Goal: Task Accomplishment & Management: Manage account settings

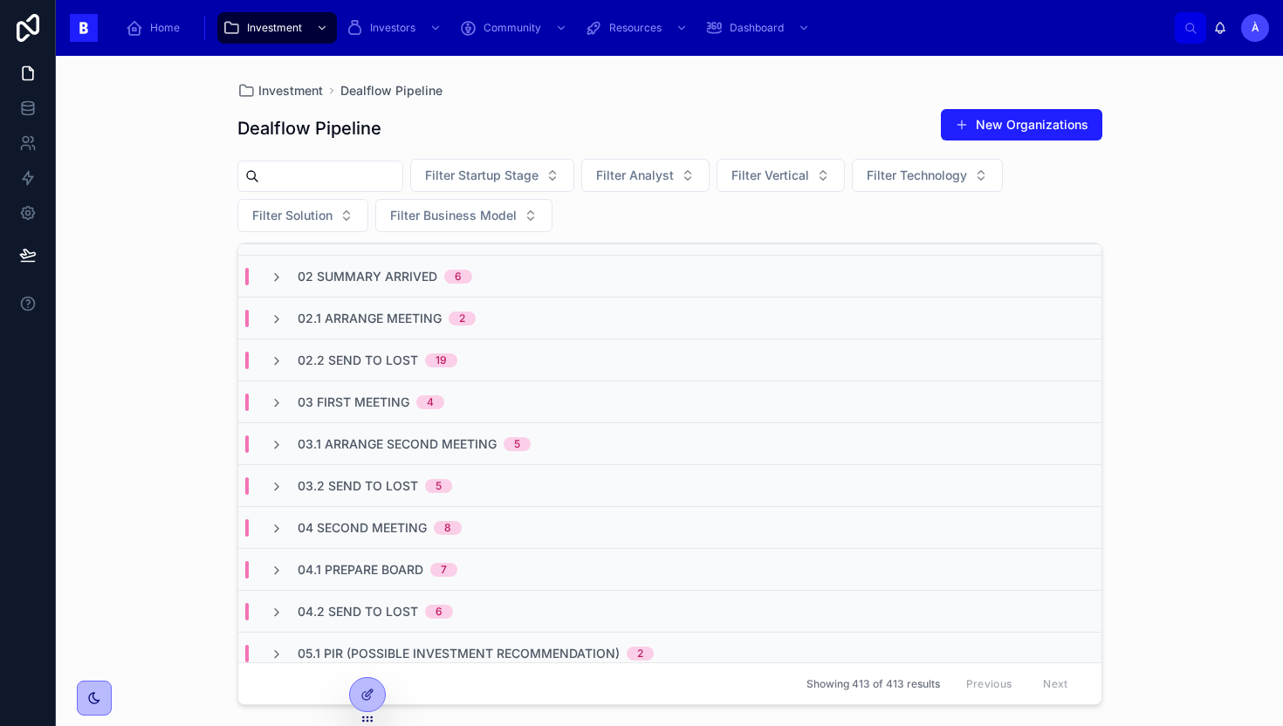
scroll to position [85, 0]
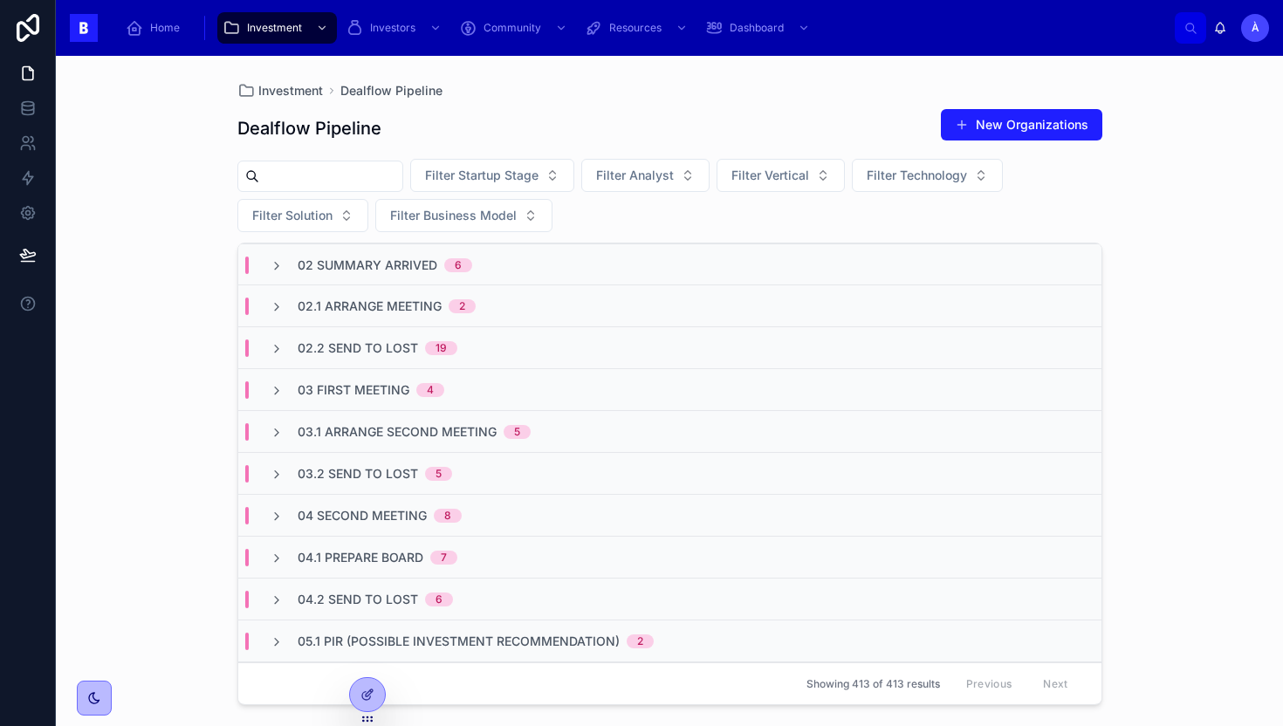
click at [419, 314] on div "02.1 Arrange Meeting 2" at bounding box center [669, 306] width 863 height 42
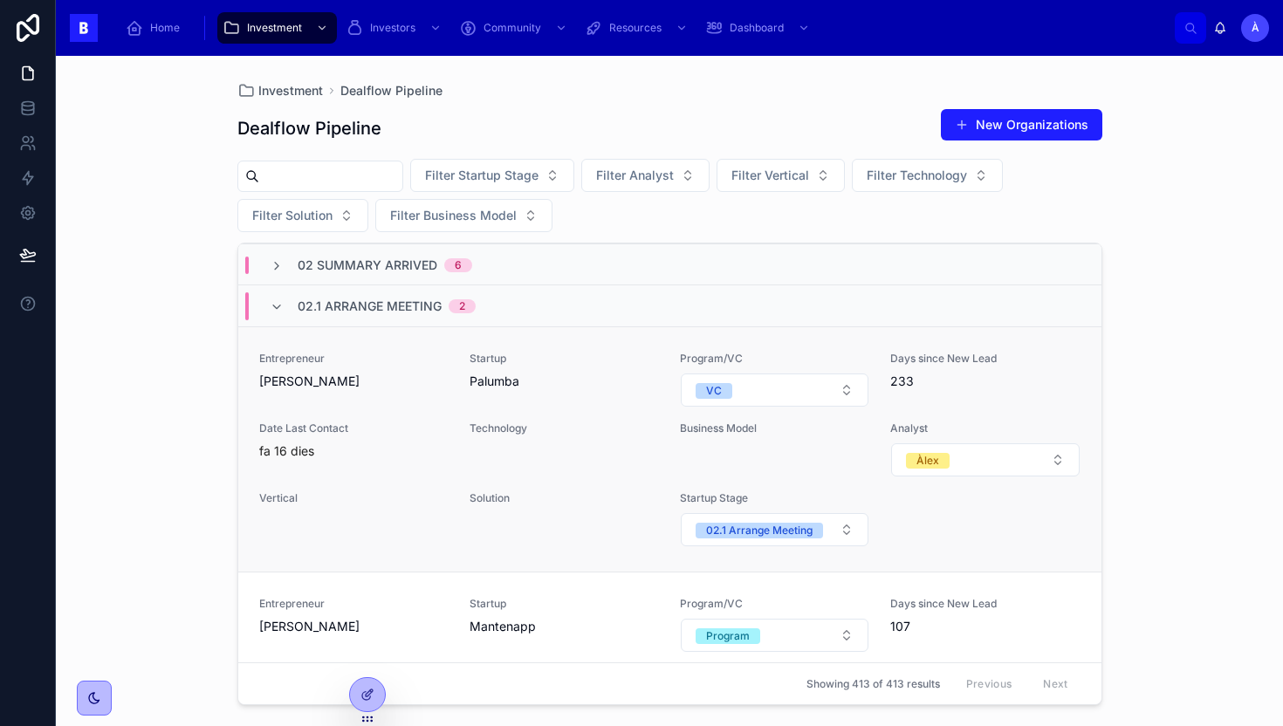
scroll to position [108, 0]
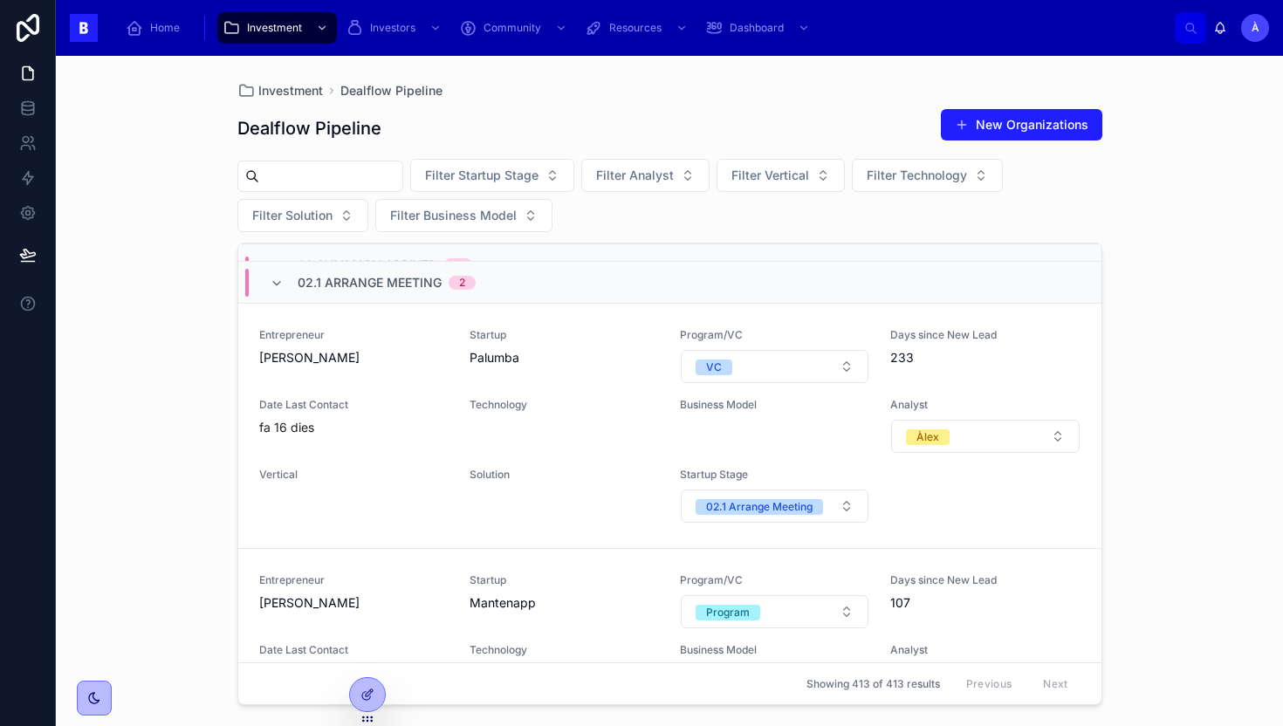
click at [359, 279] on span "02.1 Arrange Meeting" at bounding box center [370, 282] width 144 height 17
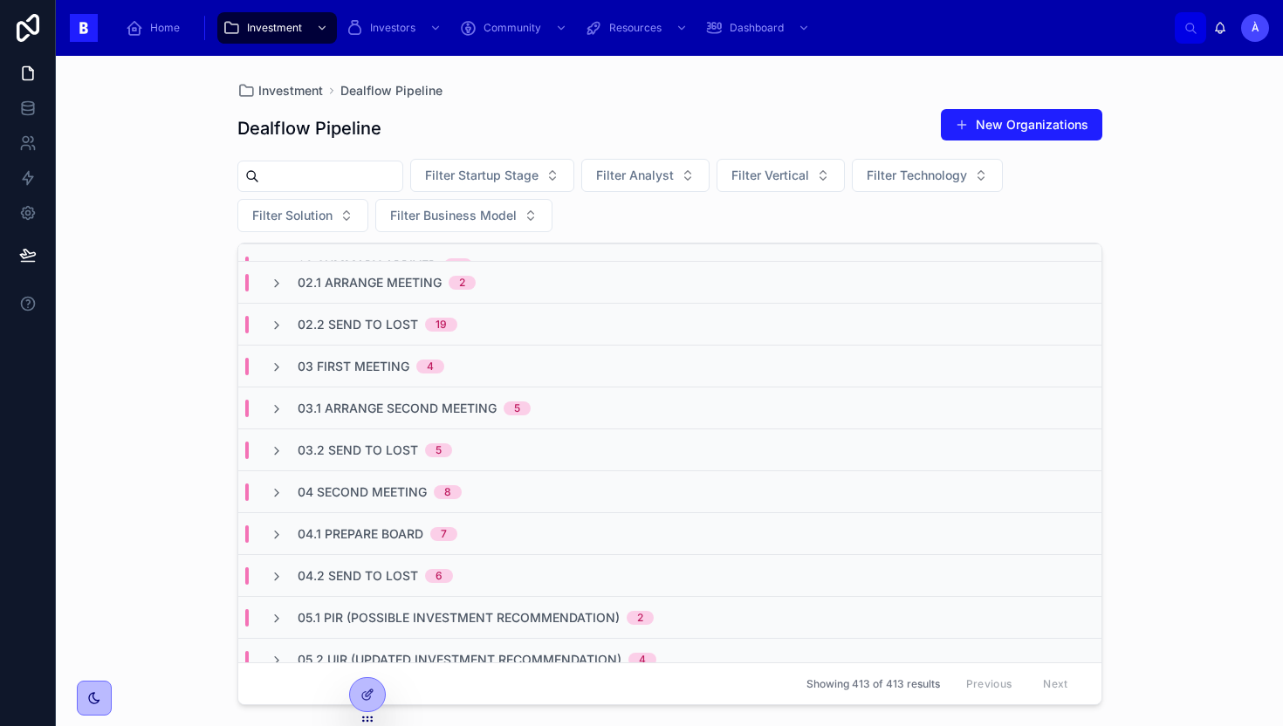
click at [383, 409] on span "03.1 Arrange Second Meeting" at bounding box center [397, 408] width 199 height 17
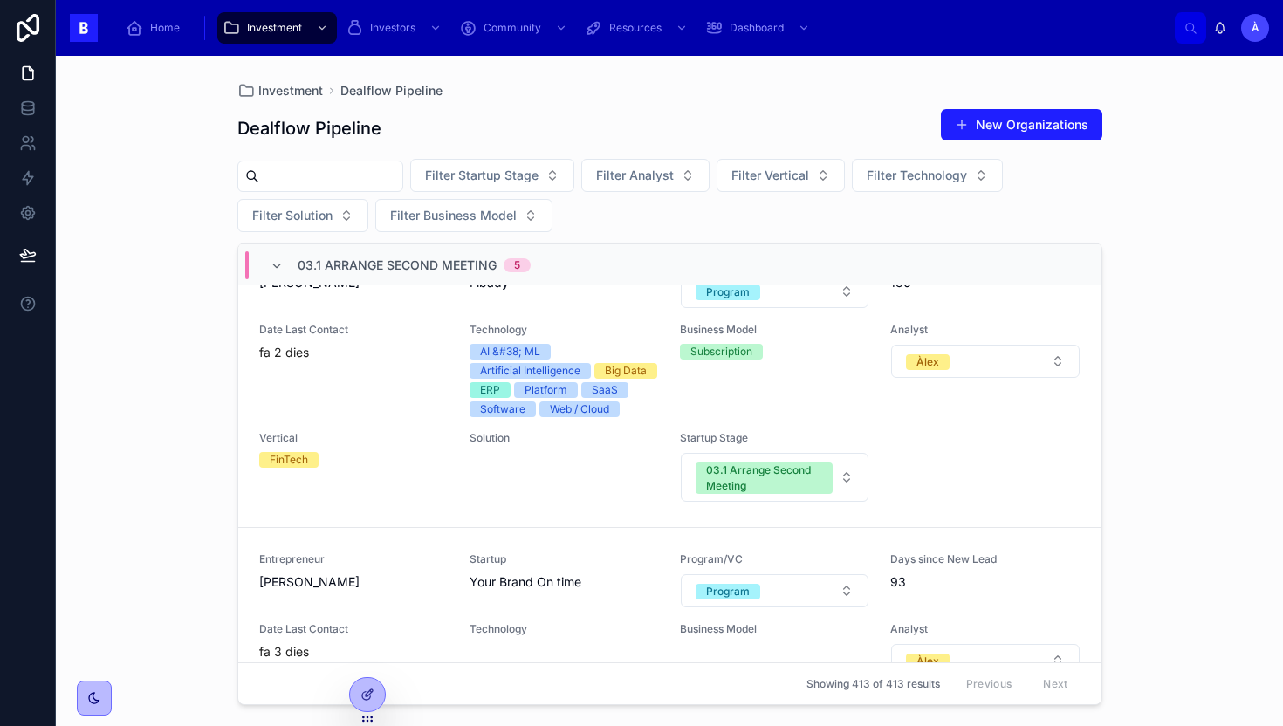
scroll to position [307, 0]
click at [384, 266] on span "03.1 Arrange Second Meeting" at bounding box center [397, 265] width 199 height 17
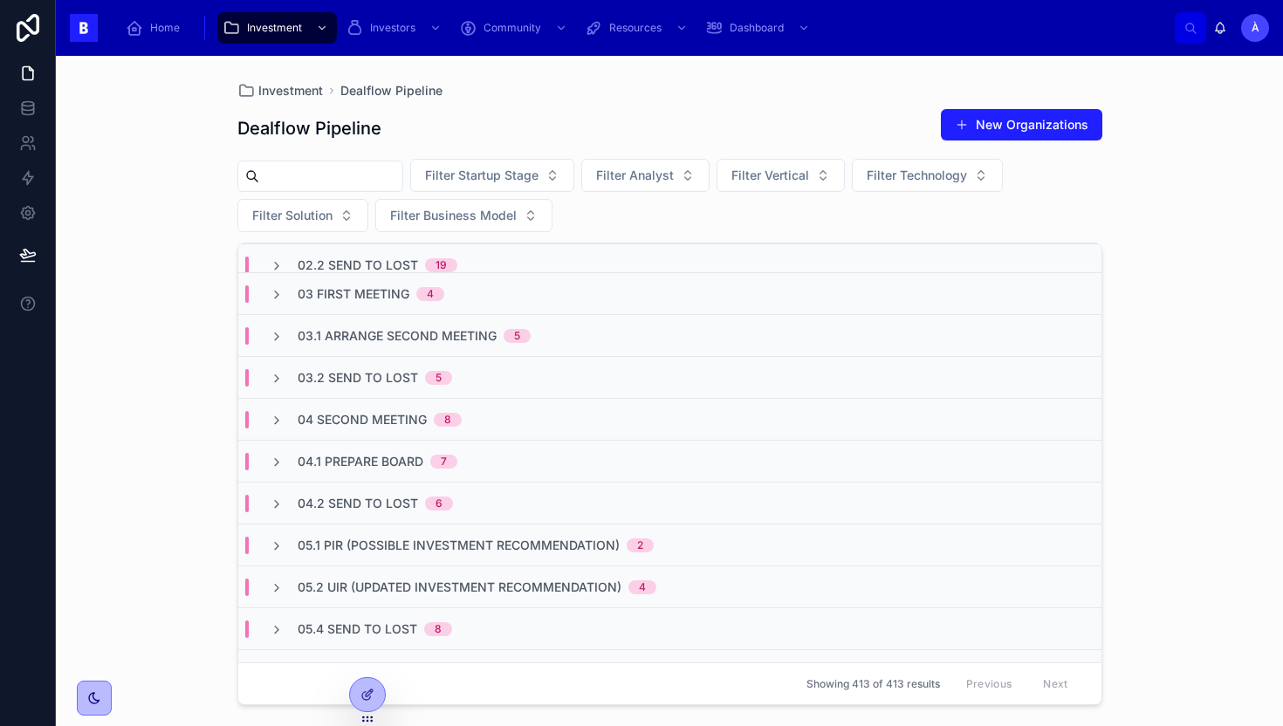
scroll to position [167, 0]
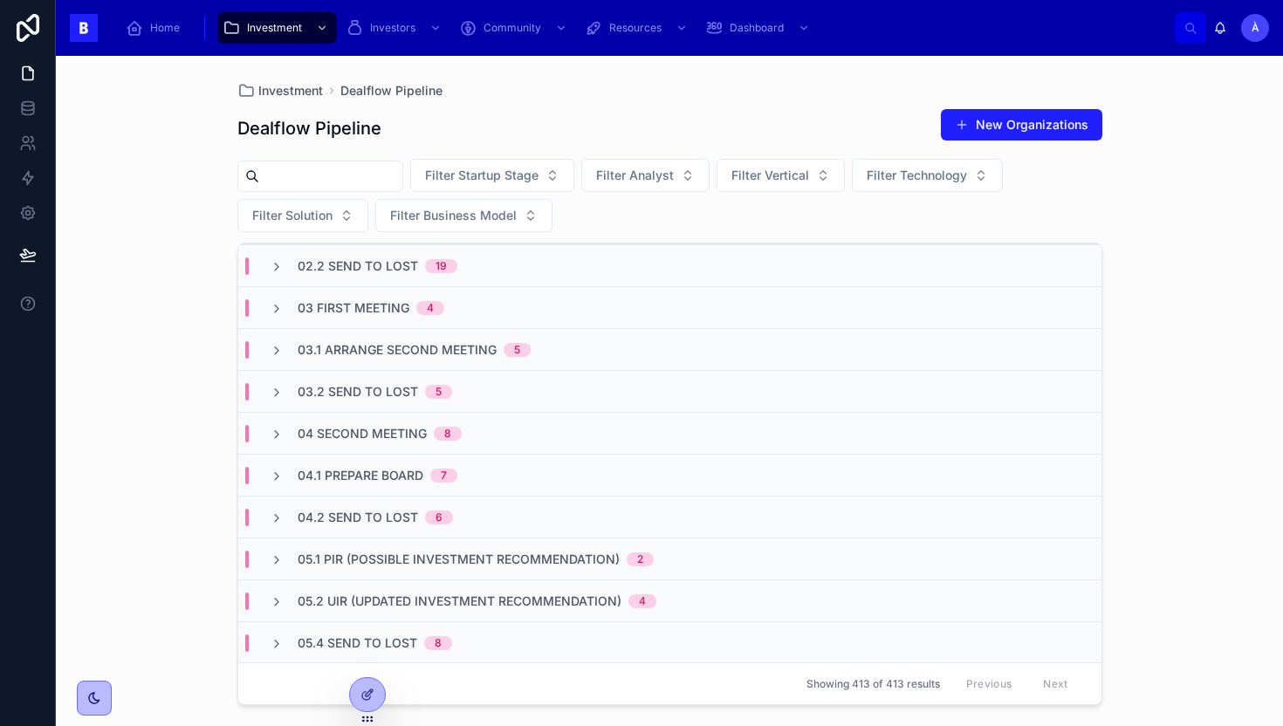
click at [395, 395] on span "03.2 Send to Lost" at bounding box center [358, 391] width 120 height 17
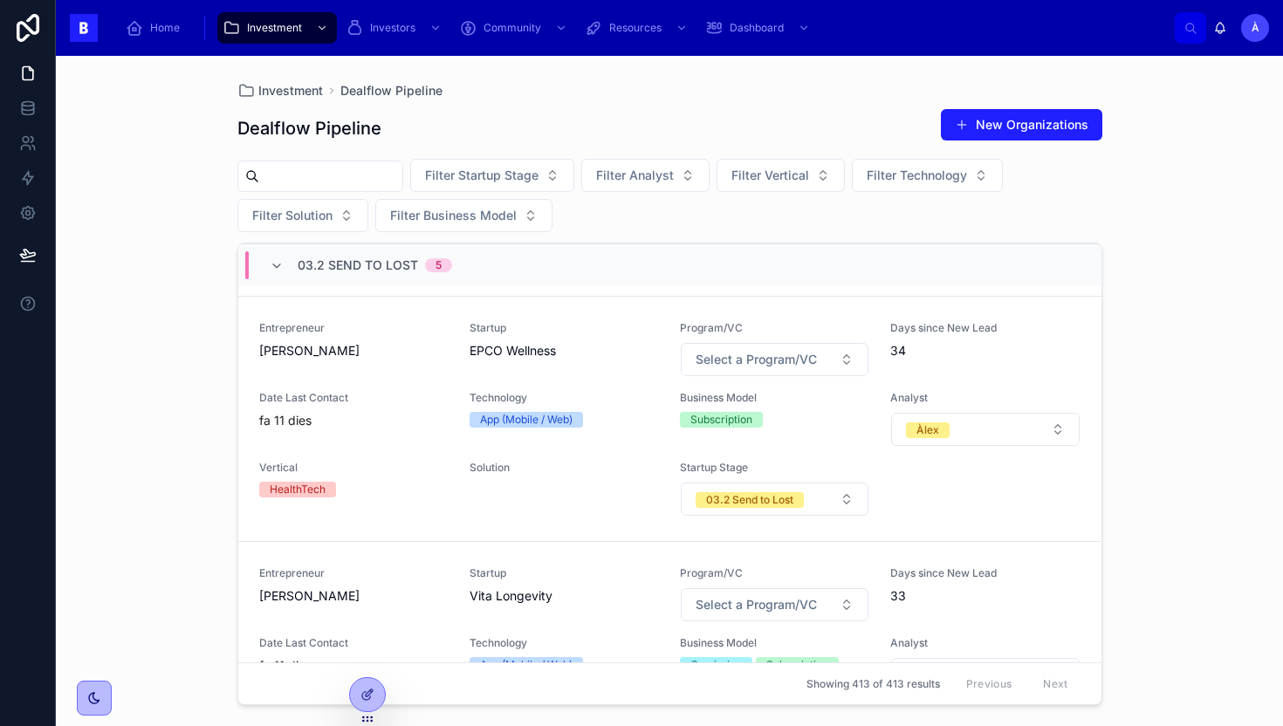
scroll to position [873, 0]
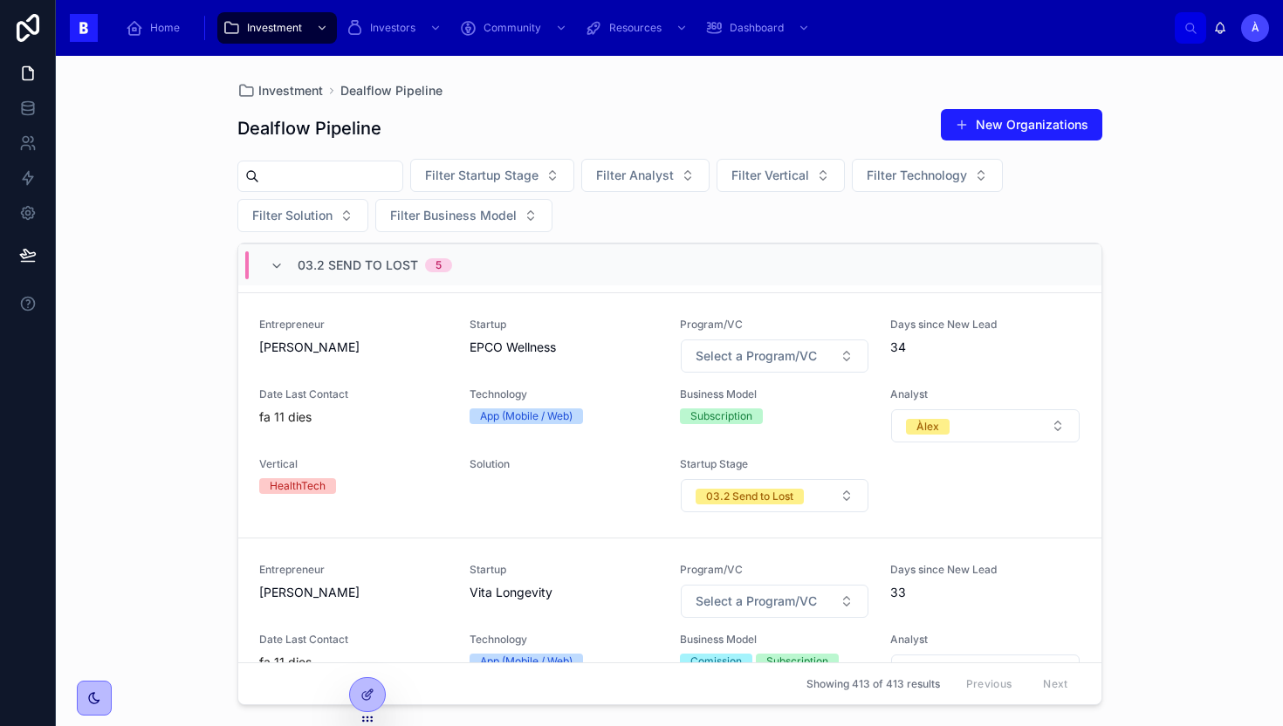
click at [420, 466] on span "Vertical" at bounding box center [353, 464] width 189 height 14
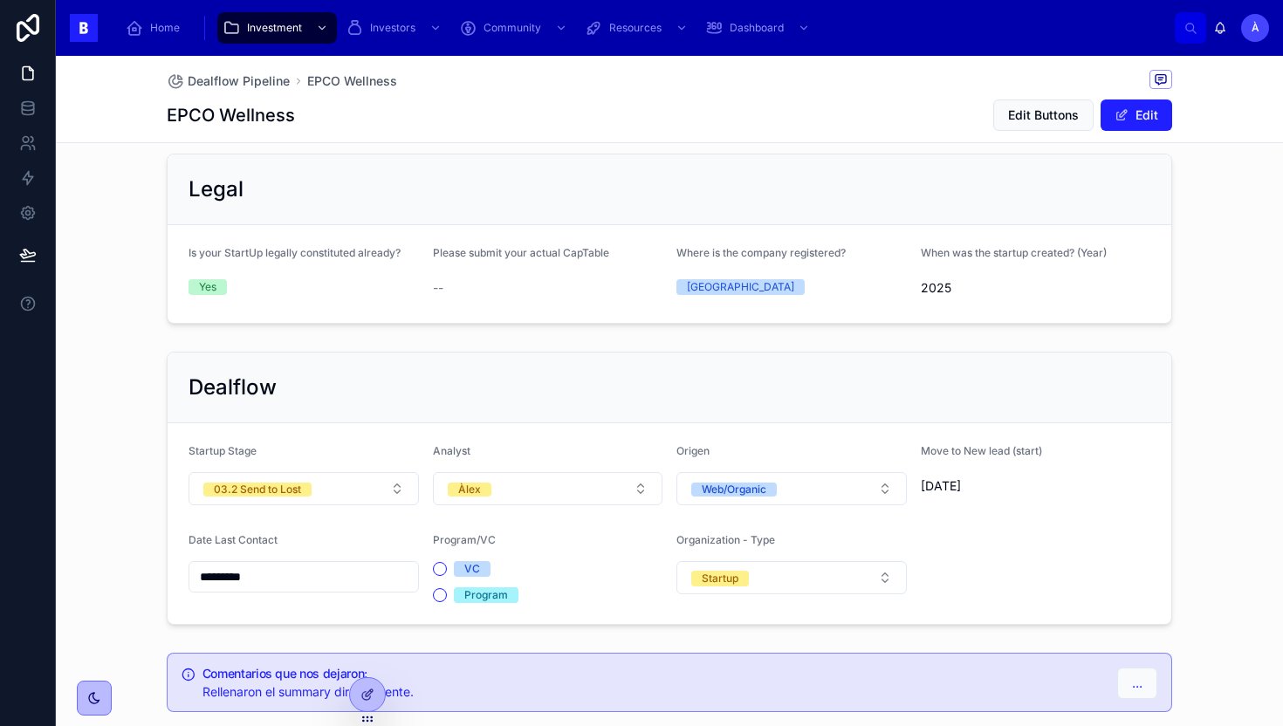
scroll to position [1145, 0]
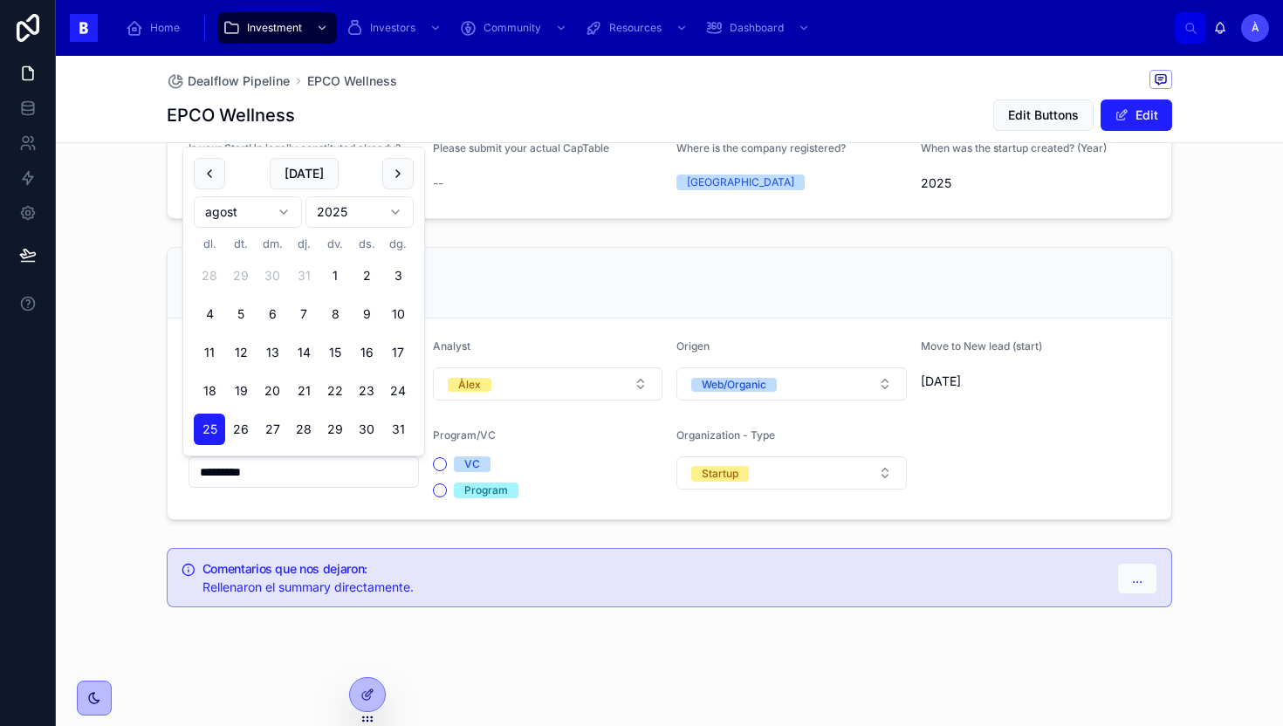
click at [330, 464] on input "*********" at bounding box center [303, 472] width 229 height 24
click at [304, 169] on button "[DATE]" at bounding box center [304, 173] width 69 height 31
type input "********"
click at [439, 281] on div "Dealflow" at bounding box center [670, 283] width 962 height 28
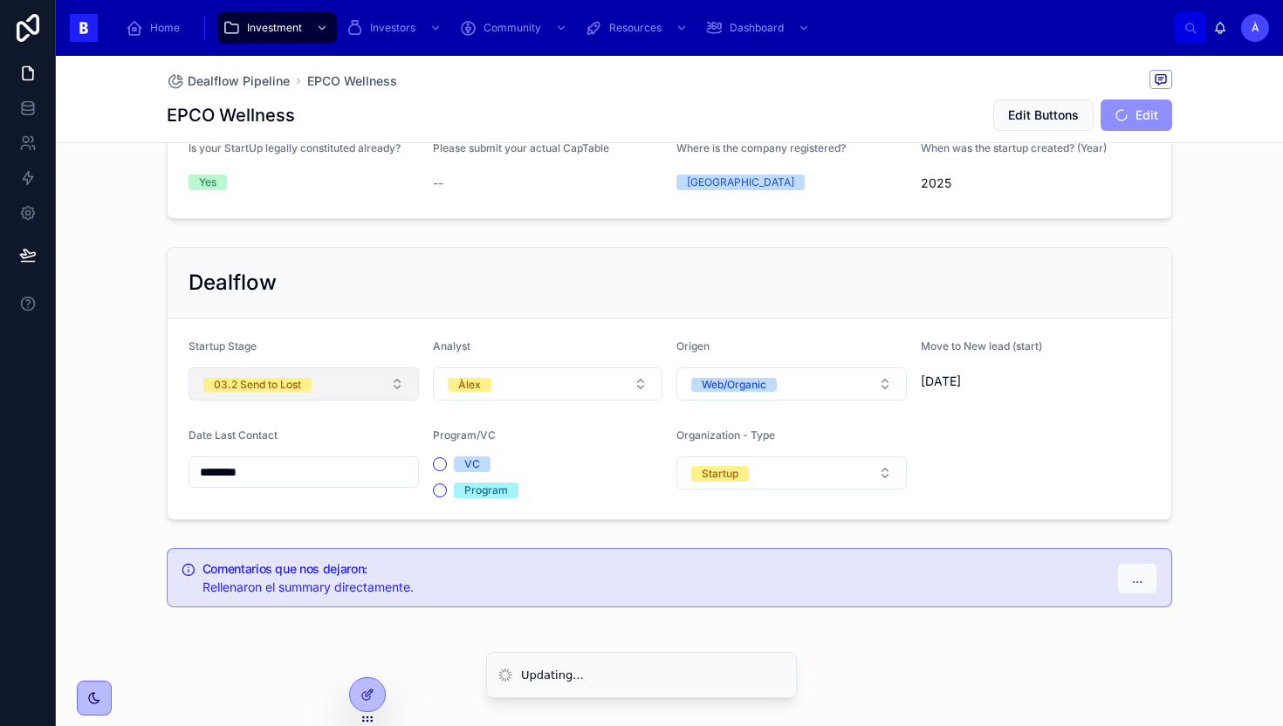
click at [300, 380] on div "03.2 Send to Lost" at bounding box center [257, 385] width 87 height 14
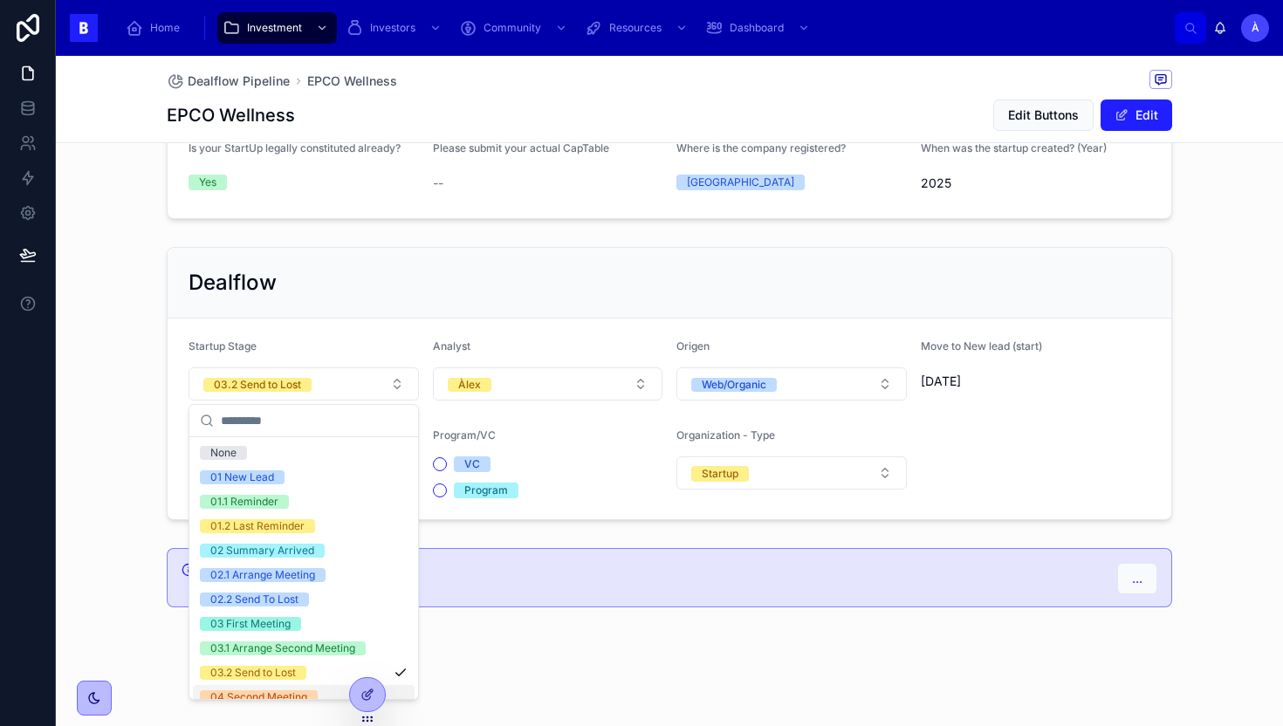
click at [269, 690] on div "04 Second Meeting" at bounding box center [258, 697] width 97 height 14
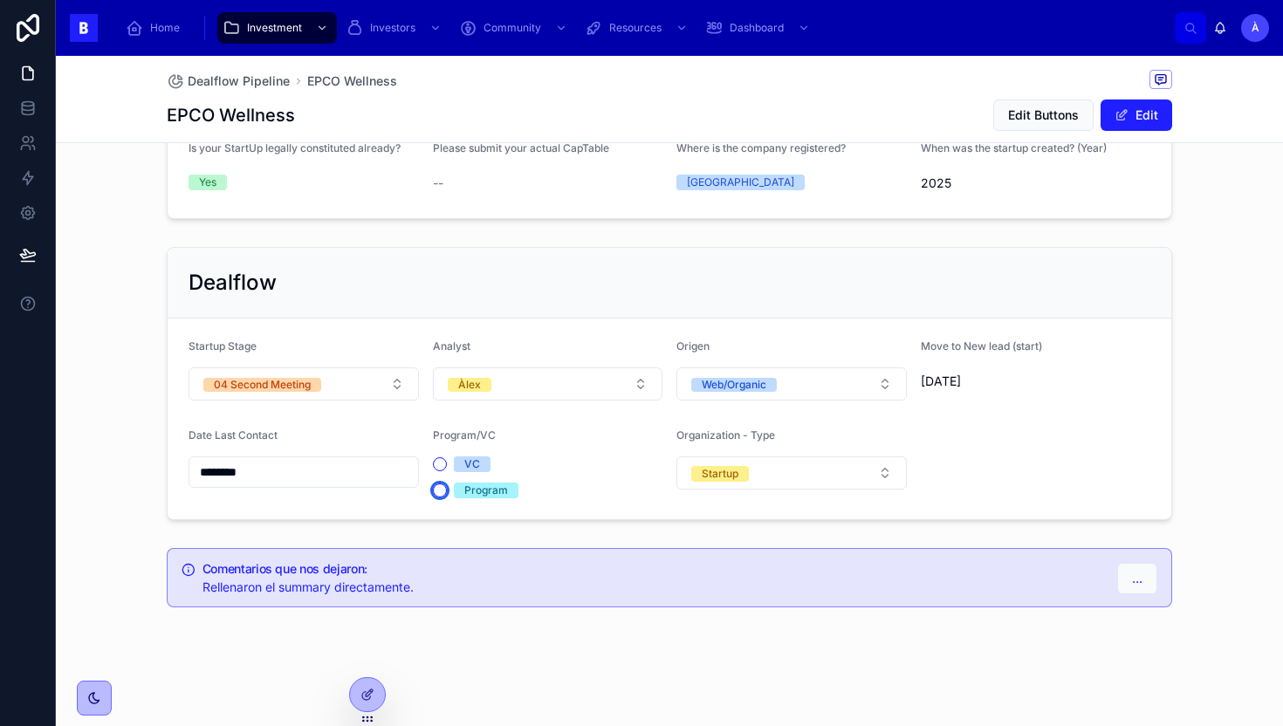
click at [437, 488] on button "Program" at bounding box center [440, 491] width 14 height 14
click at [527, 391] on button "Àlex" at bounding box center [548, 383] width 230 height 33
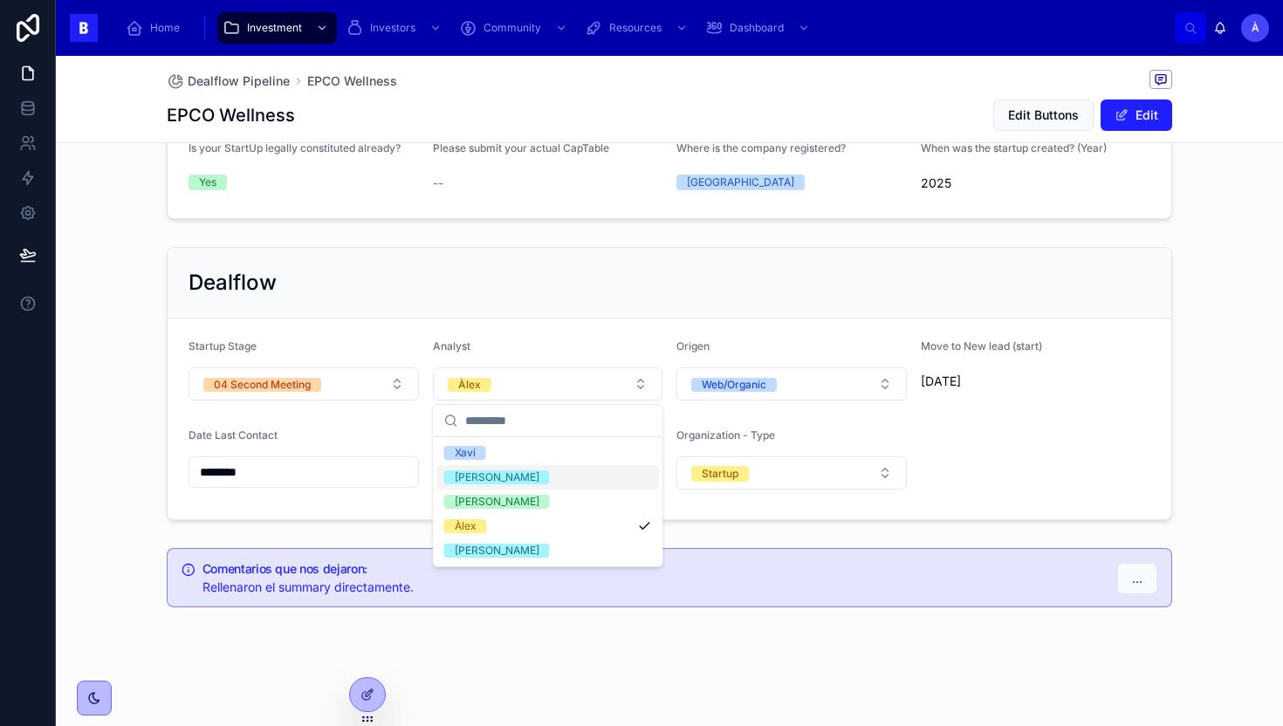
click at [494, 471] on span "[PERSON_NAME]" at bounding box center [497, 477] width 106 height 14
click at [473, 523] on div "Àlex" at bounding box center [466, 526] width 22 height 14
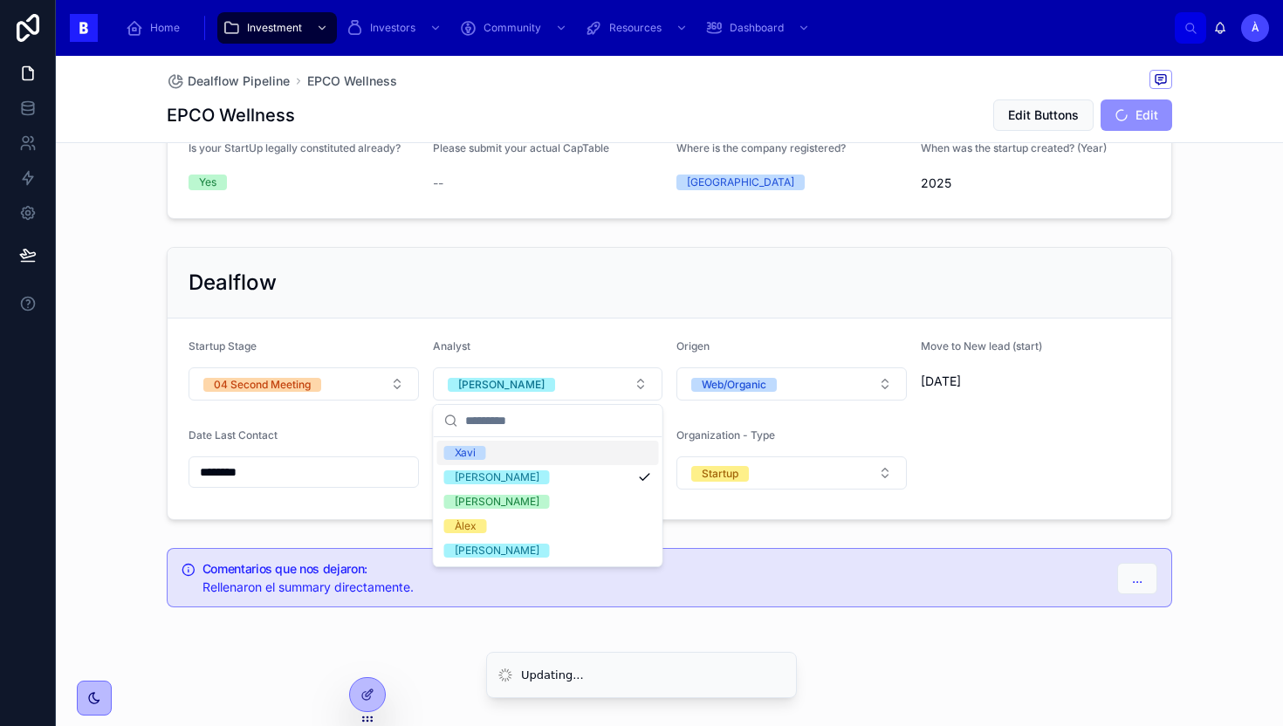
click at [560, 266] on div "Dealflow" at bounding box center [670, 283] width 1004 height 71
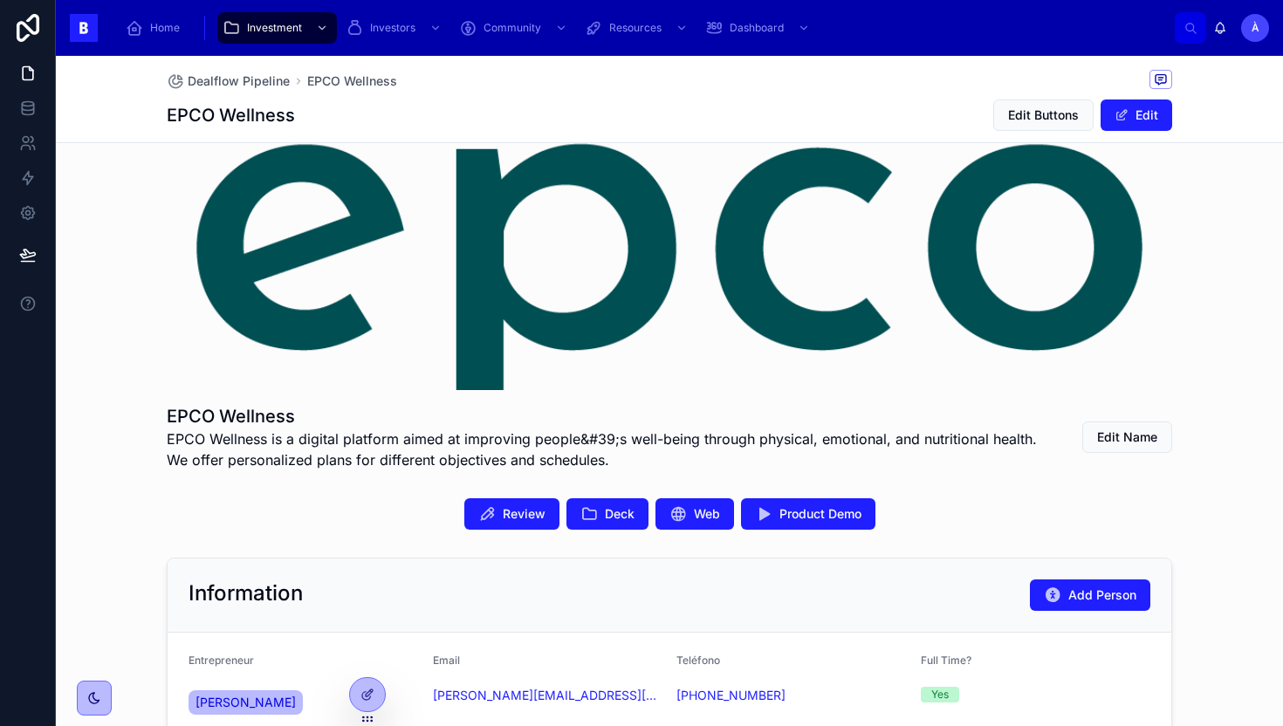
scroll to position [0, 0]
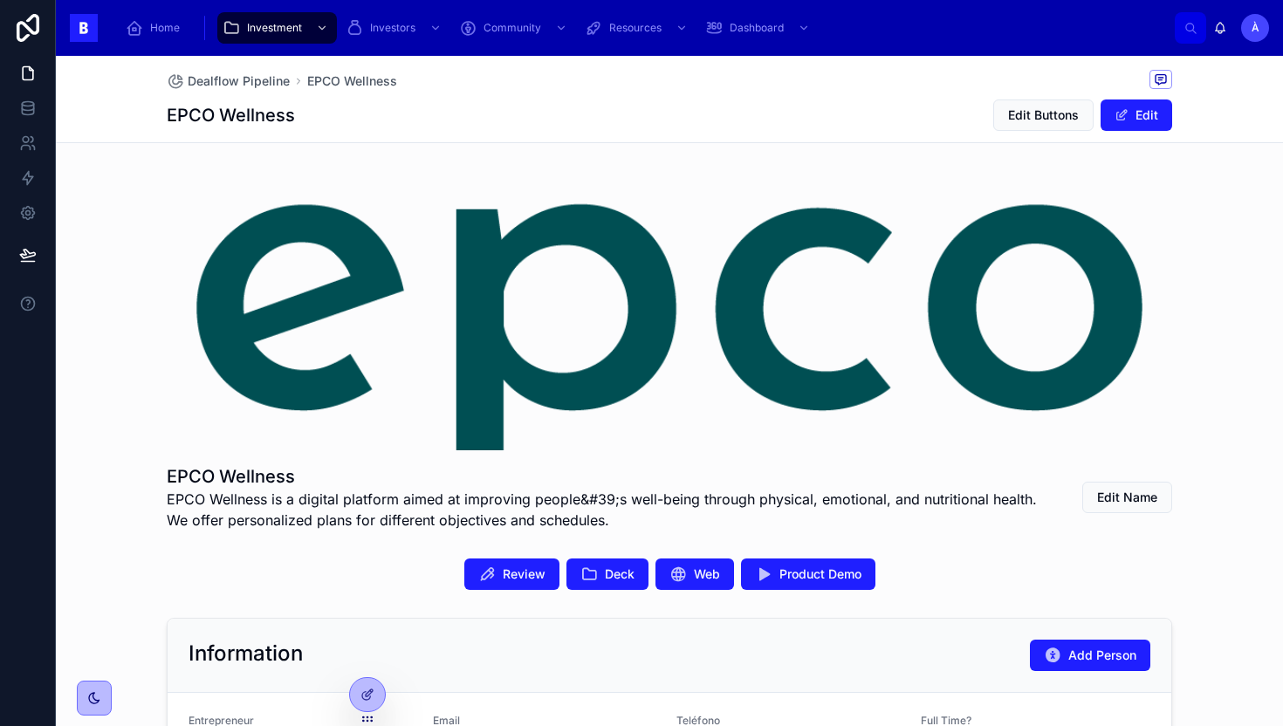
click at [519, 557] on div "Review Deck Web Product Demo" at bounding box center [669, 574] width 1227 height 45
click at [515, 566] on span "Review" at bounding box center [524, 574] width 43 height 17
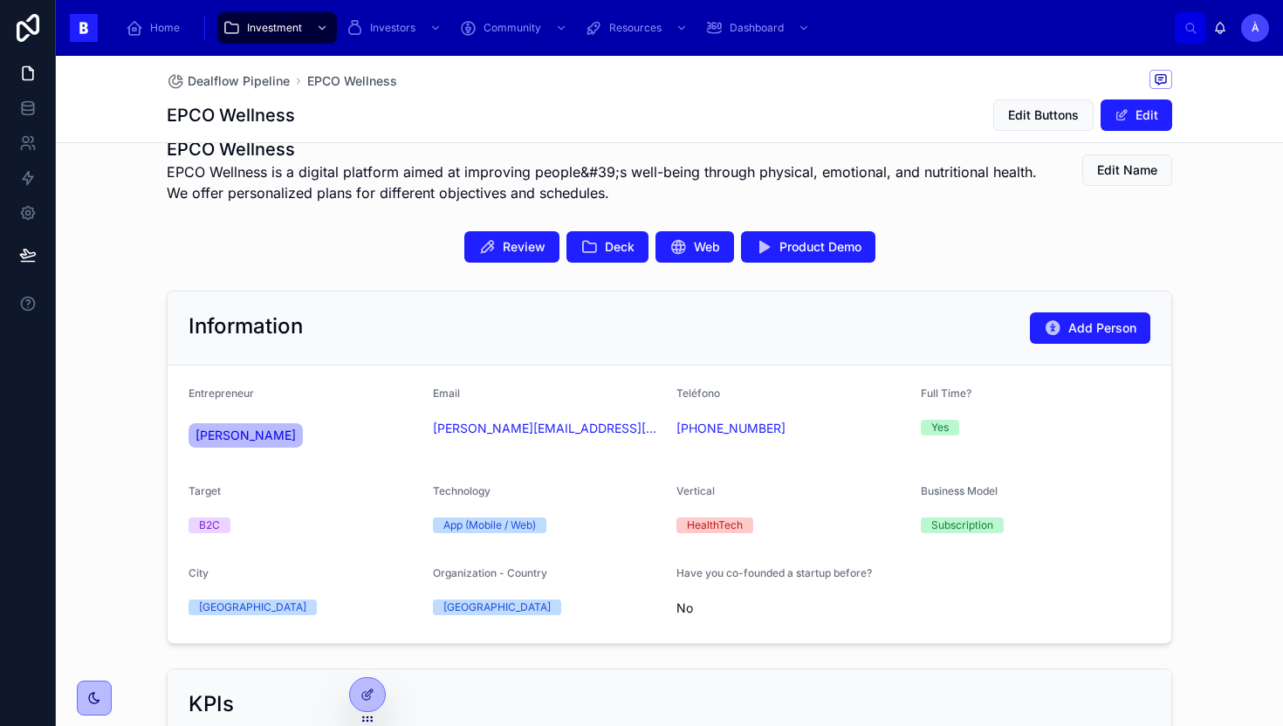
scroll to position [329, 0]
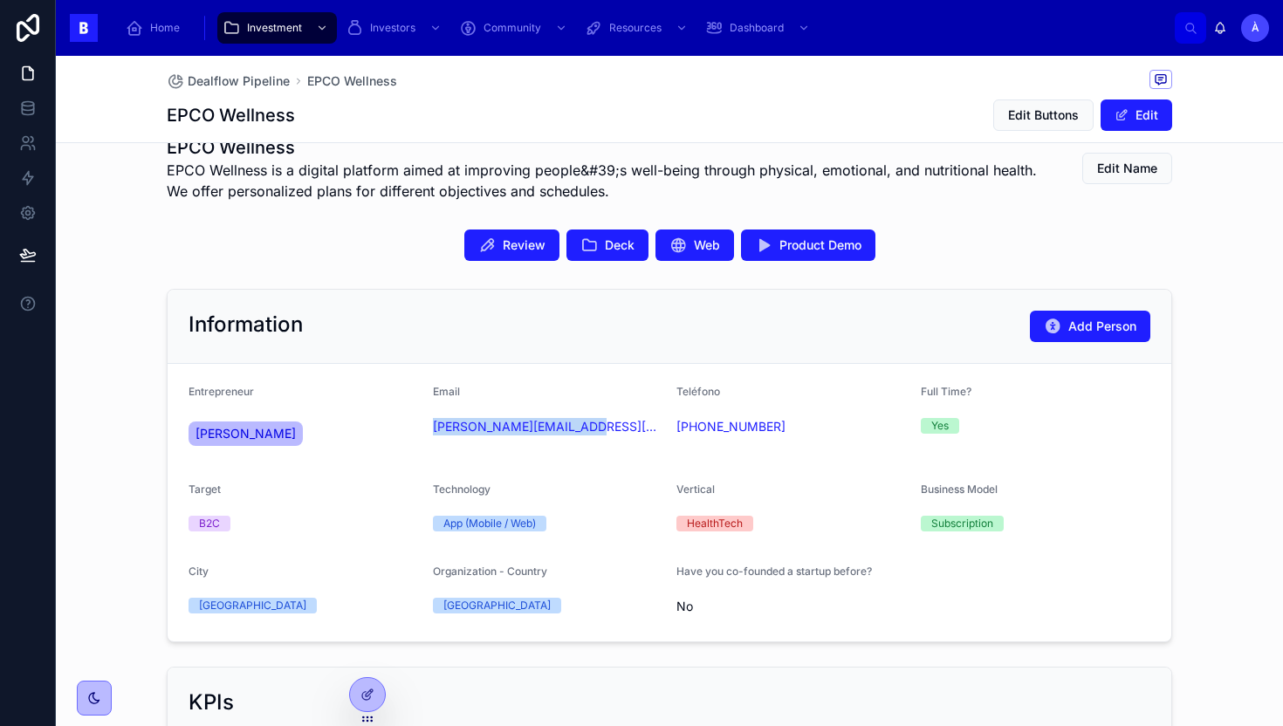
drag, startPoint x: 594, startPoint y: 435, endPoint x: 426, endPoint y: 430, distance: 167.7
click at [426, 430] on form "Entrepreneur NIEVES CHISNALL Email nieves@epcowellness.com Teléfono +34 648 05 …" at bounding box center [670, 503] width 1004 height 278
copy link "nieves@epcowellness.com"
drag, startPoint x: 327, startPoint y: 109, endPoint x: 170, endPoint y: 113, distance: 157.2
click at [170, 113] on div "EPCO Wellness Edit Buttons Edit" at bounding box center [670, 115] width 1006 height 33
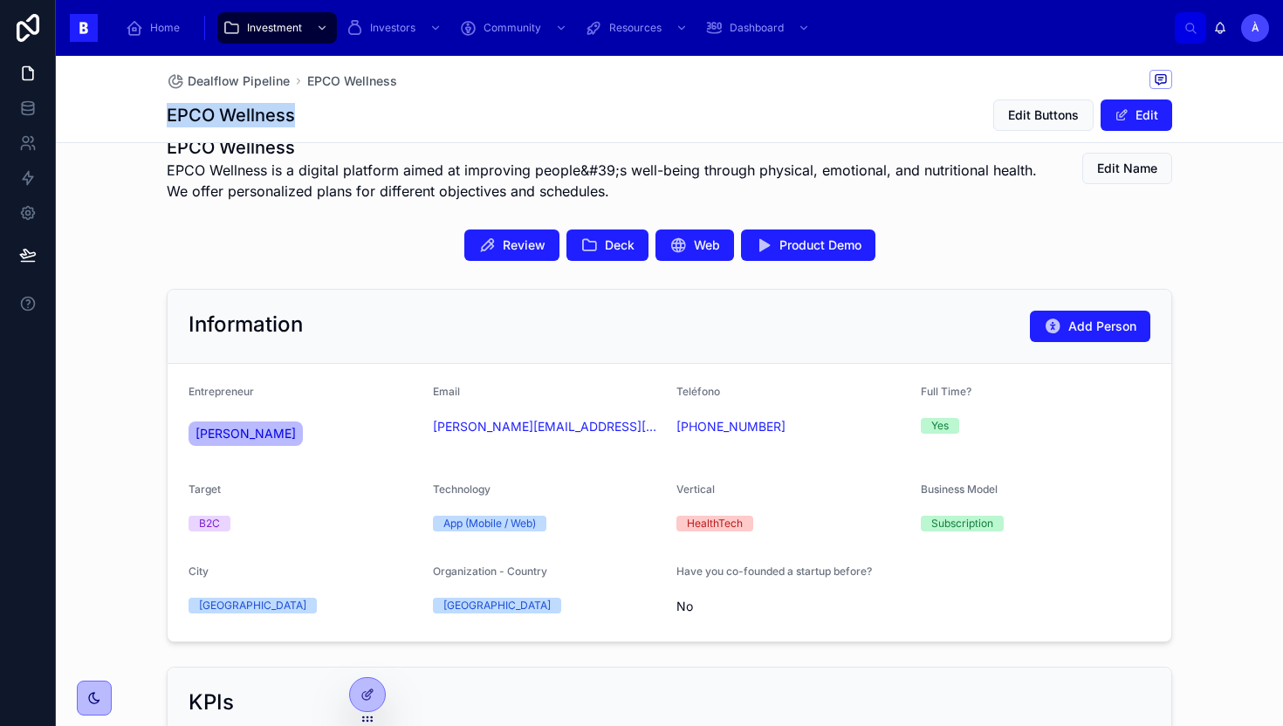
copy h1 "EPCO Wellness"
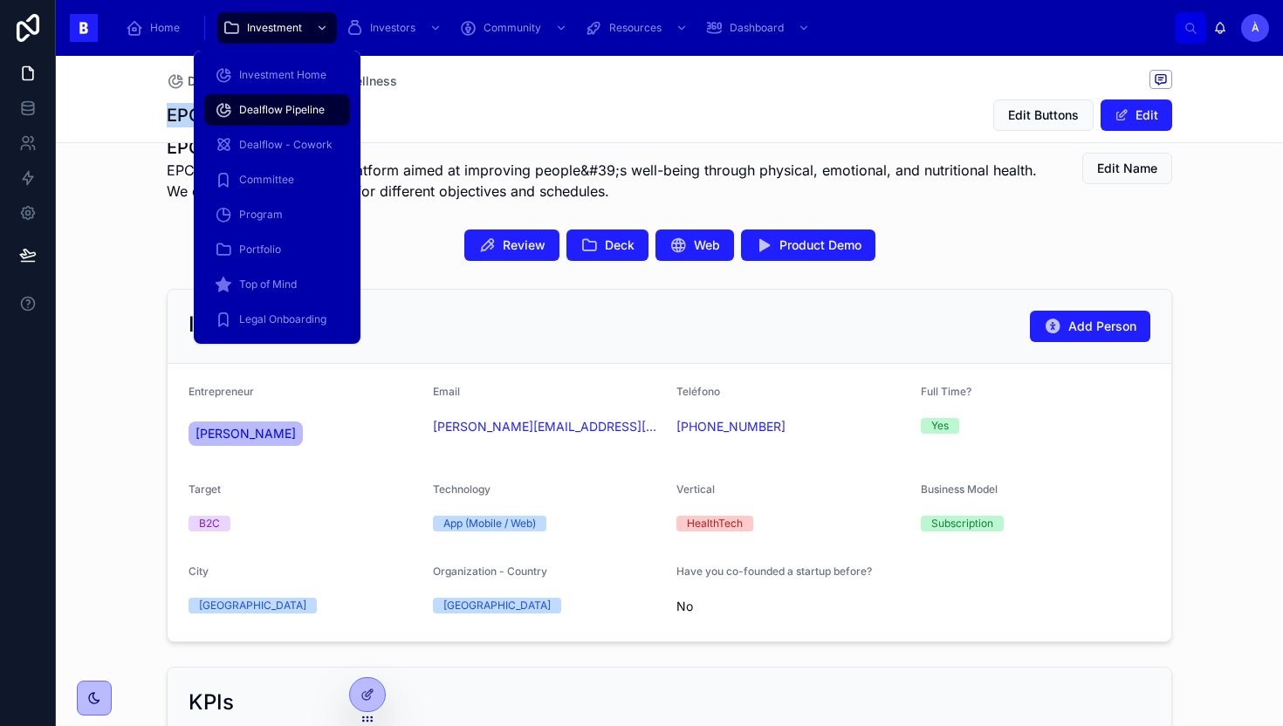
click at [283, 103] on span "Dealflow Pipeline" at bounding box center [282, 110] width 86 height 14
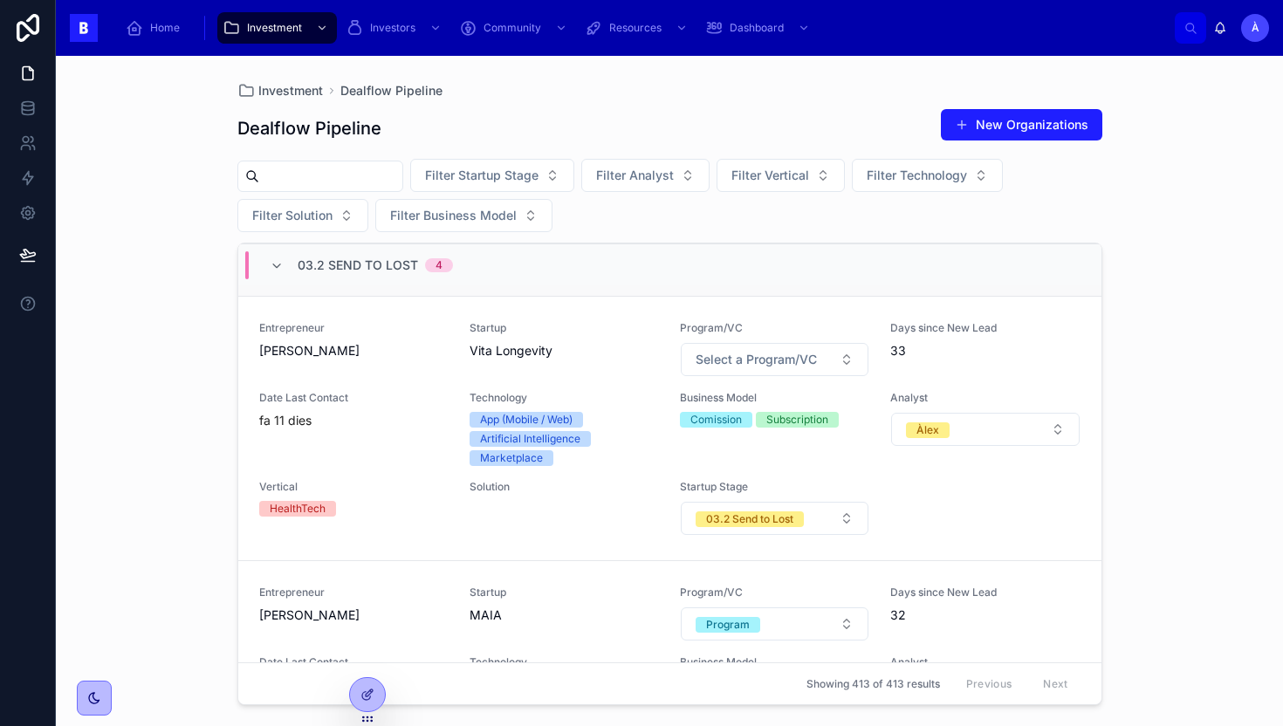
scroll to position [855, 0]
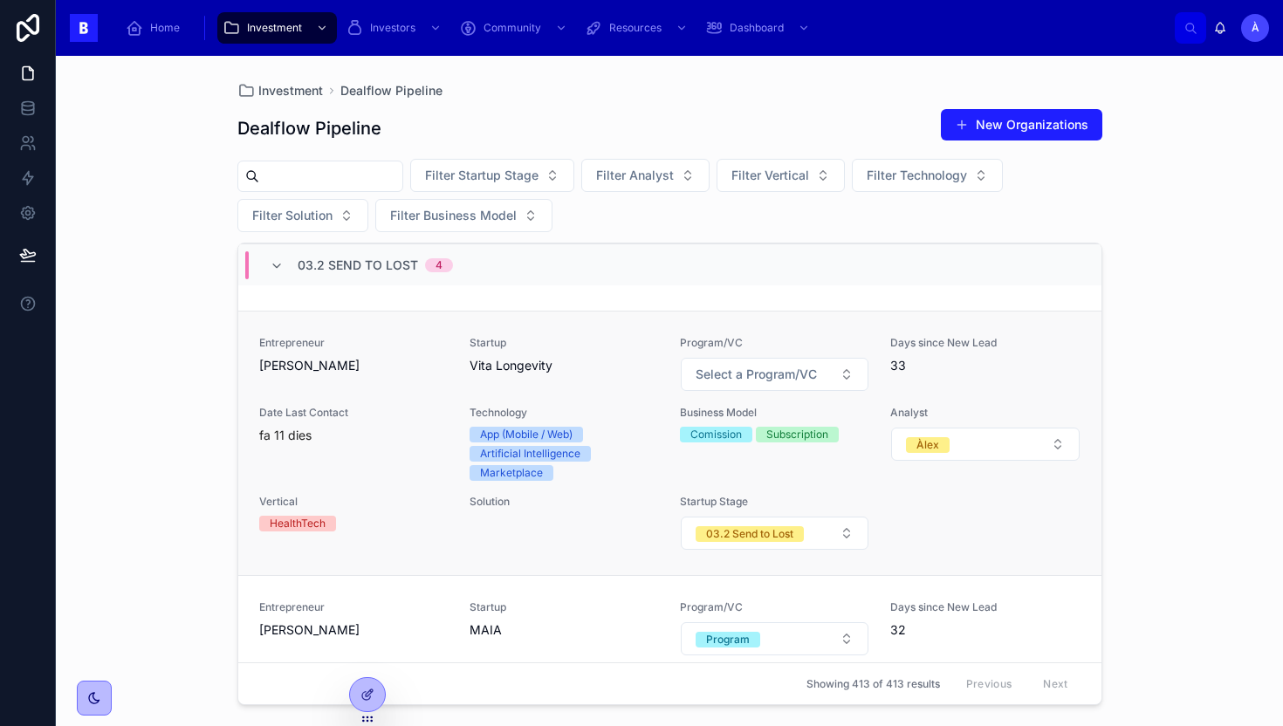
click at [438, 406] on span "Date Last Contact" at bounding box center [353, 413] width 189 height 14
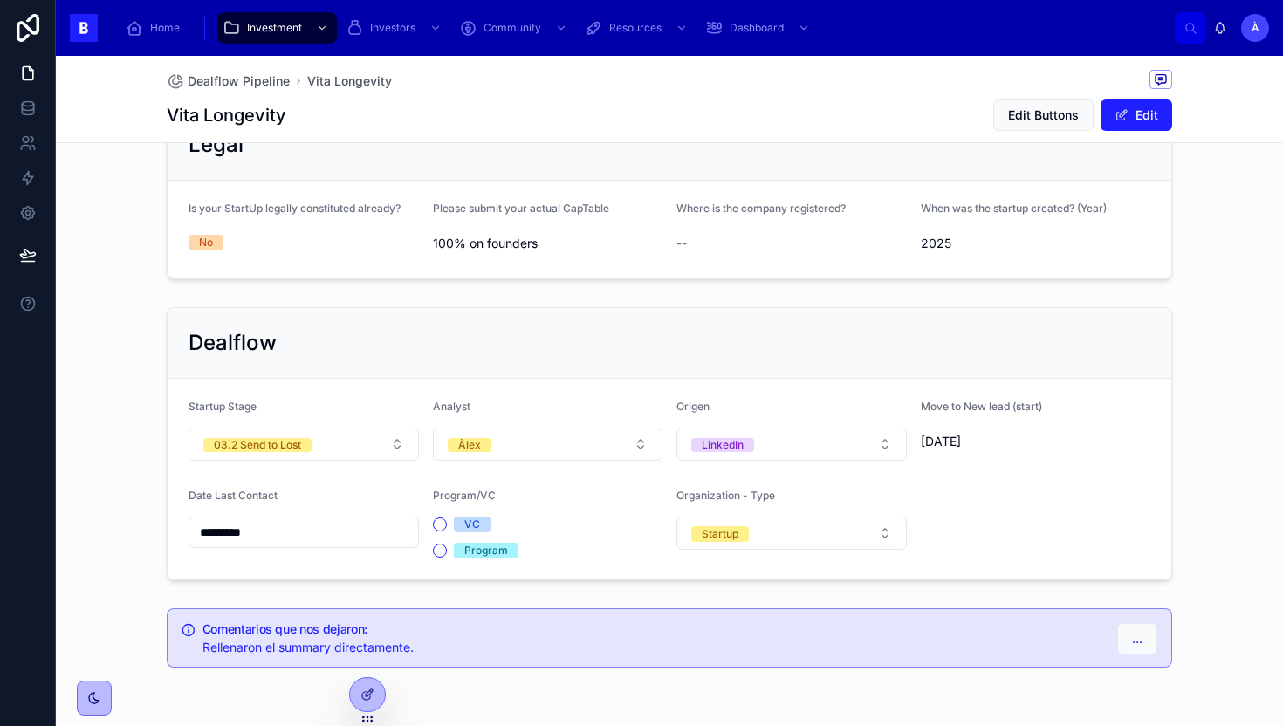
scroll to position [1182, 0]
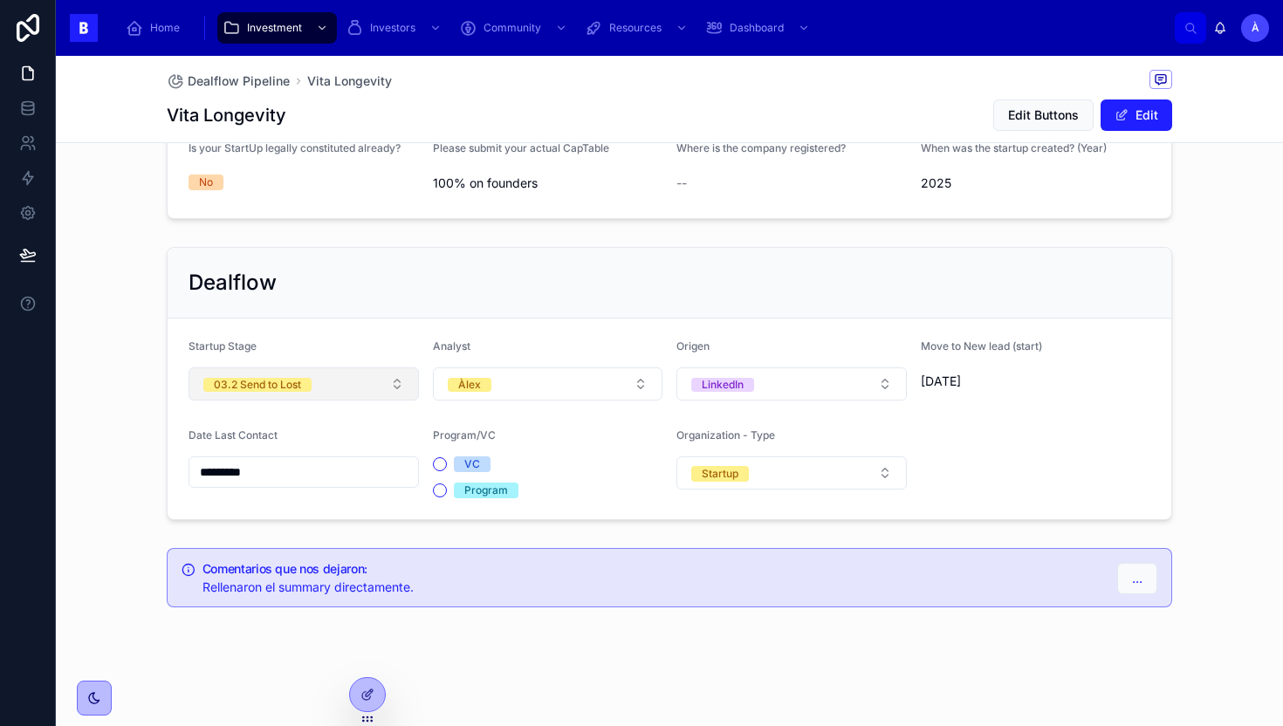
click at [348, 385] on button "03.2 Send to Lost" at bounding box center [304, 383] width 230 height 33
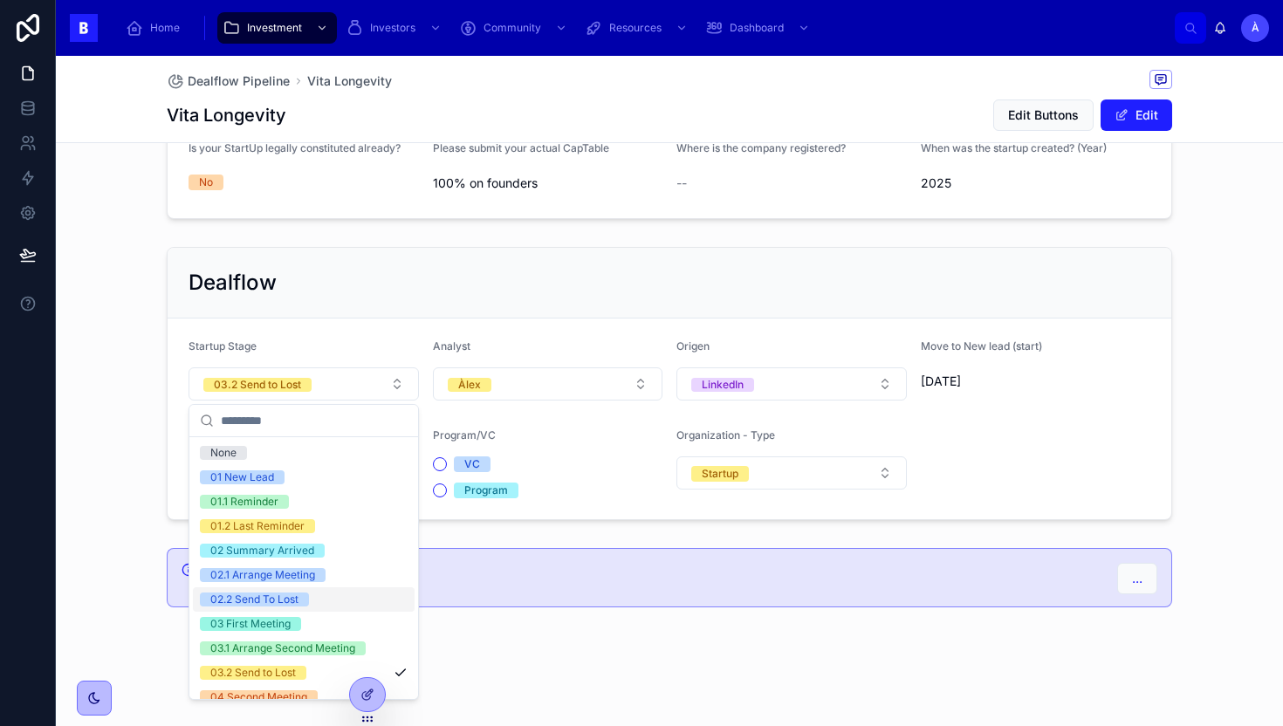
scroll to position [98, 0]
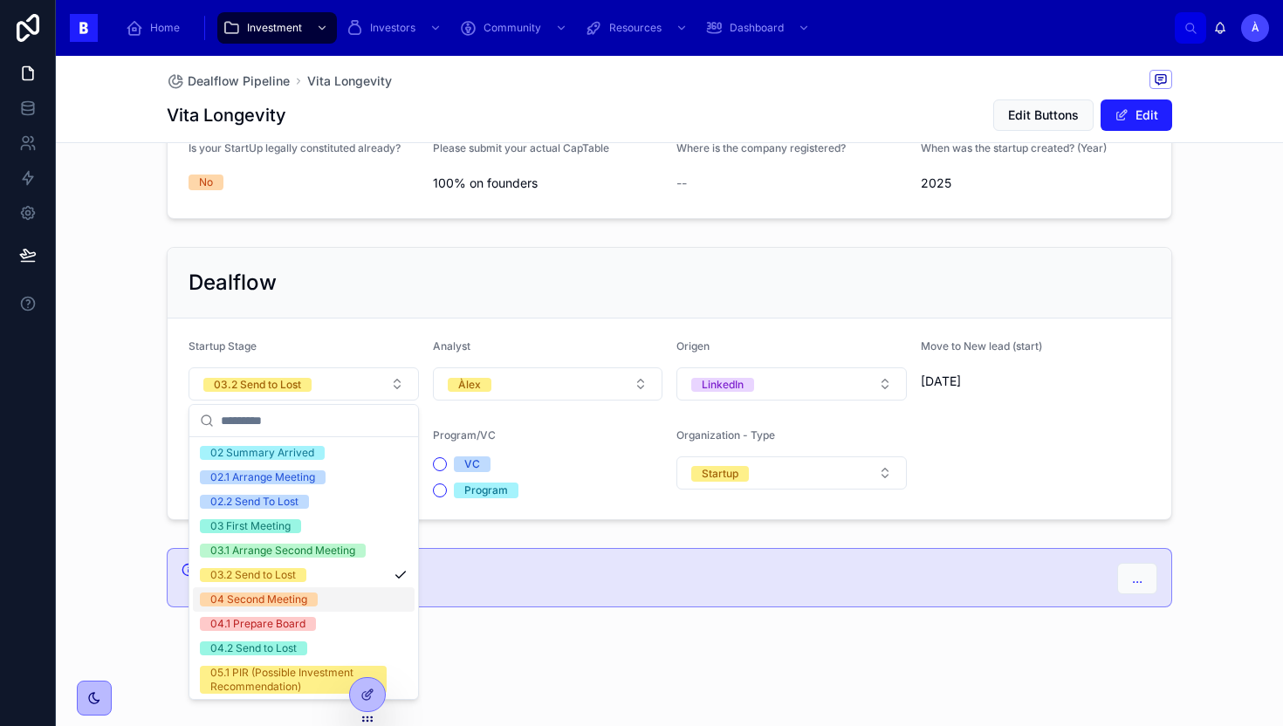
click at [294, 597] on div "04 Second Meeting" at bounding box center [258, 600] width 97 height 14
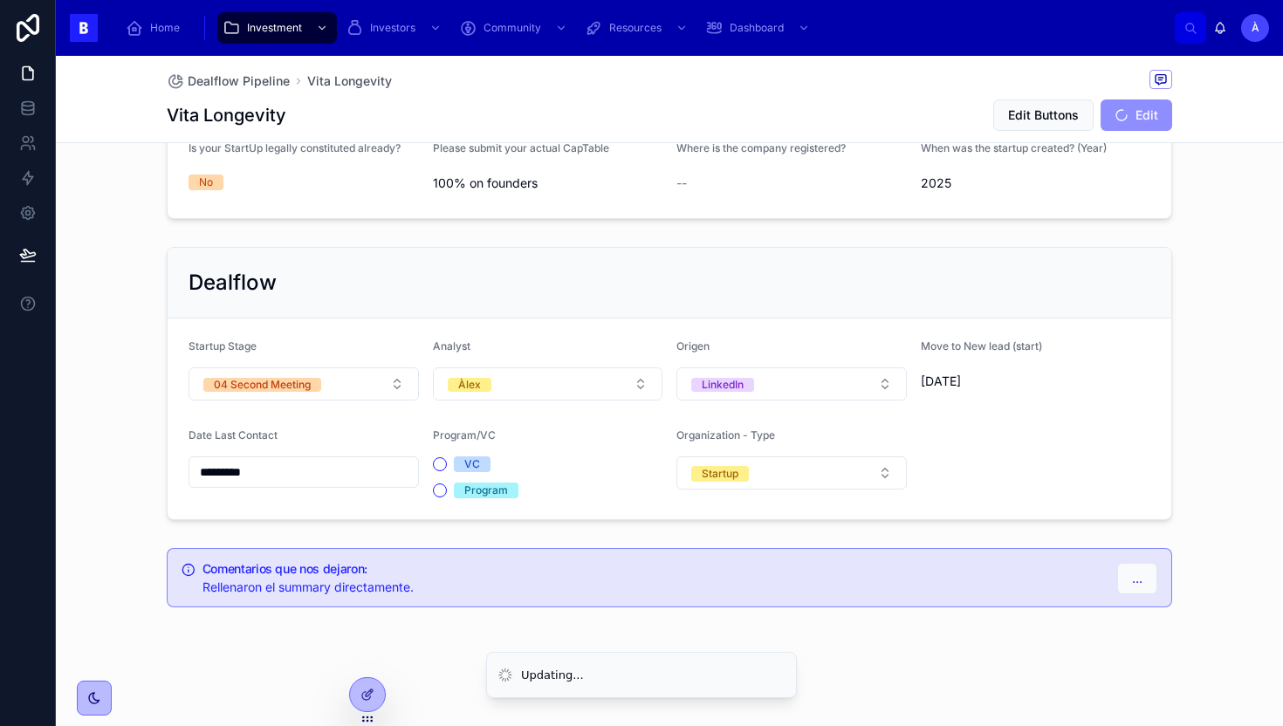
click at [295, 468] on input "*********" at bounding box center [303, 472] width 229 height 24
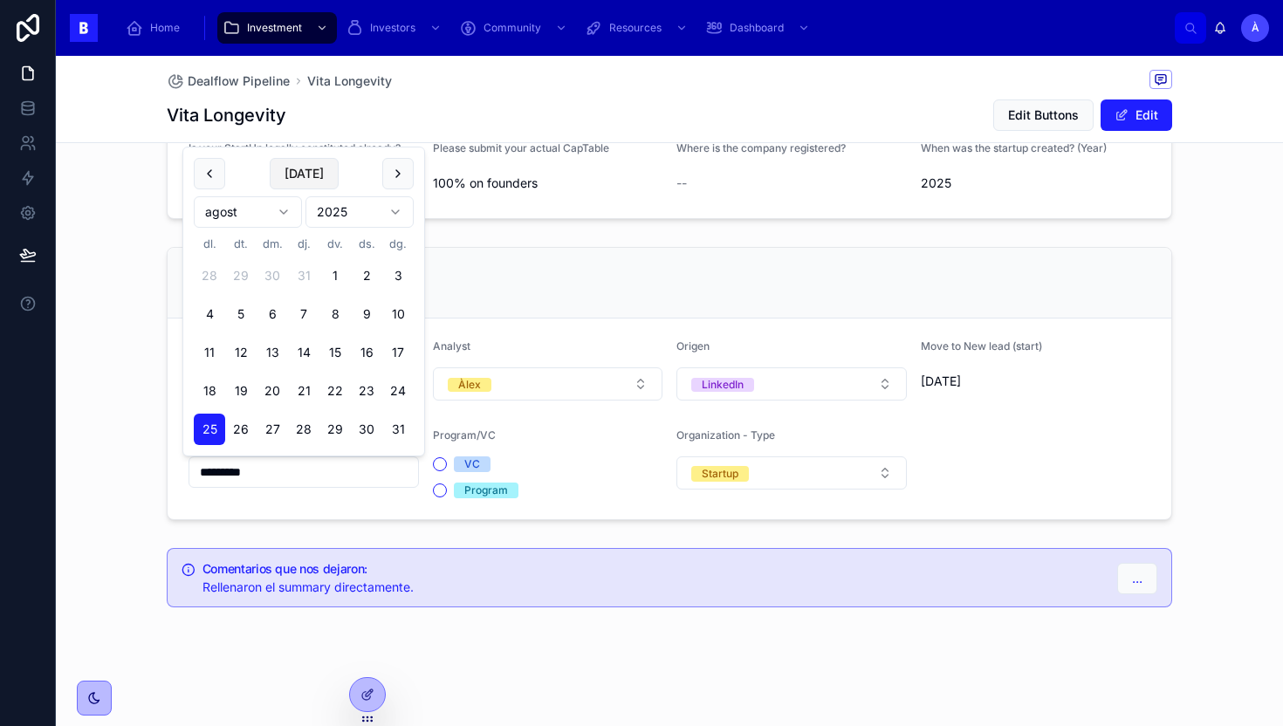
click at [301, 188] on button "[DATE]" at bounding box center [304, 173] width 69 height 31
type input "********"
click at [539, 278] on div "Dealflow" at bounding box center [670, 283] width 962 height 28
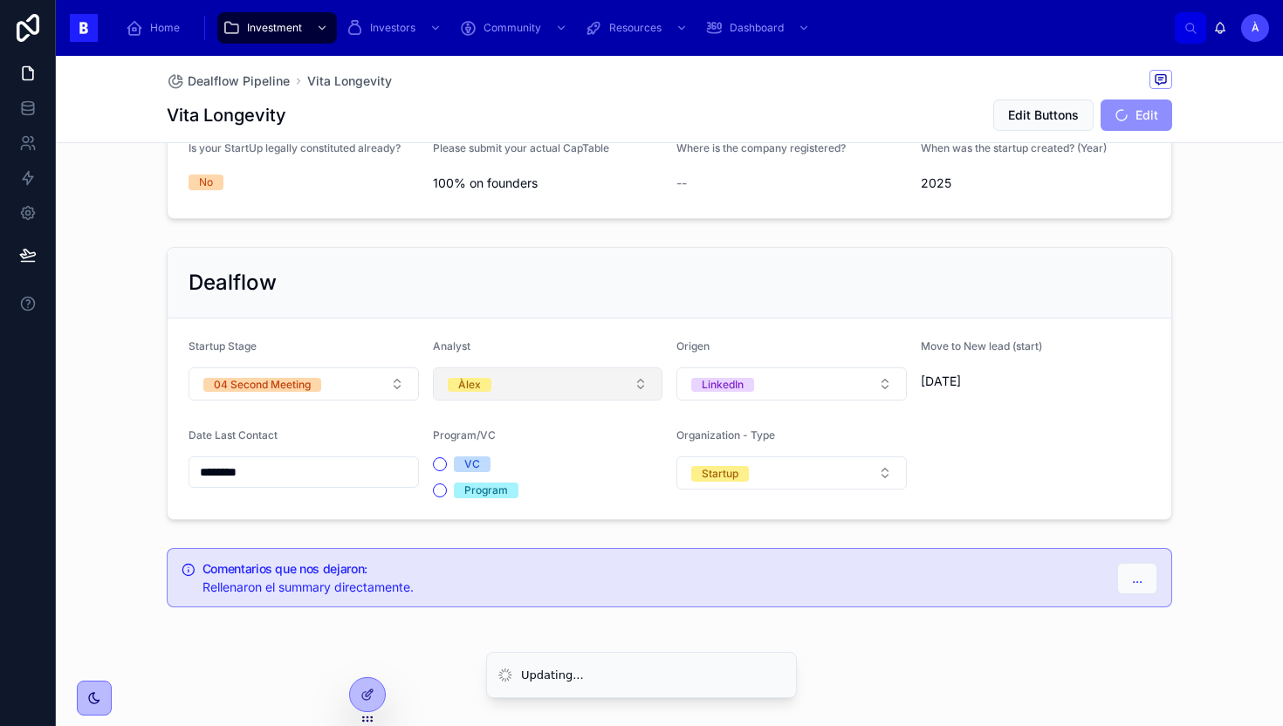
click at [513, 374] on button "Àlex" at bounding box center [548, 383] width 230 height 33
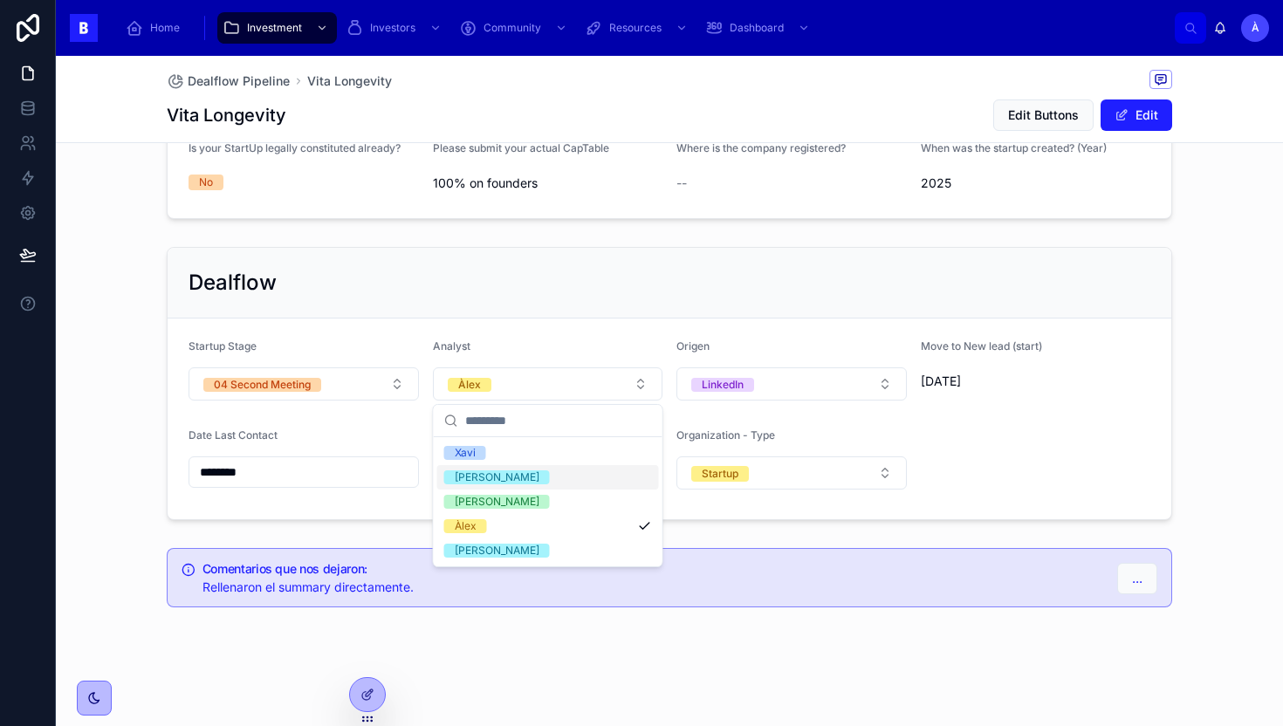
click at [477, 477] on div "[PERSON_NAME]" at bounding box center [497, 477] width 85 height 14
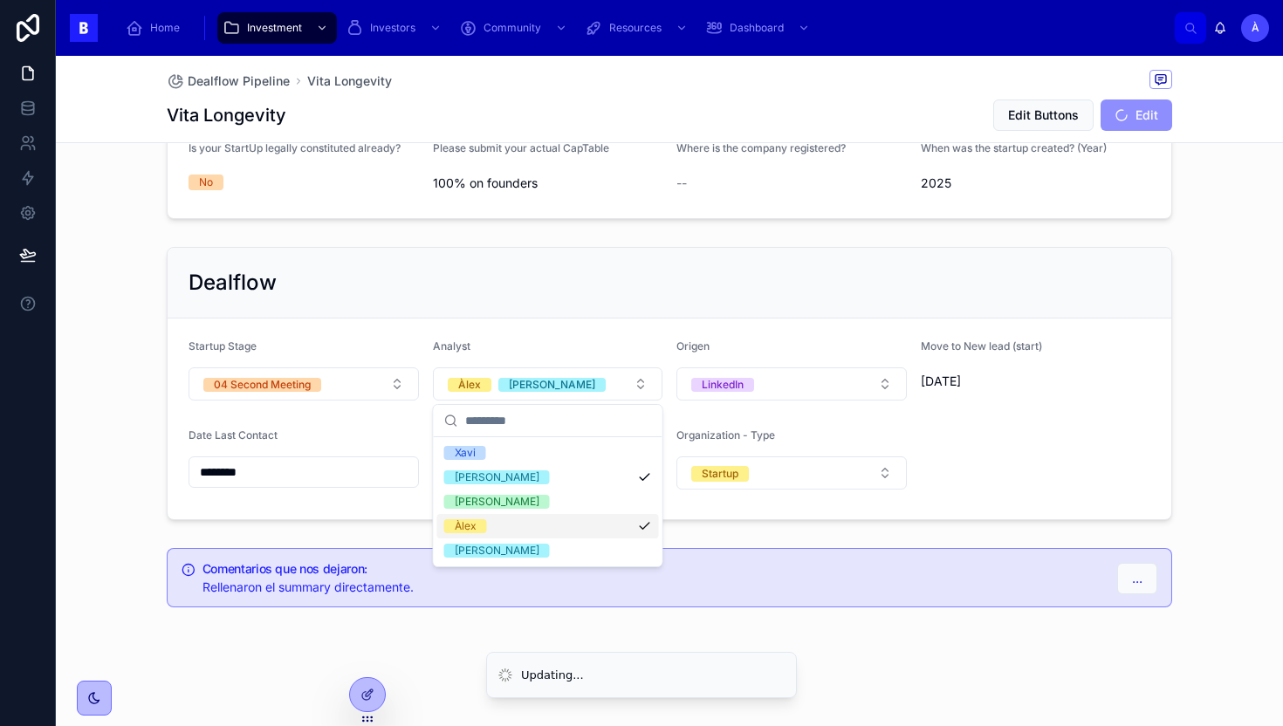
click at [475, 524] on div "Àlex" at bounding box center [466, 526] width 22 height 14
click at [475, 268] on div "Dealflow" at bounding box center [670, 283] width 1004 height 71
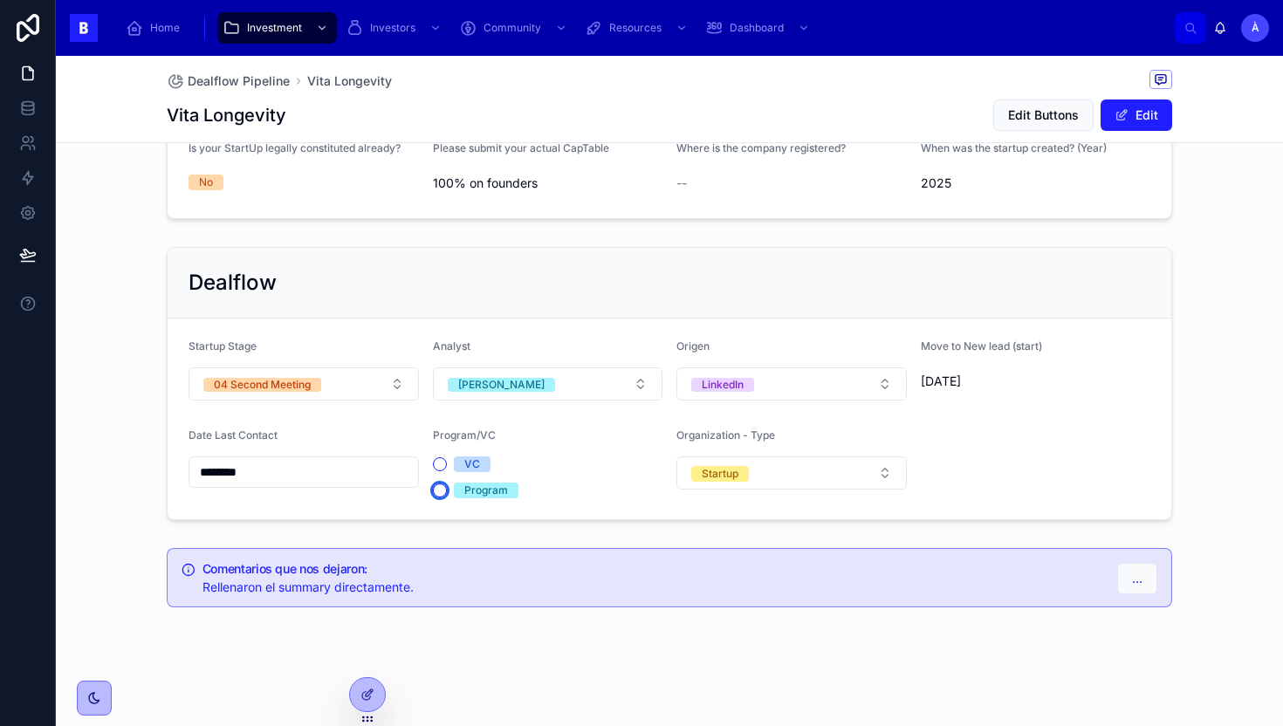
click at [444, 491] on button "Program" at bounding box center [440, 491] width 14 height 14
click at [706, 225] on div "Legal Is your StartUp legally constituted already? No Please submit your actual…" at bounding box center [669, 134] width 1027 height 184
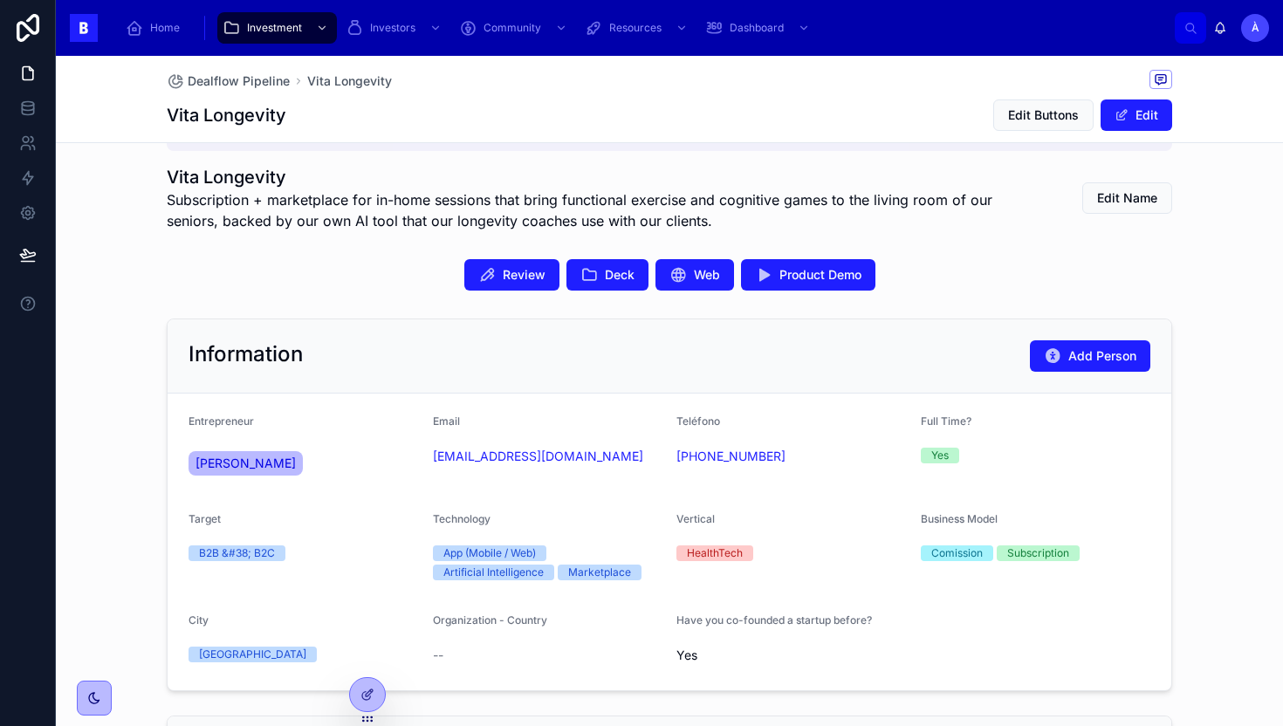
scroll to position [306, 0]
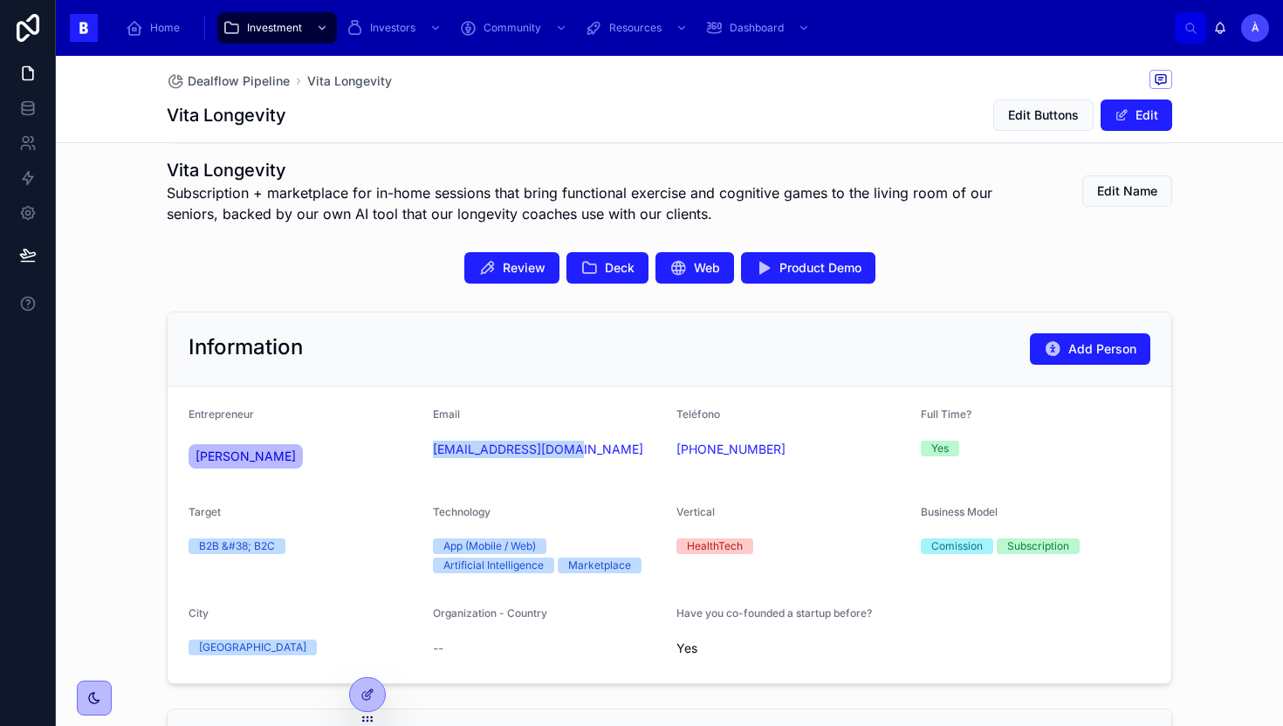
drag, startPoint x: 594, startPoint y: 488, endPoint x: 428, endPoint y: 454, distance: 169.3
click at [428, 453] on form "Entrepreneur Yxel Moreno Email yxelmoreno@gmail.com Teléfono +34 600 80 65 03 F…" at bounding box center [670, 535] width 1004 height 297
copy link "yxelmoreno@gmail.com"
drag, startPoint x: 293, startPoint y: 121, endPoint x: 170, endPoint y: 121, distance: 123.1
click at [170, 121] on div "Vita Longevity Edit Buttons Edit" at bounding box center [670, 115] width 1006 height 33
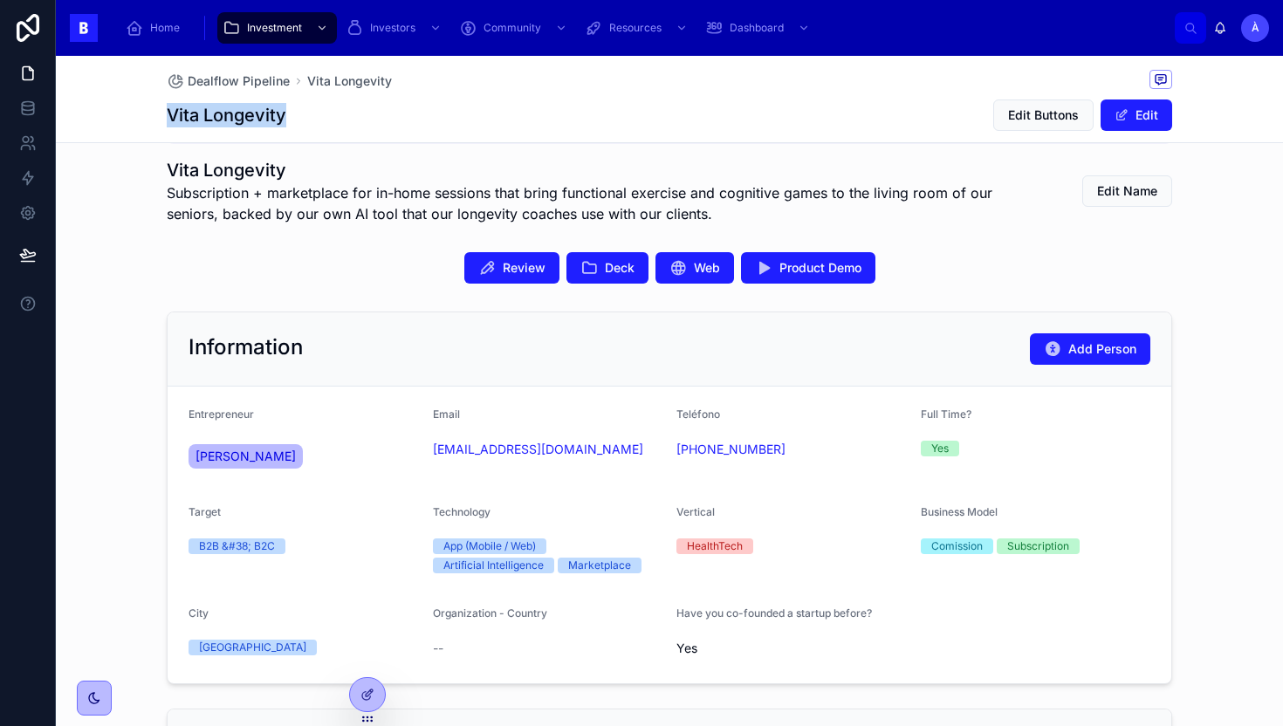
copy h1 "Vita Longevity"
click at [388, 131] on div "Vita Longevity Edit Buttons Edit" at bounding box center [670, 115] width 1006 height 33
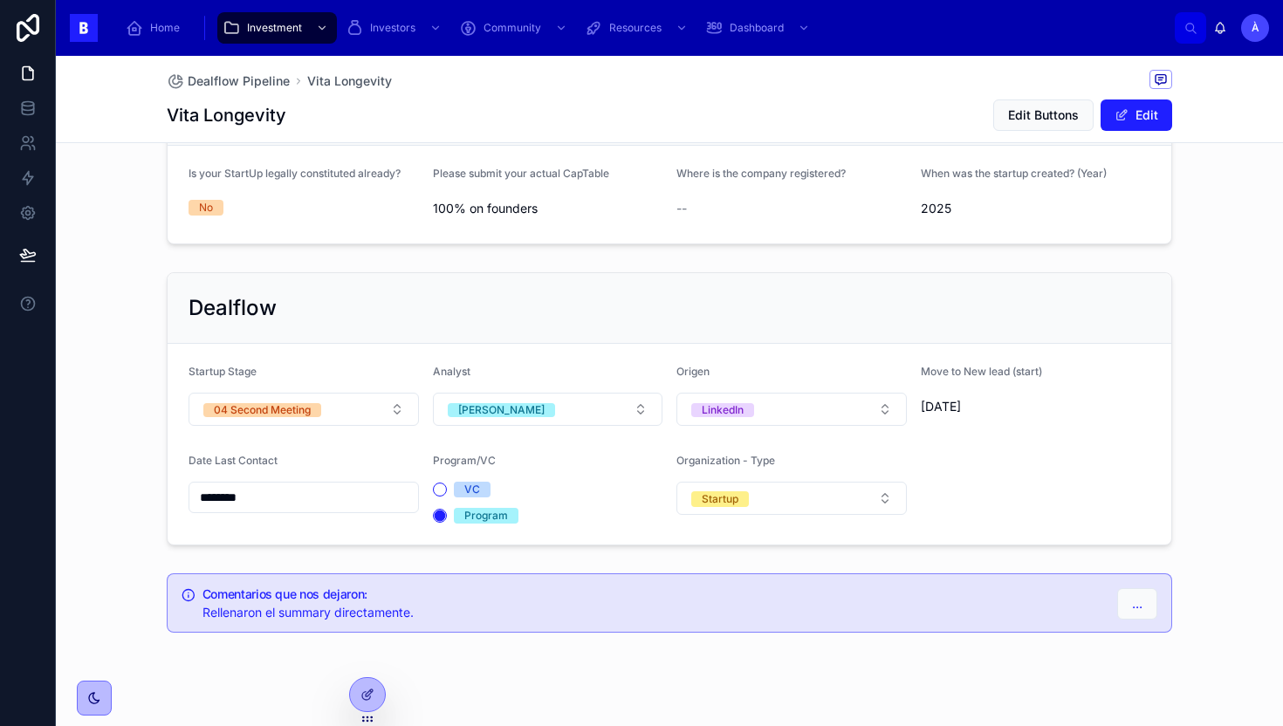
scroll to position [1182, 0]
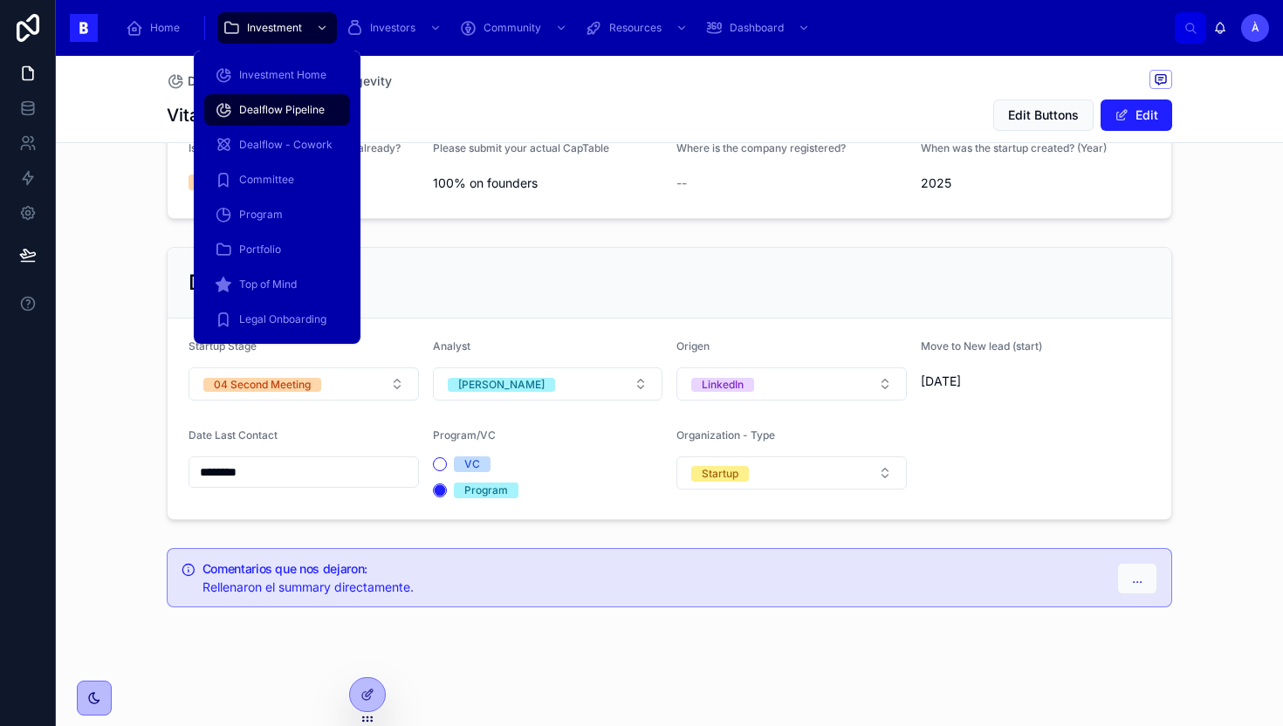
click at [272, 105] on span "Dealflow Pipeline" at bounding box center [282, 110] width 86 height 14
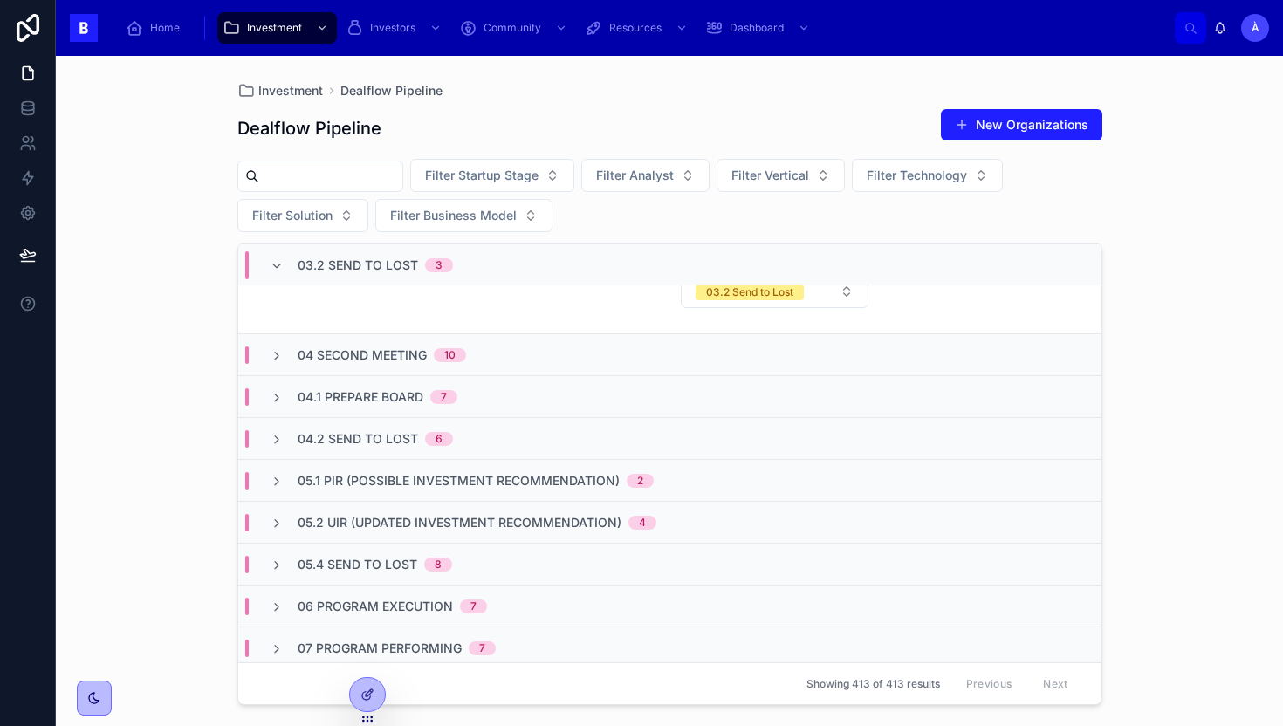
scroll to position [1048, 0]
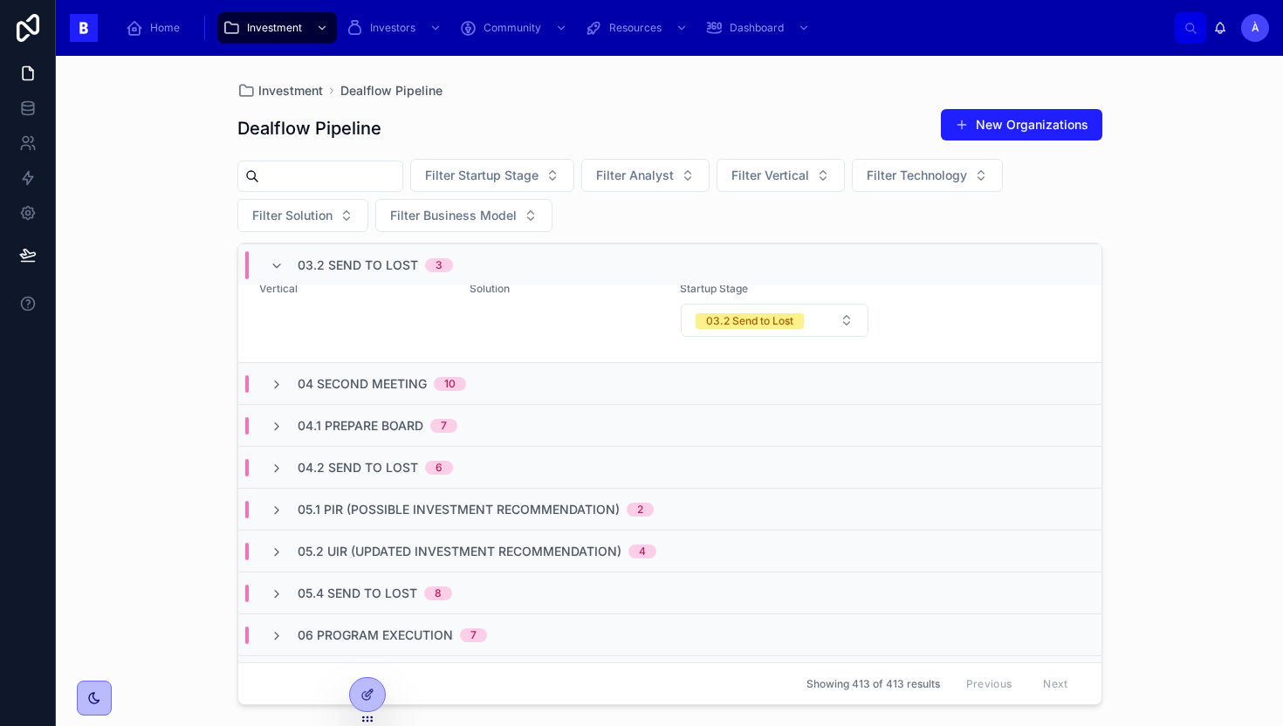
click at [432, 470] on span "6" at bounding box center [439, 468] width 28 height 14
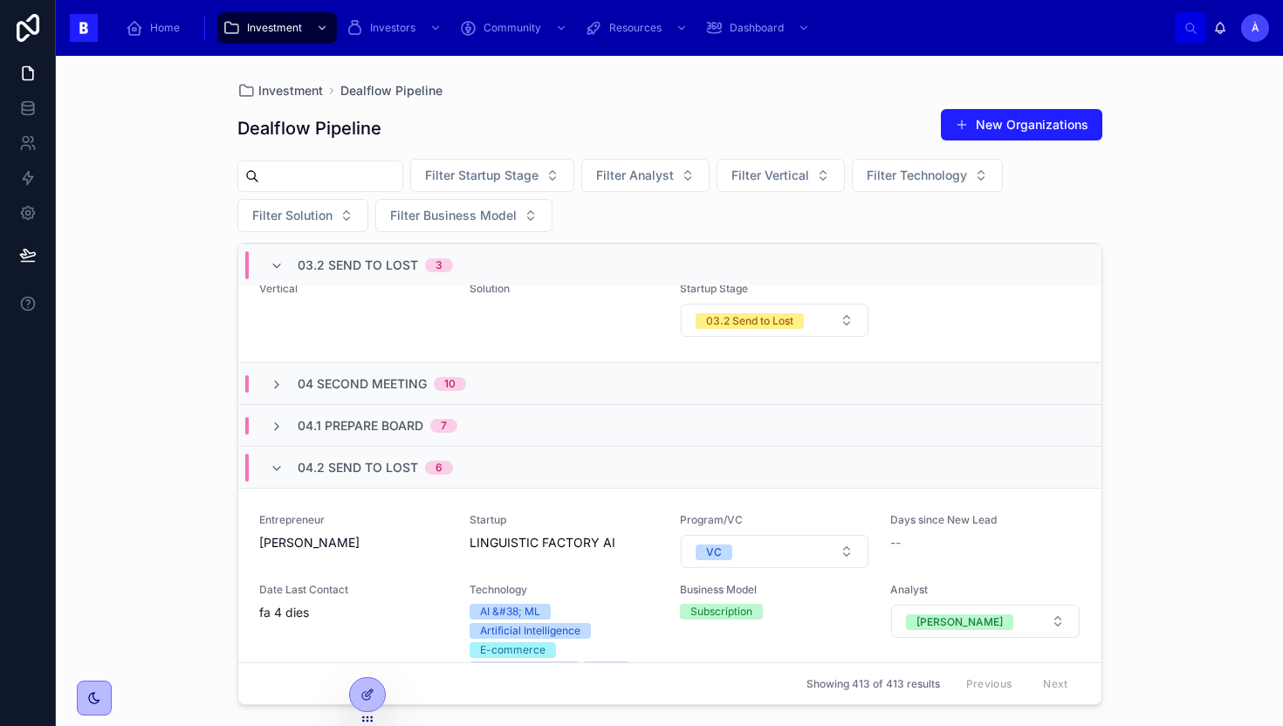
click at [432, 470] on span "6" at bounding box center [439, 468] width 28 height 14
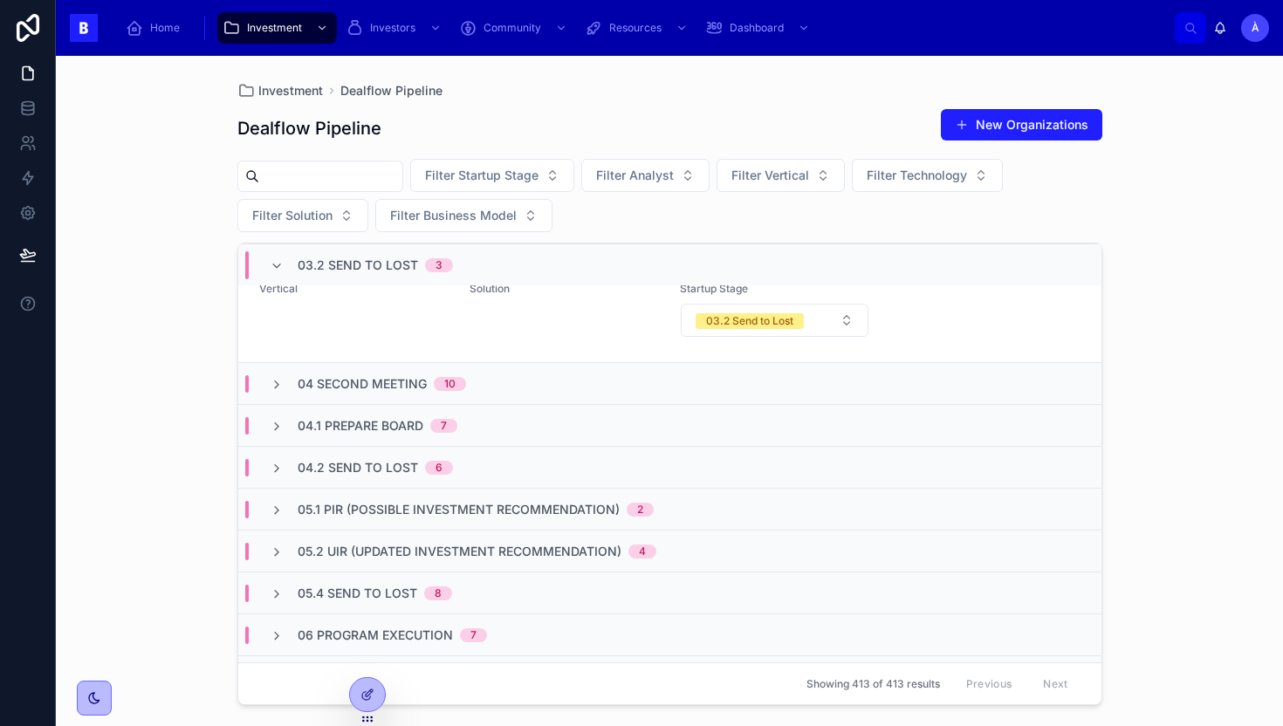
click at [413, 429] on span "04.1 Prepare Board" at bounding box center [361, 425] width 126 height 17
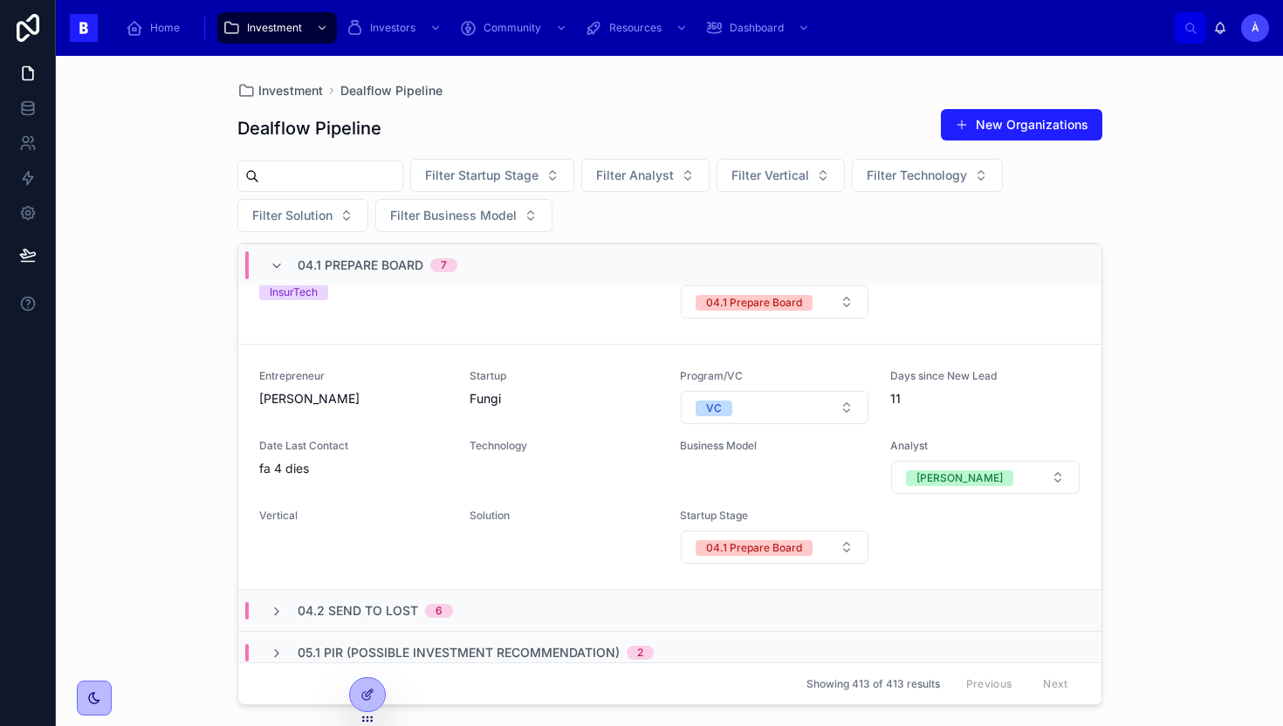
scroll to position [2663, 0]
click at [349, 268] on span "04.1 Prepare Board" at bounding box center [361, 265] width 126 height 17
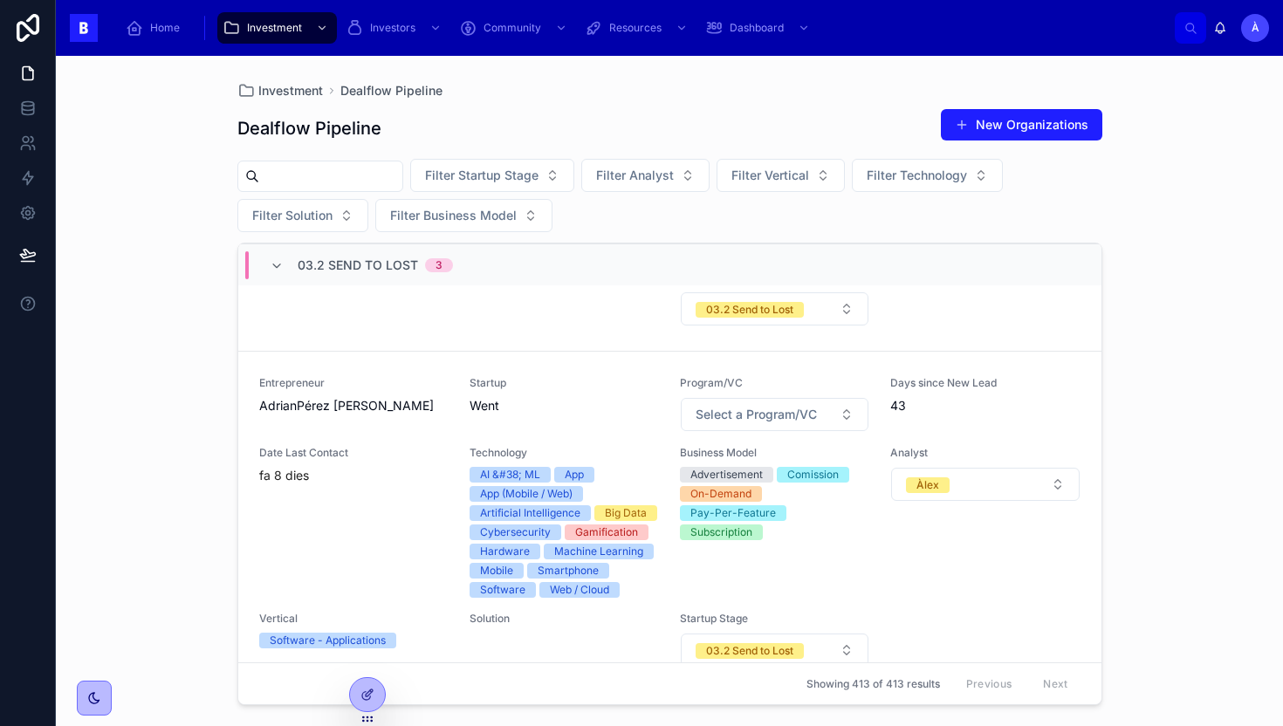
scroll to position [0, 0]
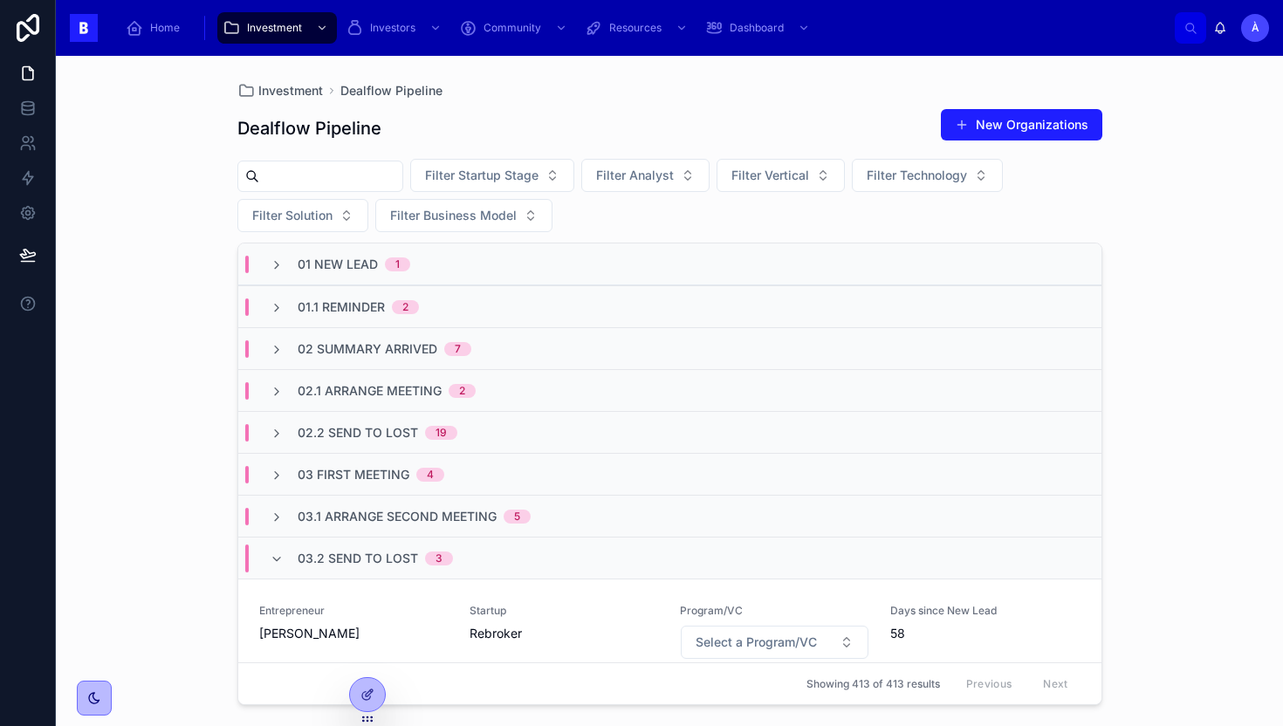
click at [376, 354] on span "02 Summary Arrived" at bounding box center [368, 348] width 140 height 17
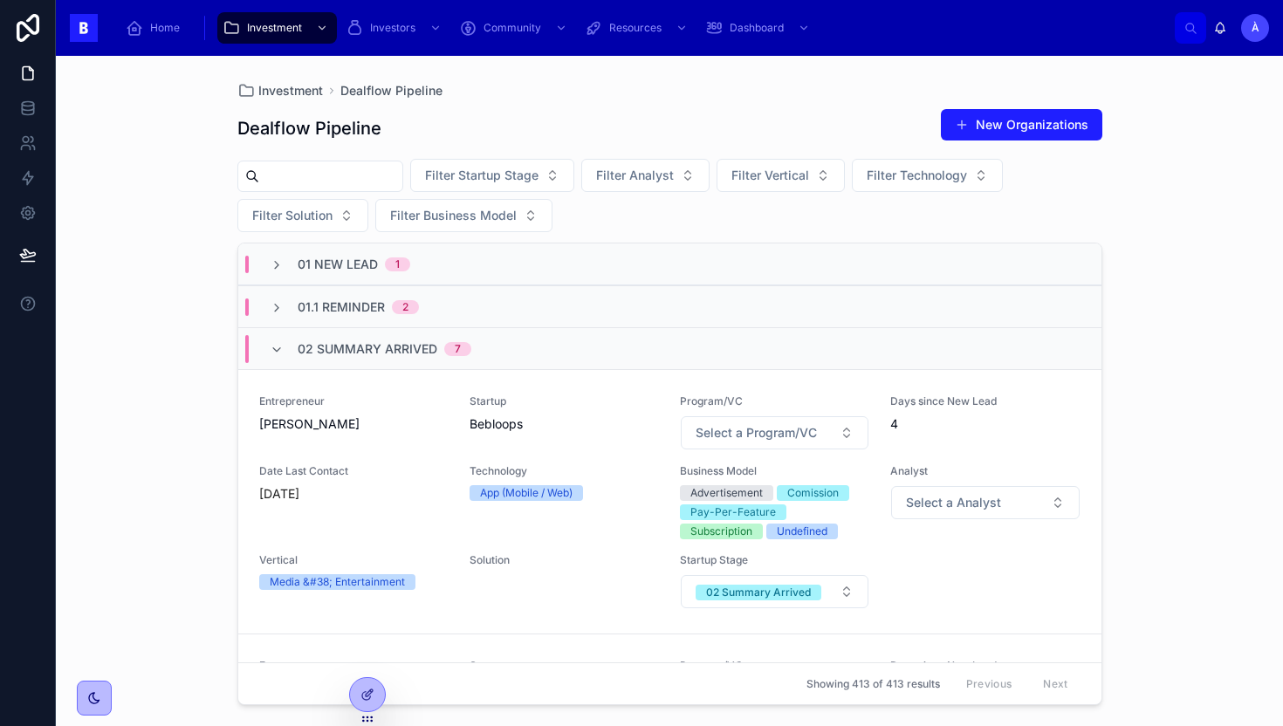
click at [266, 350] on div "02 Summary Arrived 7" at bounding box center [371, 349] width 244 height 28
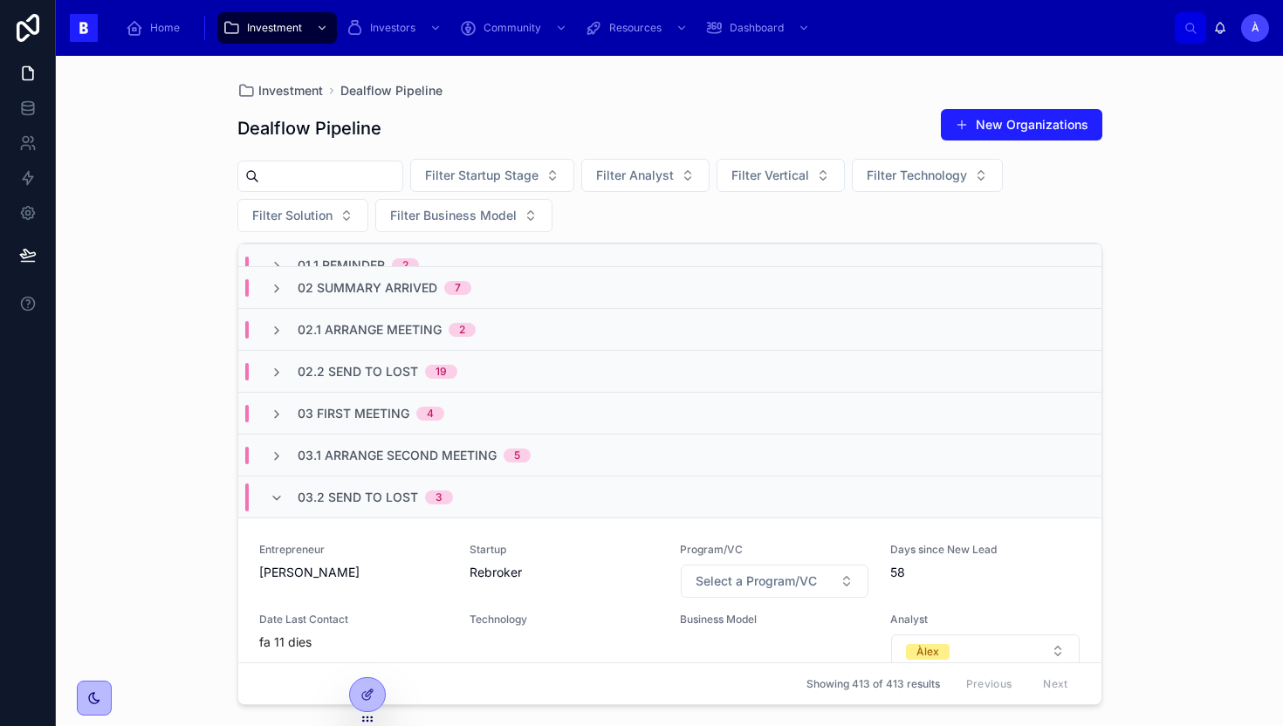
scroll to position [80, 0]
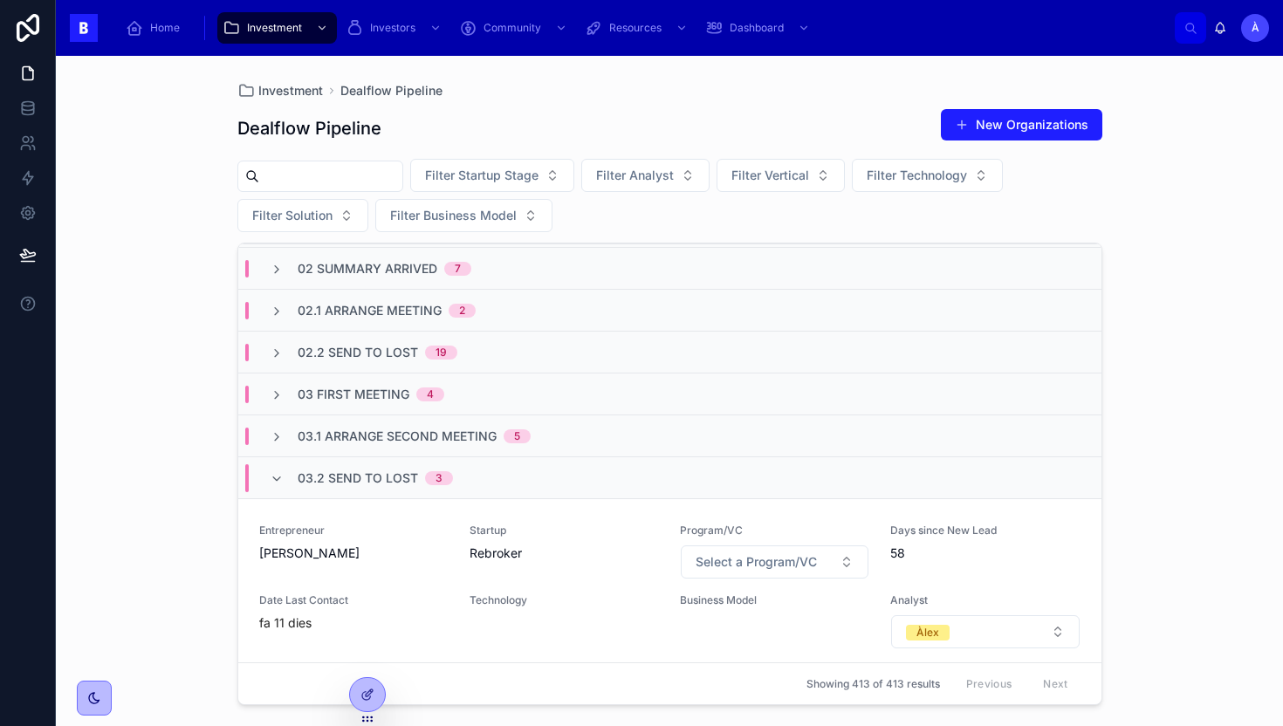
click at [316, 482] on span "03.2 Send to Lost" at bounding box center [358, 478] width 120 height 17
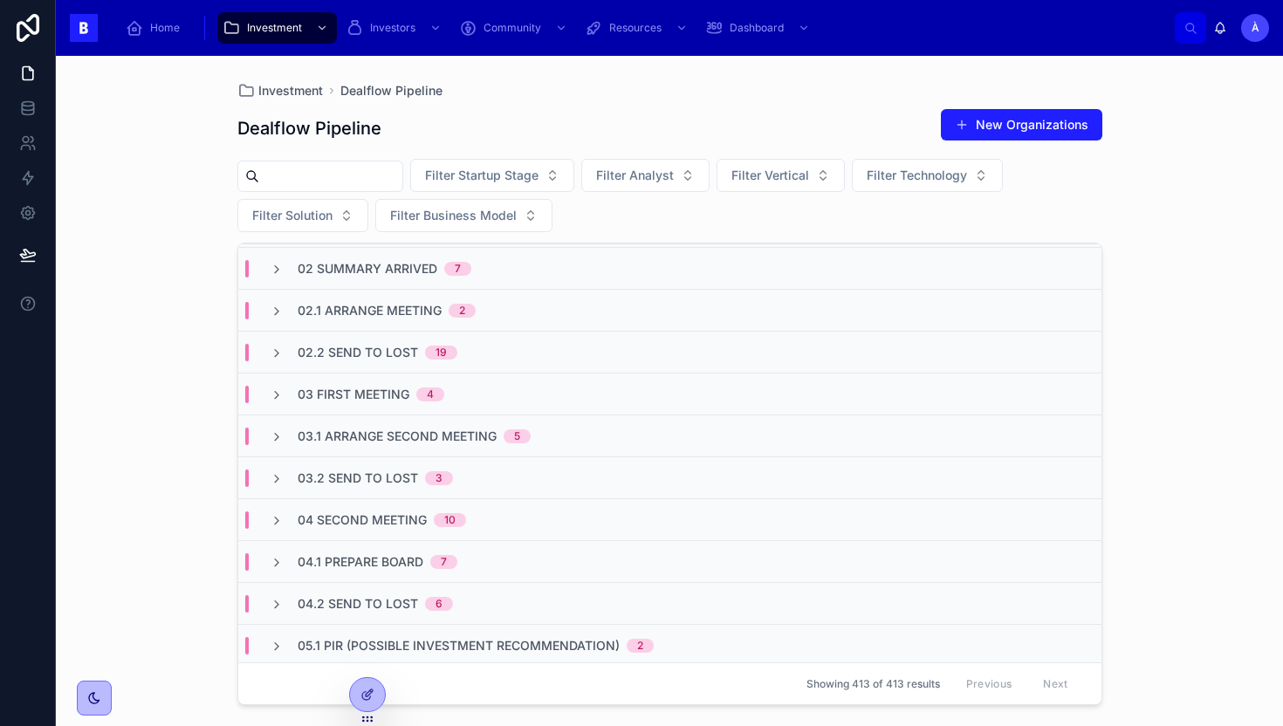
click at [316, 482] on span "03.2 Send to Lost" at bounding box center [358, 478] width 120 height 17
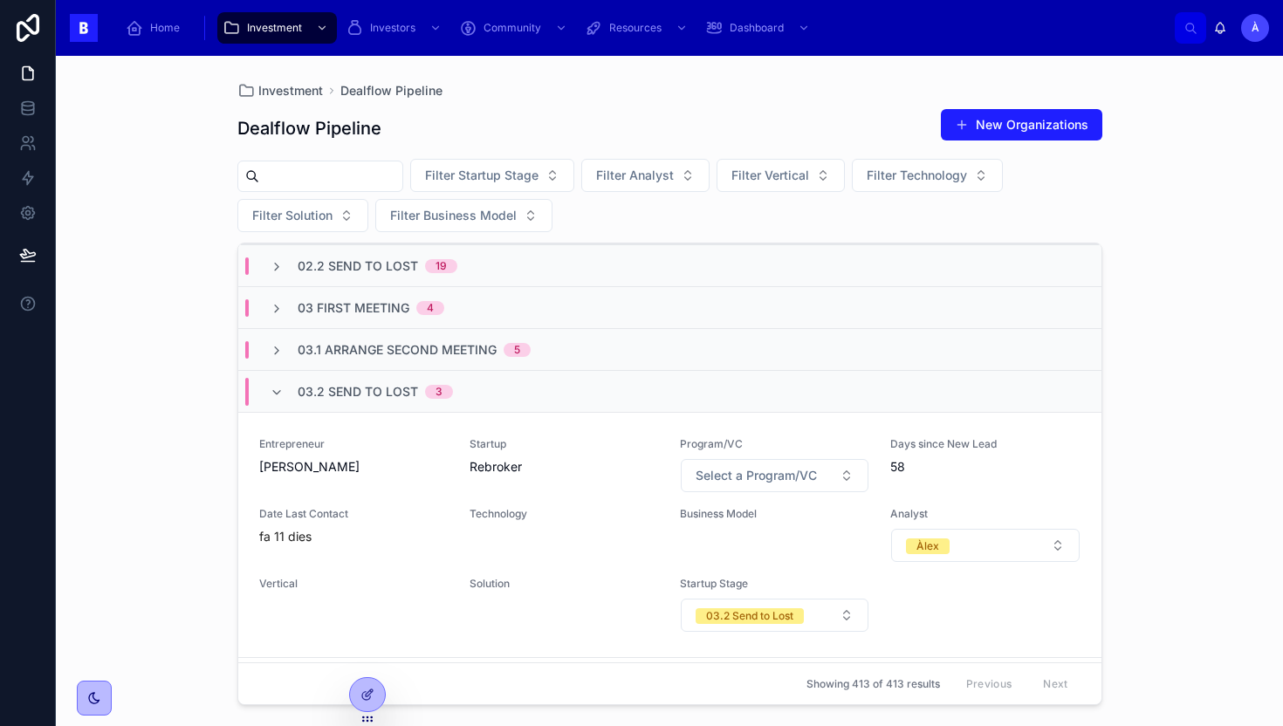
scroll to position [168, 0]
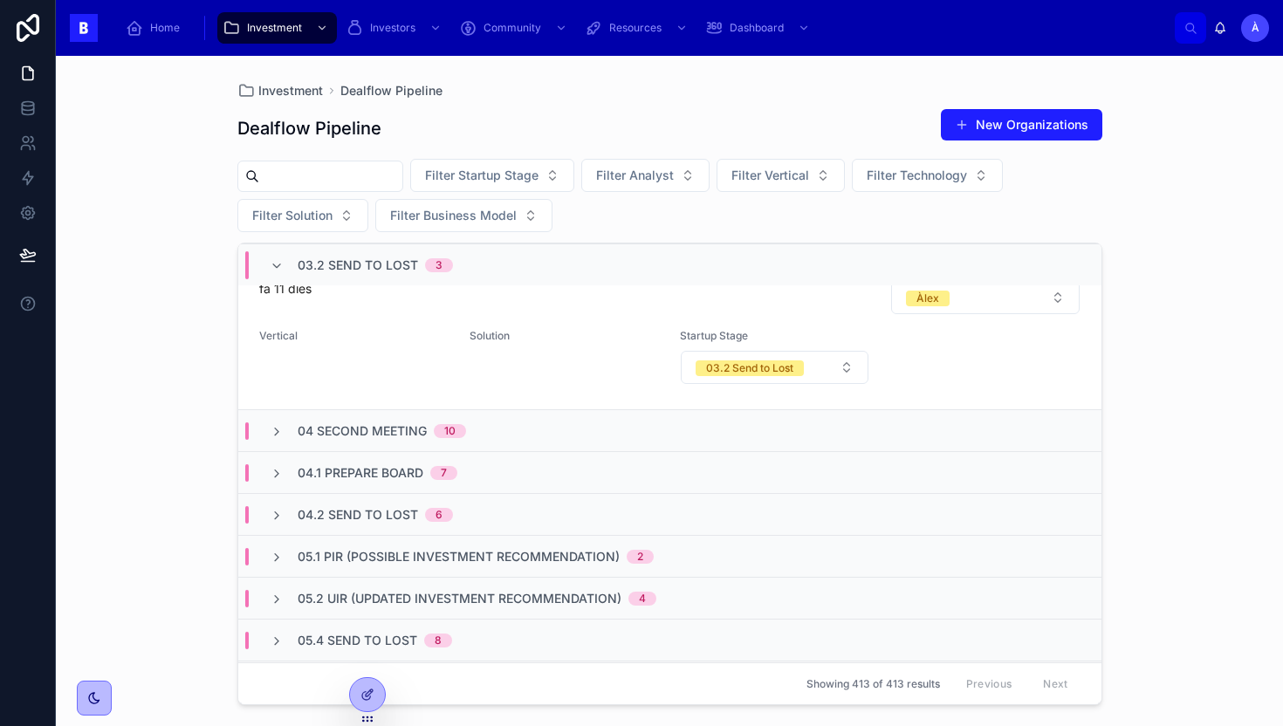
click at [284, 274] on div "03.2 Send to Lost 3" at bounding box center [361, 265] width 183 height 28
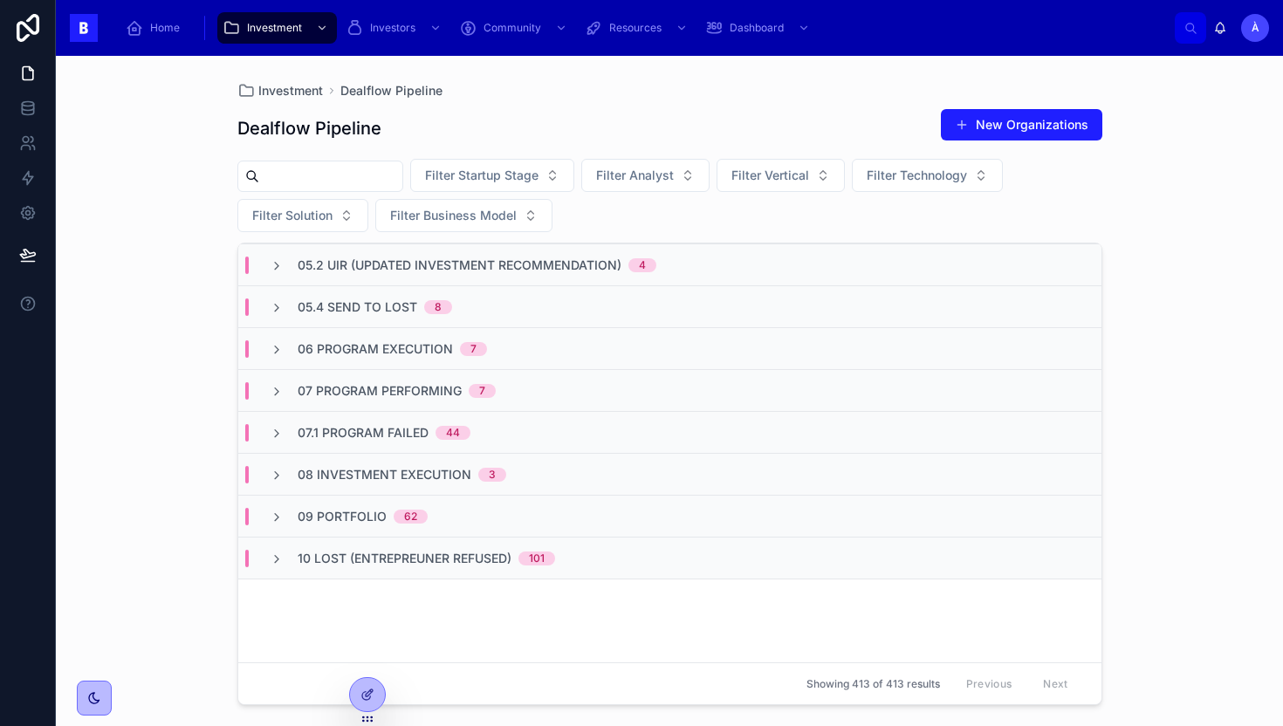
scroll to position [0, 0]
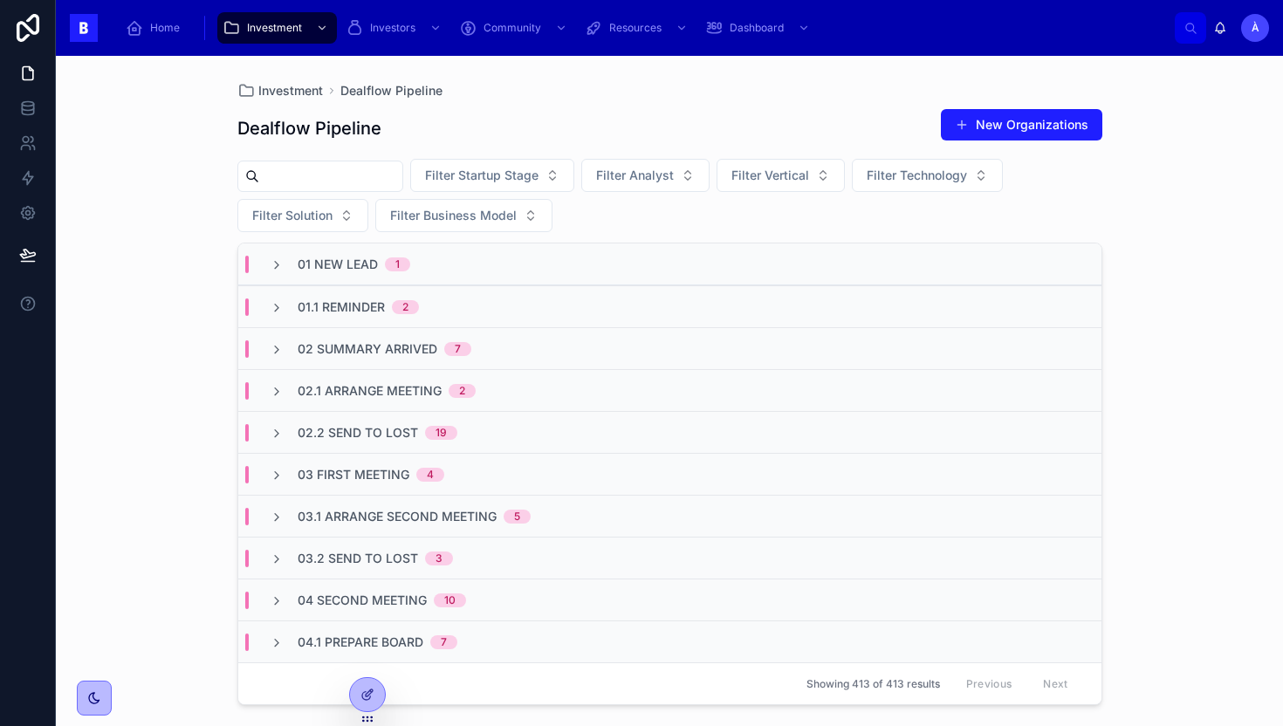
click at [413, 463] on div "03 First Meeting 4" at bounding box center [669, 474] width 863 height 42
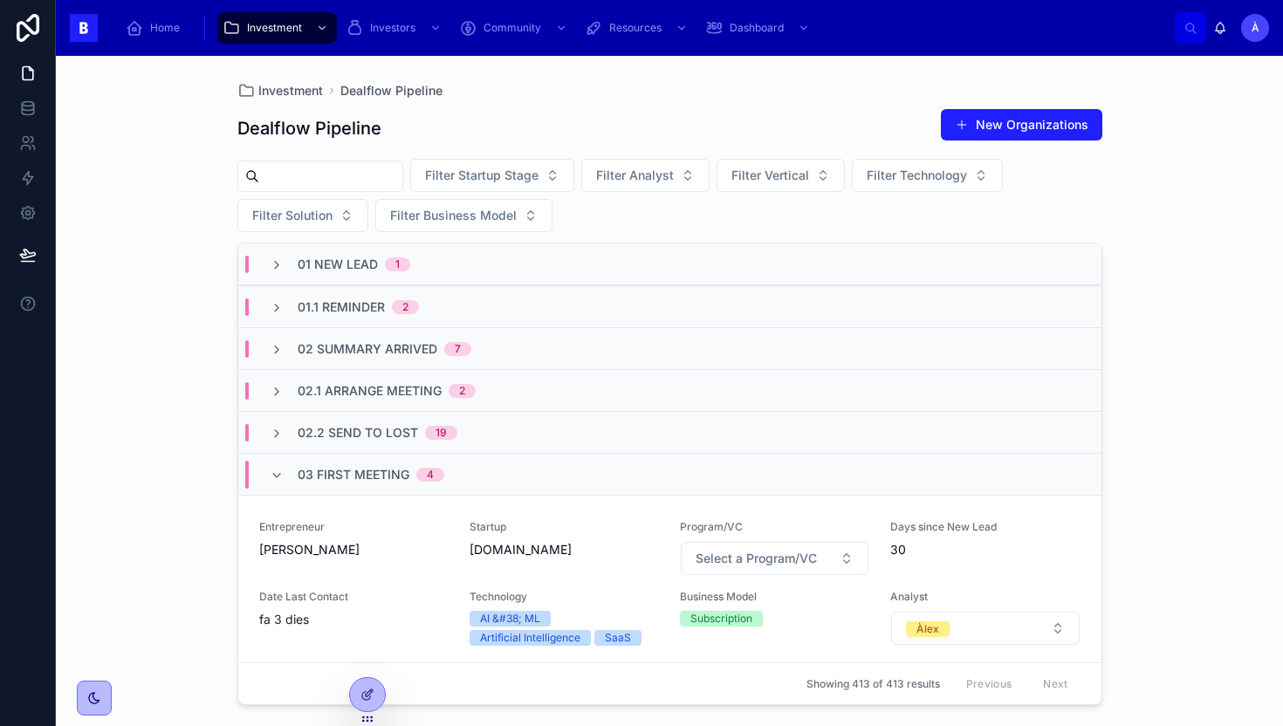
click at [397, 470] on span "03 First Meeting" at bounding box center [354, 474] width 112 height 17
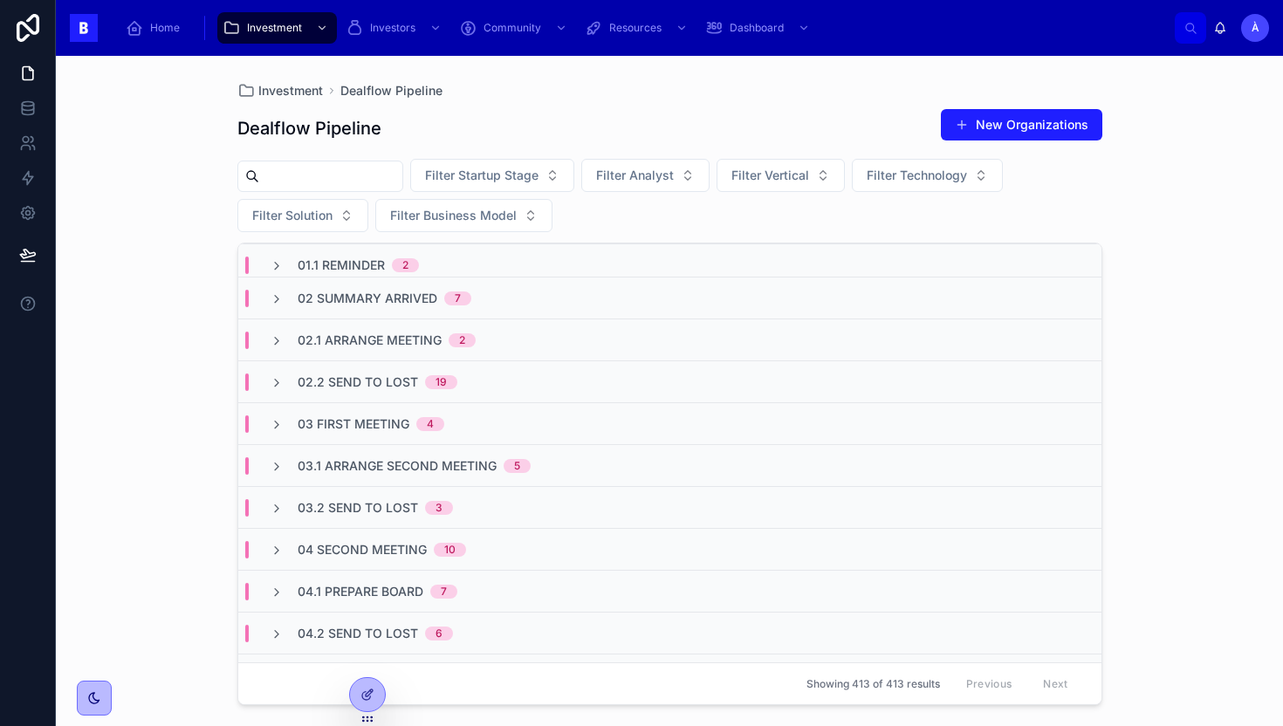
click at [411, 420] on div "03 First Meeting 4" at bounding box center [371, 424] width 147 height 17
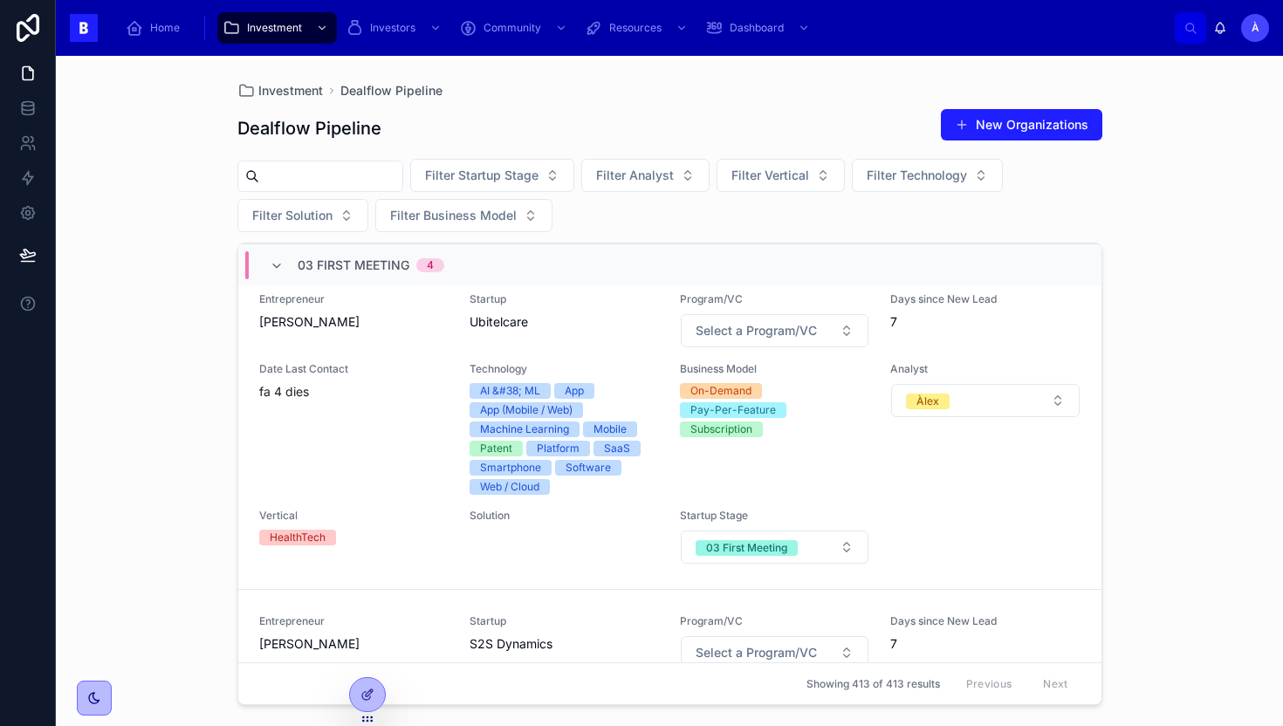
scroll to position [472, 0]
click at [795, 559] on button "03 First Meeting" at bounding box center [775, 548] width 188 height 33
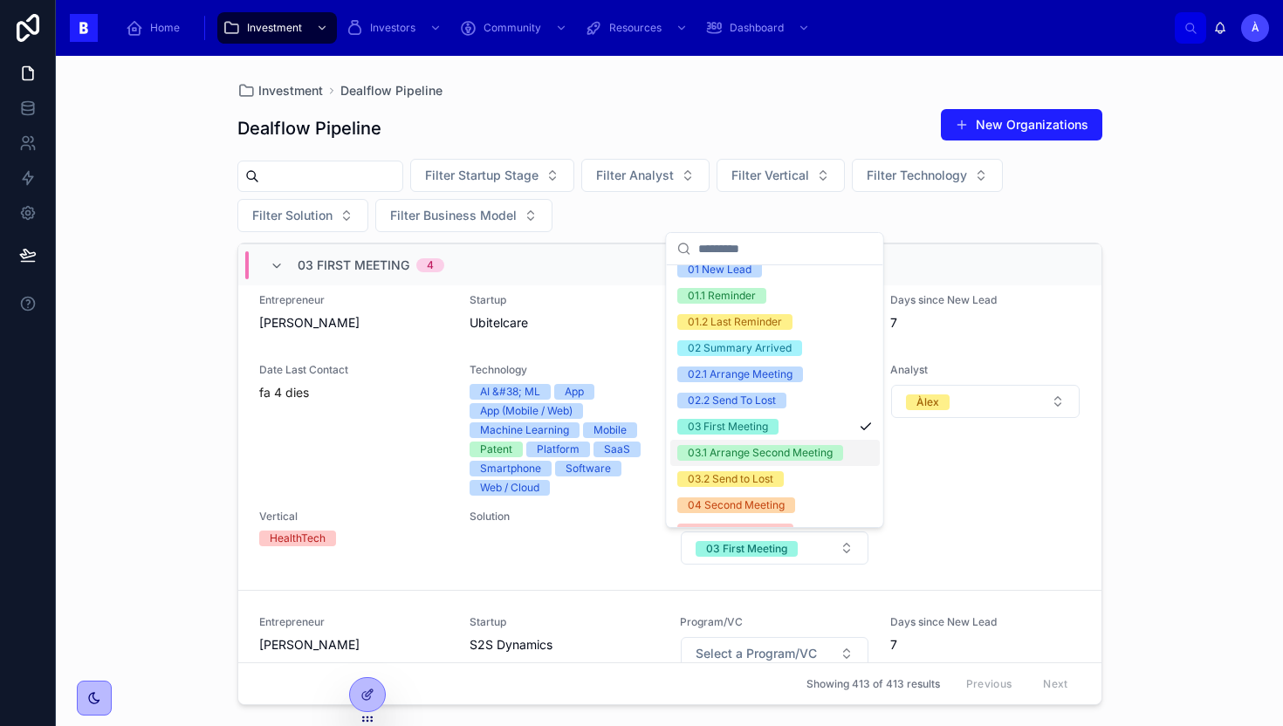
scroll to position [44, 0]
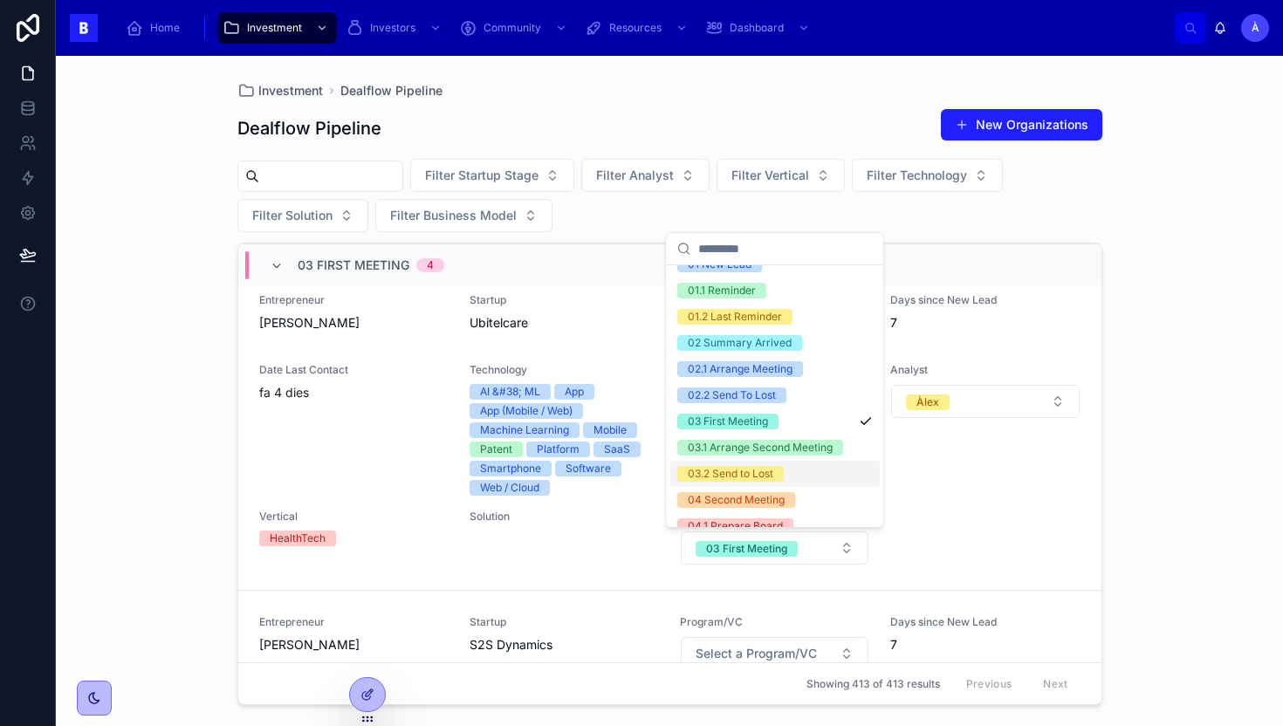
click at [729, 470] on div "03.2 Send to Lost" at bounding box center [731, 474] width 86 height 16
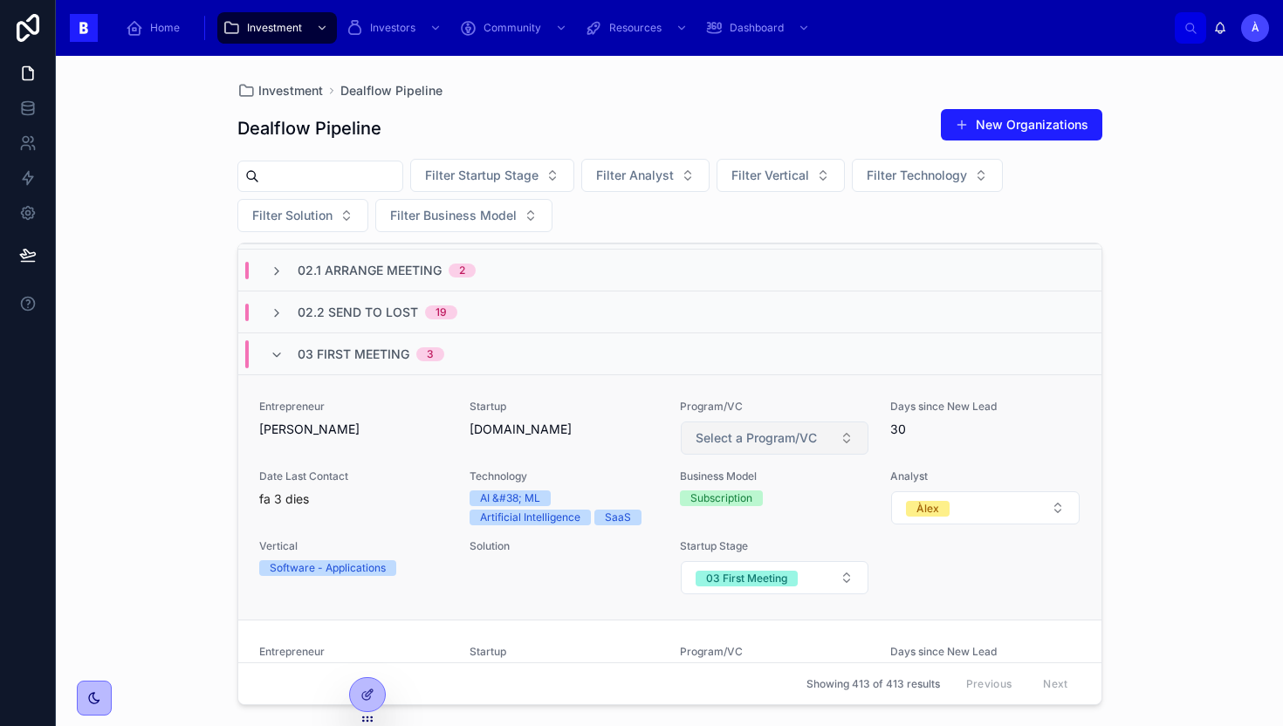
scroll to position [141, 0]
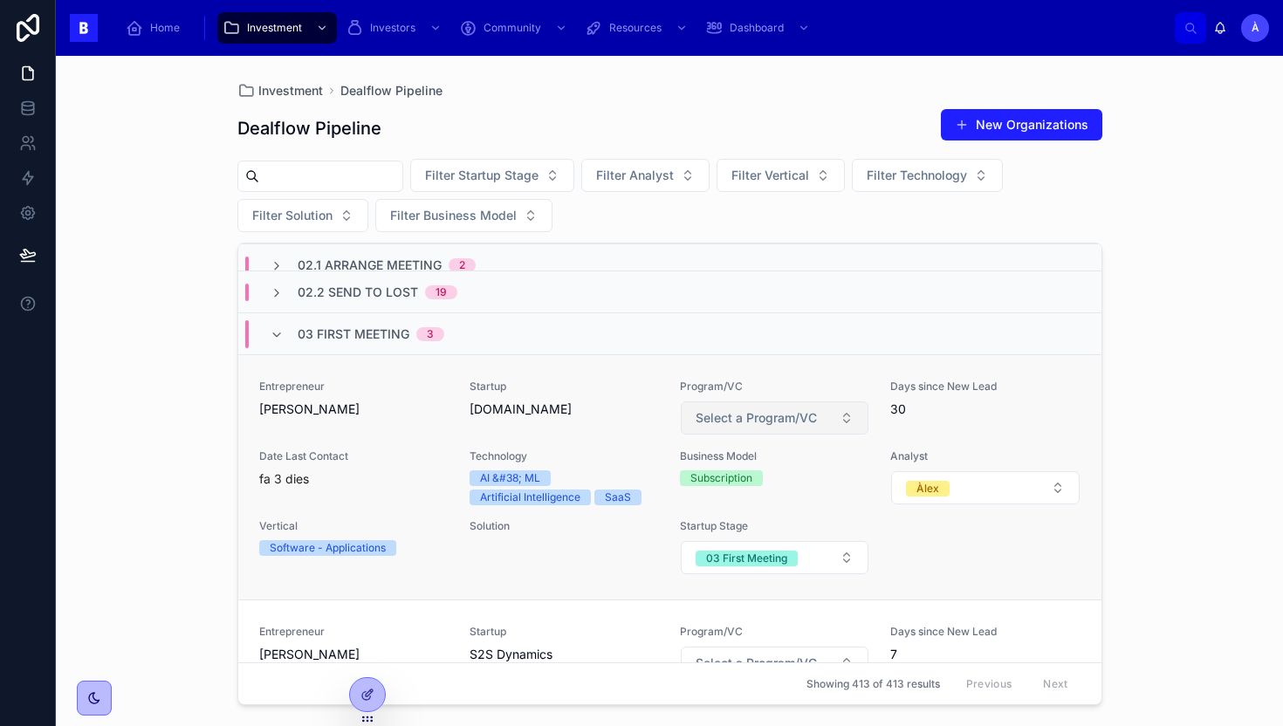
click at [733, 572] on button "03 First Meeting" at bounding box center [775, 557] width 188 height 33
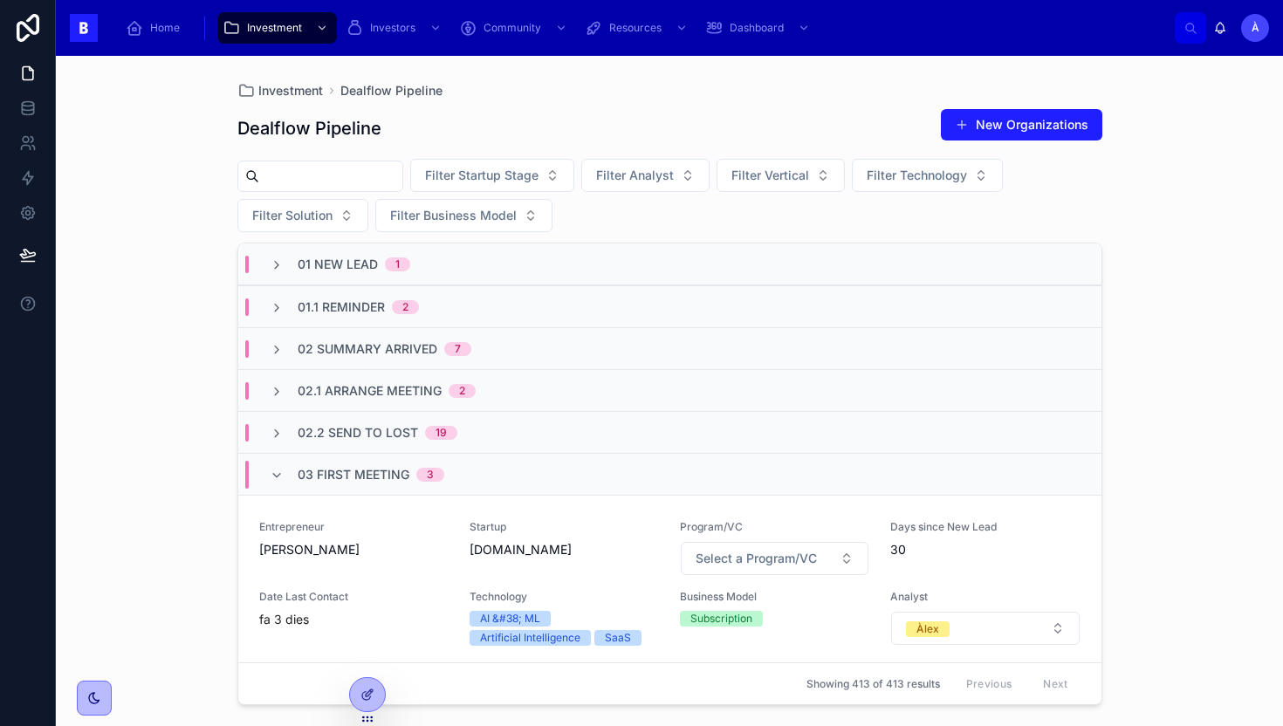
click at [741, 499] on link "Entrepreneur Giovanni Juliao Startup Agentsy.pro Program/VC Select a Program/VC…" at bounding box center [669, 617] width 863 height 245
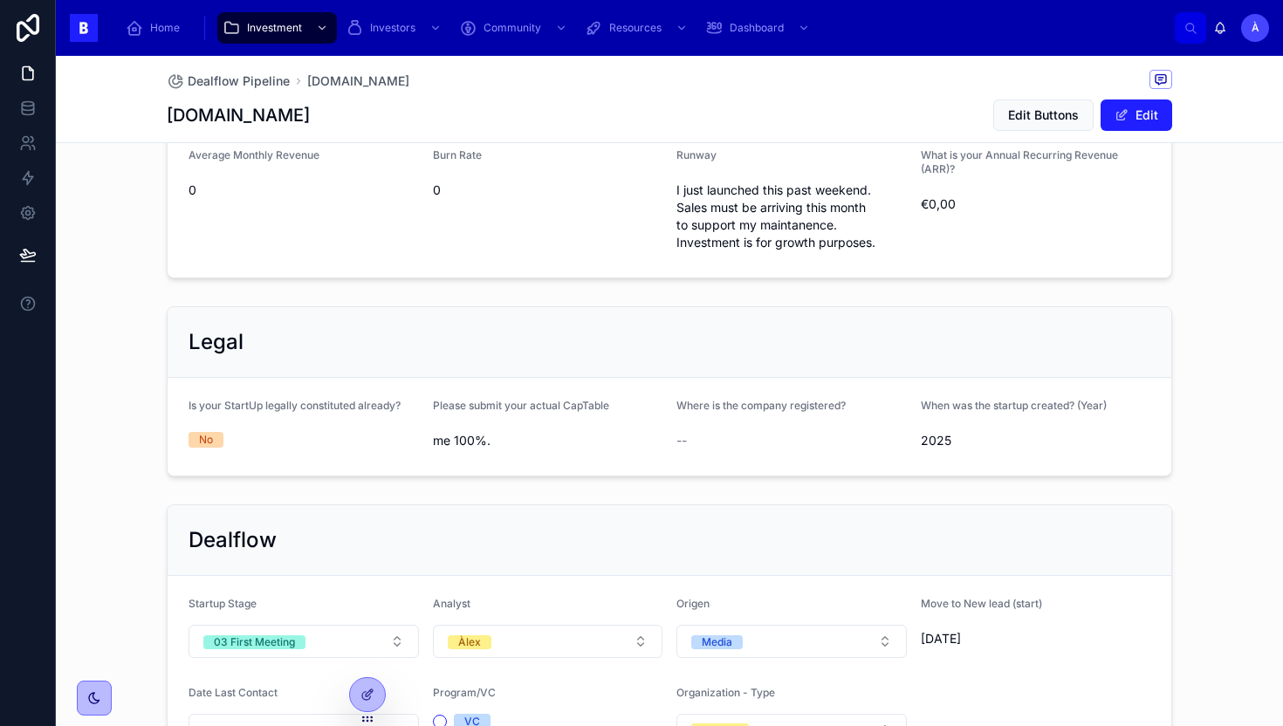
scroll to position [1196, 0]
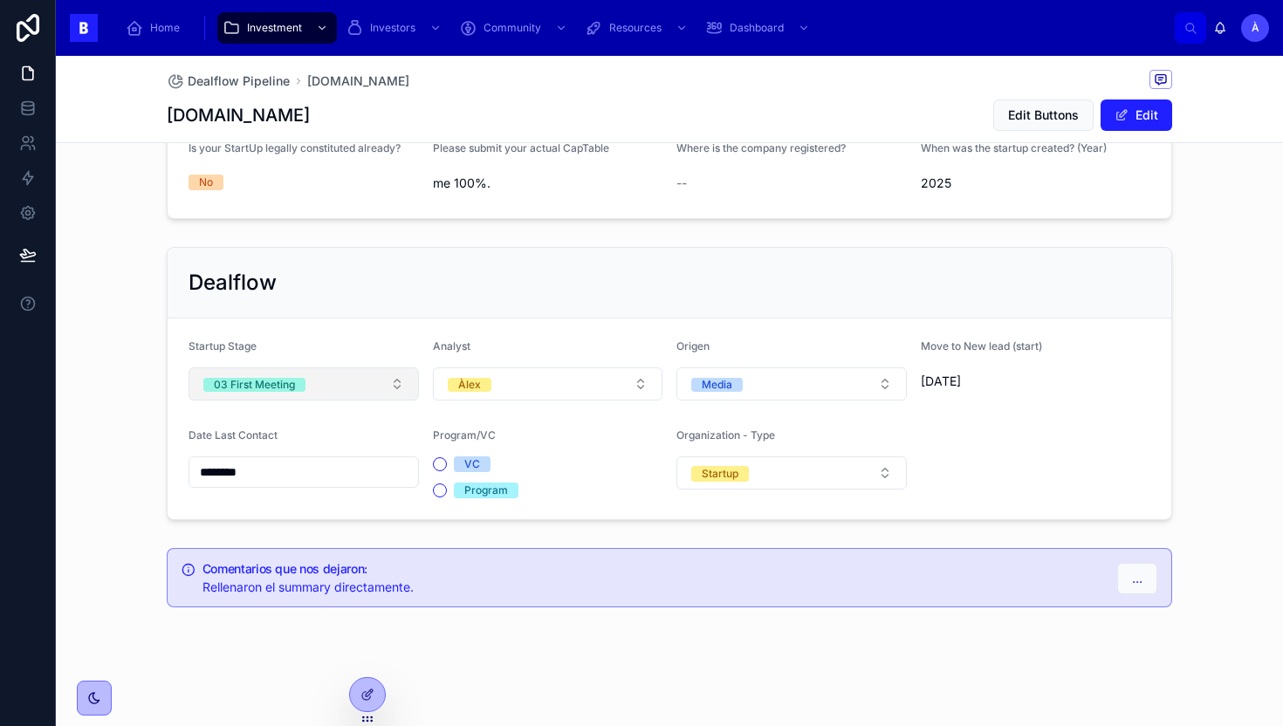
click at [316, 370] on button "03 First Meeting" at bounding box center [304, 383] width 230 height 33
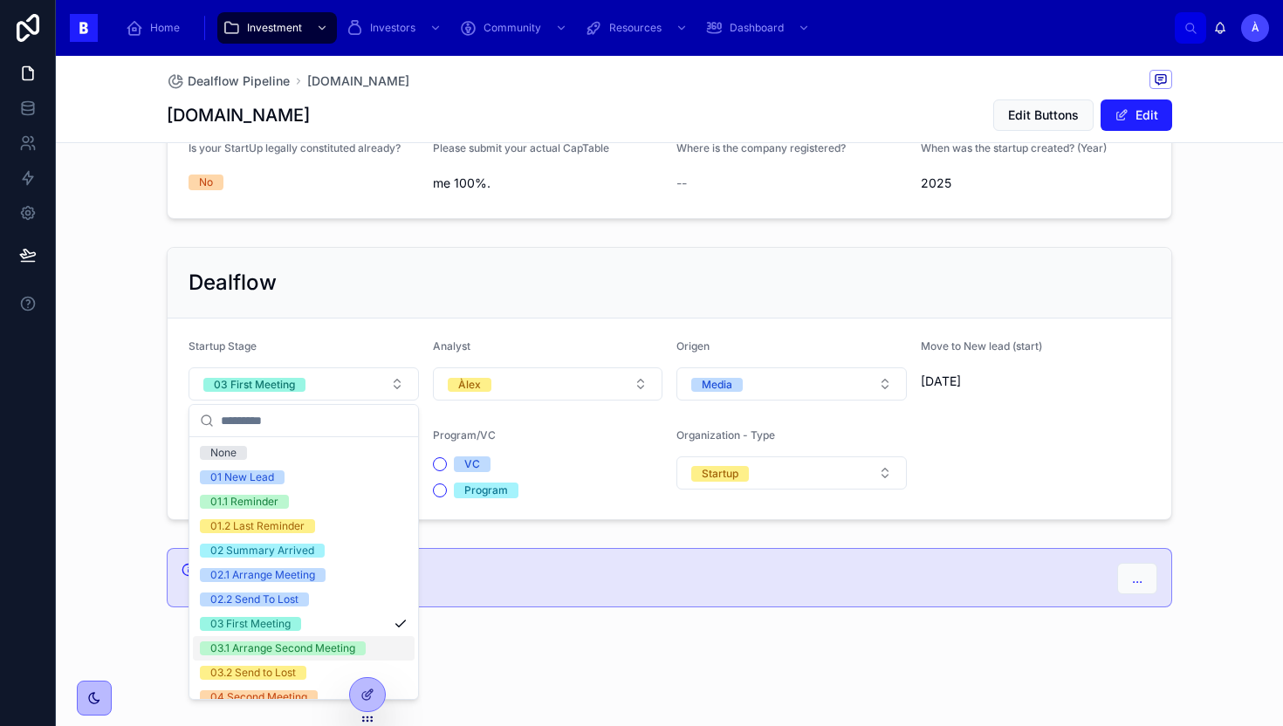
click at [255, 640] on div "03.1 Arrange Second Meeting" at bounding box center [304, 648] width 222 height 24
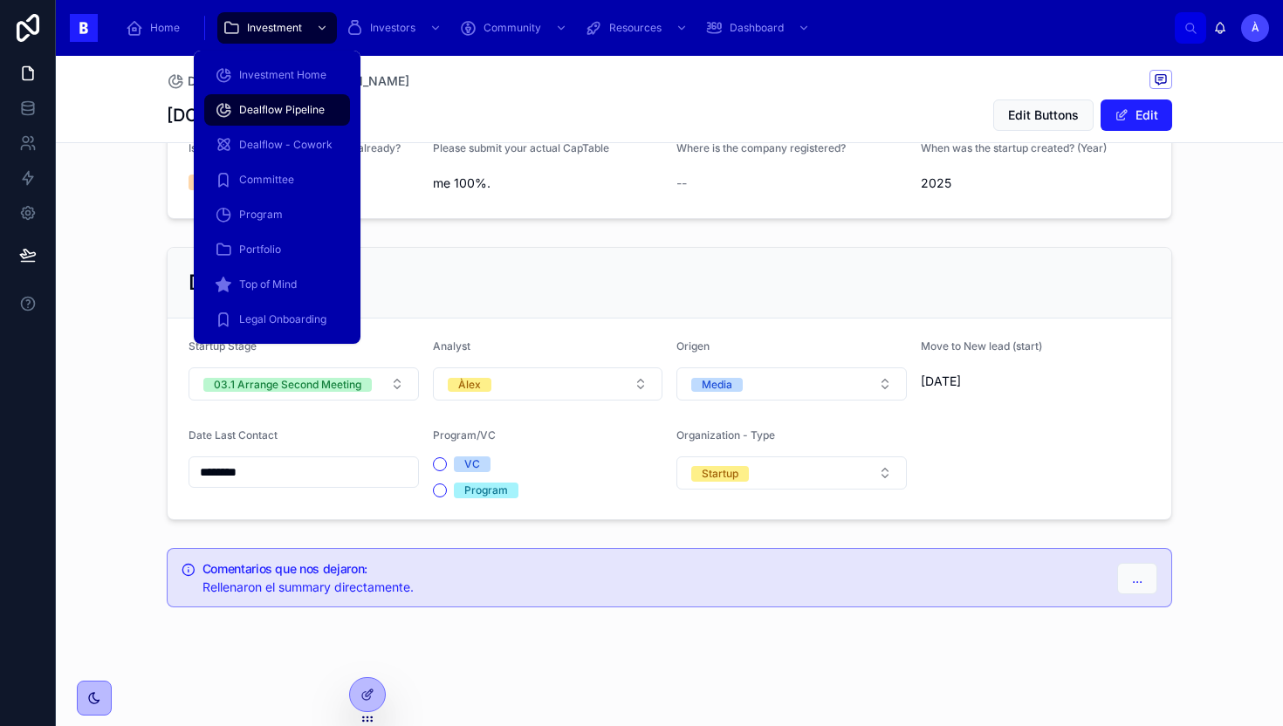
click at [278, 103] on span "Dealflow Pipeline" at bounding box center [282, 110] width 86 height 14
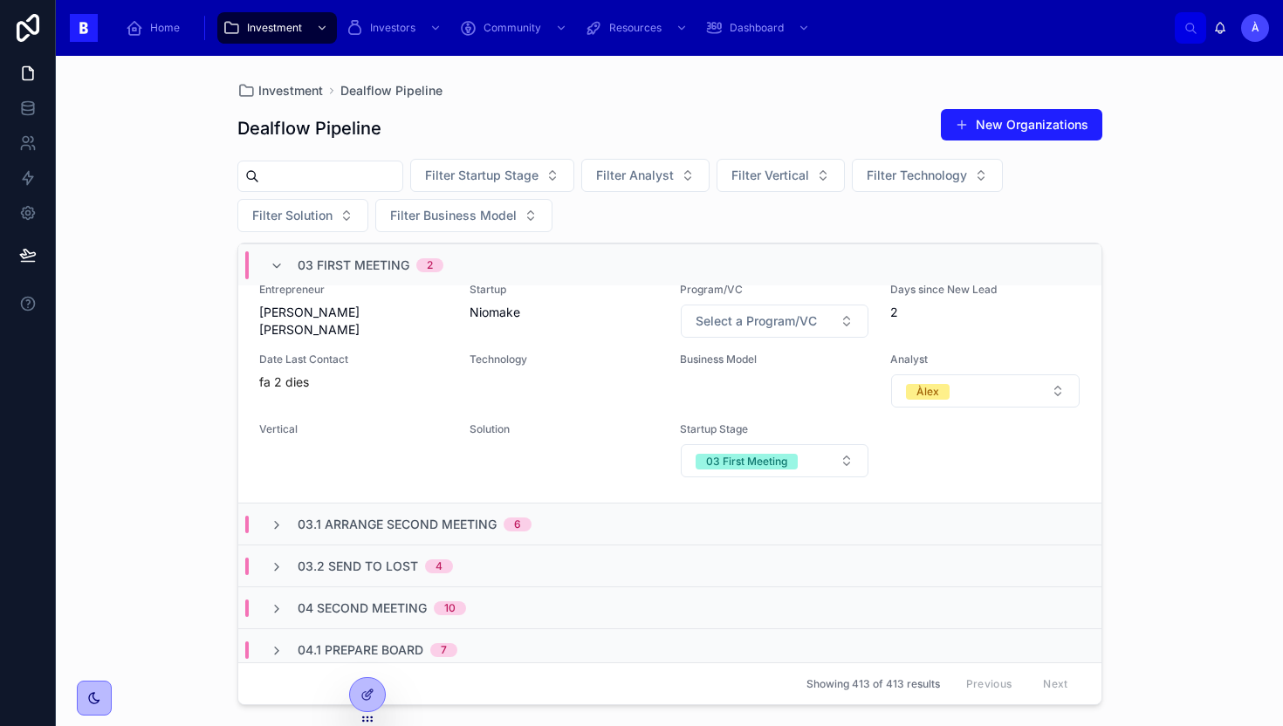
scroll to position [573, 0]
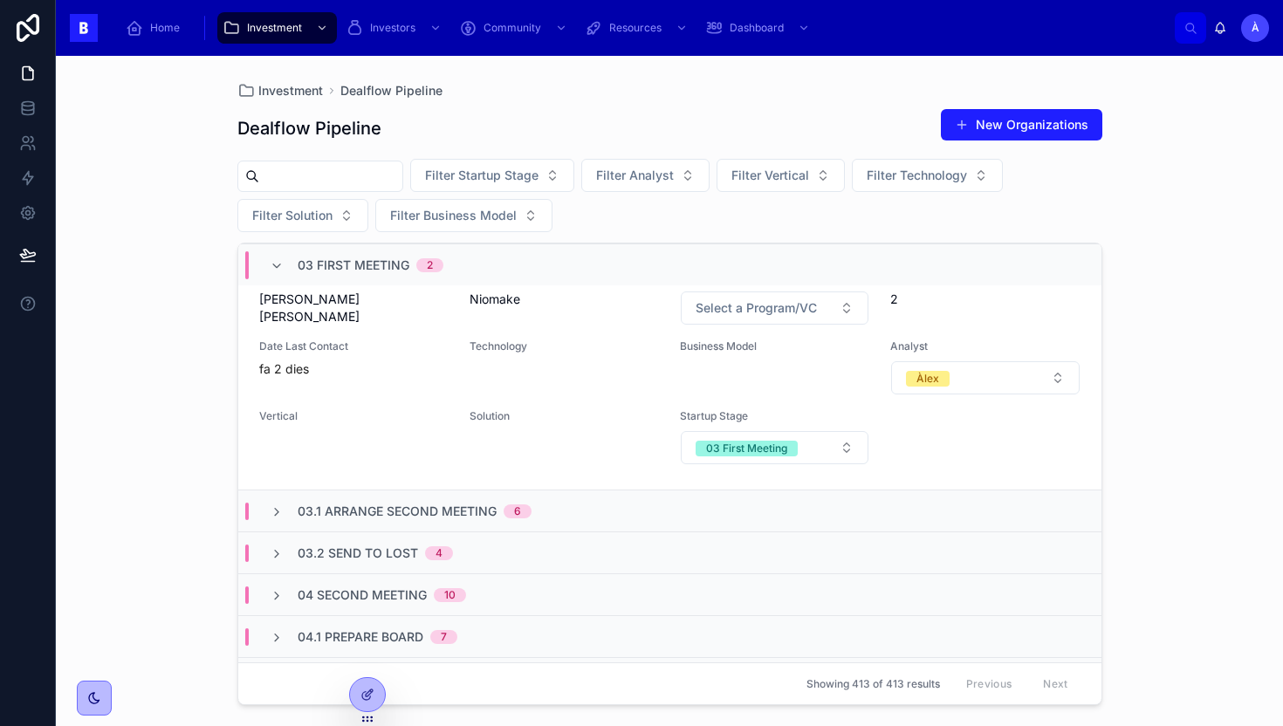
click at [328, 268] on span "03 First Meeting" at bounding box center [354, 265] width 112 height 17
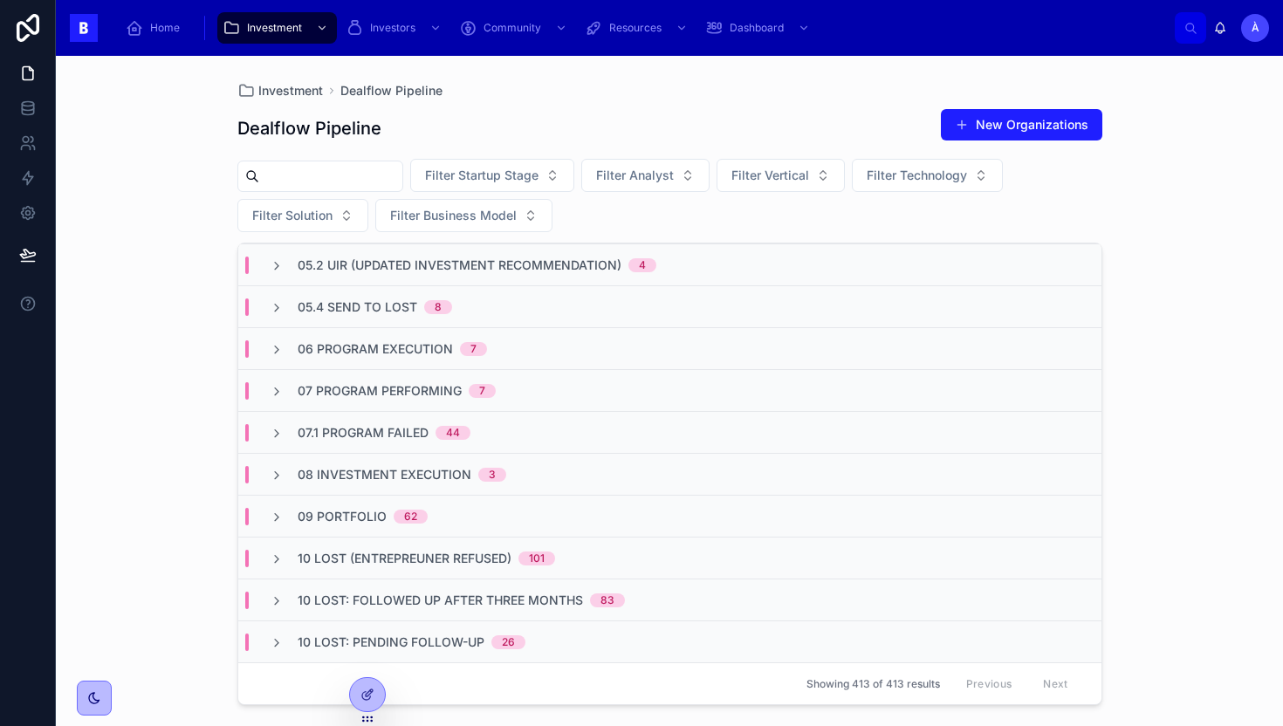
scroll to position [0, 0]
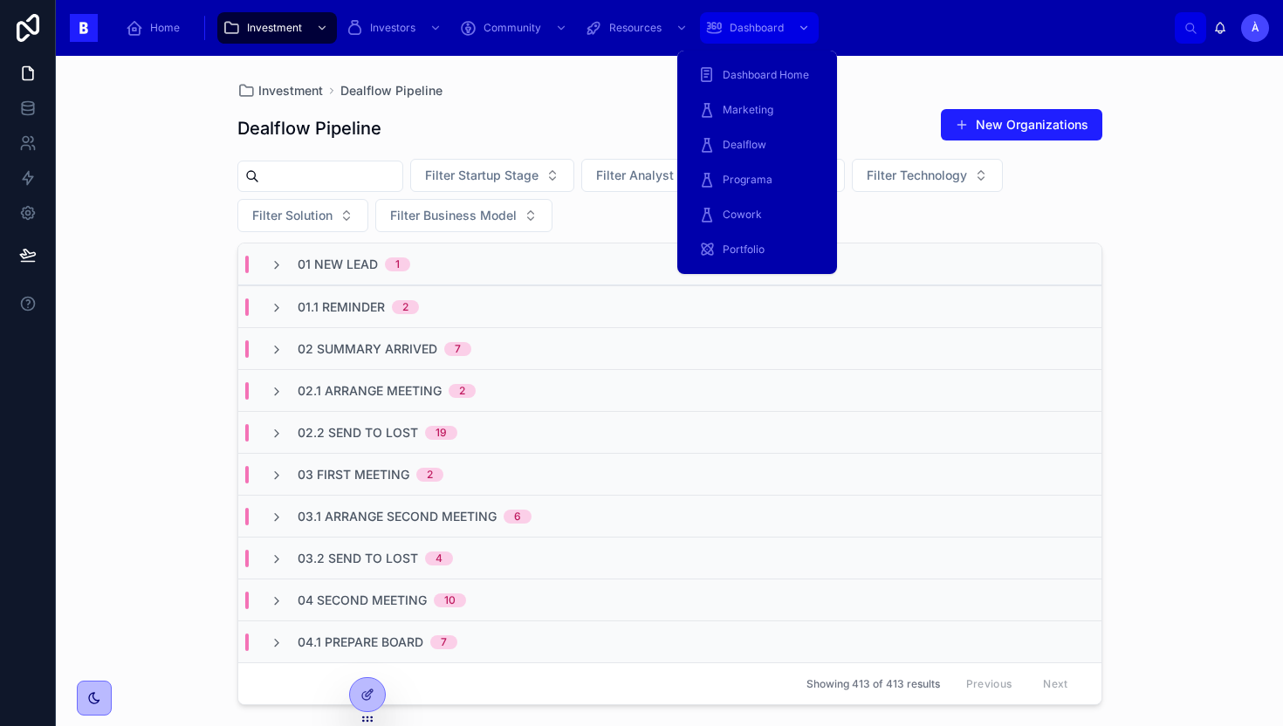
click at [745, 27] on span "Dashboard" at bounding box center [757, 28] width 54 height 14
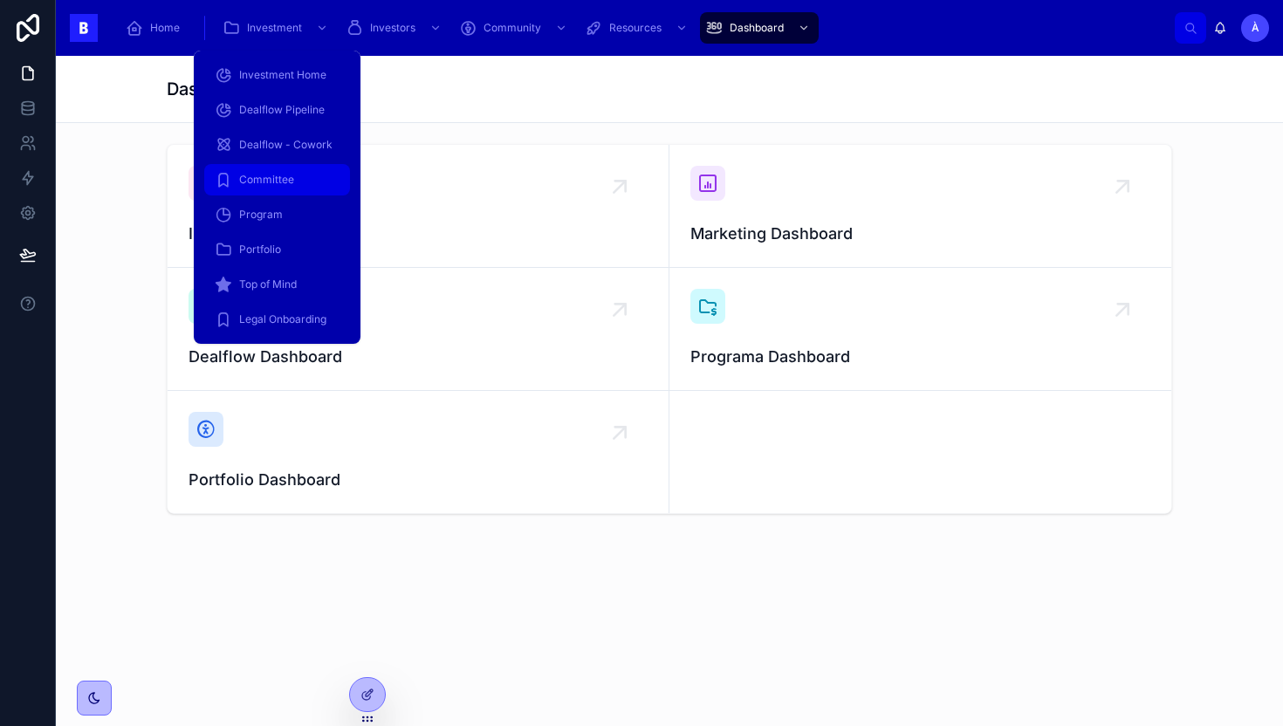
click at [278, 183] on span "Committee" at bounding box center [266, 180] width 55 height 14
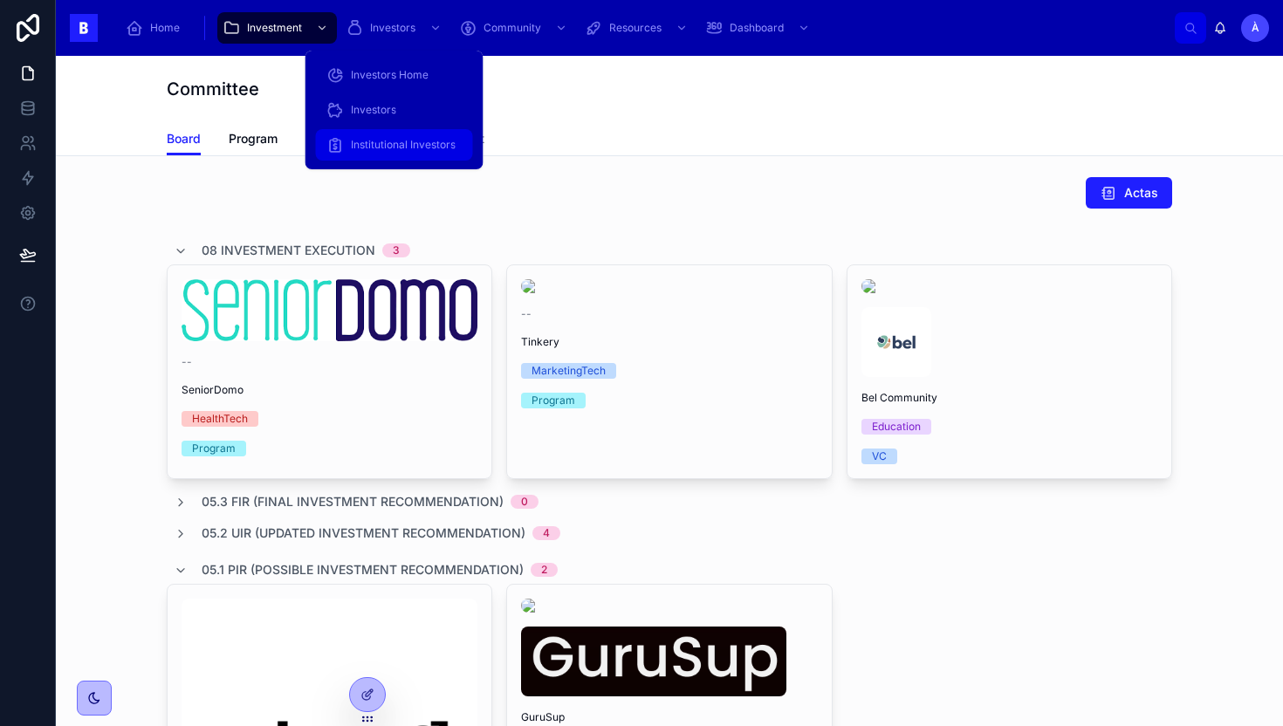
click at [366, 138] on span "Institutional Investors" at bounding box center [403, 145] width 105 height 14
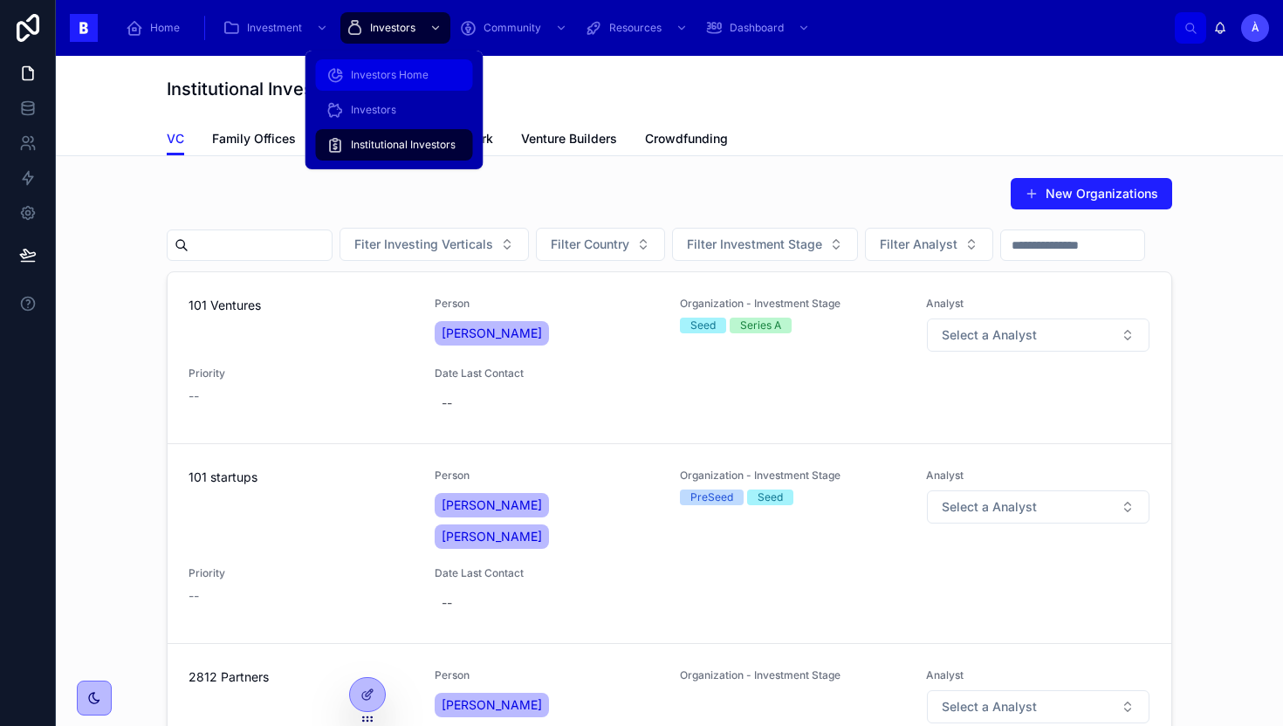
click at [407, 79] on span "Investors Home" at bounding box center [390, 75] width 78 height 14
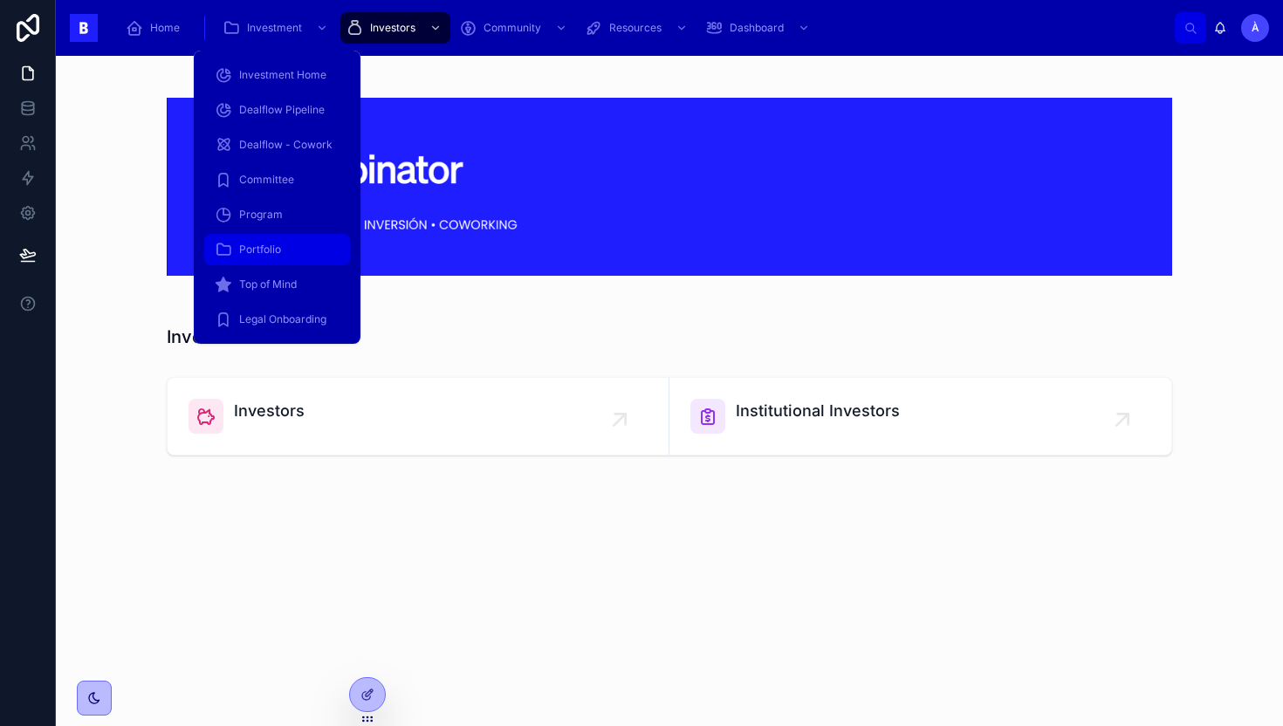
click at [255, 249] on span "Portfolio" at bounding box center [260, 250] width 42 height 14
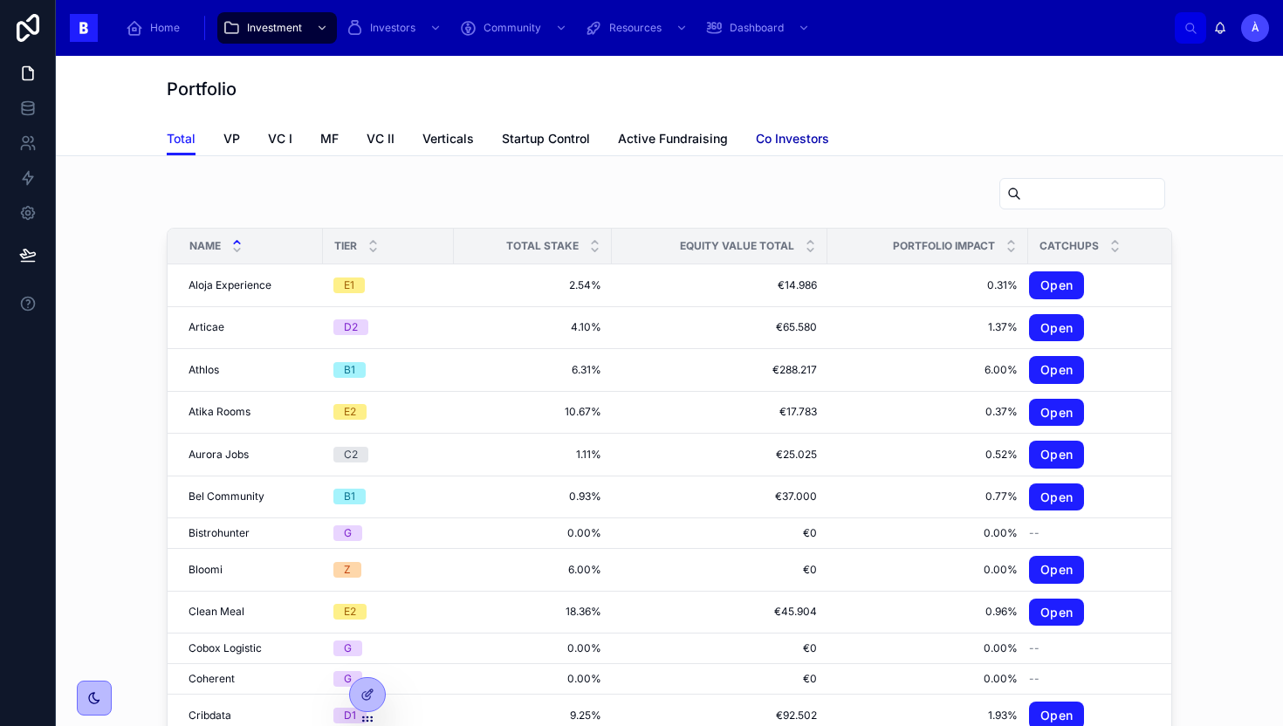
click at [792, 139] on span "Co Investors" at bounding box center [792, 138] width 73 height 17
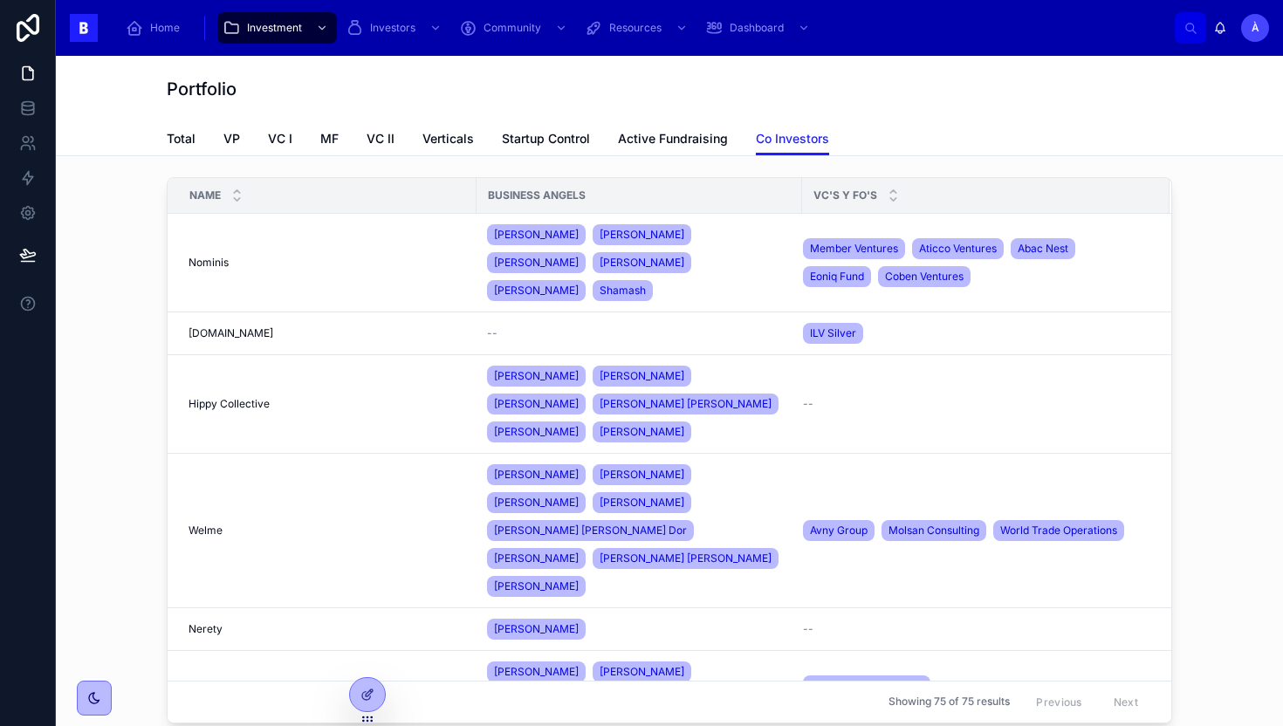
click at [725, 99] on div "Portfolio" at bounding box center [670, 89] width 1006 height 24
click at [558, 622] on span "Guillem Perez Millan" at bounding box center [536, 629] width 85 height 14
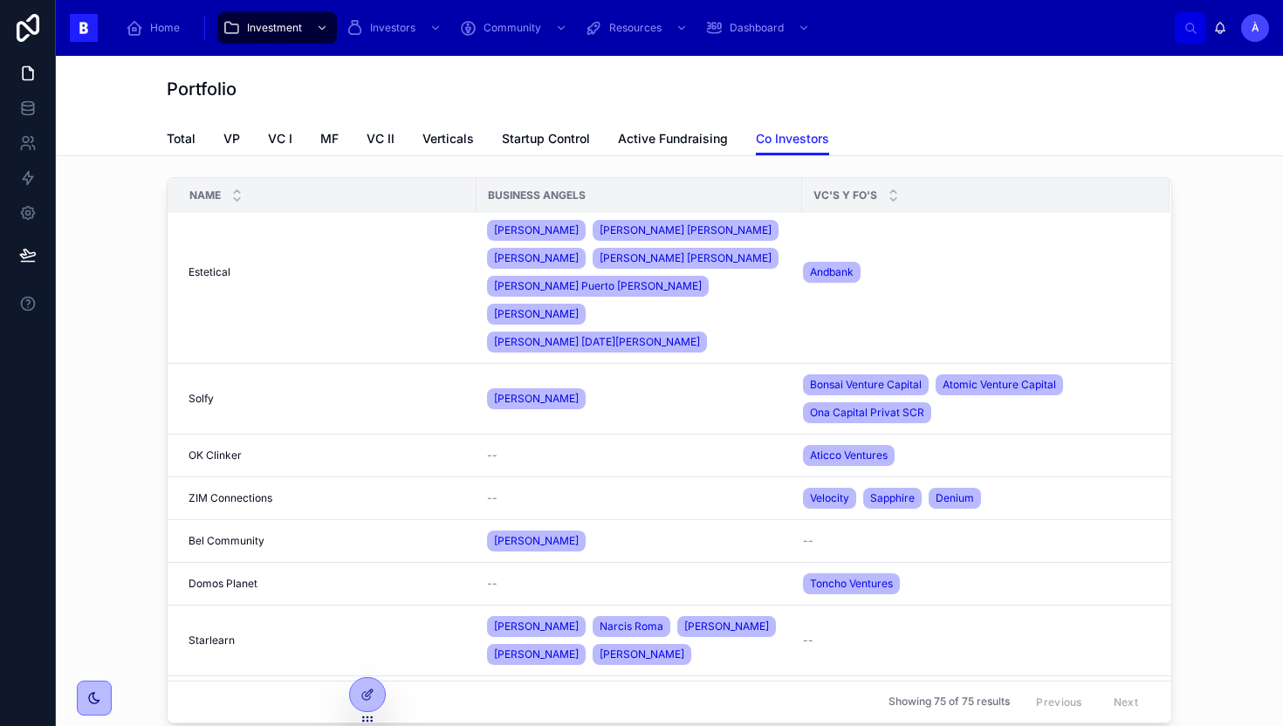
scroll to position [885, 0]
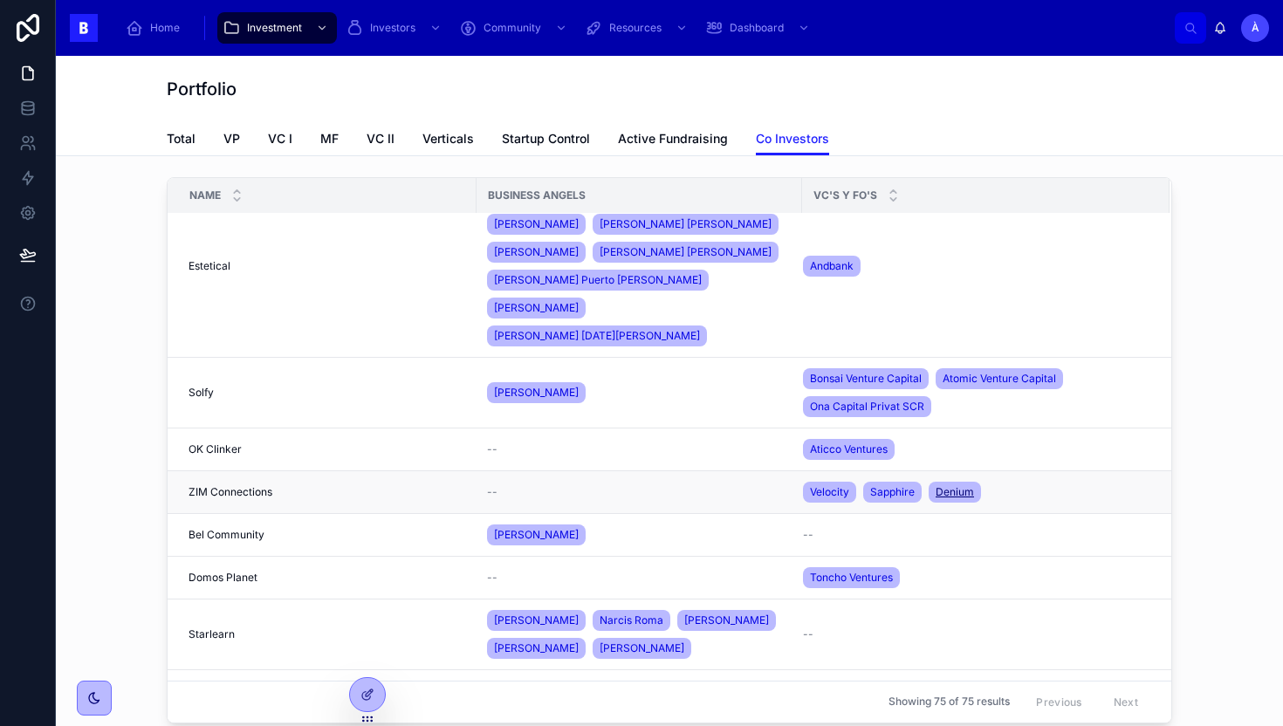
click at [962, 485] on span "Denium" at bounding box center [955, 492] width 38 height 14
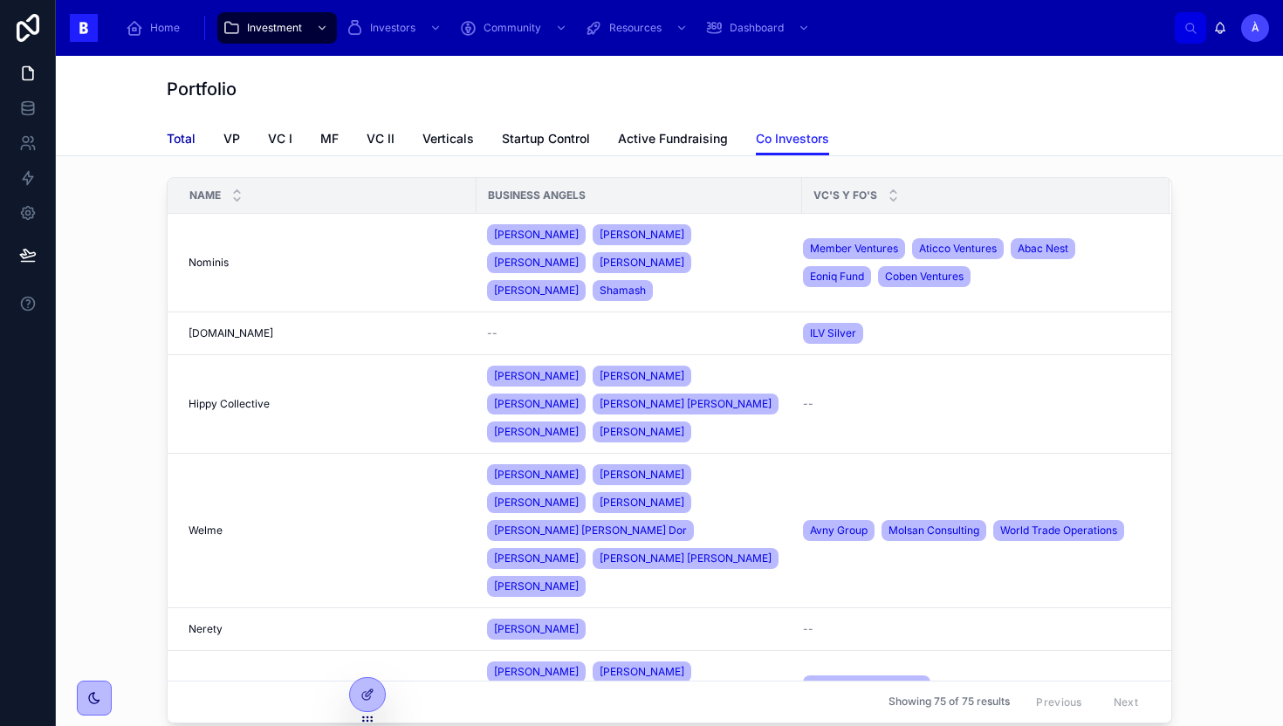
click at [189, 142] on span "Total" at bounding box center [181, 138] width 29 height 17
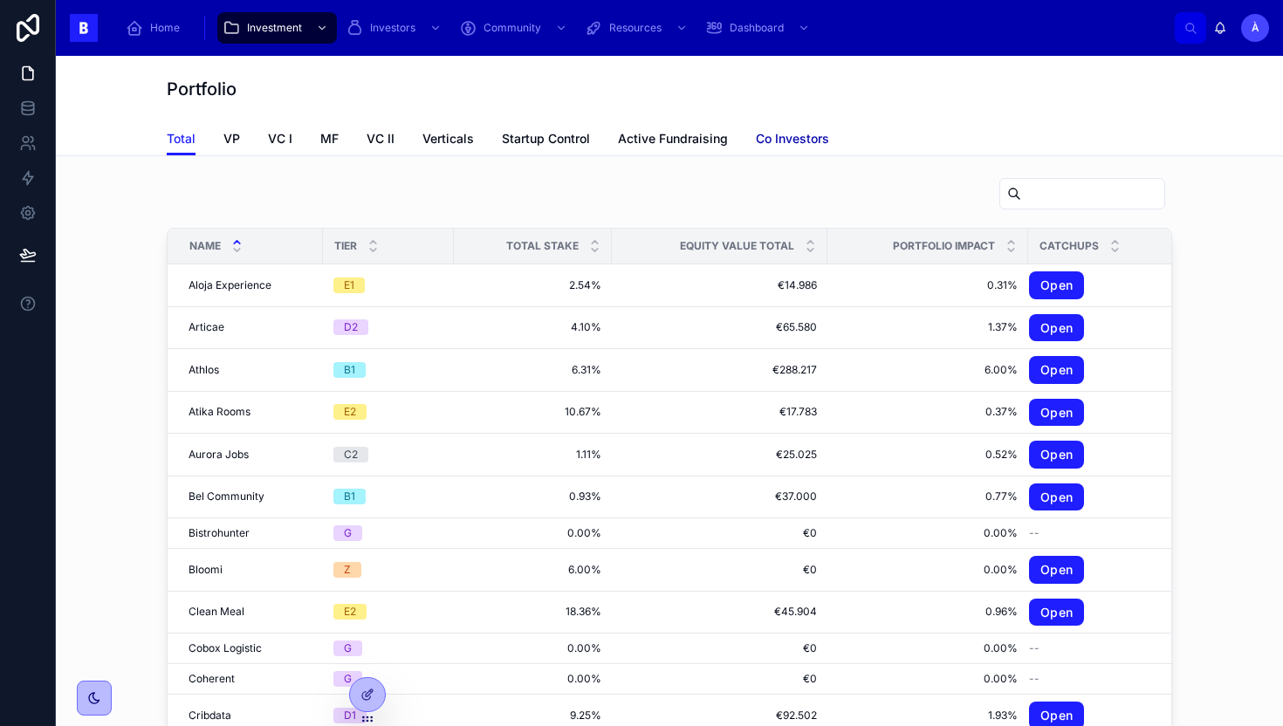
click at [800, 135] on span "Co Investors" at bounding box center [792, 138] width 73 height 17
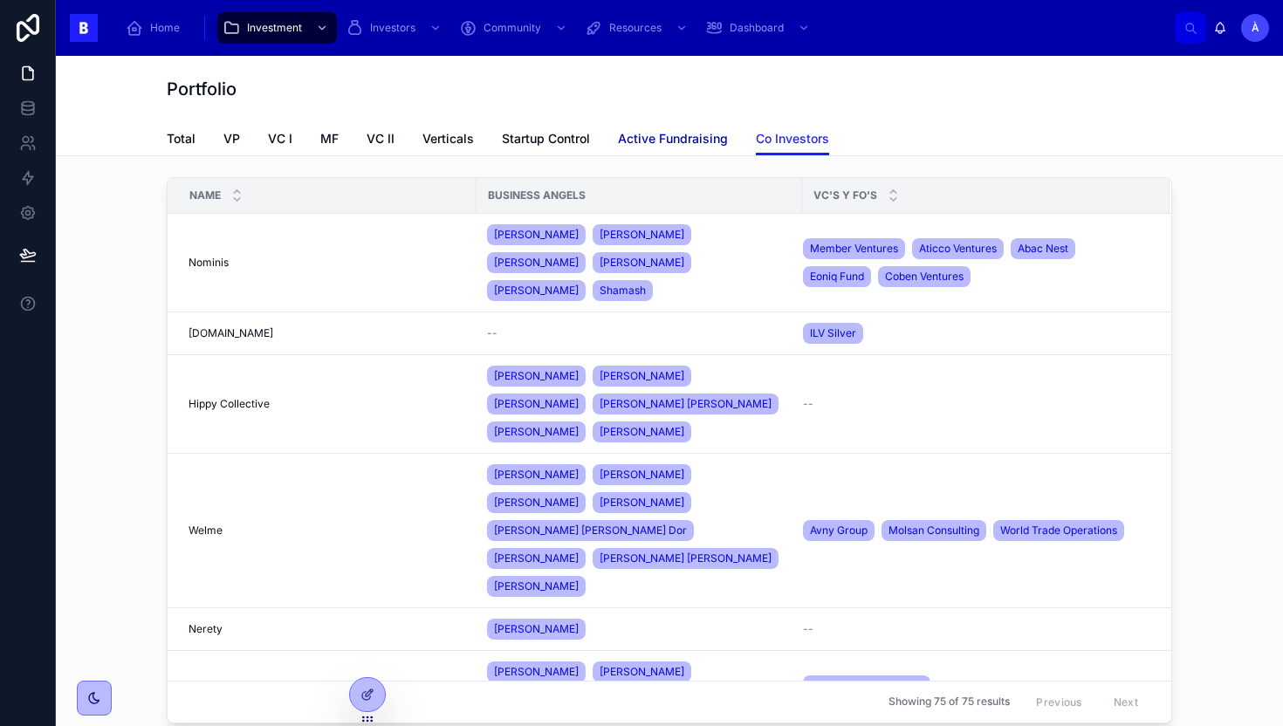
click at [681, 140] on span "Active Fundraising" at bounding box center [673, 138] width 110 height 17
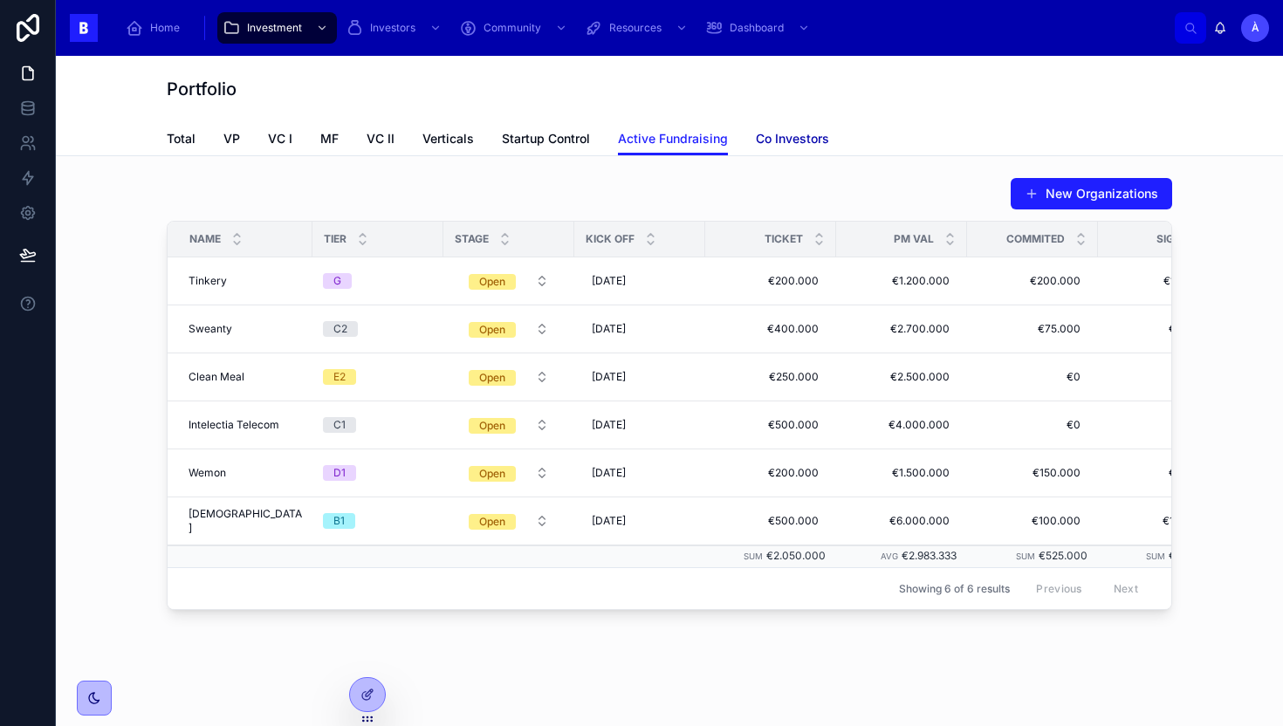
click at [783, 141] on span "Co Investors" at bounding box center [792, 138] width 73 height 17
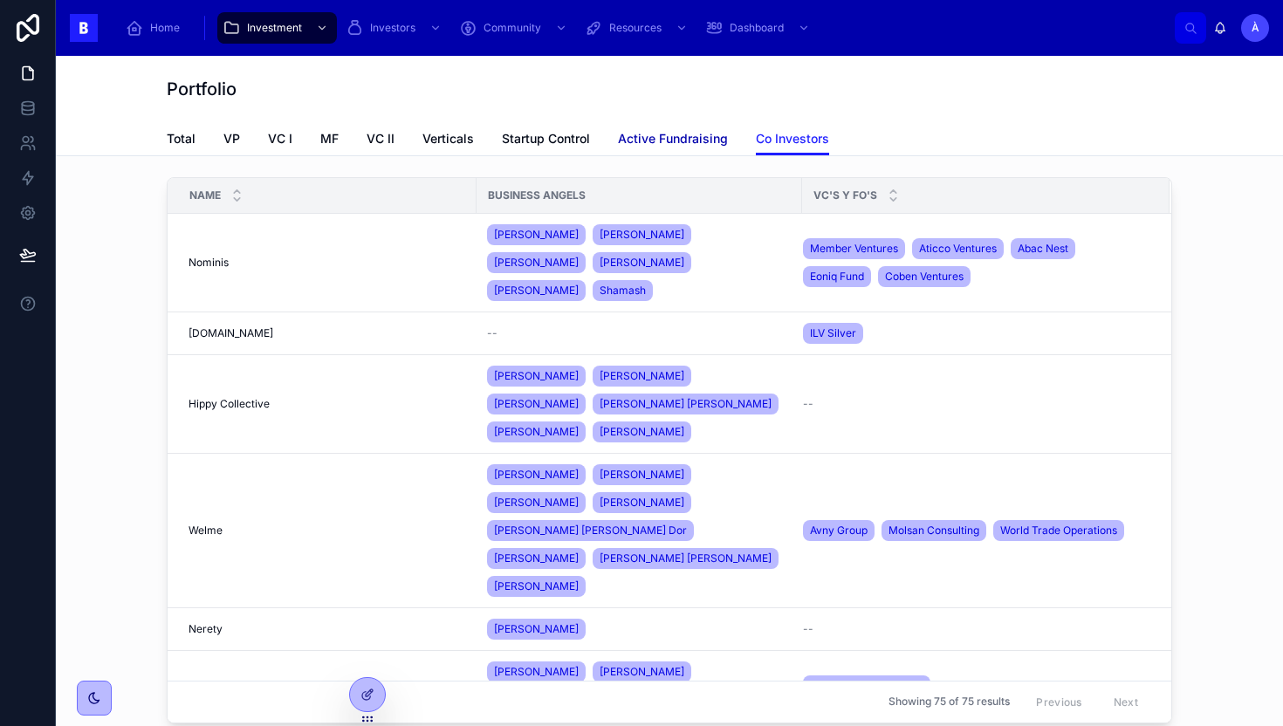
click at [706, 146] on span "Active Fundraising" at bounding box center [673, 138] width 110 height 17
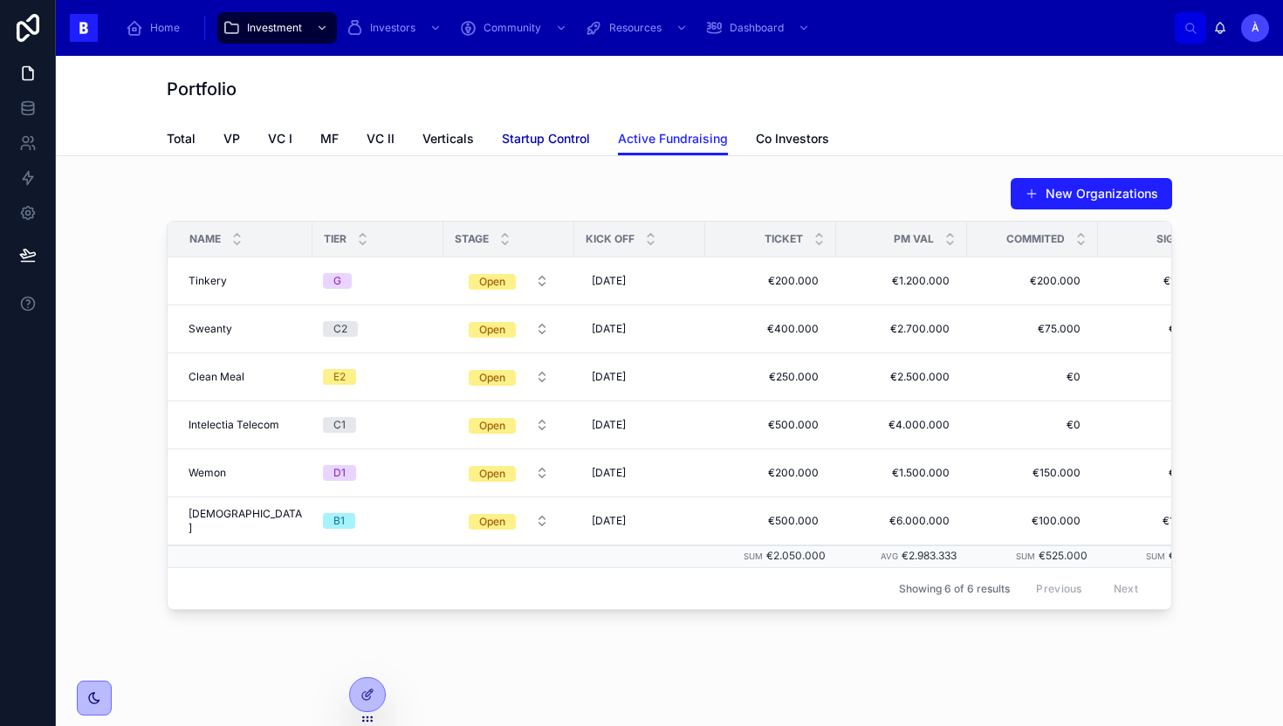
click at [543, 135] on span "Startup Control" at bounding box center [546, 138] width 88 height 17
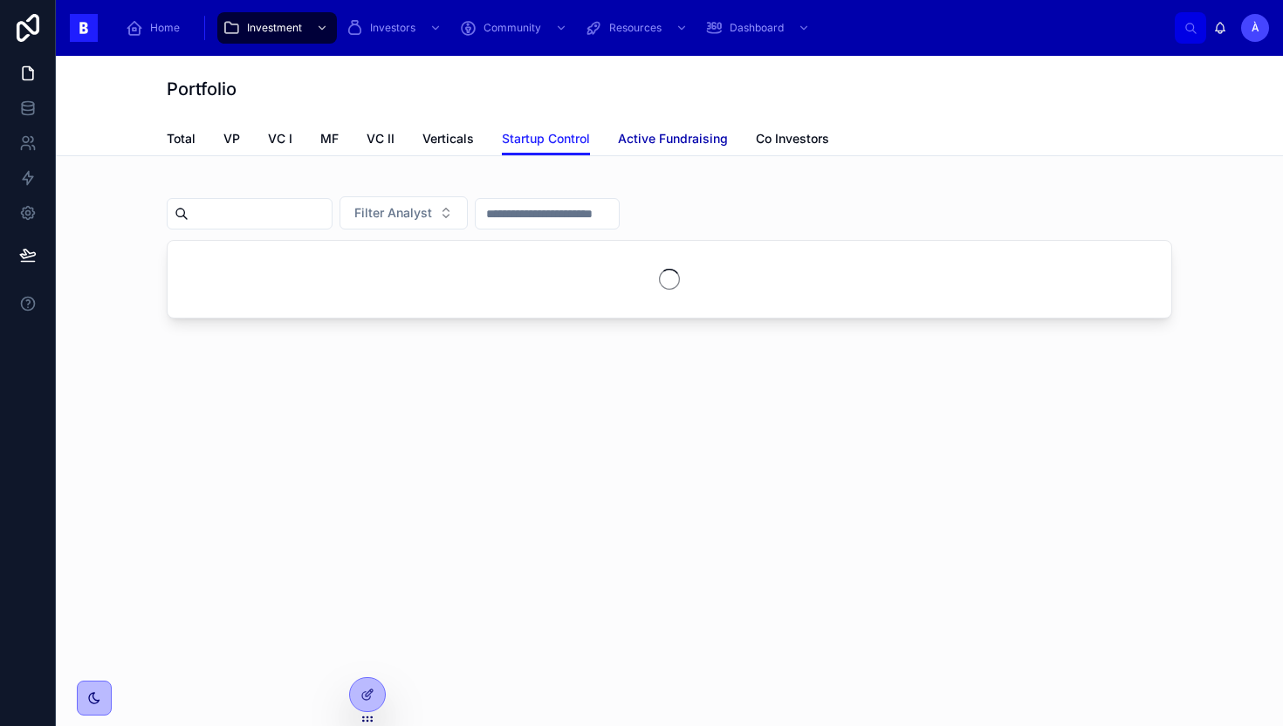
click at [646, 146] on span "Active Fundraising" at bounding box center [673, 138] width 110 height 17
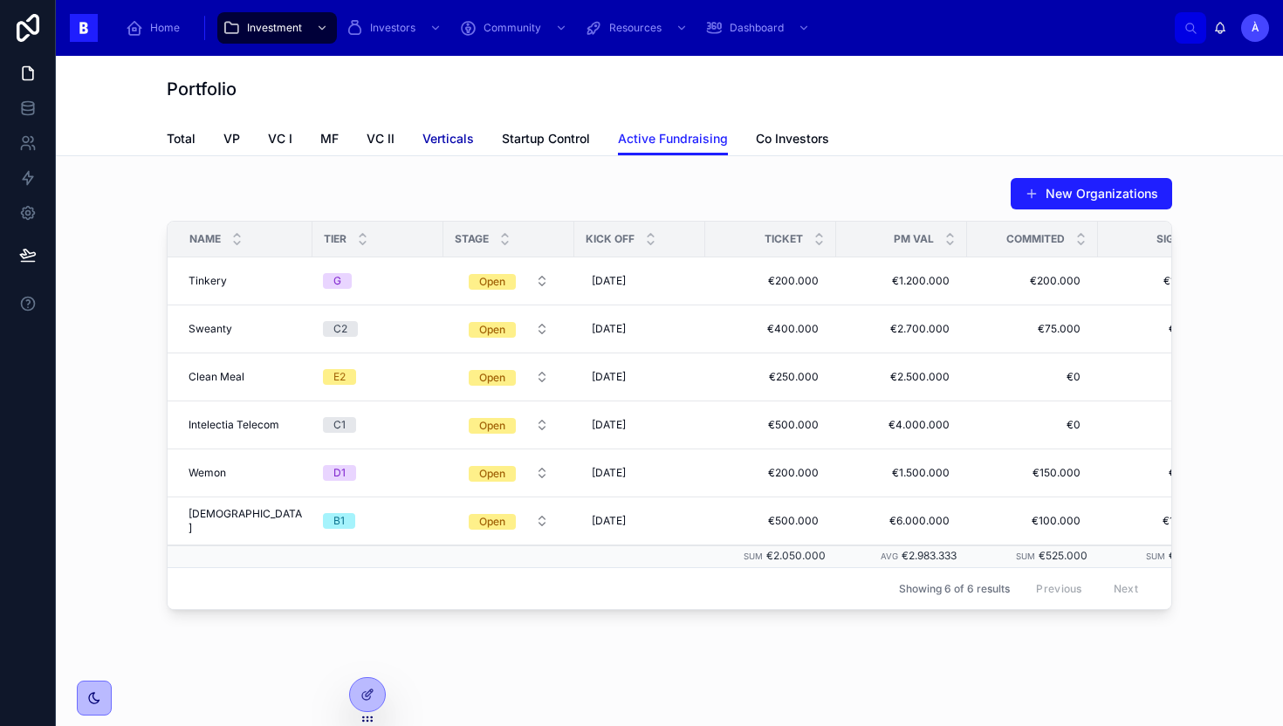
click at [443, 145] on span "Verticals" at bounding box center [448, 138] width 52 height 17
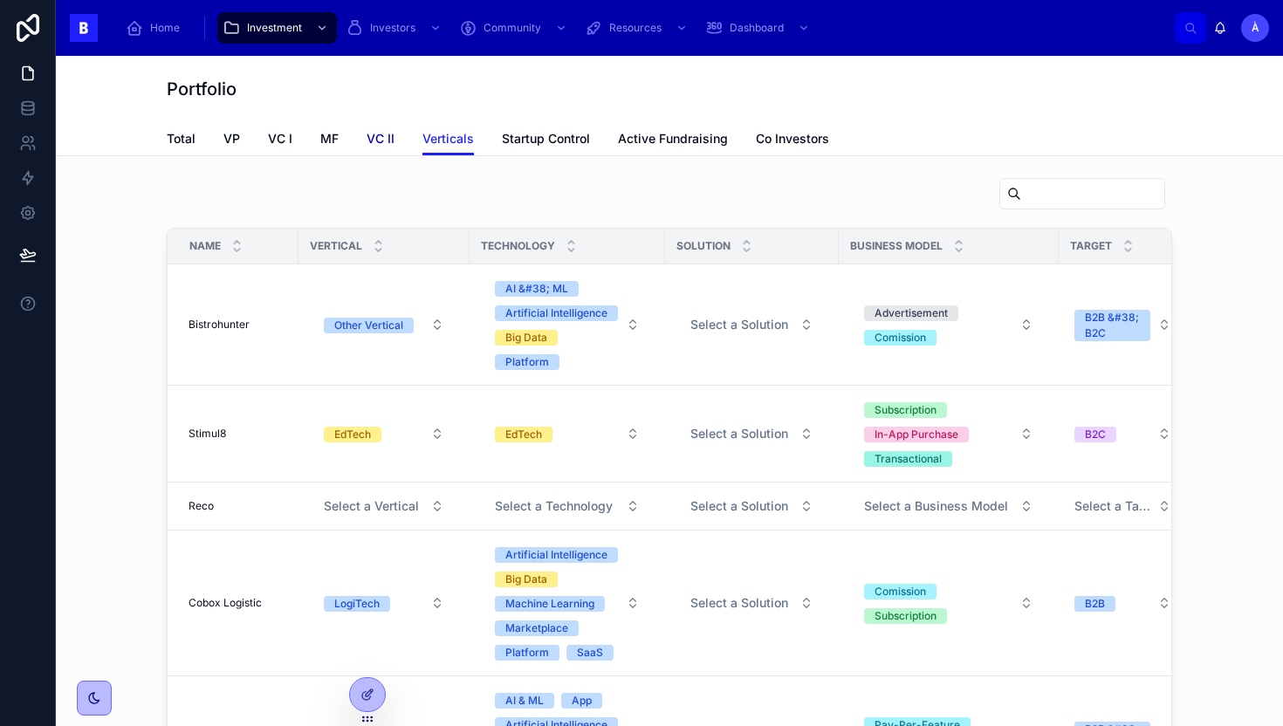
click at [381, 145] on span "VC II" at bounding box center [381, 138] width 28 height 17
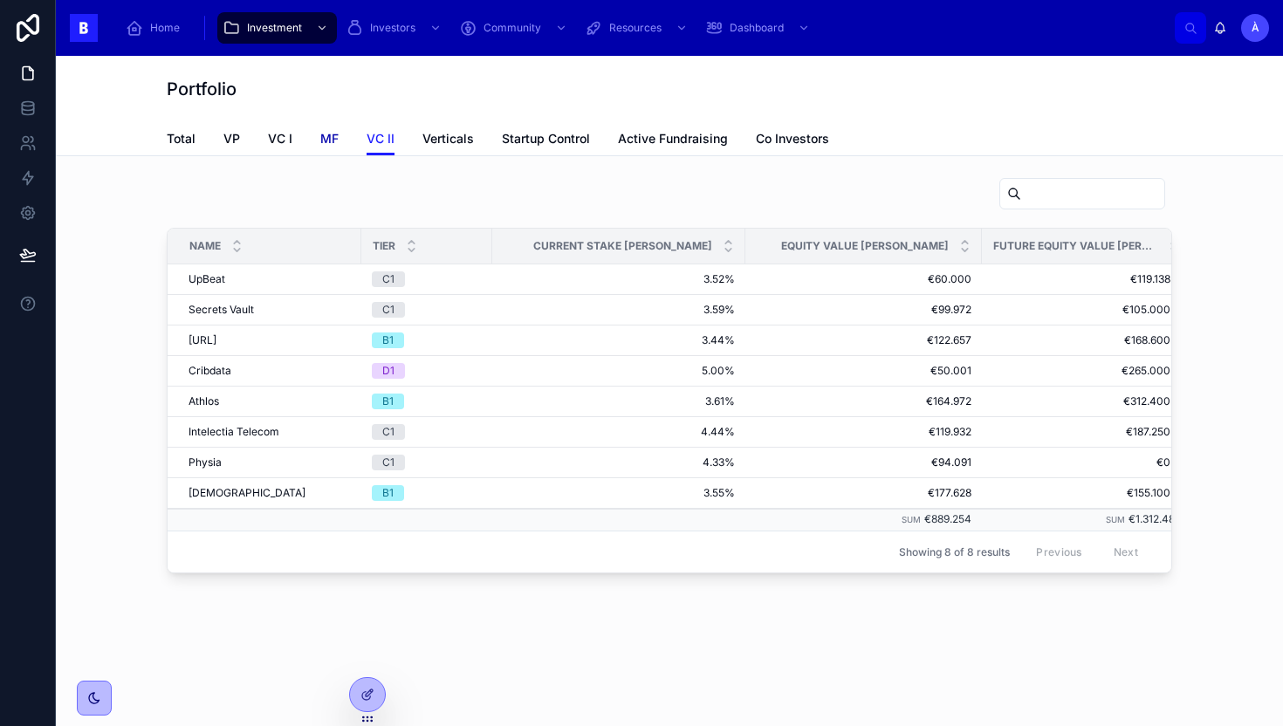
click at [323, 144] on span "MF" at bounding box center [329, 138] width 18 height 17
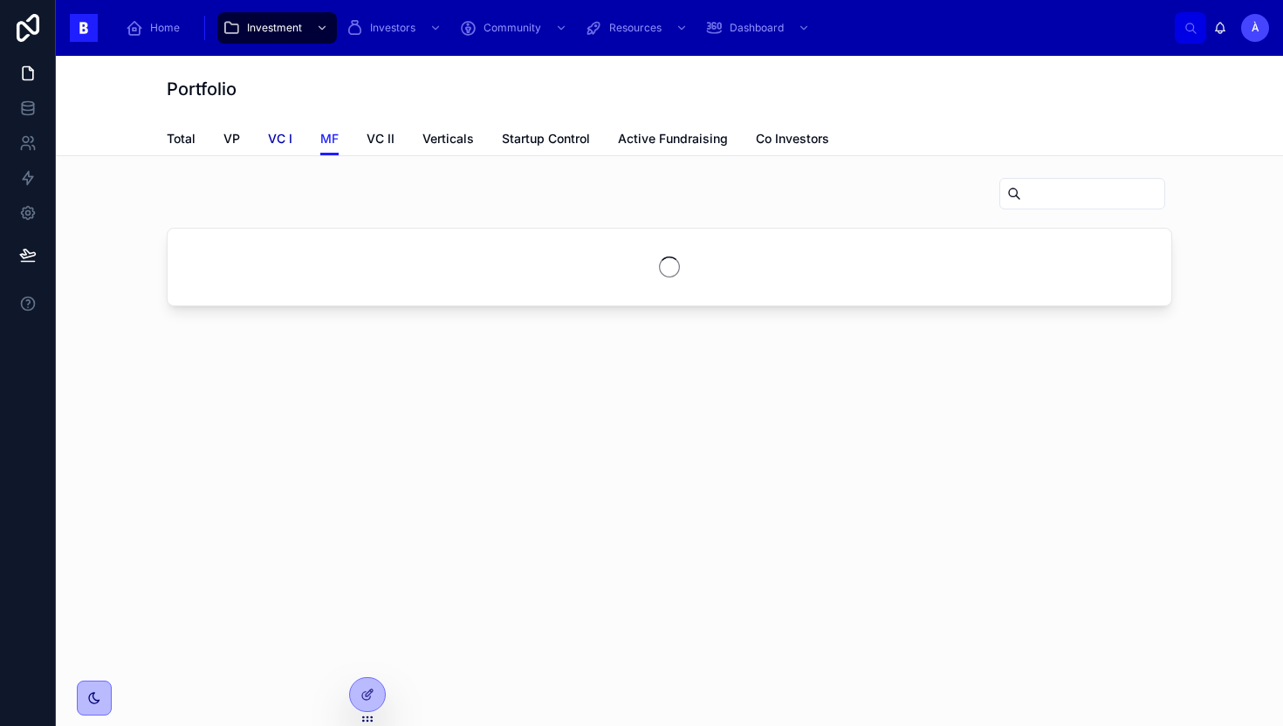
click at [275, 144] on span "VC I" at bounding box center [280, 138] width 24 height 17
click at [231, 144] on span "VP" at bounding box center [231, 138] width 17 height 17
click at [181, 144] on span "Total" at bounding box center [181, 138] width 29 height 17
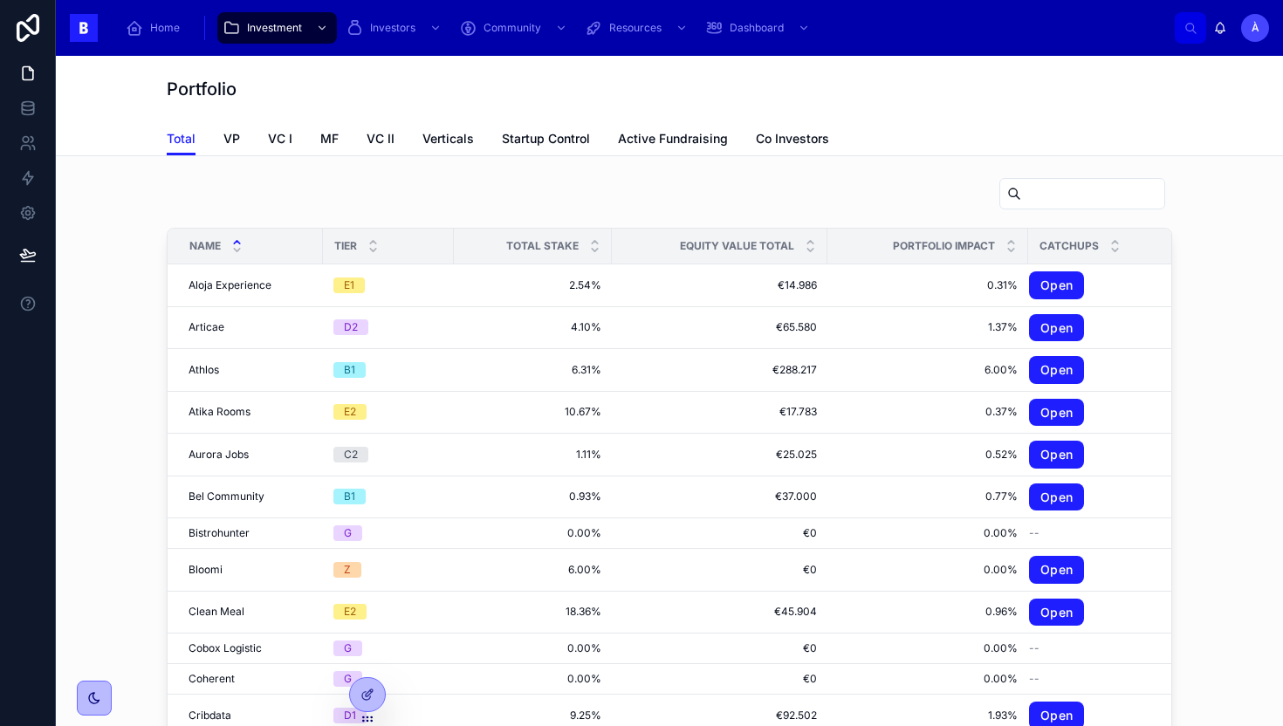
click at [520, 187] on div at bounding box center [670, 197] width 1006 height 40
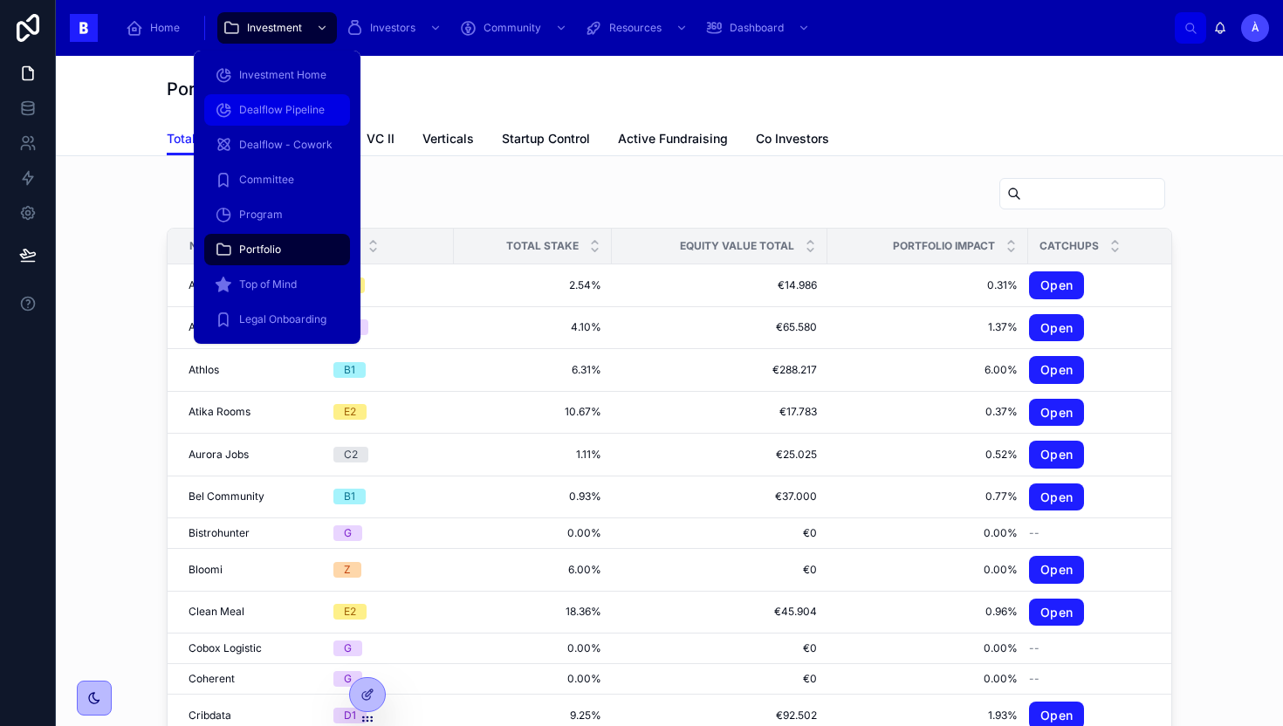
click at [283, 103] on span "Dealflow Pipeline" at bounding box center [282, 110] width 86 height 14
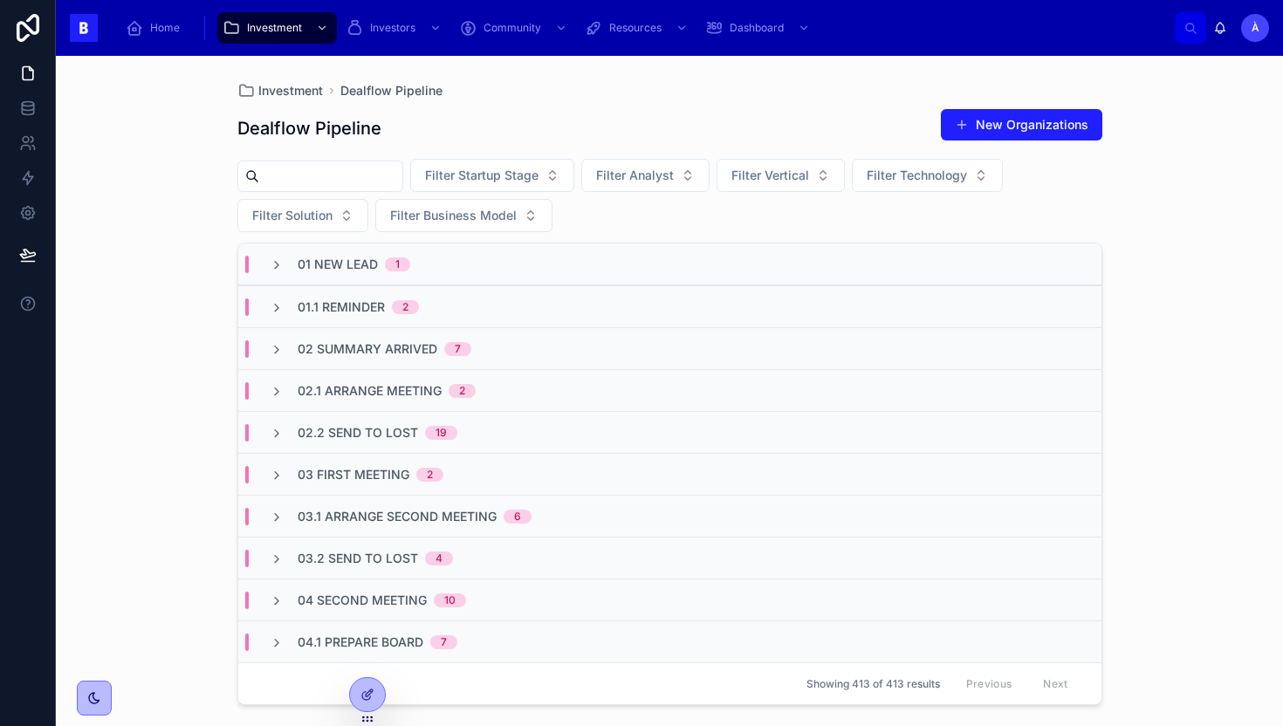
click at [400, 387] on span "02.1 Arrange Meeting" at bounding box center [370, 390] width 144 height 17
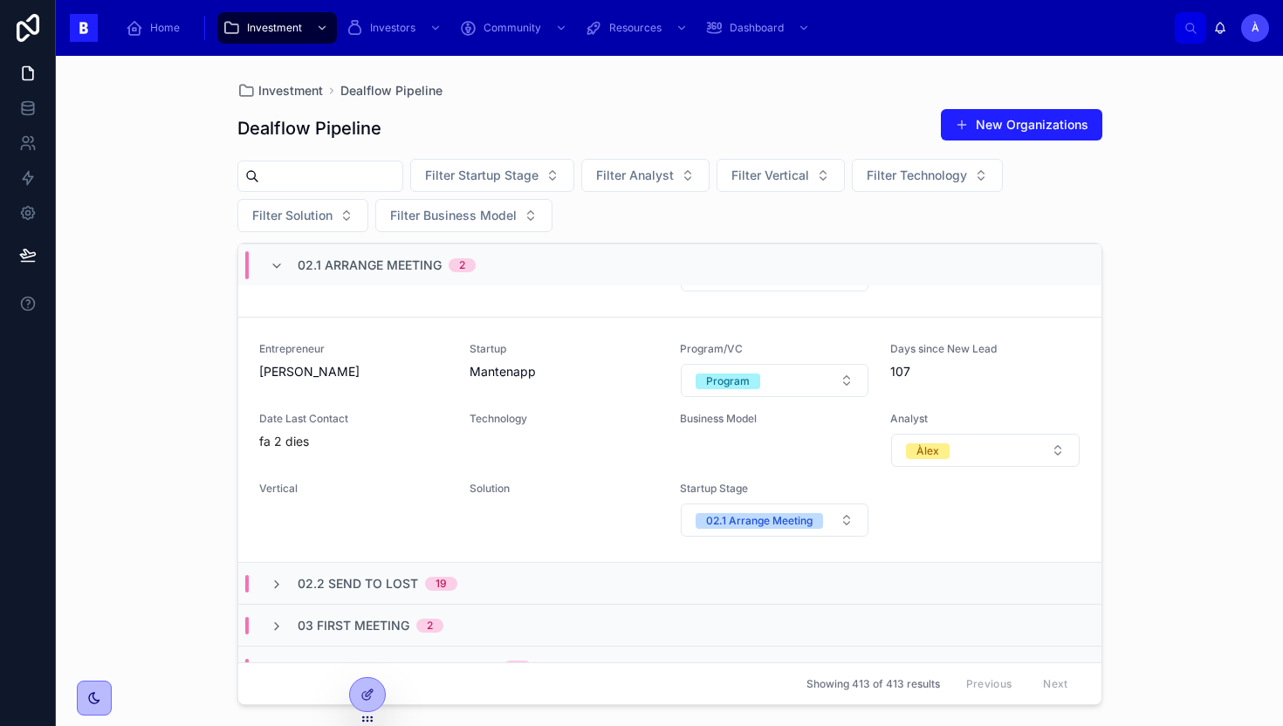
scroll to position [343, 0]
click at [406, 362] on span "[PERSON_NAME]" at bounding box center [353, 368] width 189 height 17
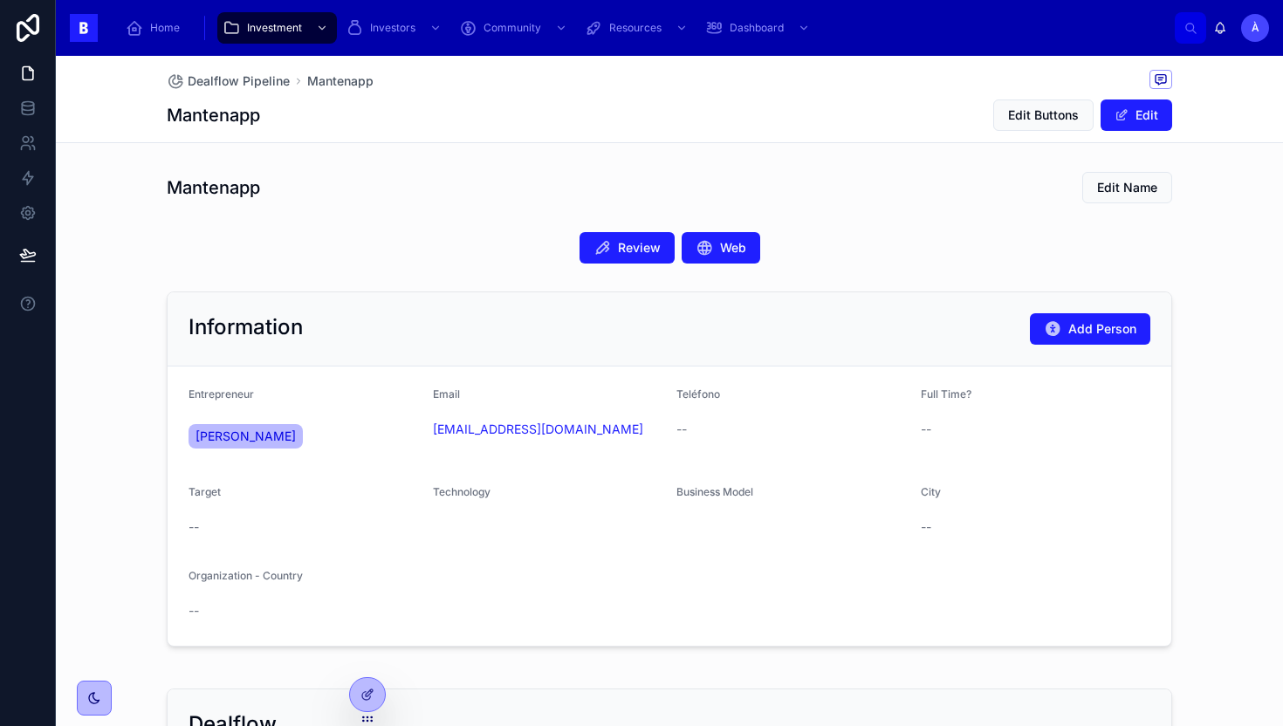
scroll to position [475, 0]
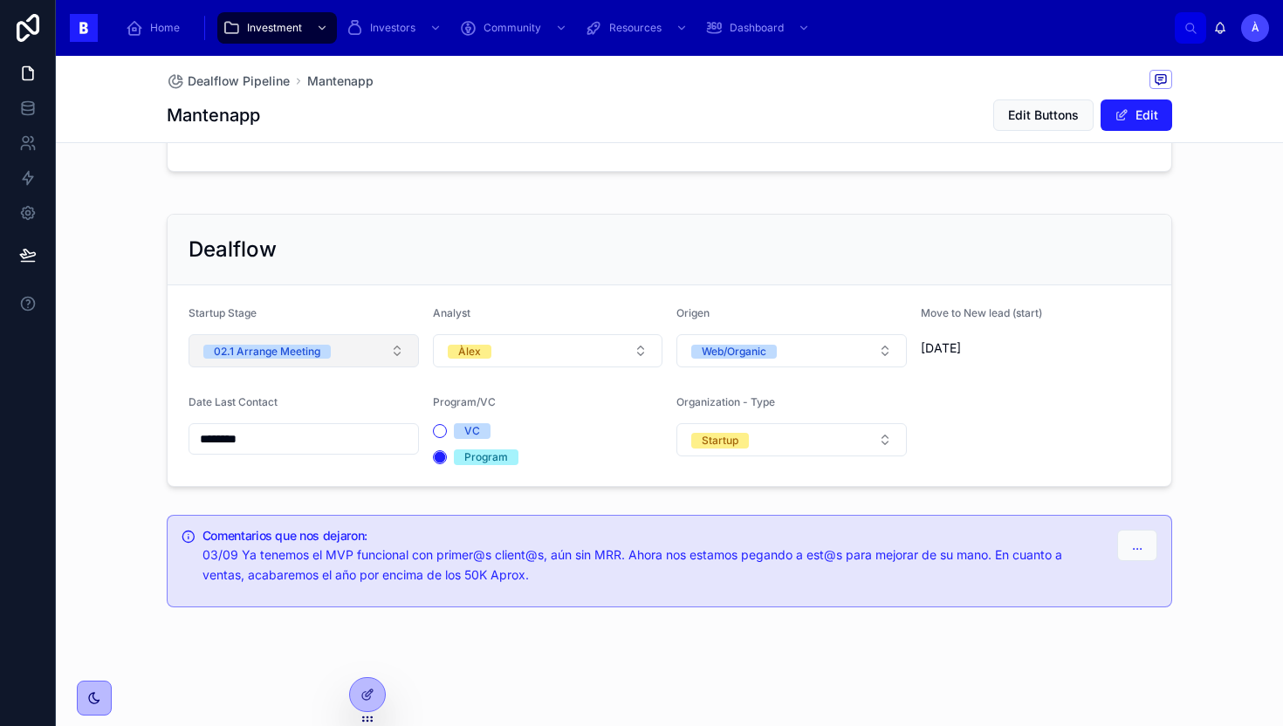
click at [302, 362] on button "02.1 Arrange Meeting" at bounding box center [304, 350] width 230 height 33
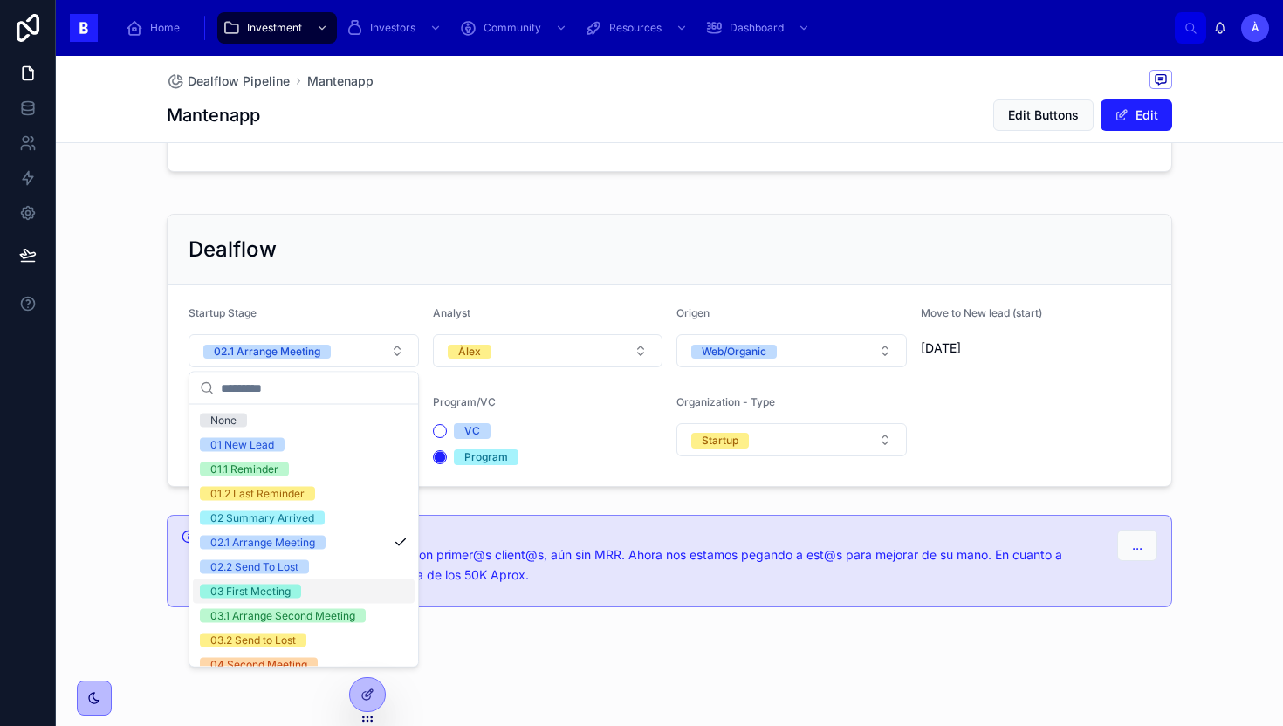
click at [291, 594] on span "03 First Meeting" at bounding box center [250, 592] width 101 height 14
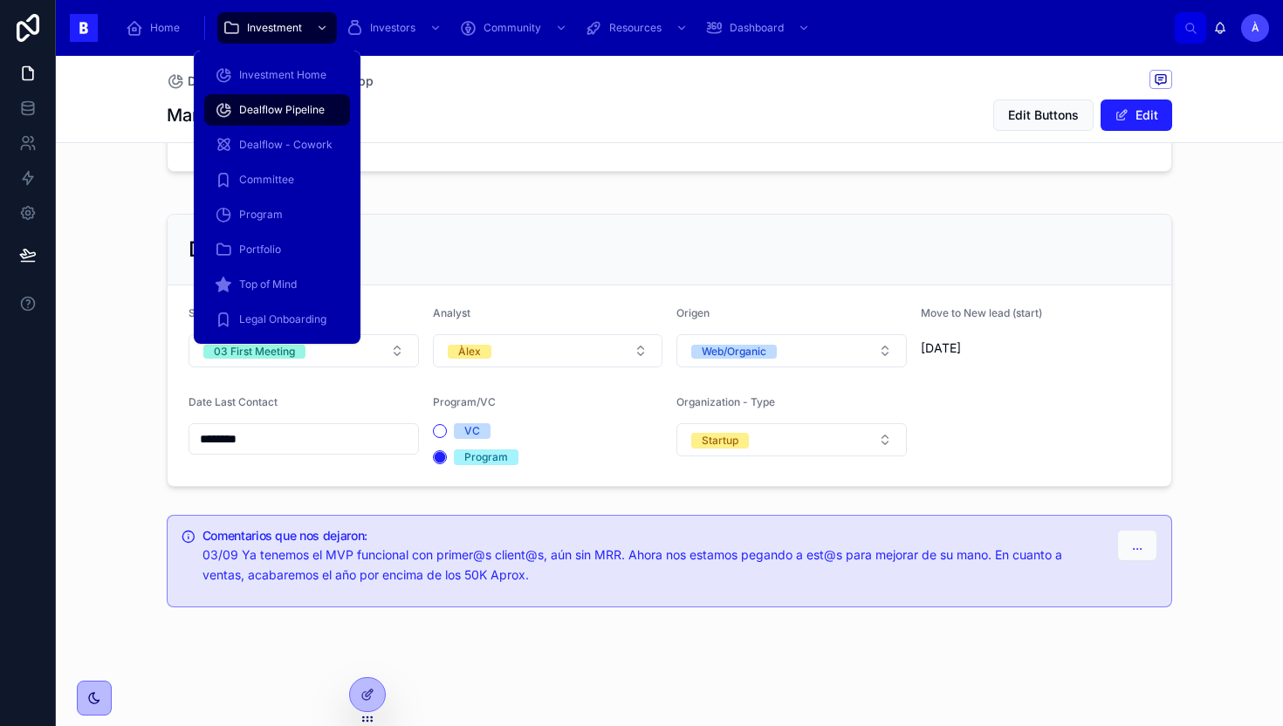
click at [276, 119] on div "Dealflow Pipeline" at bounding box center [277, 110] width 125 height 28
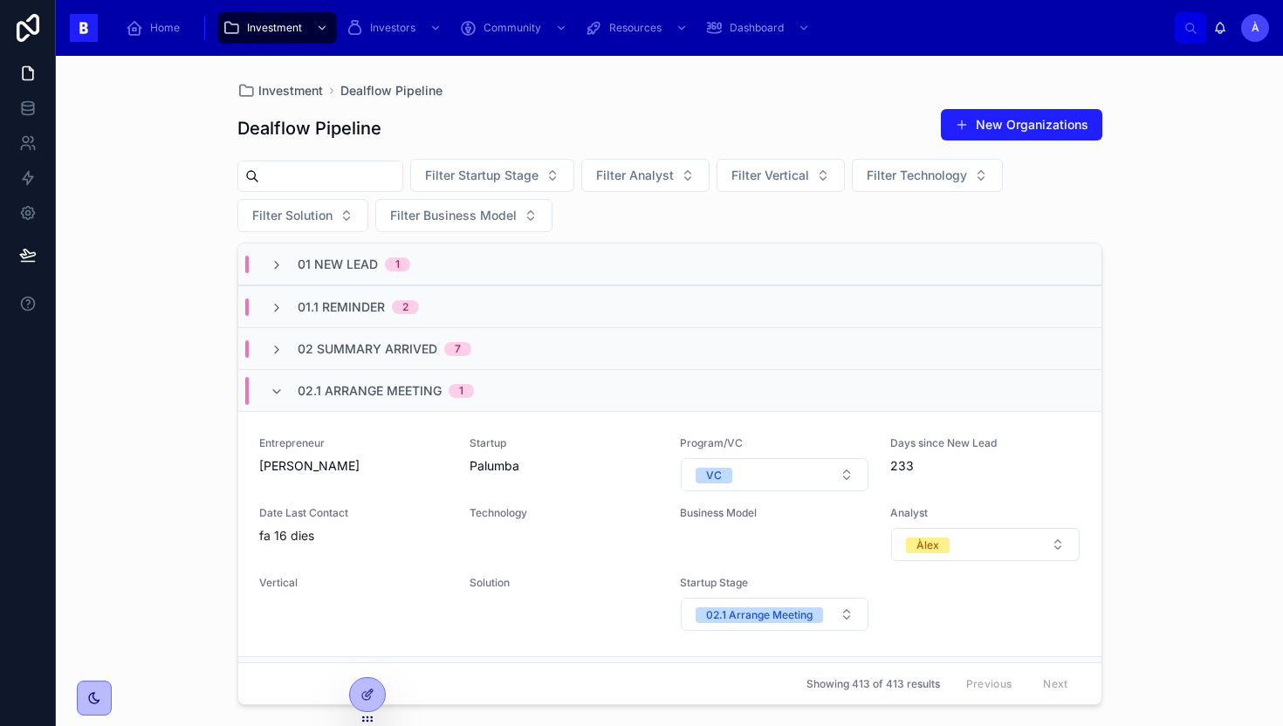
click at [413, 387] on span "02.1 Arrange Meeting" at bounding box center [370, 390] width 144 height 17
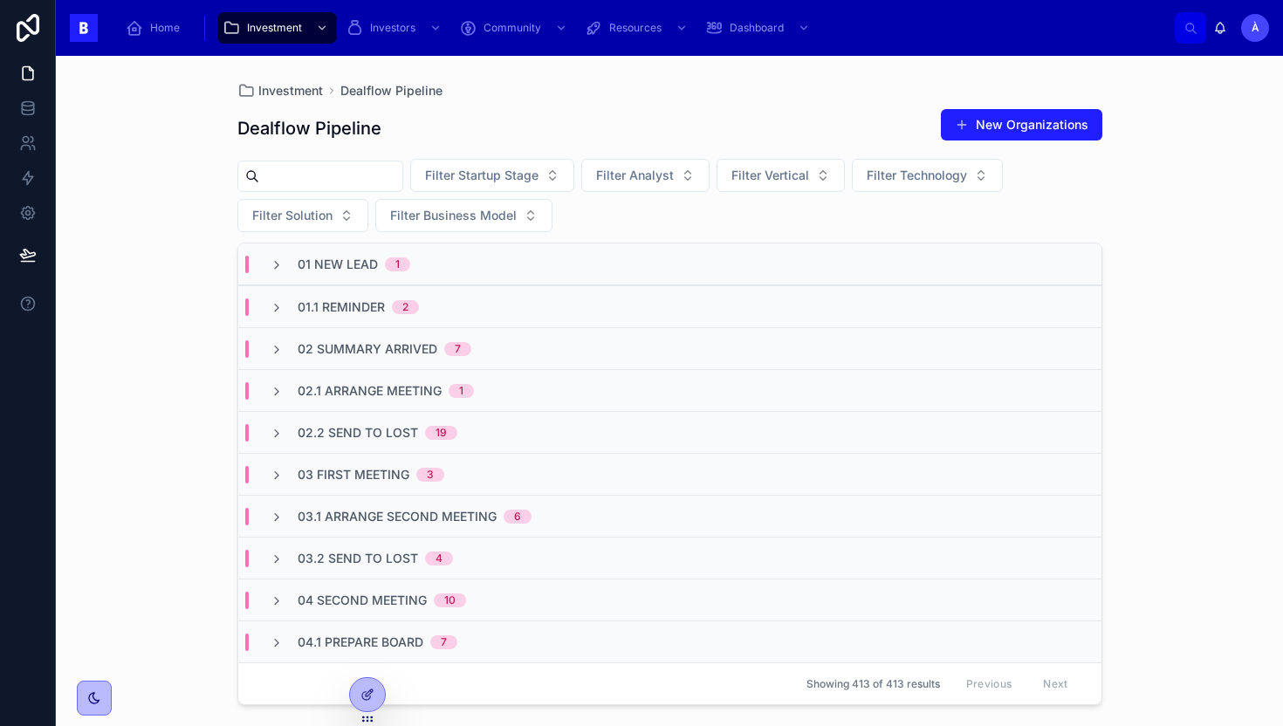
click at [376, 304] on span "01.1 Reminder" at bounding box center [341, 307] width 87 height 17
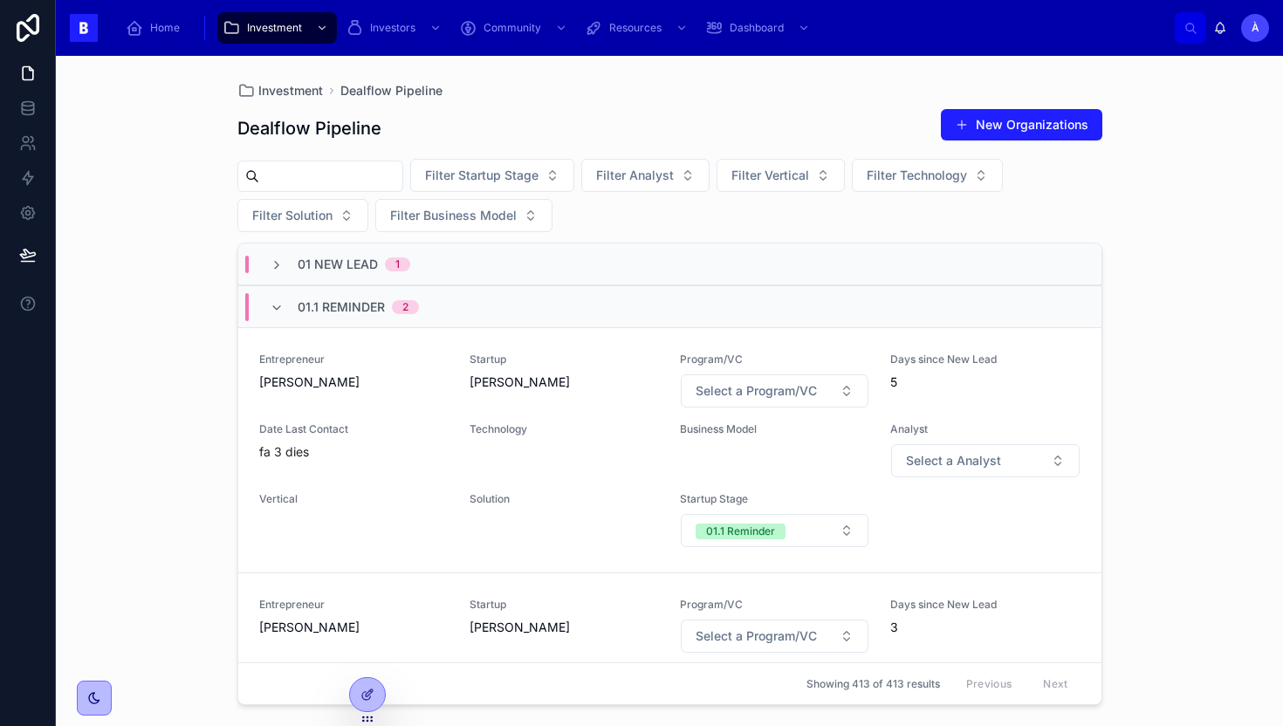
click at [376, 304] on span "01.1 Reminder" at bounding box center [341, 307] width 87 height 17
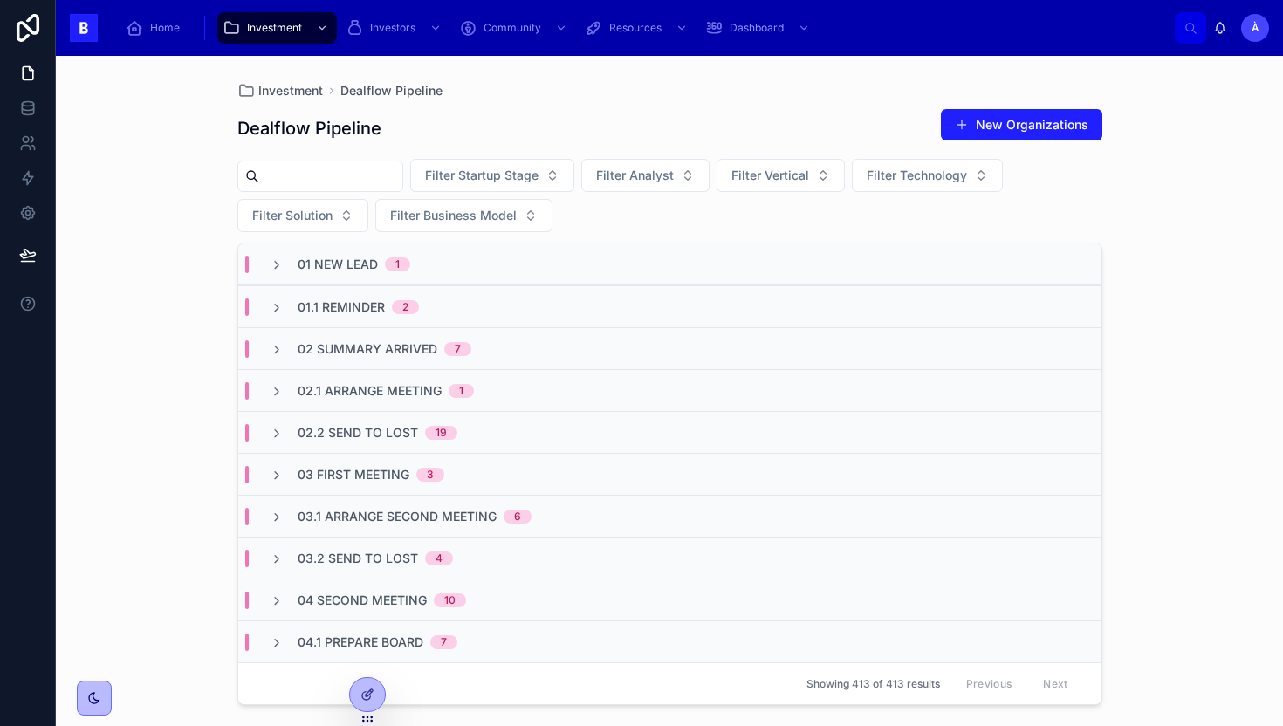
click at [361, 467] on span "03 First Meeting" at bounding box center [354, 474] width 112 height 17
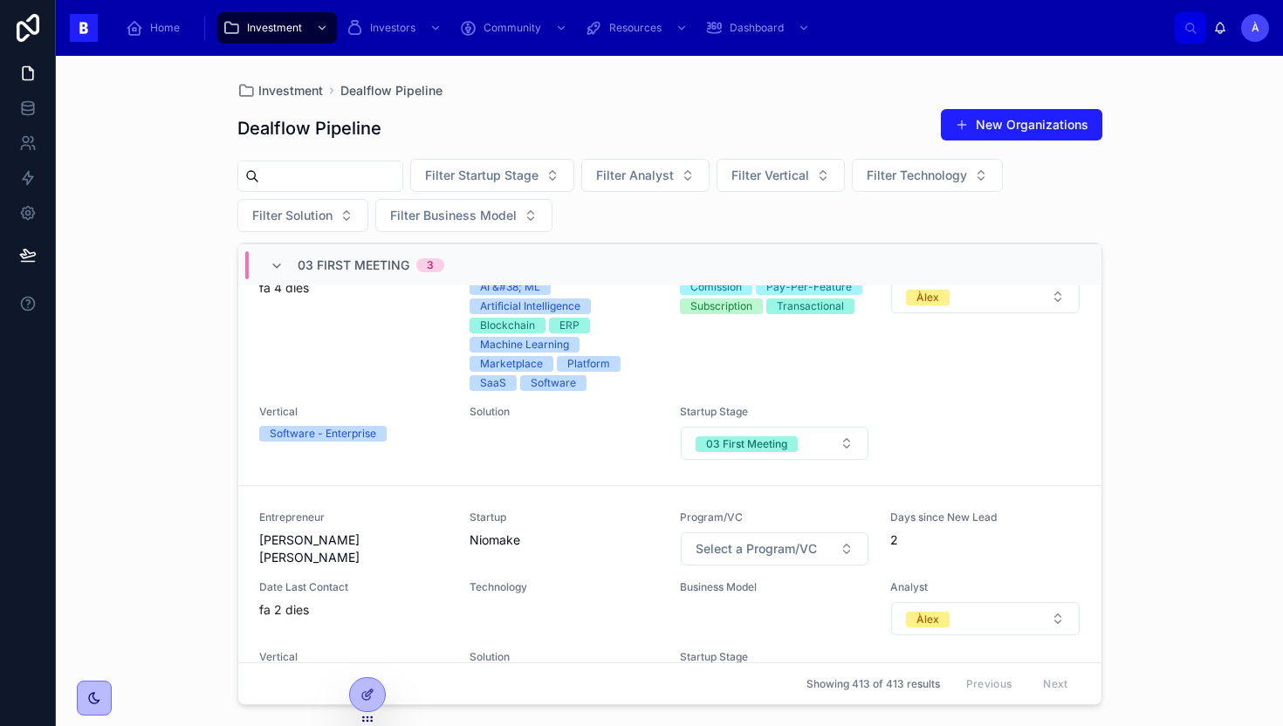
click at [358, 263] on span "03 First Meeting" at bounding box center [354, 265] width 112 height 17
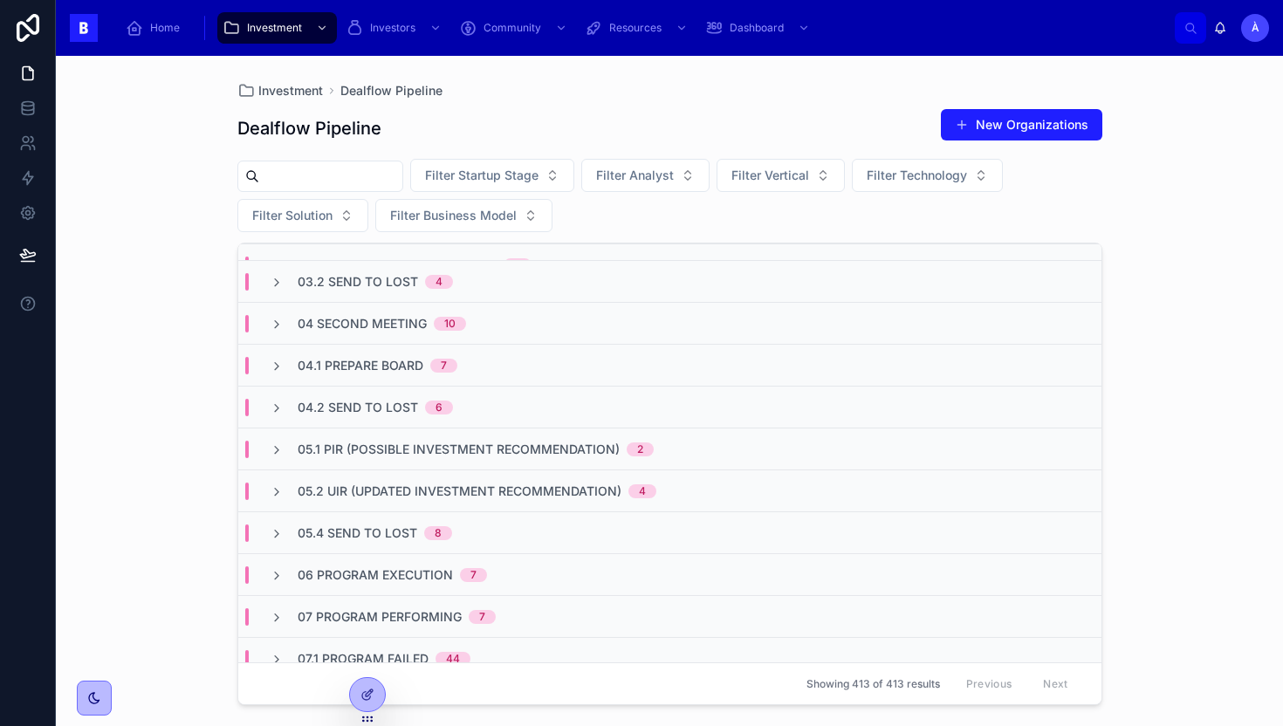
scroll to position [285, 0]
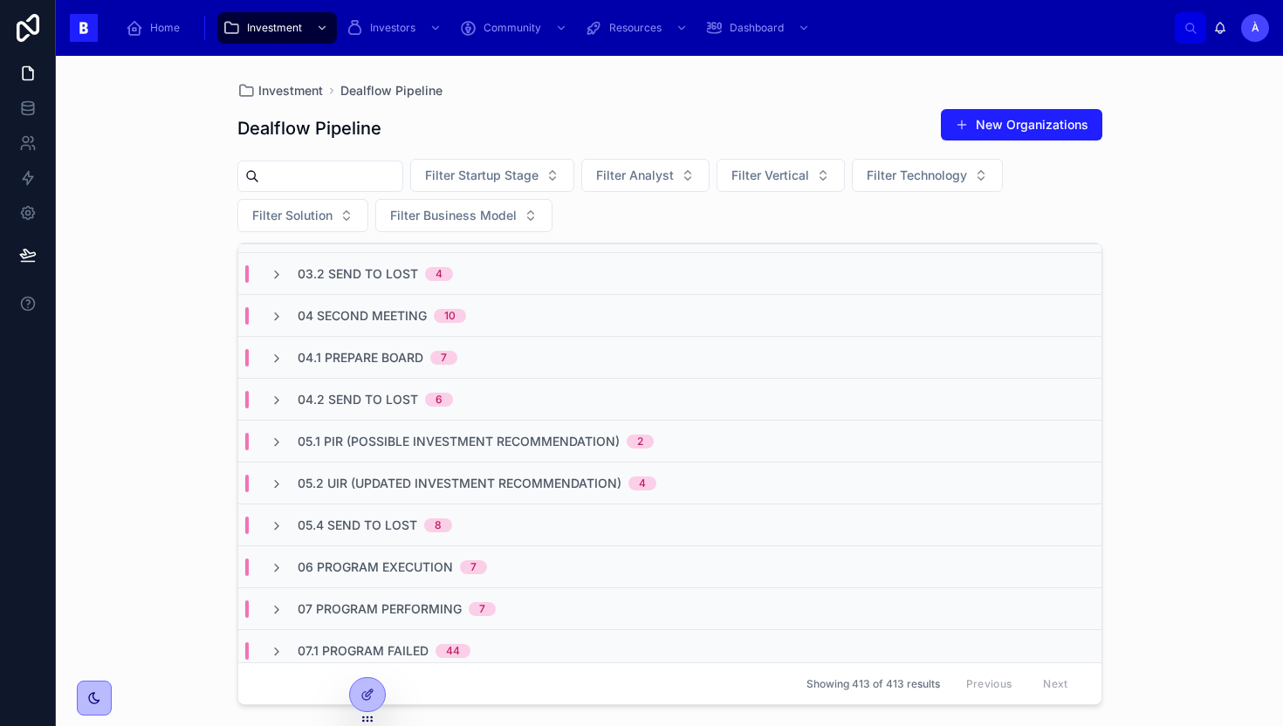
click at [366, 524] on span "05.4 Send to Lost" at bounding box center [358, 525] width 120 height 17
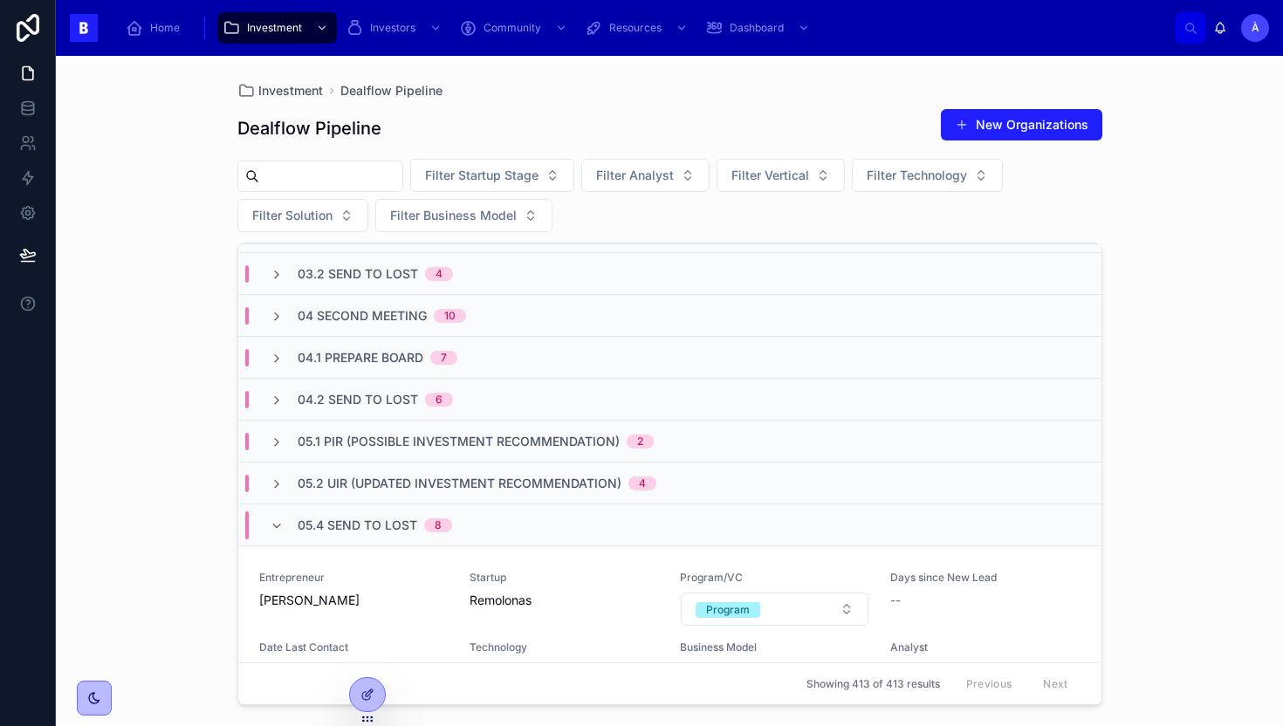
click at [366, 524] on span "05.4 Send to Lost" at bounding box center [358, 525] width 120 height 17
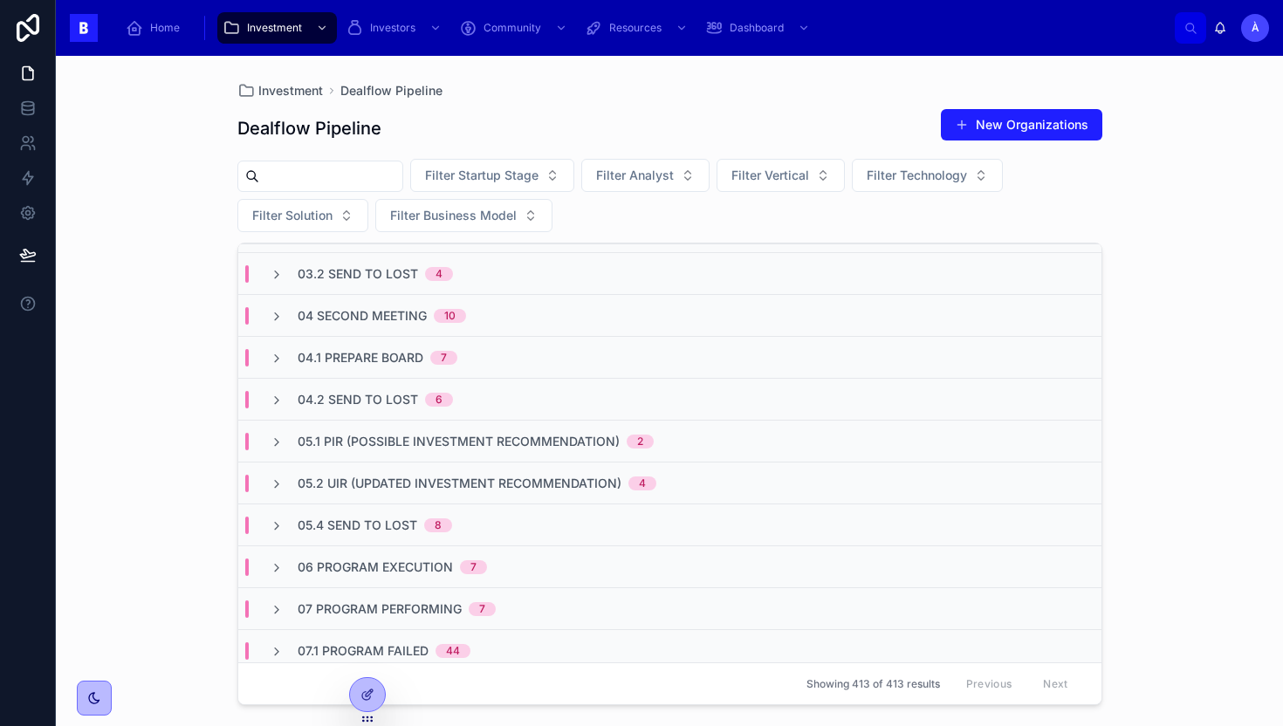
click at [366, 524] on span "05.4 Send to Lost" at bounding box center [358, 525] width 120 height 17
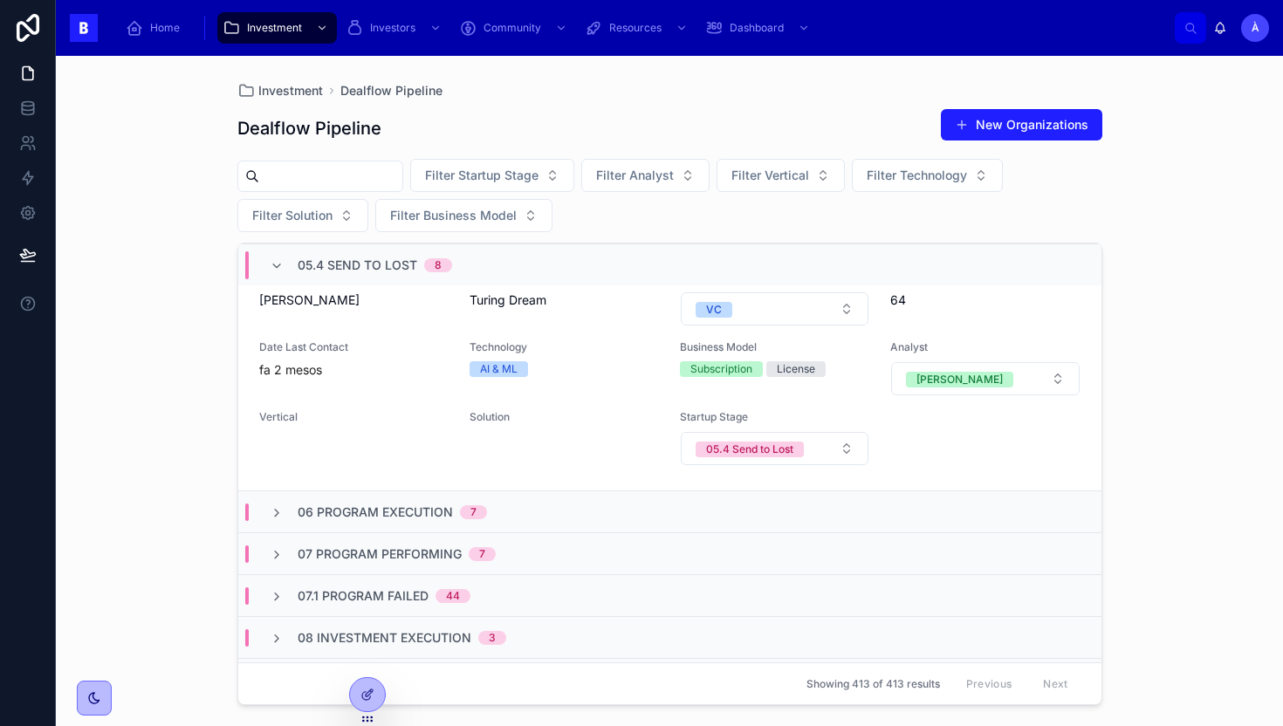
click at [307, 258] on span "05.4 Send to Lost" at bounding box center [358, 265] width 120 height 17
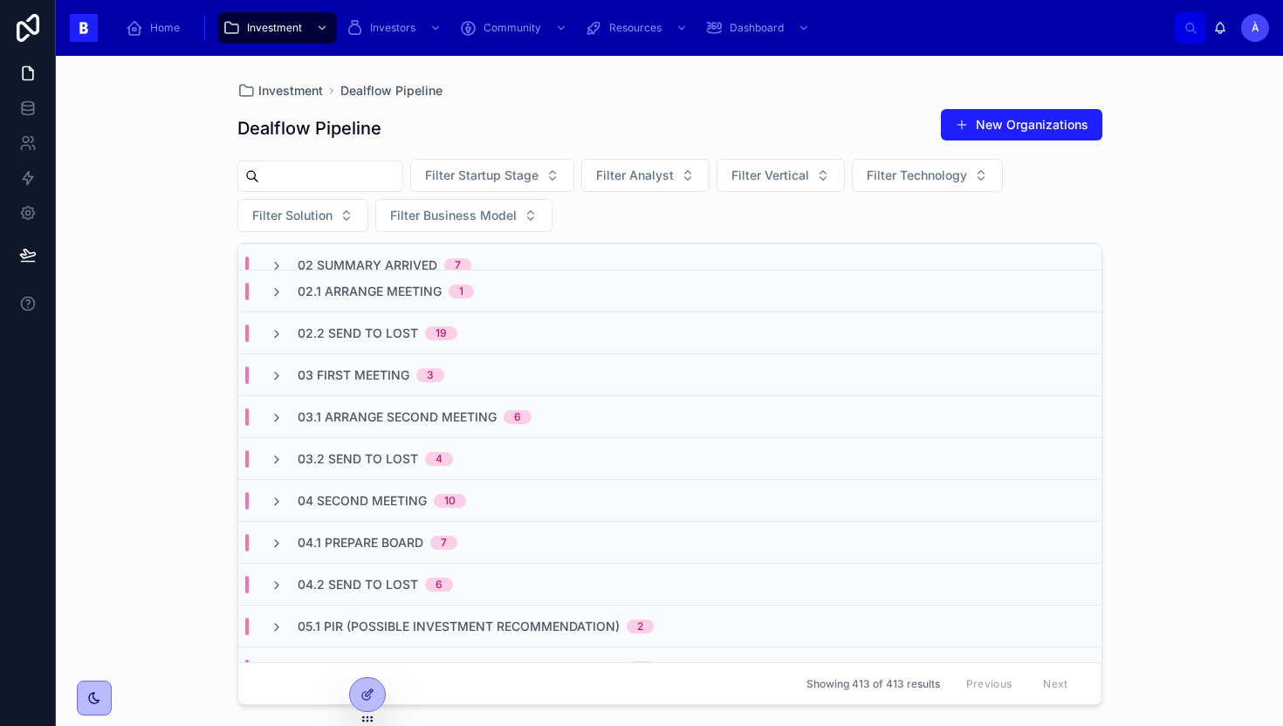
scroll to position [126, 0]
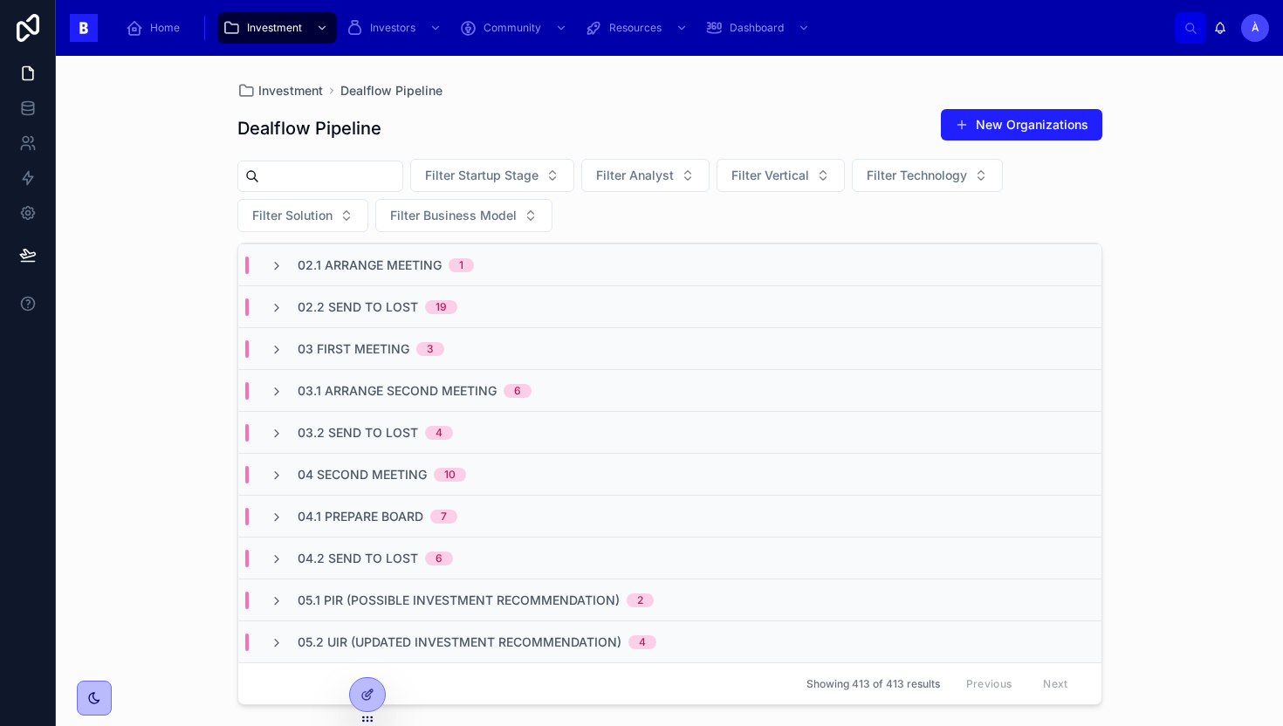
click at [372, 432] on span "03.2 Send to Lost" at bounding box center [358, 432] width 120 height 17
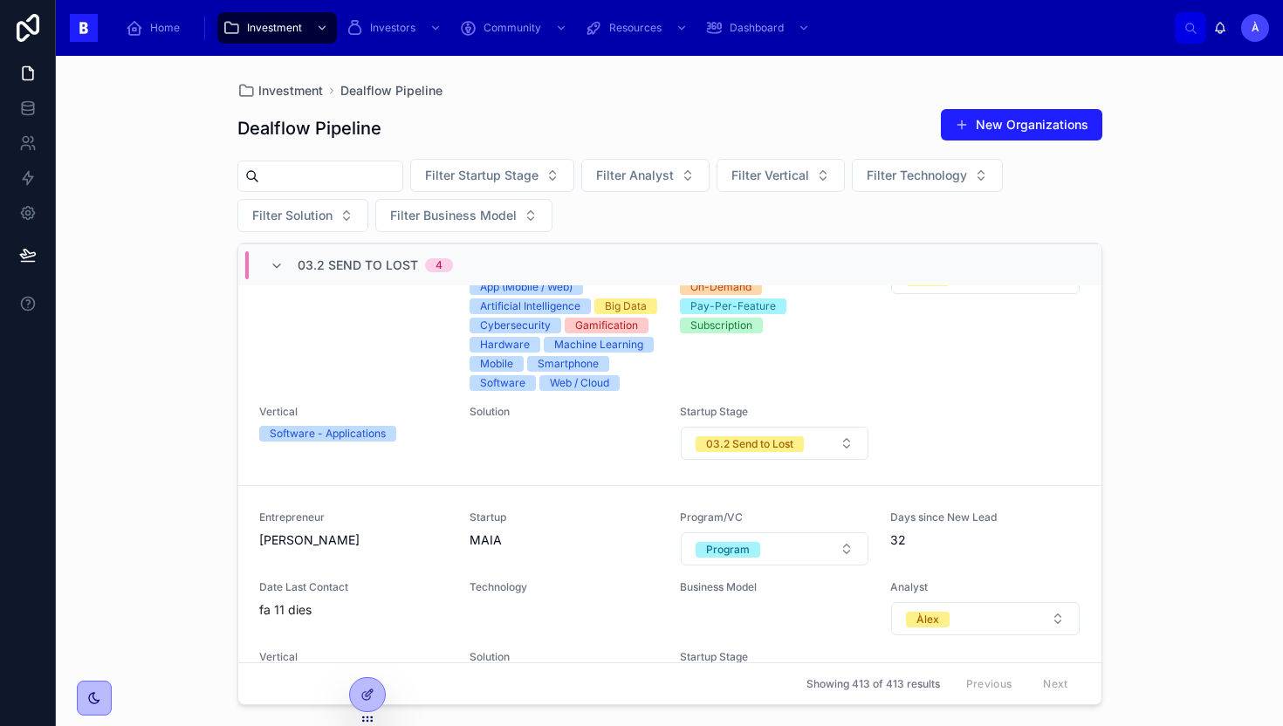
click at [381, 265] on span "03.2 Send to Lost" at bounding box center [358, 265] width 120 height 17
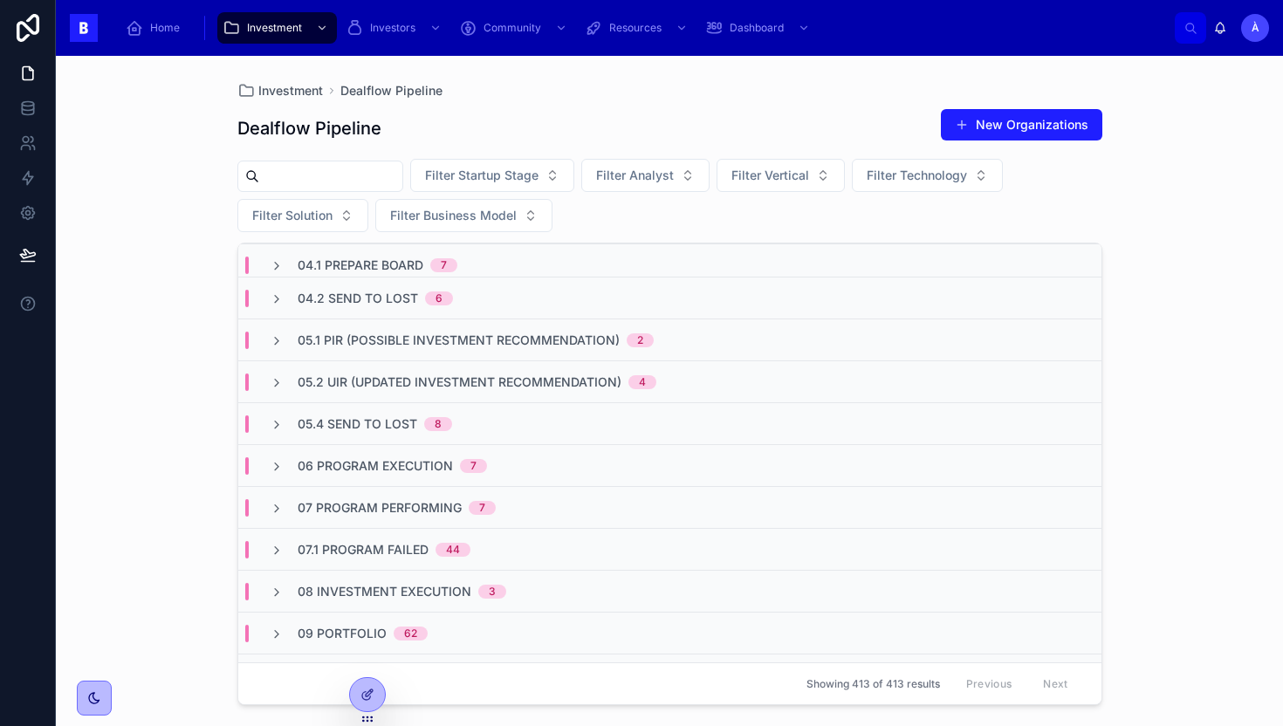
scroll to position [385, 0]
click at [347, 450] on div "06 Program Execution 7" at bounding box center [669, 466] width 863 height 42
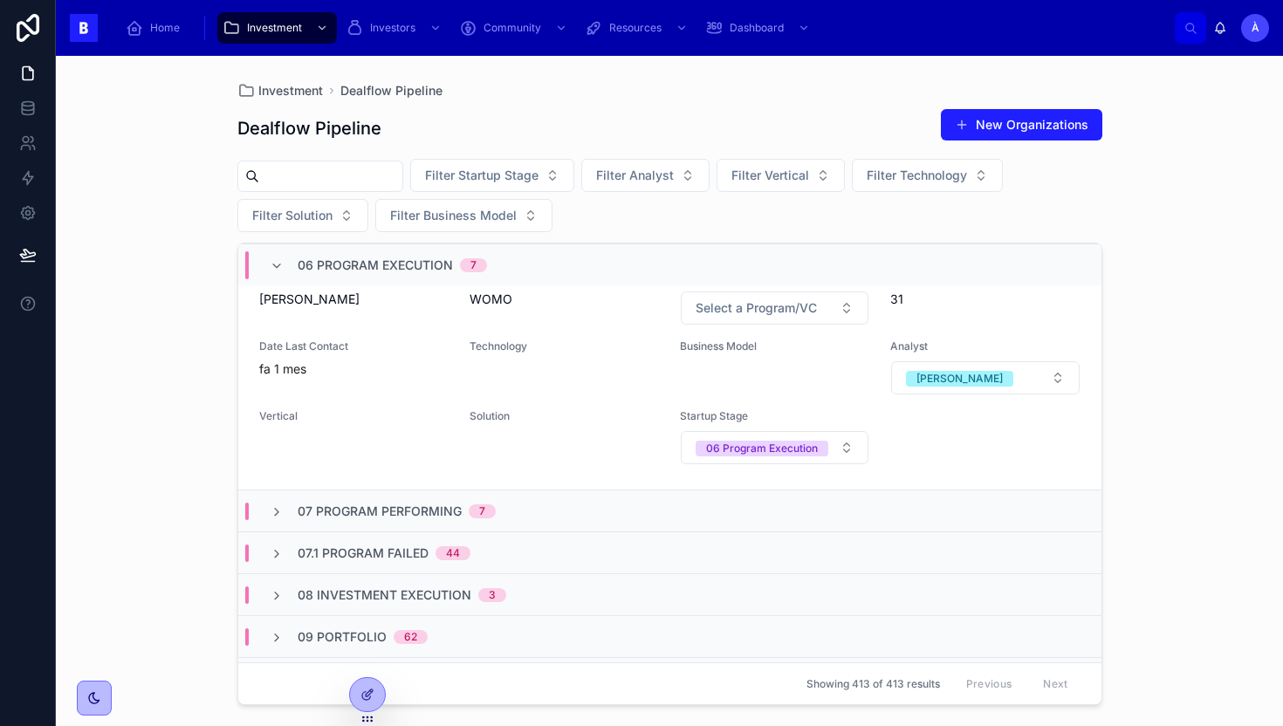
click at [332, 272] on span "06 Program Execution" at bounding box center [375, 265] width 155 height 17
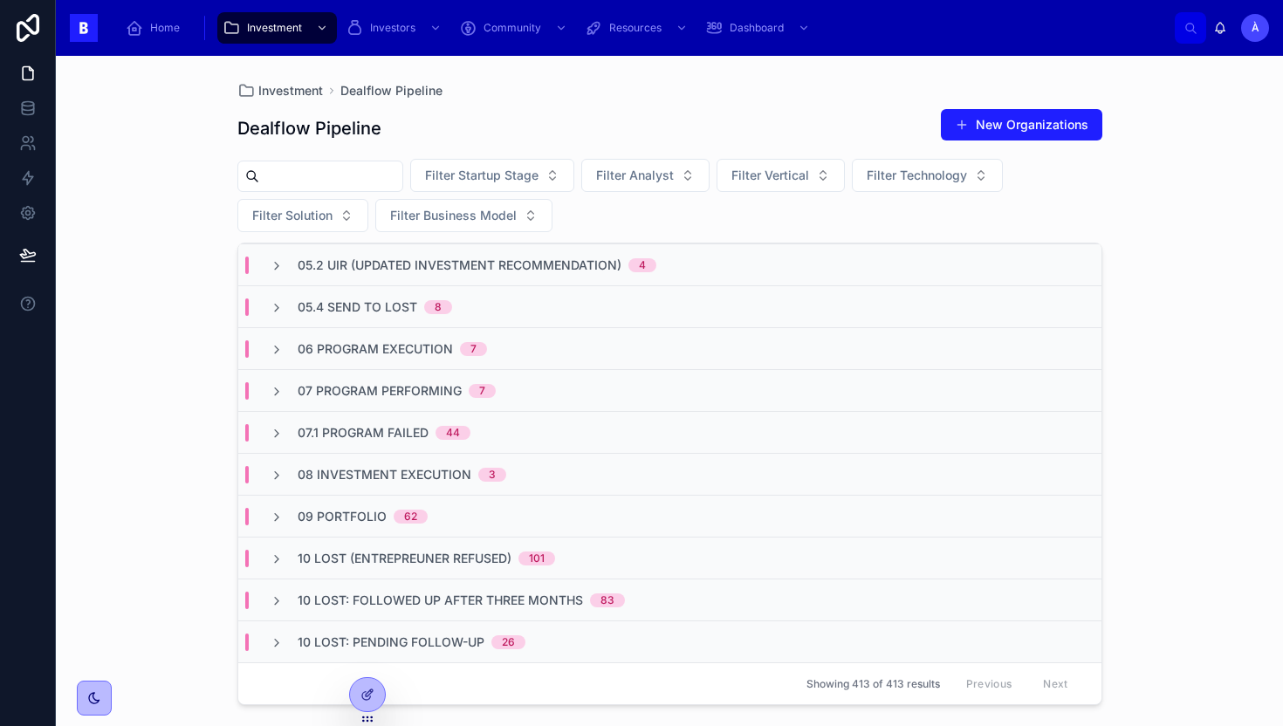
scroll to position [0, 0]
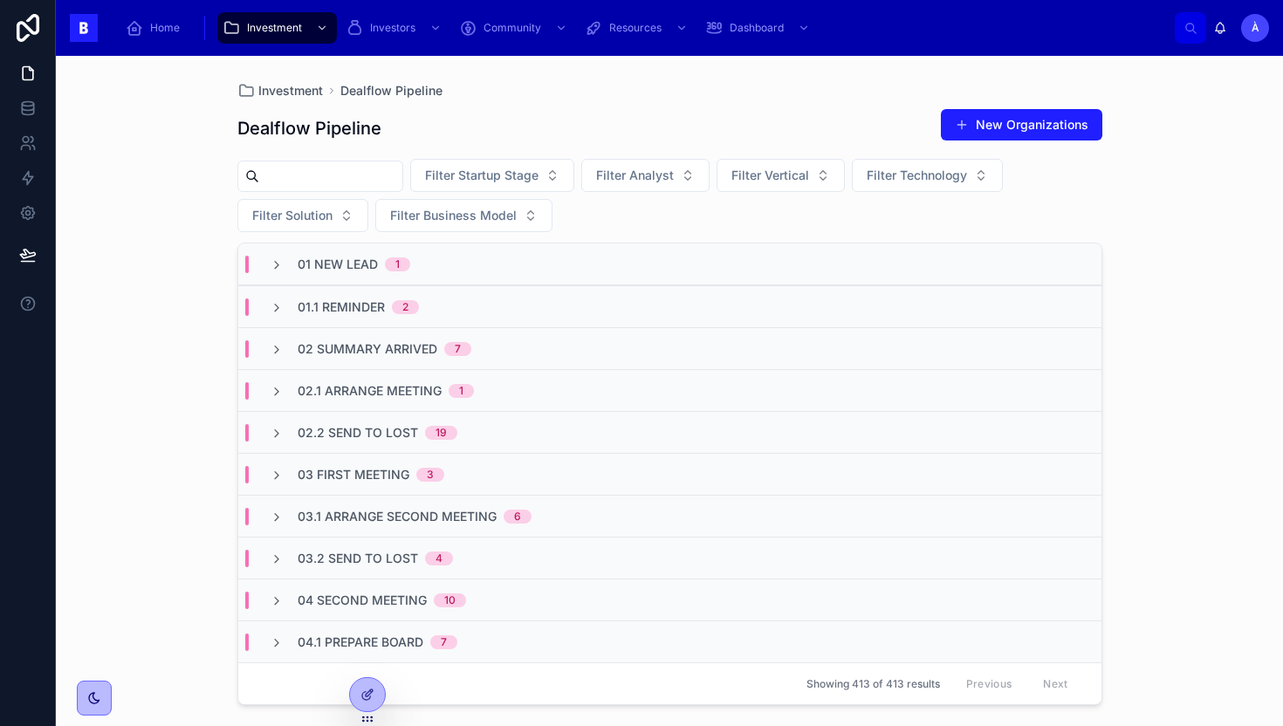
click at [383, 510] on span "03.1 Arrange Second Meeting" at bounding box center [397, 516] width 199 height 17
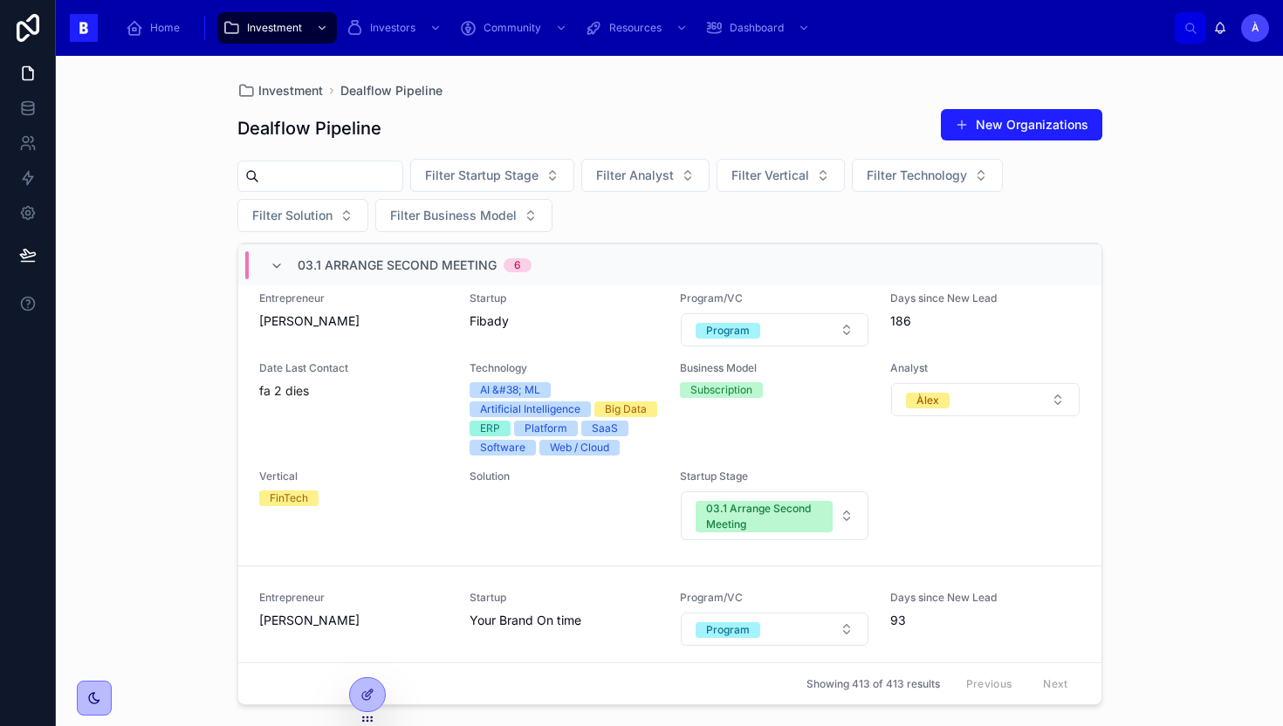
scroll to position [293, 0]
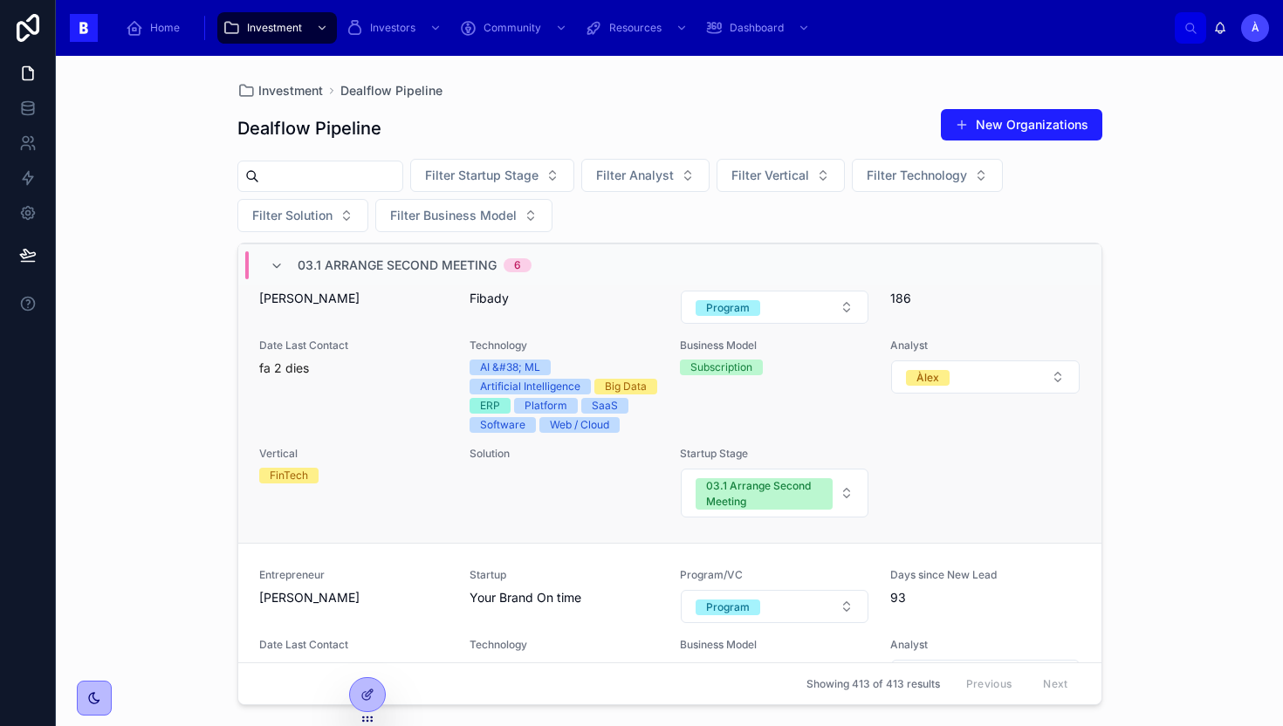
click at [375, 400] on div "Date Last Contact fa 2 dies" at bounding box center [353, 386] width 189 height 94
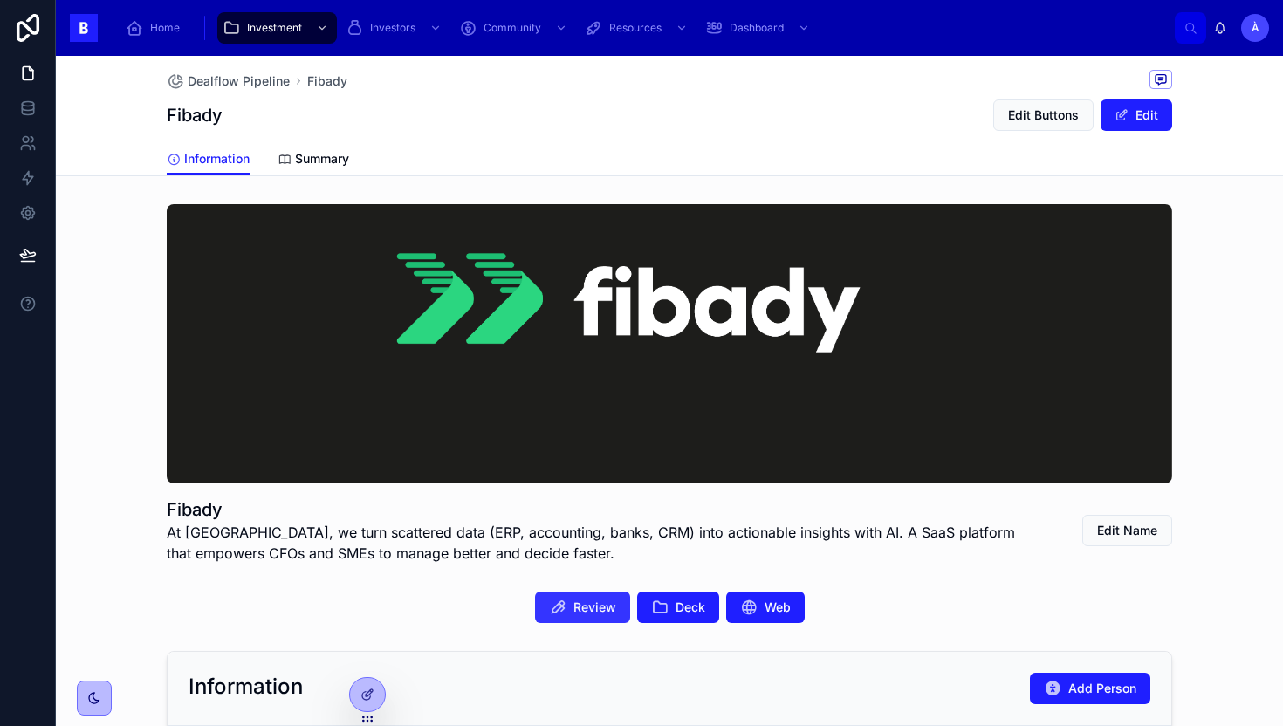
click at [605, 606] on span "Review" at bounding box center [594, 607] width 43 height 17
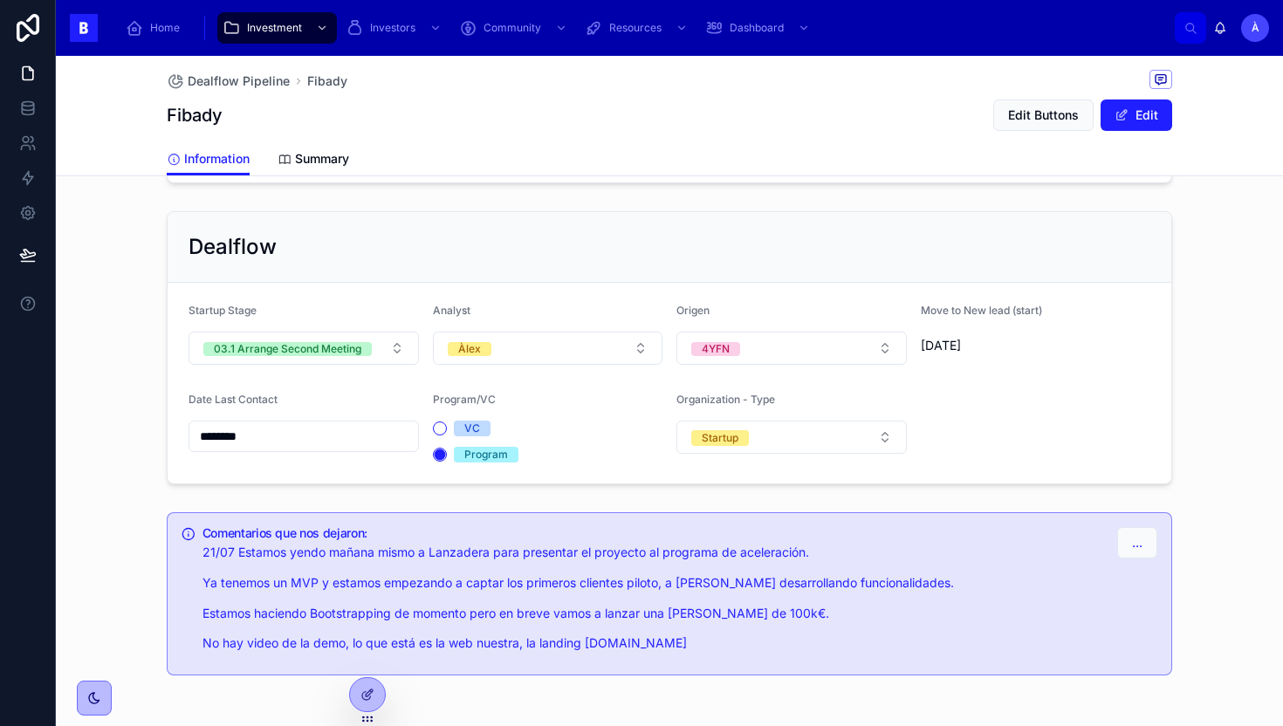
scroll to position [1474, 0]
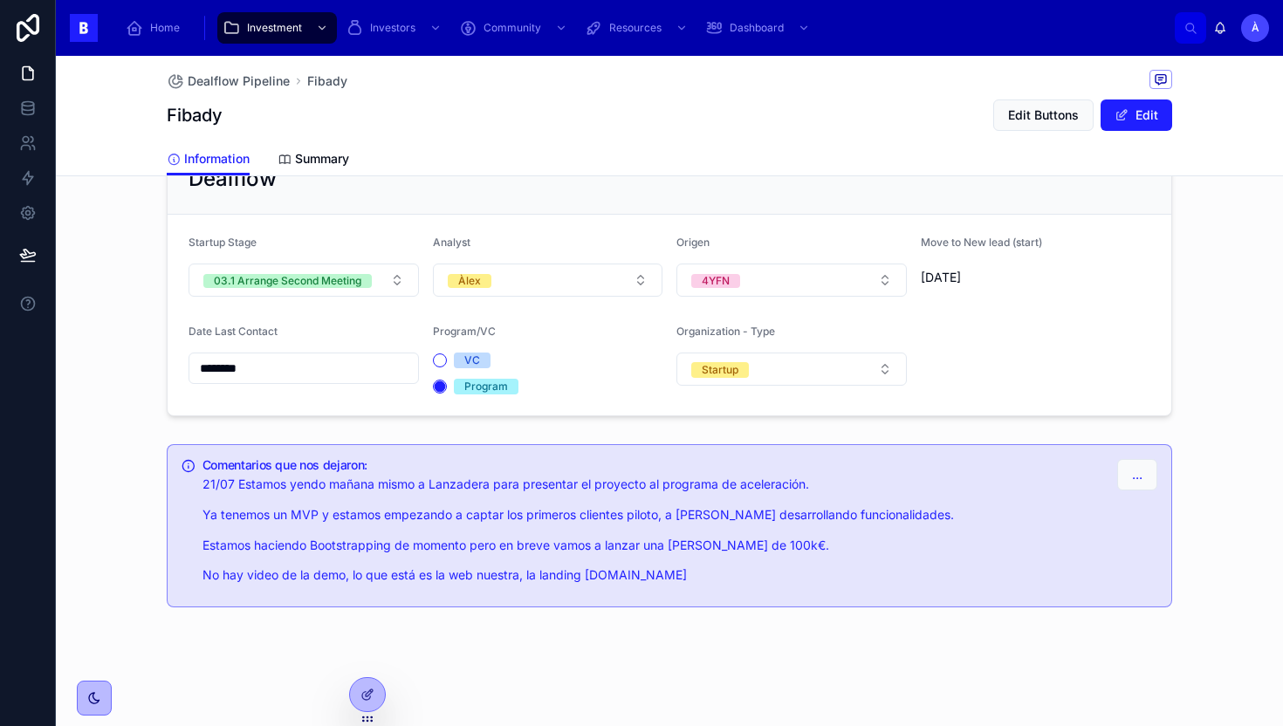
click at [331, 365] on input "********" at bounding box center [303, 368] width 229 height 24
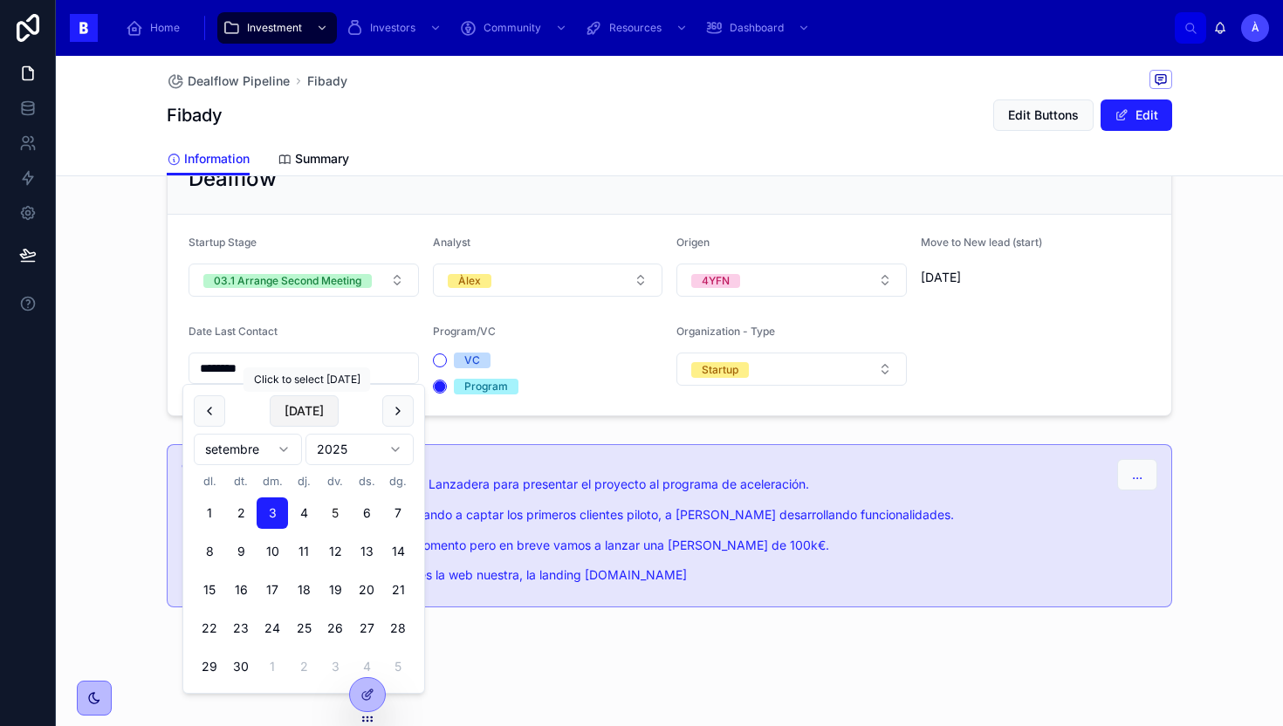
click at [305, 404] on button "[DATE]" at bounding box center [304, 410] width 69 height 31
type input "********"
click at [490, 422] on div "Dealflow Startup Stage 03.1 Arrange Second Meeting Analyst Àlex Origen 4YFN Mov…" at bounding box center [669, 279] width 1027 height 287
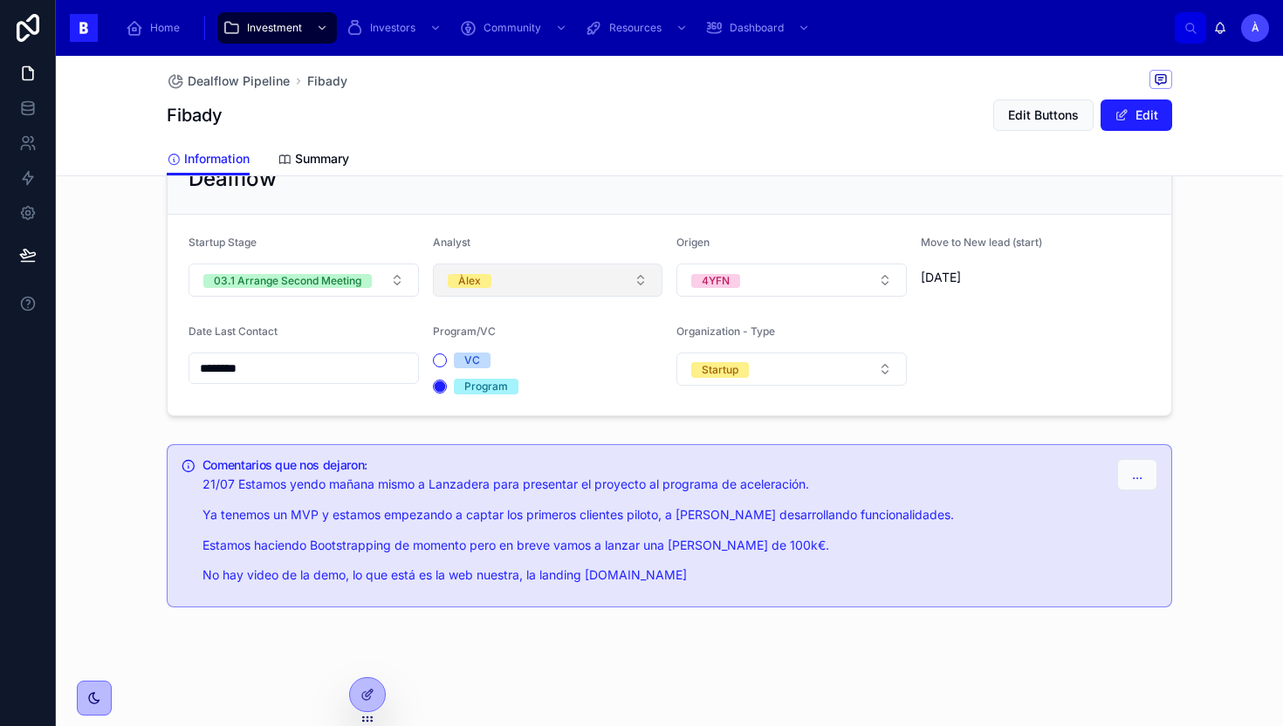
click at [539, 283] on button "Àlex" at bounding box center [548, 280] width 230 height 33
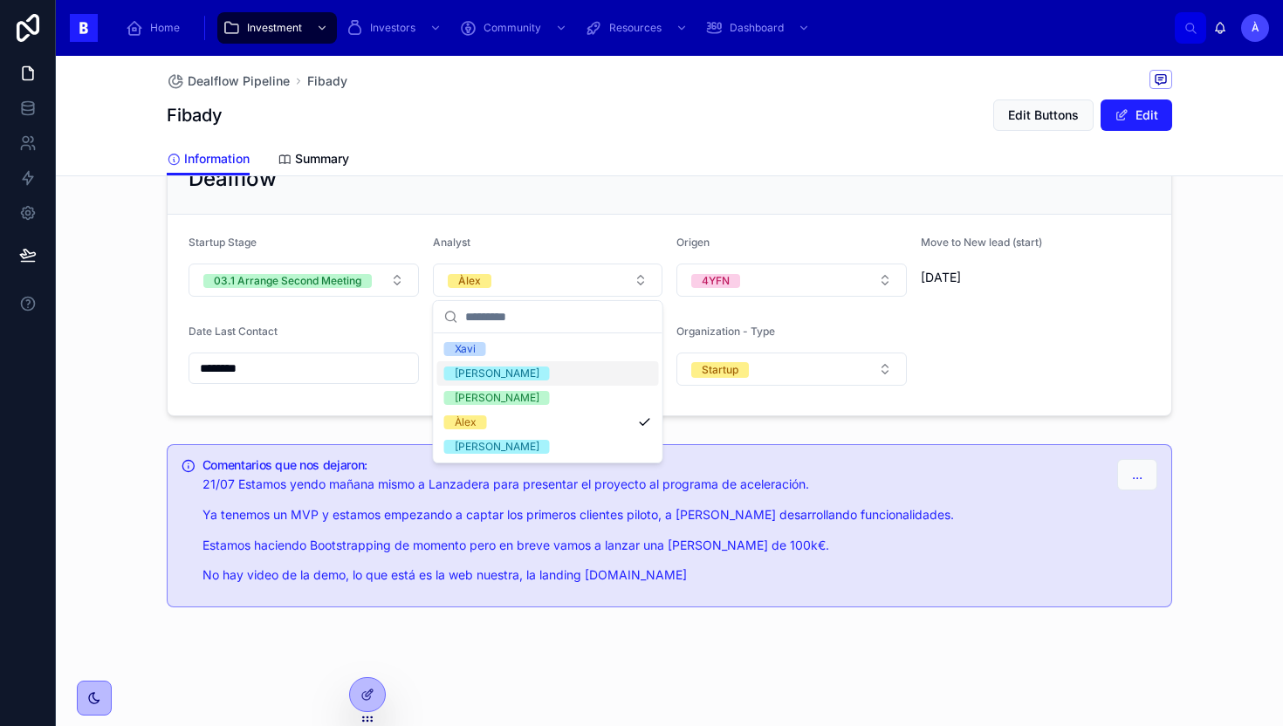
click at [493, 361] on div "[PERSON_NAME]" at bounding box center [548, 373] width 222 height 24
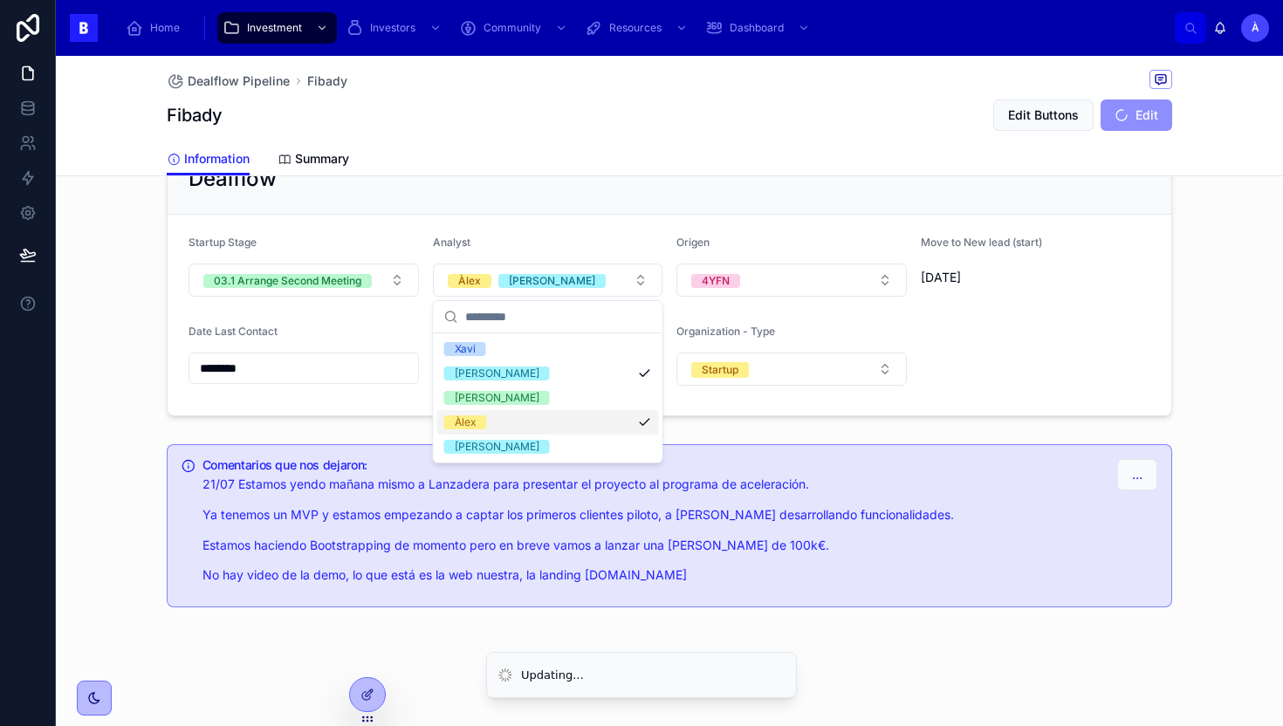
click at [476, 415] on div "Àlex" at bounding box center [548, 422] width 222 height 24
click at [473, 196] on div "Dealflow" at bounding box center [670, 179] width 1004 height 71
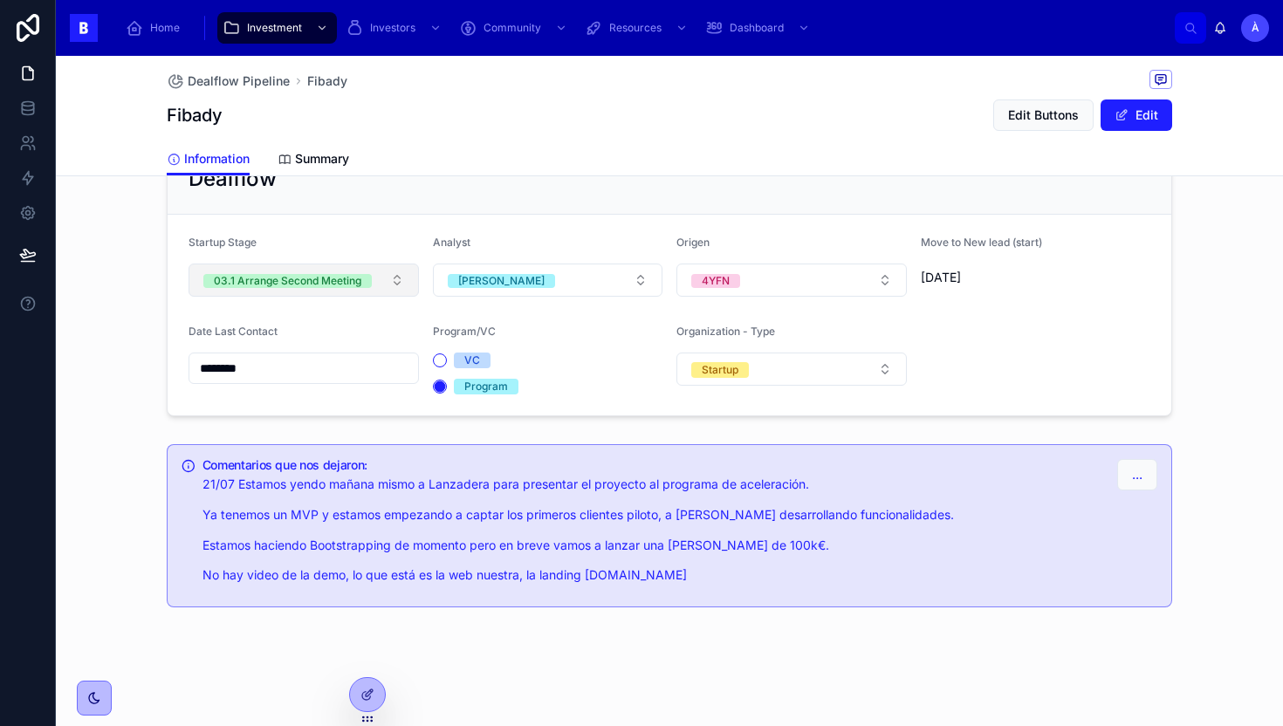
click at [356, 275] on div "03.1 Arrange Second Meeting" at bounding box center [288, 281] width 148 height 14
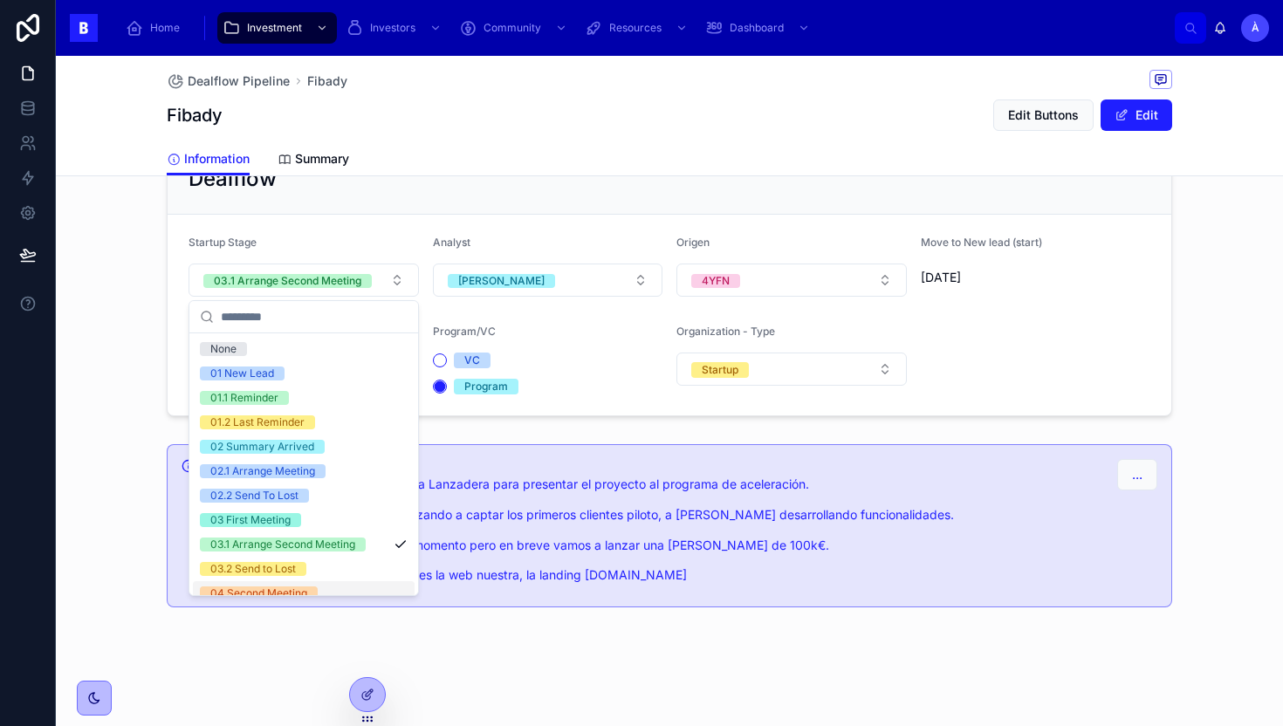
click at [286, 587] on div "04 Second Meeting" at bounding box center [258, 594] width 97 height 14
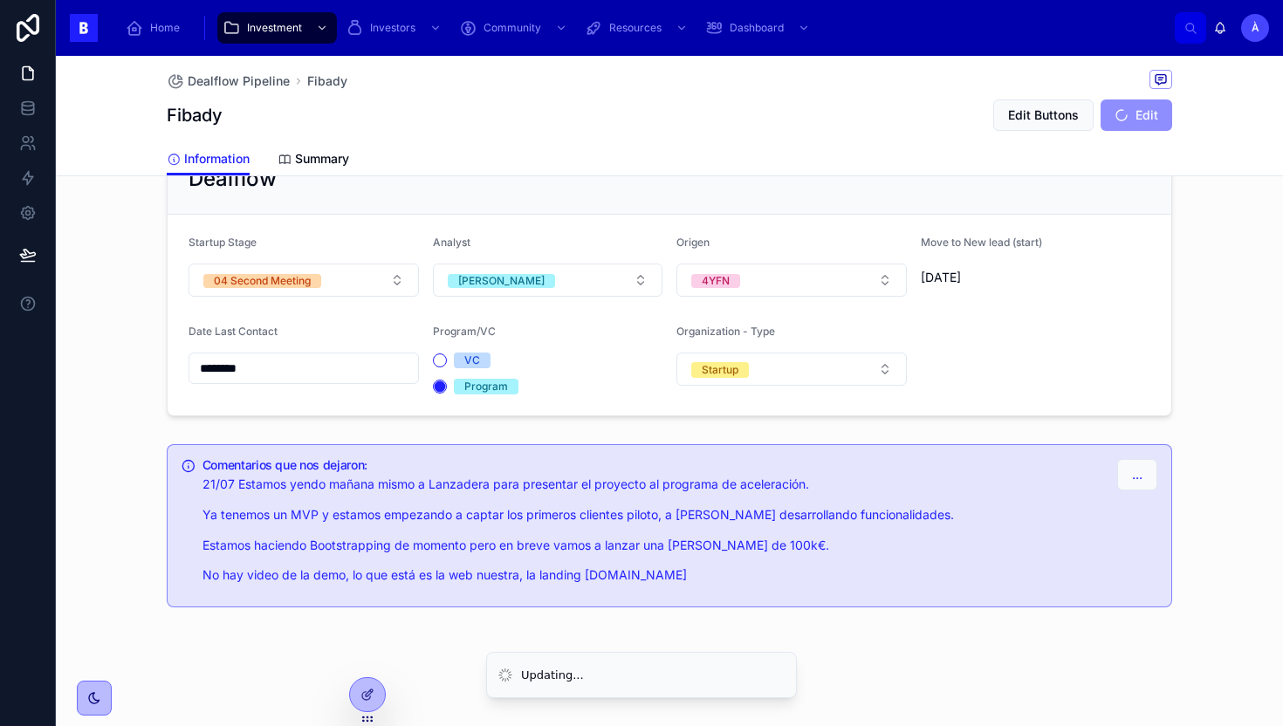
click at [525, 201] on div "Dealflow" at bounding box center [670, 179] width 1004 height 71
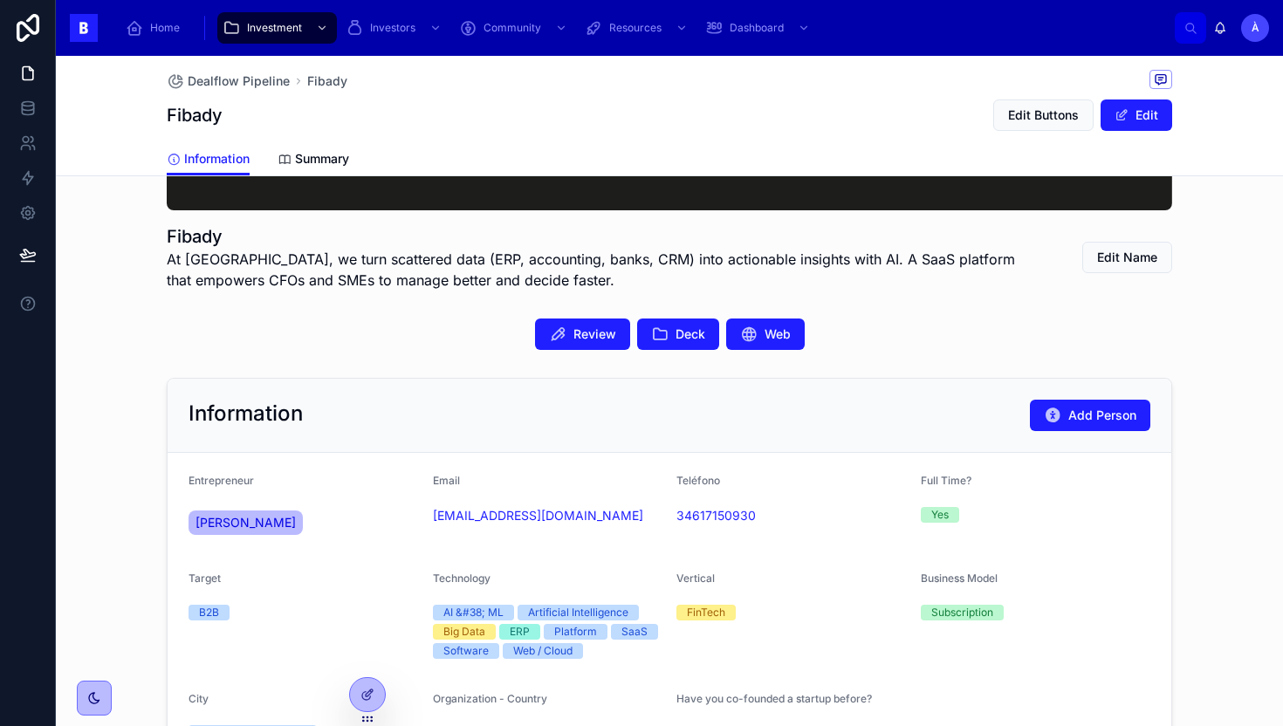
scroll to position [294, 0]
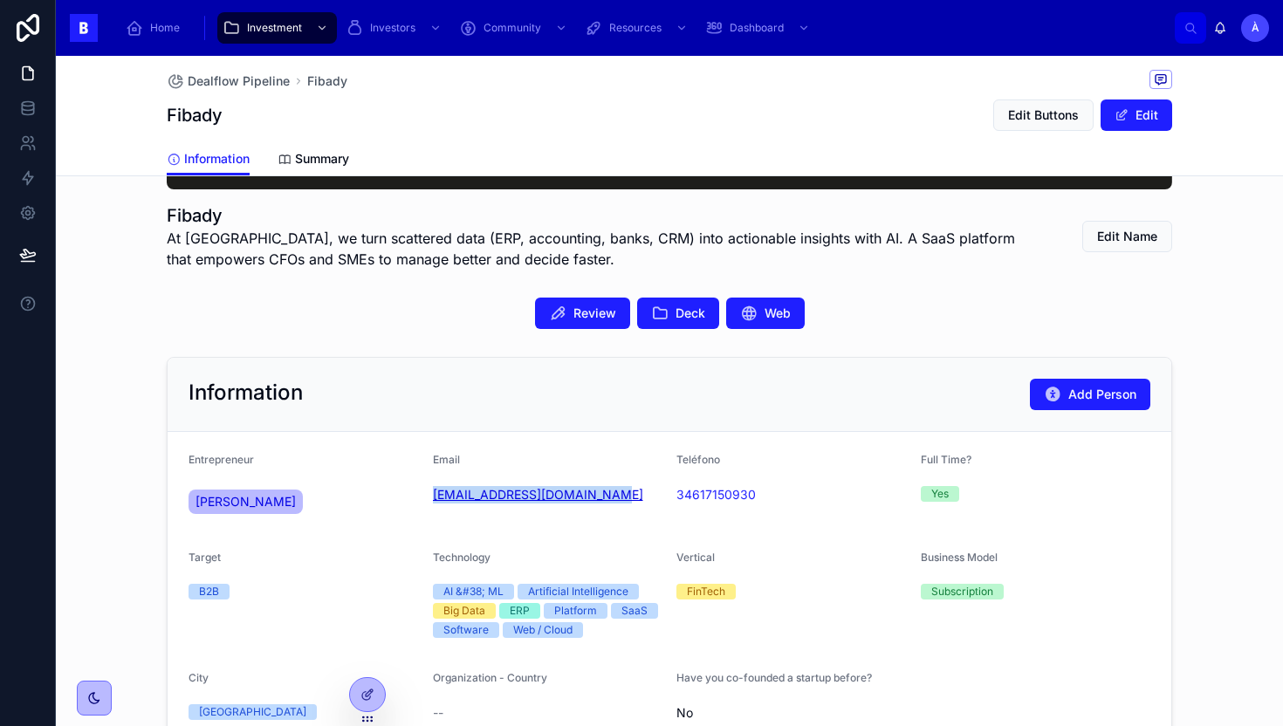
drag, startPoint x: 586, startPoint y: 511, endPoint x: 436, endPoint y: 498, distance: 150.6
click at [434, 498] on div "Email santiagoviglione@gmail.com" at bounding box center [548, 488] width 230 height 70
copy link "santiagoviglione@gmail.com"
drag, startPoint x: 291, startPoint y: 125, endPoint x: 168, endPoint y: 117, distance: 122.5
click at [168, 118] on div "Fibady Edit Buttons Edit" at bounding box center [670, 115] width 1006 height 33
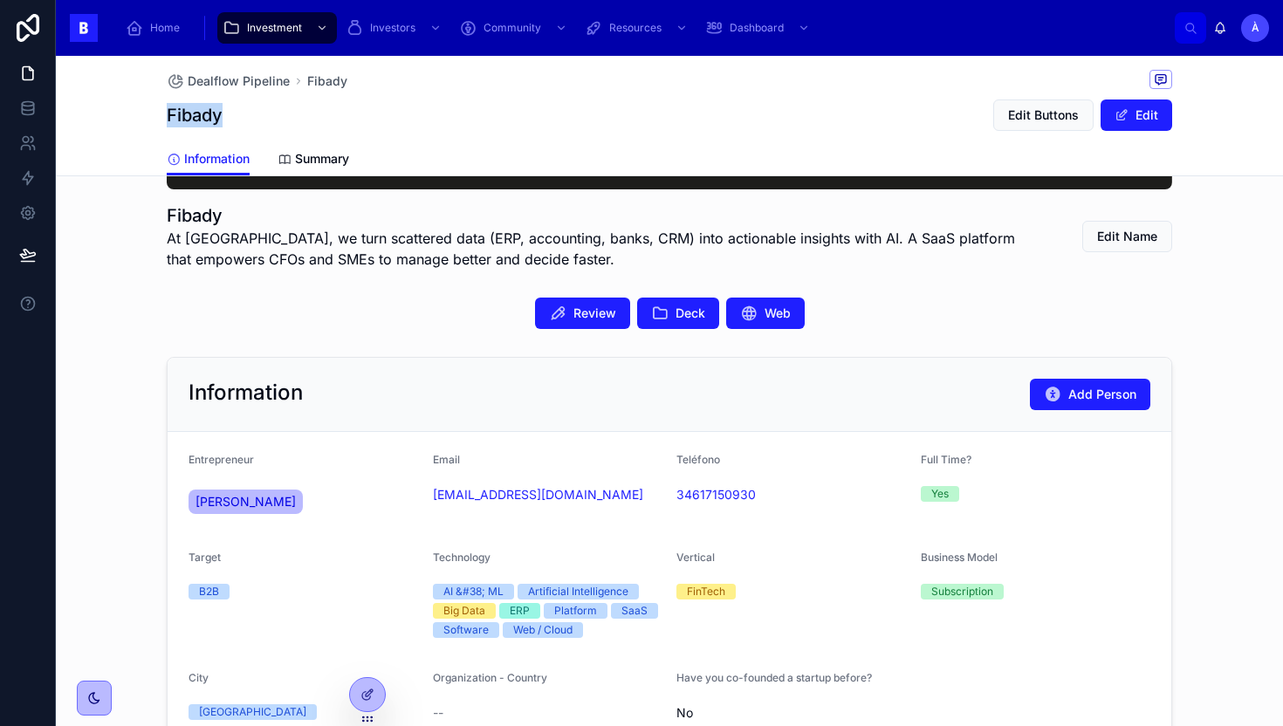
copy h1 "Fibady"
click at [433, 331] on div "Review Deck Web" at bounding box center [669, 313] width 1227 height 45
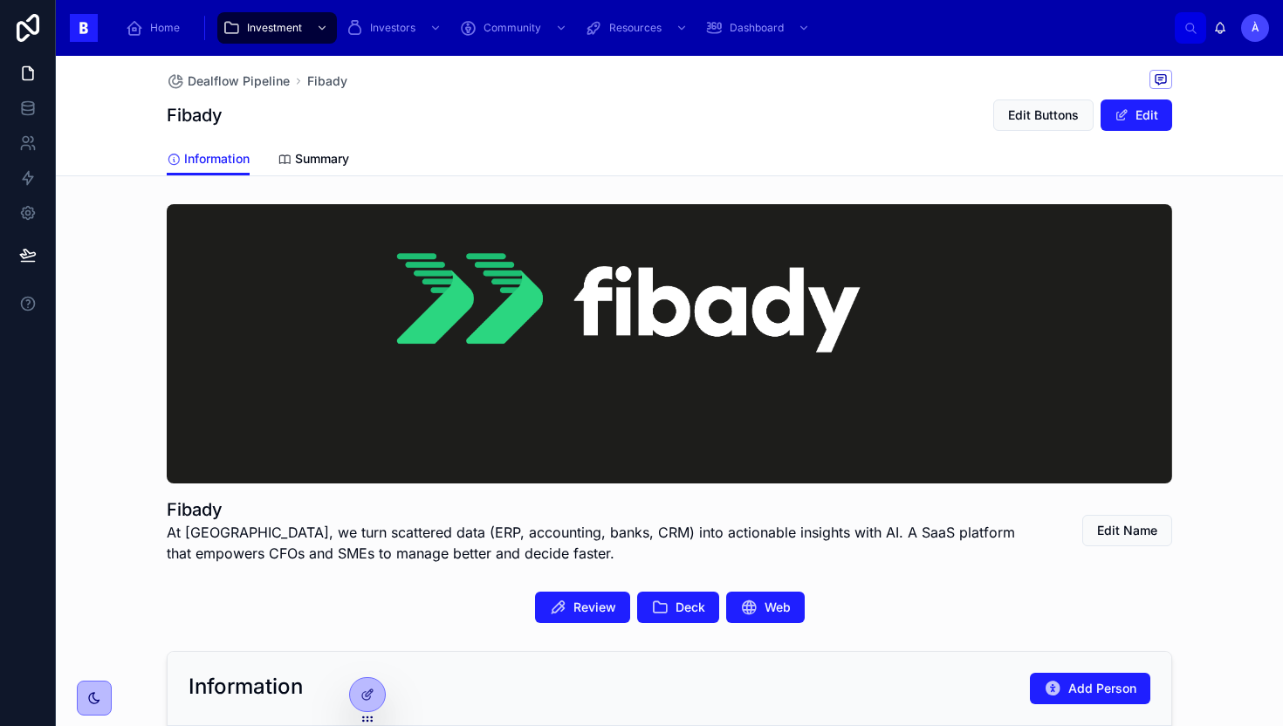
scroll to position [1474, 0]
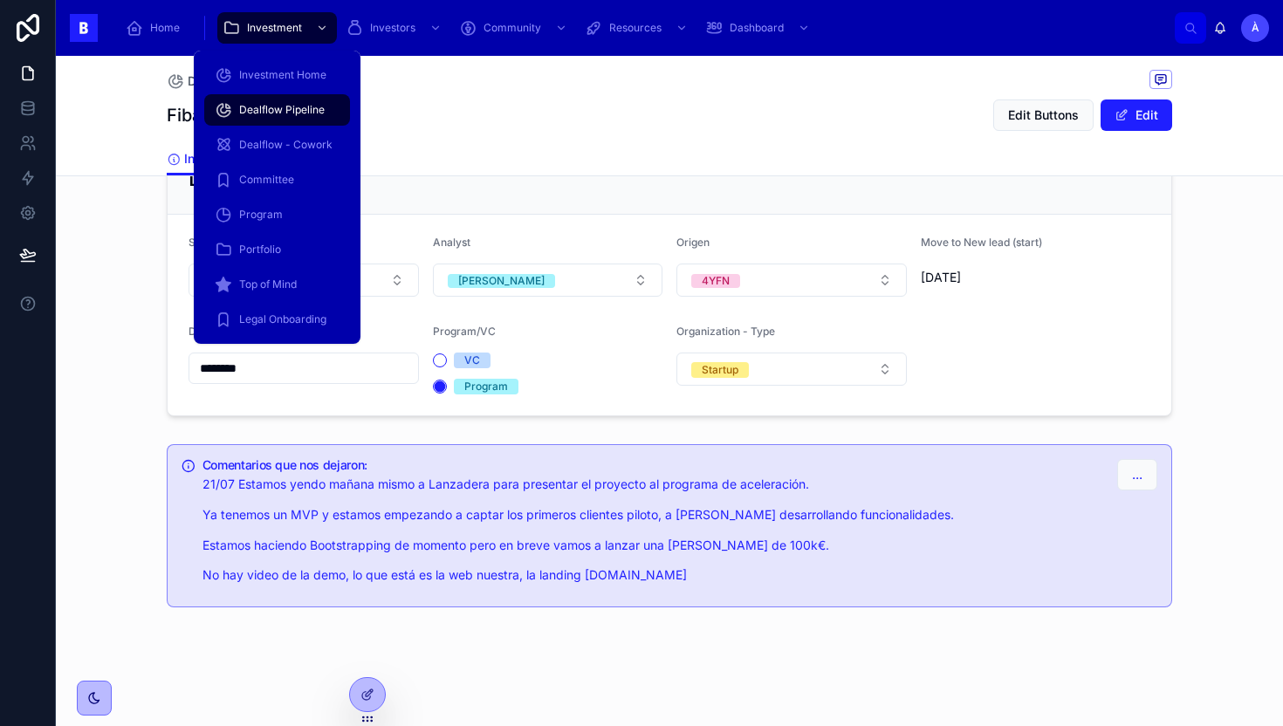
click at [270, 112] on span "Dealflow Pipeline" at bounding box center [282, 110] width 86 height 14
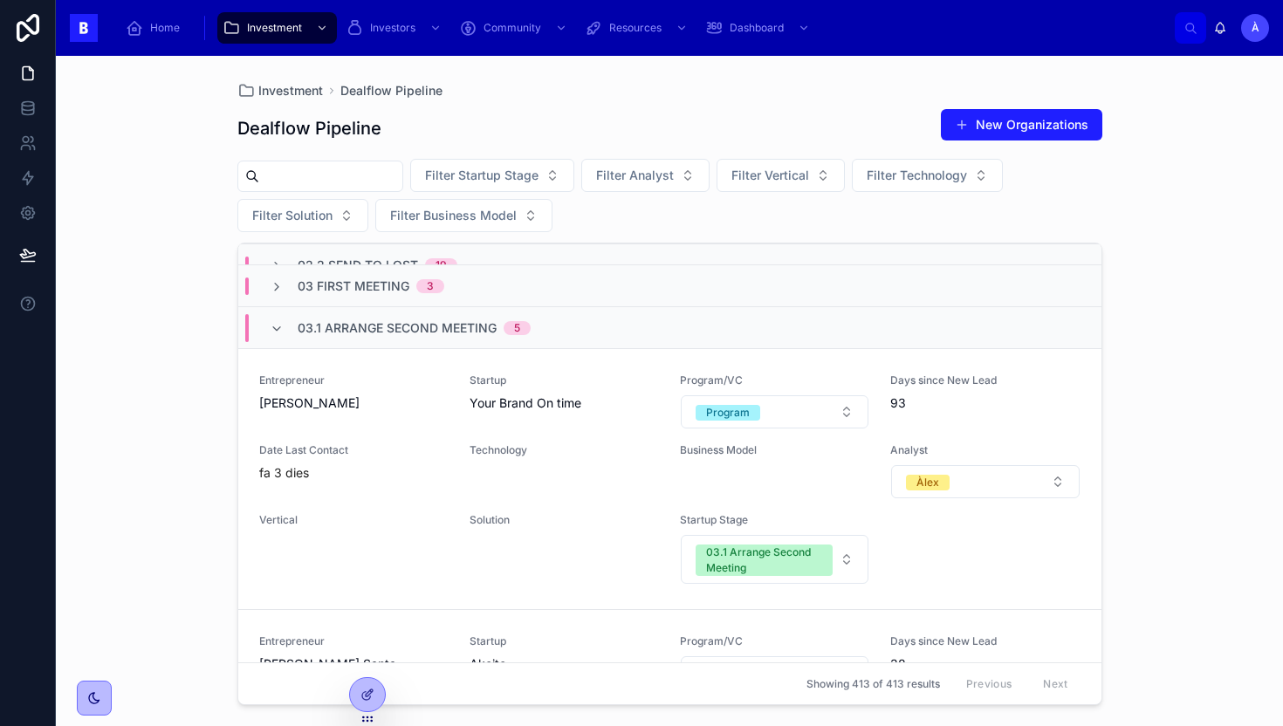
scroll to position [193, 0]
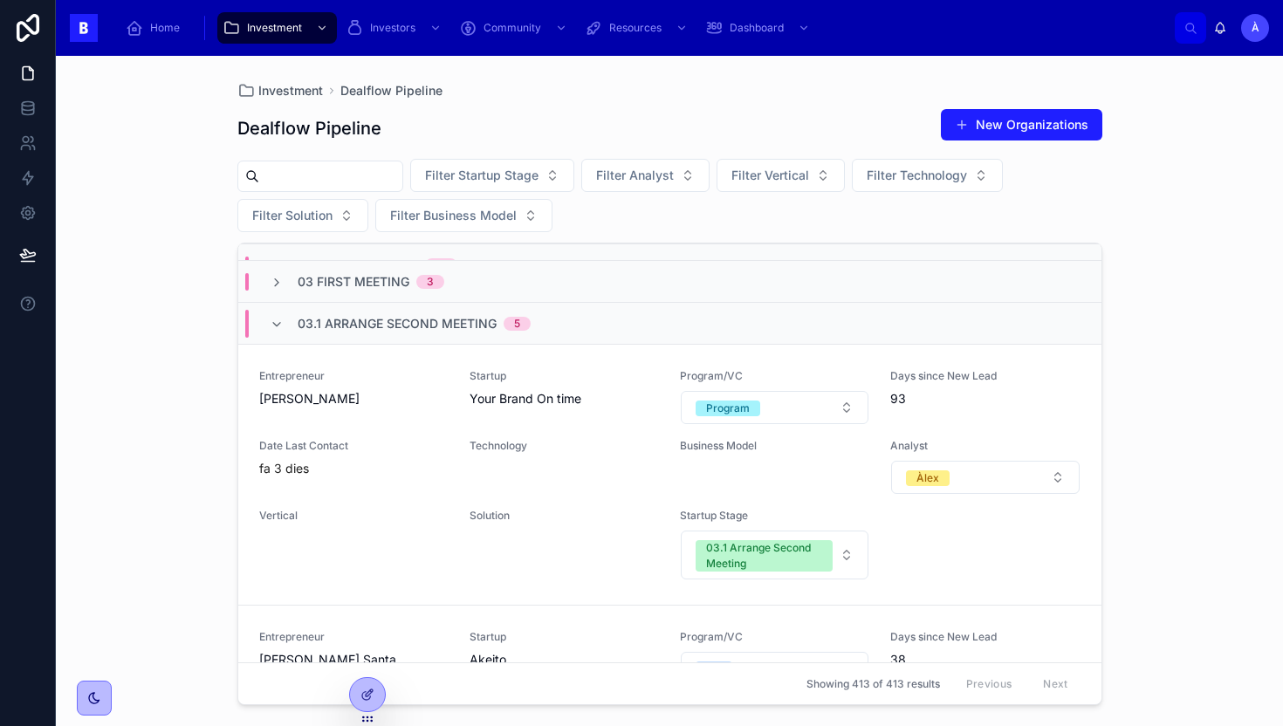
click at [494, 498] on div "Entrepreneur Sergi Cañas Galindo Startup Your Brand On time Program/VC Program …" at bounding box center [669, 474] width 821 height 211
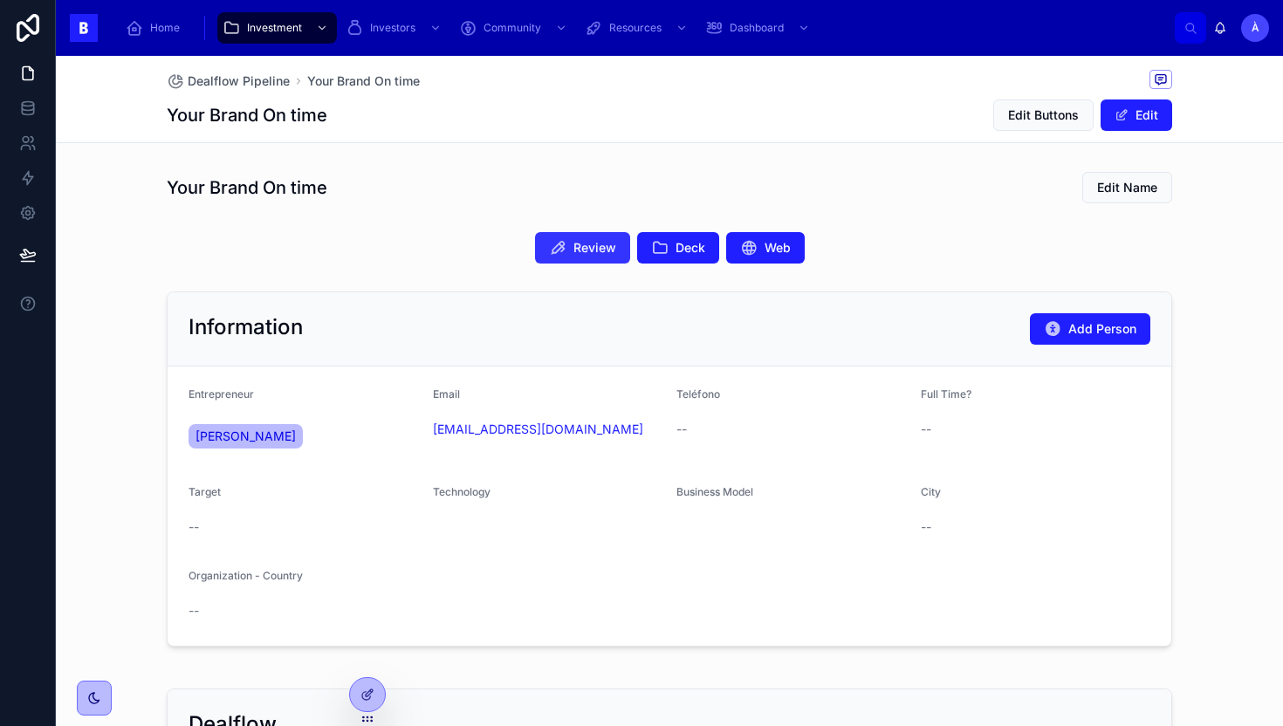
click at [587, 245] on span "Review" at bounding box center [594, 247] width 43 height 17
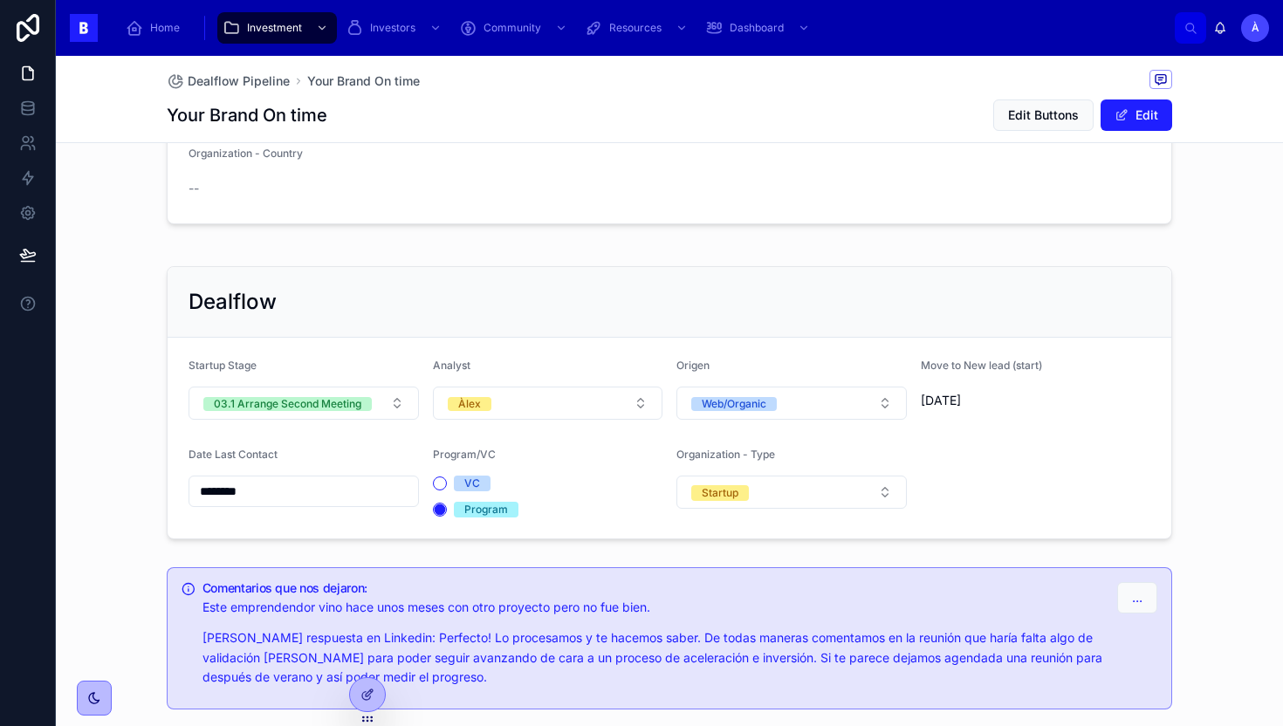
scroll to position [525, 0]
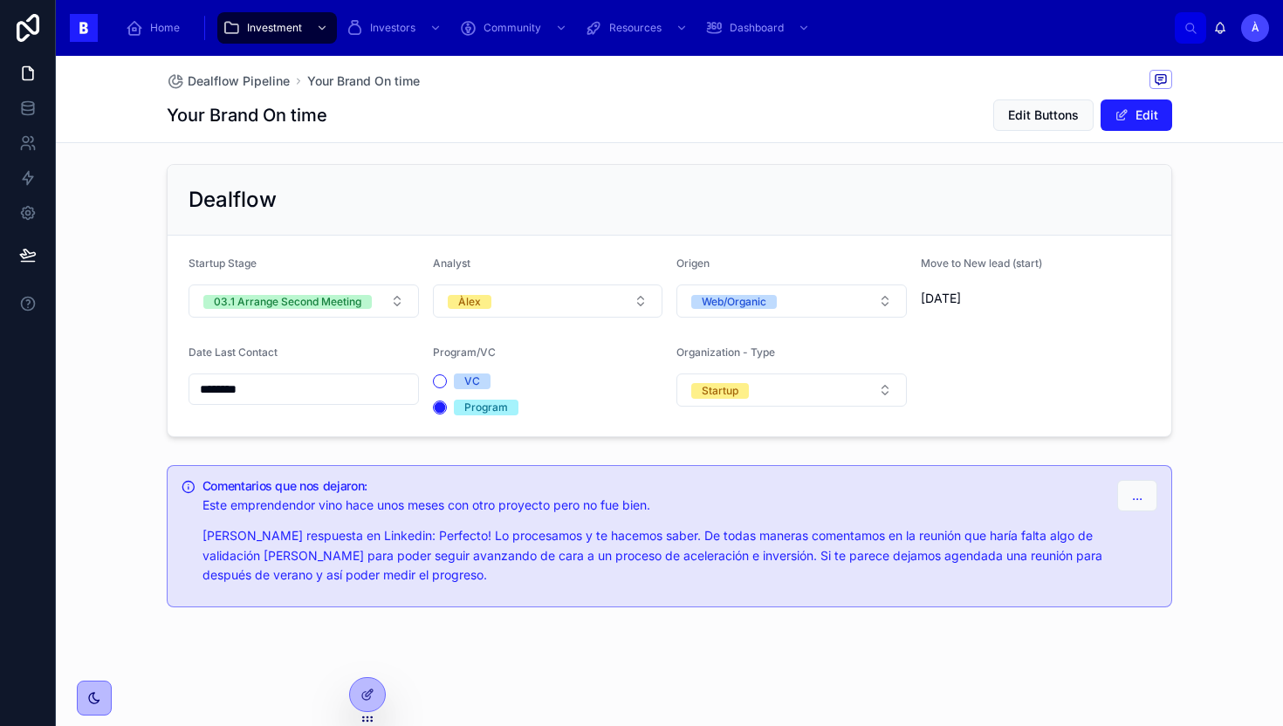
click at [339, 394] on input "********" at bounding box center [303, 389] width 229 height 24
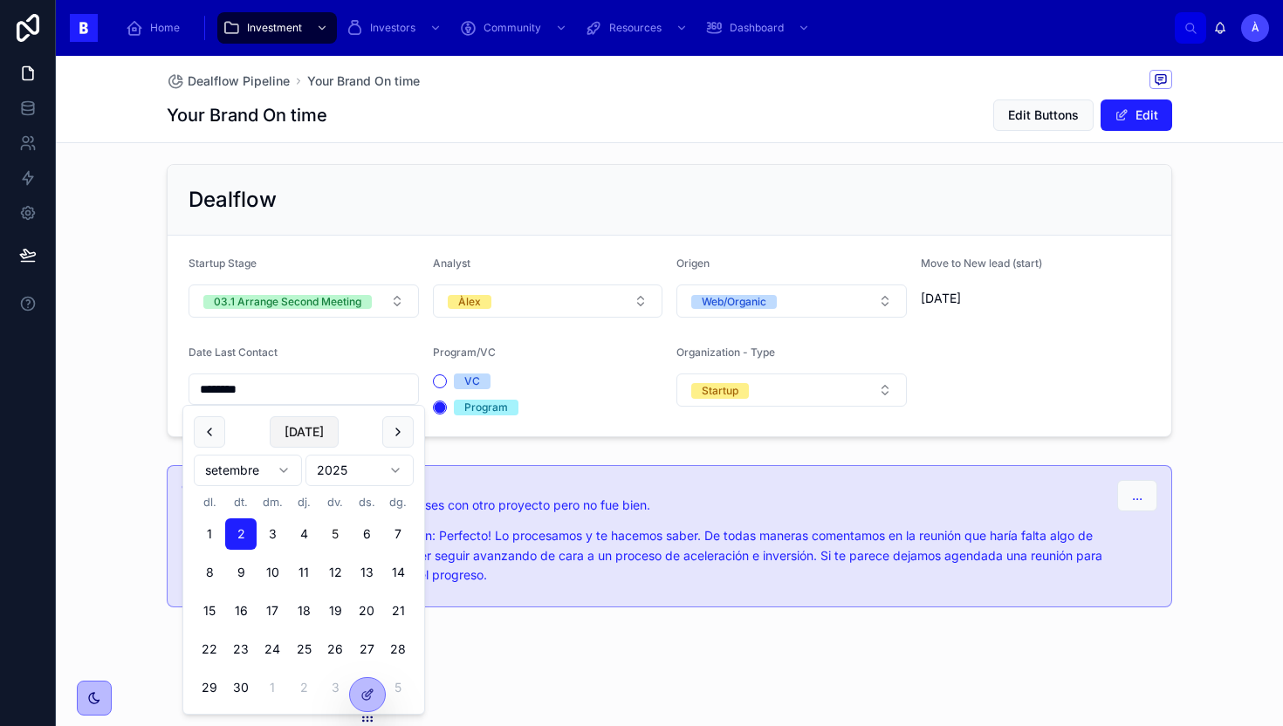
click at [306, 435] on button "[DATE]" at bounding box center [304, 431] width 69 height 31
type input "********"
click at [306, 435] on span "[DATE]" at bounding box center [304, 431] width 69 height 31
click at [439, 251] on form "Startup Stage 03.1 Arrange Second Meeting Analyst Àlex Origen Web/Organic Move …" at bounding box center [670, 336] width 1004 height 201
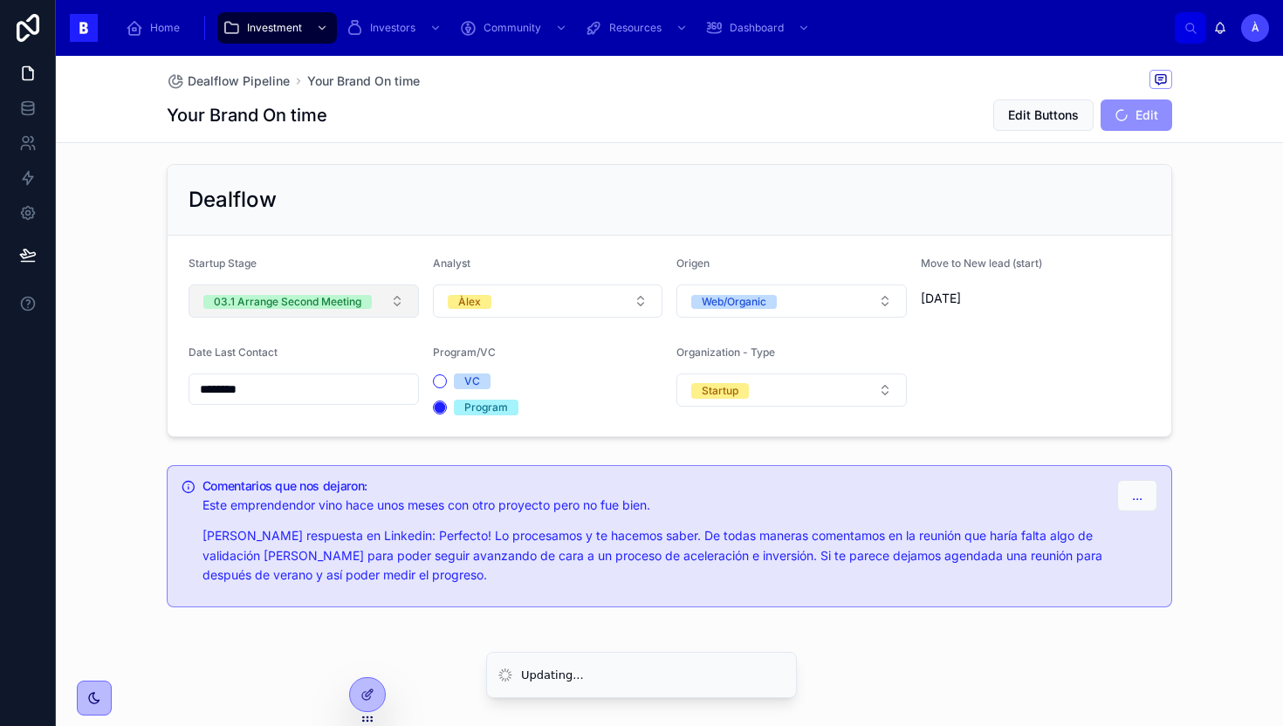
click at [361, 295] on span "03.1 Arrange Second Meeting" at bounding box center [287, 302] width 168 height 14
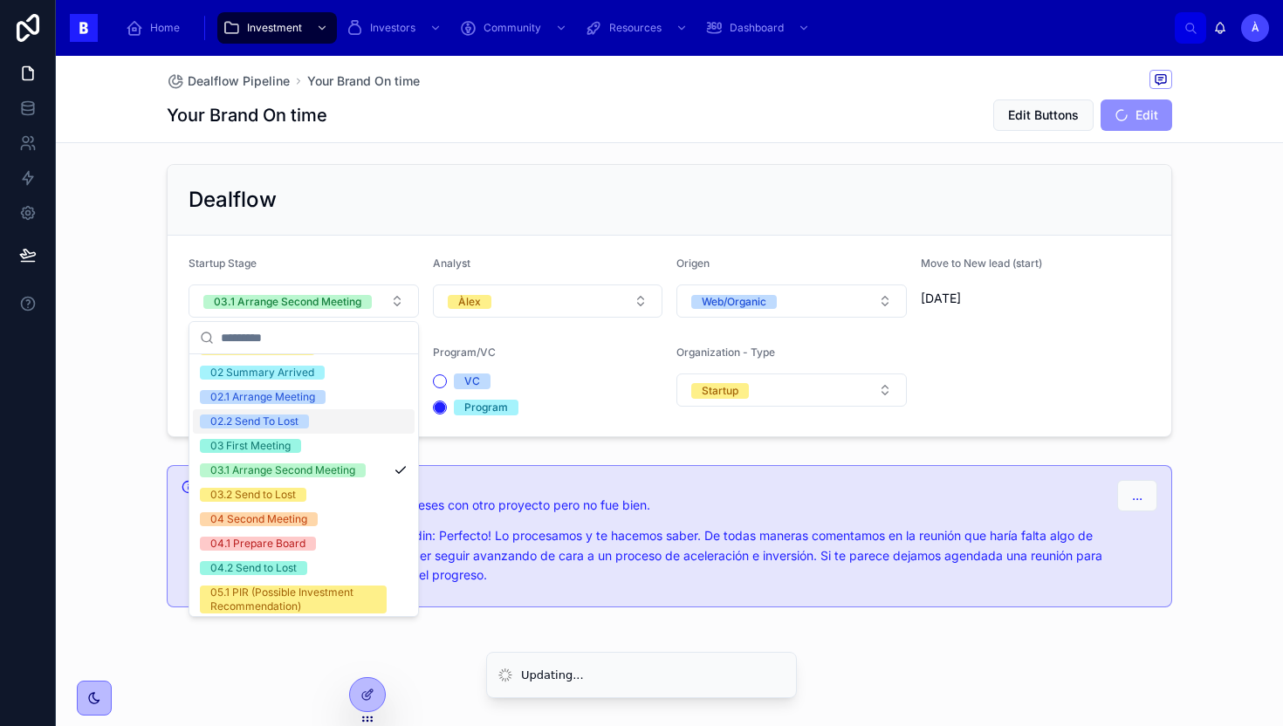
scroll to position [120, 0]
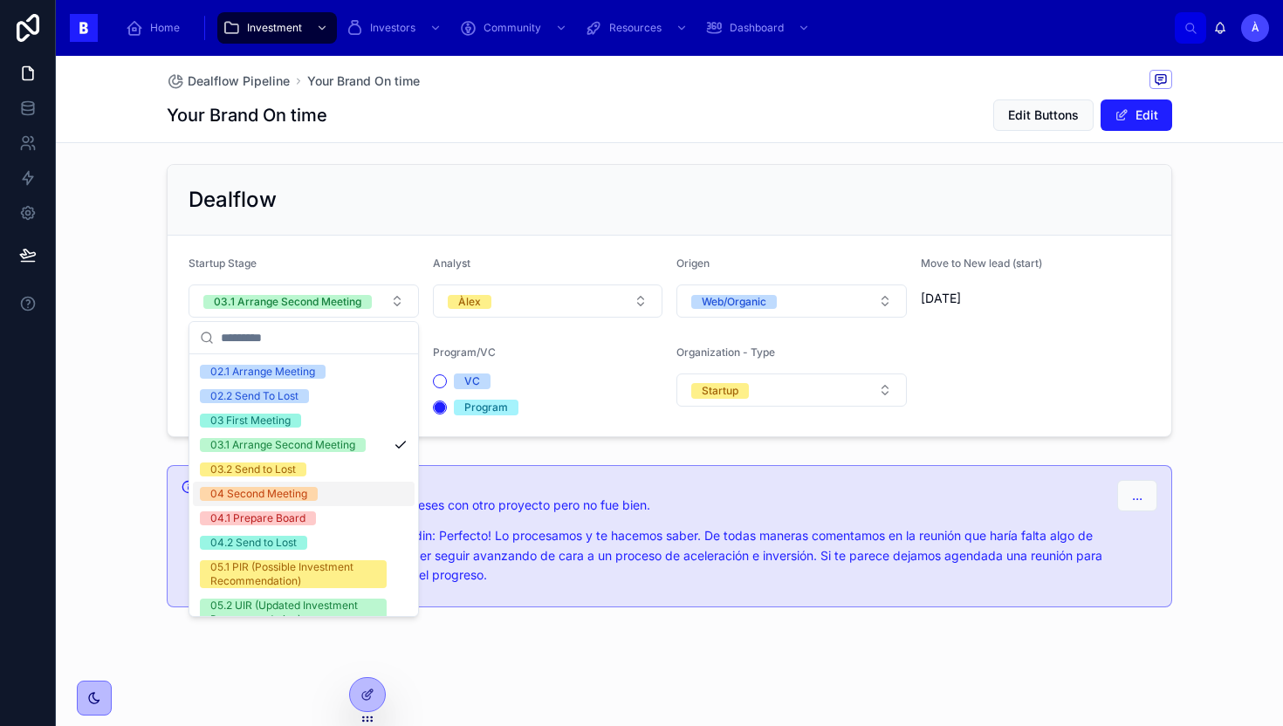
click at [282, 492] on div "04 Second Meeting" at bounding box center [258, 494] width 97 height 14
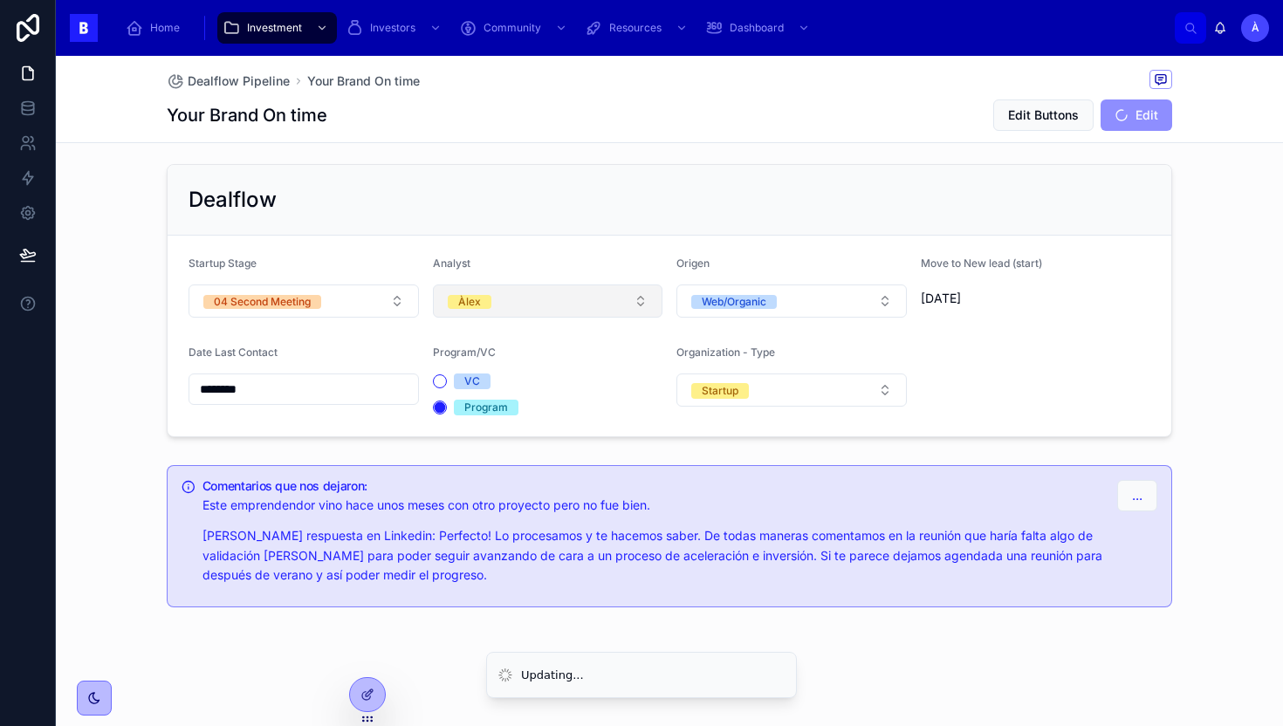
click at [517, 299] on button "Àlex" at bounding box center [548, 301] width 230 height 33
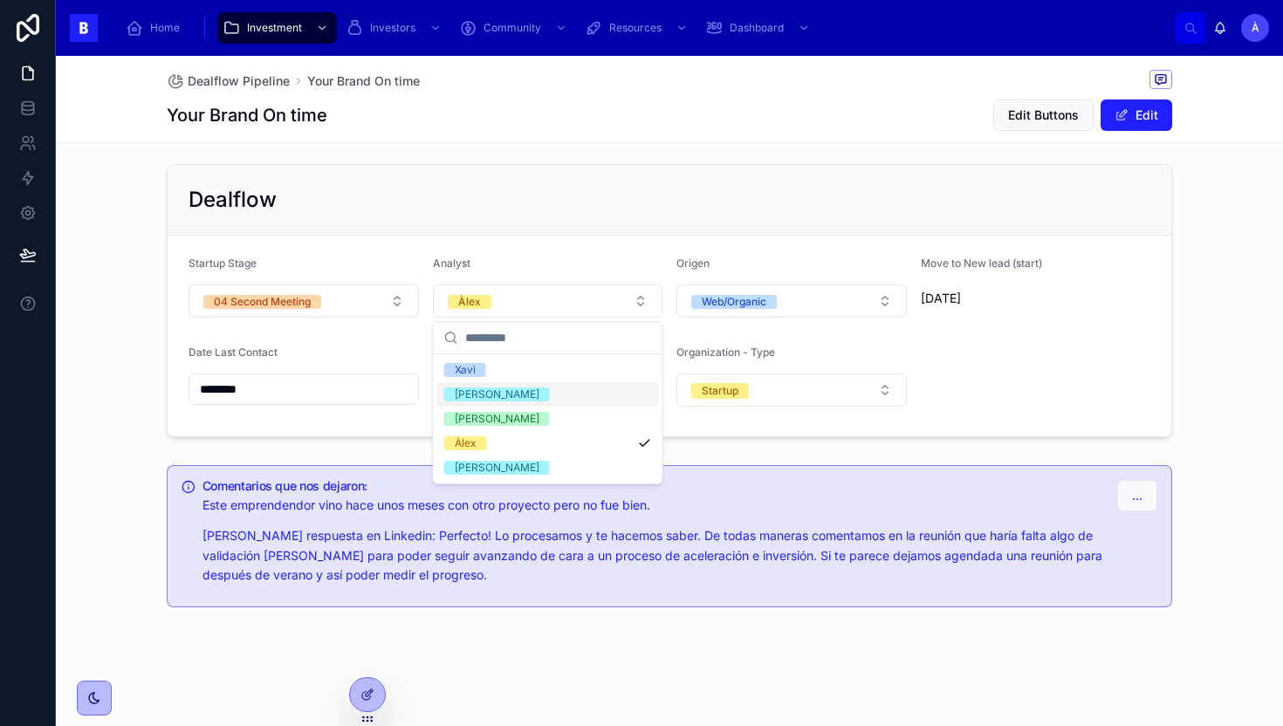
click at [473, 394] on div "[PERSON_NAME]" at bounding box center [497, 395] width 85 height 14
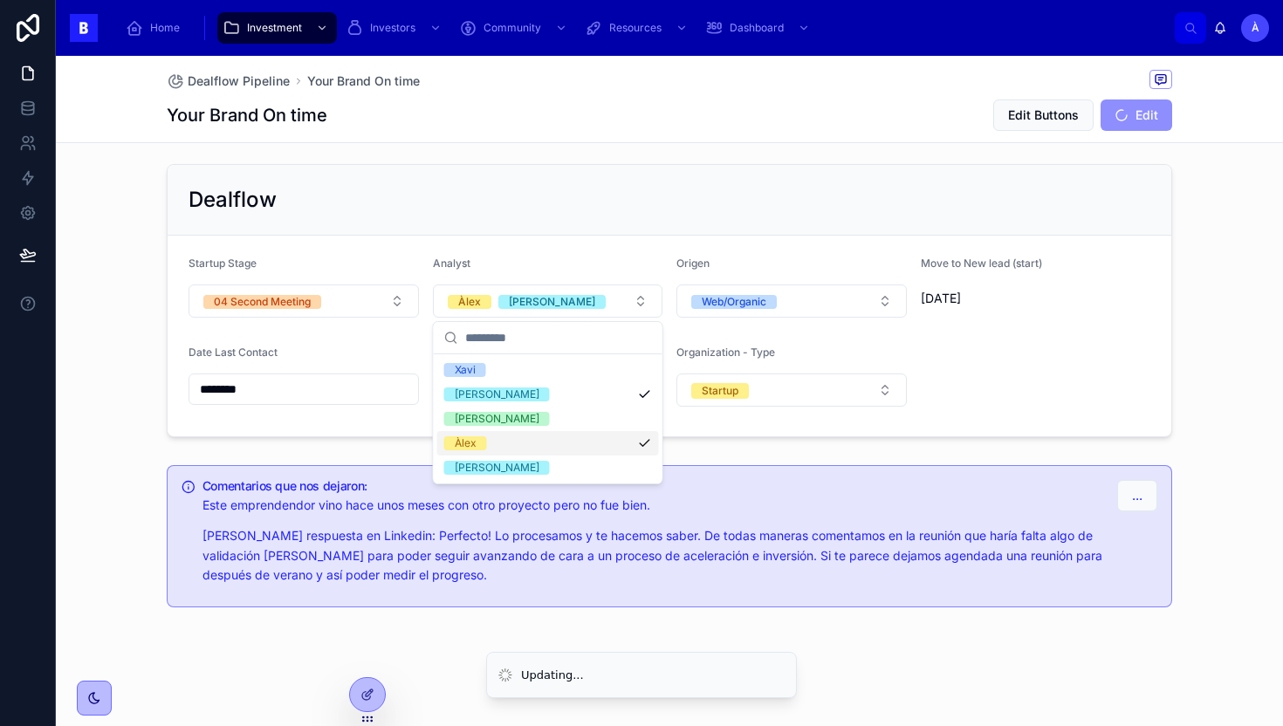
click at [473, 442] on div "Àlex" at bounding box center [466, 443] width 22 height 14
click at [460, 216] on div "Dealflow" at bounding box center [670, 200] width 1004 height 71
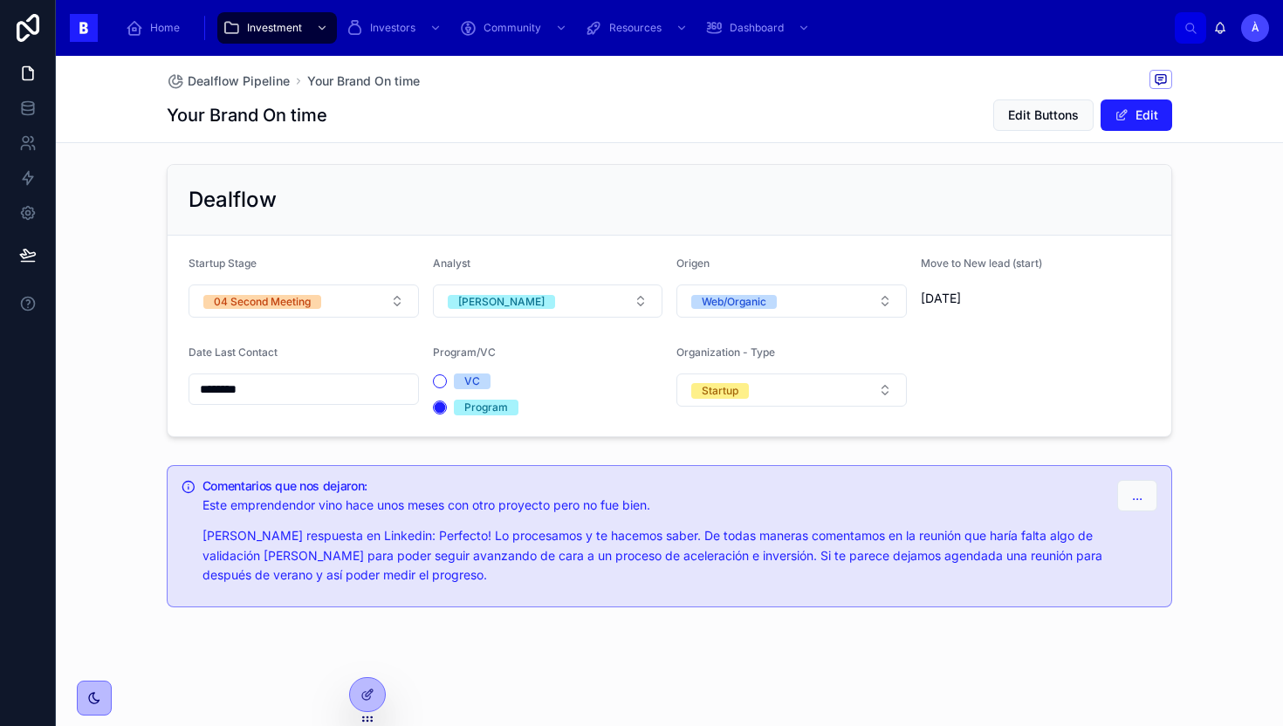
scroll to position [0, 0]
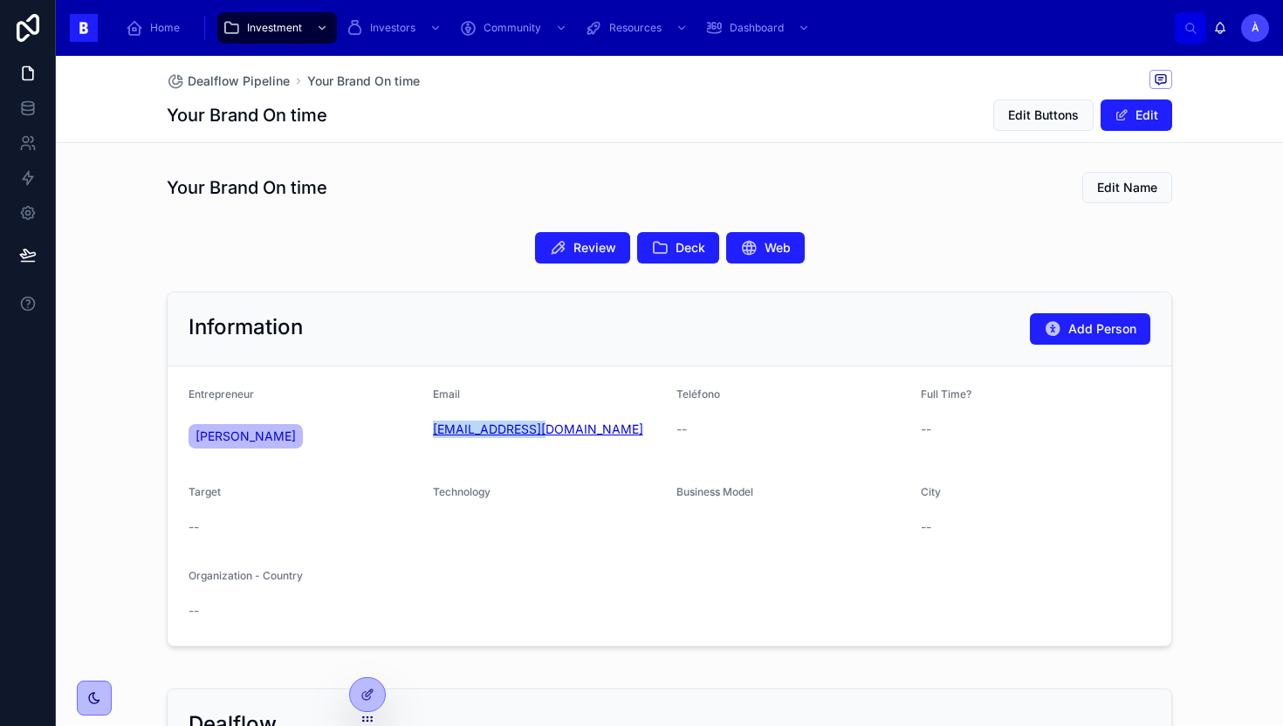
drag, startPoint x: 562, startPoint y: 429, endPoint x: 433, endPoint y: 433, distance: 129.2
click at [433, 433] on div "xussof@gmail.com" at bounding box center [548, 429] width 230 height 17
copy link "xussof@gmail.com"
drag, startPoint x: 345, startPoint y: 141, endPoint x: 164, endPoint y: 125, distance: 181.5
click at [164, 125] on div "Dealflow Pipeline Your Brand On time Your Brand On time Edit Buttons Edit" at bounding box center [669, 99] width 1227 height 87
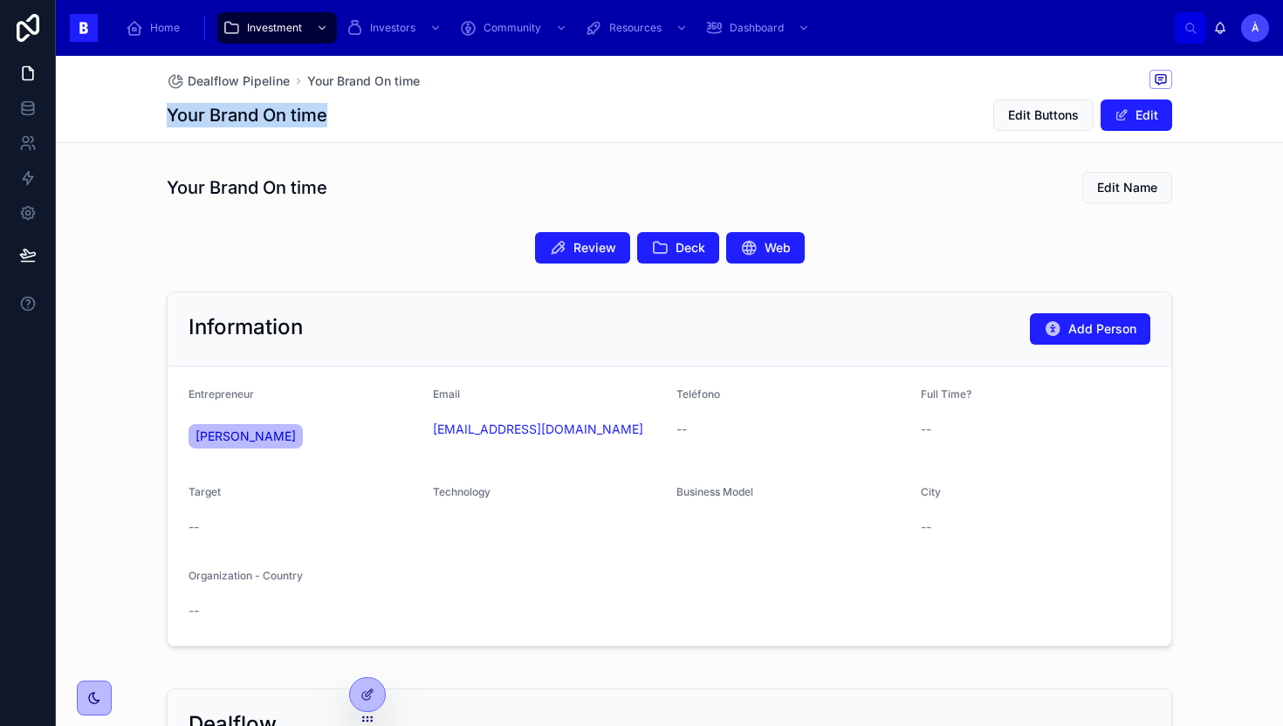
copy h1 "Your Brand On time"
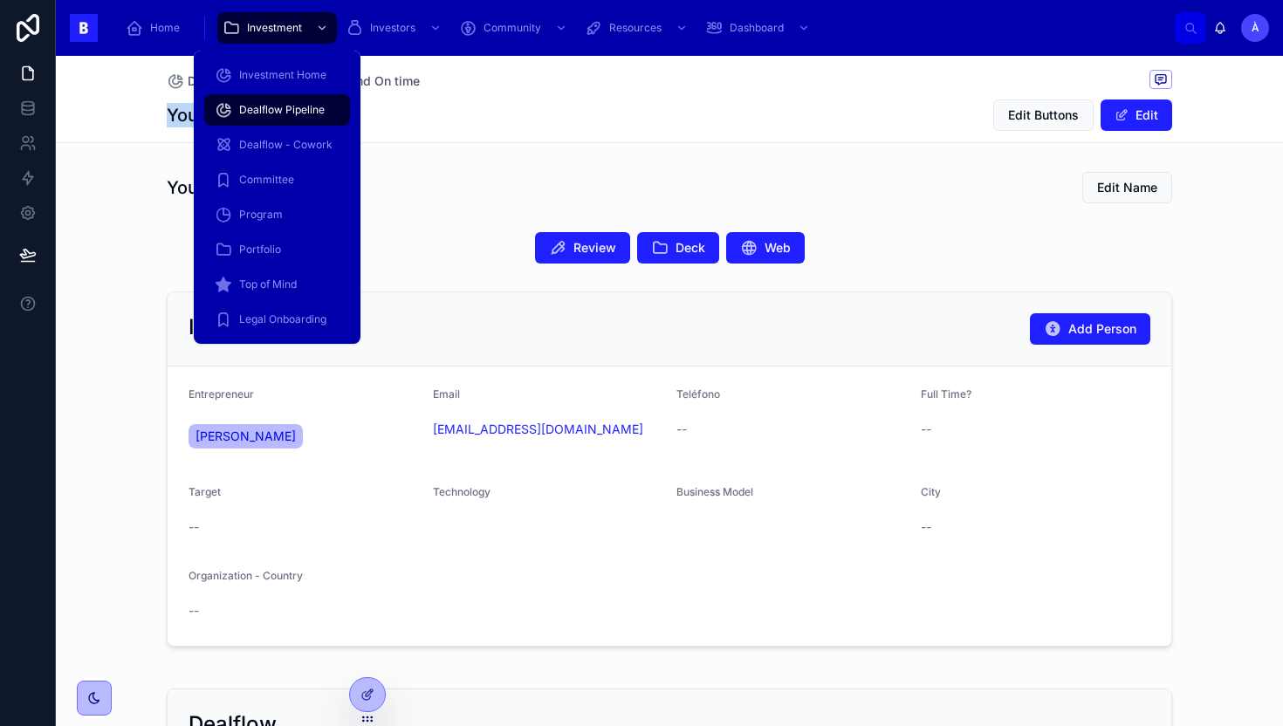
click at [270, 106] on span "Dealflow Pipeline" at bounding box center [282, 110] width 86 height 14
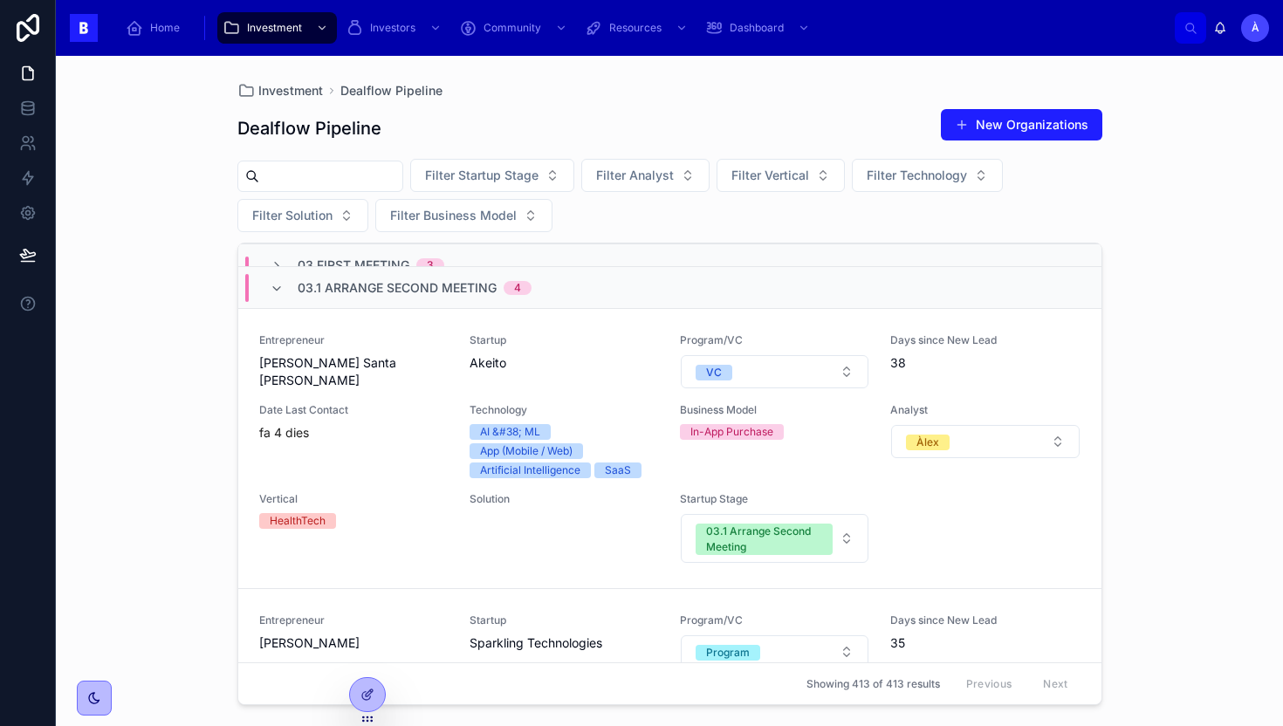
scroll to position [250, 0]
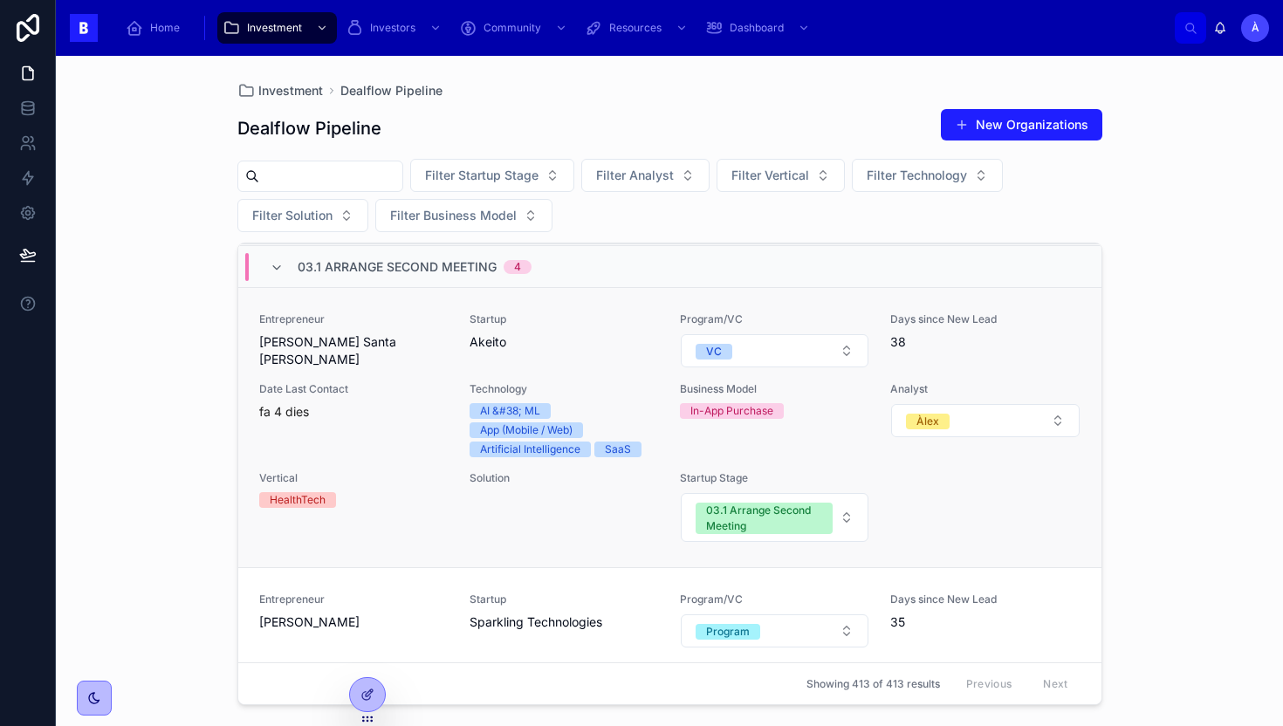
click at [417, 376] on div "Entrepreneur Juan Santa Teresa Gómez Startup Akeito Program/VC VC Days since Ne…" at bounding box center [669, 428] width 821 height 230
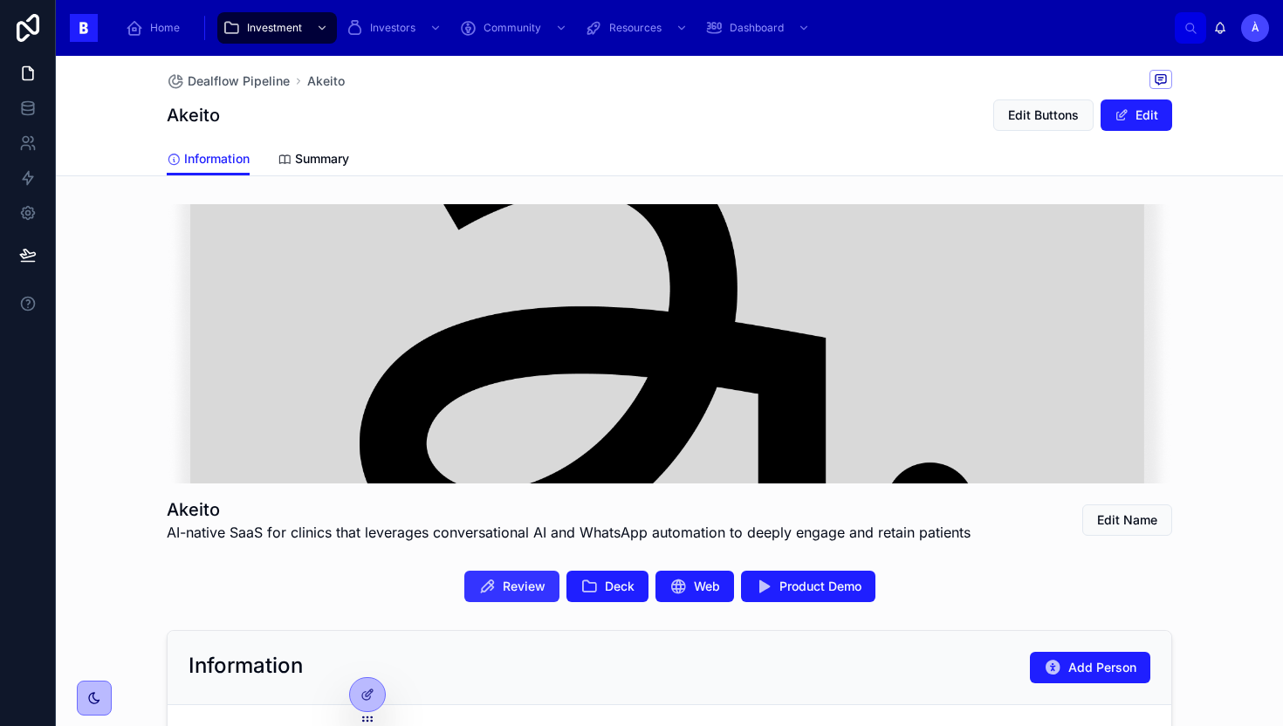
click at [543, 586] on span "Review" at bounding box center [524, 586] width 43 height 17
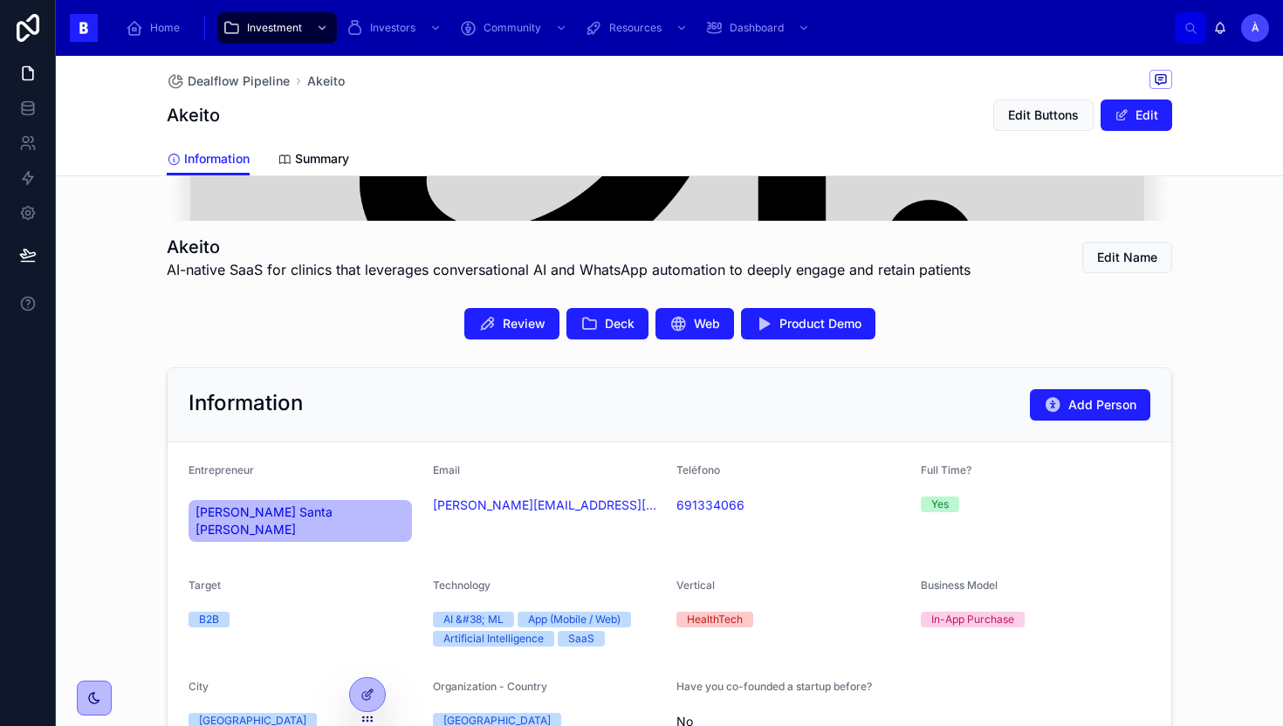
scroll to position [264, 0]
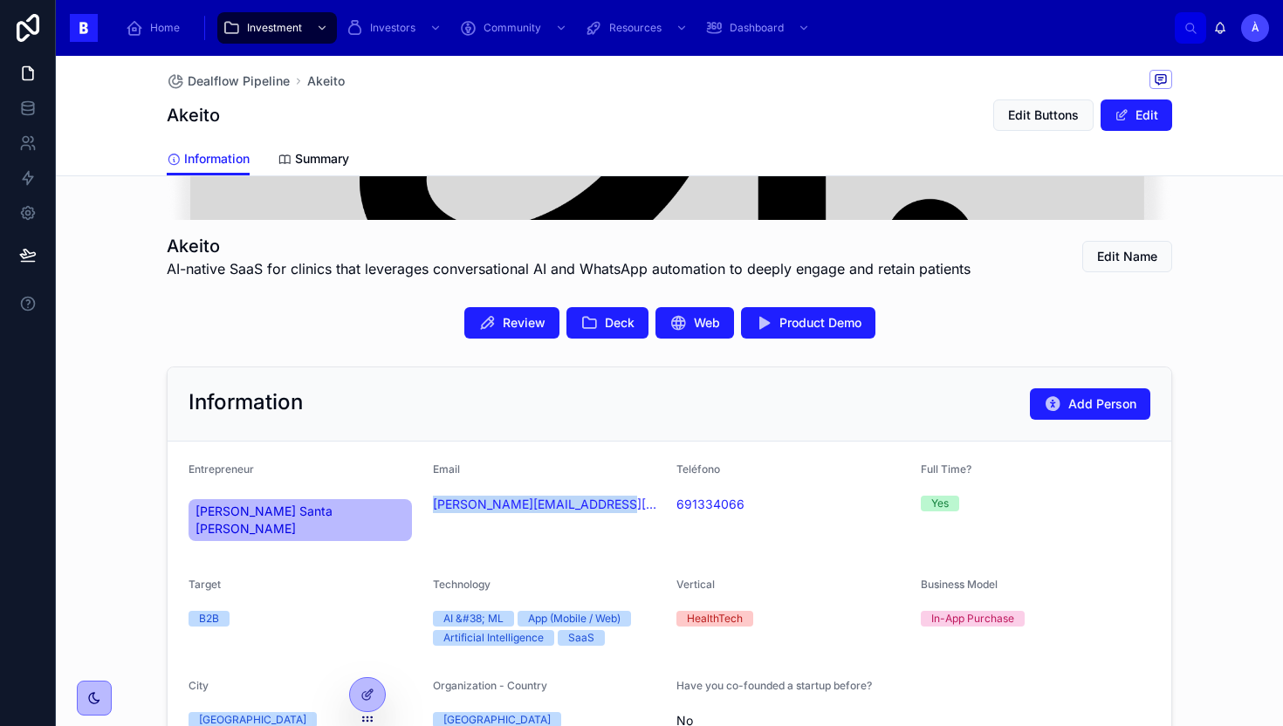
drag, startPoint x: 608, startPoint y: 519, endPoint x: 426, endPoint y: 506, distance: 182.0
click at [426, 506] on form "Entrepreneur Juan Santa Teresa Gómez Email juan.santateresa@akeito.com Teléfono…" at bounding box center [670, 599] width 1004 height 314
copy link "juan.santateresa@akeito.com"
drag, startPoint x: 244, startPoint y: 117, endPoint x: 166, endPoint y: 117, distance: 77.7
click at [167, 117] on div "Akeito Edit Buttons Edit" at bounding box center [670, 115] width 1006 height 33
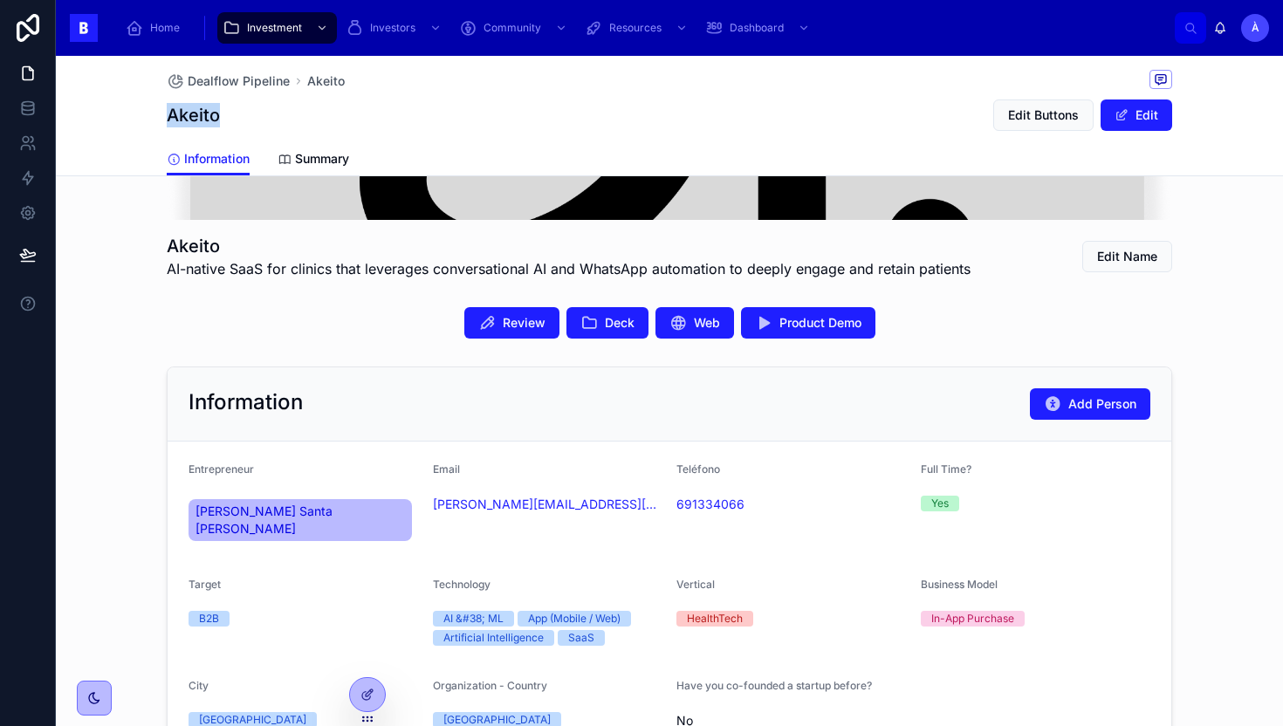
copy h1 "Akeito"
drag, startPoint x: 589, startPoint y: 525, endPoint x: 425, endPoint y: 511, distance: 164.7
click at [425, 511] on form "Entrepreneur Juan Santa Teresa Gómez Email juan.santateresa@akeito.com Teléfono…" at bounding box center [670, 599] width 1004 height 314
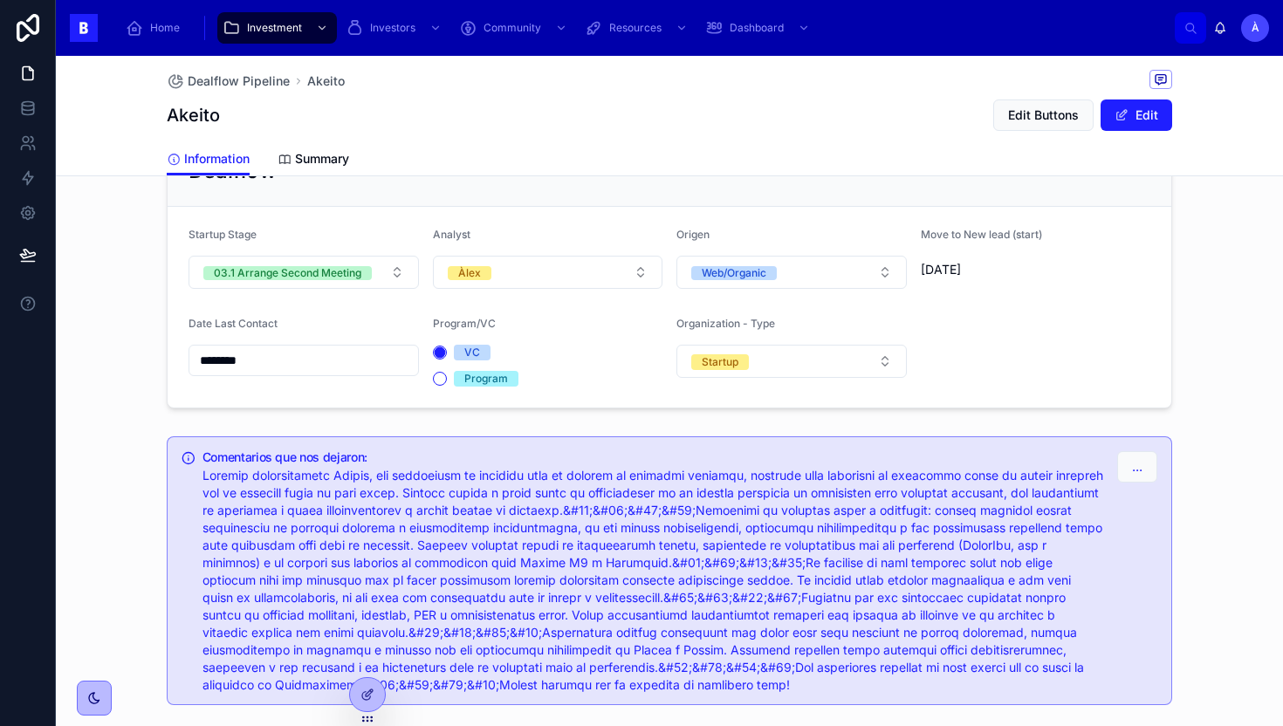
scroll to position [1347, 0]
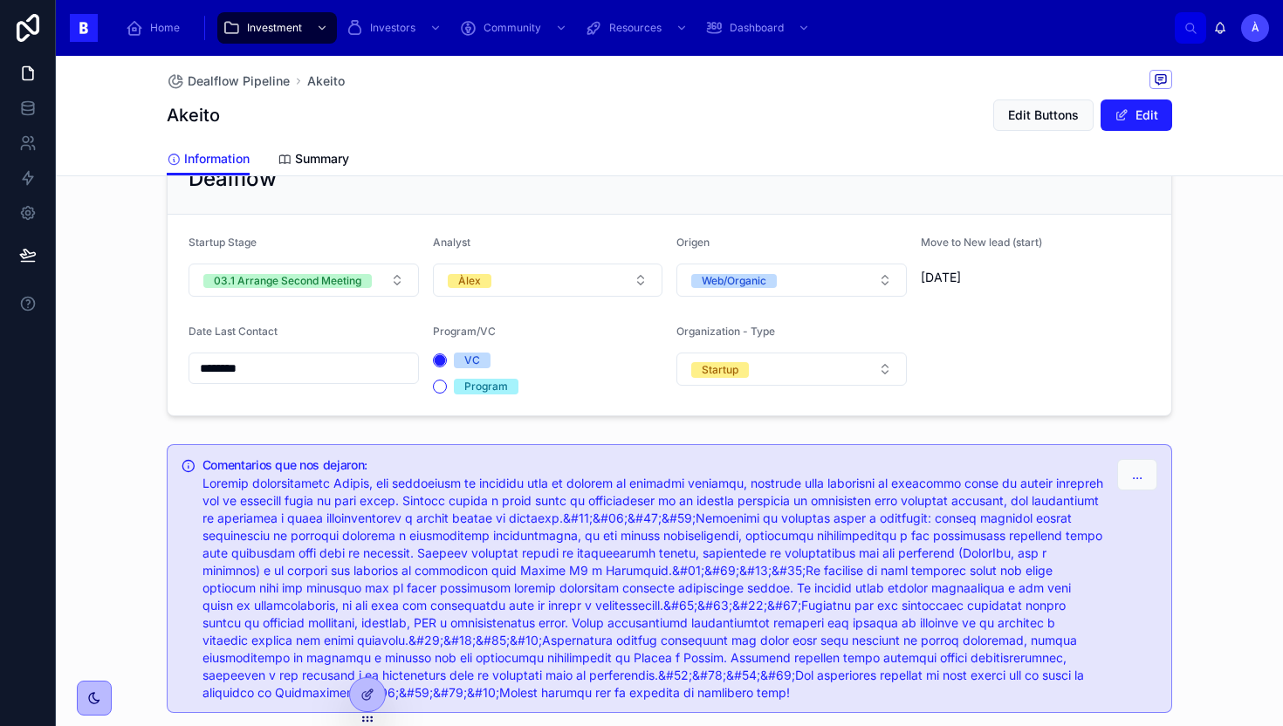
click at [285, 356] on input "********" at bounding box center [303, 368] width 229 height 24
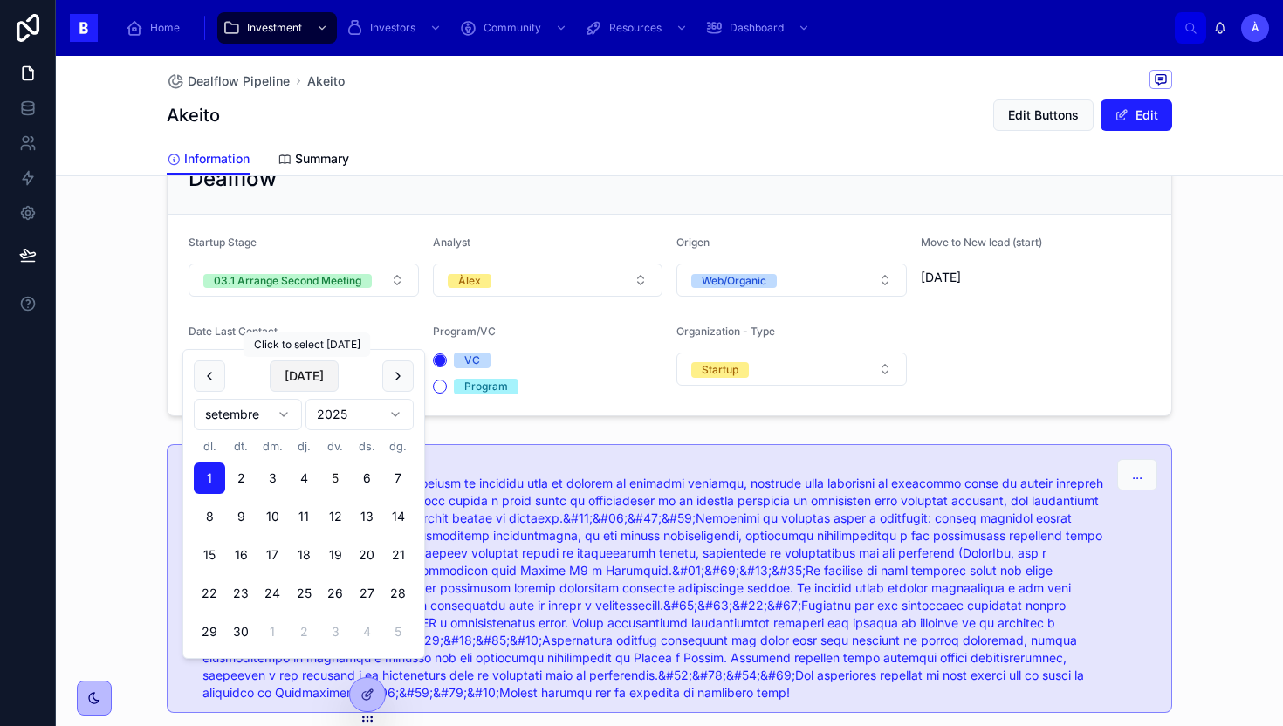
click at [300, 373] on button "[DATE]" at bounding box center [304, 376] width 69 height 31
type input "********"
click at [321, 274] on div "03.1 Arrange Second Meeting" at bounding box center [288, 281] width 148 height 14
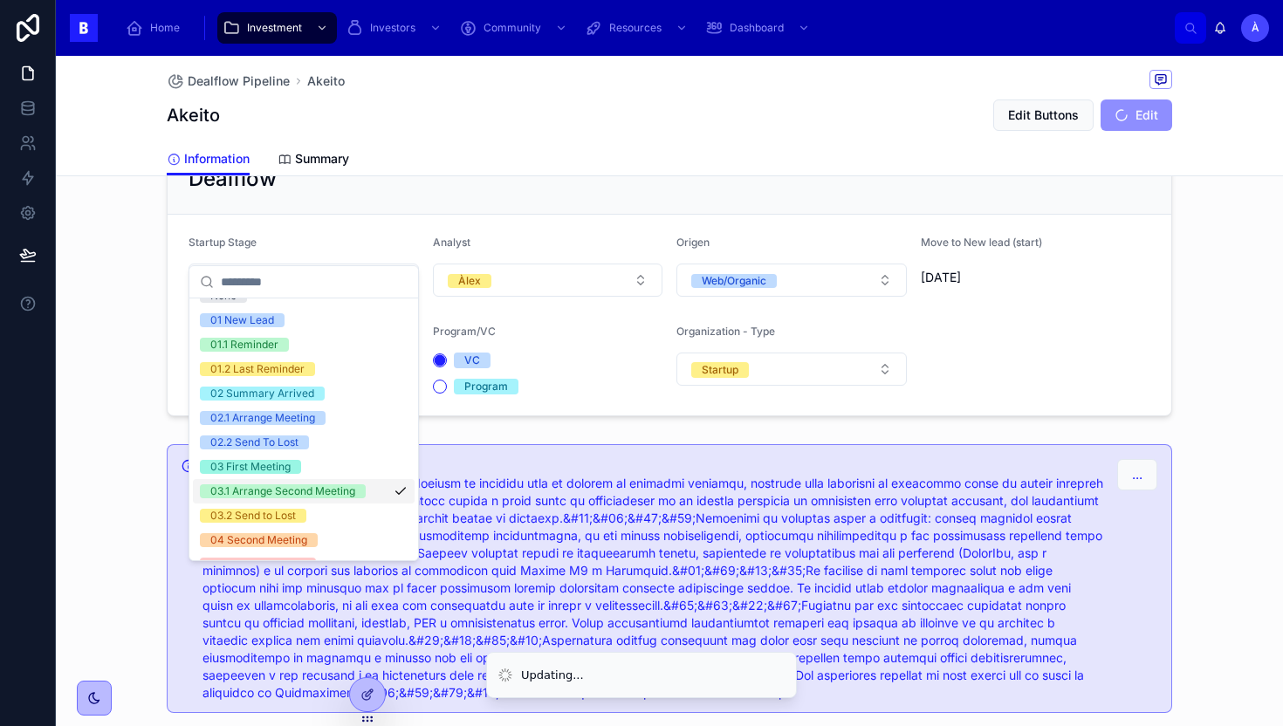
scroll to position [42, 0]
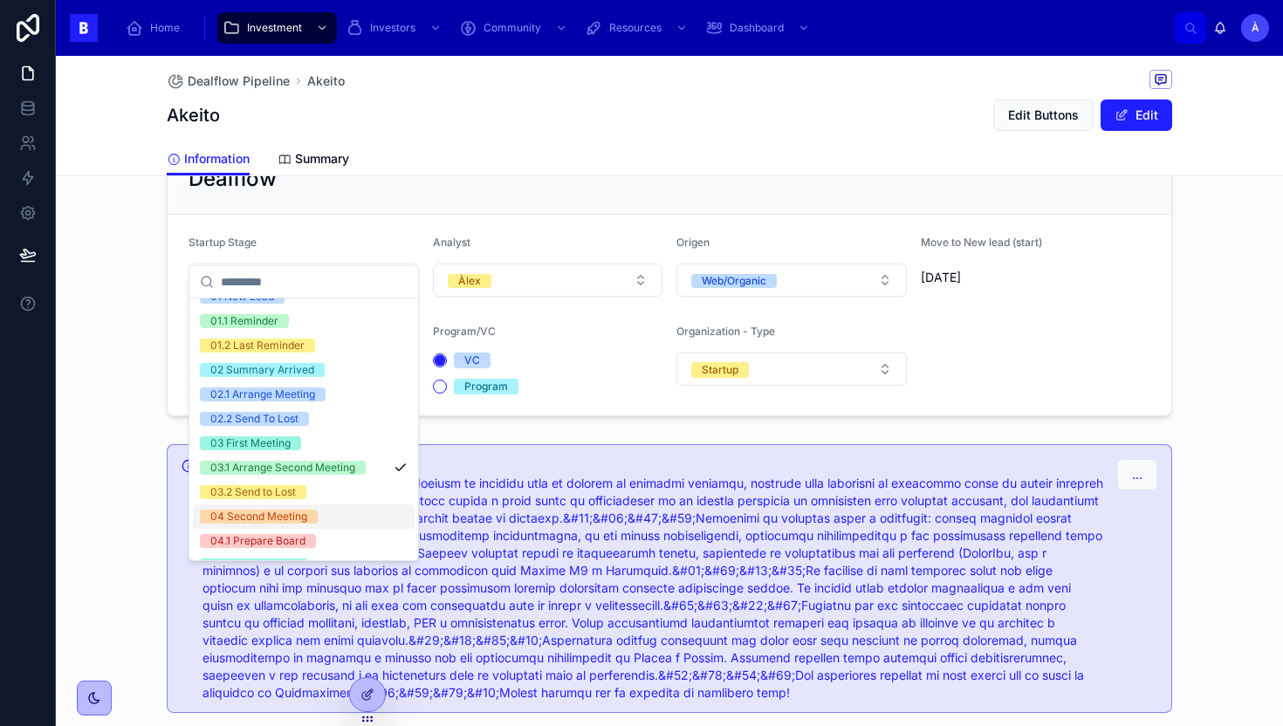
click at [282, 512] on div "04 Second Meeting" at bounding box center [258, 517] width 97 height 14
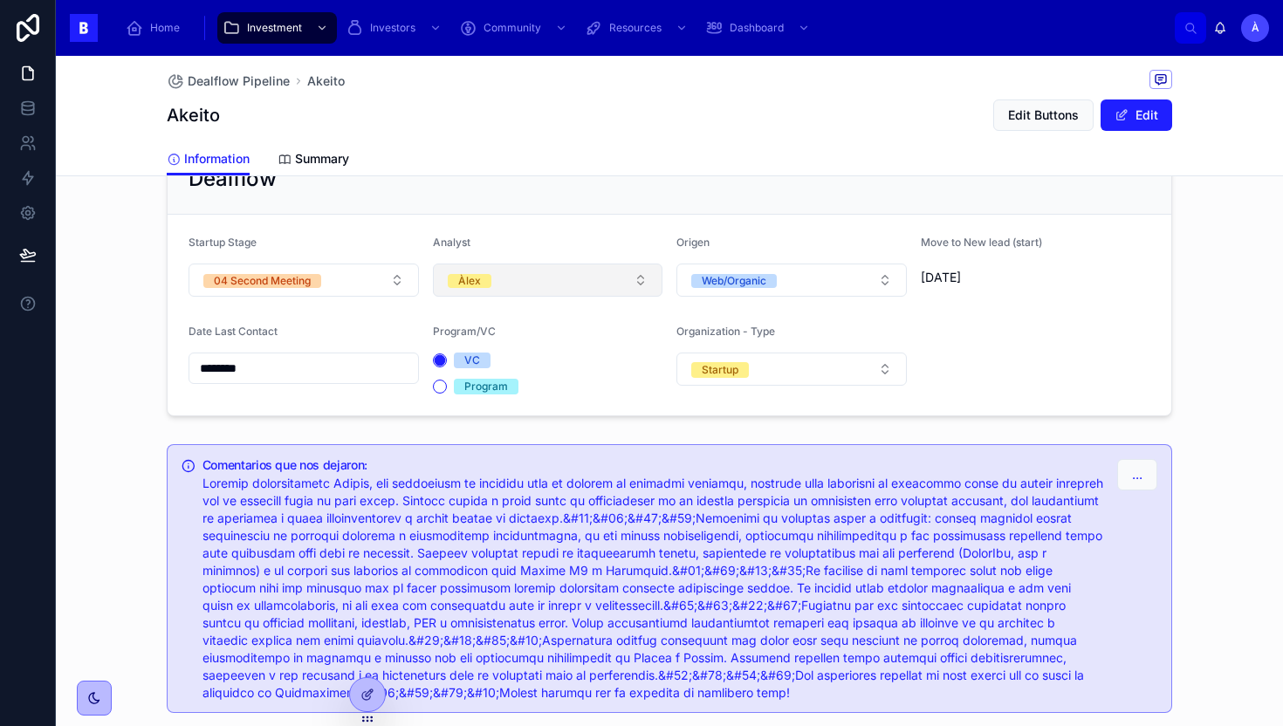
click at [521, 264] on button "Àlex" at bounding box center [548, 280] width 230 height 33
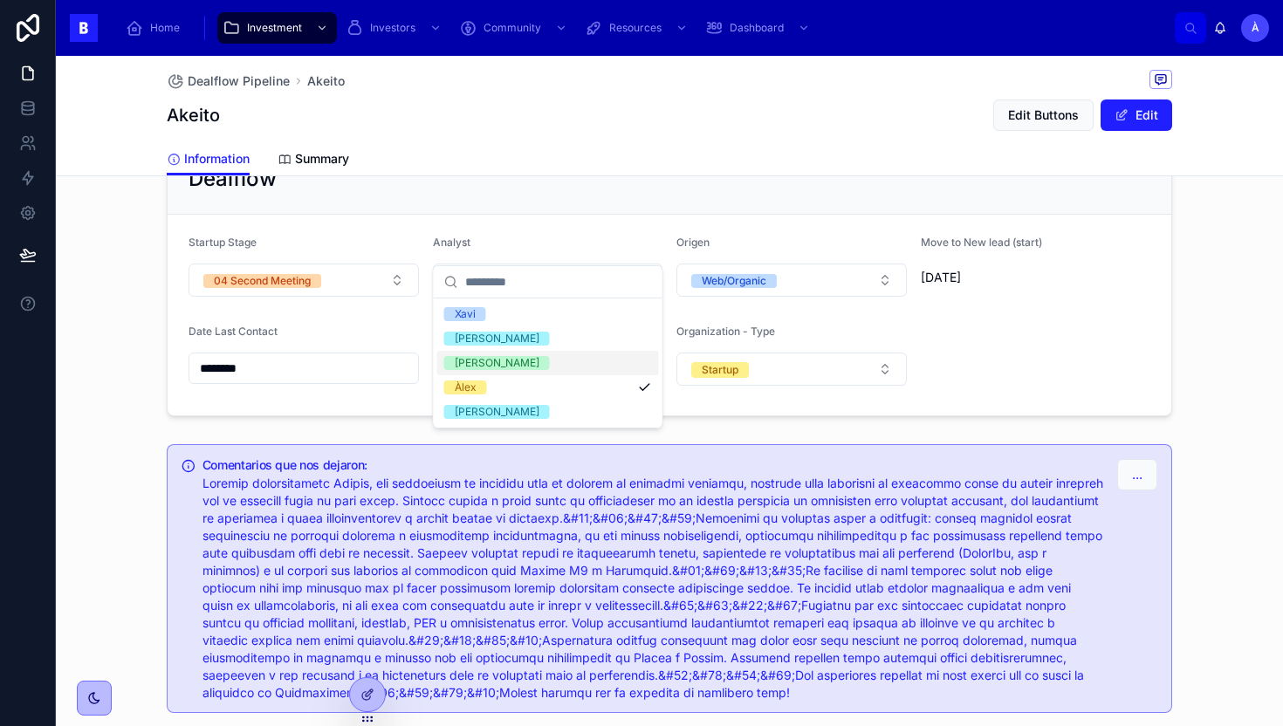
click at [482, 361] on div "[PERSON_NAME]" at bounding box center [497, 363] width 85 height 14
click at [467, 387] on div "Àlex" at bounding box center [466, 388] width 22 height 14
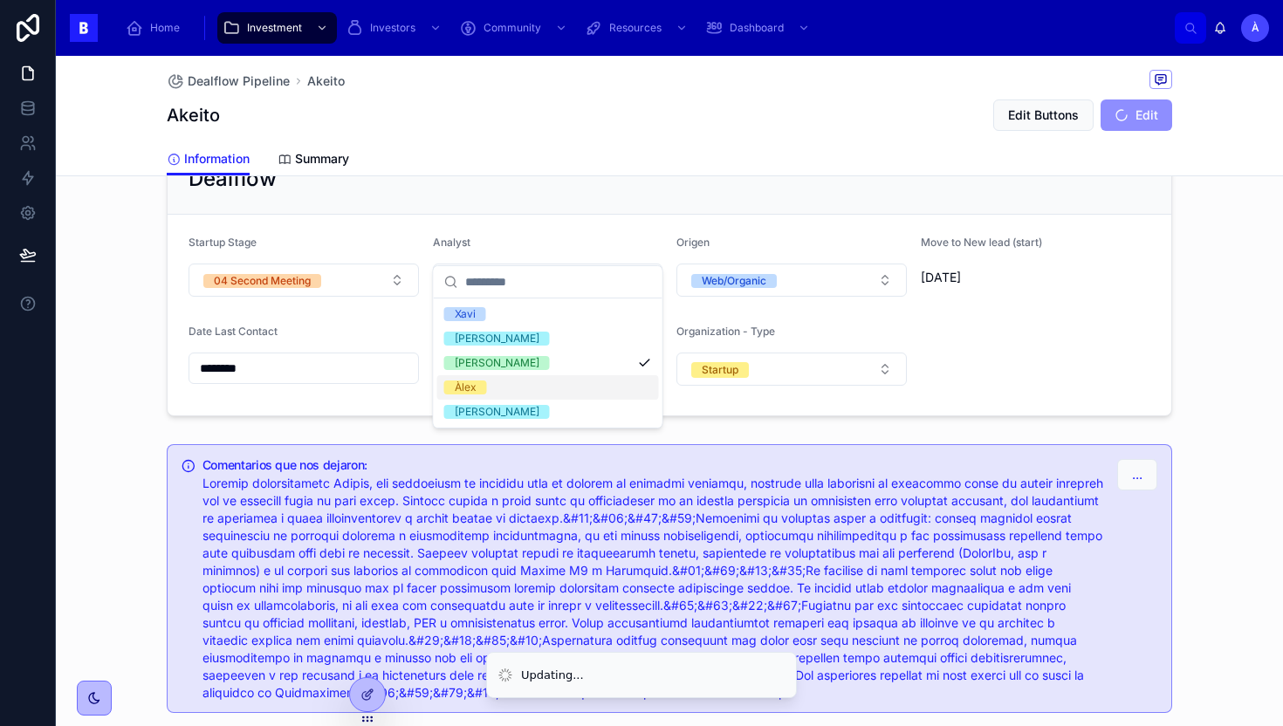
click at [391, 387] on div "Dealflow Startup Stage 04 Second Meeting Analyst Pedro Origen Web/Organic Move …" at bounding box center [669, 279] width 1027 height 287
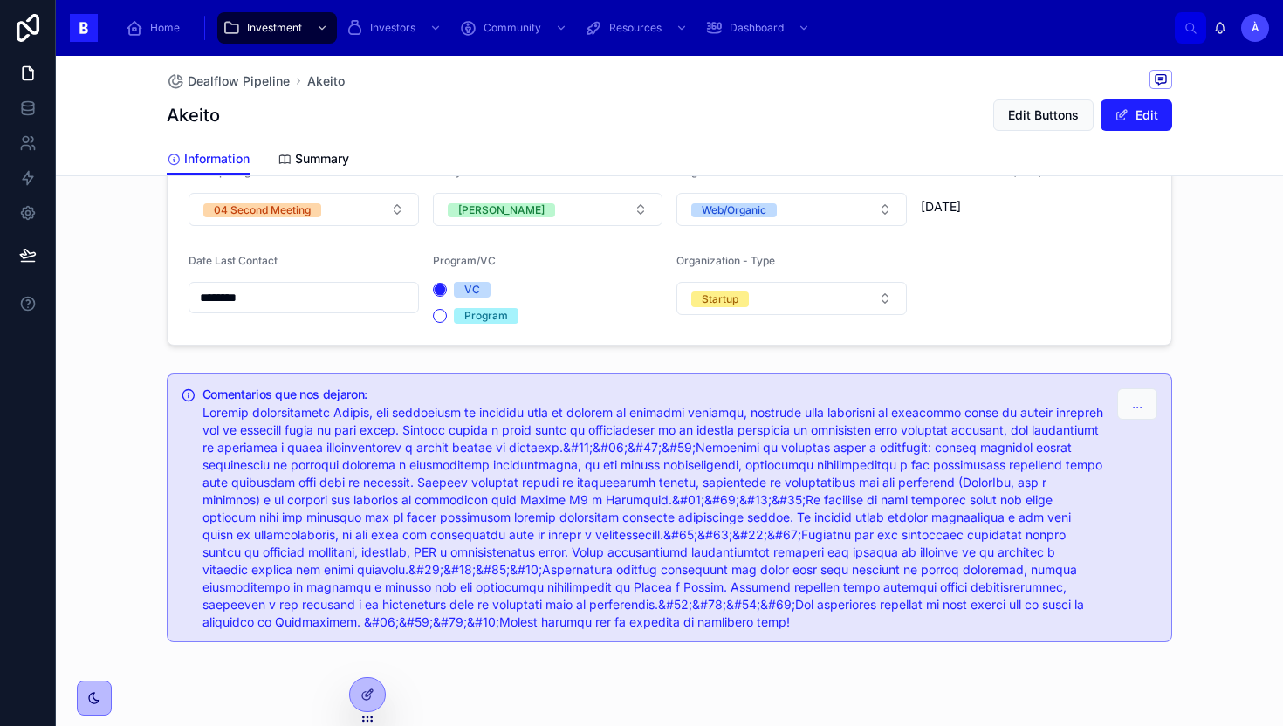
scroll to position [0, 0]
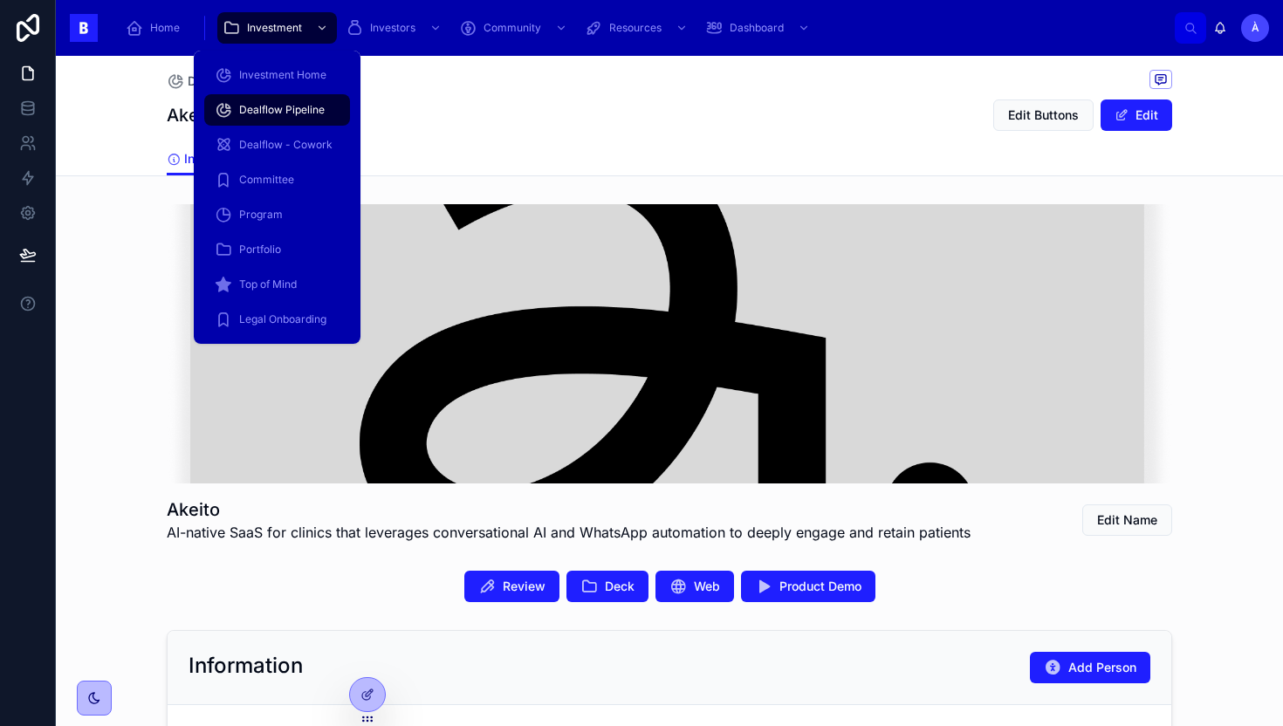
click at [264, 107] on span "Dealflow Pipeline" at bounding box center [282, 110] width 86 height 14
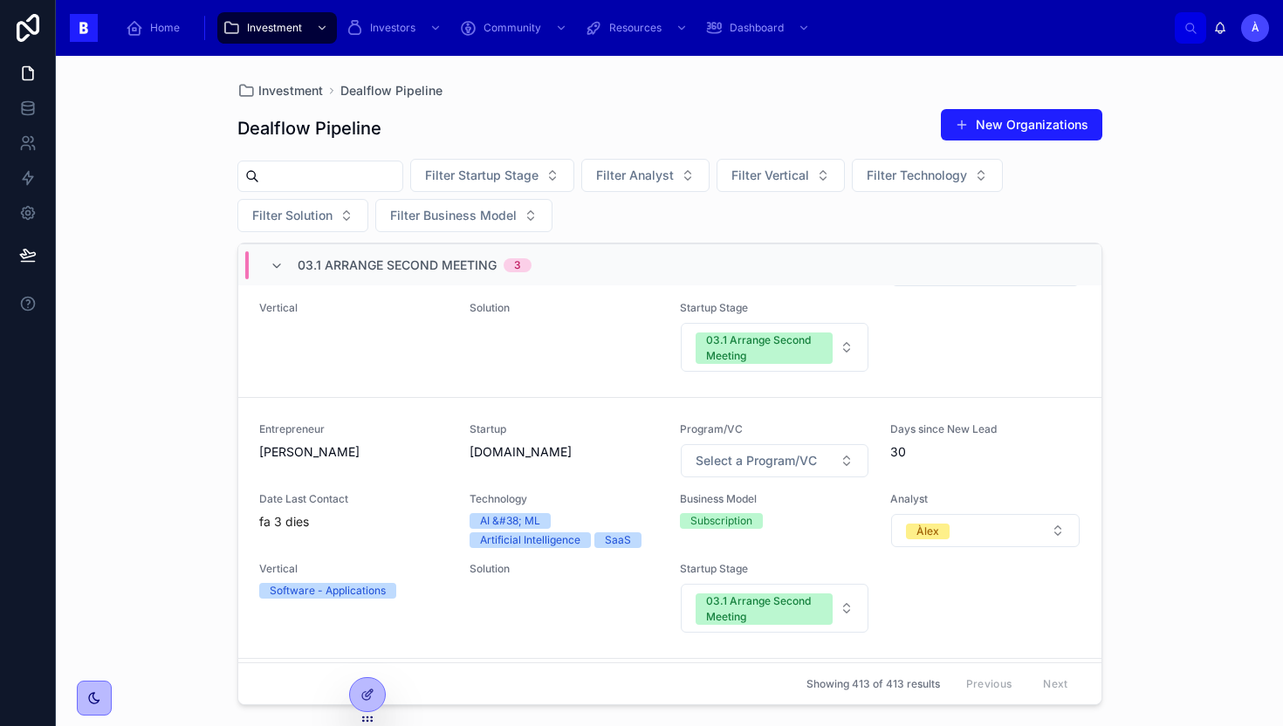
scroll to position [402, 0]
click at [735, 461] on span "Select a Program/VC" at bounding box center [756, 459] width 121 height 17
click at [711, 549] on div "Program" at bounding box center [710, 556] width 44 height 16
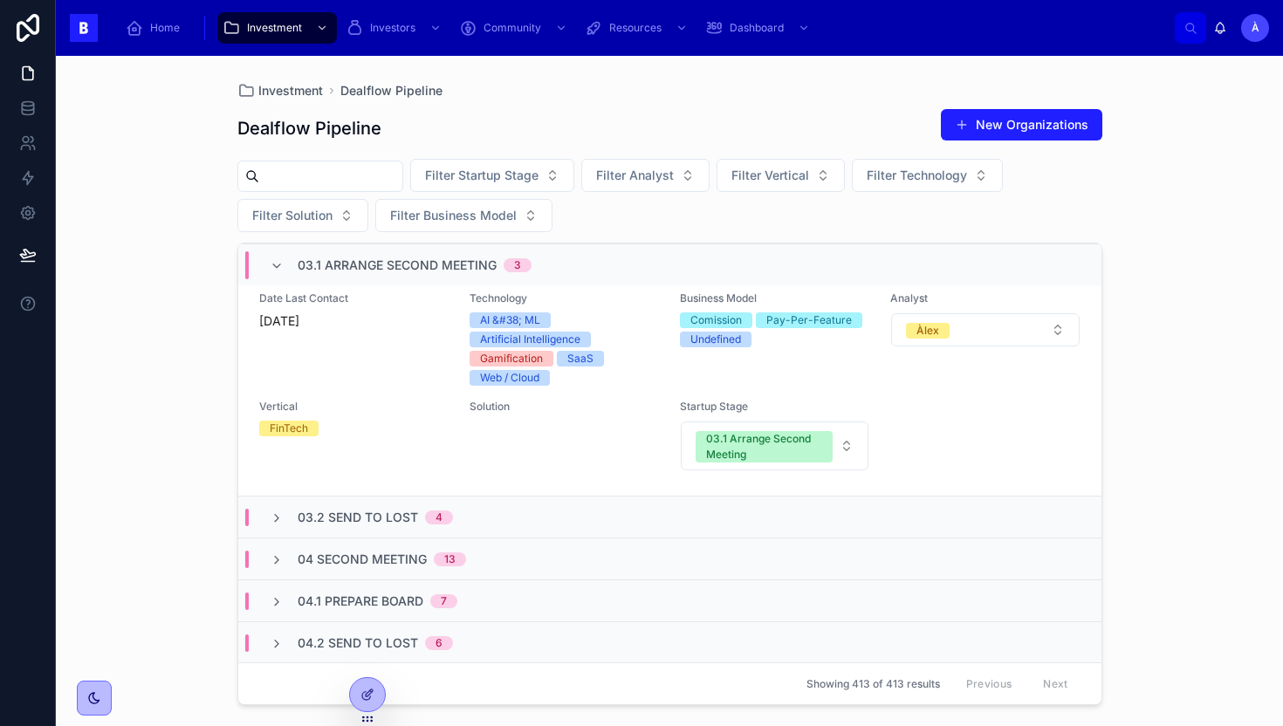
scroll to position [880, 0]
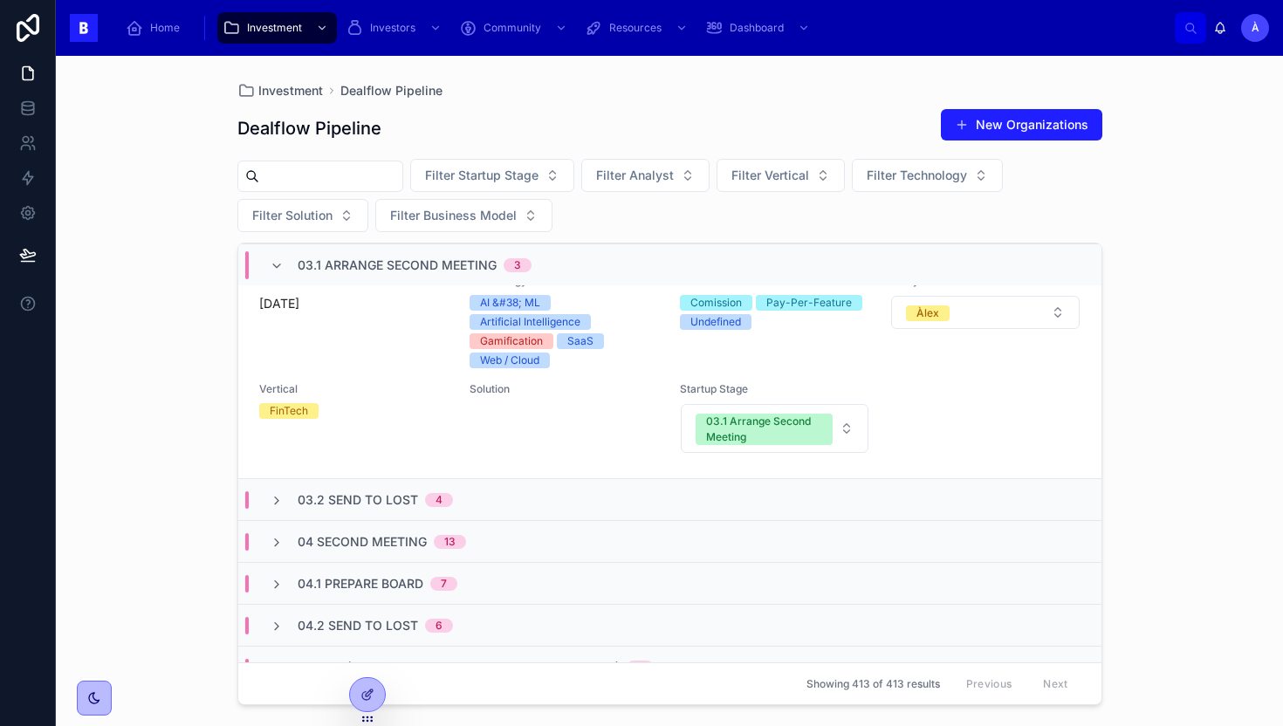
click at [473, 491] on div "03.2 Send to Lost 4" at bounding box center [669, 499] width 863 height 42
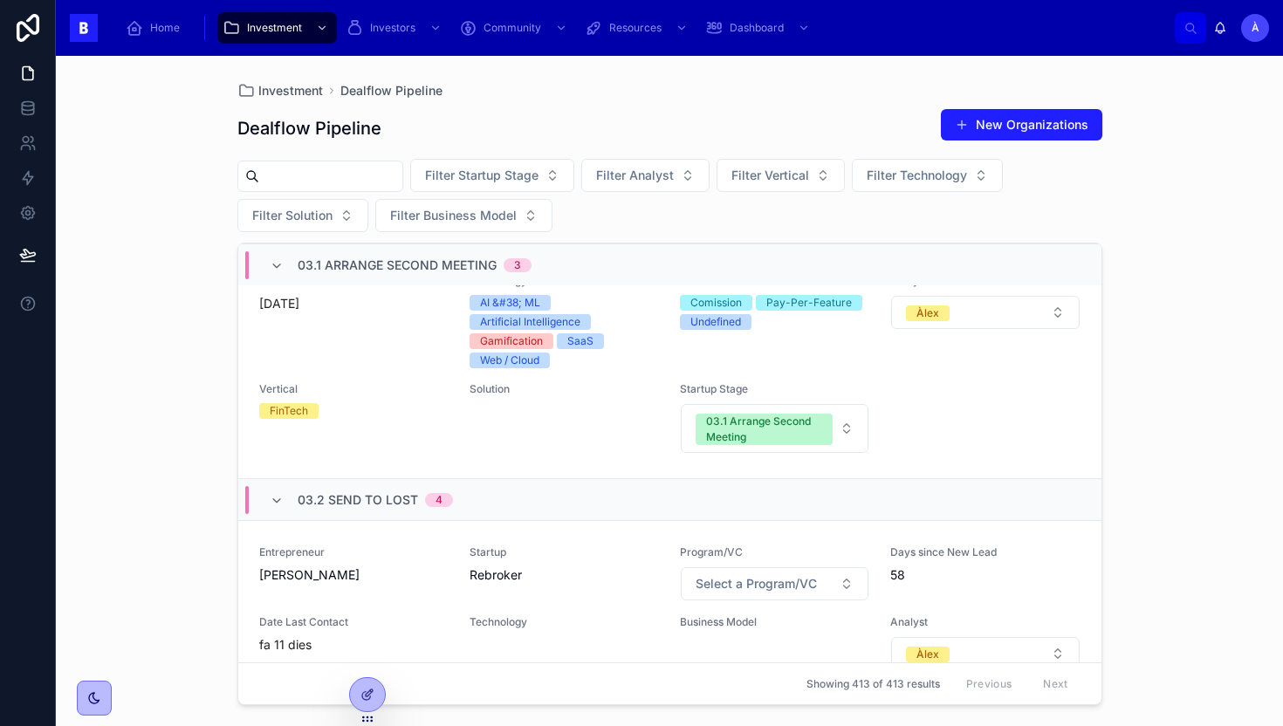
click at [473, 491] on div "03.2 Send to Lost 4" at bounding box center [669, 499] width 863 height 42
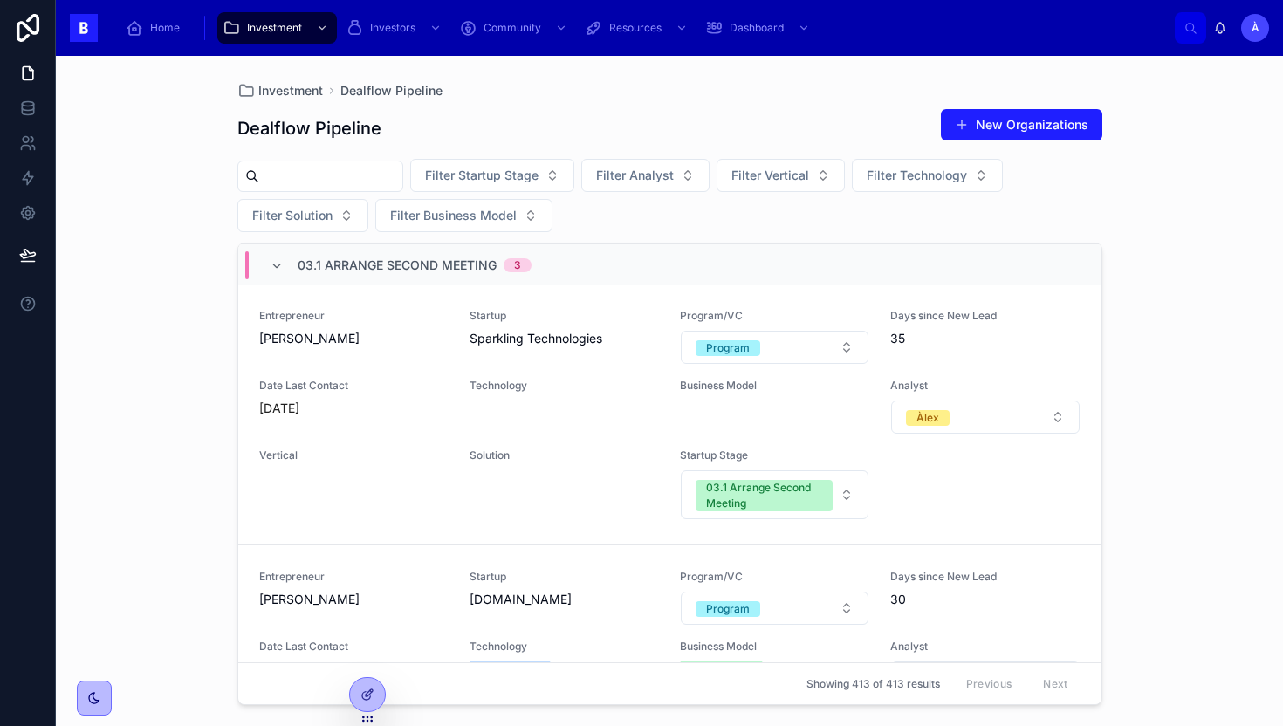
scroll to position [207, 0]
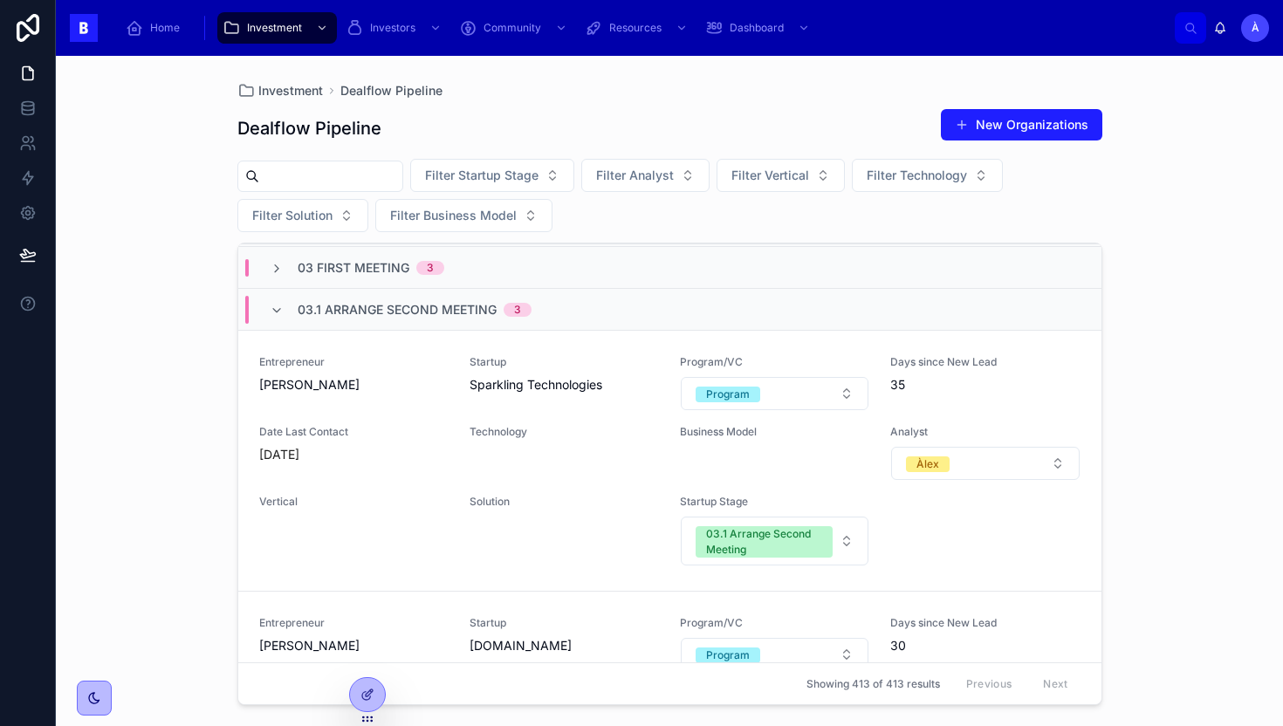
click at [473, 491] on div "Entrepreneur Maica Amador Startup Sparkling Technologies Program/VC Program Day…" at bounding box center [669, 460] width 821 height 211
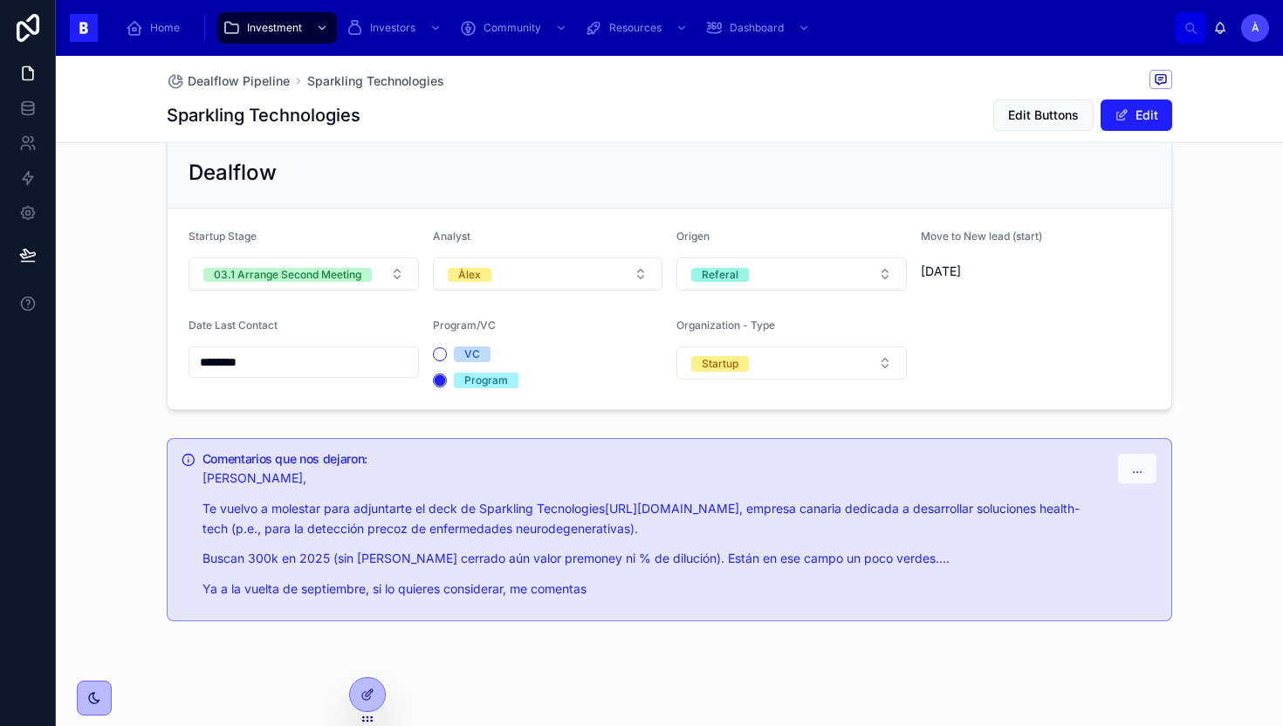
scroll to position [553, 0]
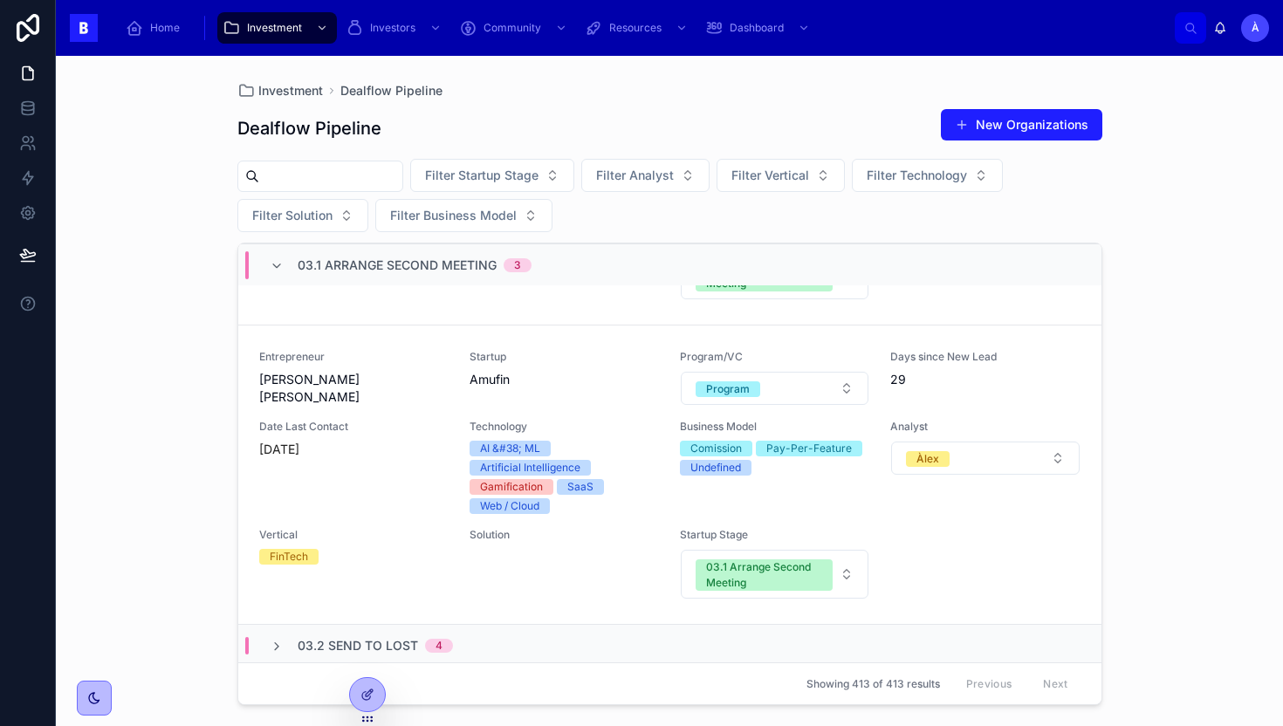
scroll to position [739, 0]
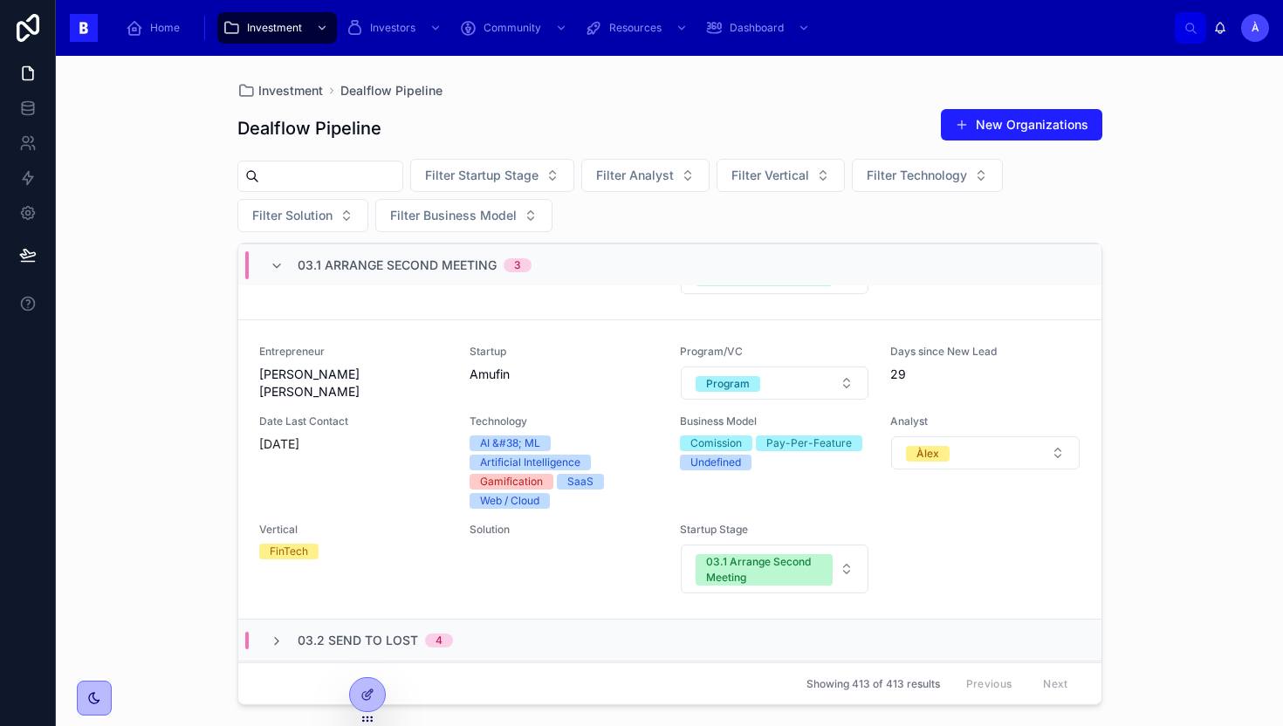
click at [388, 419] on span "Date Last Contact" at bounding box center [353, 422] width 189 height 14
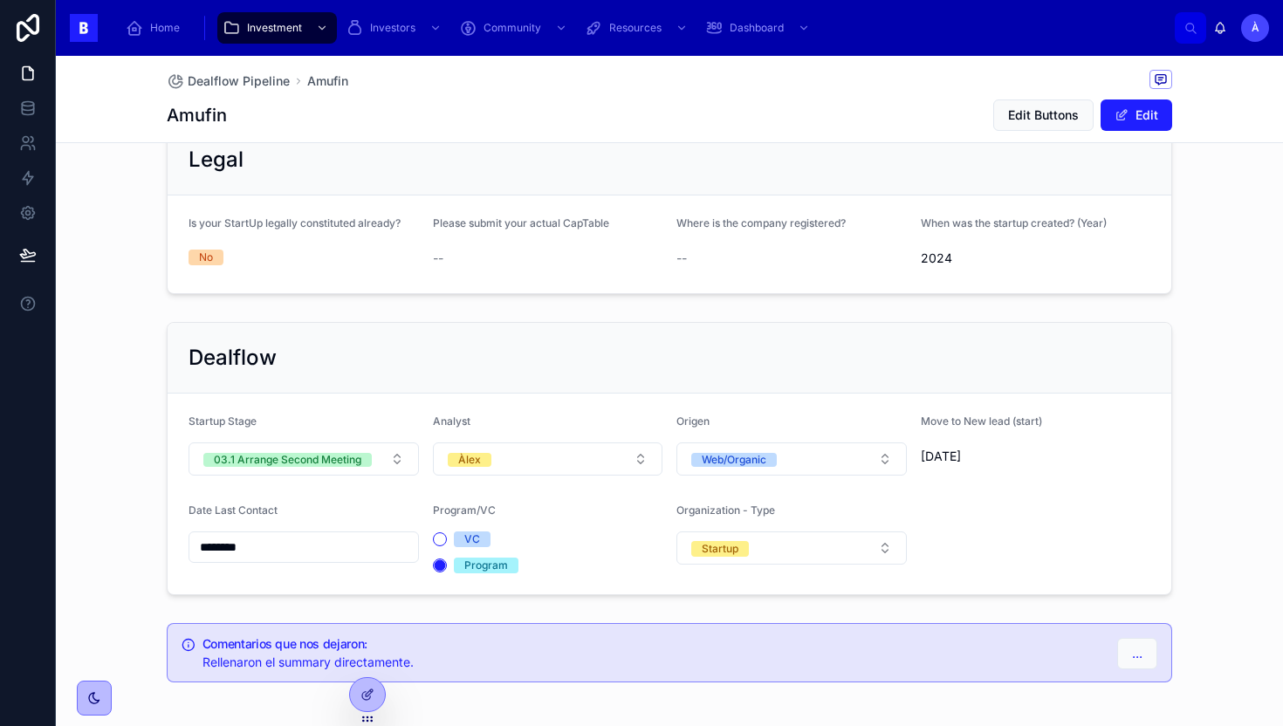
scroll to position [1377, 0]
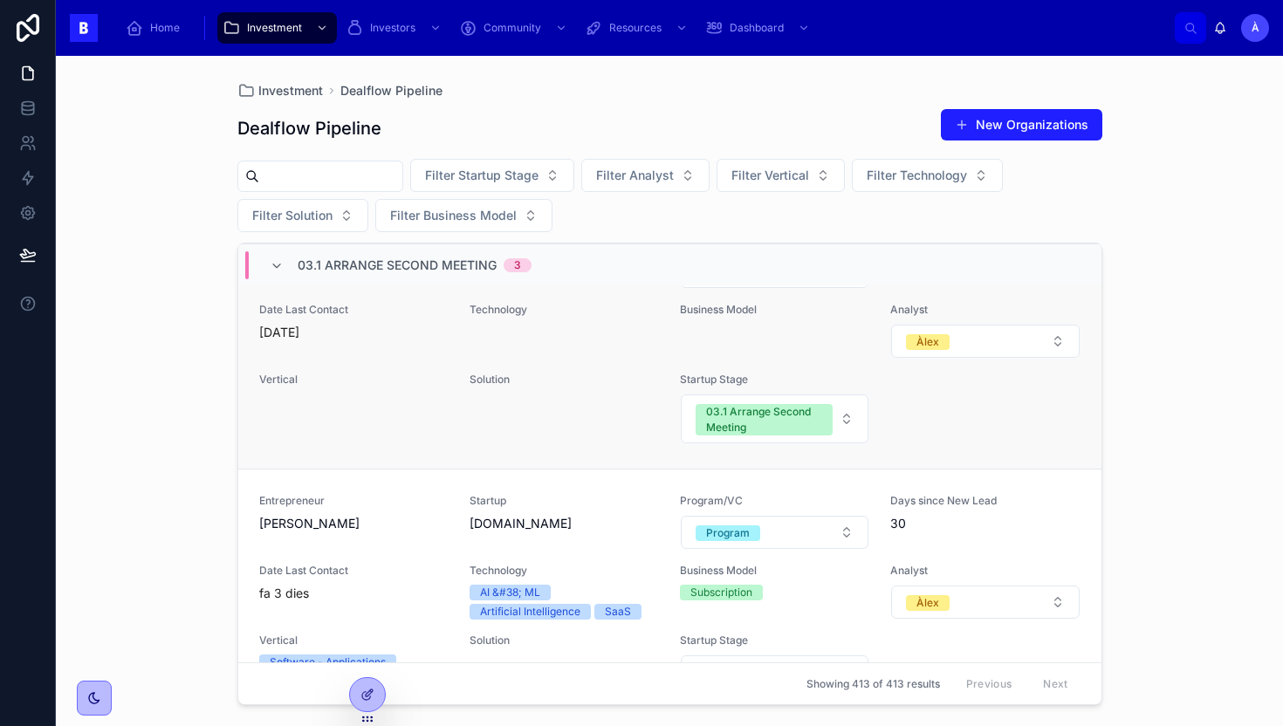
scroll to position [330, 0]
click at [415, 577] on div "Date Last Contact fa 3 dies" at bounding box center [353, 582] width 189 height 38
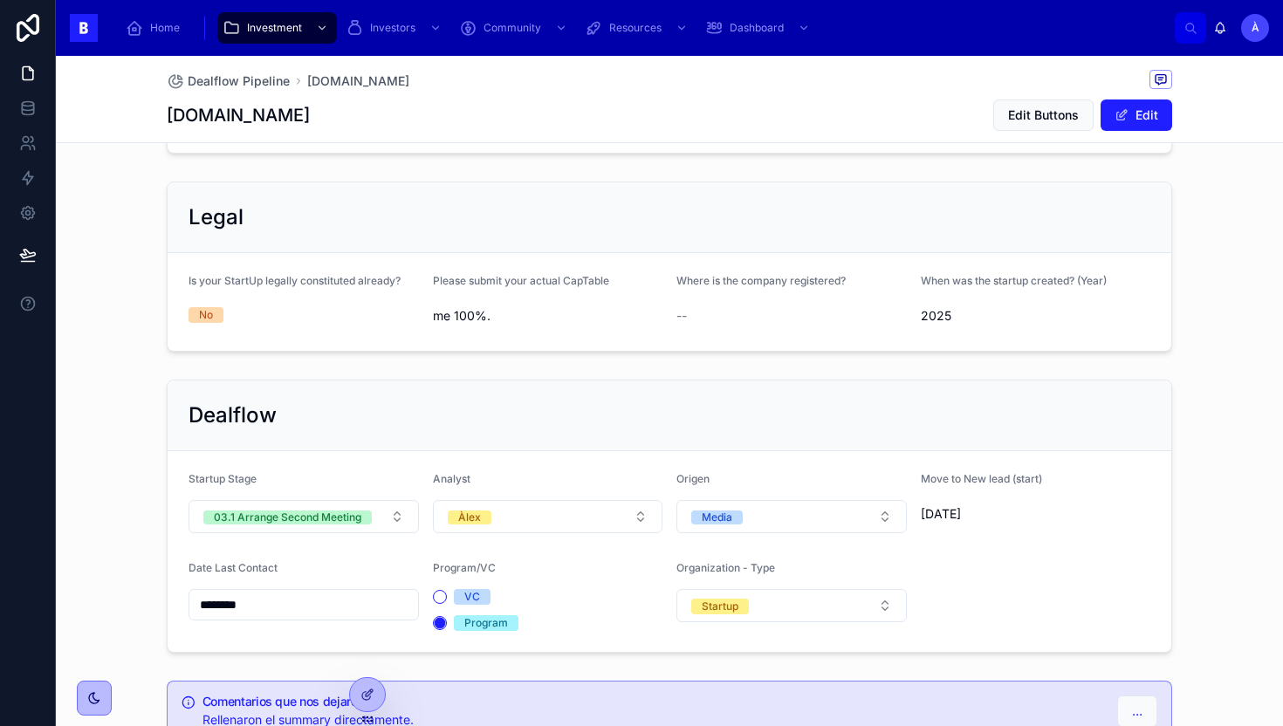
scroll to position [1196, 0]
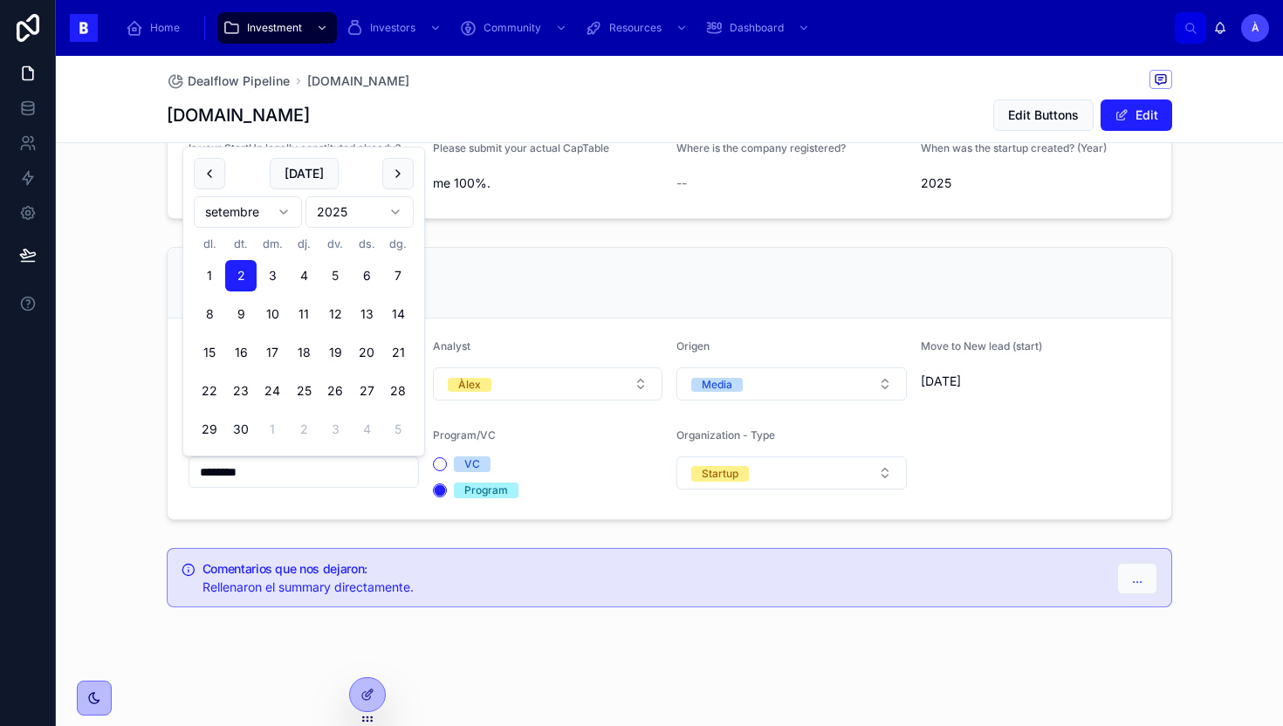
click at [303, 472] on input "********" at bounding box center [303, 472] width 229 height 24
click at [307, 173] on button "[DATE]" at bounding box center [304, 173] width 69 height 31
type input "********"
click at [148, 279] on div "Dealflow Startup Stage 03.1 Arrange Second Meeting Analyst Àlex Origen Media Mo…" at bounding box center [669, 383] width 1227 height 287
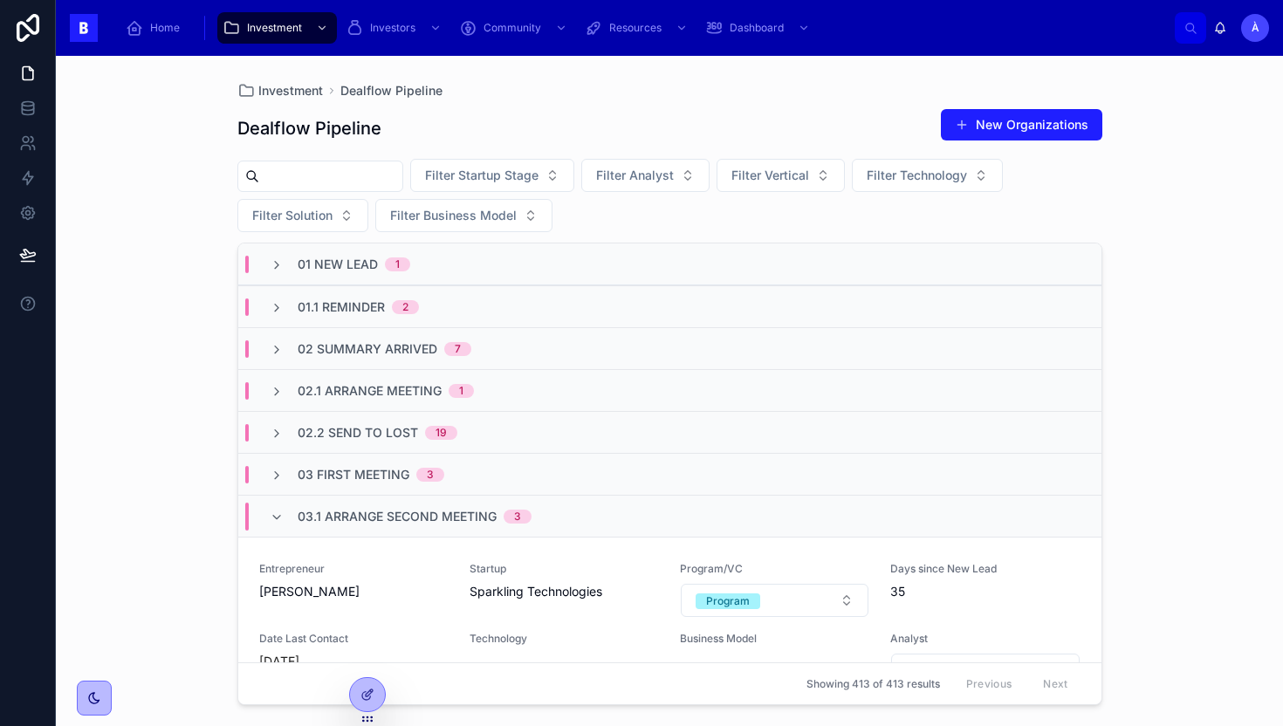
click at [431, 508] on span "03.1 Arrange Second Meeting" at bounding box center [397, 516] width 199 height 17
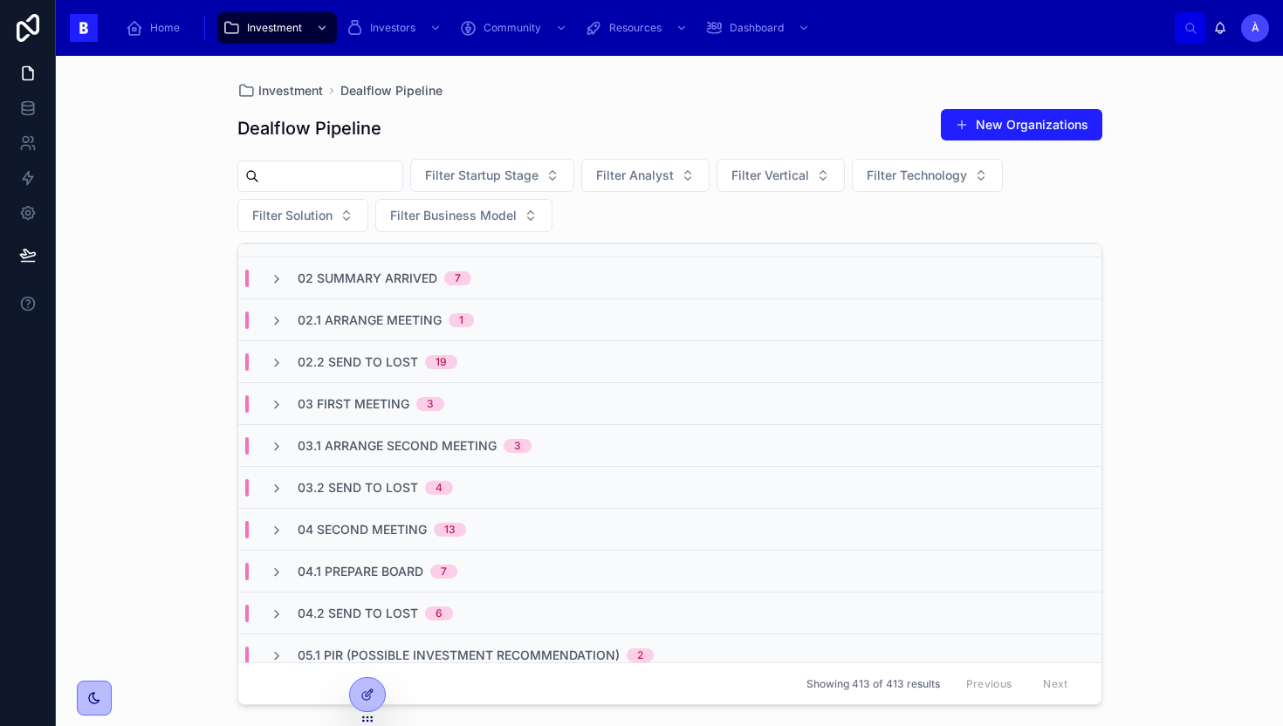
scroll to position [102, 0]
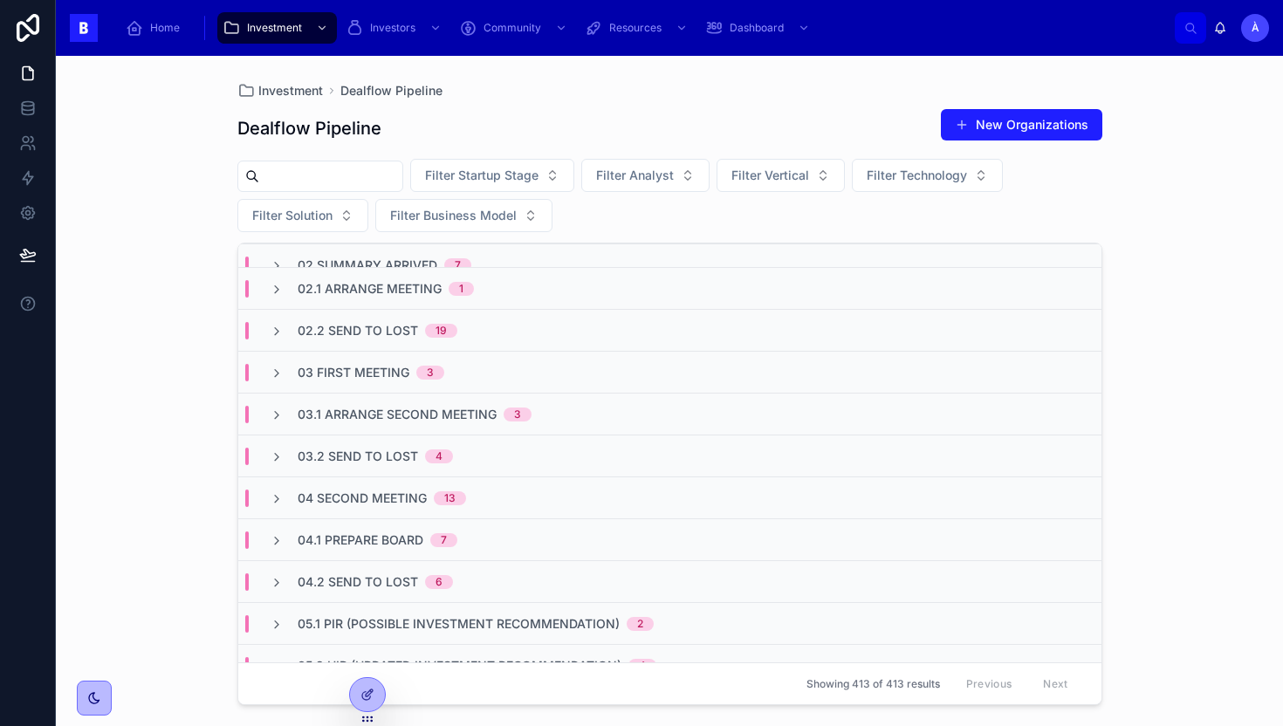
click at [378, 461] on span "03.2 Send to Lost" at bounding box center [358, 456] width 120 height 17
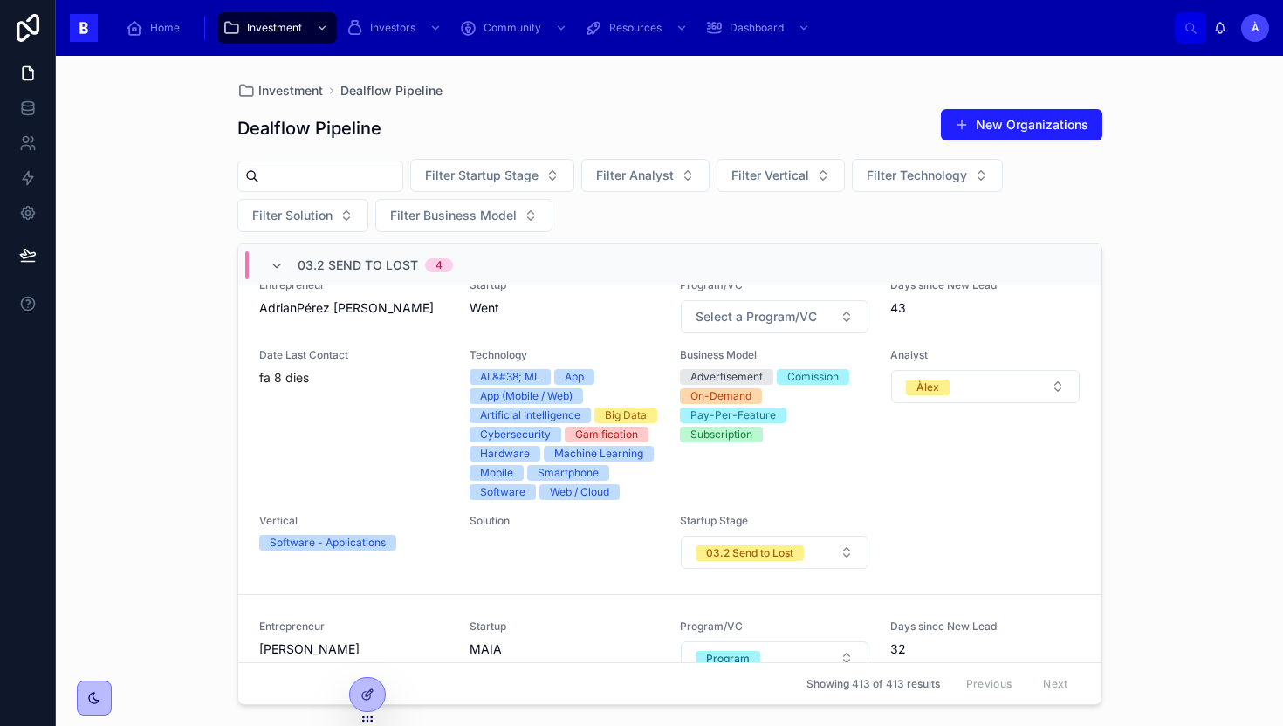
scroll to position [576, 0]
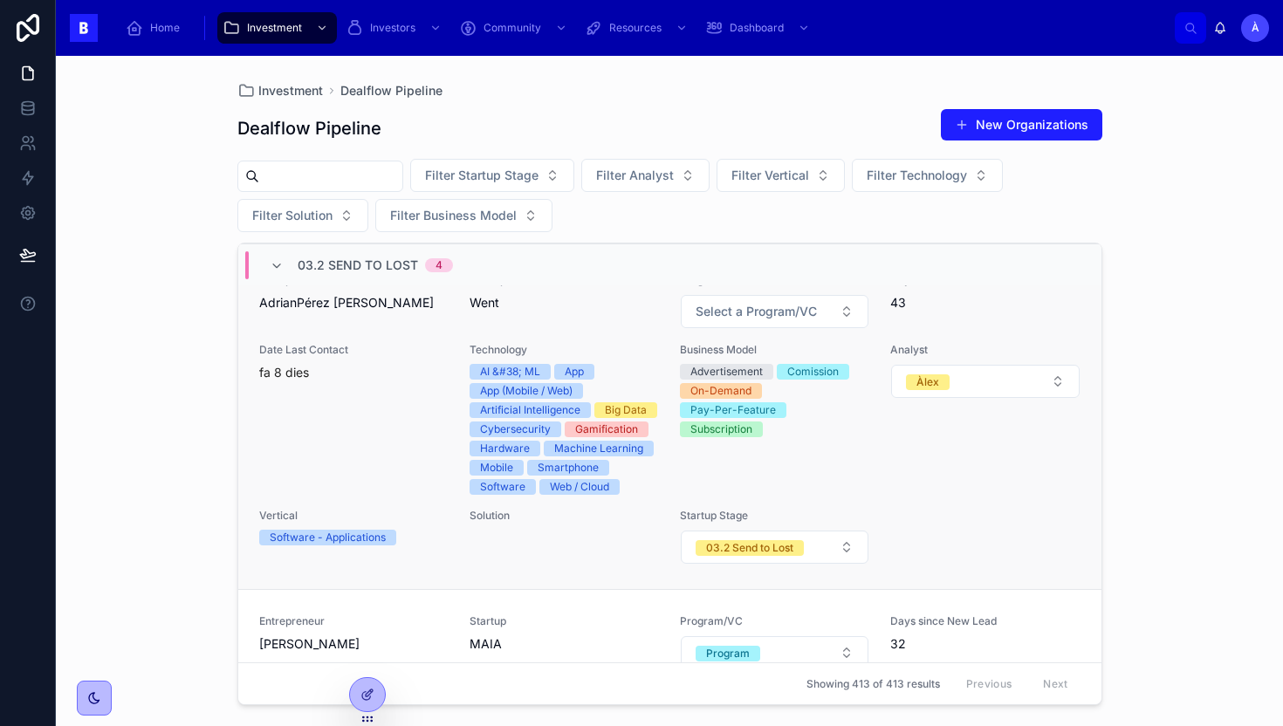
click at [393, 444] on div "Date Last Contact fa 8 dies" at bounding box center [353, 419] width 189 height 152
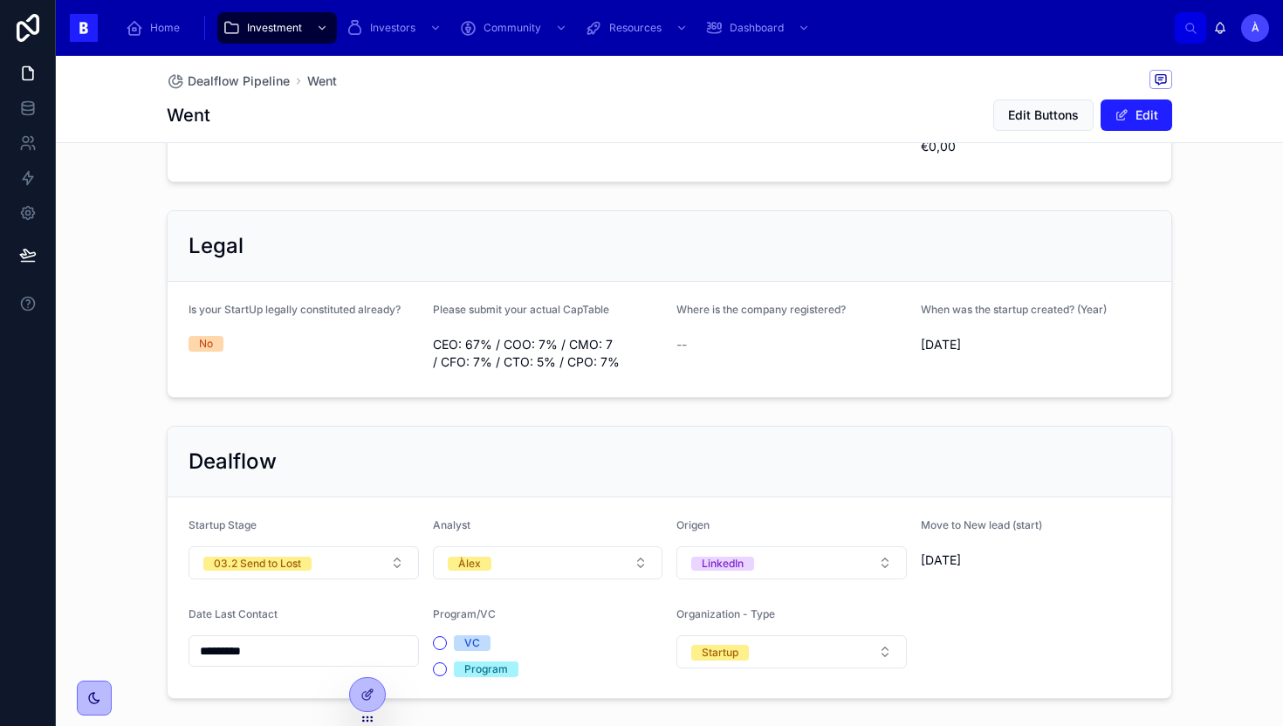
scroll to position [1313, 0]
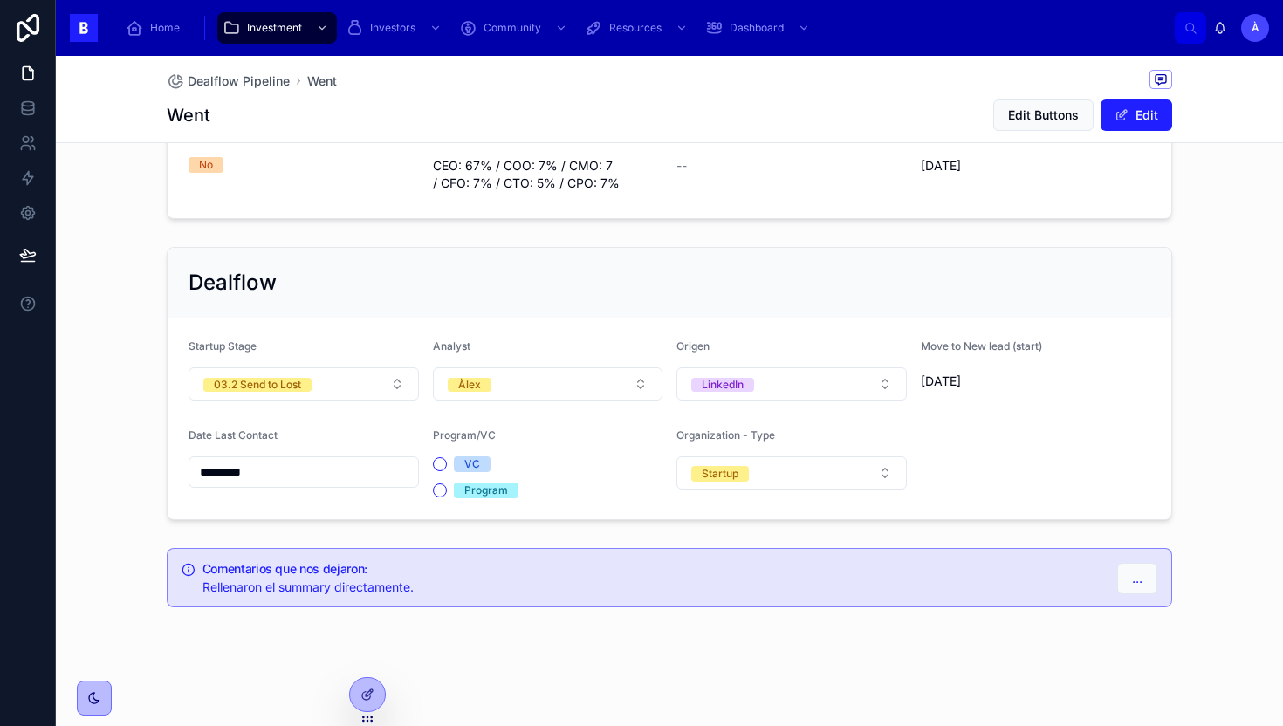
click at [340, 487] on div "*********" at bounding box center [304, 472] width 230 height 31
click at [340, 484] on input "*********" at bounding box center [303, 472] width 229 height 24
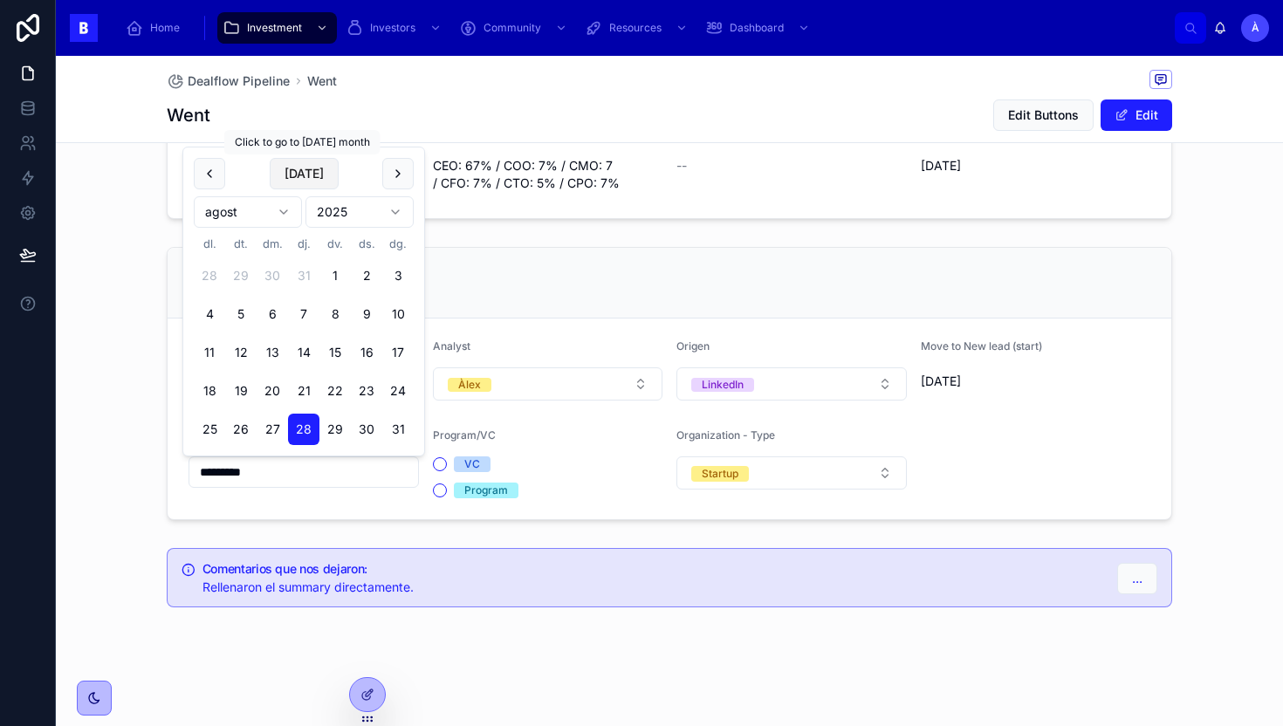
click at [313, 161] on button "[DATE]" at bounding box center [304, 173] width 69 height 31
type input "********"
click at [505, 258] on div "Dealflow" at bounding box center [670, 283] width 1004 height 71
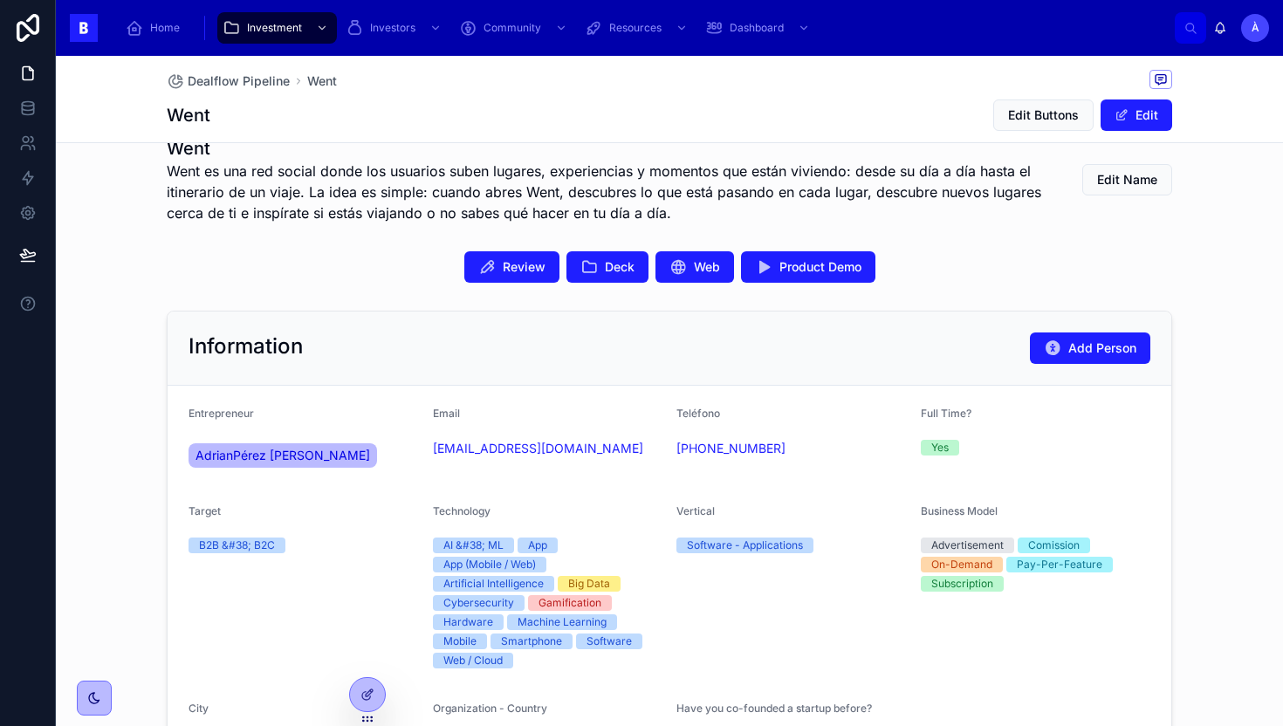
scroll to position [364, 0]
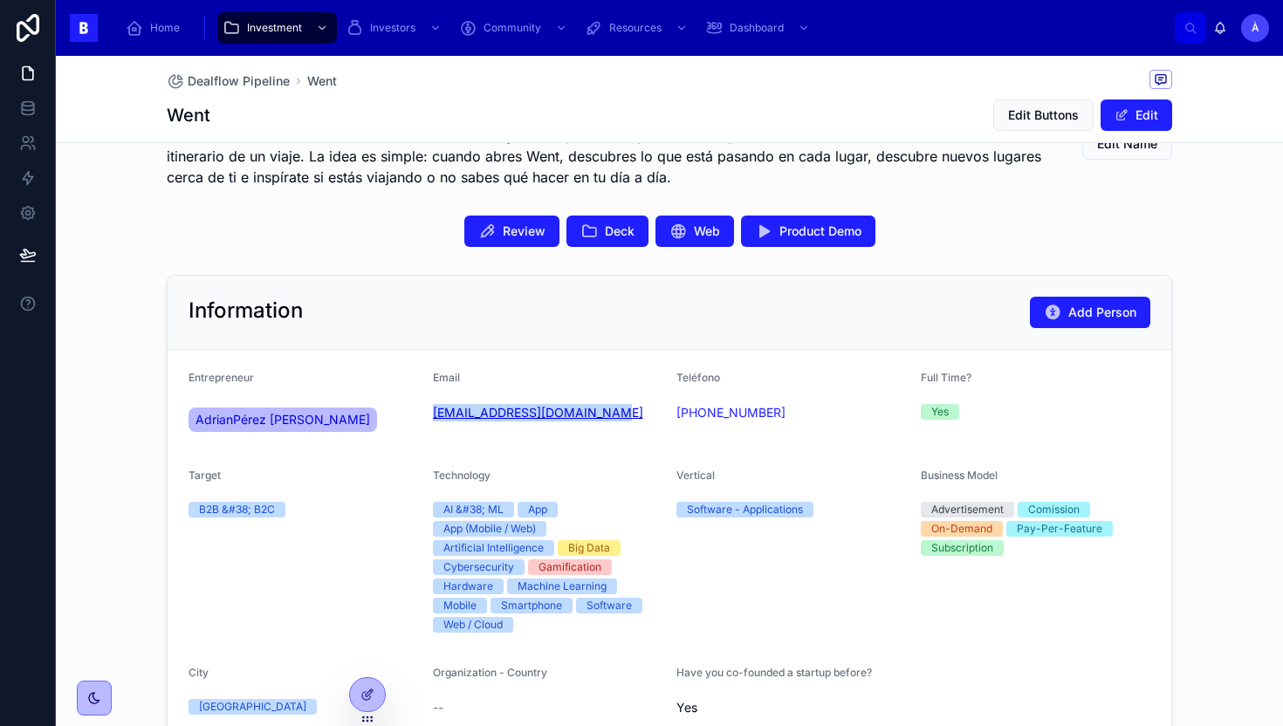
drag, startPoint x: 622, startPoint y: 425, endPoint x: 432, endPoint y: 418, distance: 190.4
click at [433, 418] on div "perezmiranda0120@gmail.com" at bounding box center [548, 413] width 230 height 28
click at [500, 232] on button "Review" at bounding box center [511, 231] width 95 height 31
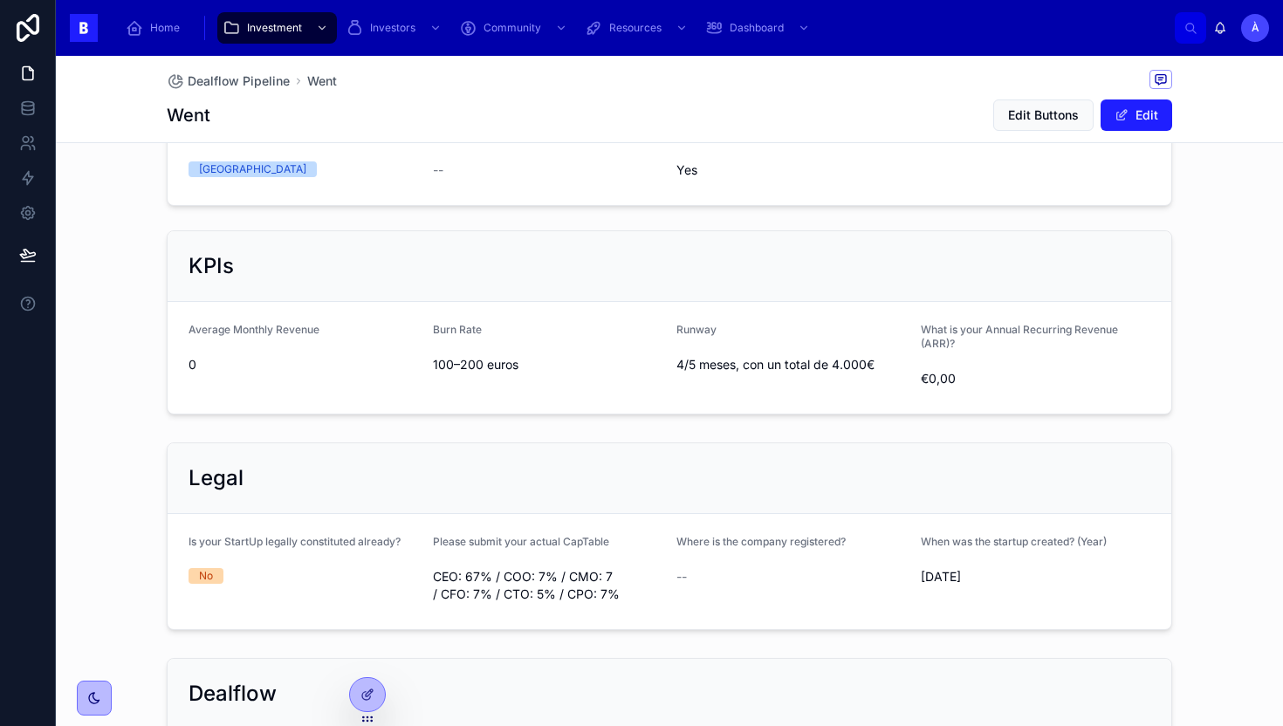
scroll to position [1313, 0]
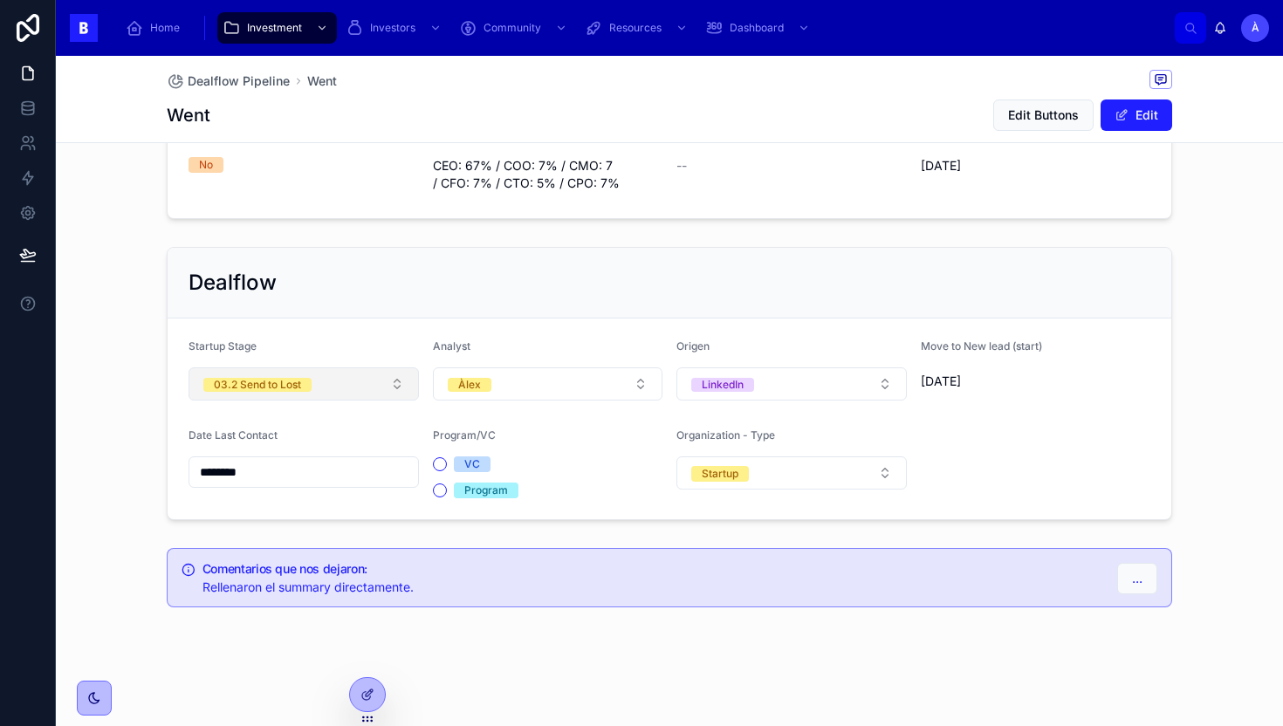
click at [317, 371] on button "03.2 Send to Lost" at bounding box center [304, 383] width 230 height 33
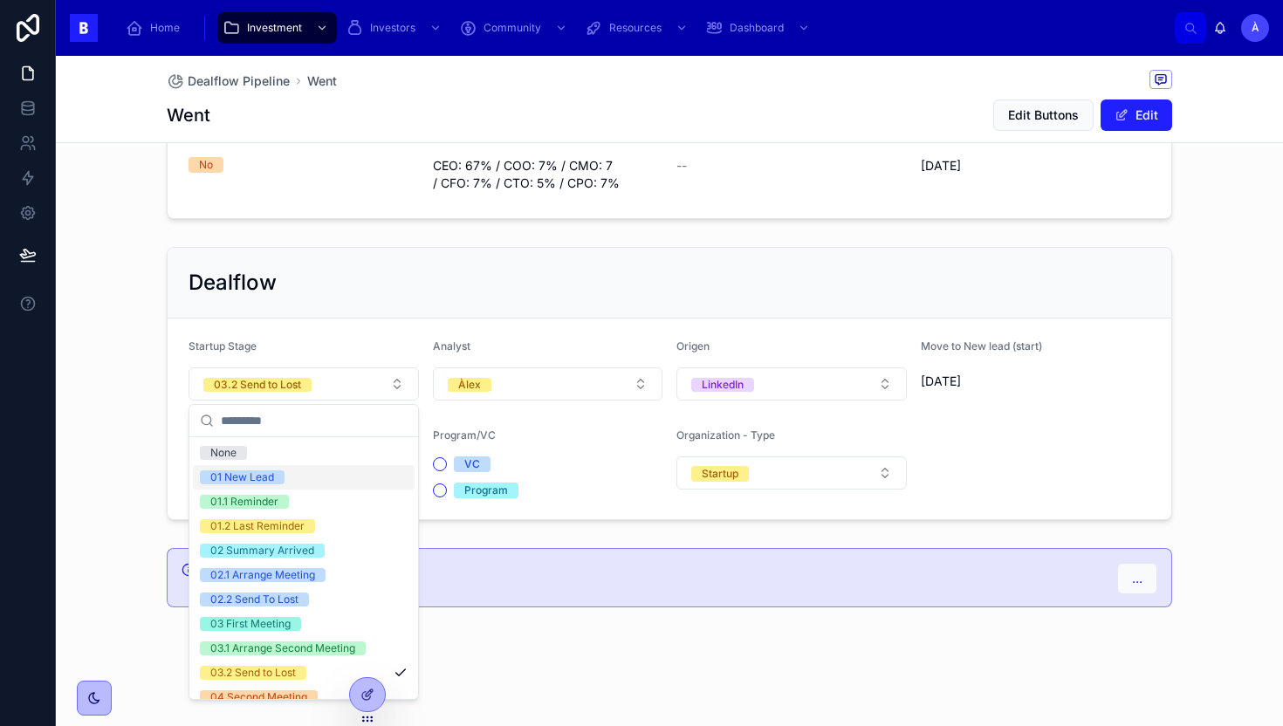
scroll to position [590, 0]
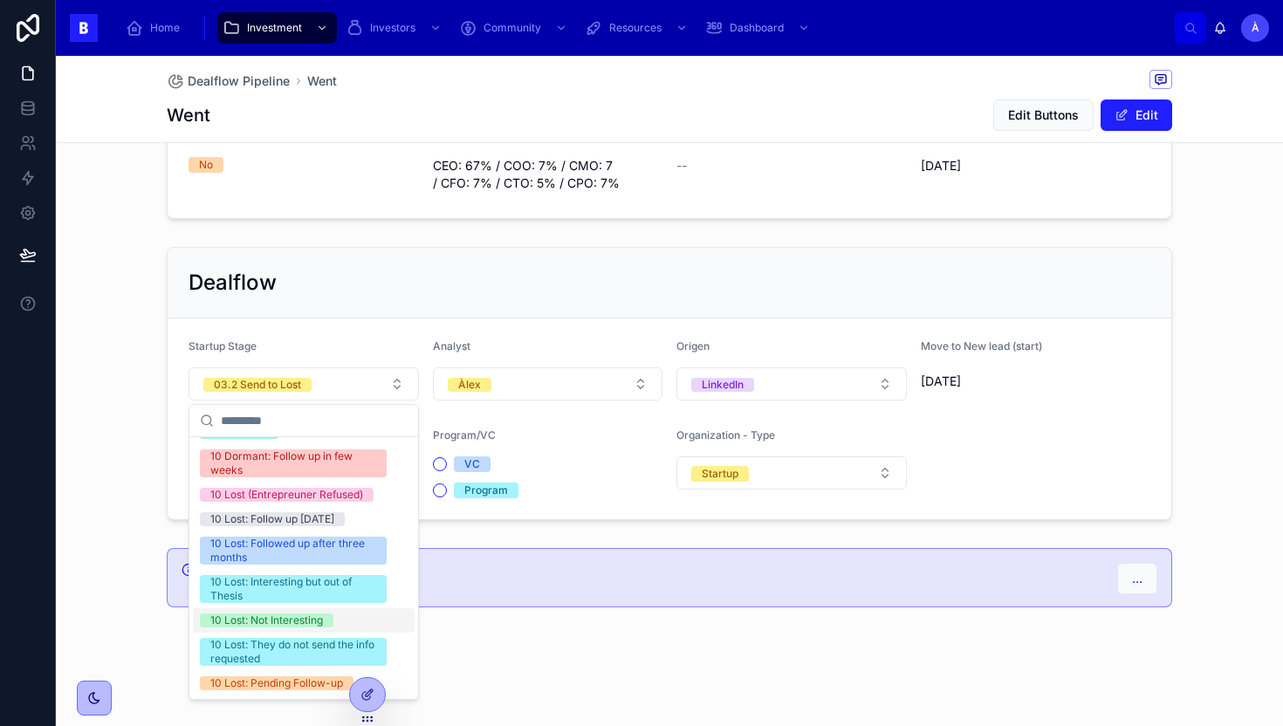
click at [297, 618] on div "10 Lost: Not Interesting" at bounding box center [266, 621] width 113 height 14
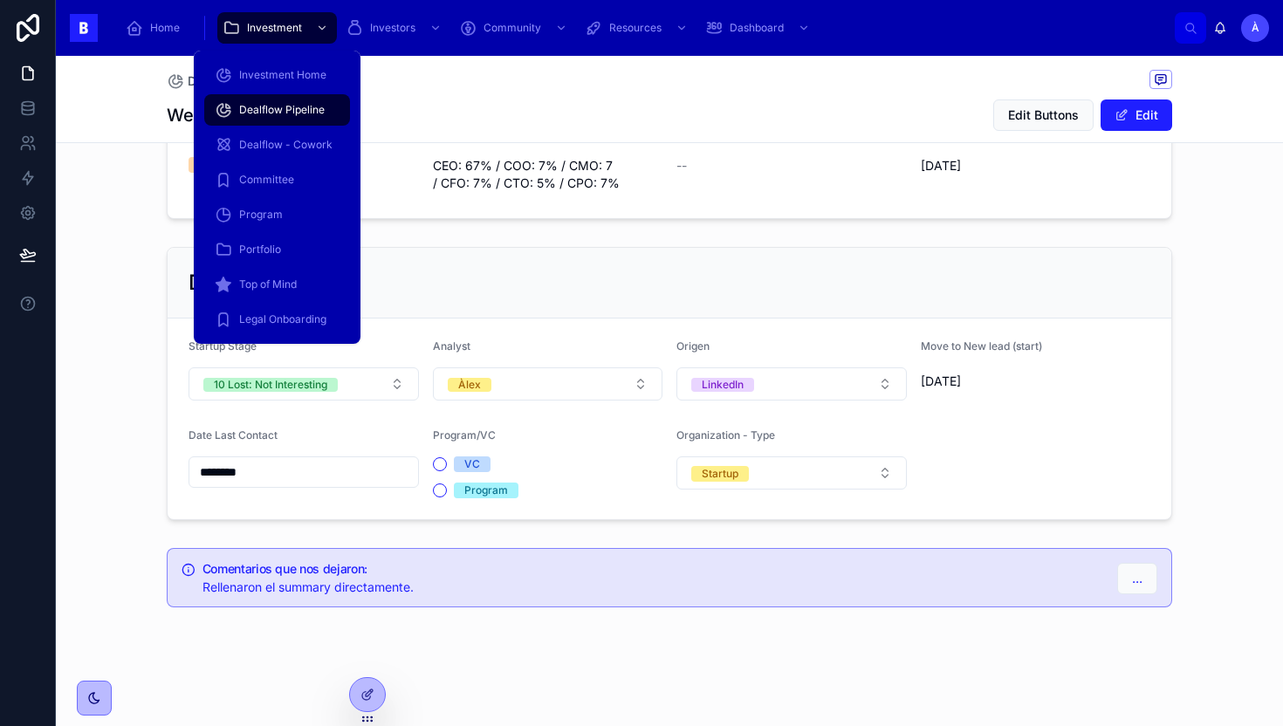
click at [271, 100] on div "Dealflow Pipeline" at bounding box center [277, 110] width 125 height 28
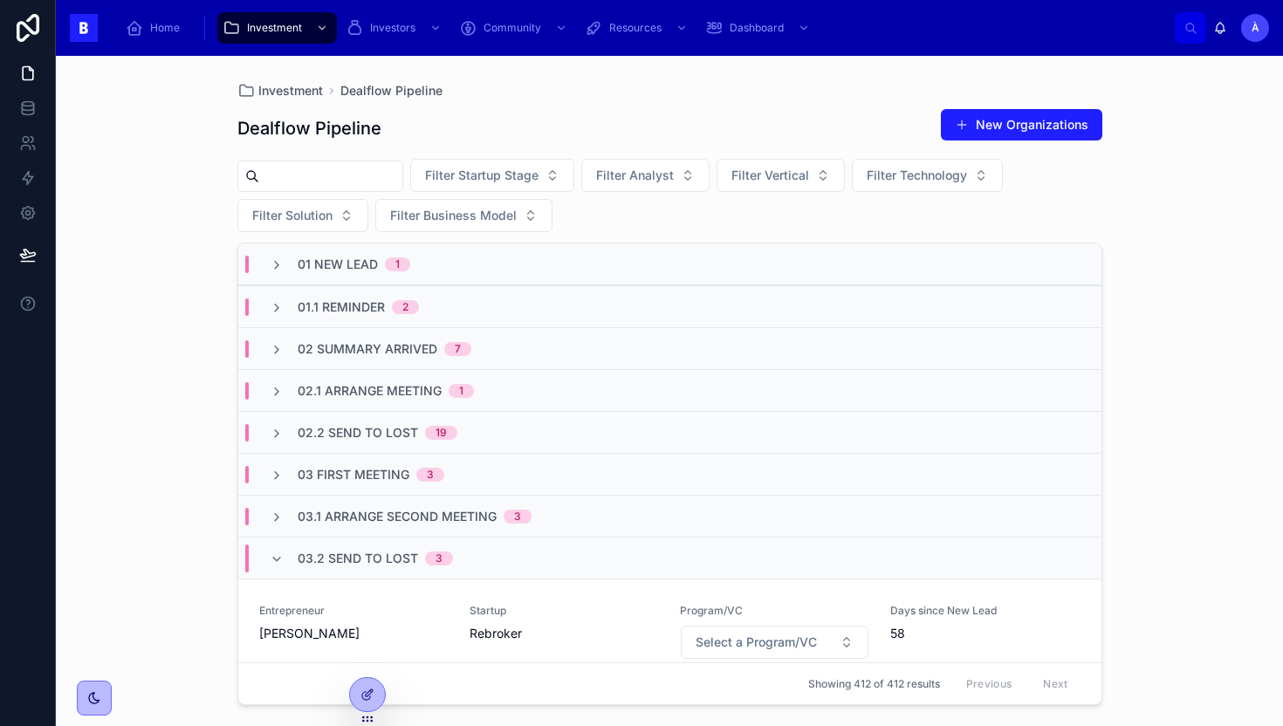
click at [429, 393] on span "02.1 Arrange Meeting" at bounding box center [370, 390] width 144 height 17
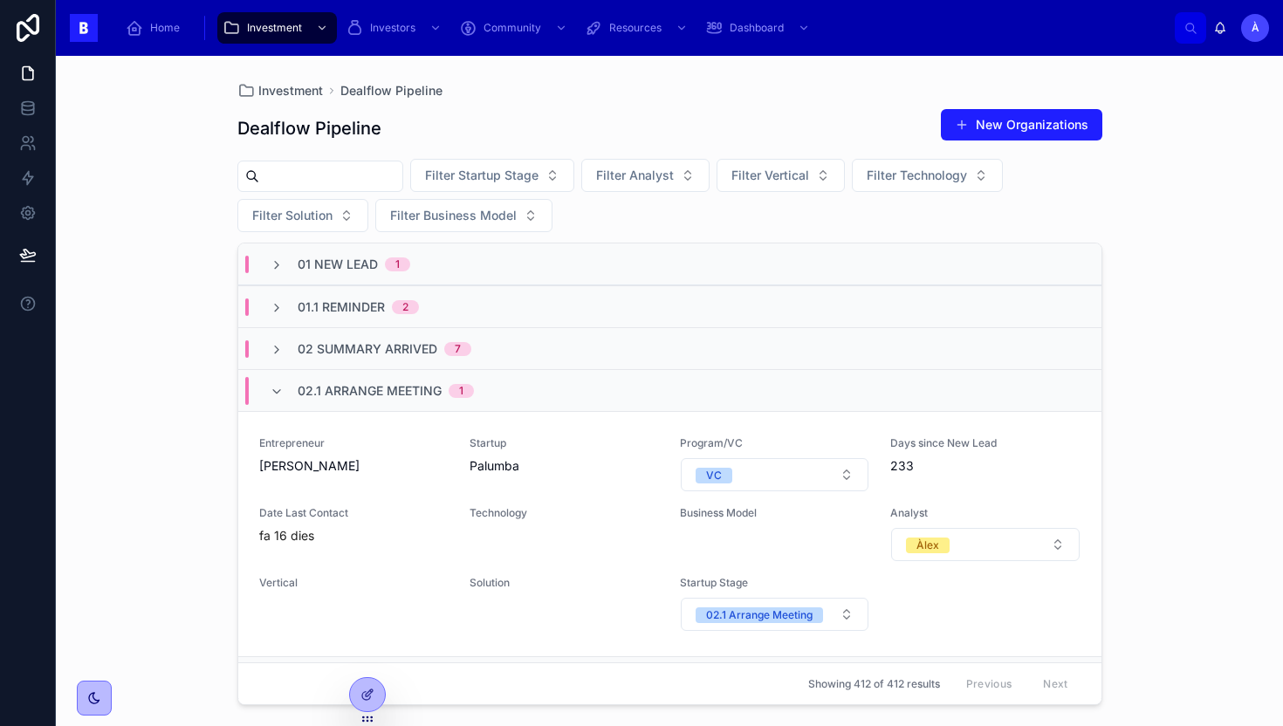
click at [429, 393] on span "02.1 Arrange Meeting" at bounding box center [370, 390] width 144 height 17
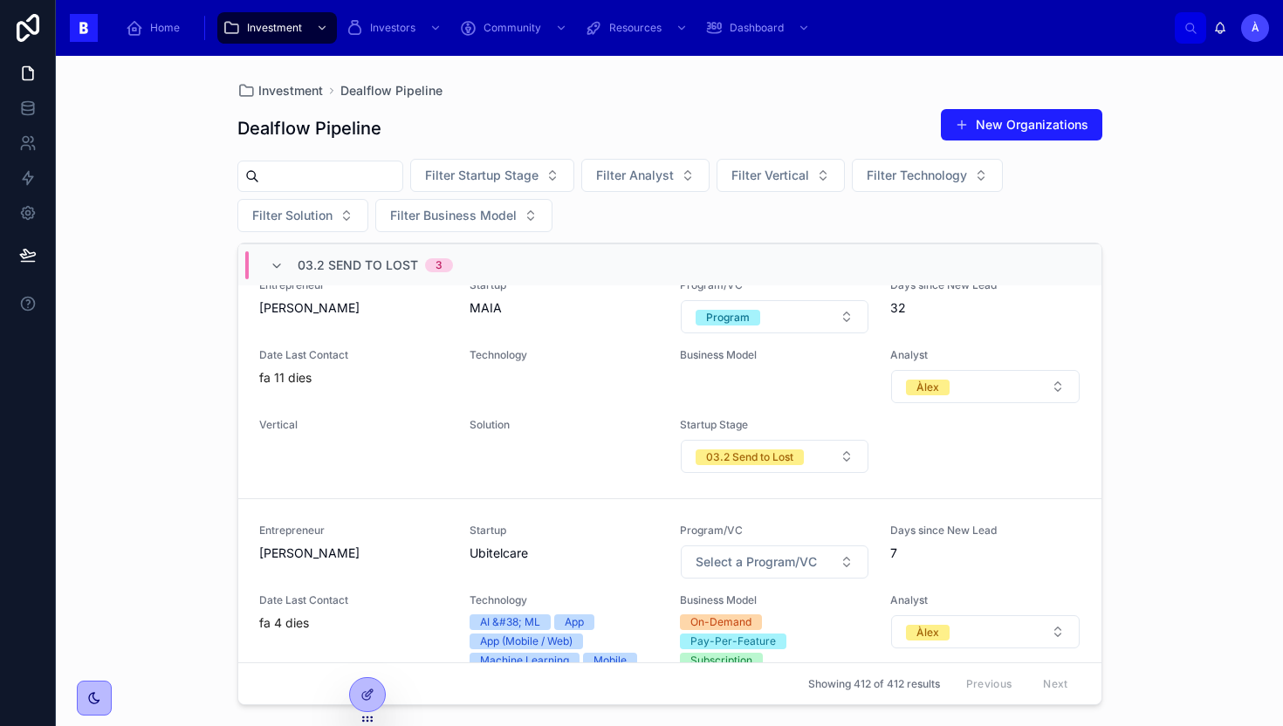
scroll to position [572, 0]
click at [545, 391] on div "Technology" at bounding box center [564, 375] width 189 height 56
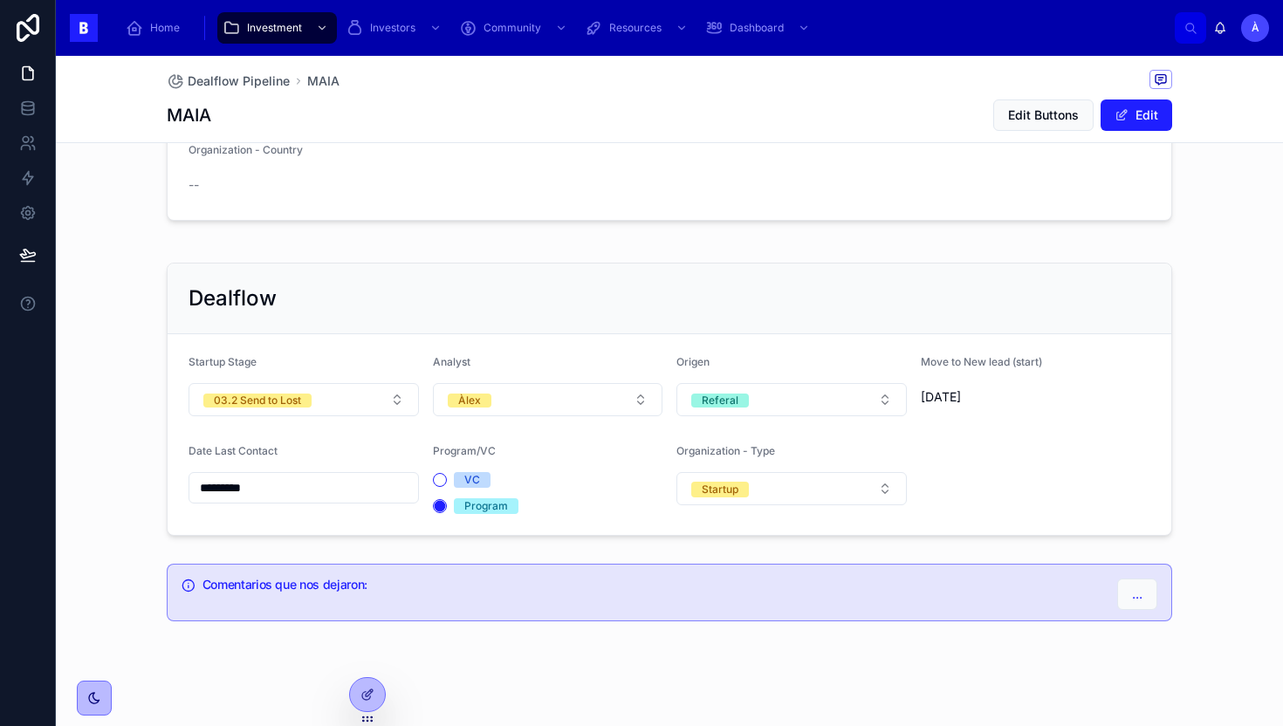
scroll to position [440, 0]
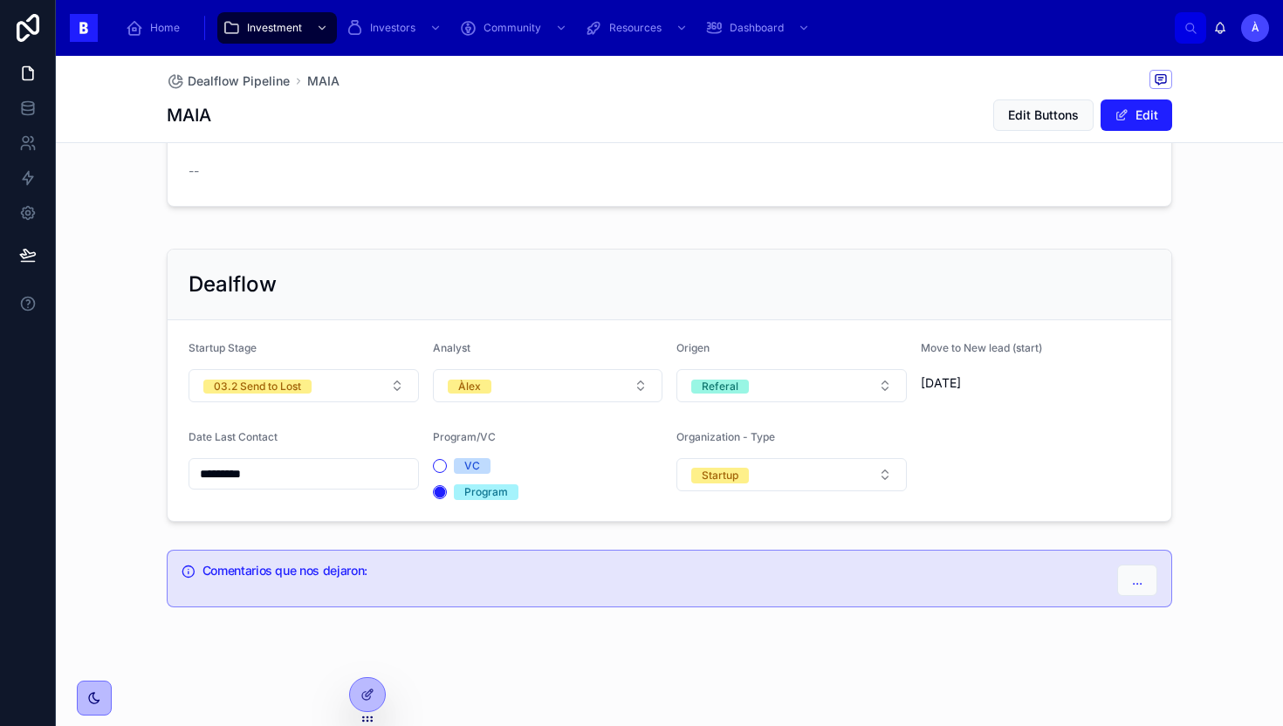
click at [353, 470] on input "*********" at bounding box center [303, 474] width 229 height 24
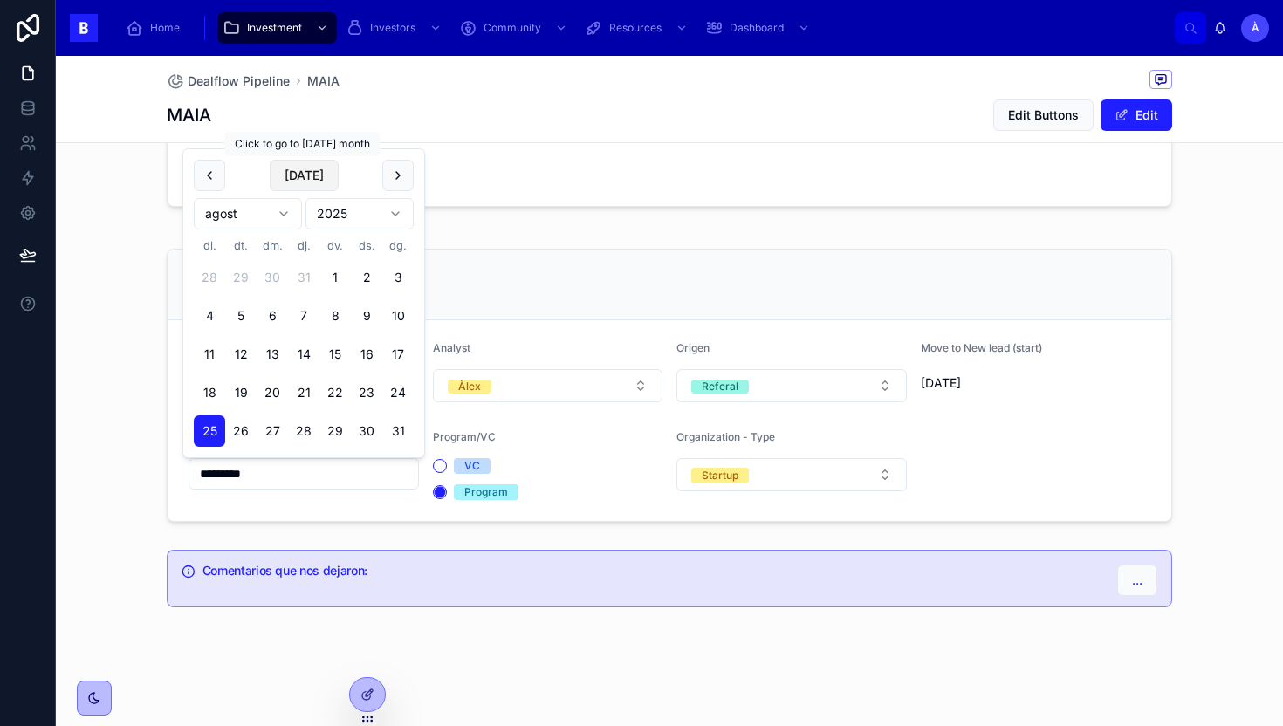
click at [304, 175] on button "[DATE]" at bounding box center [304, 175] width 69 height 31
type input "********"
click at [304, 175] on span "[DATE]" at bounding box center [304, 175] width 69 height 31
click at [568, 248] on div "Dealflow Startup Stage 03.2 Send to Lost Analyst Àlex Origen Referal Move to Ne…" at bounding box center [669, 385] width 1027 height 287
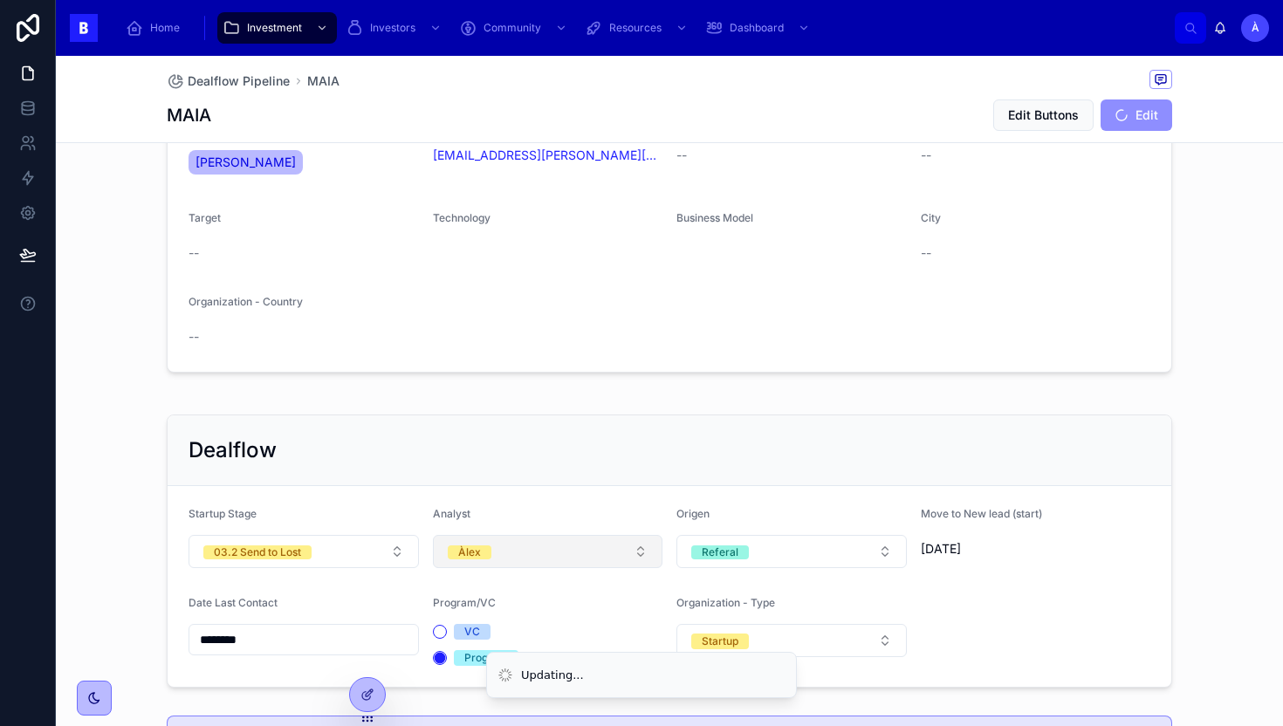
scroll to position [0, 0]
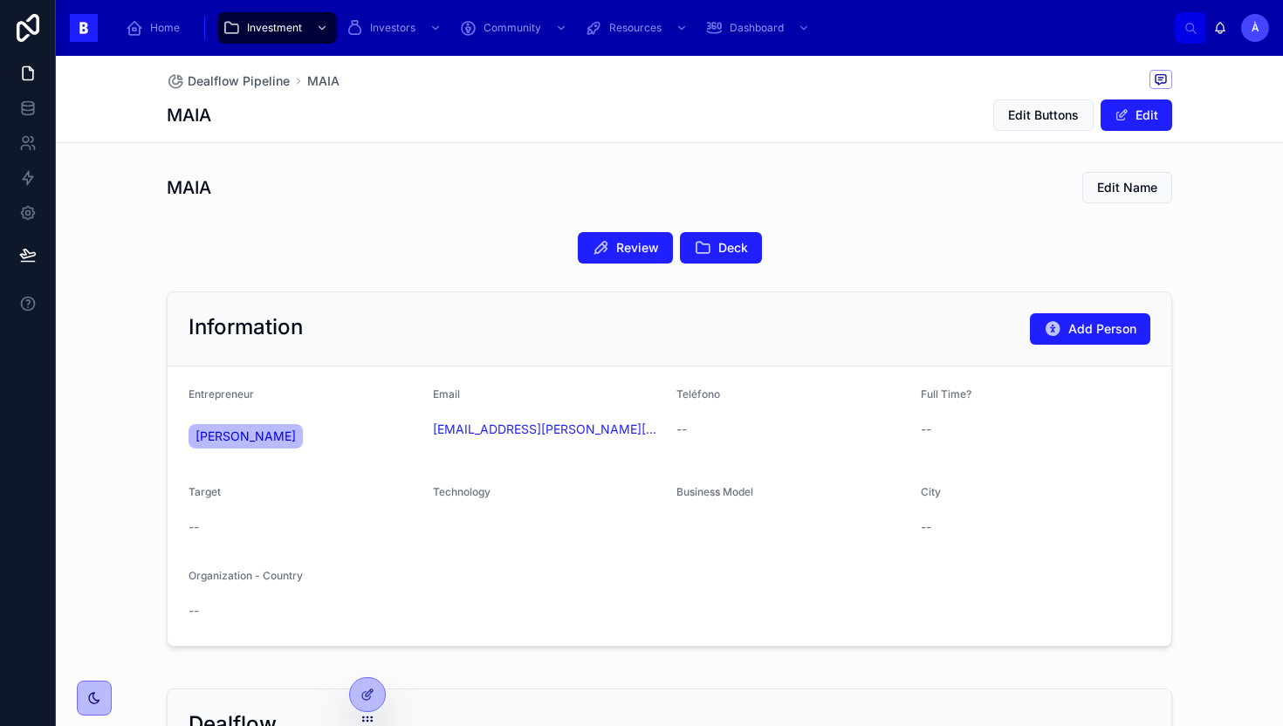
drag, startPoint x: 458, startPoint y: 446, endPoint x: 425, endPoint y: 431, distance: 36.3
click at [425, 431] on form "Entrepreneur Francisco Javier González Email fco.javier.gonzalez@upc.edu Teléfo…" at bounding box center [670, 506] width 1004 height 279
click at [462, 456] on div "Email fco.javier.gonzalez@upc.edu" at bounding box center [548, 423] width 230 height 70
drag, startPoint x: 462, startPoint y: 457, endPoint x: 432, endPoint y: 435, distance: 36.8
click at [433, 435] on div "Email fco.javier.gonzalez@upc.edu" at bounding box center [548, 423] width 230 height 70
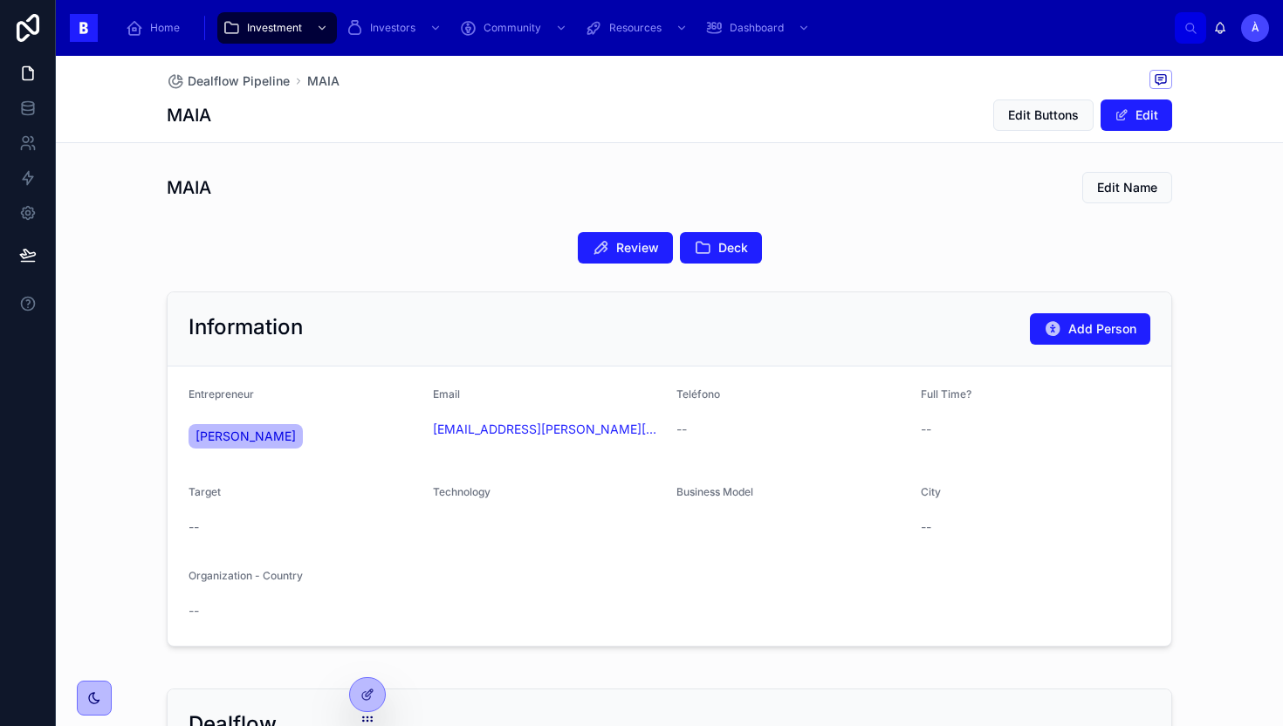
click at [525, 383] on form "Entrepreneur Francisco Javier González Email fco.javier.gonzalez@upc.edu Teléfo…" at bounding box center [670, 506] width 1004 height 279
click at [623, 252] on span "Review" at bounding box center [637, 247] width 43 height 17
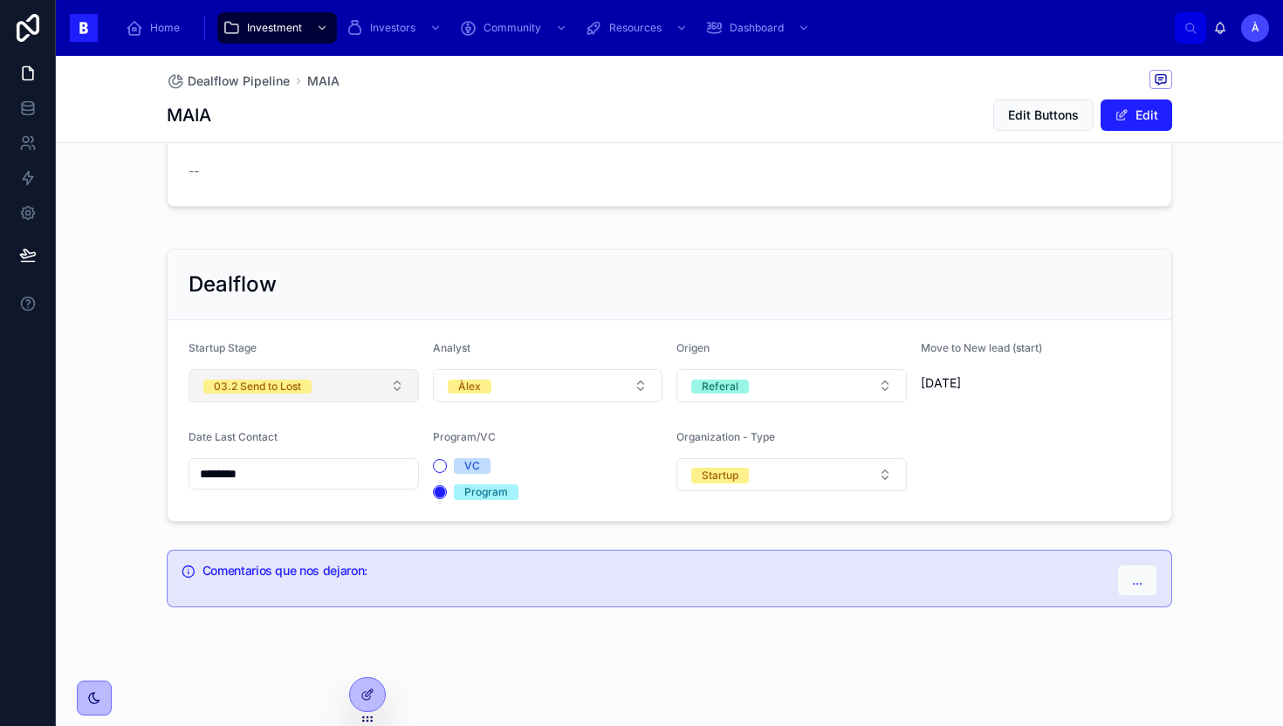
click at [318, 382] on button "03.2 Send to Lost" at bounding box center [304, 385] width 230 height 33
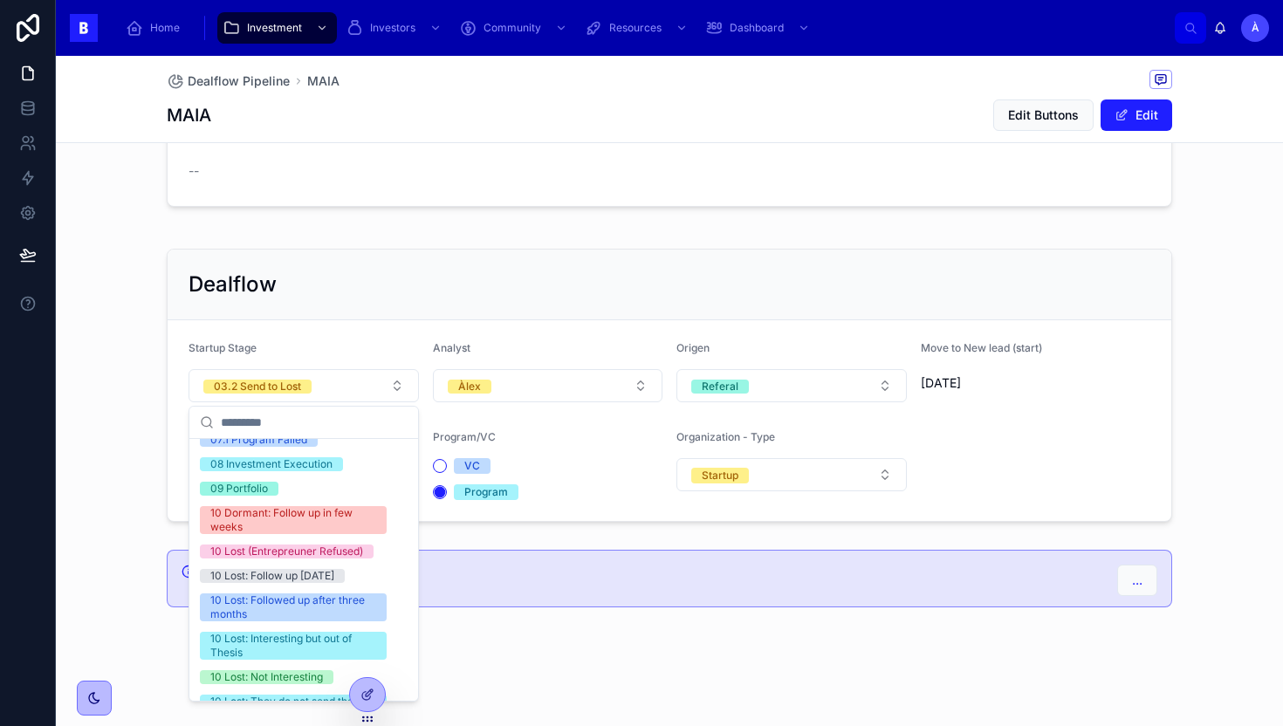
scroll to position [590, 0]
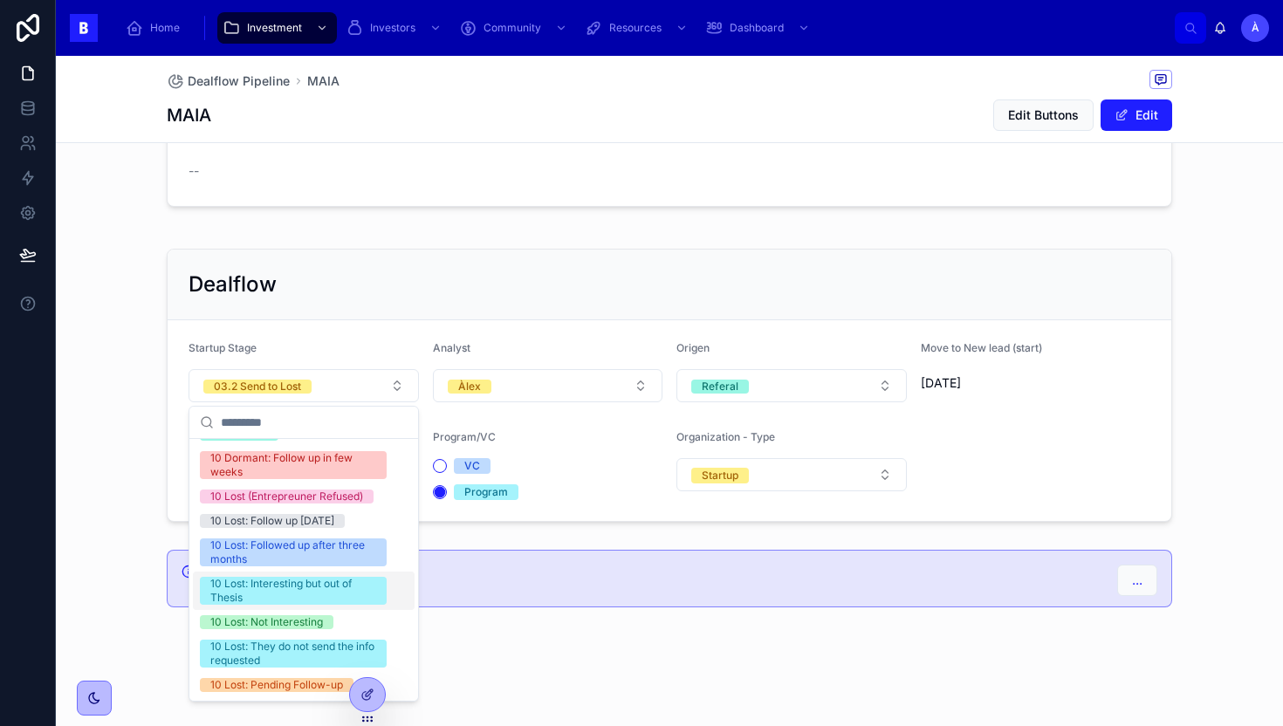
click at [270, 588] on div "10 Lost: Interesting but out of Thesis" at bounding box center [293, 591] width 166 height 28
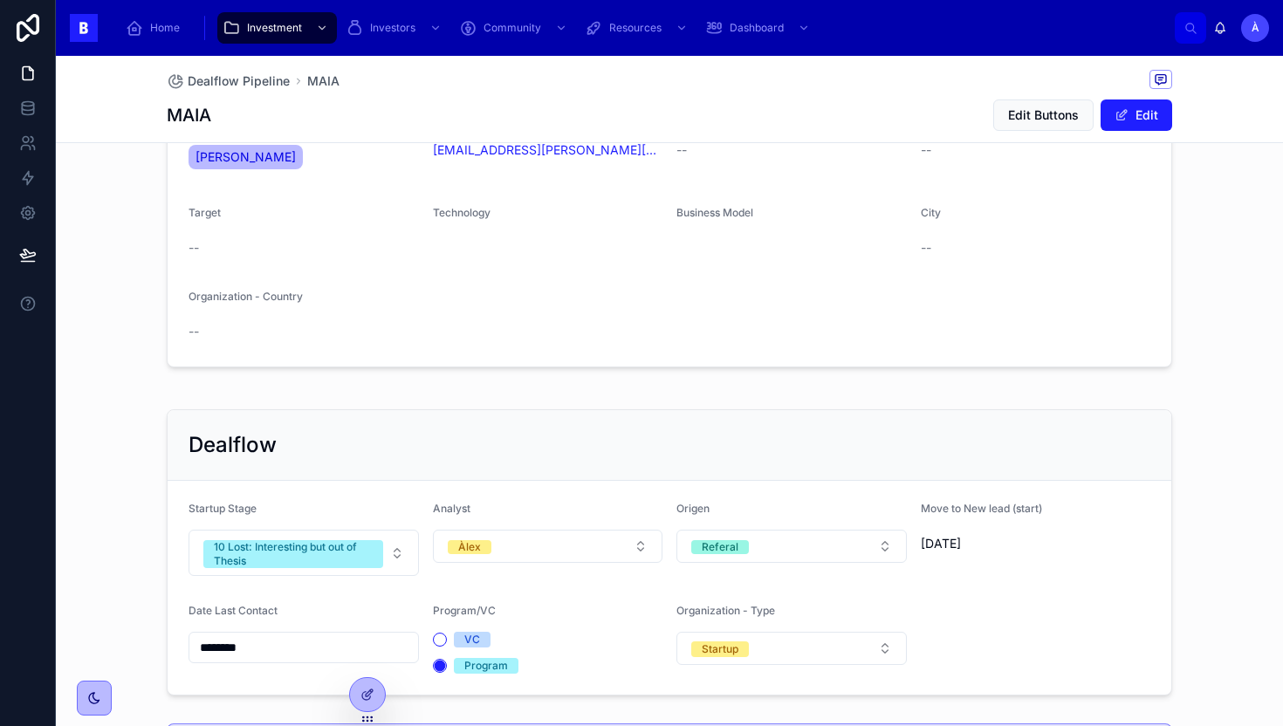
scroll to position [0, 0]
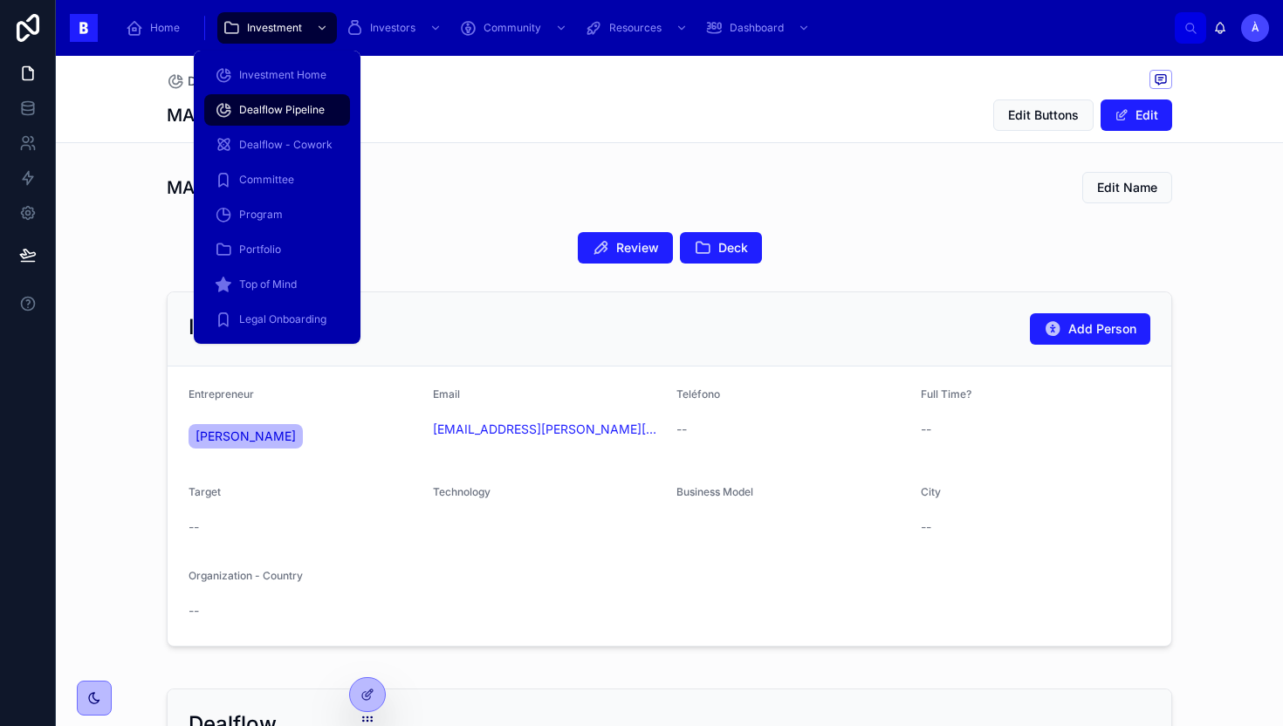
click at [288, 109] on span "Dealflow Pipeline" at bounding box center [282, 110] width 86 height 14
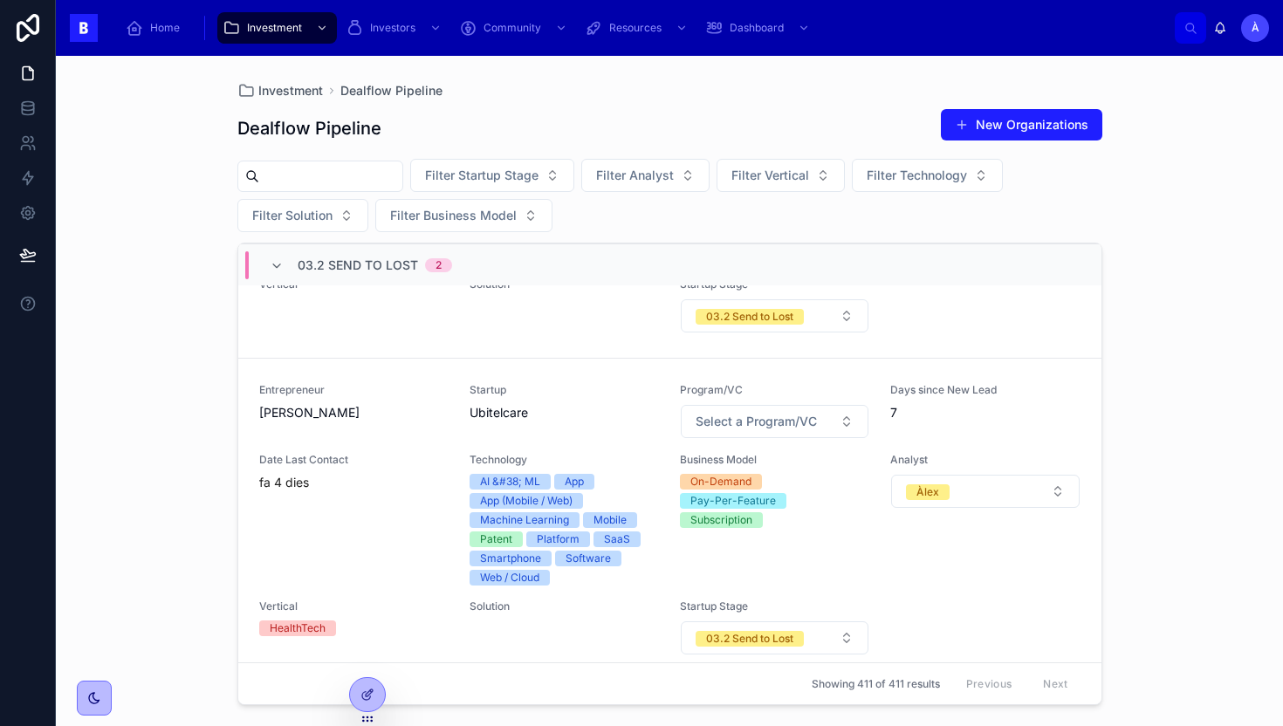
scroll to position [457, 0]
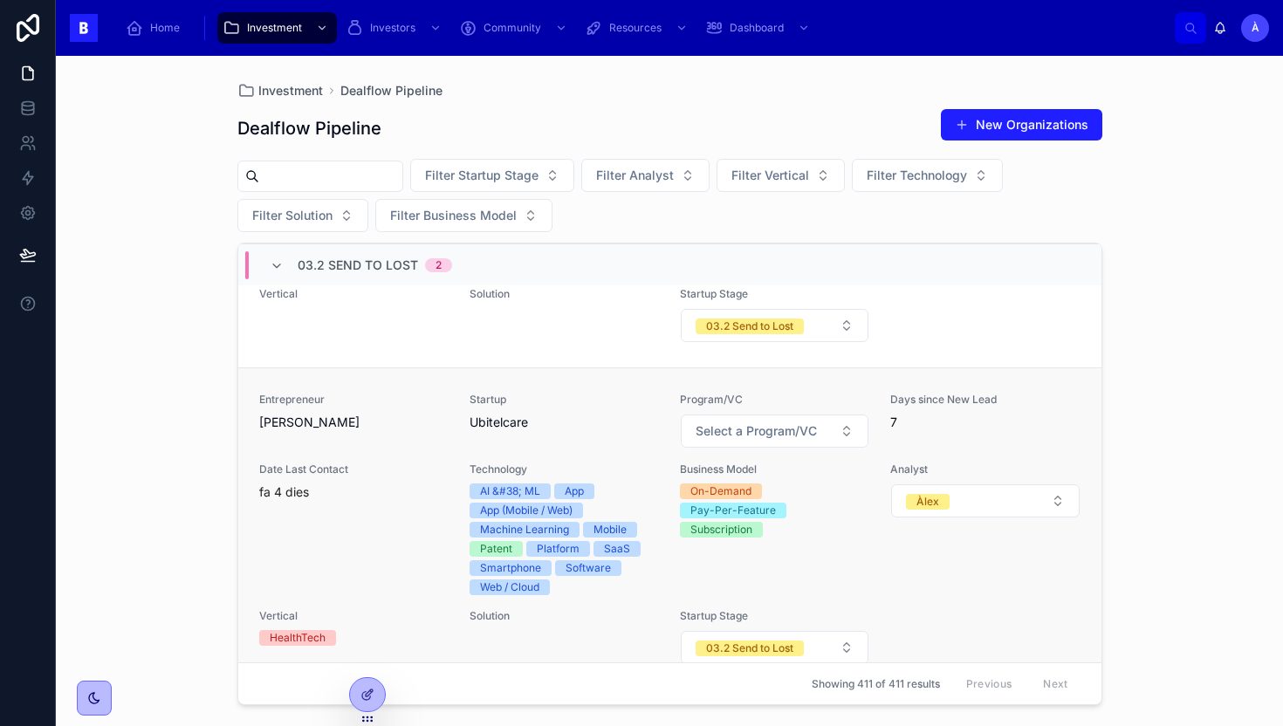
click at [413, 527] on div "Date Last Contact fa 4 dies" at bounding box center [353, 529] width 189 height 133
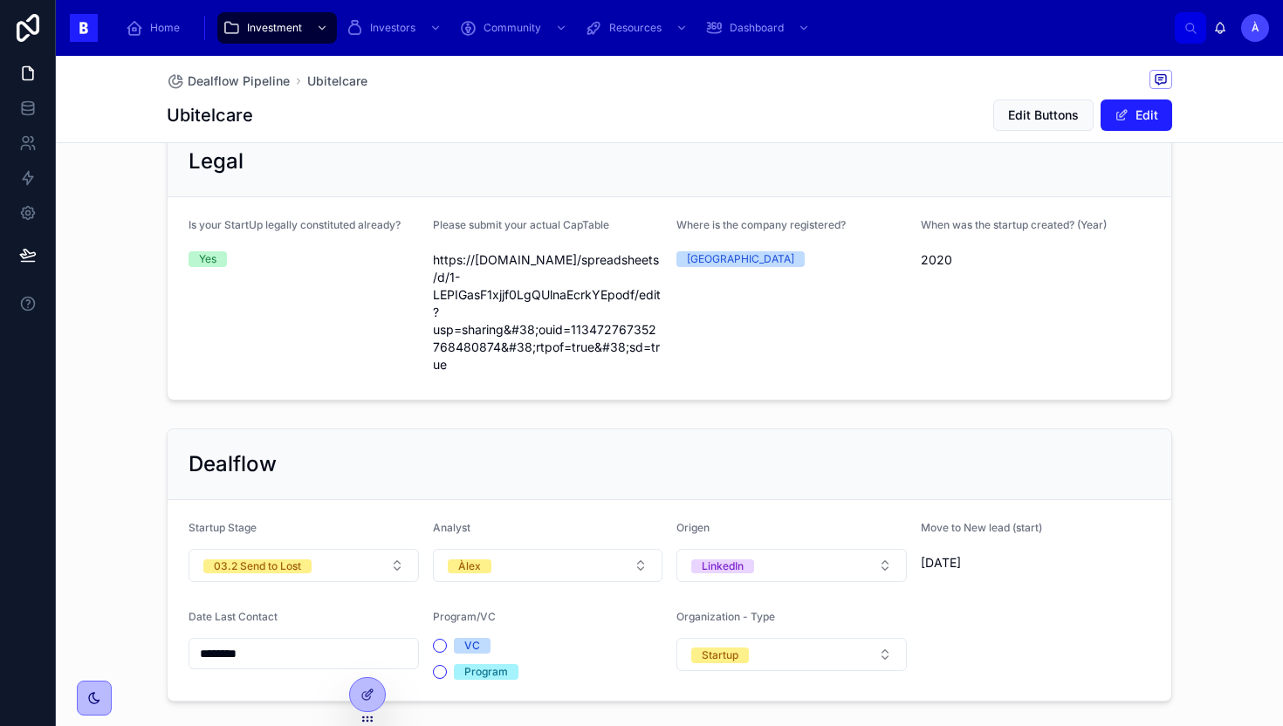
scroll to position [1327, 0]
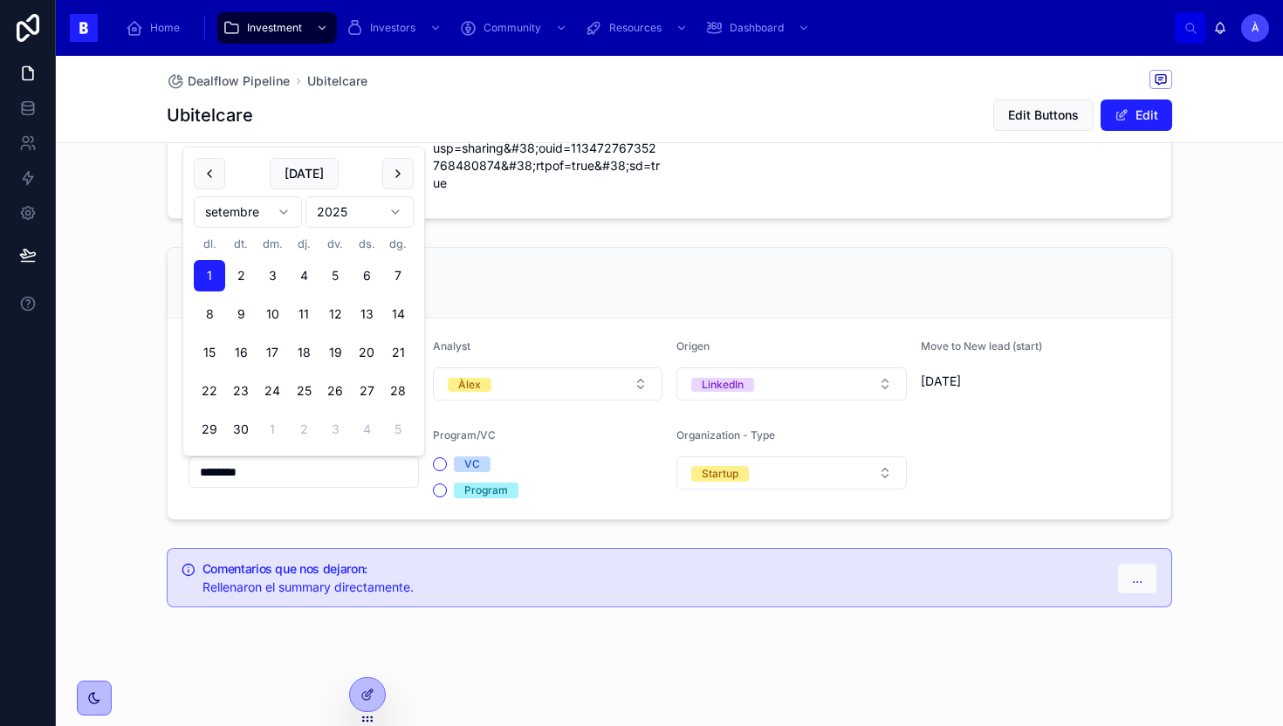
click at [308, 470] on input "********" at bounding box center [303, 472] width 229 height 24
click at [309, 173] on button "[DATE]" at bounding box center [304, 173] width 69 height 31
type input "********"
click at [514, 251] on div "Dealflow" at bounding box center [670, 283] width 1004 height 71
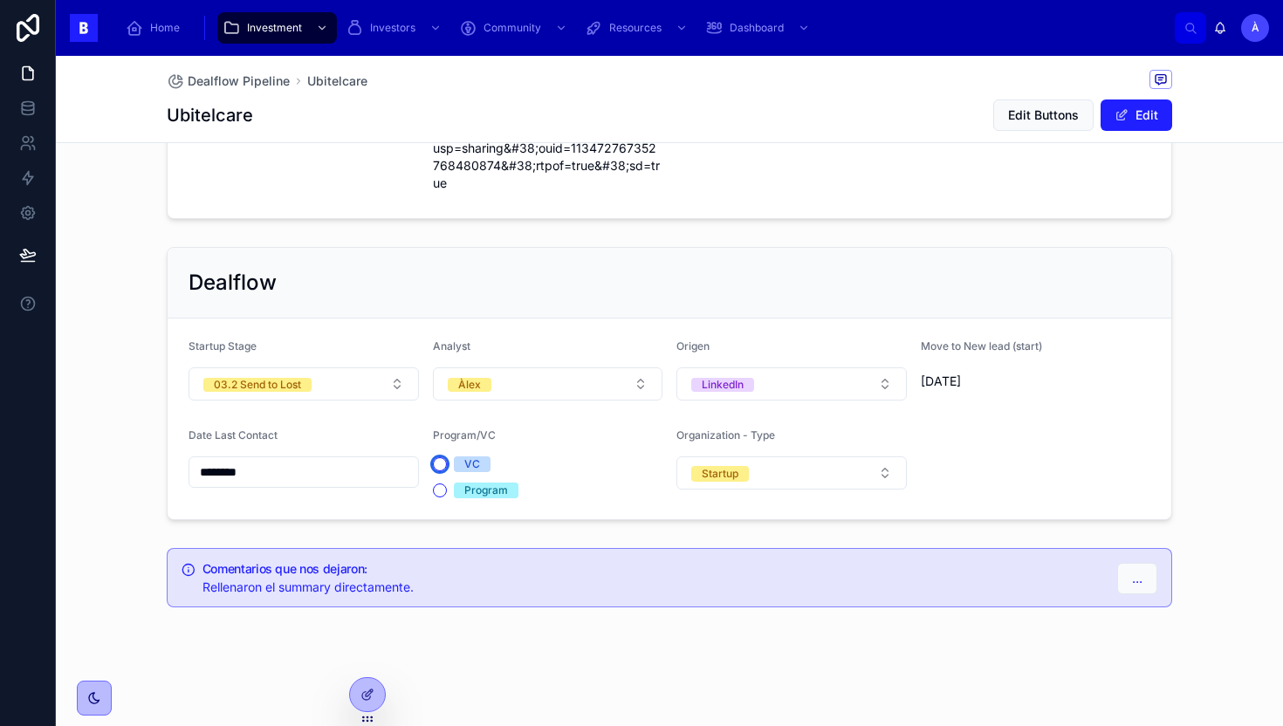
click at [440, 461] on button "VC" at bounding box center [440, 464] width 14 height 14
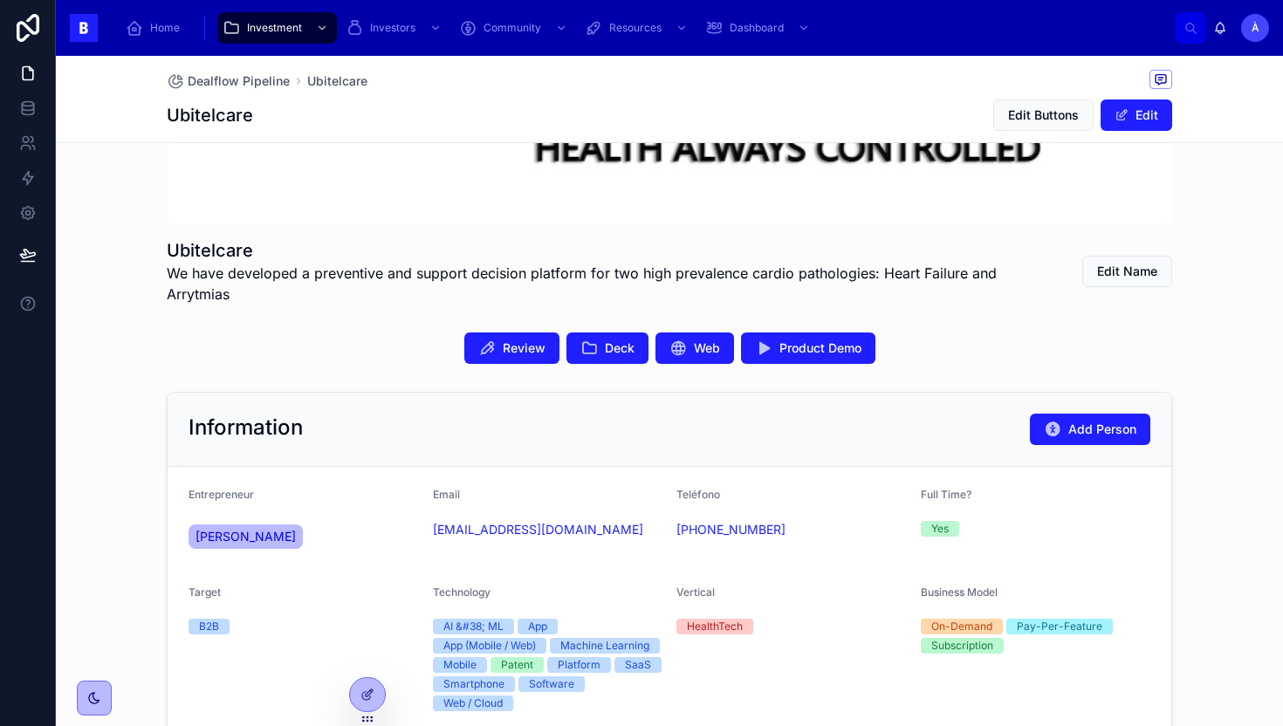
scroll to position [0, 0]
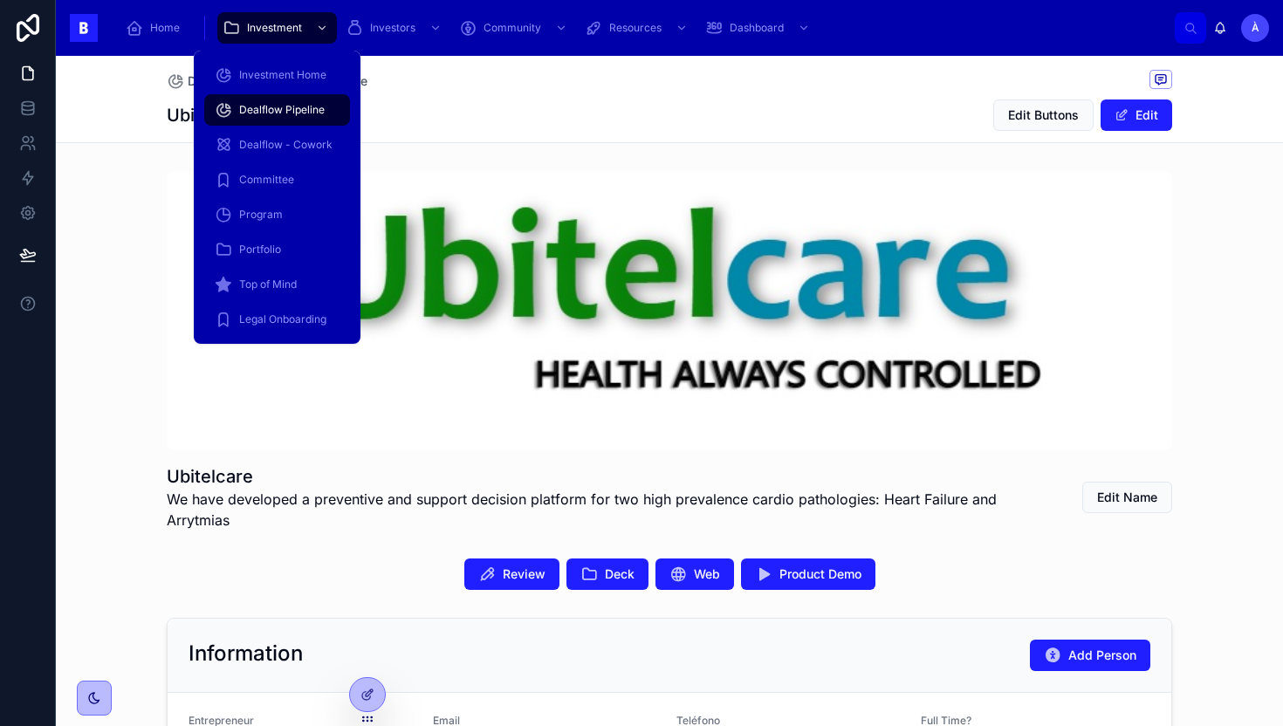
click at [271, 117] on div "Dealflow Pipeline" at bounding box center [277, 110] width 125 height 28
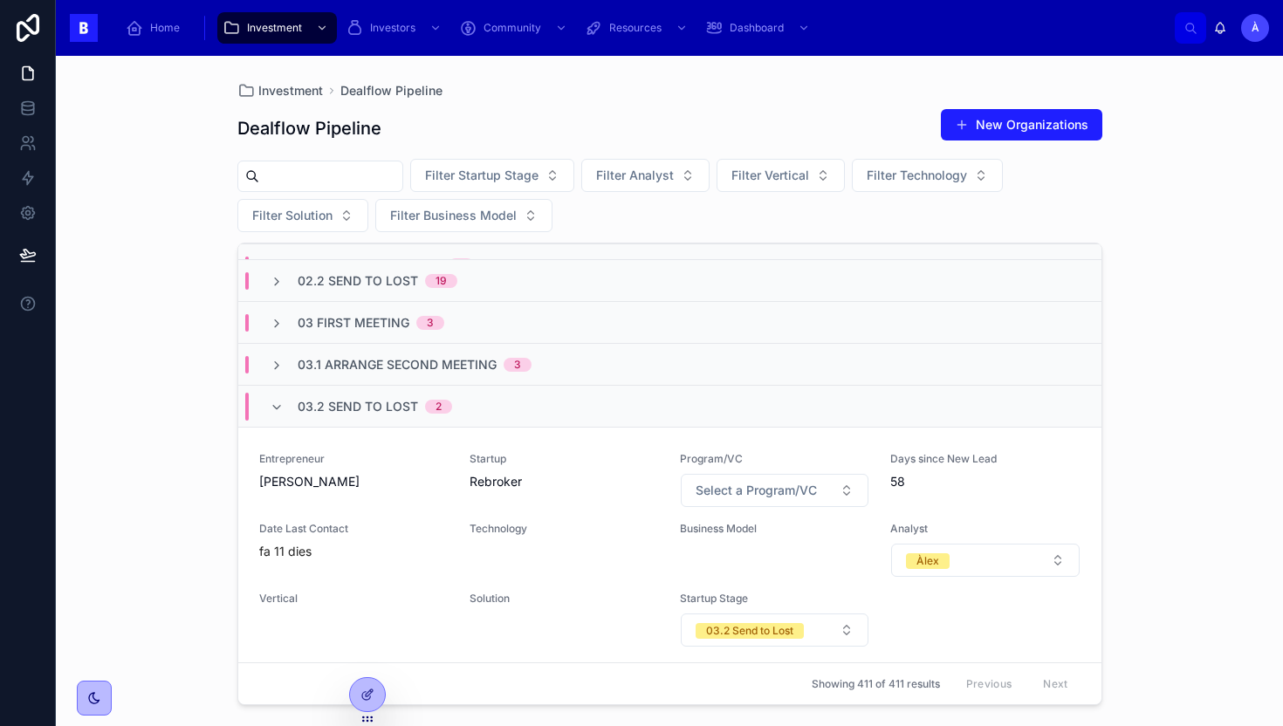
scroll to position [262, 0]
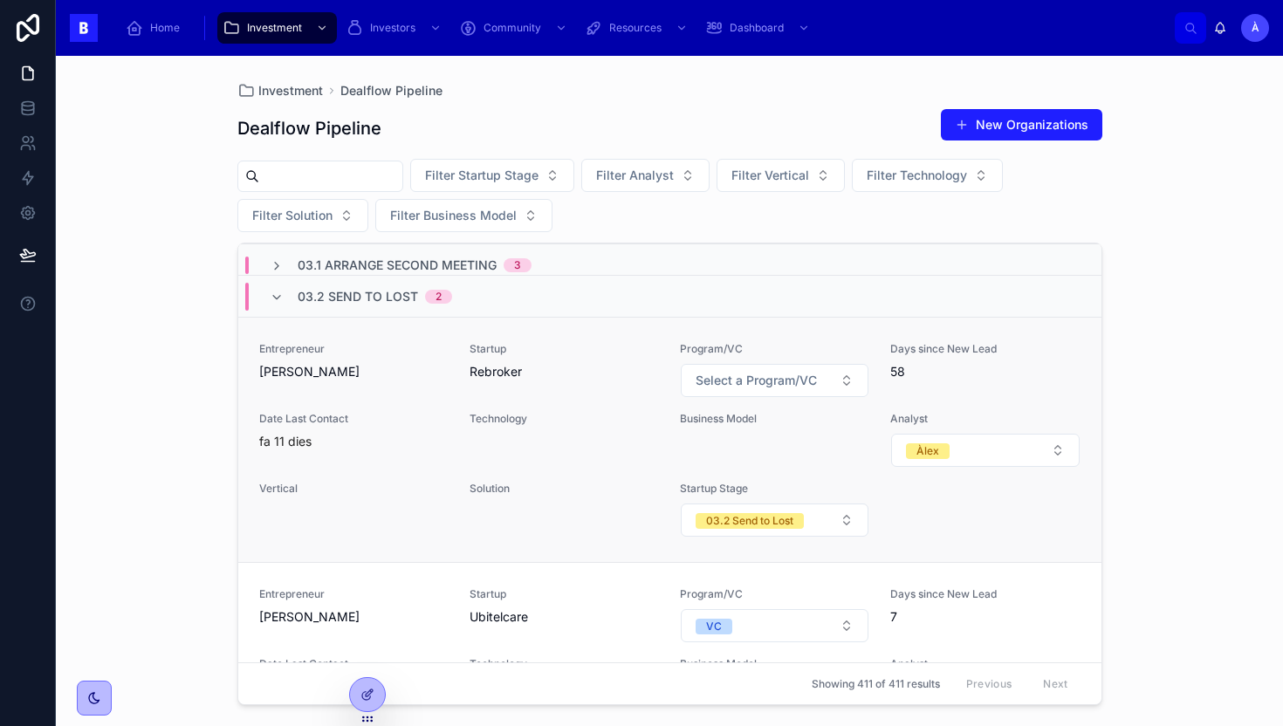
click at [399, 498] on div "Vertical" at bounding box center [353, 492] width 189 height 21
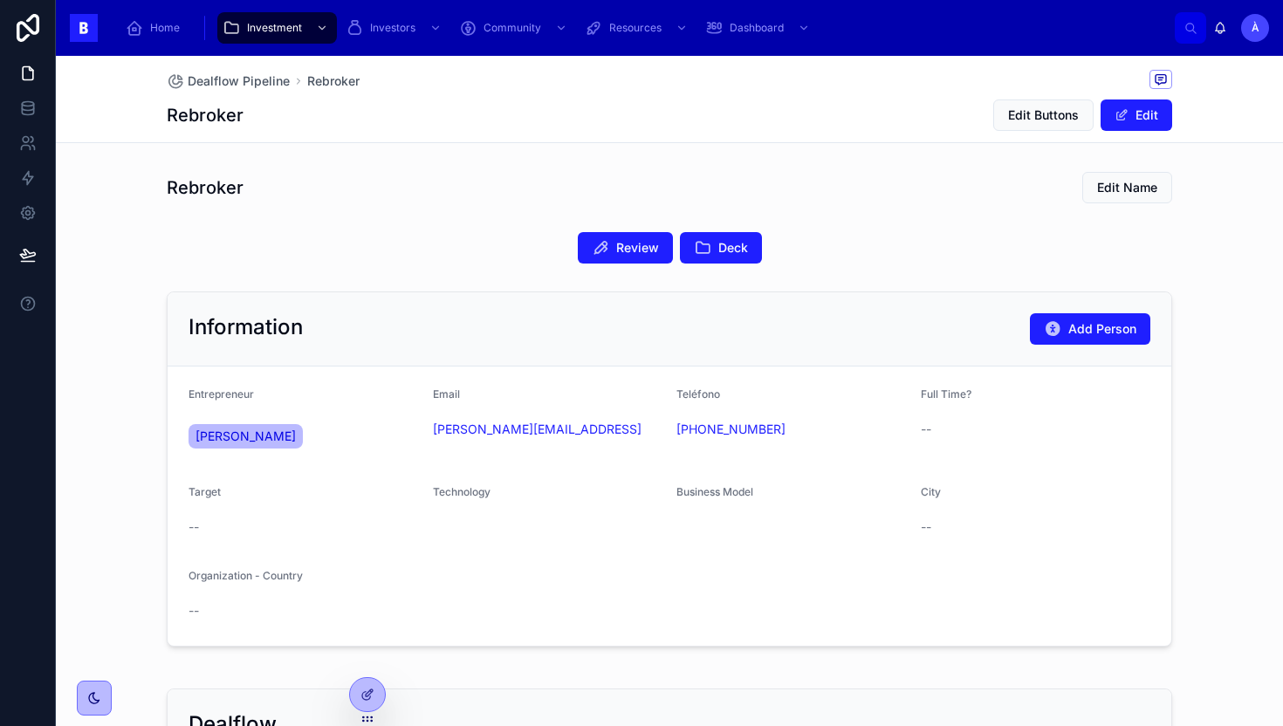
scroll to position [11, 0]
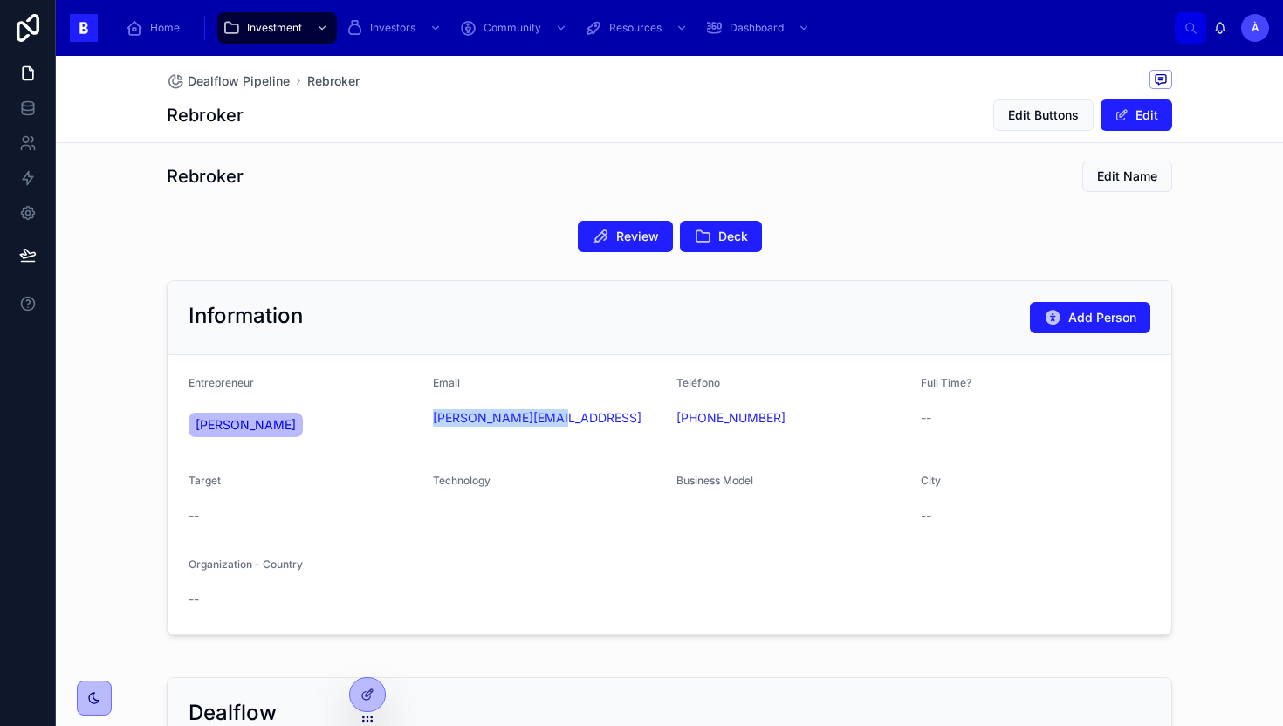
drag, startPoint x: 562, startPoint y: 436, endPoint x: 427, endPoint y: 426, distance: 135.7
click at [427, 426] on form "Entrepreneur Monica Nahas Email monica@rebroker.ai Teléfono +34 692 58 84 52 Fu…" at bounding box center [670, 494] width 1004 height 279
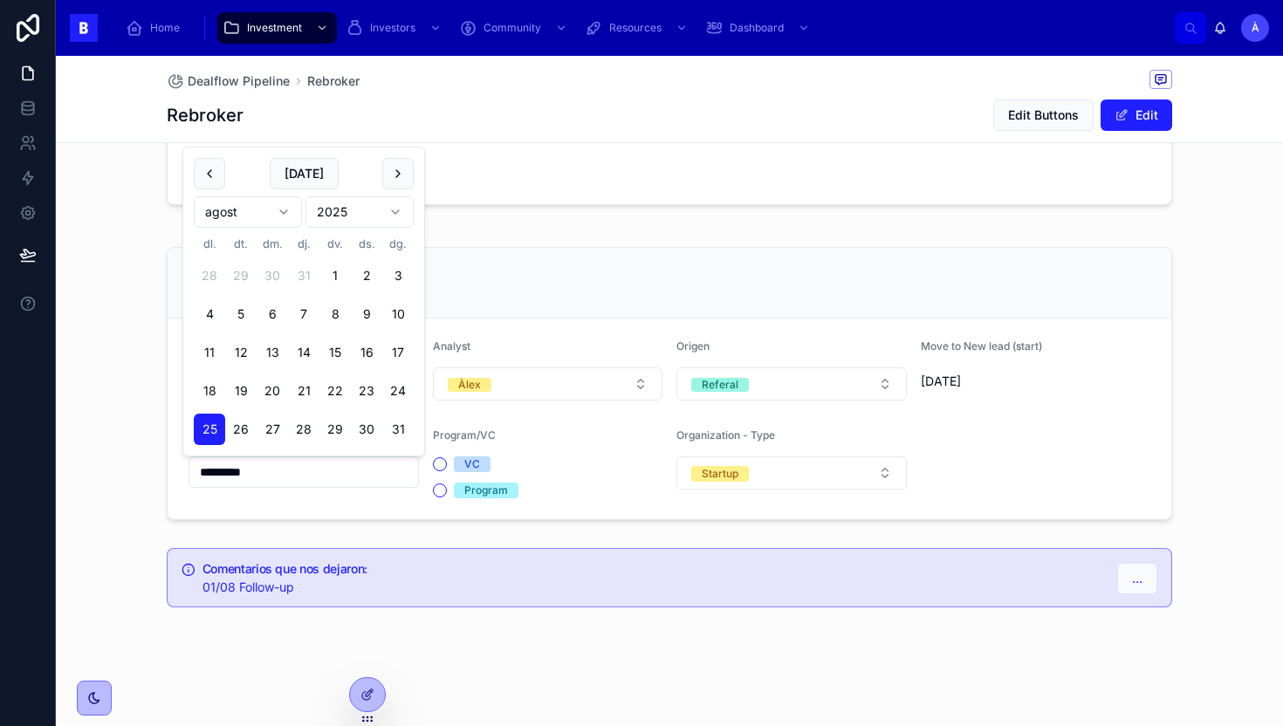
click at [305, 481] on input "*********" at bounding box center [303, 472] width 229 height 24
click at [563, 265] on div "Dealflow" at bounding box center [670, 283] width 1004 height 71
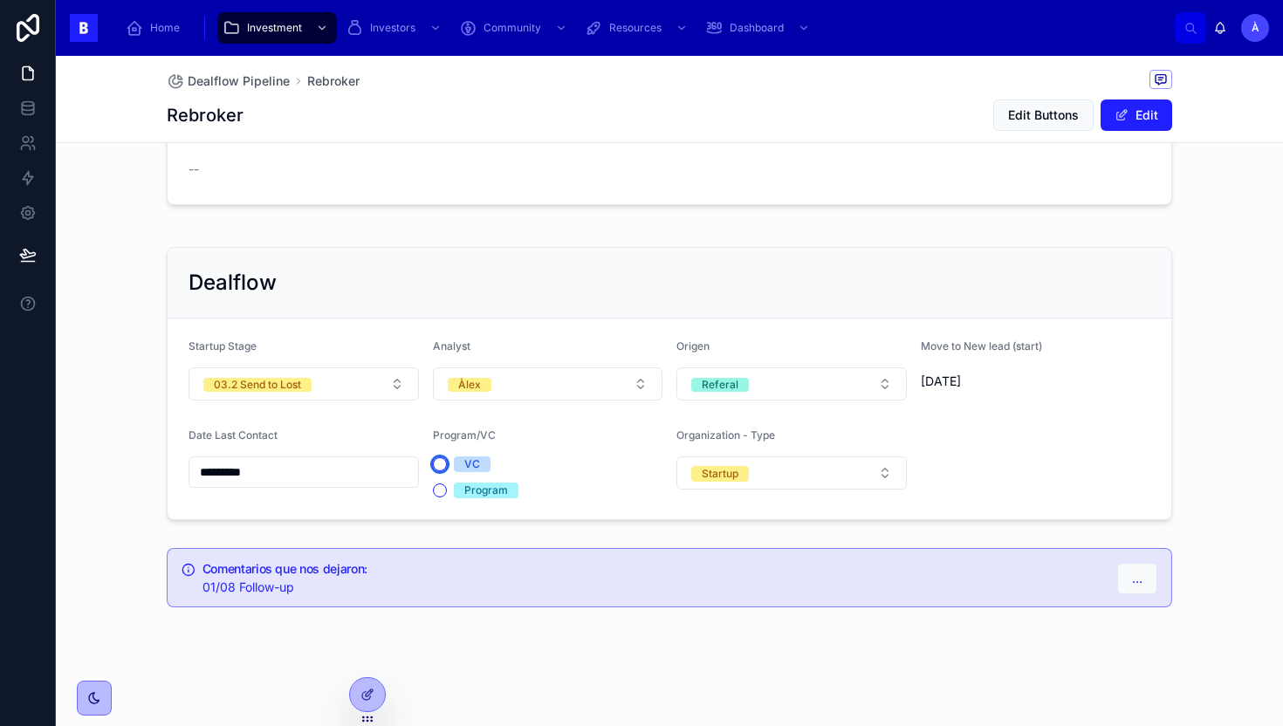
click at [436, 467] on button "VC" at bounding box center [440, 464] width 14 height 14
click at [429, 295] on div "Dealflow" at bounding box center [670, 283] width 962 height 28
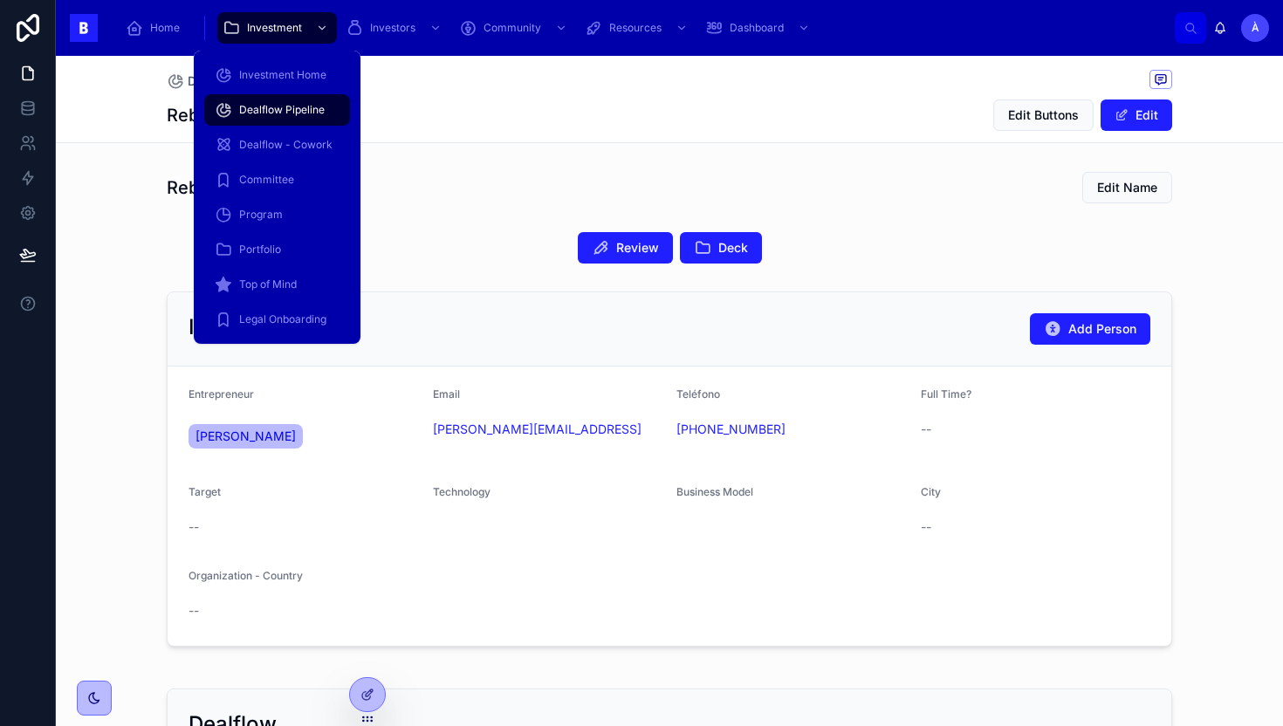
click at [265, 108] on span "Dealflow Pipeline" at bounding box center [282, 110] width 86 height 14
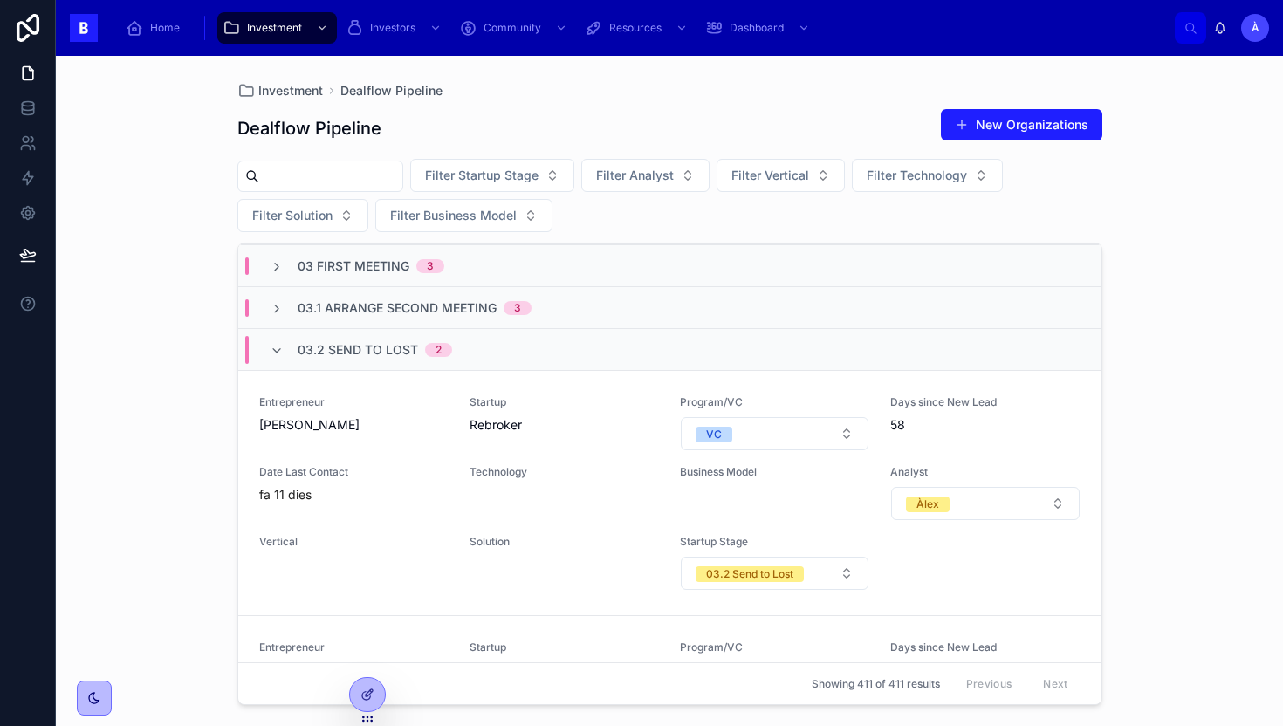
scroll to position [212, 0]
click at [367, 357] on div "03.2 Send to Lost 2" at bounding box center [375, 347] width 155 height 28
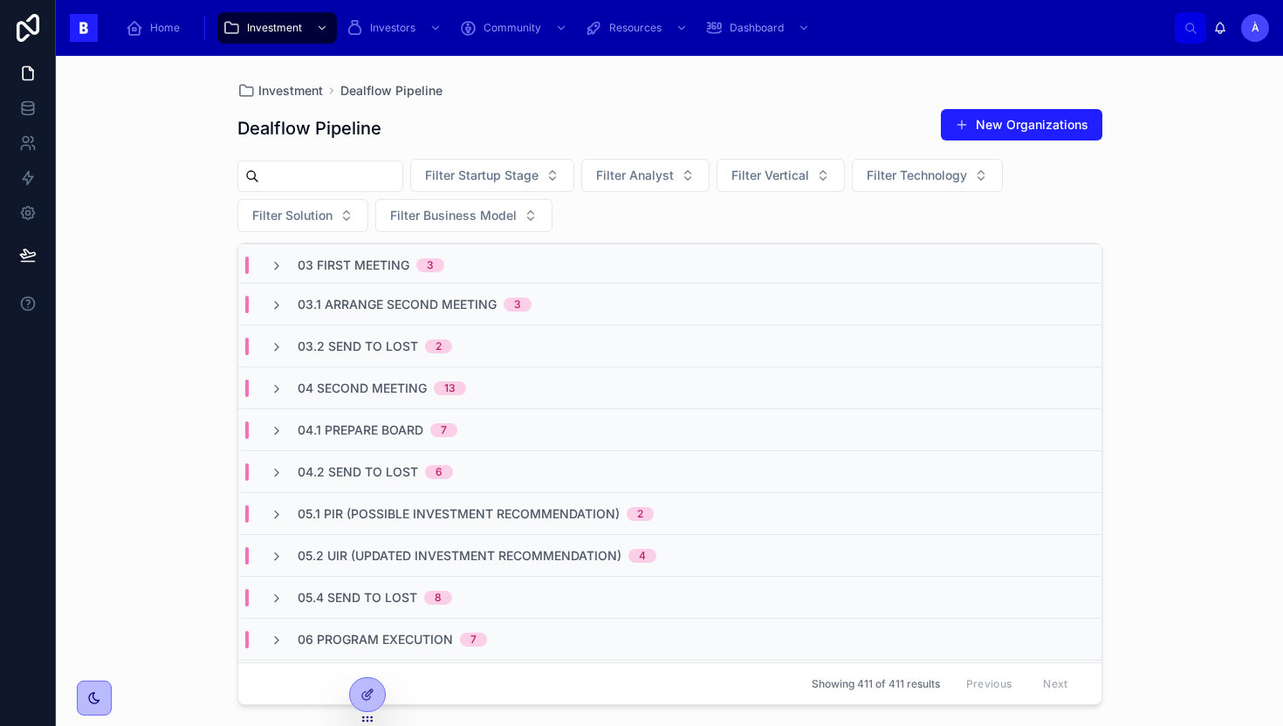
click at [354, 388] on span "04 Second Meeting" at bounding box center [362, 388] width 129 height 17
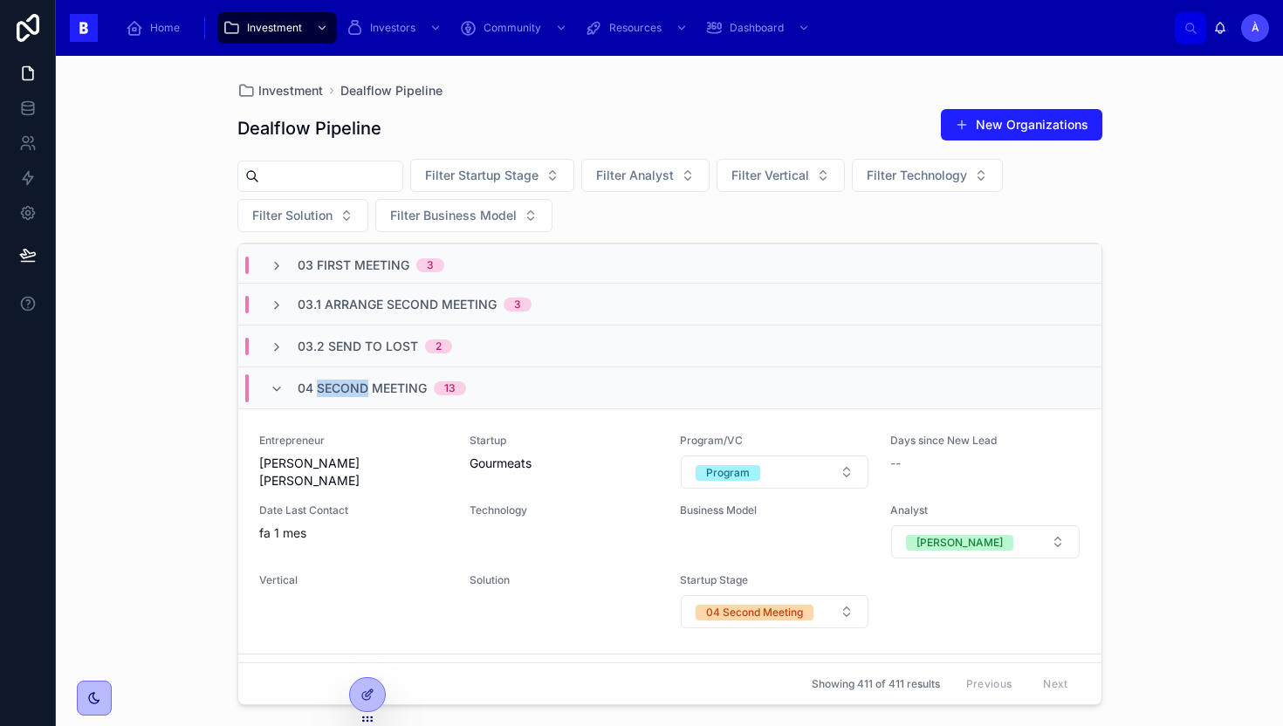
click at [354, 388] on span "04 Second Meeting" at bounding box center [362, 388] width 129 height 17
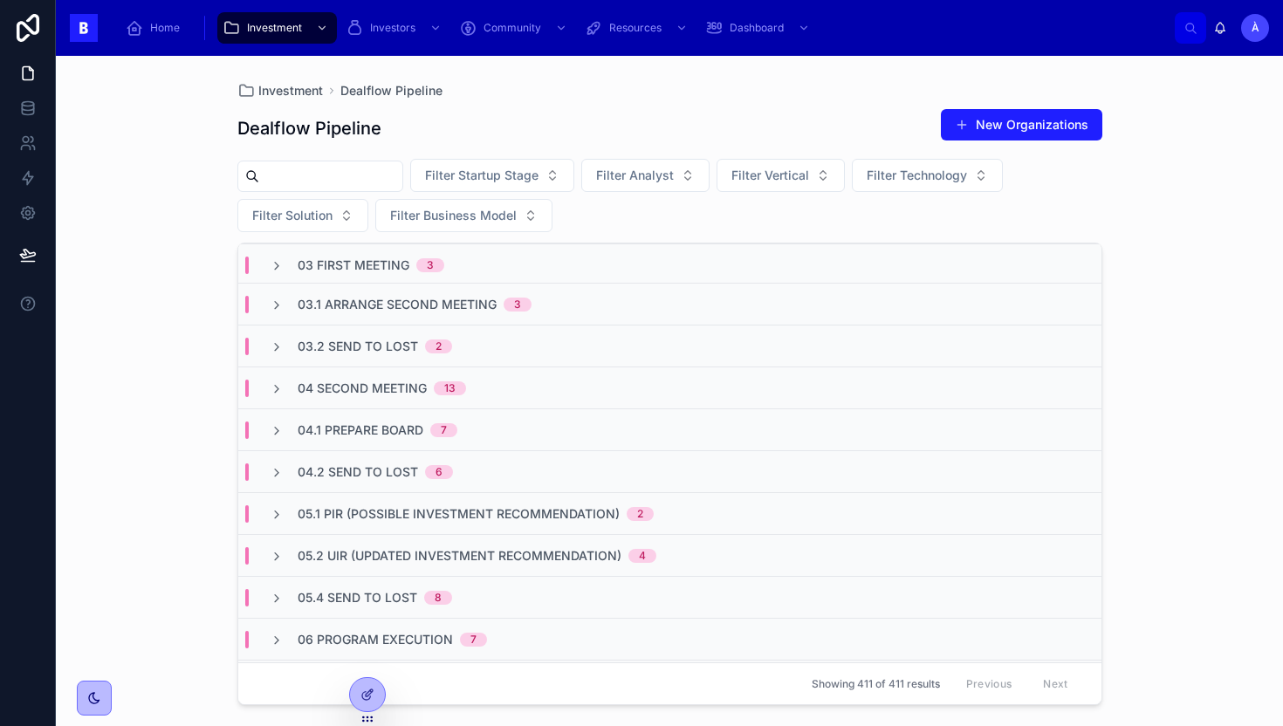
click at [356, 427] on span "04.1 Prepare Board" at bounding box center [361, 430] width 126 height 17
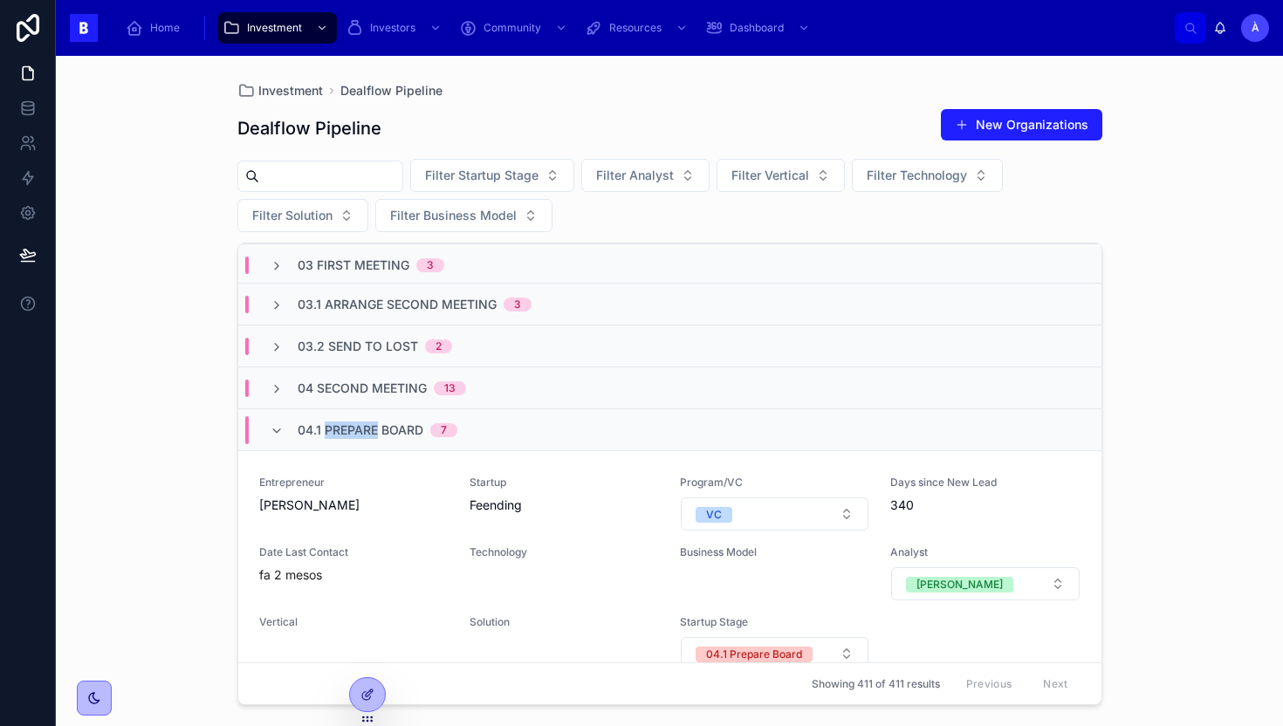
click at [356, 427] on span "04.1 Prepare Board" at bounding box center [361, 430] width 126 height 17
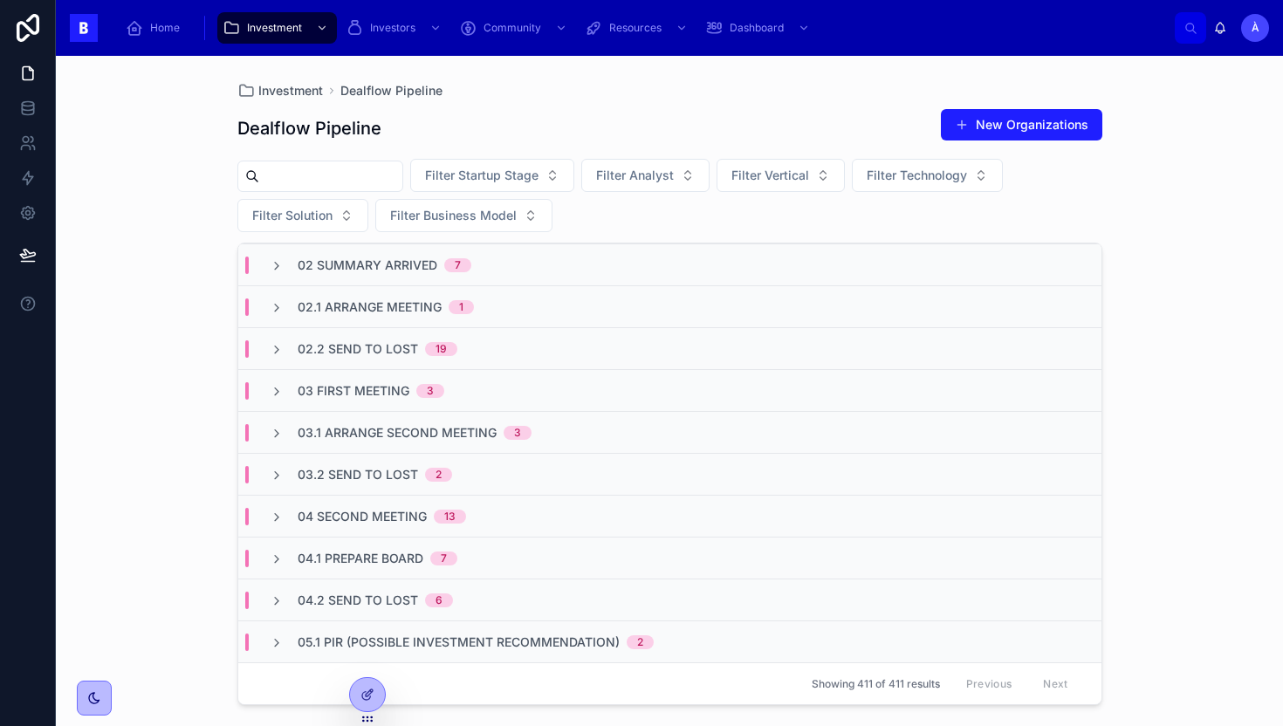
scroll to position [0, 0]
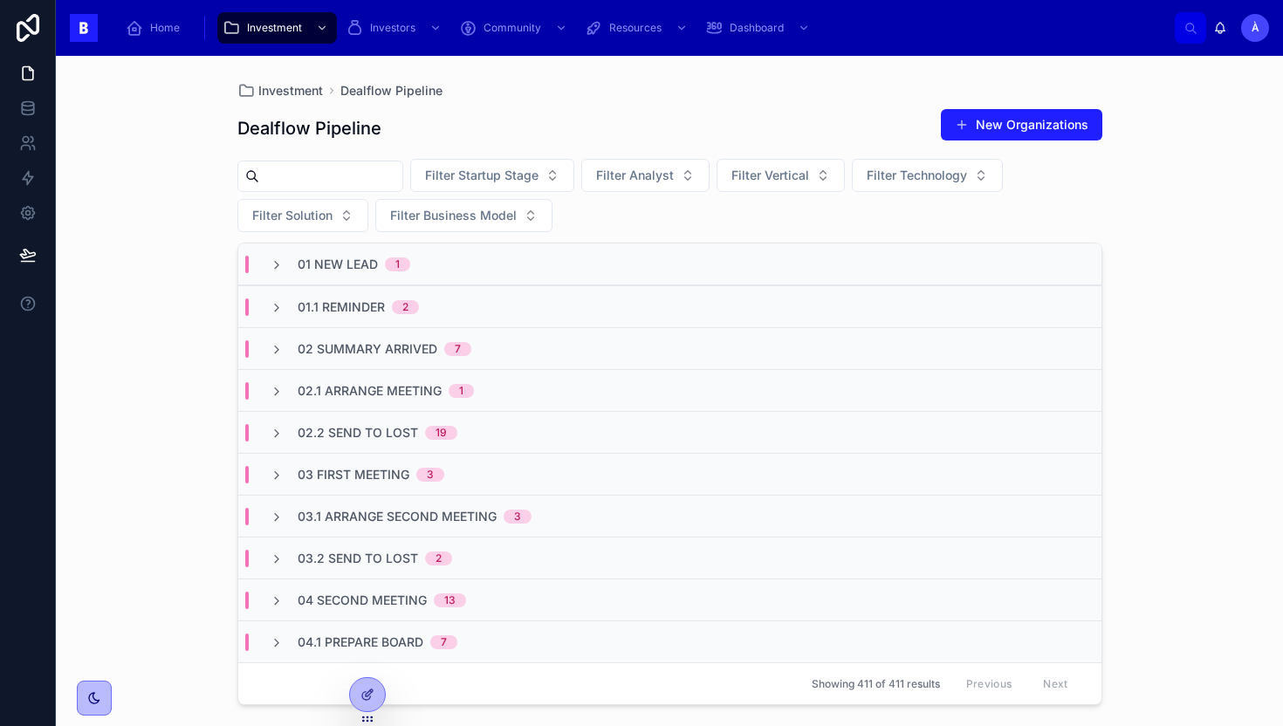
click at [368, 516] on span "03.1 Arrange Second Meeting" at bounding box center [397, 516] width 199 height 17
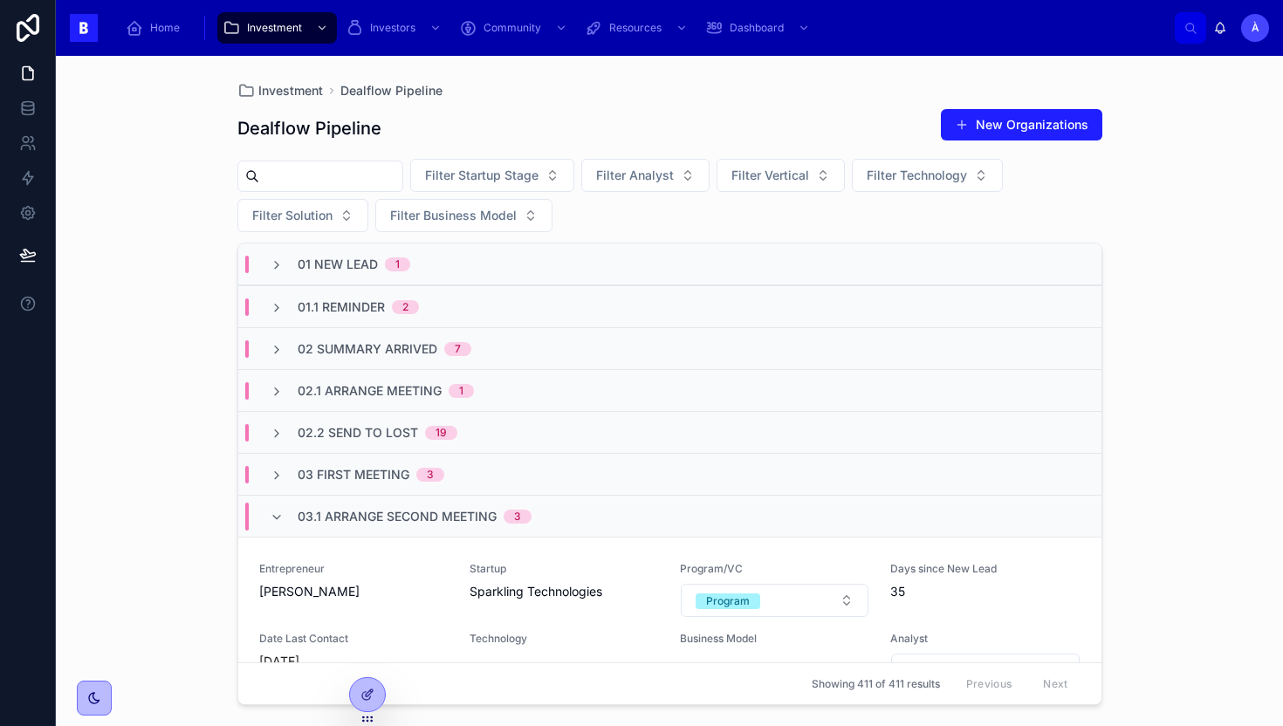
click at [368, 515] on span "03.1 Arrange Second Meeting" at bounding box center [397, 516] width 199 height 17
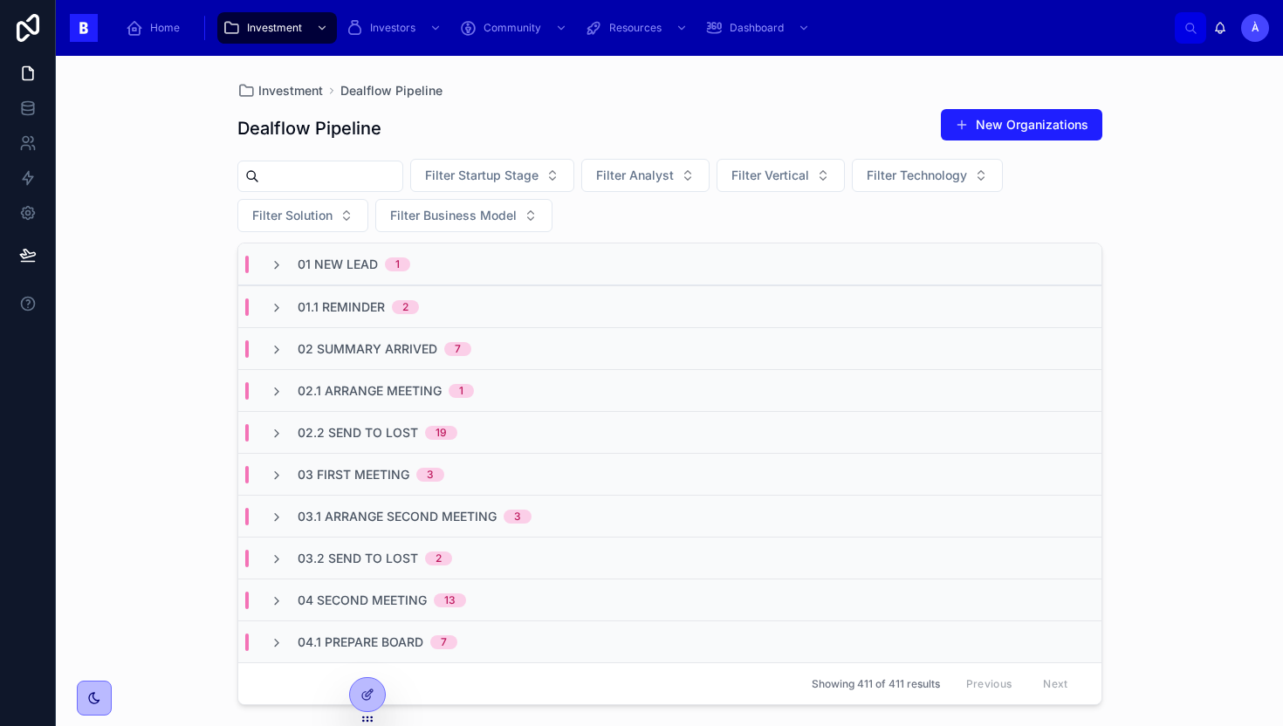
scroll to position [60, 0]
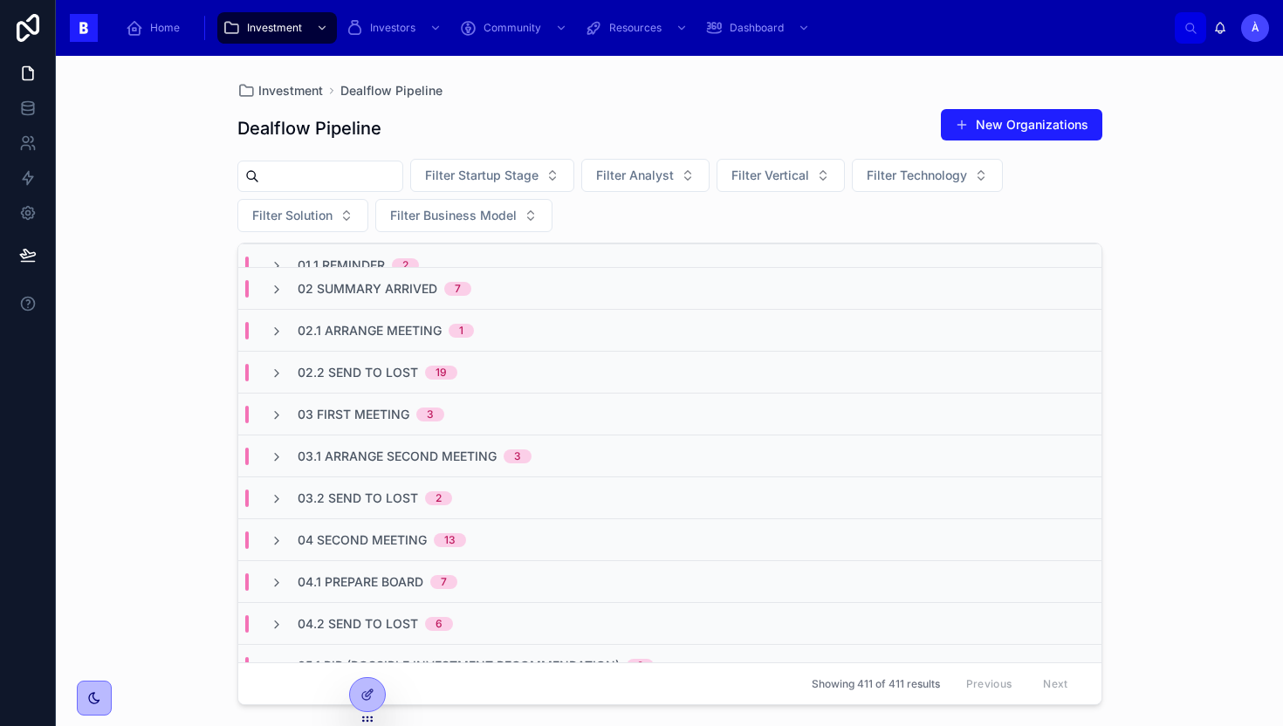
click at [371, 464] on span "03.1 Arrange Second Meeting" at bounding box center [397, 456] width 199 height 17
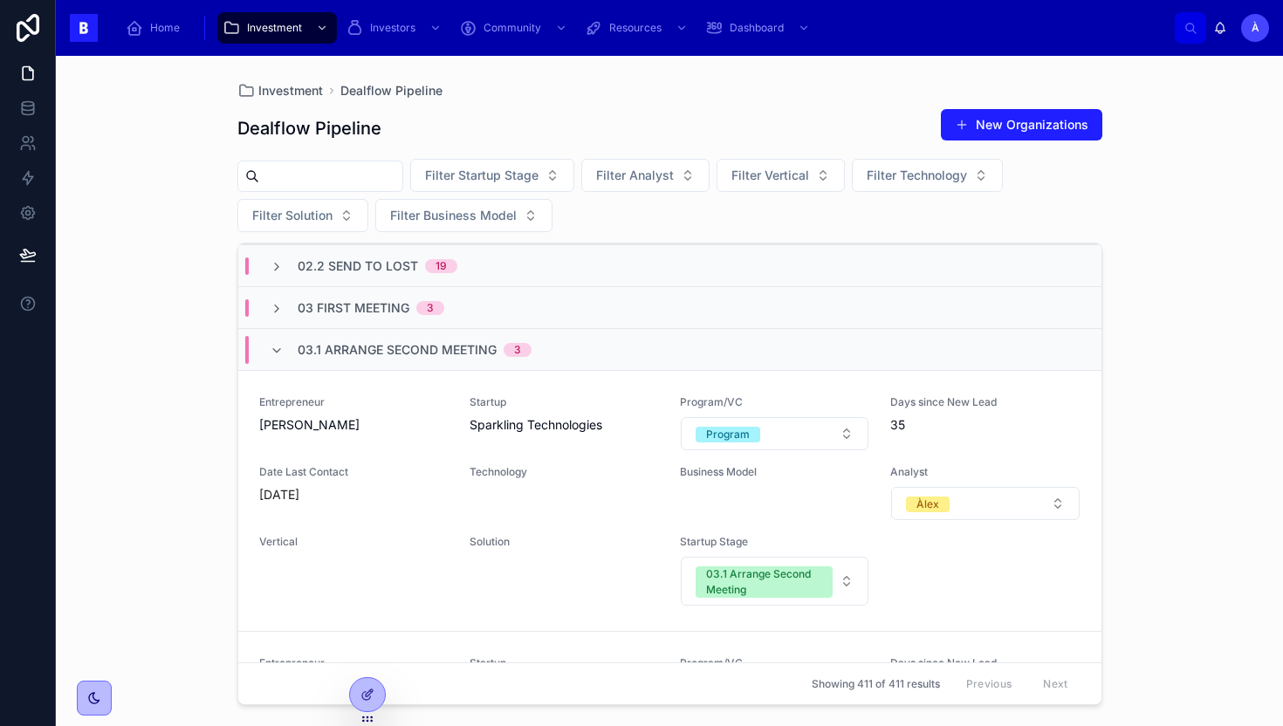
scroll to position [165, 0]
click at [348, 351] on span "03.1 Arrange Second Meeting" at bounding box center [397, 351] width 199 height 17
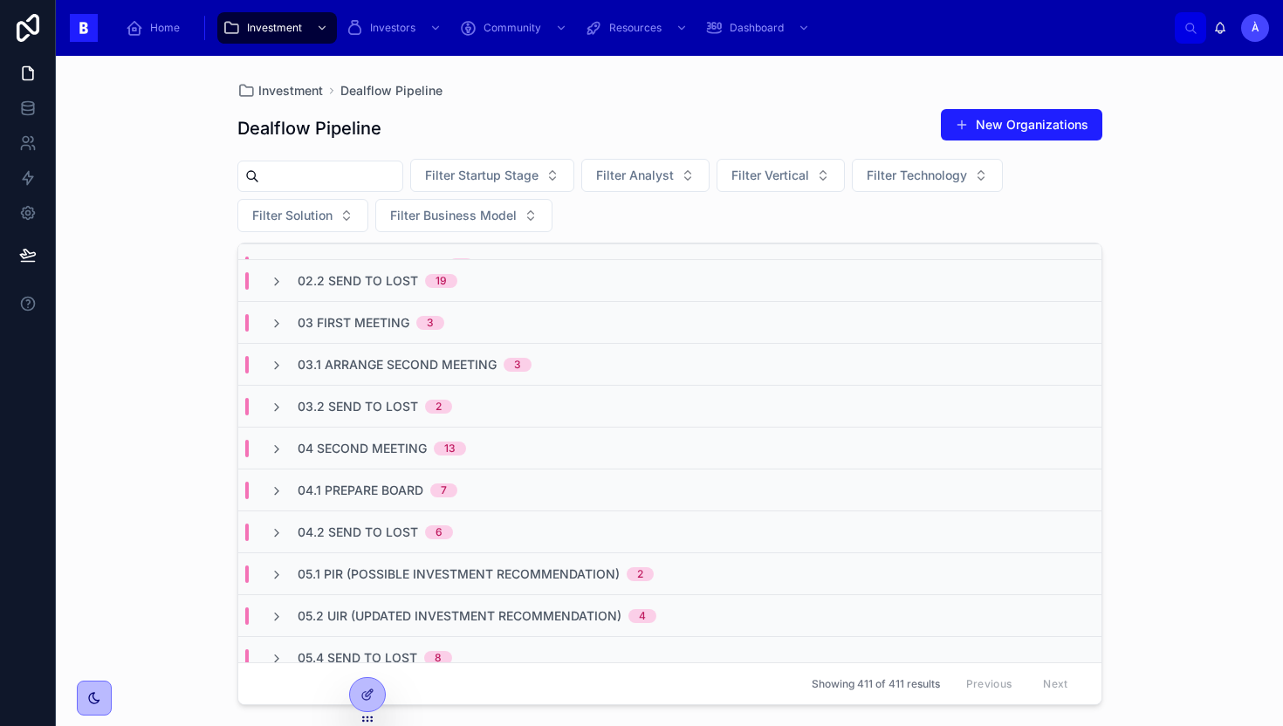
scroll to position [157, 0]
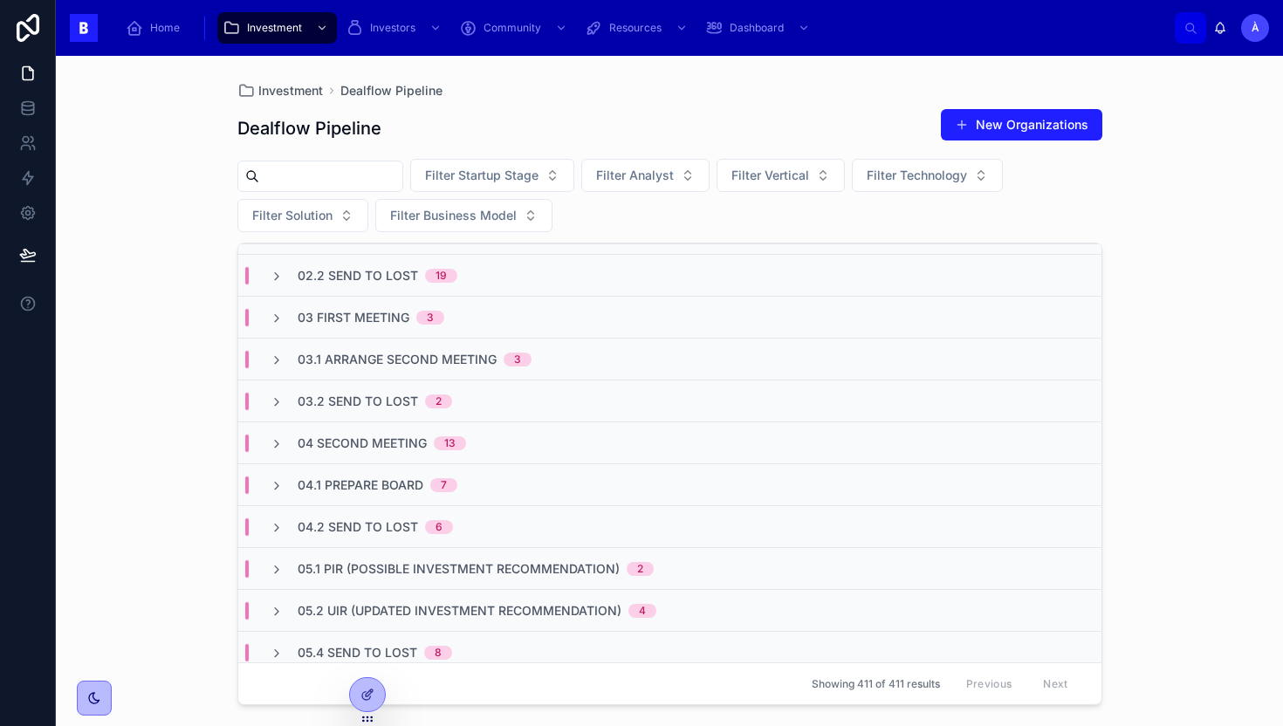
click at [387, 541] on div "04.2 Send to Lost 6" at bounding box center [669, 526] width 863 height 42
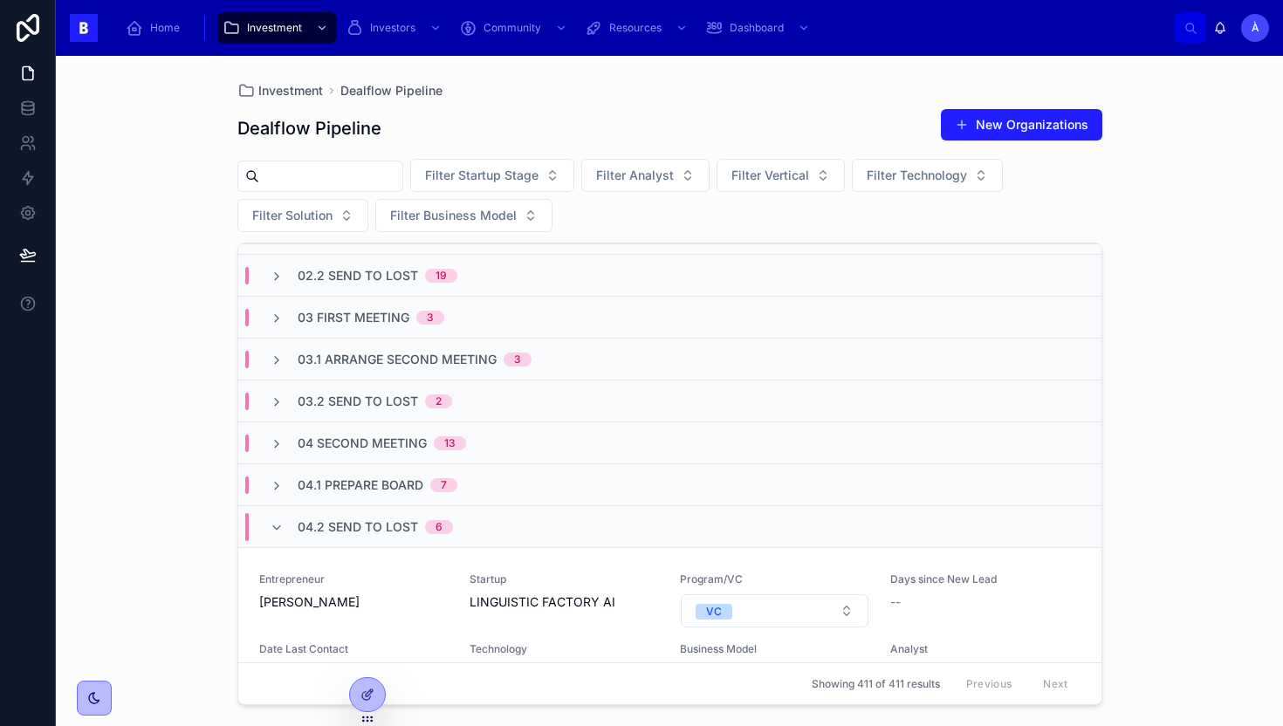
click at [387, 541] on div "04.2 Send to Lost 6" at bounding box center [669, 526] width 863 height 42
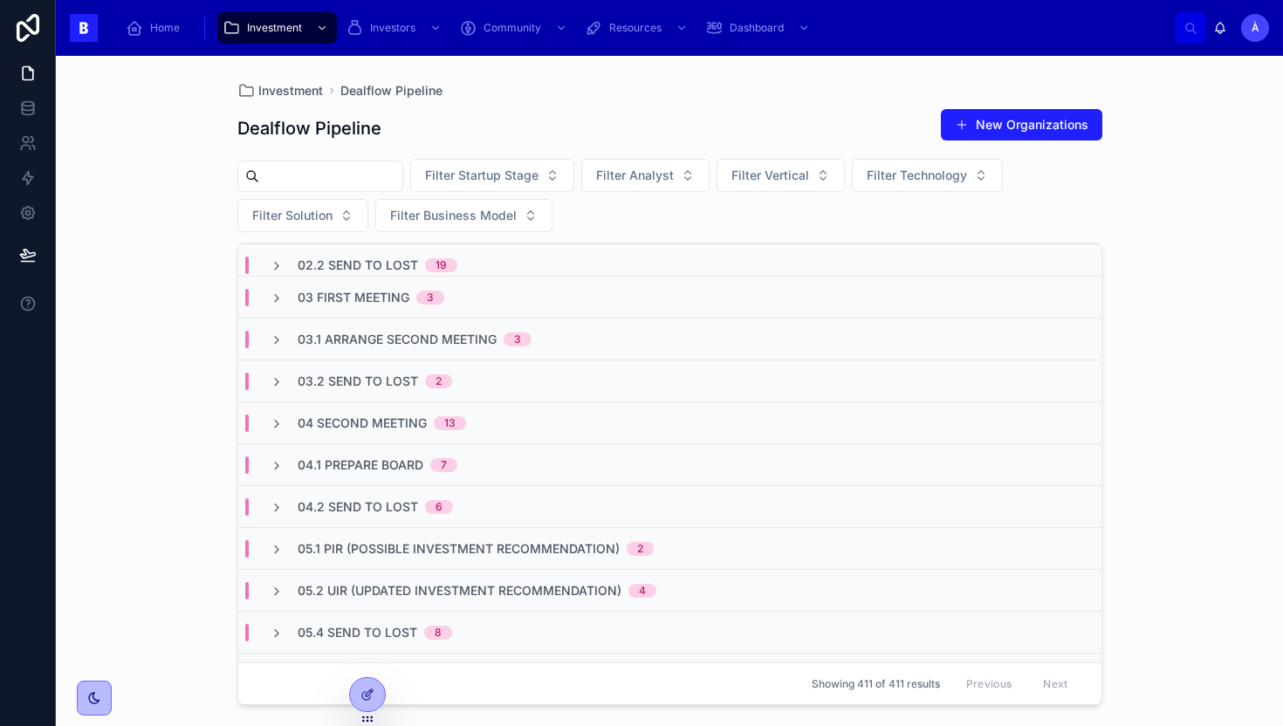
scroll to position [179, 0]
click at [393, 503] on span "04.2 Send to Lost" at bounding box center [358, 505] width 120 height 17
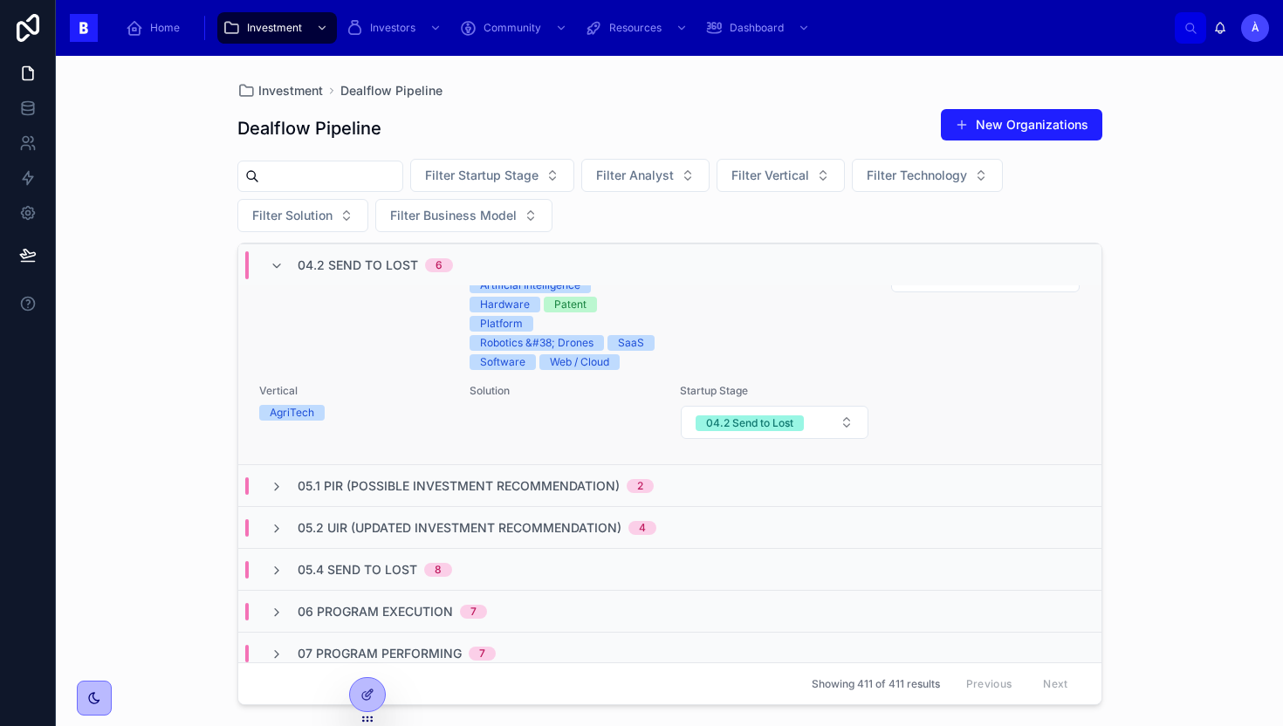
scroll to position [1861, 0]
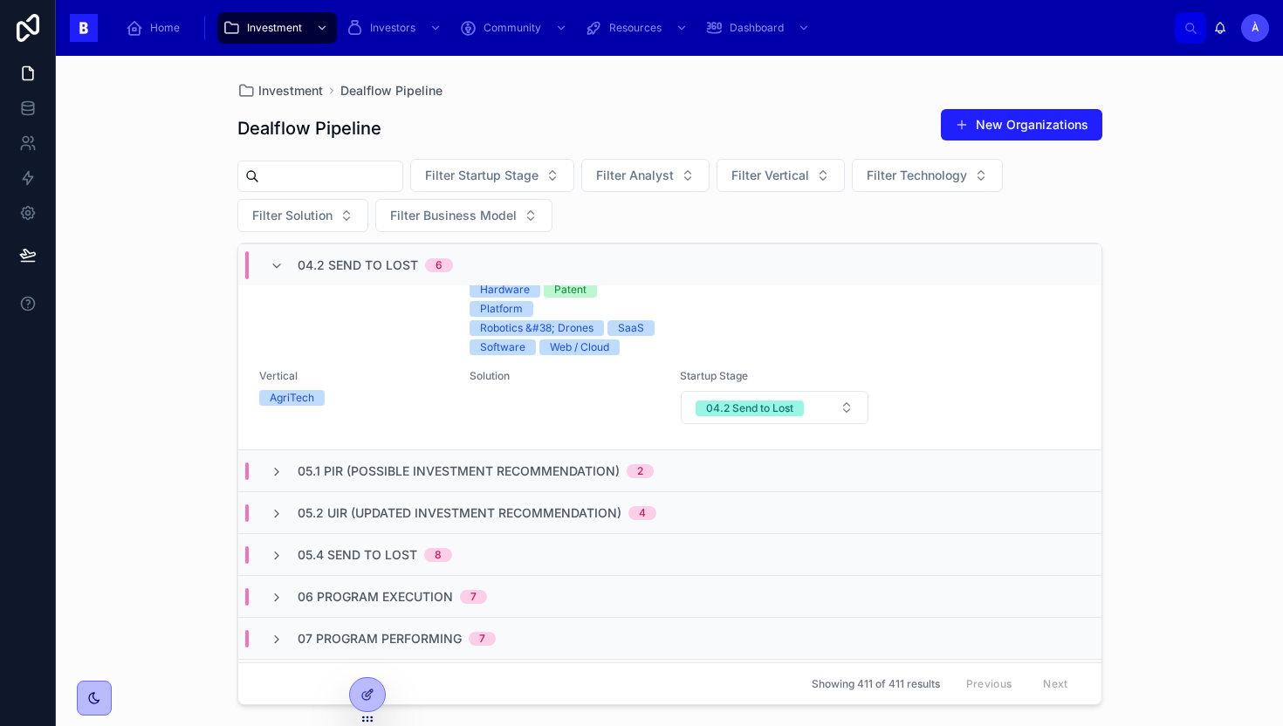
click at [303, 266] on span "04.2 Send to Lost" at bounding box center [358, 265] width 120 height 17
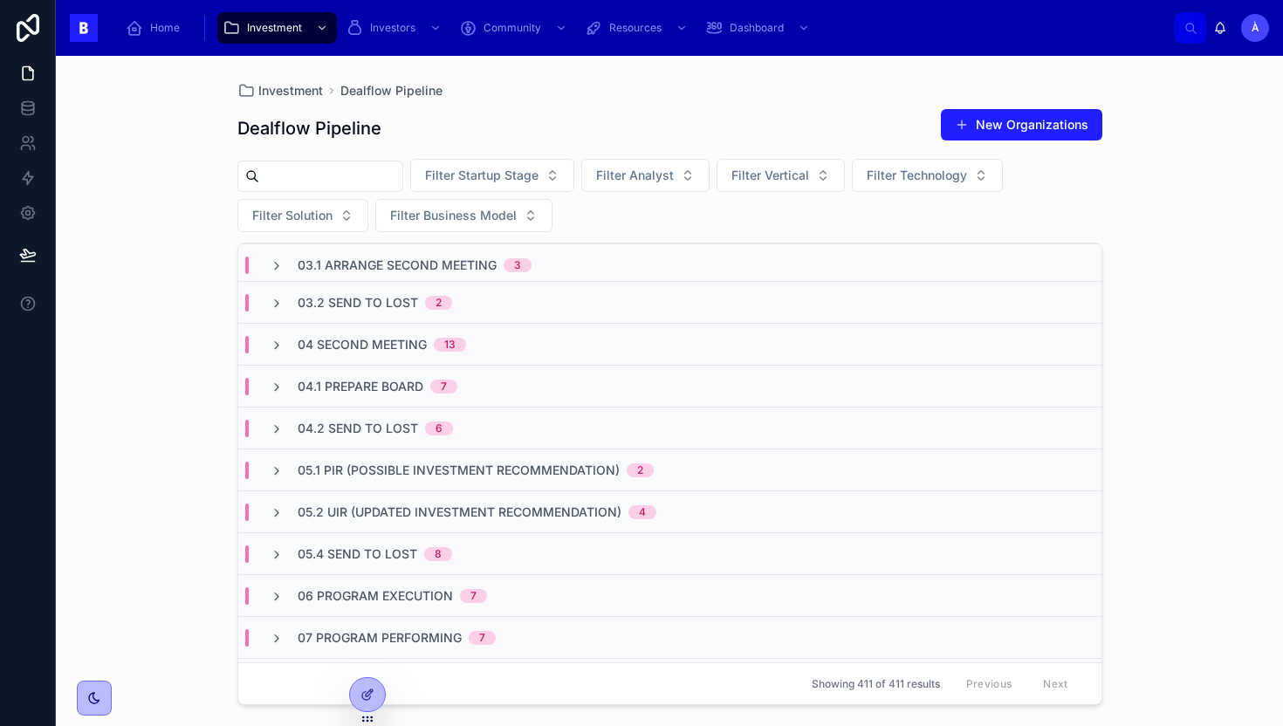
scroll to position [258, 0]
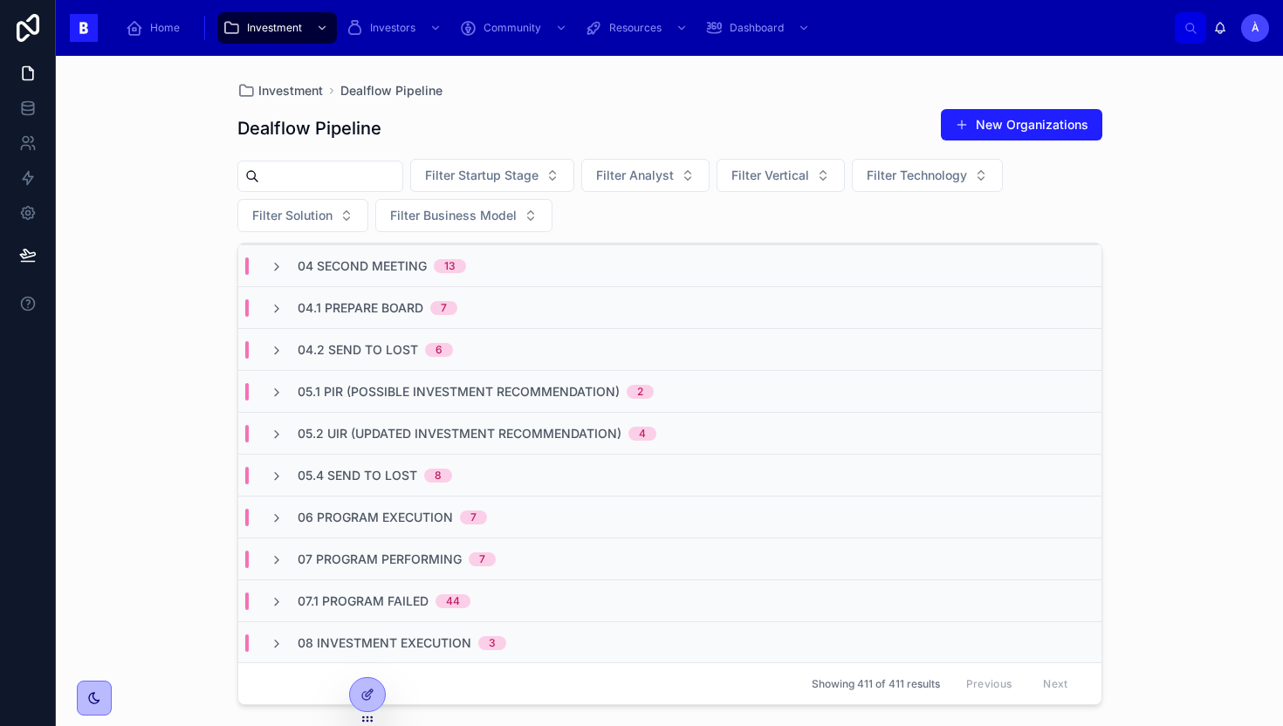
click at [345, 472] on span "05.4 Send to Lost" at bounding box center [358, 475] width 120 height 17
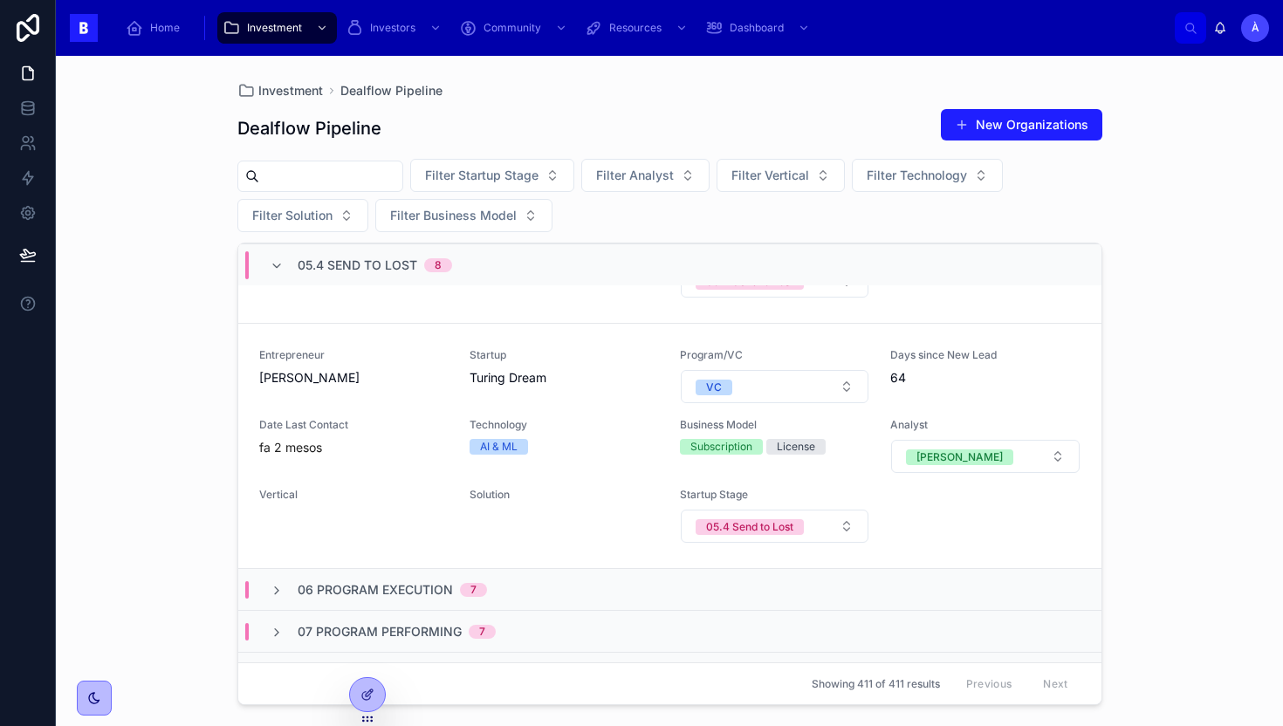
scroll to position [2272, 0]
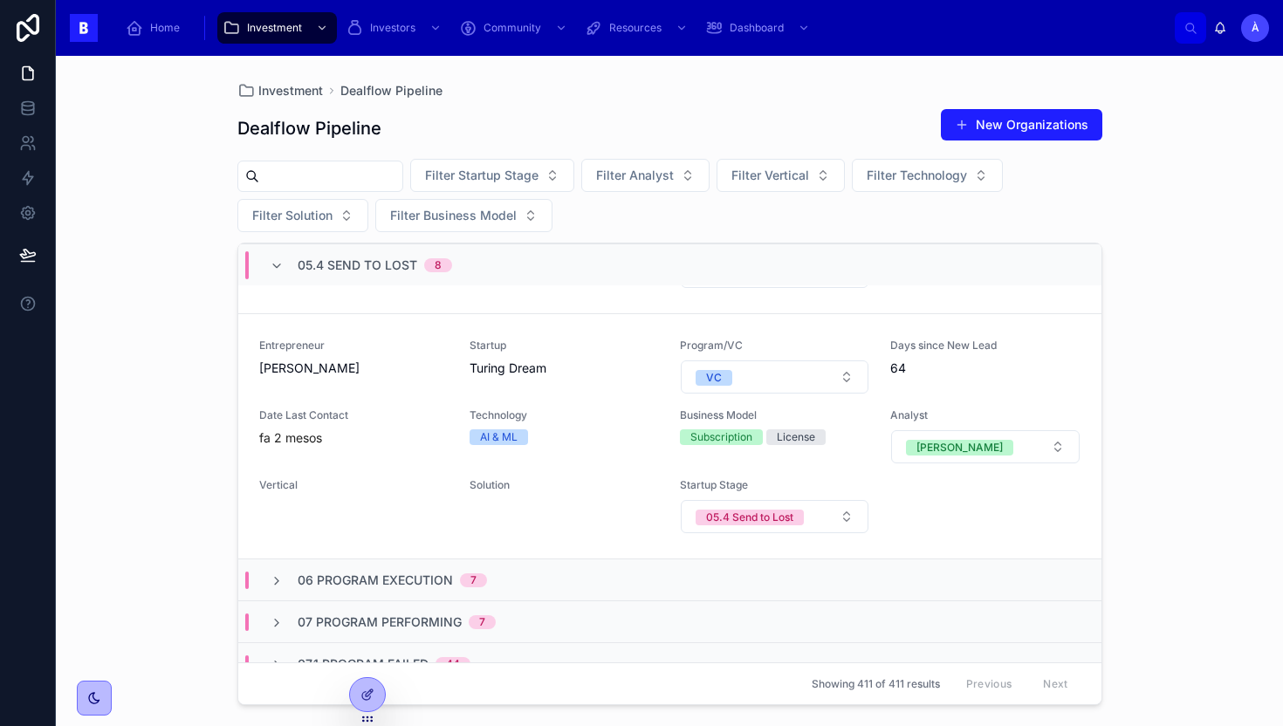
click at [285, 260] on div "05.4 Send to Lost 8" at bounding box center [361, 265] width 182 height 28
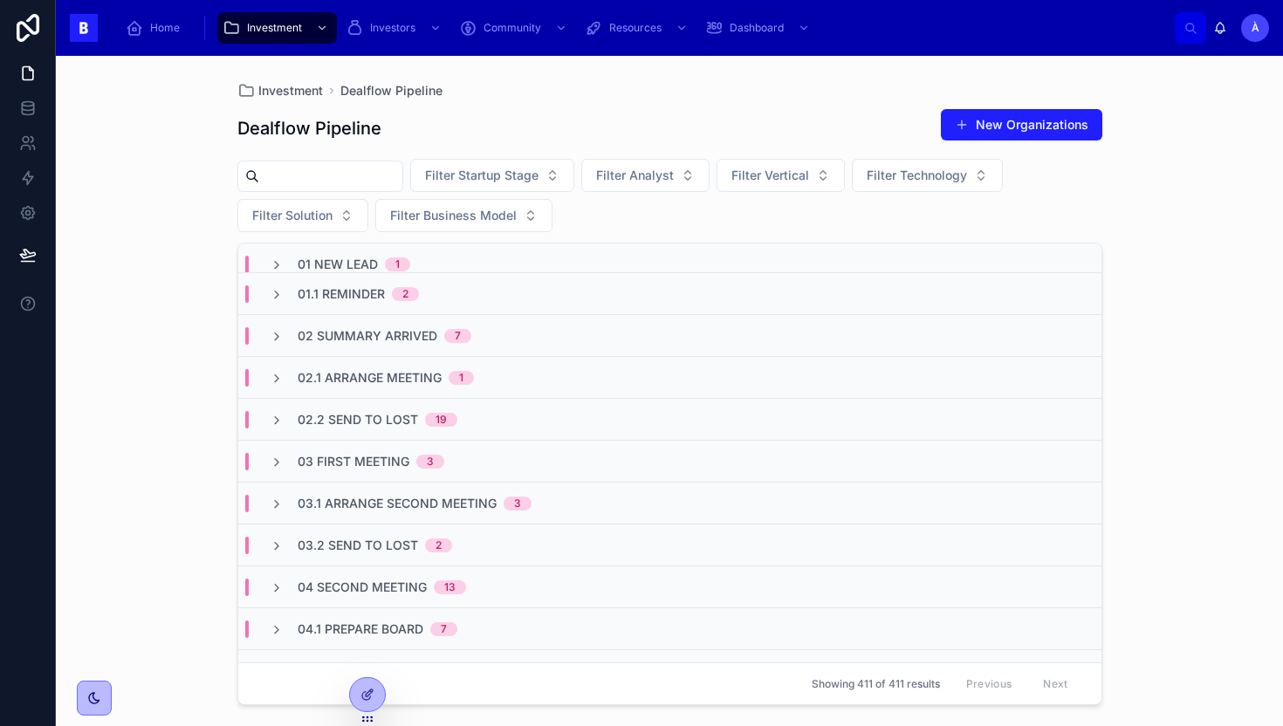
scroll to position [0, 0]
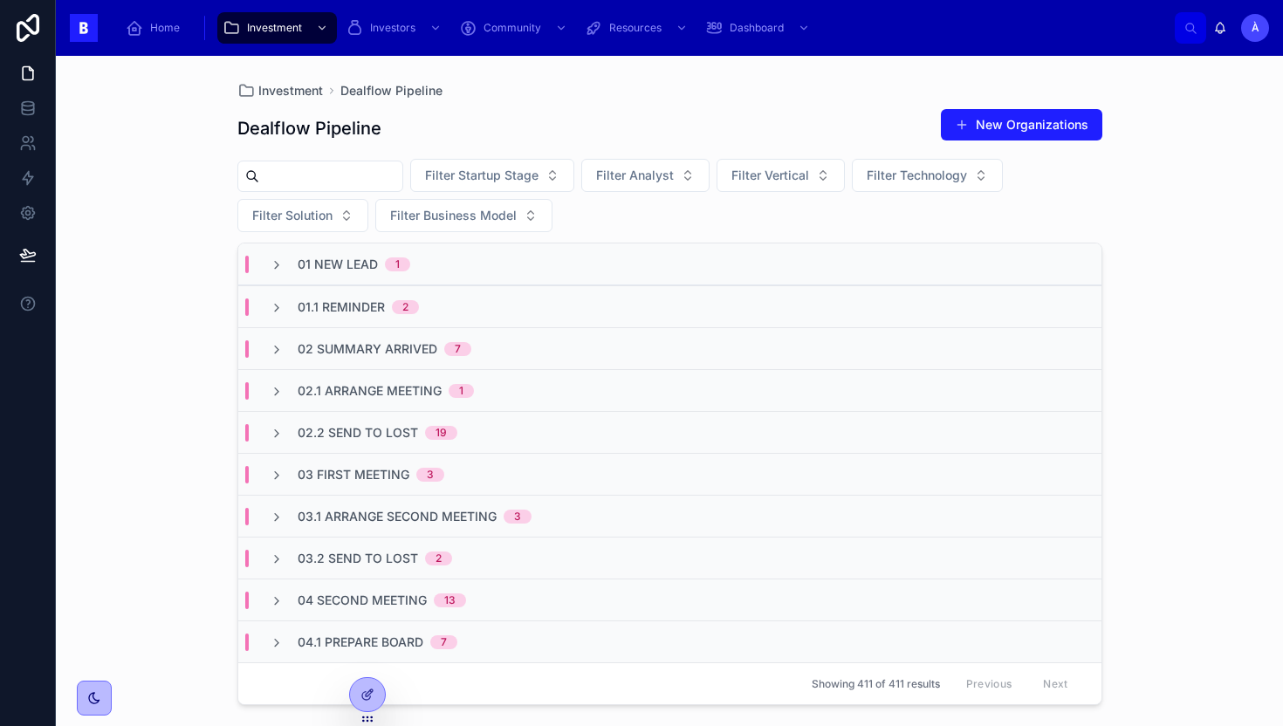
click at [383, 542] on div "03.2 Send to Lost 2" at bounding box center [669, 558] width 863 height 42
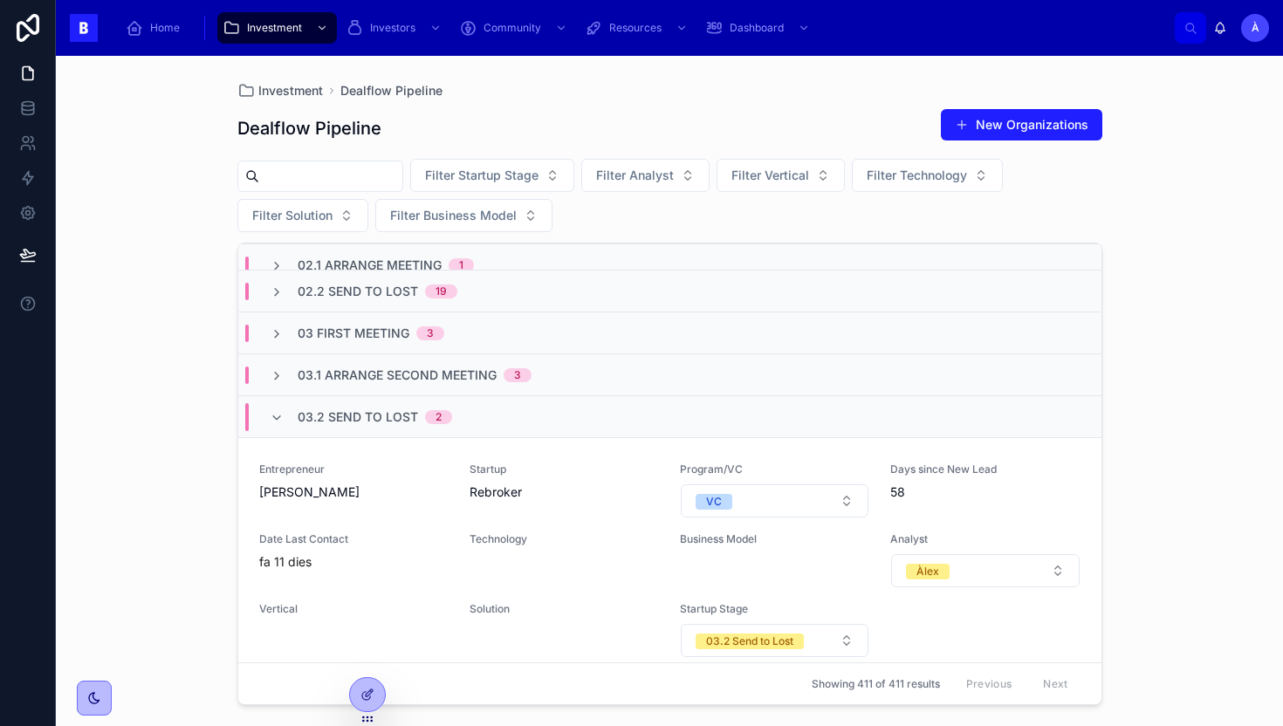
scroll to position [120, 0]
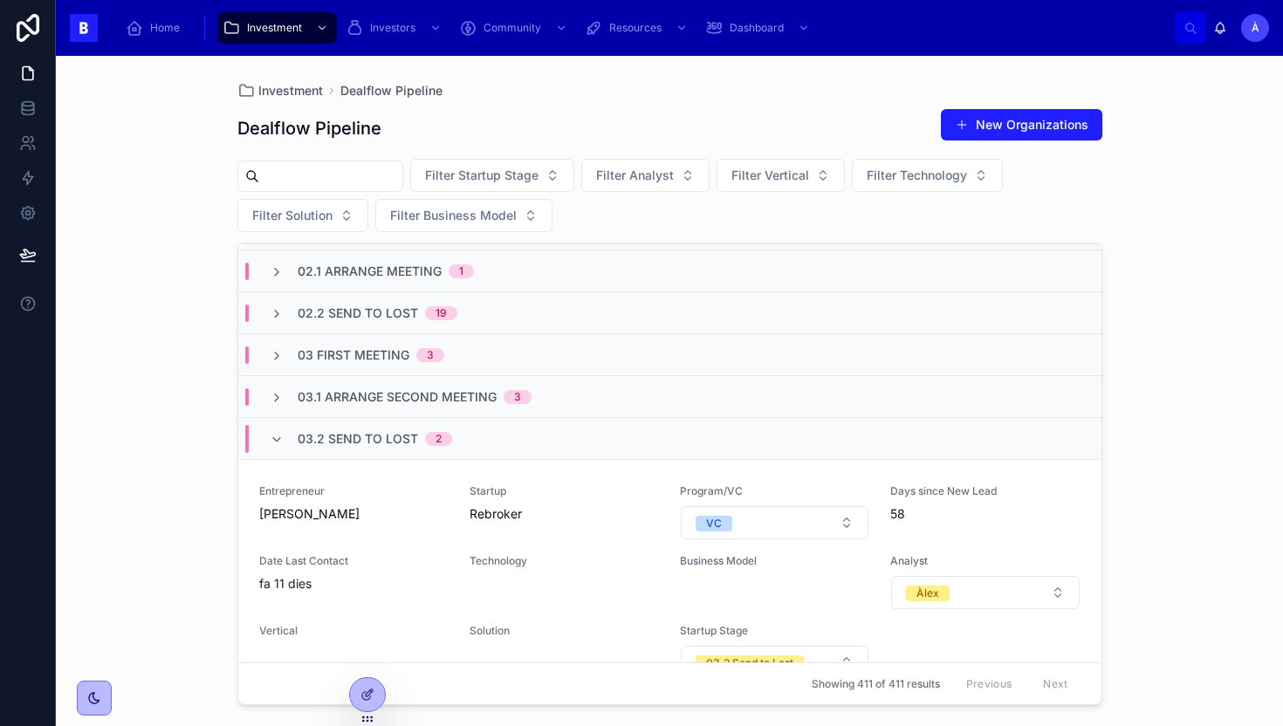
click at [353, 443] on span "03.2 Send to Lost" at bounding box center [358, 438] width 120 height 17
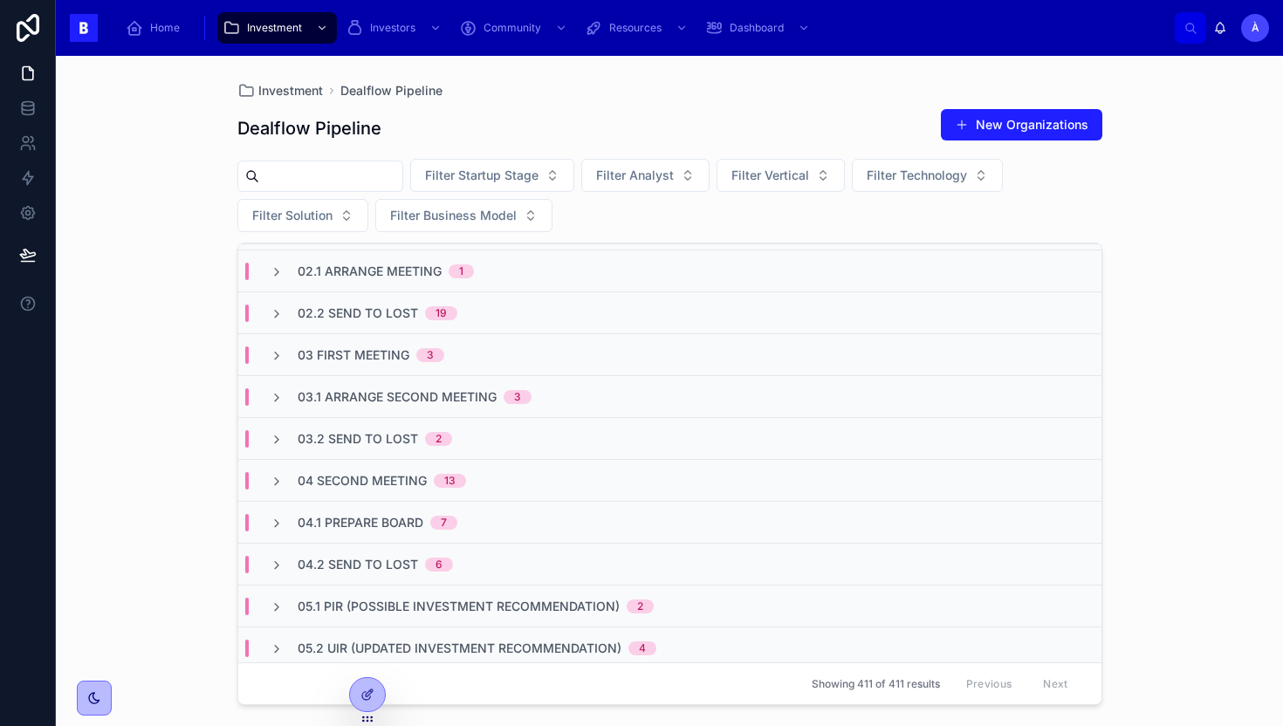
click at [368, 349] on span "03 First Meeting" at bounding box center [354, 355] width 112 height 17
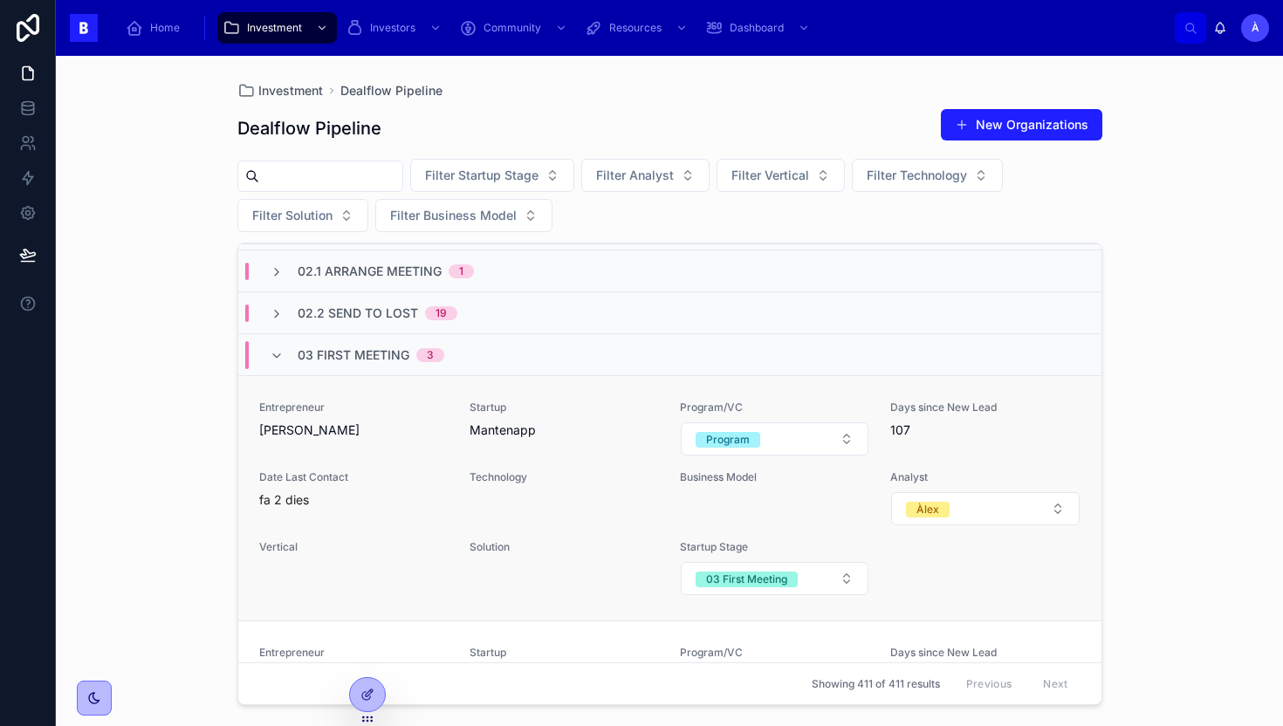
click at [416, 429] on span "[PERSON_NAME]" at bounding box center [353, 430] width 189 height 17
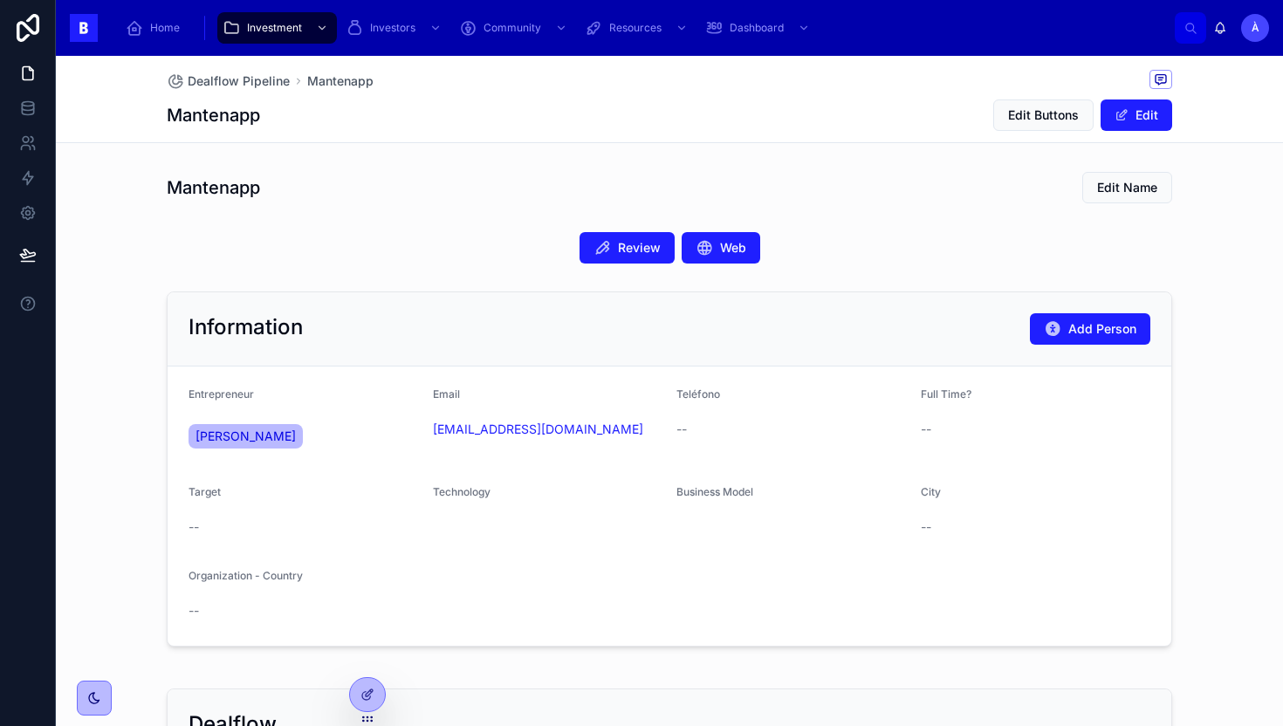
scroll to position [475, 0]
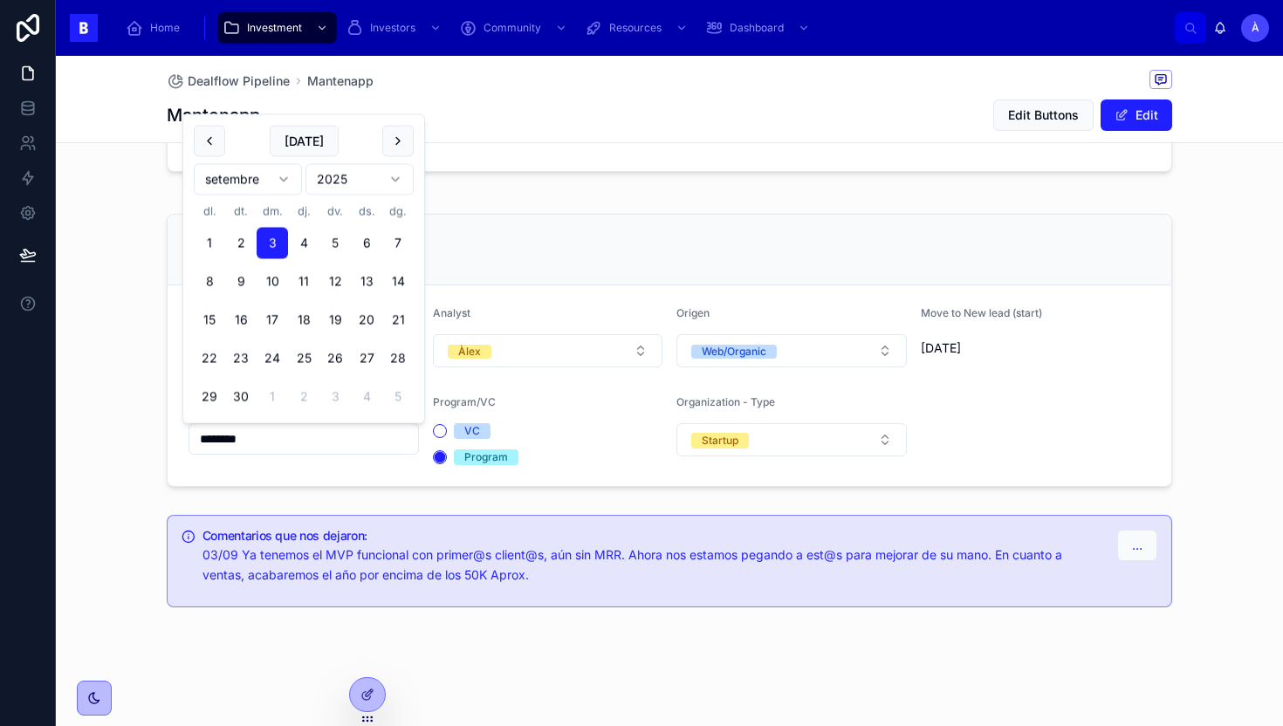
click at [346, 444] on input "********" at bounding box center [303, 439] width 229 height 24
click at [339, 316] on button "19" at bounding box center [334, 320] width 31 height 31
type input "*********"
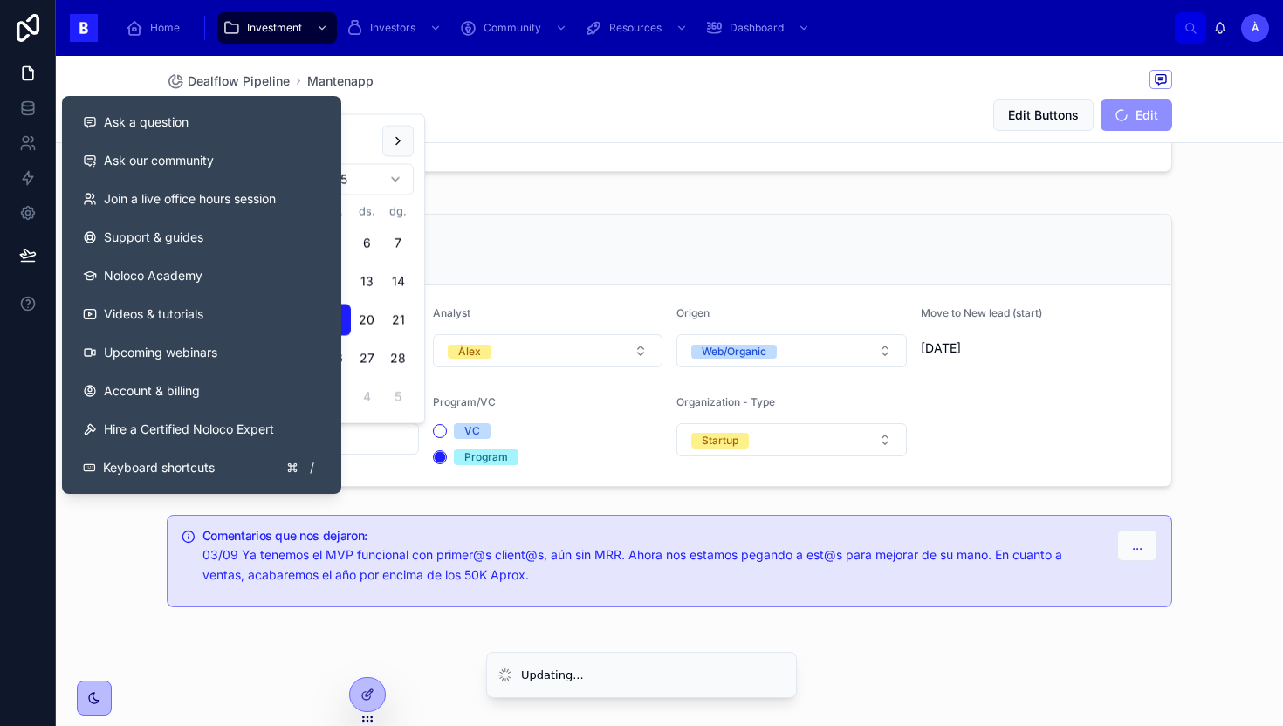
click at [674, 216] on div "Dealflow" at bounding box center [670, 250] width 1004 height 71
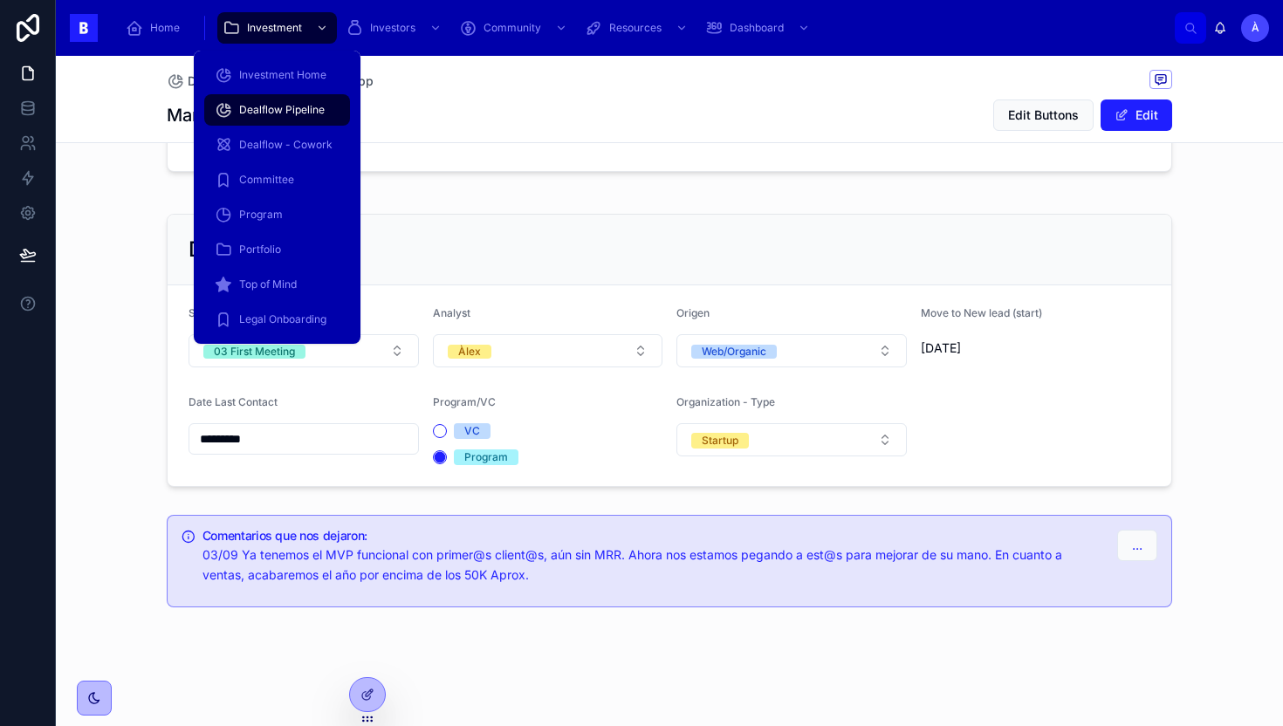
click at [291, 105] on span "Dealflow Pipeline" at bounding box center [282, 110] width 86 height 14
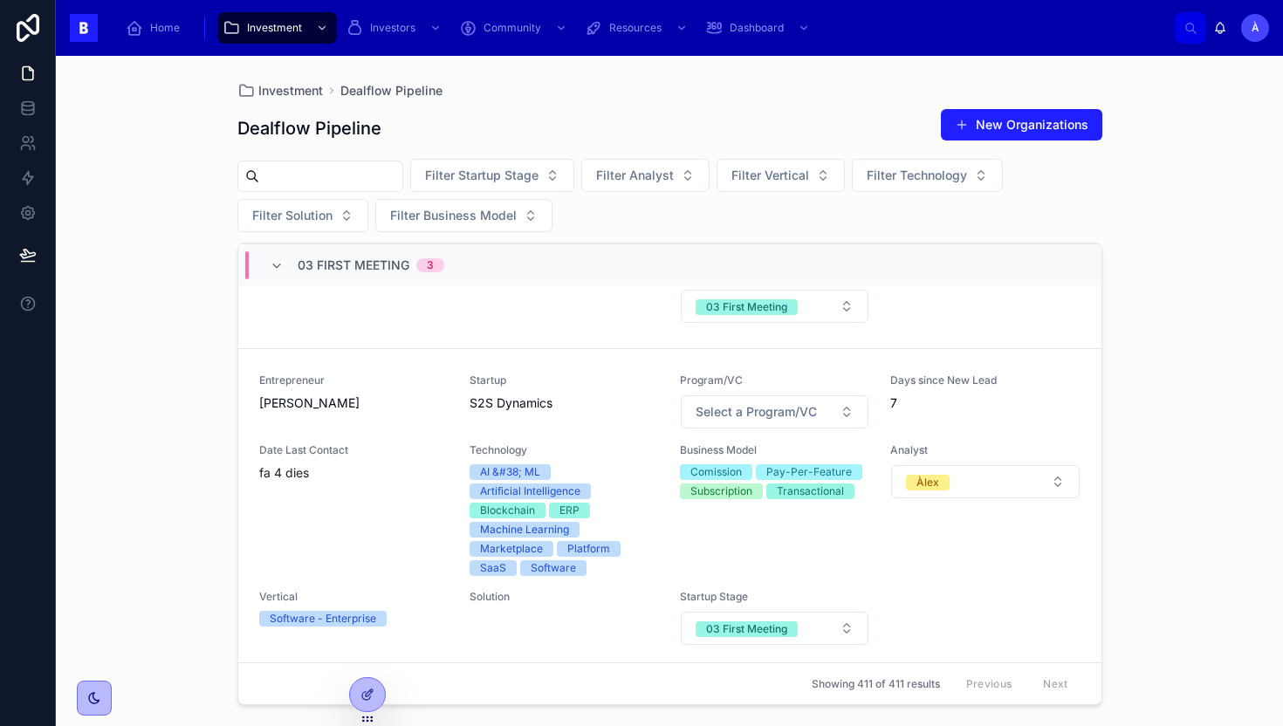
scroll to position [435, 0]
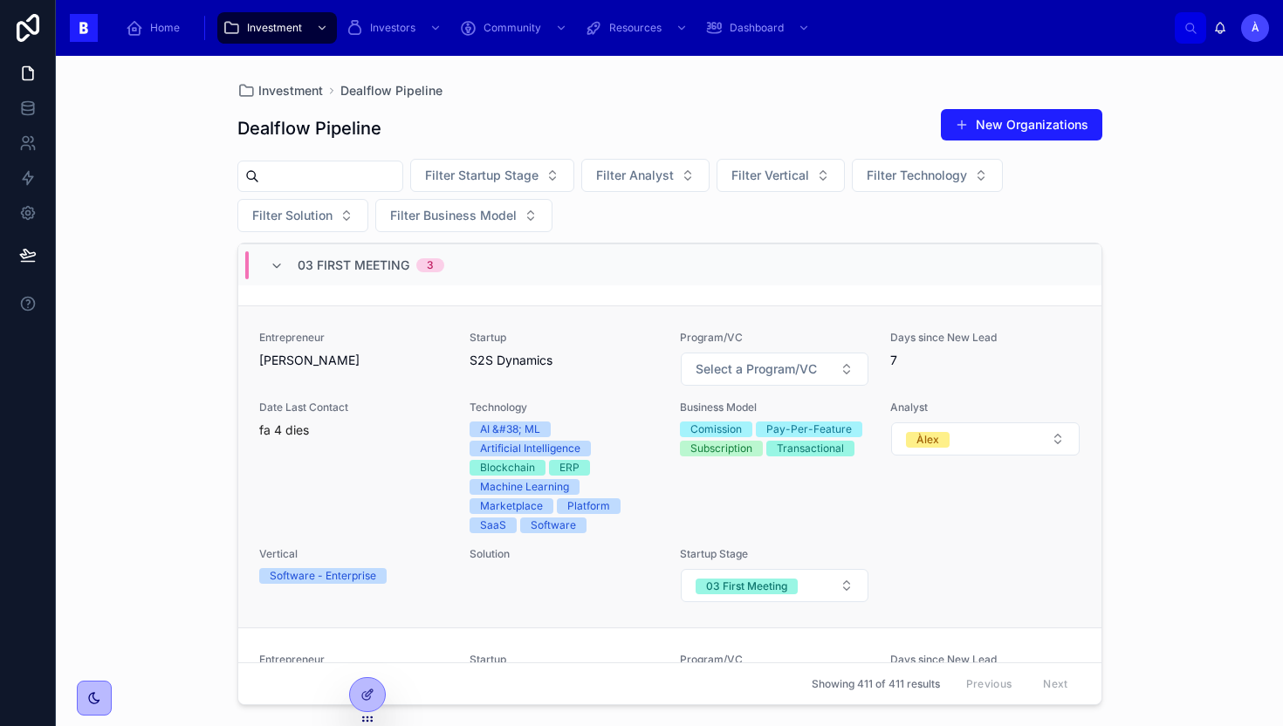
click at [405, 375] on div "Entrepreneur Arjun Srihari" at bounding box center [353, 359] width 189 height 56
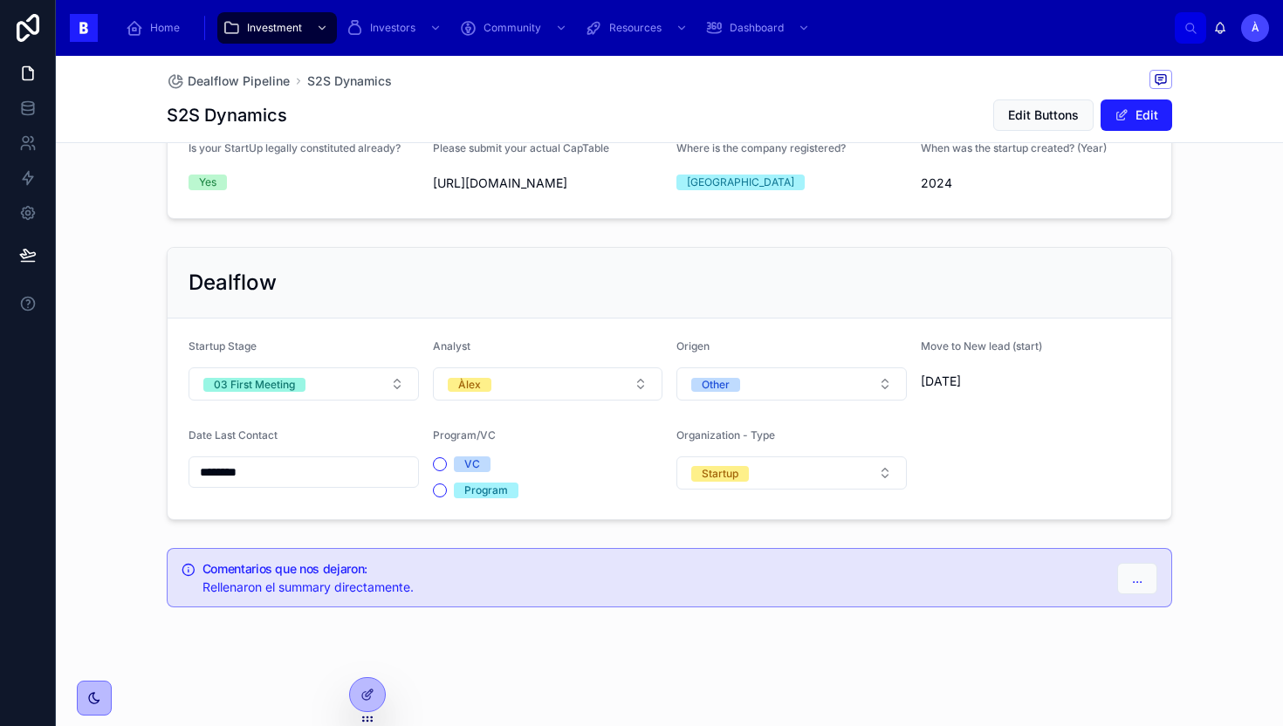
scroll to position [1255, 0]
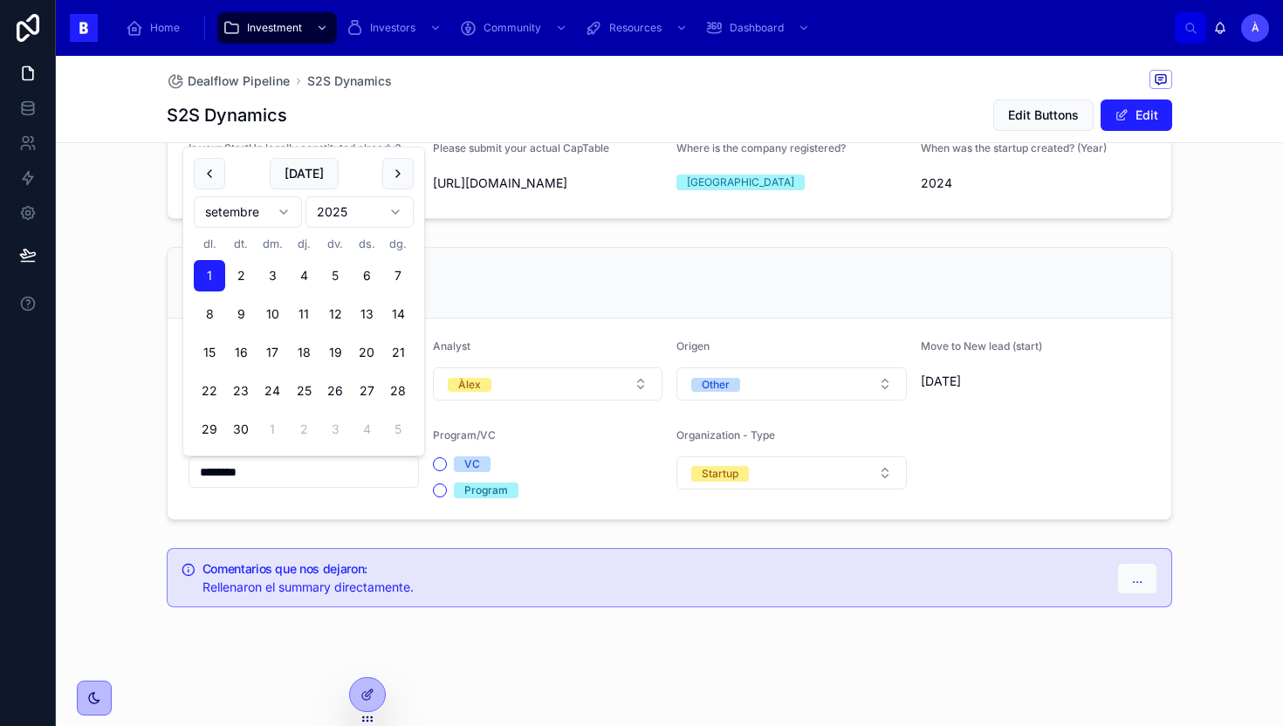
click at [324, 472] on input "********" at bounding box center [303, 472] width 229 height 24
click at [209, 315] on button "8" at bounding box center [209, 314] width 31 height 31
type input "********"
click at [637, 319] on form "Startup Stage 03 First Meeting Analyst Àlex Origen Other Move to New lead (star…" at bounding box center [670, 419] width 1004 height 201
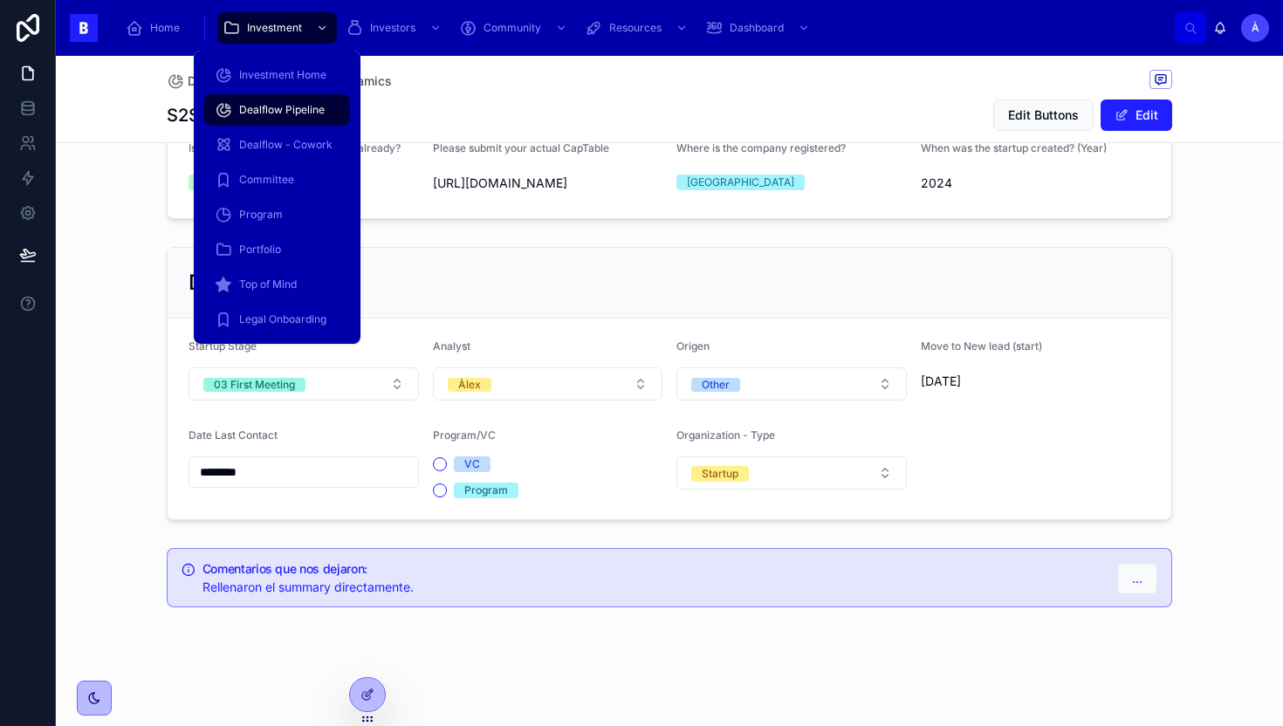
click at [288, 105] on span "Dealflow Pipeline" at bounding box center [282, 110] width 86 height 14
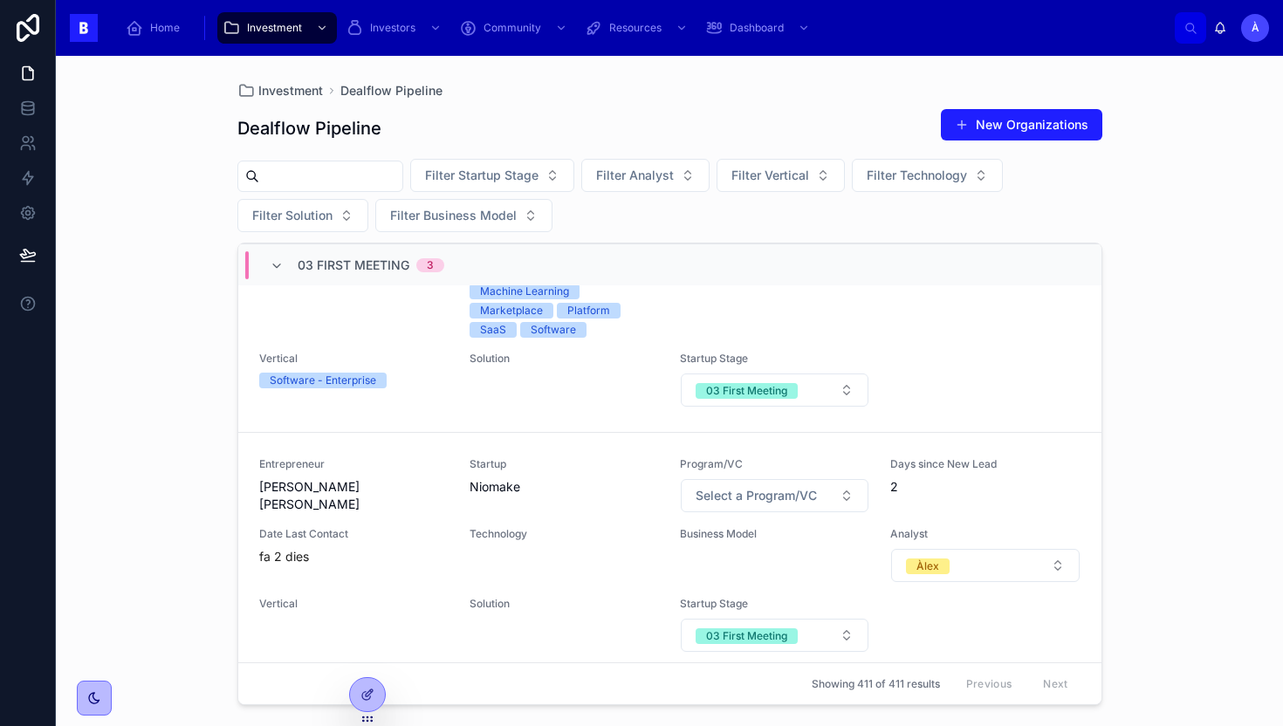
scroll to position [731, 0]
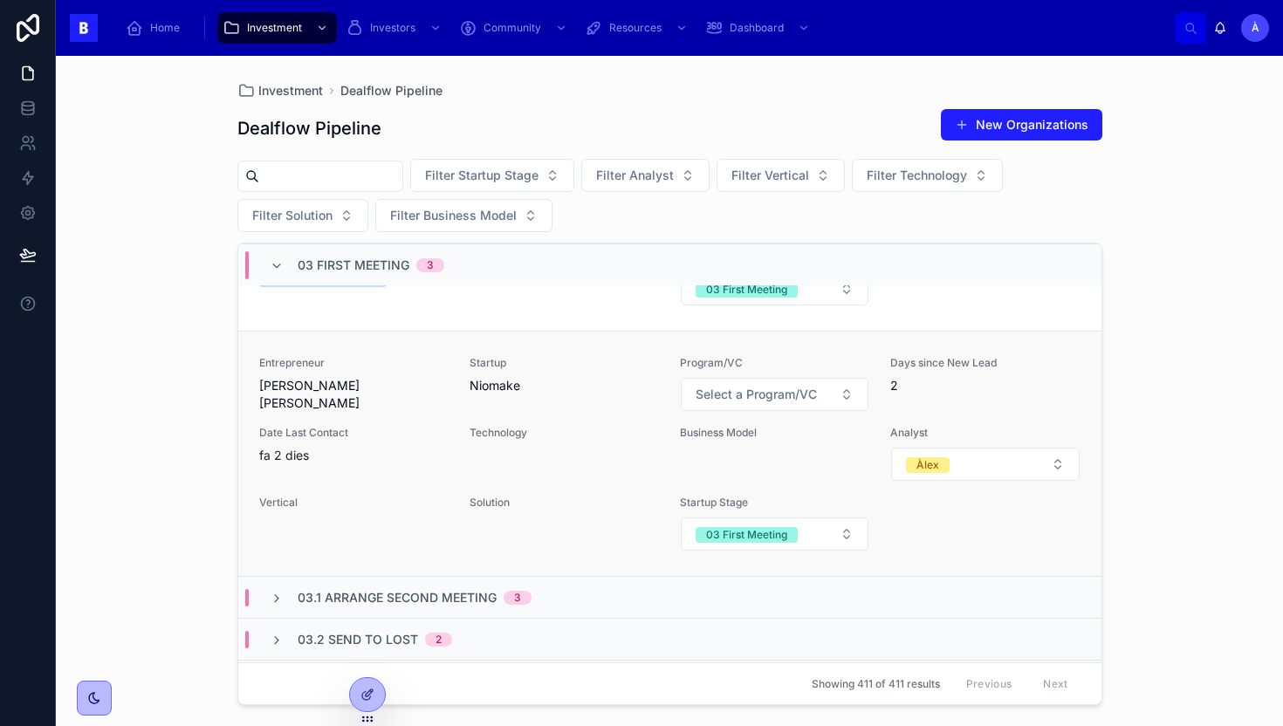
click at [423, 444] on div "Date Last Contact fa 2 dies" at bounding box center [353, 445] width 189 height 38
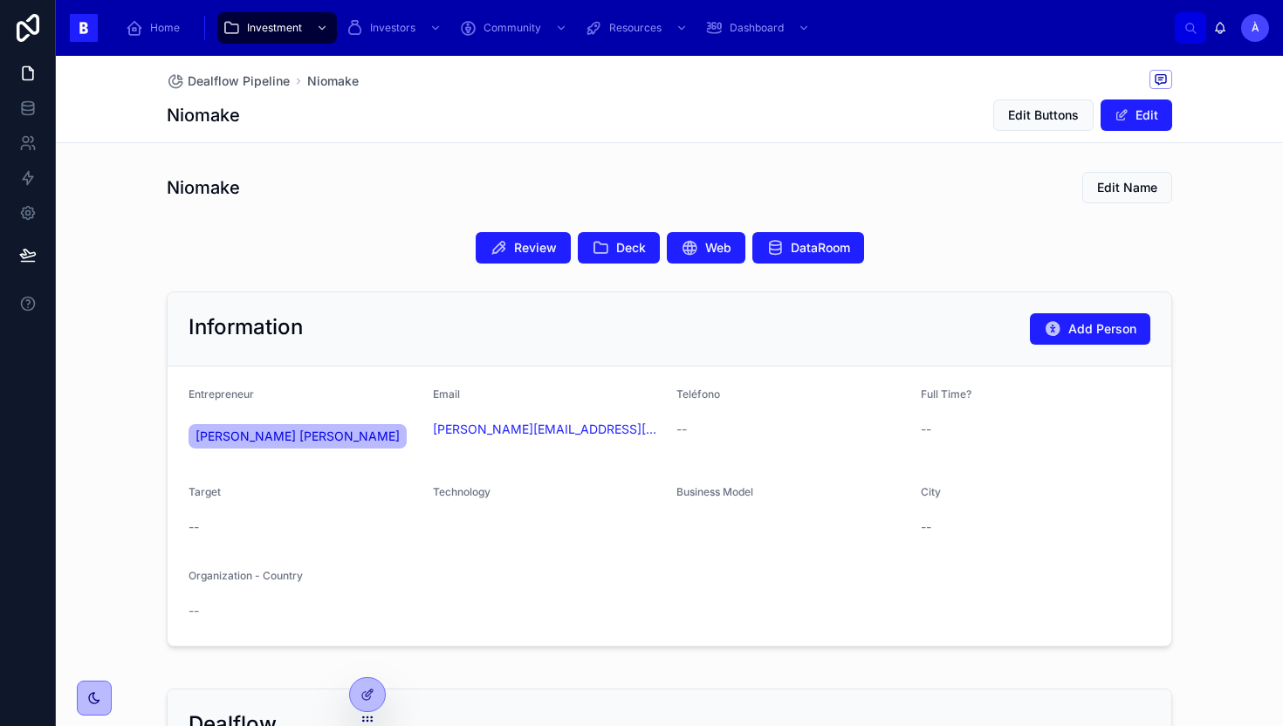
scroll to position [625, 0]
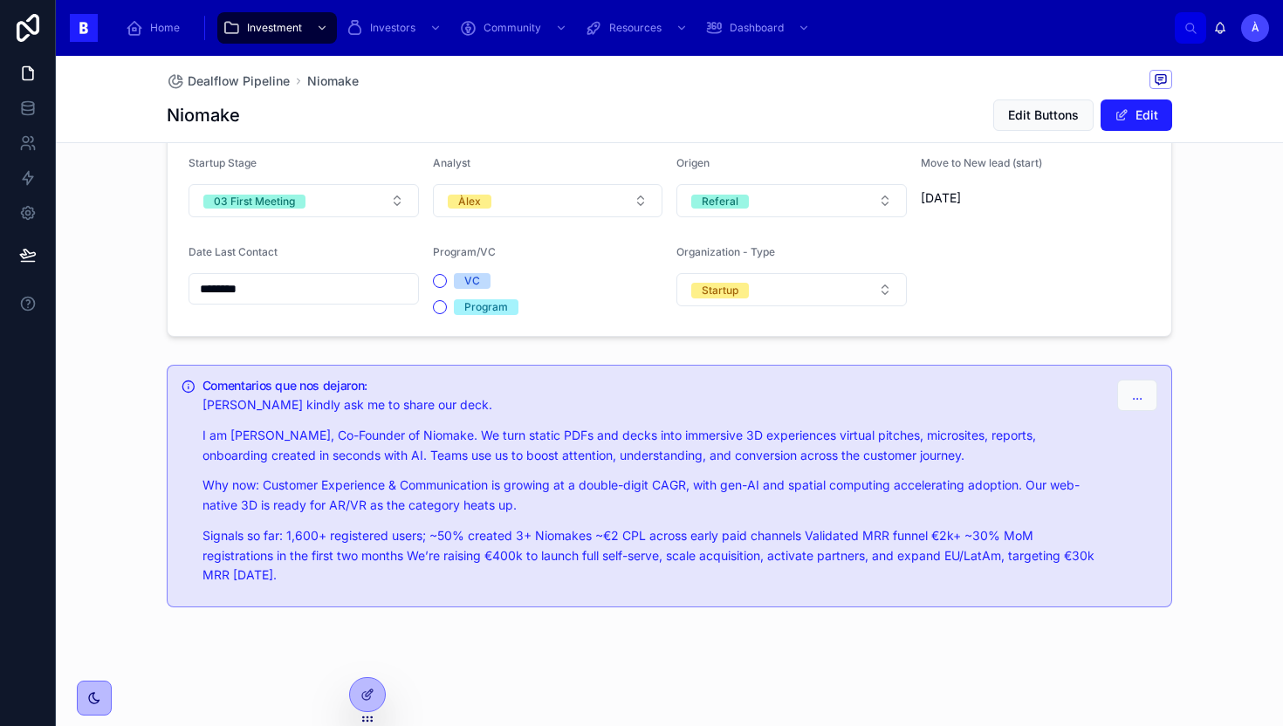
click at [280, 286] on input "********" at bounding box center [303, 289] width 229 height 24
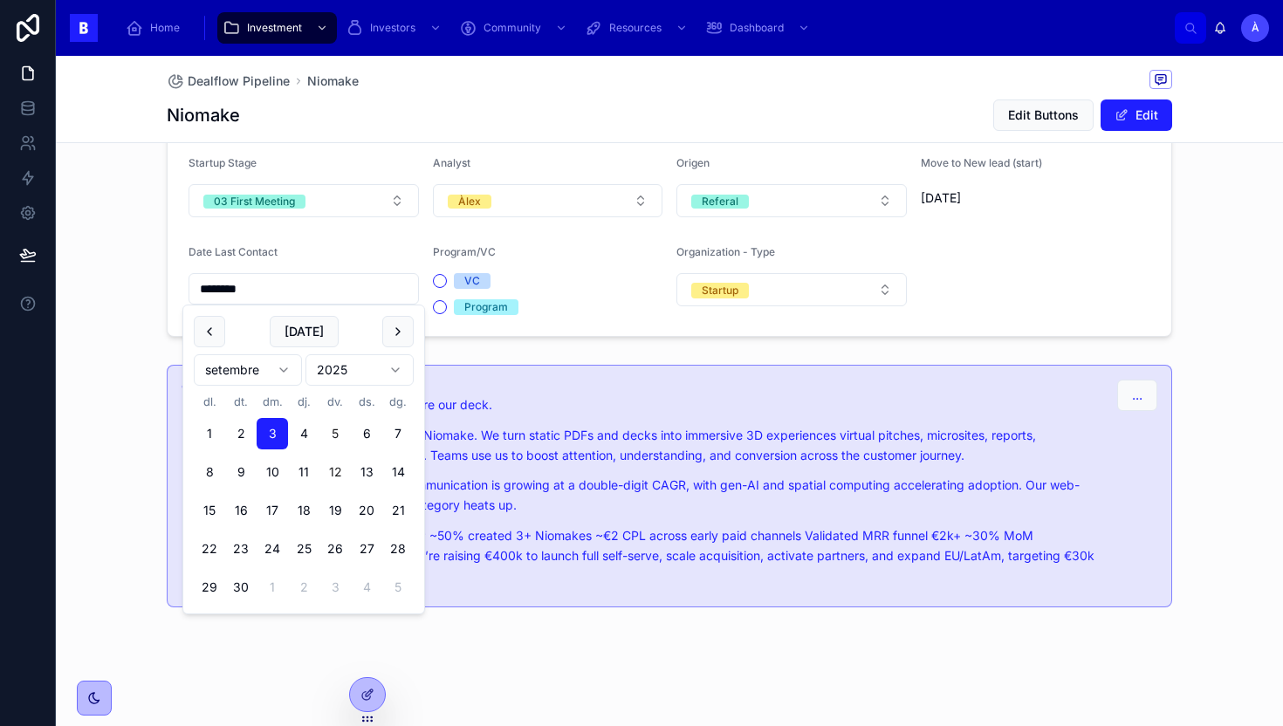
click at [335, 470] on button "12" at bounding box center [334, 472] width 31 height 31
type input "*********"
click at [586, 322] on form "Startup Stage 03 First Meeting Analyst Àlex Origen Referal Move to New lead (st…" at bounding box center [670, 235] width 1004 height 201
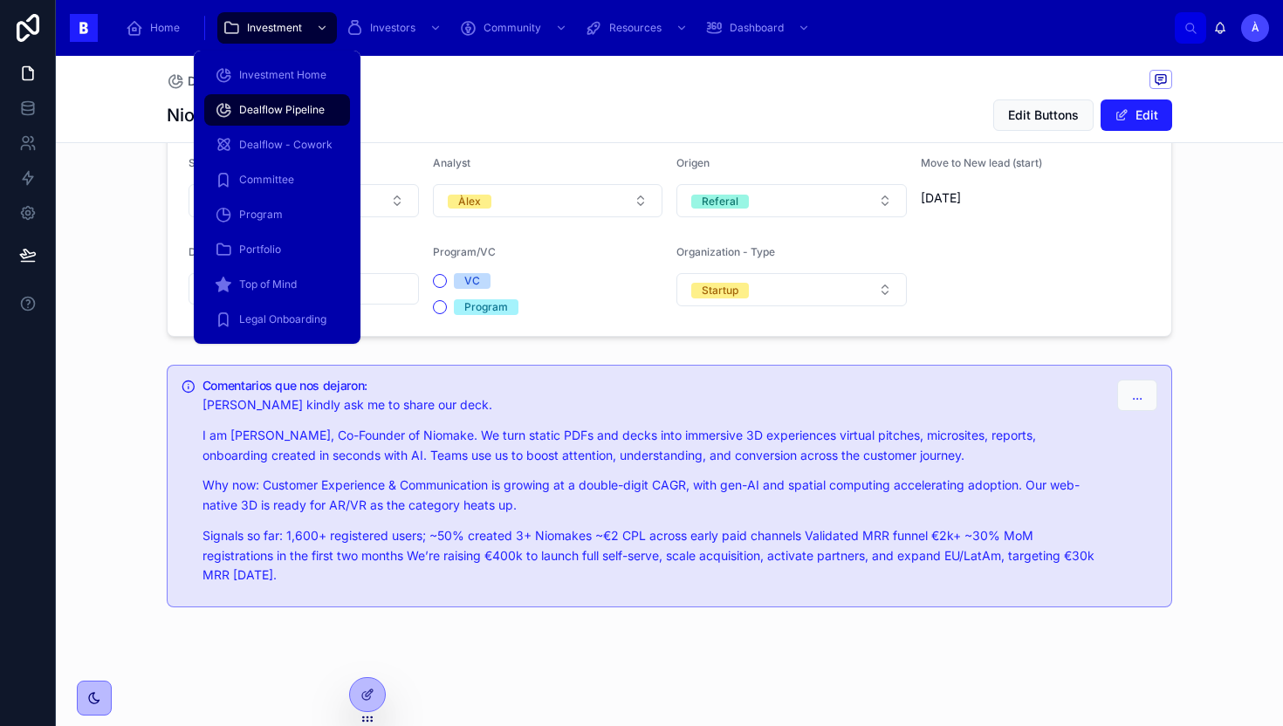
click at [264, 113] on span "Dealflow Pipeline" at bounding box center [282, 110] width 86 height 14
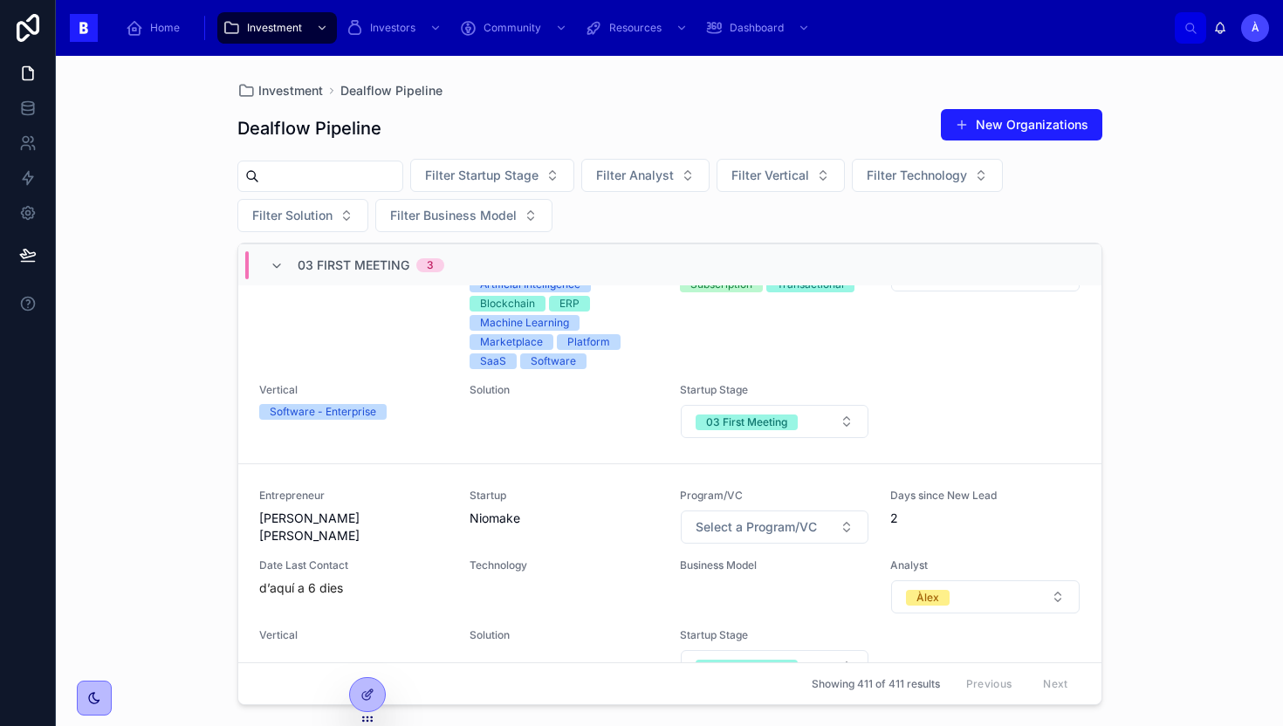
scroll to position [602, 0]
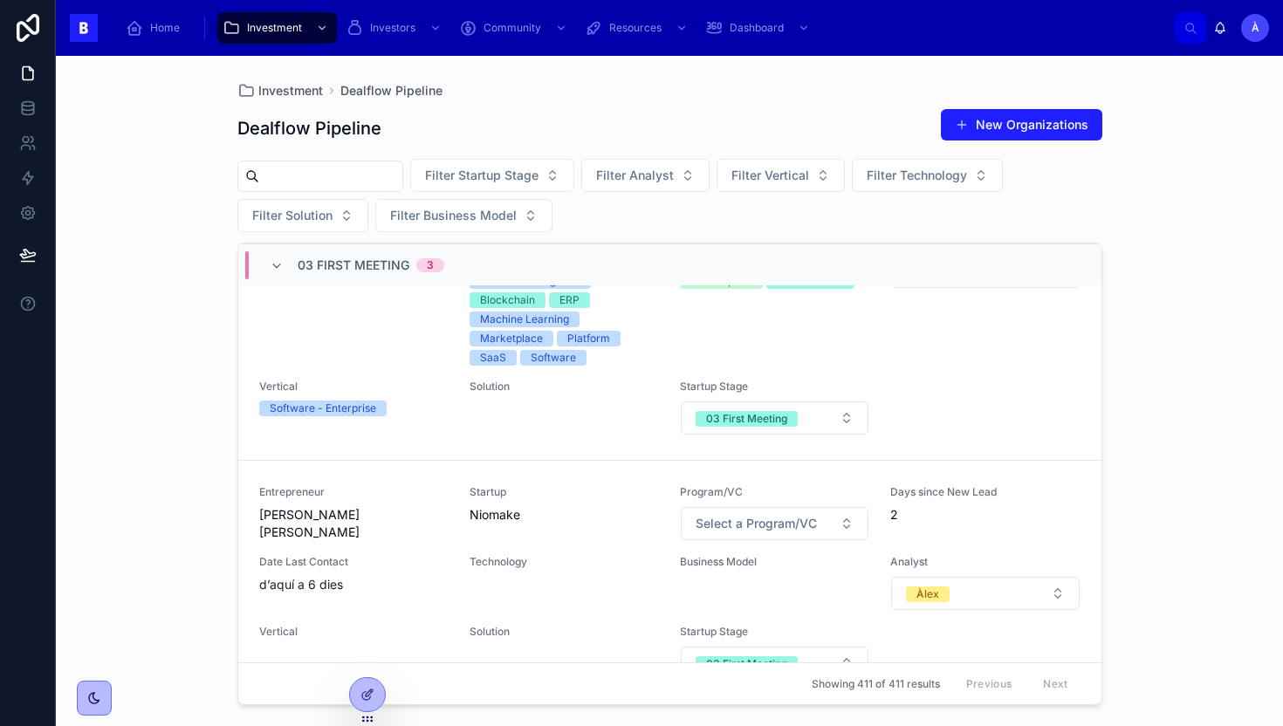
click at [370, 258] on span "03 First Meeting" at bounding box center [354, 265] width 112 height 17
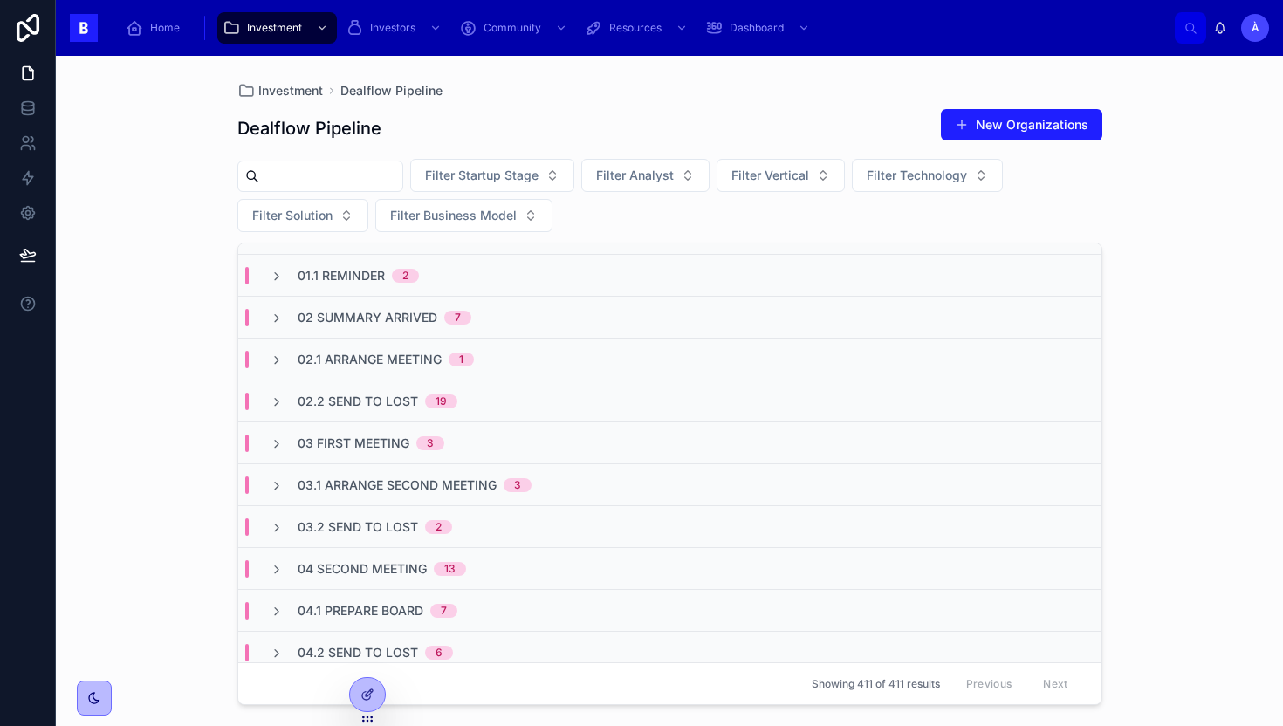
scroll to position [0, 0]
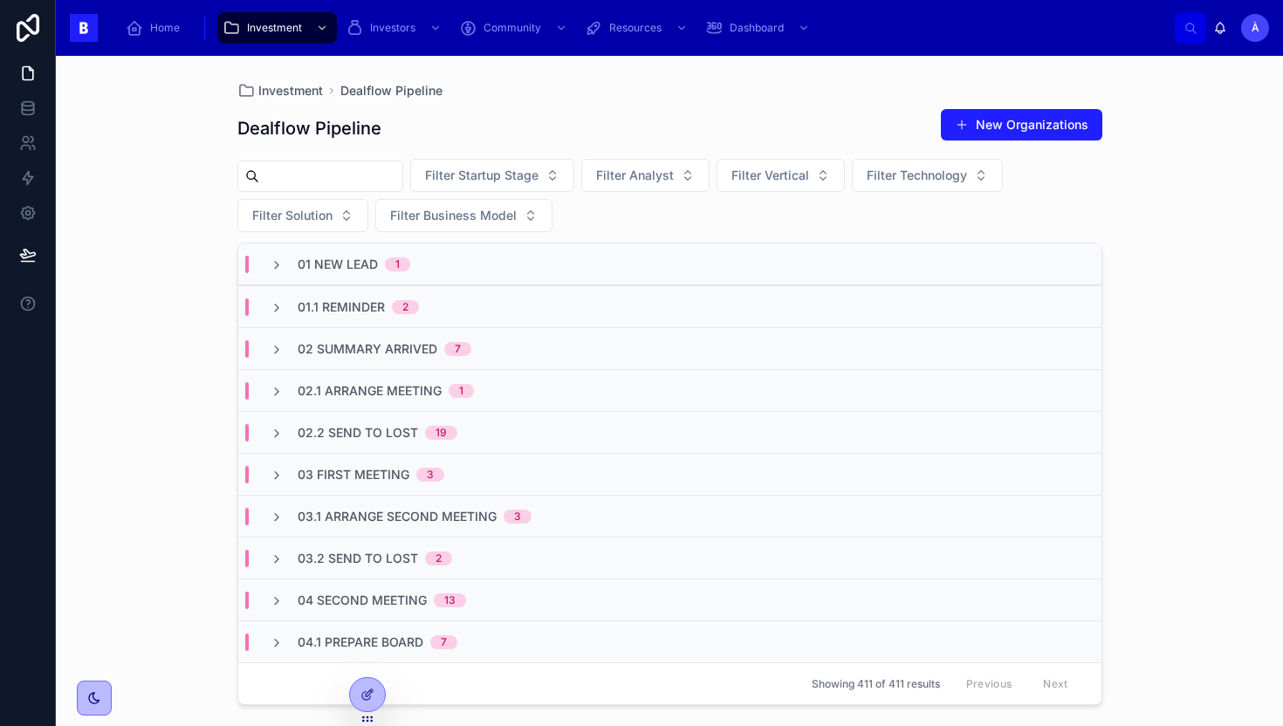
click at [379, 424] on span "02.2 Send To Lost" at bounding box center [358, 432] width 120 height 17
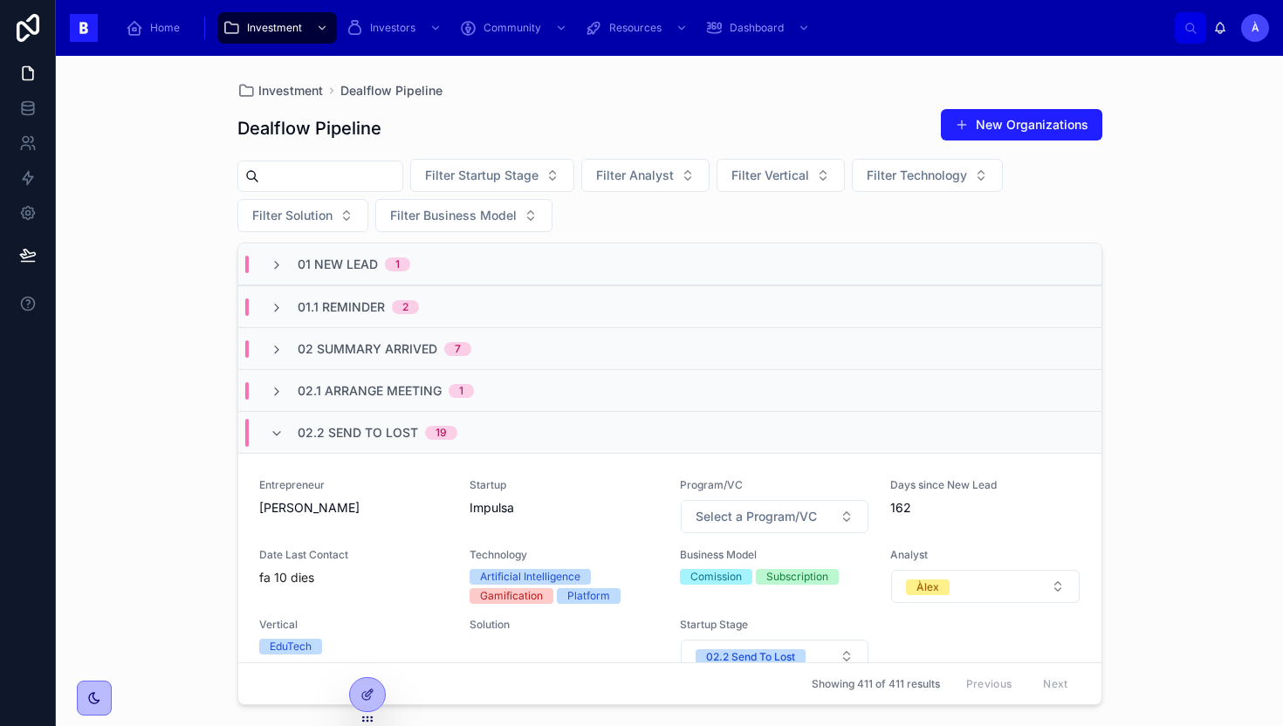
click at [376, 433] on span "02.2 Send To Lost" at bounding box center [358, 432] width 120 height 17
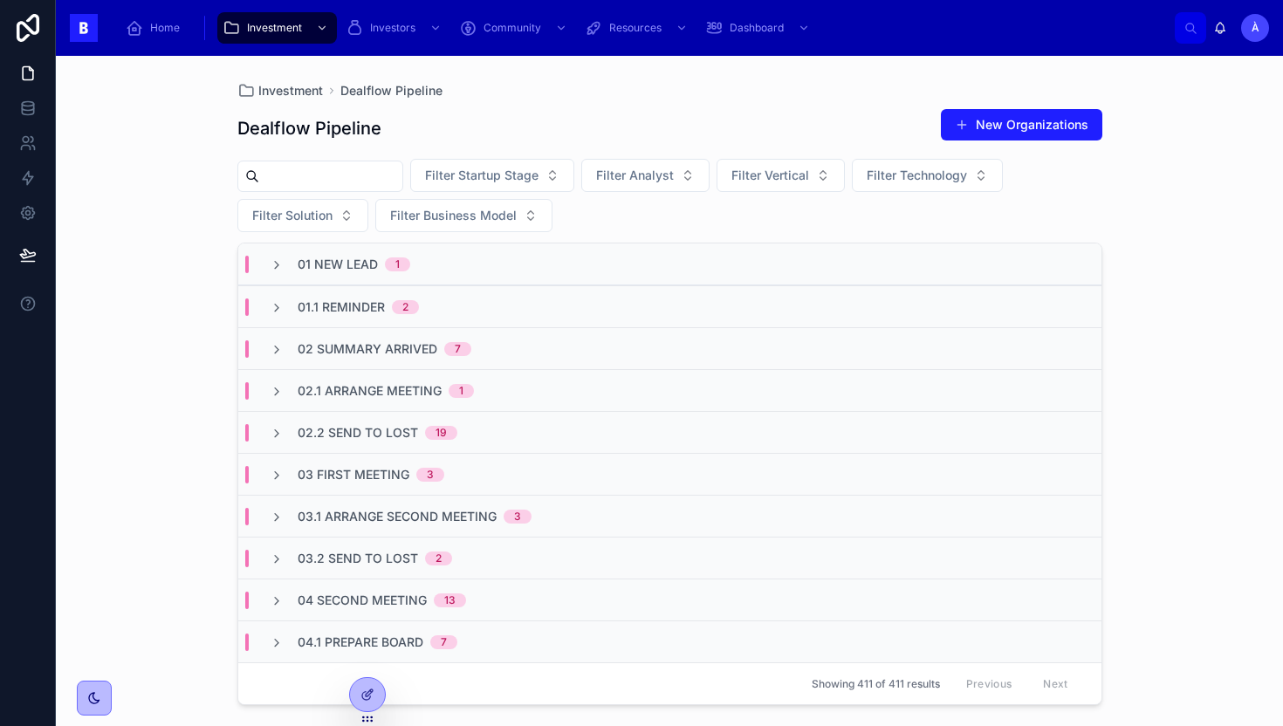
click at [395, 394] on span "02.1 Arrange Meeting" at bounding box center [370, 390] width 144 height 17
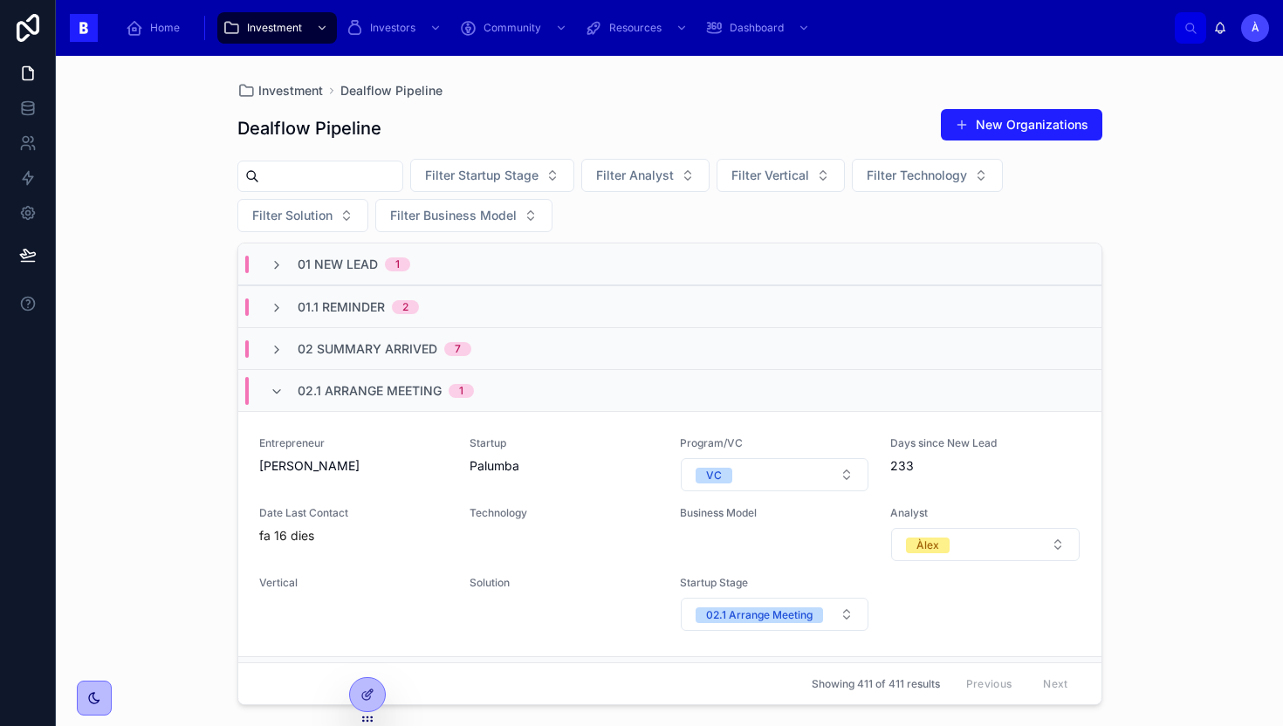
click at [395, 394] on span "02.1 Arrange Meeting" at bounding box center [370, 390] width 144 height 17
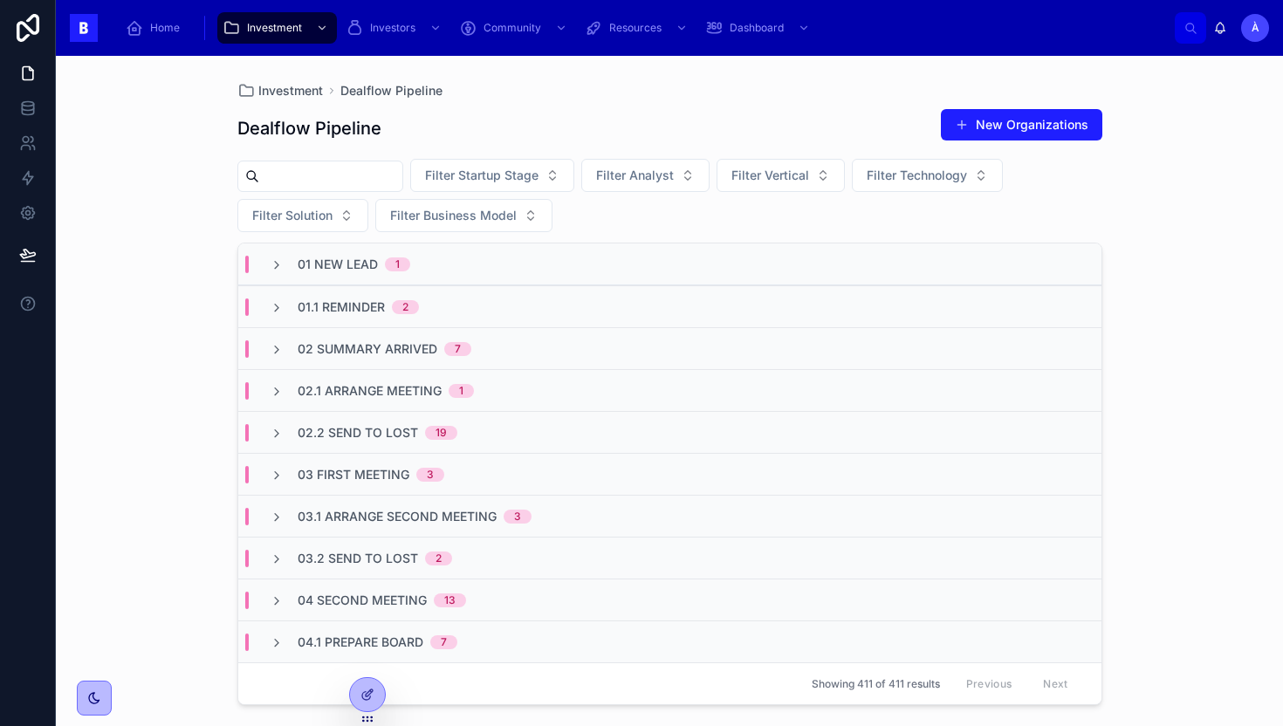
click at [395, 394] on span "02.1 Arrange Meeting" at bounding box center [370, 390] width 144 height 17
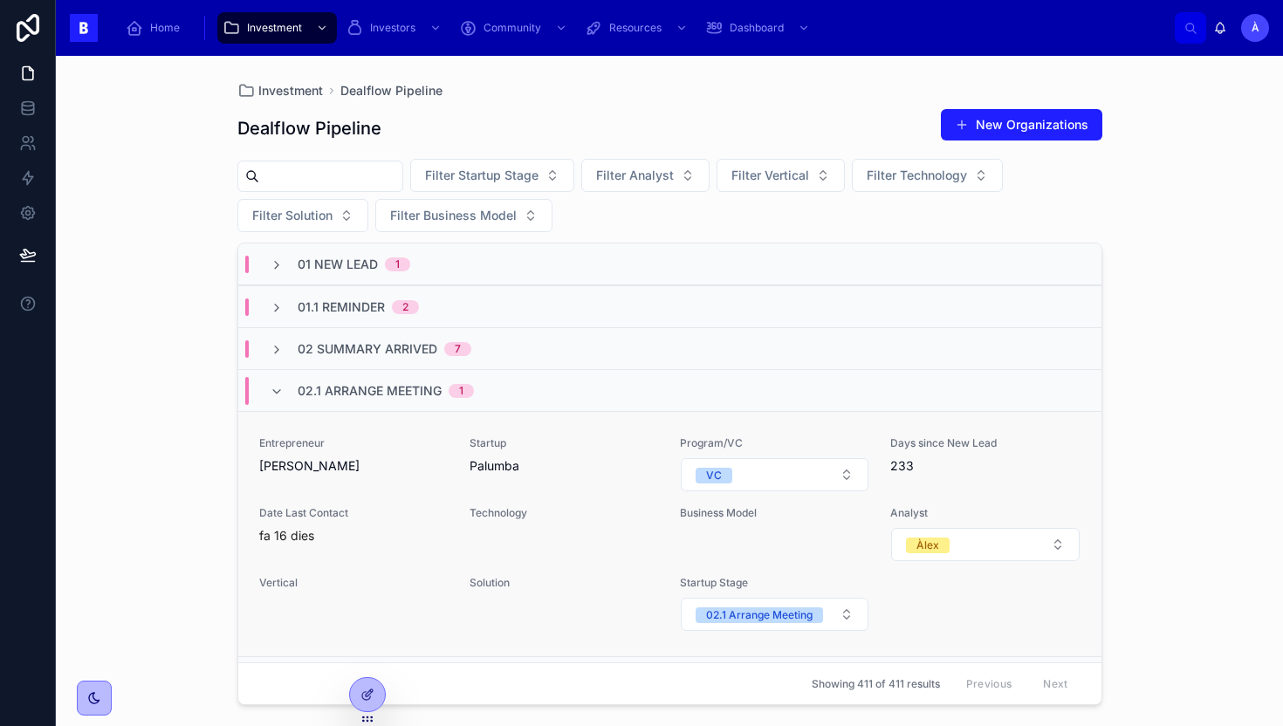
click at [381, 430] on link "Entrepreneur Pol Villaverde Startup Palumba Program/VC VC Days since New Lead 2…" at bounding box center [669, 533] width 863 height 245
click at [388, 388] on span "02.1 Arrange Meeting" at bounding box center [370, 390] width 144 height 17
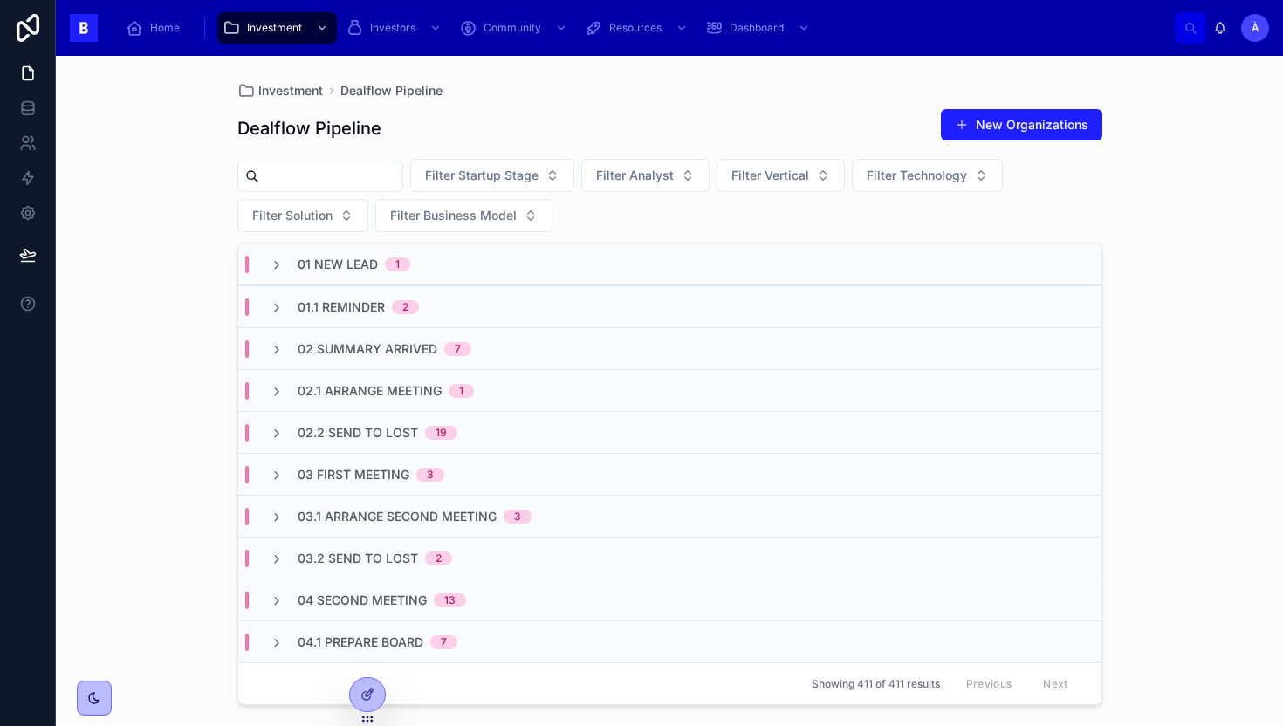
click at [354, 346] on span "02 Summary Arrived" at bounding box center [368, 348] width 140 height 17
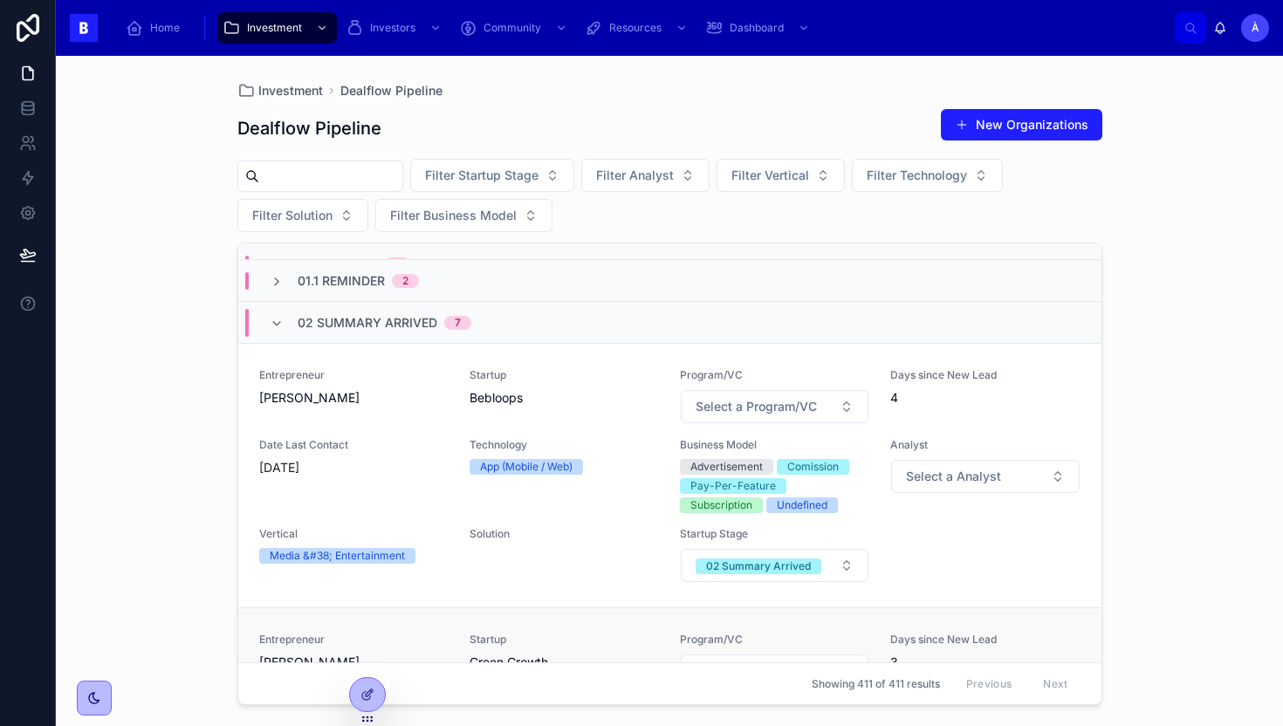
scroll to position [21, 0]
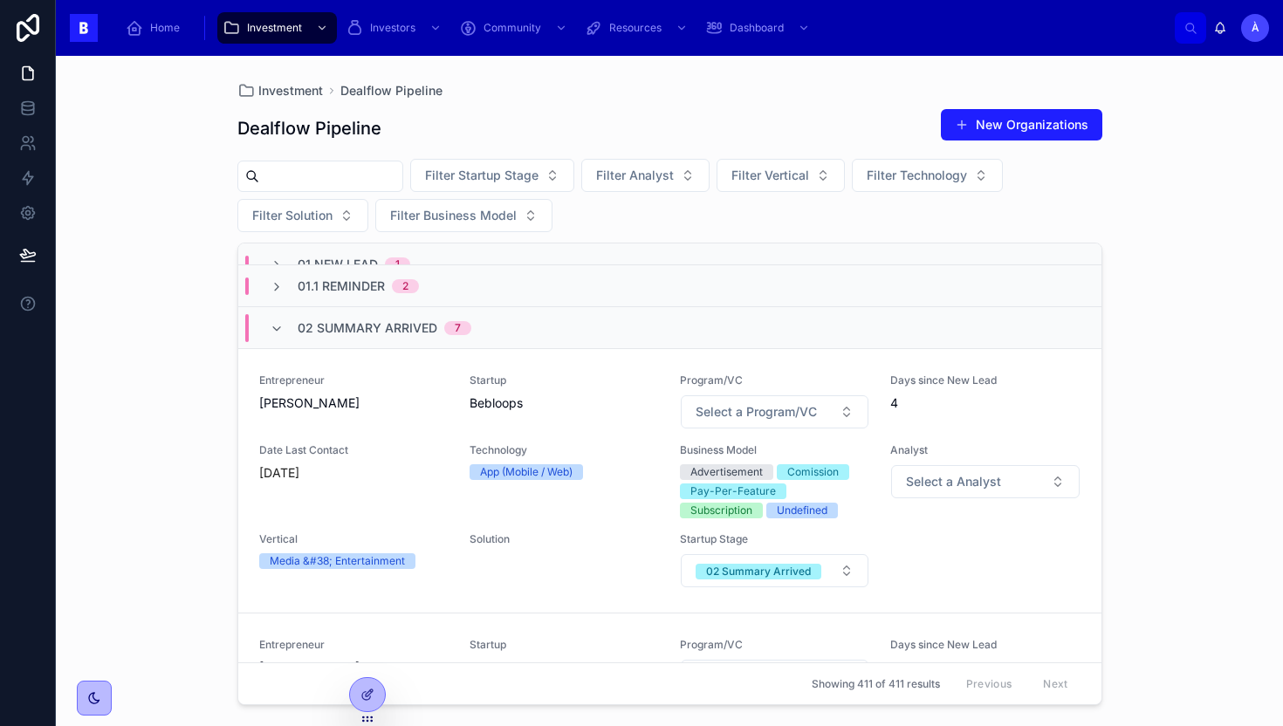
click at [307, 332] on span "02 Summary Arrived" at bounding box center [368, 327] width 140 height 17
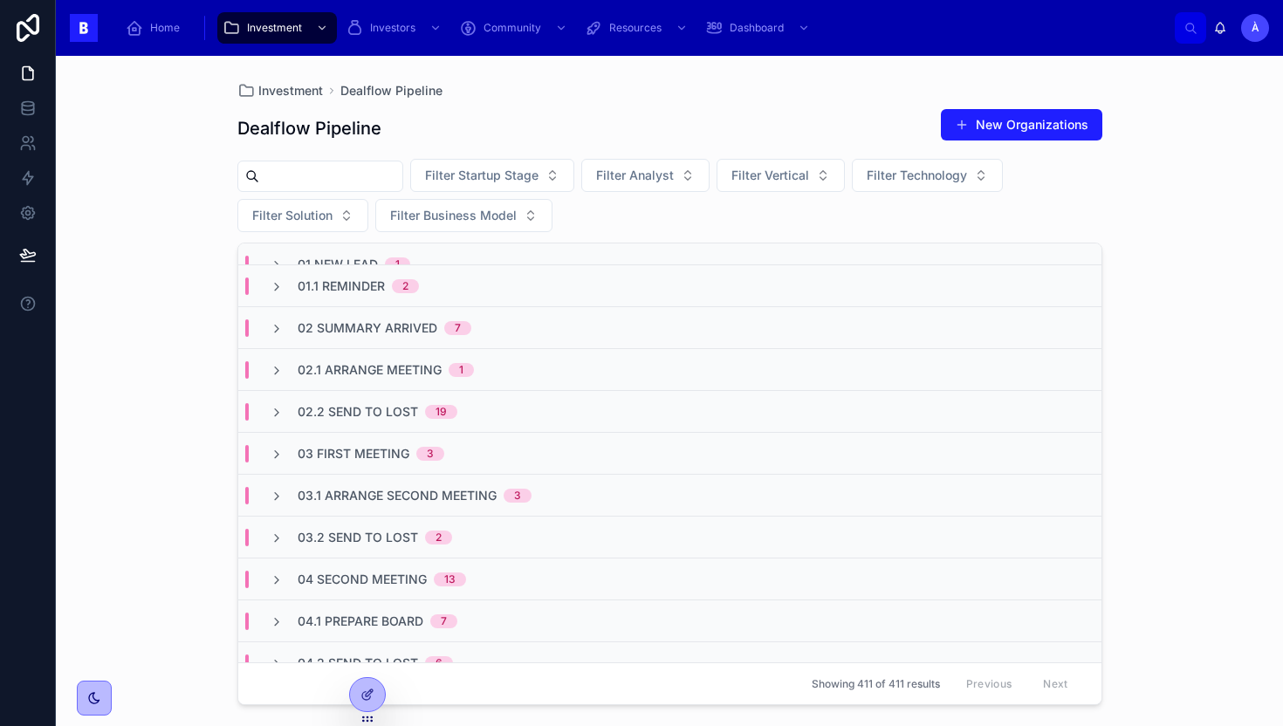
scroll to position [0, 0]
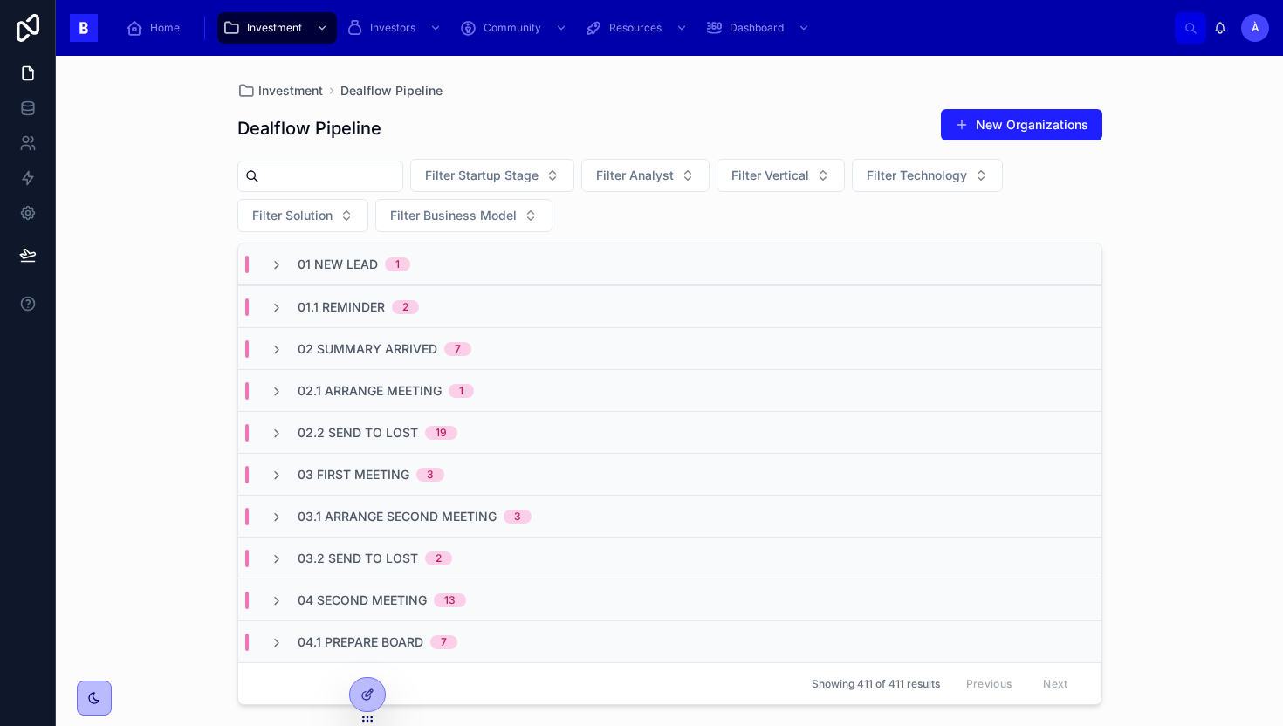
click at [348, 421] on div "02.2 Send To Lost 19" at bounding box center [669, 432] width 863 height 42
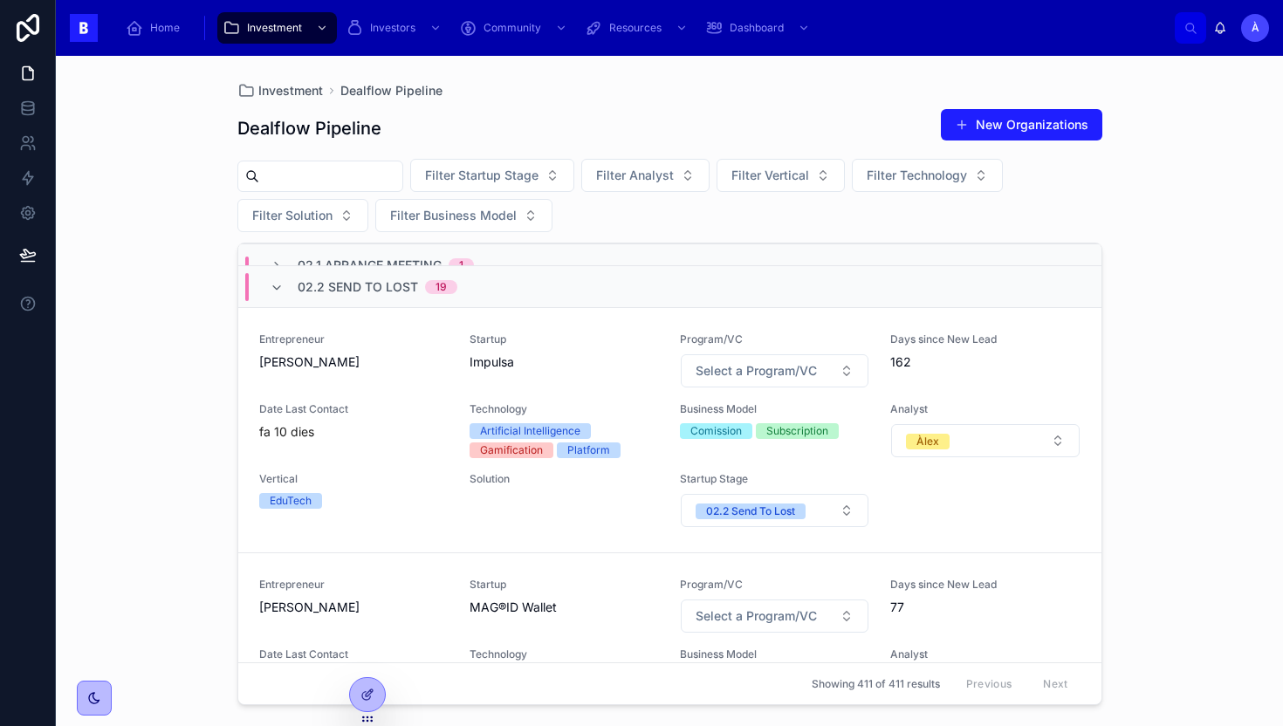
scroll to position [147, 0]
click at [387, 395] on div "Entrepreneur Riccardo Meyer Startup Impulsa Program/VC Select a Program/VC Days…" at bounding box center [669, 430] width 821 height 196
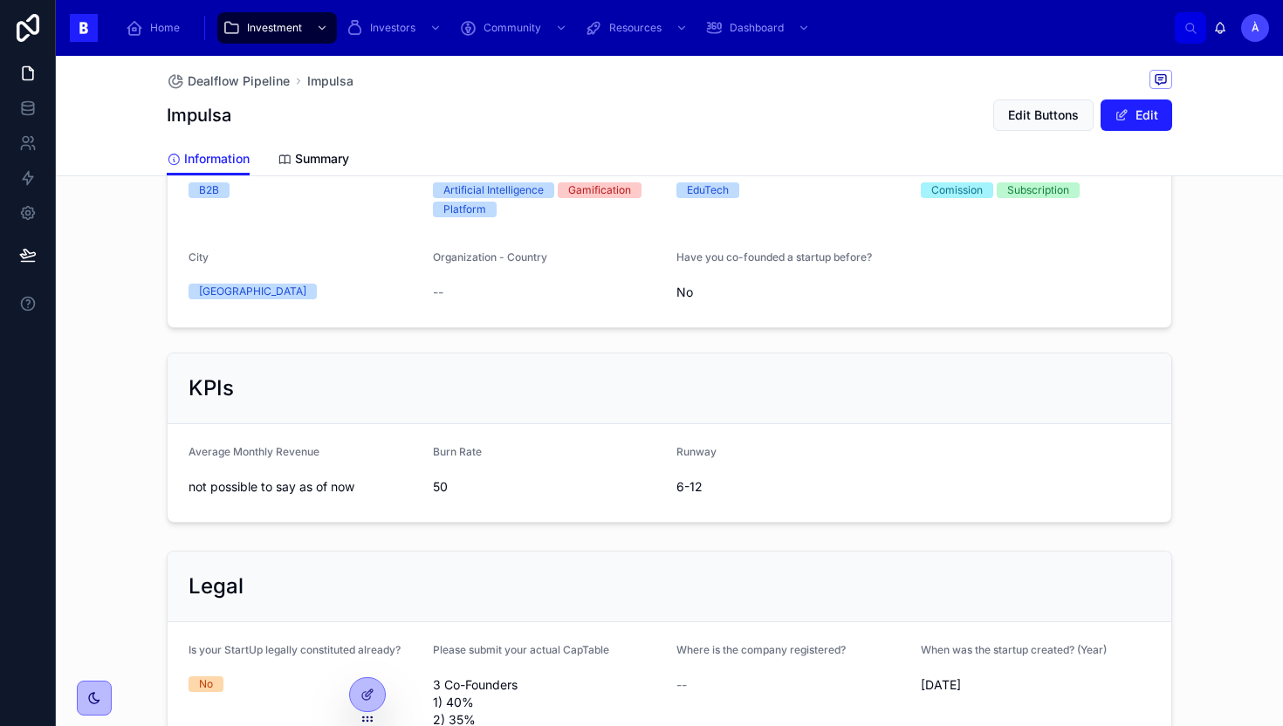
scroll to position [1292, 0]
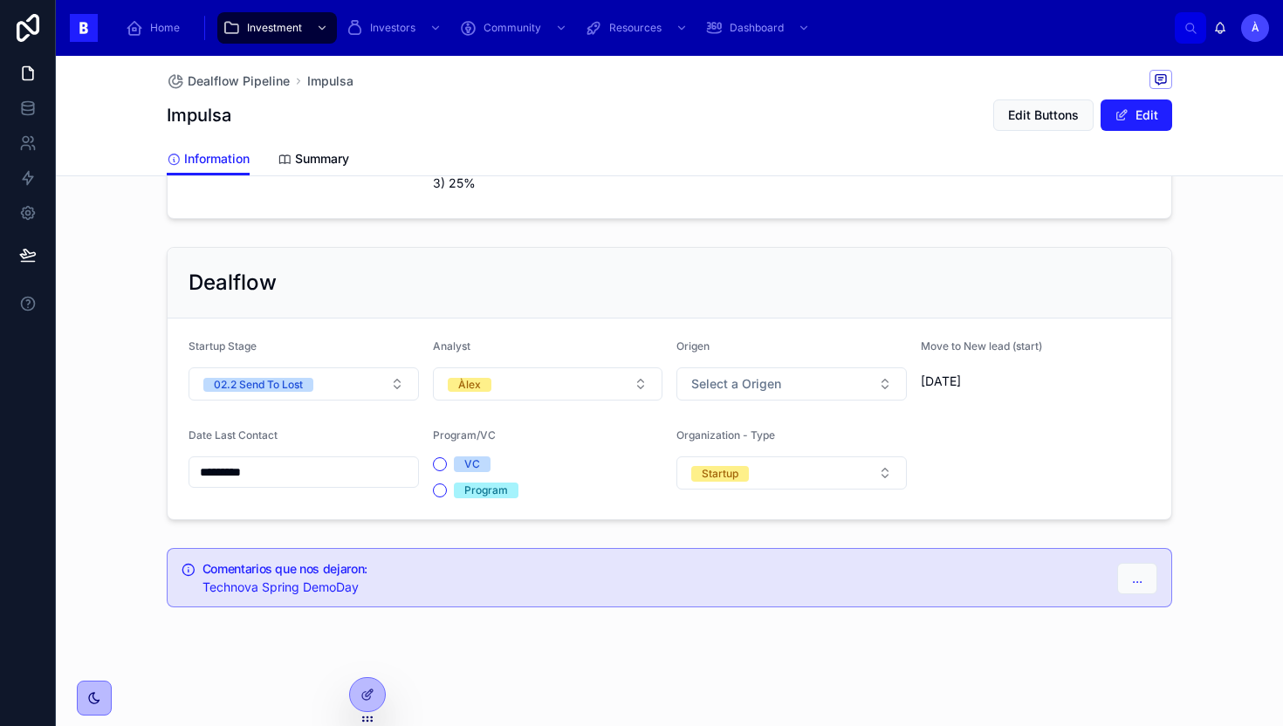
click at [318, 458] on div "*********" at bounding box center [304, 472] width 230 height 31
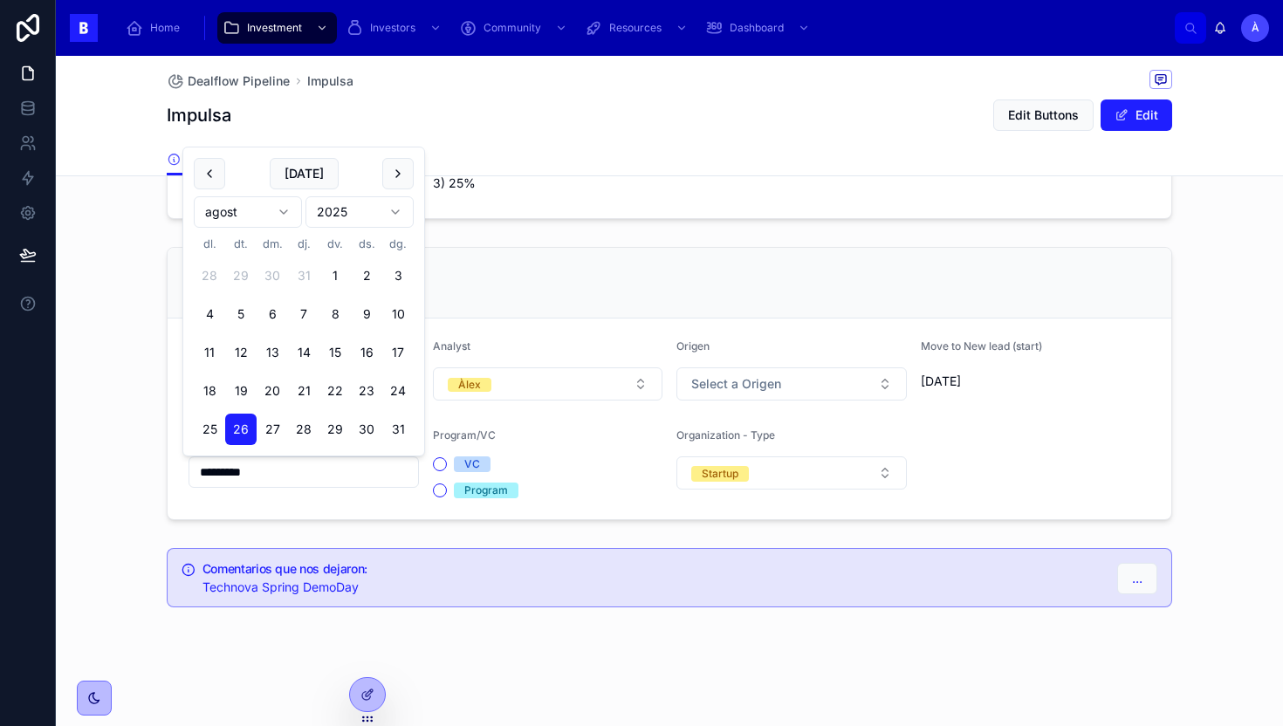
click at [313, 464] on input "*********" at bounding box center [303, 472] width 229 height 24
click at [317, 171] on button "[DATE]" at bounding box center [304, 173] width 69 height 31
type input "********"
click at [528, 291] on div "Dealflow" at bounding box center [670, 283] width 962 height 28
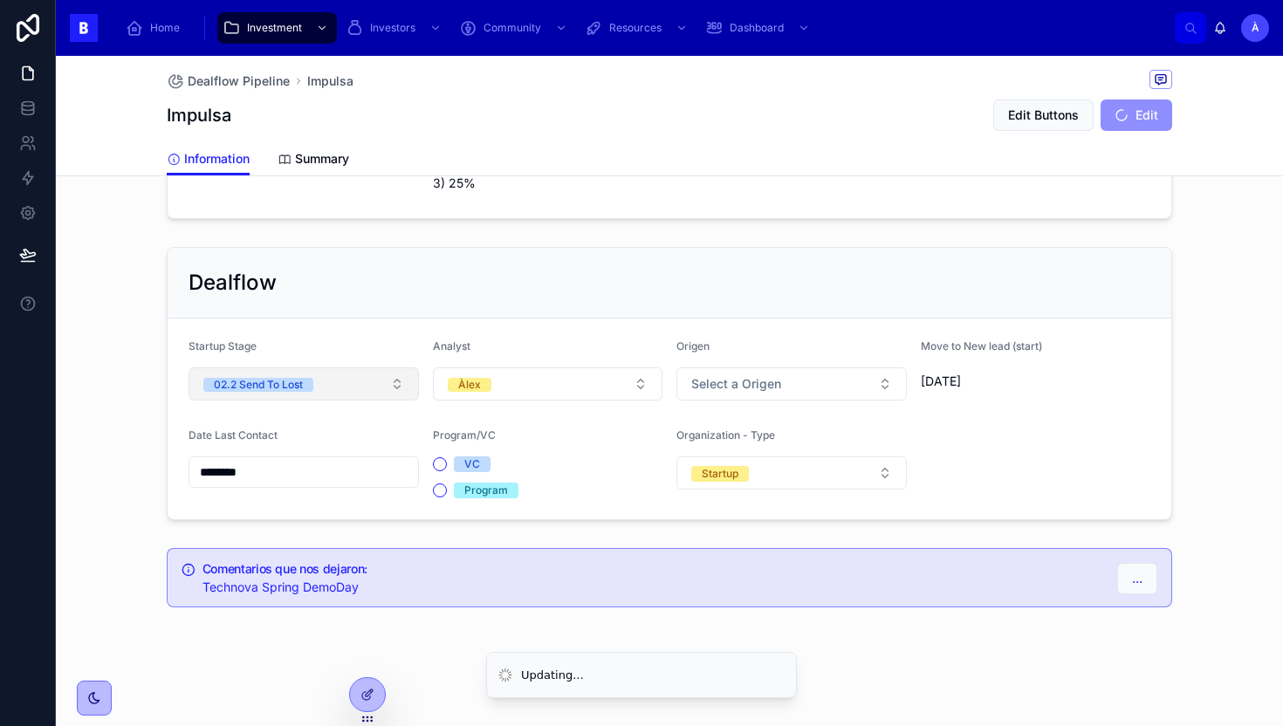
click at [310, 378] on span "02.2 Send To Lost" at bounding box center [258, 385] width 110 height 14
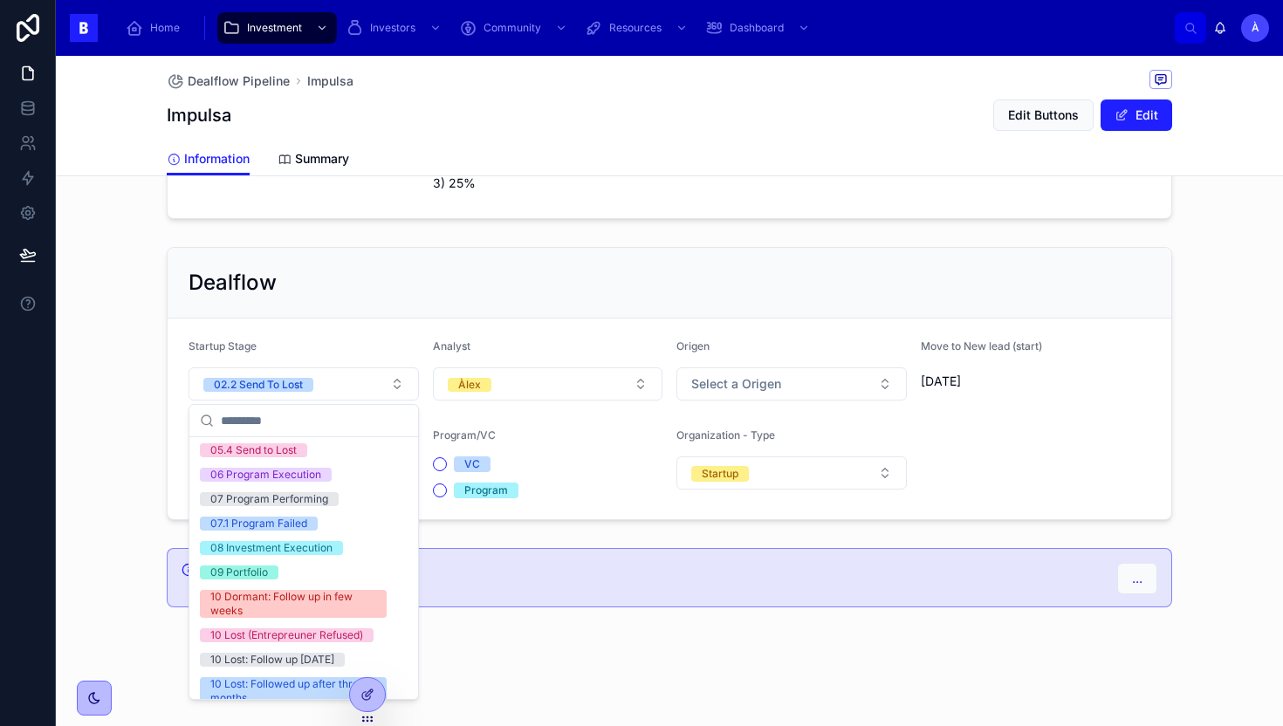
scroll to position [590, 0]
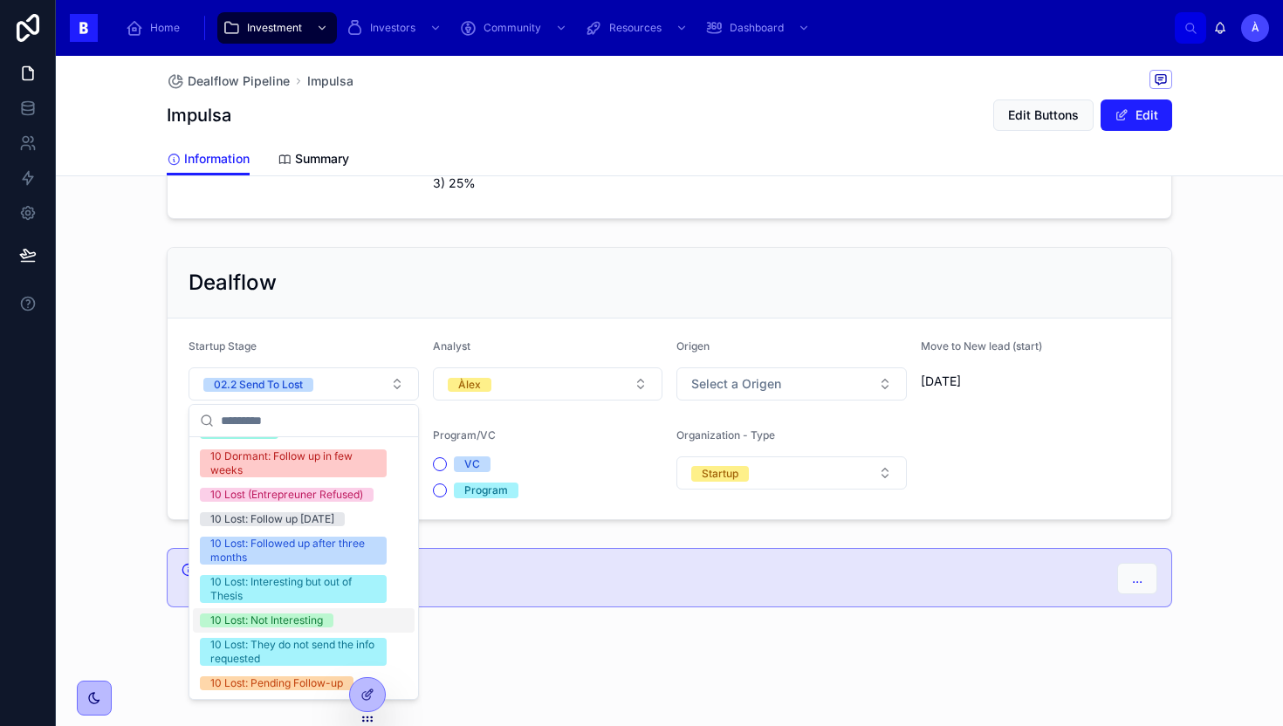
click at [281, 622] on div "10 Lost: Not Interesting" at bounding box center [266, 621] width 113 height 14
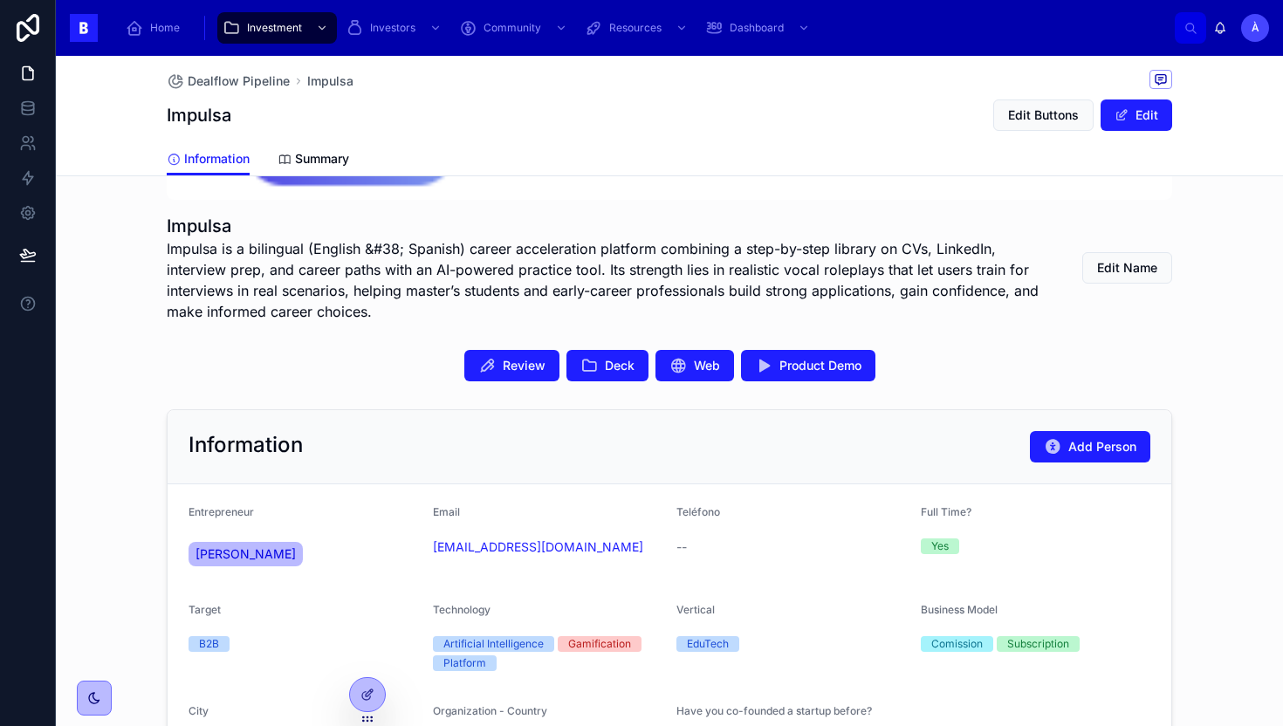
scroll to position [323, 0]
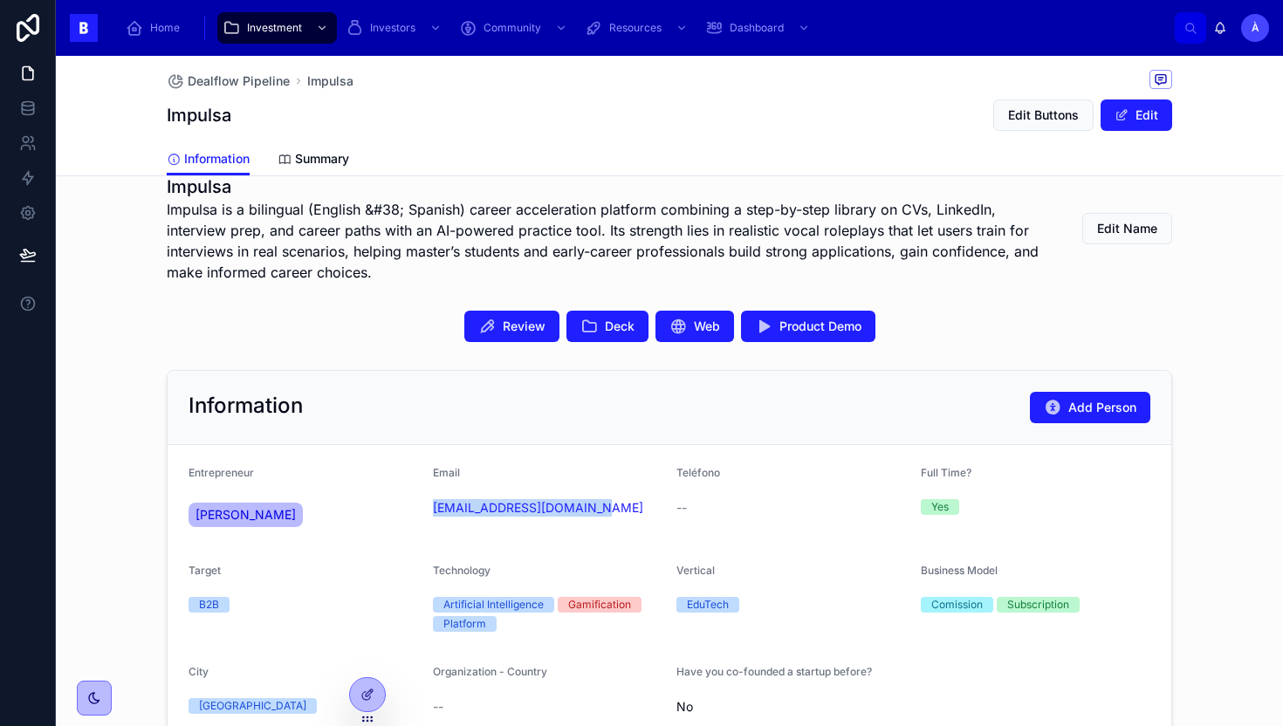
drag, startPoint x: 615, startPoint y: 528, endPoint x: 428, endPoint y: 512, distance: 188.3
click at [428, 512] on form "Entrepreneur Riccardo Meyer Email riccardomeyer7@gmail.com Teléfono -- Full Tim…" at bounding box center [670, 593] width 1004 height 297
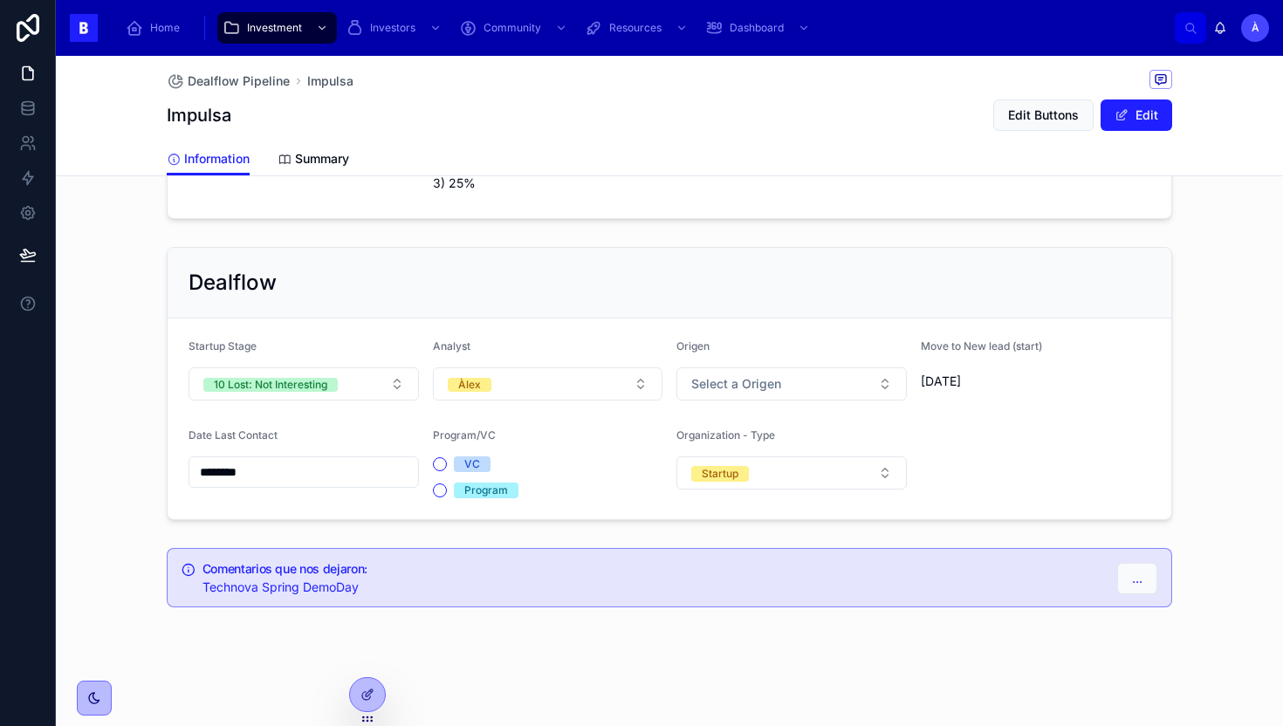
scroll to position [0, 0]
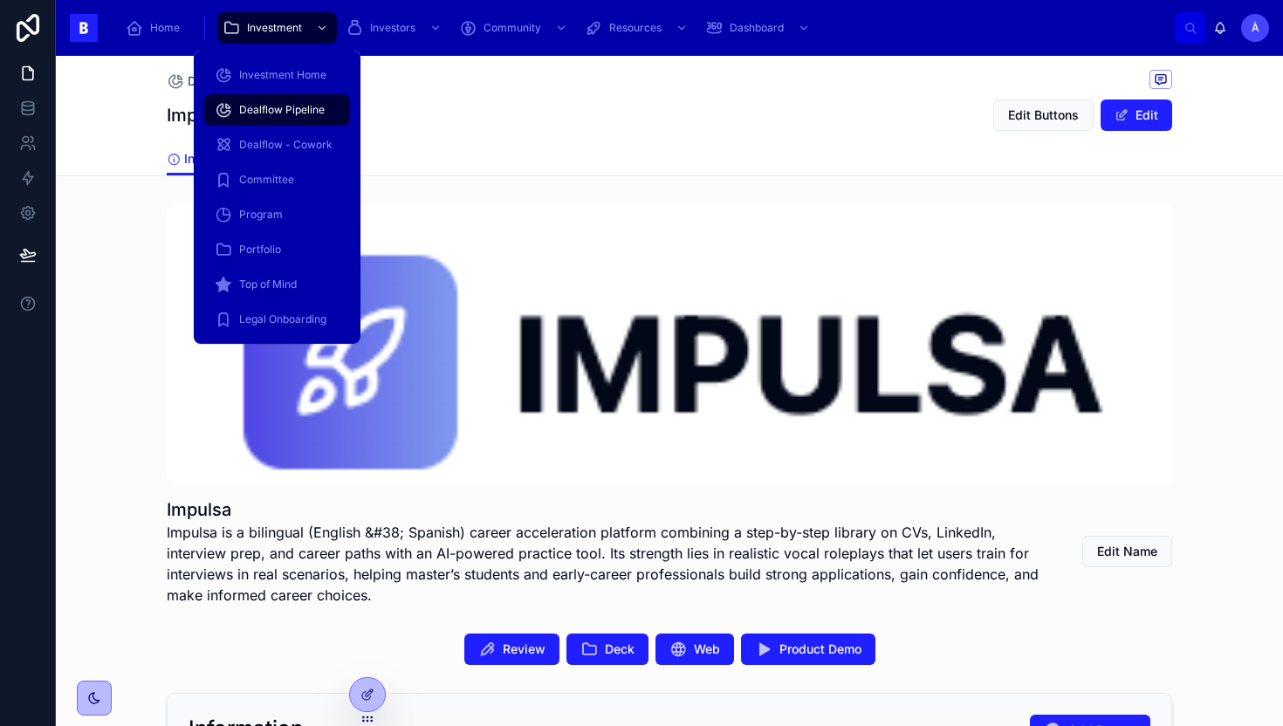
click at [273, 110] on span "Dealflow Pipeline" at bounding box center [282, 110] width 86 height 14
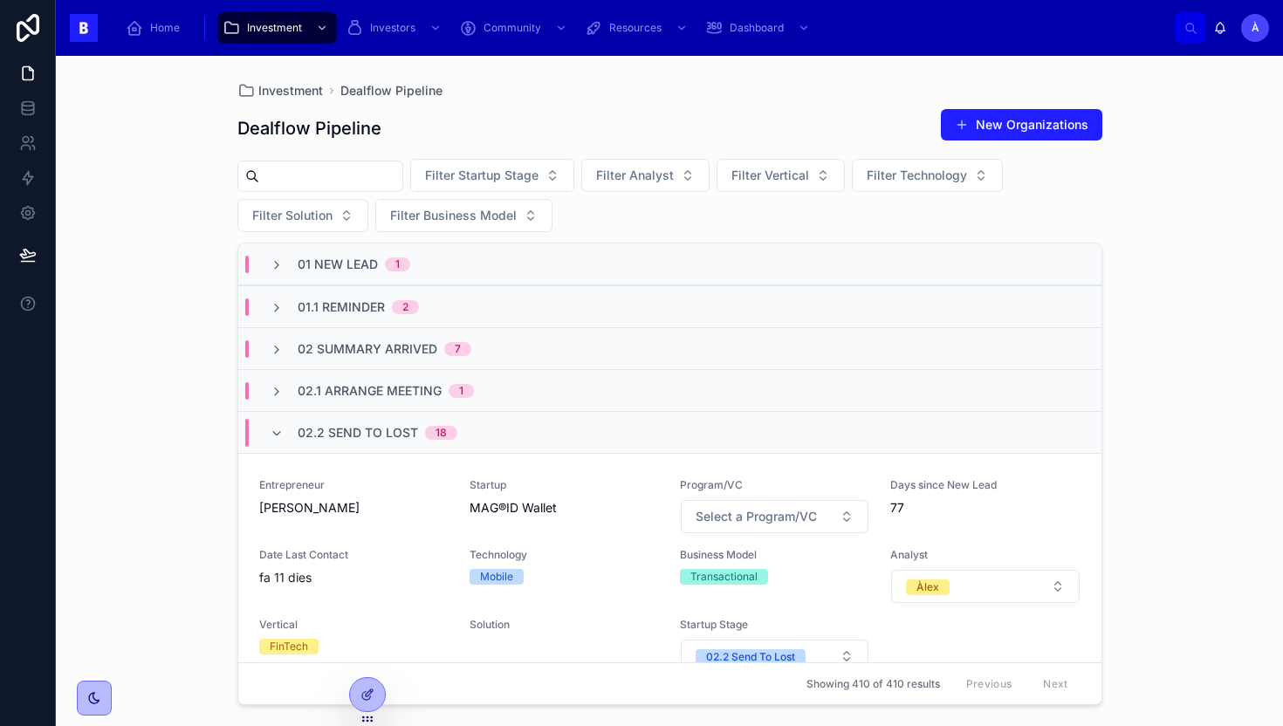
click at [540, 475] on link "Entrepreneur Luis Javie Peralta Startup MAG®ID Wallet Program/VC Select a Progr…" at bounding box center [669, 575] width 863 height 245
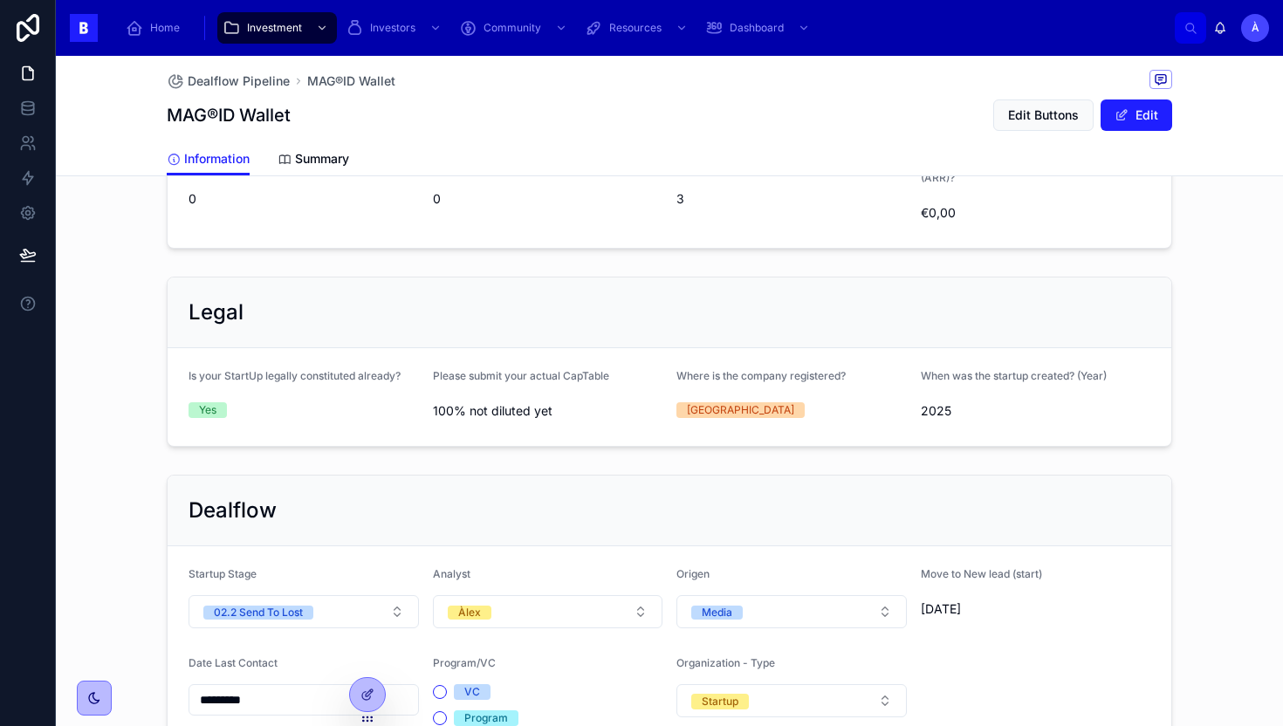
scroll to position [1276, 0]
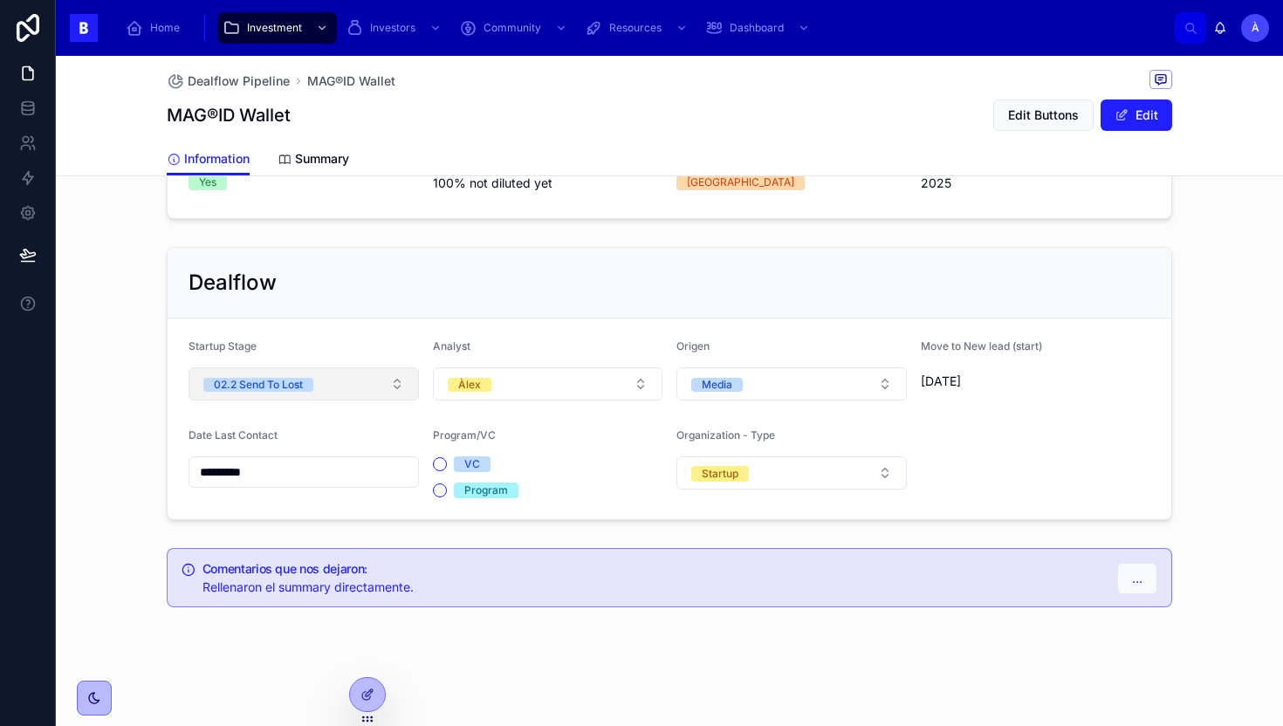
click at [346, 370] on button "02.2 Send To Lost" at bounding box center [304, 383] width 230 height 33
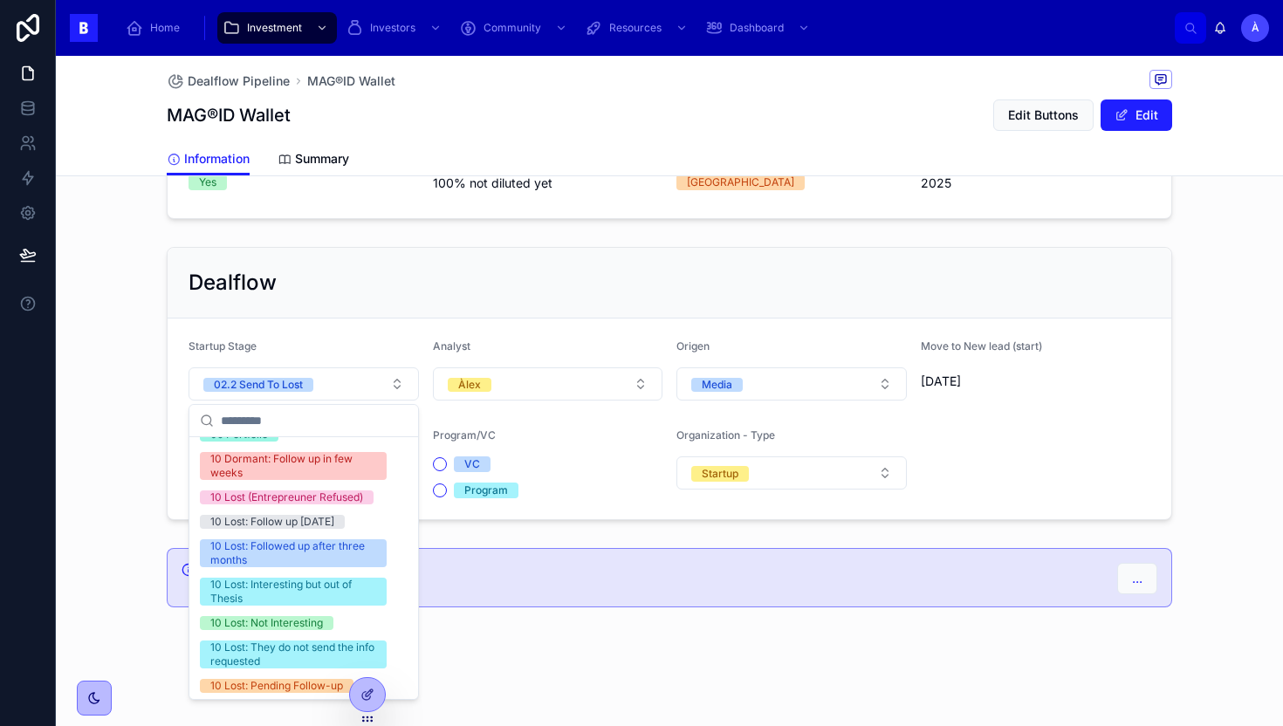
scroll to position [590, 0]
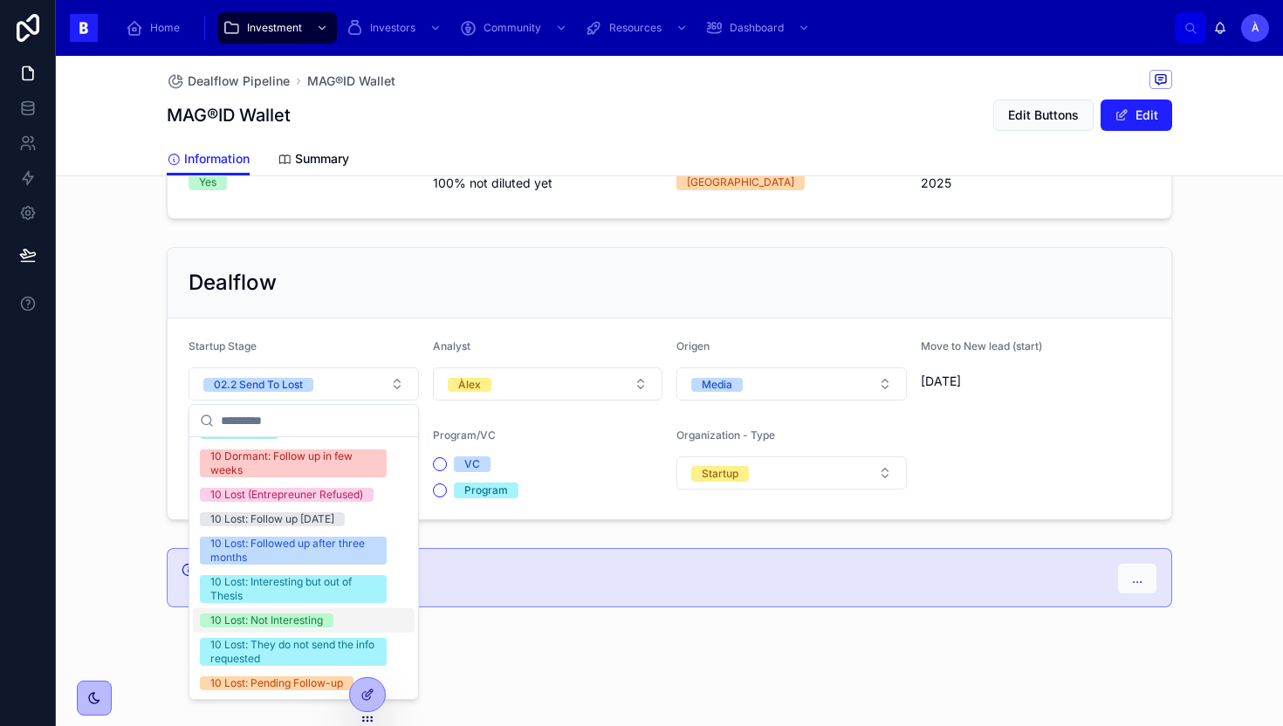
click at [273, 622] on div "10 Lost: Not Interesting" at bounding box center [266, 621] width 113 height 14
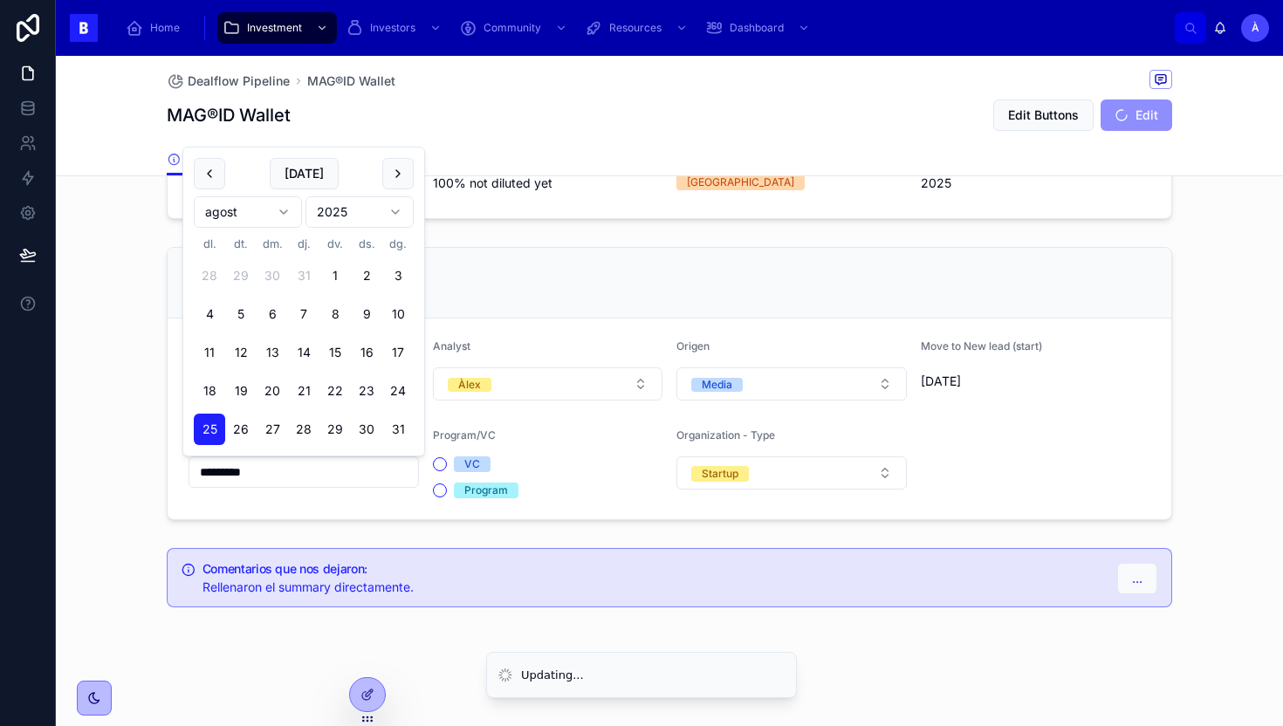
click at [276, 468] on input "*********" at bounding box center [303, 472] width 229 height 24
click at [302, 174] on button "[DATE]" at bounding box center [304, 173] width 69 height 31
type input "********"
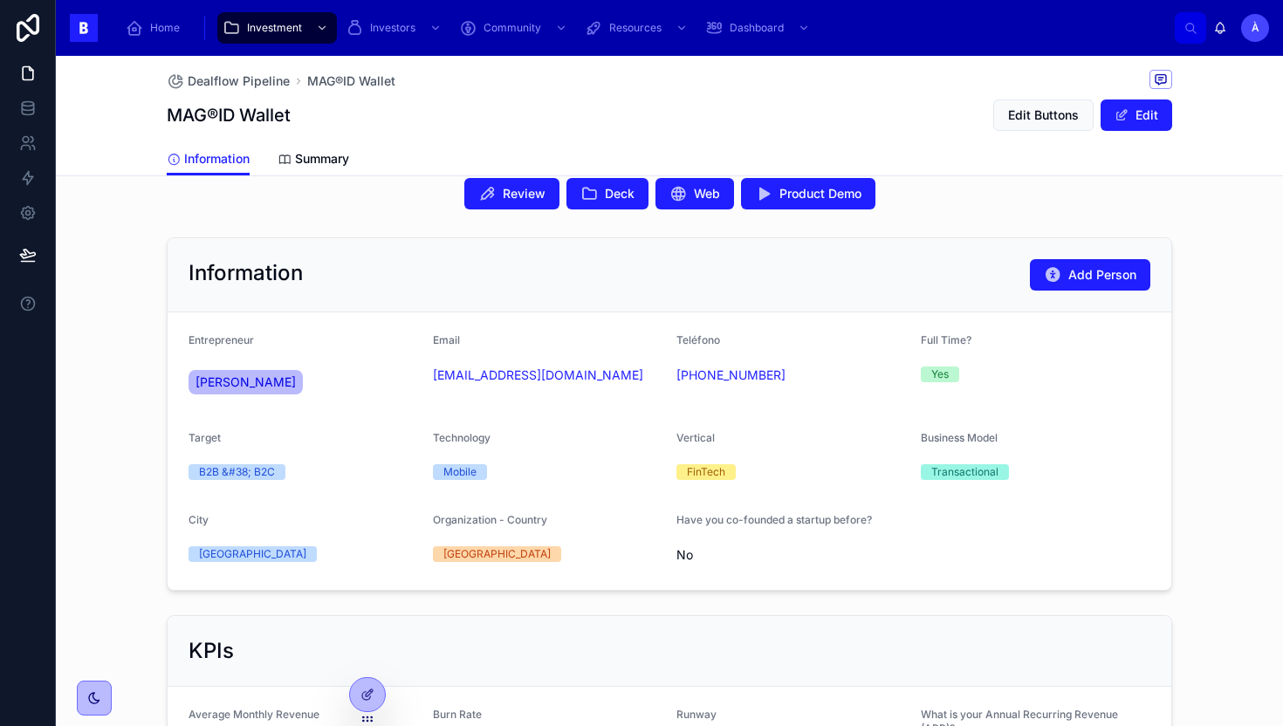
scroll to position [507, 0]
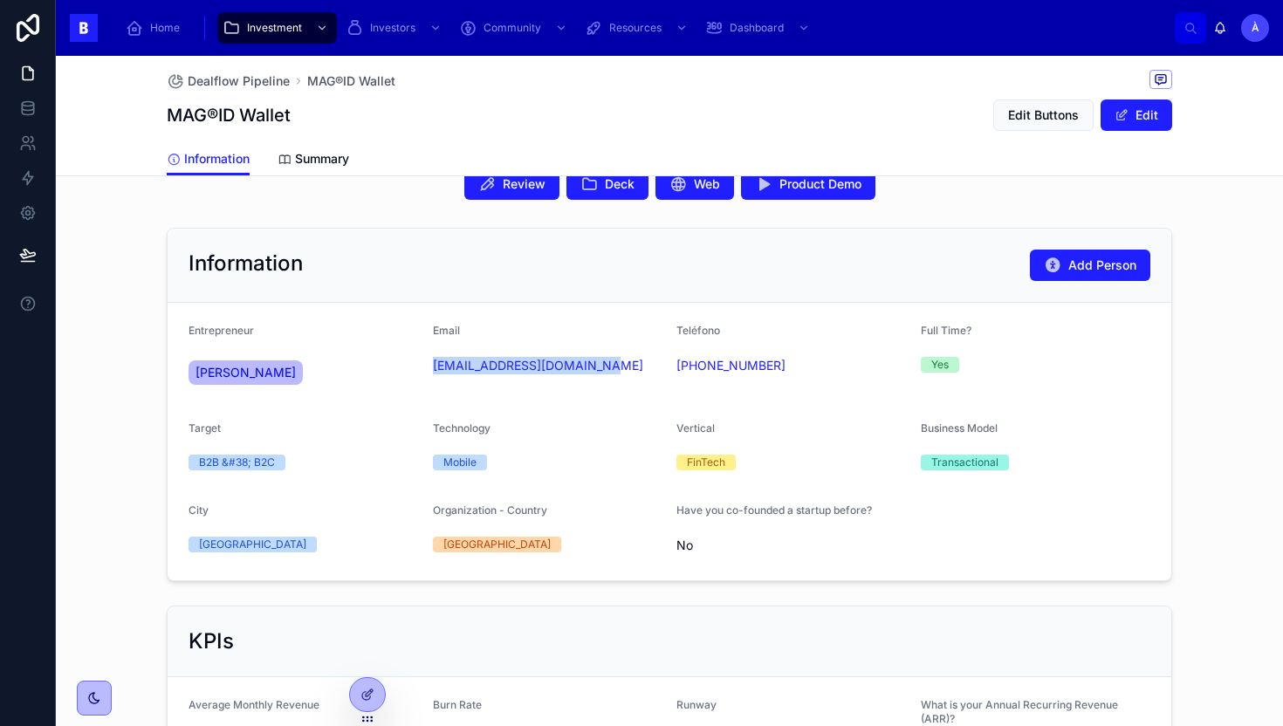
drag, startPoint x: 606, startPoint y: 389, endPoint x: 429, endPoint y: 368, distance: 177.6
click at [429, 368] on form "Entrepreneur [PERSON_NAME] Email [EMAIL_ADDRESS][DOMAIN_NAME] Teléfono [PHONE_N…" at bounding box center [670, 442] width 1004 height 278
copy link "[EMAIL_ADDRESS][DOMAIN_NAME]"
click at [535, 429] on div "Technology" at bounding box center [548, 432] width 230 height 21
click at [605, 348] on div "Email [EMAIL_ADDRESS][DOMAIN_NAME]" at bounding box center [548, 359] width 230 height 70
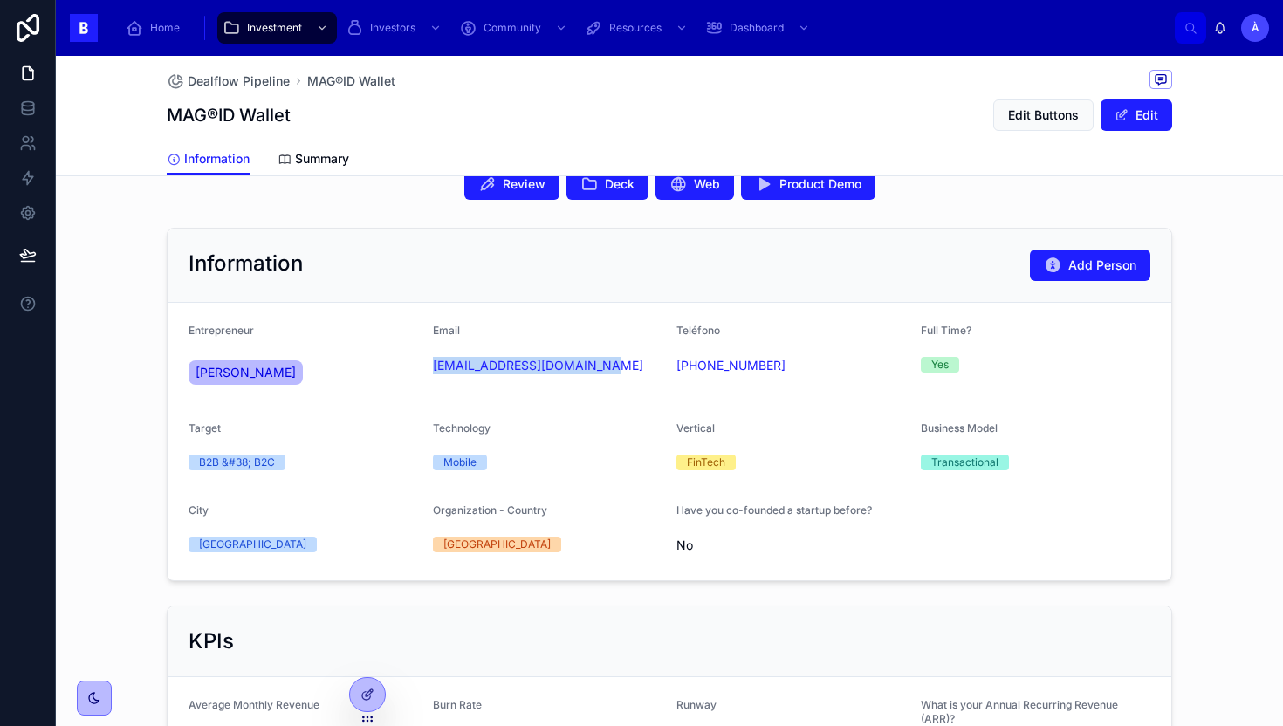
click at [525, 280] on div "Information Add Person" at bounding box center [670, 265] width 962 height 31
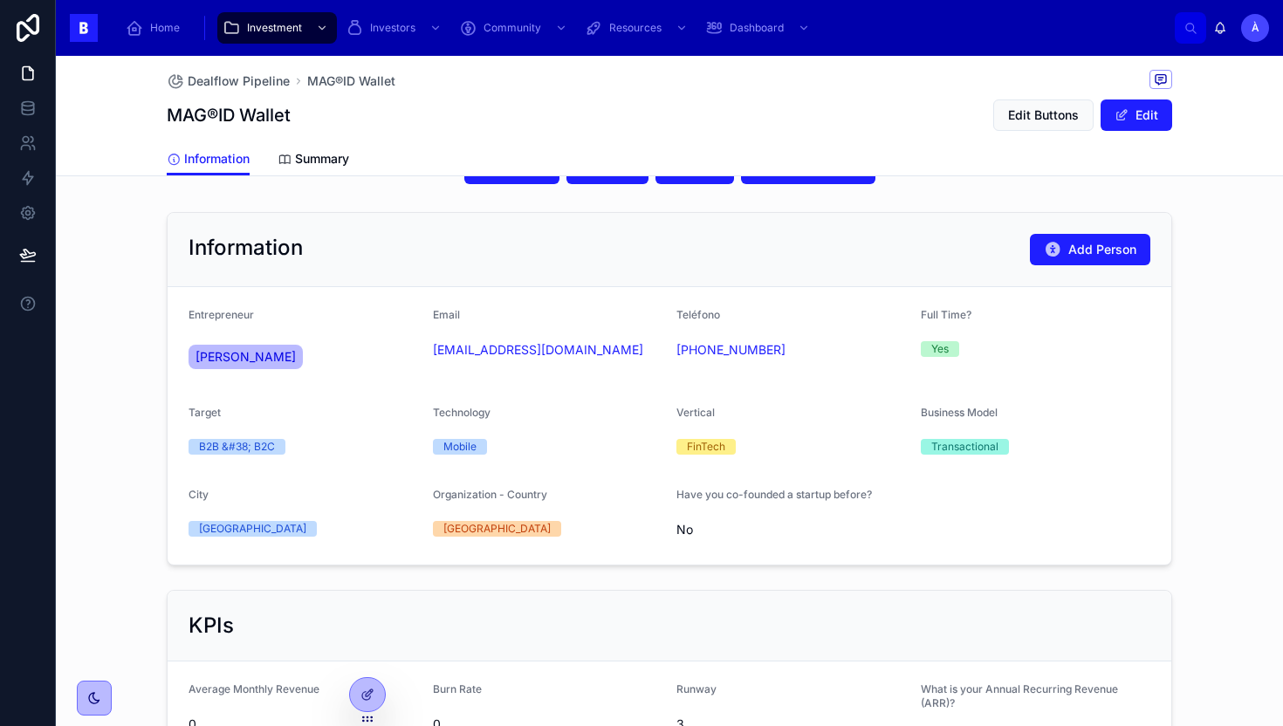
scroll to position [0, 0]
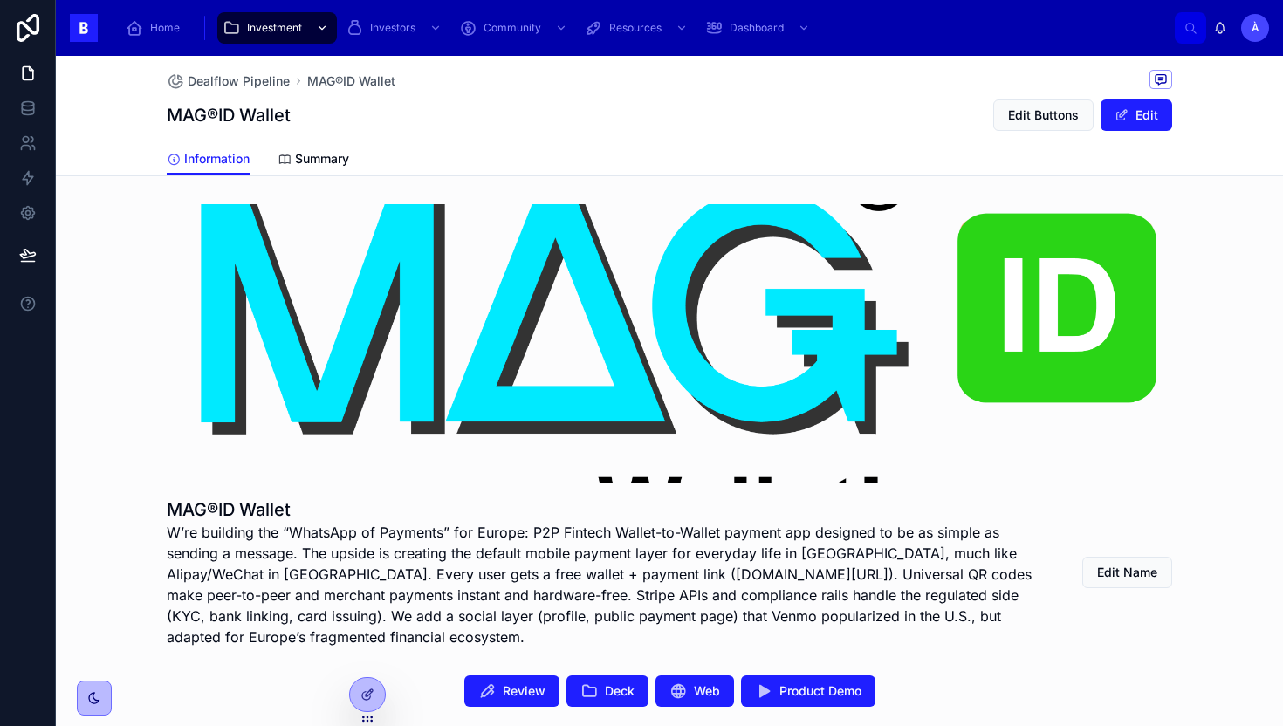
click at [302, 36] on div "Investment" at bounding box center [277, 28] width 109 height 28
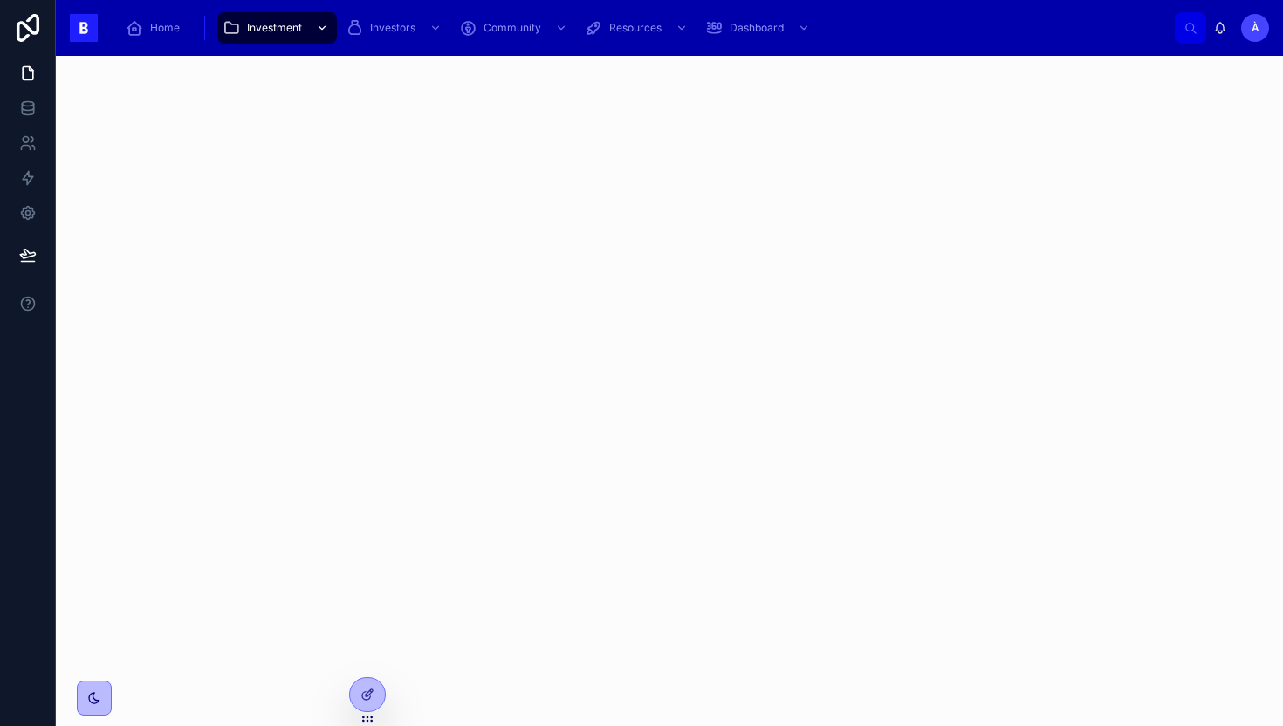
click at [285, 24] on span "Investment" at bounding box center [274, 28] width 55 height 14
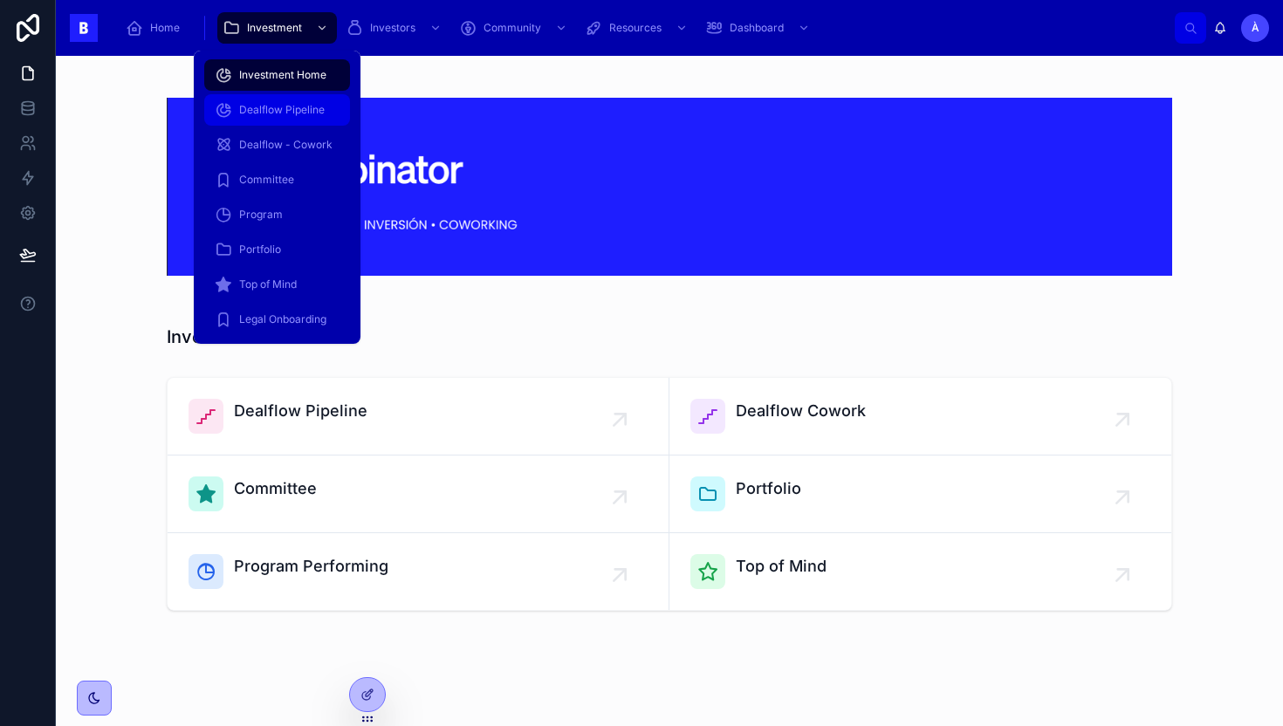
click at [270, 120] on div "Dealflow Pipeline" at bounding box center [277, 110] width 125 height 28
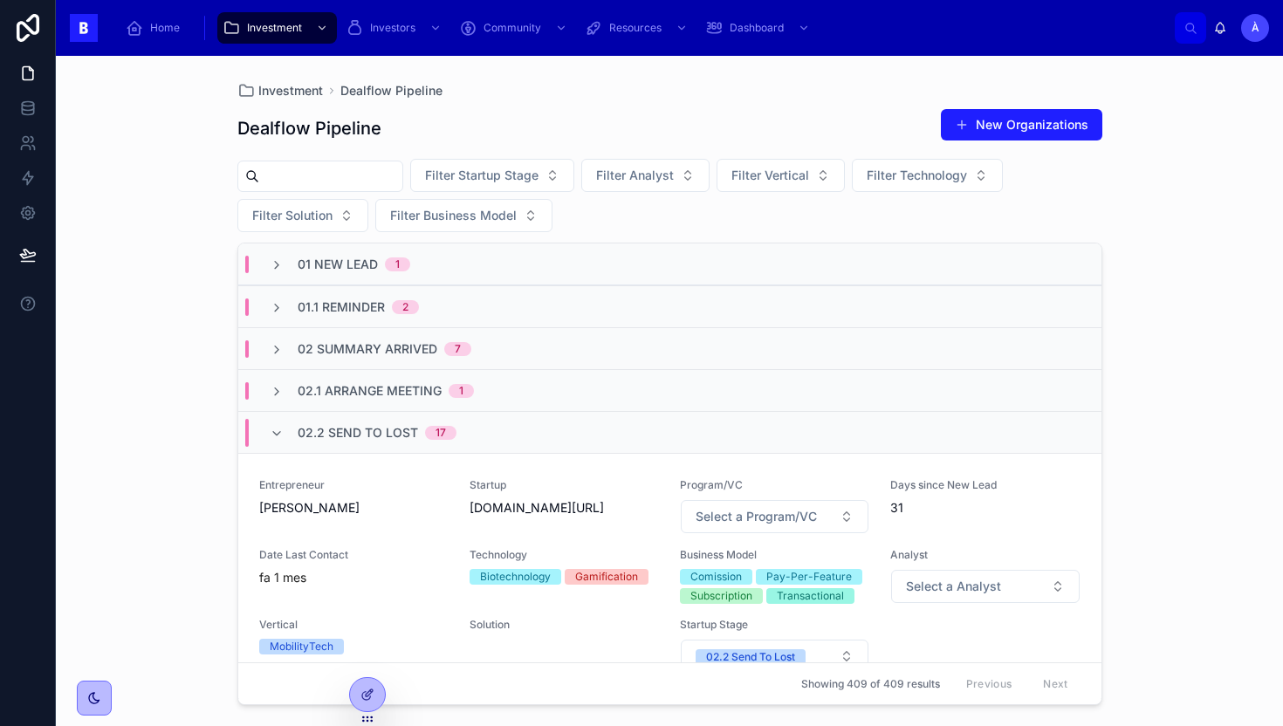
click at [506, 406] on div "02.1 Arrange Meeting 1" at bounding box center [669, 390] width 863 height 42
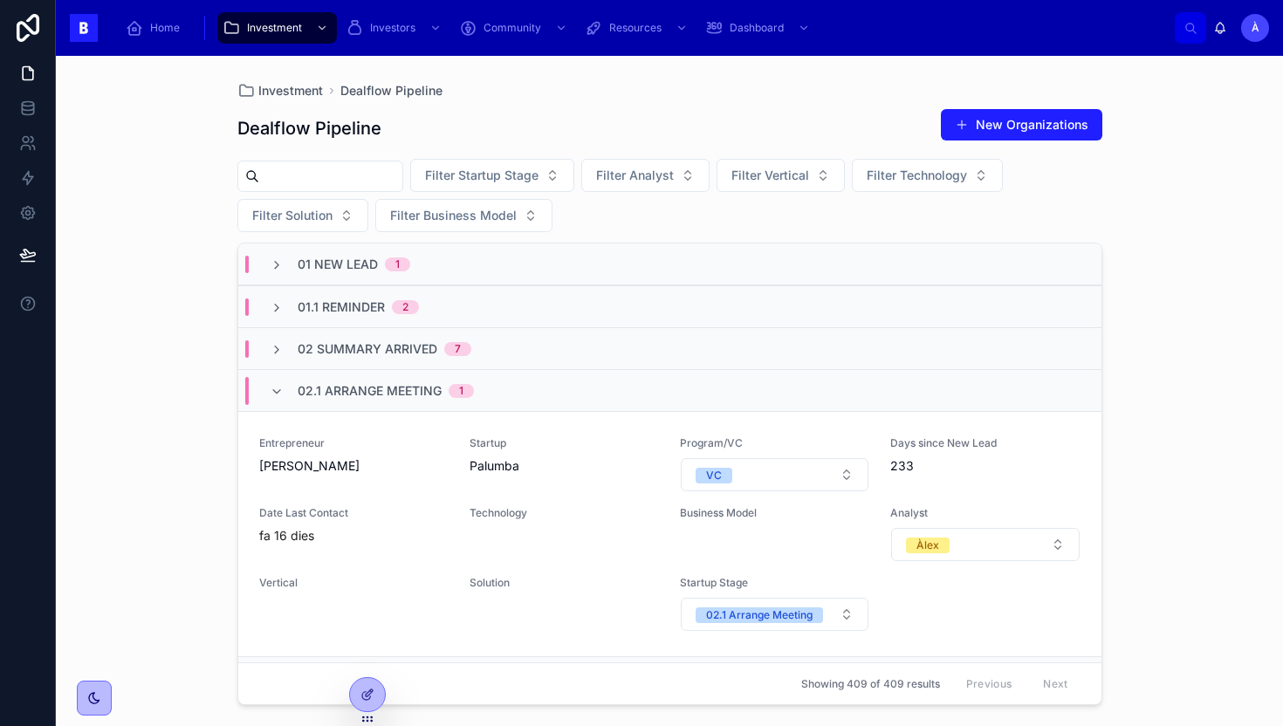
click at [525, 391] on div "02.1 Arrange Meeting 1" at bounding box center [669, 390] width 863 height 42
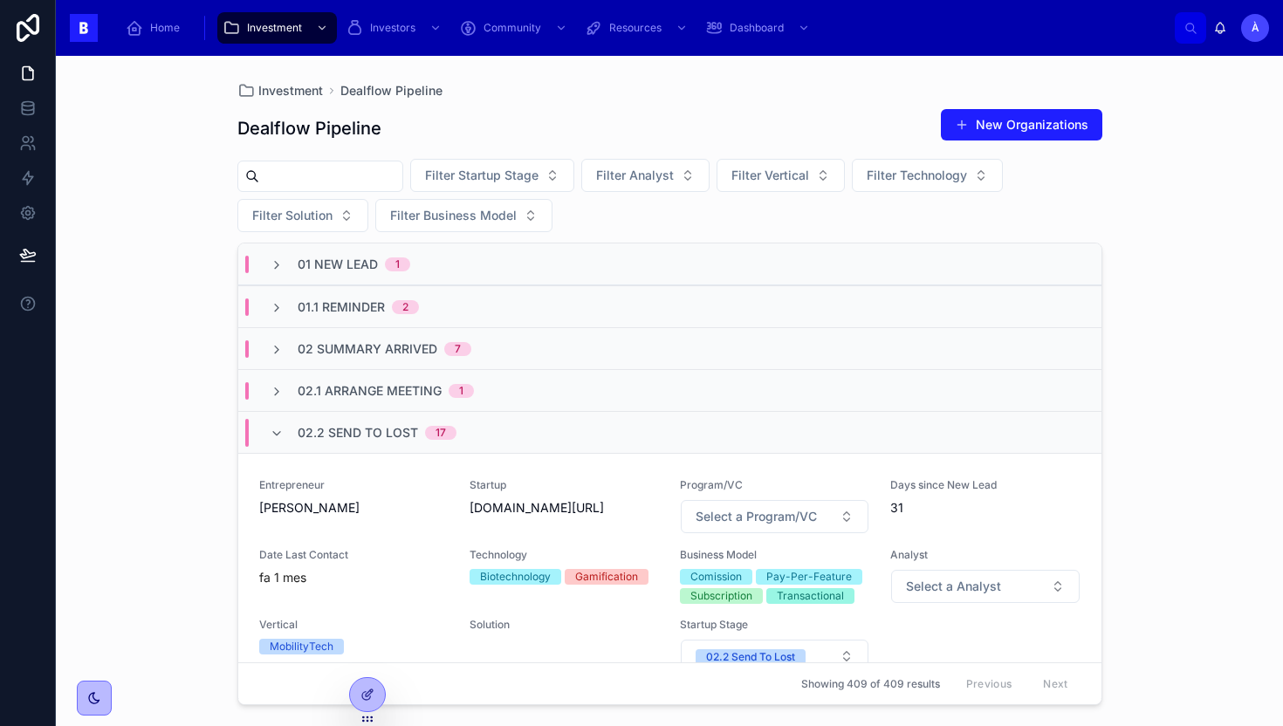
click at [416, 347] on span "02 Summary Arrived" at bounding box center [368, 348] width 140 height 17
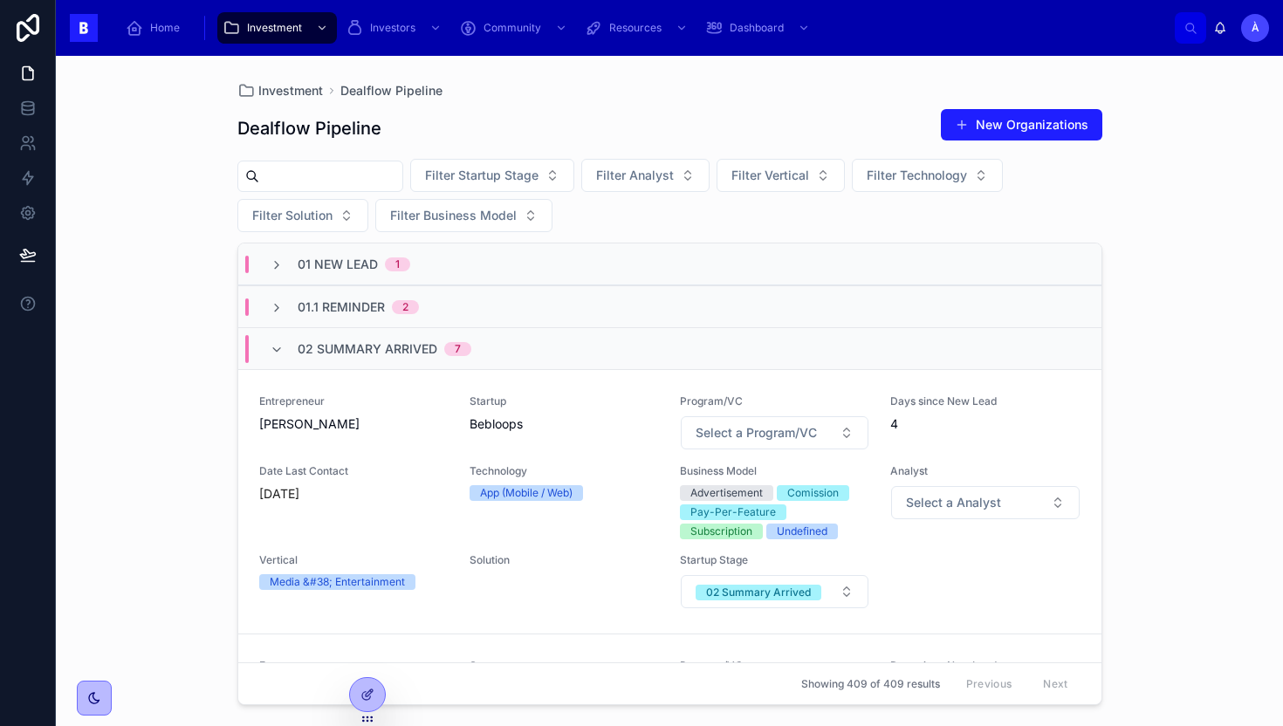
click at [416, 346] on span "02 Summary Arrived" at bounding box center [368, 348] width 140 height 17
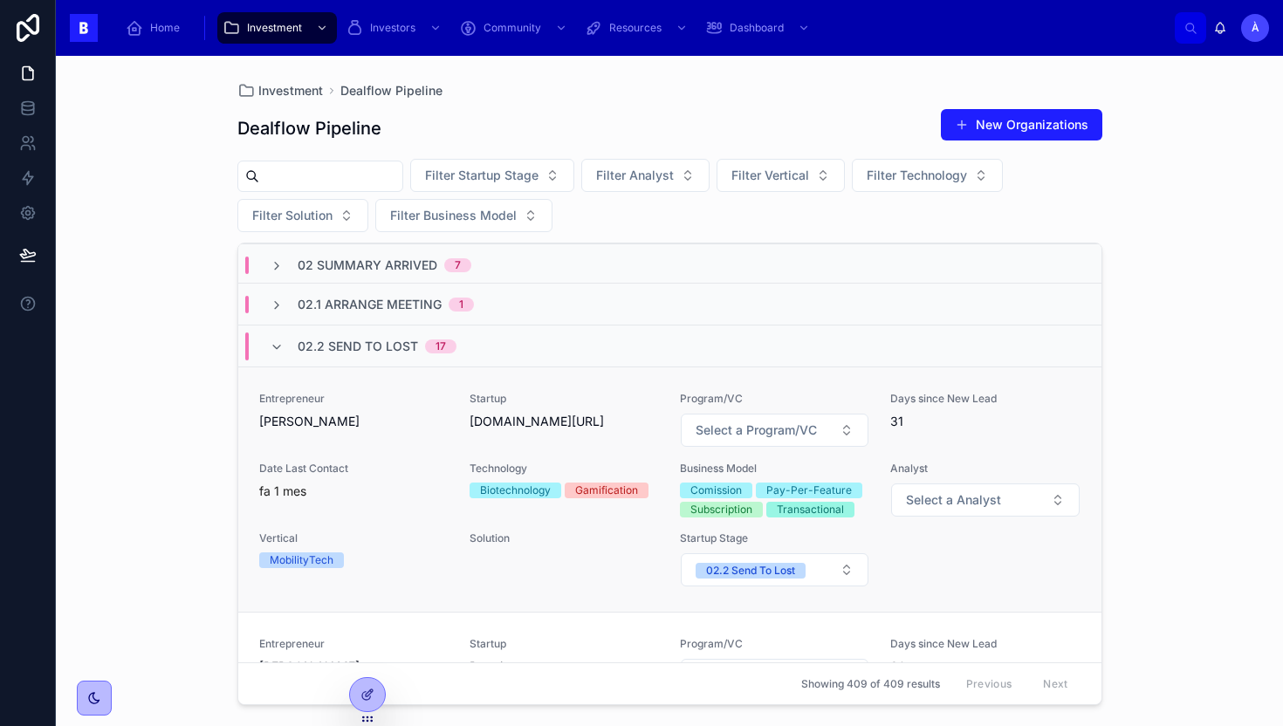
scroll to position [109, 0]
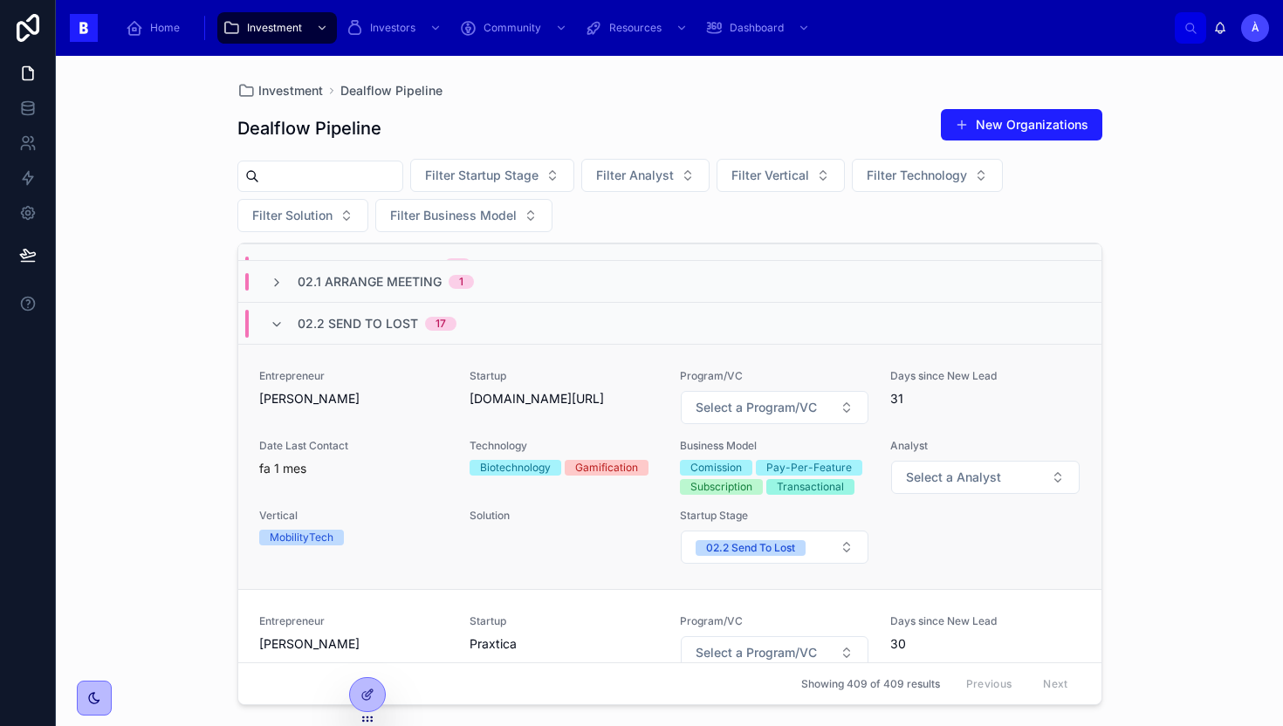
click at [408, 415] on div "Entrepreneur [PERSON_NAME]" at bounding box center [353, 397] width 189 height 56
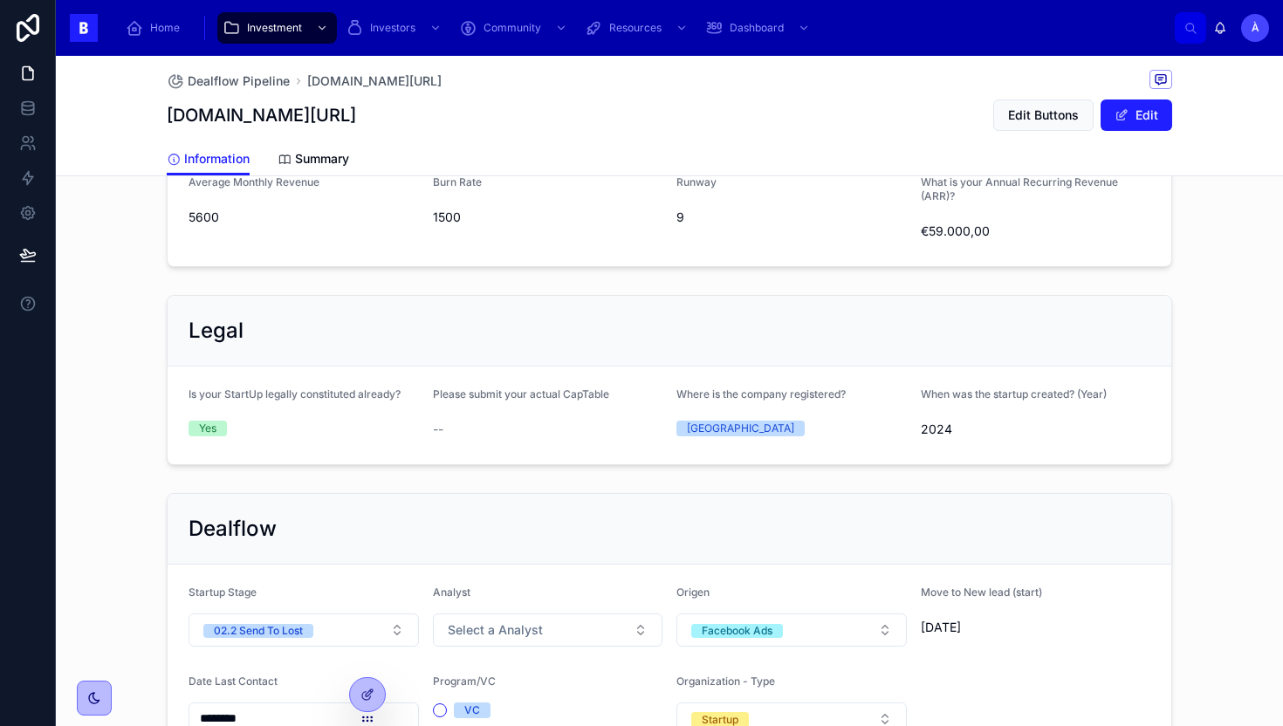
scroll to position [1212, 0]
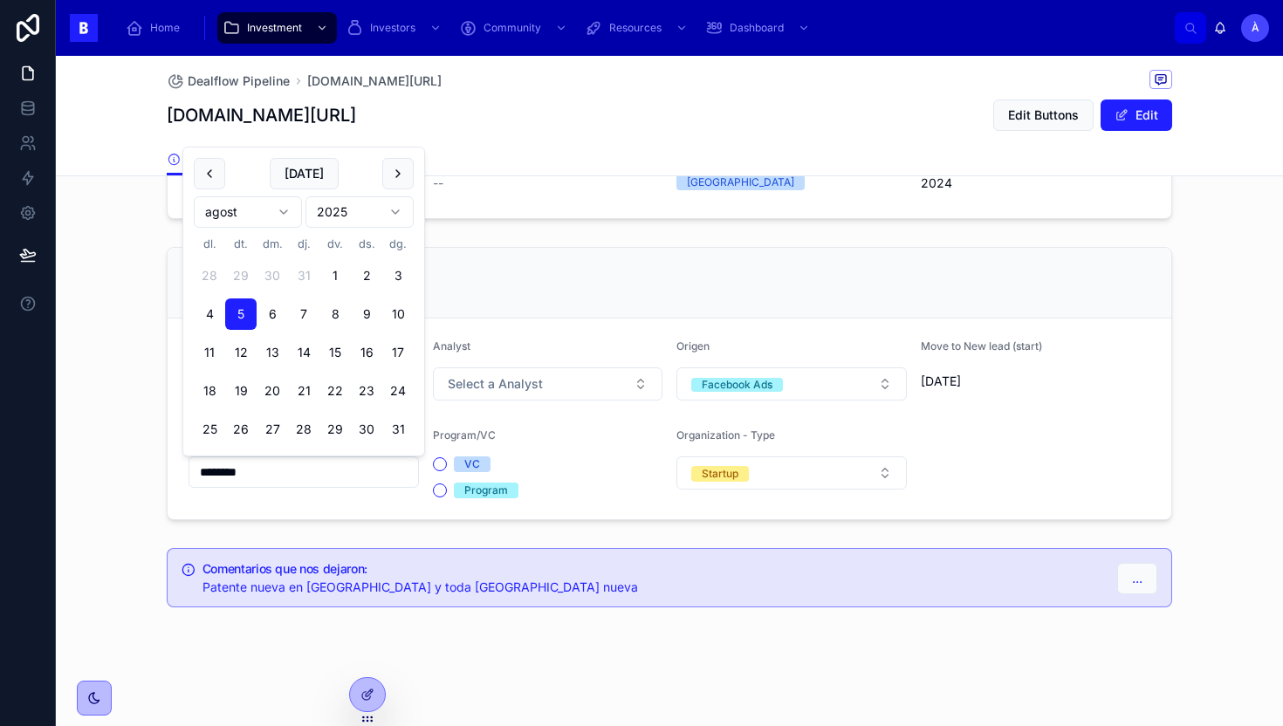
click at [348, 465] on input "********" at bounding box center [303, 472] width 229 height 24
click at [308, 187] on button "[DATE]" at bounding box center [304, 173] width 69 height 31
type input "********"
click at [308, 187] on span "[DATE]" at bounding box center [304, 173] width 69 height 31
click at [503, 251] on div "Dealflow" at bounding box center [670, 283] width 1004 height 71
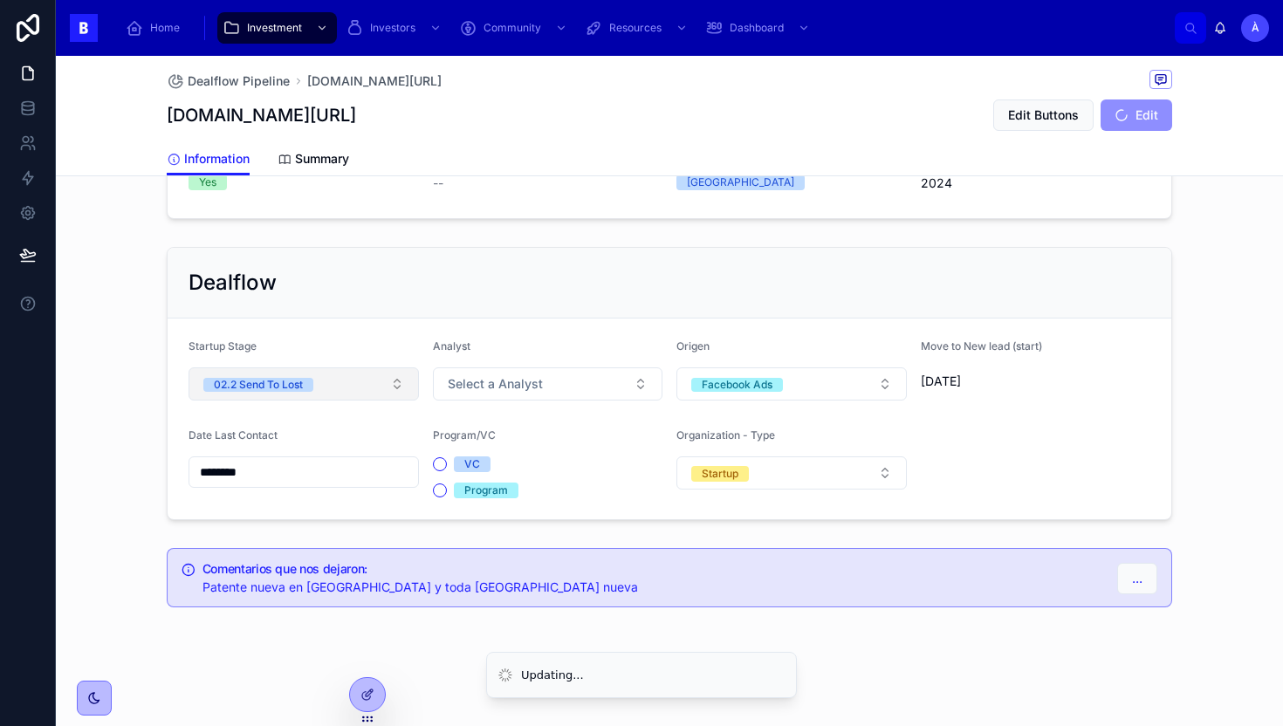
click at [311, 375] on span "02.2 Send To Lost" at bounding box center [258, 383] width 110 height 17
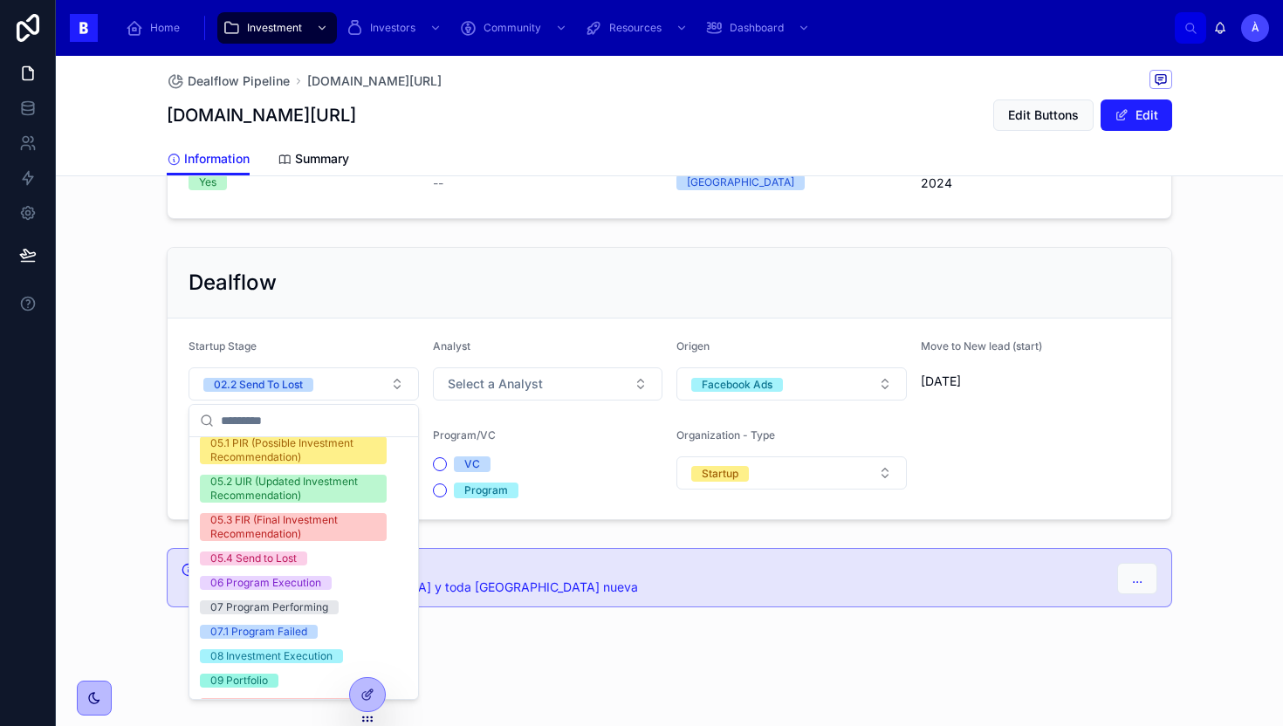
scroll to position [590, 0]
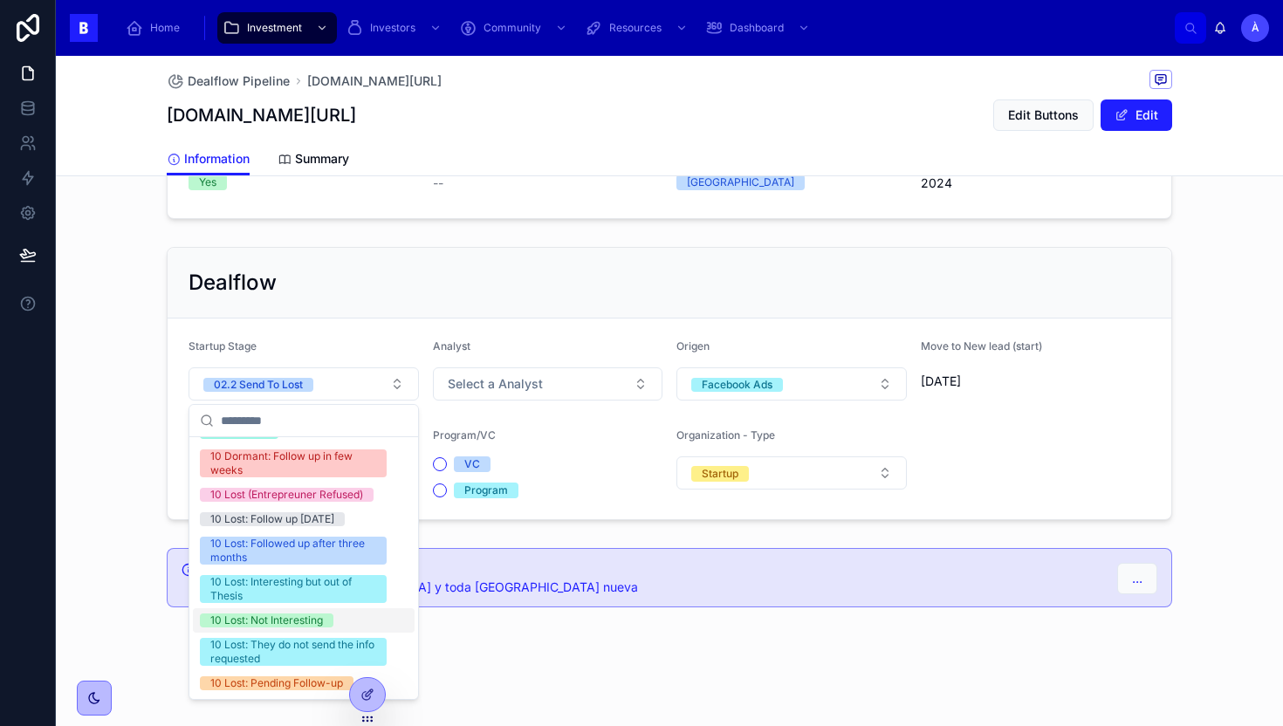
click at [306, 621] on div "10 Lost: Not Interesting" at bounding box center [266, 621] width 113 height 14
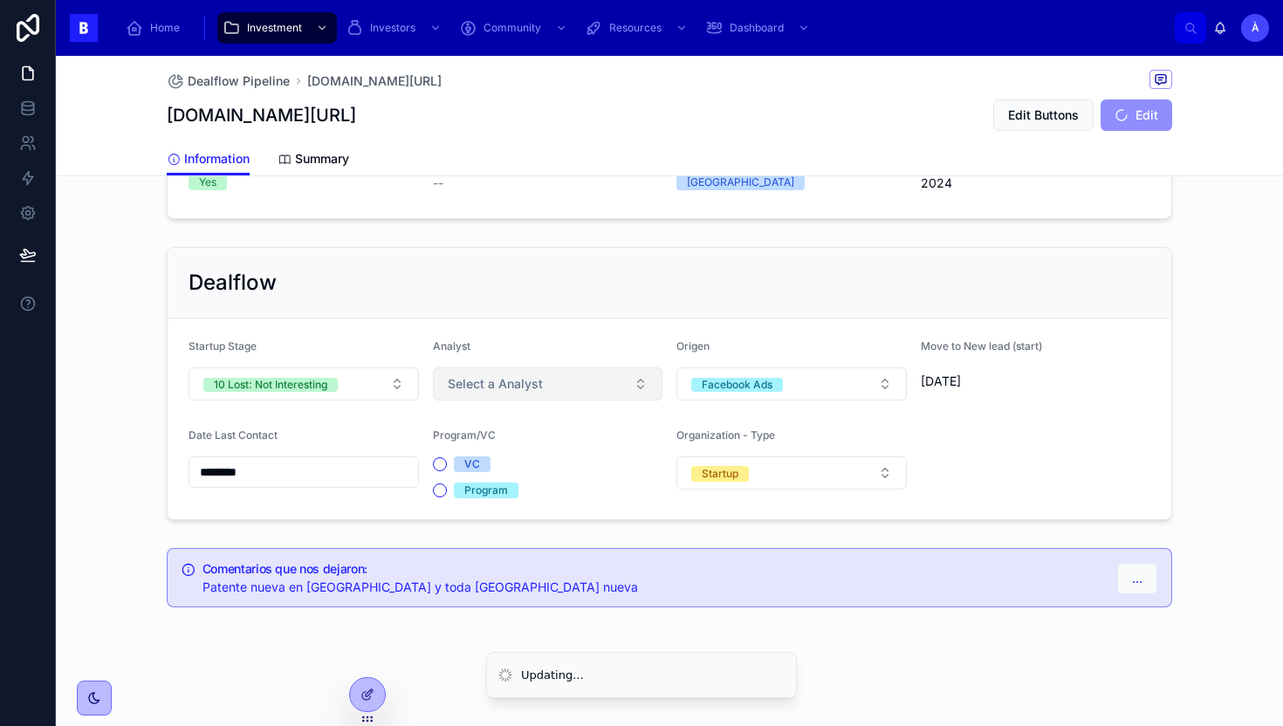
click at [512, 397] on button "Select a Analyst" at bounding box center [548, 383] width 230 height 33
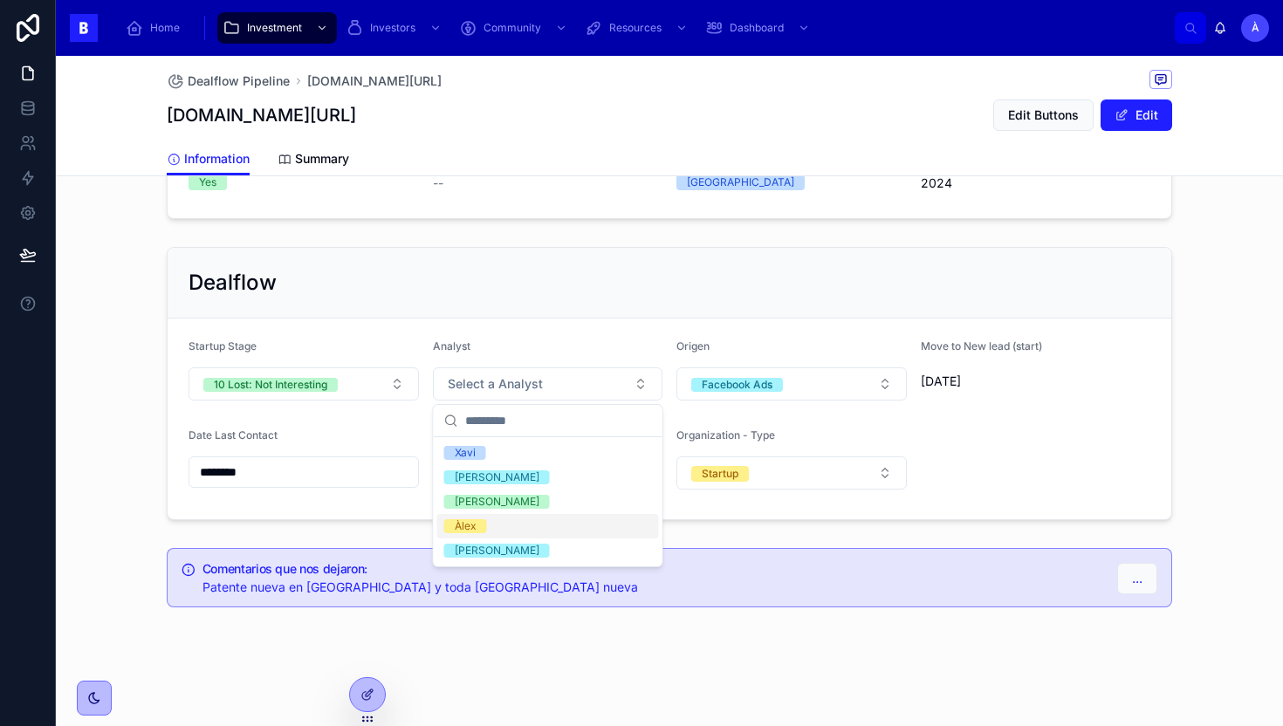
click at [476, 526] on span "Àlex" at bounding box center [465, 526] width 43 height 14
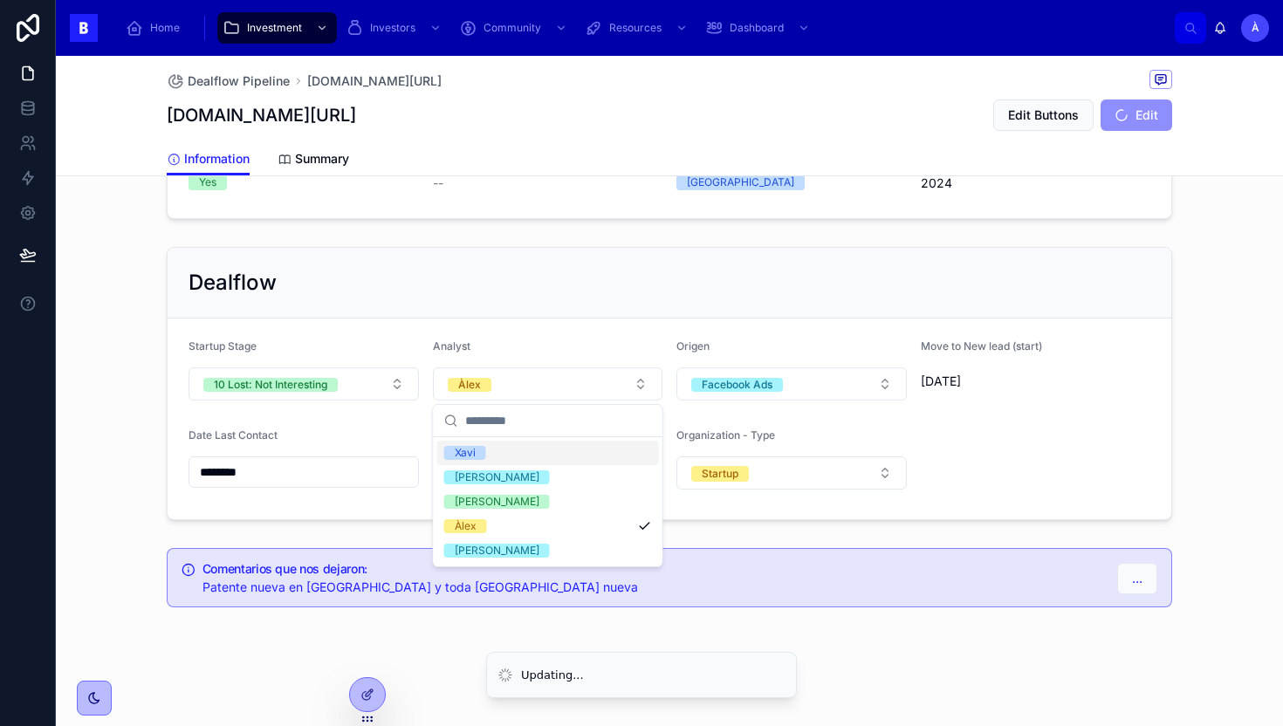
click at [379, 273] on div "Dealflow" at bounding box center [670, 283] width 962 height 28
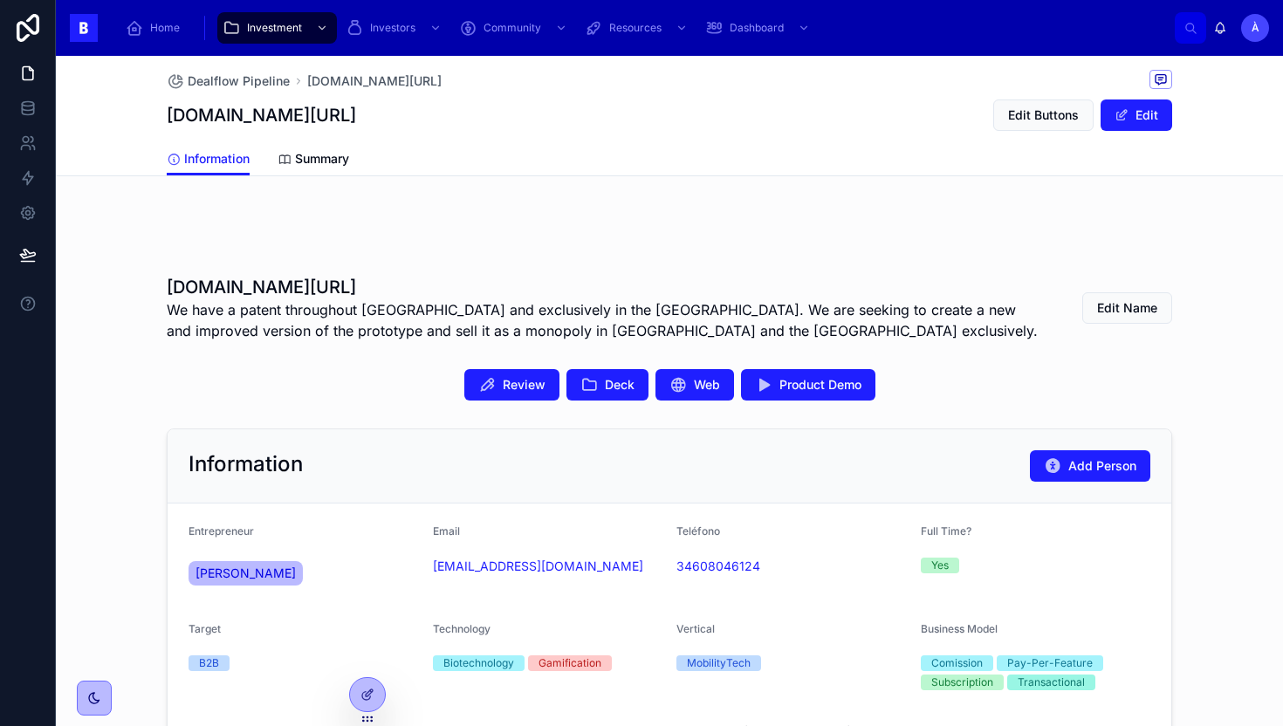
scroll to position [220, 0]
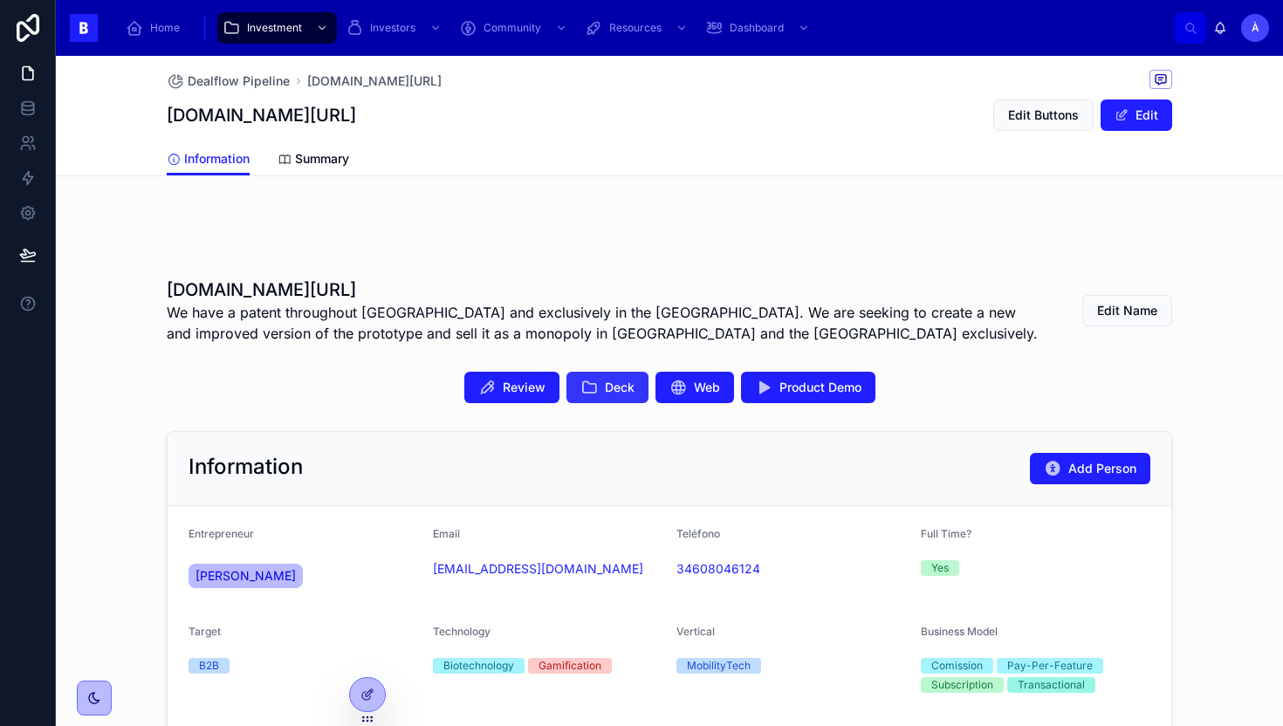
click at [594, 389] on icon at bounding box center [588, 387] width 17 height 17
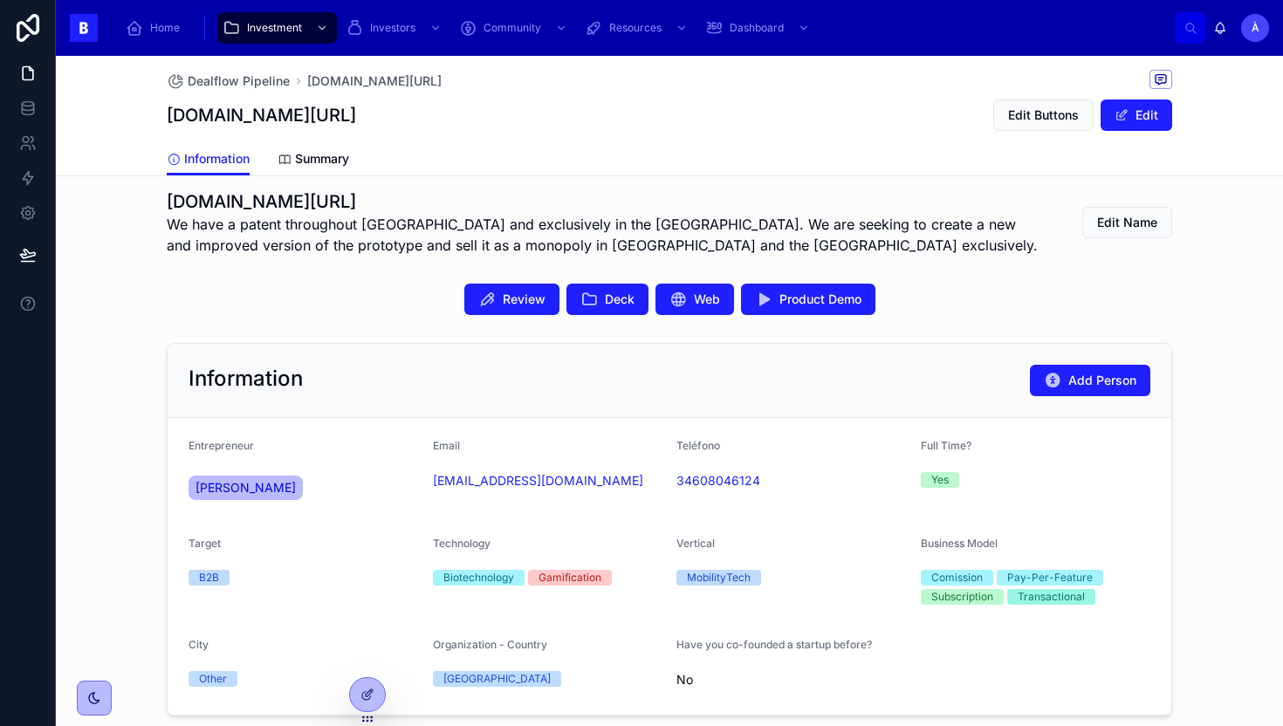
scroll to position [328, 0]
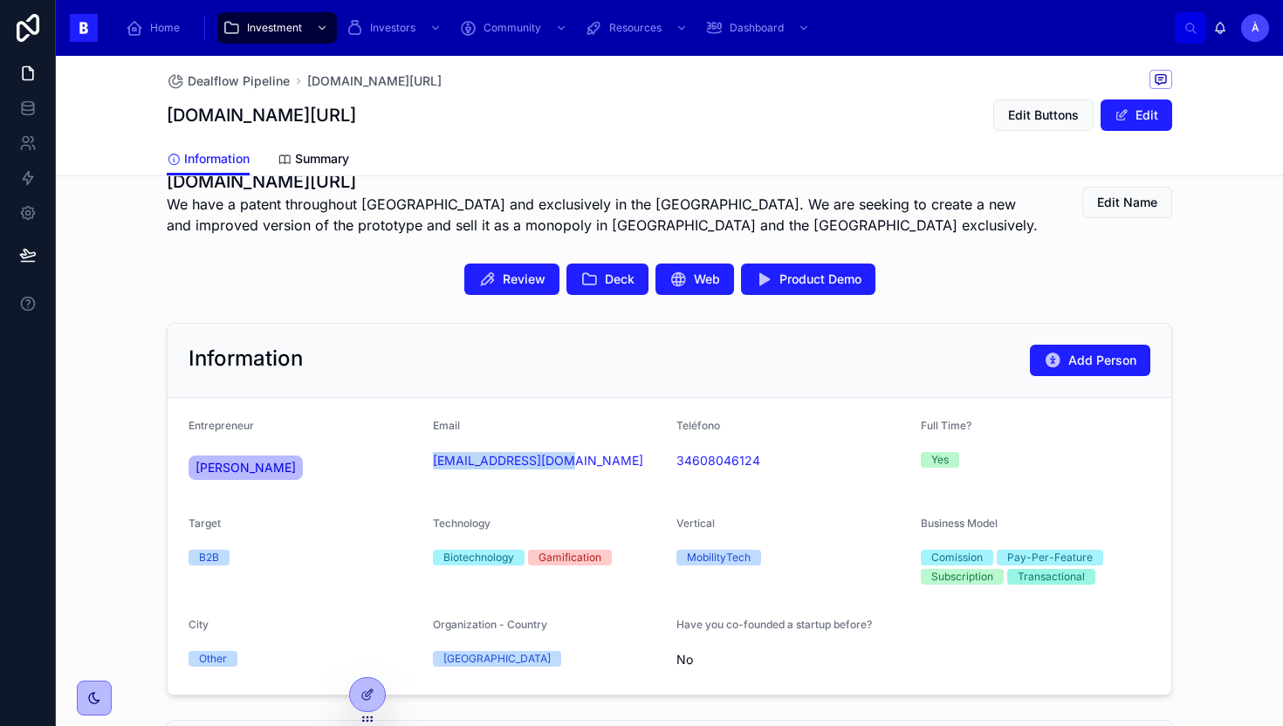
drag, startPoint x: 560, startPoint y: 479, endPoint x: 429, endPoint y: 467, distance: 131.5
click at [429, 467] on form "Entrepreneur [PERSON_NAME] Email [EMAIL_ADDRESS][DOMAIN_NAME] Teléfono [PHONE_N…" at bounding box center [670, 546] width 1004 height 297
copy link "[EMAIL_ADDRESS][DOMAIN_NAME]"
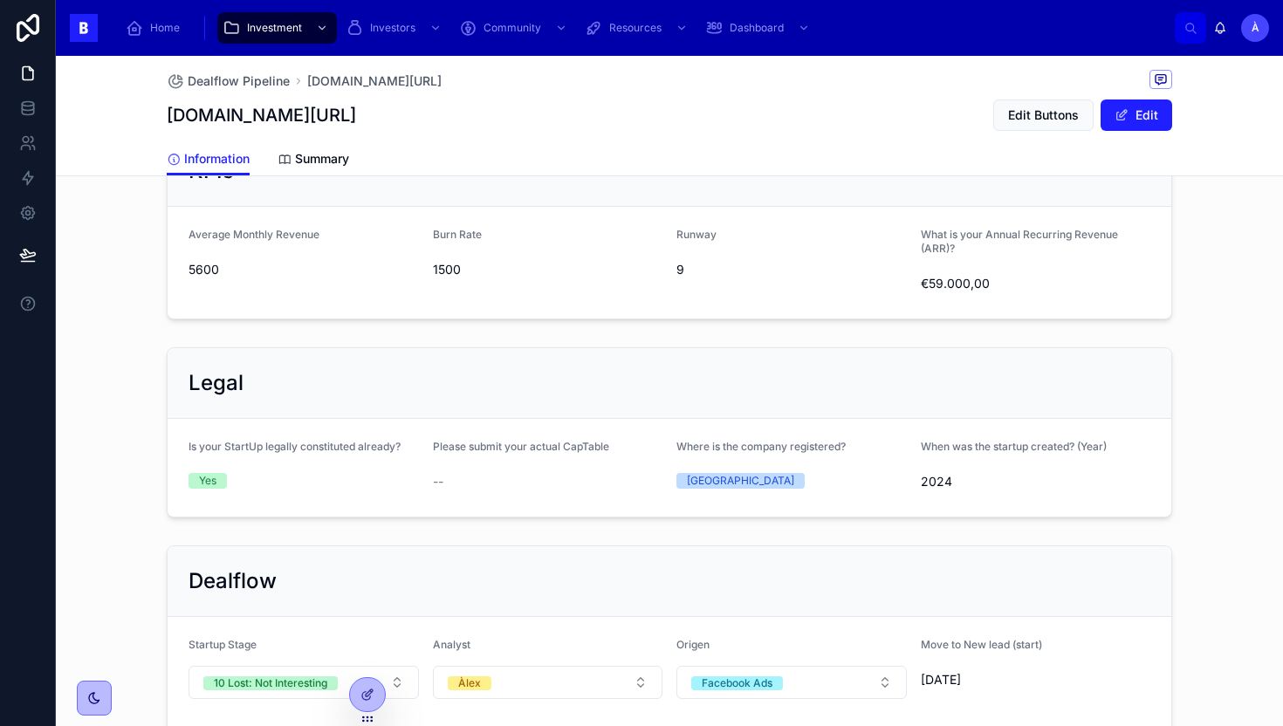
scroll to position [1212, 0]
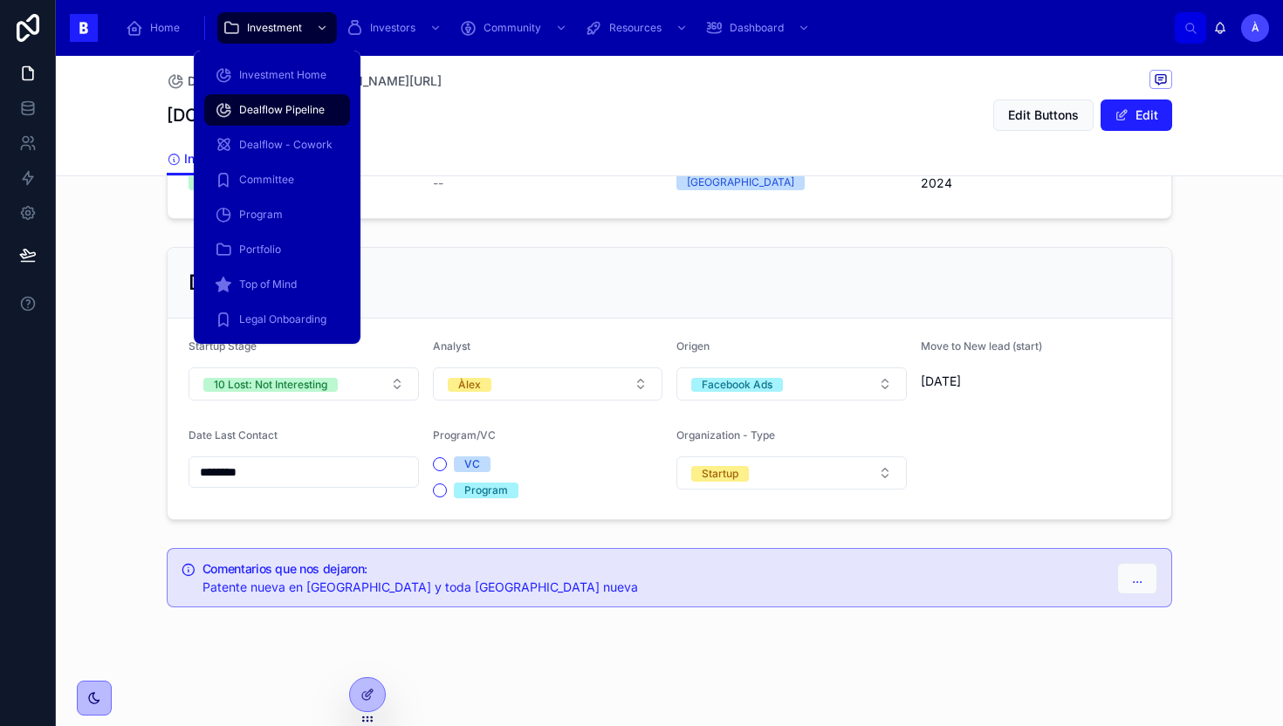
click at [298, 103] on span "Dealflow Pipeline" at bounding box center [282, 110] width 86 height 14
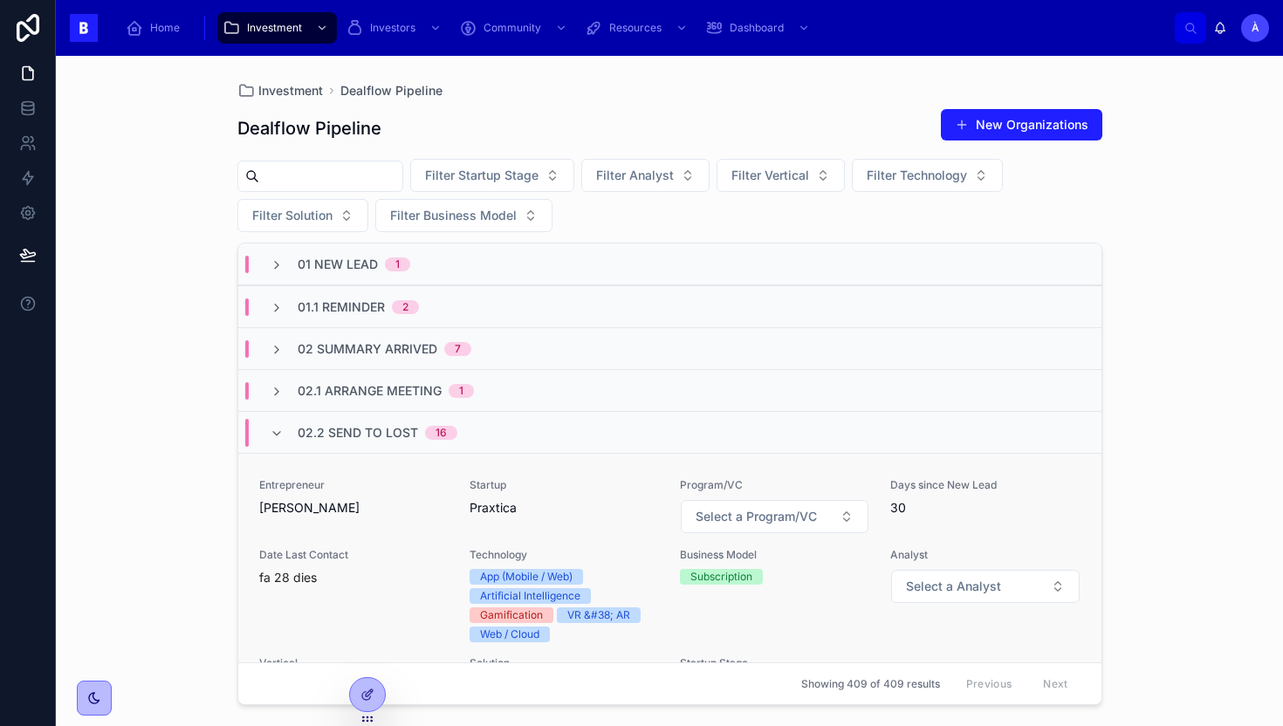
click at [539, 502] on span "Praxtica" at bounding box center [564, 507] width 189 height 17
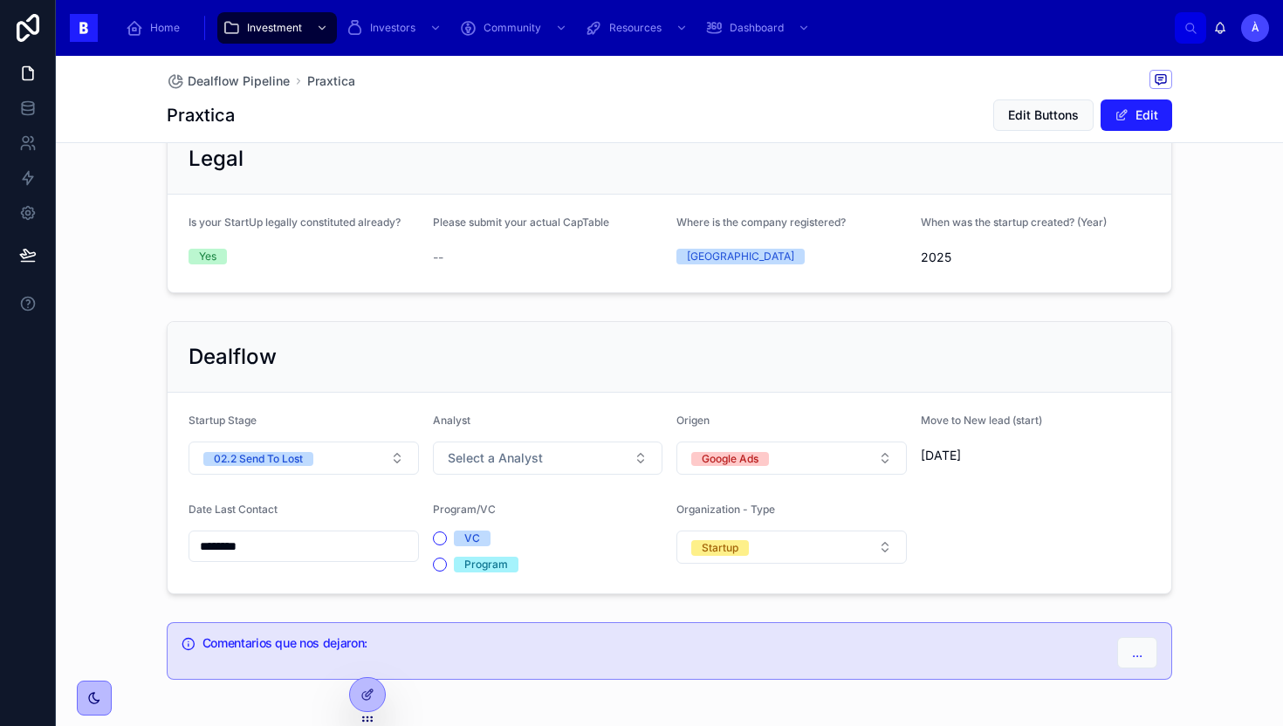
scroll to position [1196, 0]
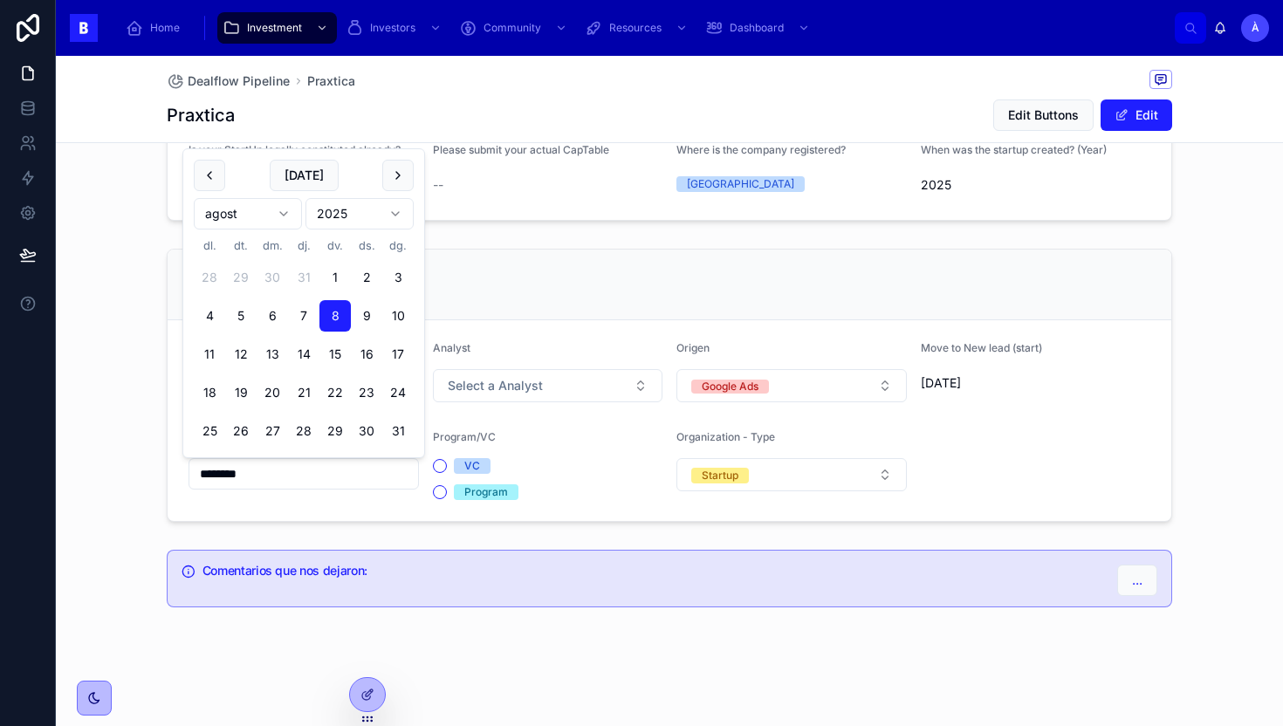
click at [307, 469] on input "********" at bounding box center [303, 474] width 229 height 24
click at [311, 169] on button "[DATE]" at bounding box center [304, 175] width 69 height 31
type input "********"
click at [131, 297] on div "Dealflow Startup Stage 02.2 Send To Lost Analyst Select a Analyst Origen Google…" at bounding box center [669, 385] width 1227 height 287
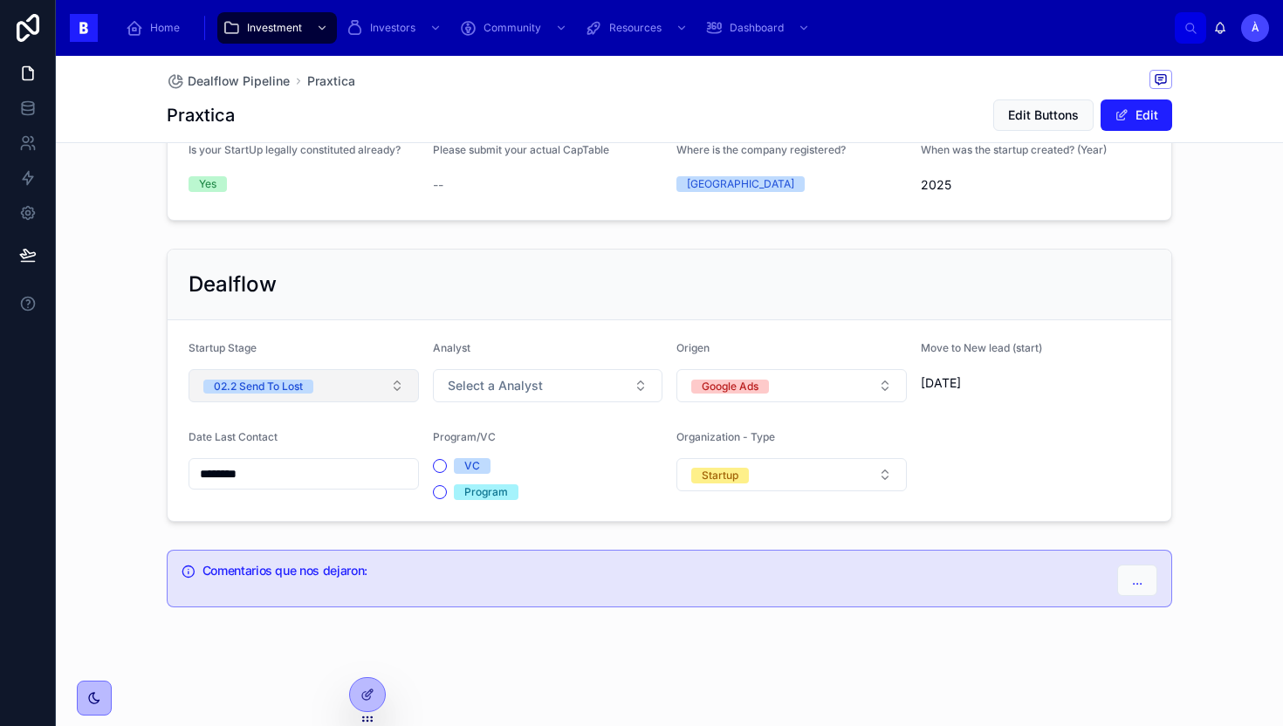
click at [306, 377] on span "02.2 Send To Lost" at bounding box center [258, 385] width 110 height 17
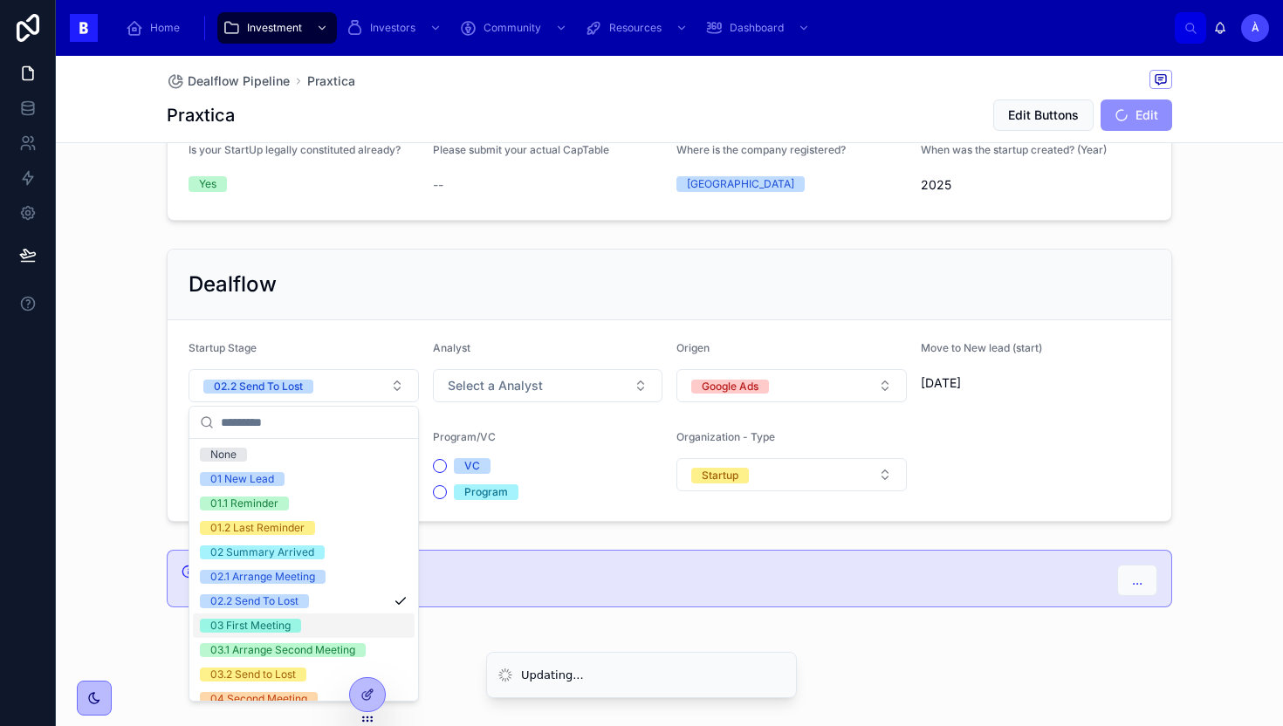
scroll to position [590, 0]
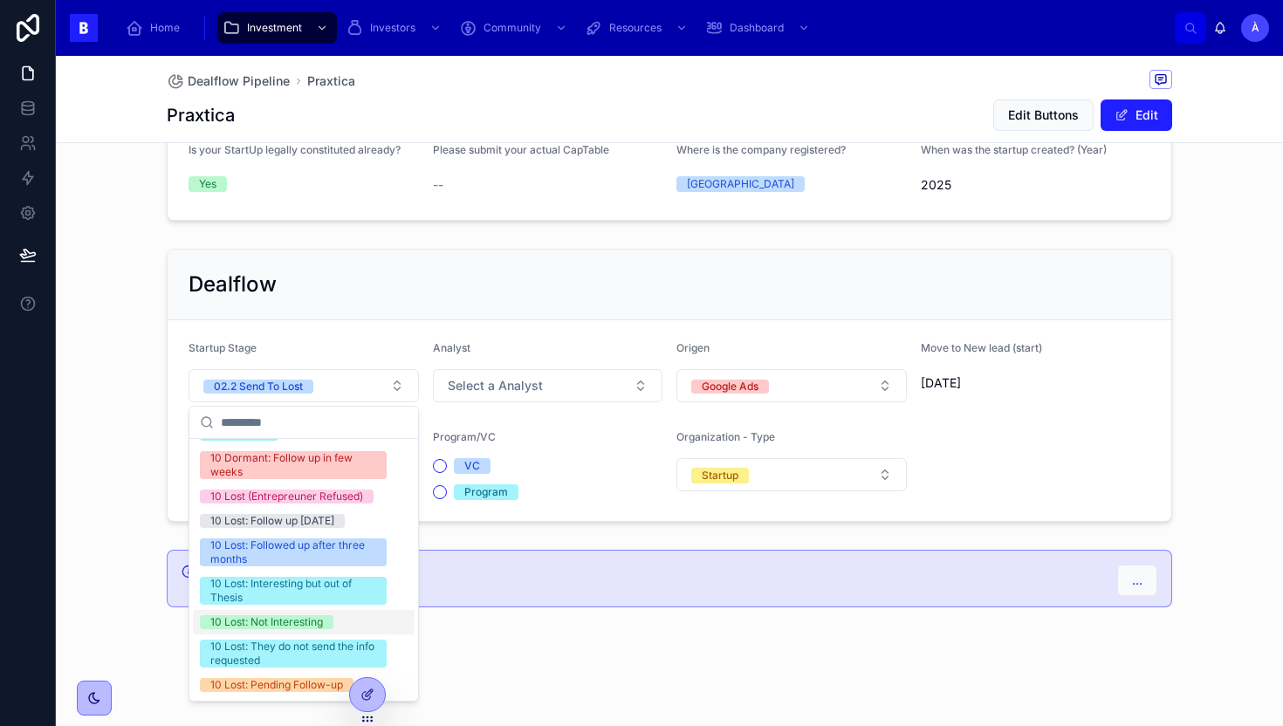
click at [267, 627] on div "10 Lost: Not Interesting" at bounding box center [266, 622] width 113 height 14
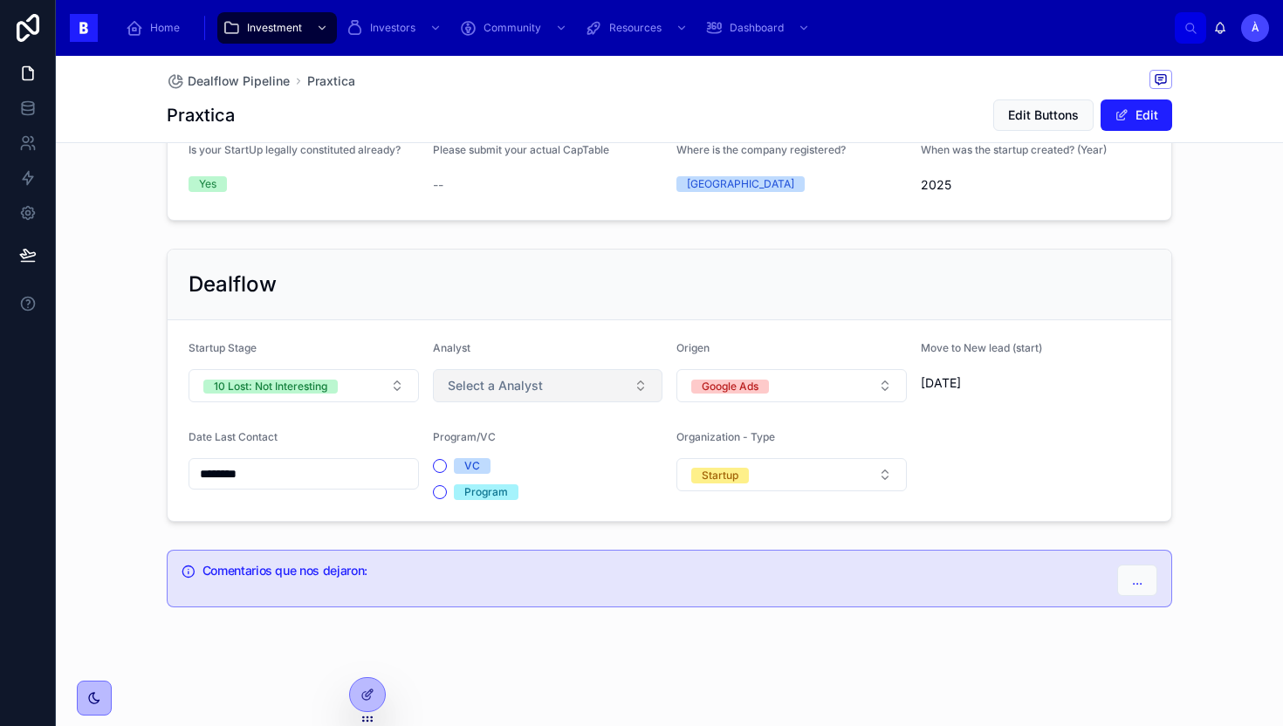
click at [532, 393] on span "Select a Analyst" at bounding box center [495, 385] width 95 height 17
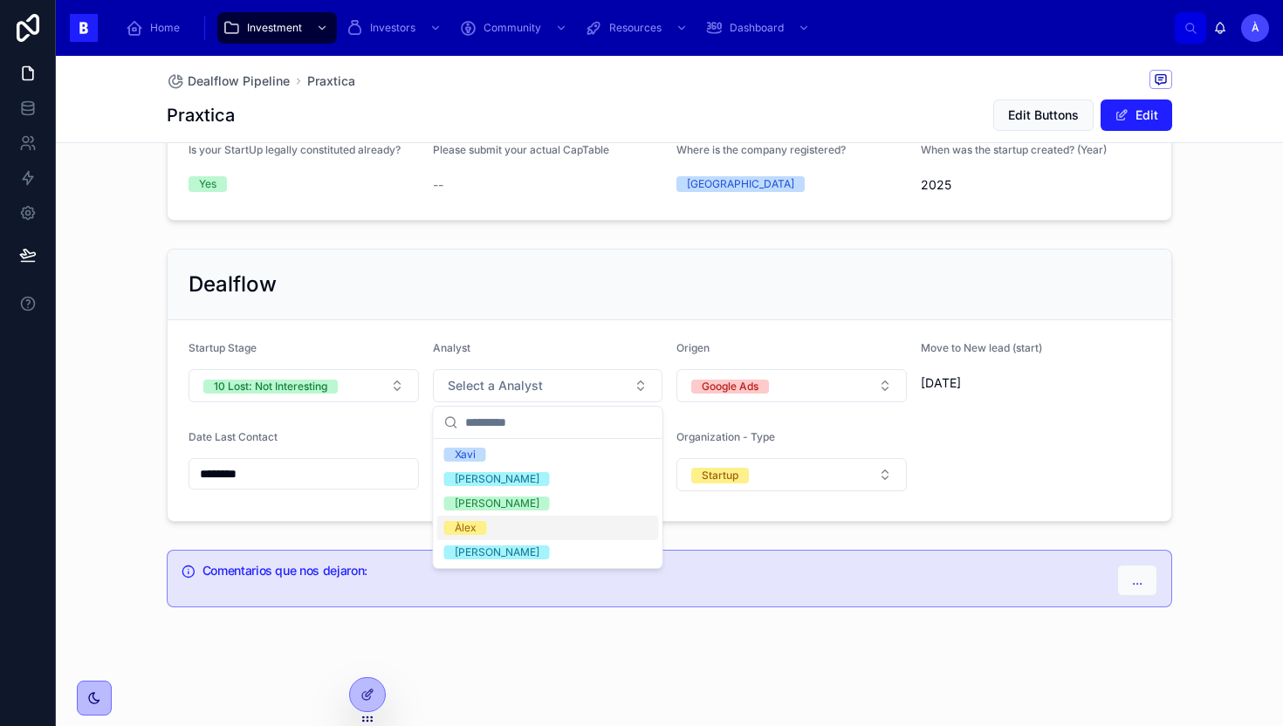
click at [474, 529] on div "Àlex" at bounding box center [466, 528] width 22 height 14
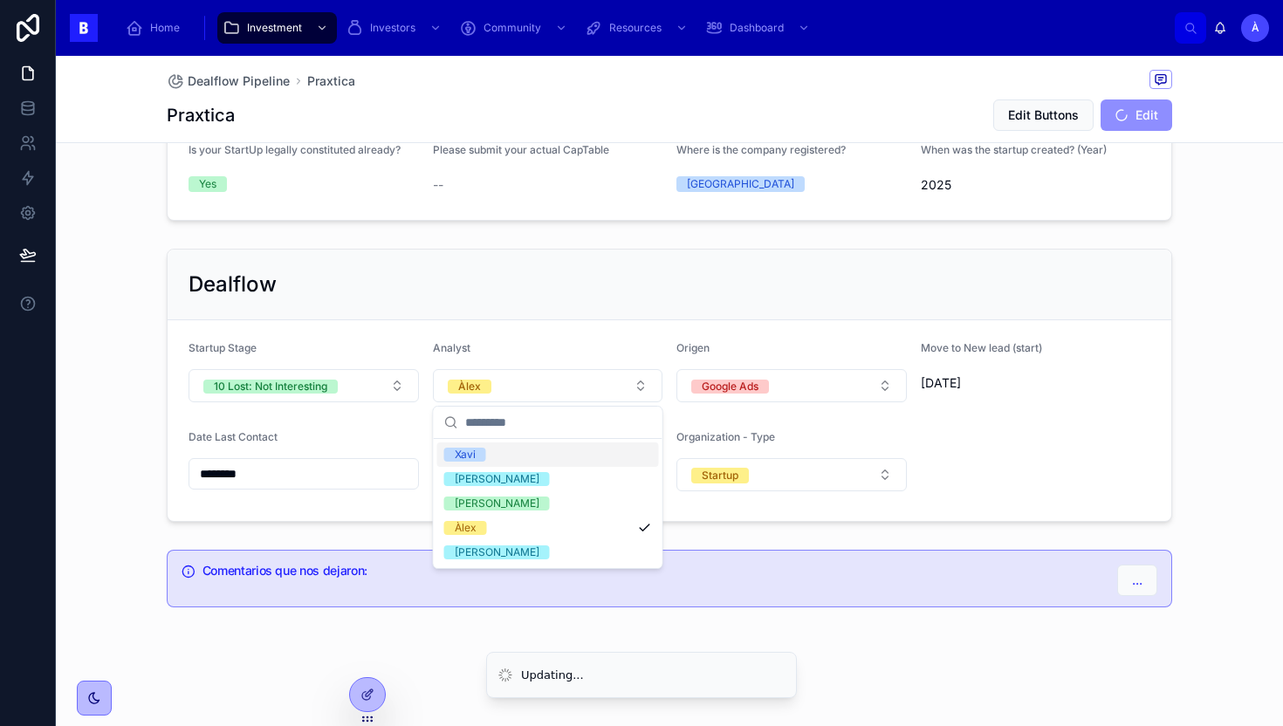
click at [435, 307] on div "Dealflow" at bounding box center [670, 285] width 1004 height 71
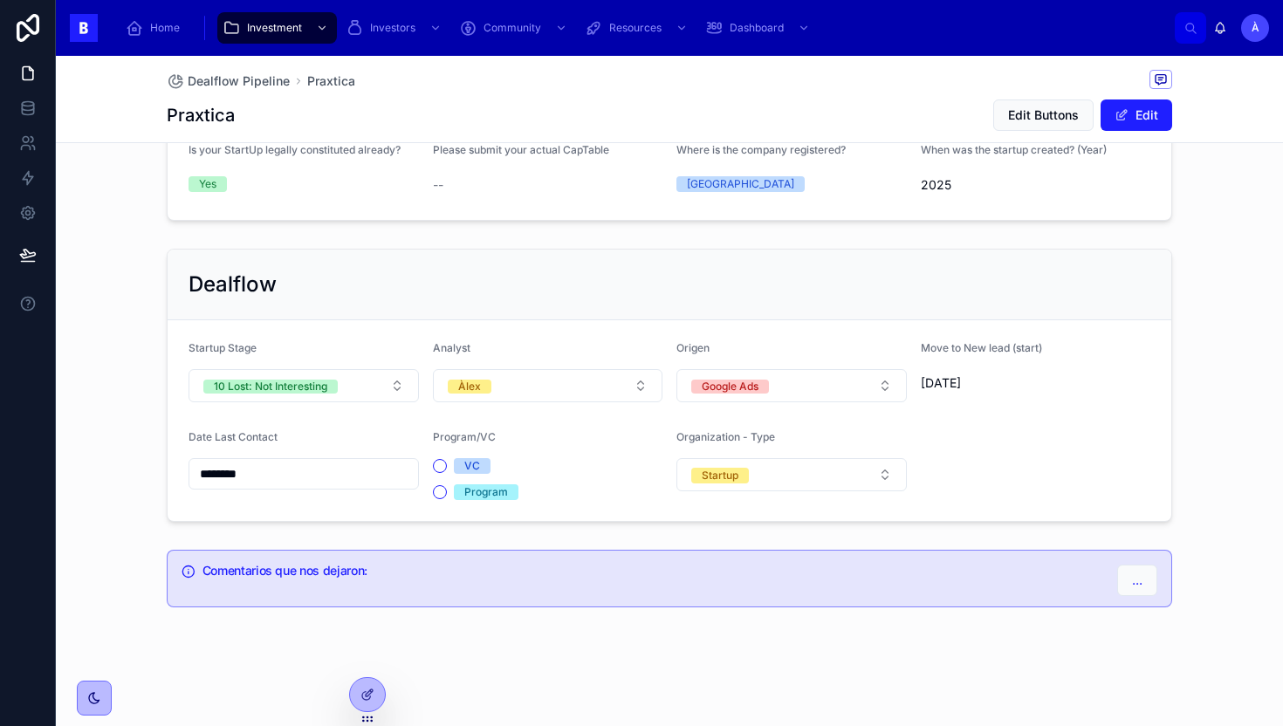
scroll to position [0, 0]
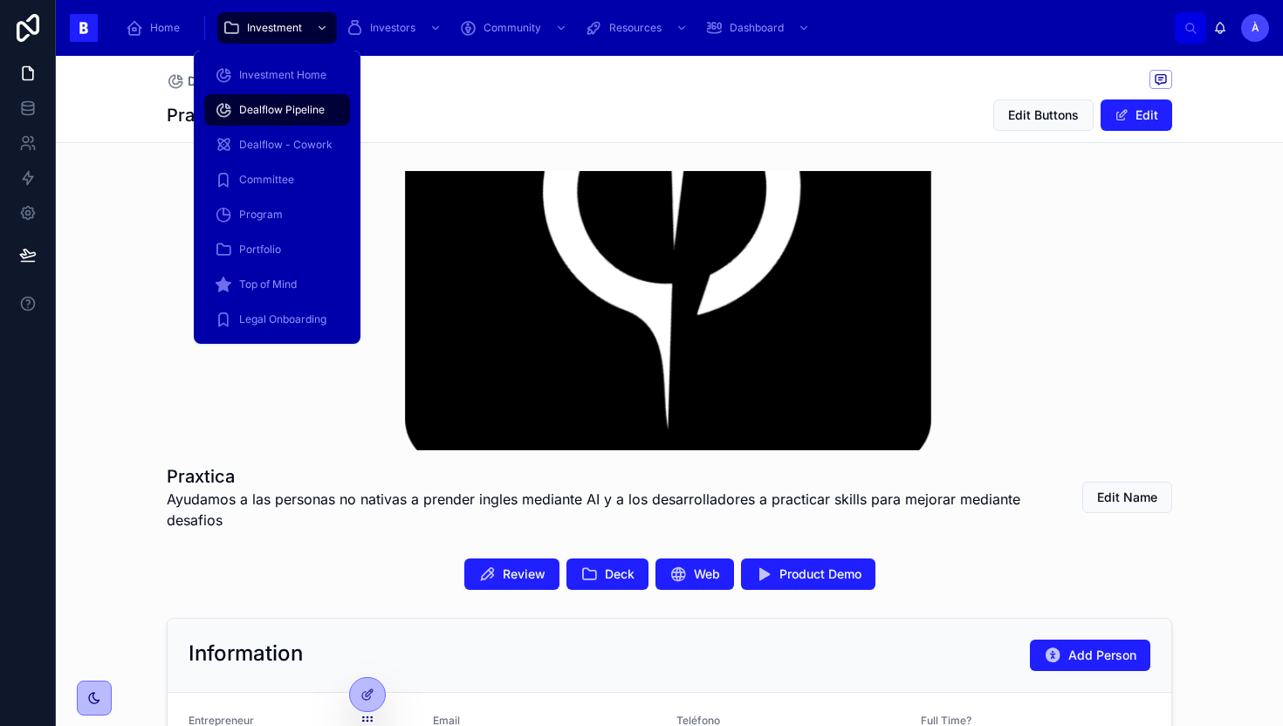
click at [274, 113] on span "Dealflow Pipeline" at bounding box center [282, 110] width 86 height 14
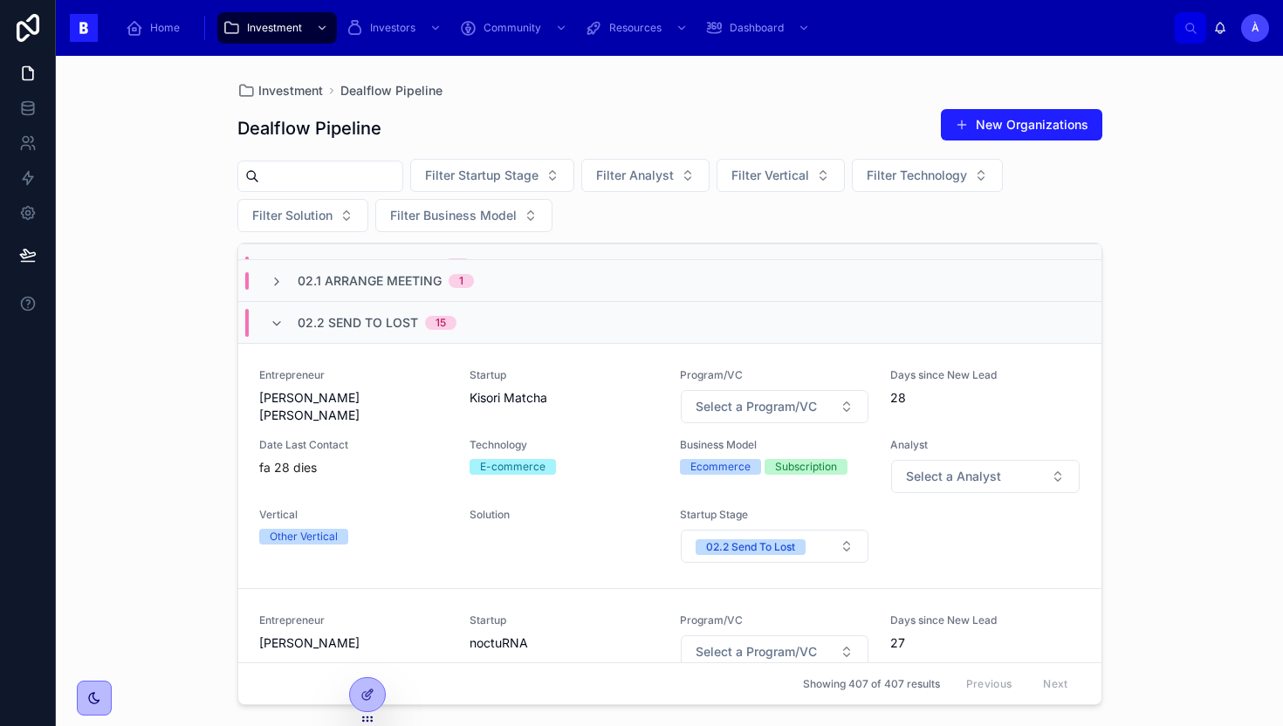
scroll to position [117, 0]
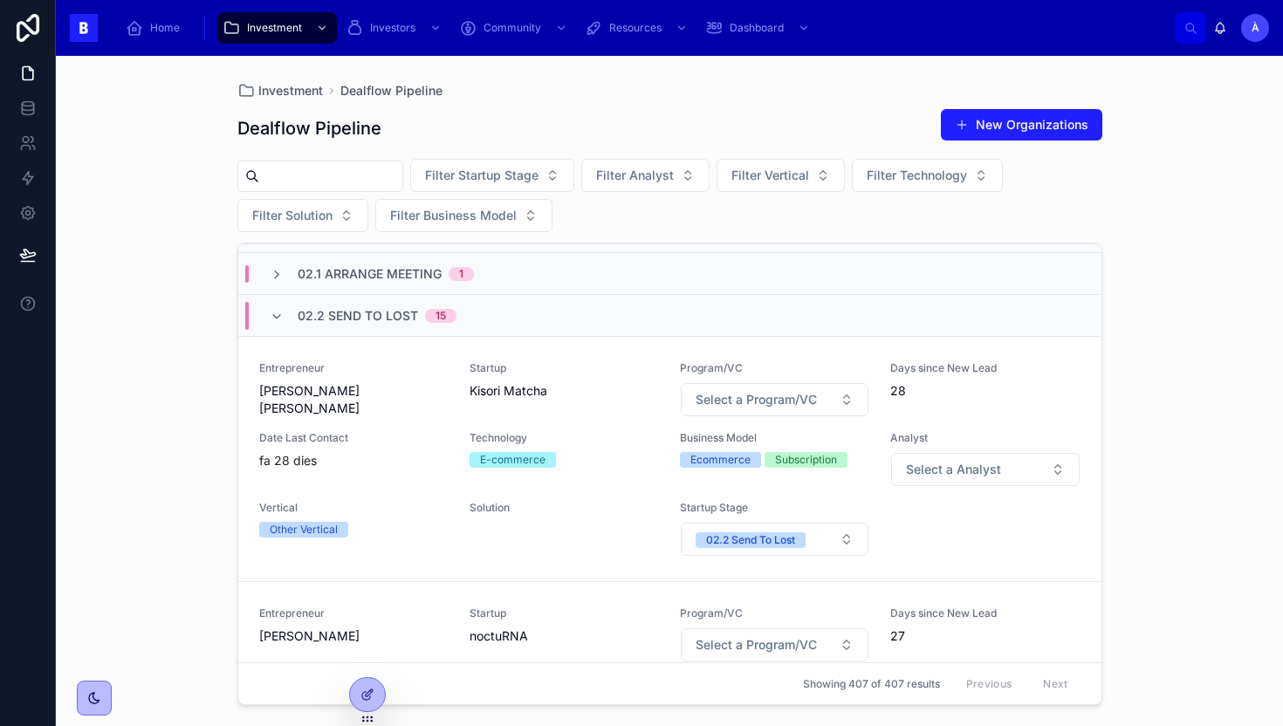
click at [408, 388] on span "[PERSON_NAME] [PERSON_NAME]" at bounding box center [353, 399] width 189 height 35
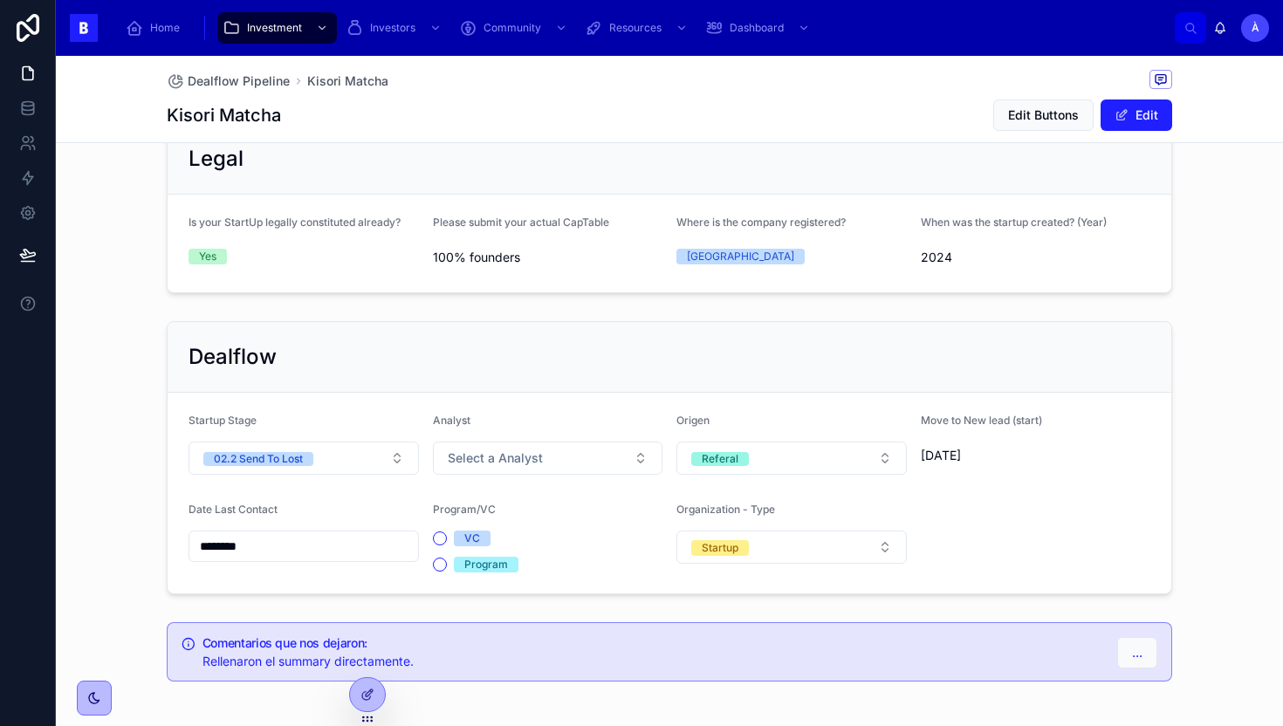
scroll to position [1142, 0]
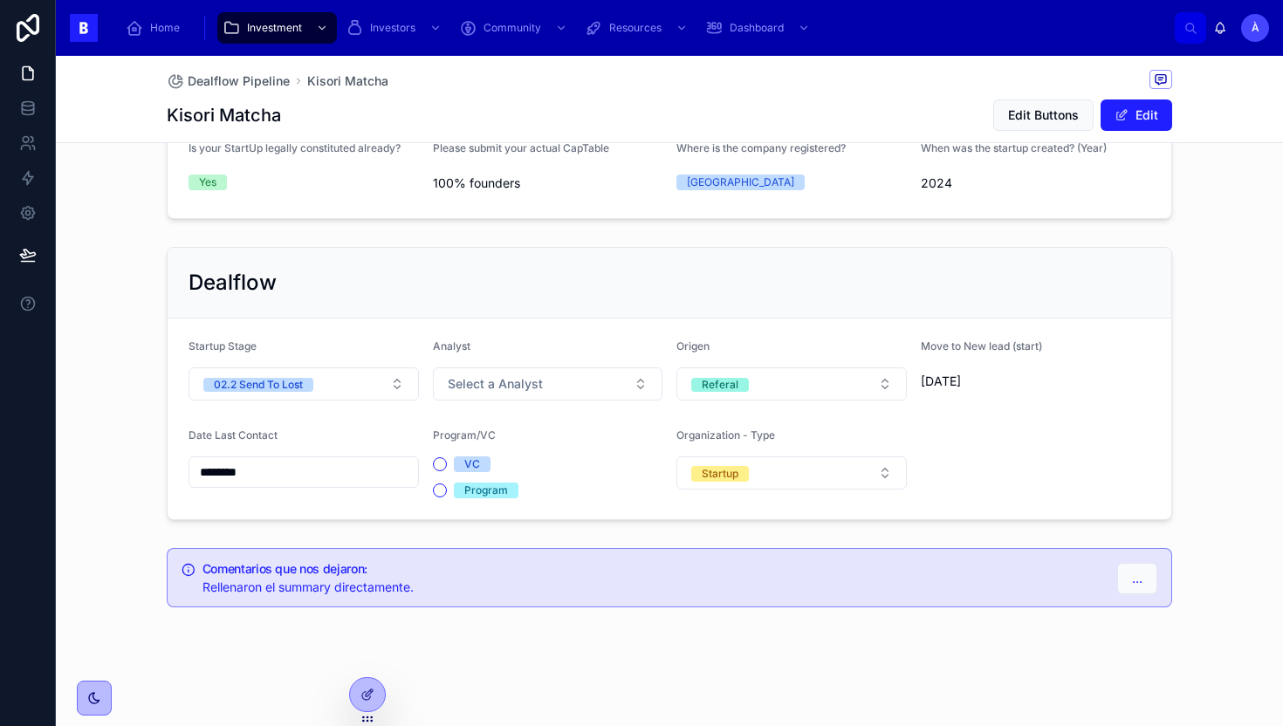
click at [349, 477] on input "********" at bounding box center [303, 472] width 229 height 24
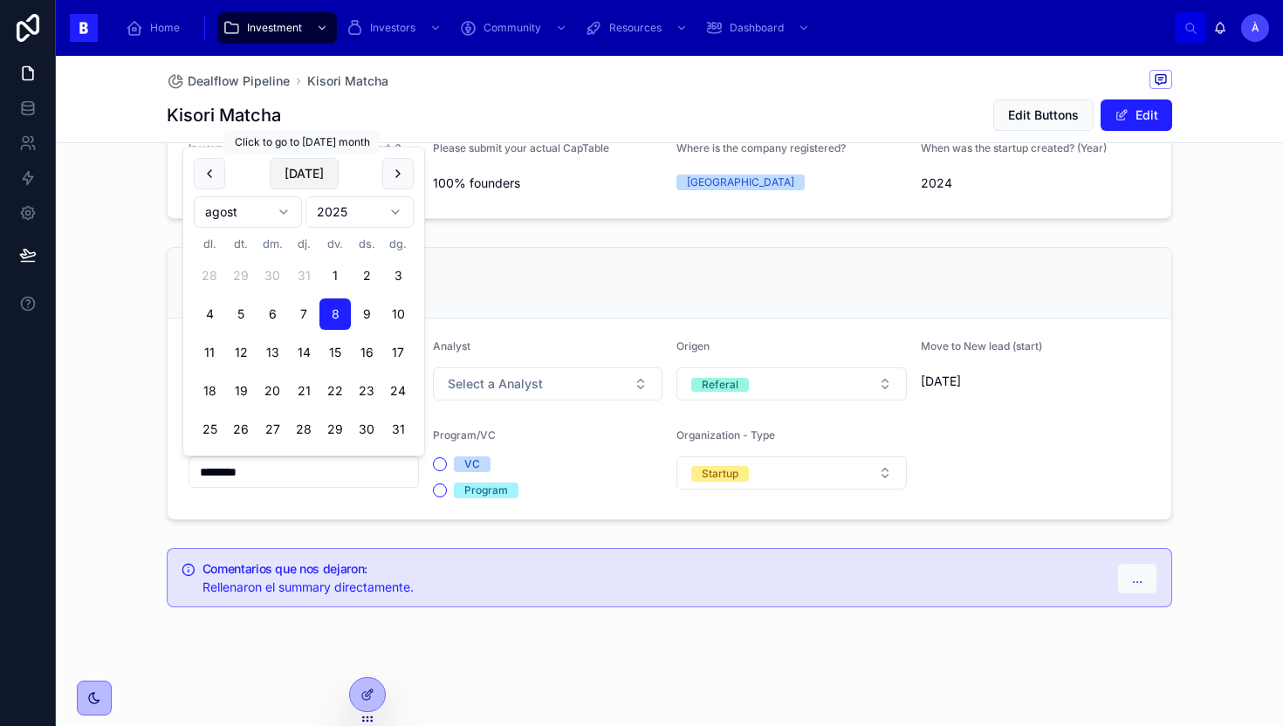
click at [319, 168] on button "[DATE]" at bounding box center [304, 173] width 69 height 31
type input "********"
click at [466, 244] on div "Dealflow Startup Stage 02.2 Send To Lost Analyst Select a Analyst Origen Refera…" at bounding box center [669, 383] width 1027 height 287
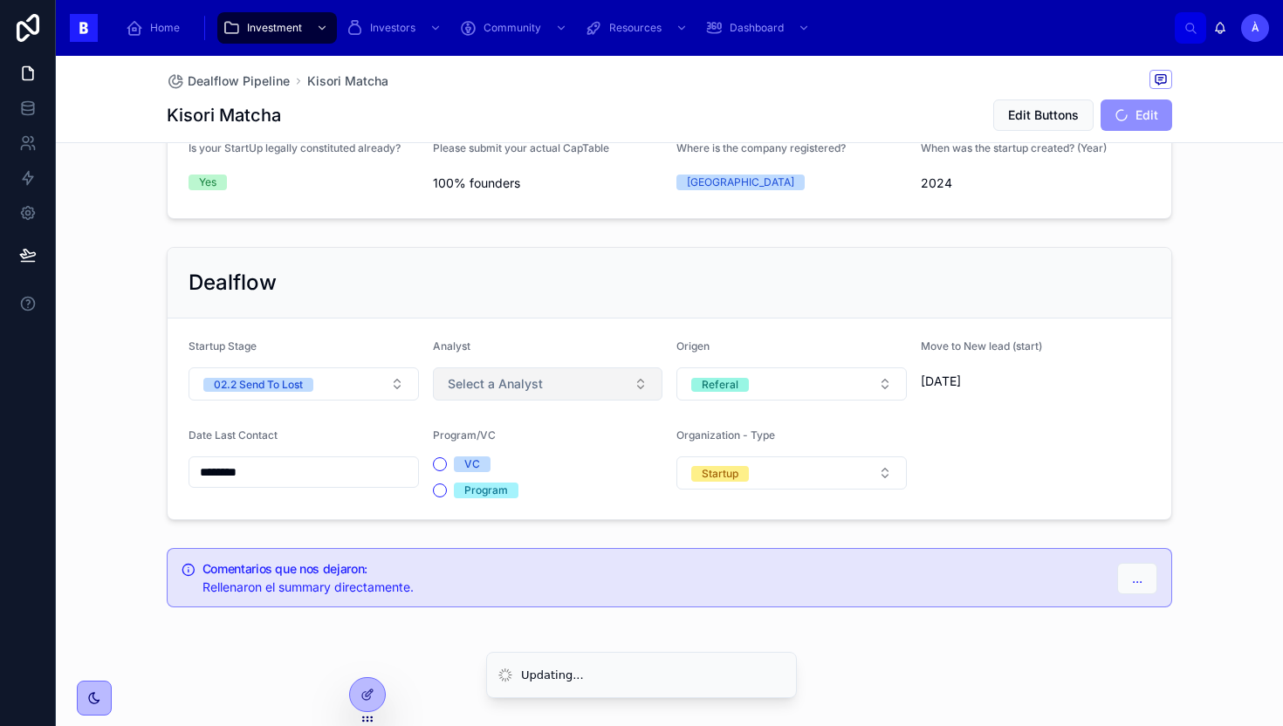
click at [505, 400] on button "Select a Analyst" at bounding box center [548, 383] width 230 height 33
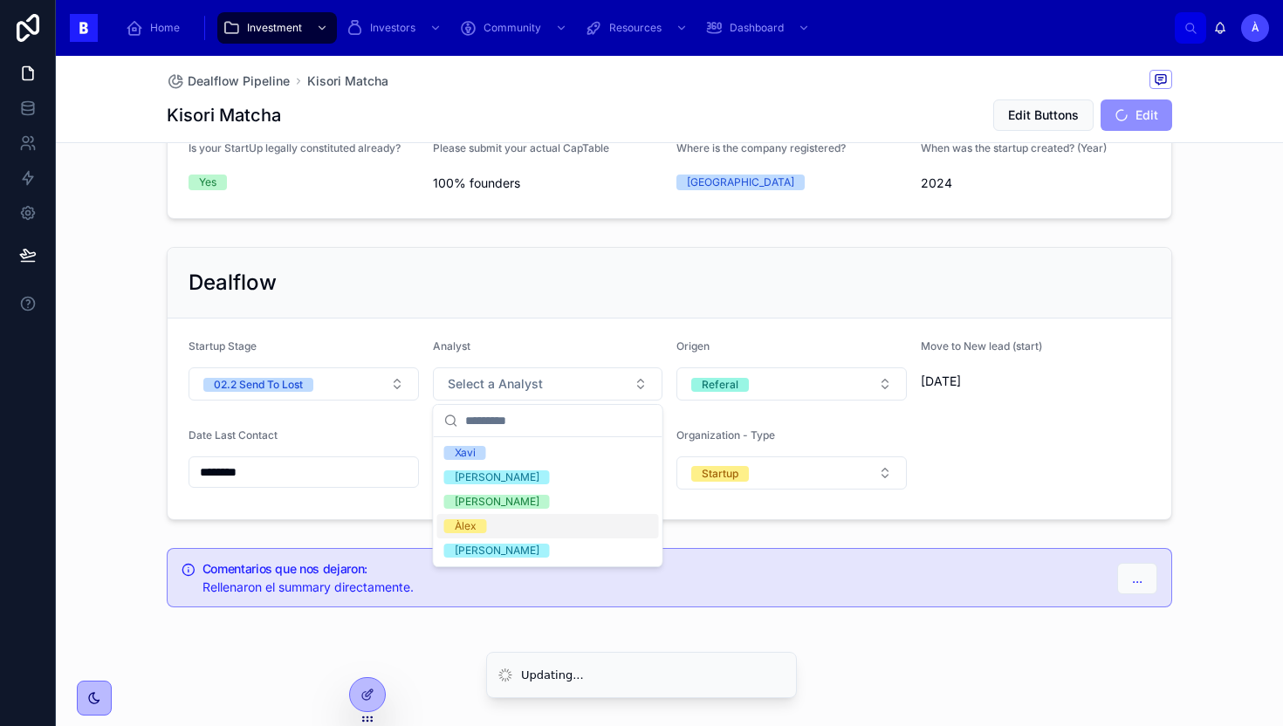
click at [476, 521] on span "Àlex" at bounding box center [465, 526] width 43 height 14
click at [386, 293] on div "Dealflow" at bounding box center [670, 283] width 962 height 28
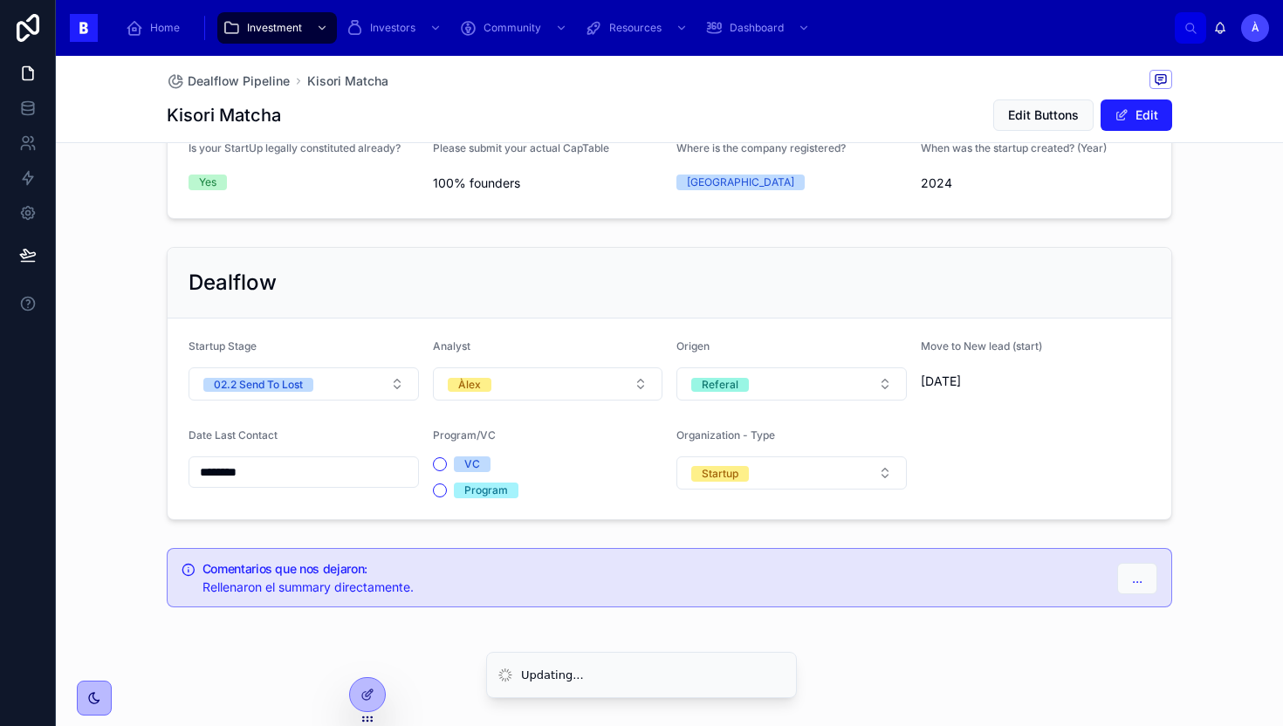
click at [350, 360] on div "Startup Stage" at bounding box center [304, 350] width 230 height 21
click at [337, 375] on button "02.2 Send To Lost" at bounding box center [304, 383] width 230 height 33
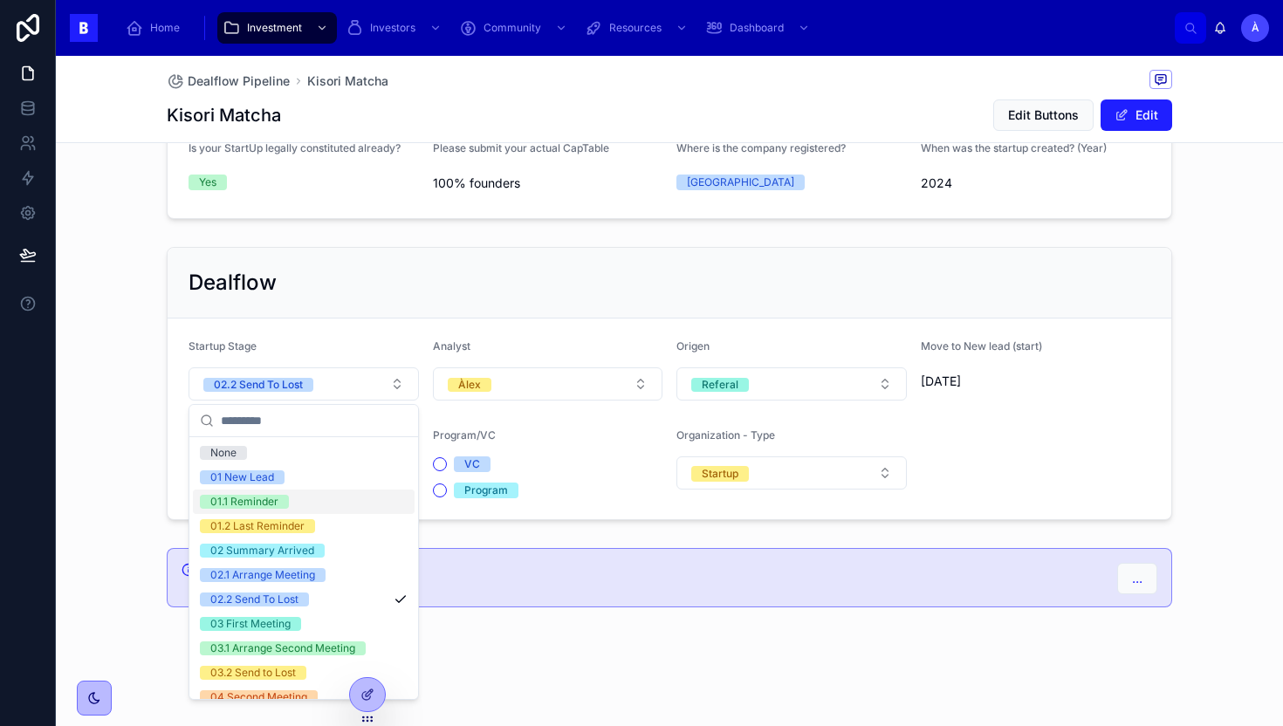
scroll to position [590, 0]
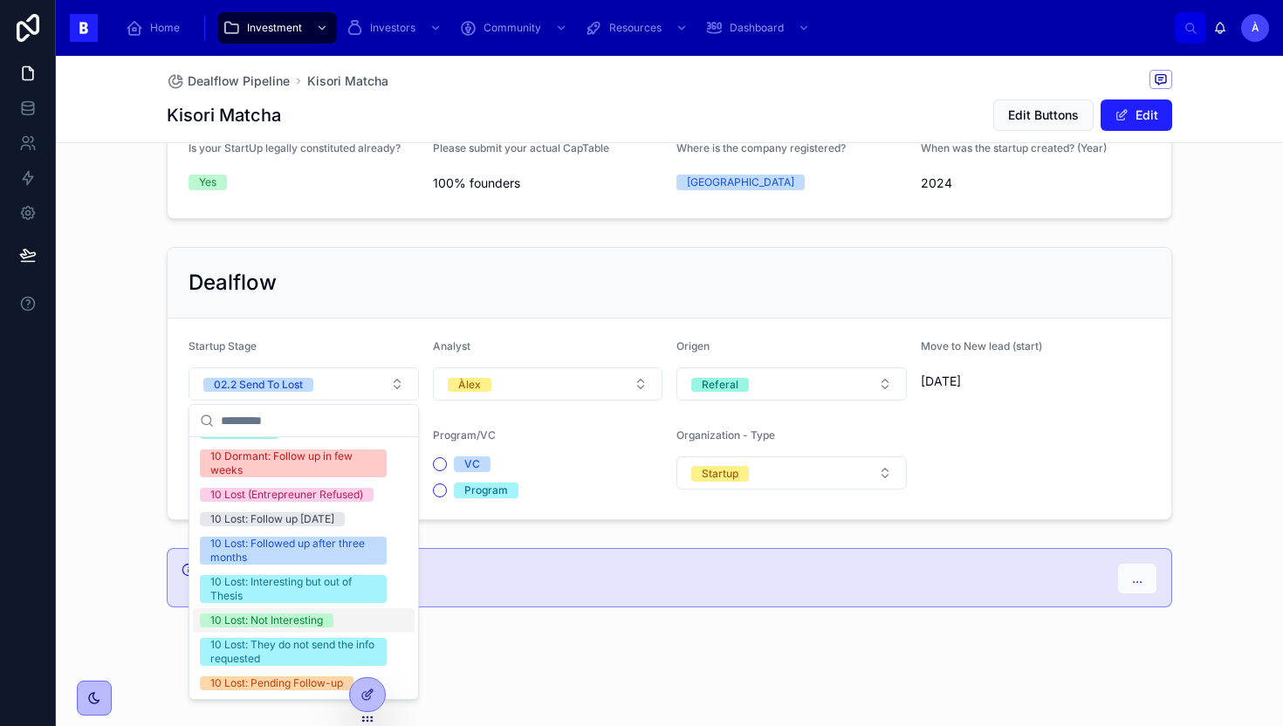
click at [271, 618] on div "10 Lost: Not Interesting" at bounding box center [266, 621] width 113 height 14
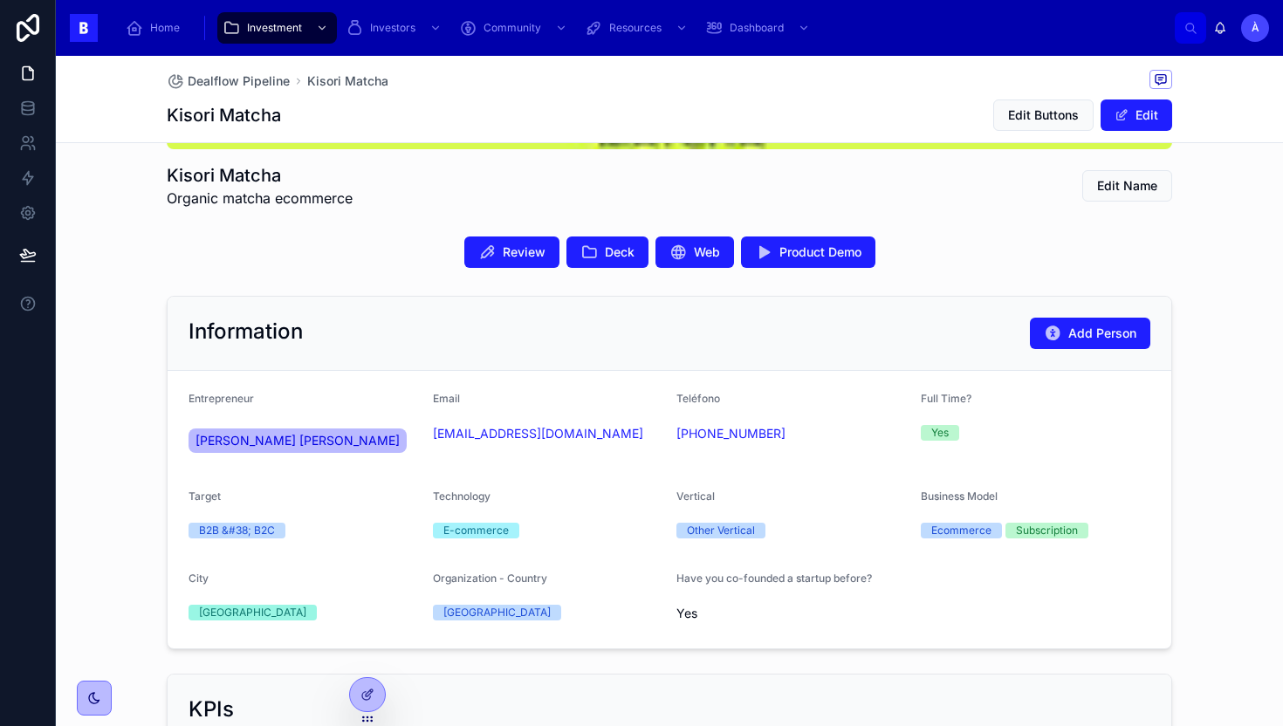
scroll to position [385, 0]
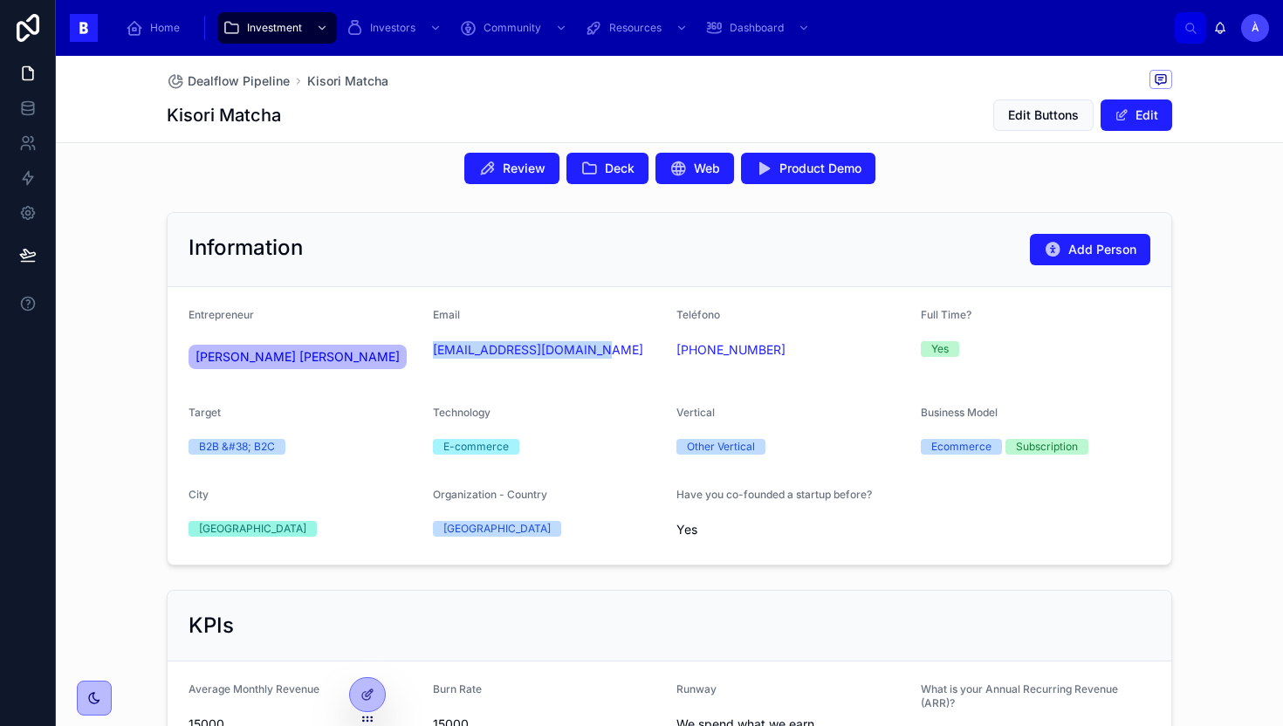
drag, startPoint x: 591, startPoint y: 376, endPoint x: 429, endPoint y: 355, distance: 162.8
click at [429, 355] on form "Entrepreneur [PERSON_NAME] [PERSON_NAME] Email [EMAIL_ADDRESS][DOMAIN_NAME] Tel…" at bounding box center [670, 426] width 1004 height 278
copy link "[EMAIL_ADDRESS][DOMAIN_NAME]"
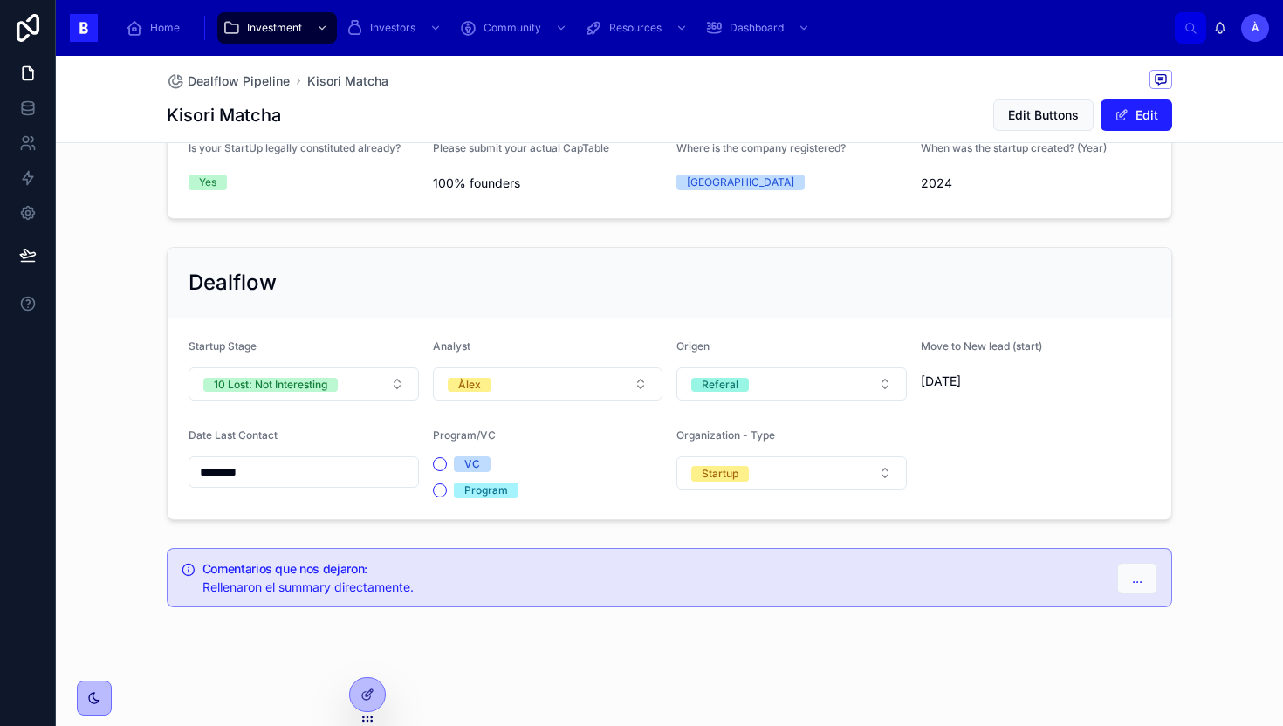
scroll to position [207, 0]
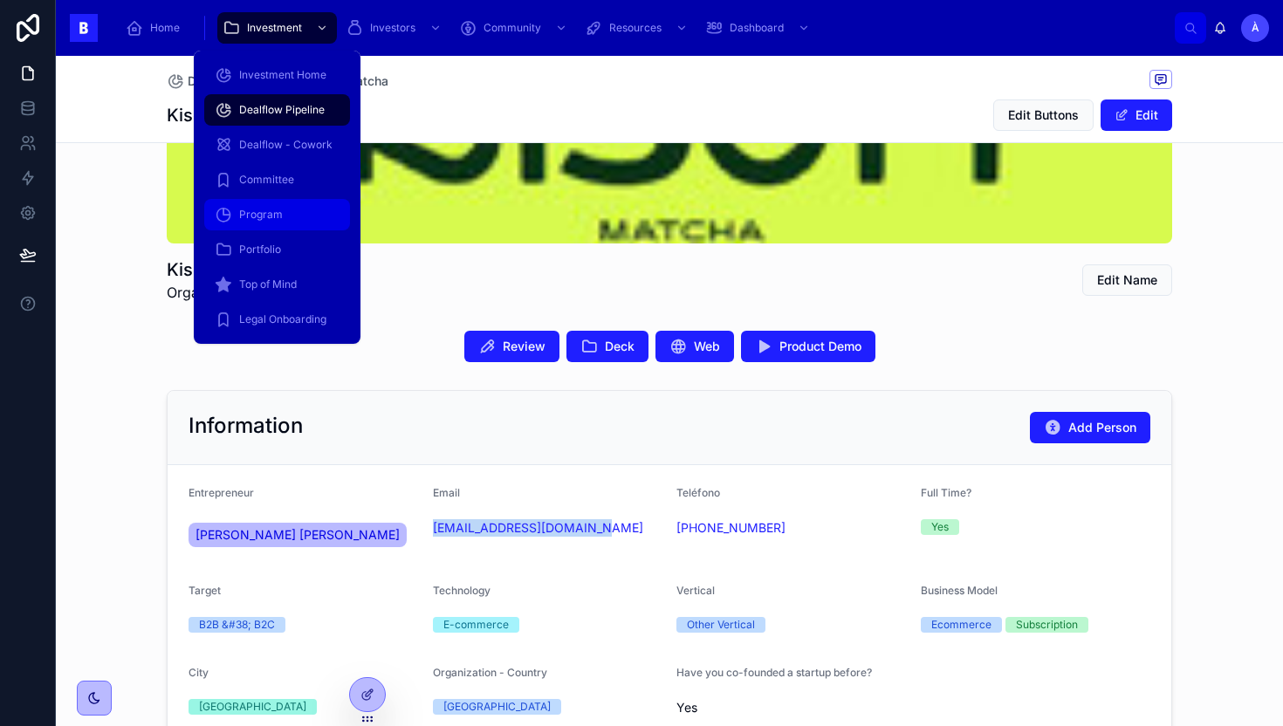
click at [269, 114] on span "Dealflow Pipeline" at bounding box center [282, 110] width 86 height 14
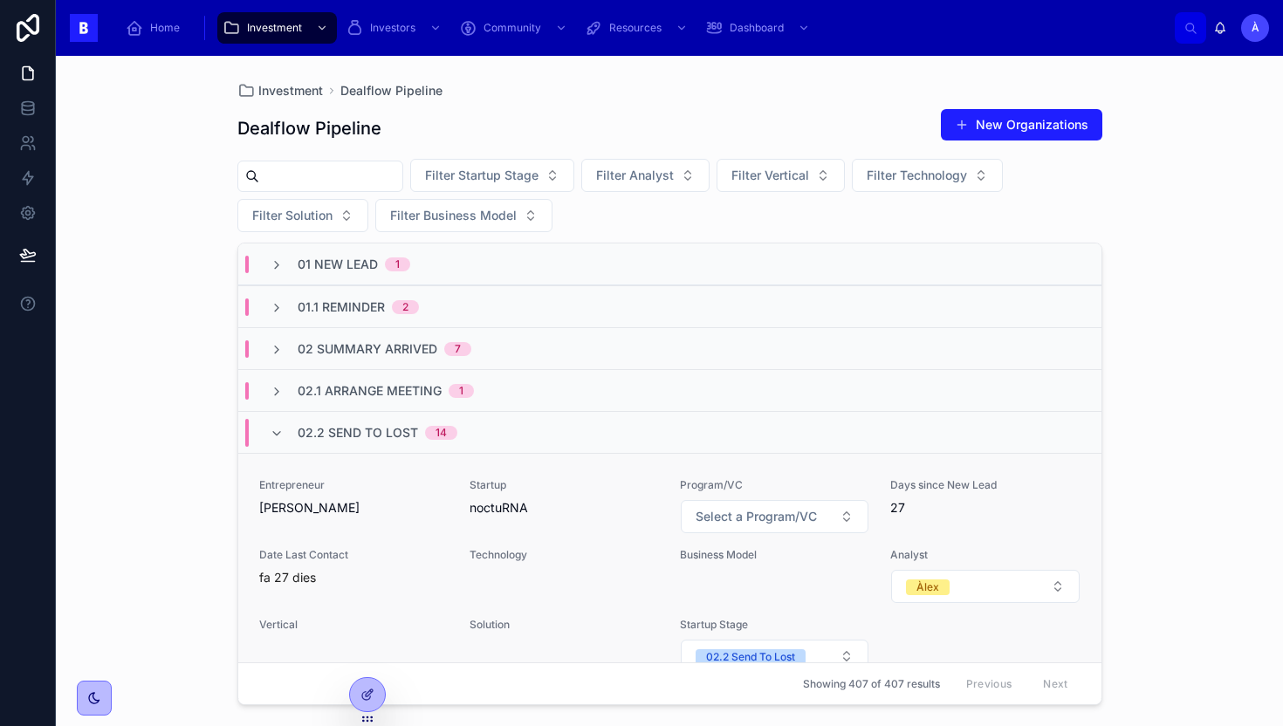
click at [511, 534] on div "Entrepreneur [PERSON_NAME] Startup noctuRNA Program/VC Select a Program/VC Days…" at bounding box center [669, 576] width 821 height 196
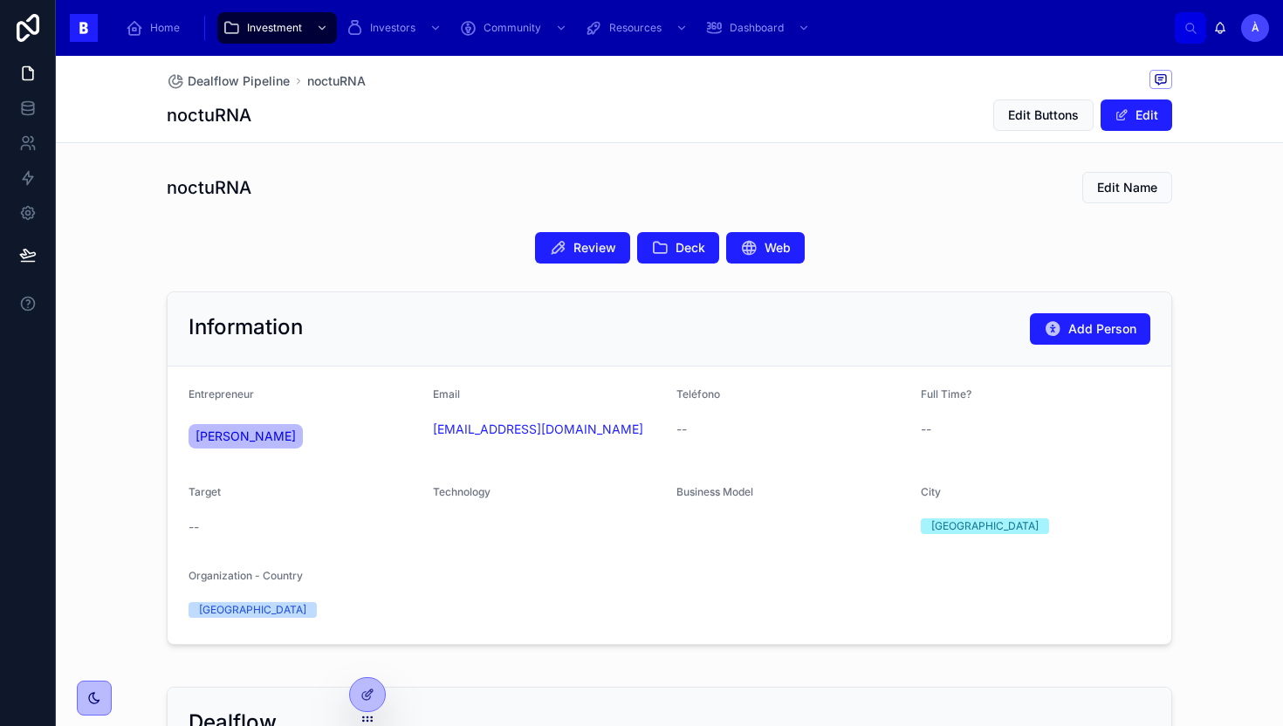
scroll to position [440, 0]
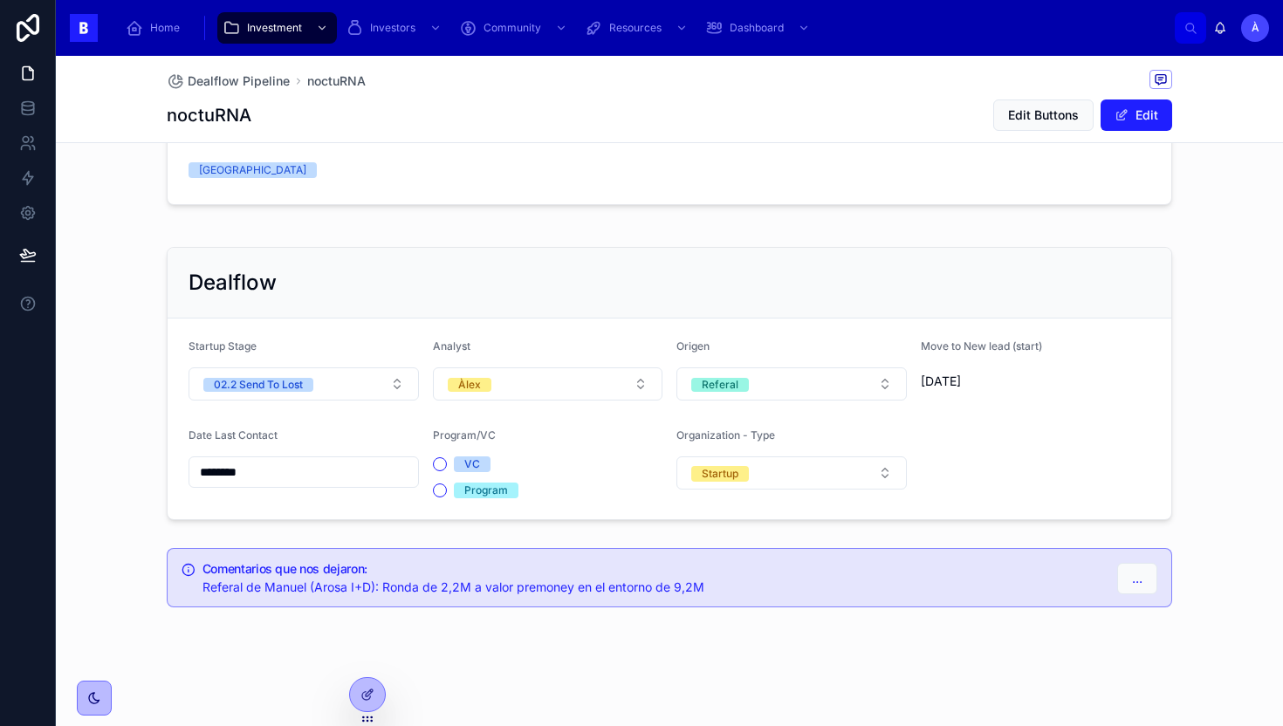
click at [318, 480] on input "********" at bounding box center [303, 472] width 229 height 24
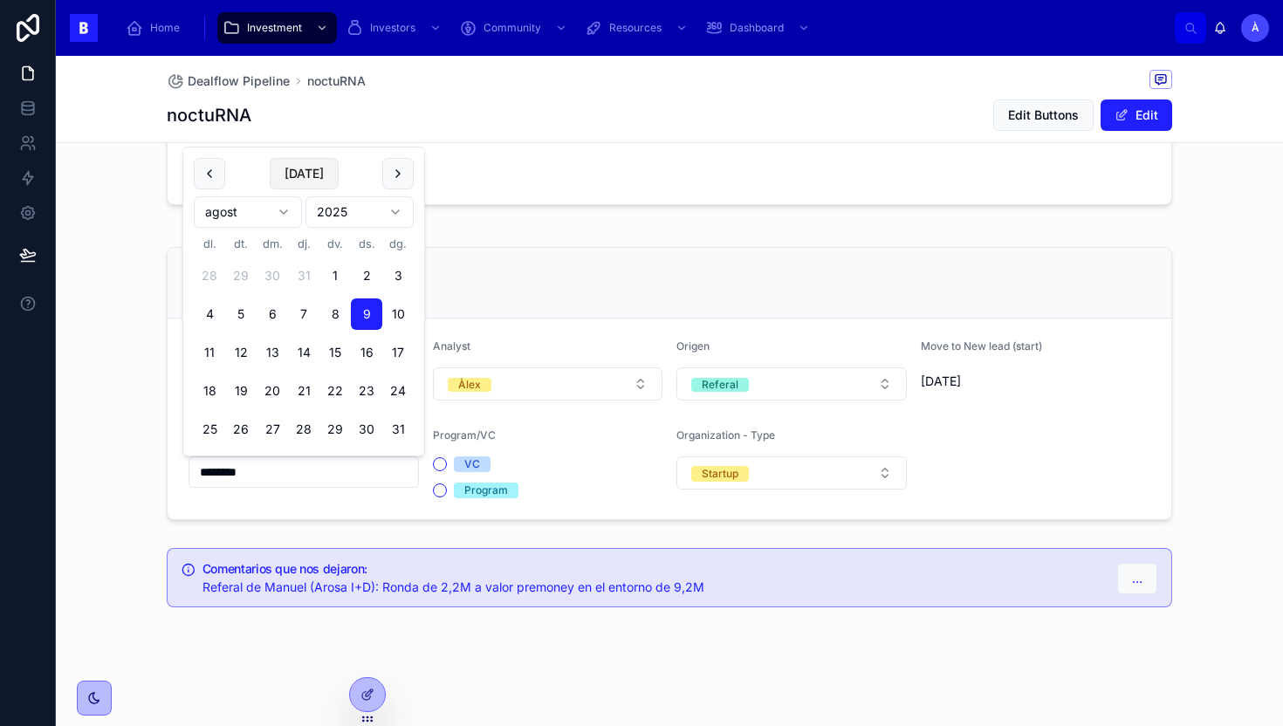
click at [311, 181] on button "[DATE]" at bounding box center [304, 173] width 69 height 31
type input "********"
click at [495, 207] on div "Information Add Person Entrepreneur [PERSON_NAME] Email [EMAIL_ADDRESS][DOMAIN_…" at bounding box center [669, 28] width 1027 height 367
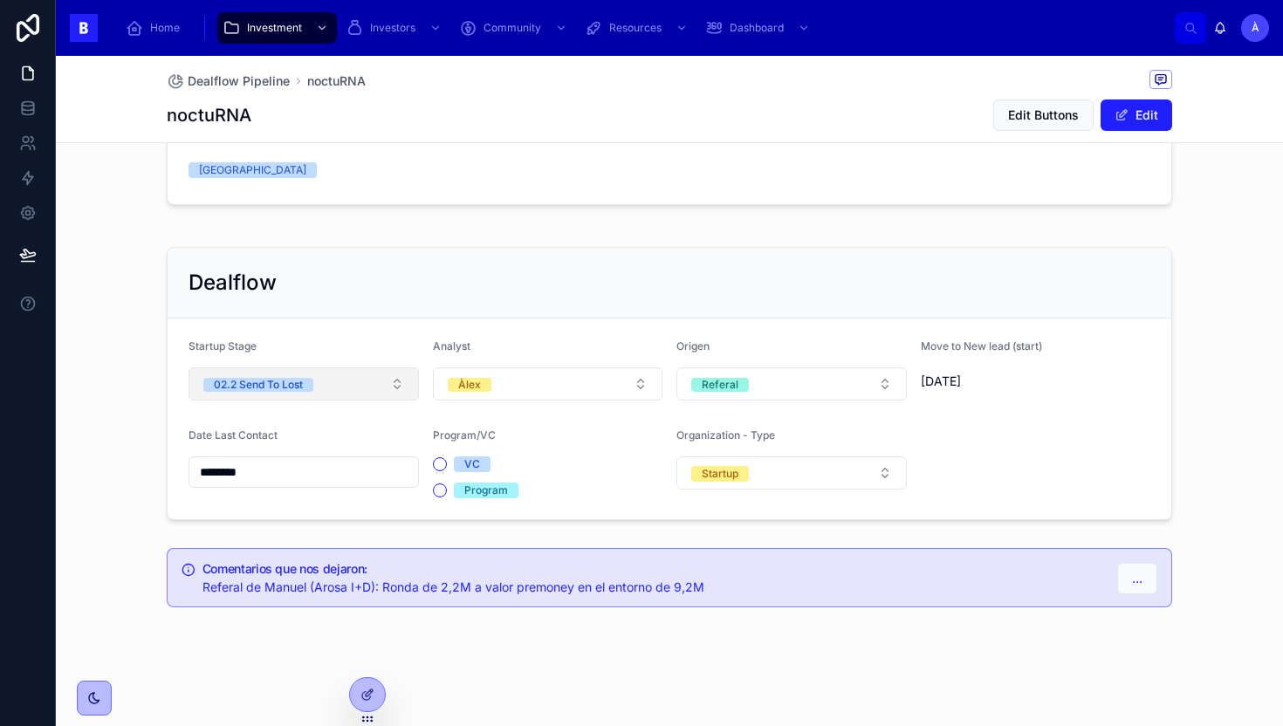
click at [310, 388] on span "02.2 Send To Lost" at bounding box center [258, 385] width 110 height 14
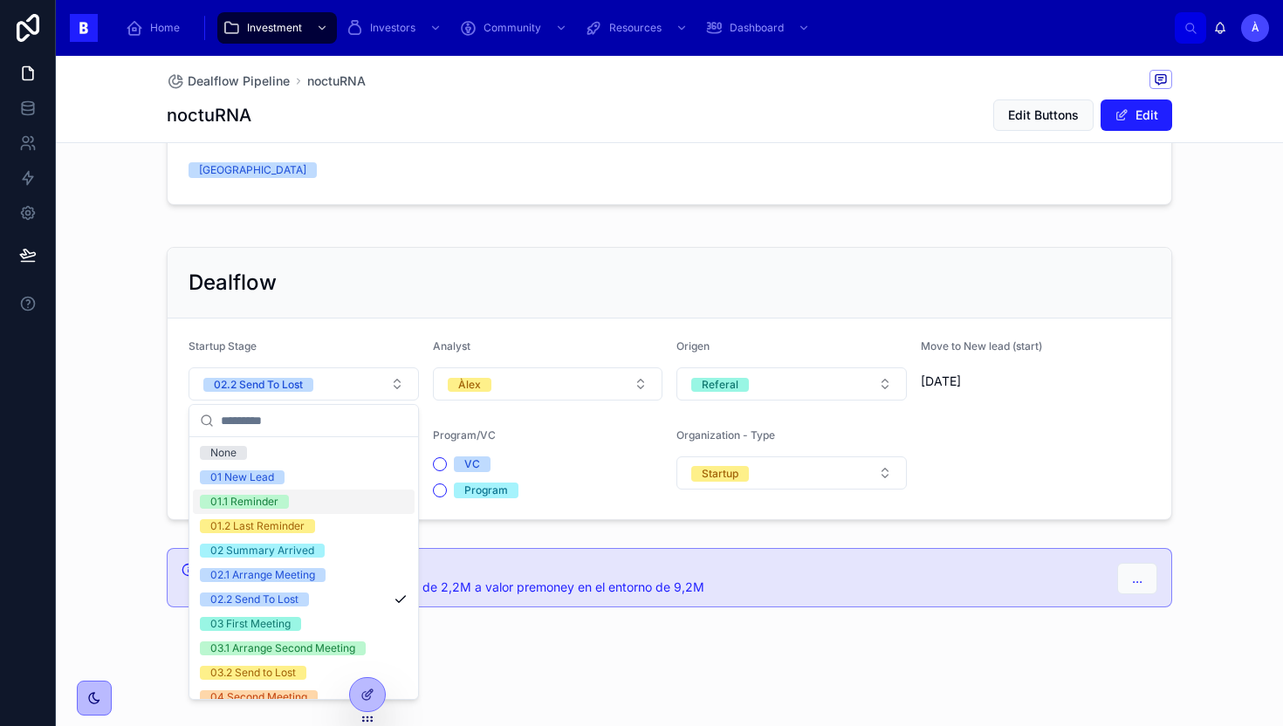
scroll to position [590, 0]
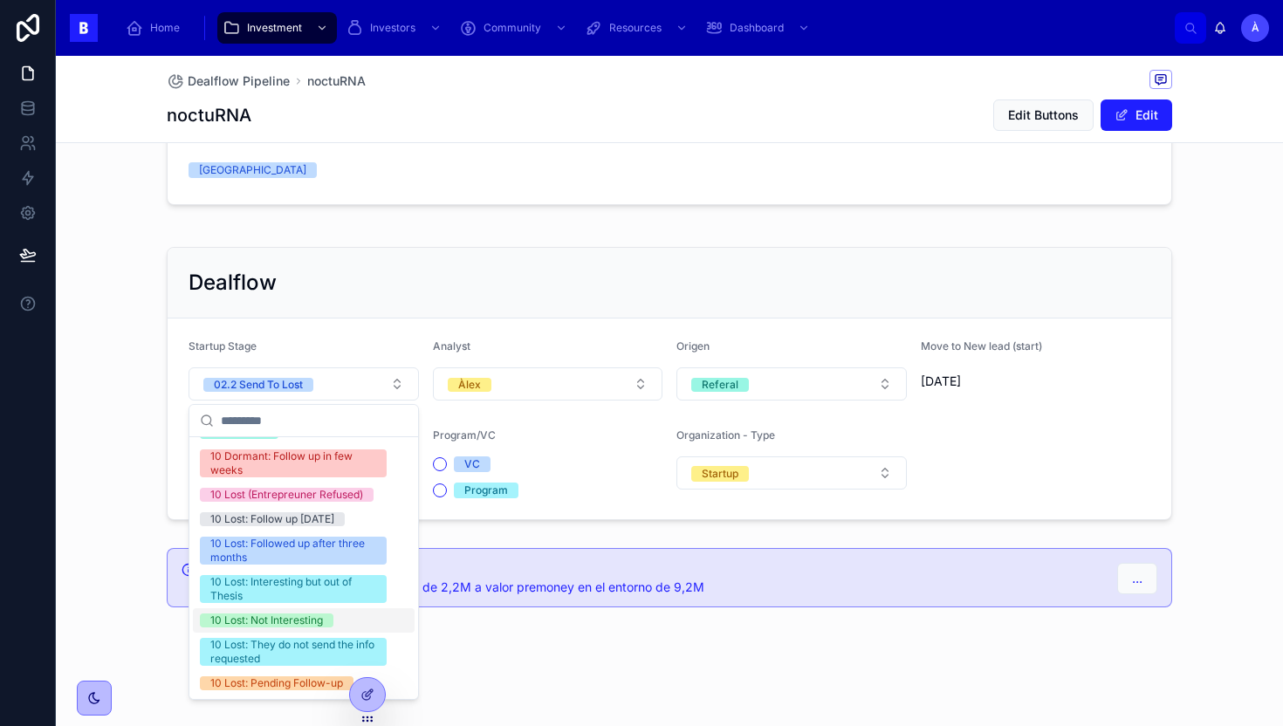
click at [285, 625] on div "10 Lost: Not Interesting" at bounding box center [266, 621] width 113 height 14
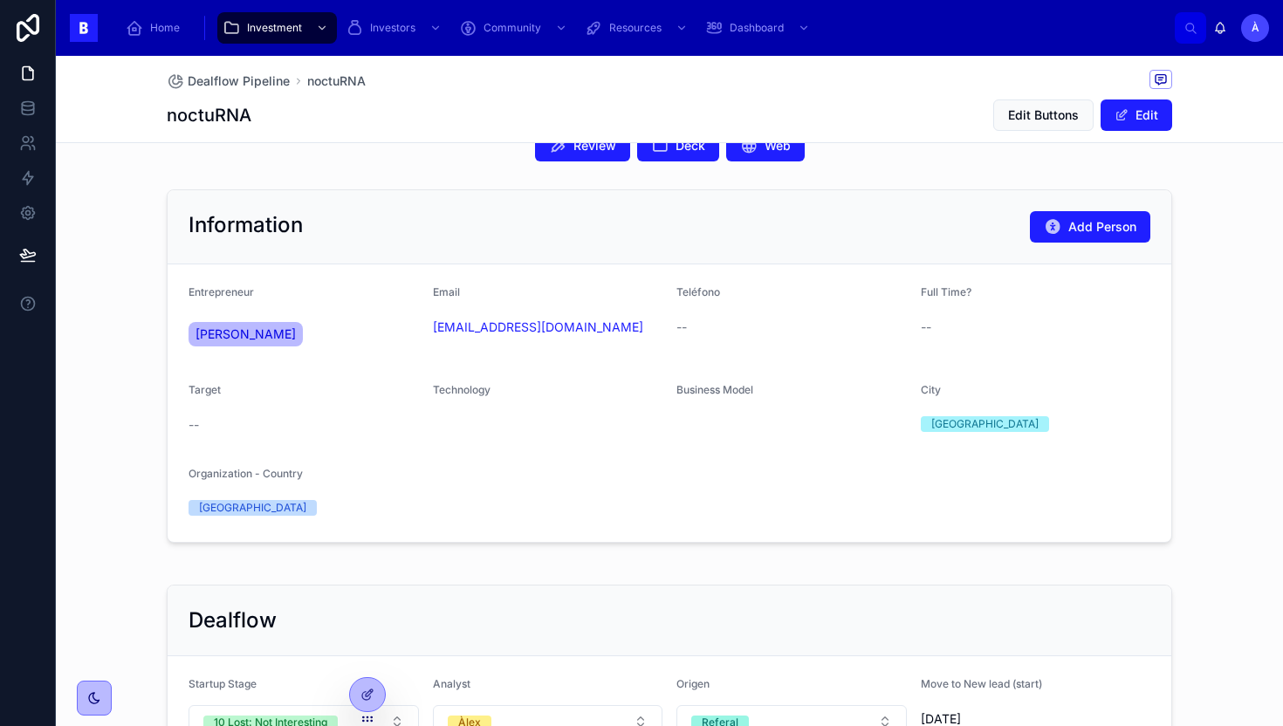
scroll to position [0, 0]
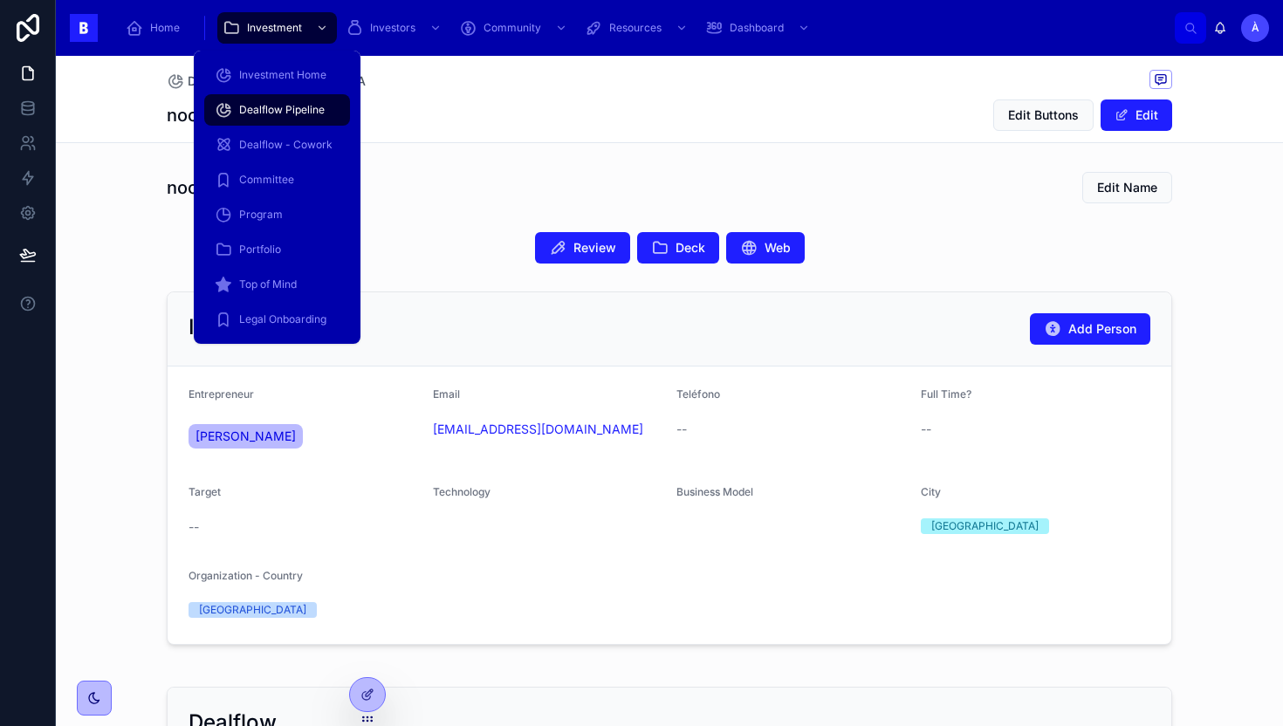
click at [287, 115] on span "Dealflow Pipeline" at bounding box center [282, 110] width 86 height 14
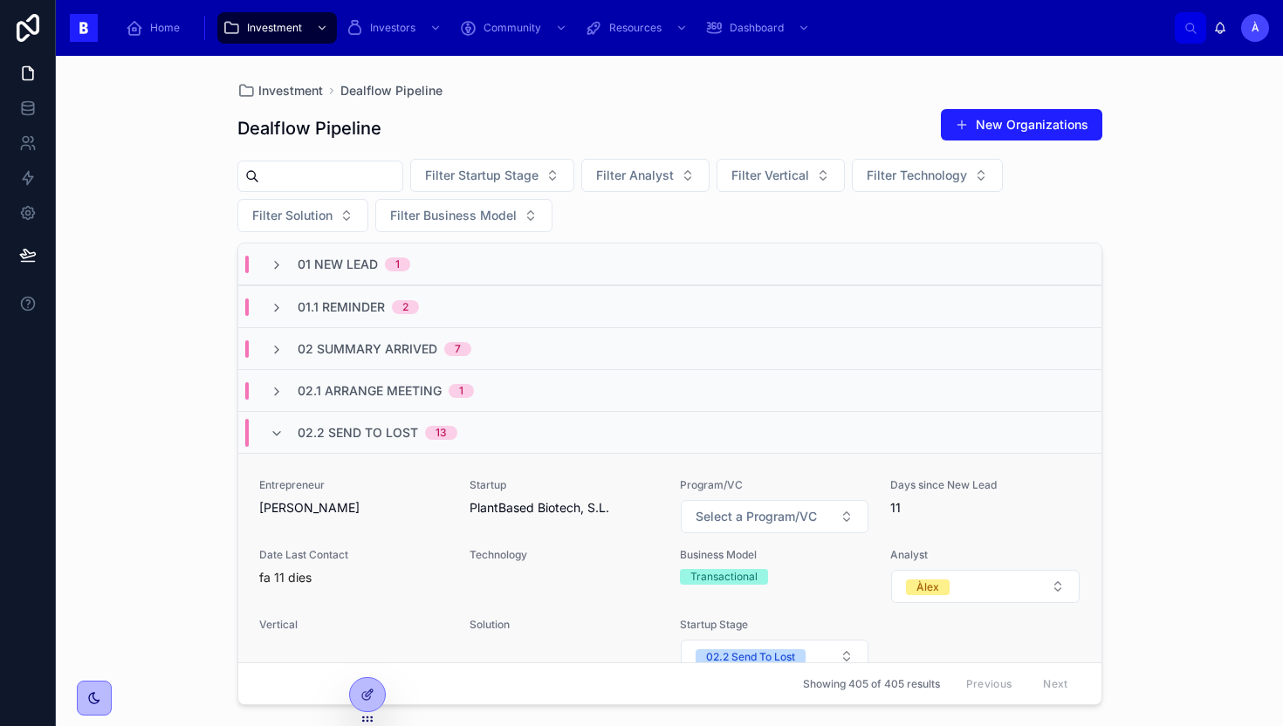
click at [455, 501] on div "Entrepreneur [PERSON_NAME] Feced Startup PlantBased Biotech, S.L. Program/VC Se…" at bounding box center [669, 576] width 821 height 196
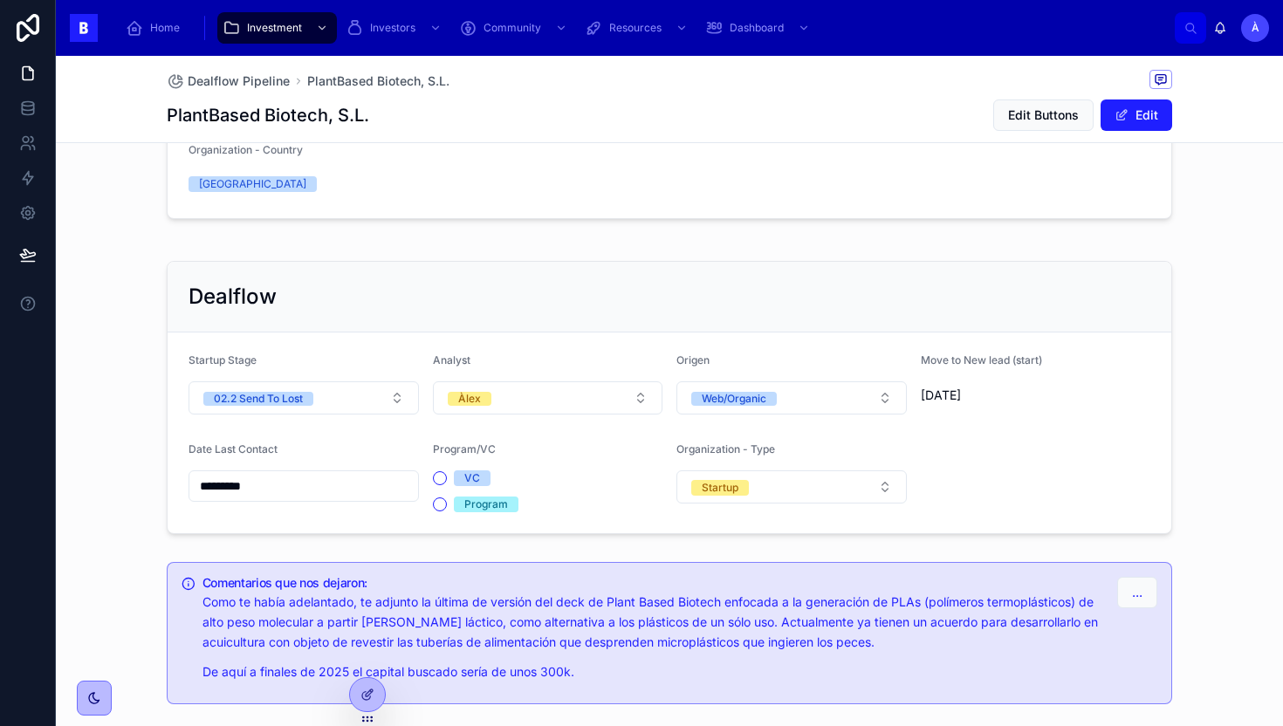
scroll to position [521, 0]
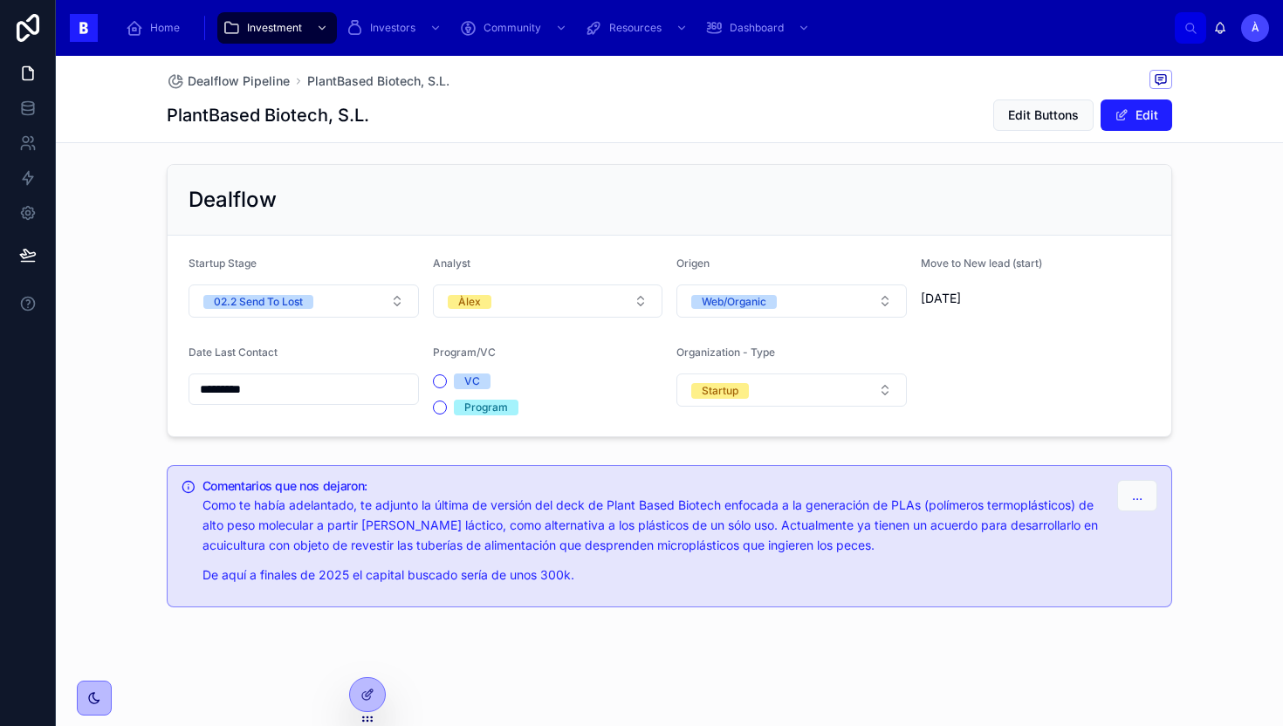
click at [295, 392] on input "*********" at bounding box center [303, 389] width 229 height 24
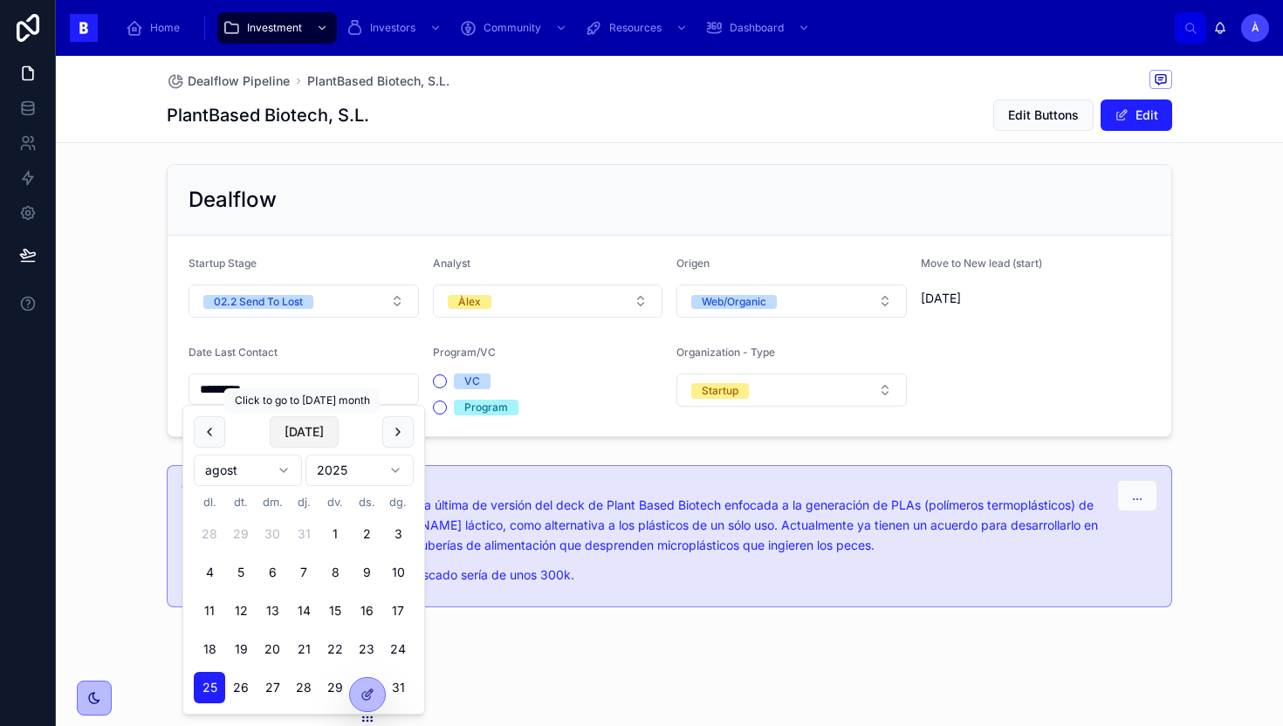
click at [302, 429] on button "[DATE]" at bounding box center [304, 431] width 69 height 31
type input "********"
click at [302, 429] on span "[DATE]" at bounding box center [304, 431] width 69 height 31
click at [477, 82] on div "Dealflow Pipeline PlantBased Biotech, S.L." at bounding box center [670, 81] width 1006 height 22
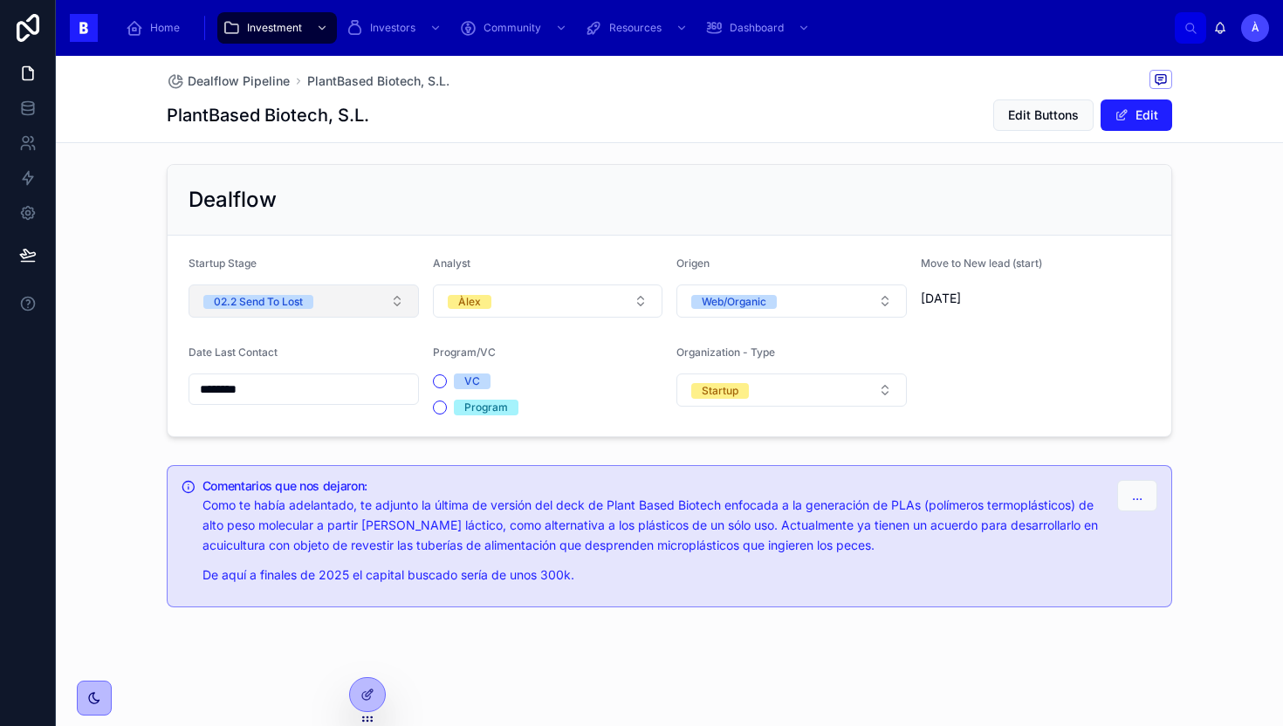
click at [363, 295] on button "02.2 Send To Lost" at bounding box center [304, 301] width 230 height 33
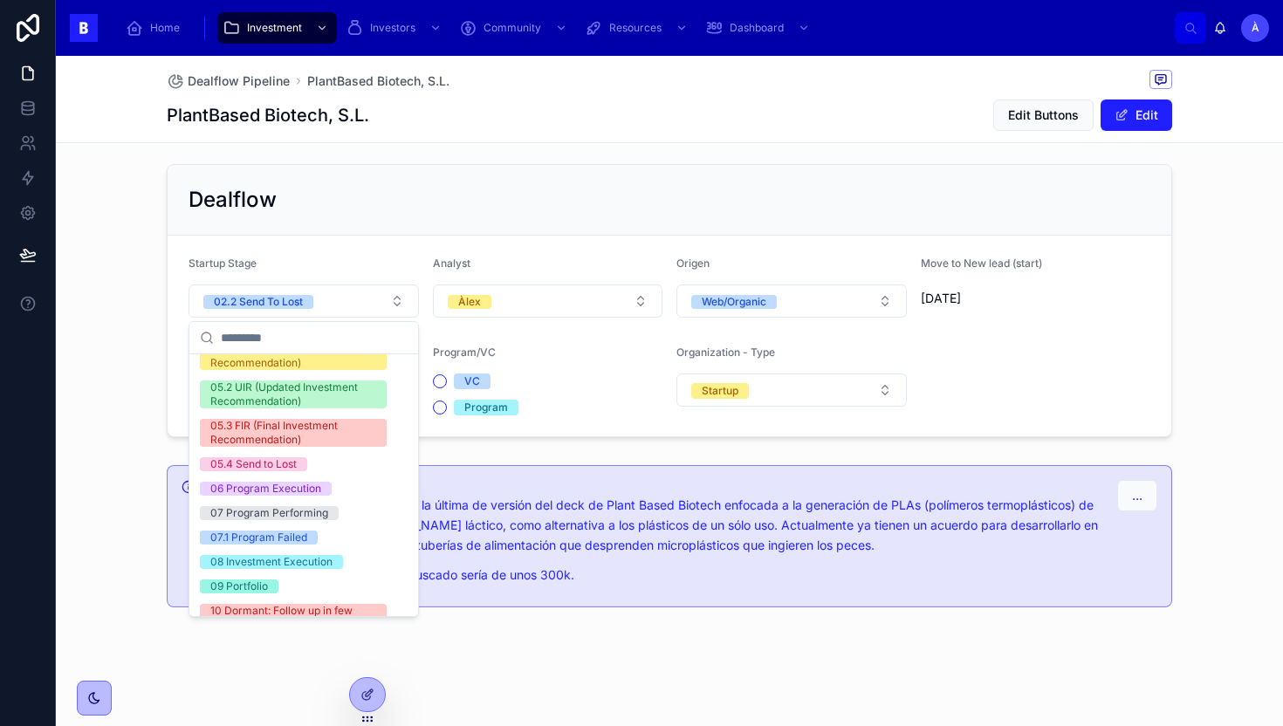
scroll to position [590, 0]
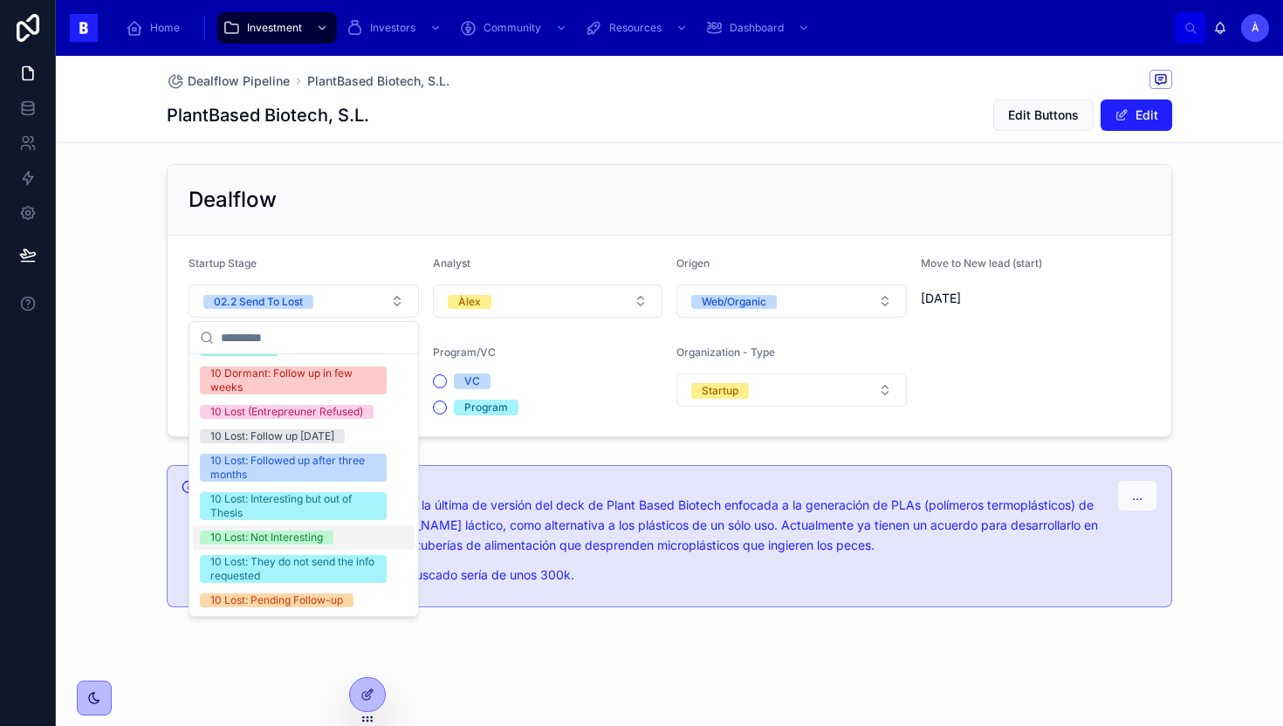
click at [292, 526] on div "10 Lost: Not Interesting" at bounding box center [304, 537] width 222 height 24
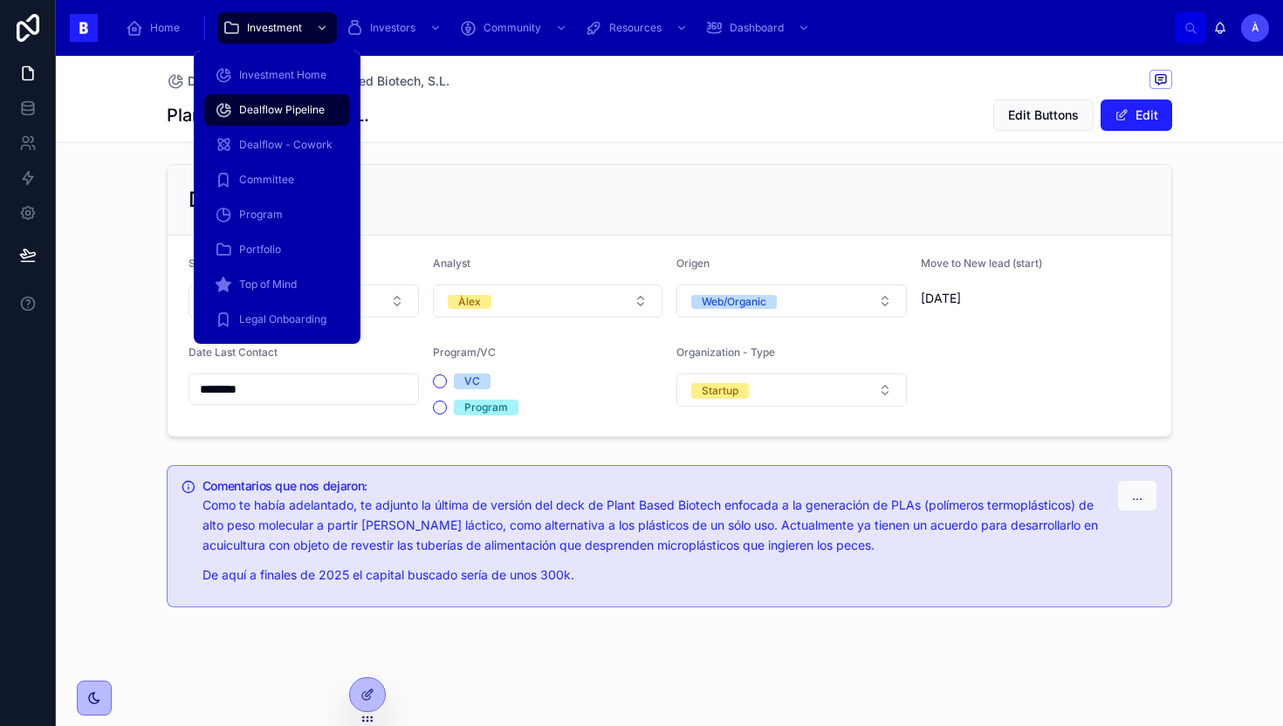
click at [271, 113] on span "Dealflow Pipeline" at bounding box center [282, 110] width 86 height 14
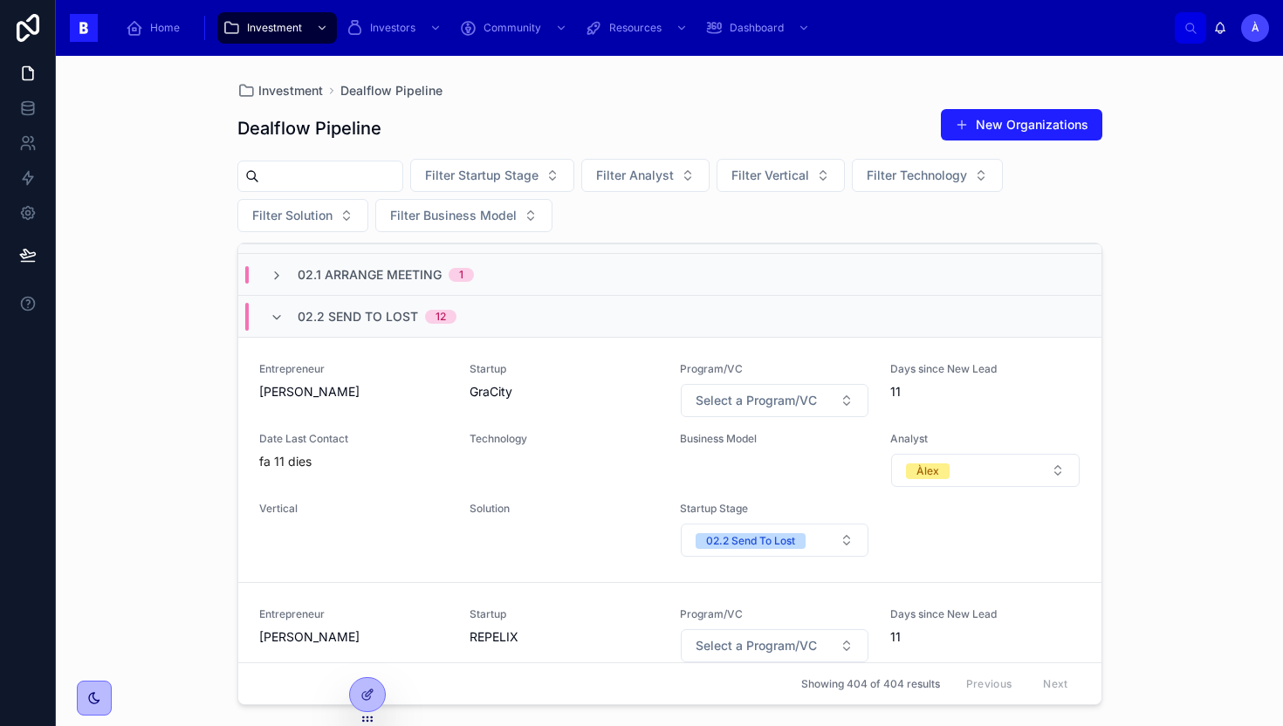
scroll to position [117, 0]
click at [445, 457] on div "fa 11 dies" at bounding box center [353, 460] width 189 height 17
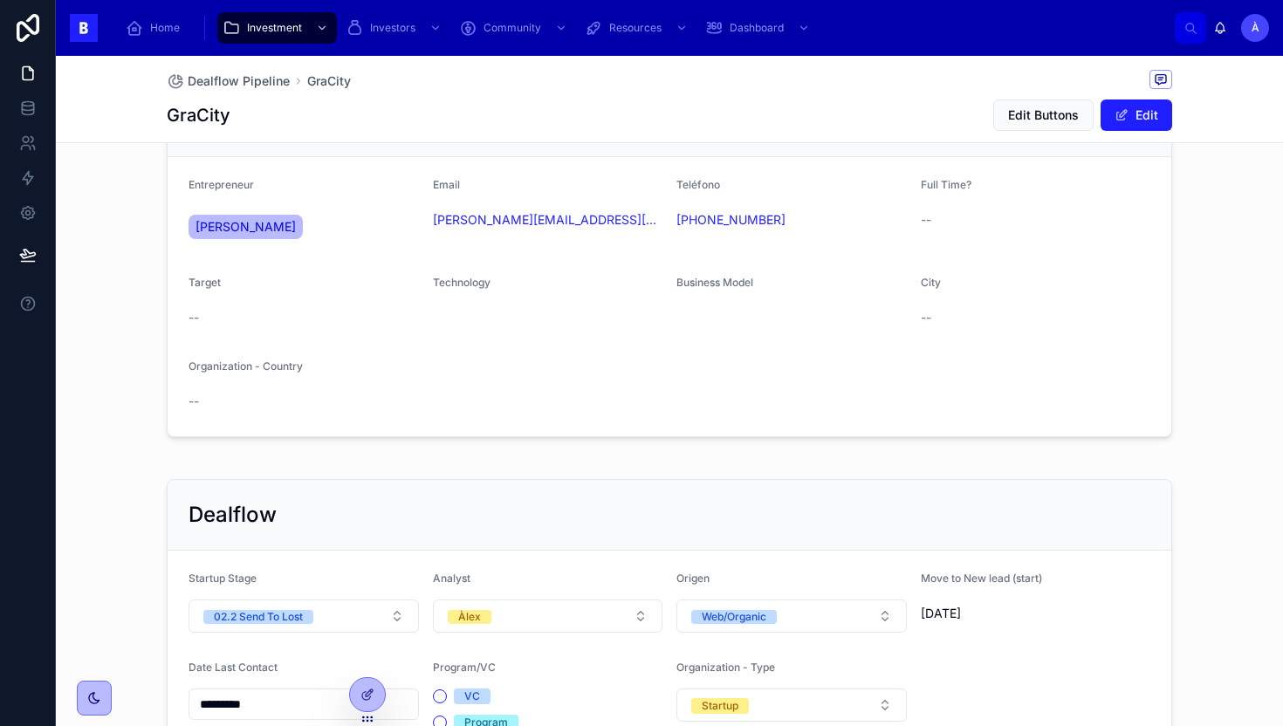
scroll to position [440, 0]
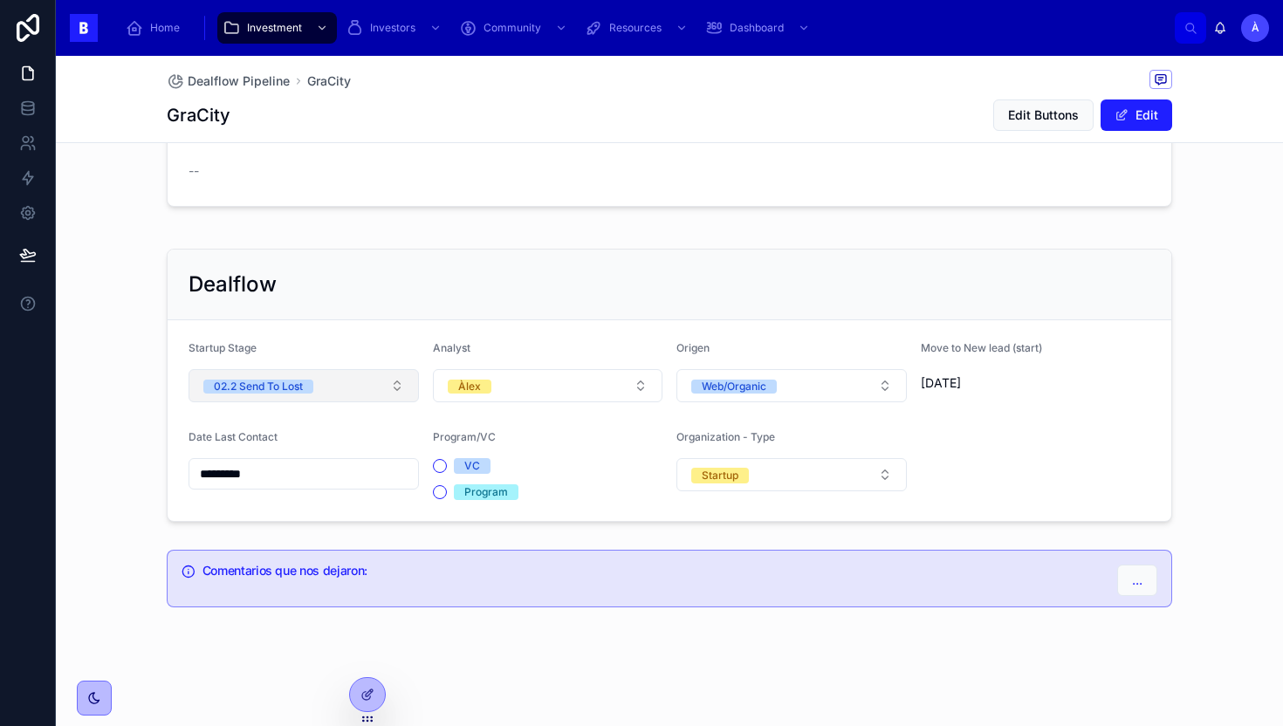
click at [324, 397] on button "02.2 Send To Lost" at bounding box center [304, 385] width 230 height 33
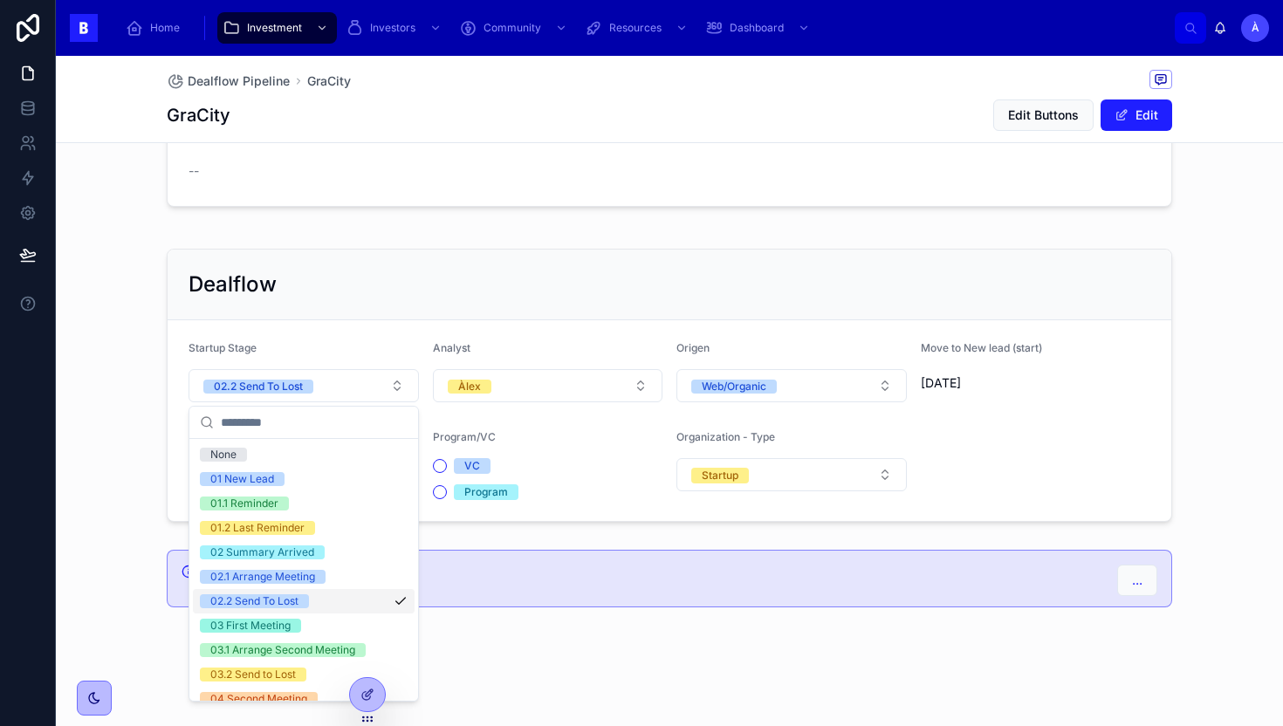
scroll to position [590, 0]
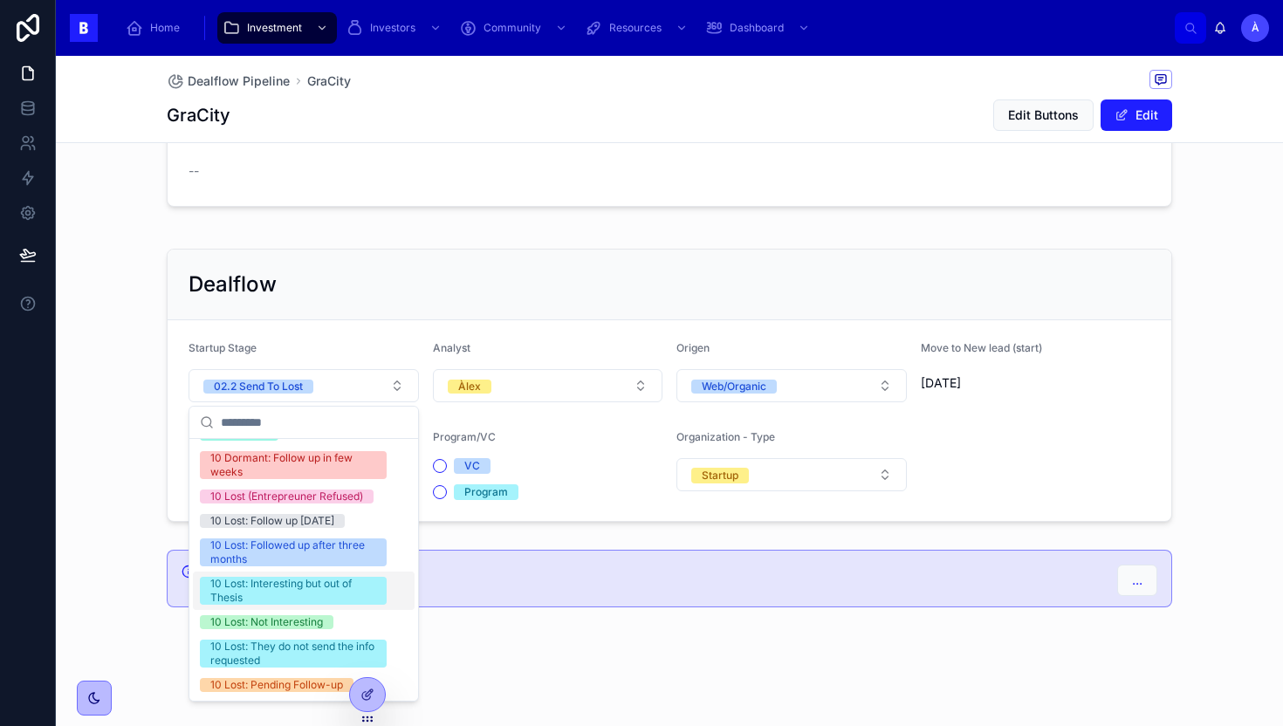
click at [260, 620] on div "10 Lost: Not Interesting" at bounding box center [266, 622] width 113 height 14
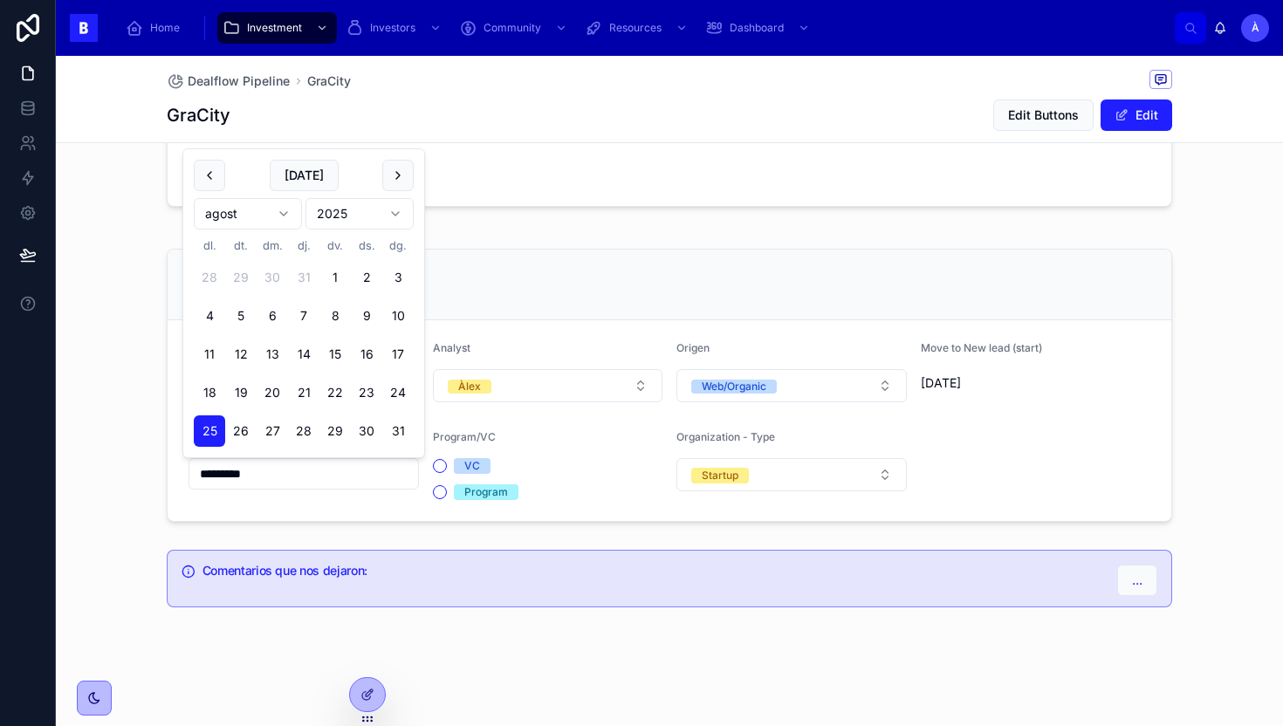
click at [324, 469] on input "*********" at bounding box center [303, 474] width 229 height 24
click at [313, 188] on button "[DATE]" at bounding box center [304, 175] width 69 height 31
click at [320, 175] on button "[DATE]" at bounding box center [304, 175] width 69 height 31
type input "********"
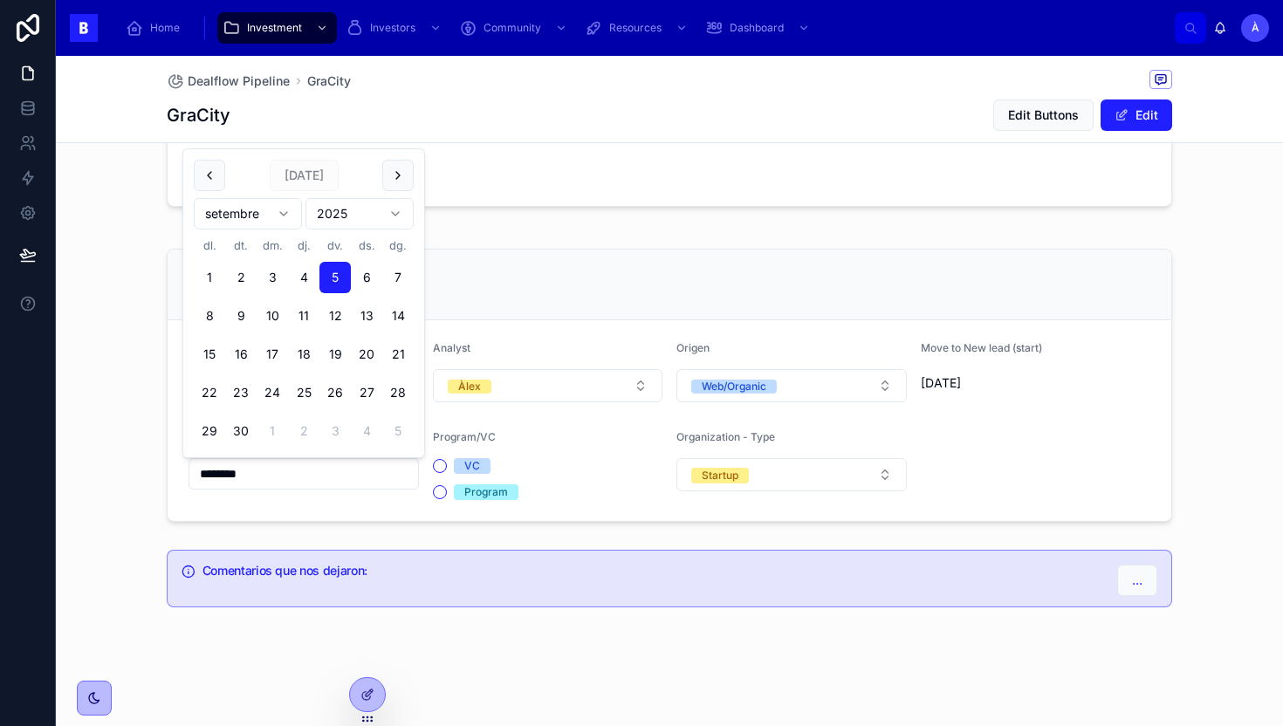
click at [543, 243] on div "Dealflow Startup Stage 10 Lost: Not Interesting Analyst Àlex Origen Web/Organic…" at bounding box center [669, 385] width 1027 height 287
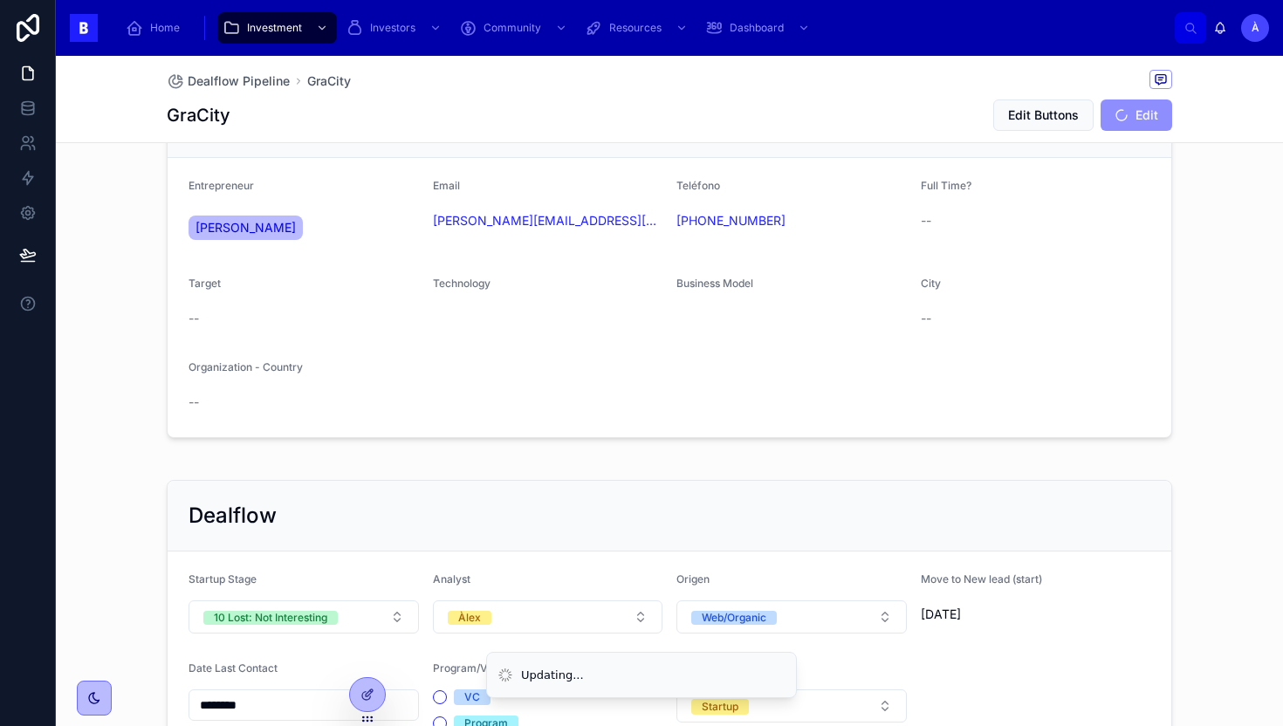
scroll to position [0, 0]
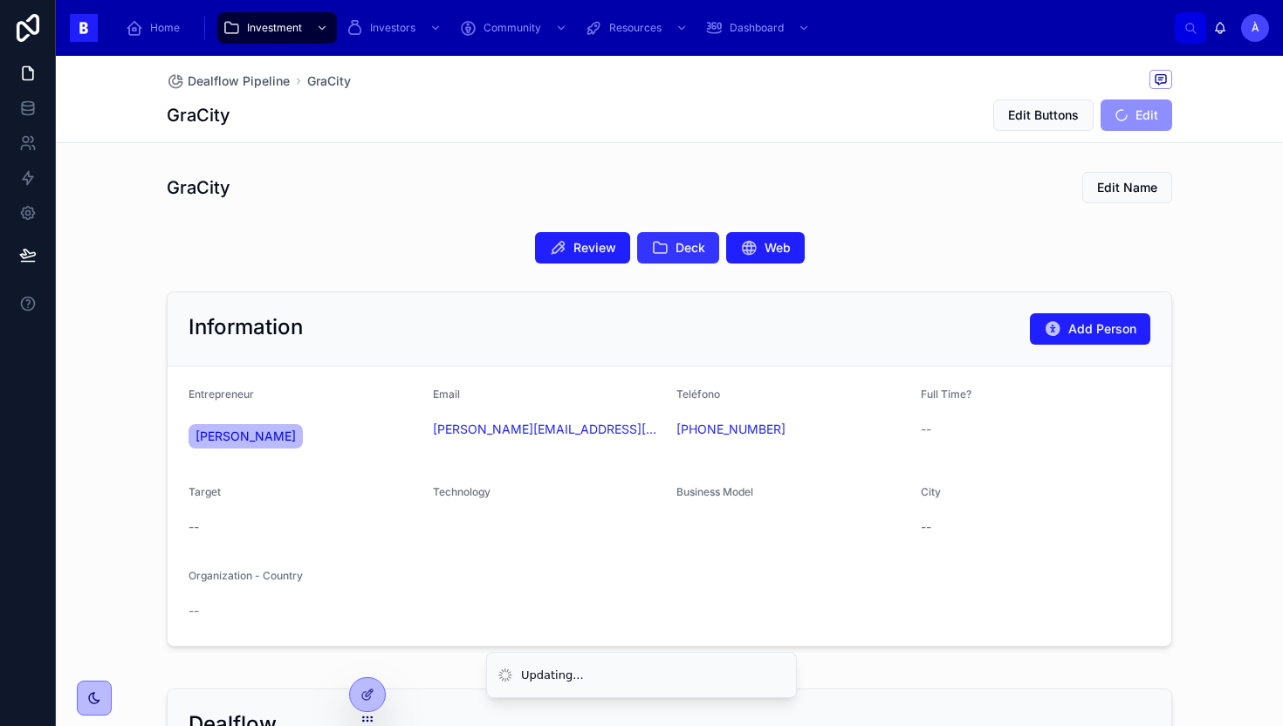
click at [679, 251] on span "Deck" at bounding box center [691, 247] width 30 height 17
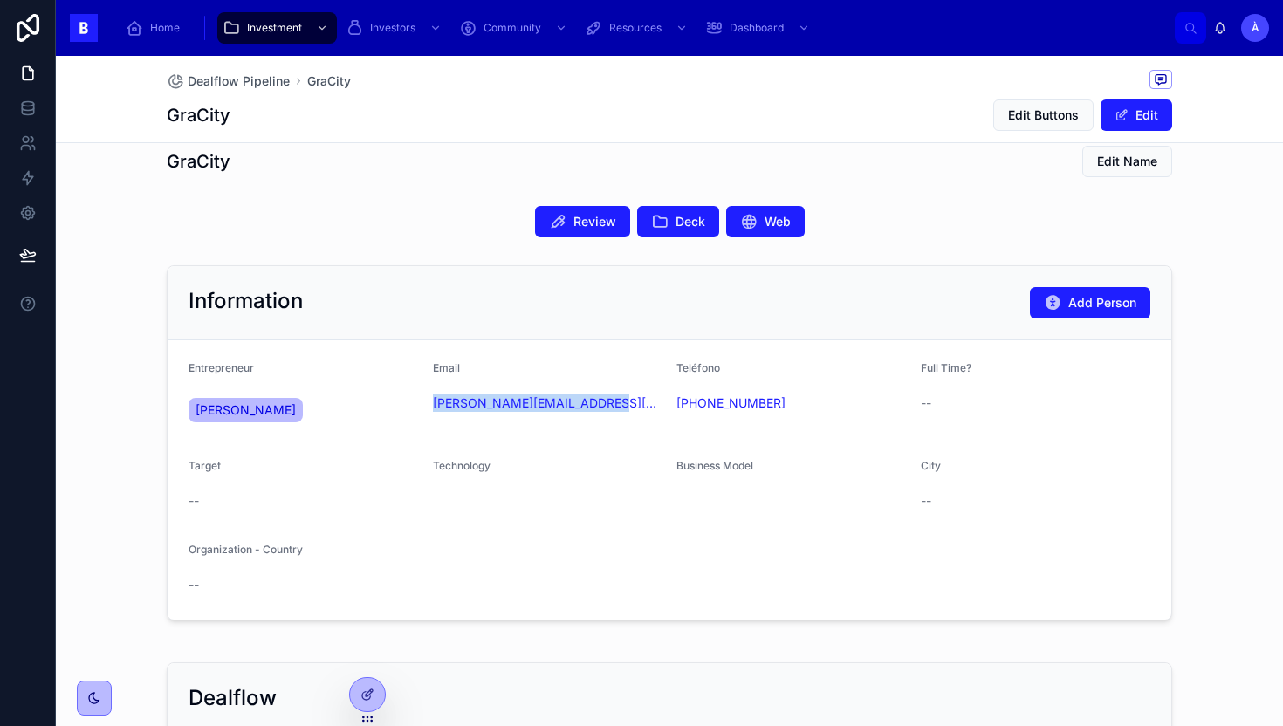
drag, startPoint x: 523, startPoint y: 431, endPoint x: 429, endPoint y: 409, distance: 97.0
click at [429, 409] on form "Entrepreneur [PERSON_NAME] Email [PERSON_NAME][EMAIL_ADDRESS][DOMAIN_NAME] Telé…" at bounding box center [670, 479] width 1004 height 279
copy link "[PERSON_NAME][EMAIL_ADDRESS][DOMAIN_NAME]"
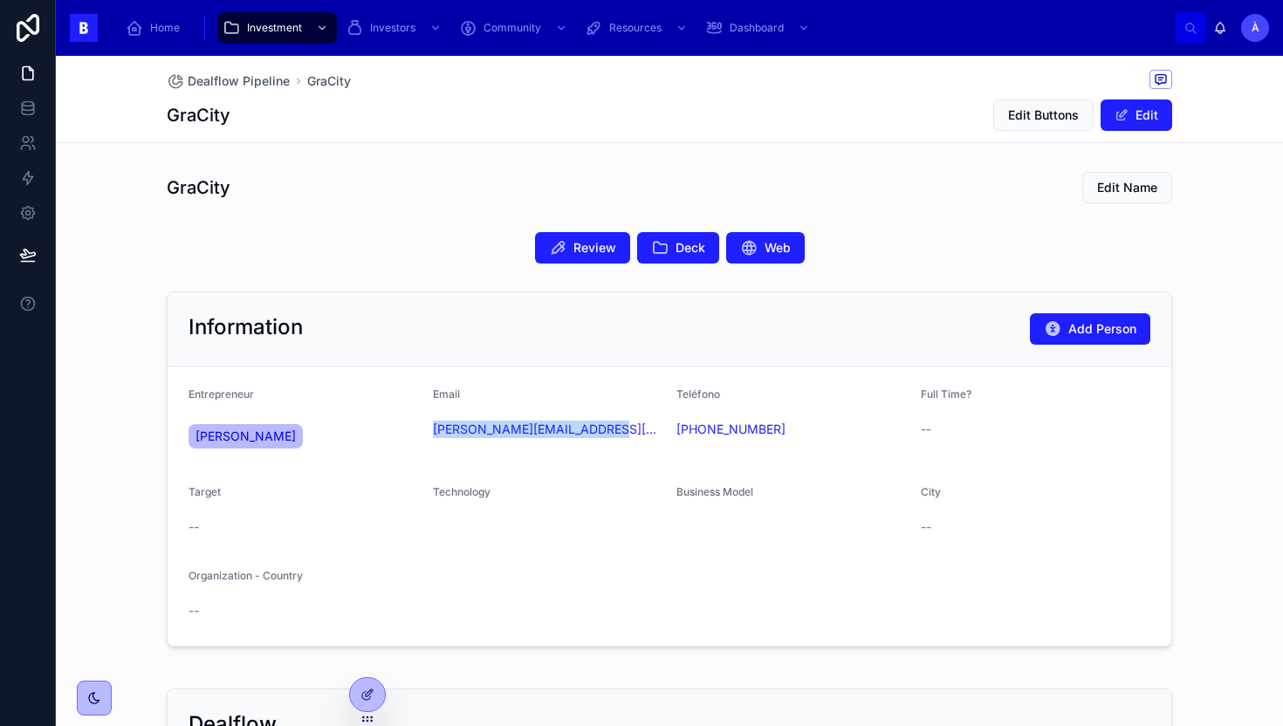
scroll to position [0, 0]
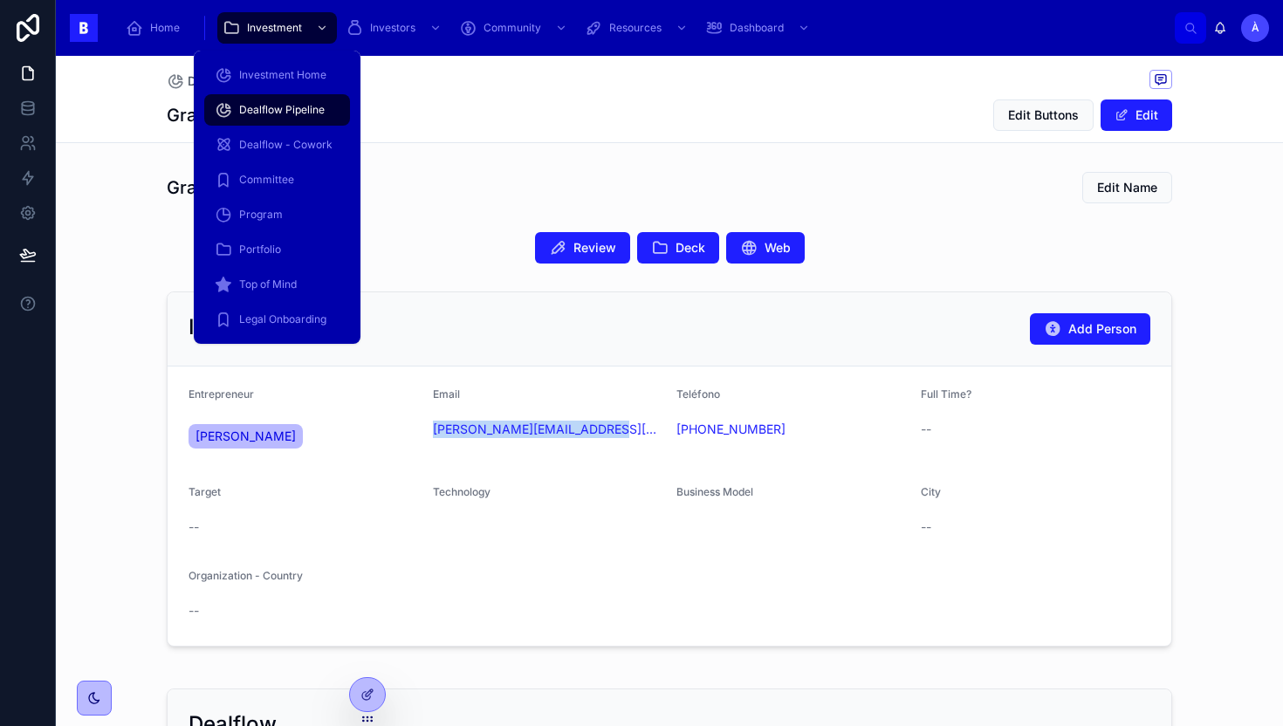
click at [272, 106] on span "Dealflow Pipeline" at bounding box center [282, 110] width 86 height 14
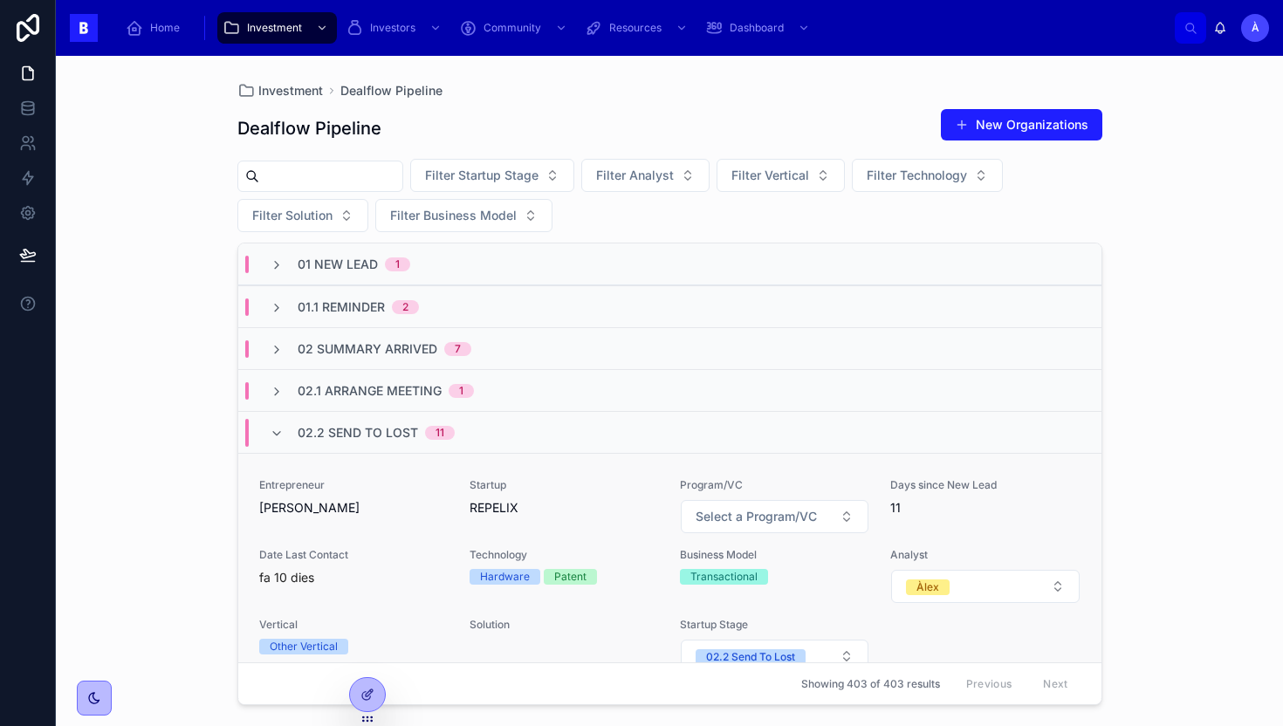
click at [519, 511] on span "REPELIX" at bounding box center [564, 507] width 189 height 17
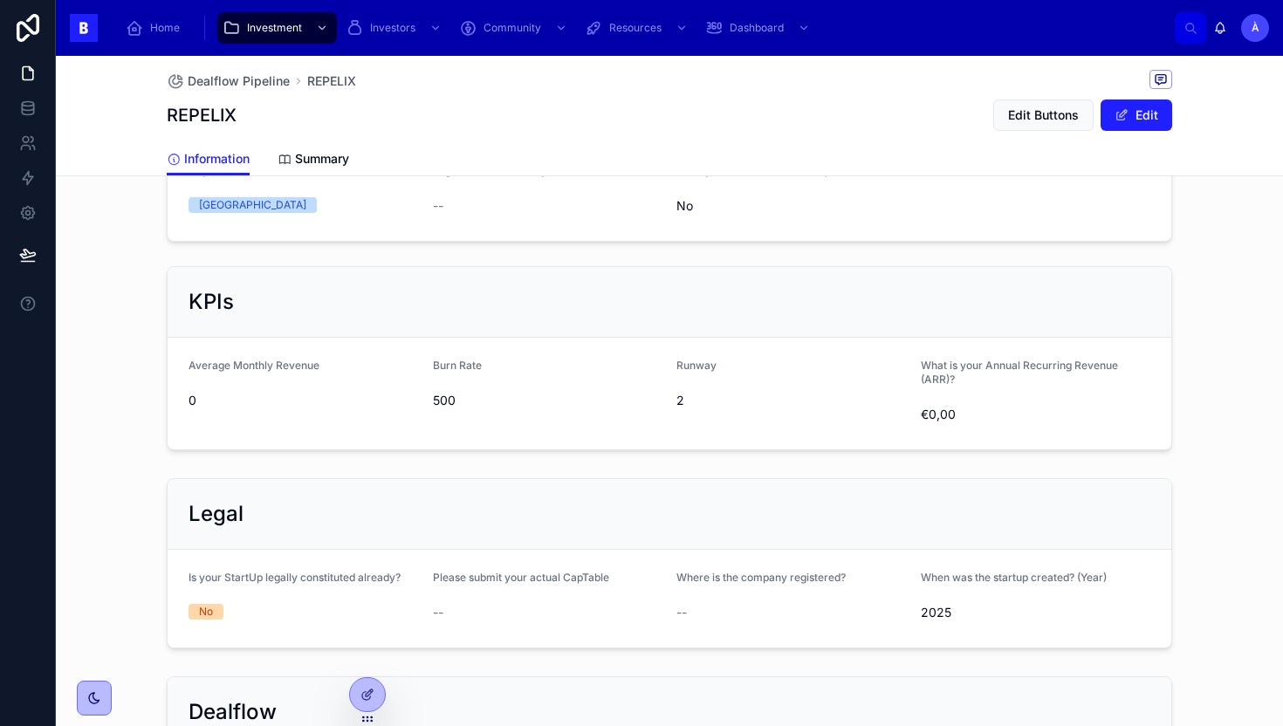
scroll to position [1170, 0]
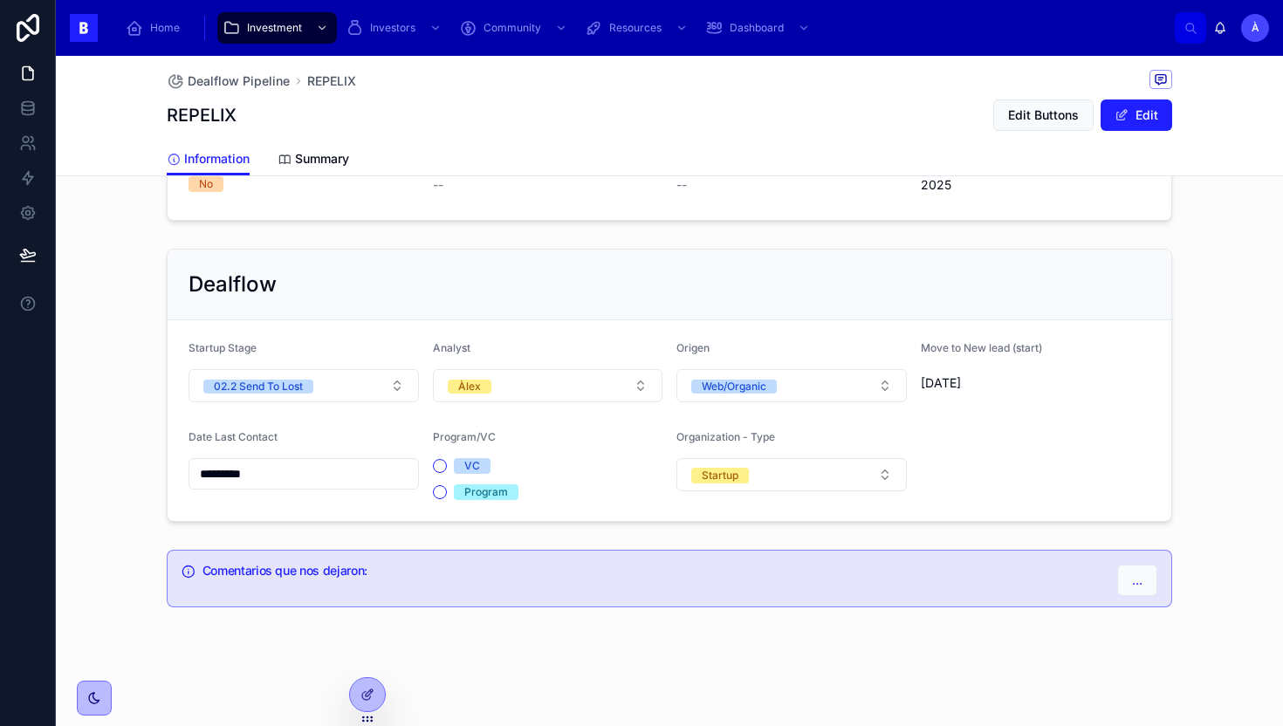
click at [306, 481] on input "*********" at bounding box center [303, 474] width 229 height 24
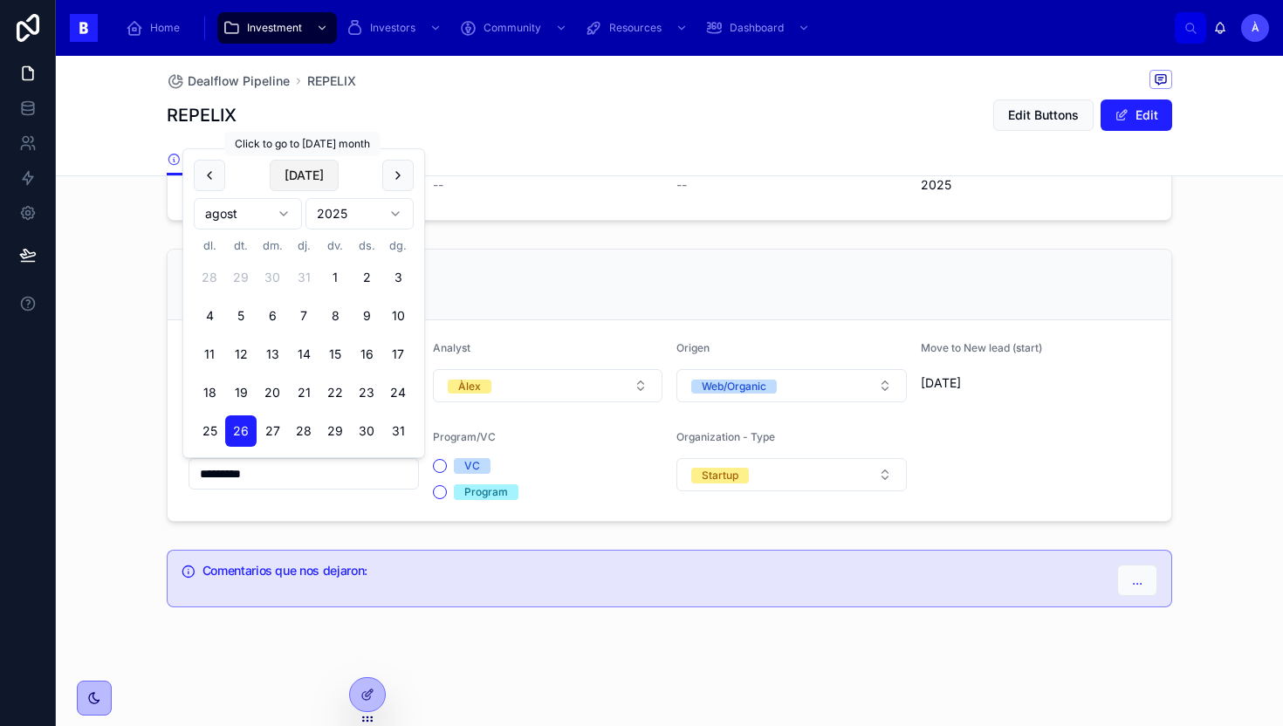
click at [304, 174] on button "[DATE]" at bounding box center [304, 175] width 69 height 31
type input "********"
click at [113, 326] on div "Dealflow Startup Stage 02.2 Send To Lost Analyst Àlex Origen Web/Organic Move t…" at bounding box center [669, 385] width 1227 height 287
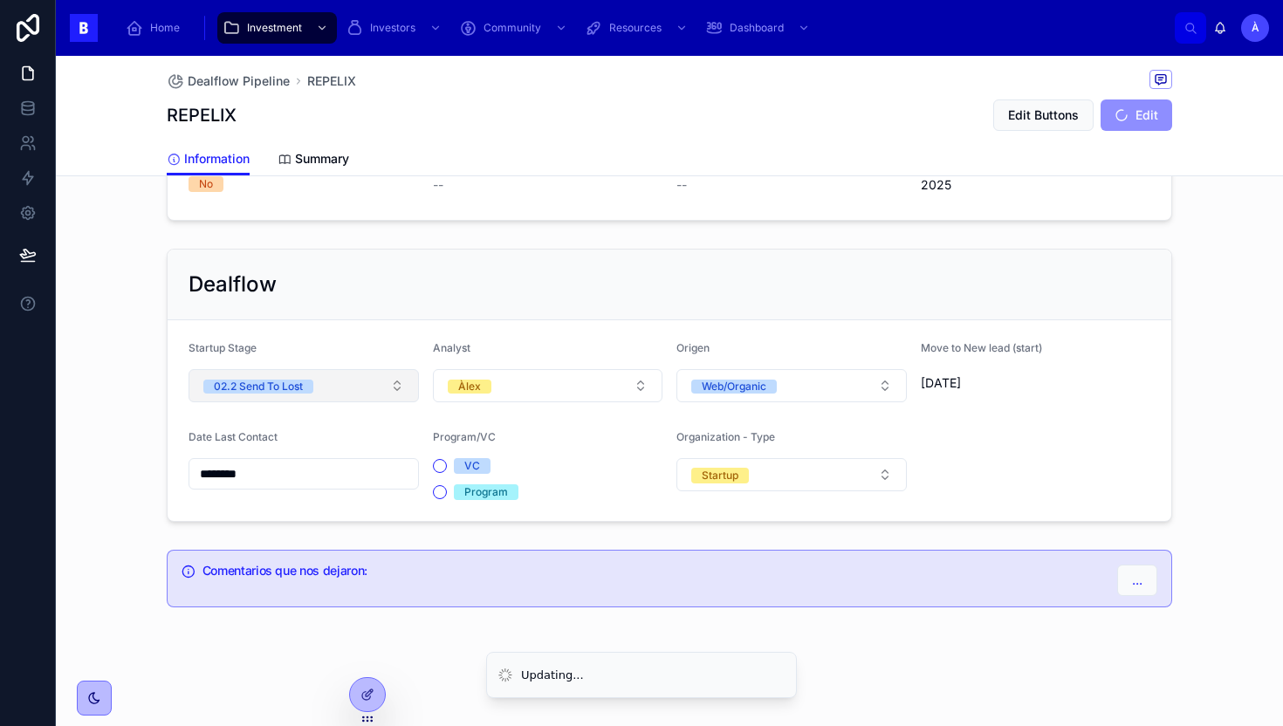
click at [222, 380] on div "02.2 Send To Lost" at bounding box center [258, 387] width 89 height 14
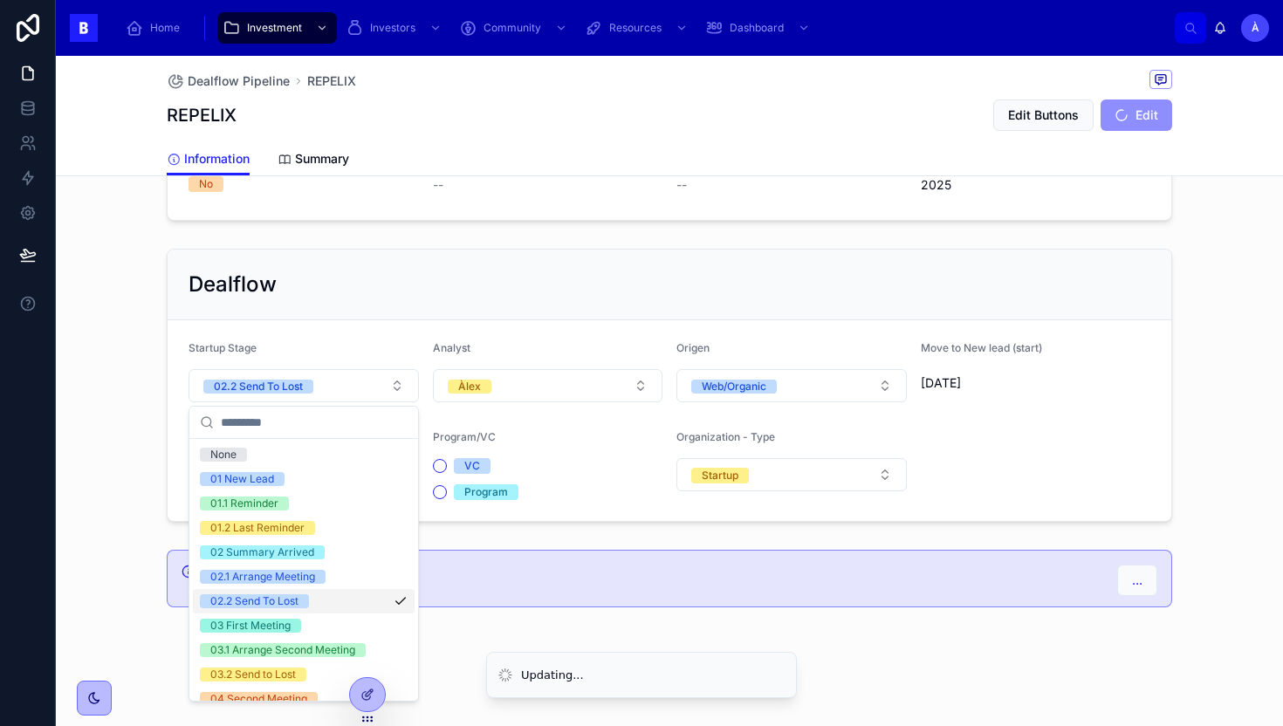
scroll to position [590, 0]
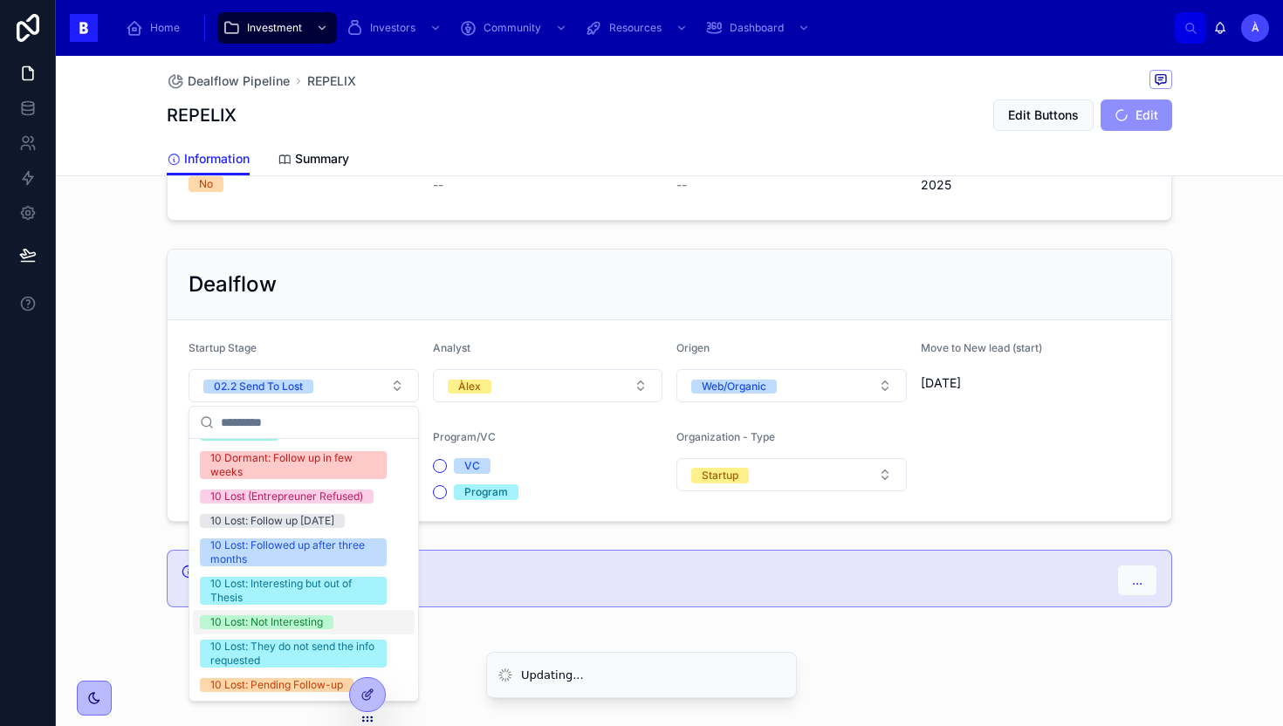
click at [253, 616] on div "10 Lost: Not Interesting" at bounding box center [266, 622] width 113 height 14
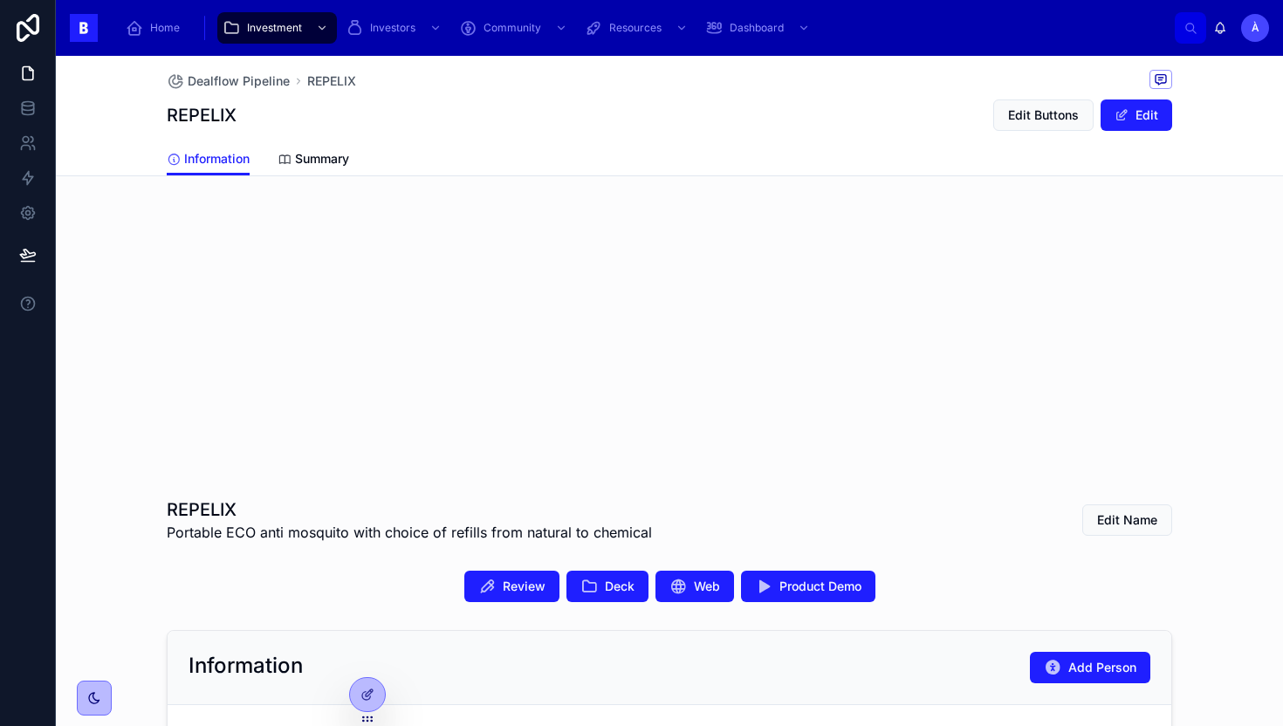
scroll to position [358, 0]
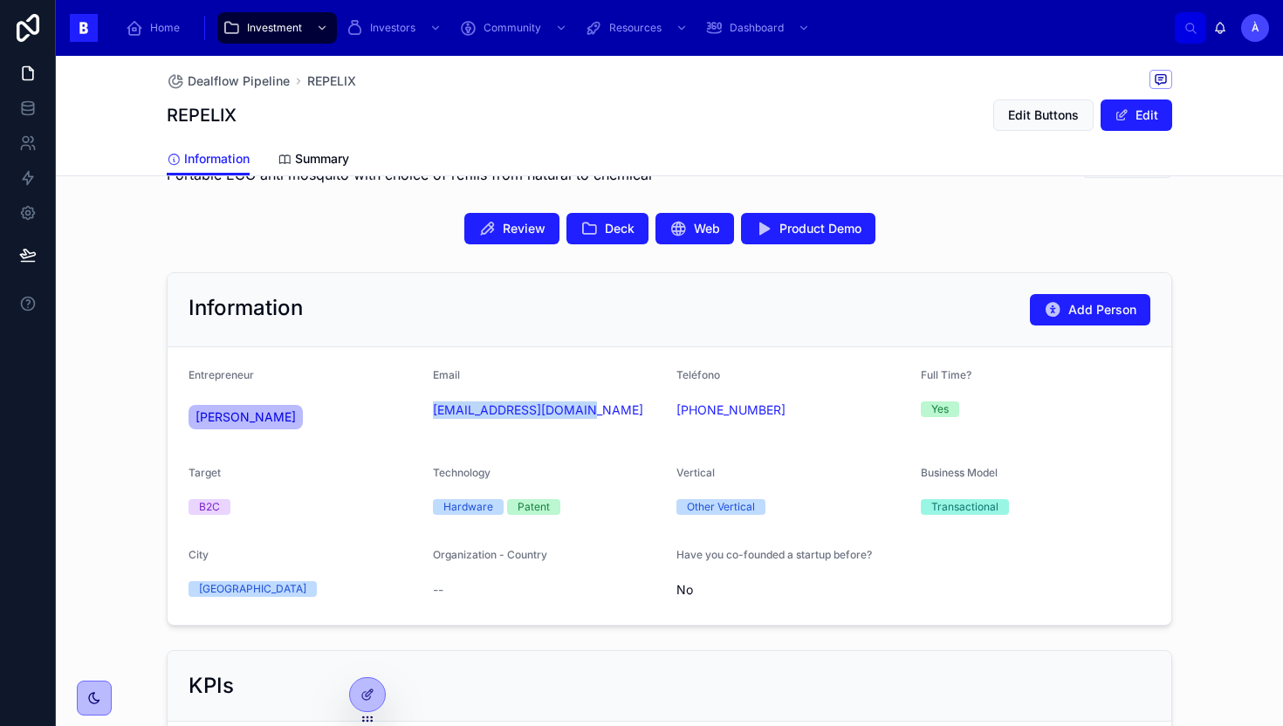
drag, startPoint x: 575, startPoint y: 434, endPoint x: 430, endPoint y: 413, distance: 146.4
click at [430, 413] on form "Entrepreneur [PERSON_NAME] Email [EMAIL_ADDRESS][DOMAIN_NAME] Teléfono [PHONE_N…" at bounding box center [670, 486] width 1004 height 278
copy link "[EMAIL_ADDRESS][DOMAIN_NAME]"
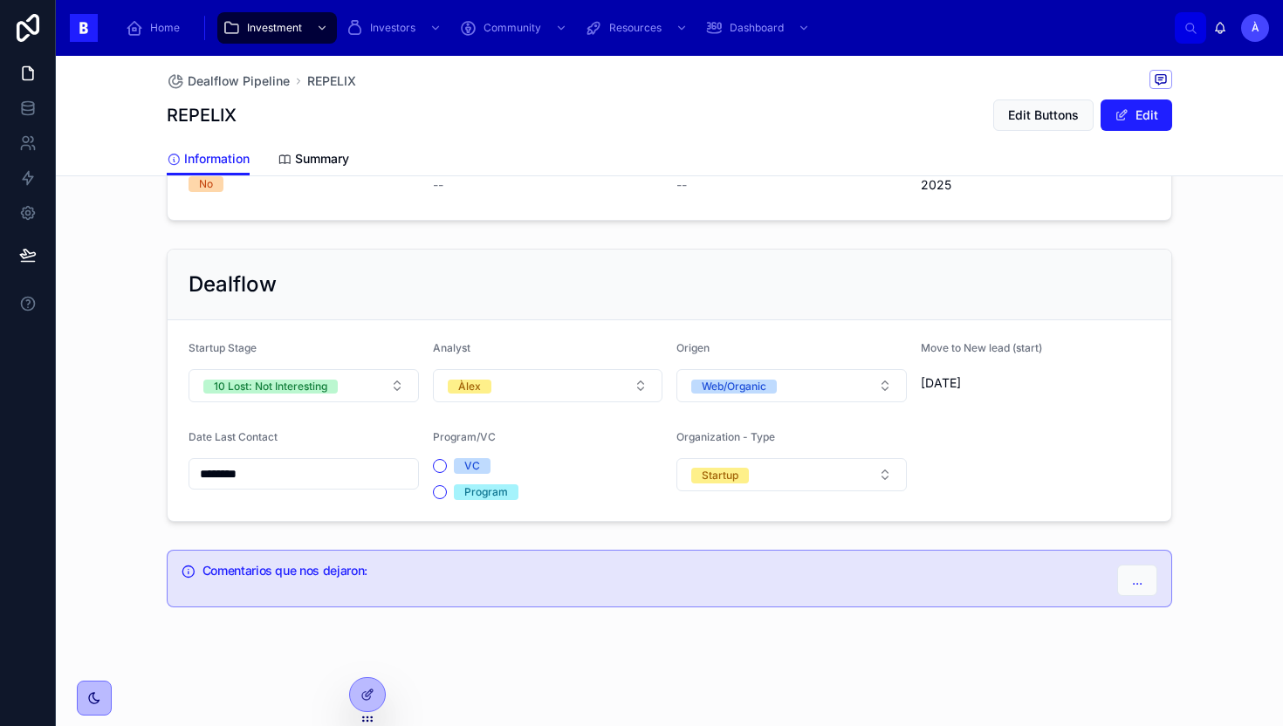
scroll to position [333, 0]
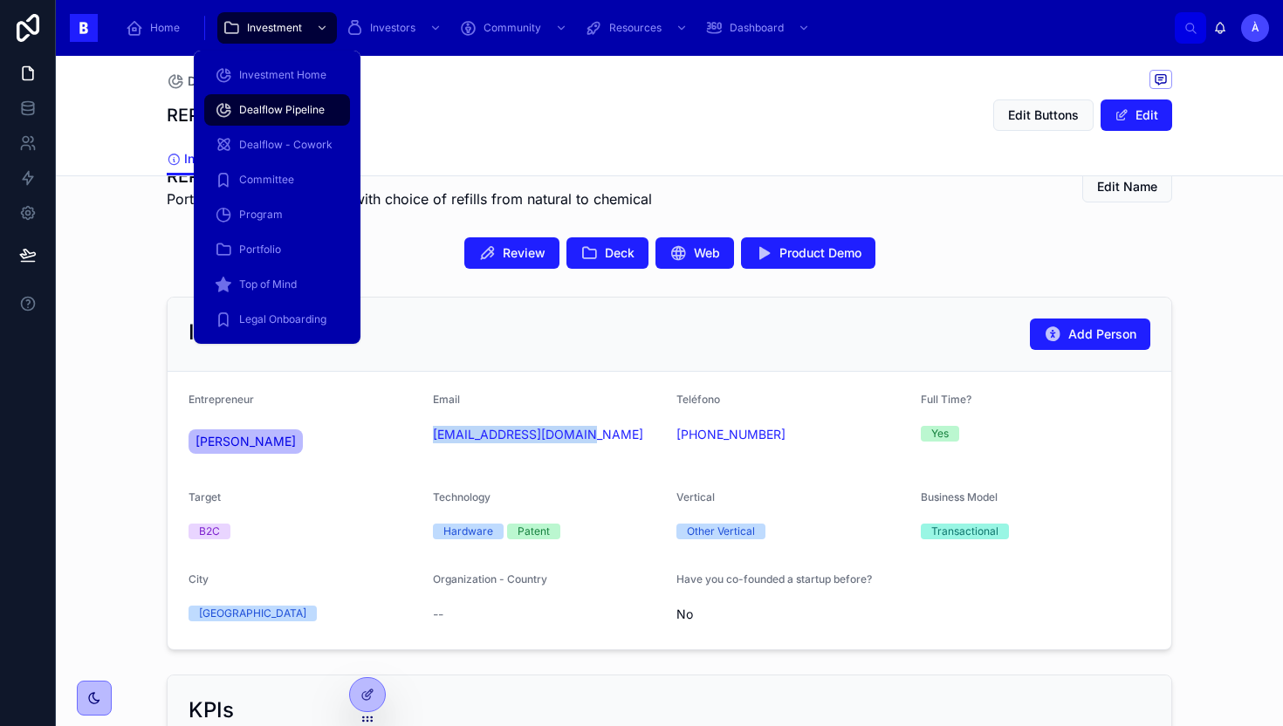
click at [270, 110] on span "Dealflow Pipeline" at bounding box center [282, 110] width 86 height 14
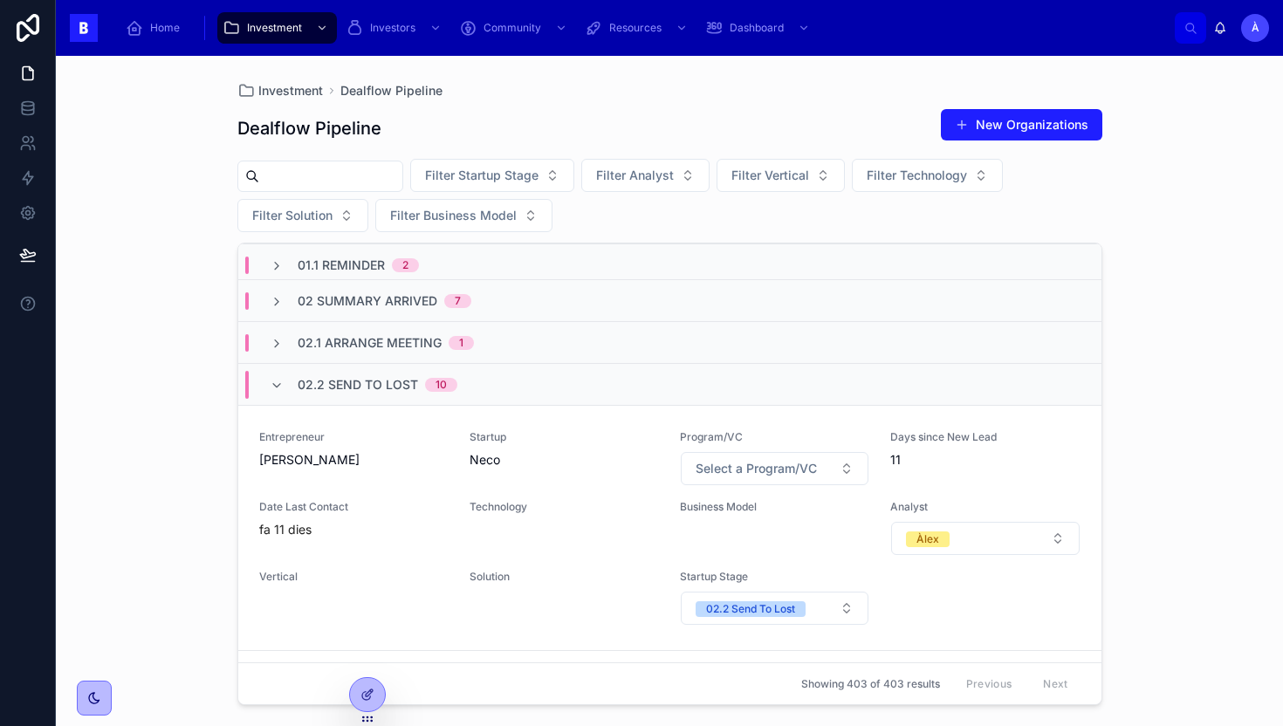
scroll to position [53, 0]
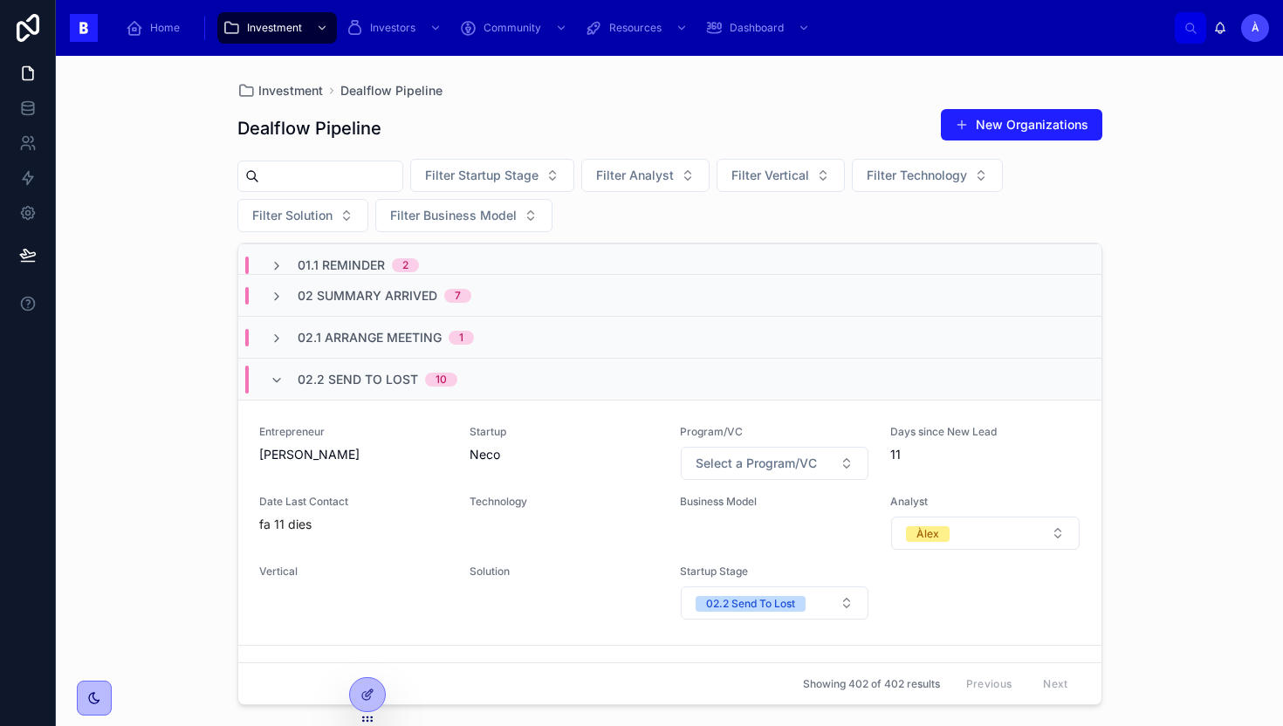
click at [513, 428] on span "Startup" at bounding box center [564, 432] width 189 height 14
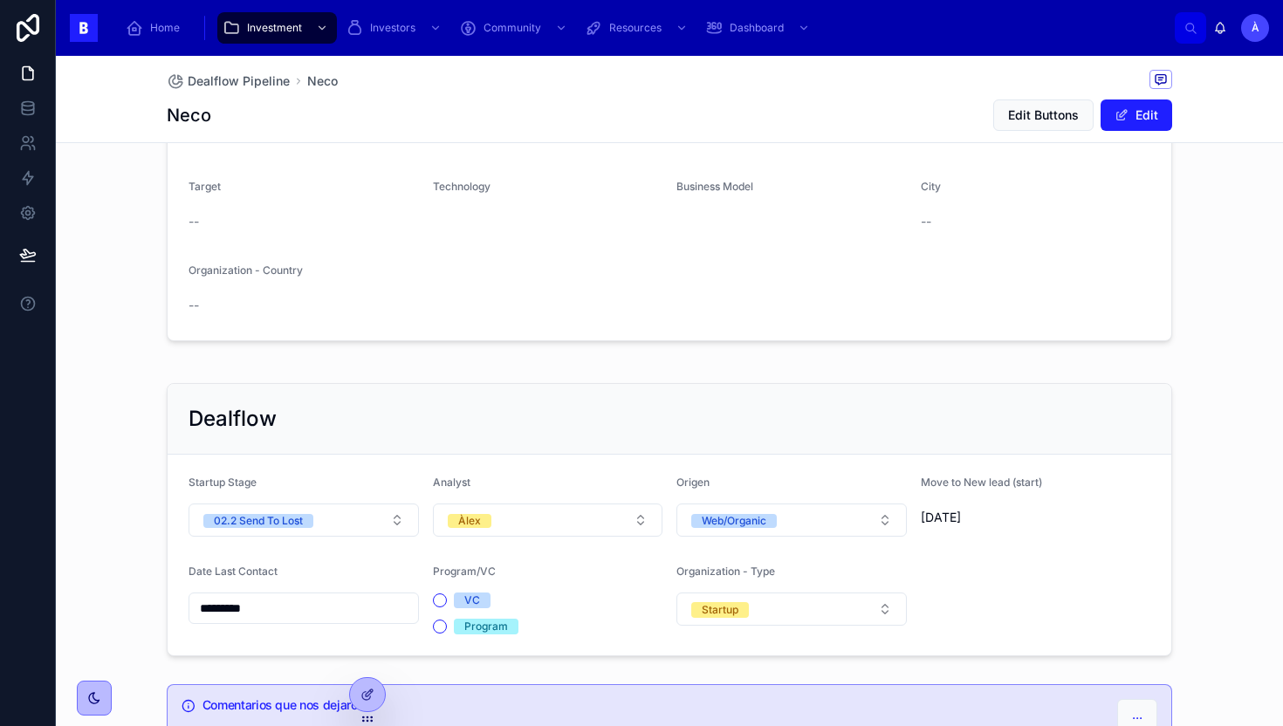
scroll to position [440, 0]
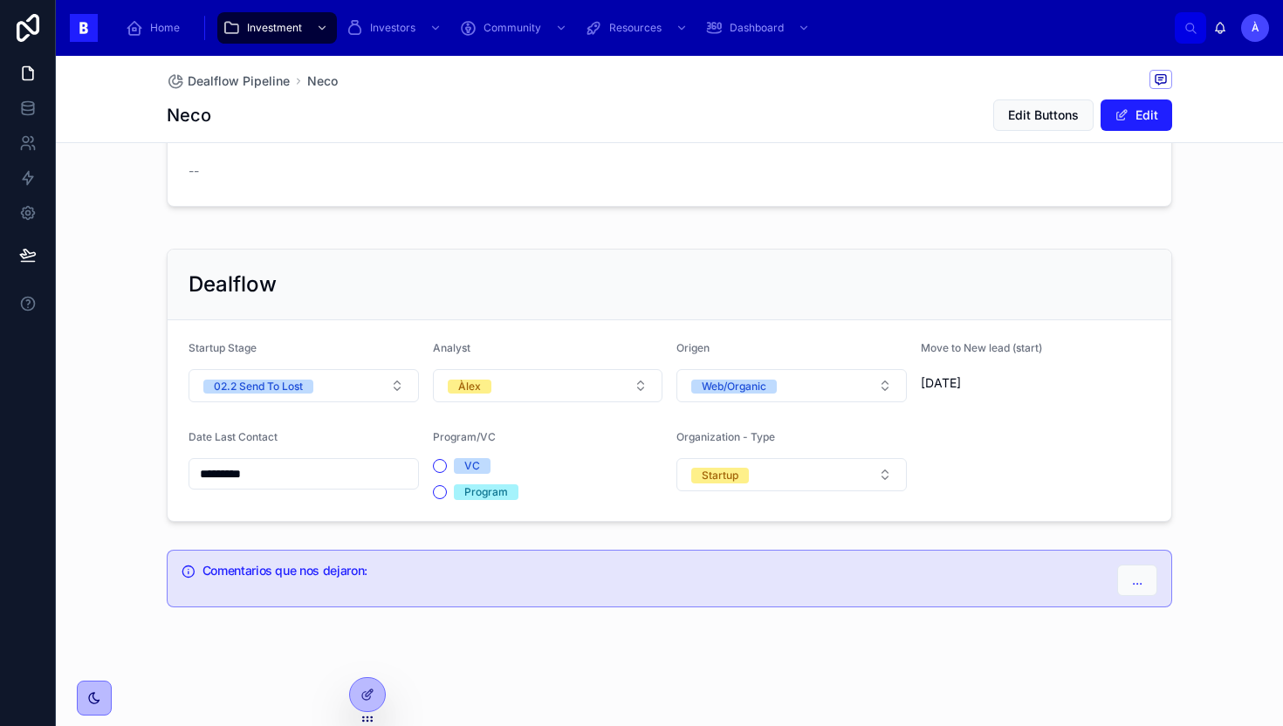
click at [316, 484] on input "*********" at bounding box center [303, 474] width 229 height 24
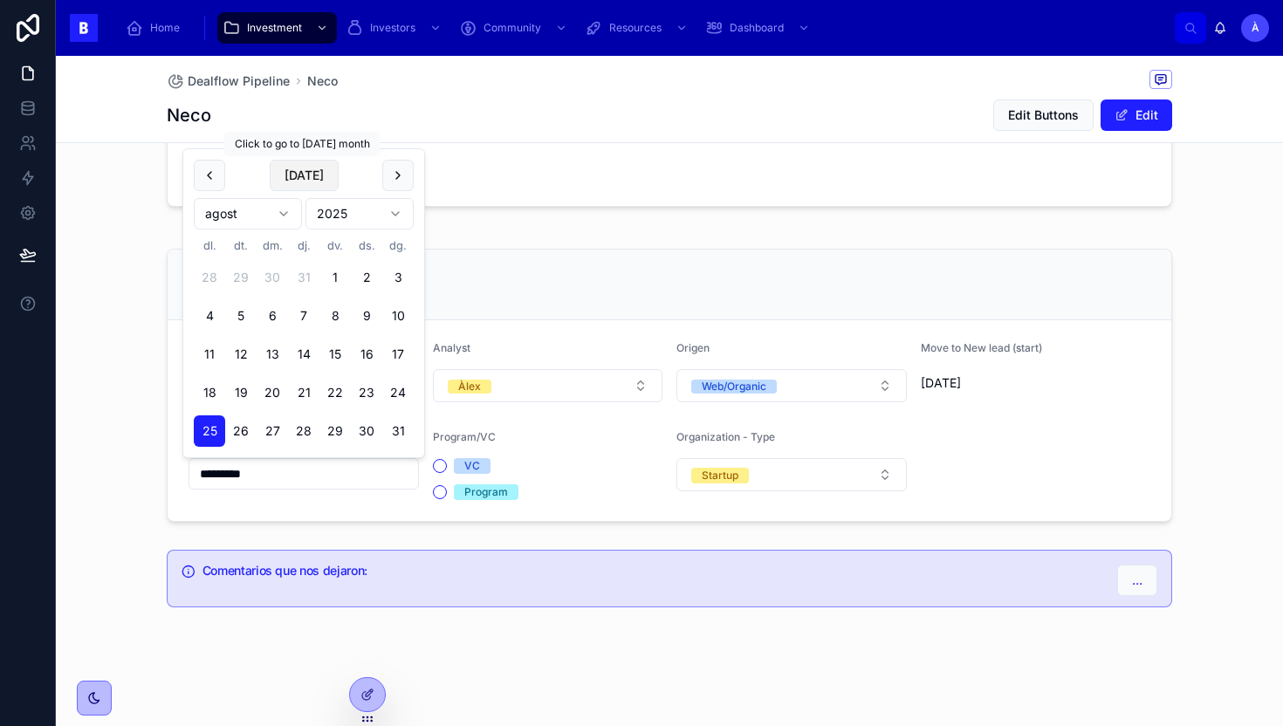
click at [317, 176] on button "[DATE]" at bounding box center [304, 175] width 69 height 31
type input "********"
click at [470, 198] on form "Entrepreneur [PERSON_NAME] Email [EMAIL_ADDRESS][DOMAIN_NAME] Teléfono [PHONE_N…" at bounding box center [670, 66] width 1004 height 279
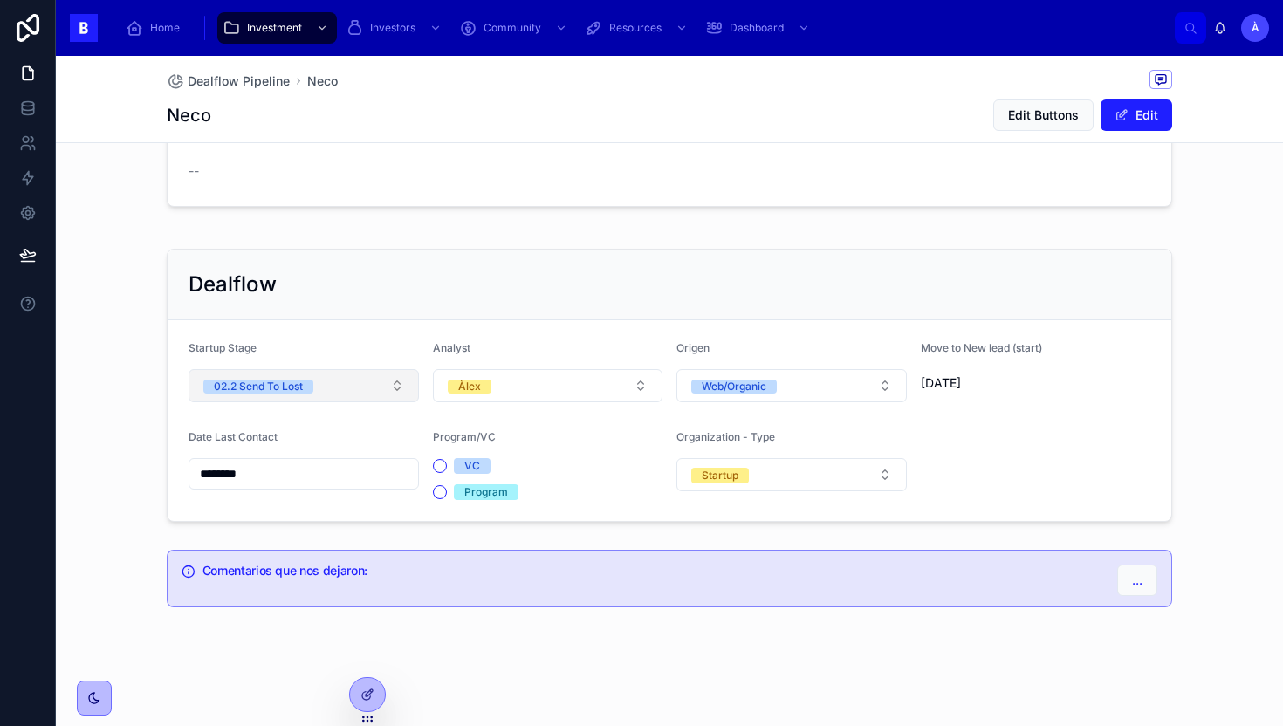
click at [333, 381] on button "02.2 Send To Lost" at bounding box center [304, 385] width 230 height 33
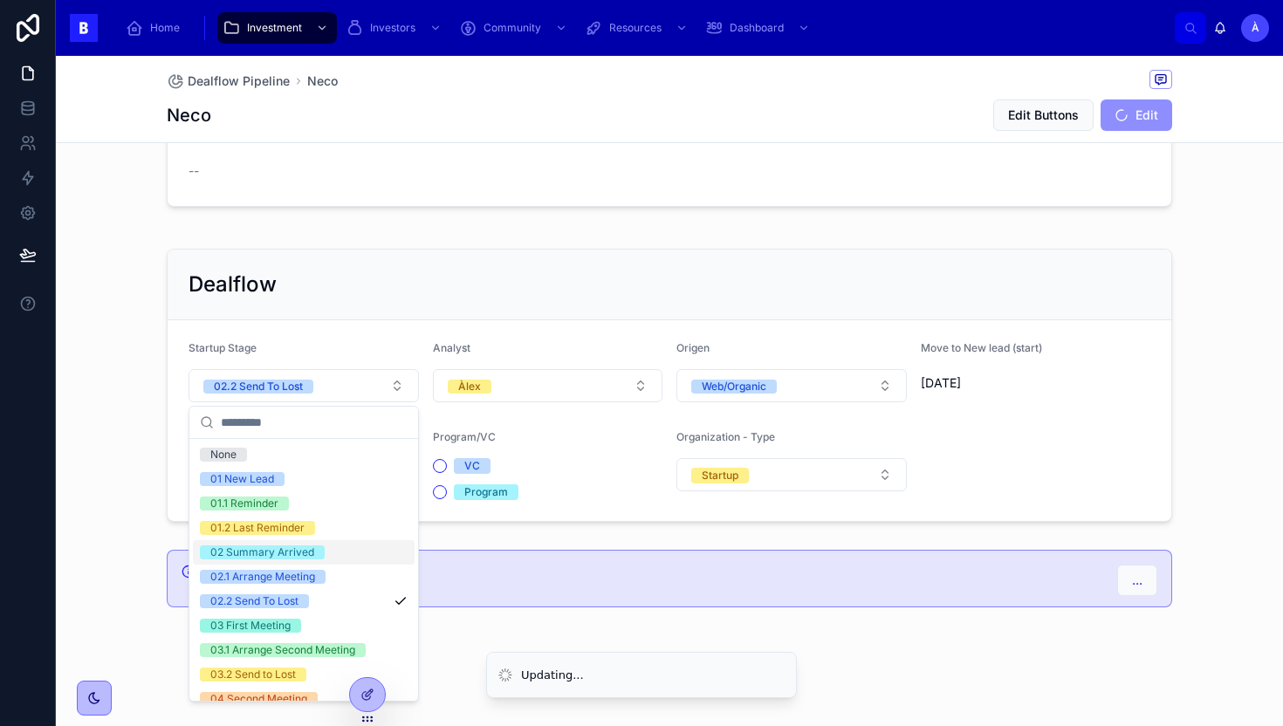
scroll to position [590, 0]
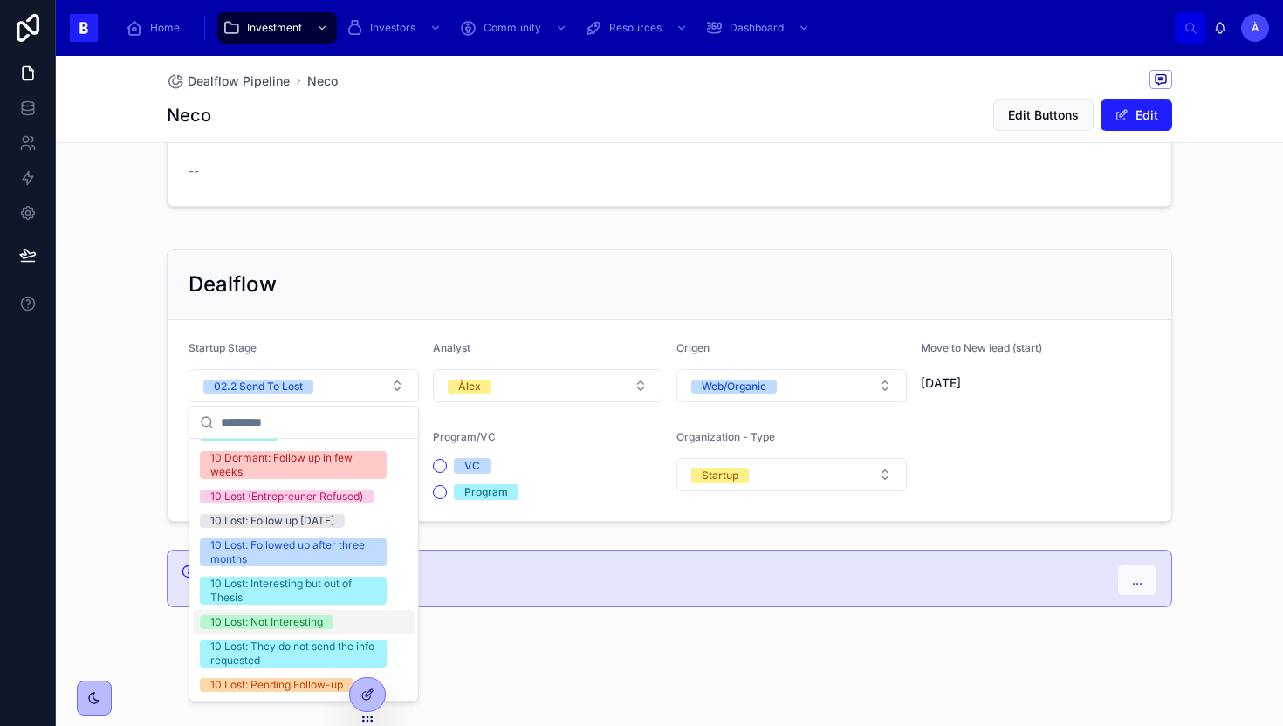
click at [248, 622] on div "10 Lost: Not Interesting" at bounding box center [266, 622] width 113 height 14
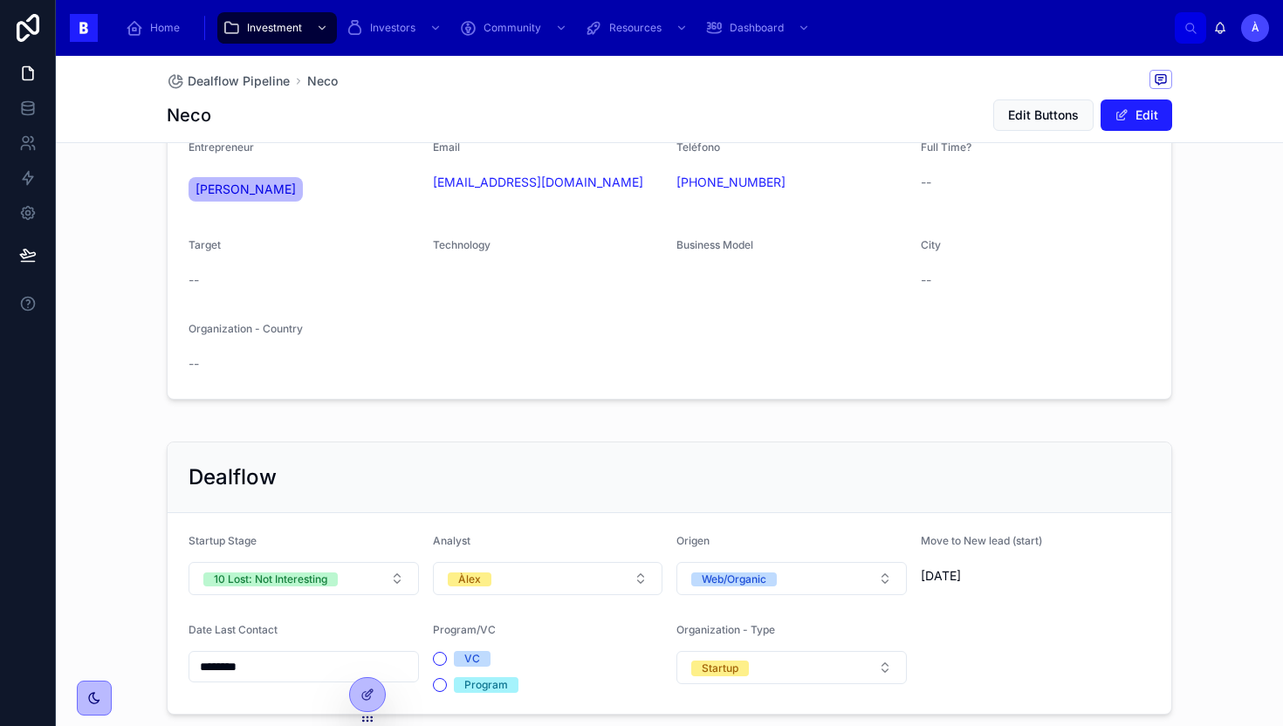
scroll to position [0, 0]
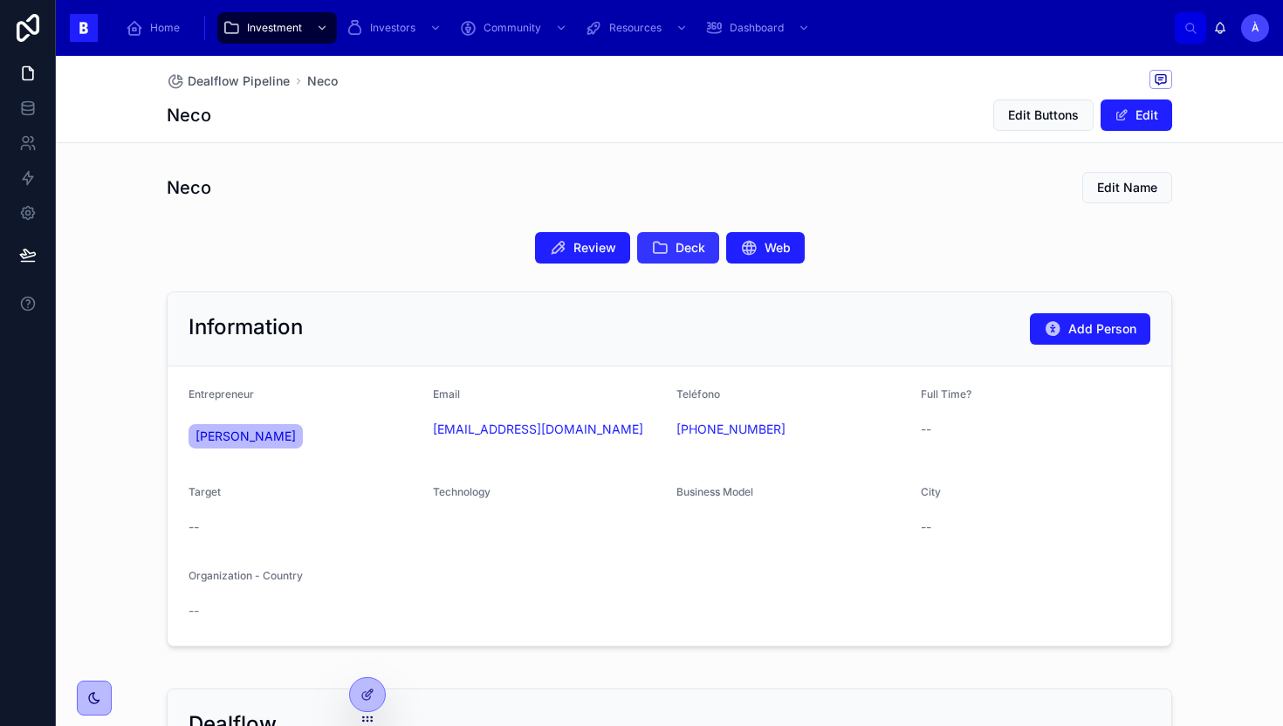
click at [655, 251] on icon at bounding box center [659, 247] width 17 height 17
drag, startPoint x: 587, startPoint y: 449, endPoint x: 427, endPoint y: 430, distance: 160.8
click at [427, 430] on form "Entrepreneur [PERSON_NAME] Email [EMAIL_ADDRESS][DOMAIN_NAME] Teléfono [PHONE_N…" at bounding box center [670, 506] width 1004 height 279
copy link "[EMAIL_ADDRESS][DOMAIN_NAME]"
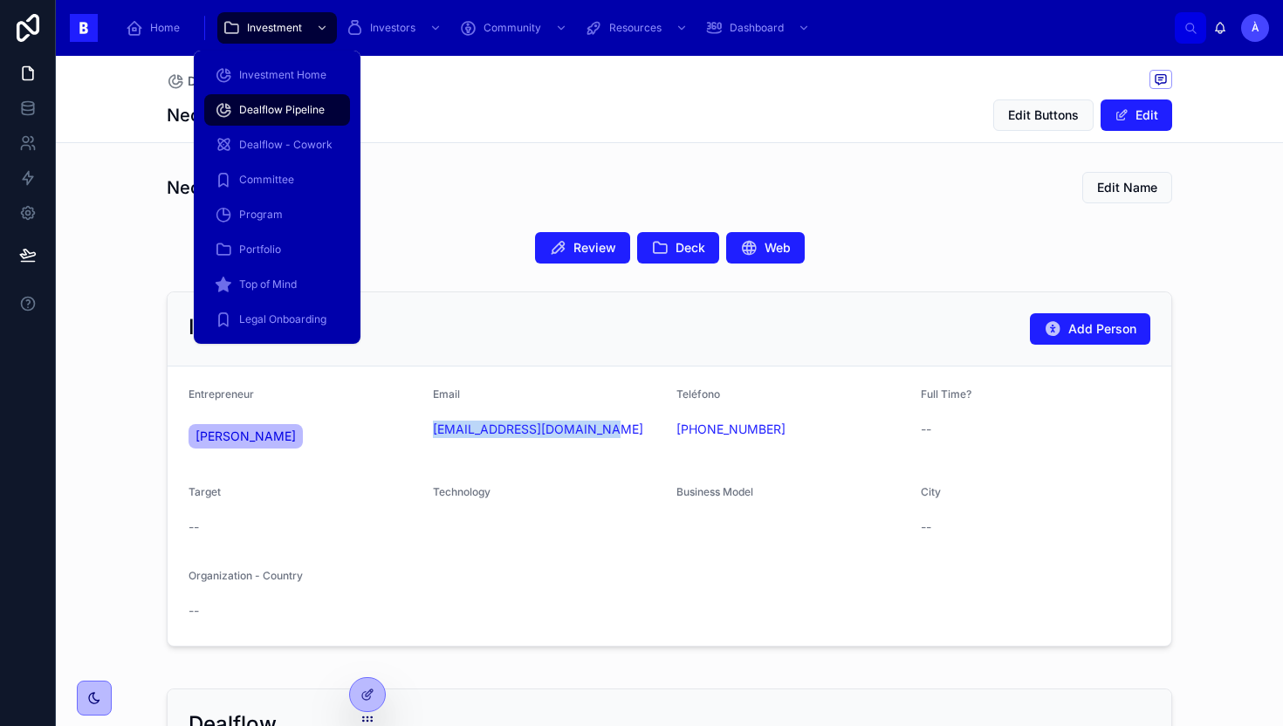
click at [285, 121] on div "Dealflow Pipeline" at bounding box center [277, 110] width 125 height 28
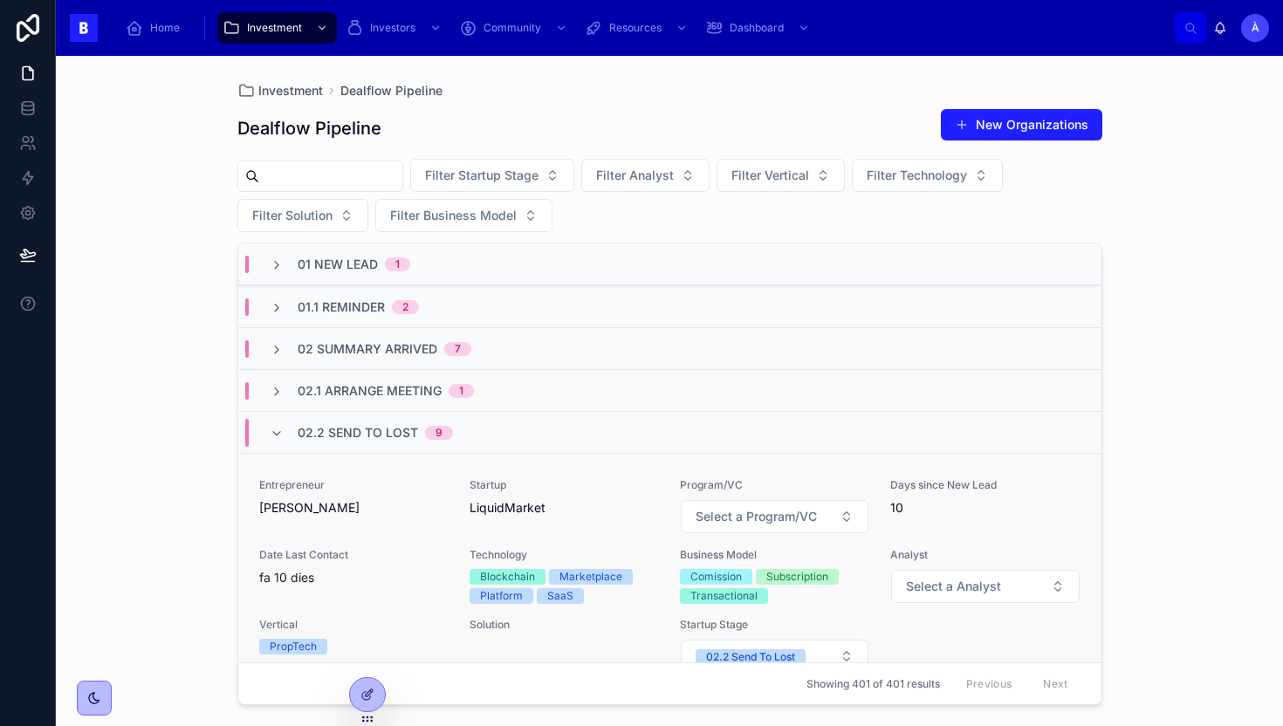
click at [422, 515] on span "[PERSON_NAME]" at bounding box center [353, 507] width 189 height 17
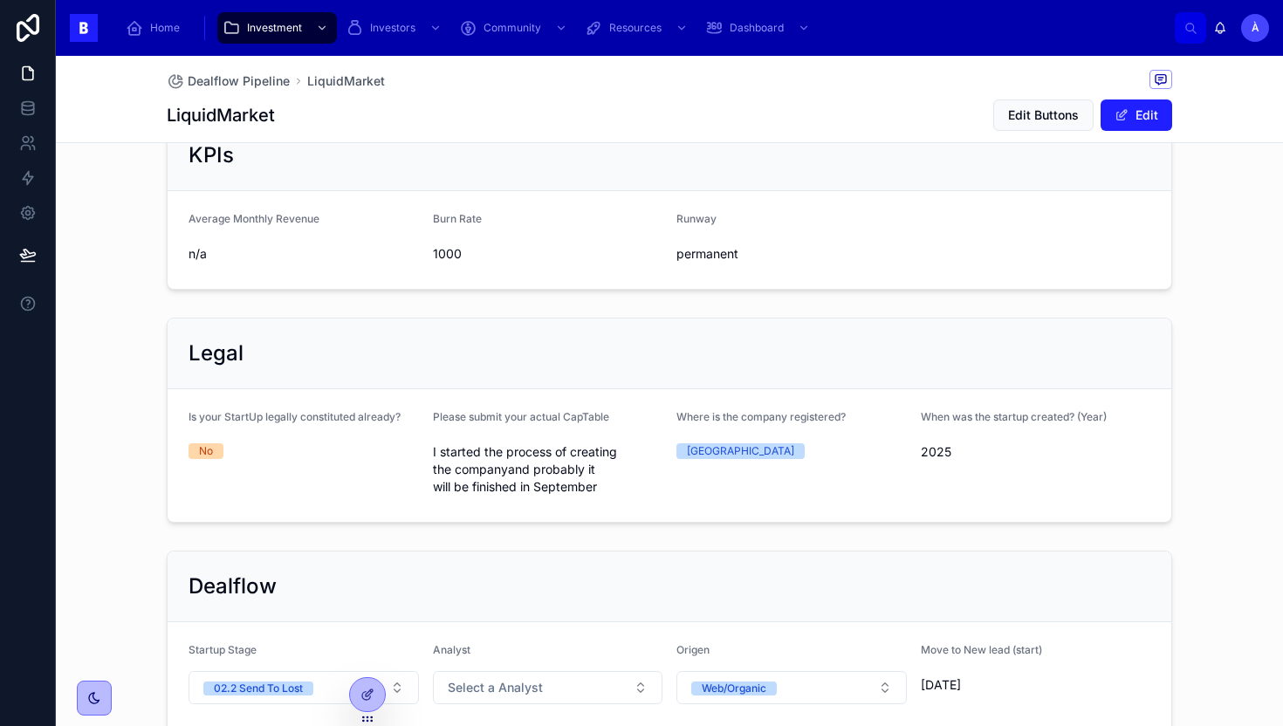
scroll to position [1220, 0]
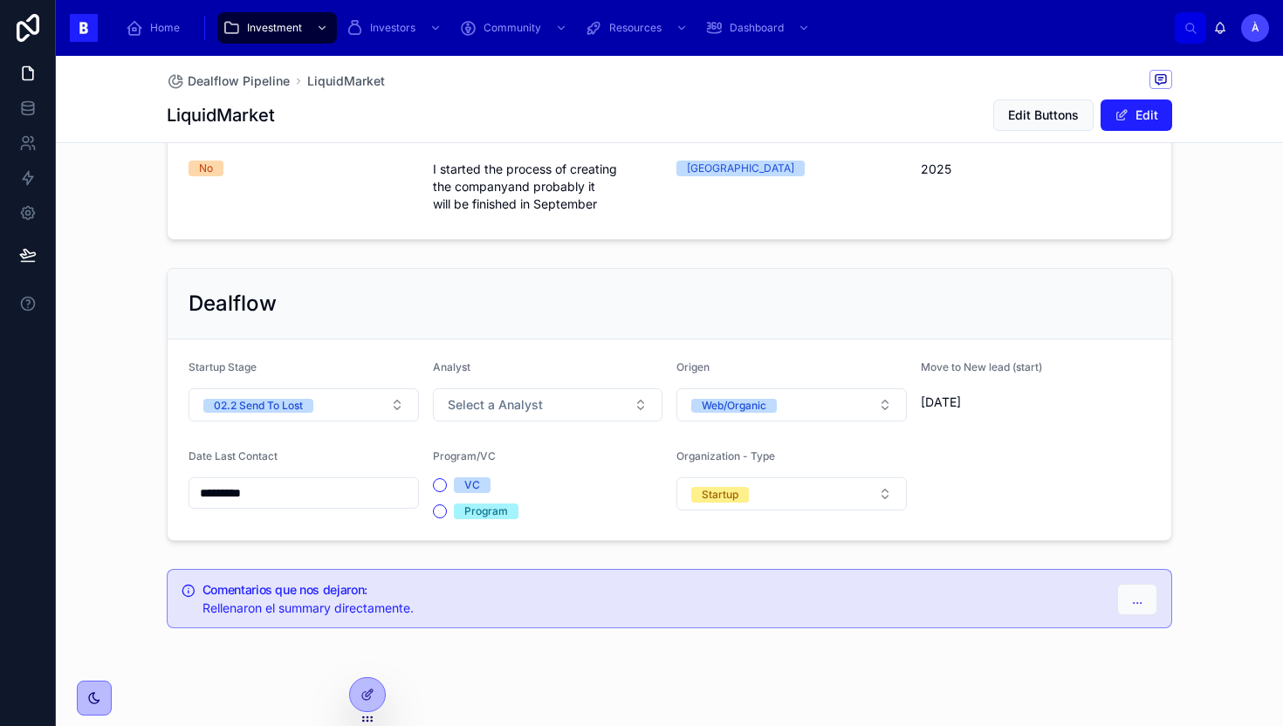
click at [318, 481] on input "*********" at bounding box center [303, 493] width 229 height 24
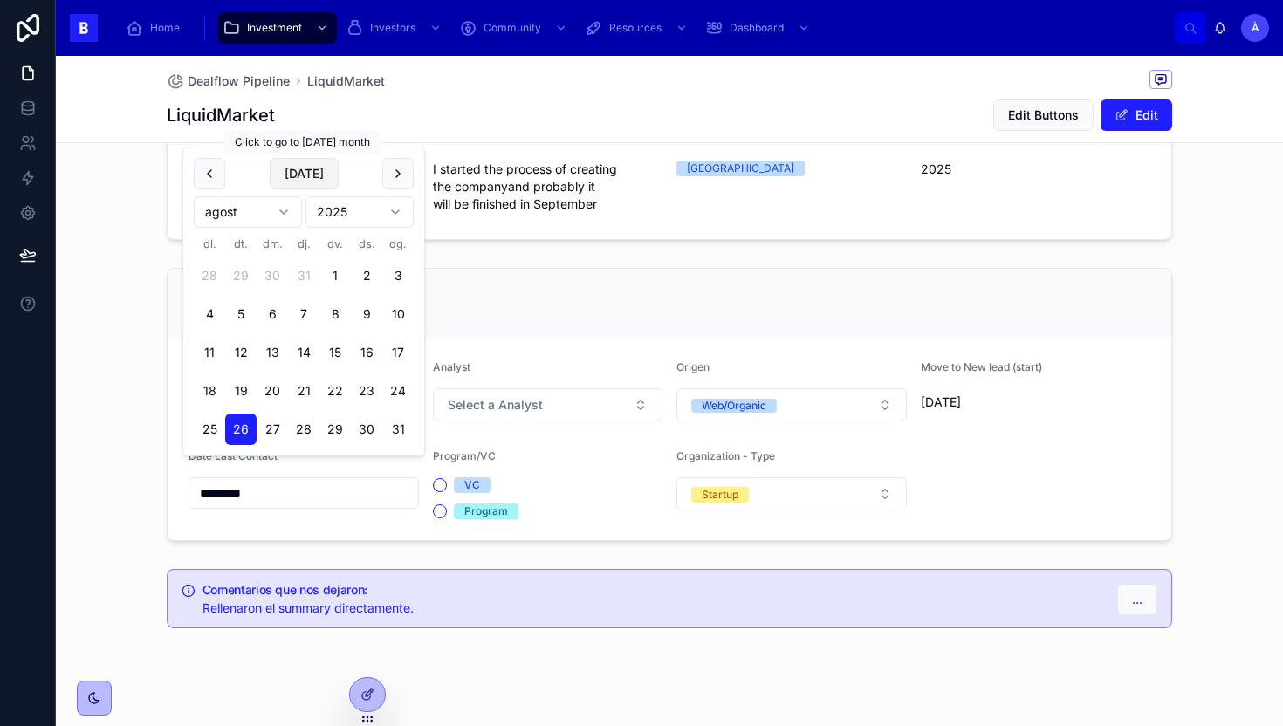
click at [302, 169] on button "[DATE]" at bounding box center [304, 173] width 69 height 31
type input "********"
click at [79, 404] on div "Dealflow Startup Stage 02.2 Send To Lost Analyst Select a Analyst Origen Web/Or…" at bounding box center [669, 404] width 1227 height 287
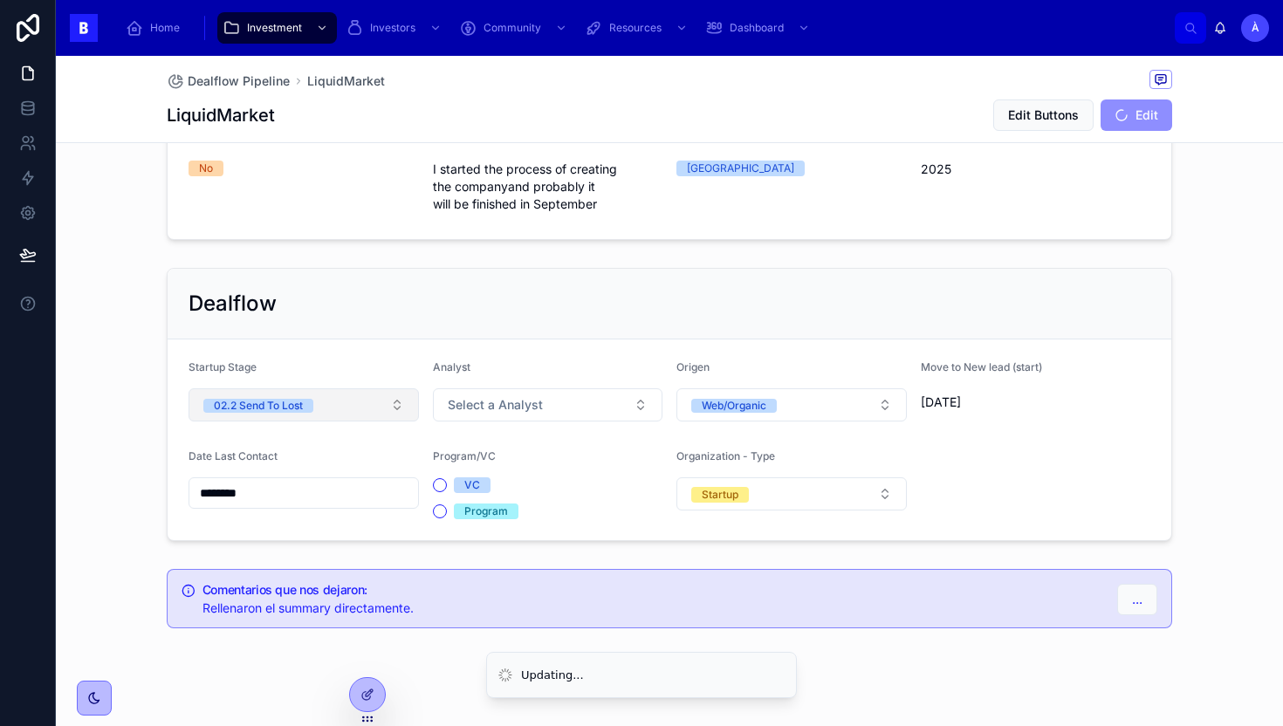
click at [246, 399] on div "02.2 Send To Lost" at bounding box center [258, 406] width 89 height 14
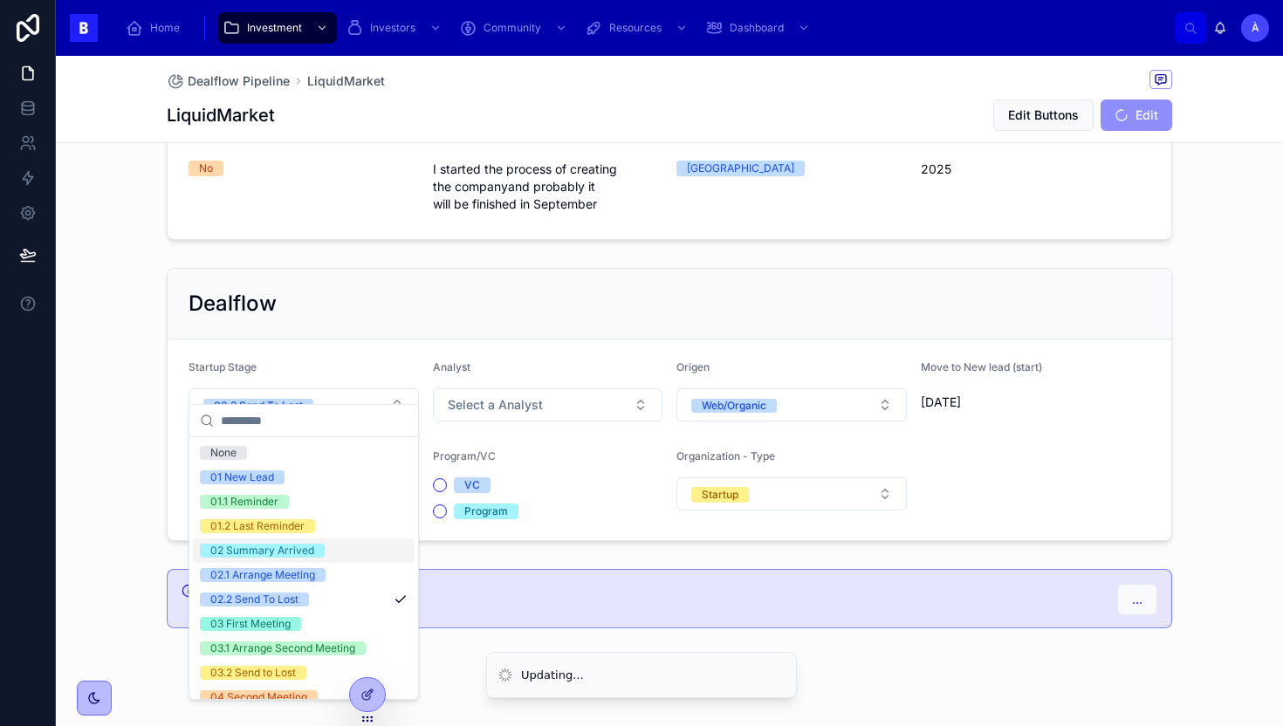
scroll to position [590, 0]
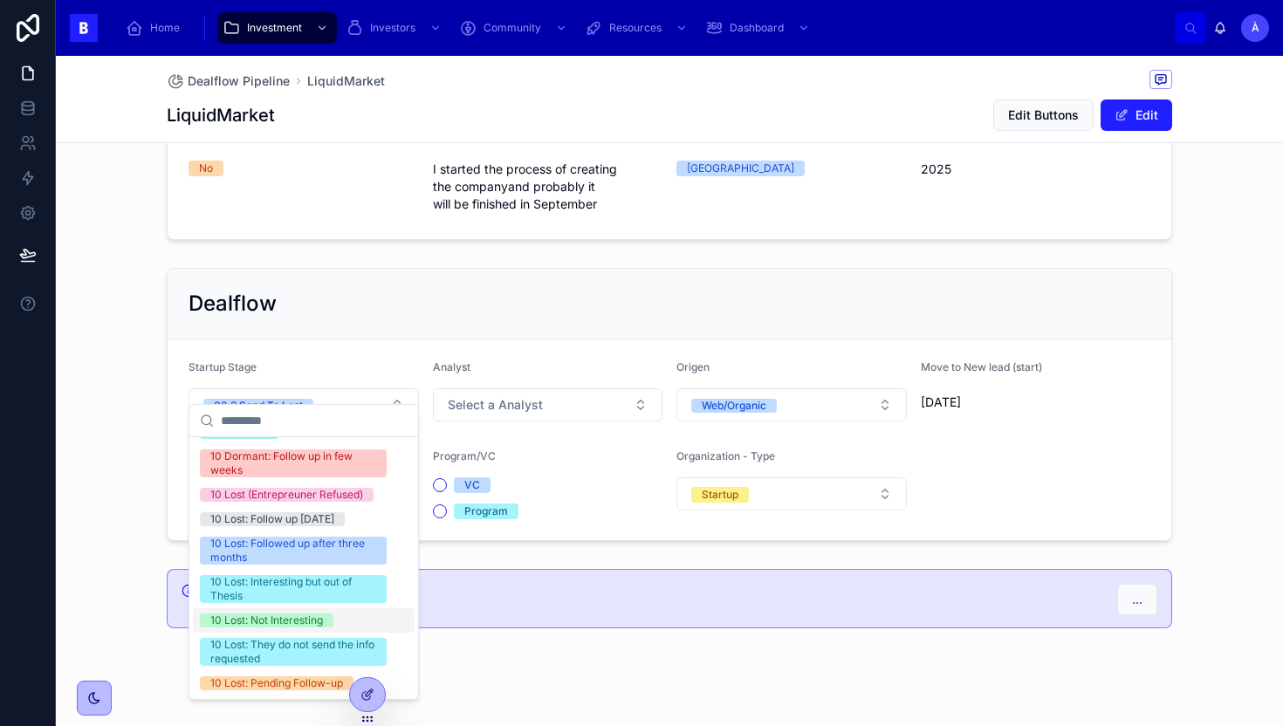
click at [235, 610] on div "10 Lost: Not Interesting" at bounding box center [304, 620] width 222 height 24
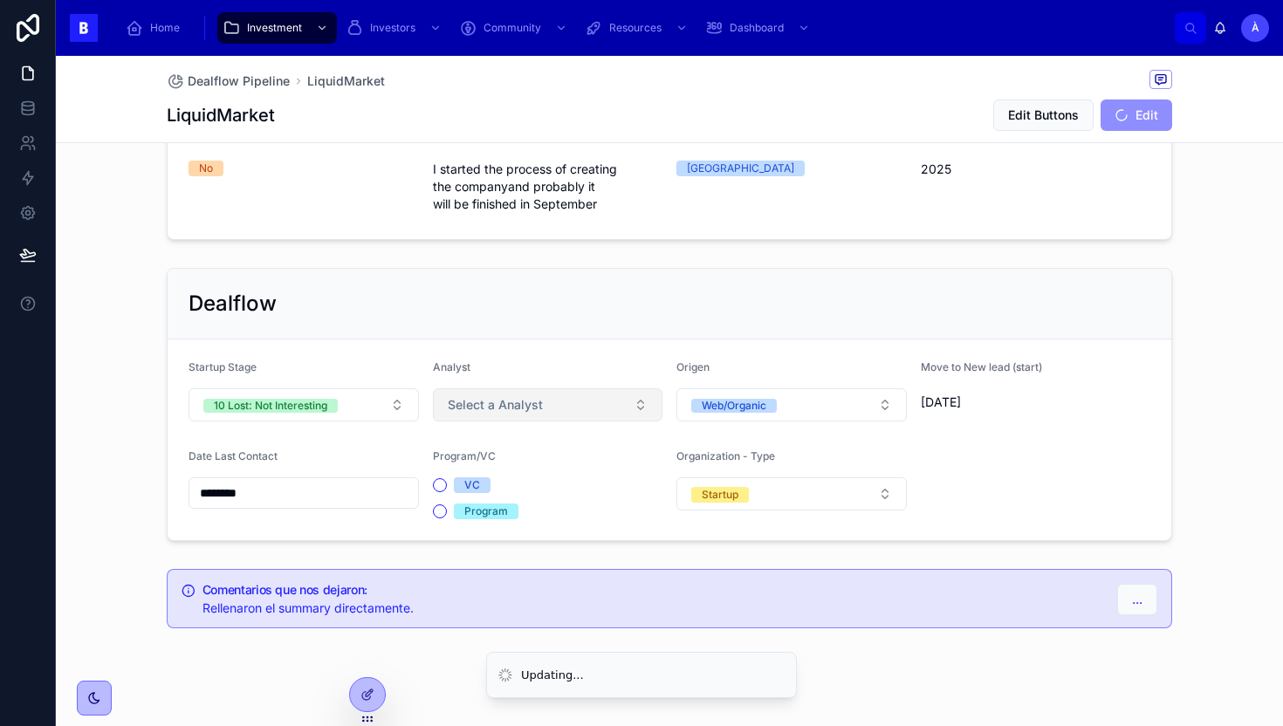
click at [490, 399] on button "Select a Analyst" at bounding box center [548, 404] width 230 height 33
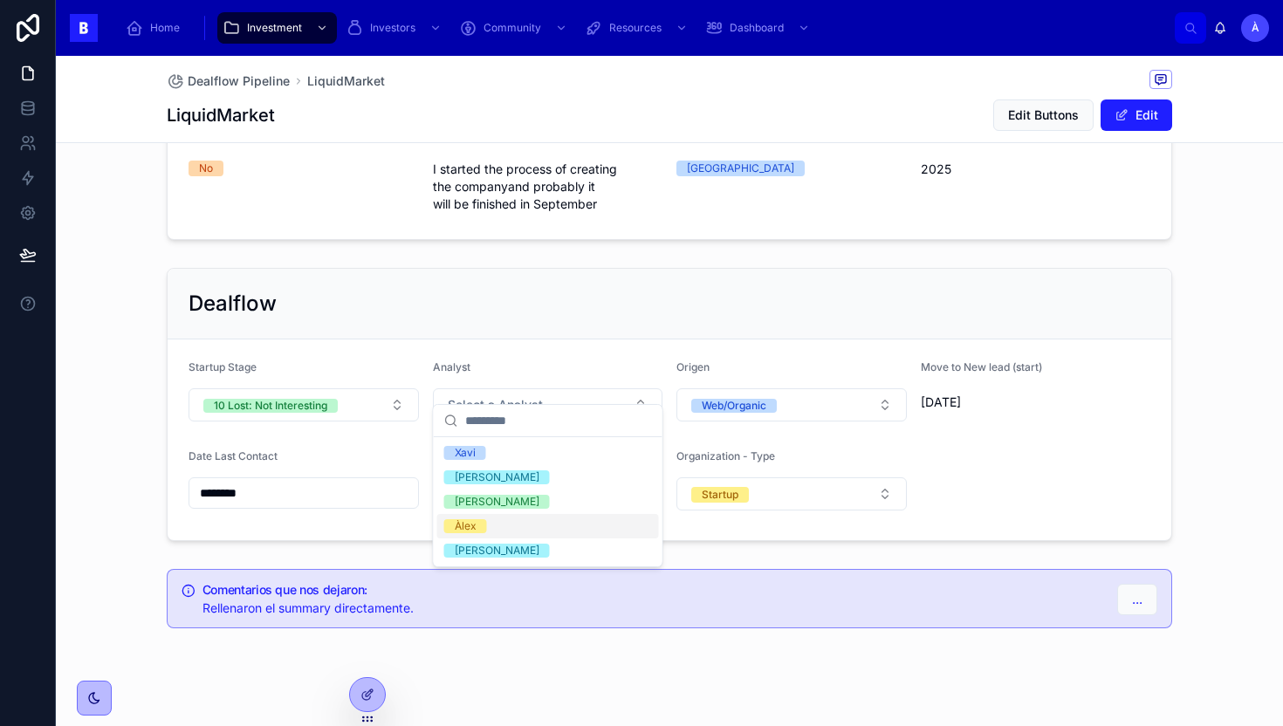
click at [471, 530] on div "Àlex" at bounding box center [466, 526] width 22 height 14
click at [484, 301] on div "Dealflow" at bounding box center [670, 304] width 1004 height 71
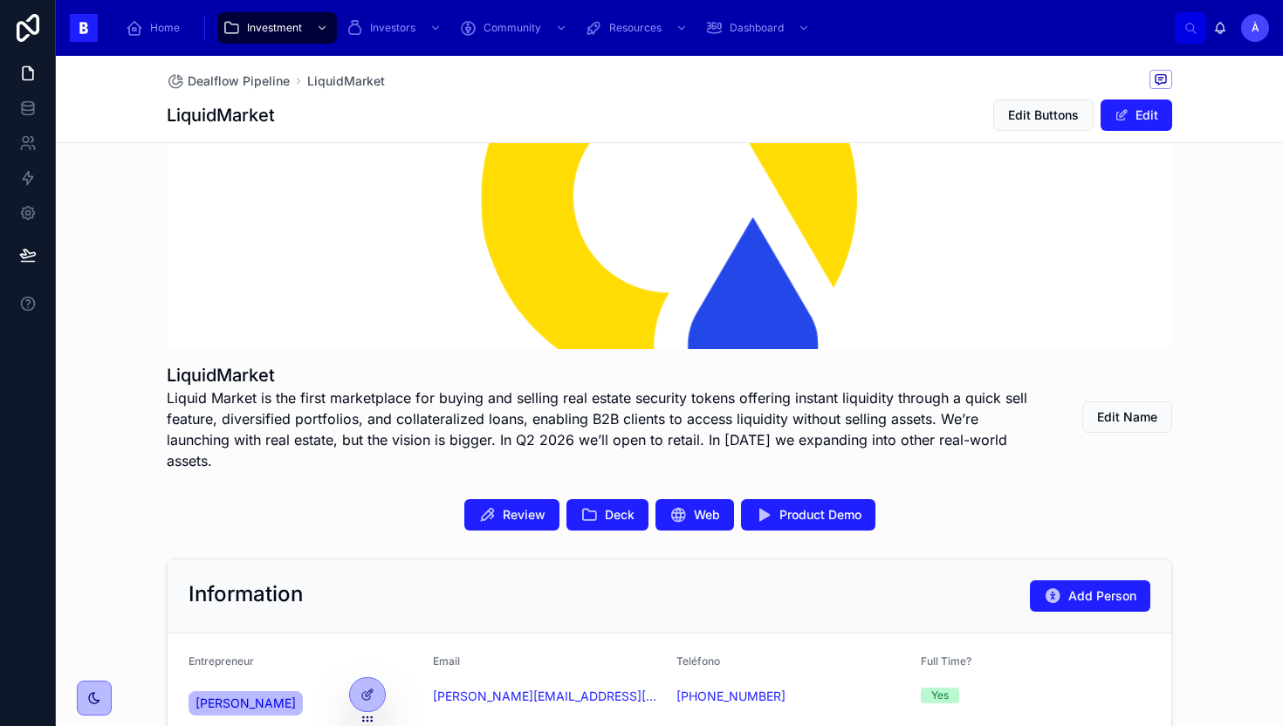
scroll to position [0, 0]
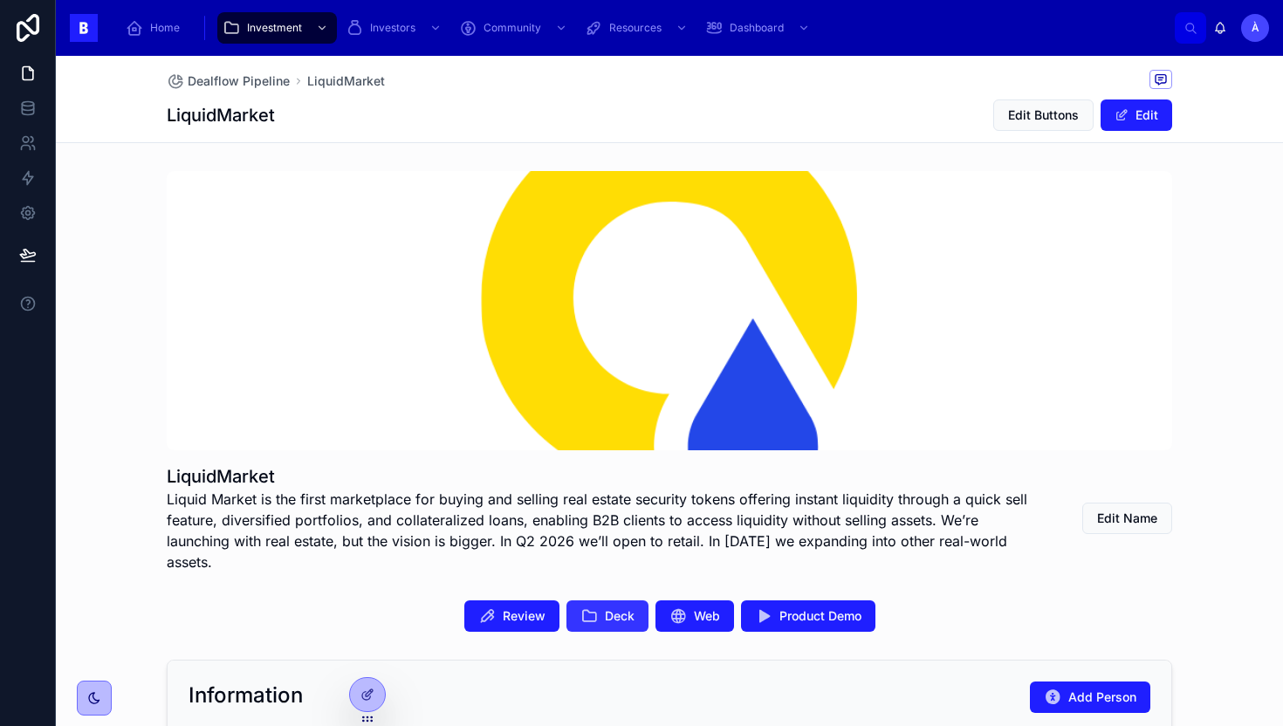
click at [611, 608] on span "Deck" at bounding box center [620, 616] width 30 height 17
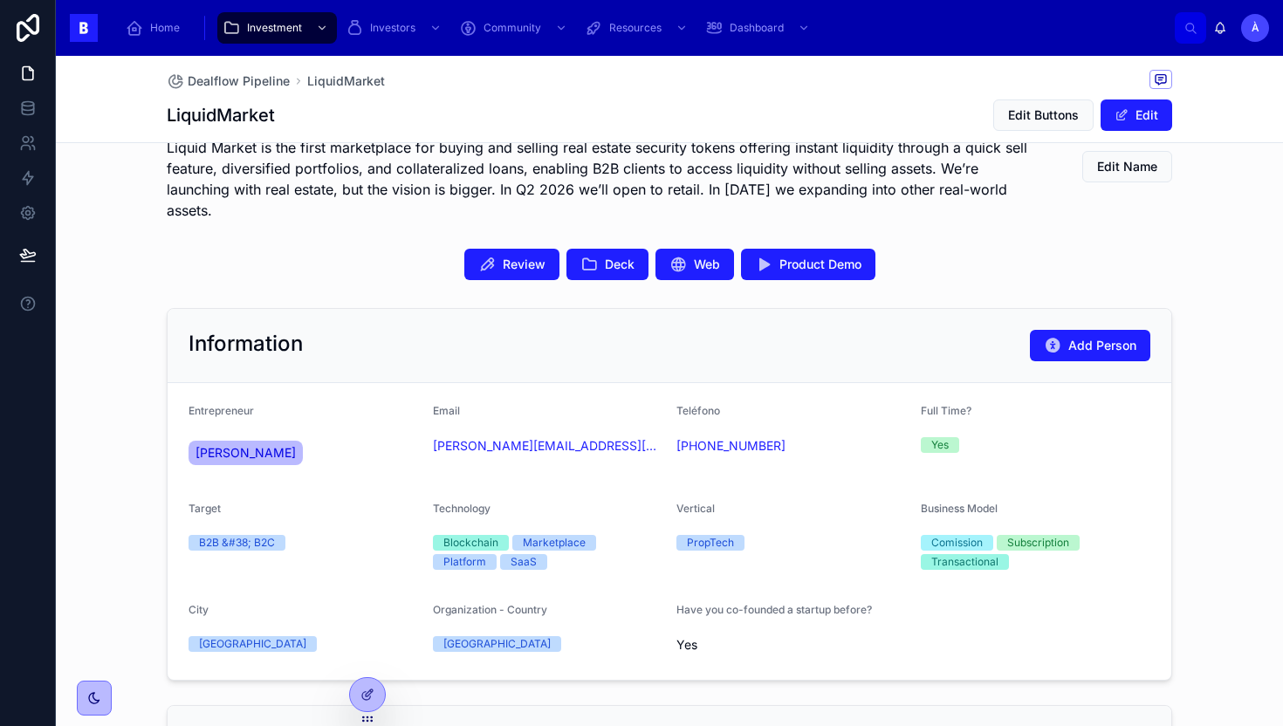
scroll to position [359, 0]
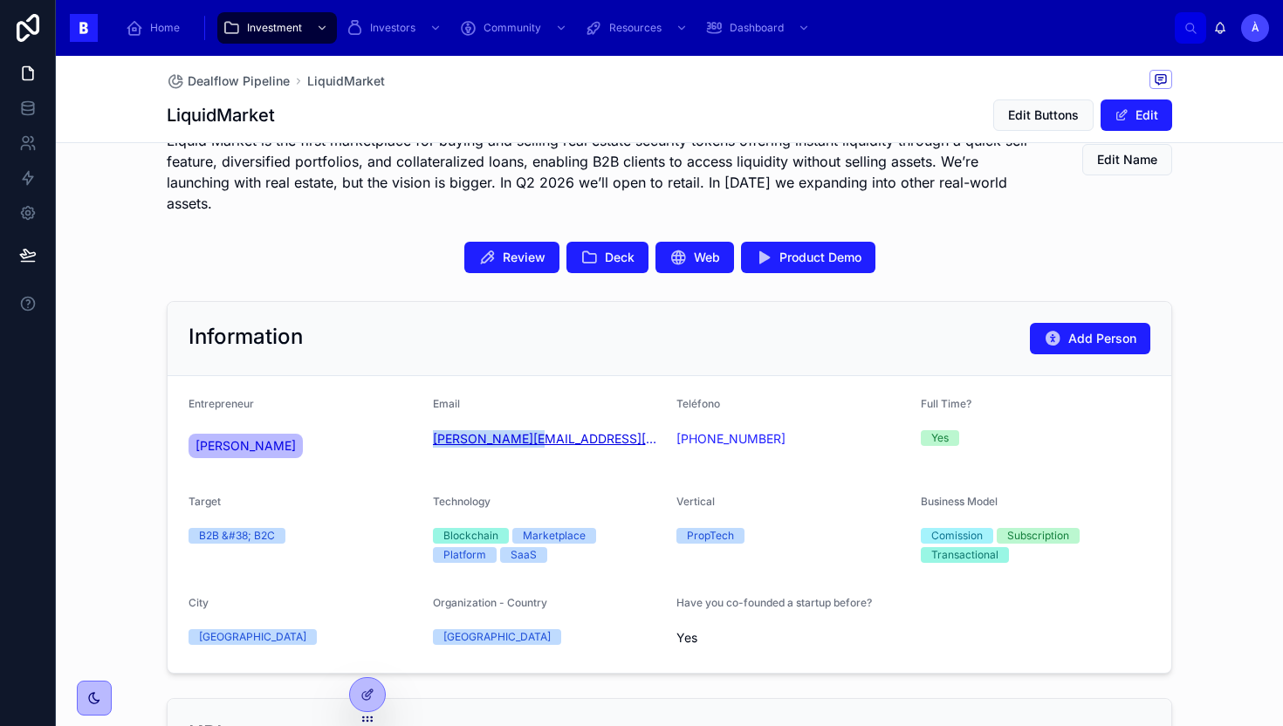
drag, startPoint x: 529, startPoint y: 419, endPoint x: 433, endPoint y: 421, distance: 96.0
click at [433, 430] on div "[PERSON_NAME][EMAIL_ADDRESS][DOMAIN_NAME]" at bounding box center [548, 438] width 230 height 17
copy link "[PERSON_NAME][EMAIL_ADDRESS][DOMAIN_NAME]"
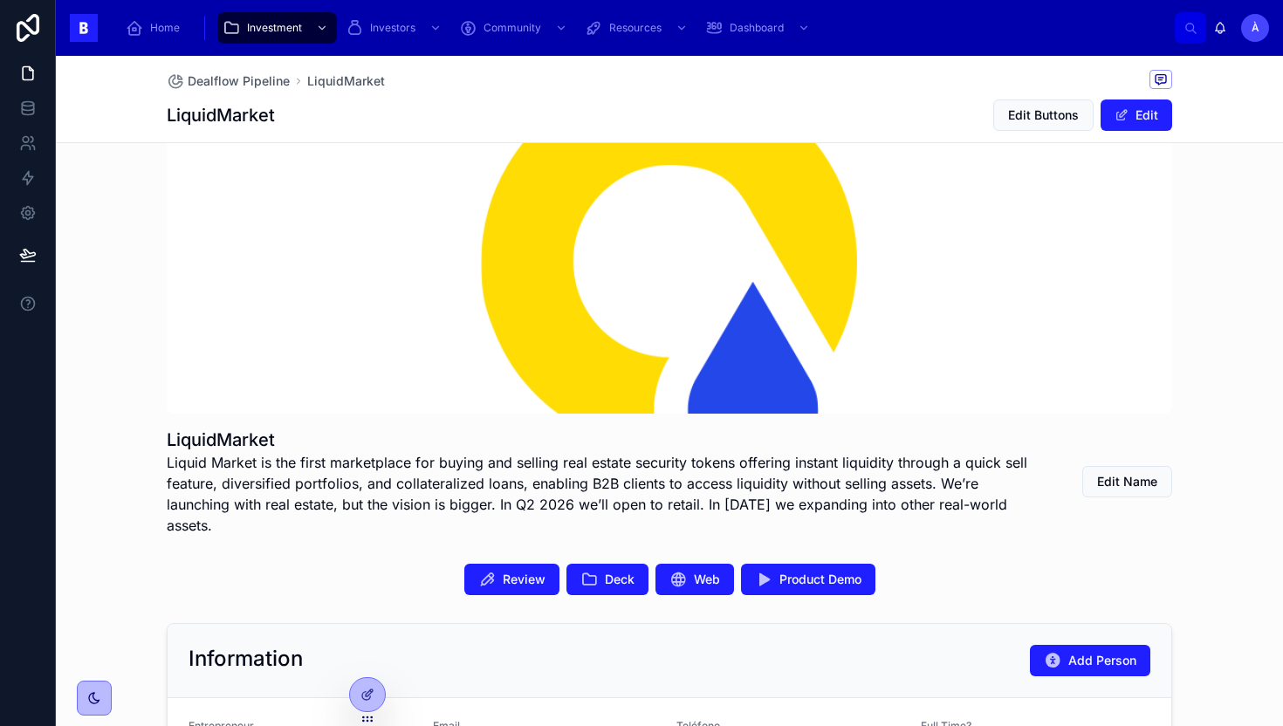
scroll to position [0, 0]
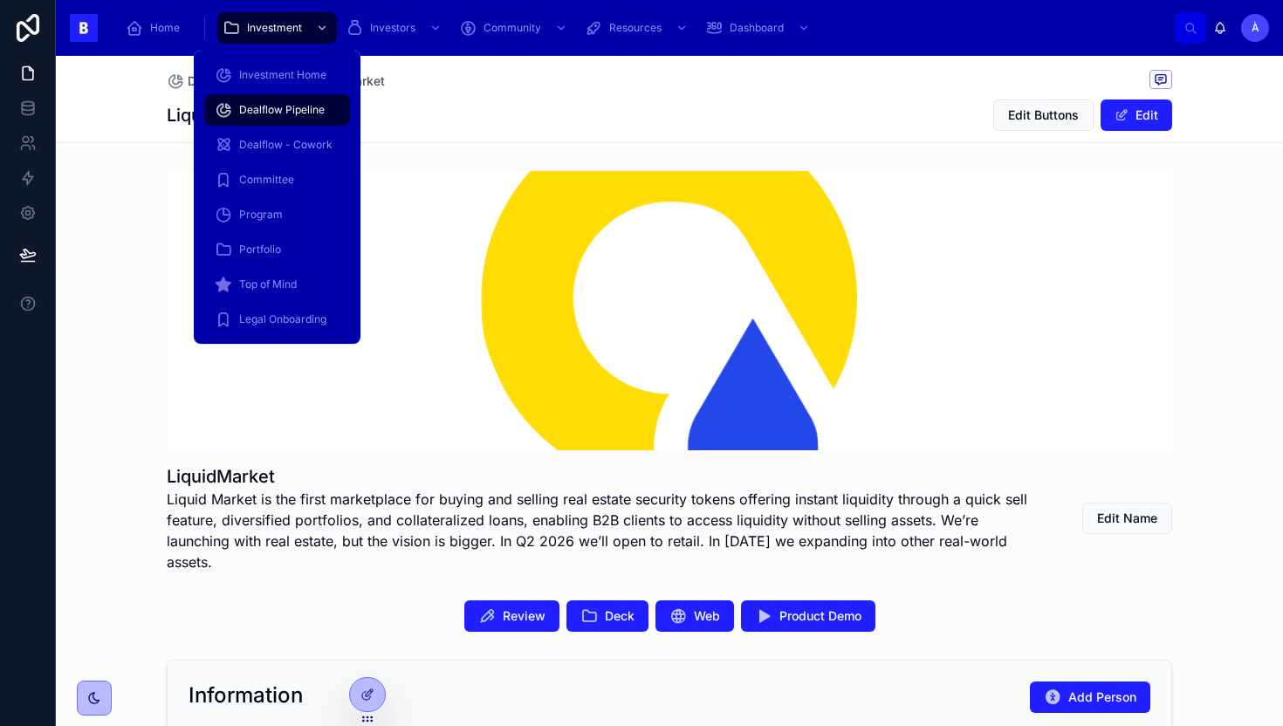
click at [283, 104] on span "Dealflow Pipeline" at bounding box center [282, 110] width 86 height 14
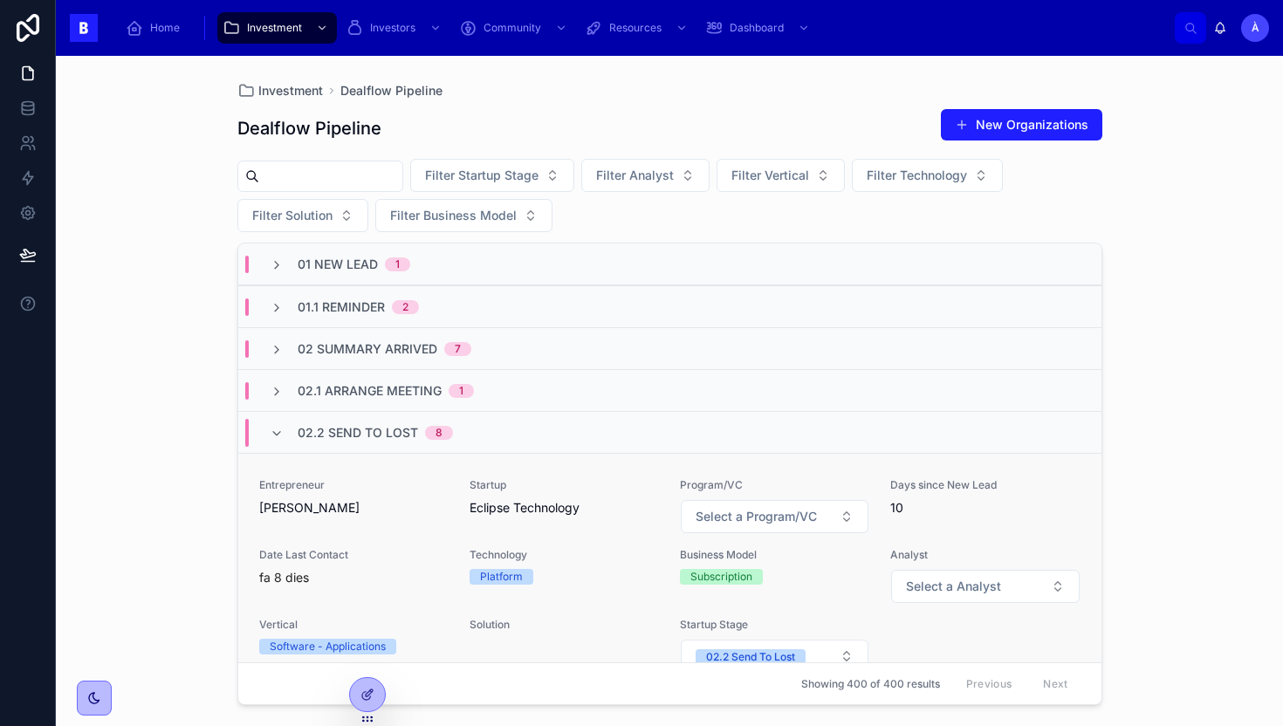
click at [459, 479] on div "Entrepreneur [PERSON_NAME] Startup Eclipse Technology Program/VC Select a Progr…" at bounding box center [669, 576] width 821 height 196
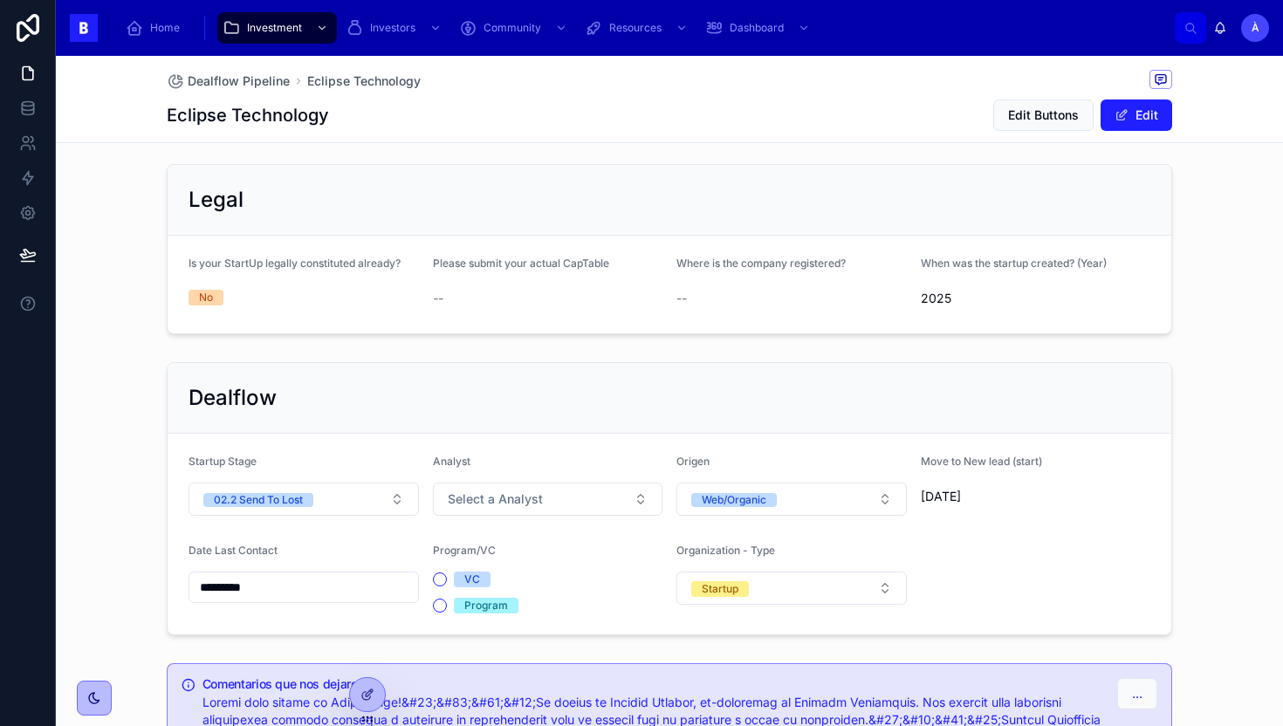
scroll to position [1313, 0]
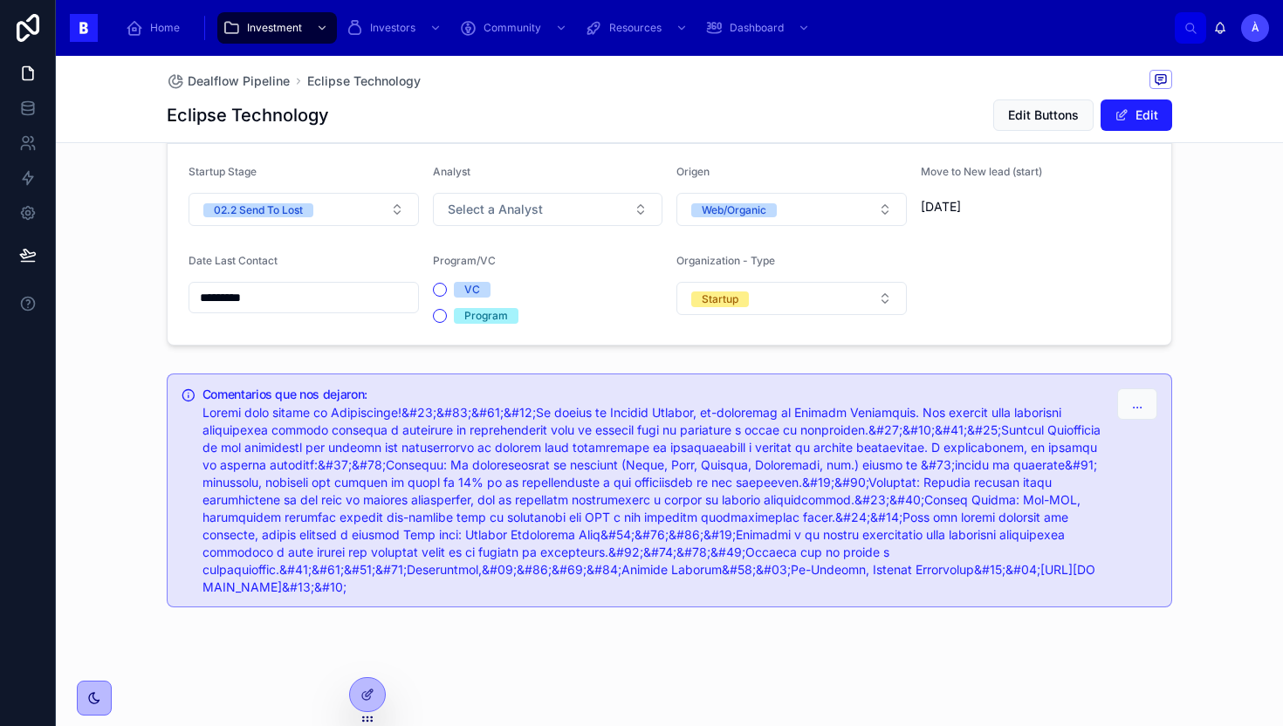
click at [324, 304] on input "*********" at bounding box center [303, 297] width 229 height 24
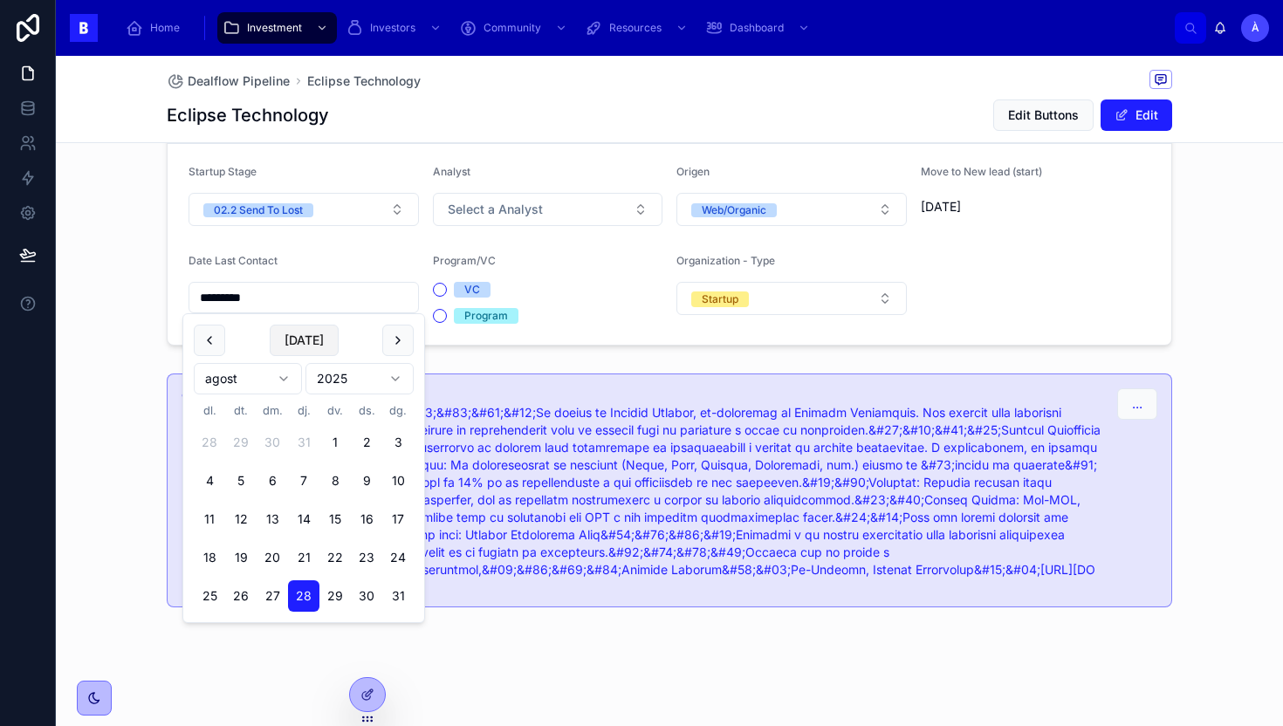
click at [302, 346] on button "[DATE]" at bounding box center [304, 340] width 69 height 31
type input "********"
click at [271, 222] on button "02.2 Send To Lost" at bounding box center [304, 209] width 230 height 33
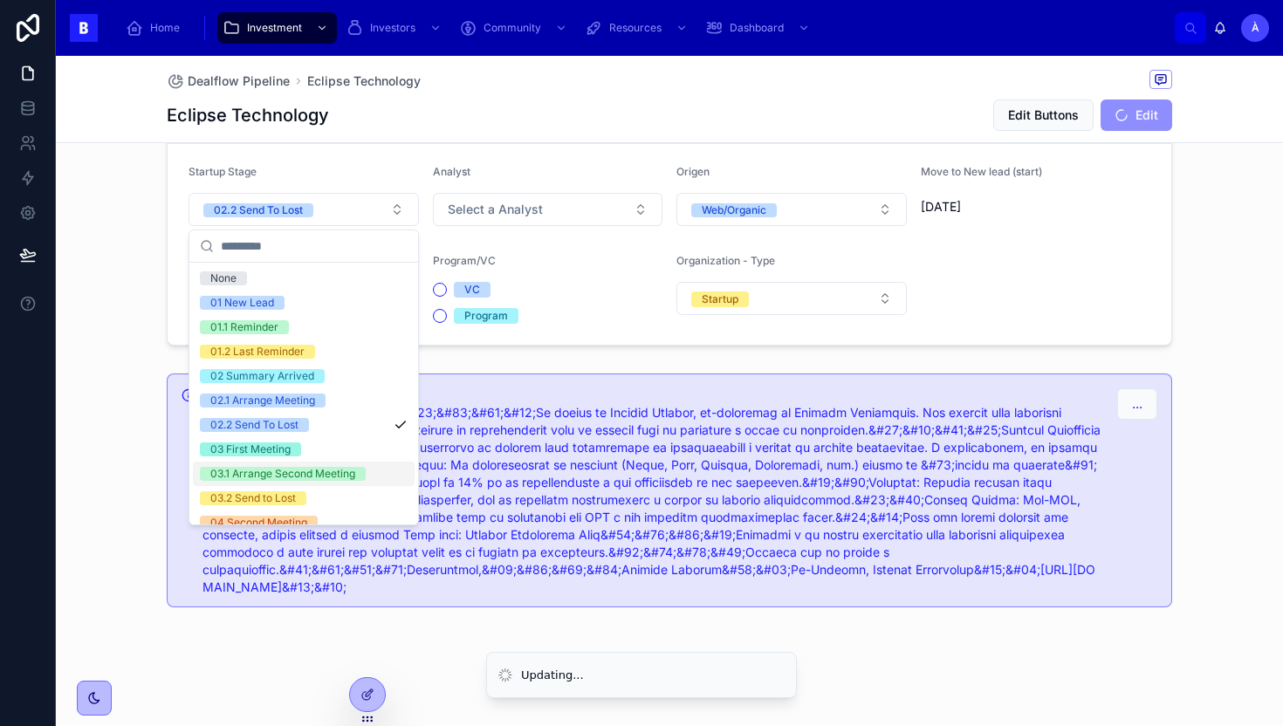
scroll to position [590, 0]
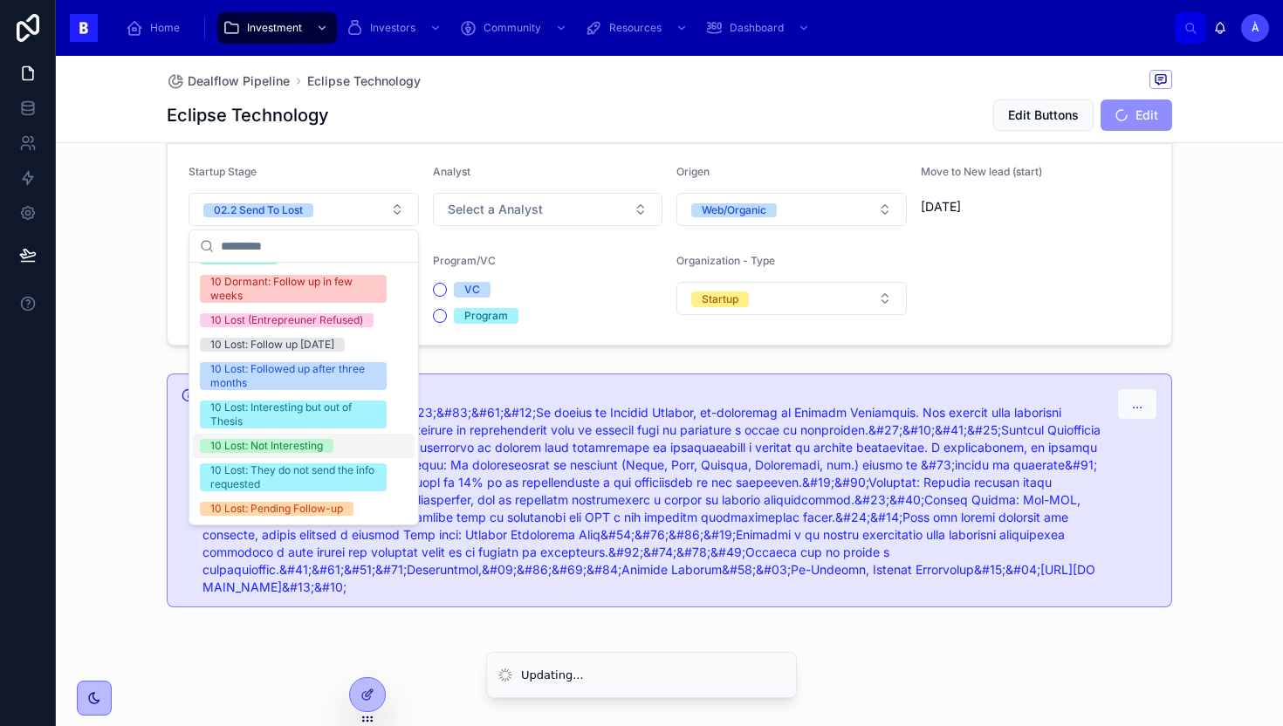
click at [260, 444] on div "10 Lost: Not Interesting" at bounding box center [266, 446] width 113 height 14
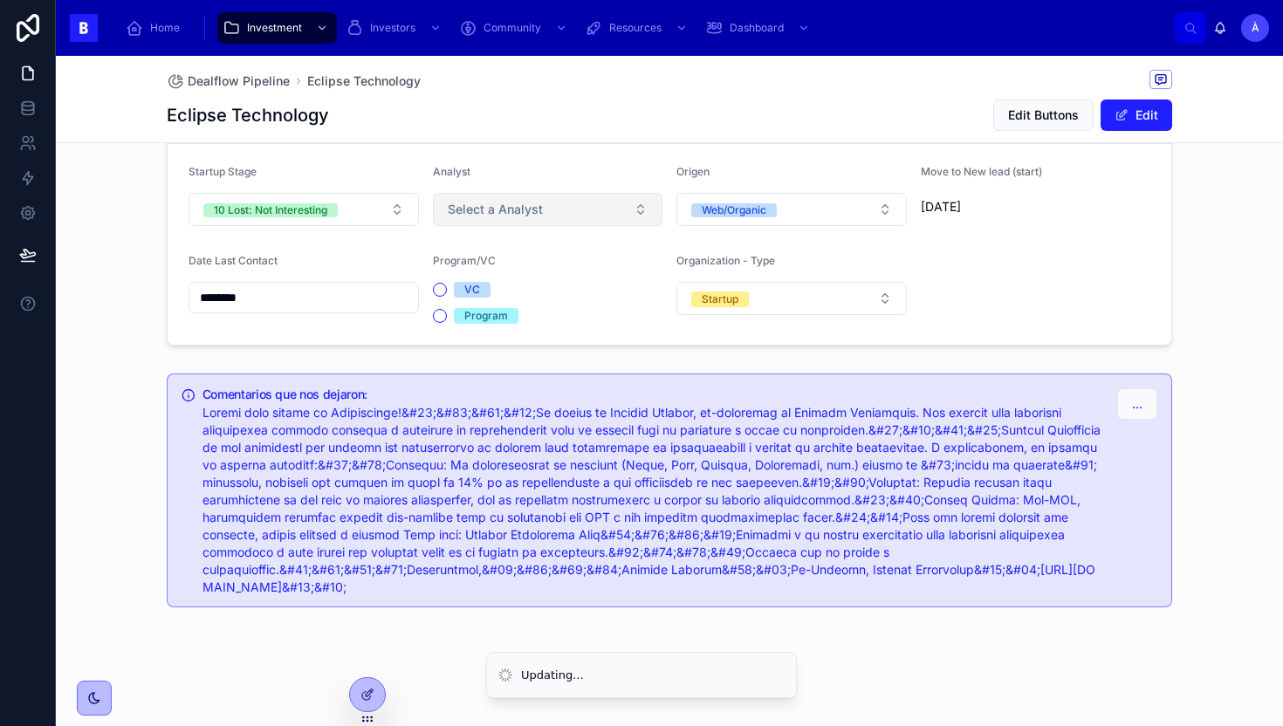
click at [492, 207] on span "Select a Analyst" at bounding box center [495, 209] width 95 height 17
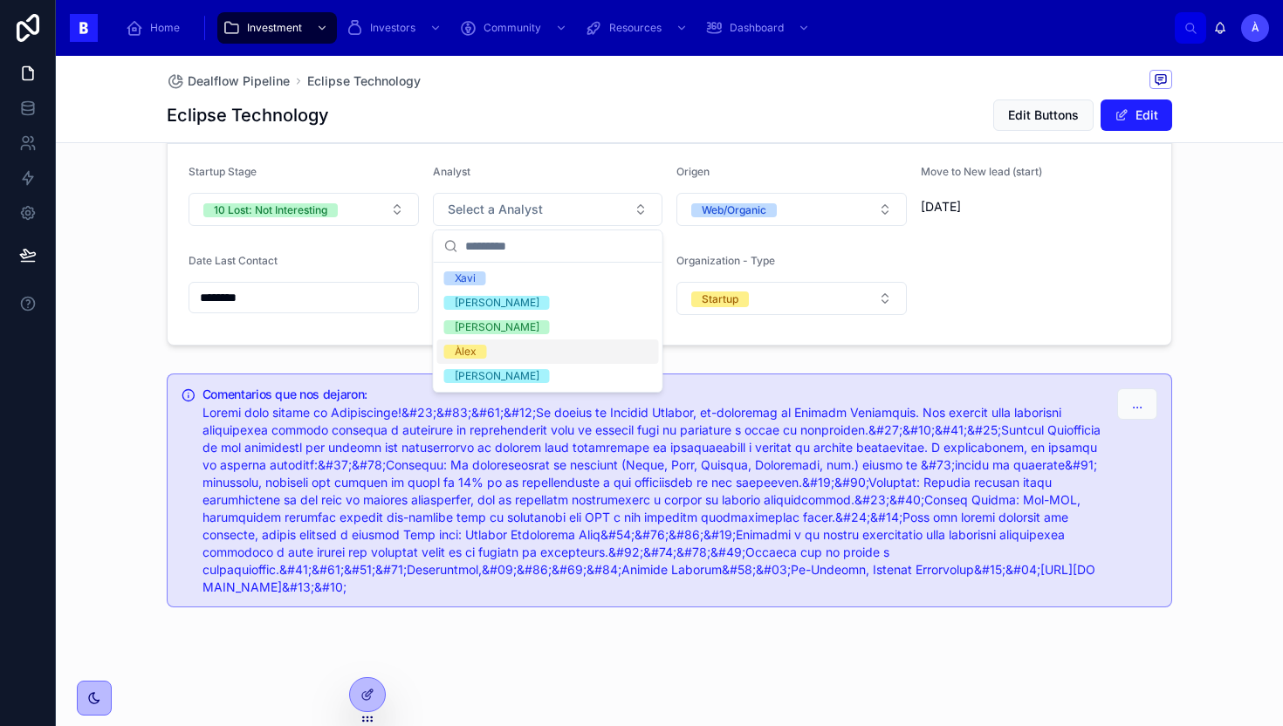
click at [469, 352] on div "Àlex" at bounding box center [466, 352] width 22 height 14
click at [714, 388] on h5 "Comentarios que nos dejaron:" at bounding box center [653, 394] width 901 height 12
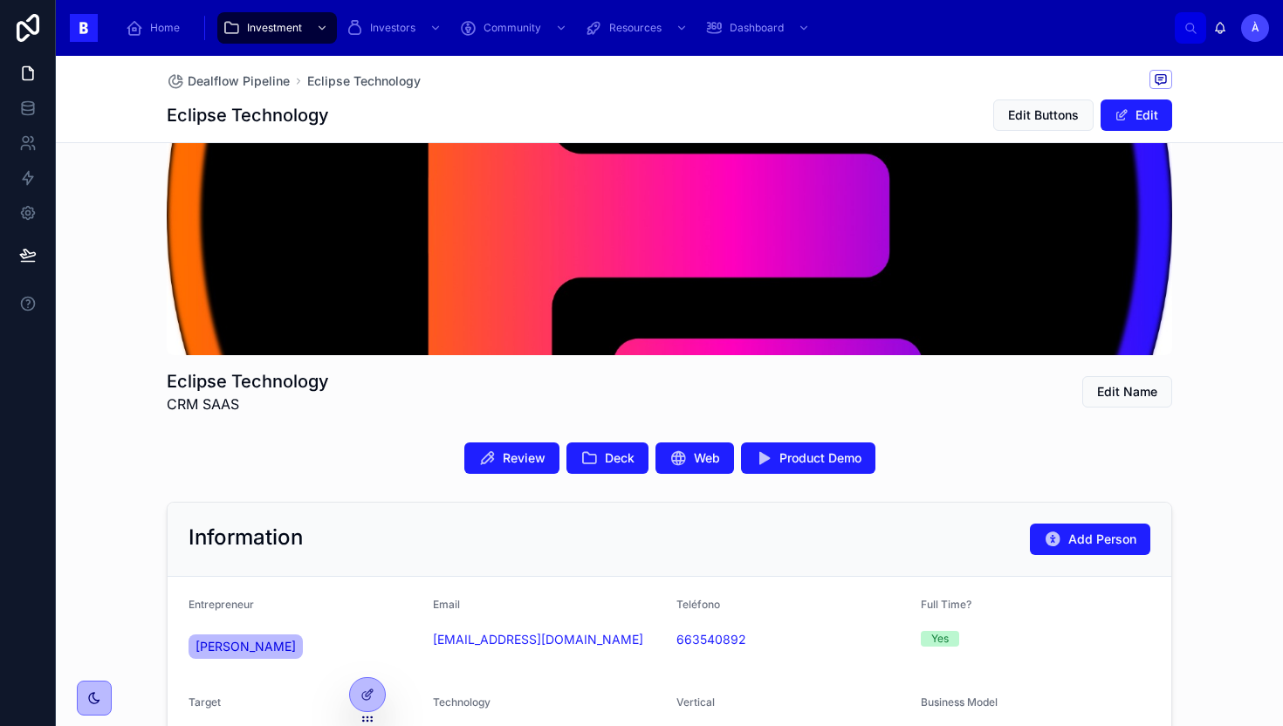
scroll to position [311, 0]
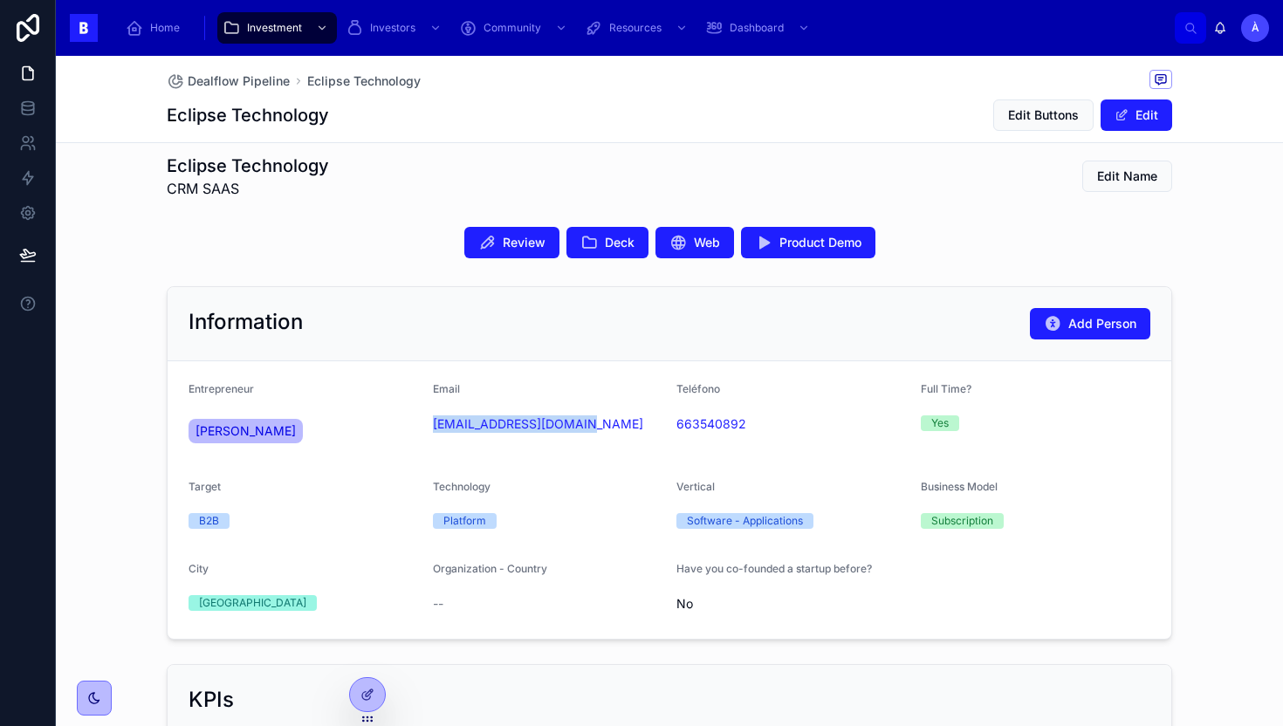
drag, startPoint x: 591, startPoint y: 435, endPoint x: 427, endPoint y: 426, distance: 164.3
click at [427, 426] on form "Entrepreneur [PERSON_NAME] Email [EMAIL_ADDRESS][DOMAIN_NAME] Teléfono [PHONE_N…" at bounding box center [670, 500] width 1004 height 278
copy link "[EMAIL_ADDRESS][DOMAIN_NAME]"
click at [428, 363] on form "Entrepreneur [PERSON_NAME] Email [EMAIL_ADDRESS][DOMAIN_NAME] Teléfono [PHONE_N…" at bounding box center [670, 500] width 1004 height 278
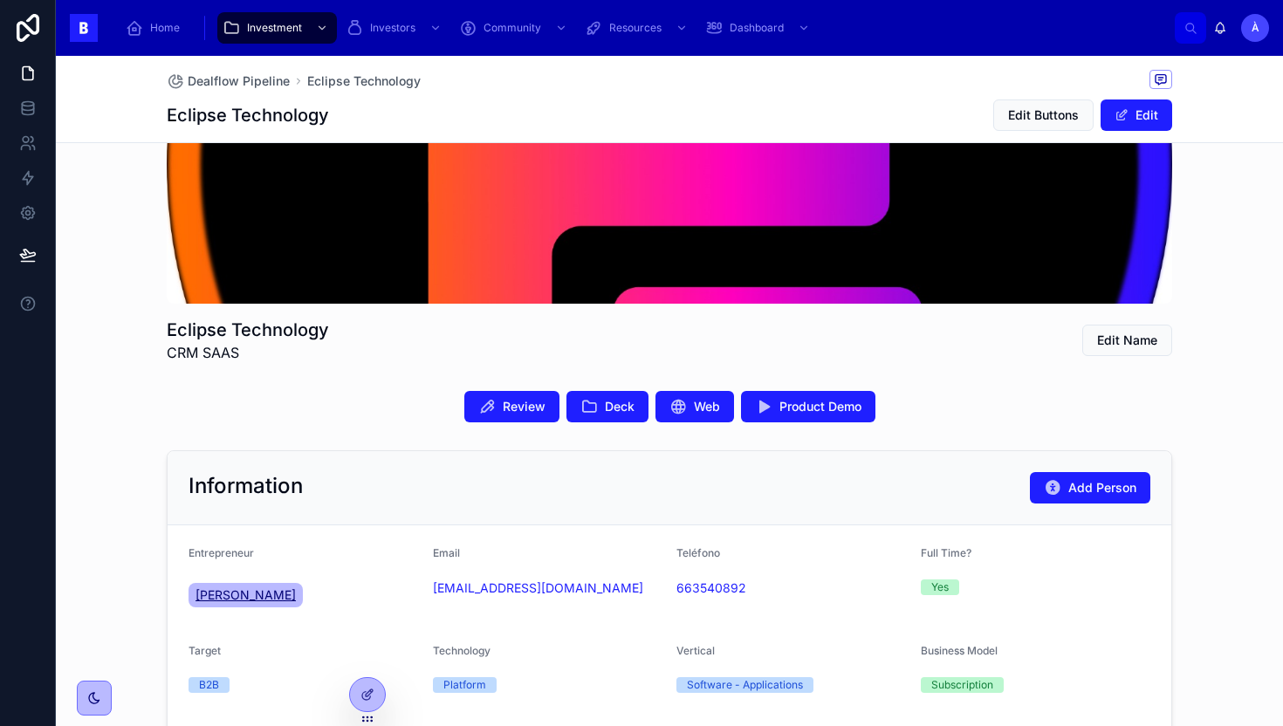
scroll to position [0, 0]
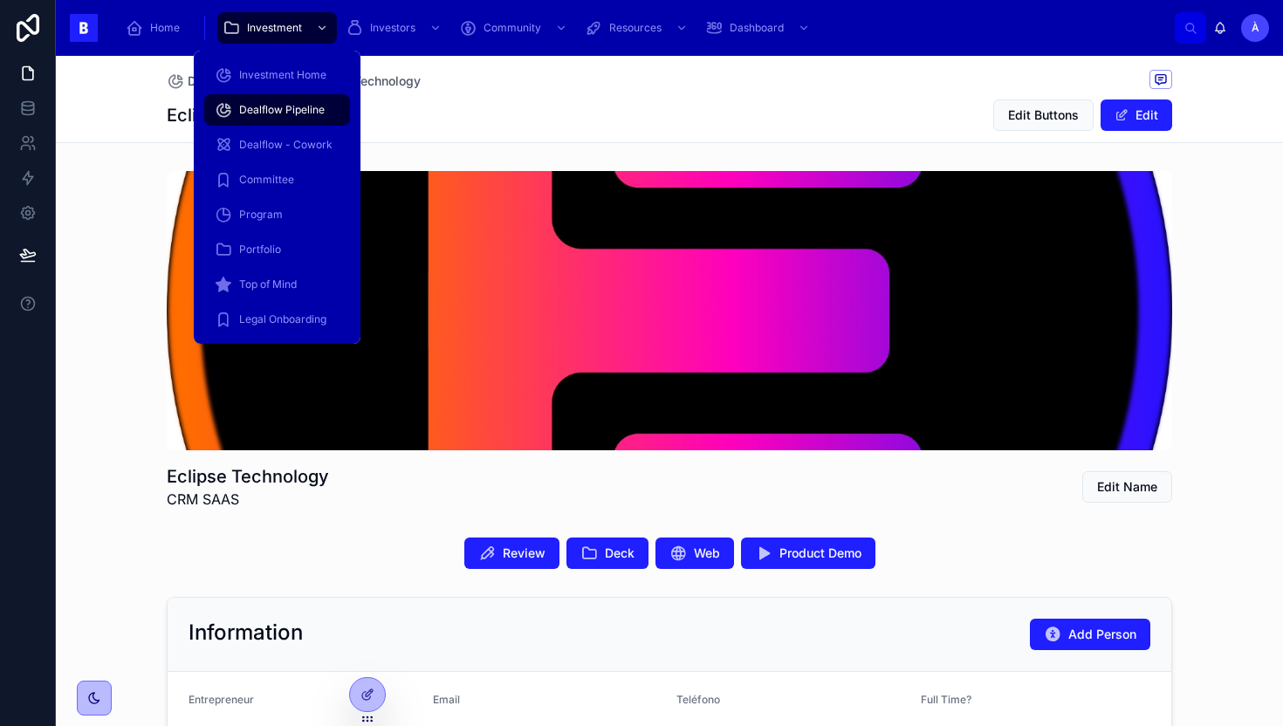
click at [290, 106] on span "Dealflow Pipeline" at bounding box center [282, 110] width 86 height 14
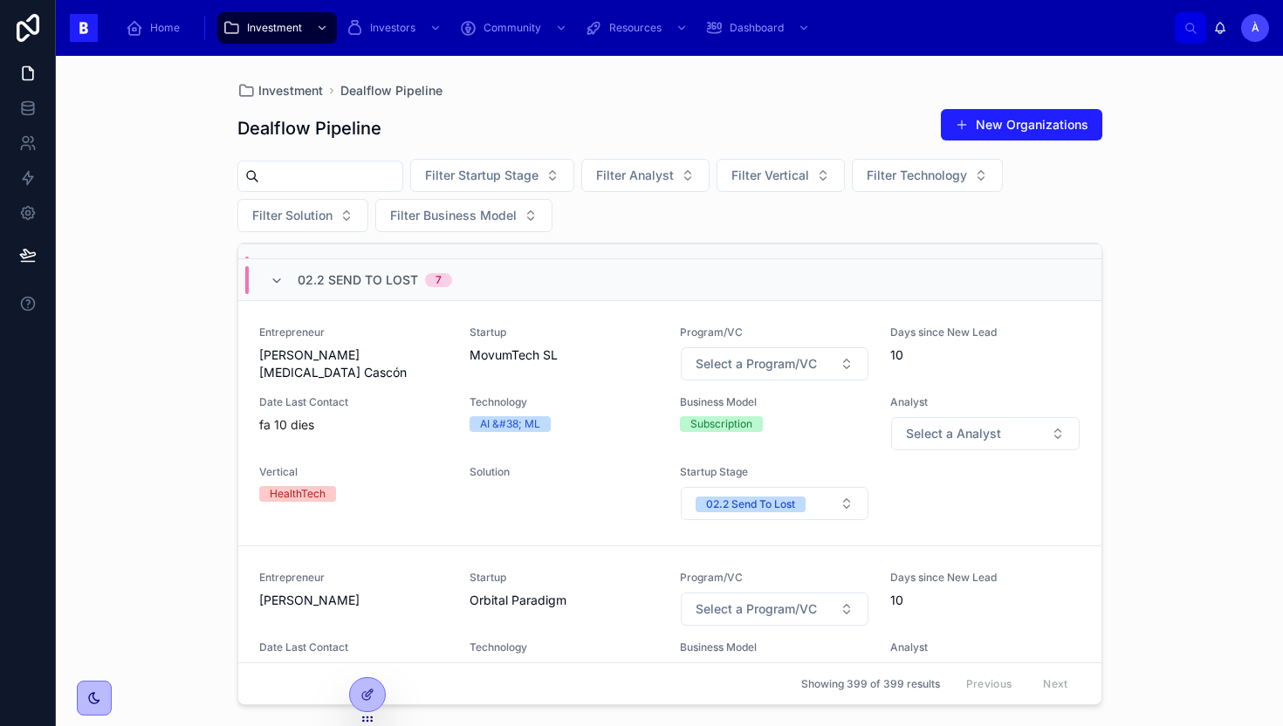
scroll to position [164, 0]
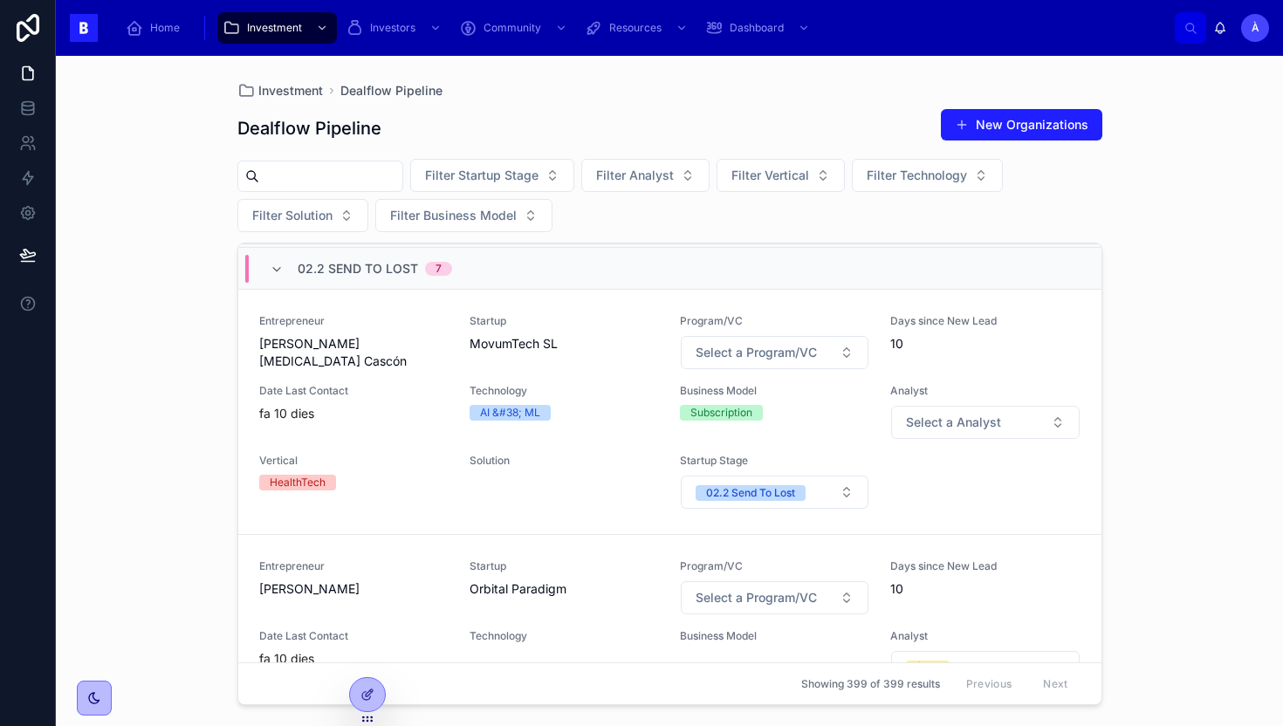
click at [549, 364] on div "Startup MovumTech SL" at bounding box center [564, 342] width 189 height 56
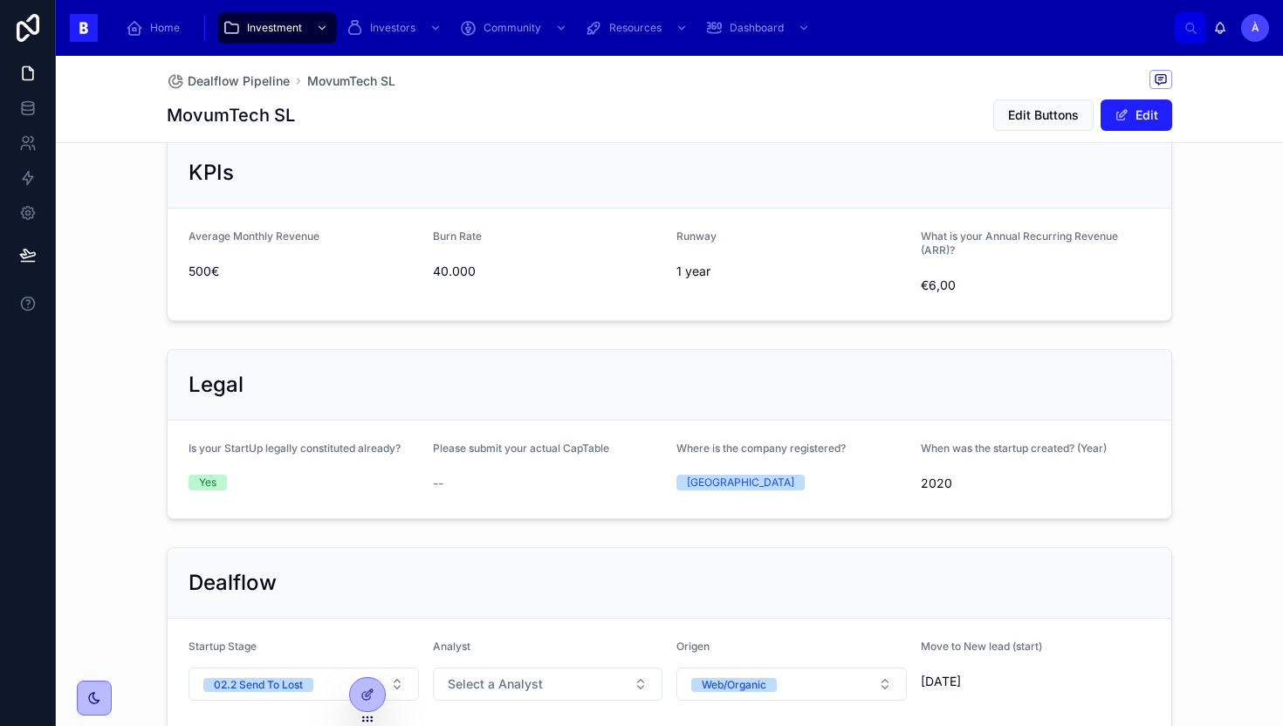
scroll to position [1159, 0]
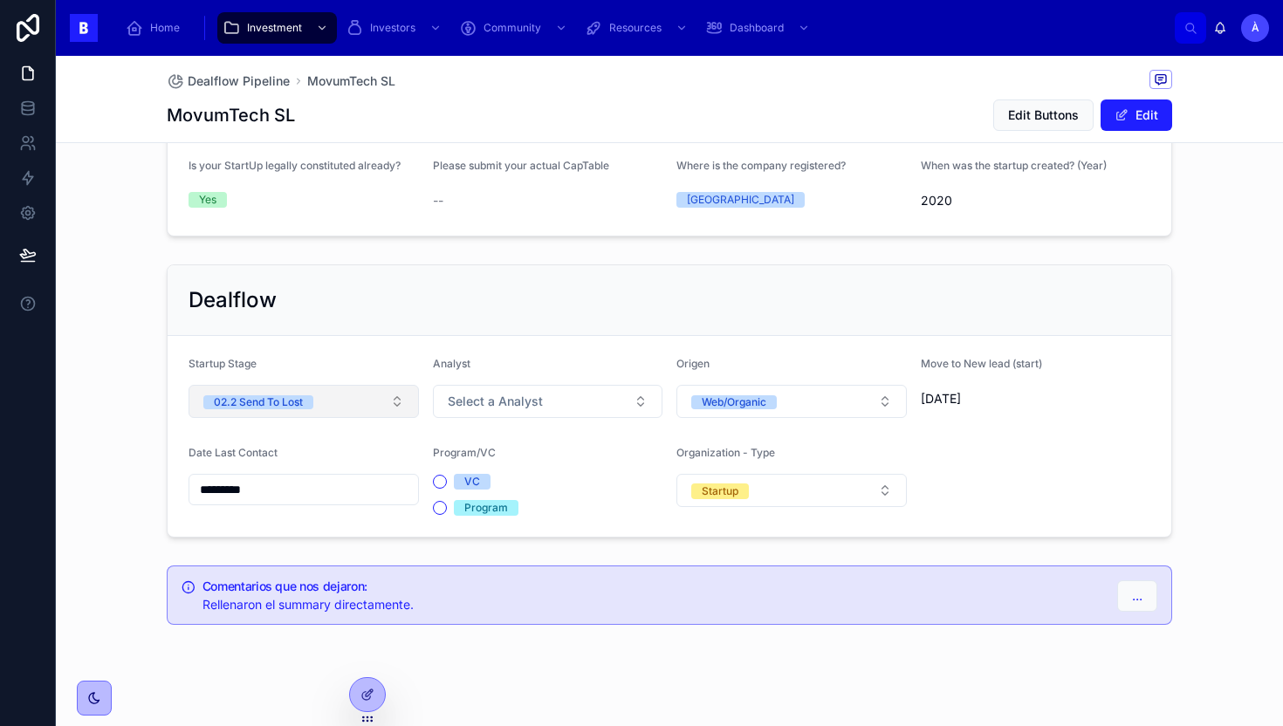
click at [349, 389] on button "02.2 Send To Lost" at bounding box center [304, 401] width 230 height 33
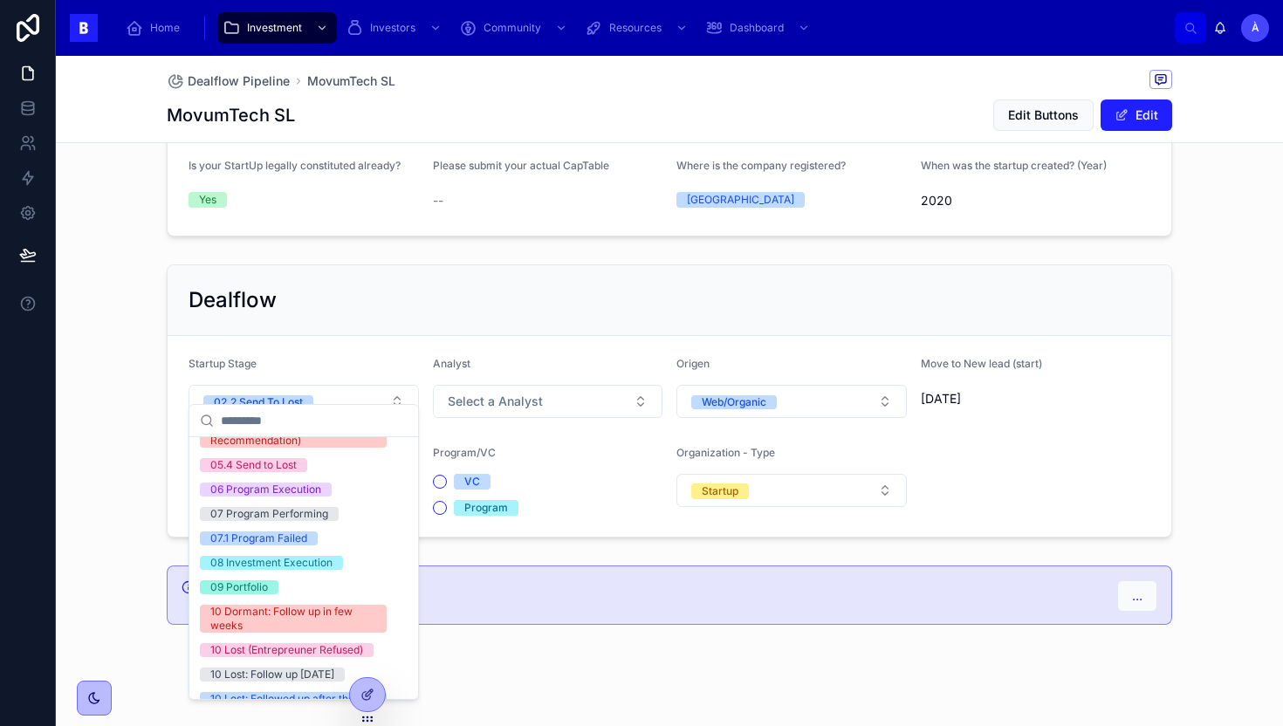
scroll to position [590, 0]
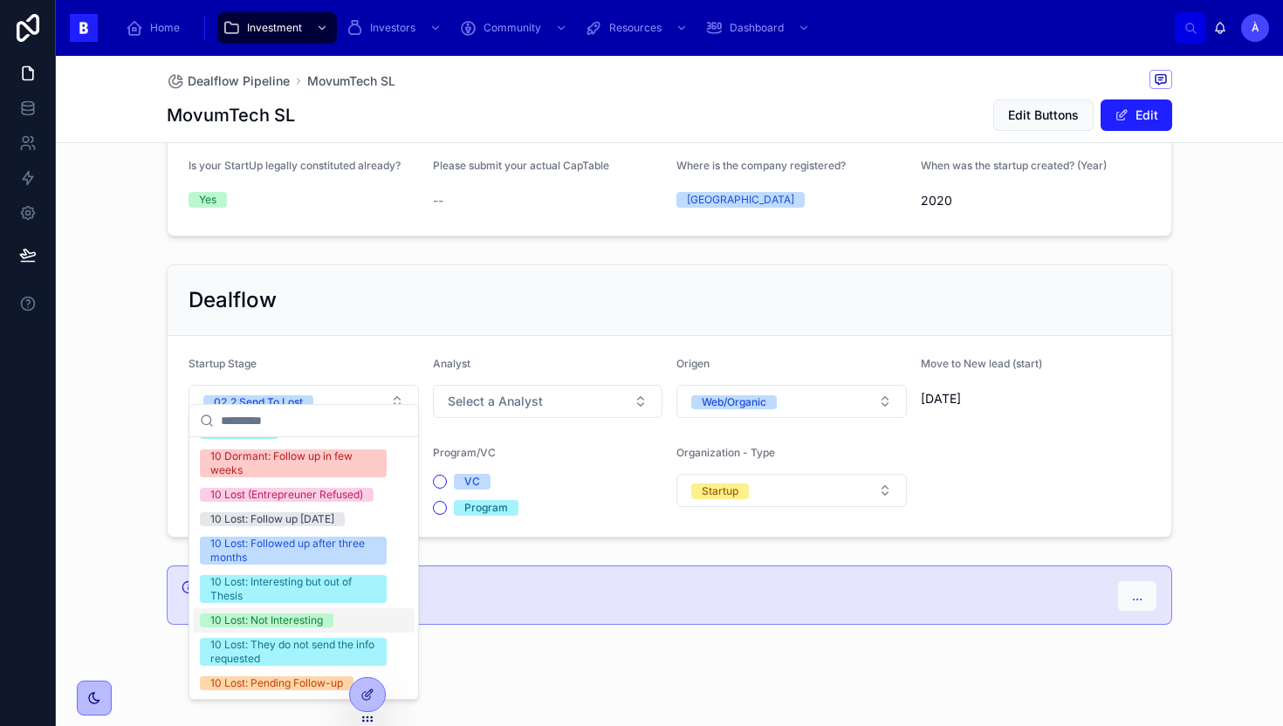
click at [270, 620] on div "10 Lost: Not Interesting" at bounding box center [266, 621] width 113 height 14
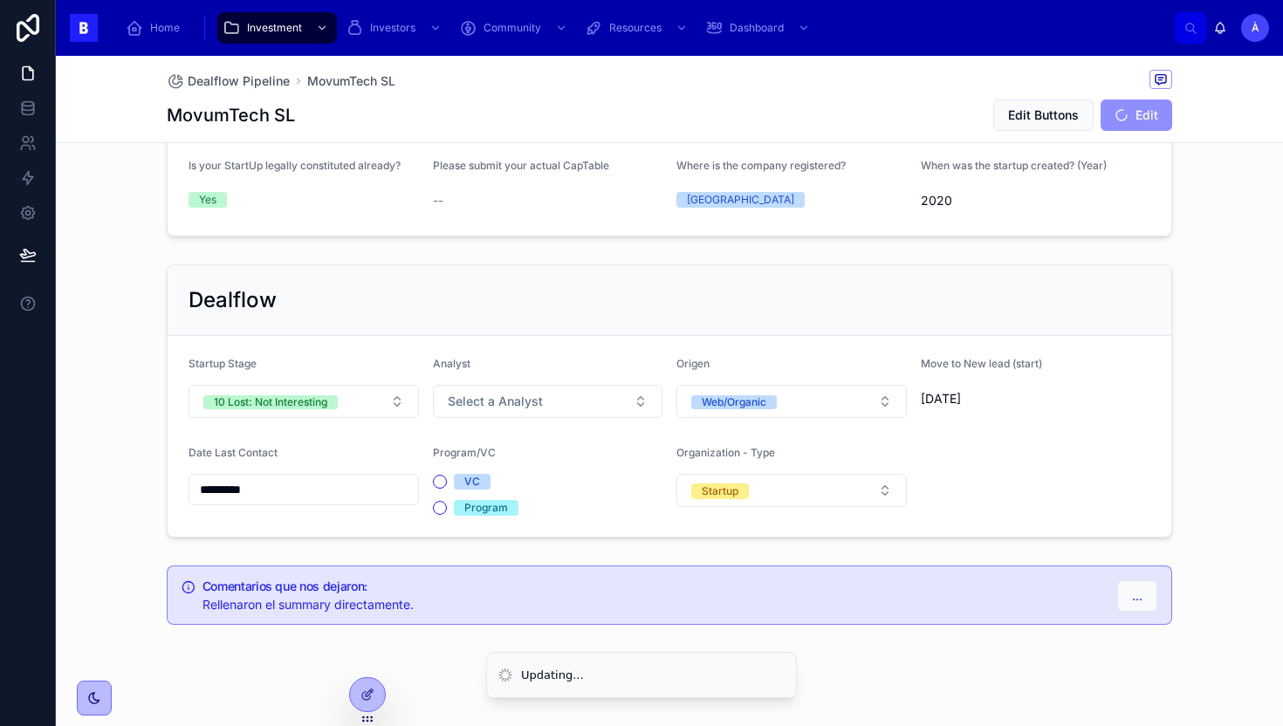
click at [246, 480] on input "*********" at bounding box center [303, 489] width 229 height 24
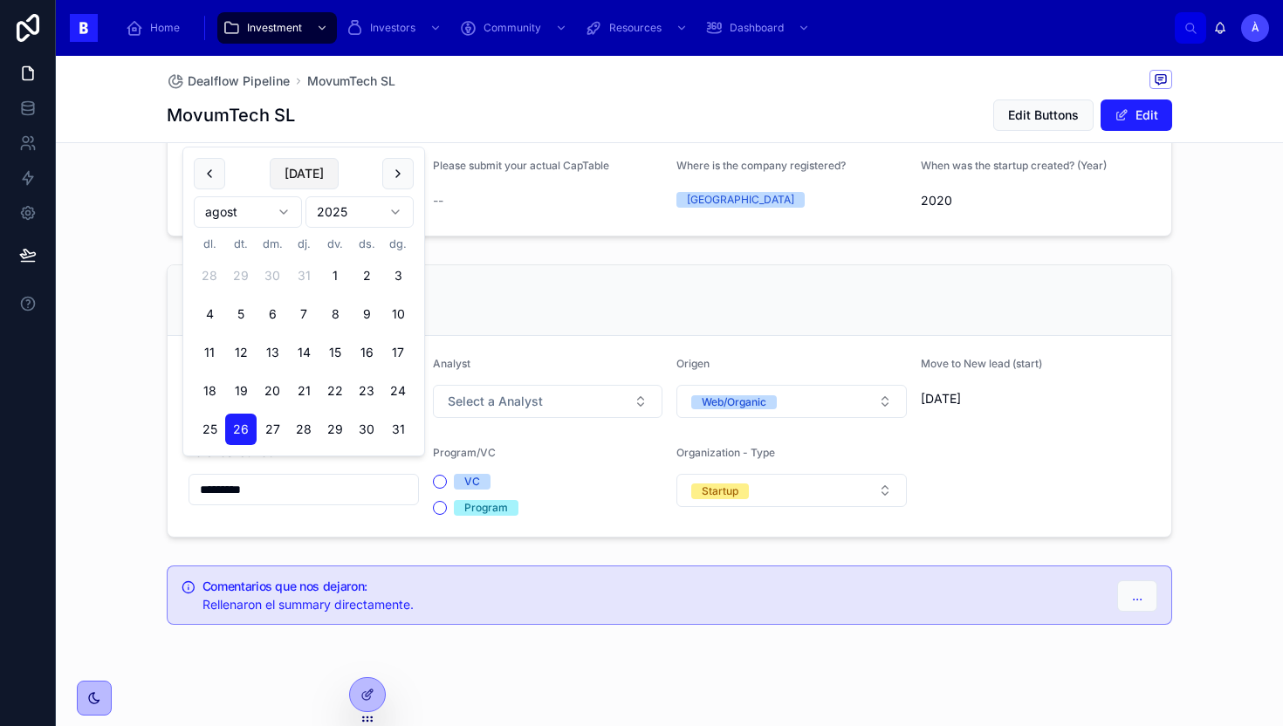
click at [312, 168] on button "[DATE]" at bounding box center [304, 173] width 69 height 31
type input "********"
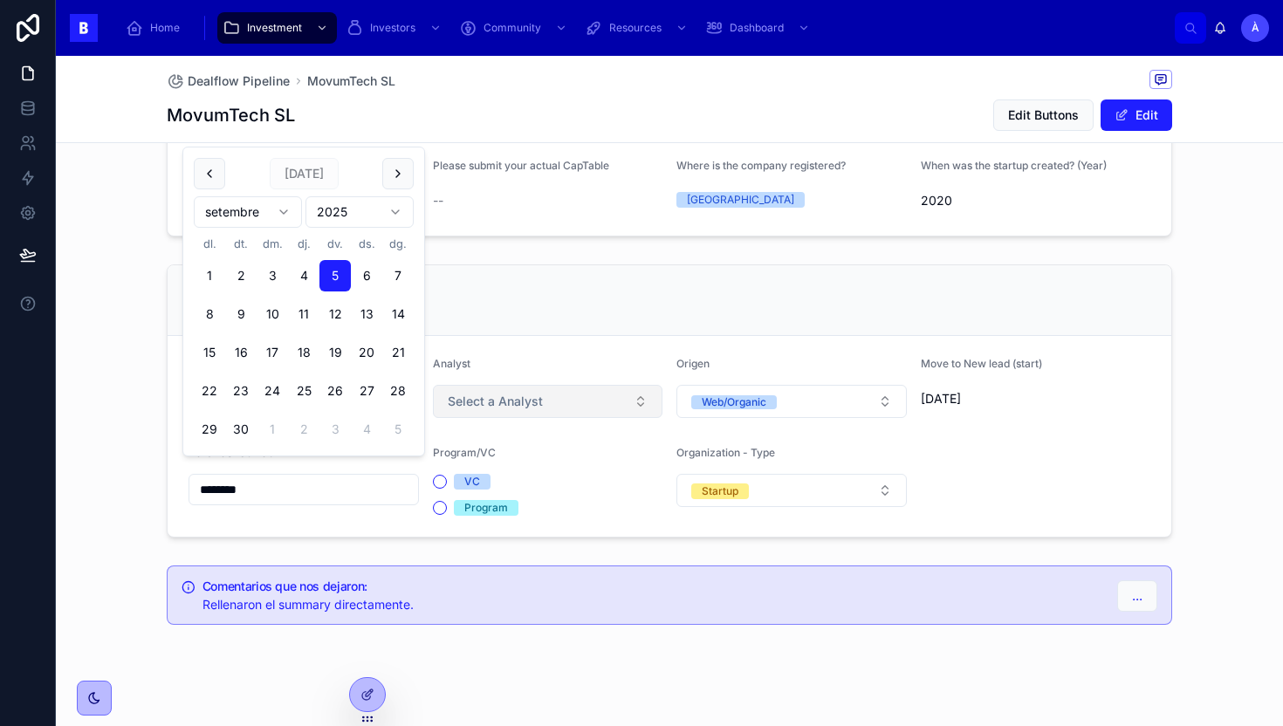
click at [502, 393] on span "Select a Analyst" at bounding box center [495, 401] width 95 height 17
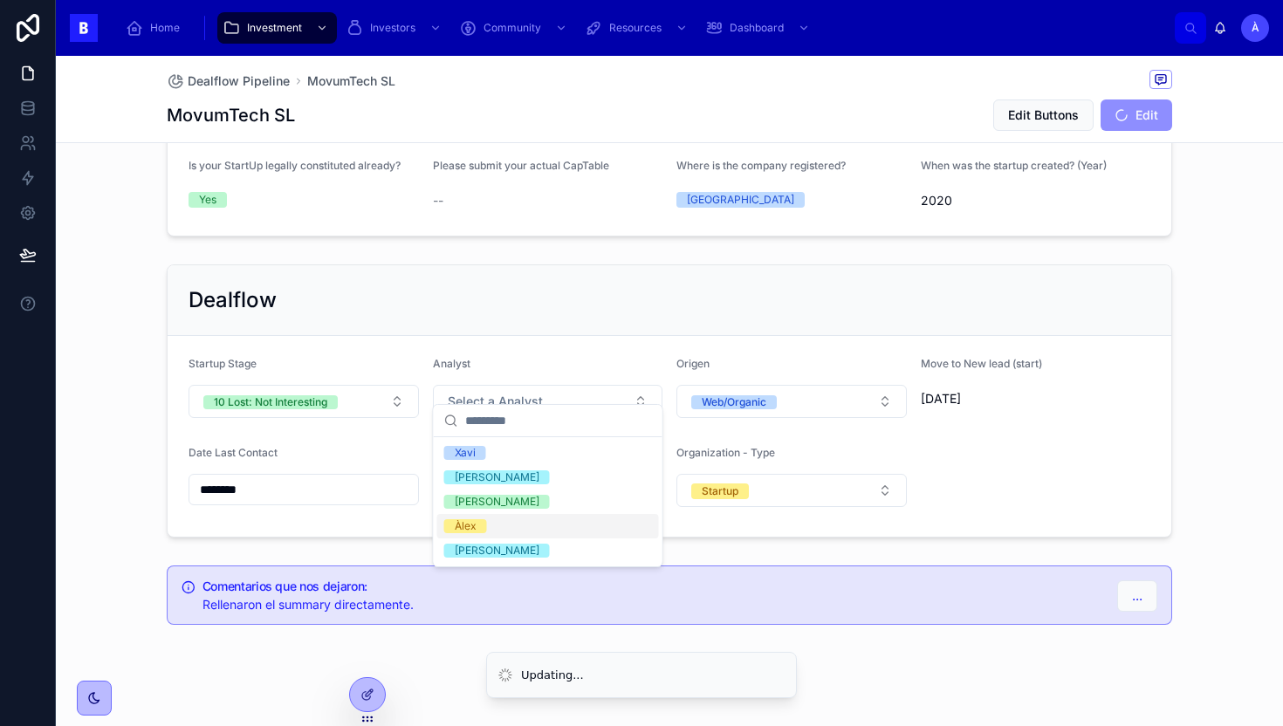
click at [483, 527] on span "Àlex" at bounding box center [465, 526] width 43 height 14
click at [484, 357] on div "Analyst" at bounding box center [548, 367] width 230 height 21
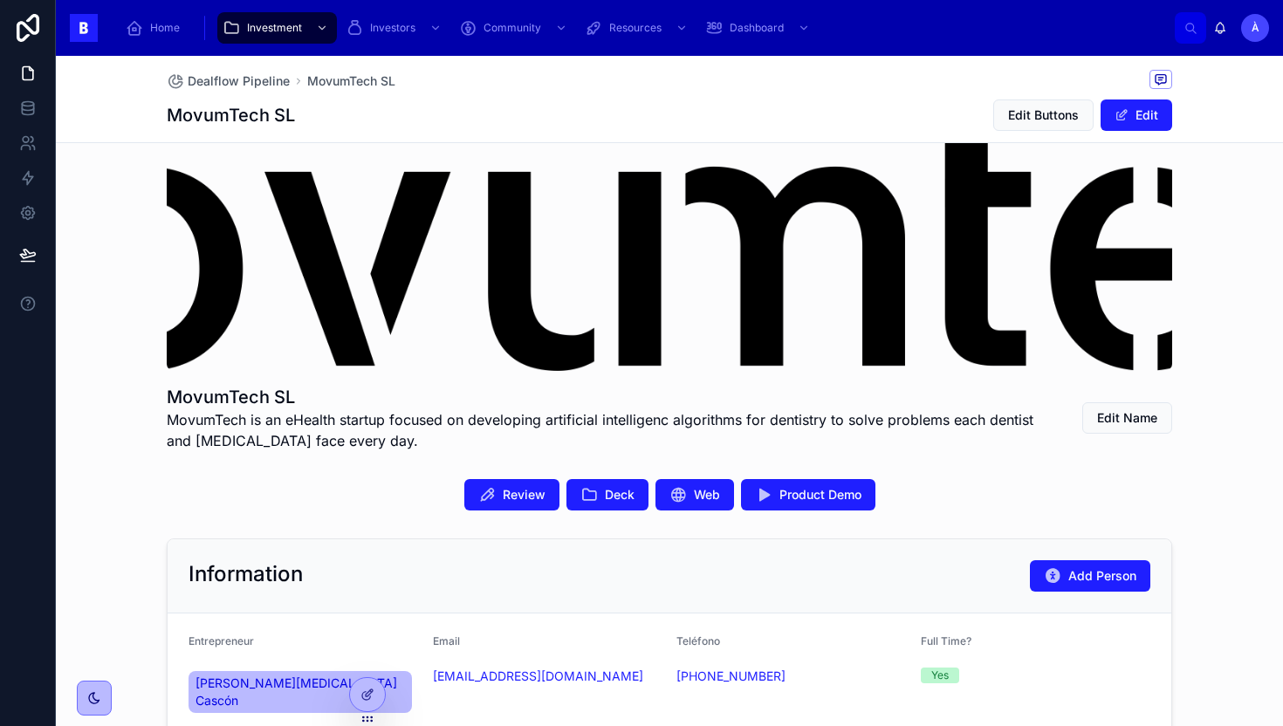
scroll to position [96, 0]
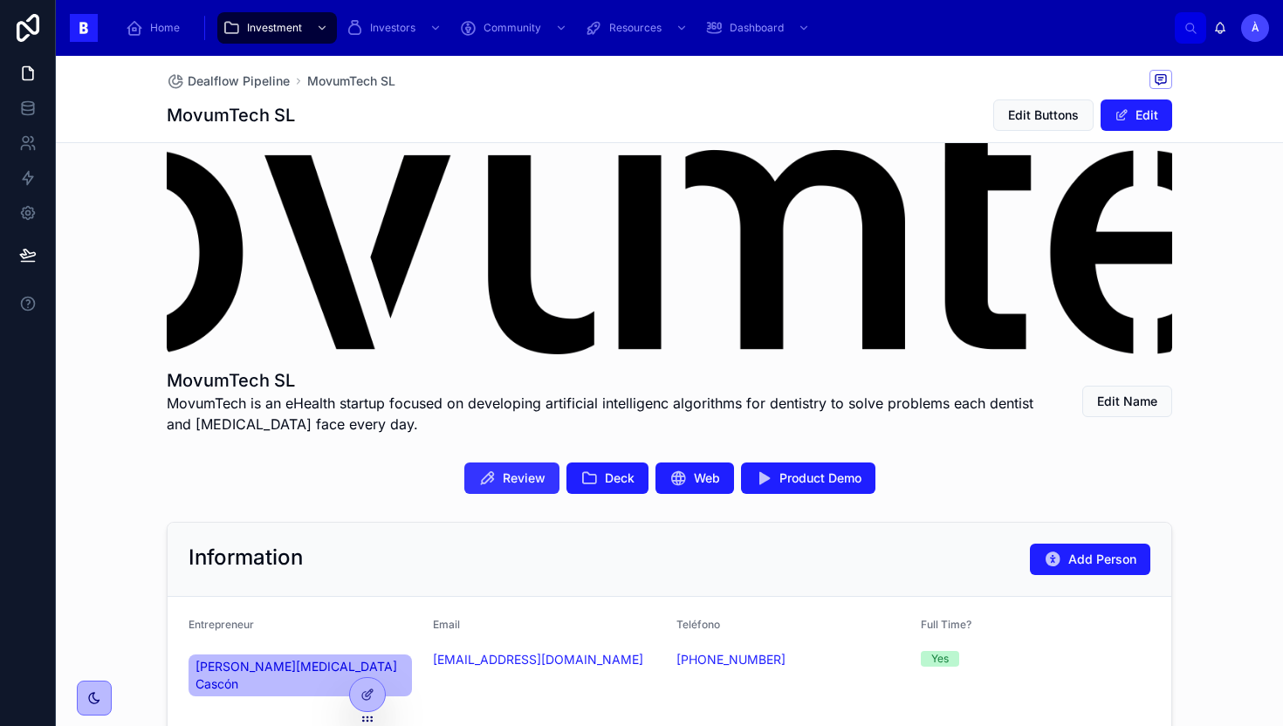
click at [546, 485] on button "Review" at bounding box center [511, 478] width 95 height 31
click at [602, 477] on button "Deck" at bounding box center [608, 478] width 82 height 31
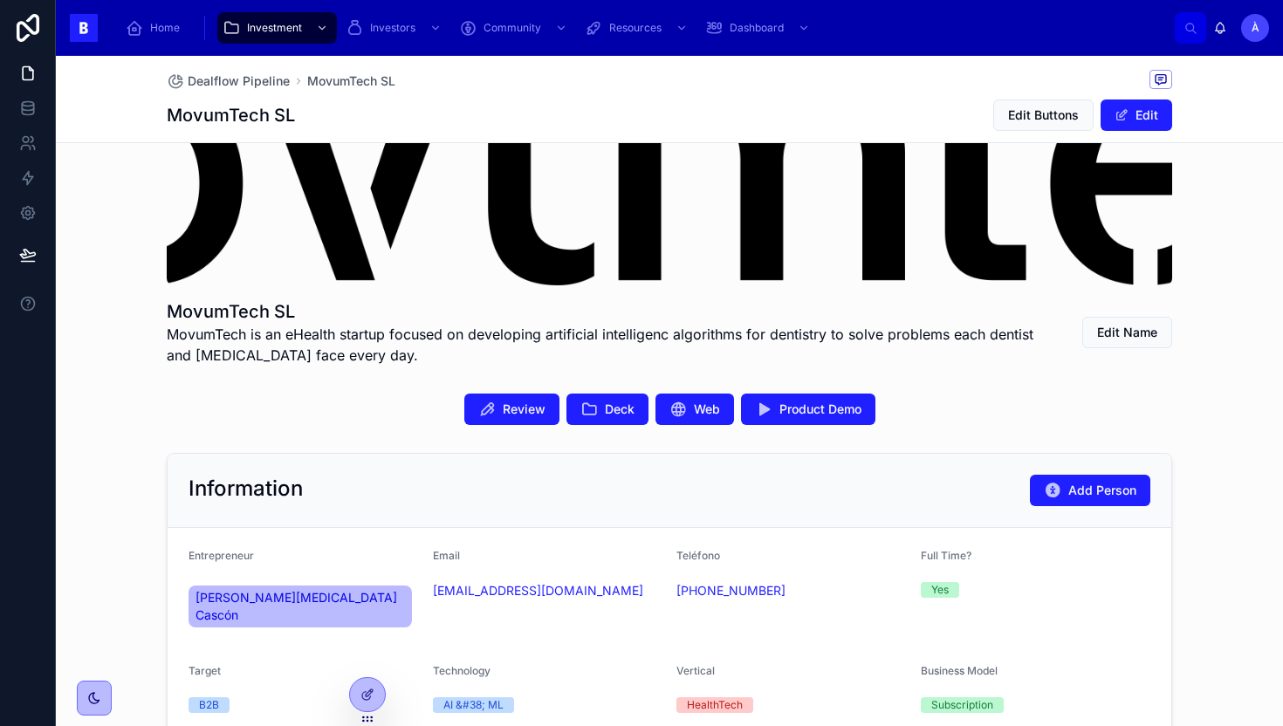
scroll to position [185, 0]
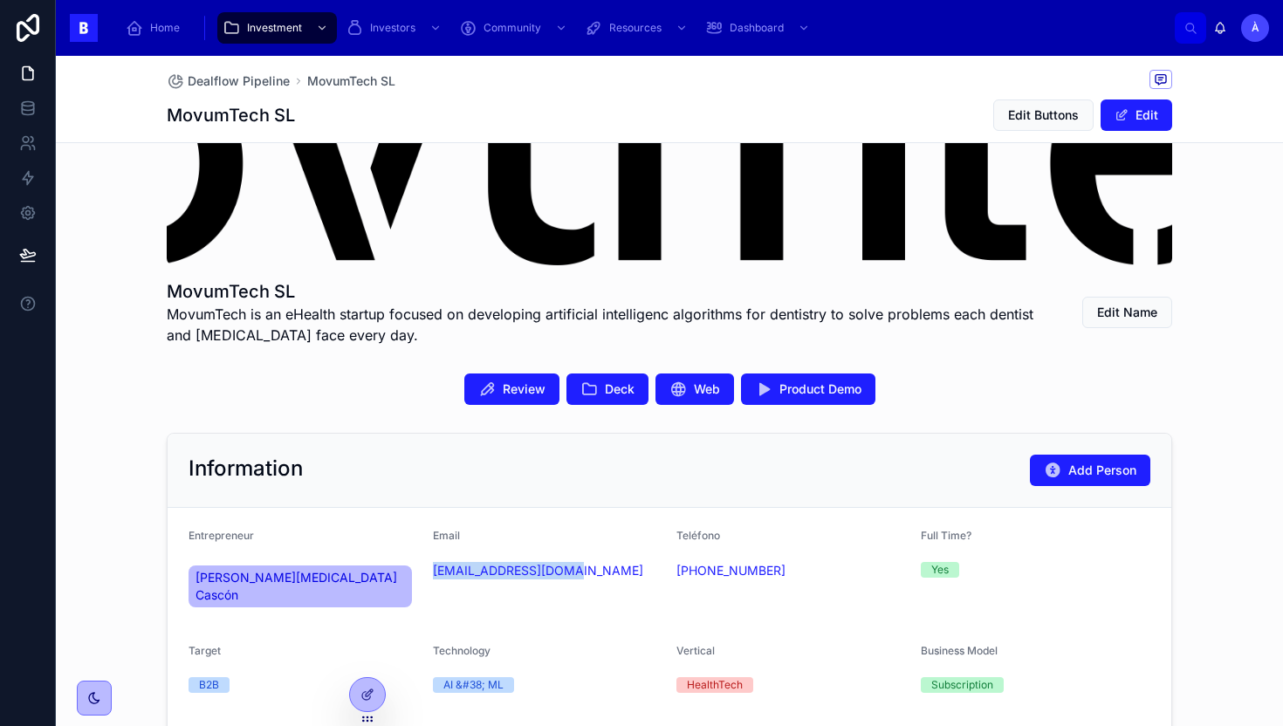
drag, startPoint x: 591, startPoint y: 588, endPoint x: 431, endPoint y: 576, distance: 160.2
click at [431, 576] on form "Entrepreneur [PERSON_NAME][MEDICAL_DATA] Cascón Email [EMAIL_ADDRESS][DOMAIN_NA…" at bounding box center [670, 655] width 1004 height 295
copy link "[EMAIL_ADDRESS][DOMAIN_NAME]"
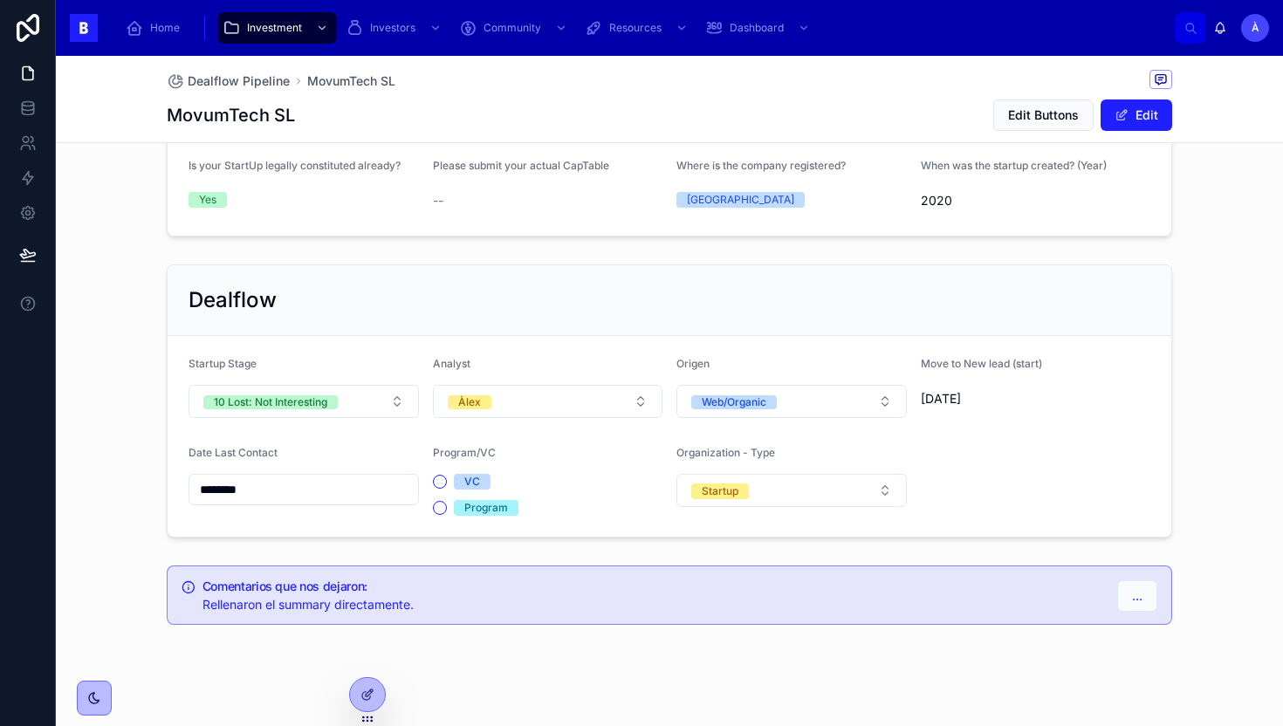
scroll to position [0, 0]
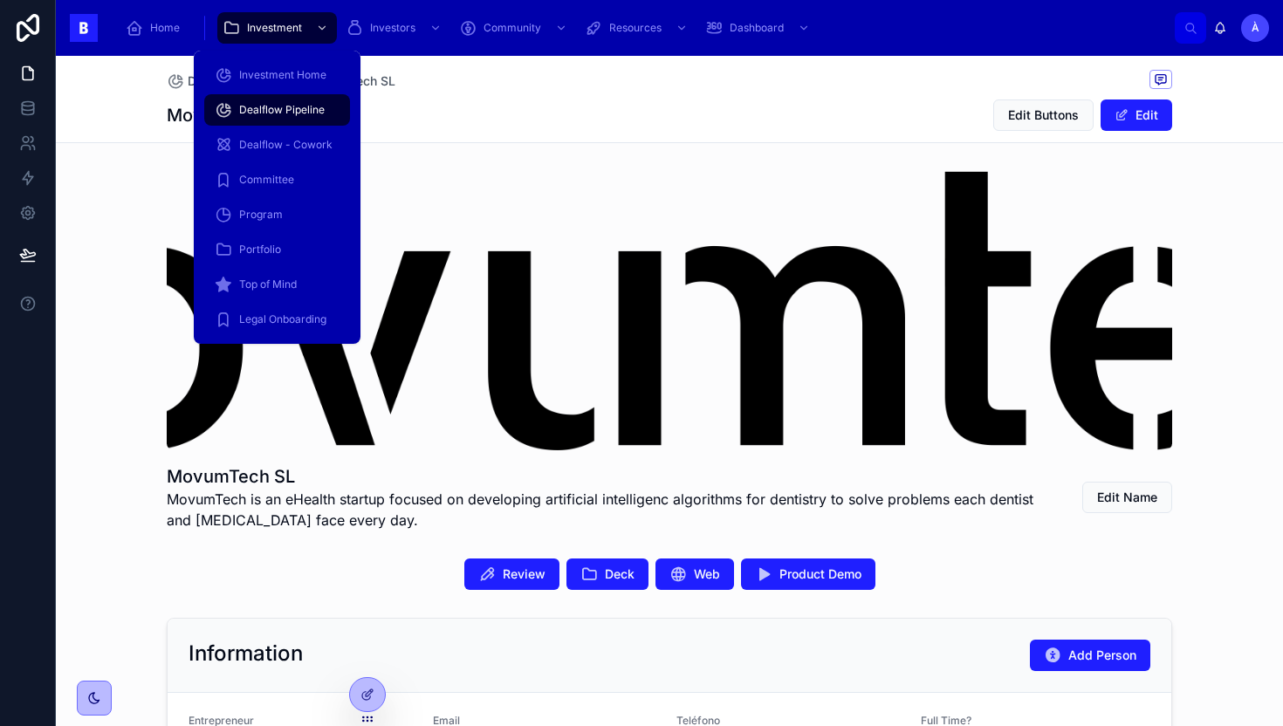
click at [285, 103] on span "Dealflow Pipeline" at bounding box center [282, 110] width 86 height 14
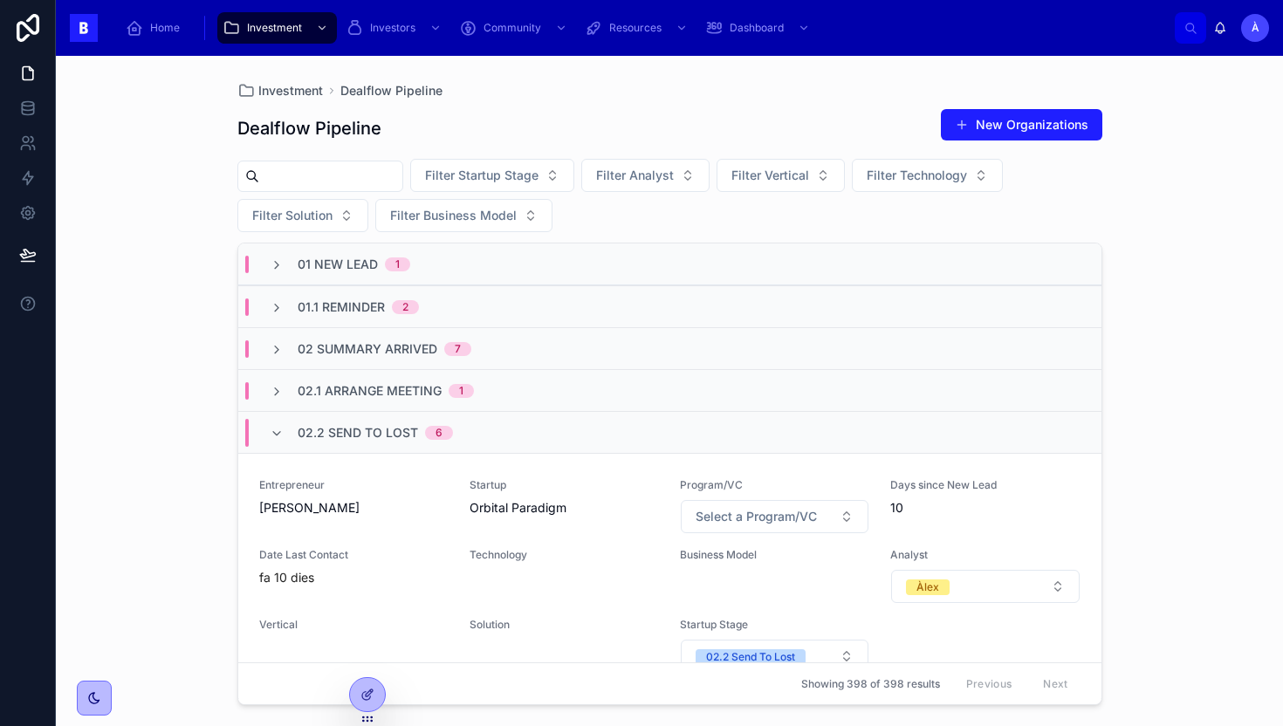
scroll to position [67, 0]
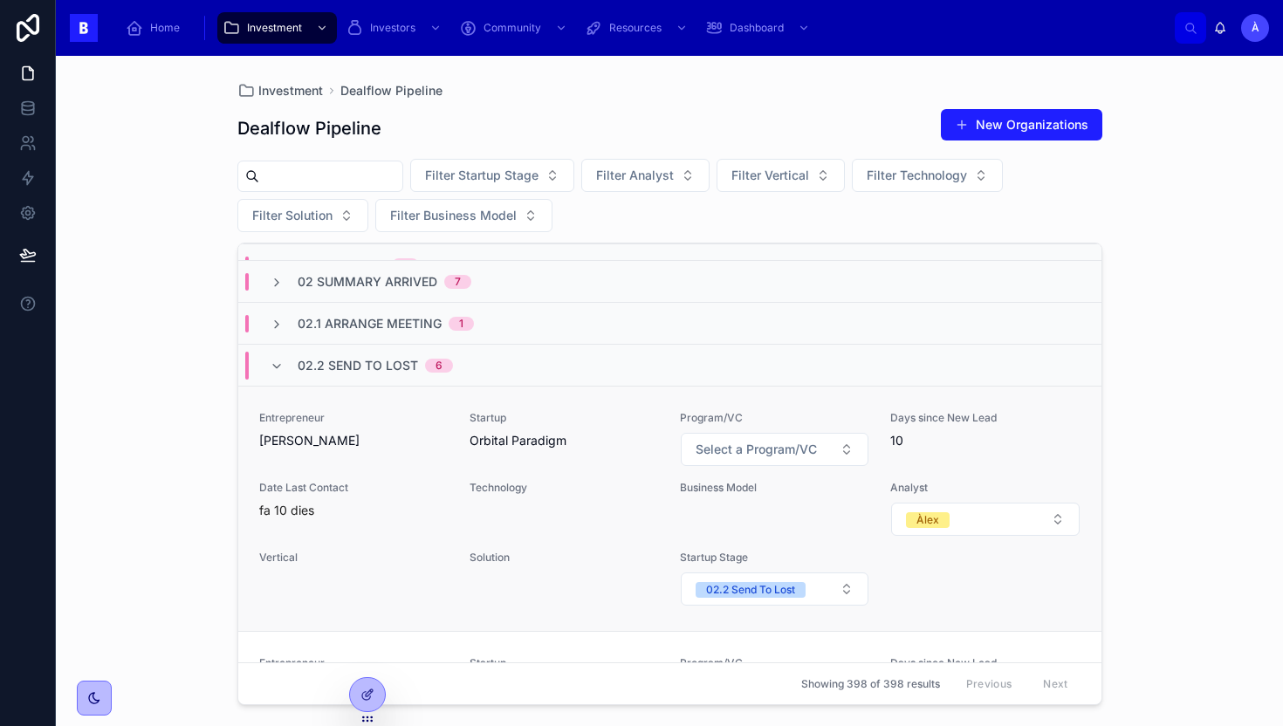
click at [572, 460] on div "Startup Orbital Paradigm" at bounding box center [564, 439] width 189 height 56
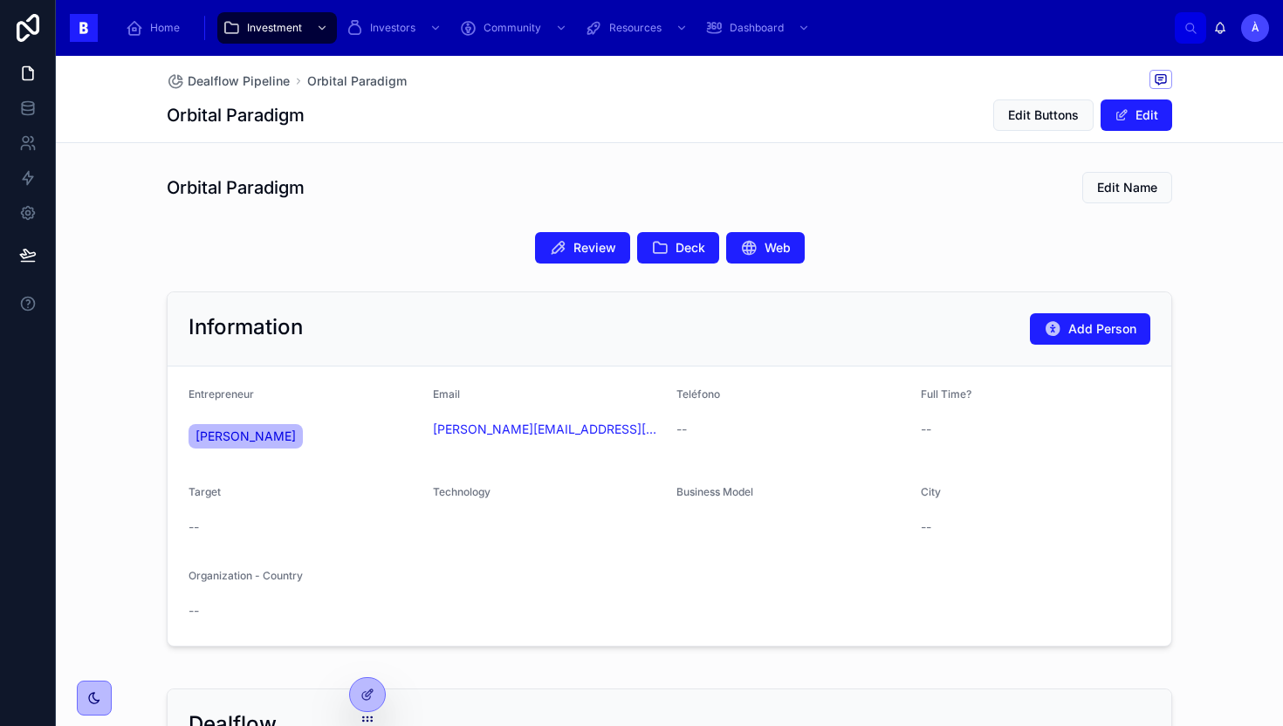
scroll to position [440, 0]
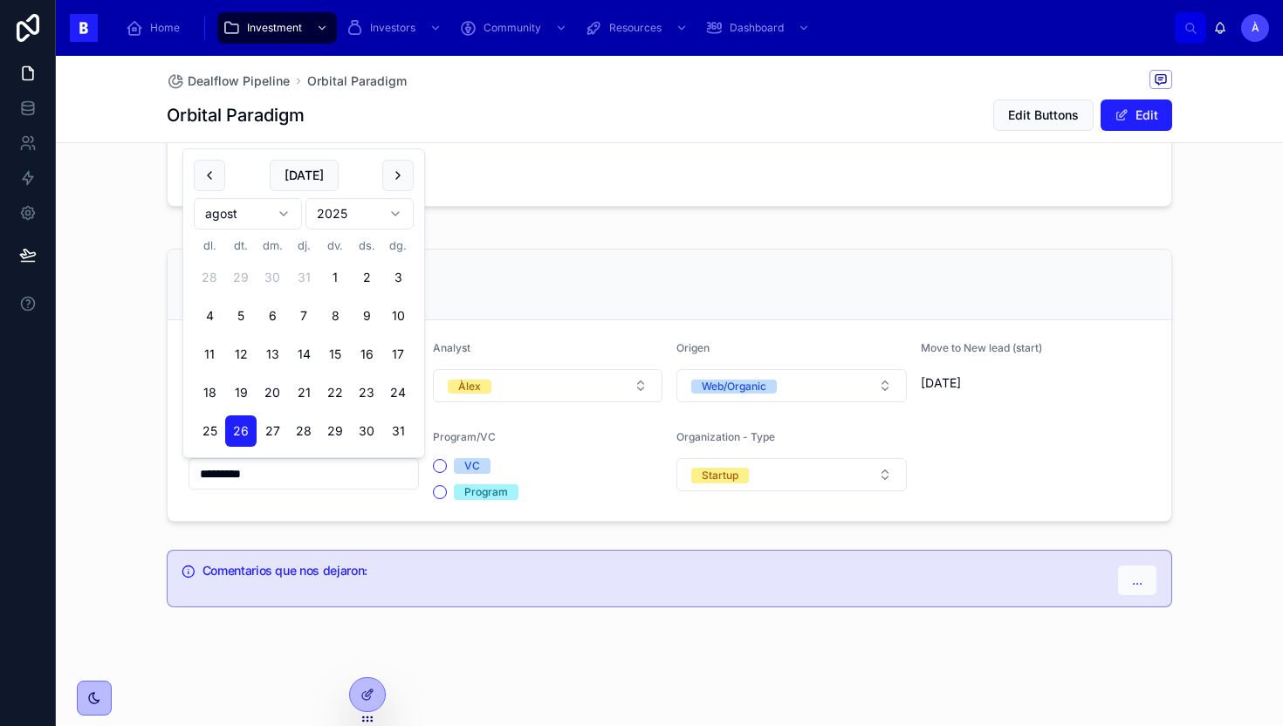
click at [295, 474] on input "*********" at bounding box center [303, 474] width 229 height 24
click at [311, 176] on button "[DATE]" at bounding box center [304, 175] width 69 height 31
type input "********"
click at [109, 333] on div "Dealflow Startup Stage 02.2 Send To Lost Analyst Àlex Origen Web/Organic Move t…" at bounding box center [669, 385] width 1227 height 287
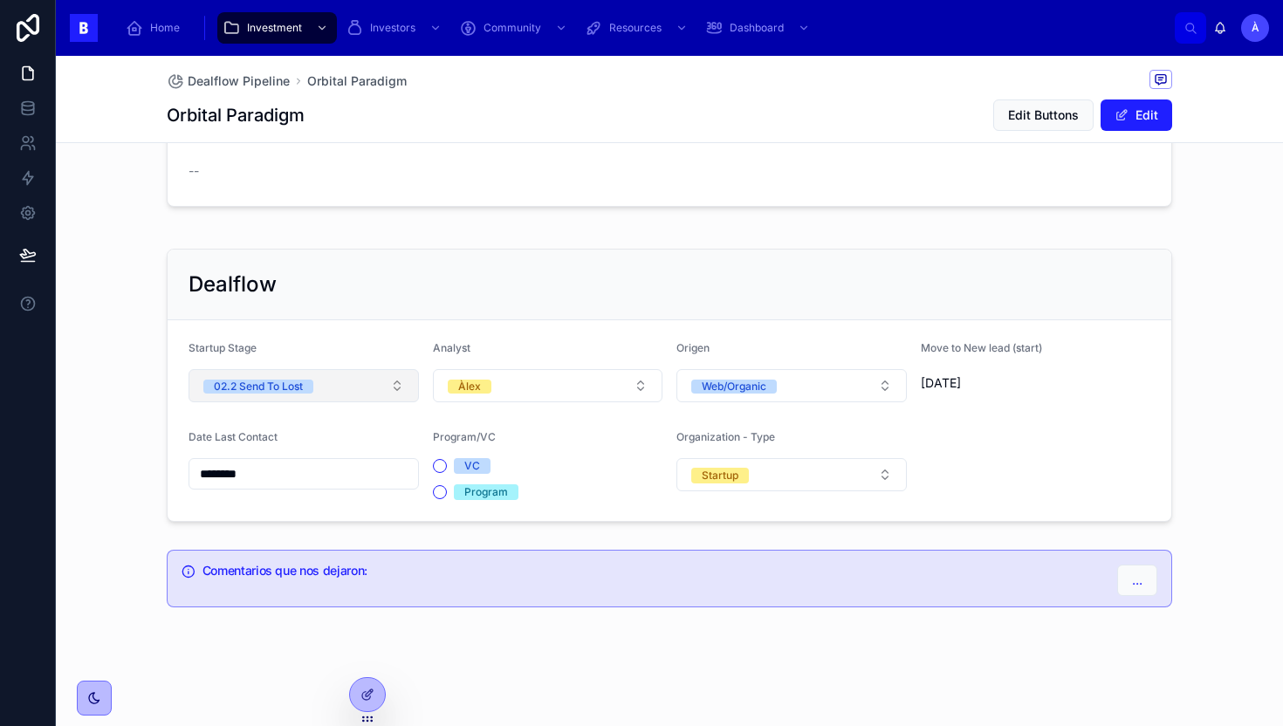
click at [229, 378] on span "02.2 Send To Lost" at bounding box center [258, 385] width 110 height 17
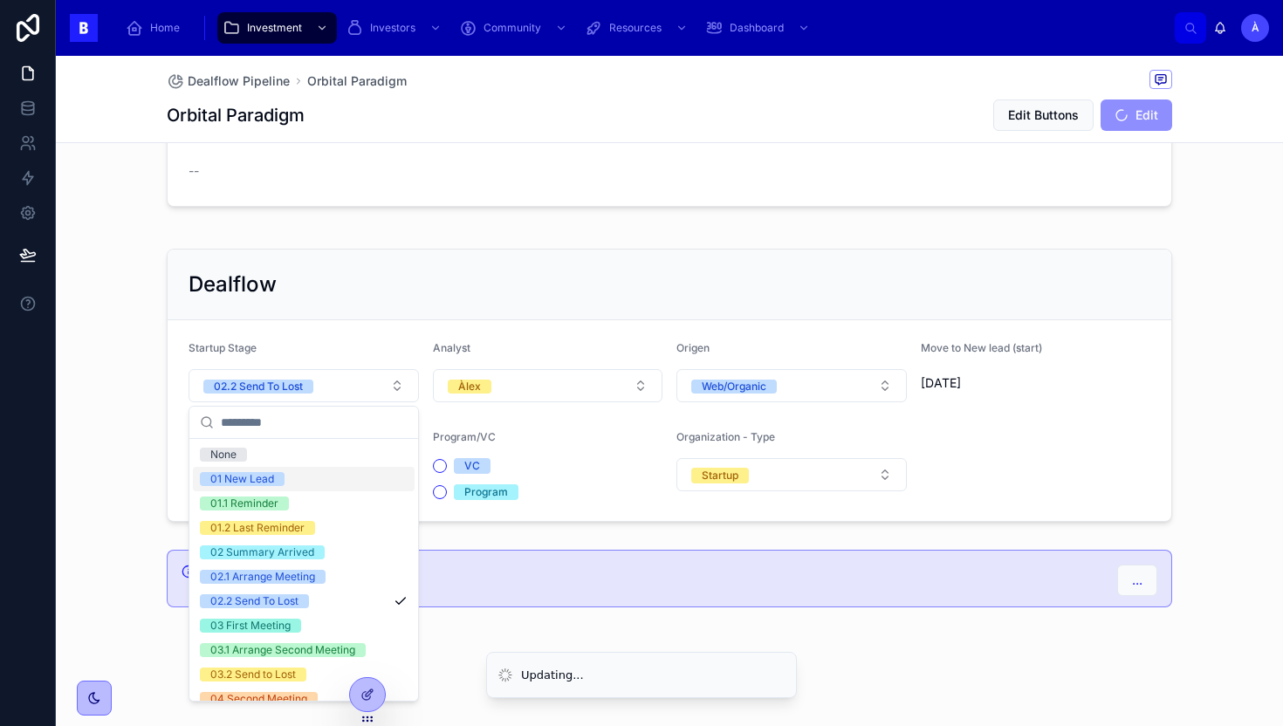
scroll to position [590, 0]
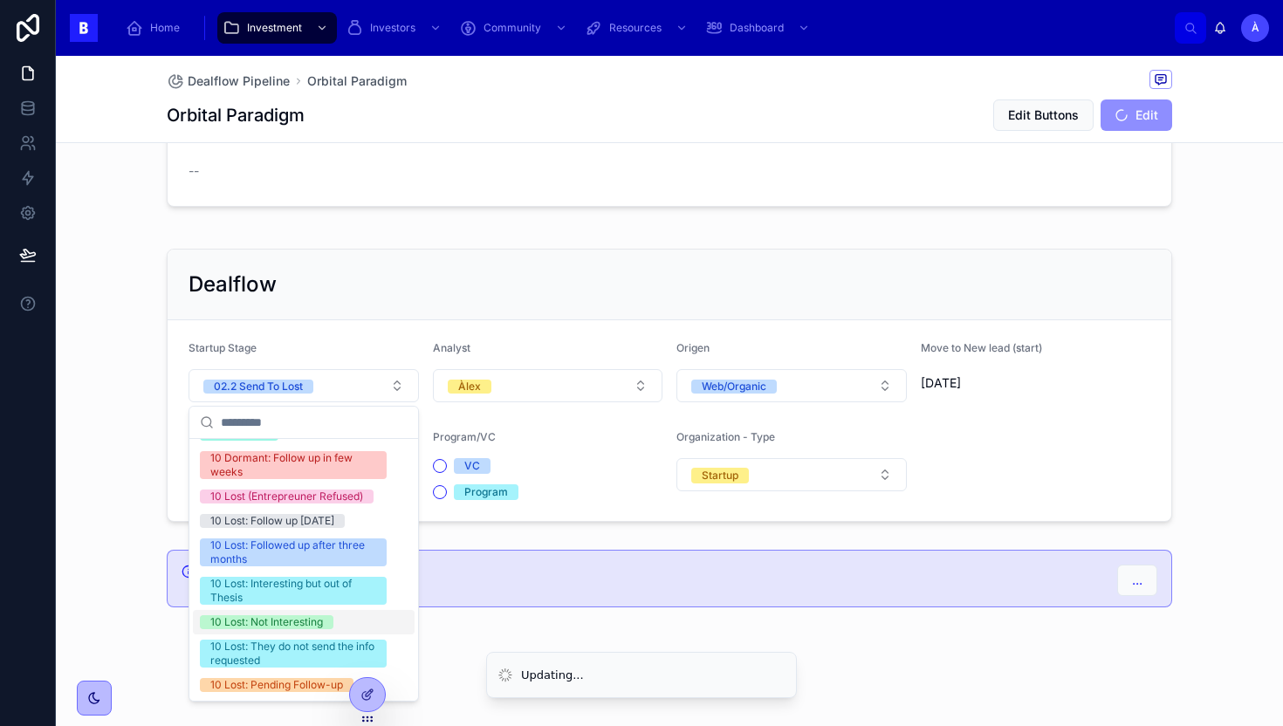
click at [243, 627] on div "10 Lost: Not Interesting" at bounding box center [266, 622] width 113 height 14
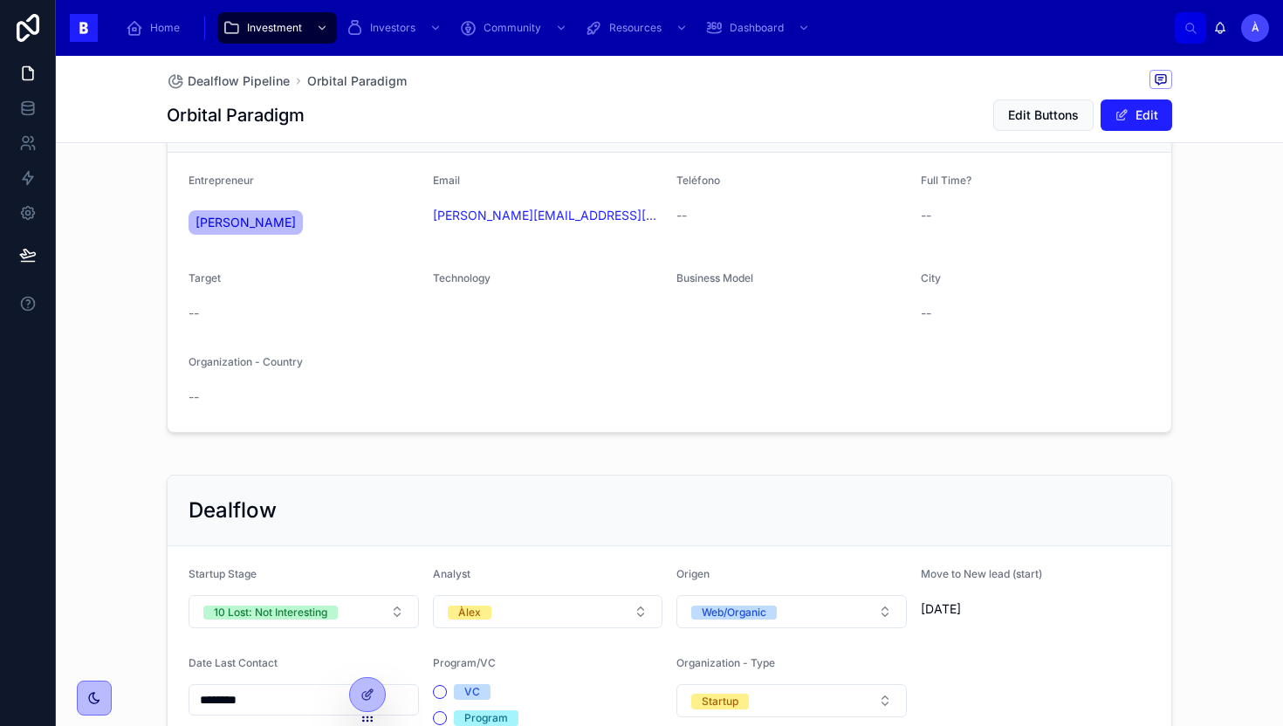
scroll to position [0, 0]
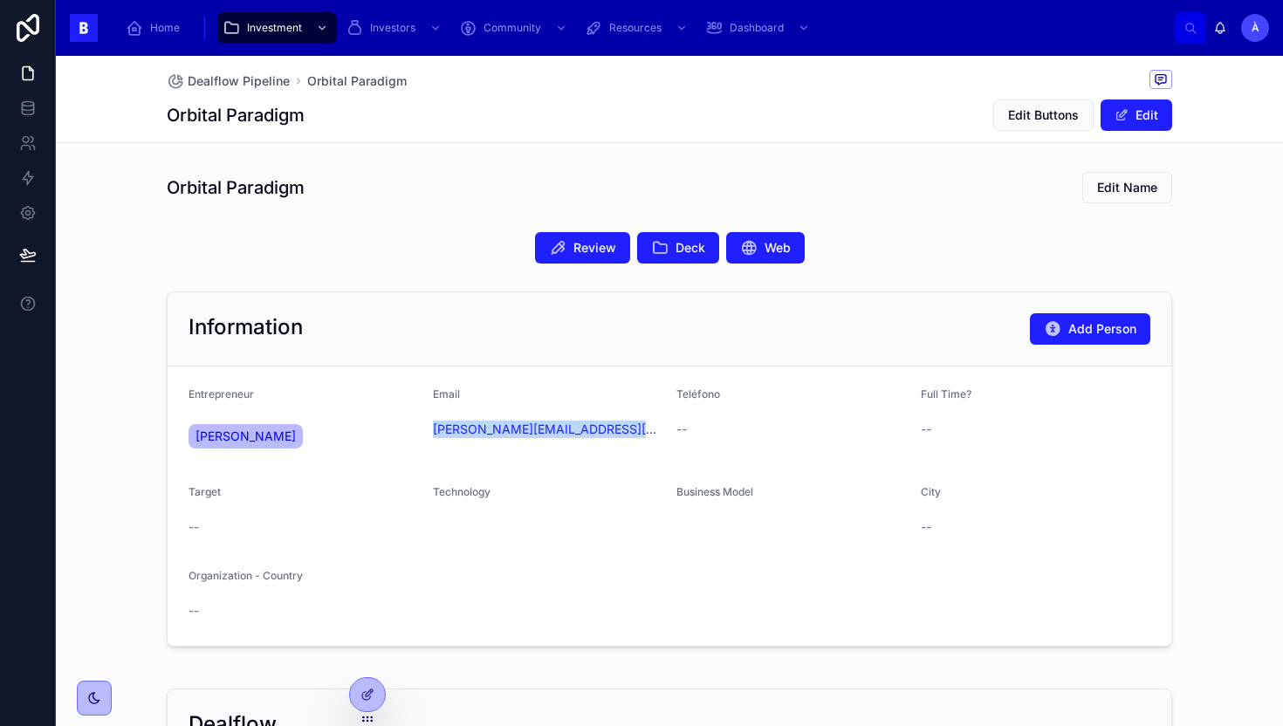
drag, startPoint x: 635, startPoint y: 458, endPoint x: 428, endPoint y: 434, distance: 208.3
click at [428, 434] on form "Entrepreneur [PERSON_NAME] Email [PERSON_NAME][EMAIL_ADDRESS][DOMAIN_NAME] Telé…" at bounding box center [670, 506] width 1004 height 279
copy link "[PERSON_NAME][EMAIL_ADDRESS][DOMAIN_NAME]"
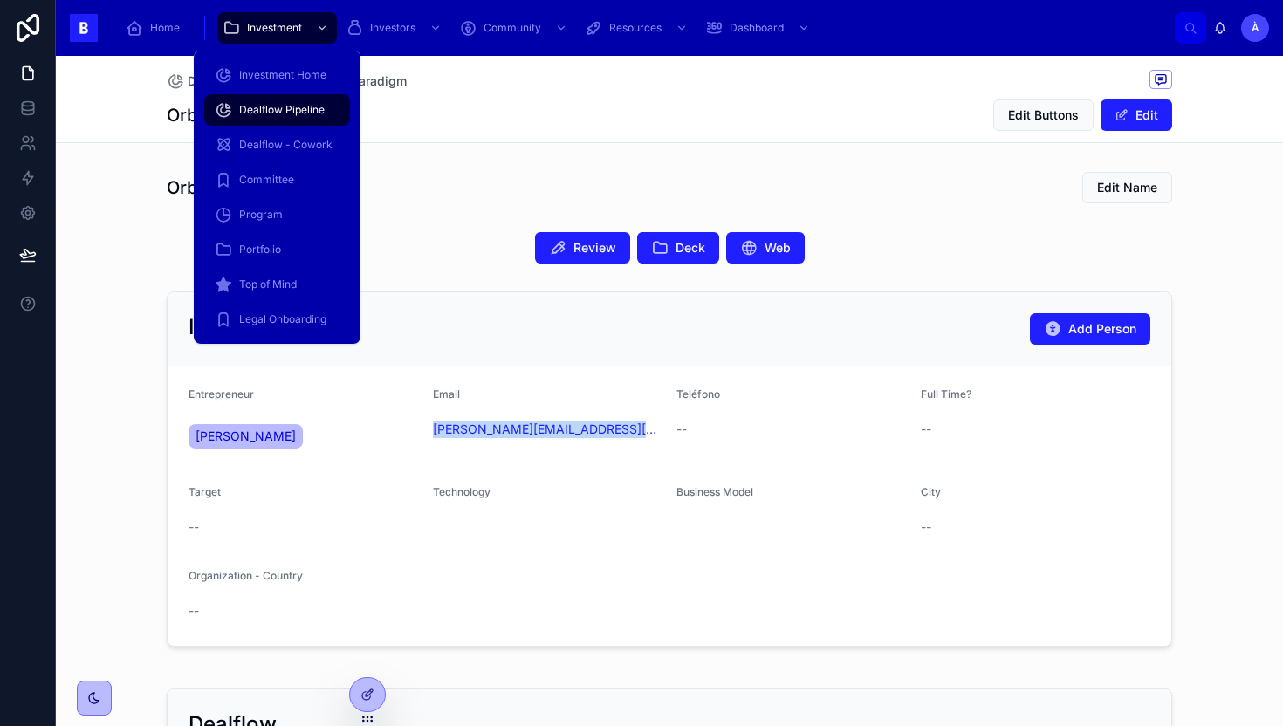
click at [282, 110] on span "Dealflow Pipeline" at bounding box center [282, 110] width 86 height 14
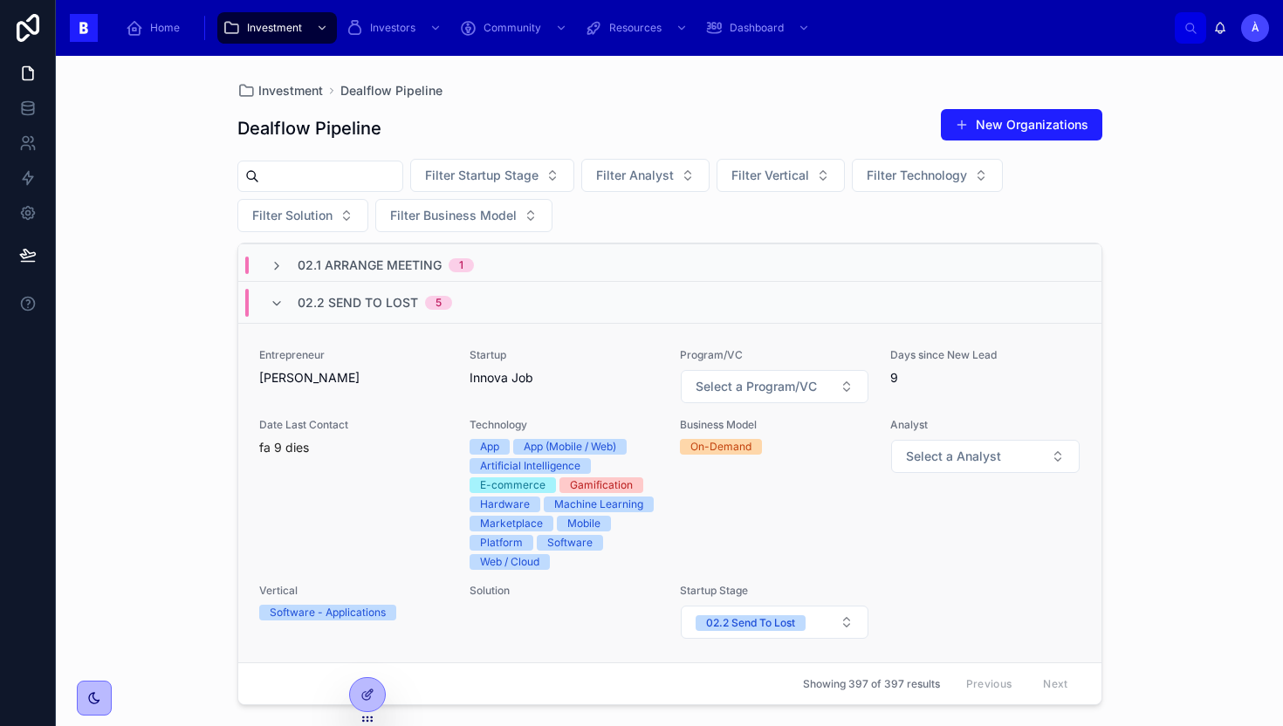
scroll to position [140, 0]
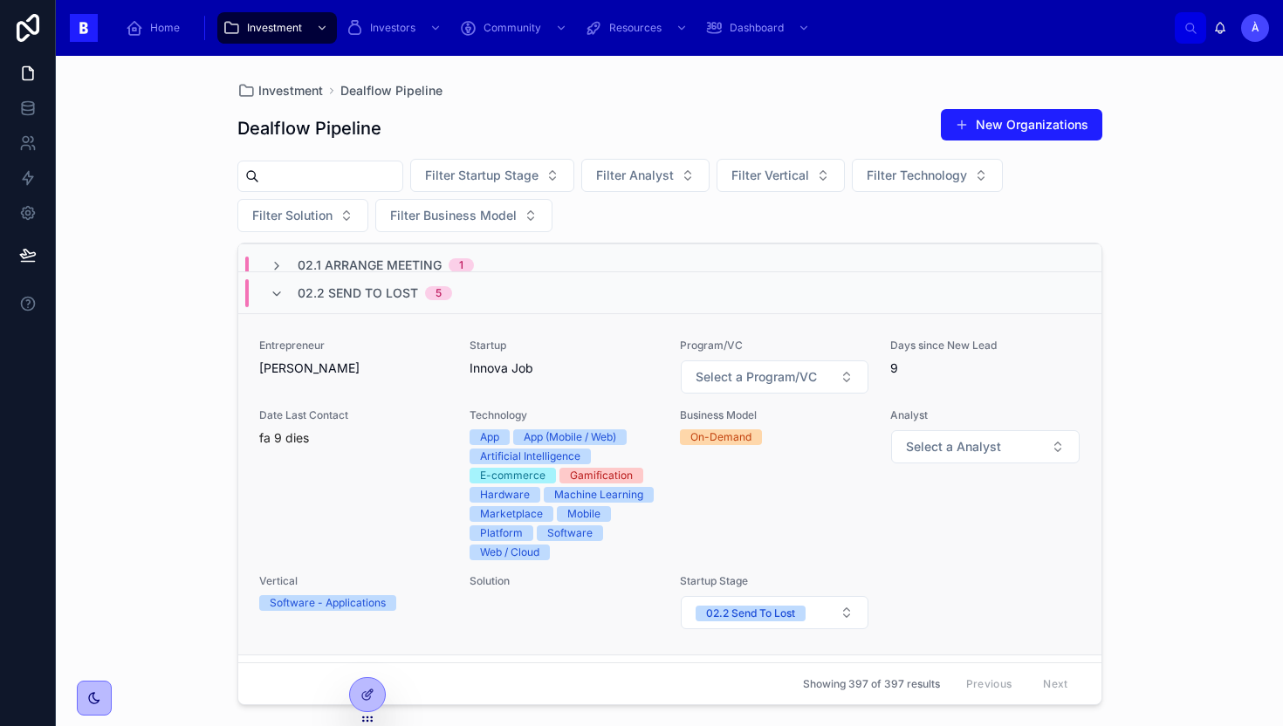
click at [385, 370] on span "[PERSON_NAME]" at bounding box center [353, 368] width 189 height 17
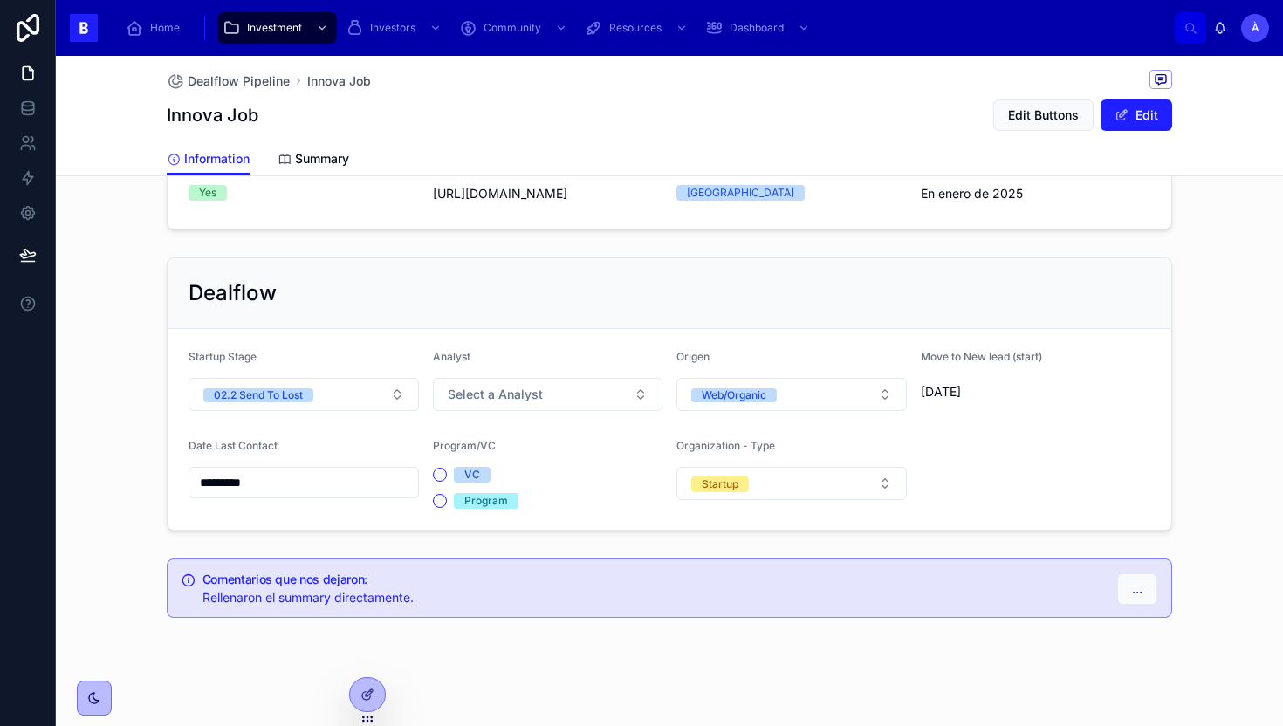
scroll to position [1365, 0]
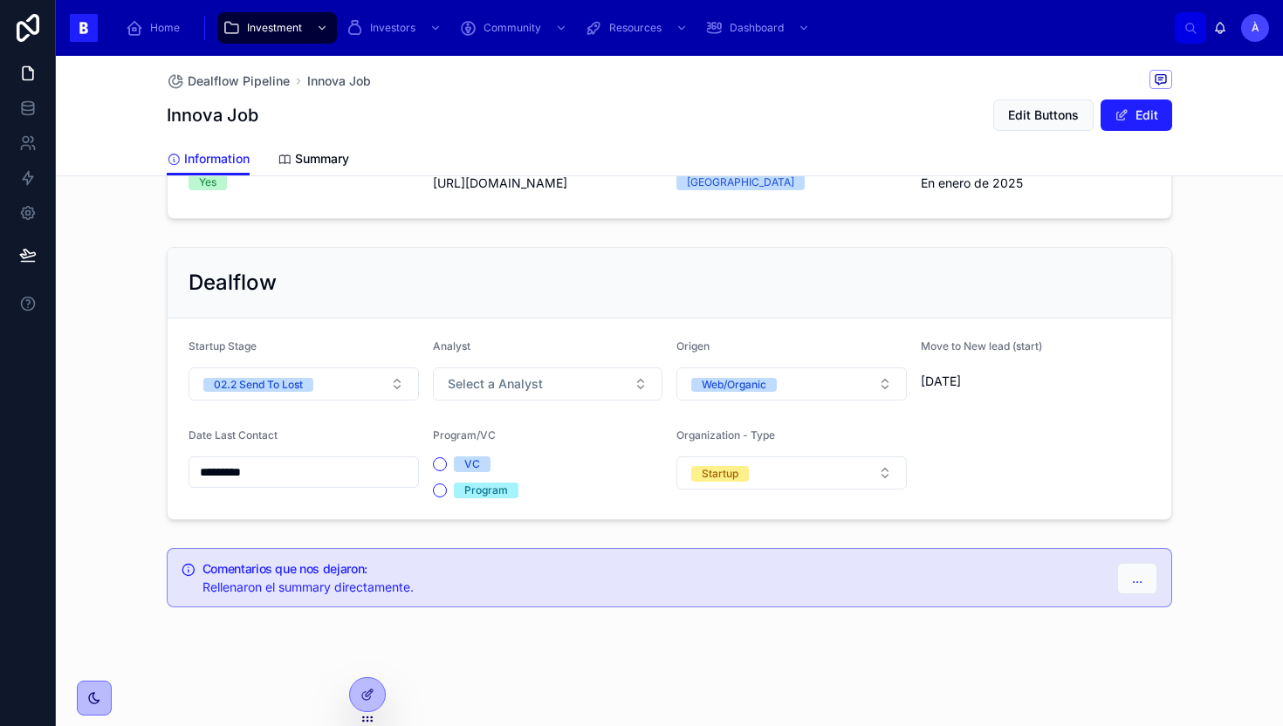
click at [285, 462] on input "*********" at bounding box center [303, 472] width 229 height 24
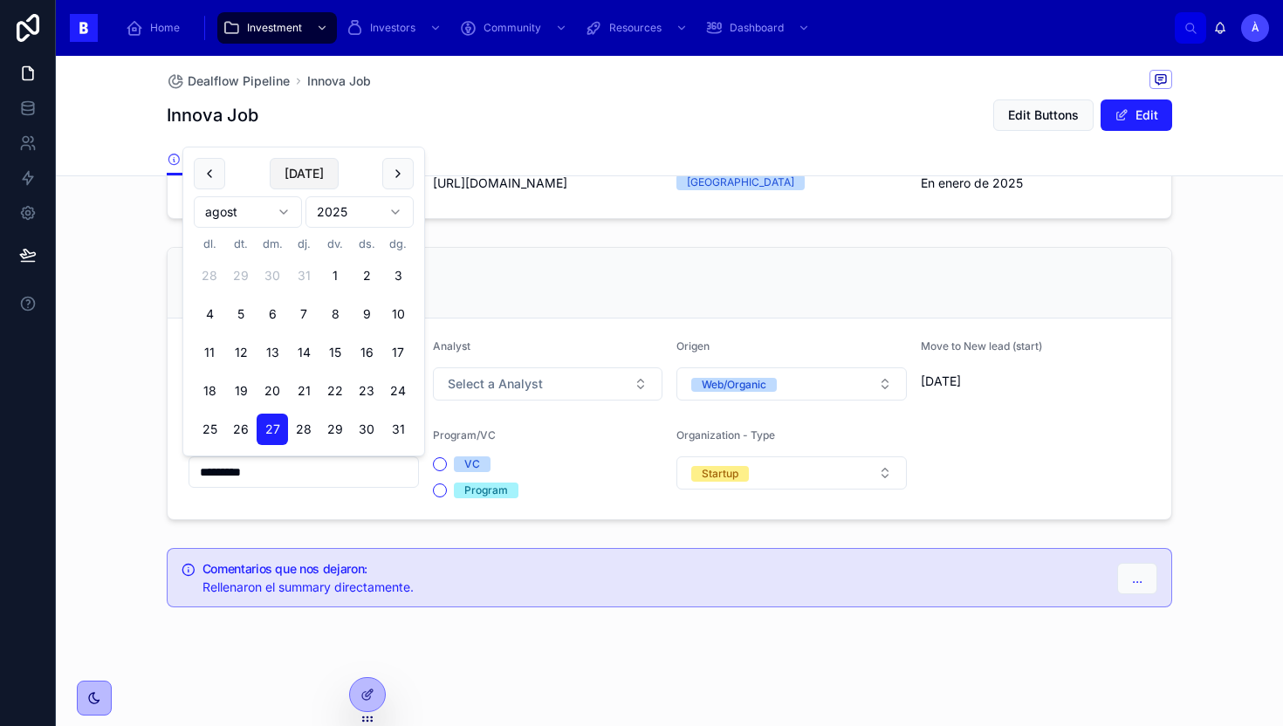
click at [307, 178] on button "[DATE]" at bounding box center [304, 173] width 69 height 31
type input "********"
click at [159, 332] on div "Dealflow Startup Stage 02.2 Send To Lost Analyst Select a Analyst Origen Web/Or…" at bounding box center [669, 383] width 1027 height 287
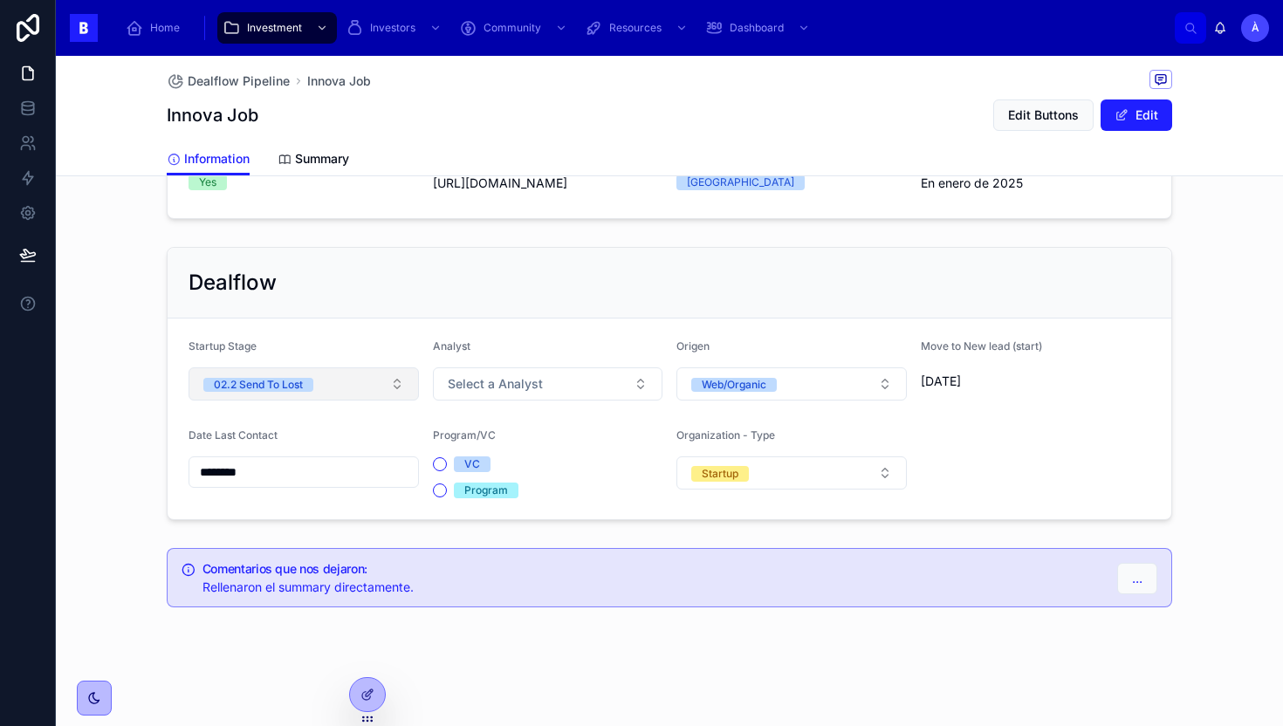
click at [254, 383] on div "02.2 Send To Lost" at bounding box center [258, 385] width 89 height 14
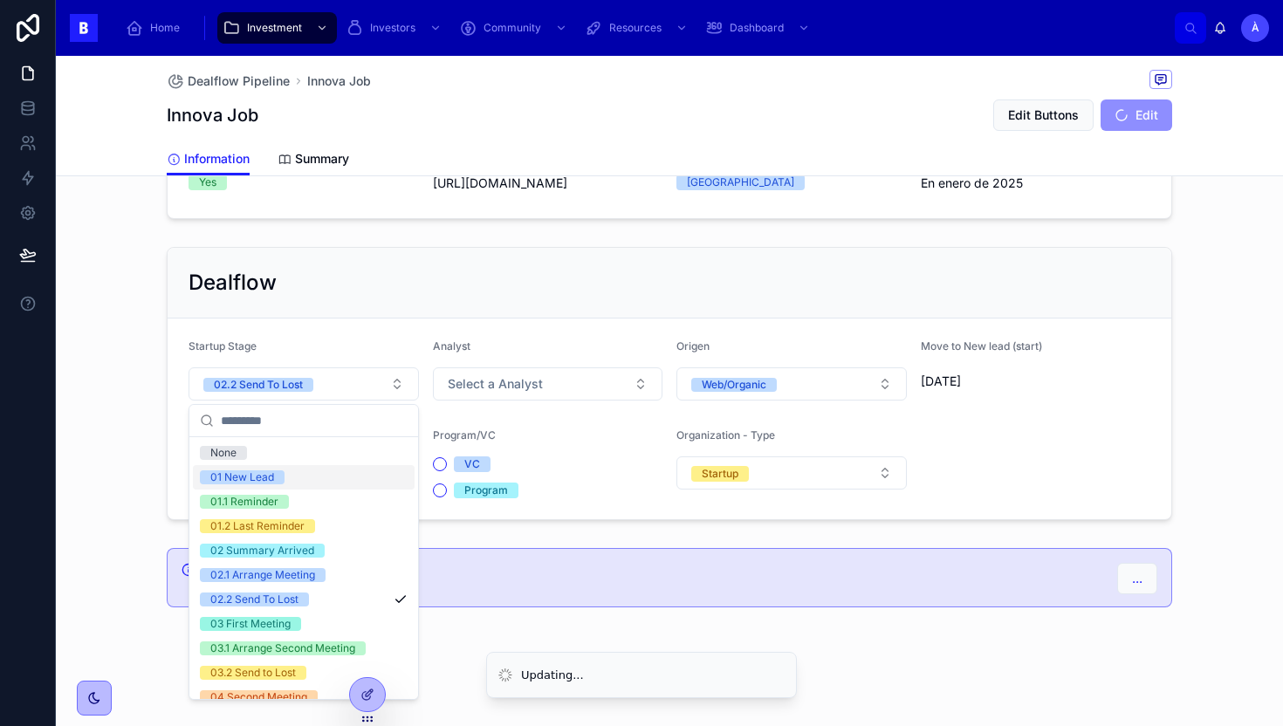
scroll to position [590, 0]
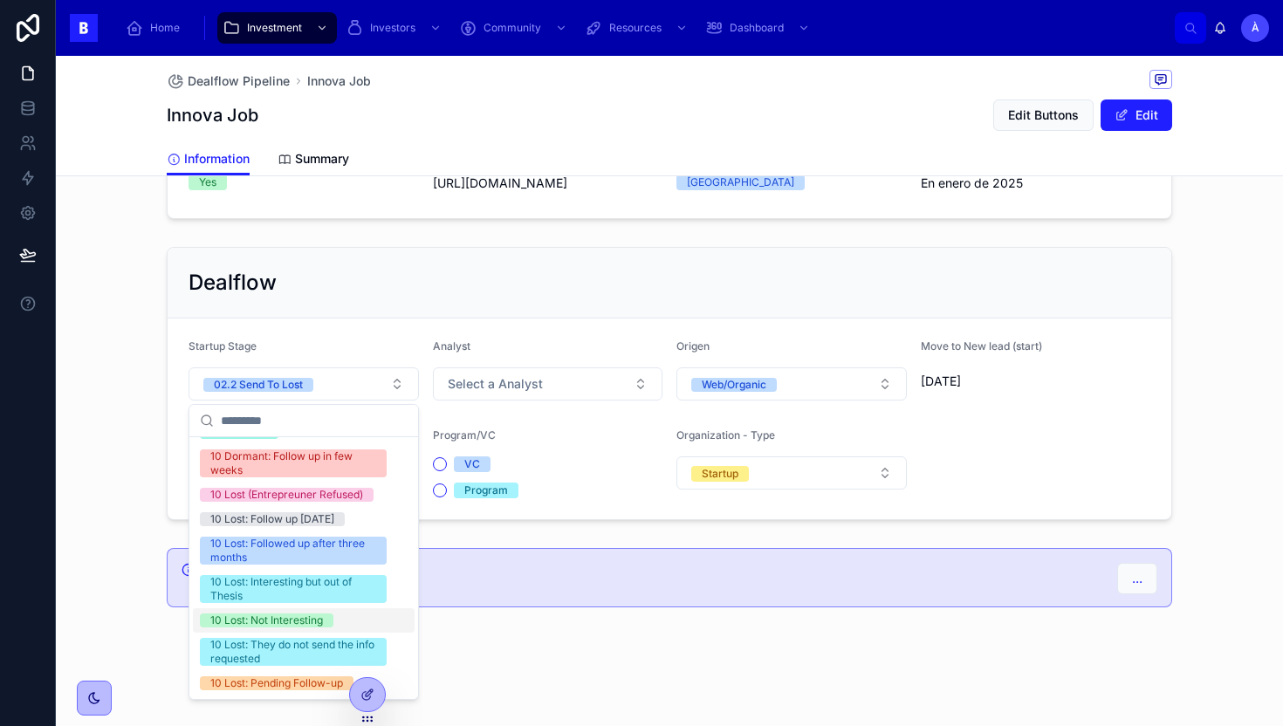
click at [251, 623] on div "10 Lost: Not Interesting" at bounding box center [266, 621] width 113 height 14
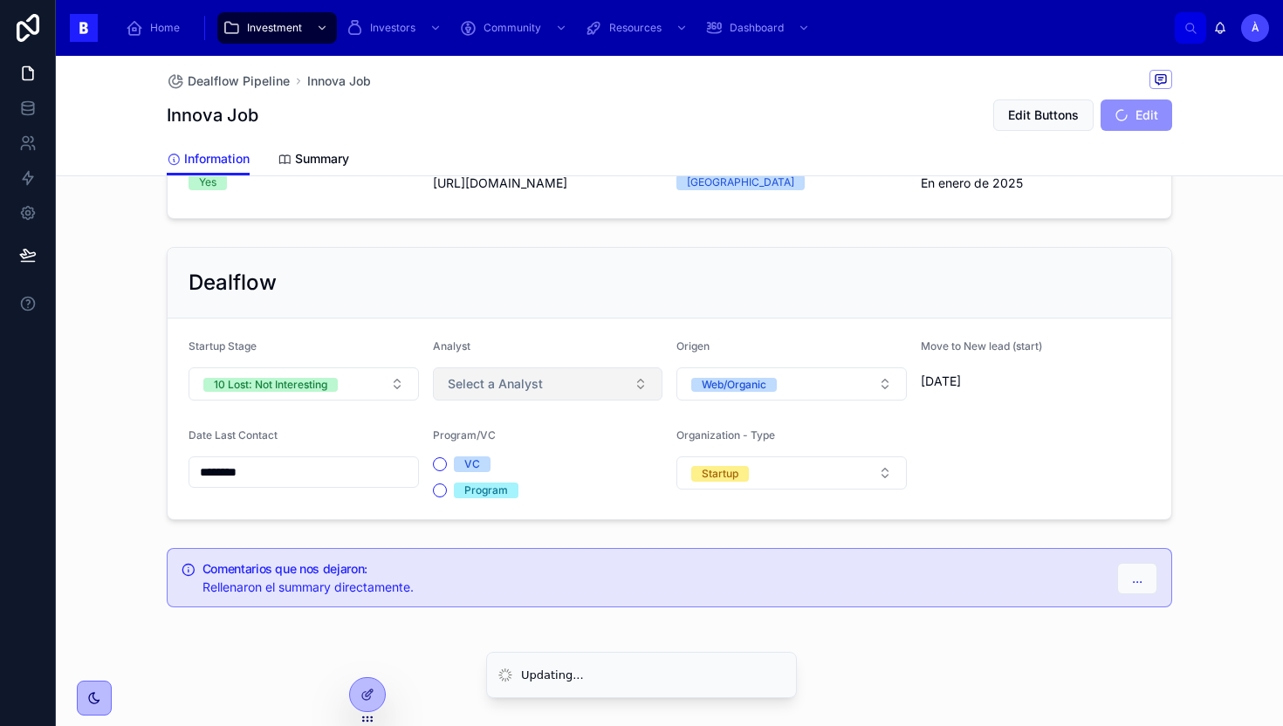
click at [519, 388] on span "Select a Analyst" at bounding box center [495, 383] width 95 height 17
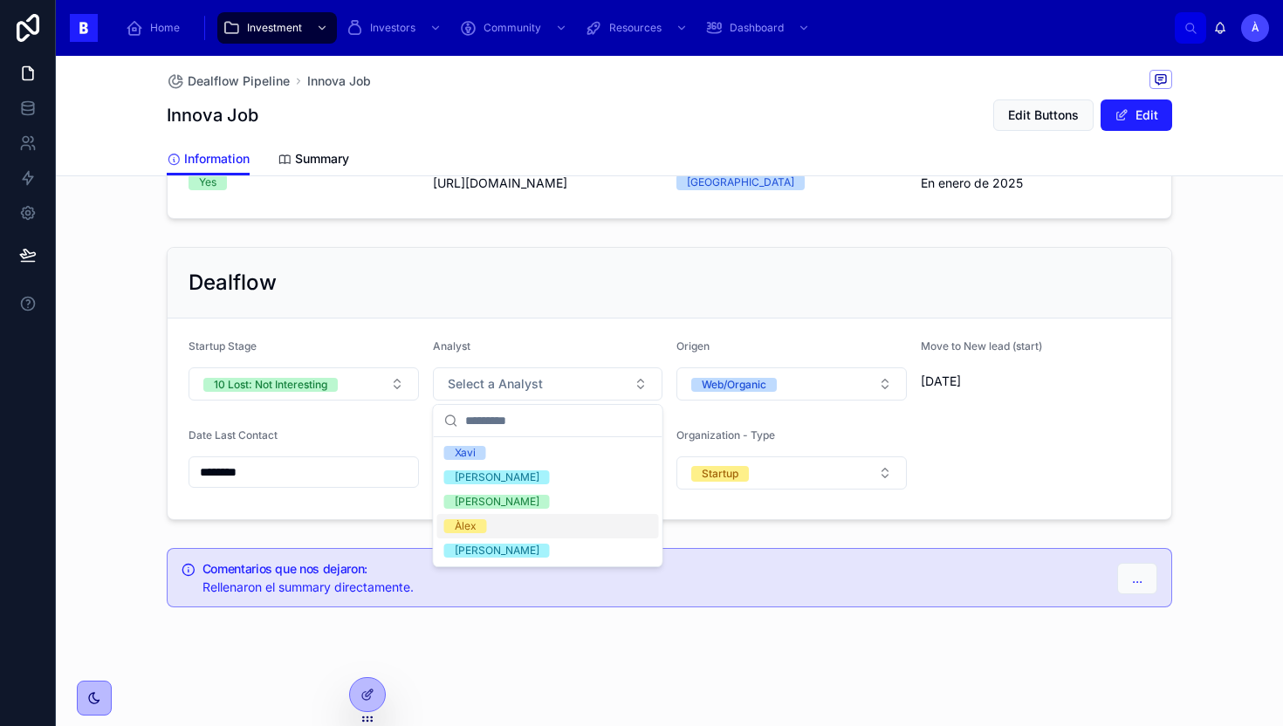
click at [481, 520] on span "Àlex" at bounding box center [465, 526] width 43 height 14
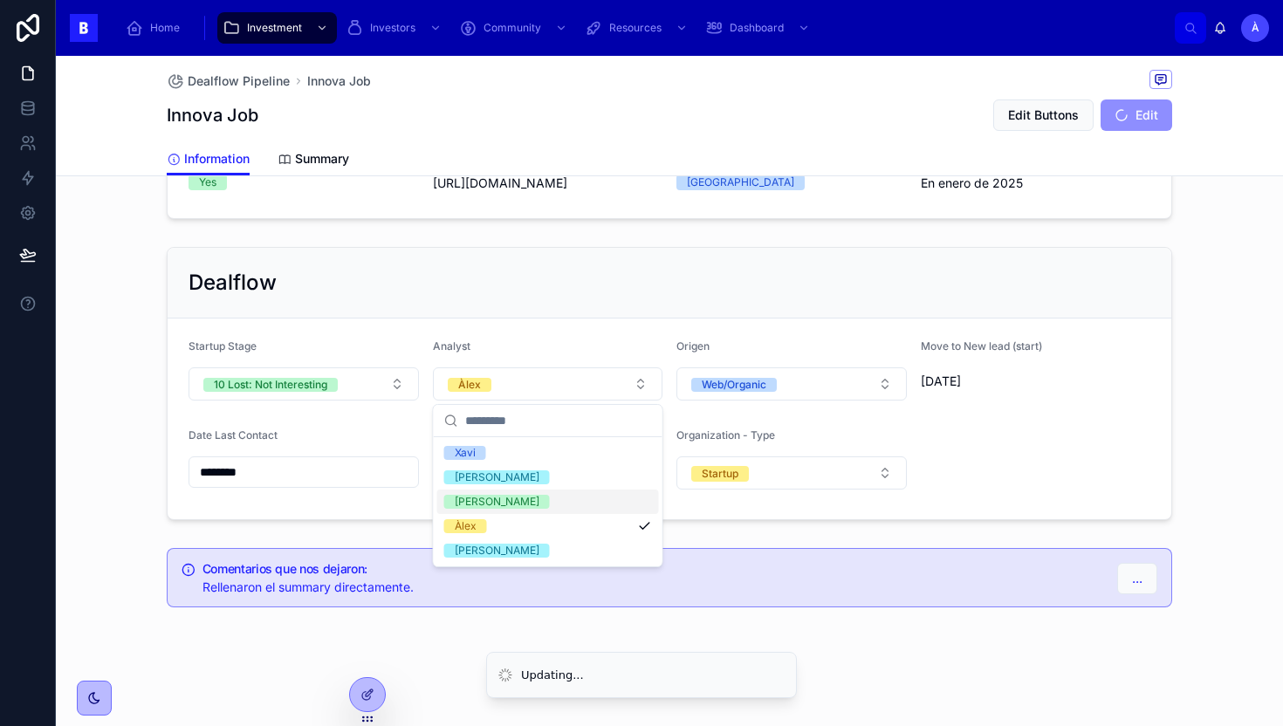
click at [538, 300] on div "Dealflow" at bounding box center [670, 283] width 1004 height 71
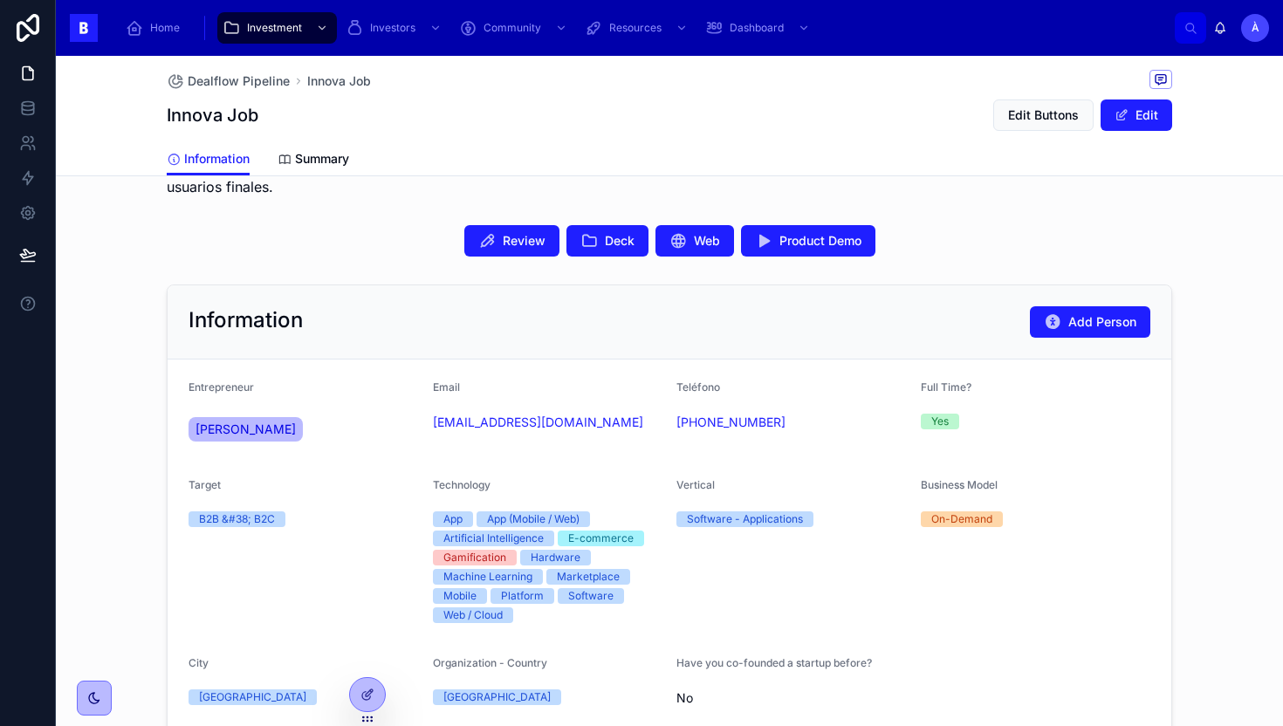
scroll to position [402, 0]
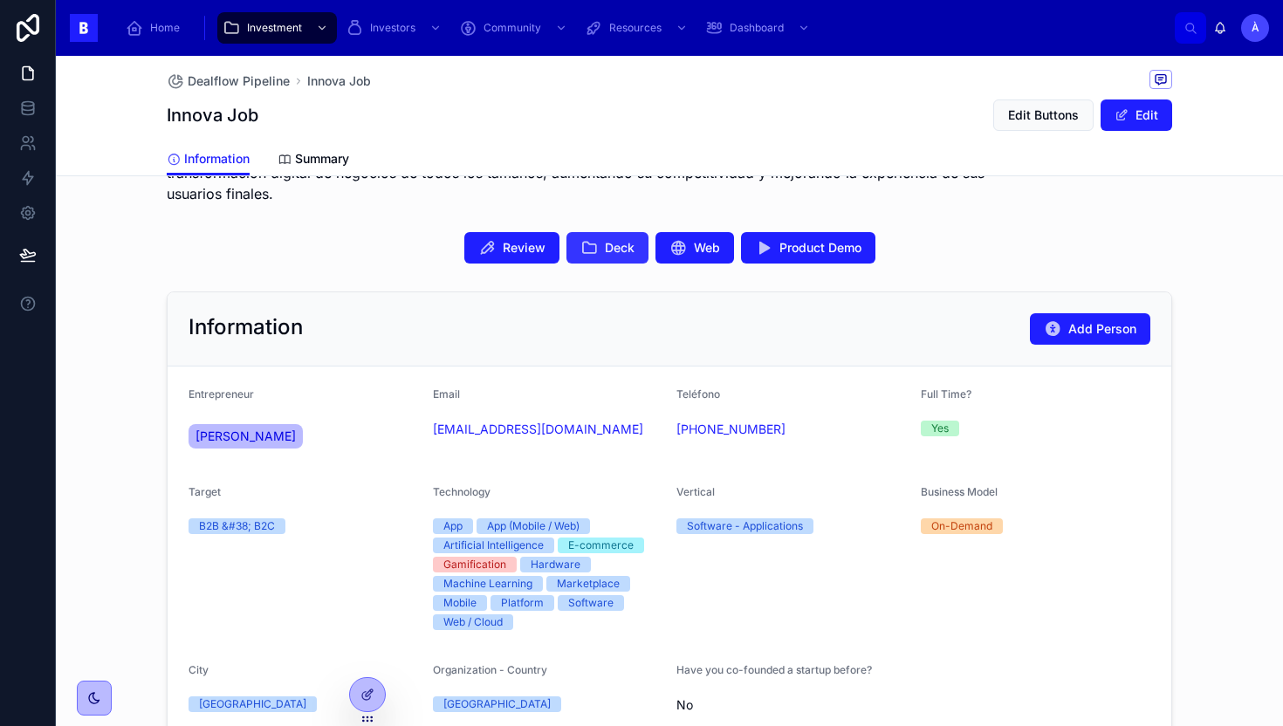
click at [605, 243] on span "Deck" at bounding box center [620, 247] width 30 height 17
click at [415, 364] on div "Information Add Person" at bounding box center [670, 329] width 1004 height 74
drag, startPoint x: 540, startPoint y: 452, endPoint x: 427, endPoint y: 433, distance: 115.1
click at [426, 432] on form "Entrepreneur [PERSON_NAME] Email [EMAIL_ADDRESS][DOMAIN_NAME] Teléfono [PHONE_N…" at bounding box center [670, 554] width 1004 height 374
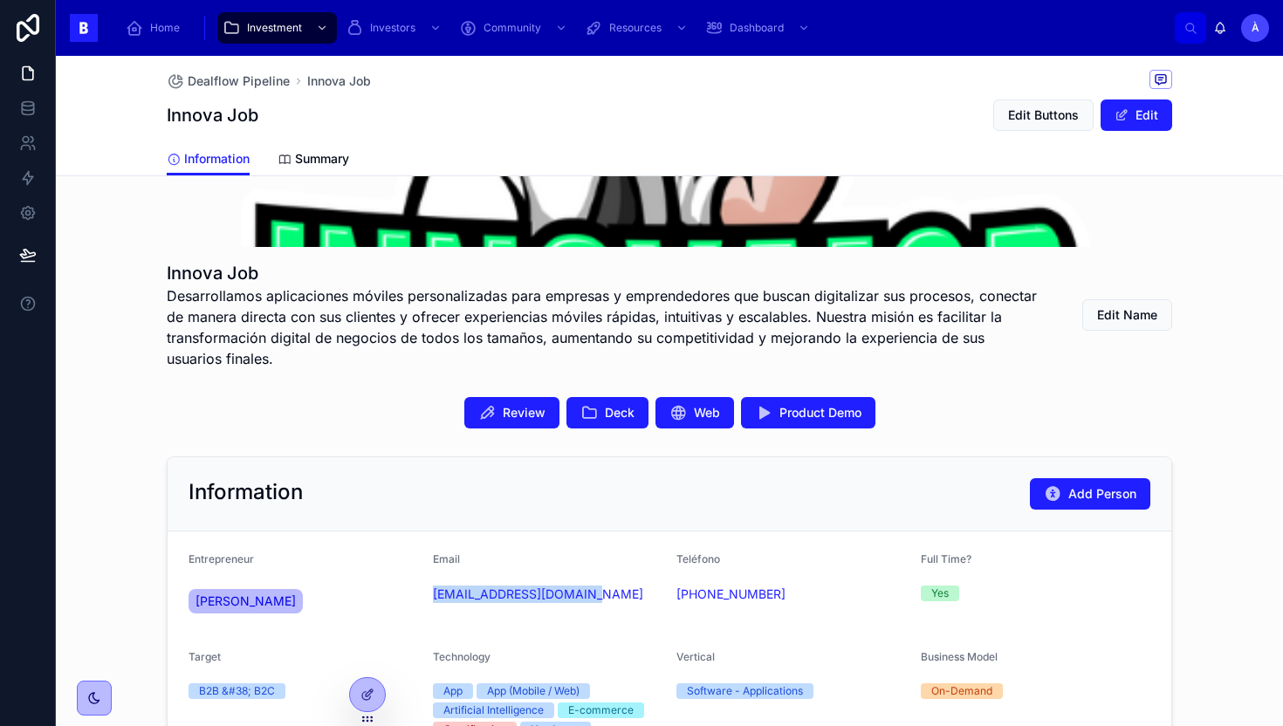
scroll to position [140, 0]
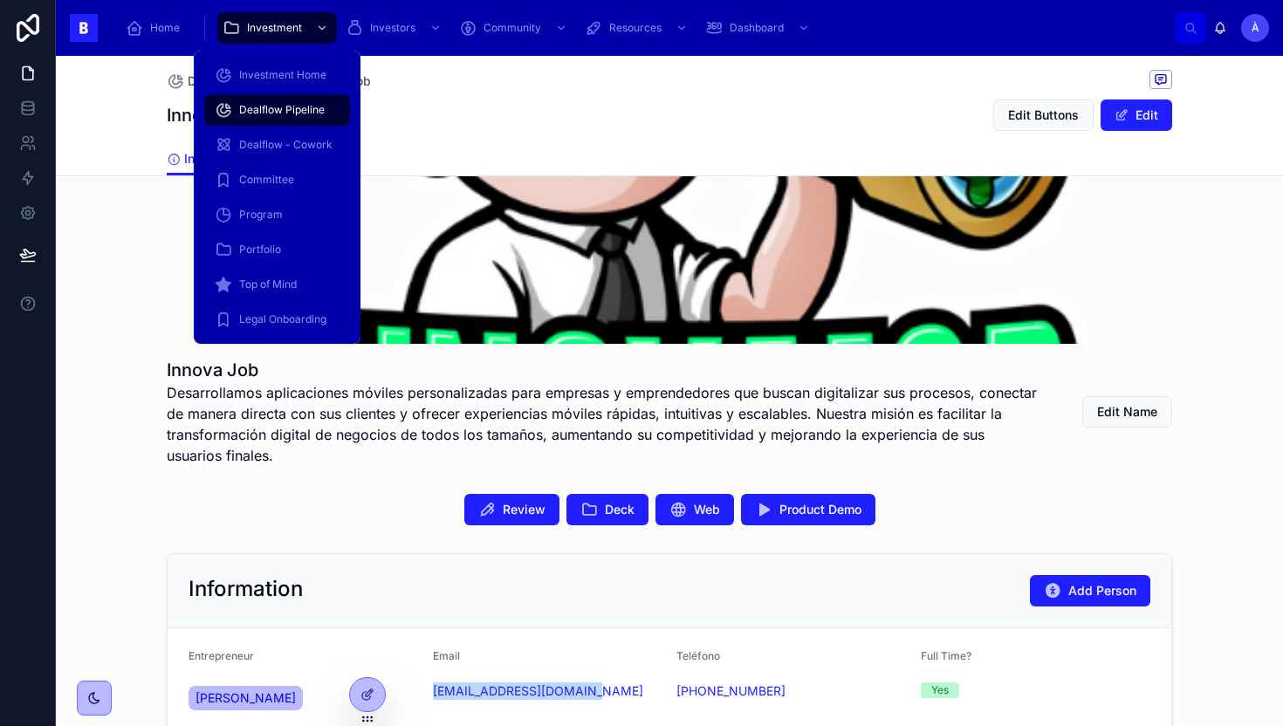
click at [274, 114] on span "Dealflow Pipeline" at bounding box center [282, 110] width 86 height 14
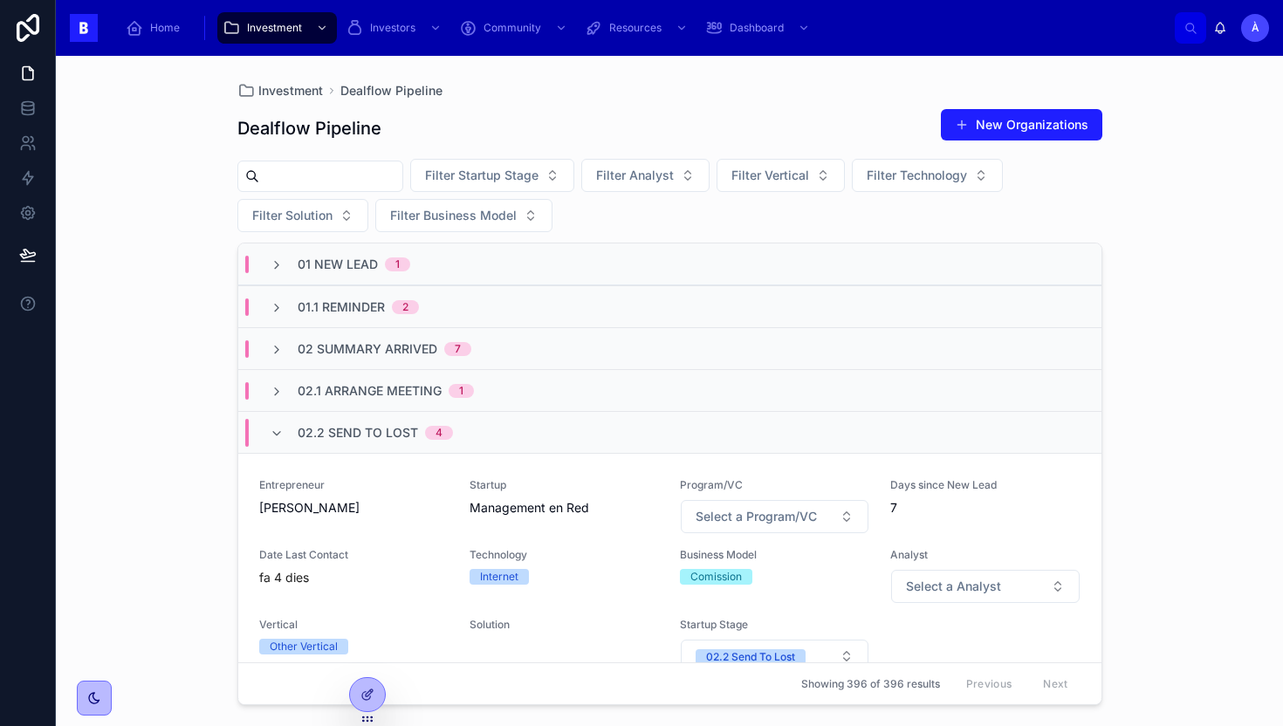
click at [515, 499] on span "Management en Red" at bounding box center [564, 507] width 189 height 17
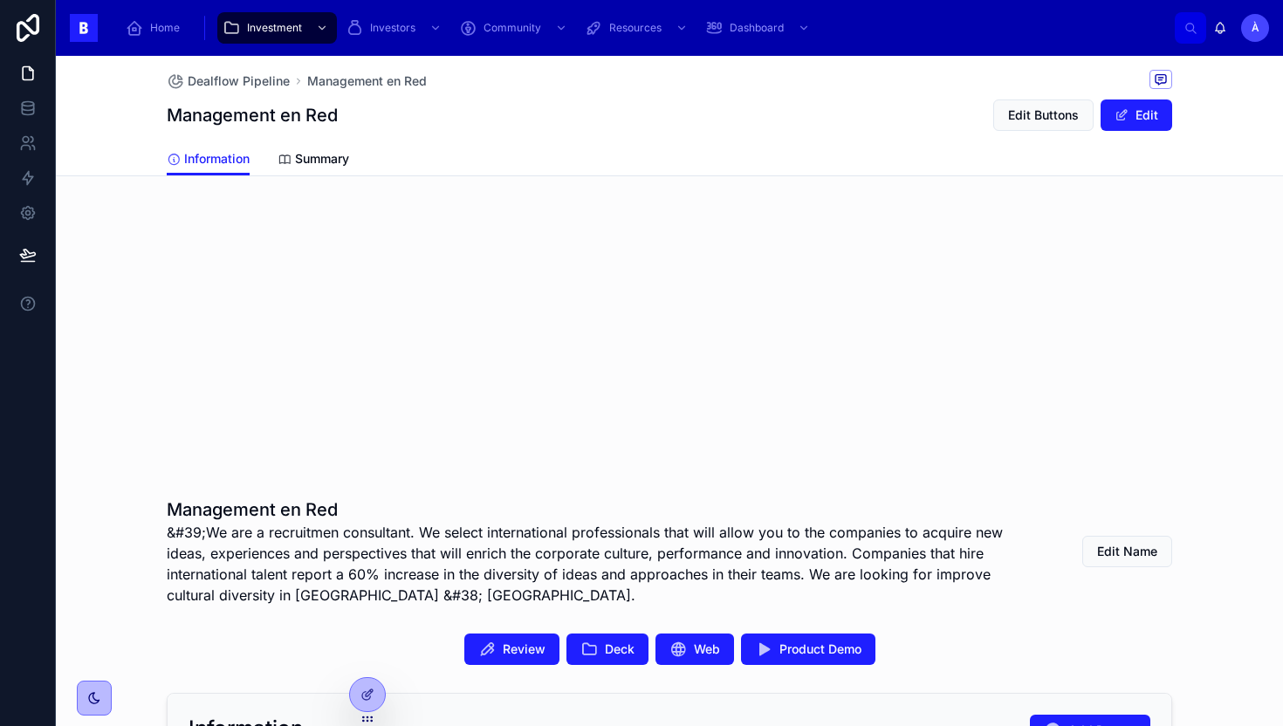
scroll to position [1252, 0]
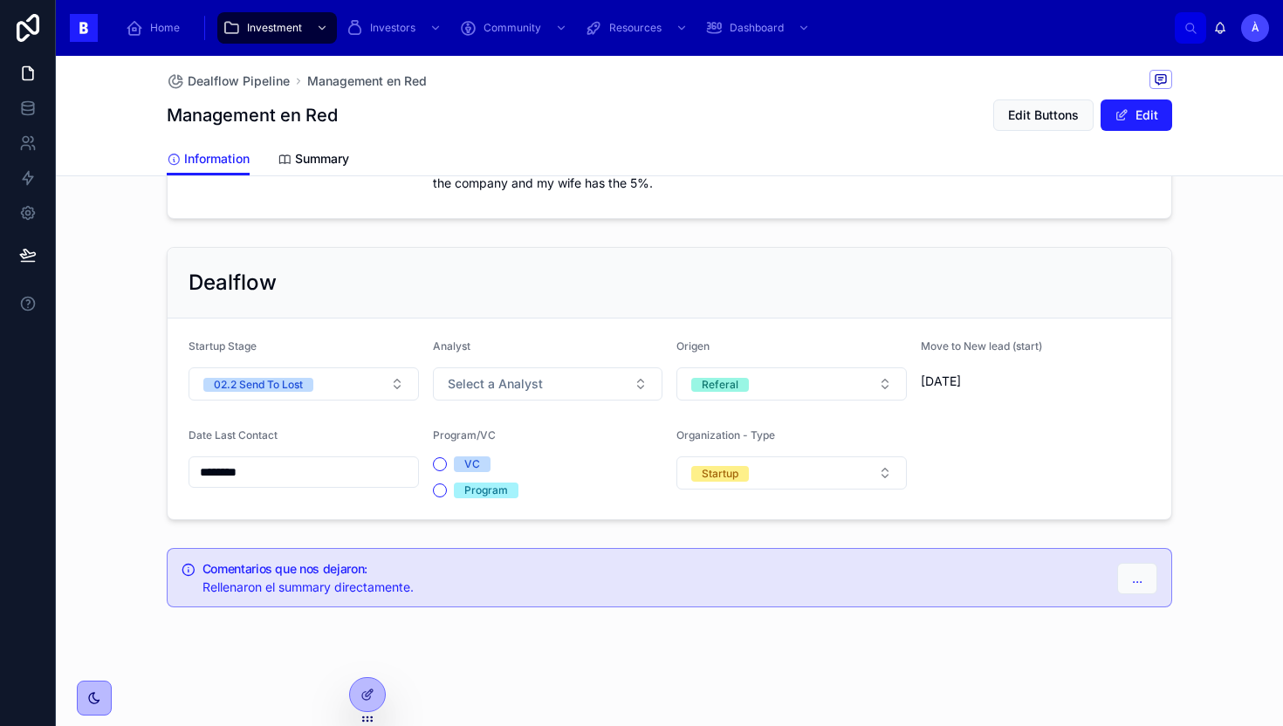
click at [290, 486] on div "********" at bounding box center [304, 472] width 230 height 31
click at [306, 463] on input "********" at bounding box center [303, 472] width 229 height 24
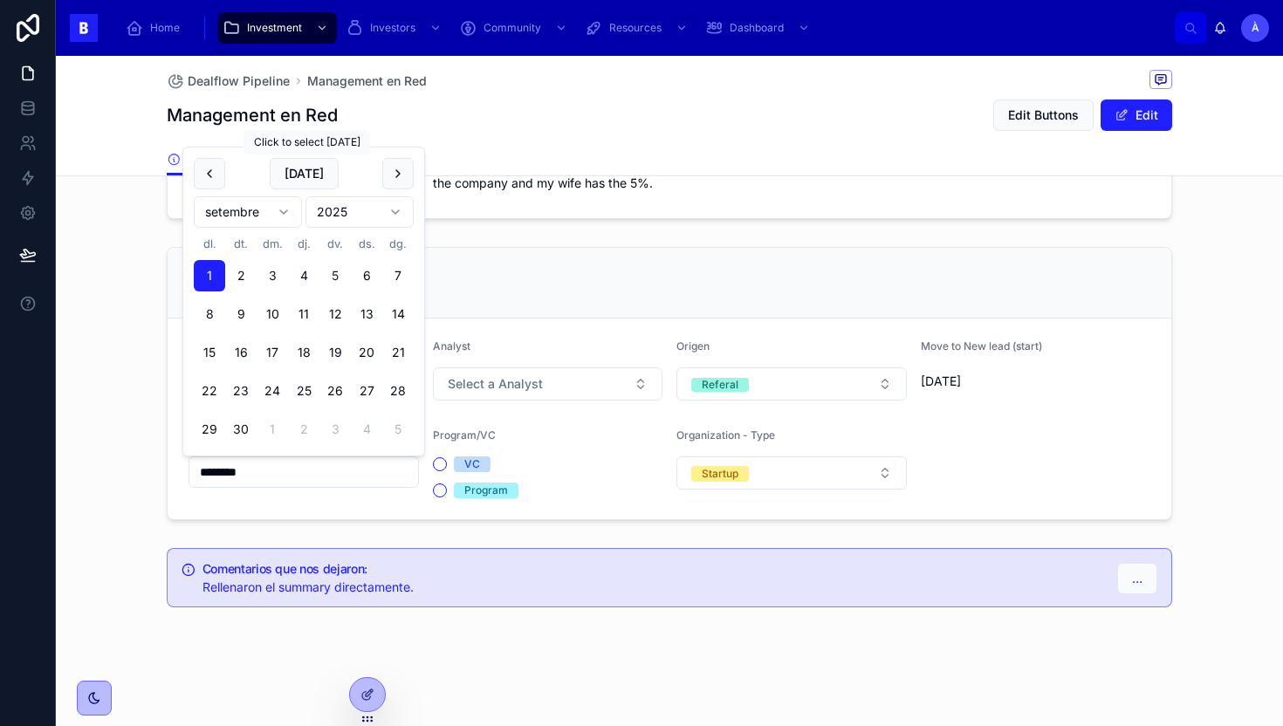
click at [314, 157] on div "[DATE] setembre 2025 dl. dt. dm. dj. dv. ds. dg. 1 2 3 4 5 6 7 8 9 10 11 12 13 …" at bounding box center [303, 302] width 241 height 308
click at [313, 167] on button "[DATE]" at bounding box center [304, 173] width 69 height 31
type input "********"
click at [117, 358] on div "Dealflow Startup Stage 02.2 Send To Lost Analyst Select a Analyst Origen Refera…" at bounding box center [669, 383] width 1227 height 287
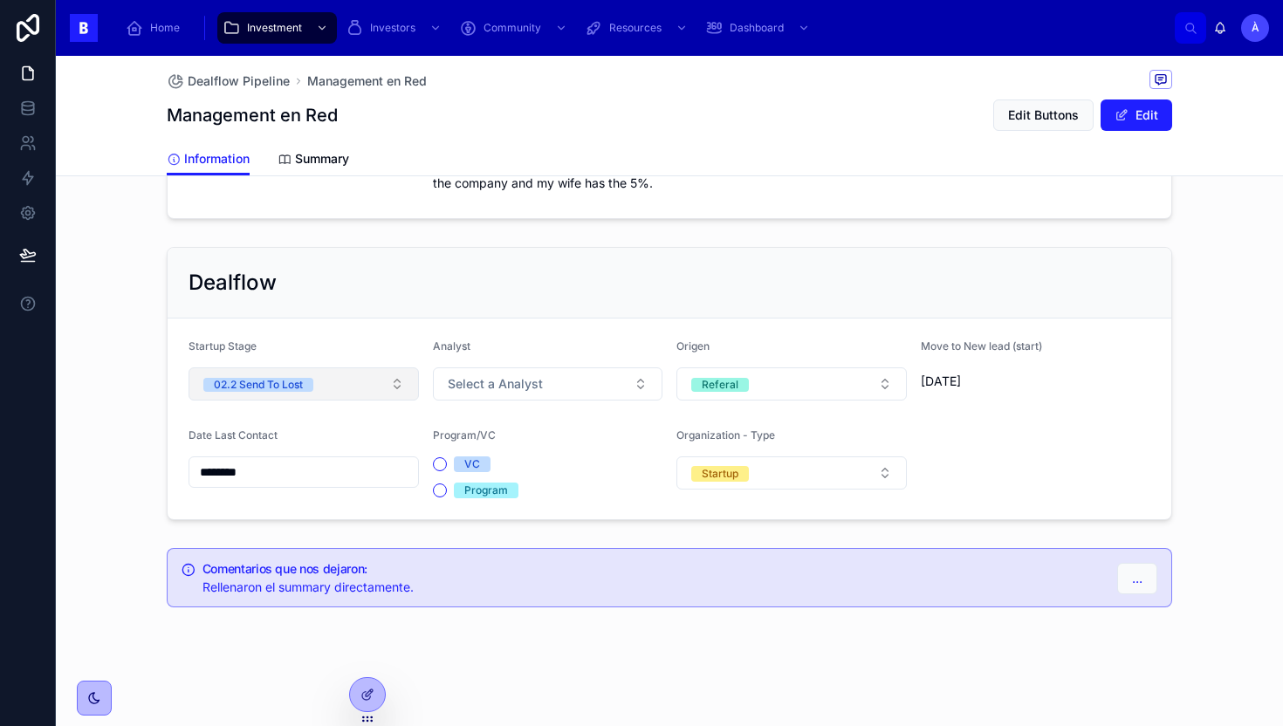
click at [222, 385] on div "02.2 Send To Lost" at bounding box center [258, 385] width 89 height 14
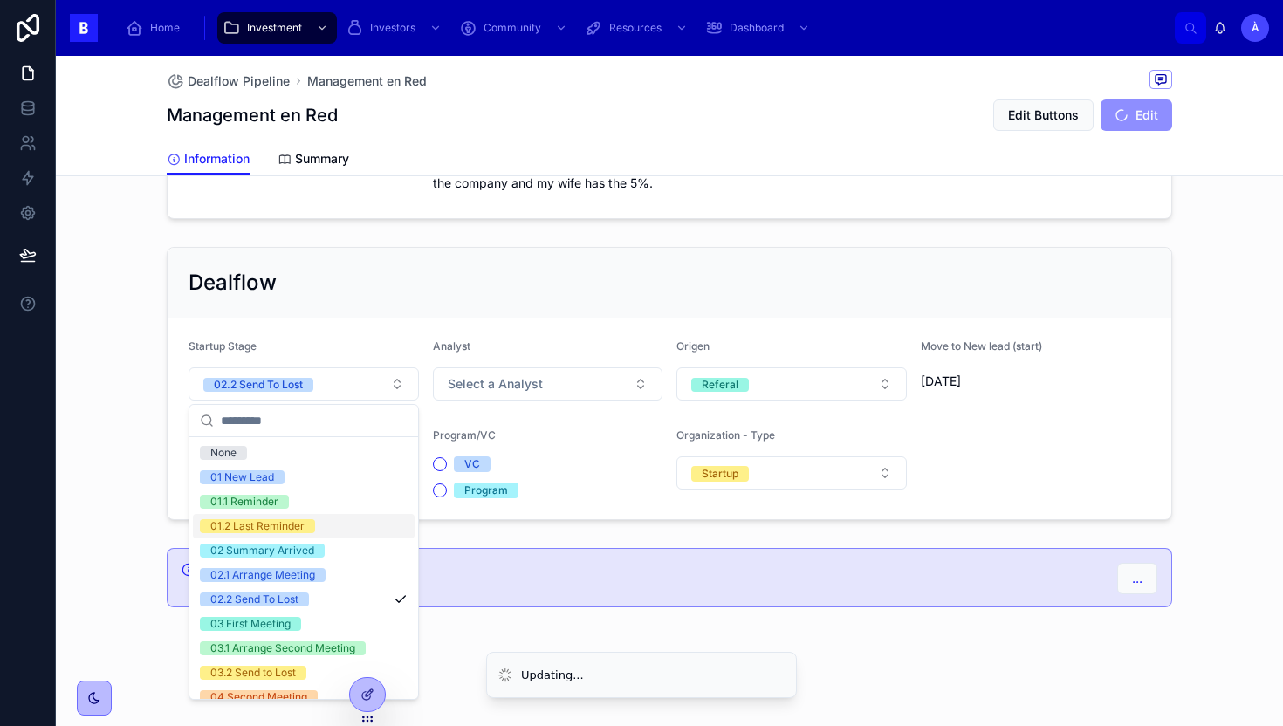
scroll to position [590, 0]
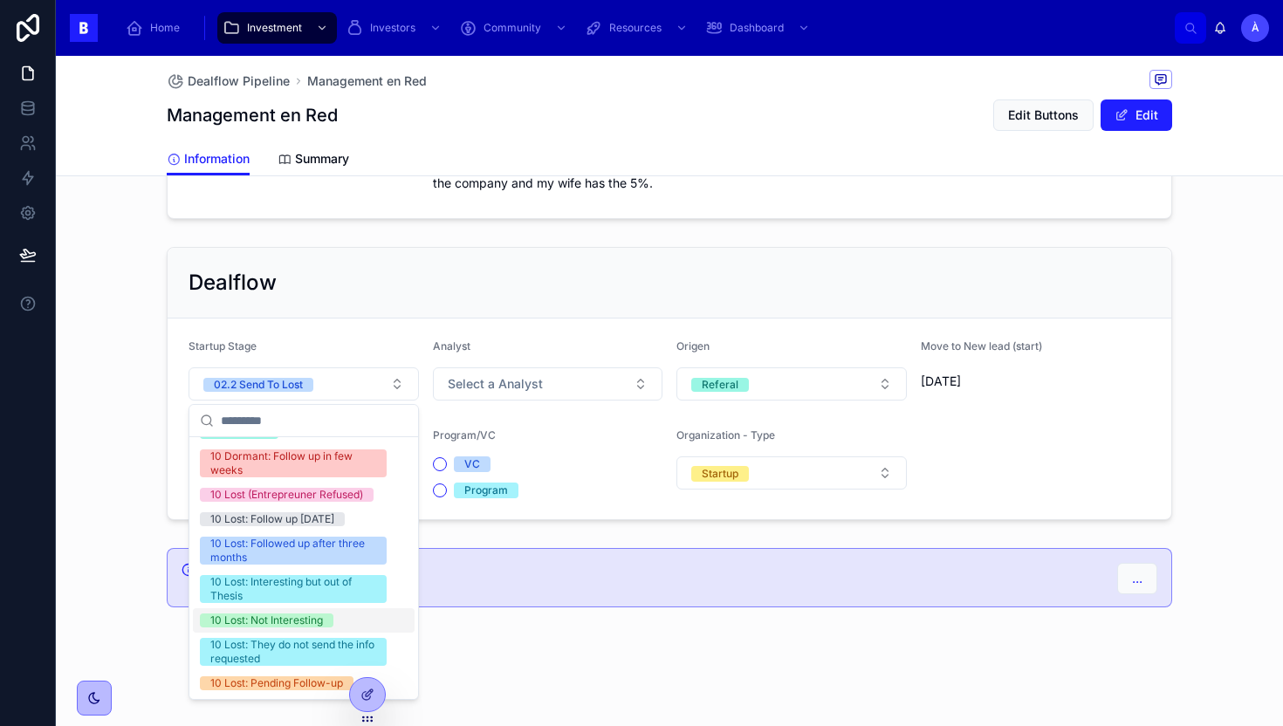
click at [246, 618] on div "10 Lost: Not Interesting" at bounding box center [266, 621] width 113 height 14
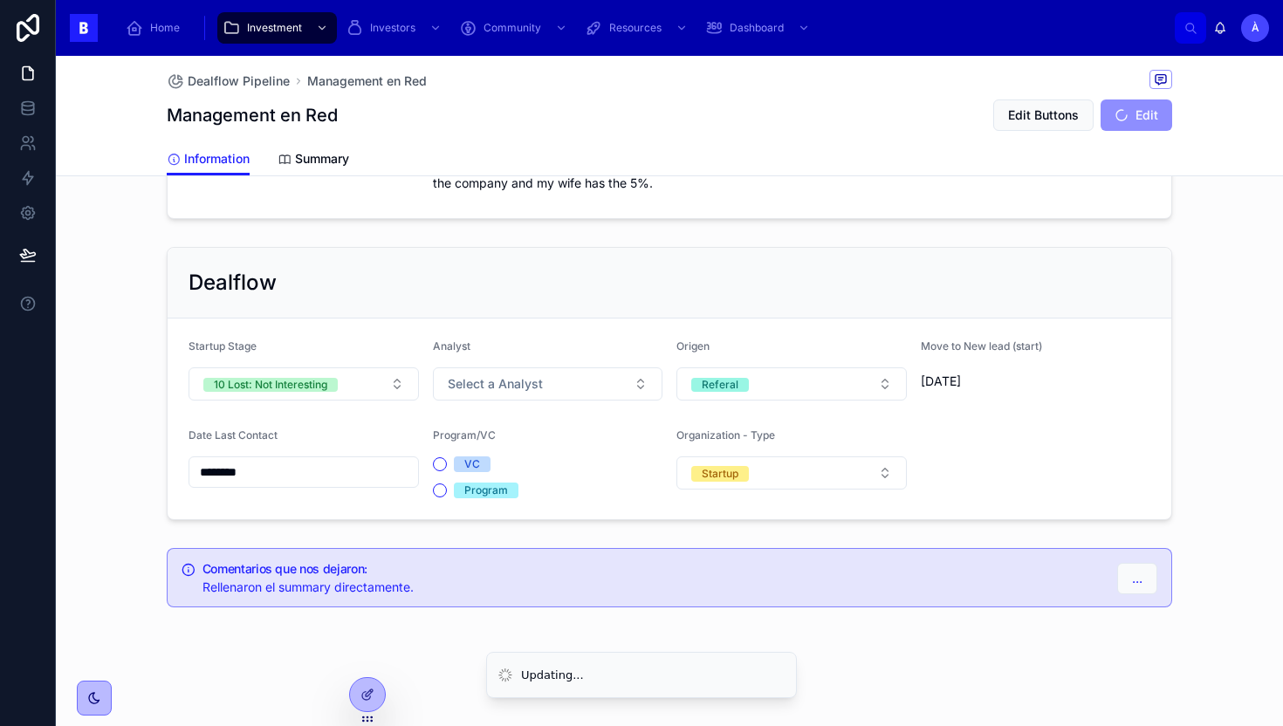
click at [466, 406] on form "Startup Stage 10 Lost: Not Interesting Analyst Select a Analyst Origen Referal …" at bounding box center [670, 419] width 1004 height 201
click at [491, 397] on button "Select a Analyst" at bounding box center [548, 383] width 230 height 33
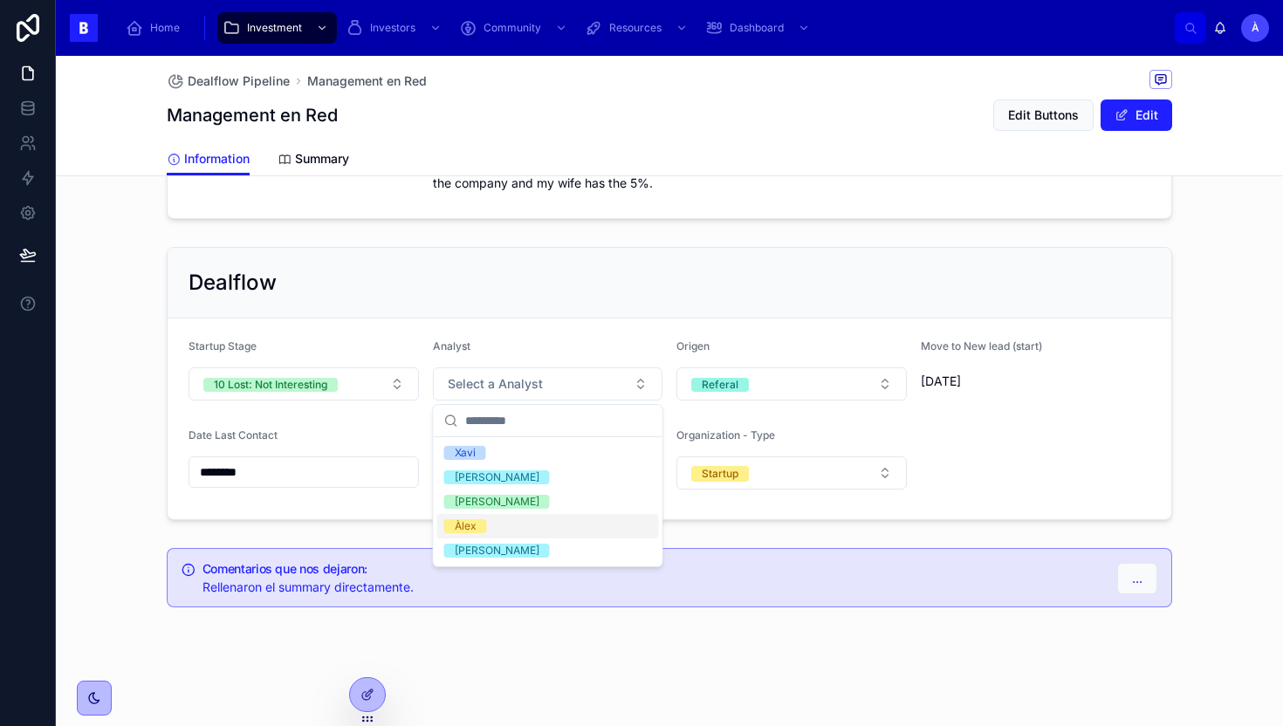
click at [474, 531] on div "Àlex" at bounding box center [466, 526] width 22 height 14
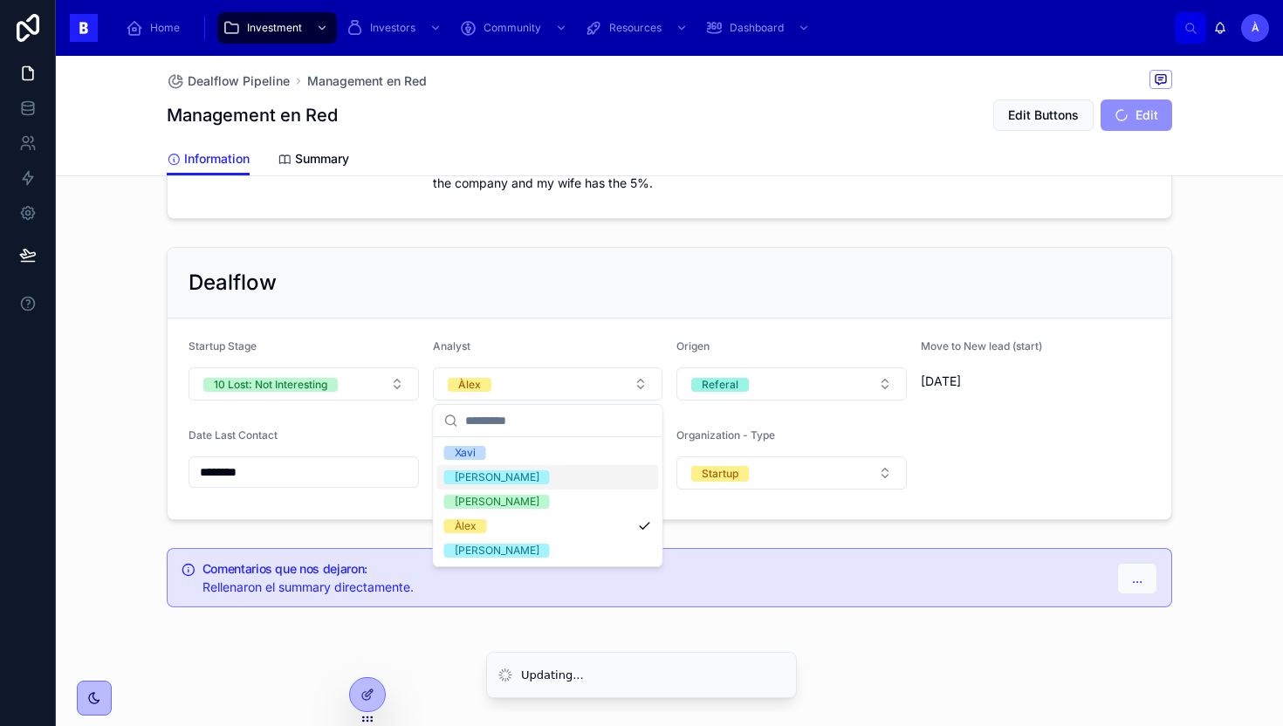
click at [529, 246] on div "Dealflow Startup Stage 10 Lost: Not Interesting Analyst Àlex Origen Referal Mov…" at bounding box center [669, 383] width 1027 height 287
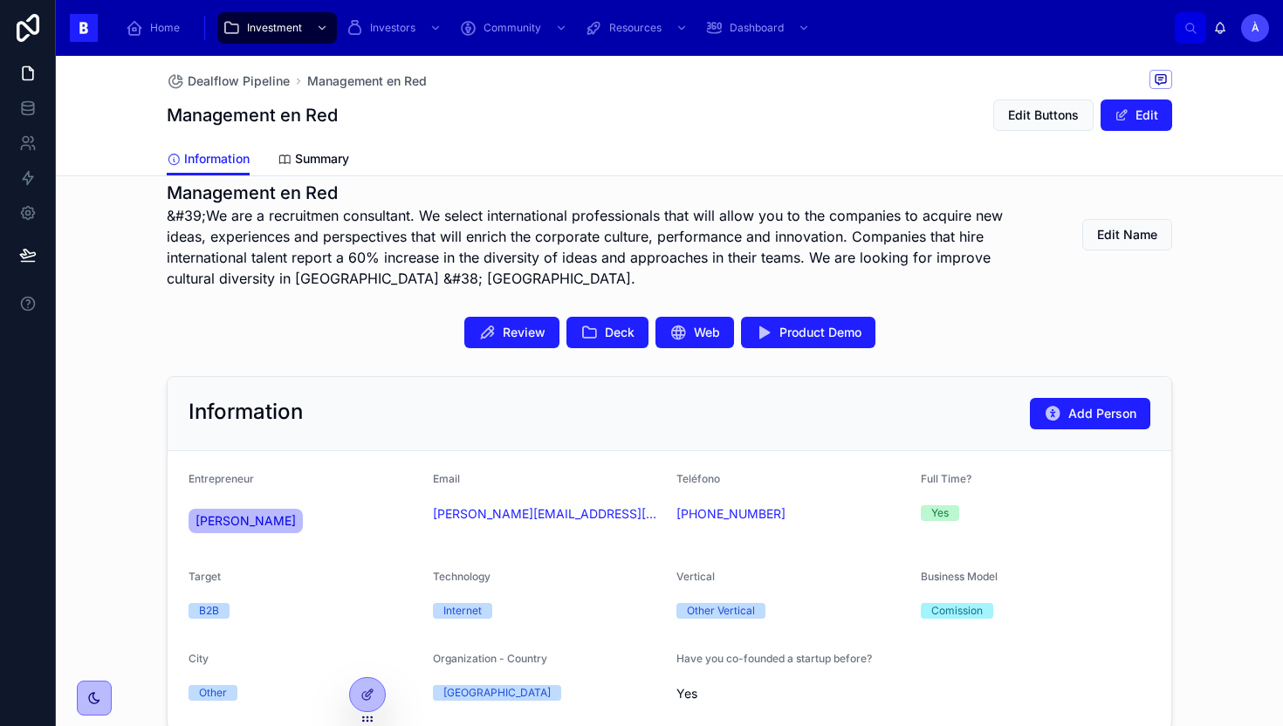
scroll to position [318, 0]
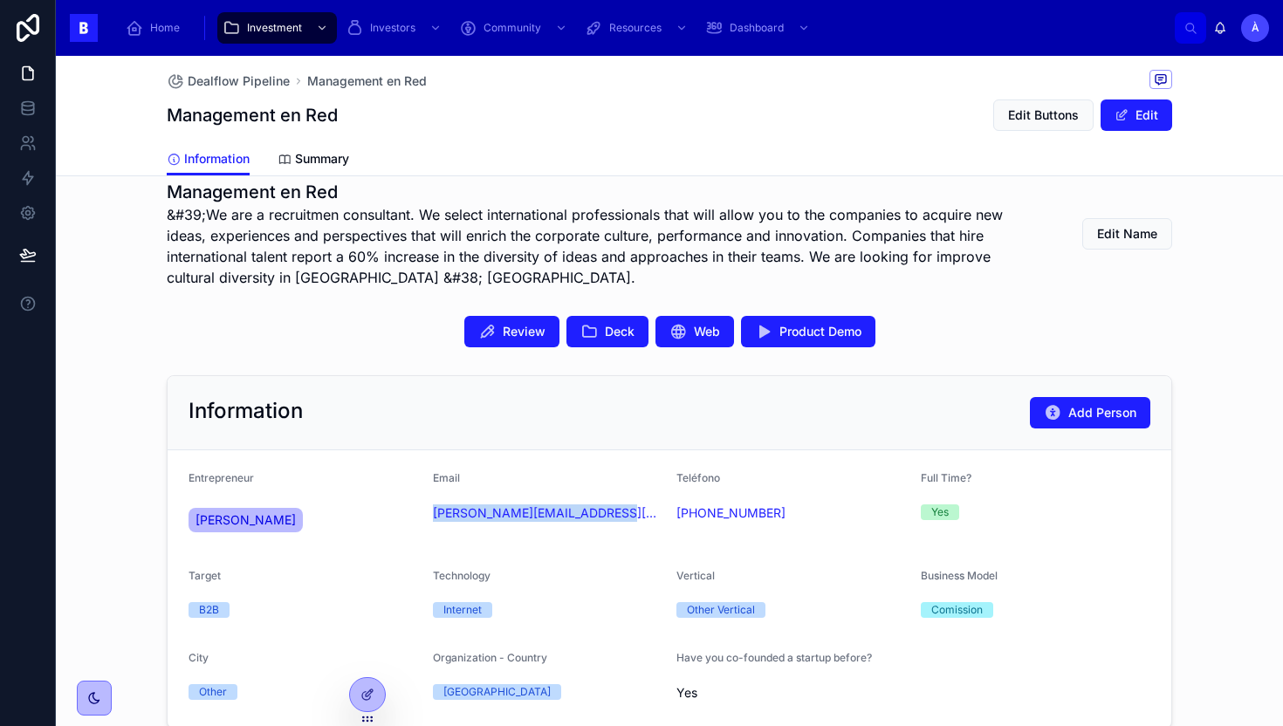
drag, startPoint x: 529, startPoint y: 547, endPoint x: 429, endPoint y: 518, distance: 104.7
click at [429, 518] on form "Entrepreneur [PERSON_NAME] Email [PERSON_NAME][EMAIL_ADDRESS][DOMAIN_NAME] Telé…" at bounding box center [670, 589] width 1004 height 278
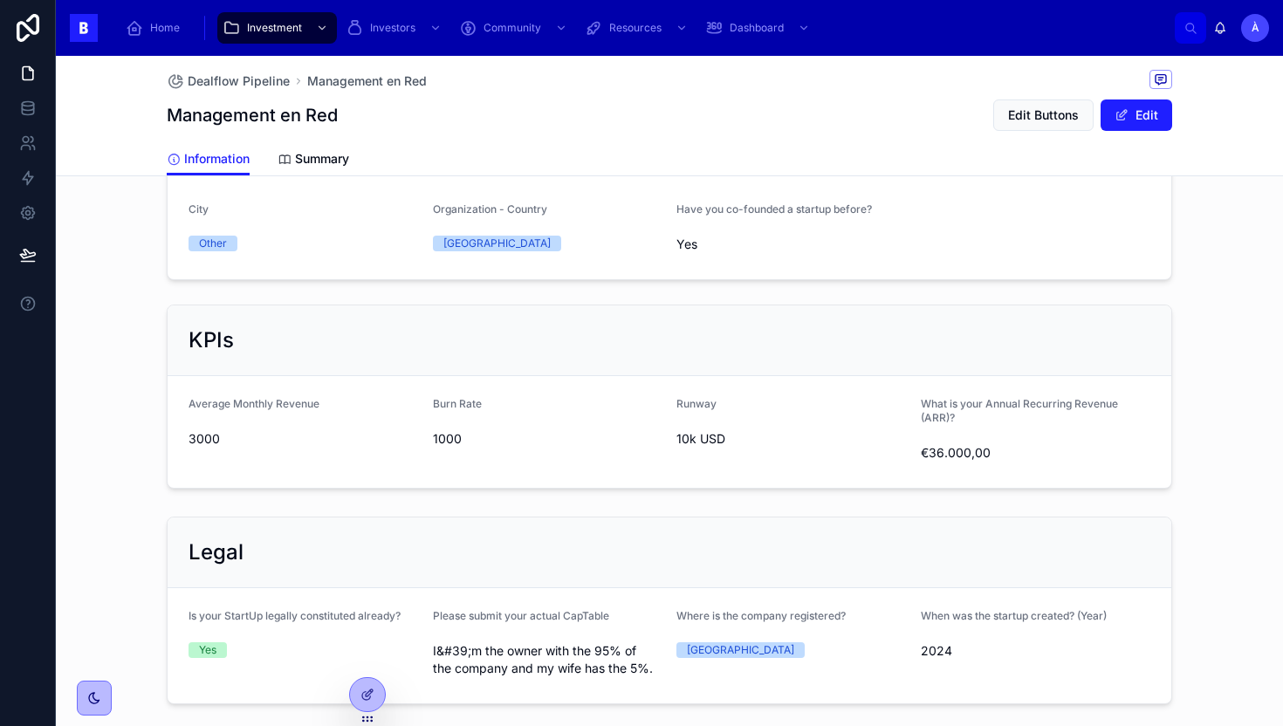
scroll to position [1252, 0]
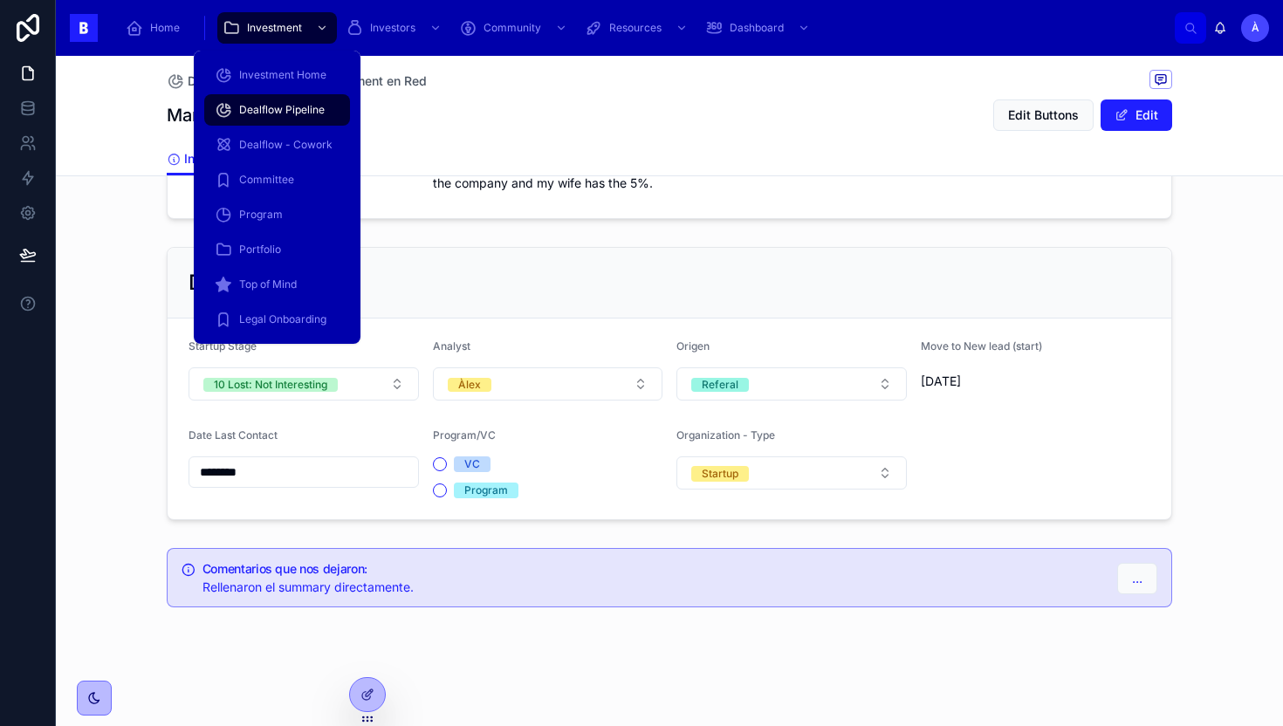
click at [294, 98] on div "Dealflow Pipeline" at bounding box center [277, 110] width 125 height 28
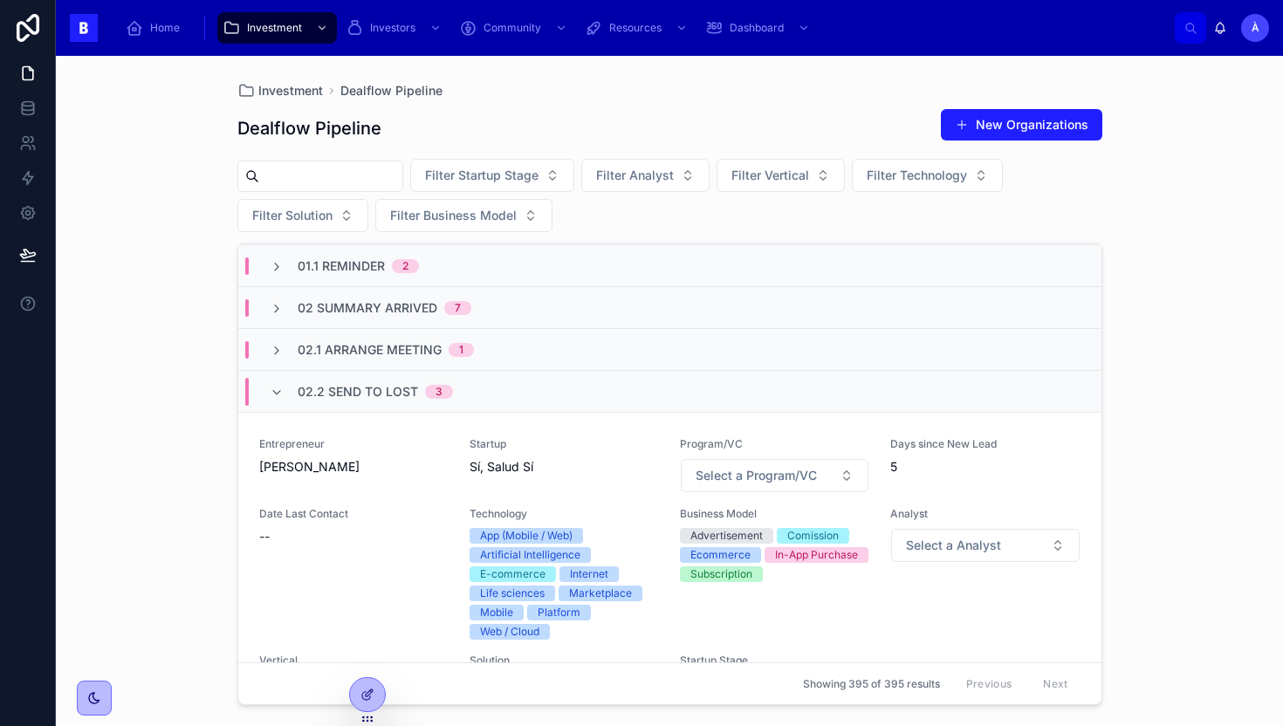
scroll to position [51, 0]
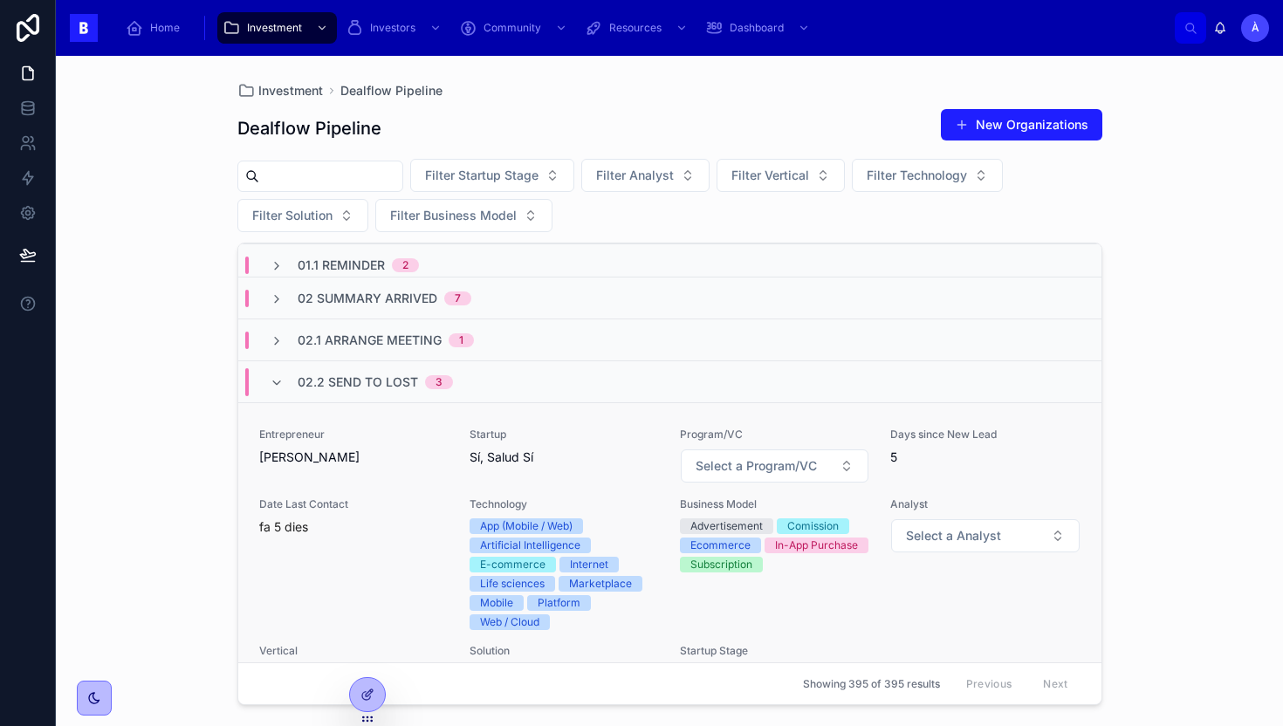
click at [490, 452] on span "Sí, Salud Sí" at bounding box center [564, 457] width 189 height 17
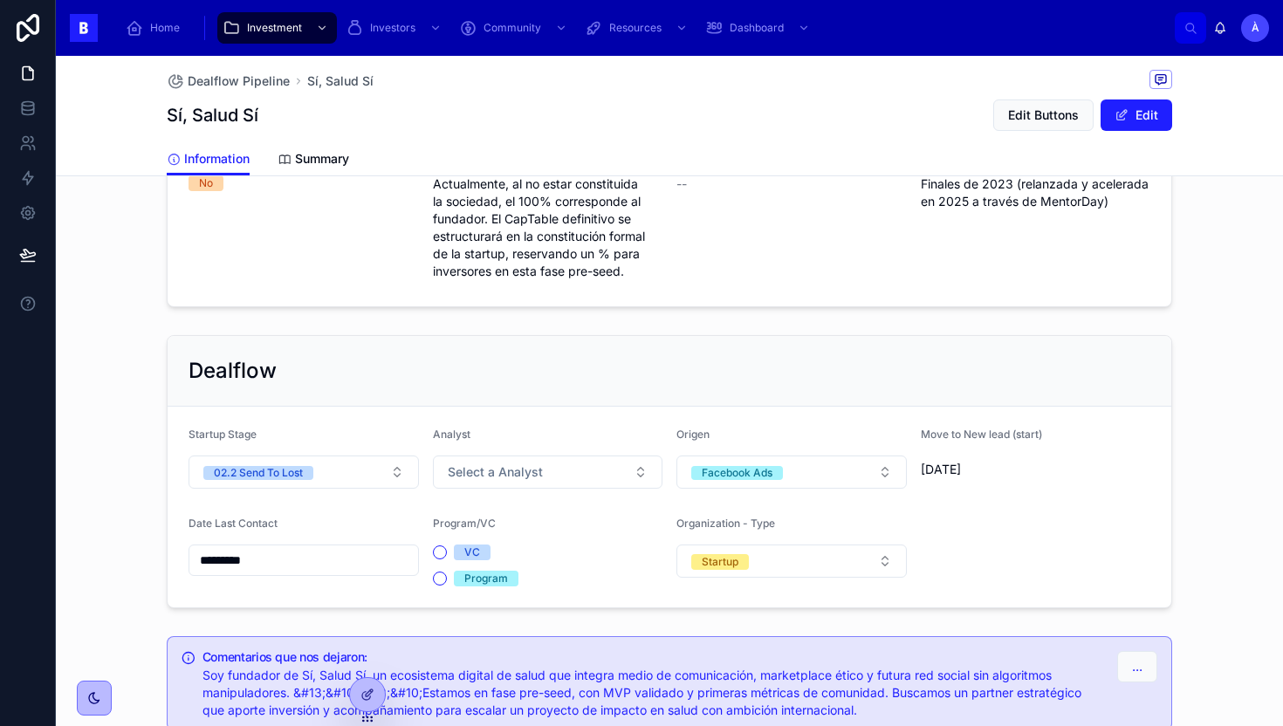
scroll to position [1395, 0]
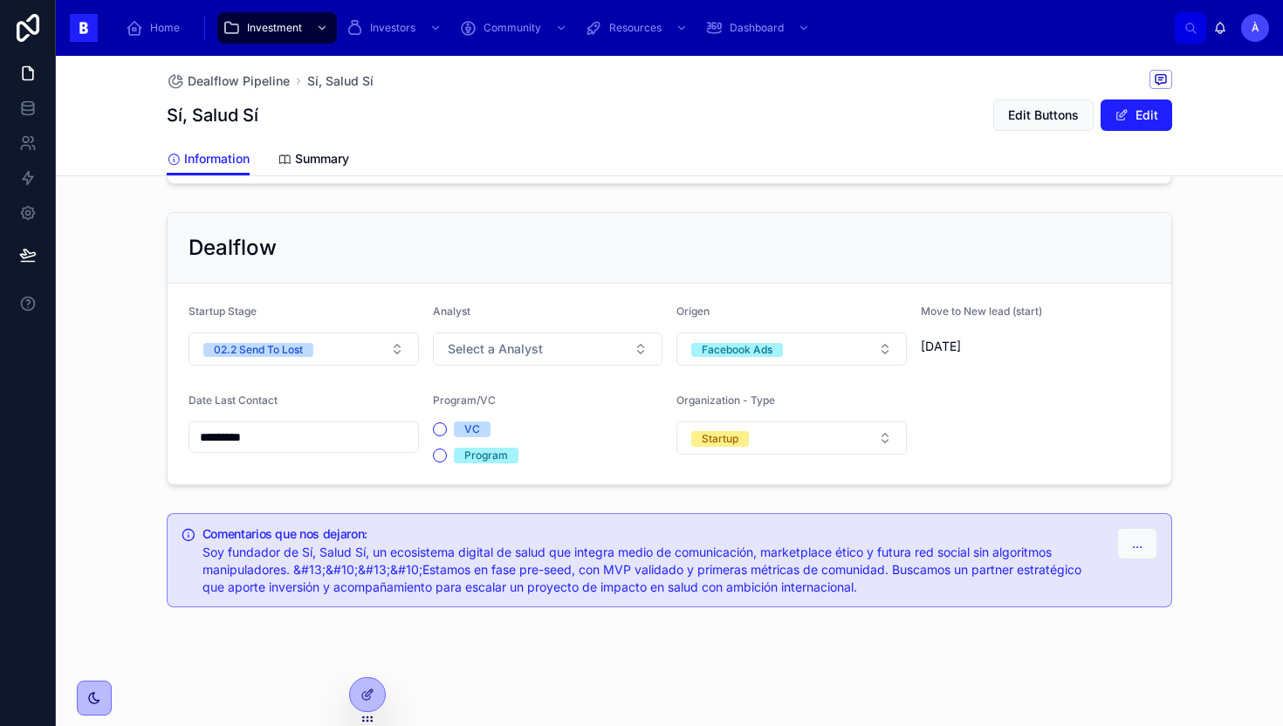
click at [294, 453] on div "Date Last Contact *********" at bounding box center [304, 429] width 230 height 70
click at [306, 442] on input "*********" at bounding box center [303, 437] width 229 height 24
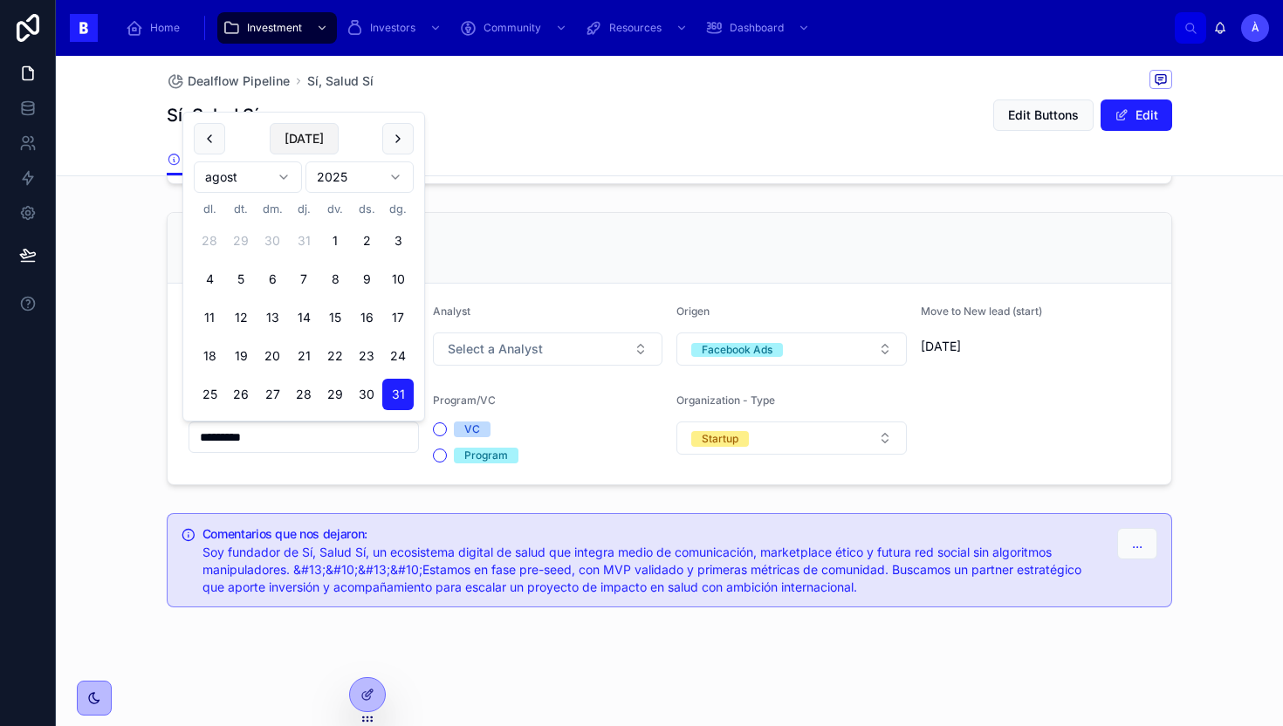
click at [303, 141] on button "[DATE]" at bounding box center [304, 138] width 69 height 31
type input "********"
click at [49, 428] on div at bounding box center [28, 363] width 56 height 726
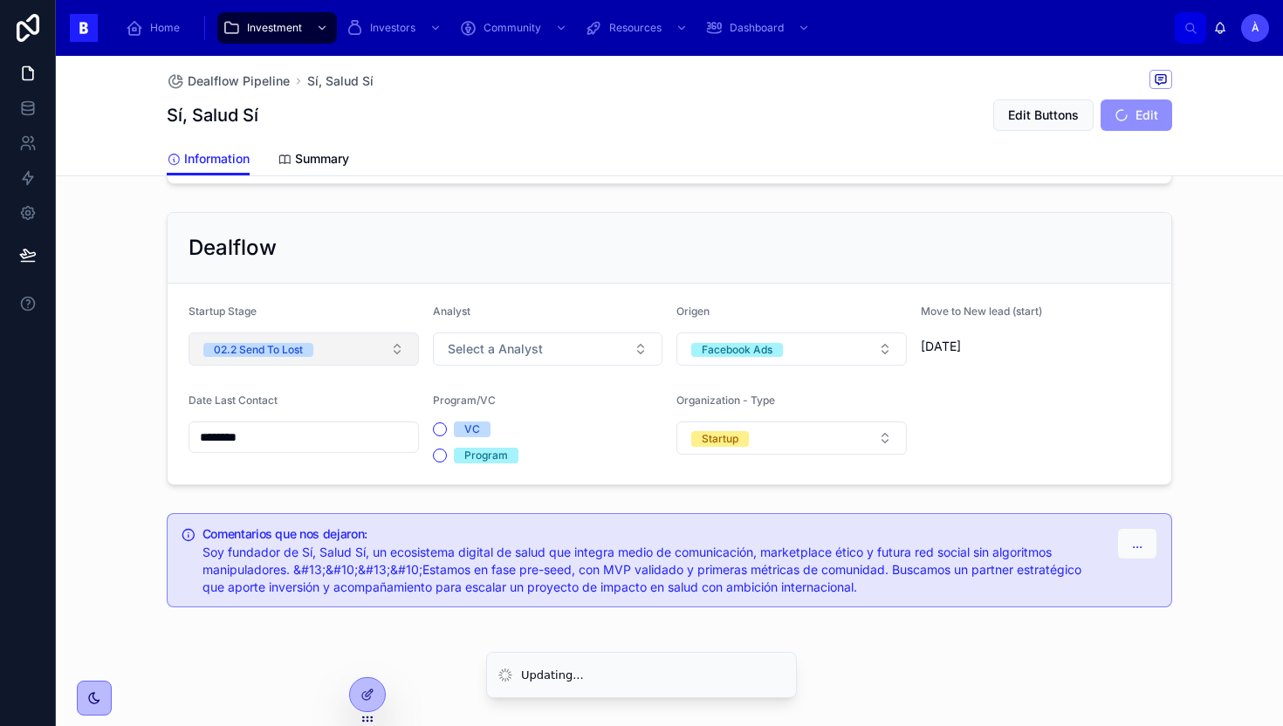
click at [279, 353] on div "02.2 Send To Lost" at bounding box center [258, 350] width 89 height 14
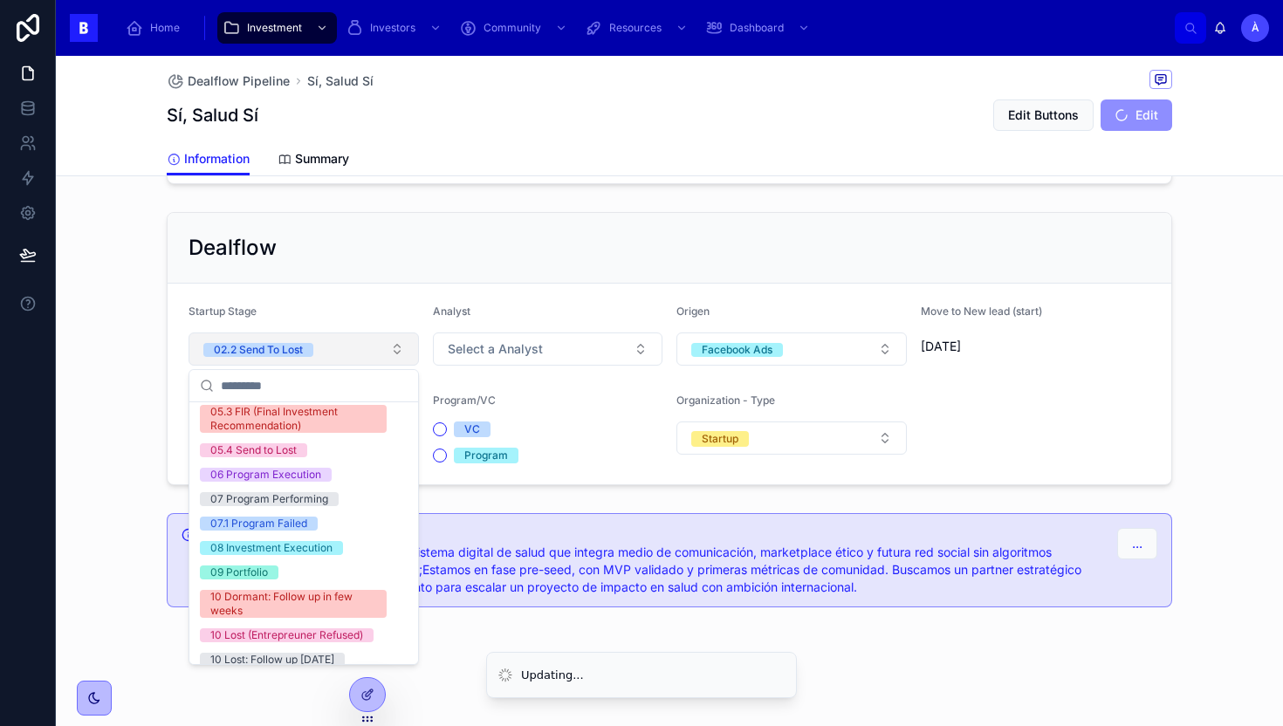
scroll to position [590, 0]
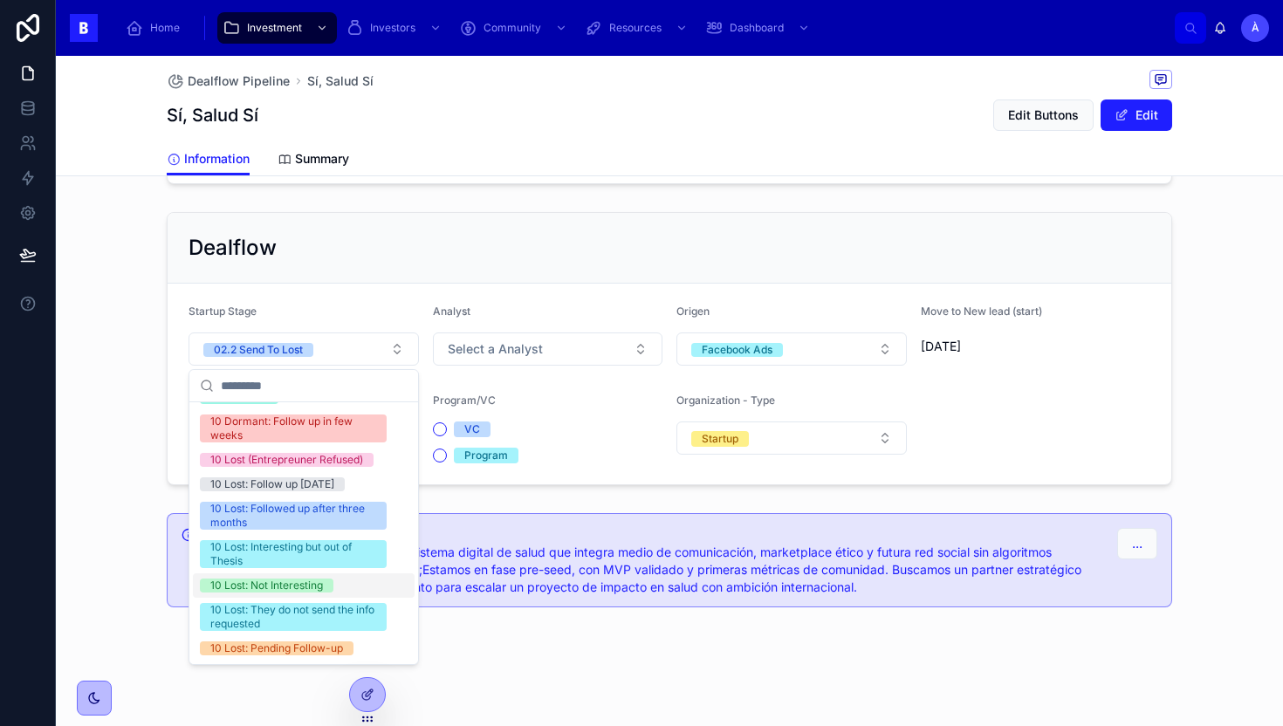
click at [259, 577] on div "10 Lost: Not Interesting" at bounding box center [304, 585] width 222 height 24
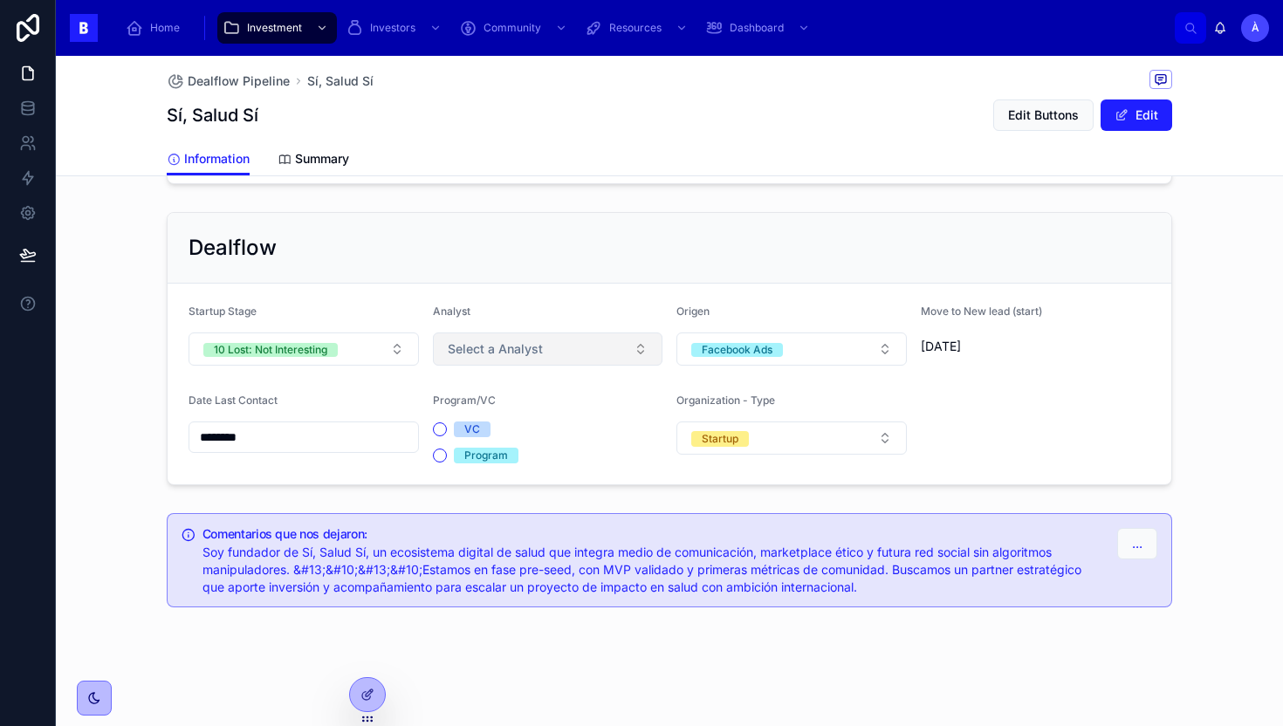
click at [542, 357] on button "Select a Analyst" at bounding box center [548, 349] width 230 height 33
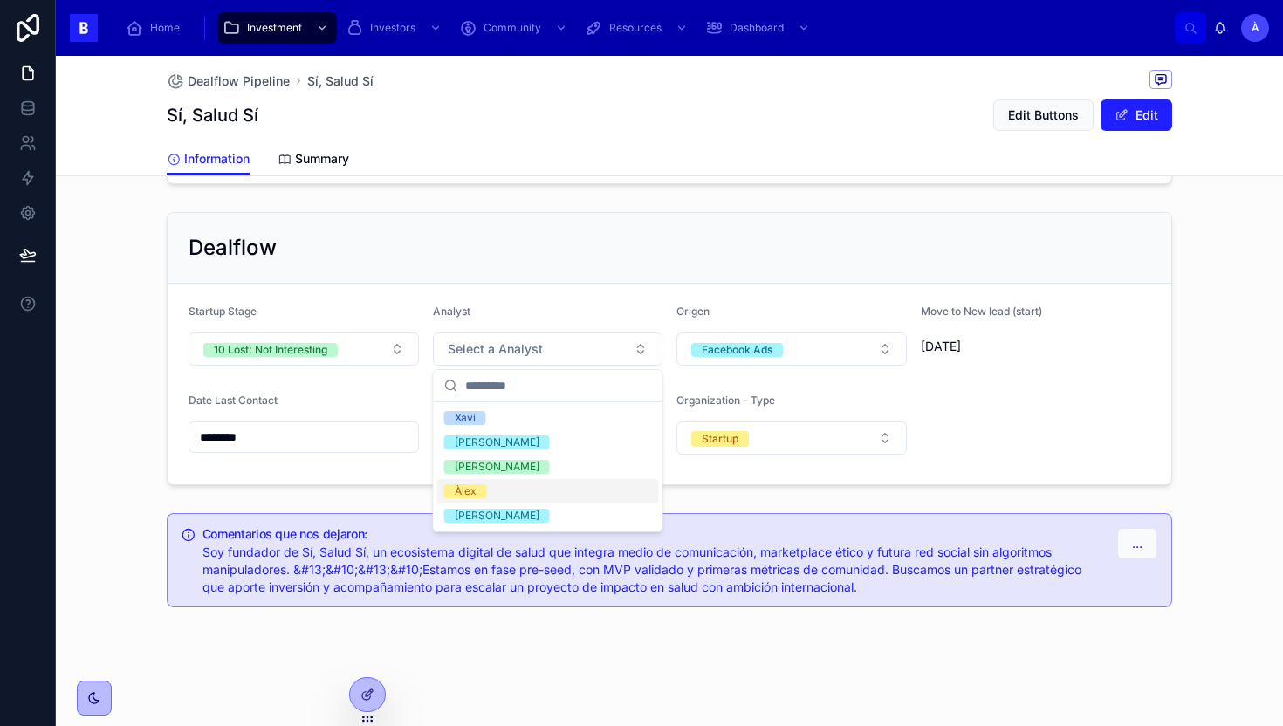
click at [475, 484] on div "Àlex" at bounding box center [466, 491] width 22 height 14
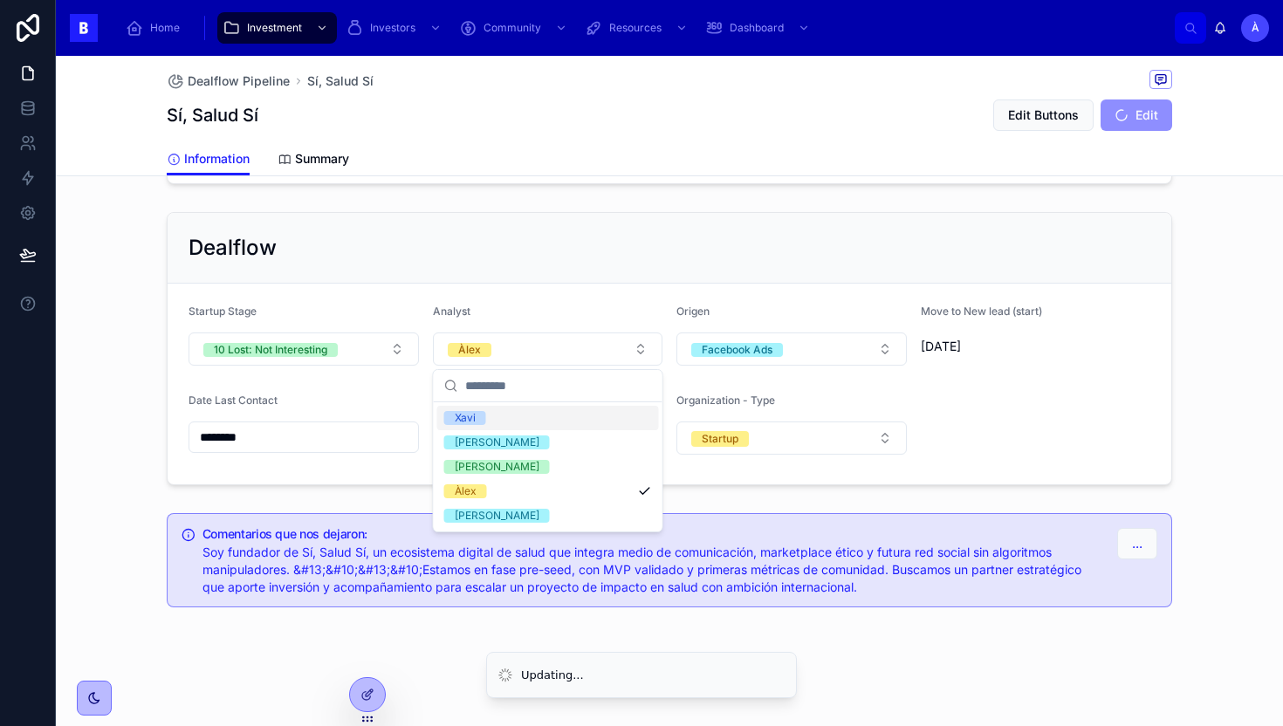
click at [475, 239] on div "Dealflow" at bounding box center [670, 248] width 962 height 28
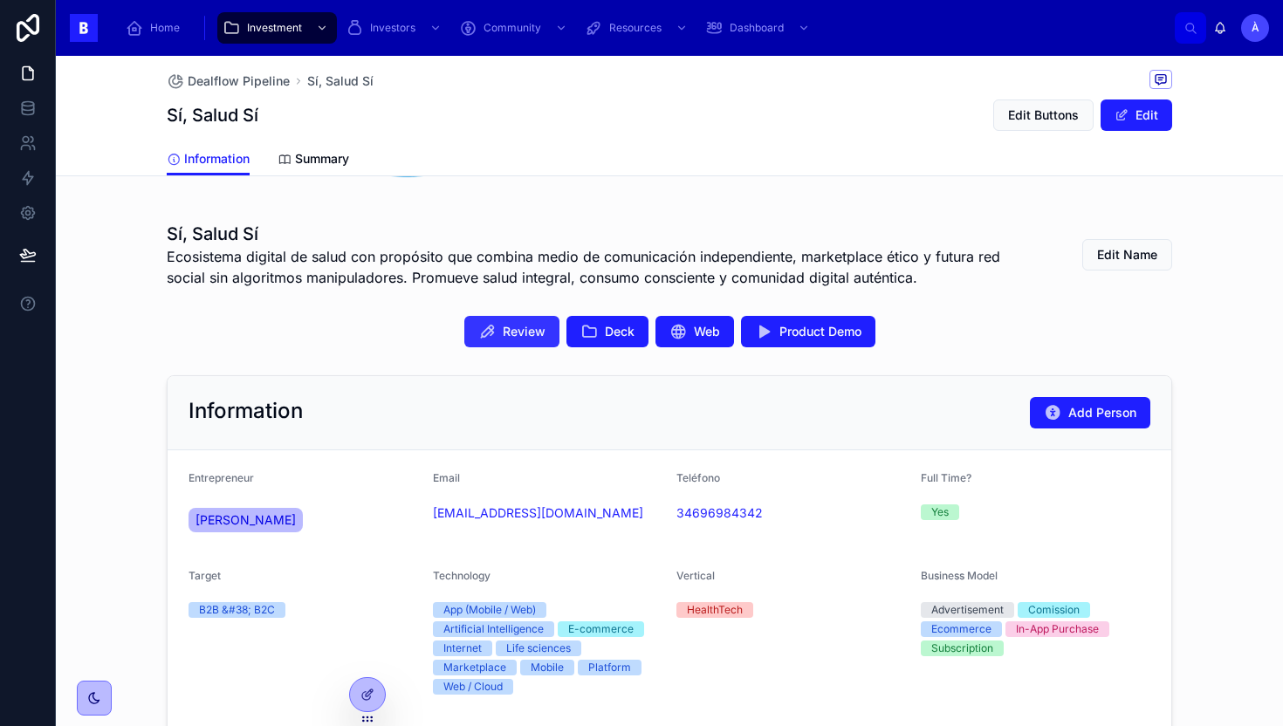
scroll to position [306, 0]
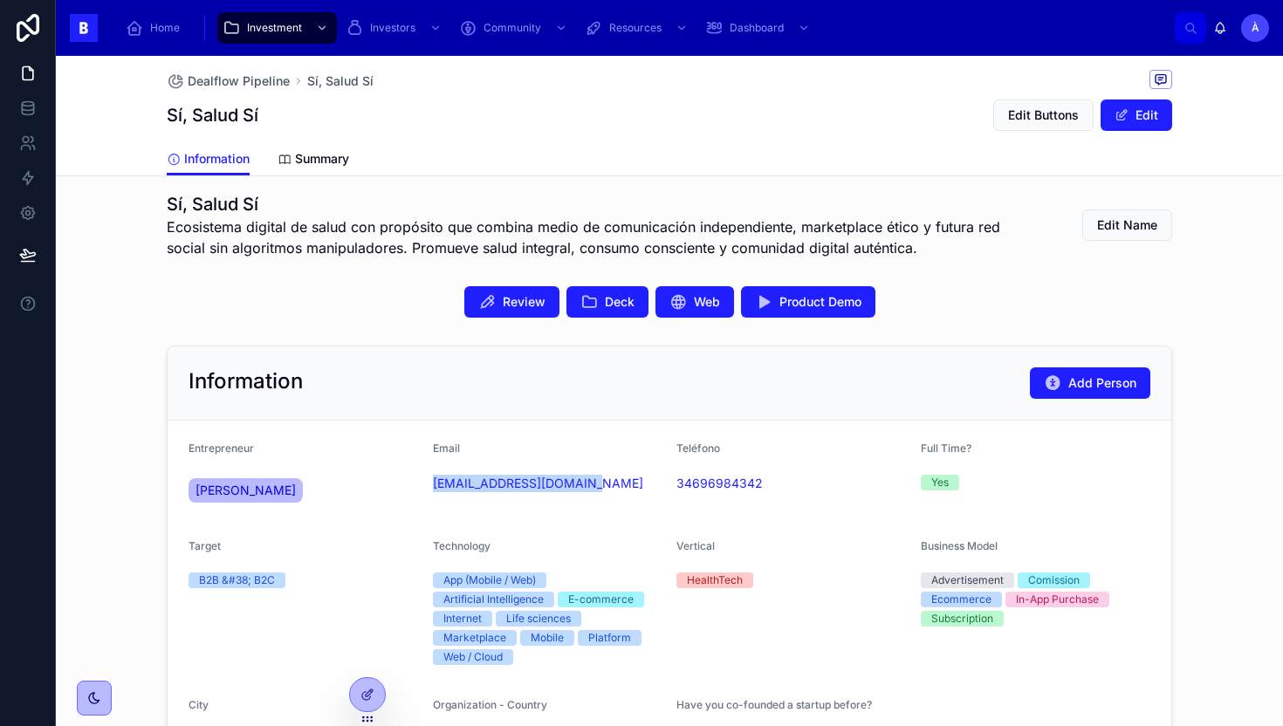
drag, startPoint x: 560, startPoint y: 513, endPoint x: 429, endPoint y: 487, distance: 133.5
click at [429, 486] on form "Entrepreneur [PERSON_NAME] Email [EMAIL_ADDRESS][DOMAIN_NAME] Teléfono [PHONE_N…" at bounding box center [670, 598] width 1004 height 354
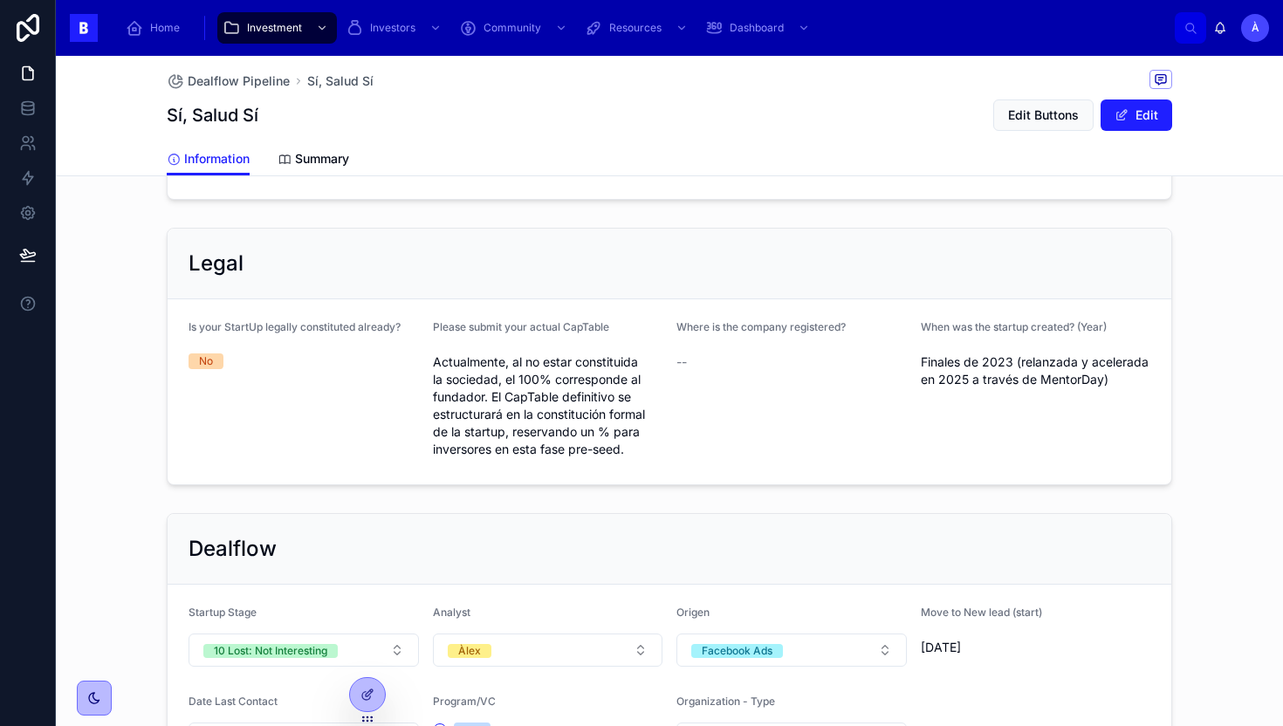
scroll to position [1395, 0]
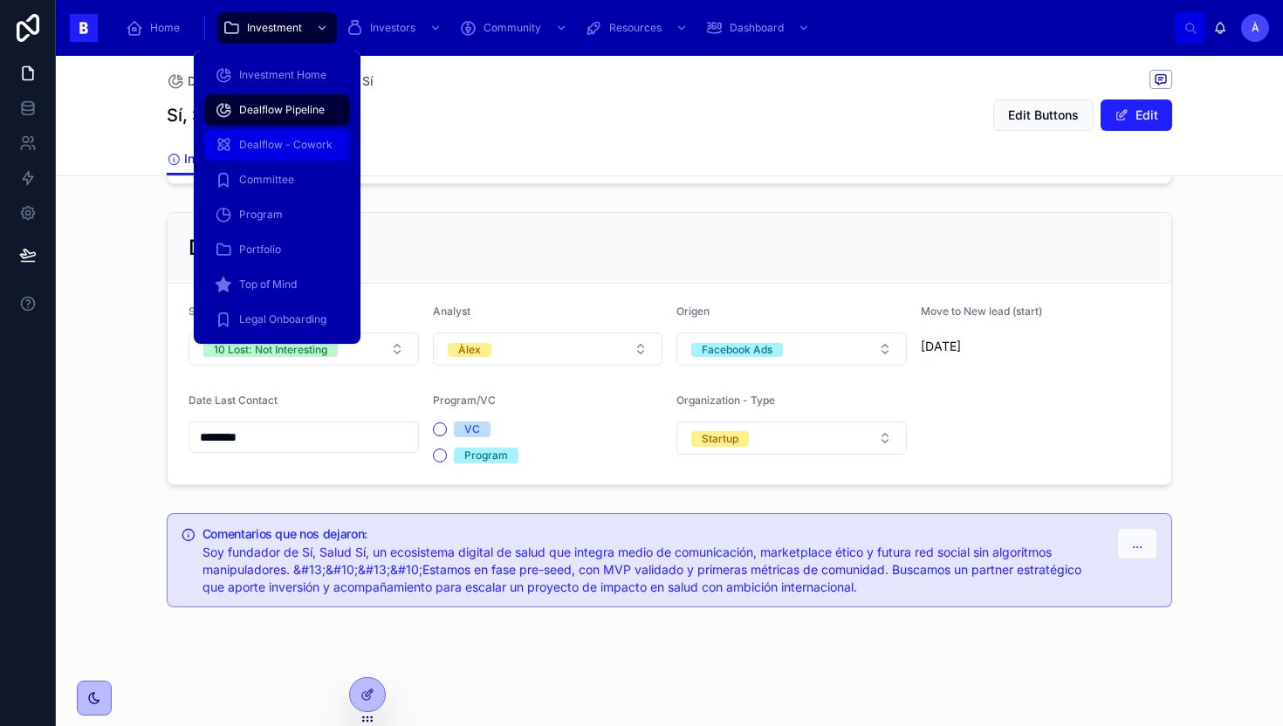
click at [281, 117] on div "Dealflow Pipeline" at bounding box center [277, 110] width 125 height 28
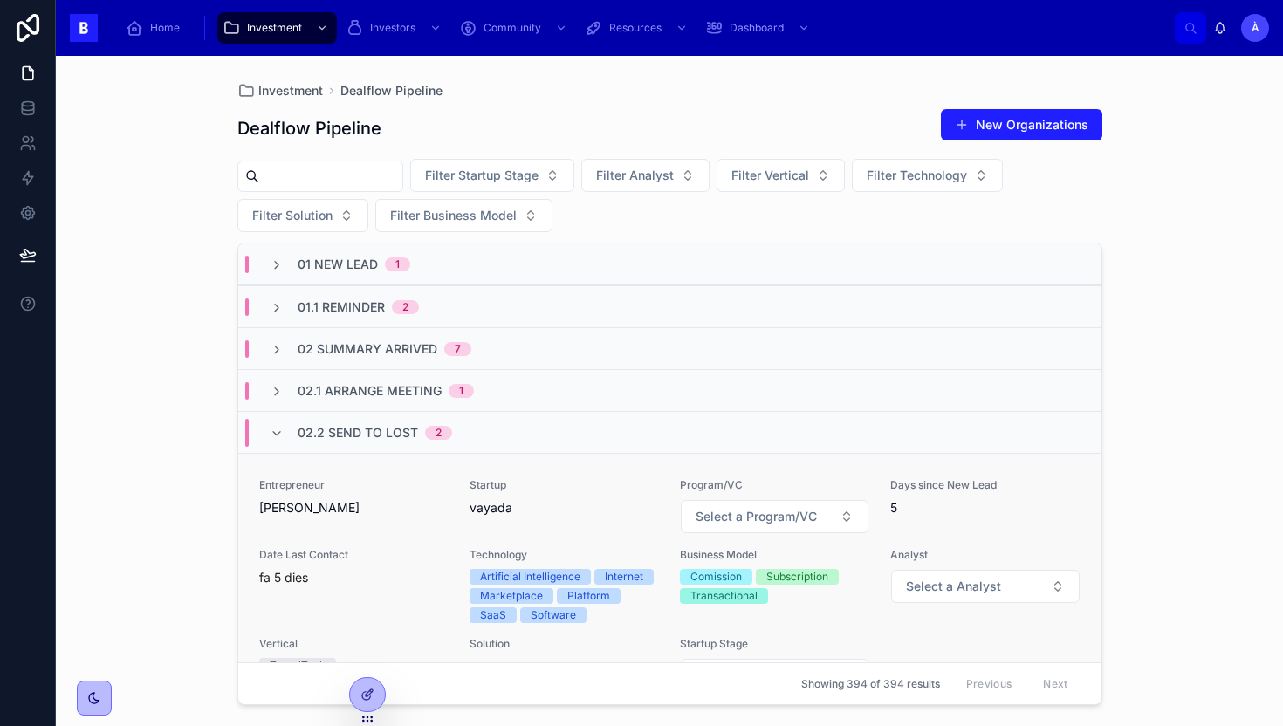
click at [488, 496] on div "Startup [PERSON_NAME]" at bounding box center [564, 497] width 189 height 38
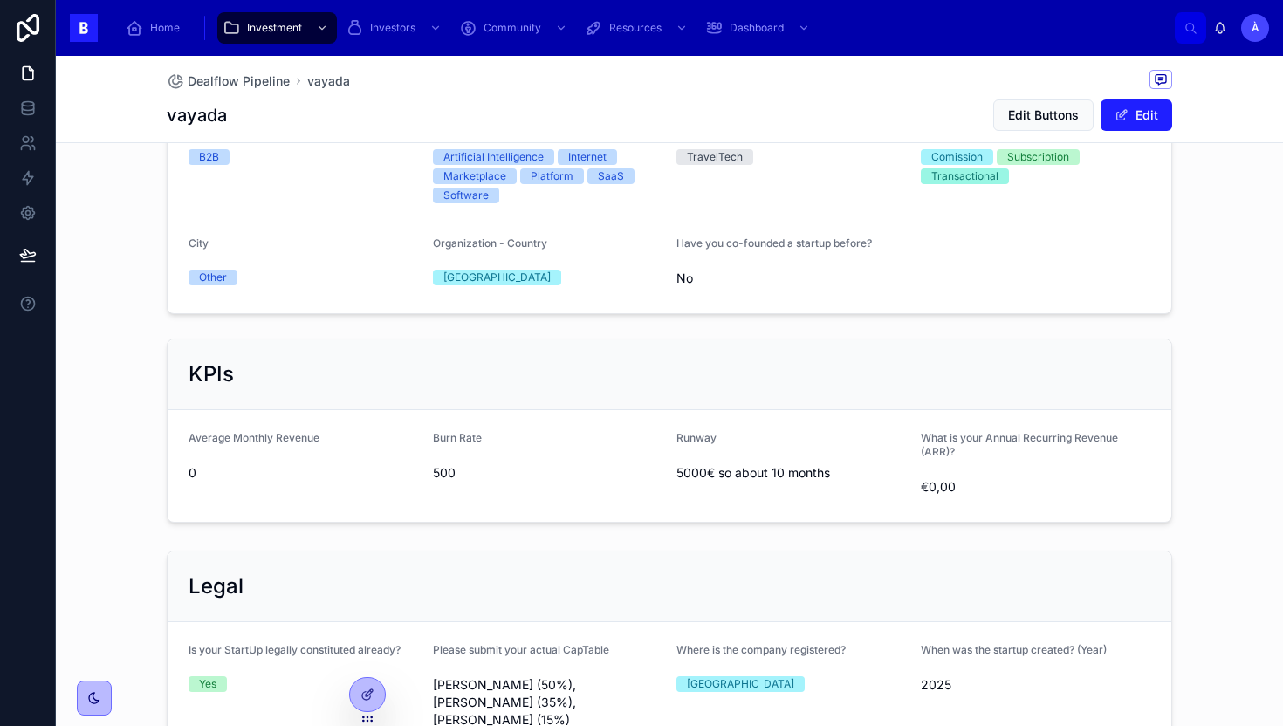
scroll to position [1258, 0]
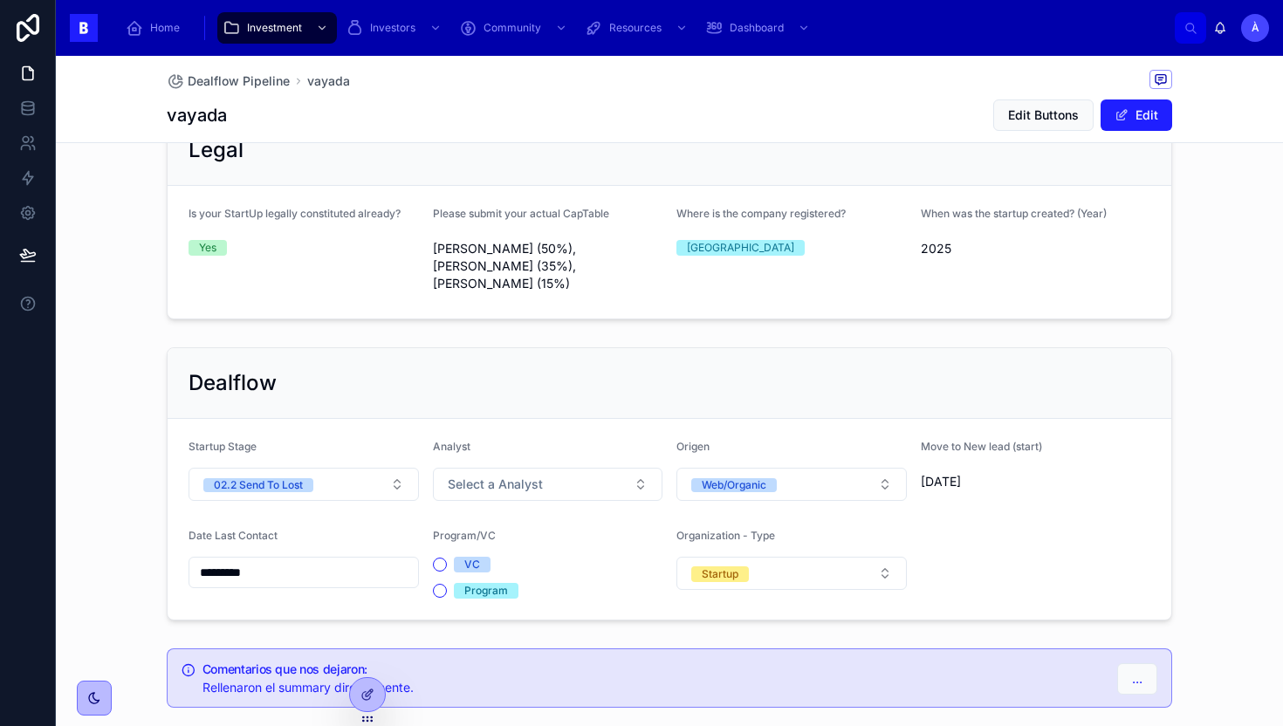
click at [299, 567] on input "*********" at bounding box center [303, 572] width 229 height 24
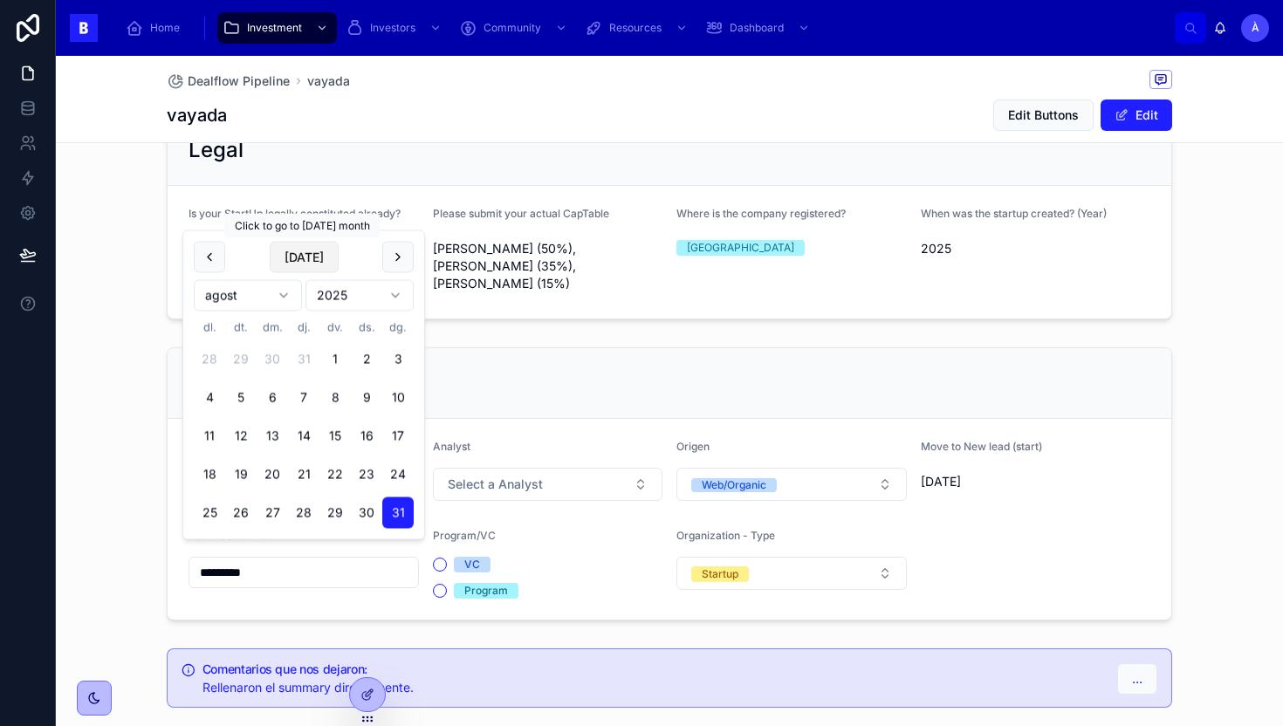
click at [311, 258] on button "[DATE]" at bounding box center [304, 257] width 69 height 31
type input "********"
click at [134, 391] on div "Dealflow Startup Stage 02.2 Send To Lost Analyst Select a Analyst Origen Web/Or…" at bounding box center [669, 483] width 1227 height 287
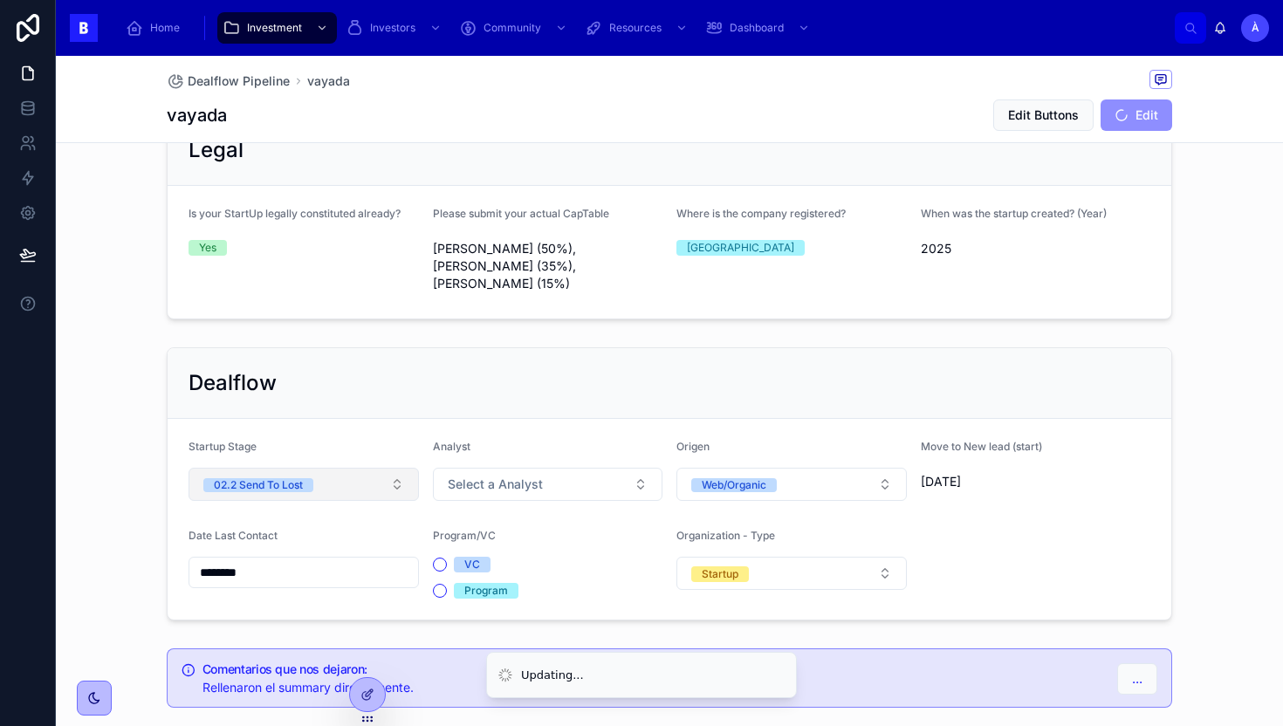
click at [292, 478] on div "02.2 Send To Lost" at bounding box center [258, 485] width 89 height 14
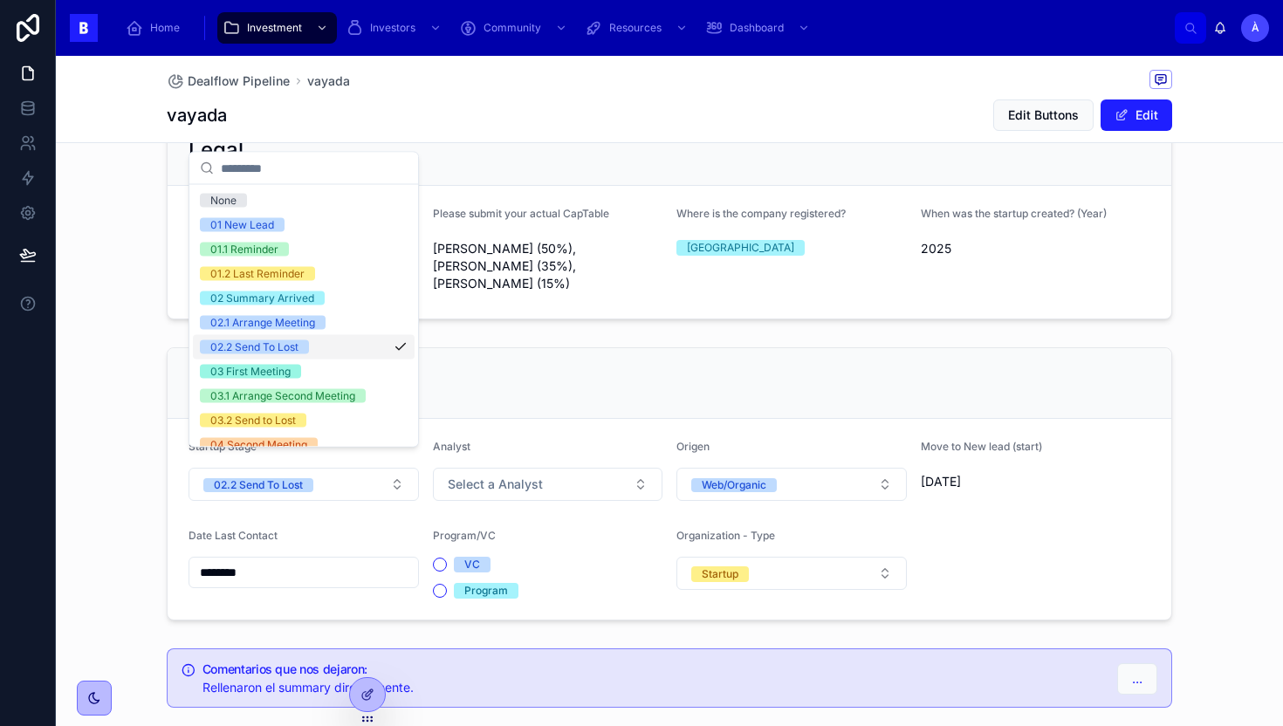
scroll to position [590, 0]
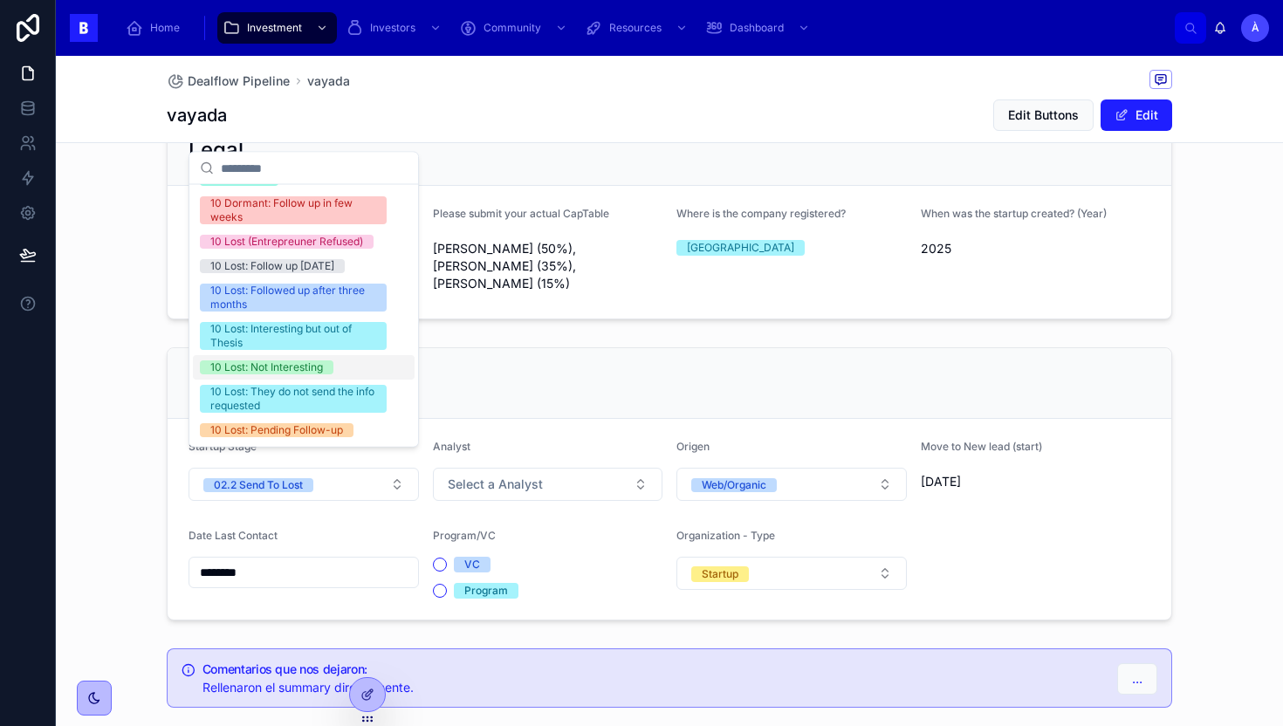
click at [277, 358] on div "10 Lost: Not Interesting" at bounding box center [304, 368] width 222 height 24
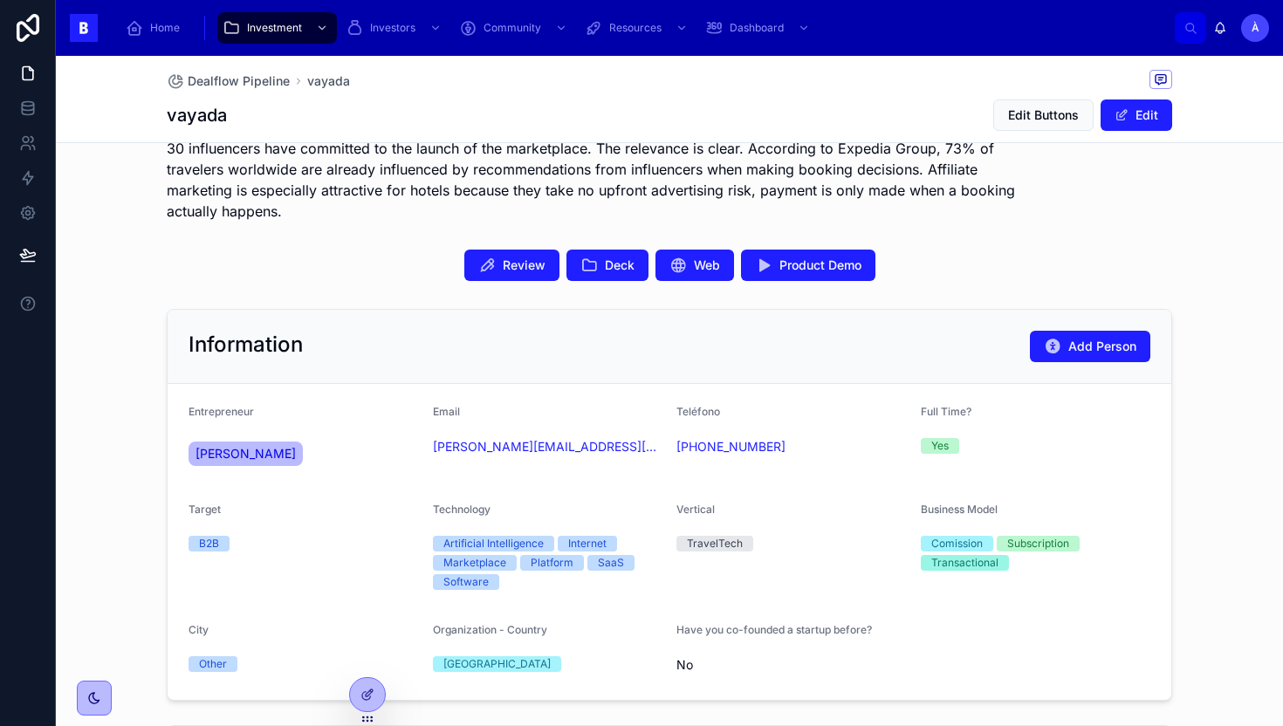
scroll to position [447, 0]
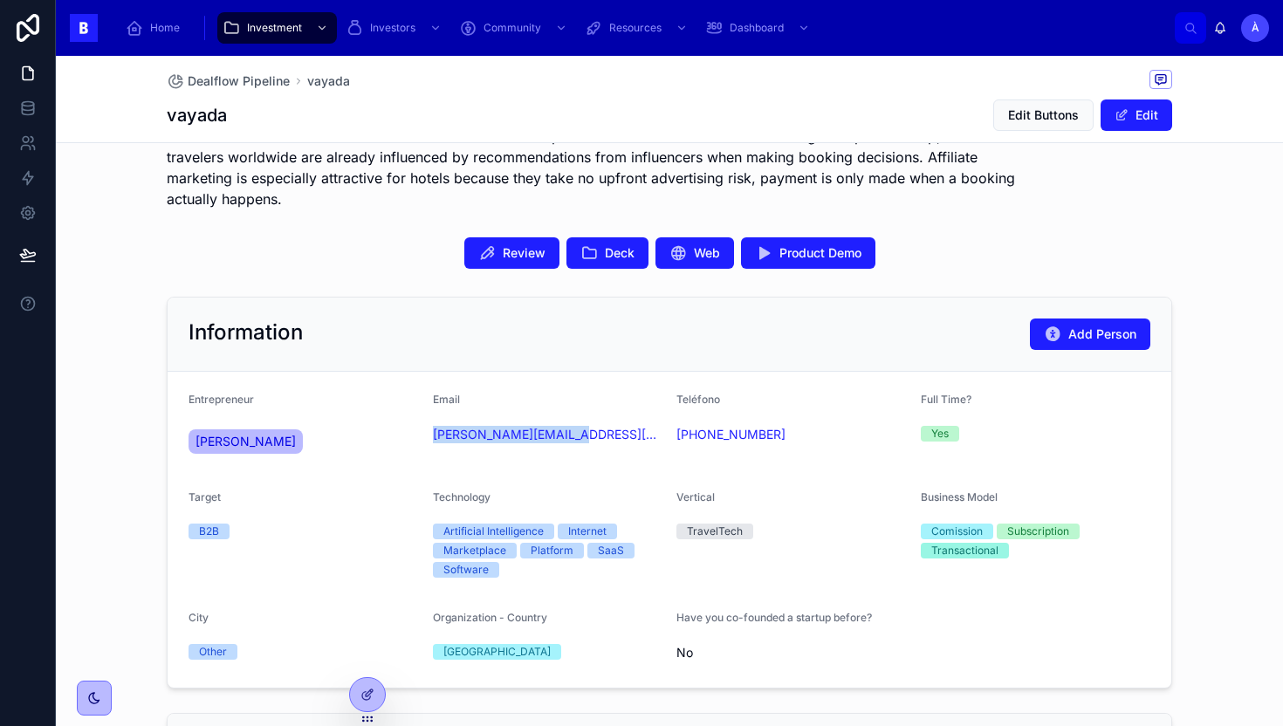
drag, startPoint x: 577, startPoint y: 459, endPoint x: 427, endPoint y: 440, distance: 151.4
click at [427, 440] on form "Entrepreneur [PERSON_NAME] Email [PERSON_NAME][EMAIL_ADDRESS][PERSON_NAME][DOMA…" at bounding box center [670, 530] width 1004 height 316
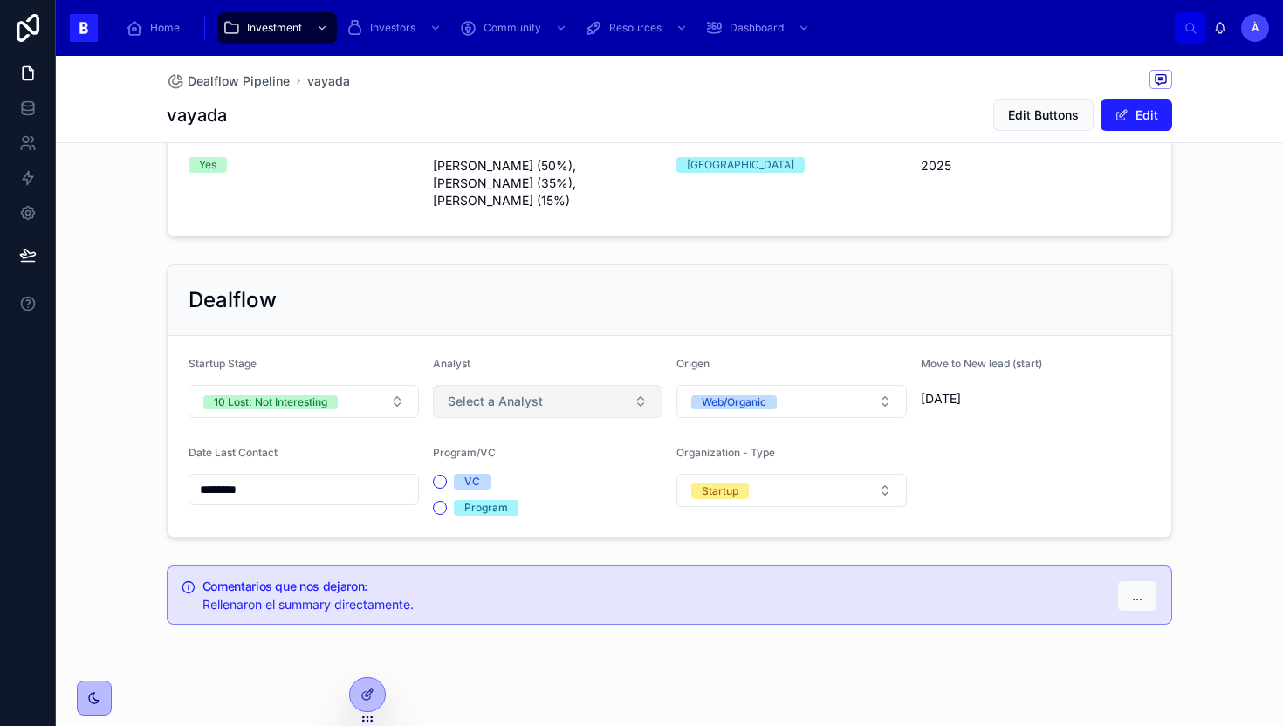
click at [490, 393] on span "Select a Analyst" at bounding box center [495, 401] width 95 height 17
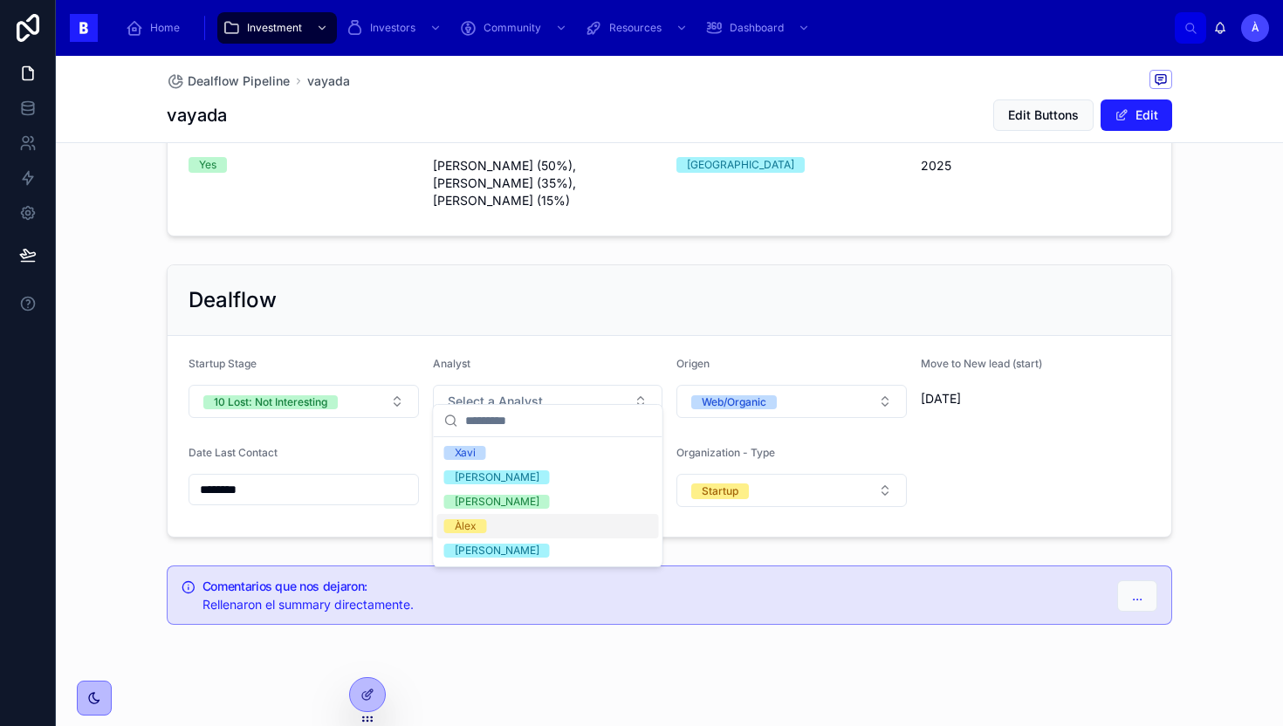
drag, startPoint x: 470, startPoint y: 525, endPoint x: 468, endPoint y: 489, distance: 36.7
click at [469, 525] on div "Àlex" at bounding box center [466, 526] width 22 height 14
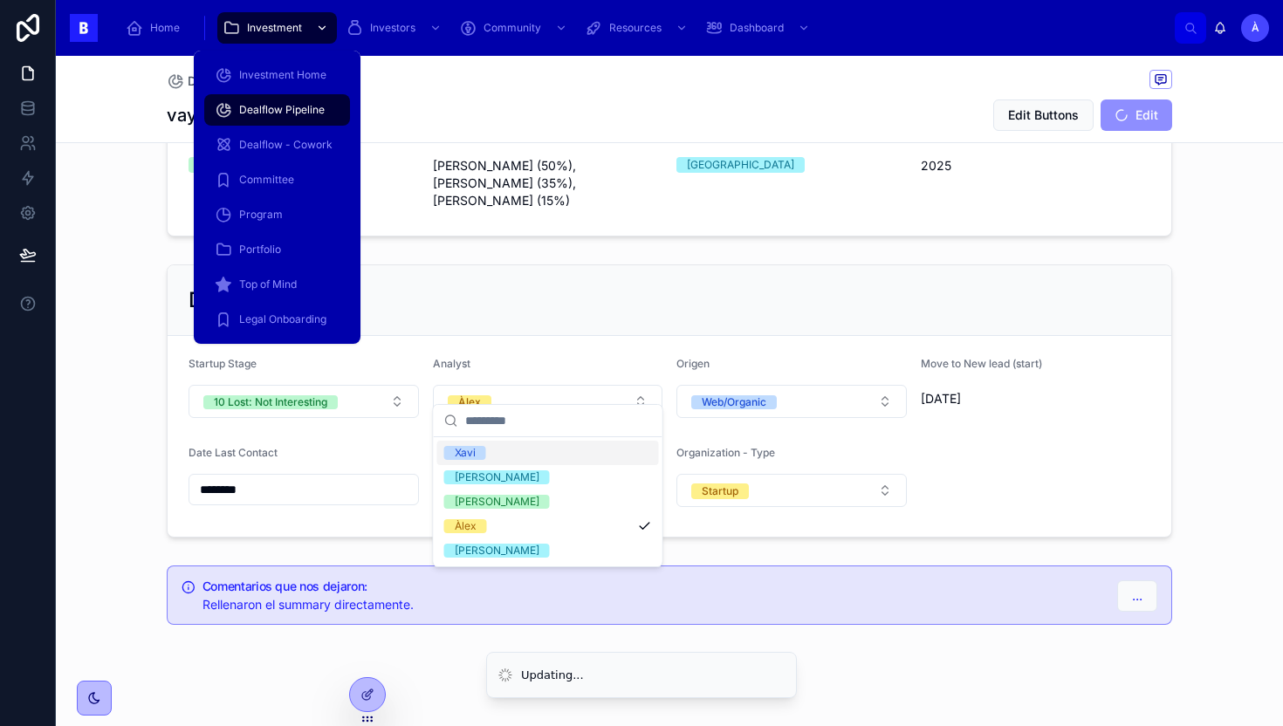
click at [280, 35] on div "Investment" at bounding box center [277, 28] width 109 height 28
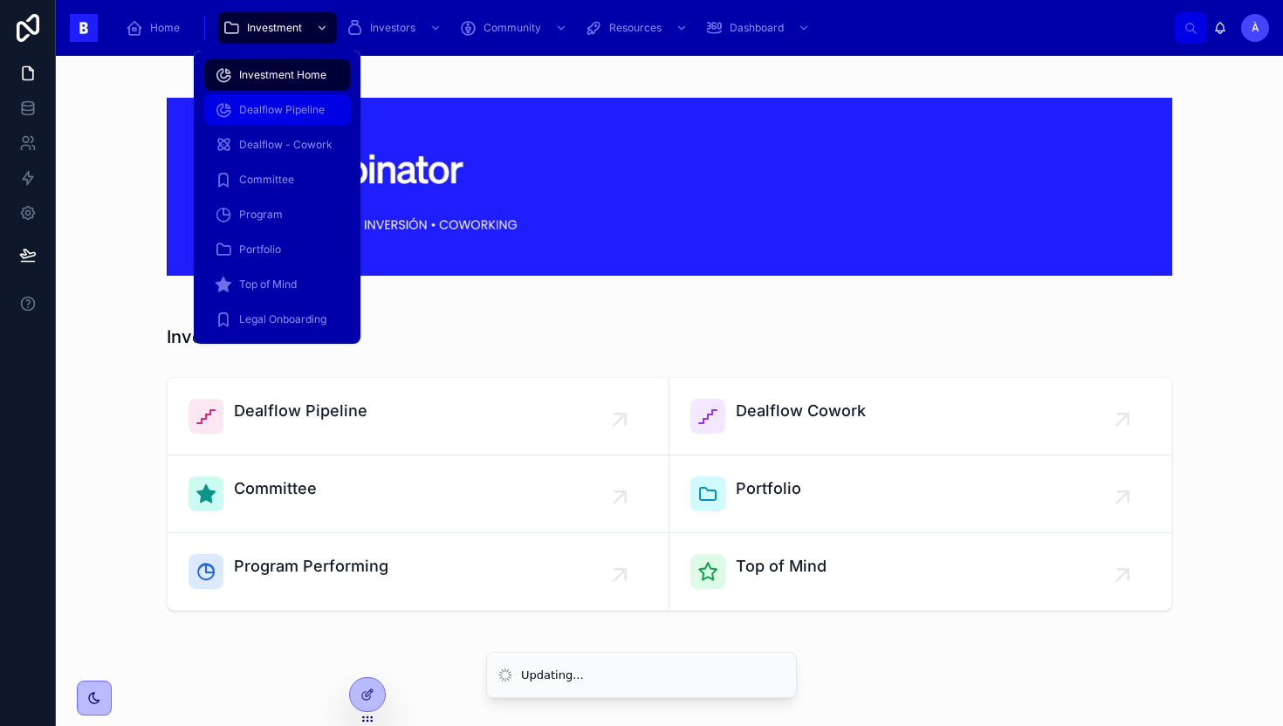
click at [278, 115] on span "Dealflow Pipeline" at bounding box center [282, 110] width 86 height 14
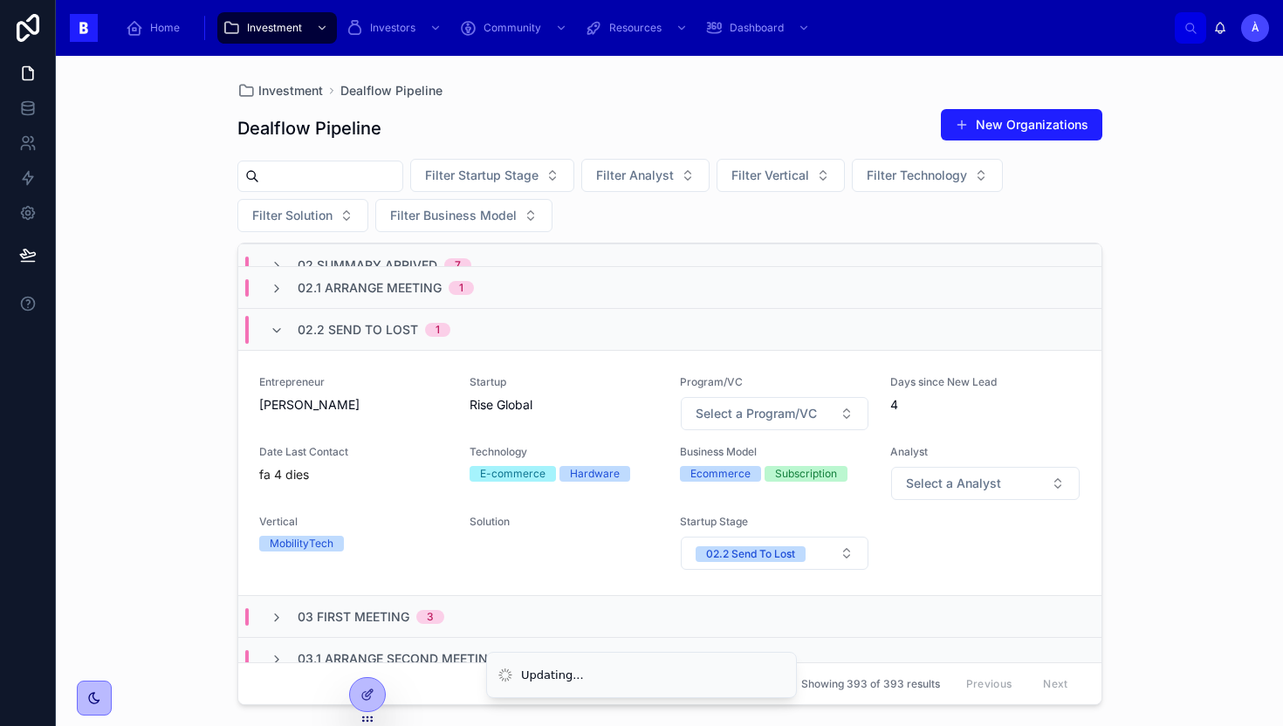
scroll to position [104, 0]
click at [471, 393] on div "Startup Rise Global" at bounding box center [564, 393] width 189 height 38
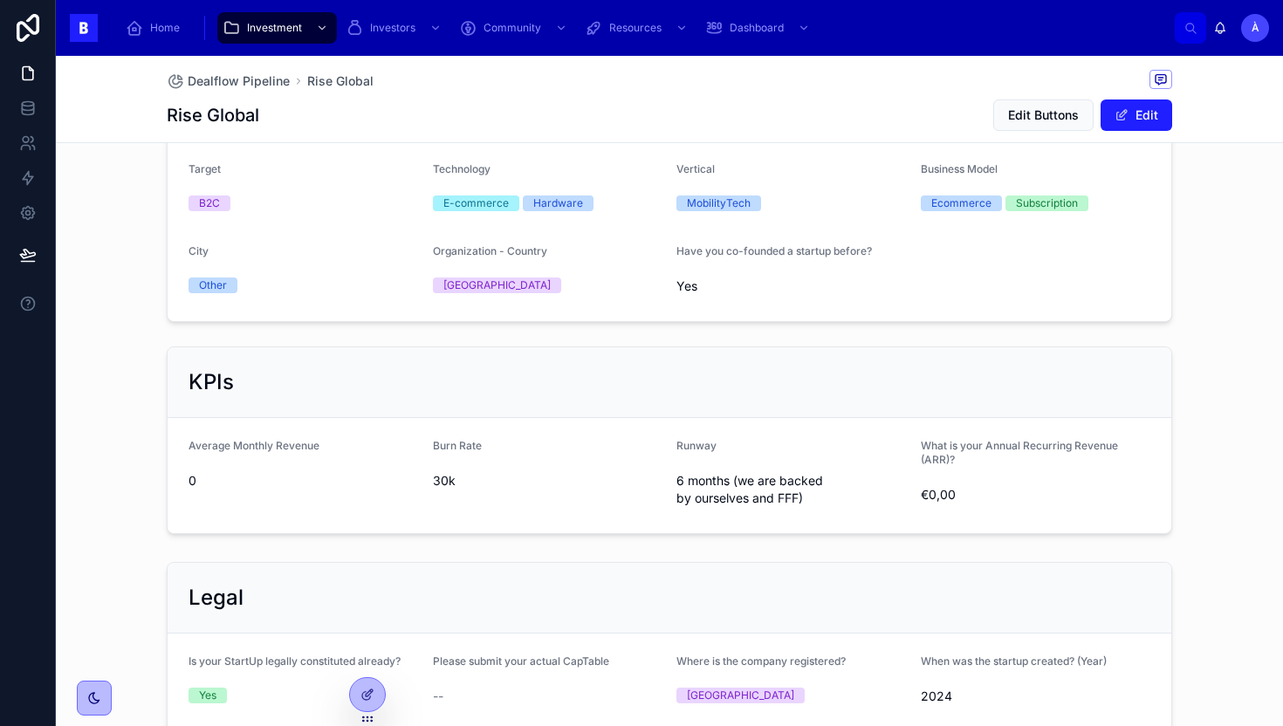
scroll to position [1142, 0]
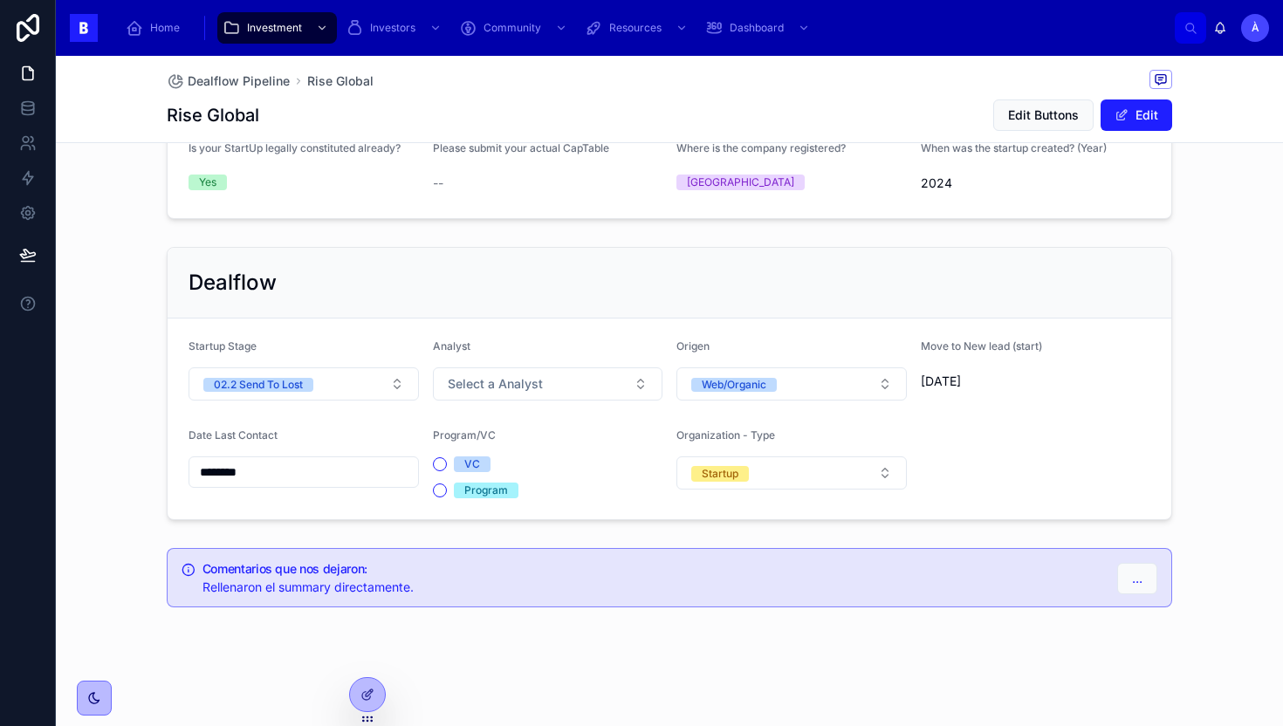
click at [280, 474] on input "********" at bounding box center [303, 472] width 229 height 24
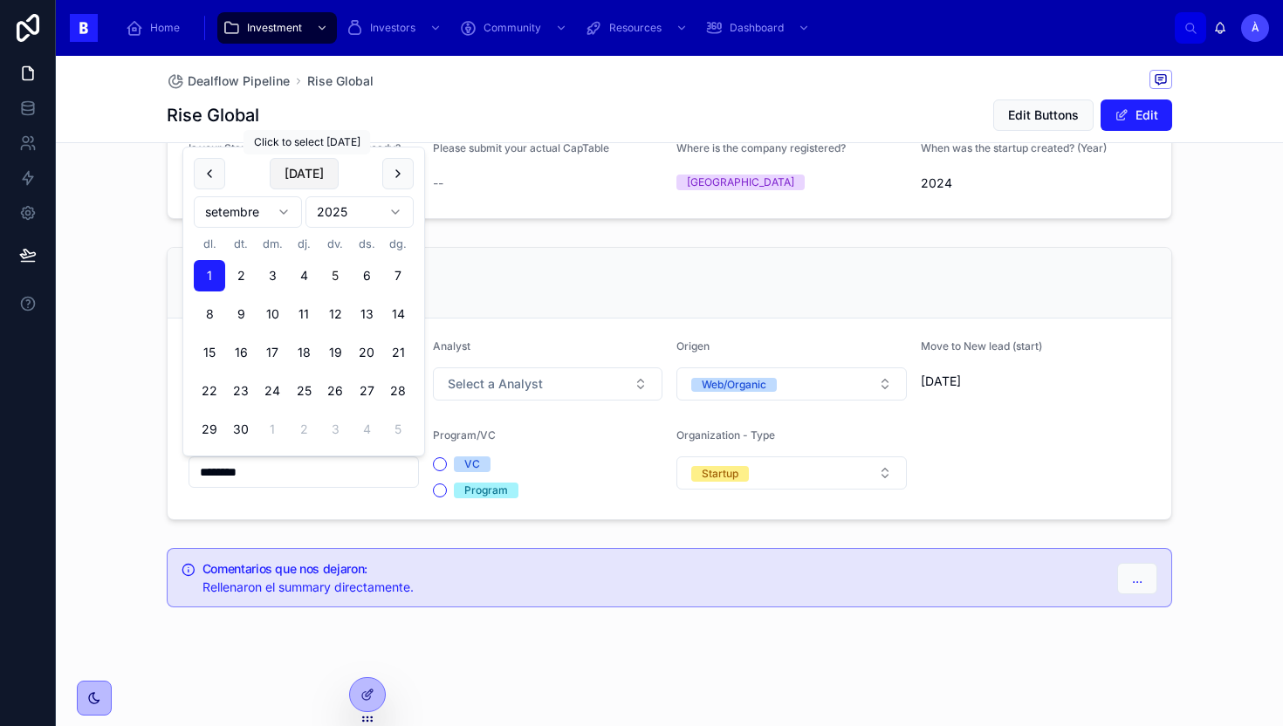
click at [302, 168] on button "[DATE]" at bounding box center [304, 173] width 69 height 31
type input "********"
click at [302, 168] on span "[DATE]" at bounding box center [304, 173] width 69 height 31
click at [74, 457] on div "Dealflow Startup Stage 02.2 Send To Lost Analyst Select a Analyst Origen Web/Or…" at bounding box center [669, 383] width 1227 height 287
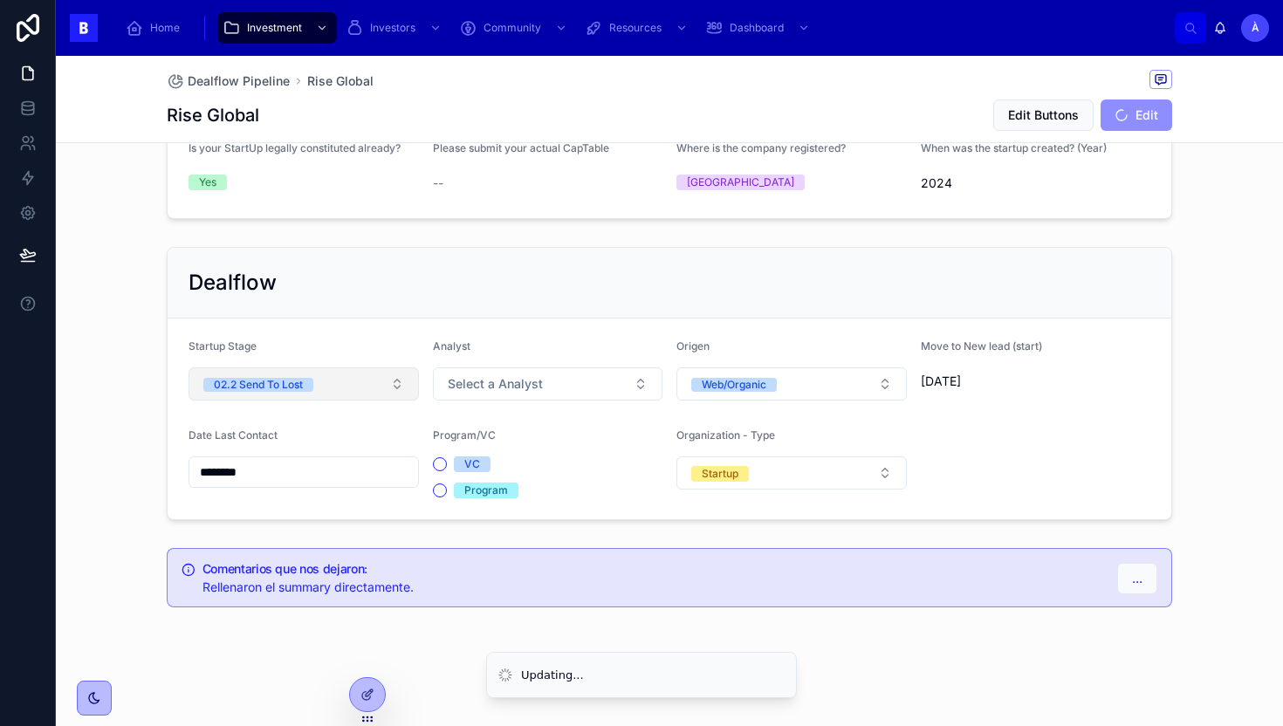
click at [290, 381] on div "02.2 Send To Lost" at bounding box center [258, 385] width 89 height 14
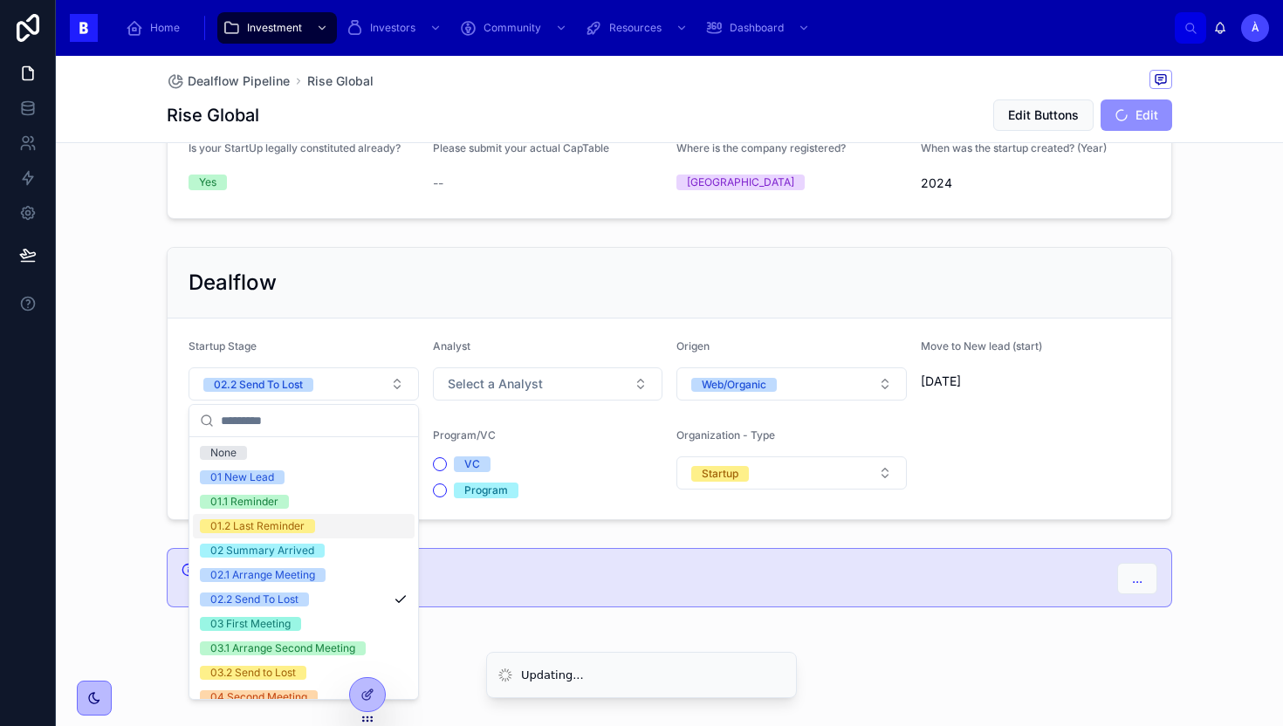
scroll to position [590, 0]
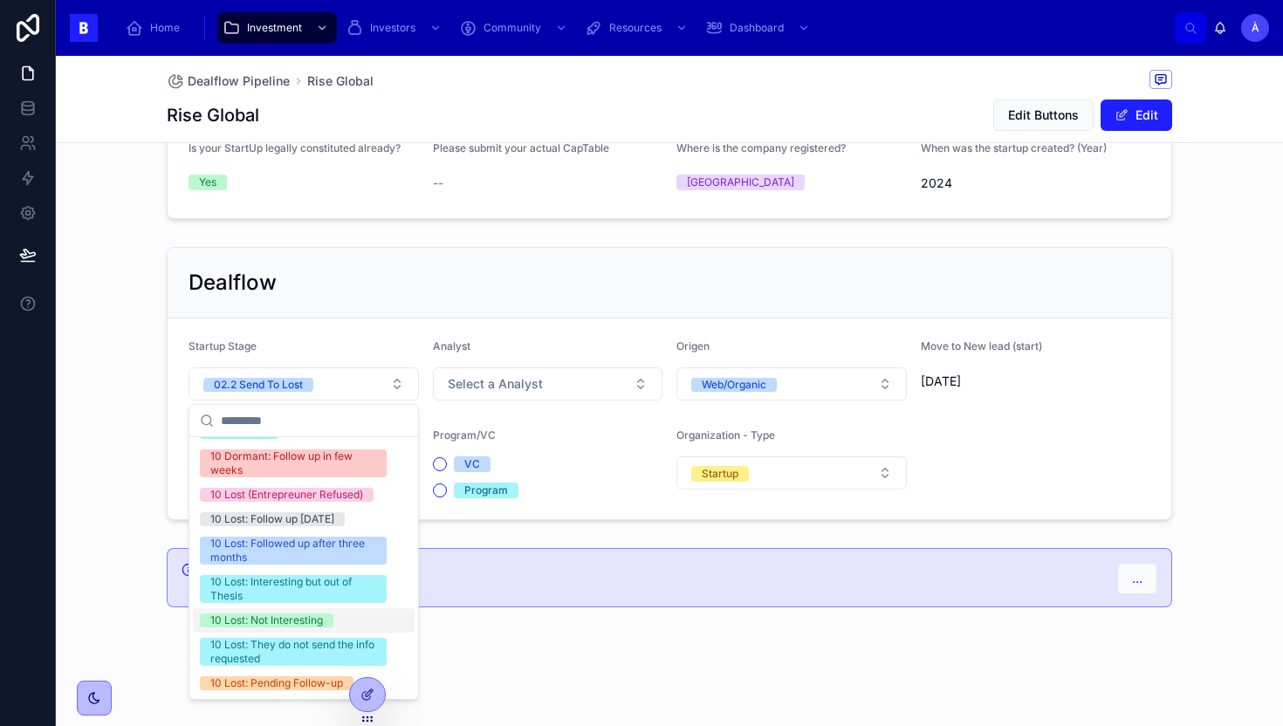
click at [253, 619] on div "10 Lost: Not Interesting" at bounding box center [266, 621] width 113 height 14
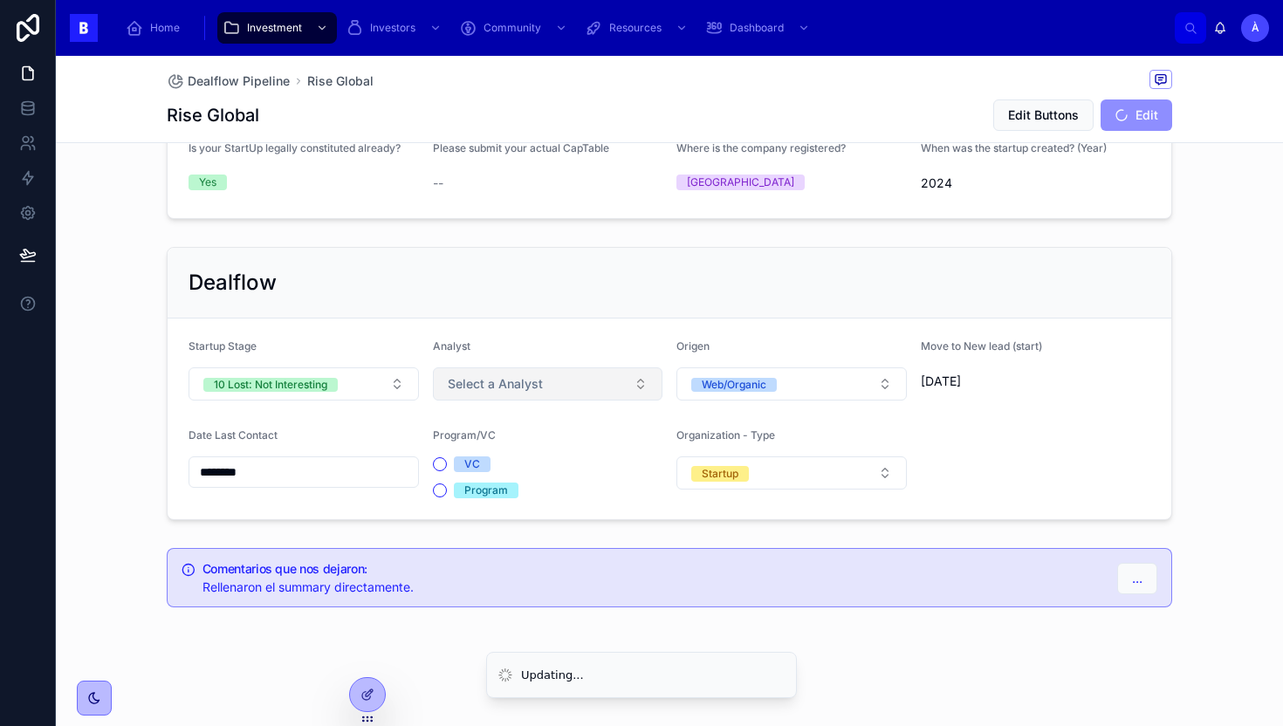
click at [491, 394] on button "Select a Analyst" at bounding box center [548, 383] width 230 height 33
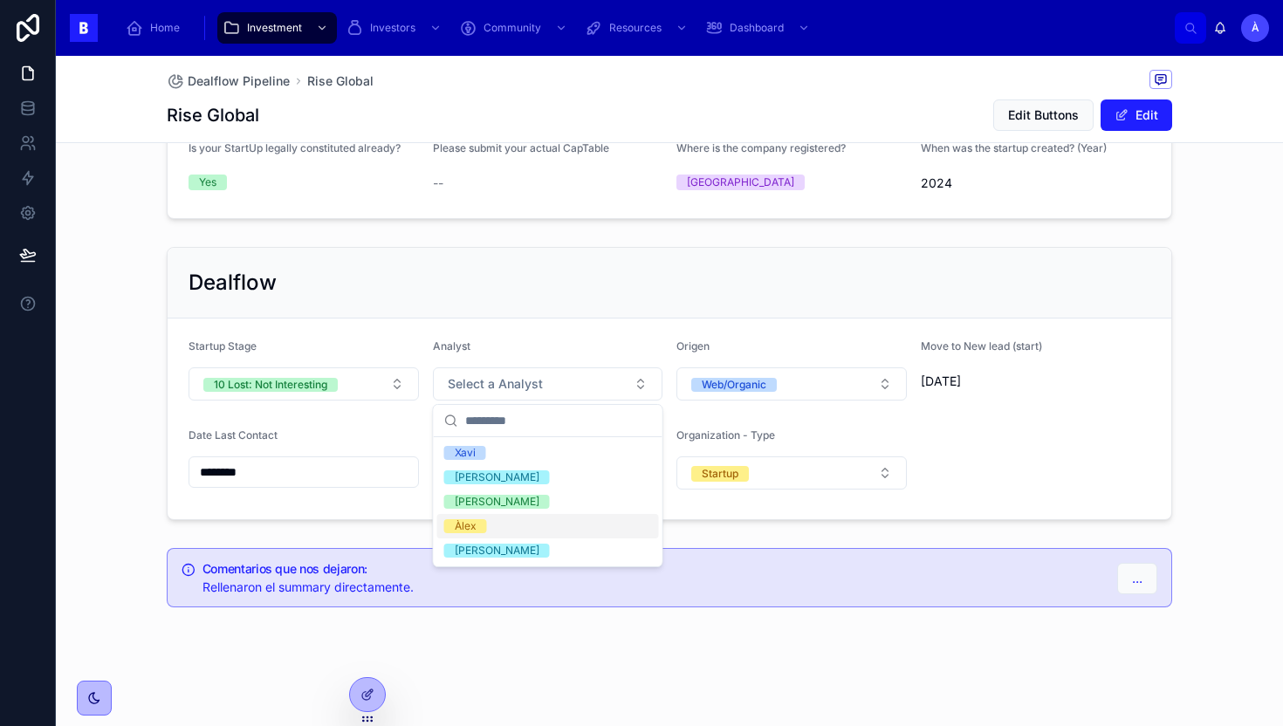
click at [461, 525] on div "Àlex" at bounding box center [466, 526] width 22 height 14
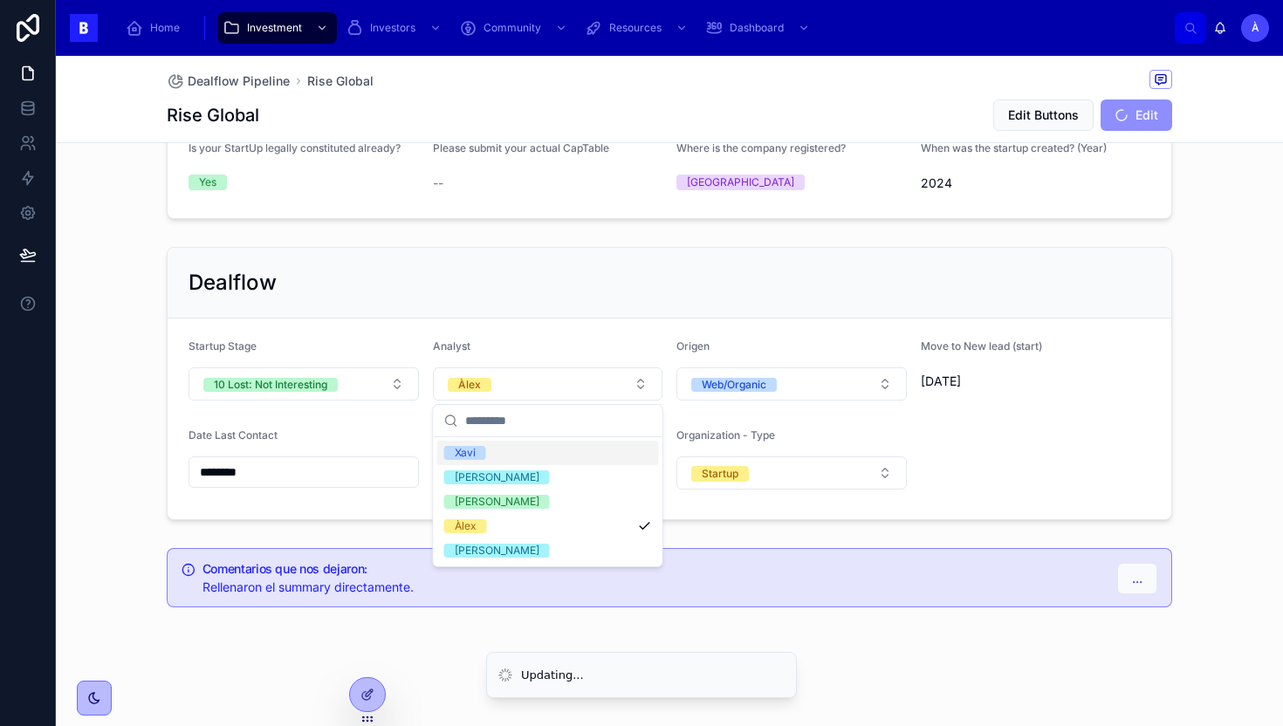
click at [440, 312] on div "Dealflow" at bounding box center [670, 283] width 1004 height 71
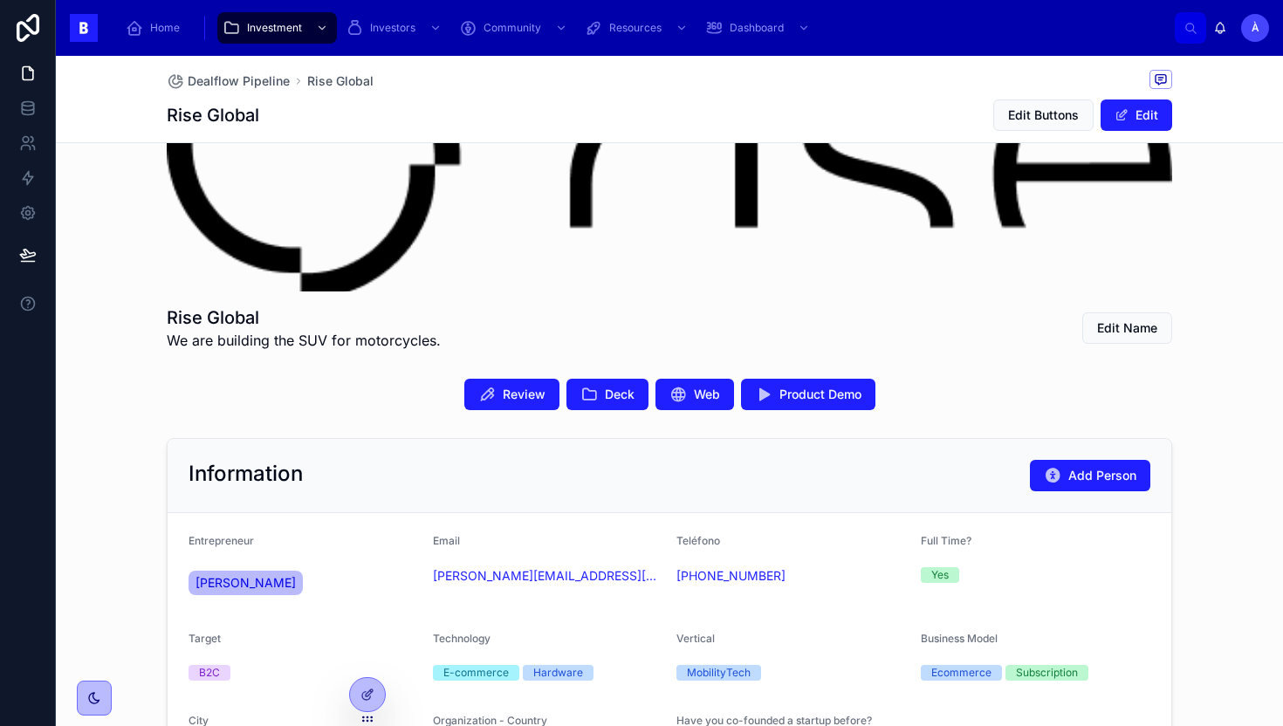
scroll to position [158, 0]
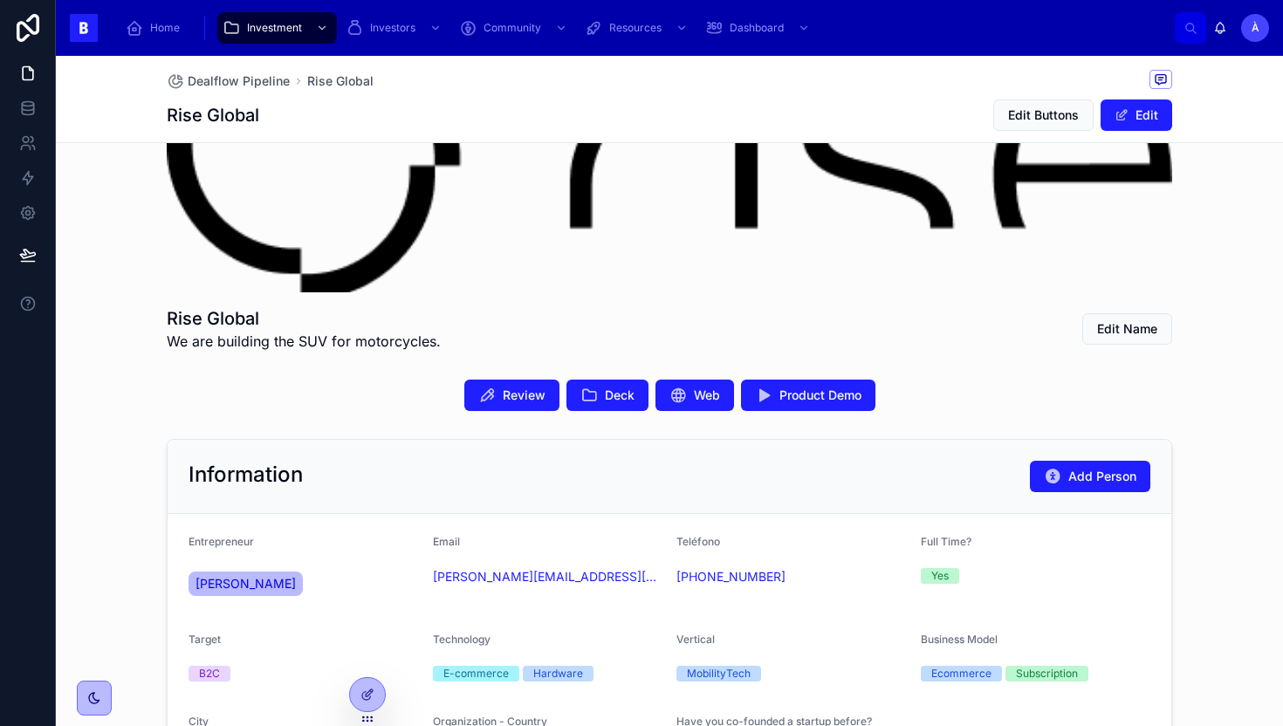
drag, startPoint x: 568, startPoint y: 620, endPoint x: 425, endPoint y: 585, distance: 147.4
click at [425, 584] on form "Entrepreneur [PERSON_NAME] Email [PERSON_NAME][EMAIL_ADDRESS][DOMAIN_NAME] Telé…" at bounding box center [670, 653] width 1004 height 278
click at [425, 585] on form "Entrepreneur [PERSON_NAME] Email [PERSON_NAME][EMAIL_ADDRESS][DOMAIN_NAME] Telé…" at bounding box center [670, 653] width 1004 height 278
drag, startPoint x: 464, startPoint y: 589, endPoint x: 427, endPoint y: 582, distance: 37.3
click at [427, 582] on form "Entrepreneur [PERSON_NAME] Email [PERSON_NAME][EMAIL_ADDRESS][DOMAIN_NAME] Telé…" at bounding box center [670, 653] width 1004 height 278
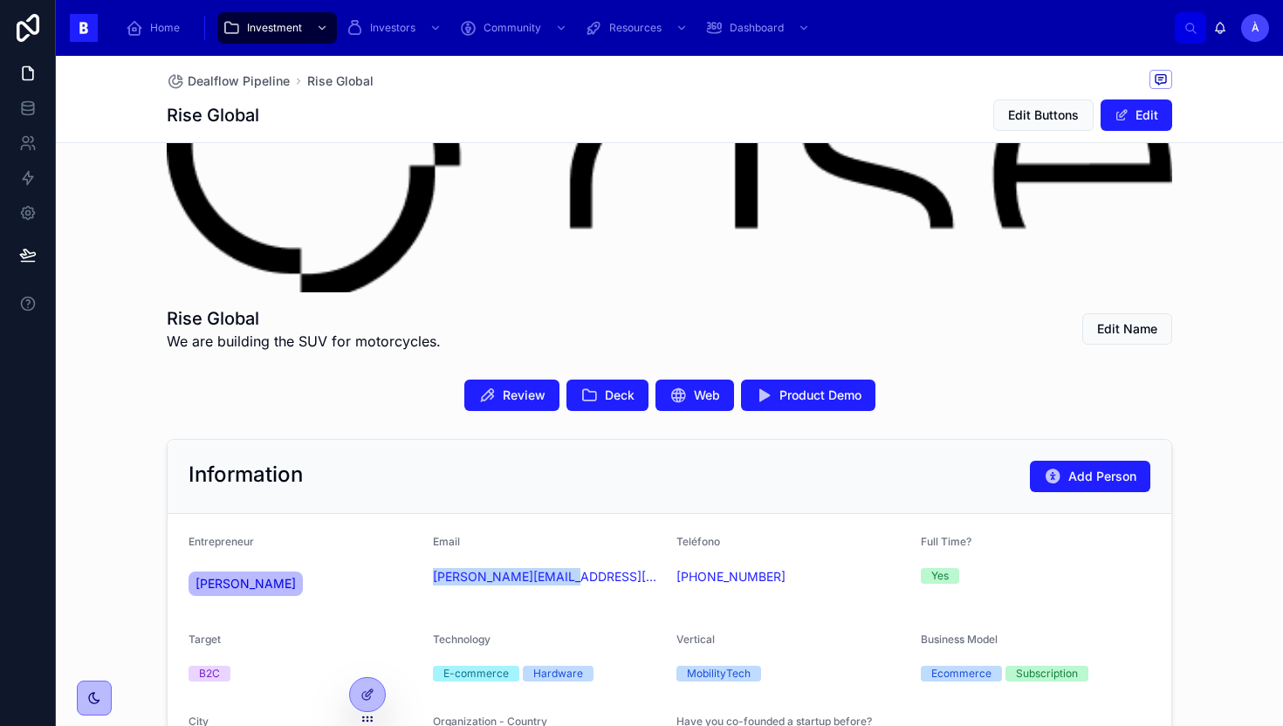
scroll to position [1142, 0]
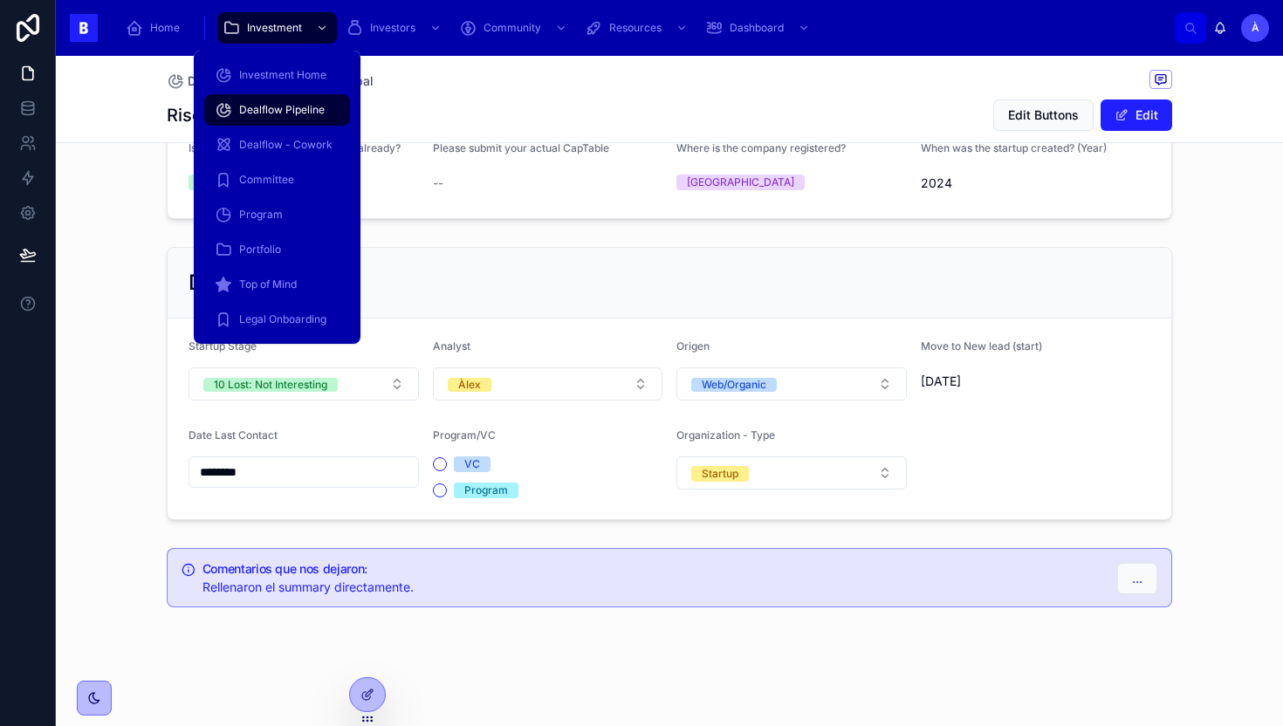
click at [271, 121] on div "Dealflow Pipeline" at bounding box center [277, 110] width 125 height 28
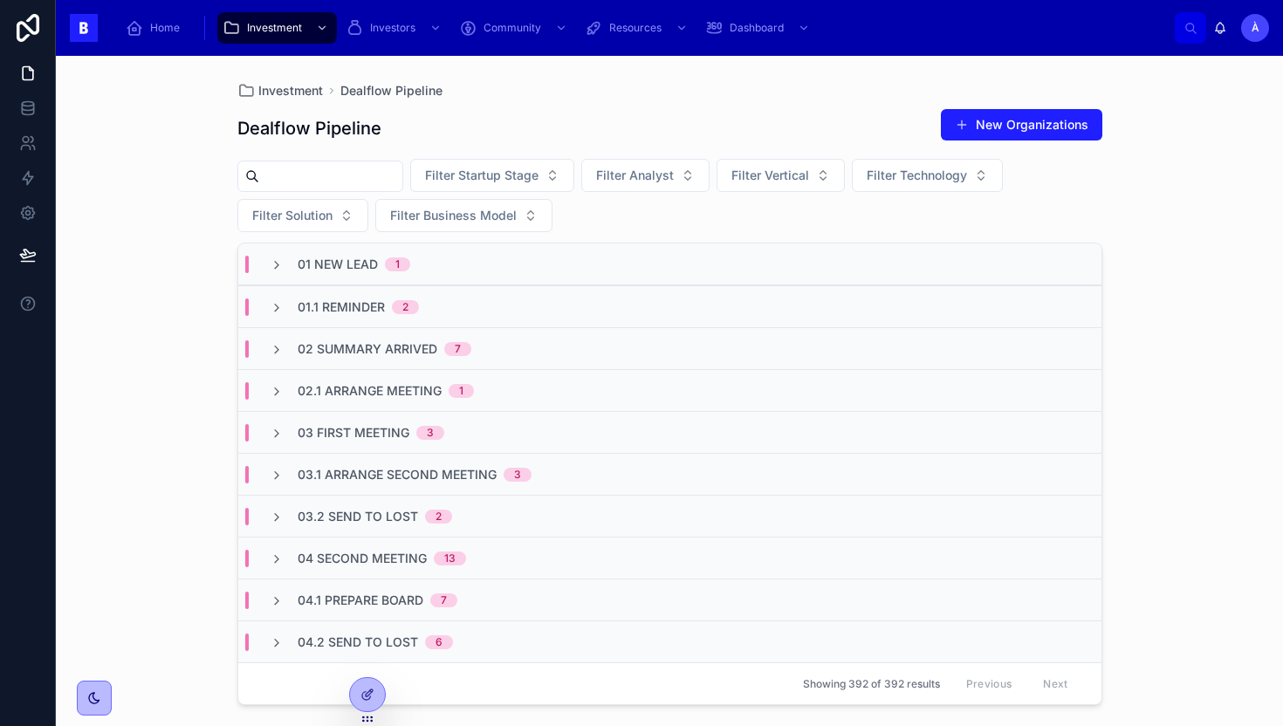
click at [385, 550] on span "04 Second Meeting" at bounding box center [362, 558] width 129 height 17
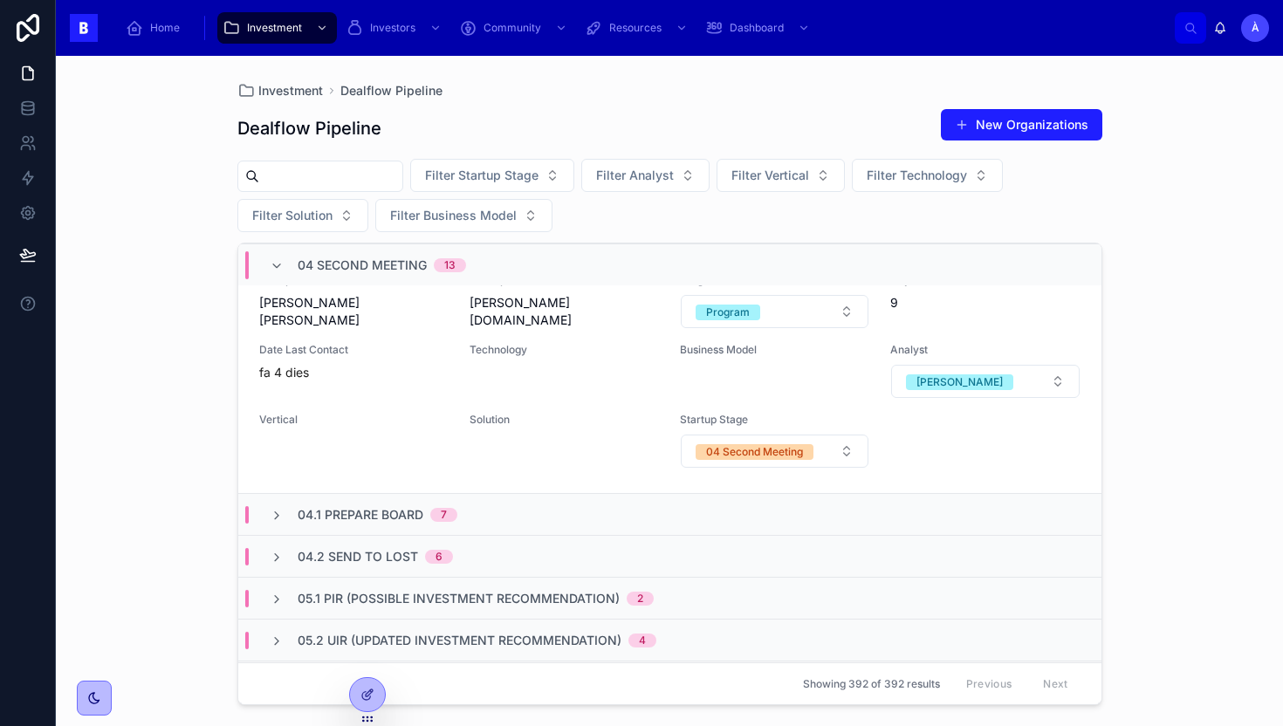
scroll to position [3431, 0]
click at [299, 267] on span "04 Second Meeting" at bounding box center [362, 265] width 129 height 17
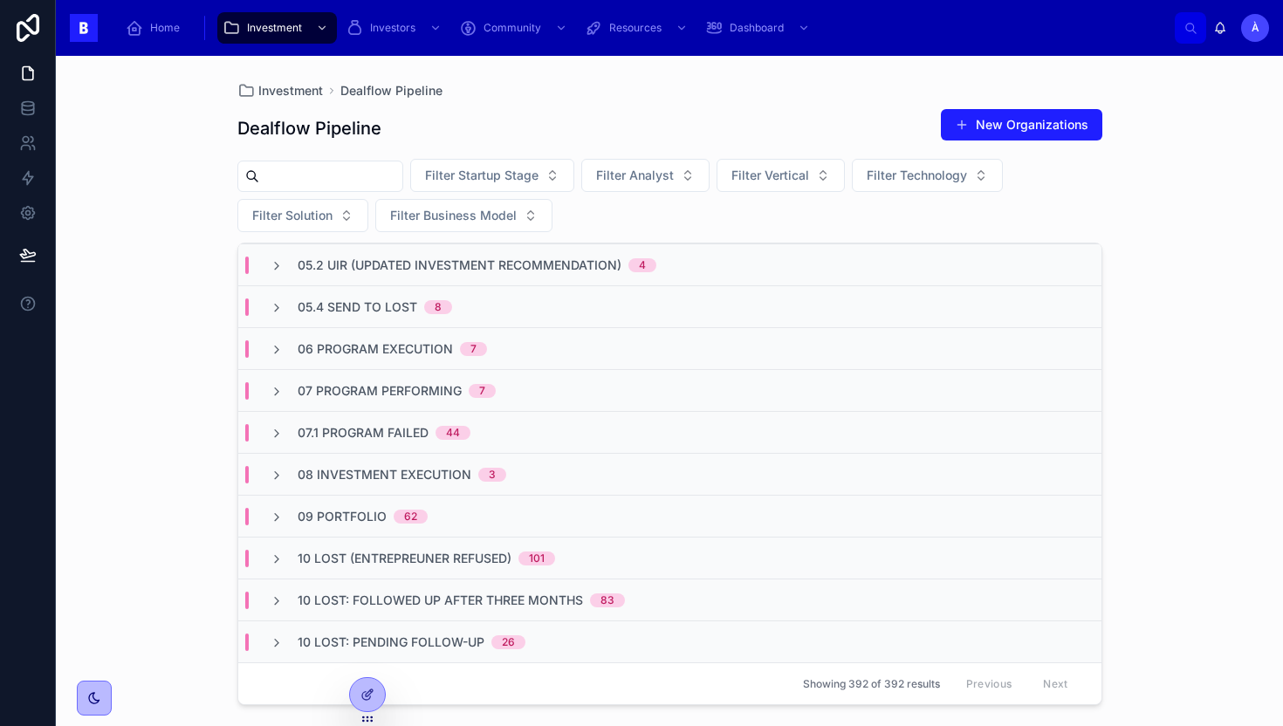
scroll to position [0, 0]
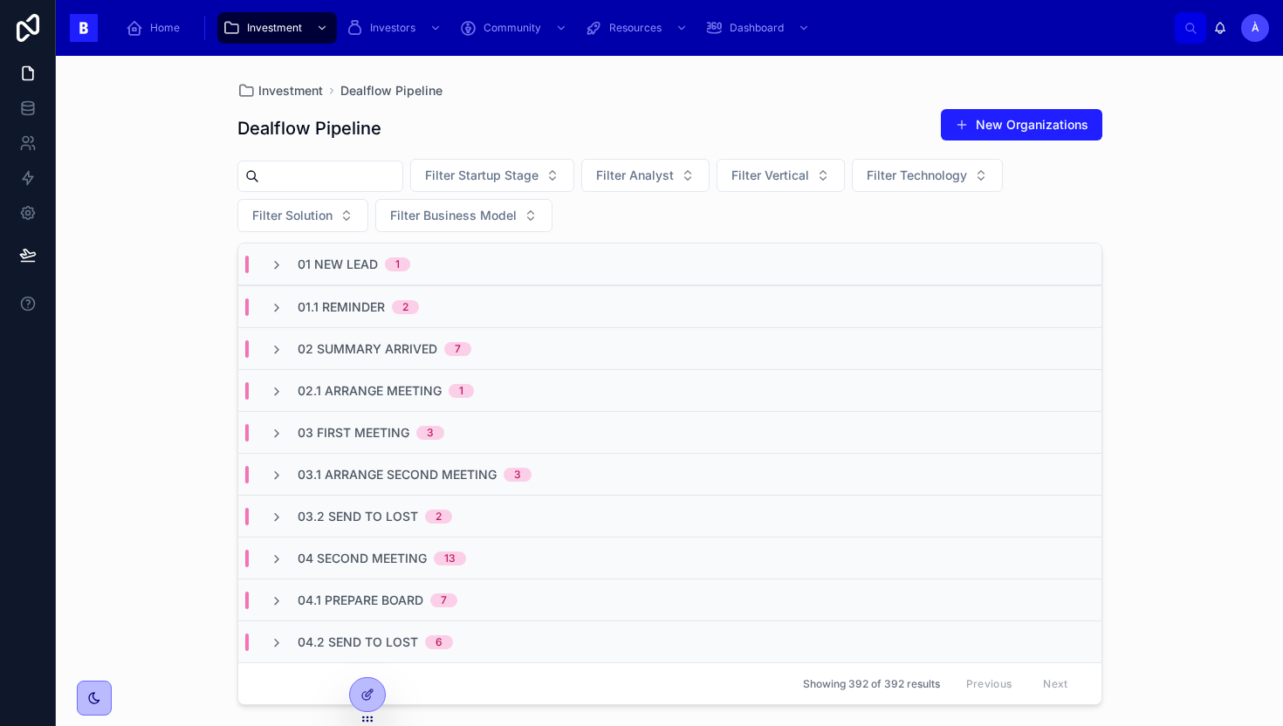
click at [448, 473] on span "03.1 Arrange Second Meeting" at bounding box center [397, 474] width 199 height 17
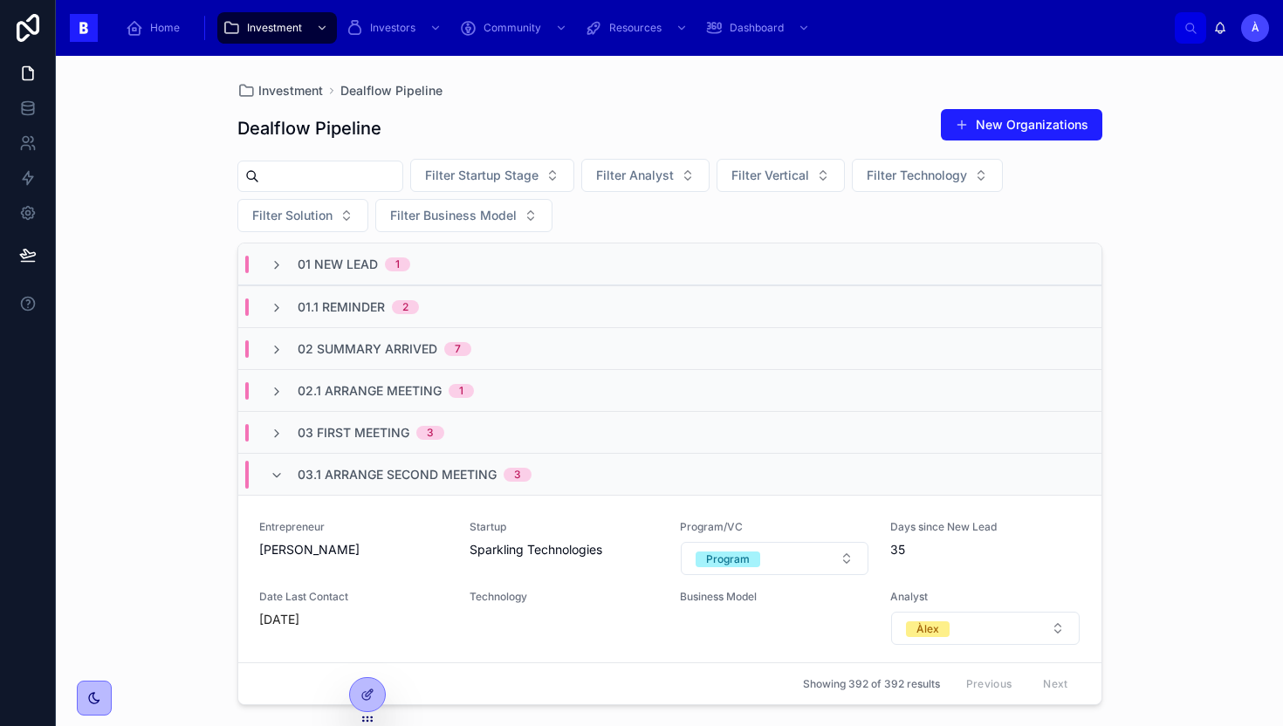
click at [448, 473] on span "03.1 Arrange Second Meeting" at bounding box center [397, 474] width 199 height 17
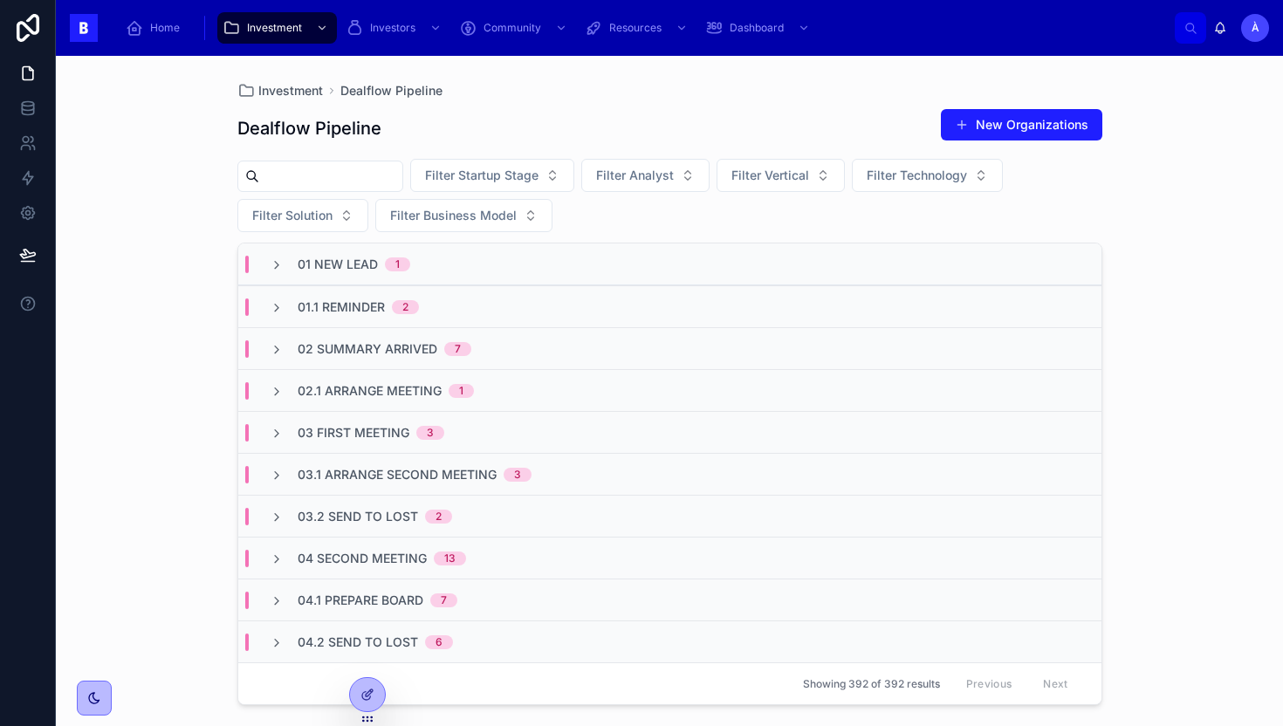
click at [461, 477] on span "03.1 Arrange Second Meeting" at bounding box center [397, 474] width 199 height 17
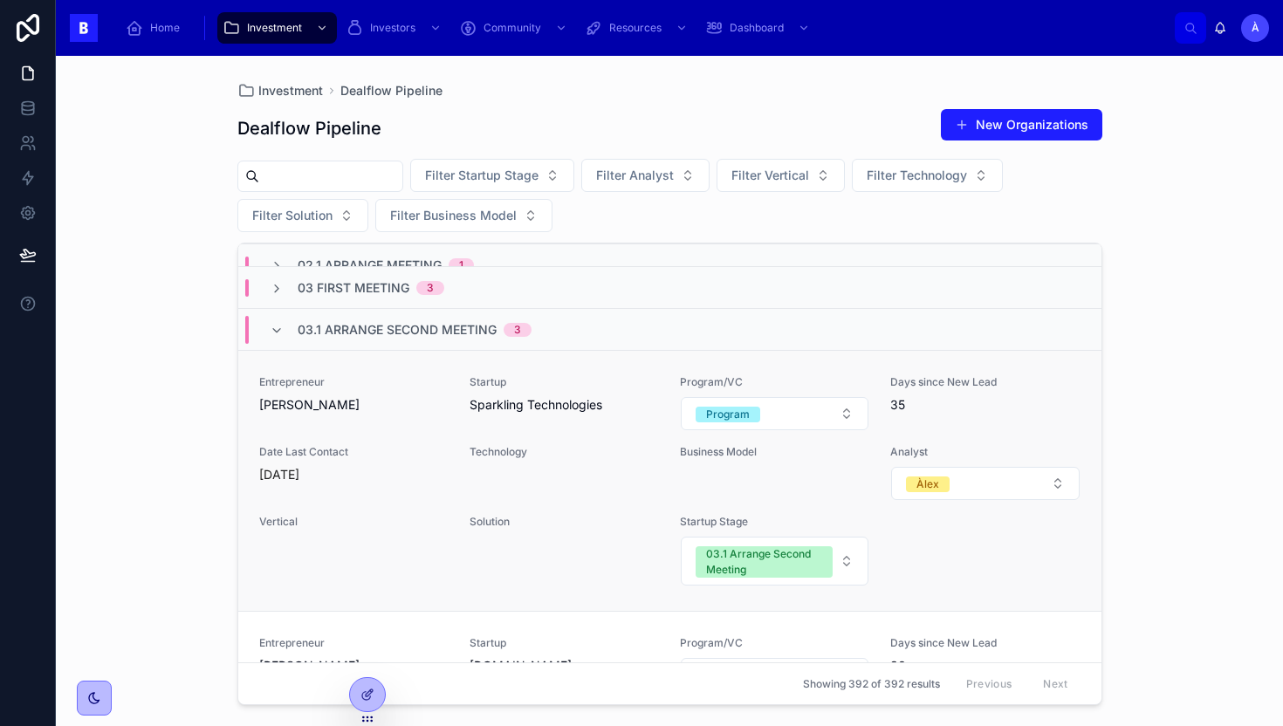
scroll to position [81, 0]
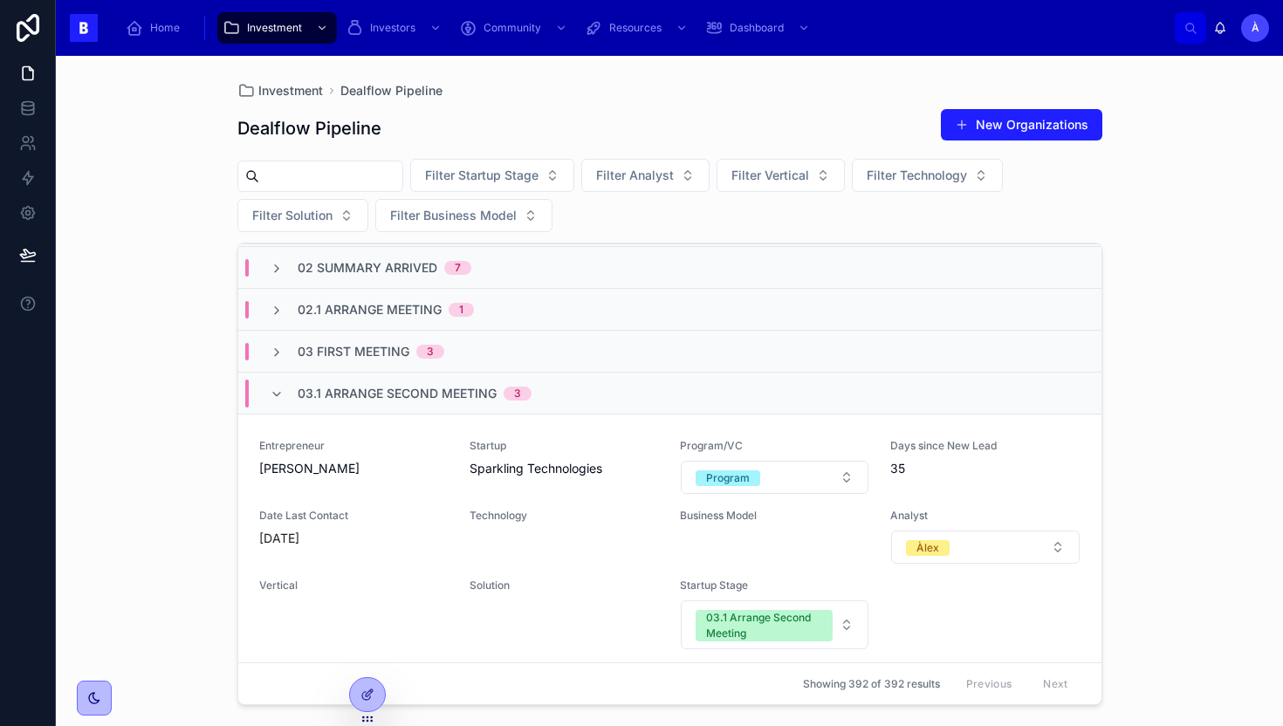
click at [421, 385] on span "03.1 Arrange Second Meeting" at bounding box center [397, 393] width 199 height 17
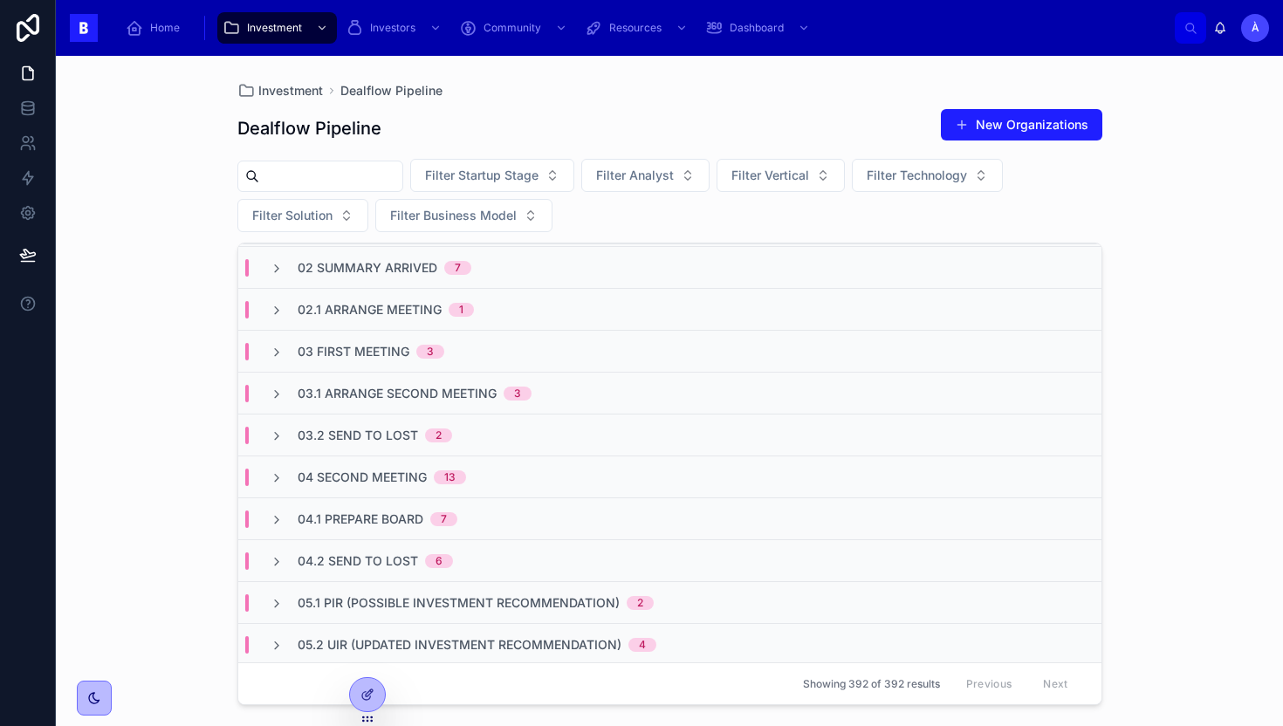
click at [431, 447] on div "03.2 Send to Lost 2" at bounding box center [669, 435] width 863 height 42
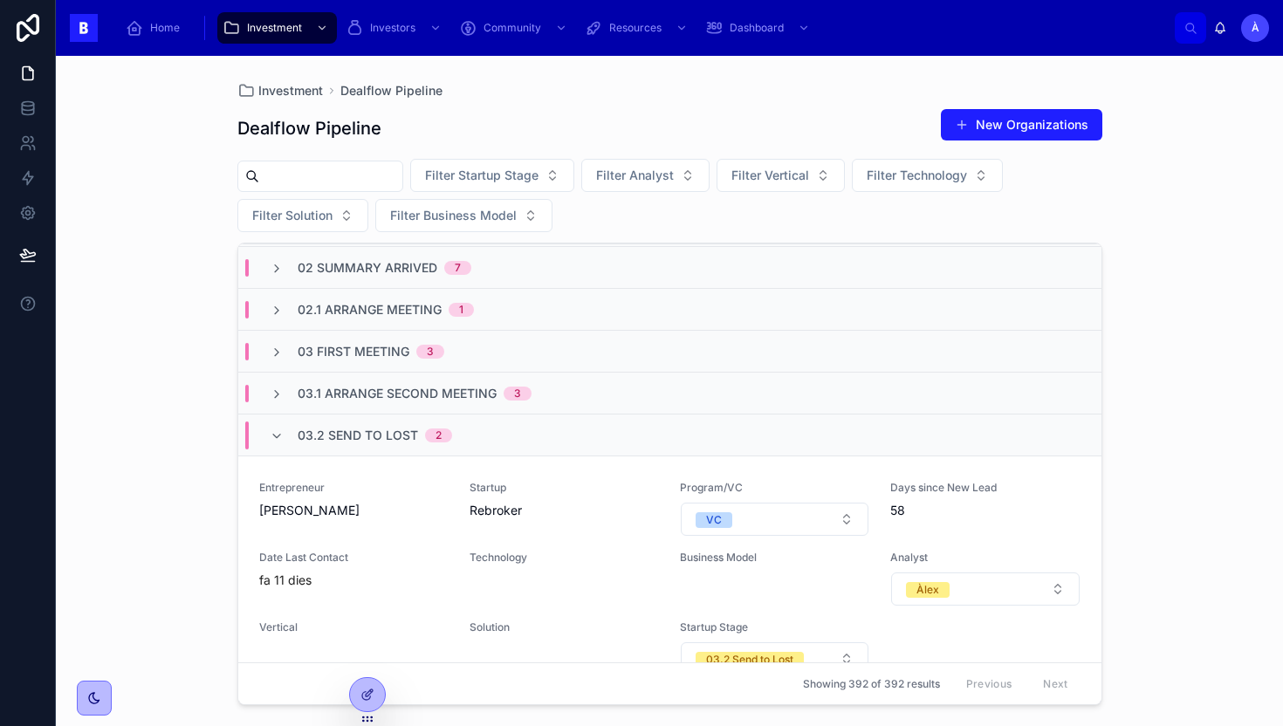
click at [431, 447] on div "03.2 Send to Lost 2" at bounding box center [375, 436] width 155 height 28
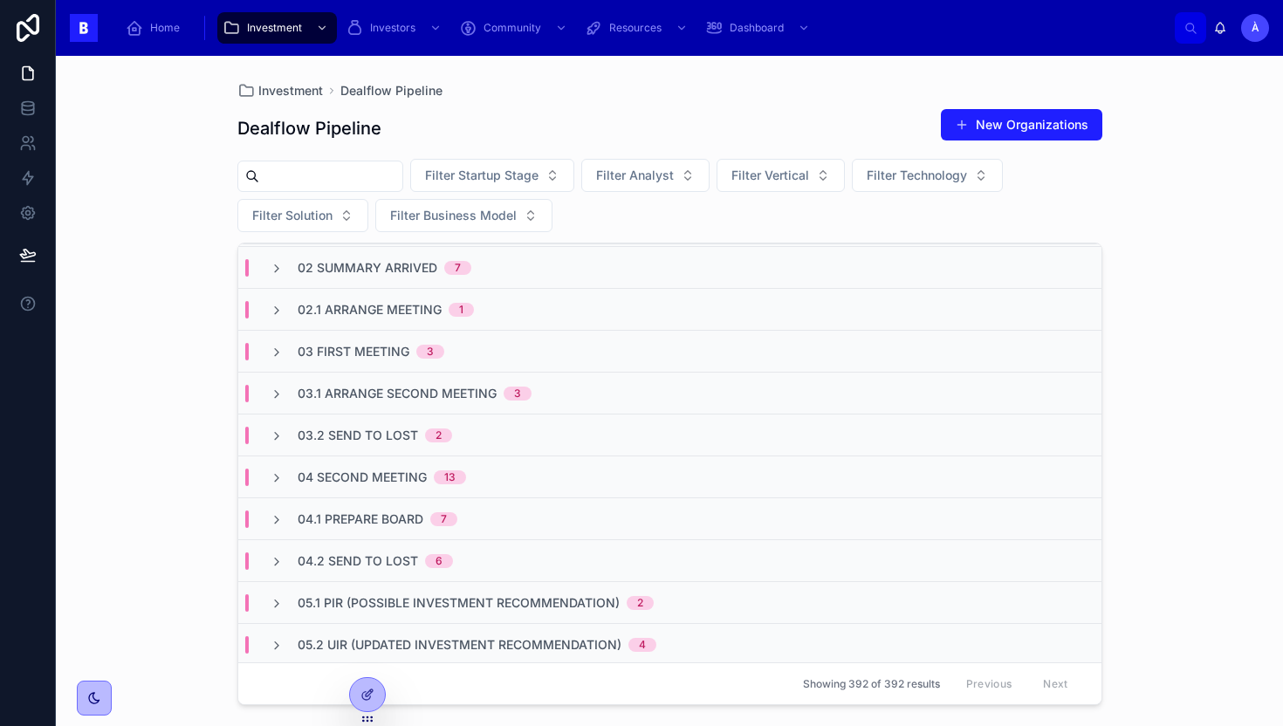
click at [431, 446] on div "03.2 Send to Lost 2" at bounding box center [669, 435] width 863 height 42
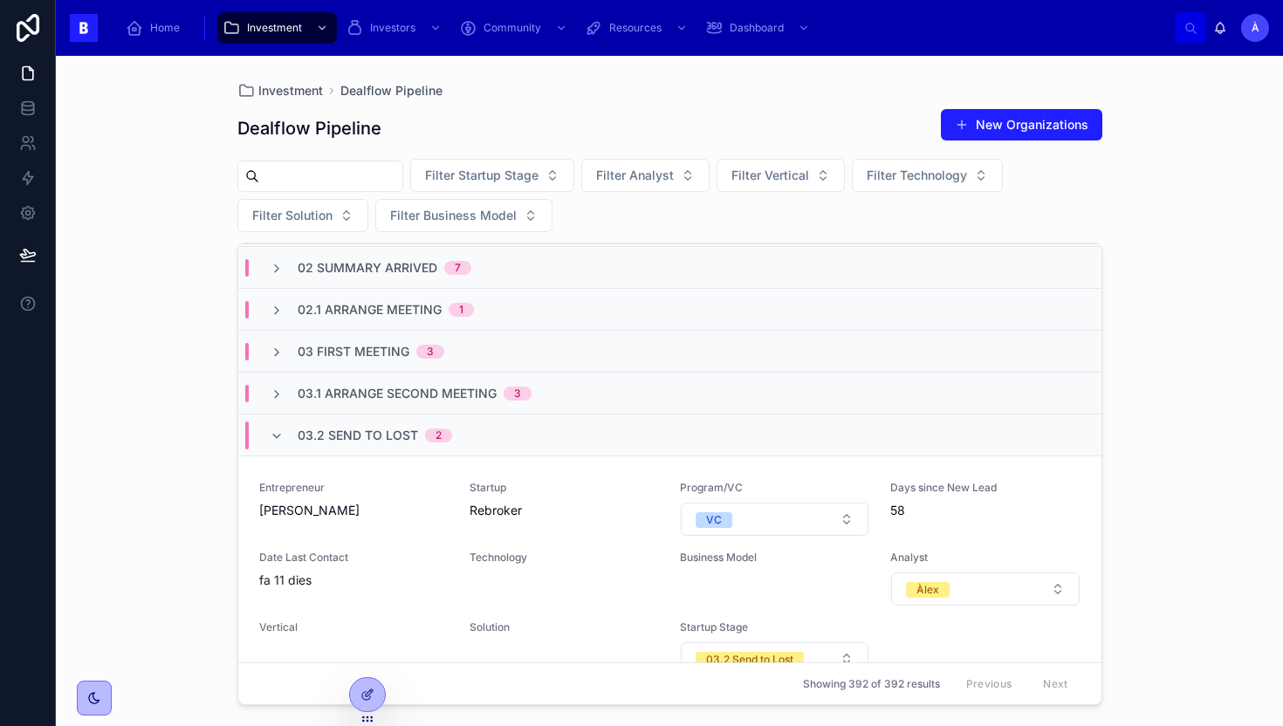
click at [431, 446] on div "03.2 Send to Lost 2" at bounding box center [375, 436] width 155 height 28
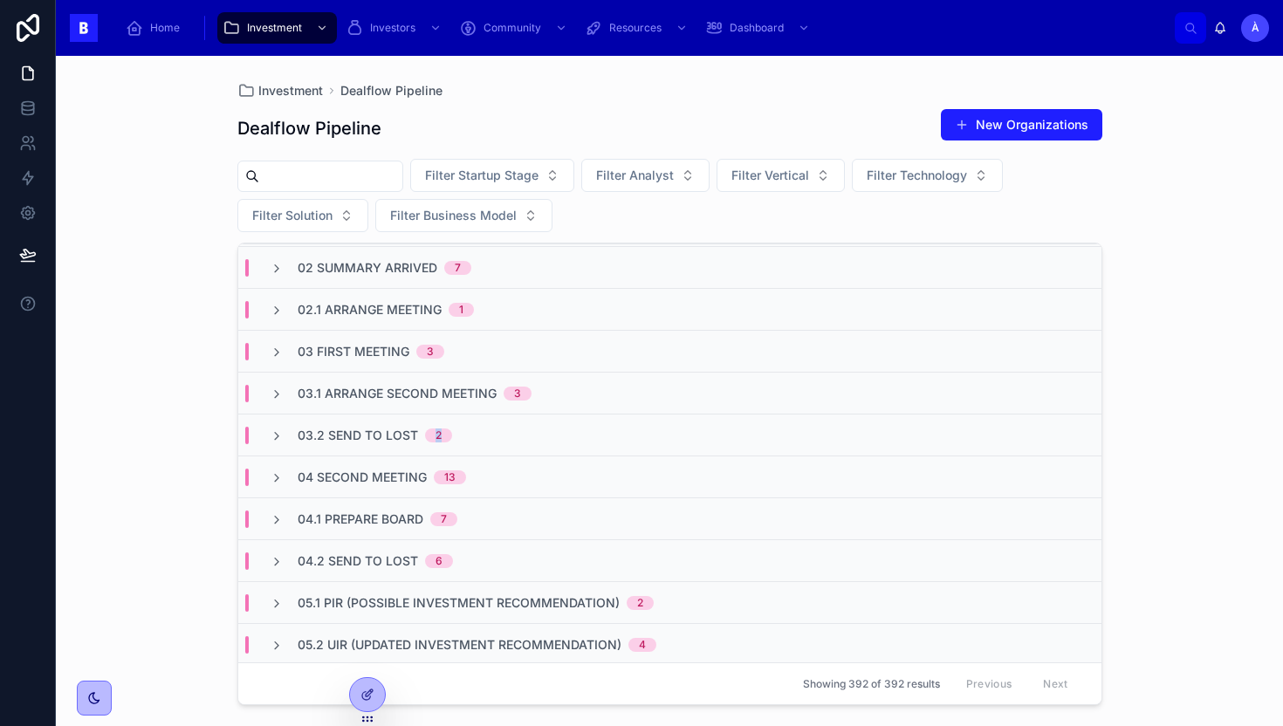
click at [431, 446] on div "03.2 Send to Lost 2" at bounding box center [669, 435] width 863 height 42
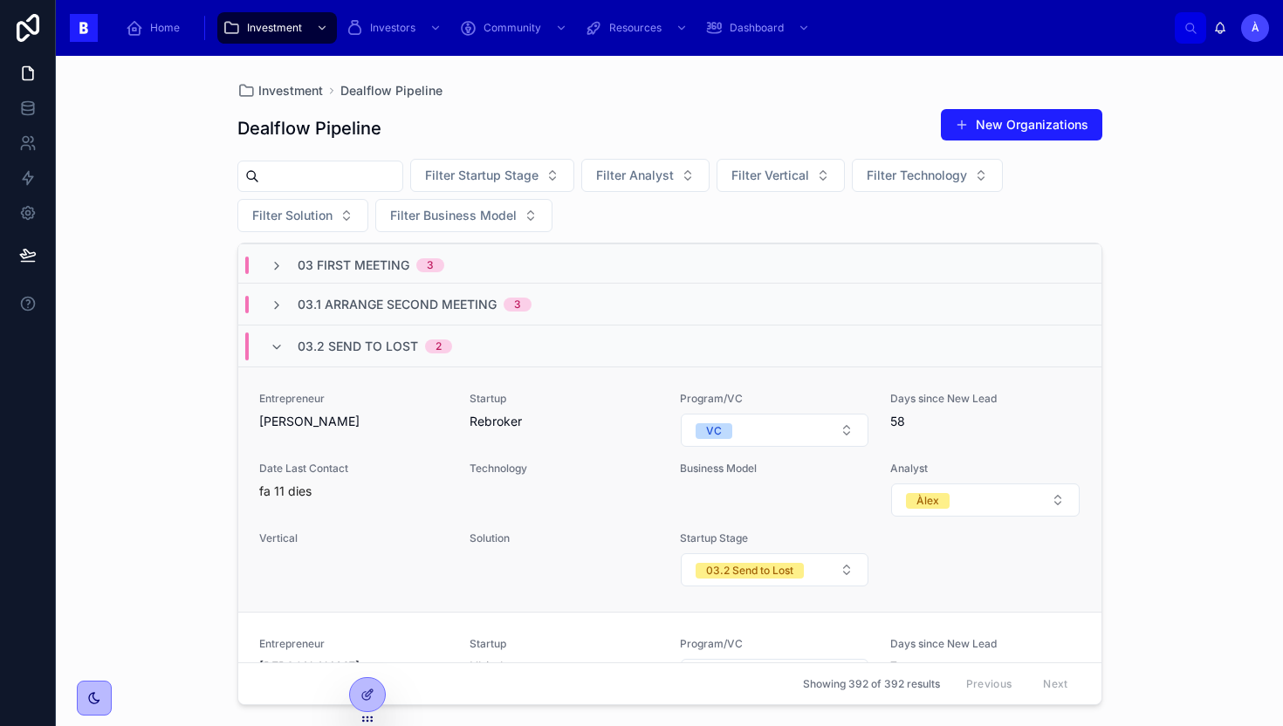
scroll to position [158, 0]
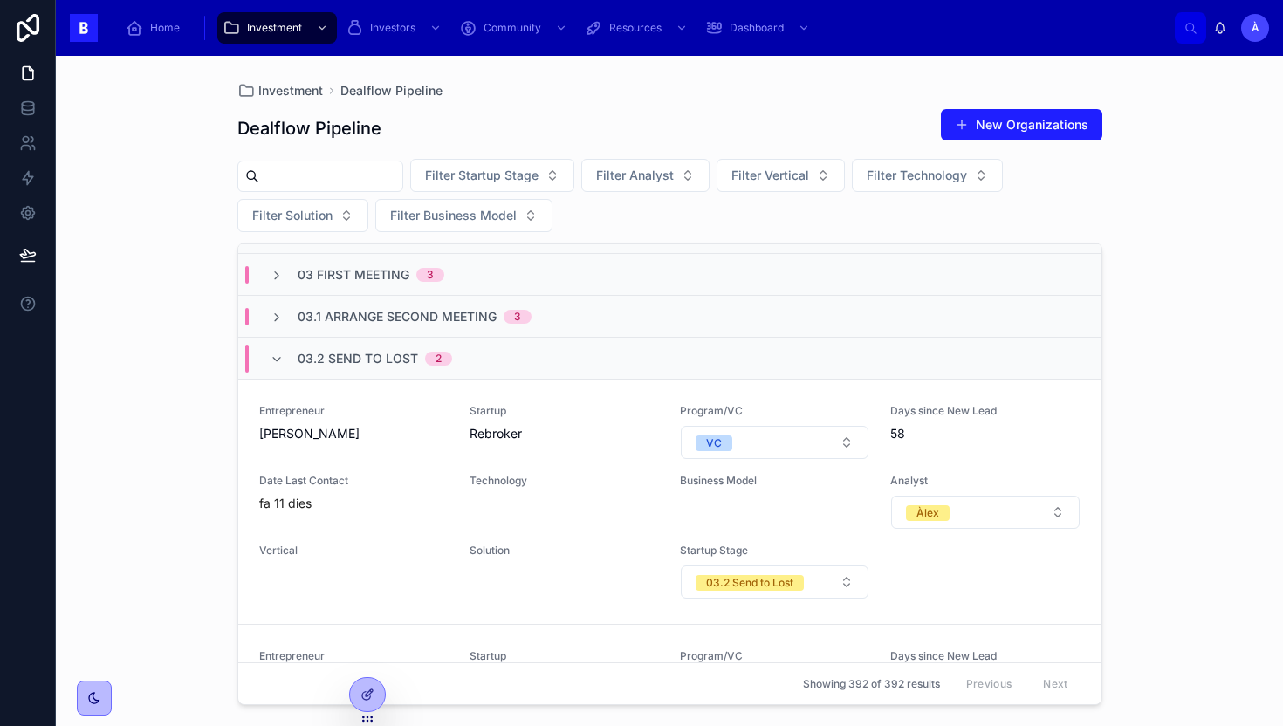
click at [374, 359] on span "03.2 Send to Lost" at bounding box center [358, 358] width 120 height 17
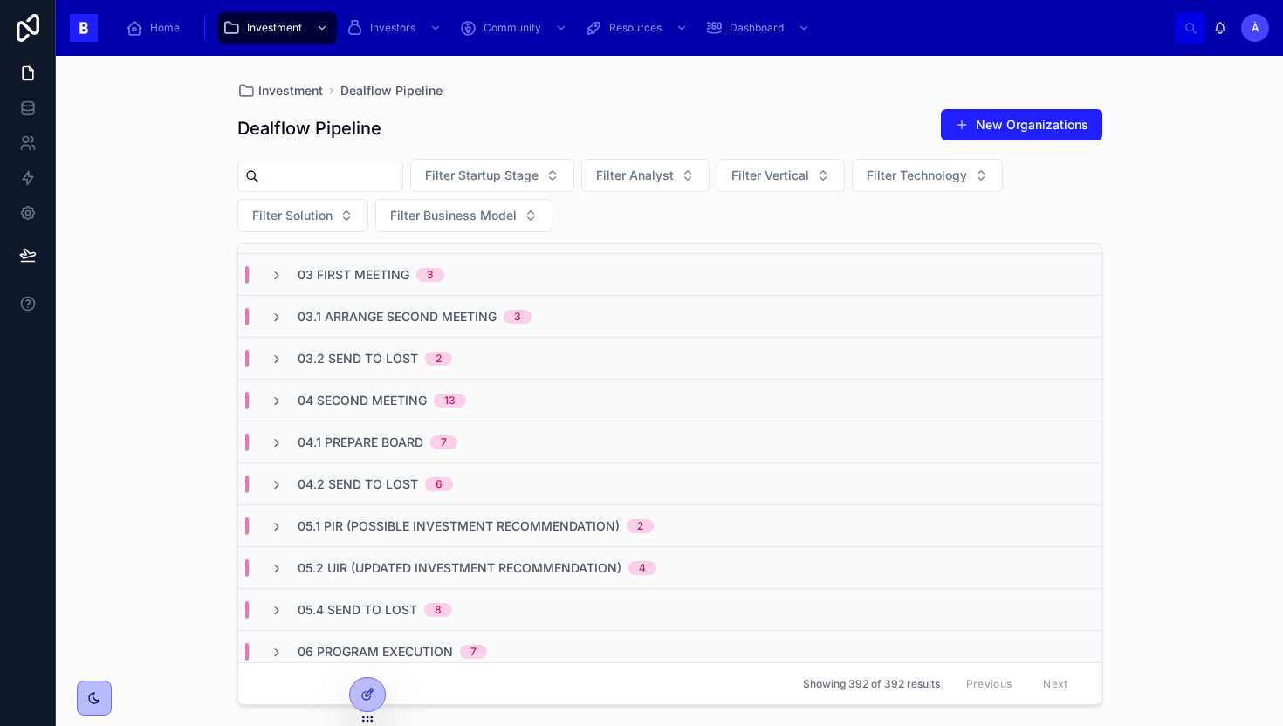
click at [388, 400] on span "04 Second Meeting" at bounding box center [362, 400] width 129 height 17
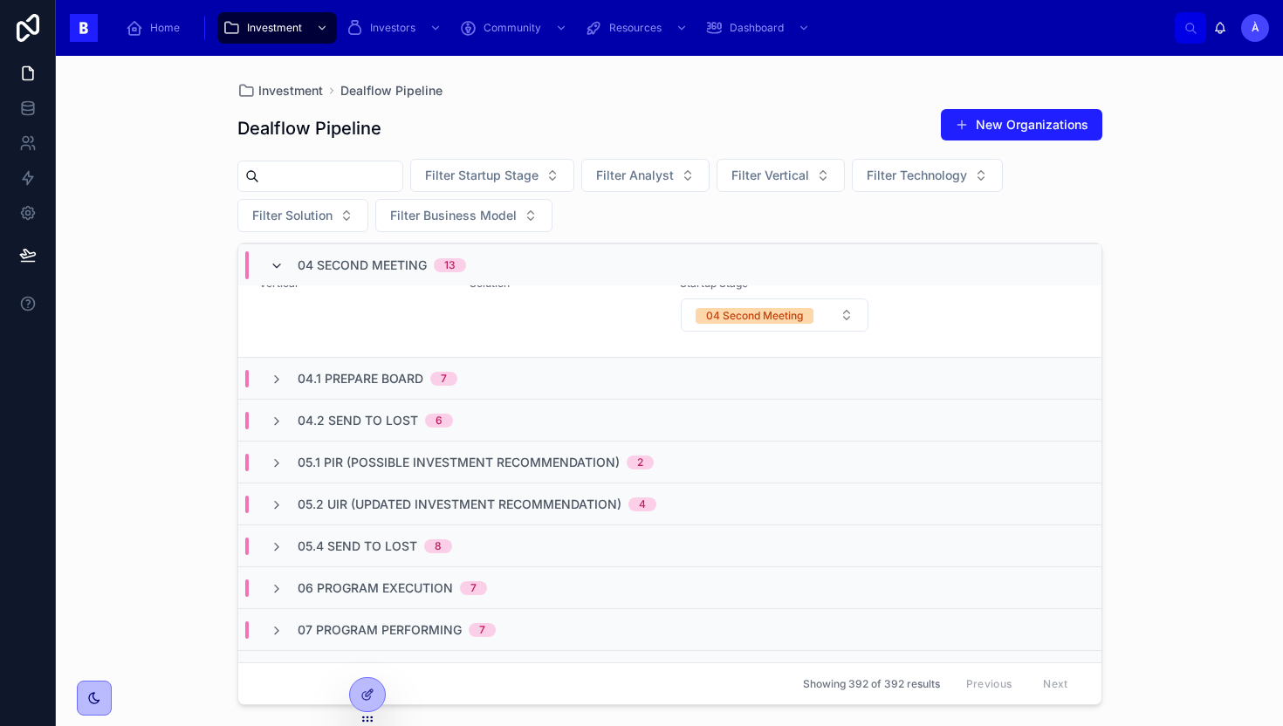
click at [276, 271] on icon at bounding box center [277, 266] width 14 height 14
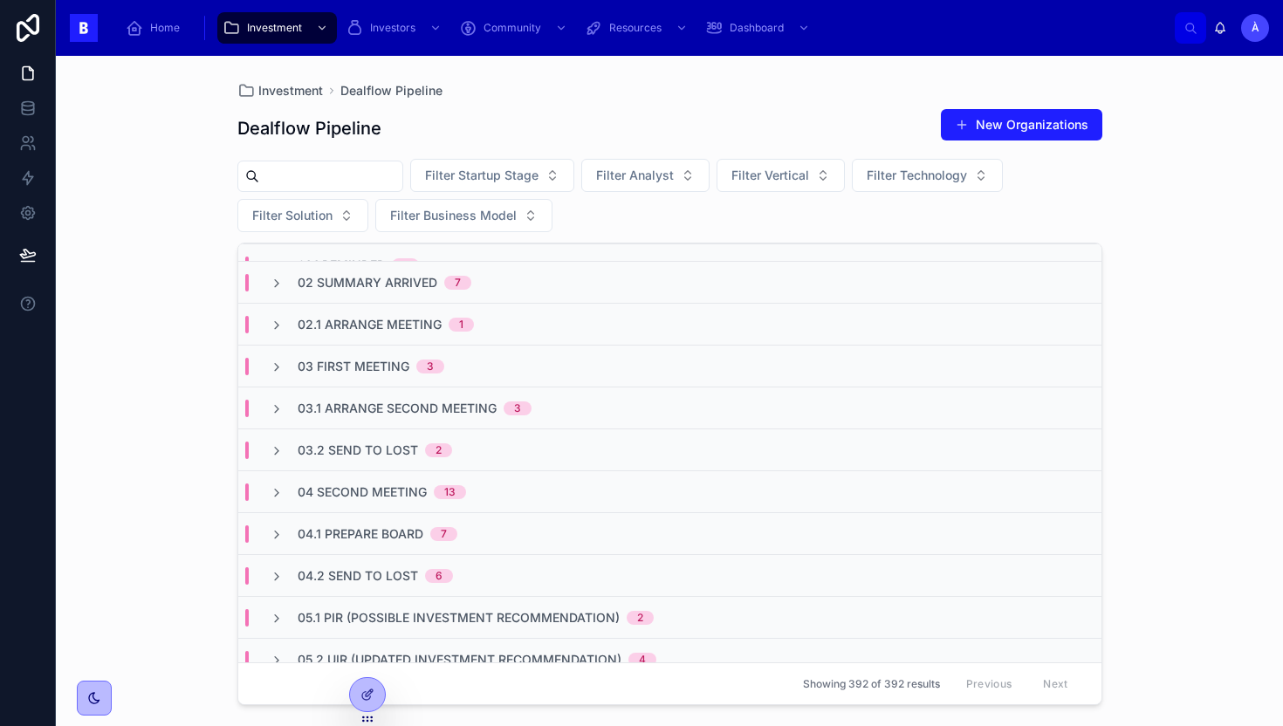
scroll to position [0, 0]
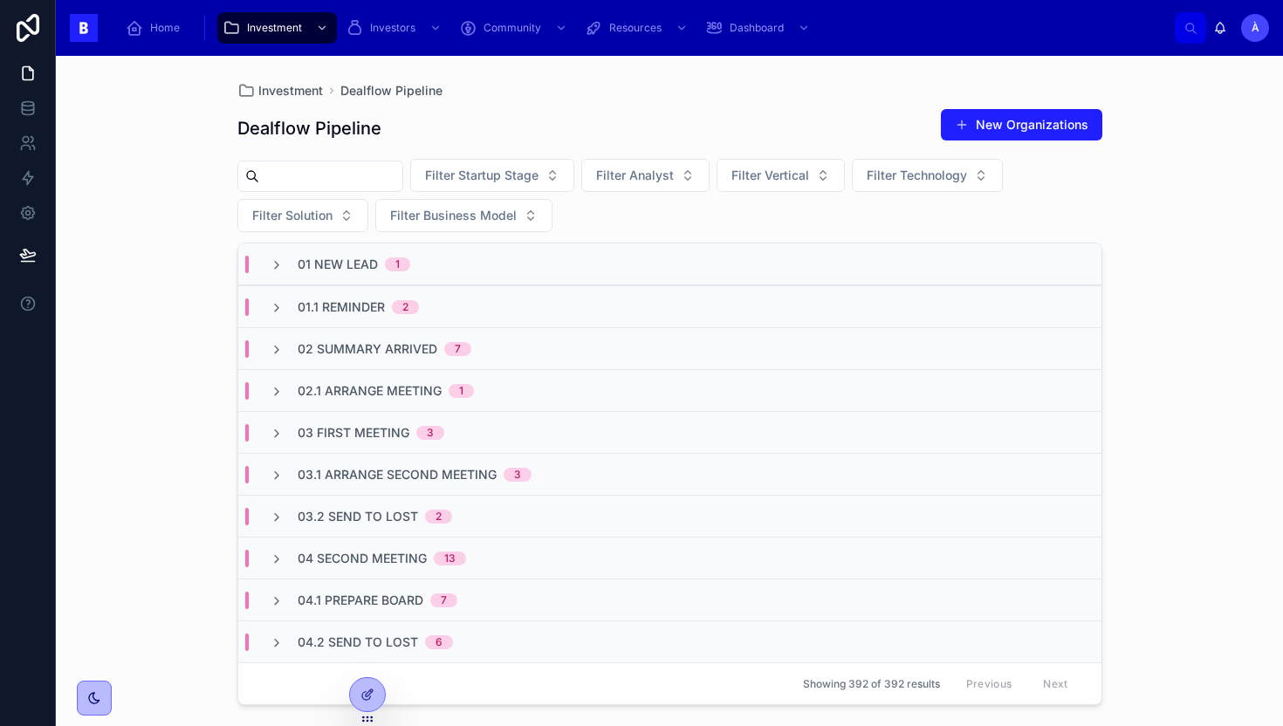
click at [379, 346] on span "02 Summary Arrived" at bounding box center [368, 348] width 140 height 17
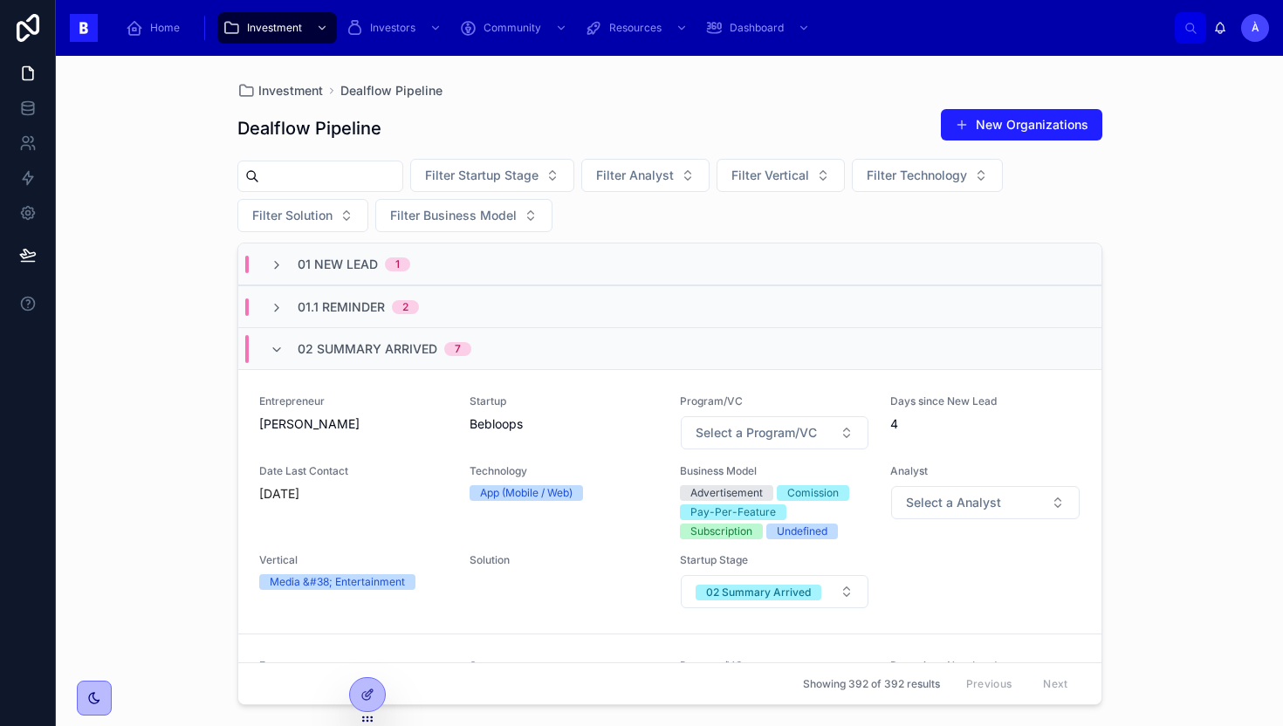
click at [404, 347] on span "02 Summary Arrived" at bounding box center [368, 348] width 140 height 17
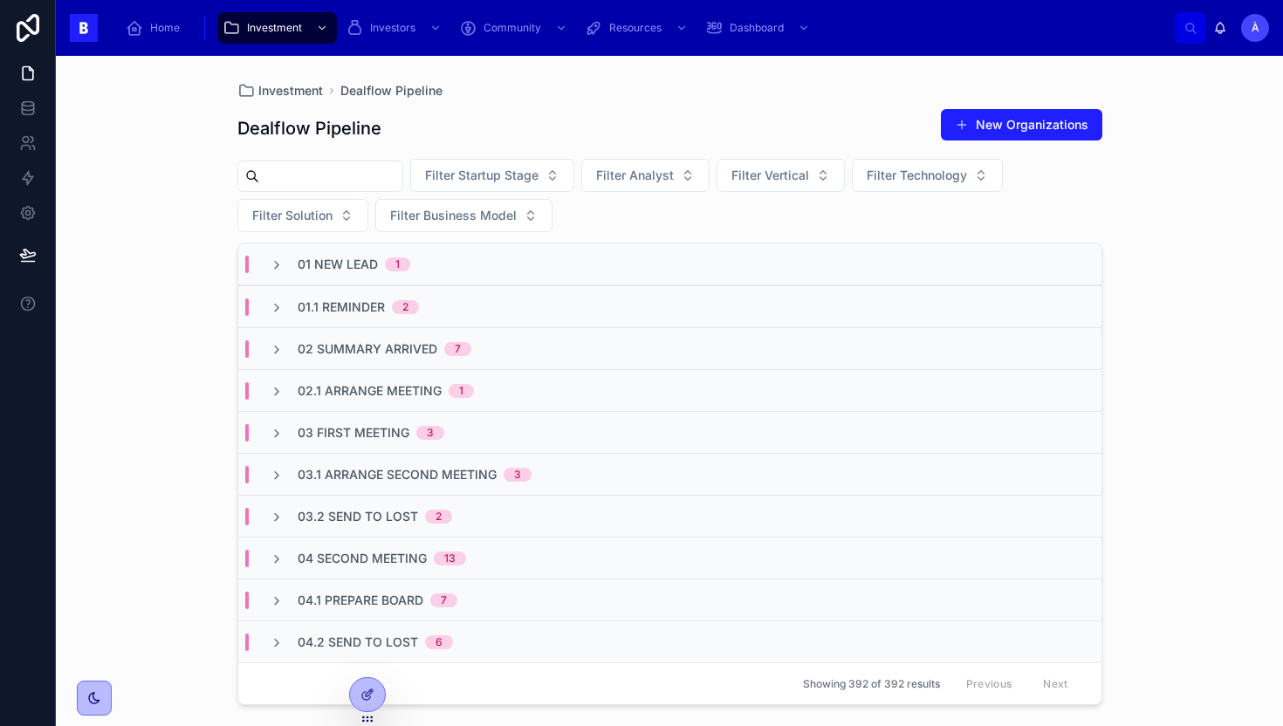
click at [371, 340] on span "02 Summary Arrived" at bounding box center [368, 348] width 140 height 17
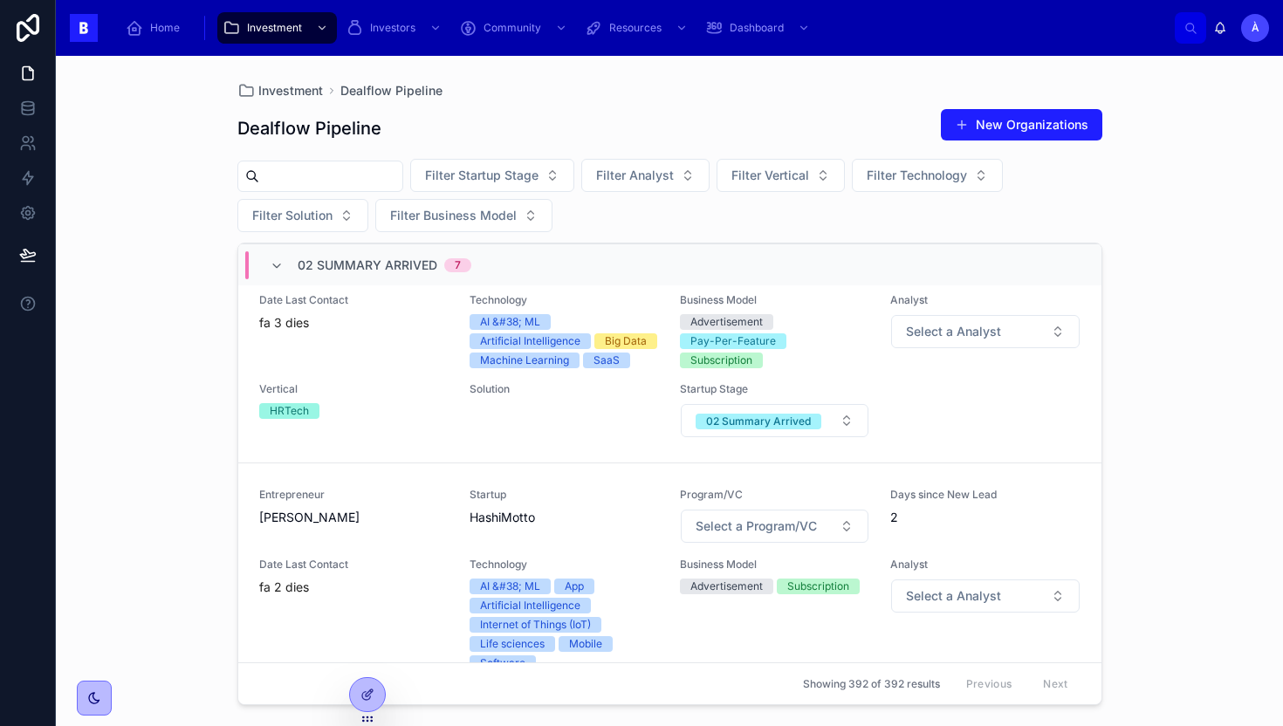
scroll to position [442, 0]
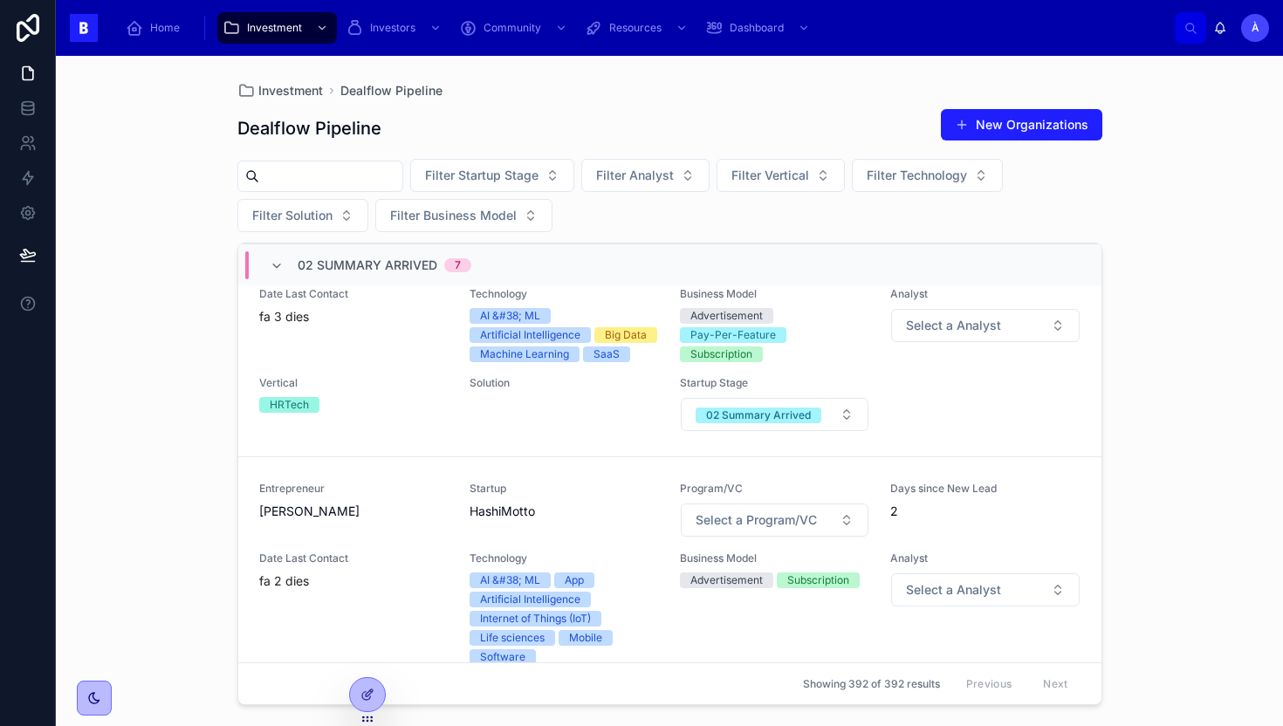
click at [389, 416] on div "Vertical HRTech" at bounding box center [353, 404] width 189 height 56
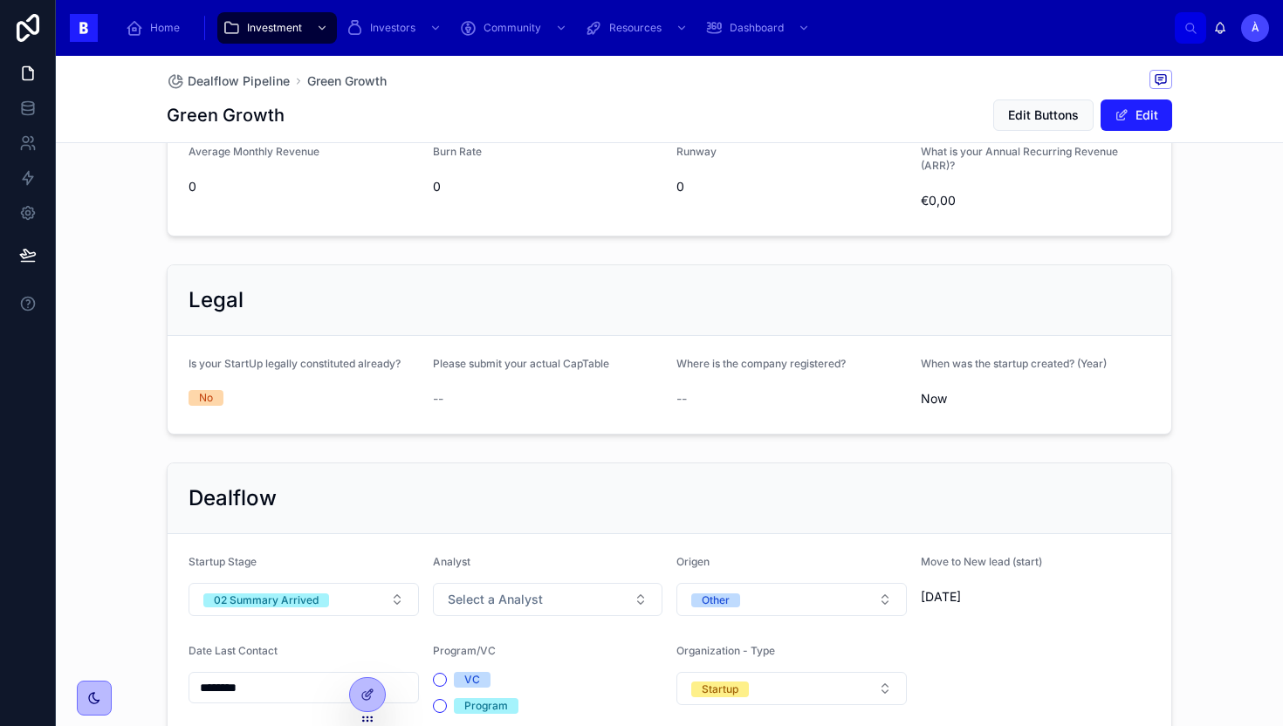
scroll to position [1178, 0]
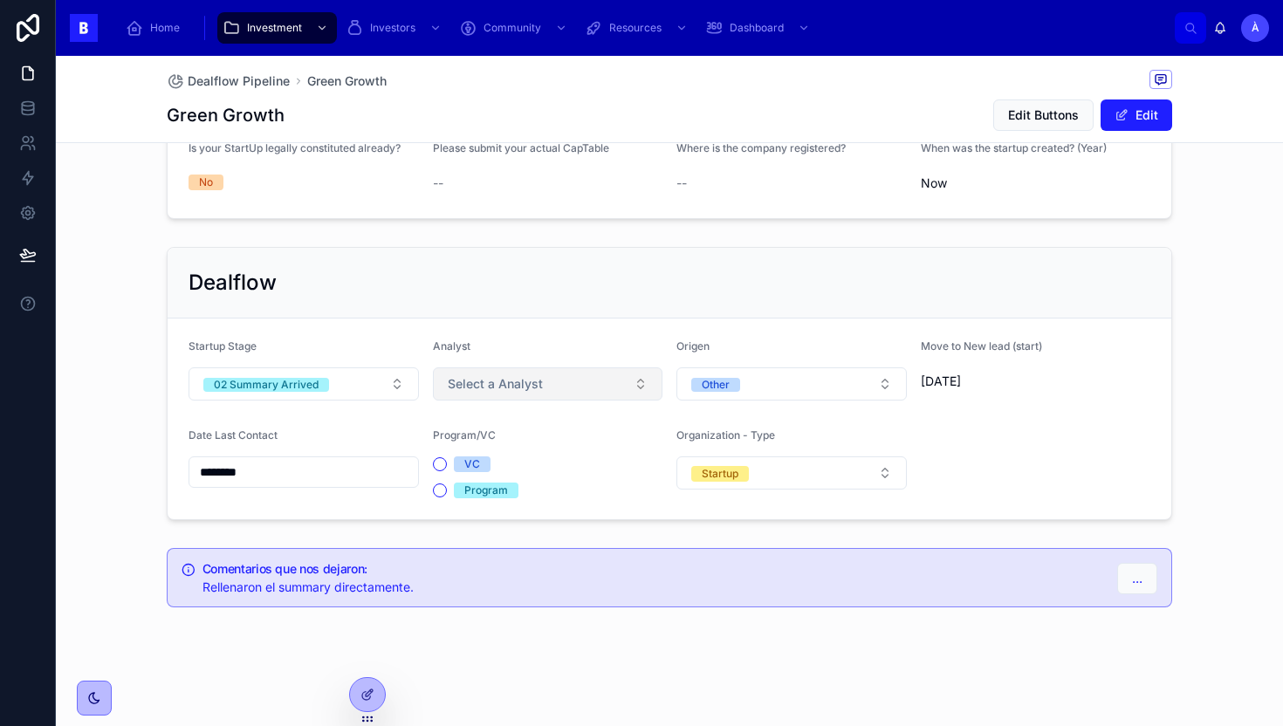
click at [484, 384] on span "Select a Analyst" at bounding box center [495, 383] width 95 height 17
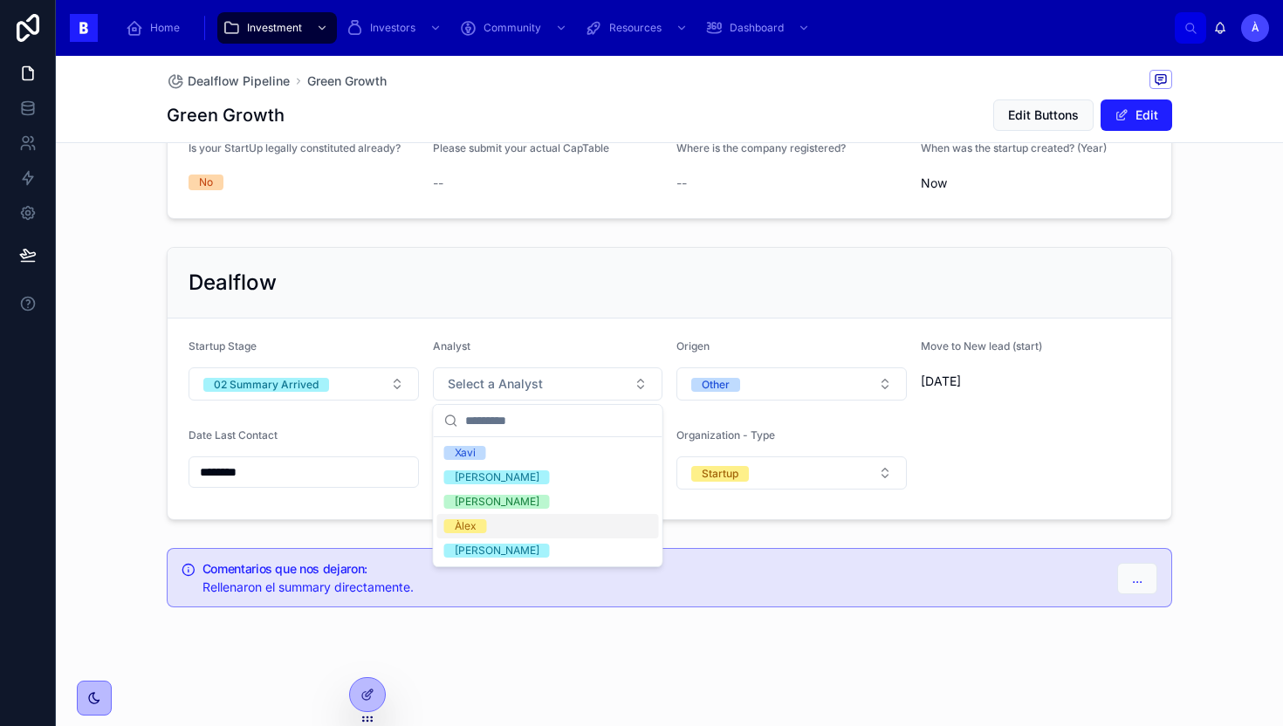
click at [470, 519] on div "Àlex" at bounding box center [548, 526] width 222 height 24
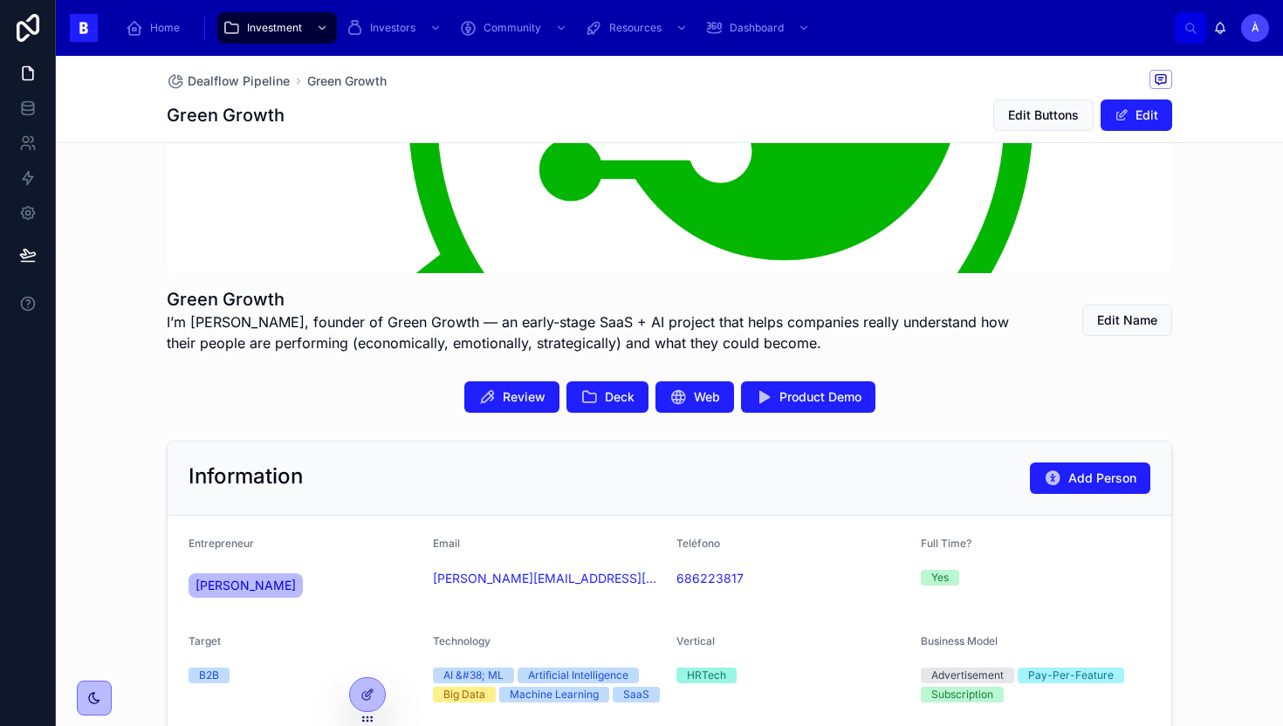
scroll to position [166, 0]
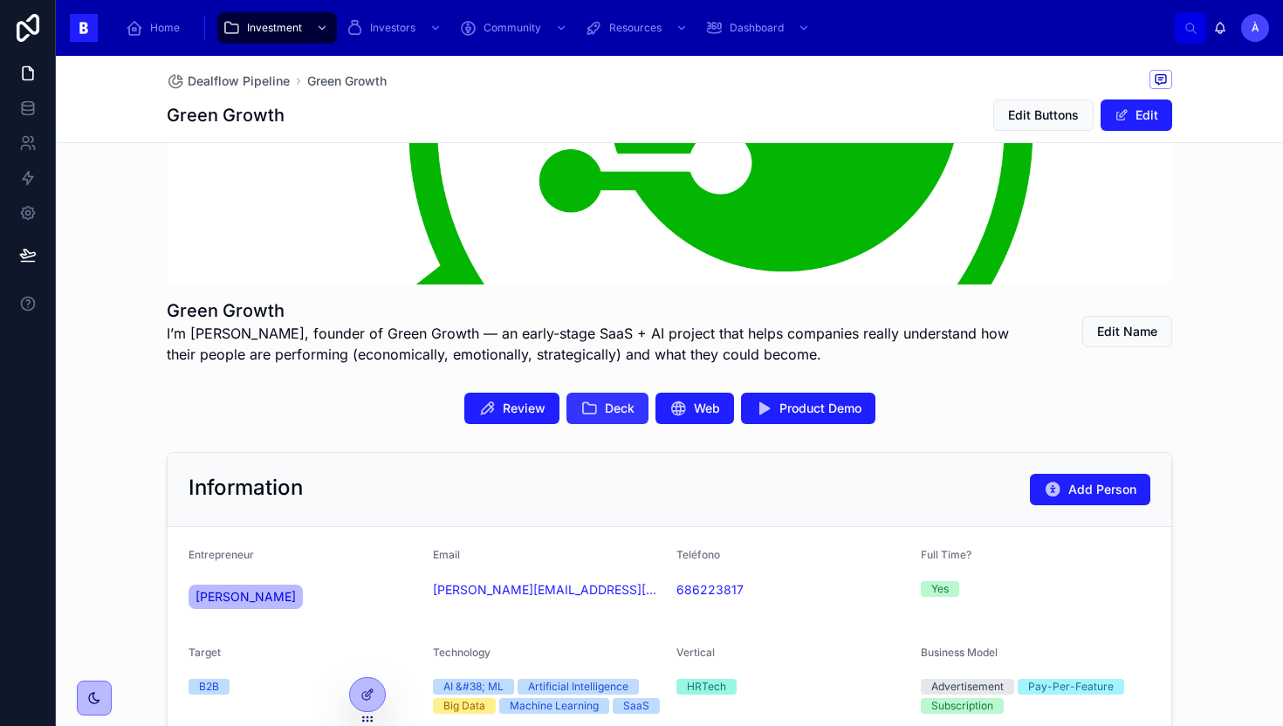
click at [601, 408] on button "Deck" at bounding box center [608, 408] width 82 height 31
click at [775, 406] on button "Product Demo" at bounding box center [808, 408] width 134 height 31
click at [1039, 100] on button "Edit Buttons" at bounding box center [1043, 115] width 100 height 31
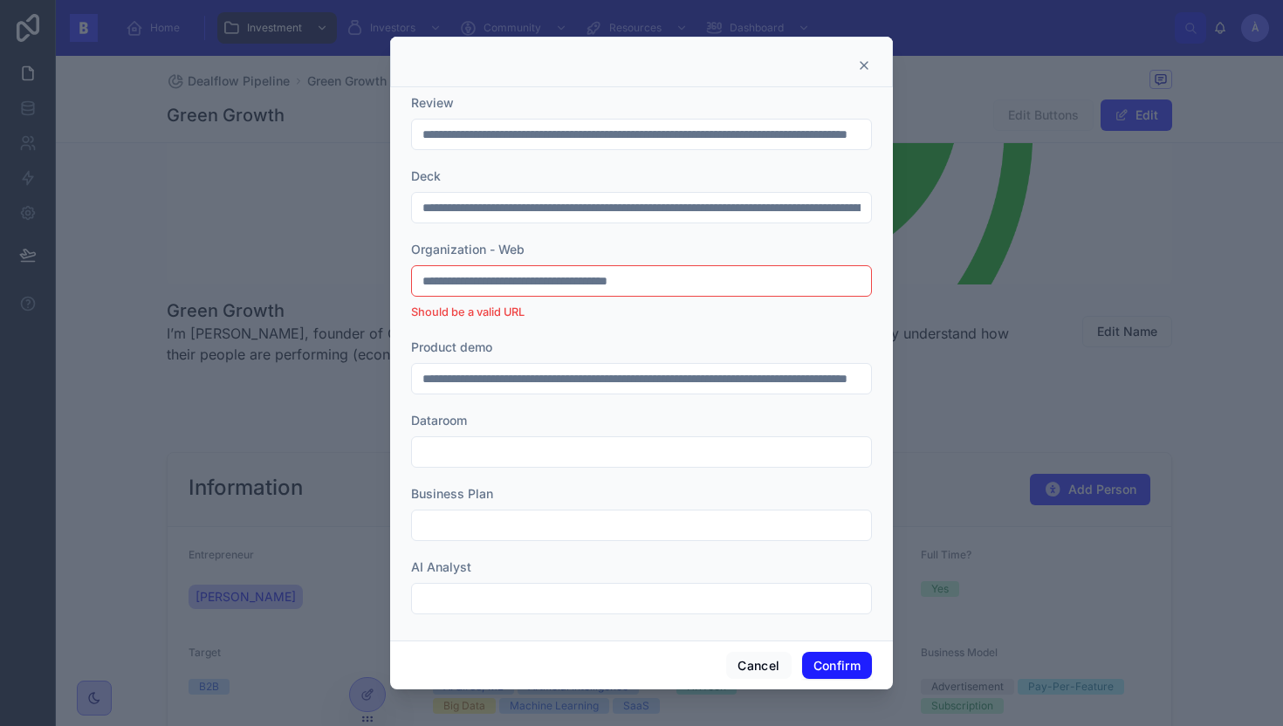
click at [862, 83] on div at bounding box center [641, 62] width 503 height 51
click at [865, 52] on div at bounding box center [641, 62] width 503 height 51
click at [864, 66] on icon at bounding box center [864, 65] width 14 height 14
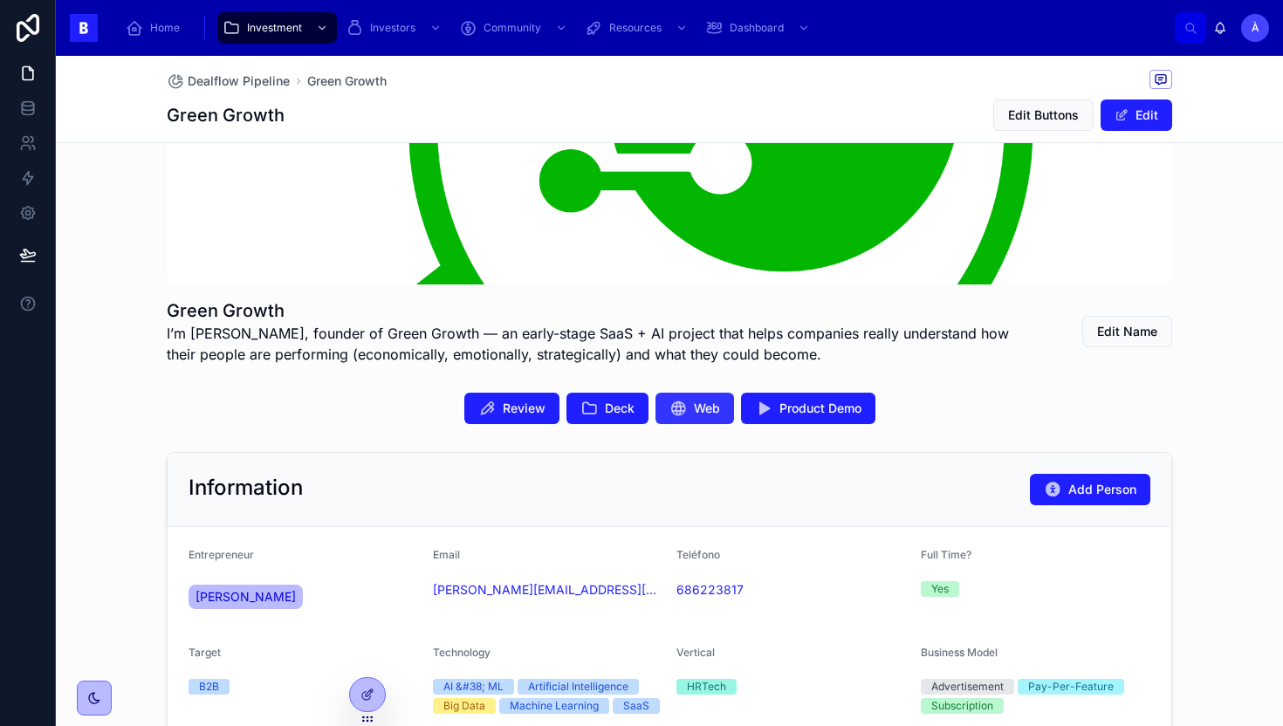
click at [693, 421] on button "Web" at bounding box center [695, 408] width 79 height 31
click at [1056, 120] on span "Edit Buttons" at bounding box center [1043, 114] width 71 height 17
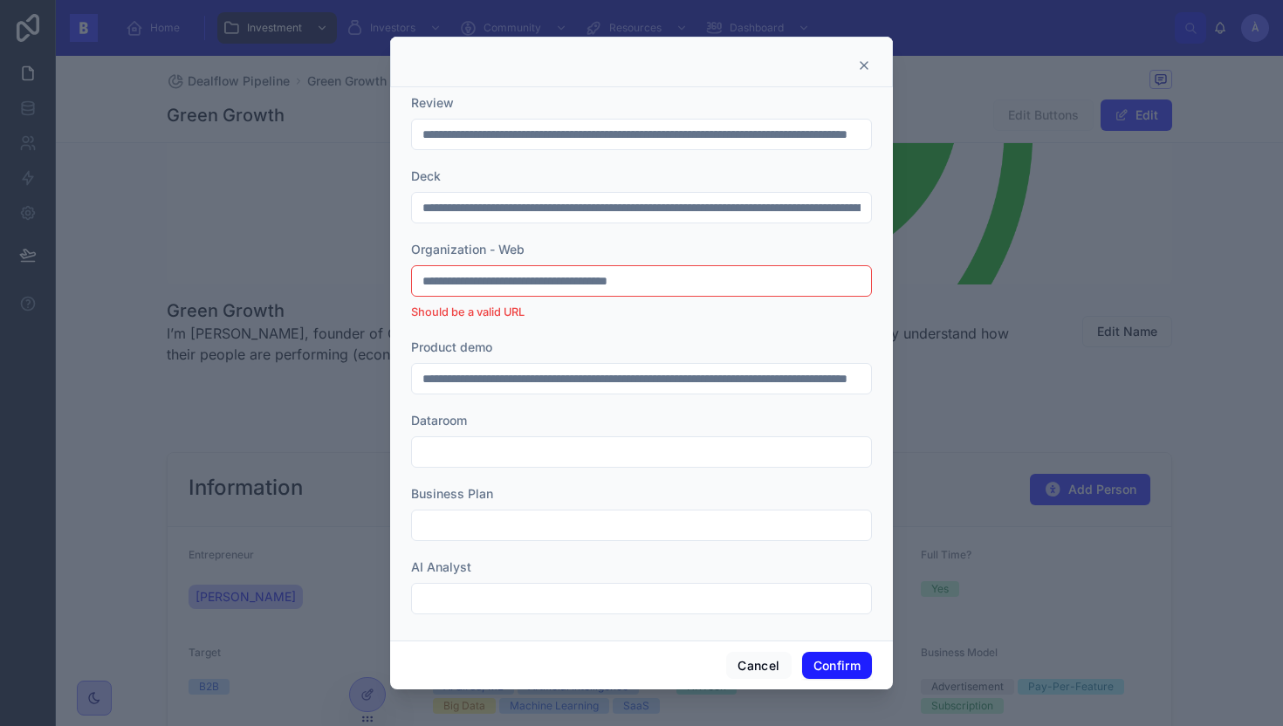
drag, startPoint x: 498, startPoint y: 286, endPoint x: 361, endPoint y: 284, distance: 137.1
click at [361, 284] on div "**********" at bounding box center [641, 363] width 1283 height 726
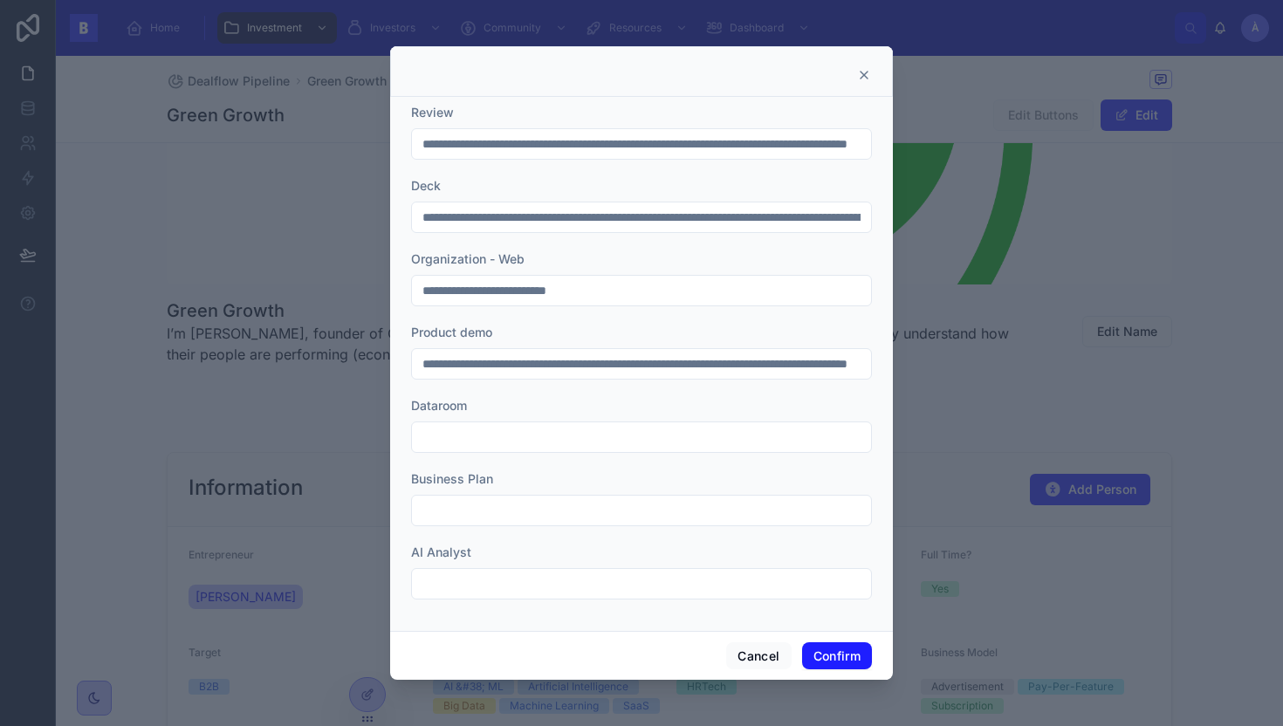
type input "**********"
click at [461, 371] on input "**********" at bounding box center [641, 364] width 459 height 24
click at [840, 662] on button "Confirm" at bounding box center [837, 656] width 70 height 28
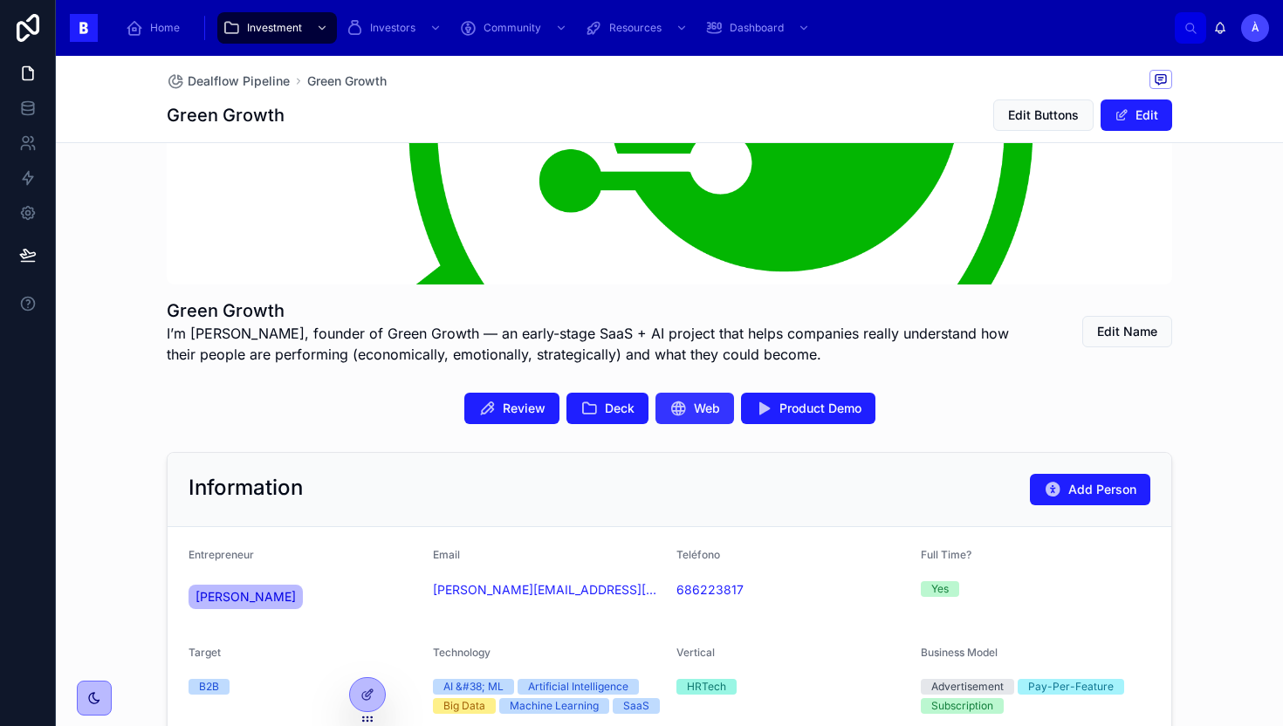
click at [675, 407] on icon at bounding box center [678, 408] width 17 height 17
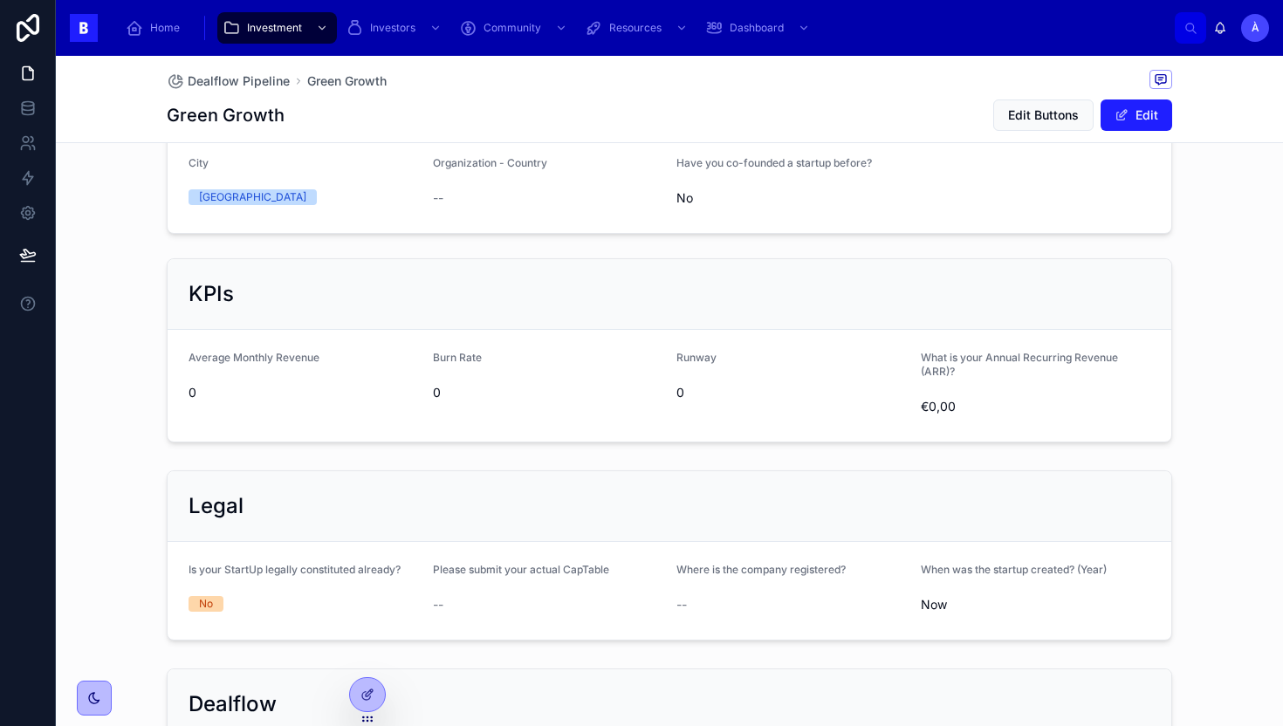
scroll to position [1178, 0]
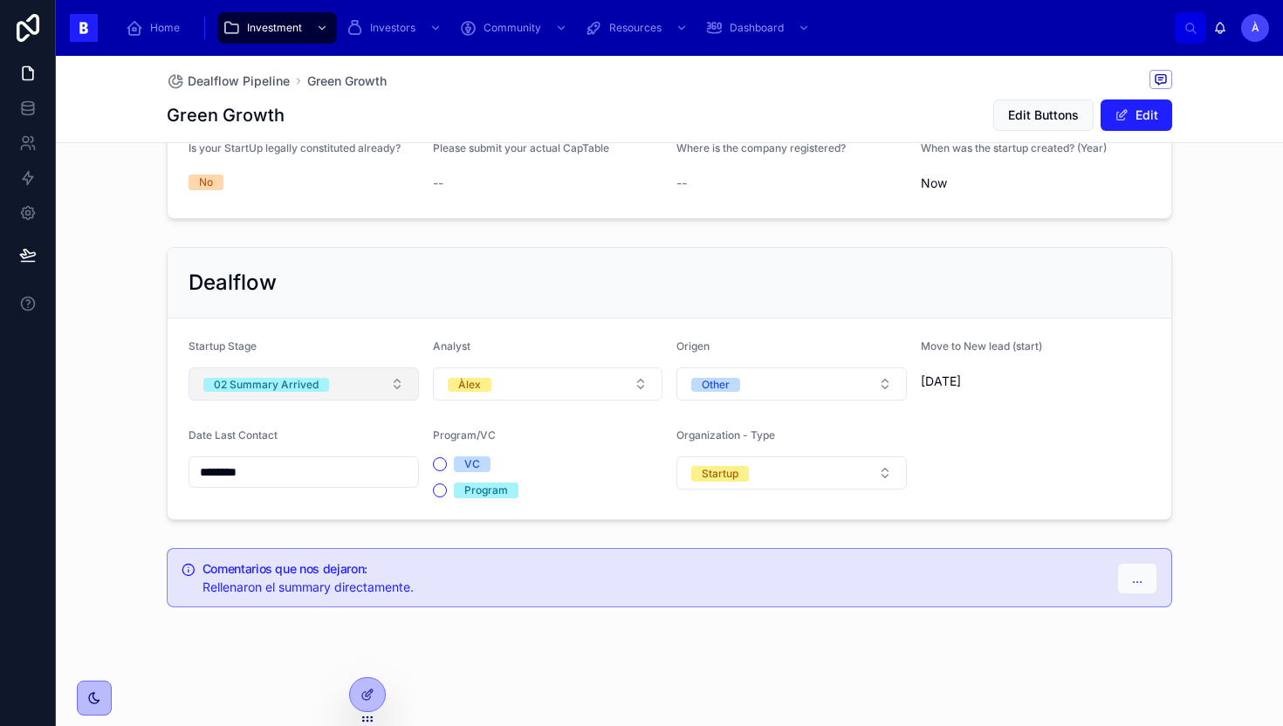
click at [329, 391] on button "02 Summary Arrived" at bounding box center [304, 383] width 230 height 33
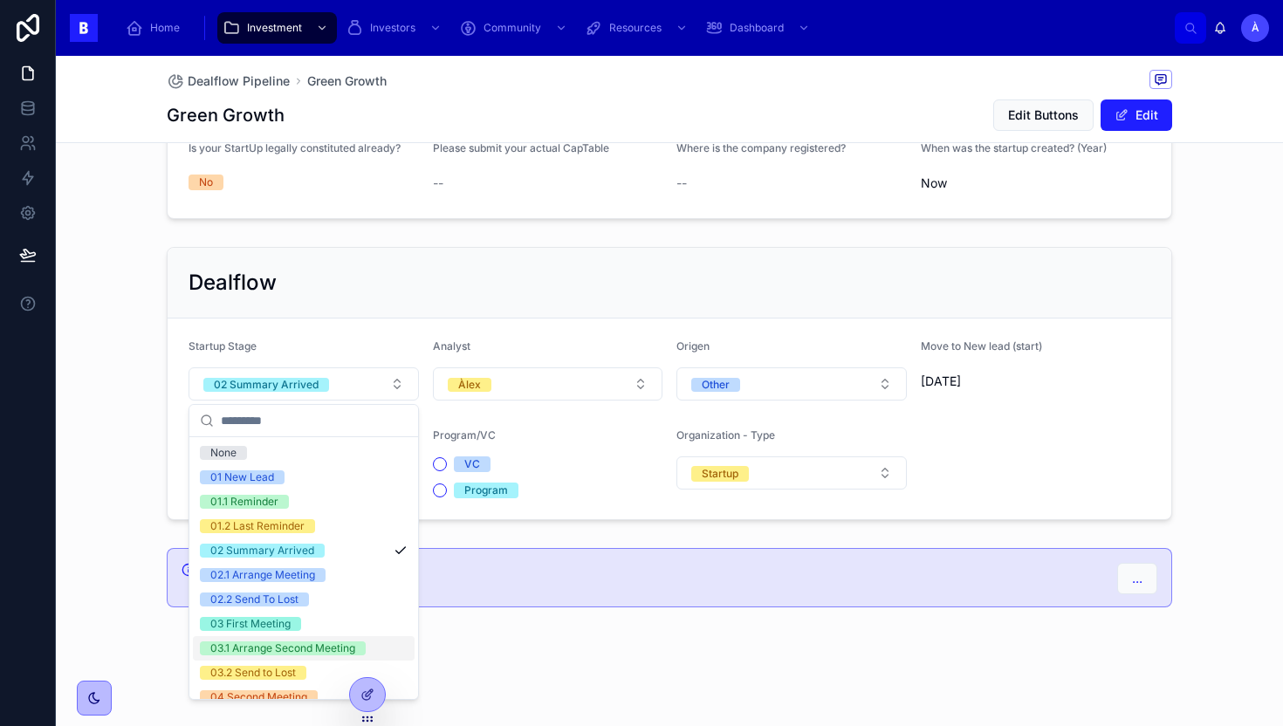
scroll to position [590, 0]
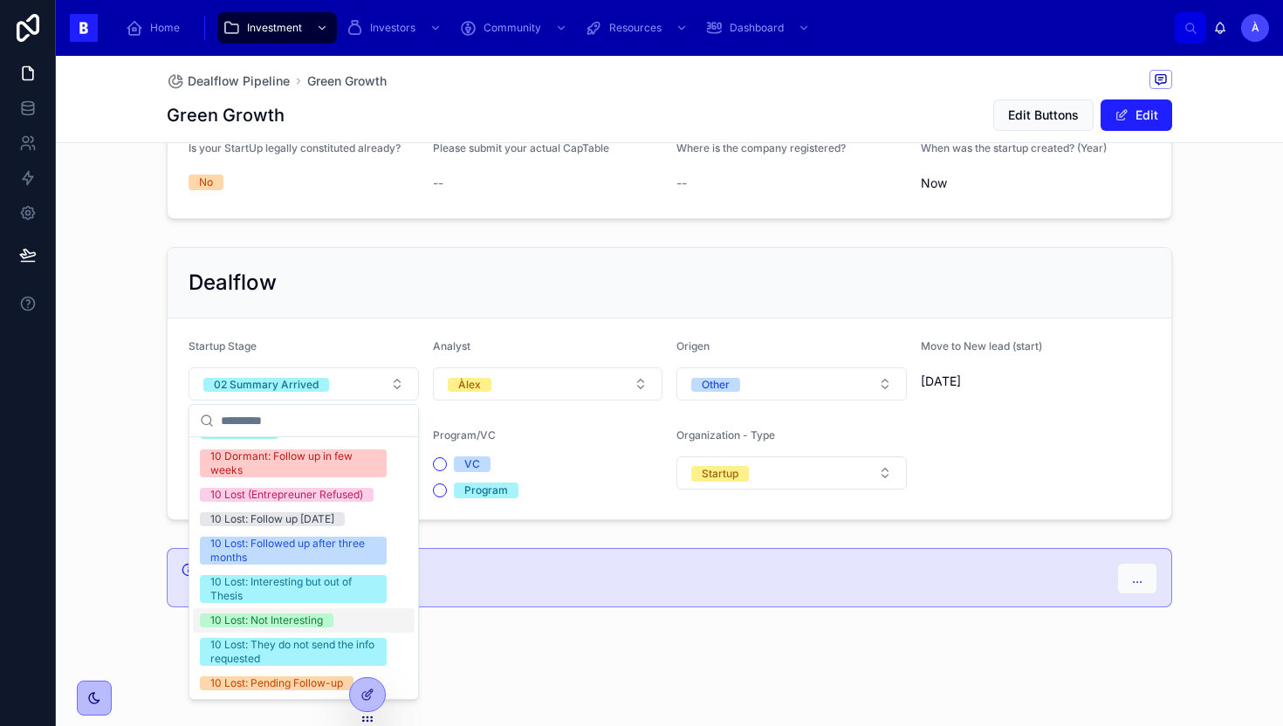
click at [297, 620] on div "10 Lost: Not Interesting" at bounding box center [266, 621] width 113 height 14
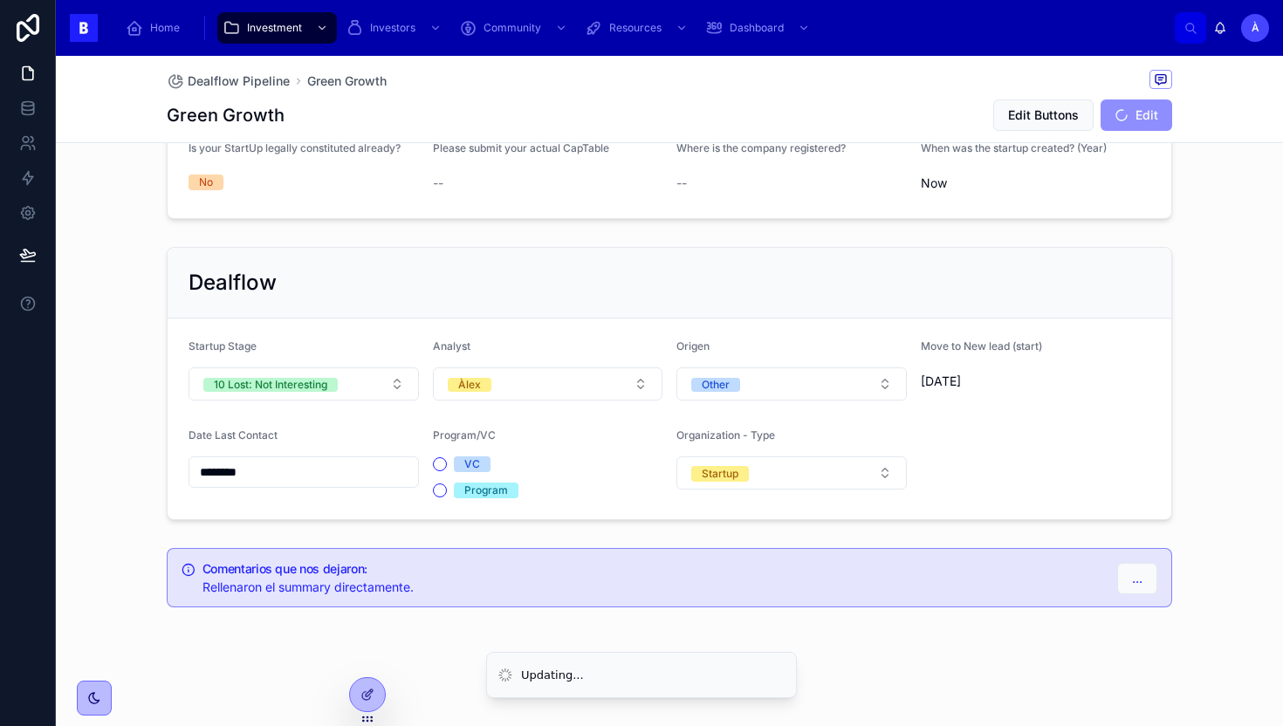
click at [316, 475] on input "********" at bounding box center [303, 472] width 229 height 24
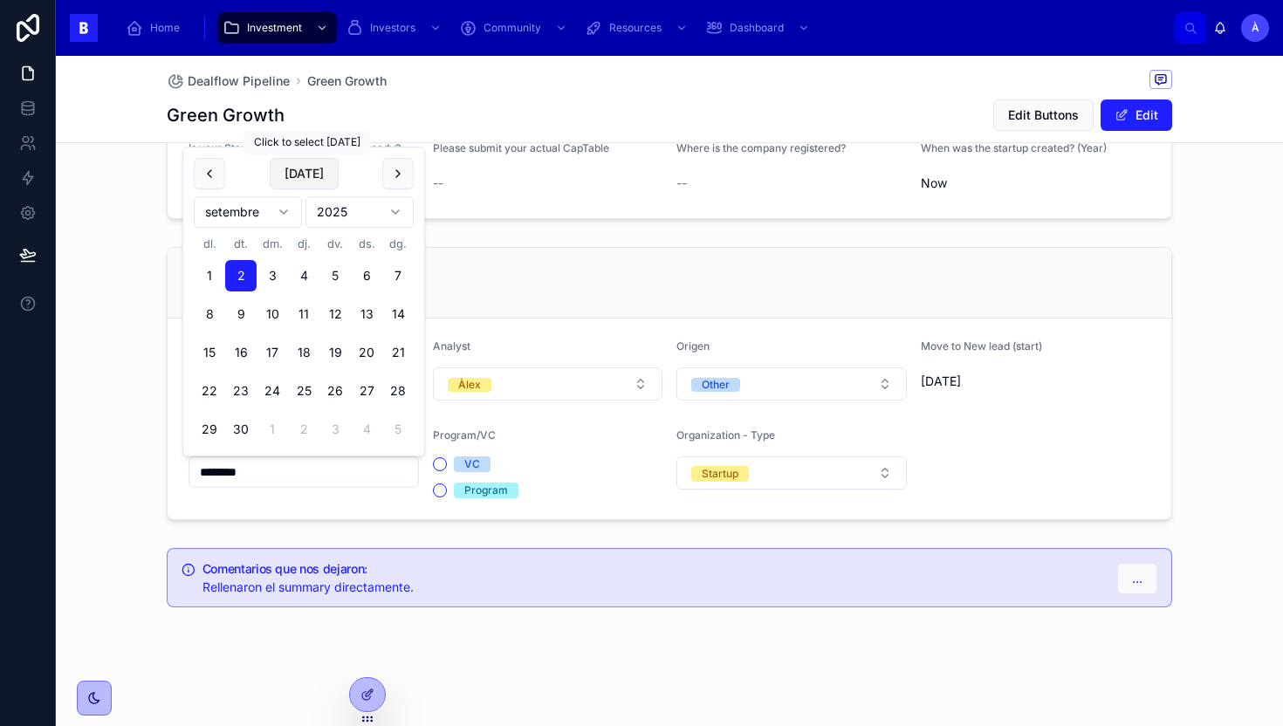
click at [305, 176] on button "[DATE]" at bounding box center [304, 173] width 69 height 31
type input "********"
click at [305, 176] on span "[DATE]" at bounding box center [304, 173] width 69 height 31
click at [532, 257] on div "Dealflow" at bounding box center [670, 283] width 1004 height 71
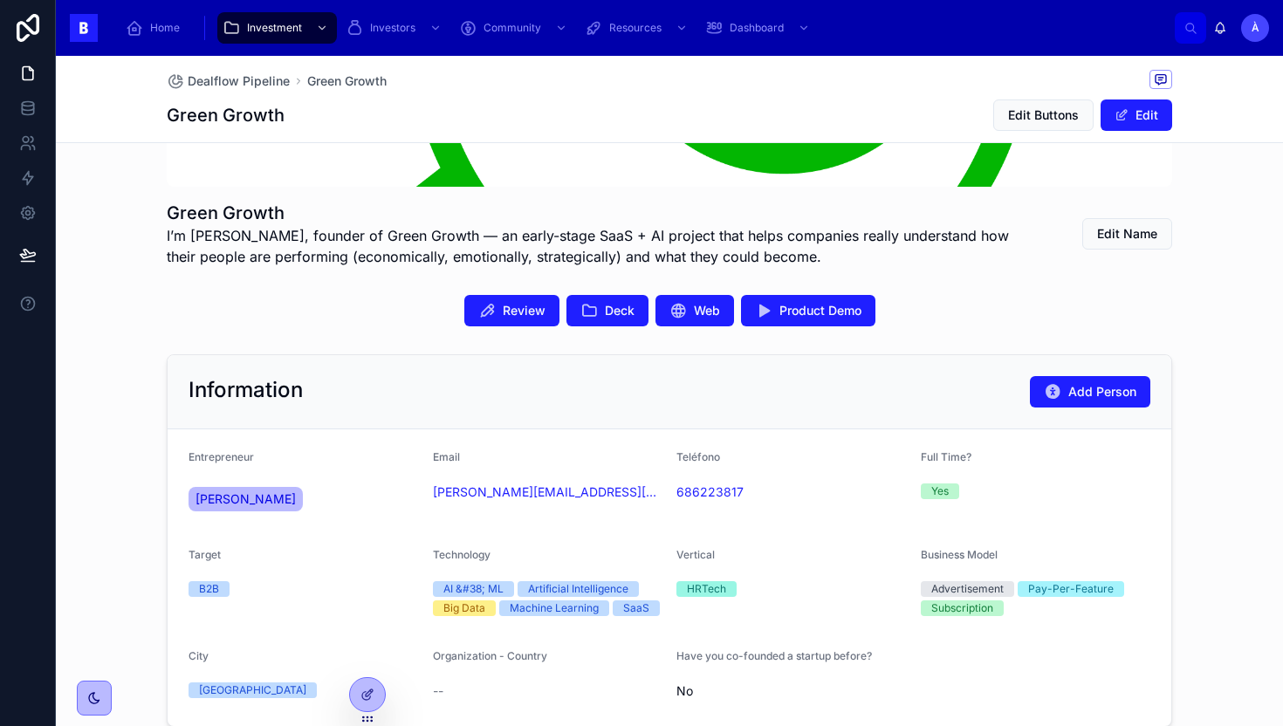
scroll to position [361, 0]
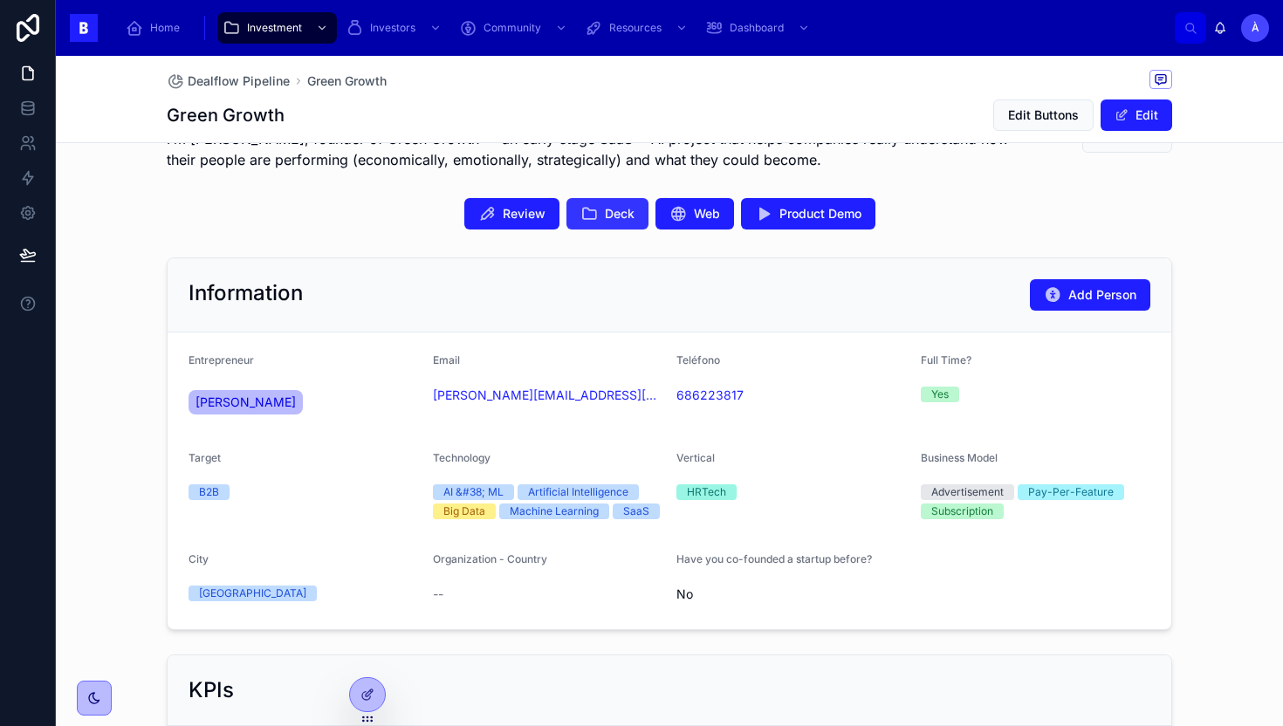
click at [613, 201] on button "Deck" at bounding box center [608, 213] width 82 height 31
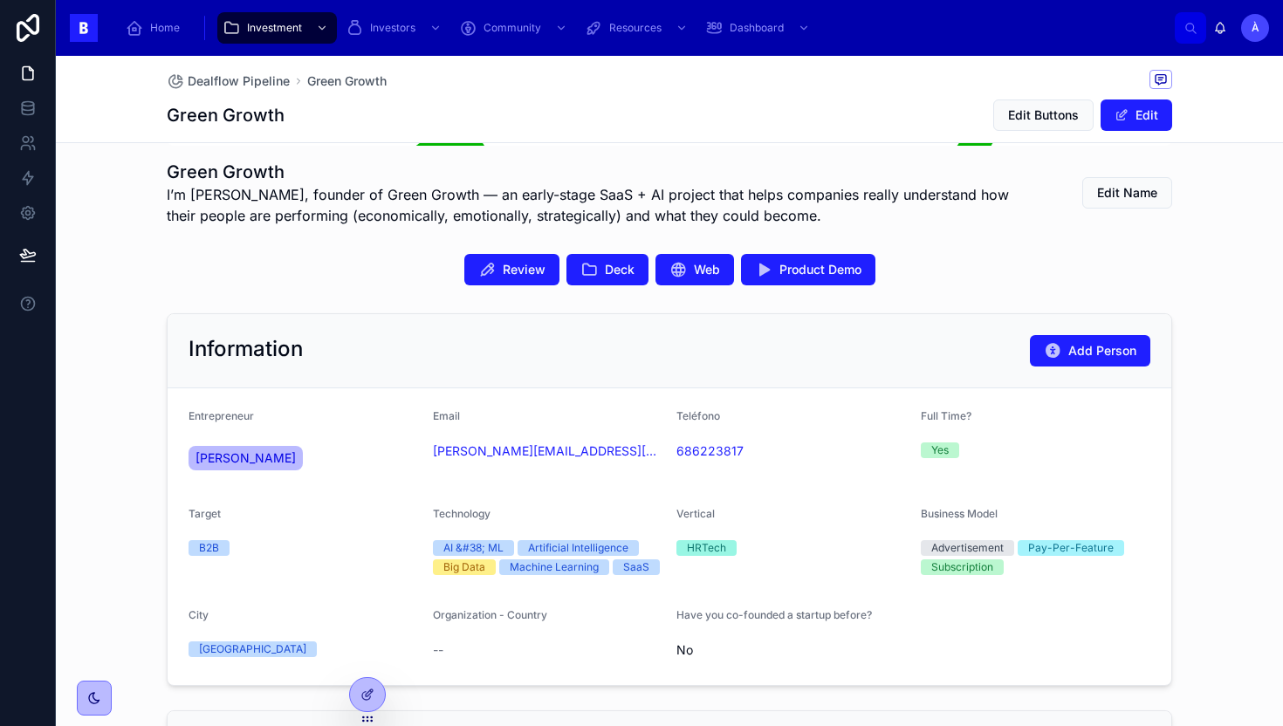
scroll to position [243, 0]
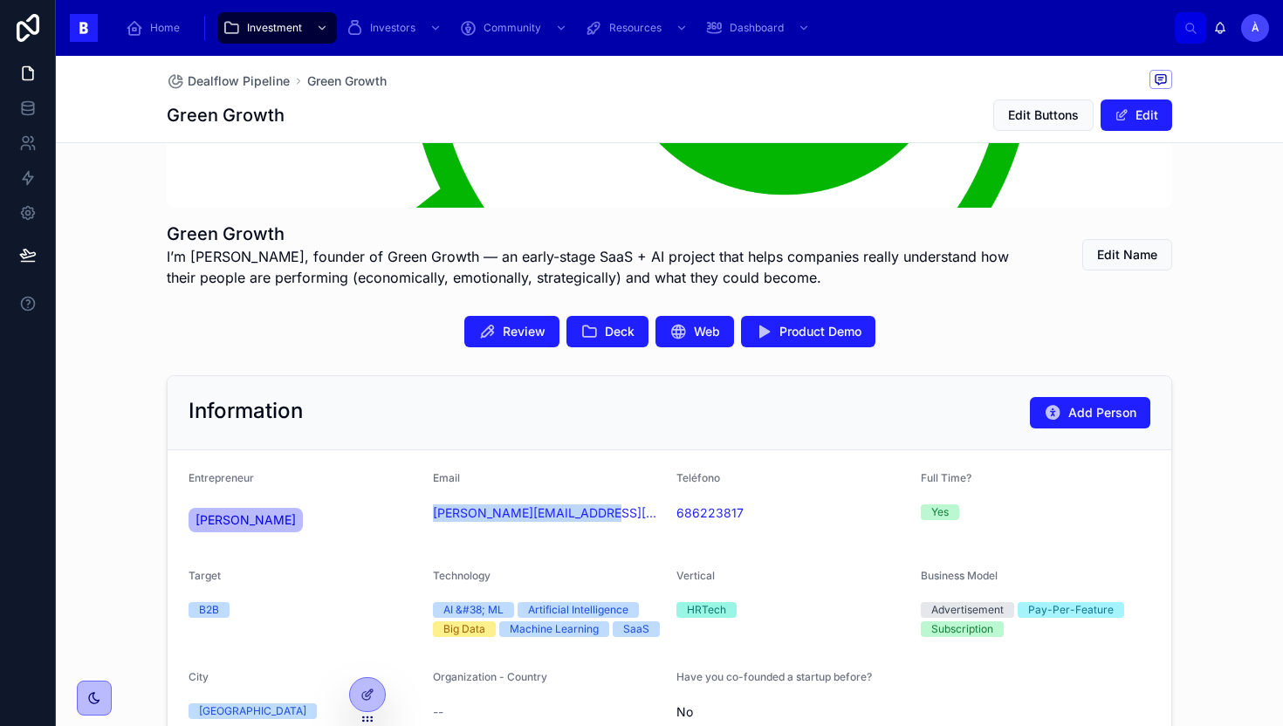
drag, startPoint x: 596, startPoint y: 528, endPoint x: 427, endPoint y: 514, distance: 169.9
click at [427, 514] on form "Entrepreneur [PERSON_NAME] Email [PERSON_NAME][EMAIL_ADDRESS][DOMAIN_NAME] Telé…" at bounding box center [670, 598] width 1004 height 297
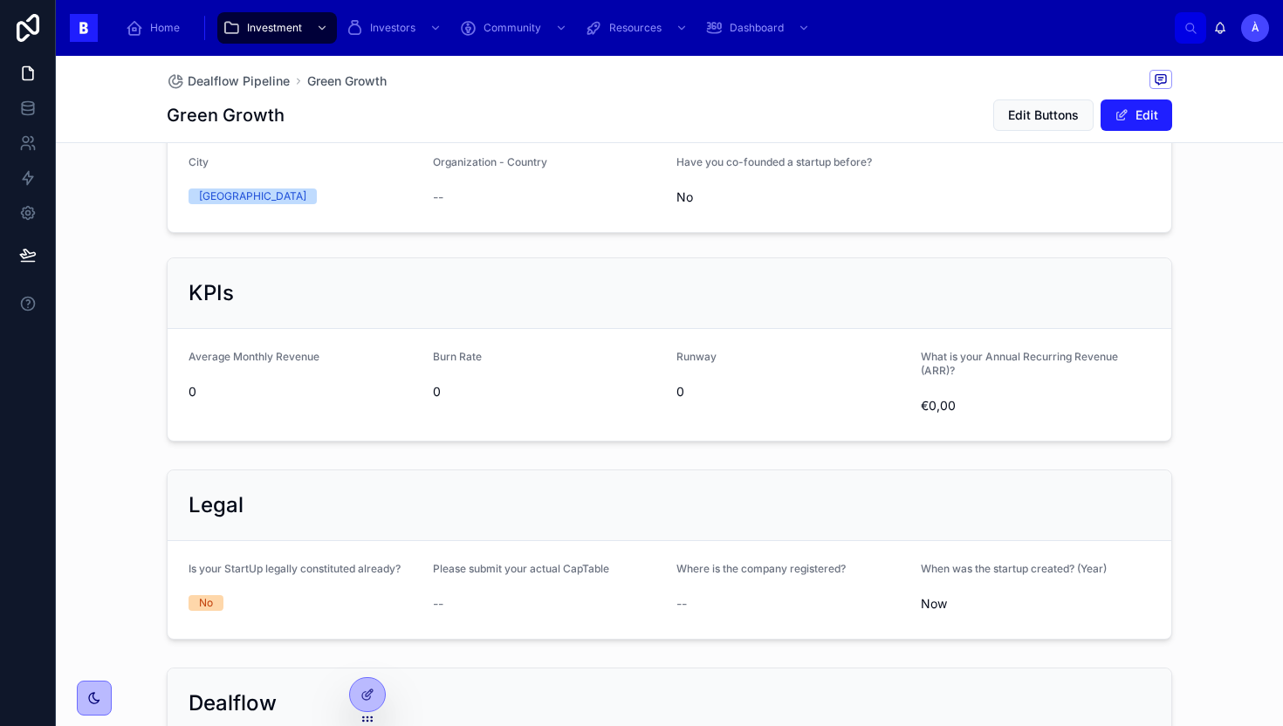
scroll to position [1178, 0]
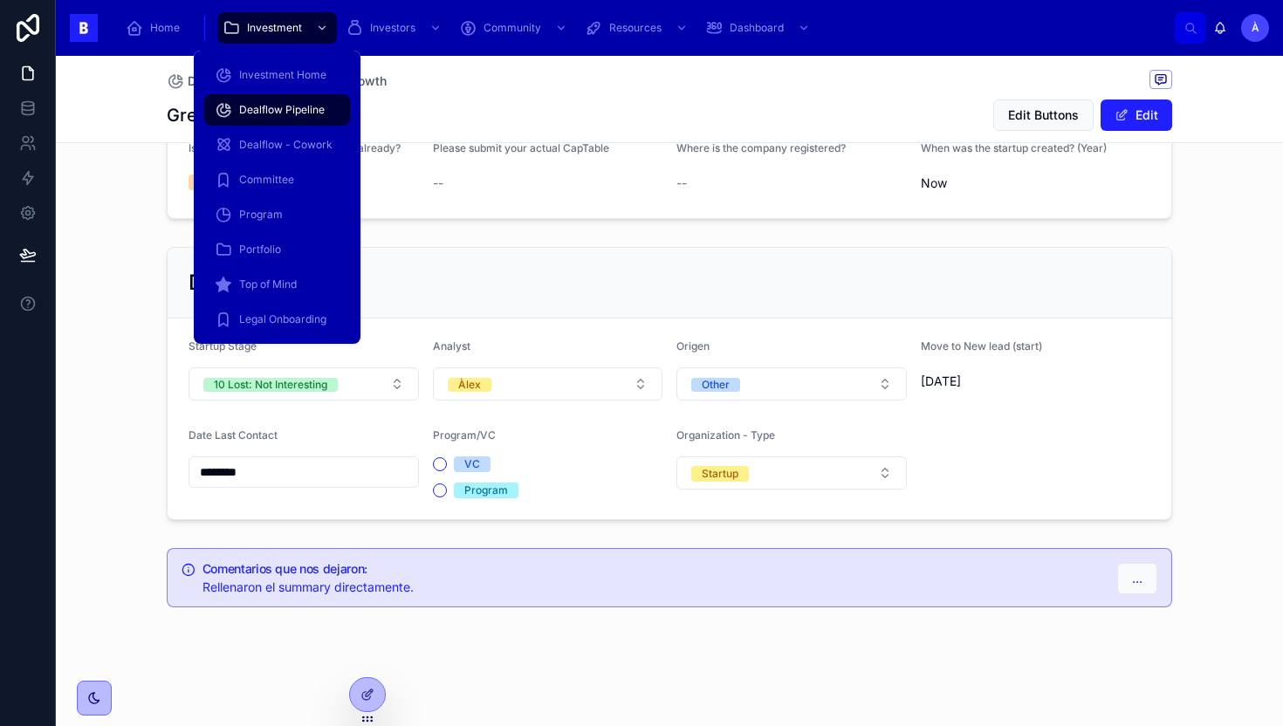
click at [286, 113] on span "Dealflow Pipeline" at bounding box center [282, 110] width 86 height 14
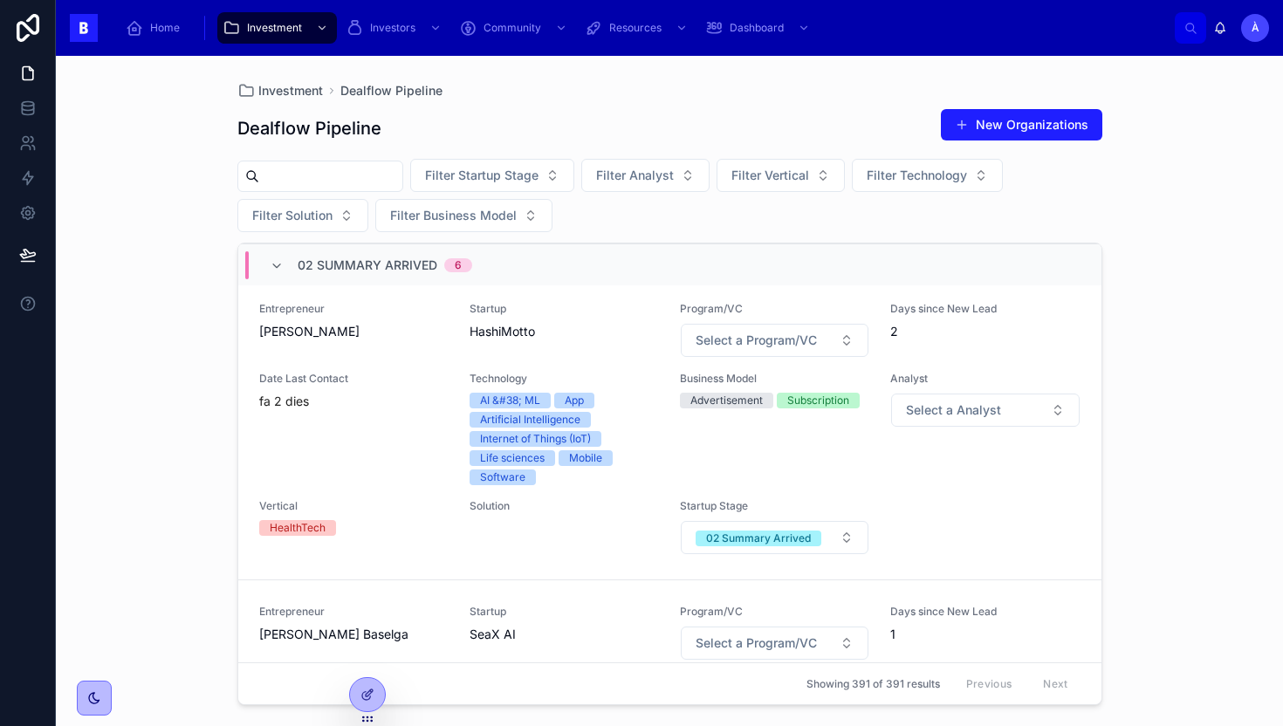
scroll to position [374, 0]
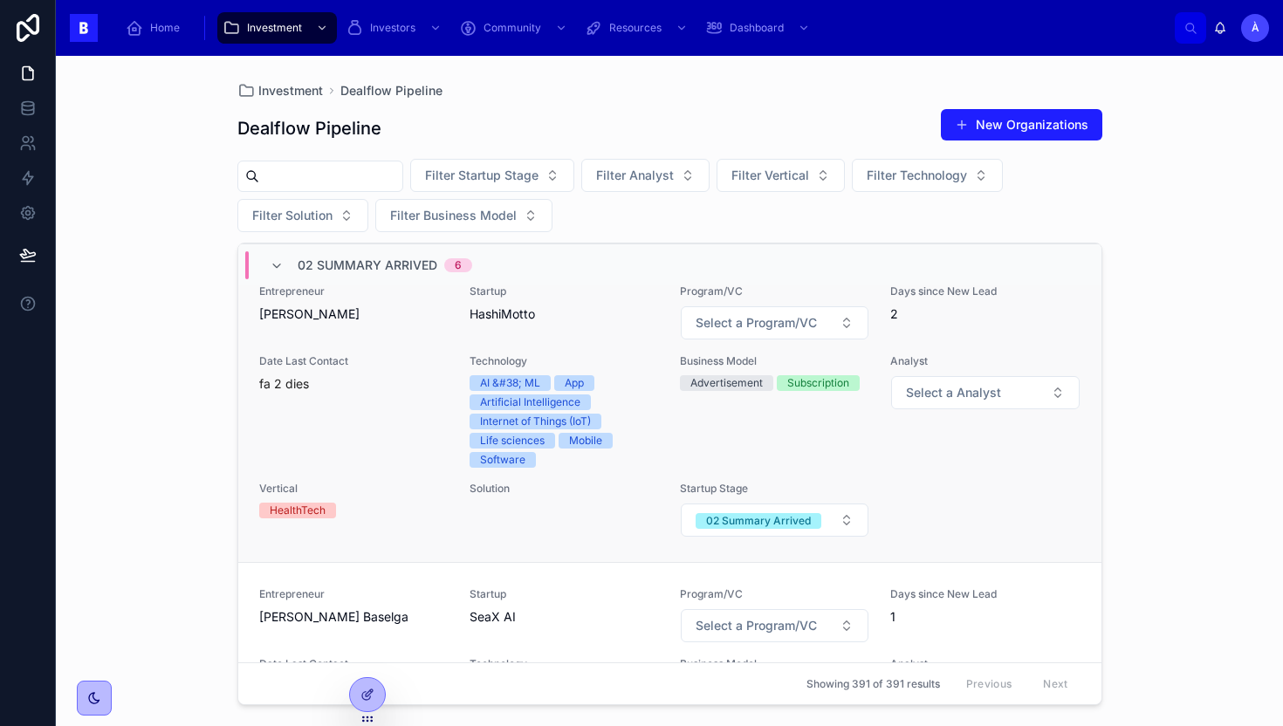
click at [536, 334] on div "Startup HashiMotto" at bounding box center [564, 313] width 189 height 56
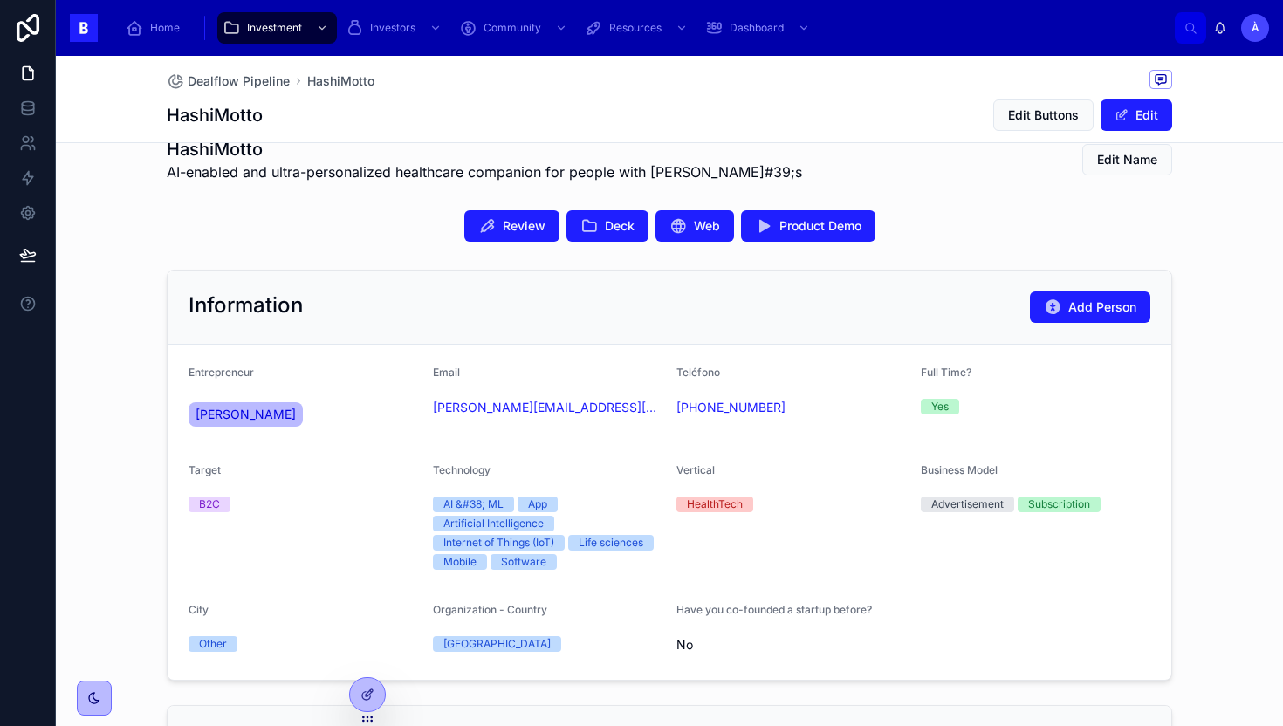
scroll to position [324, 0]
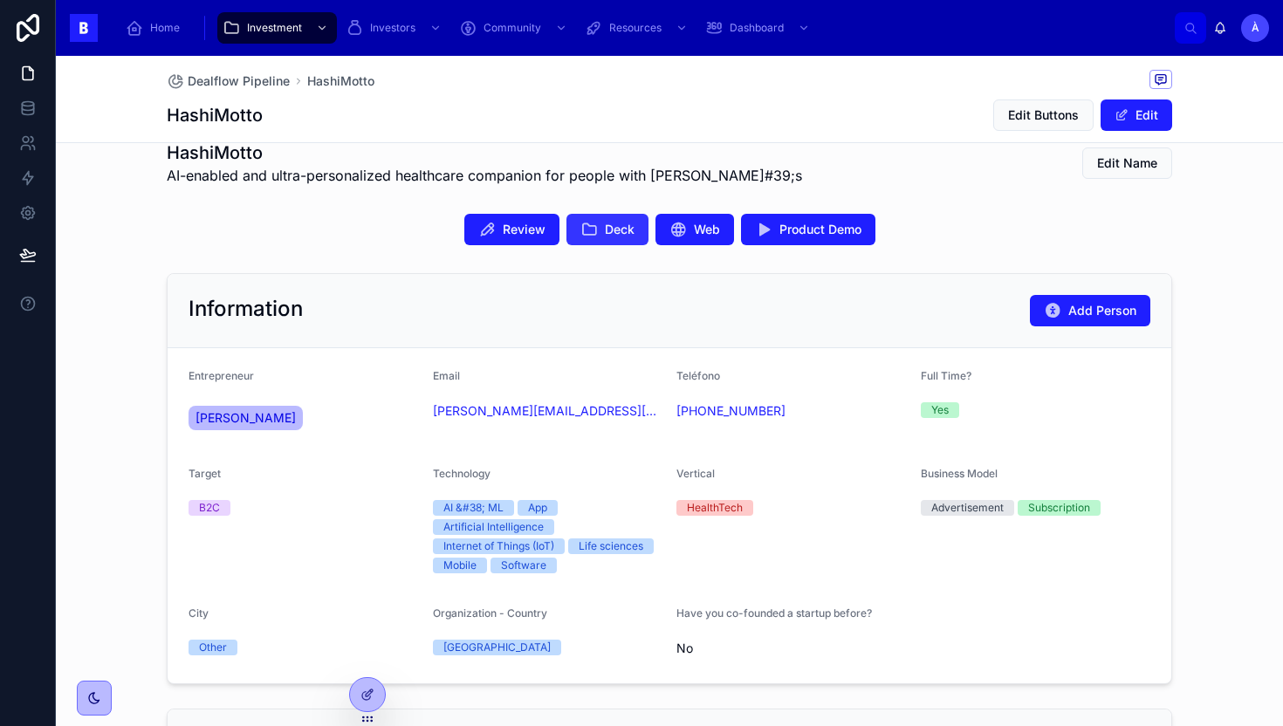
click at [622, 232] on span "Deck" at bounding box center [620, 229] width 30 height 17
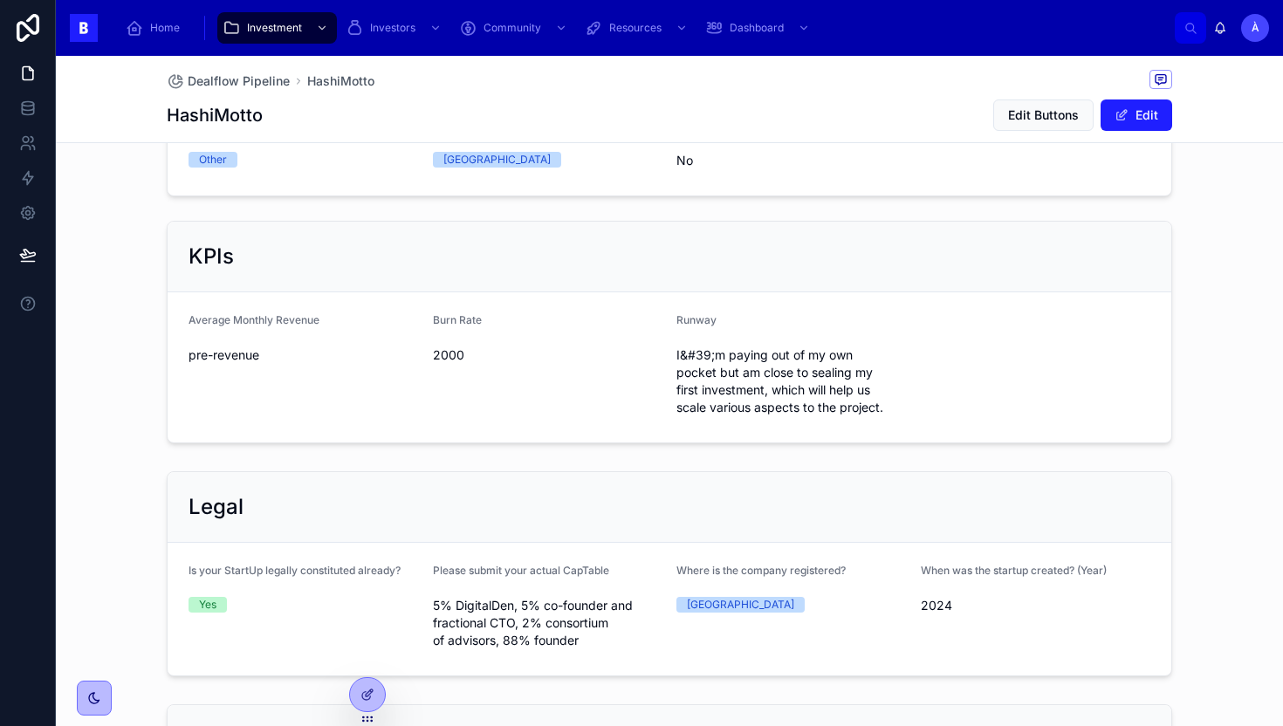
scroll to position [0, 0]
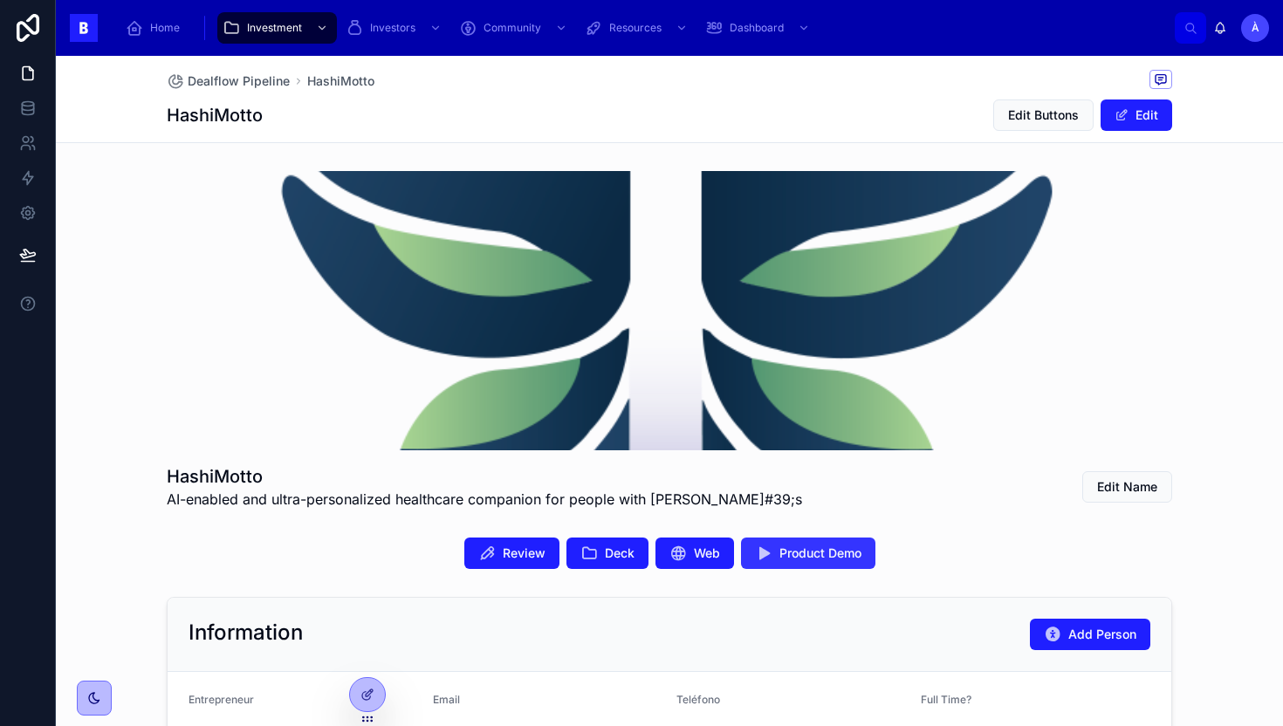
click at [773, 559] on button "Product Demo" at bounding box center [808, 553] width 134 height 31
click at [1052, 122] on span "Edit Buttons" at bounding box center [1043, 114] width 71 height 17
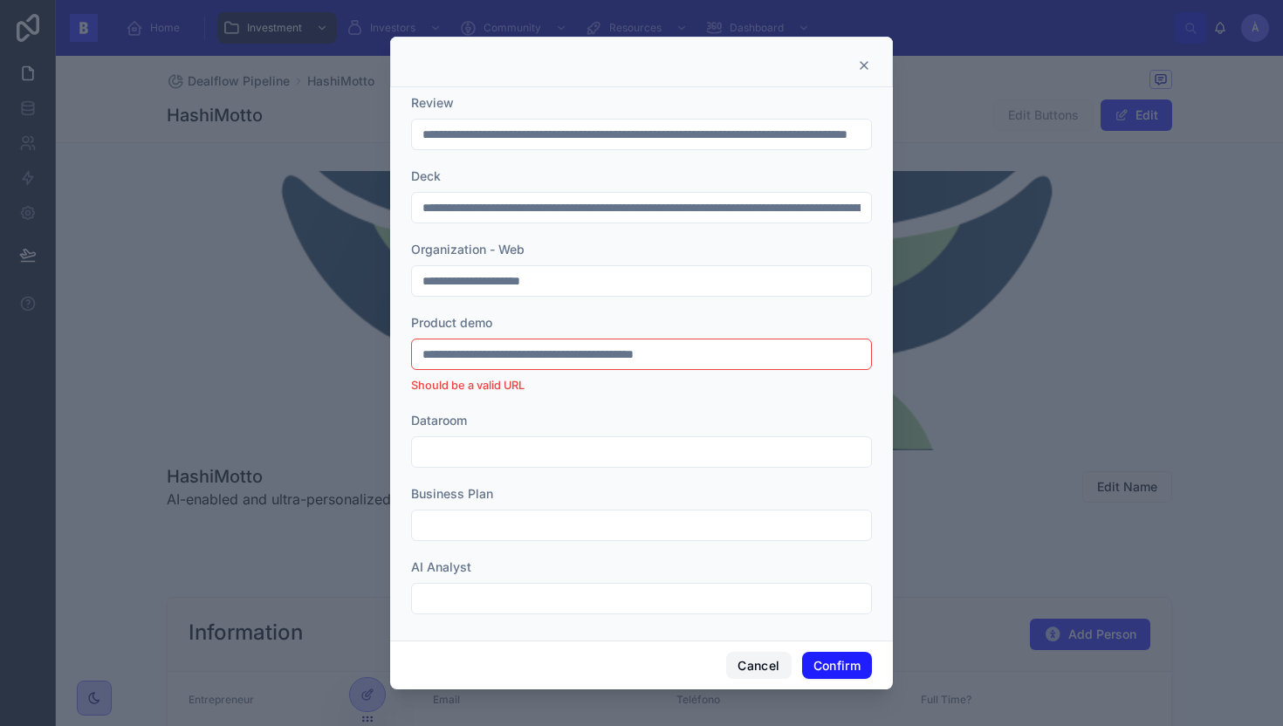
click at [732, 666] on button "Cancel" at bounding box center [758, 666] width 65 height 28
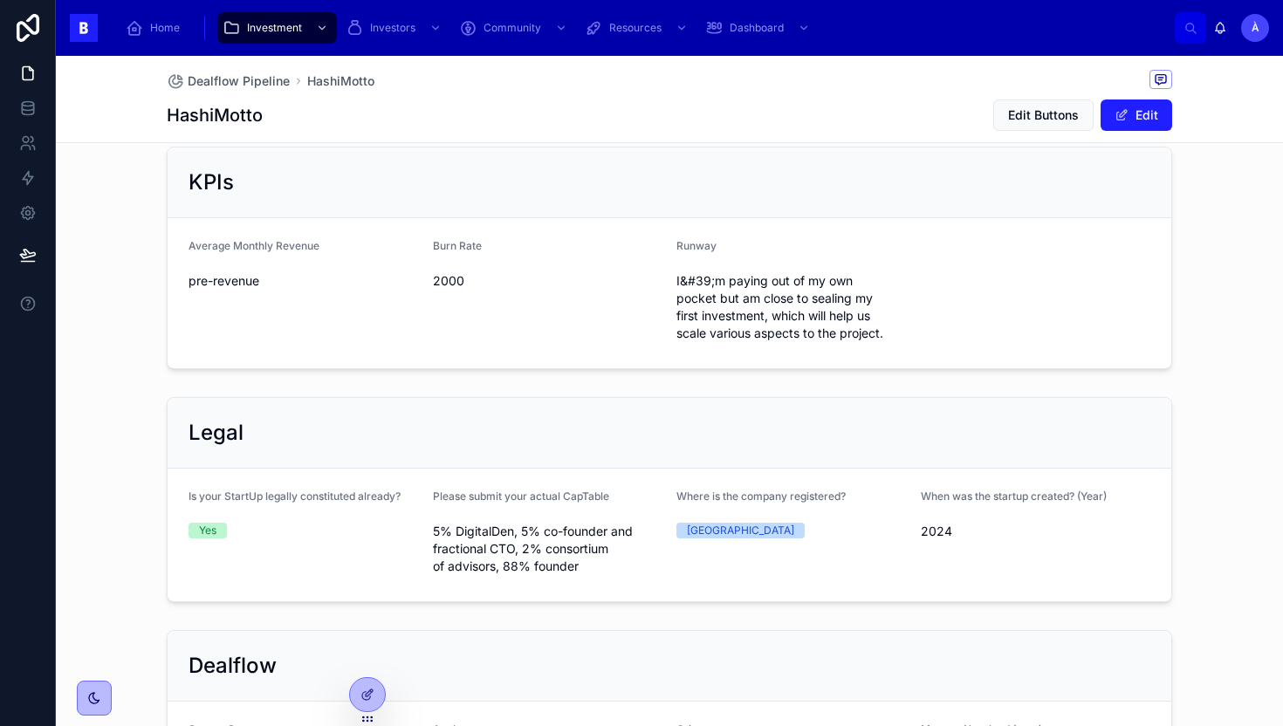
scroll to position [1269, 0]
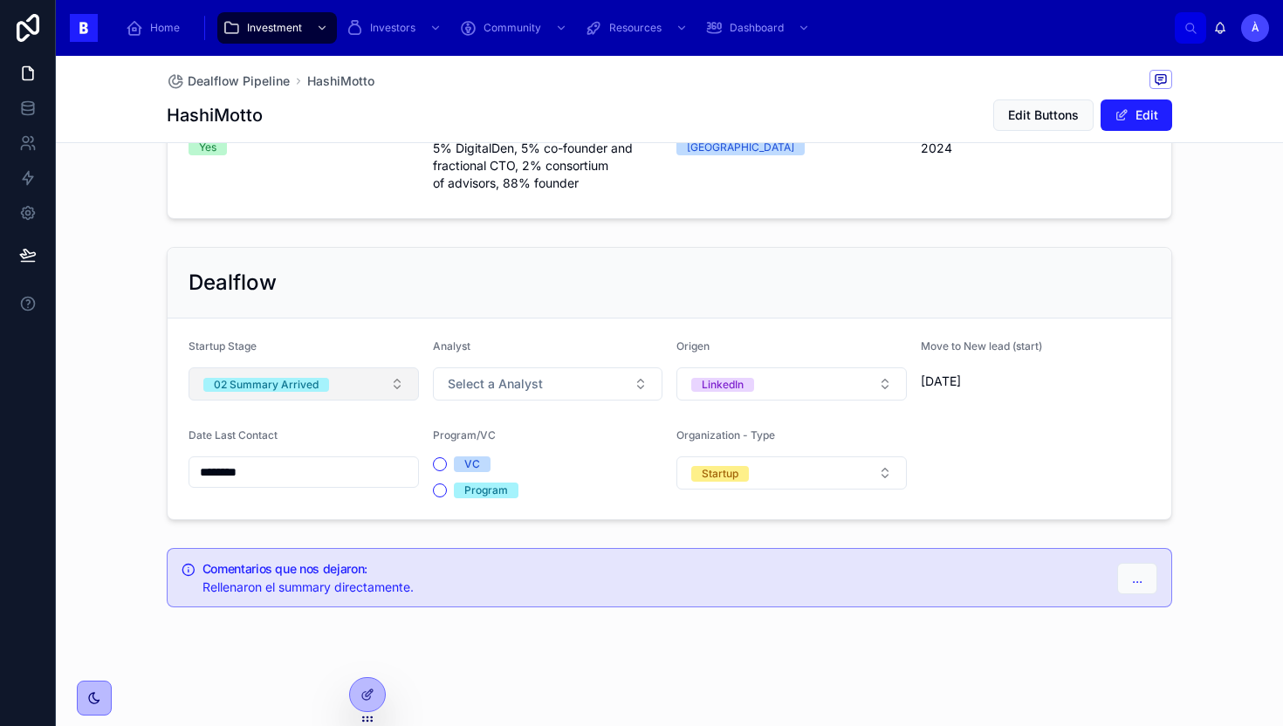
click at [337, 397] on button "02 Summary Arrived" at bounding box center [304, 383] width 230 height 33
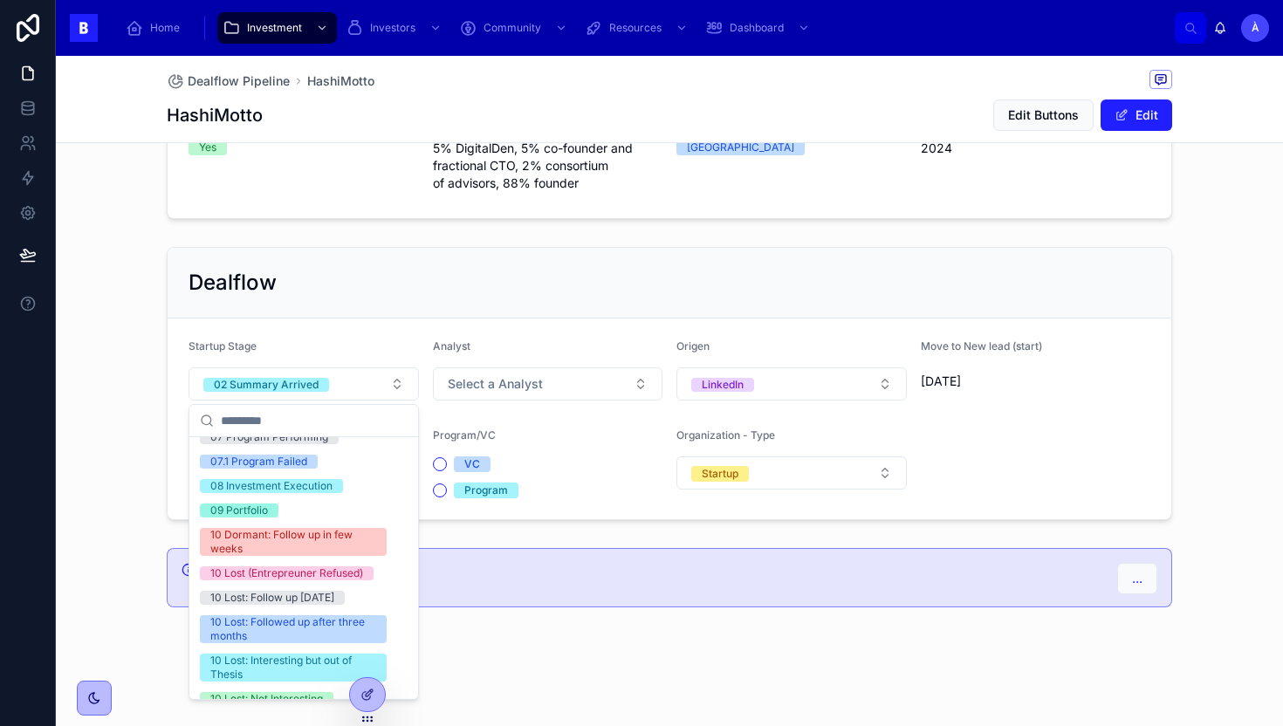
scroll to position [590, 0]
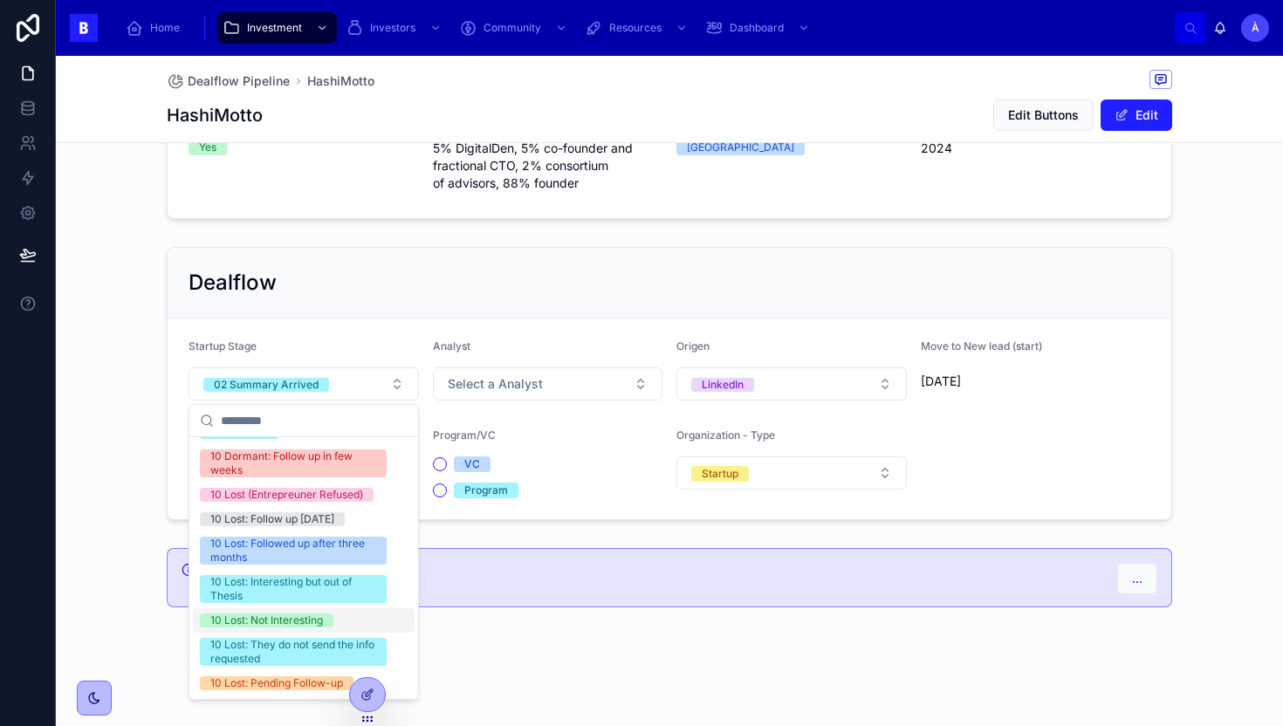
click at [306, 617] on div "10 Lost: Not Interesting" at bounding box center [266, 621] width 113 height 14
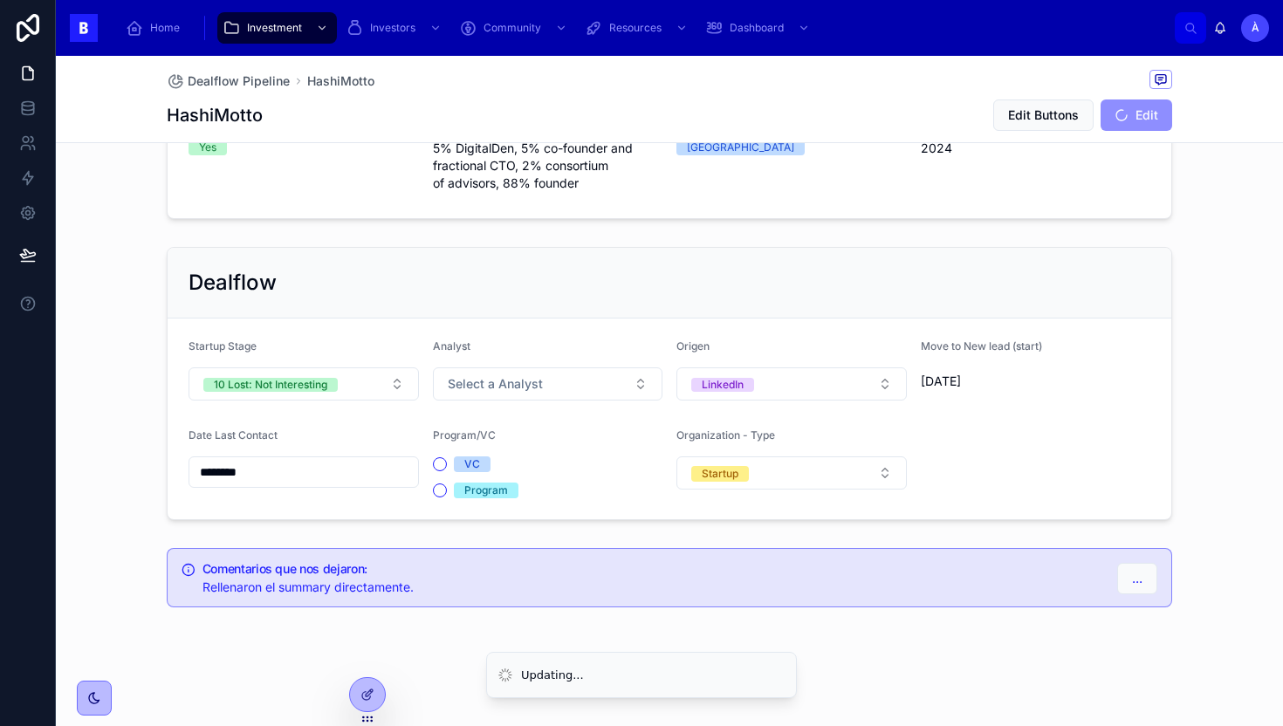
click at [266, 474] on input "********" at bounding box center [303, 472] width 229 height 24
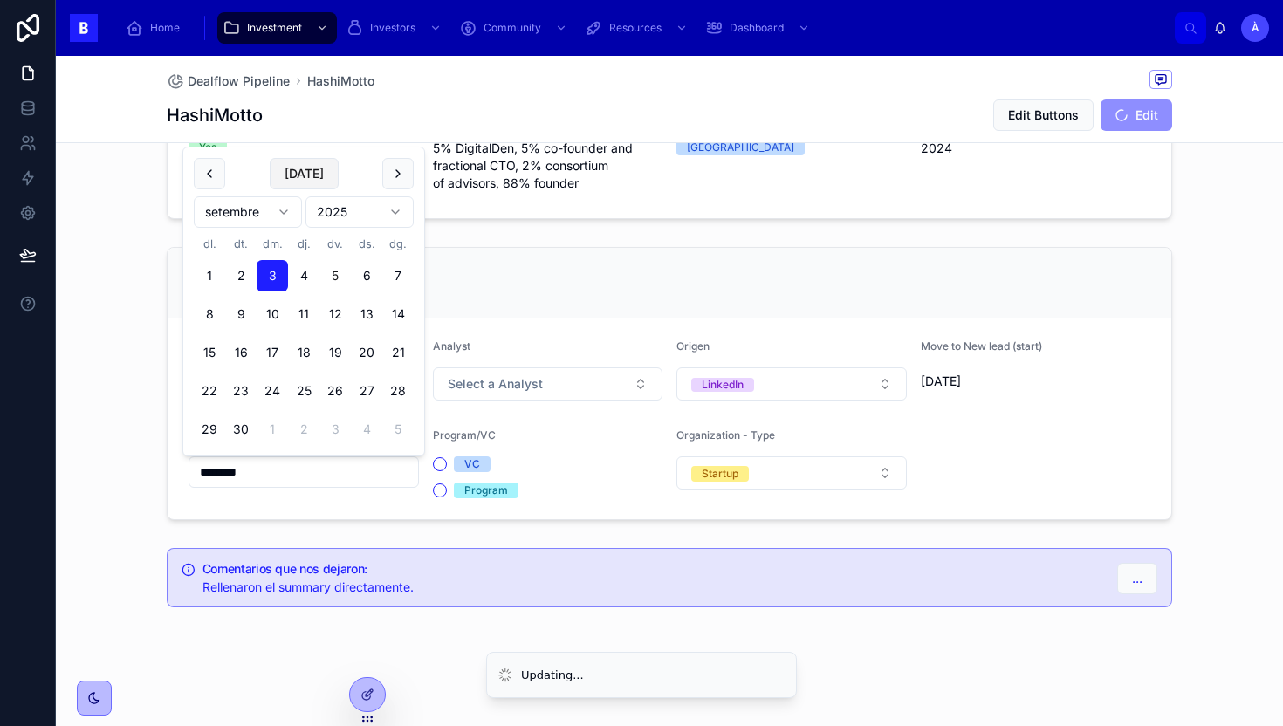
click at [297, 175] on button "[DATE]" at bounding box center [304, 173] width 69 height 31
type input "********"
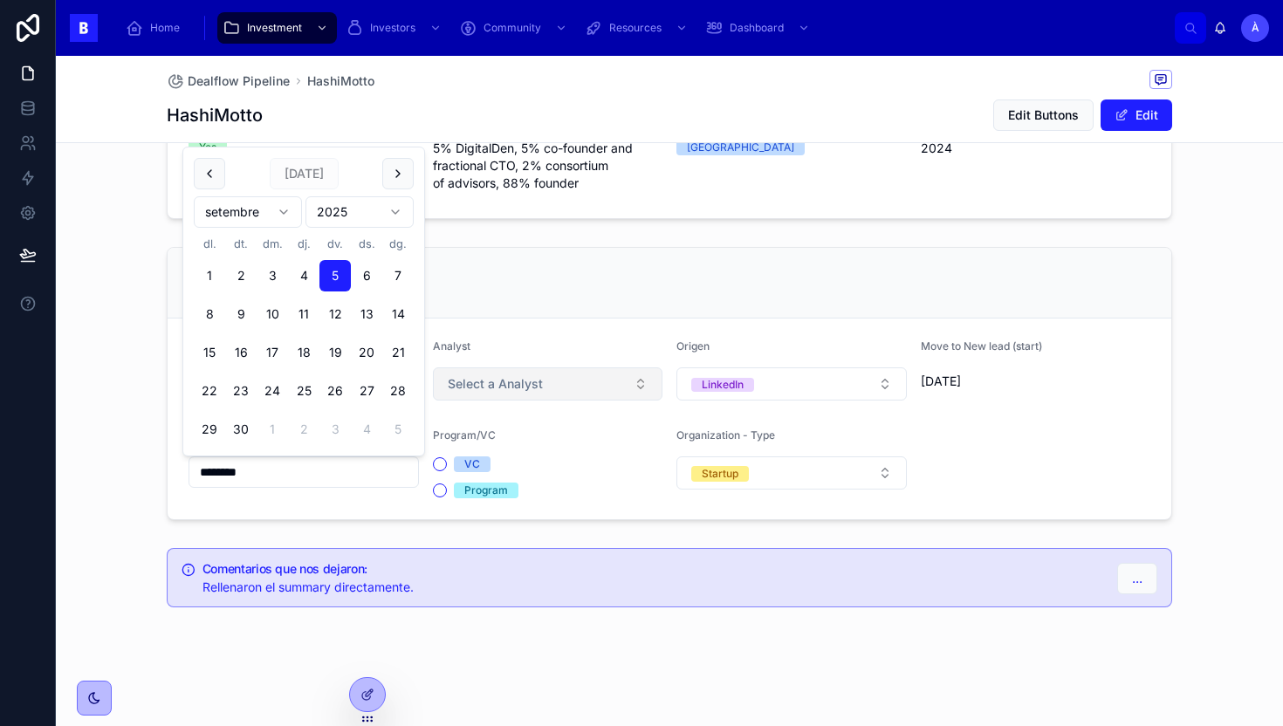
click at [482, 375] on span "Select a Analyst" at bounding box center [495, 383] width 95 height 17
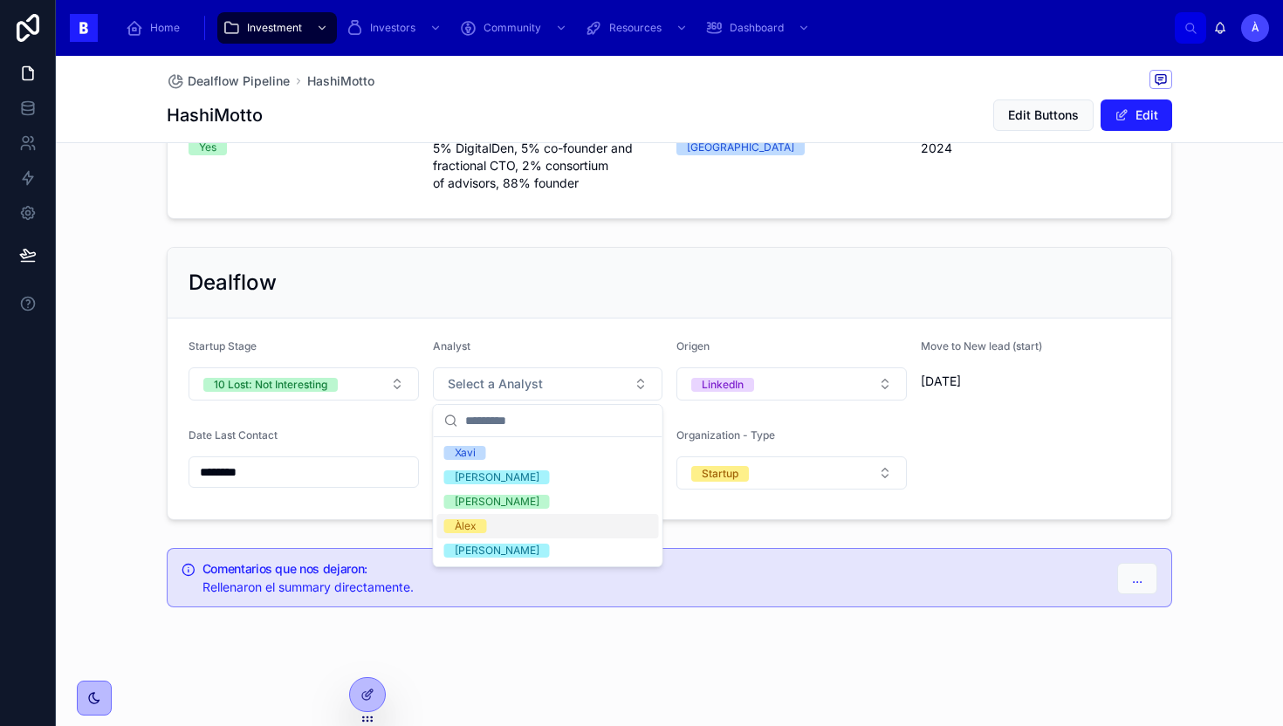
click at [477, 518] on div "Àlex" at bounding box center [548, 526] width 222 height 24
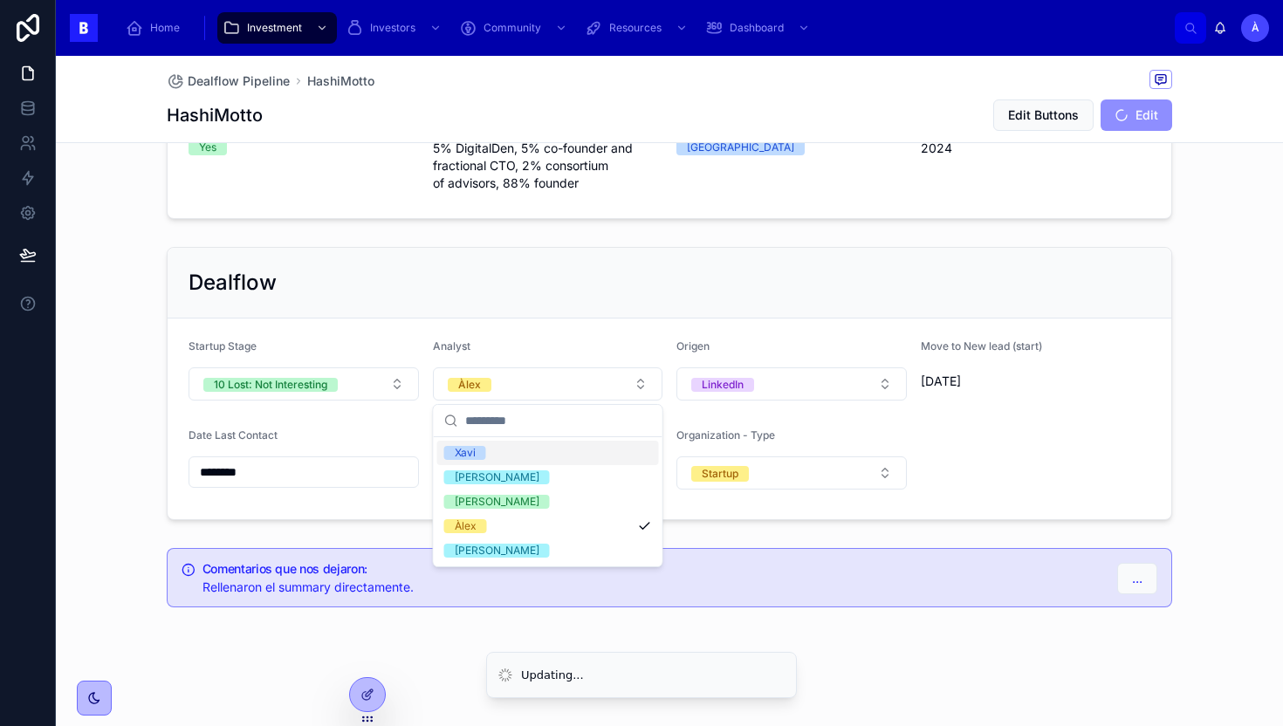
click at [543, 304] on div "Dealflow" at bounding box center [670, 283] width 1004 height 71
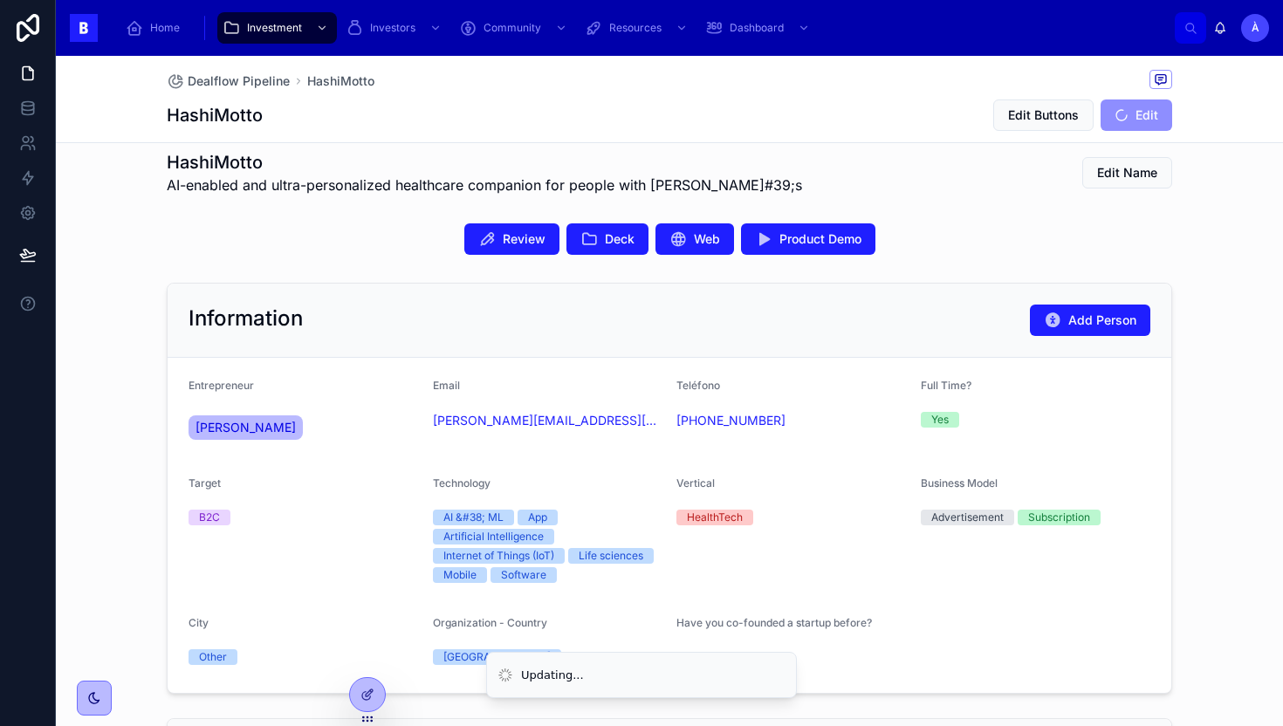
scroll to position [0, 0]
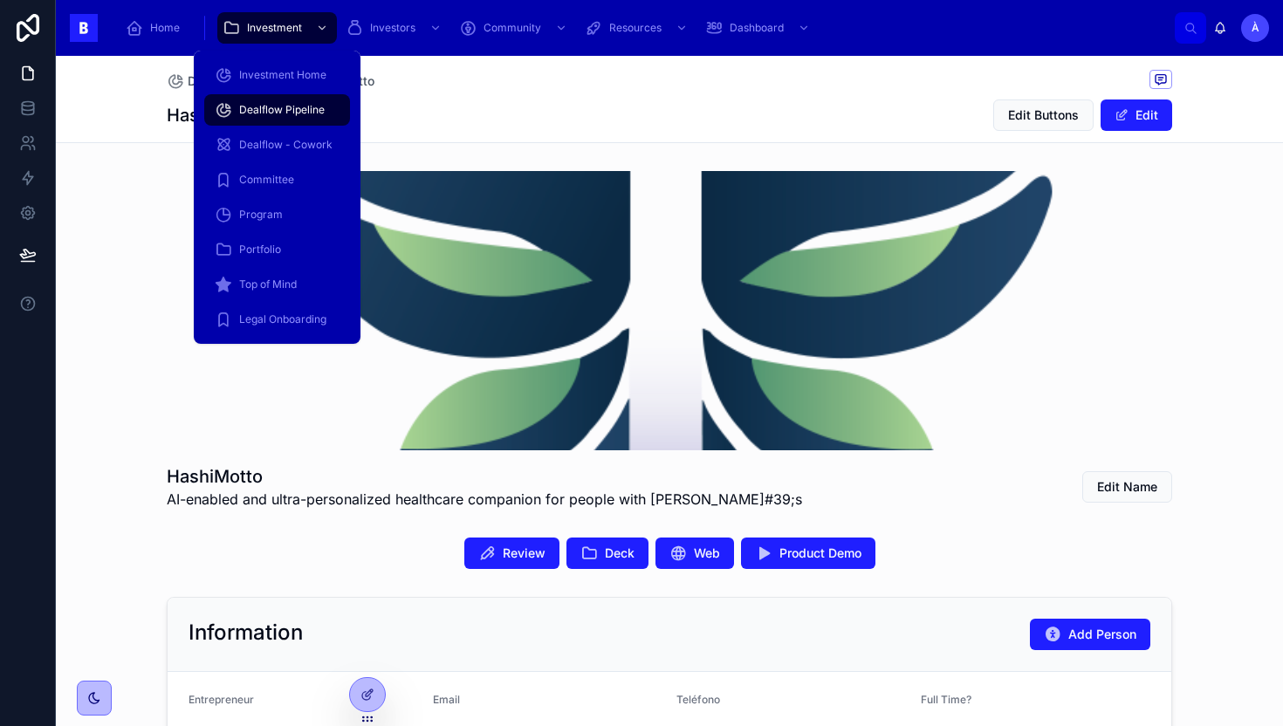
click at [271, 103] on span "Dealflow Pipeline" at bounding box center [282, 110] width 86 height 14
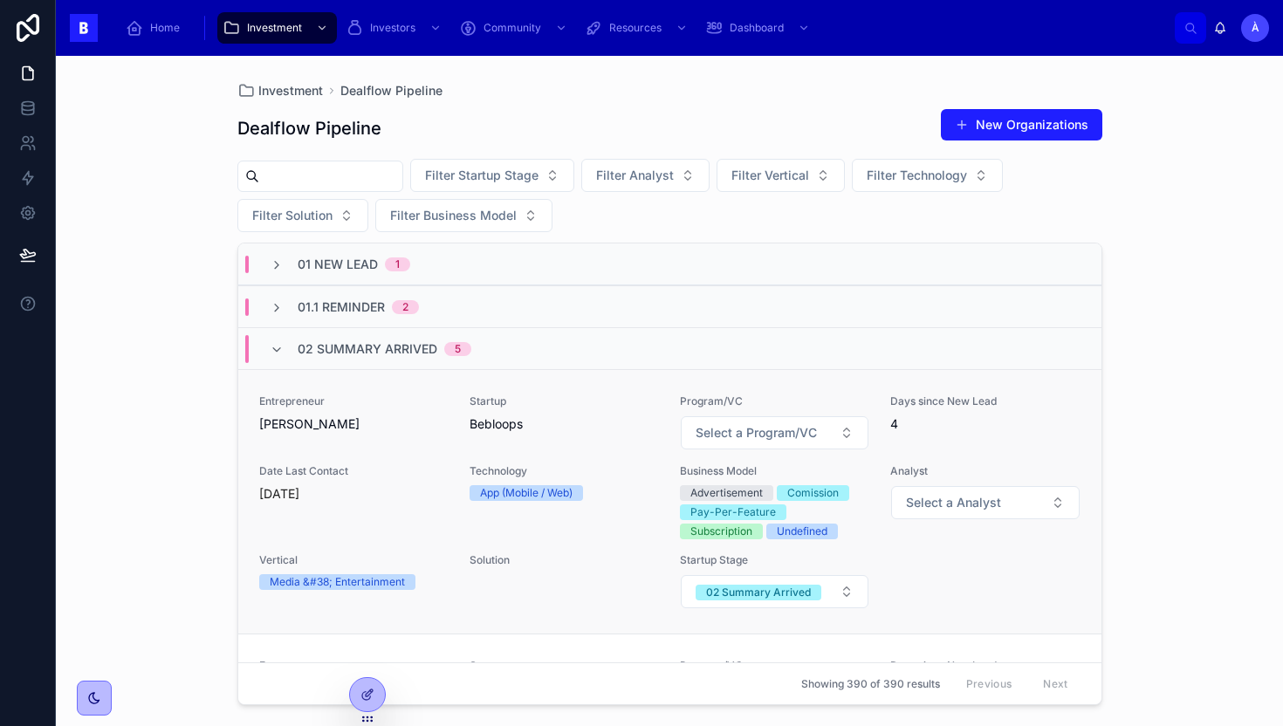
click at [409, 428] on span "[PERSON_NAME]" at bounding box center [353, 424] width 189 height 17
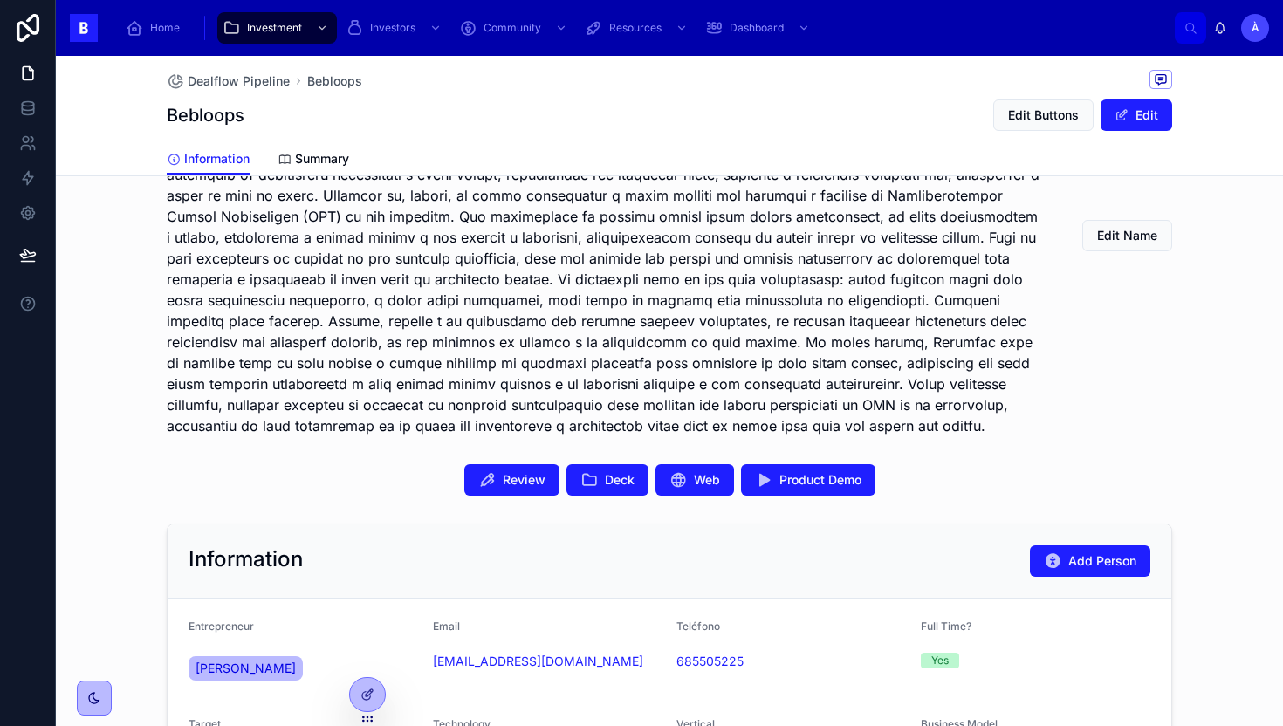
scroll to position [797, 0]
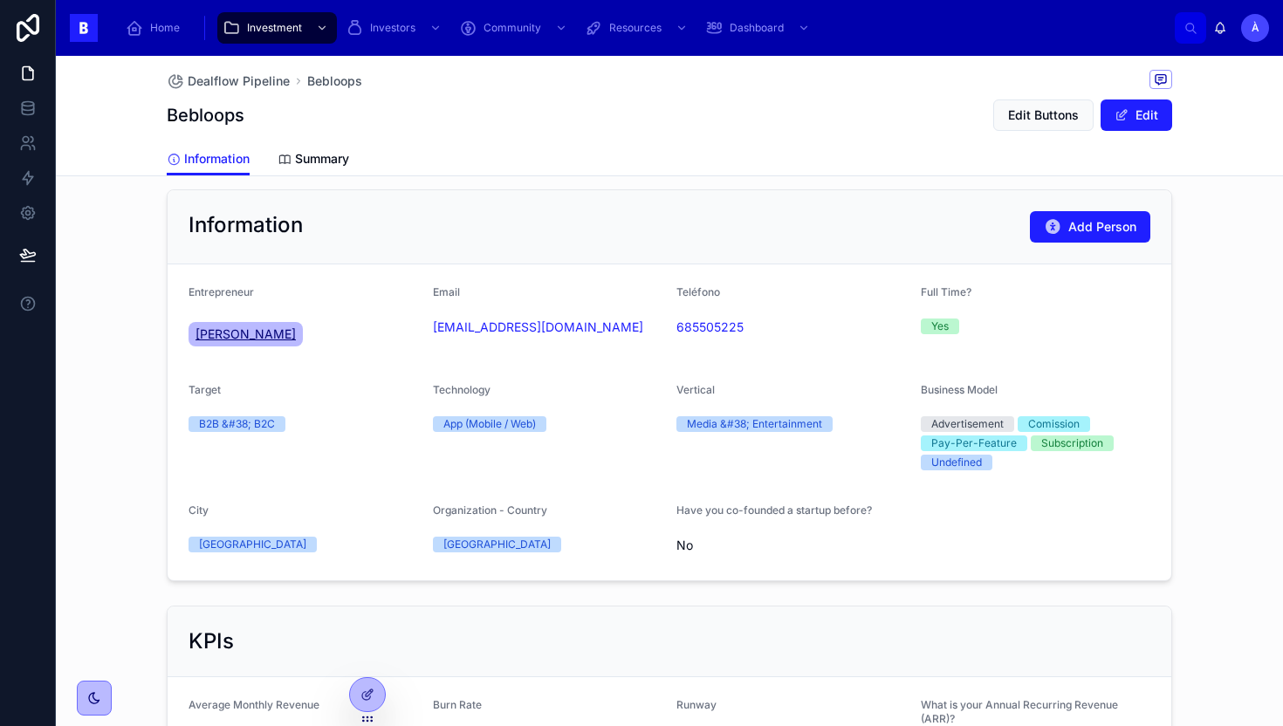
click at [249, 343] on span "[PERSON_NAME]" at bounding box center [246, 334] width 100 height 17
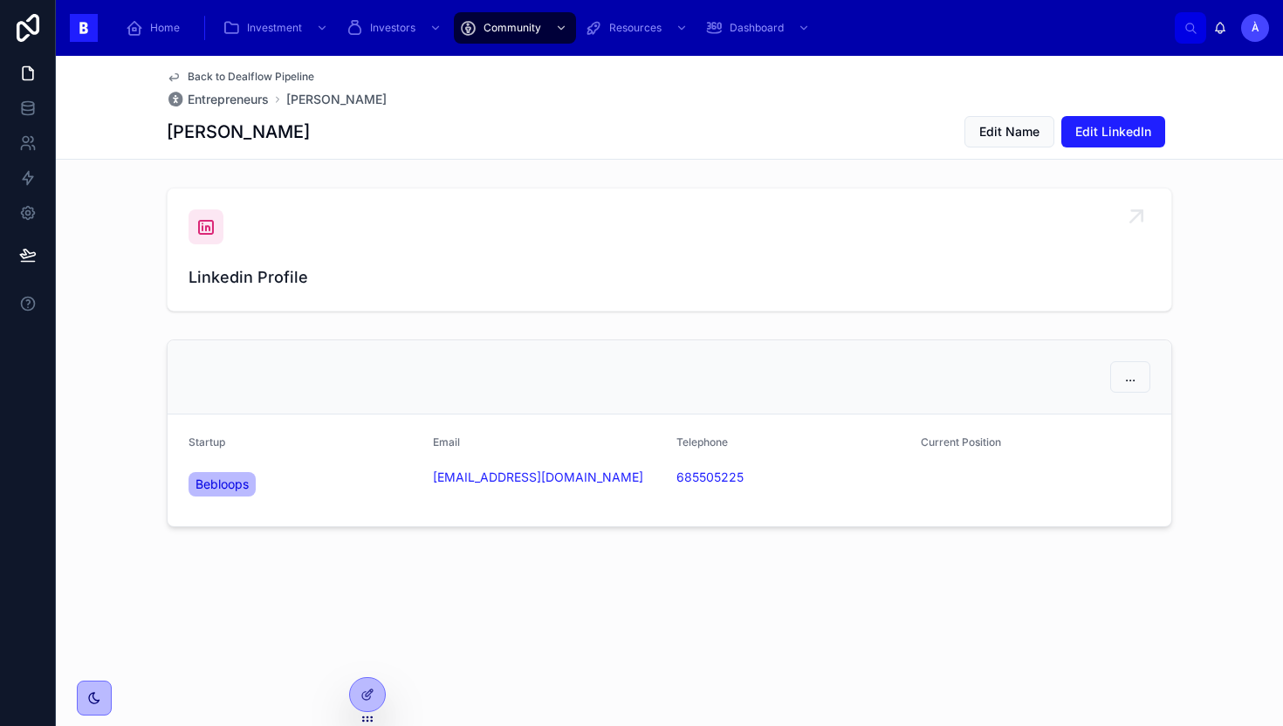
click at [204, 222] on icon at bounding box center [206, 226] width 21 height 21
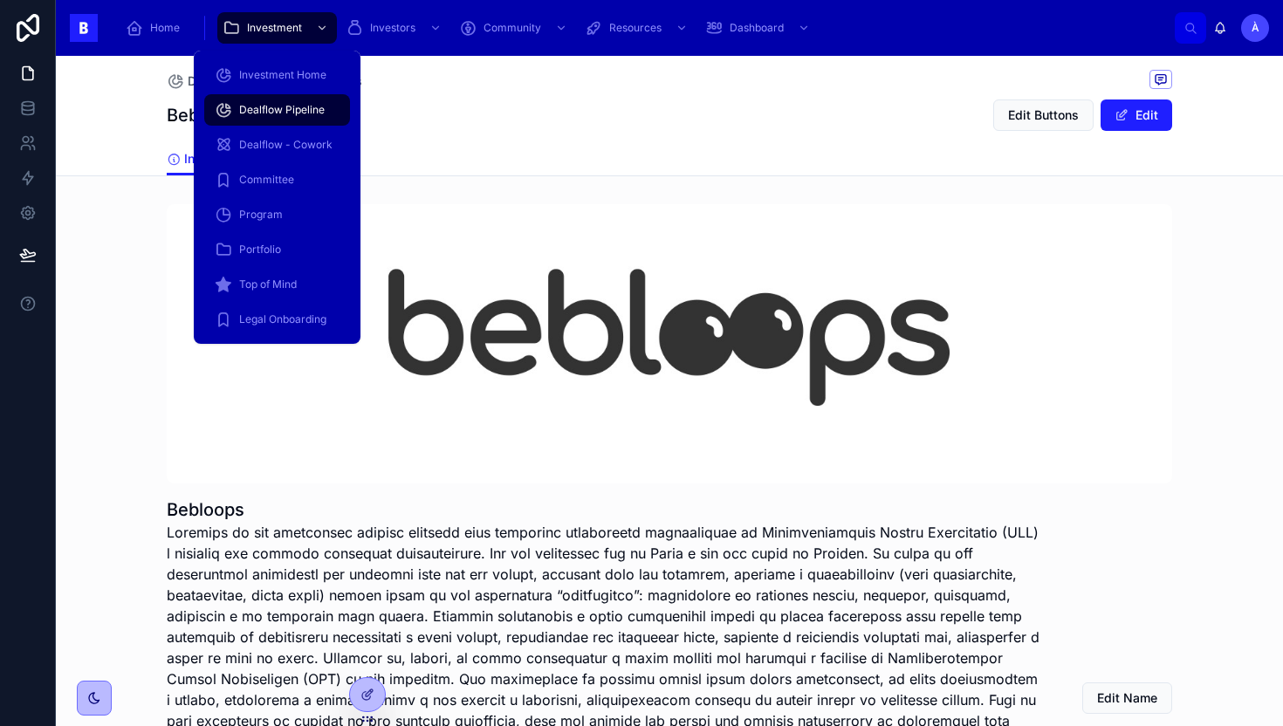
click at [273, 120] on div "Dealflow Pipeline" at bounding box center [277, 110] width 125 height 28
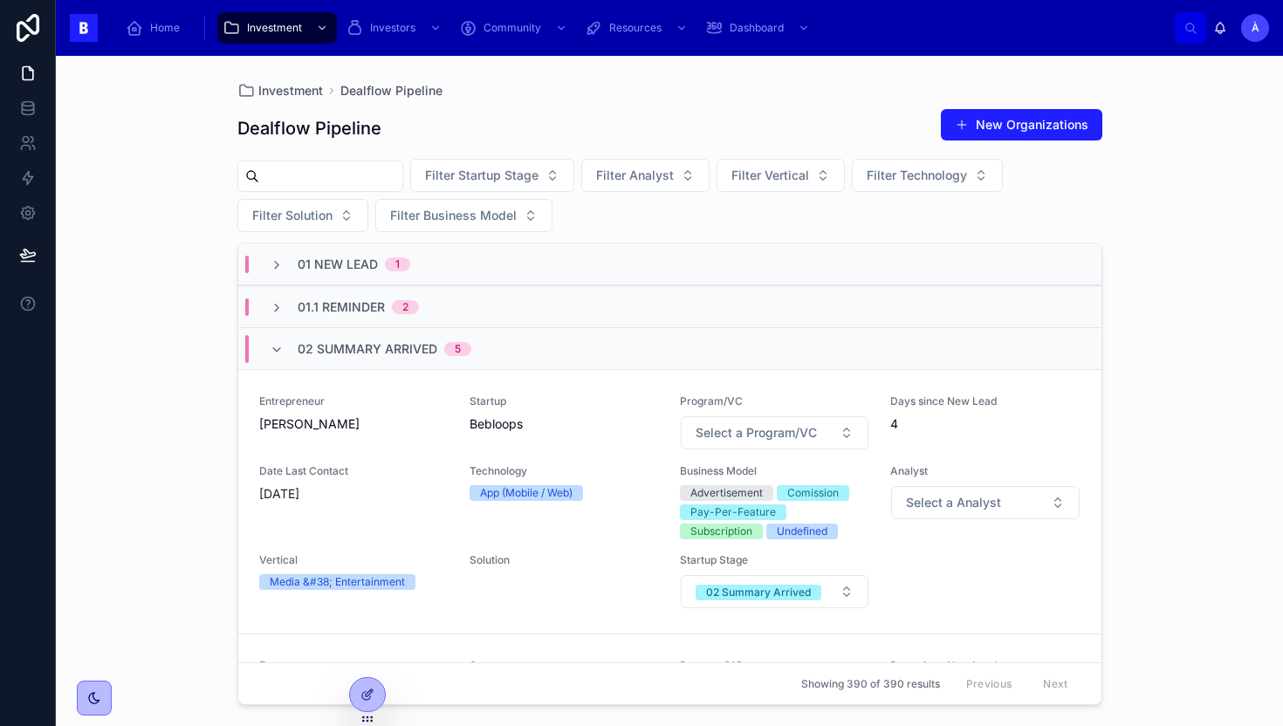
click at [402, 347] on span "02 Summary Arrived" at bounding box center [368, 348] width 140 height 17
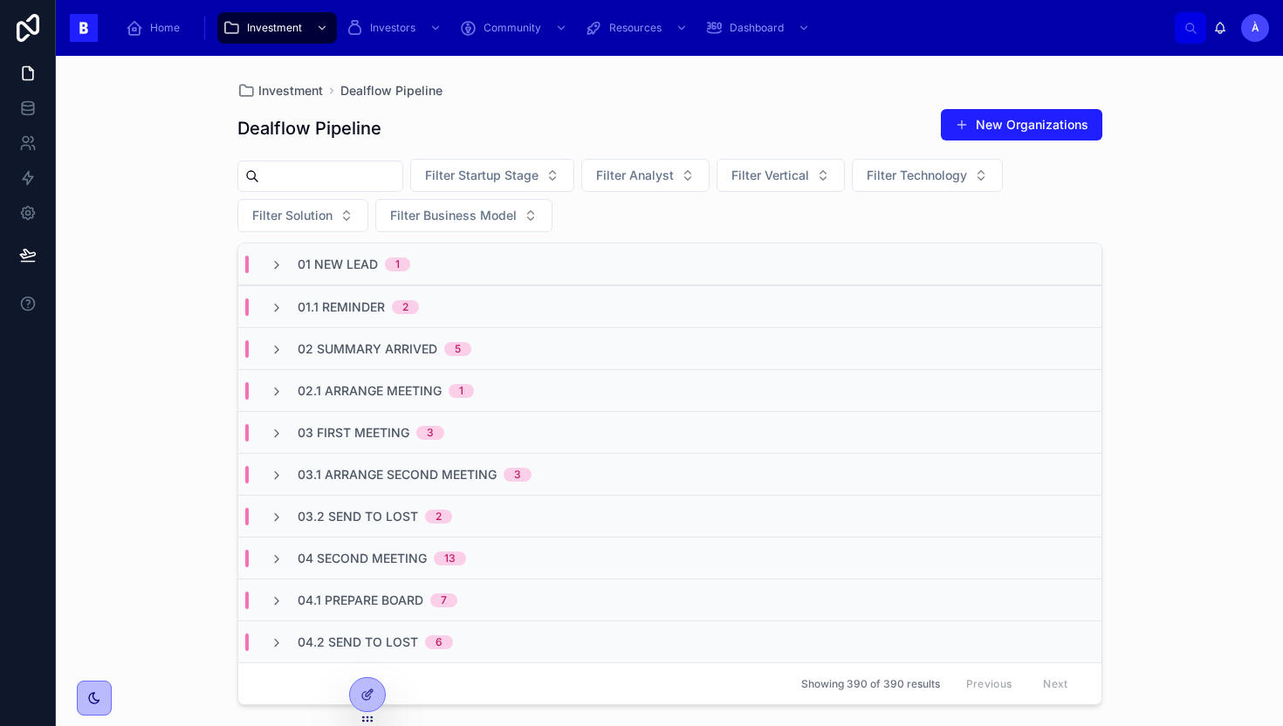
click at [384, 418] on div "03 First Meeting 3" at bounding box center [669, 432] width 863 height 42
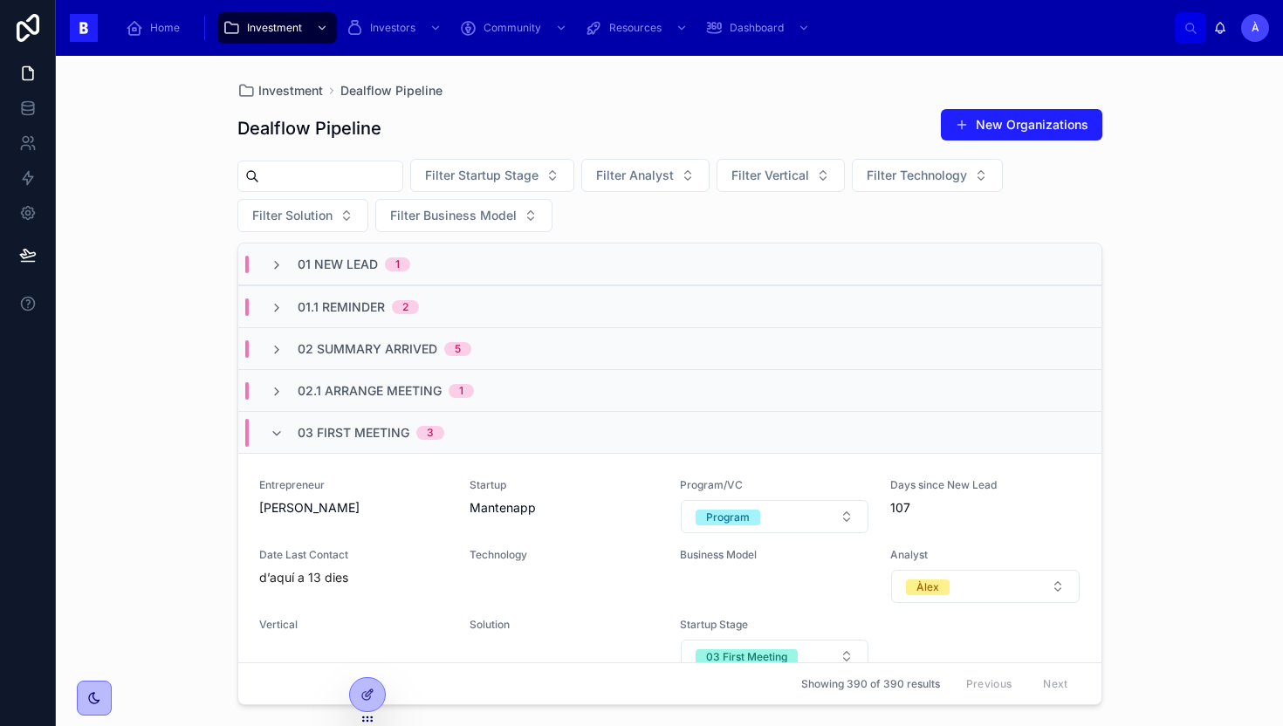
click at [384, 419] on div "03 First Meeting 3" at bounding box center [371, 433] width 147 height 28
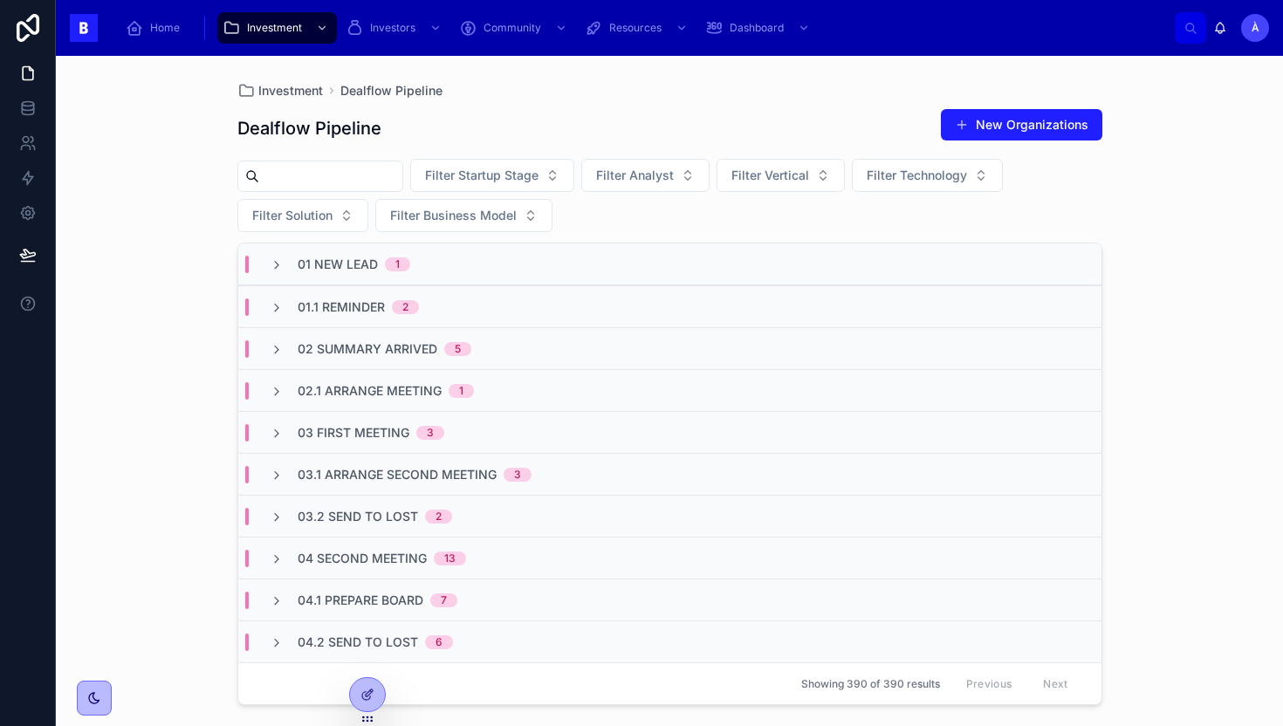
click at [388, 389] on span "02.1 Arrange Meeting" at bounding box center [370, 390] width 144 height 17
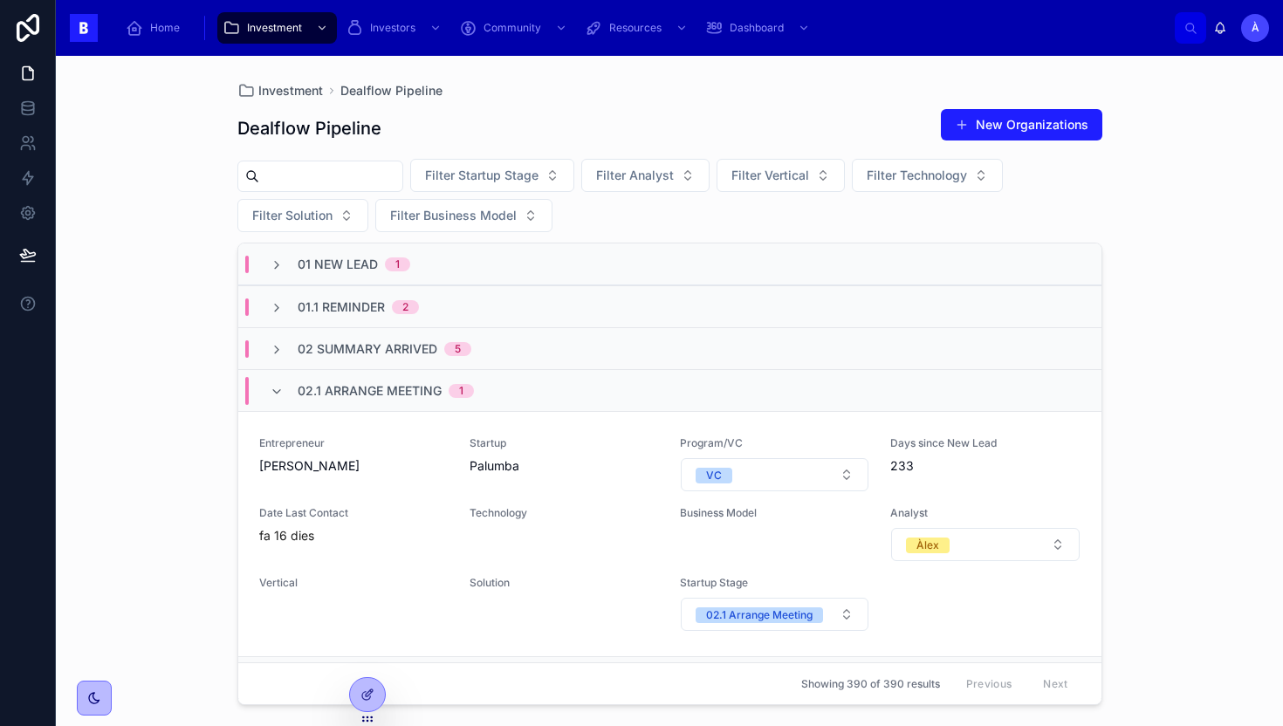
click at [388, 388] on span "02.1 Arrange Meeting" at bounding box center [370, 390] width 144 height 17
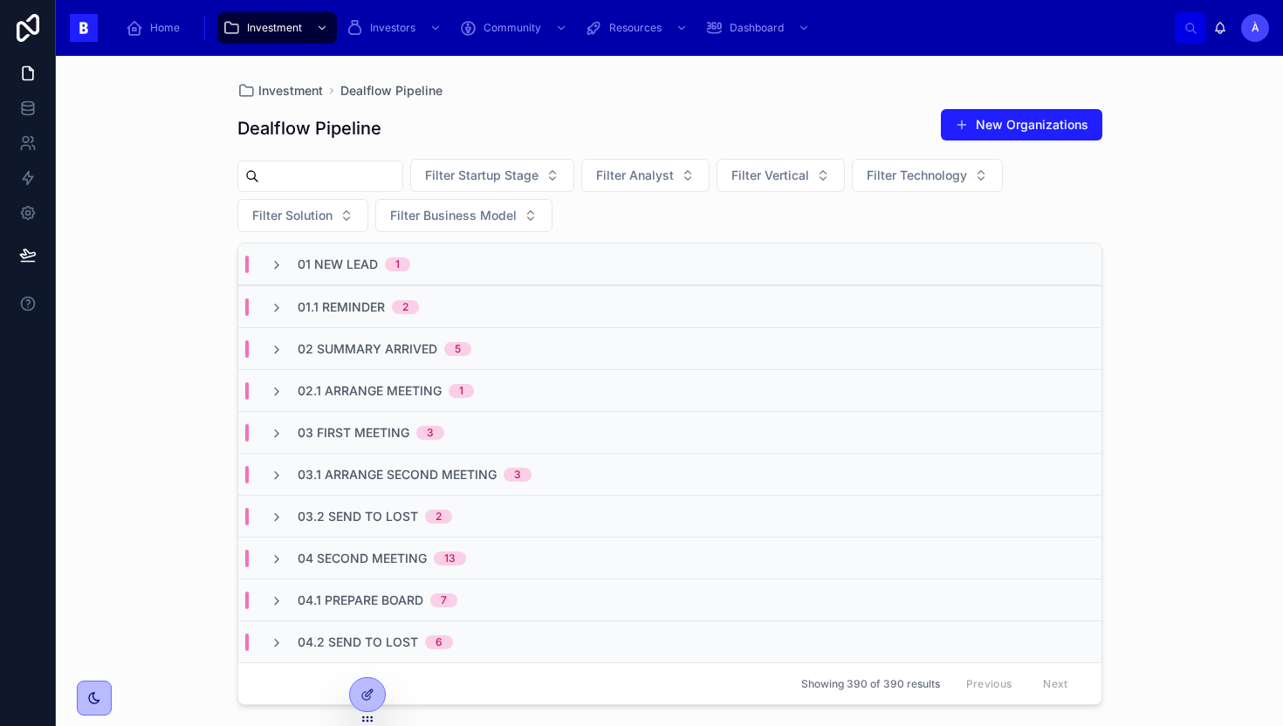
click at [416, 343] on span "02 Summary Arrived" at bounding box center [368, 348] width 140 height 17
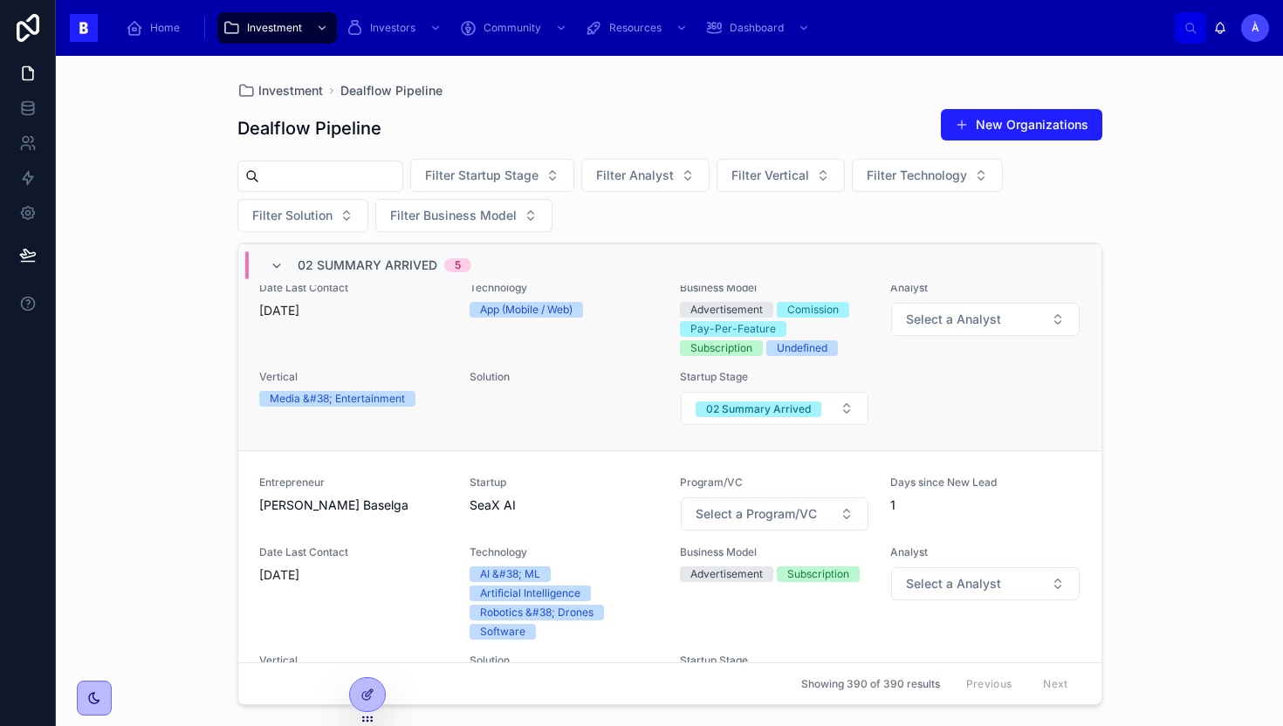
scroll to position [176, 0]
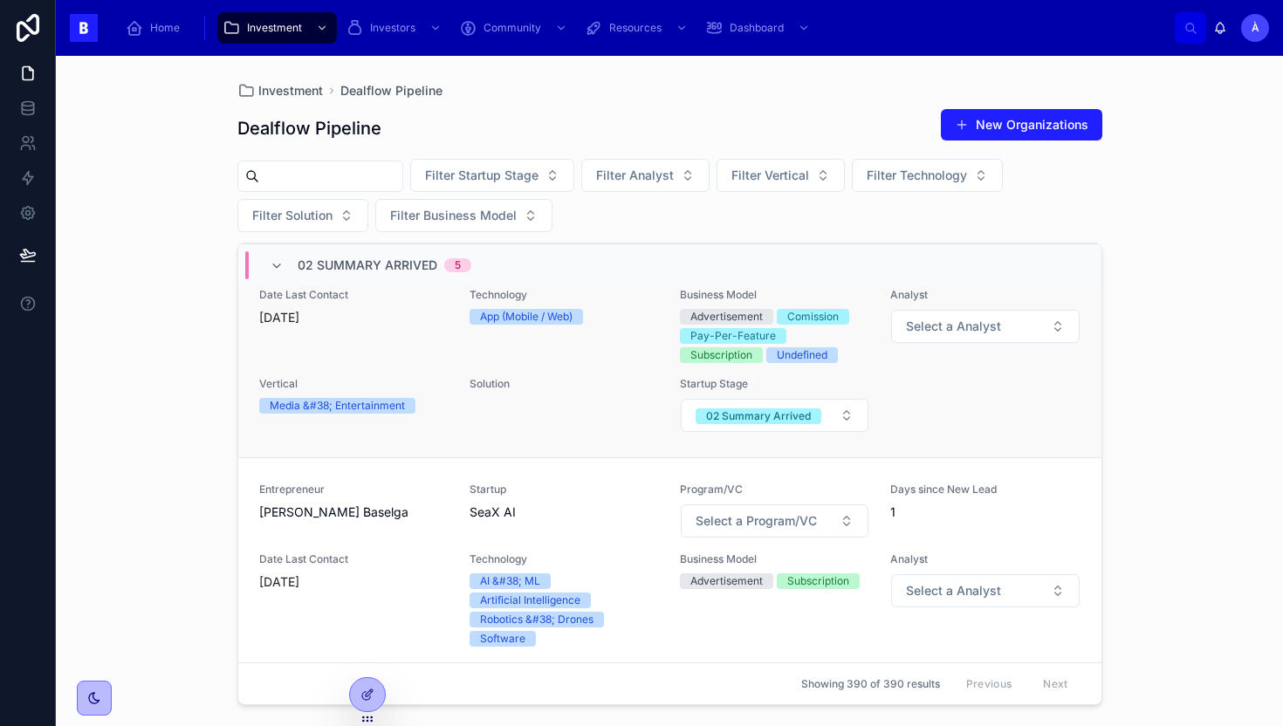
click at [536, 422] on div "Solution" at bounding box center [564, 405] width 189 height 56
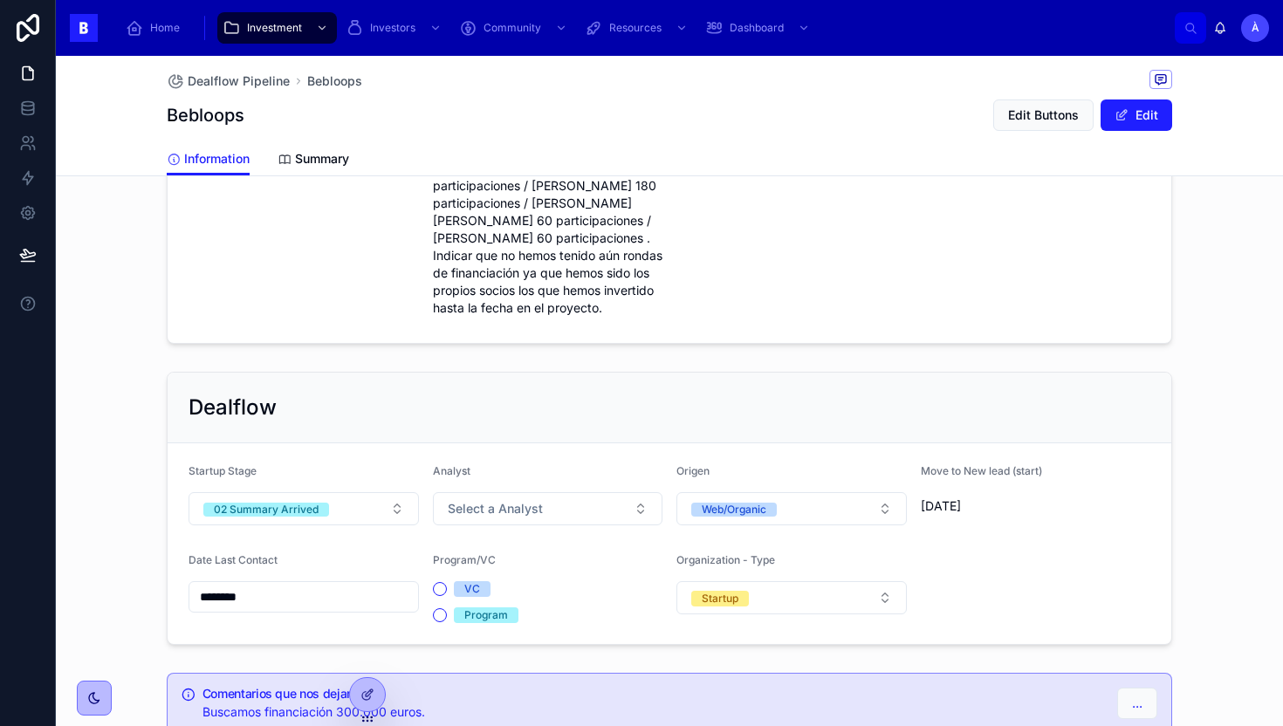
scroll to position [1800, 0]
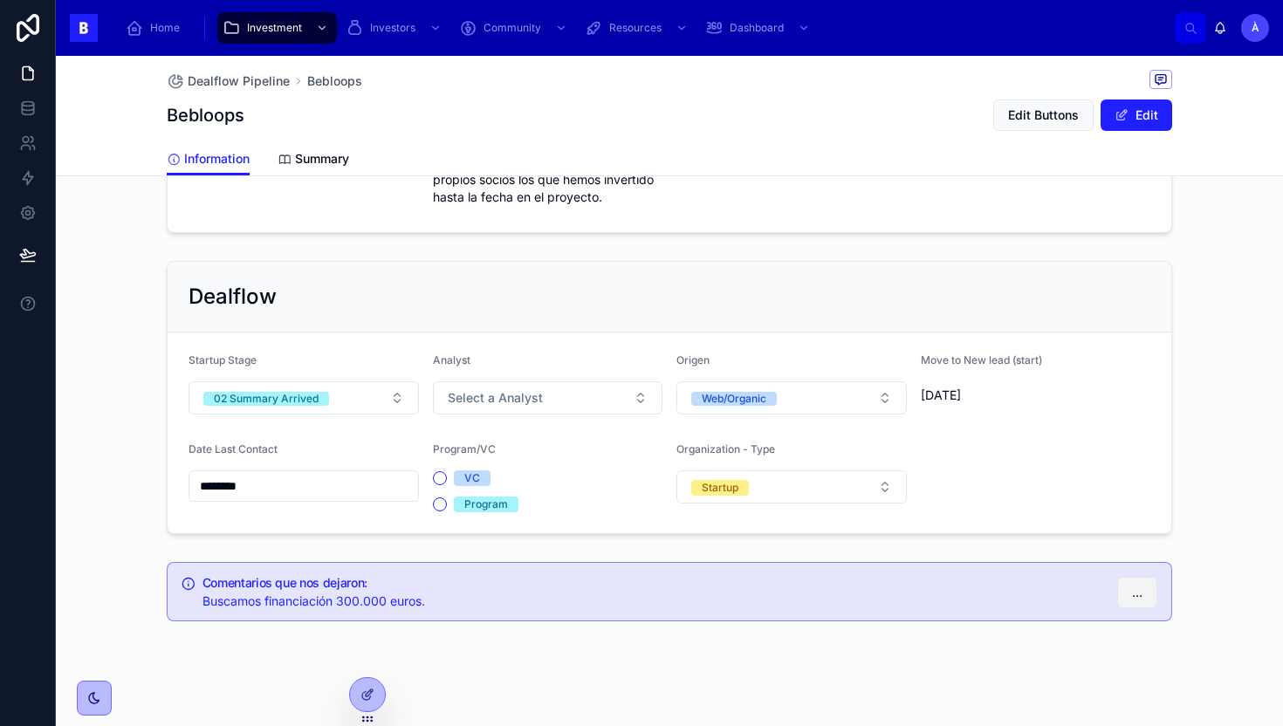
click at [1128, 577] on button "..." at bounding box center [1137, 592] width 40 height 31
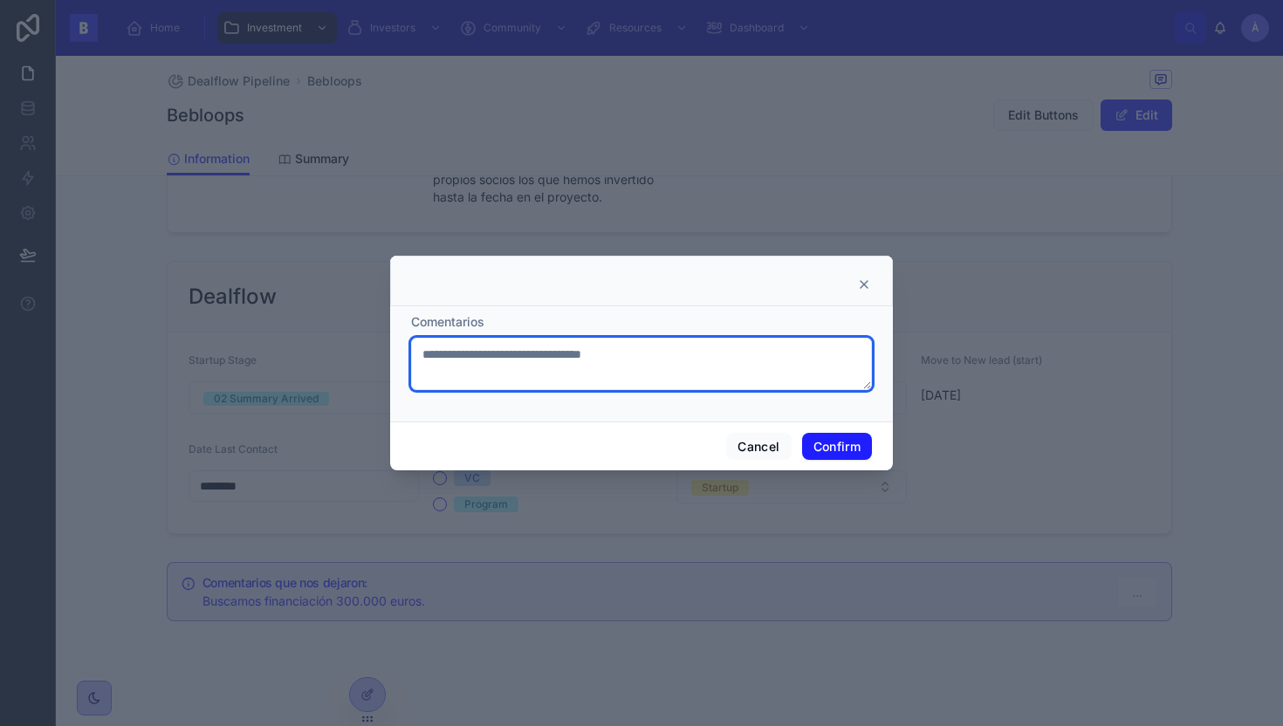
click at [690, 363] on textarea "**********" at bounding box center [641, 364] width 461 height 52
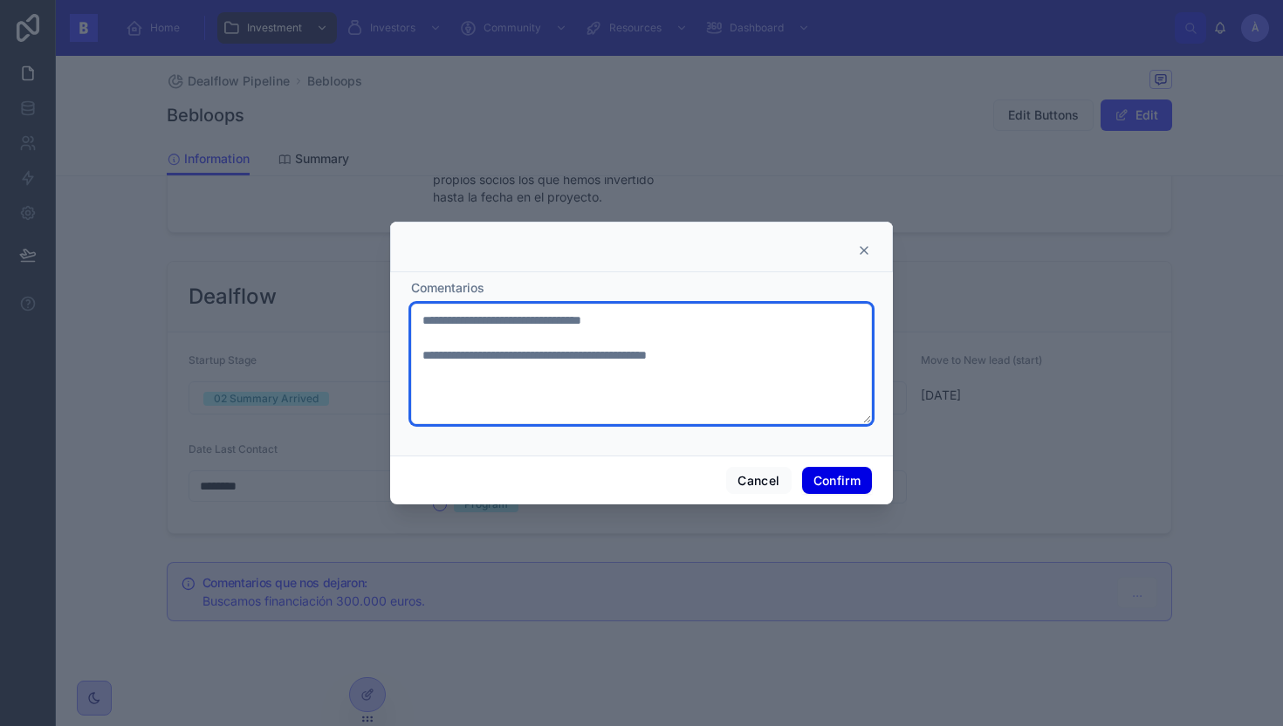
type textarea "**********"
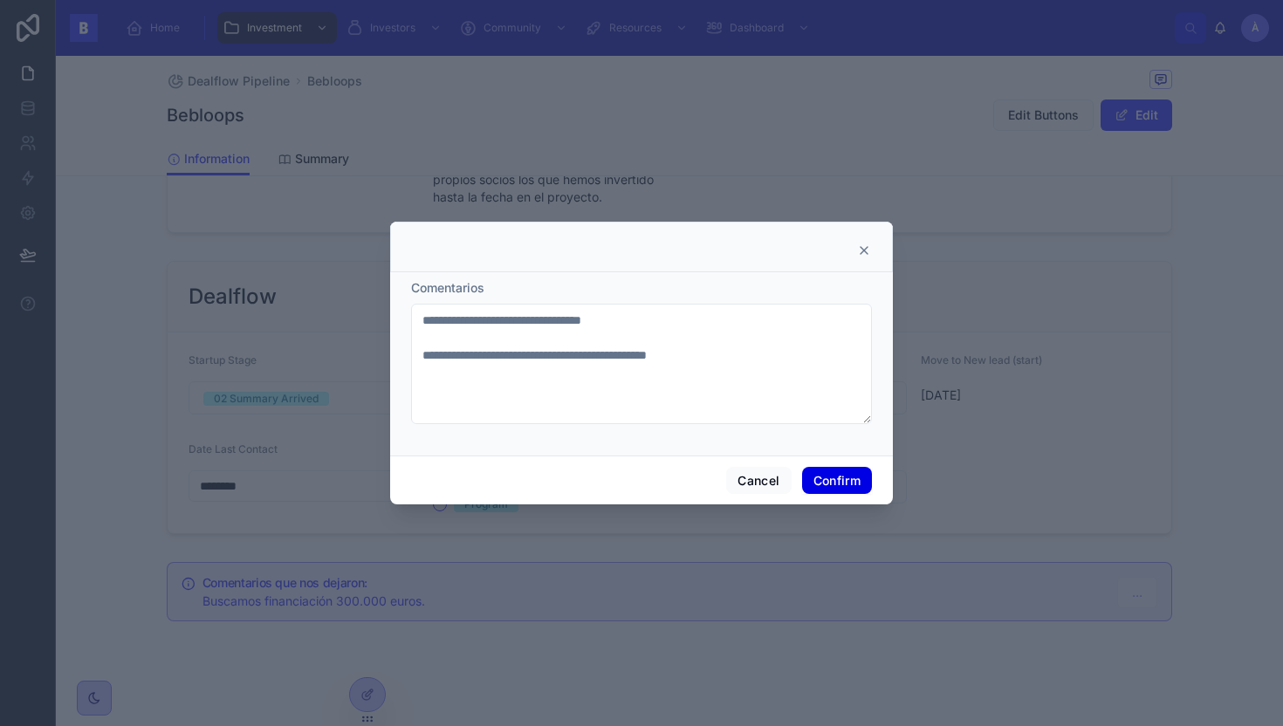
click at [829, 483] on button "Confirm" at bounding box center [837, 481] width 70 height 28
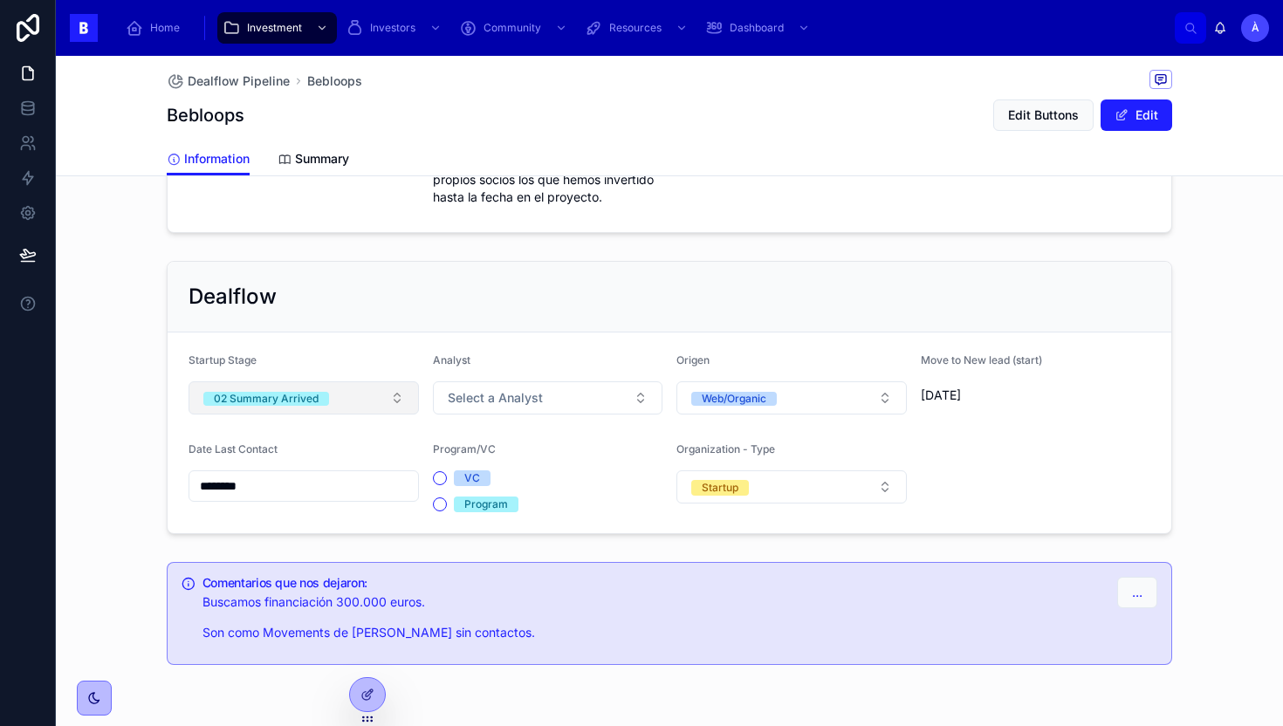
click at [289, 392] on span "02 Summary Arrived" at bounding box center [266, 397] width 126 height 17
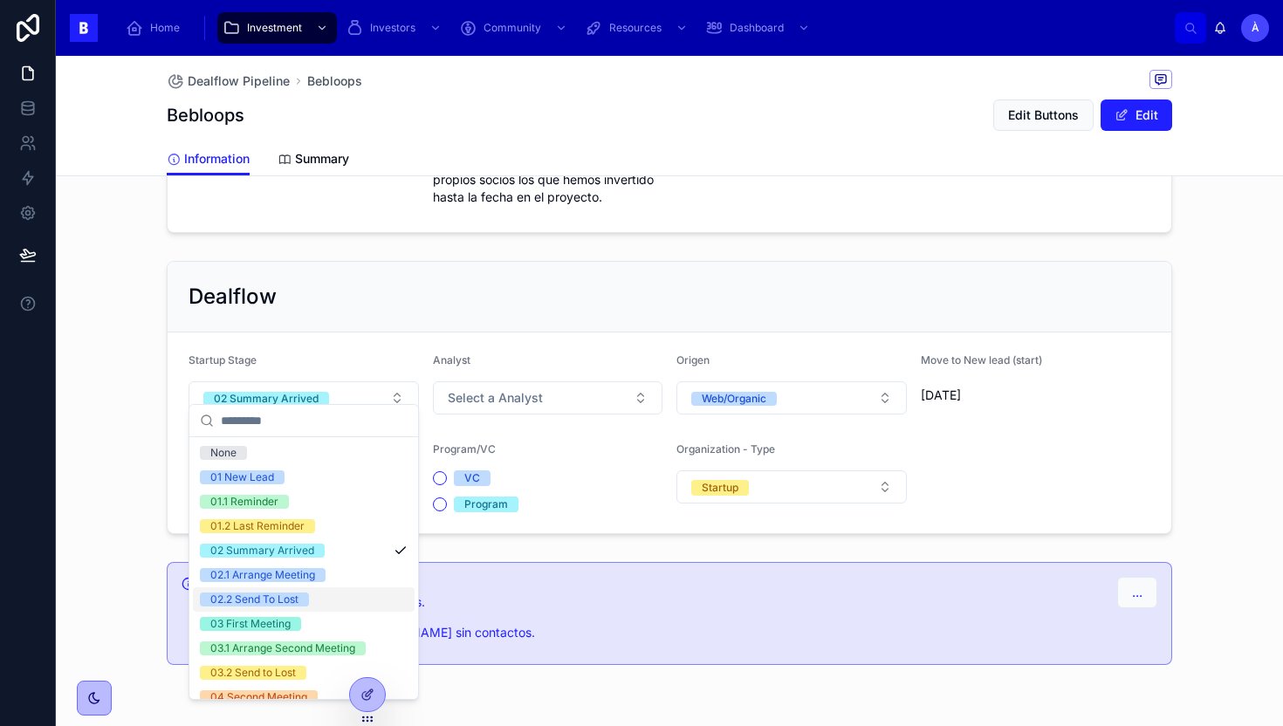
click at [275, 595] on div "02.2 Send To Lost" at bounding box center [254, 600] width 88 height 14
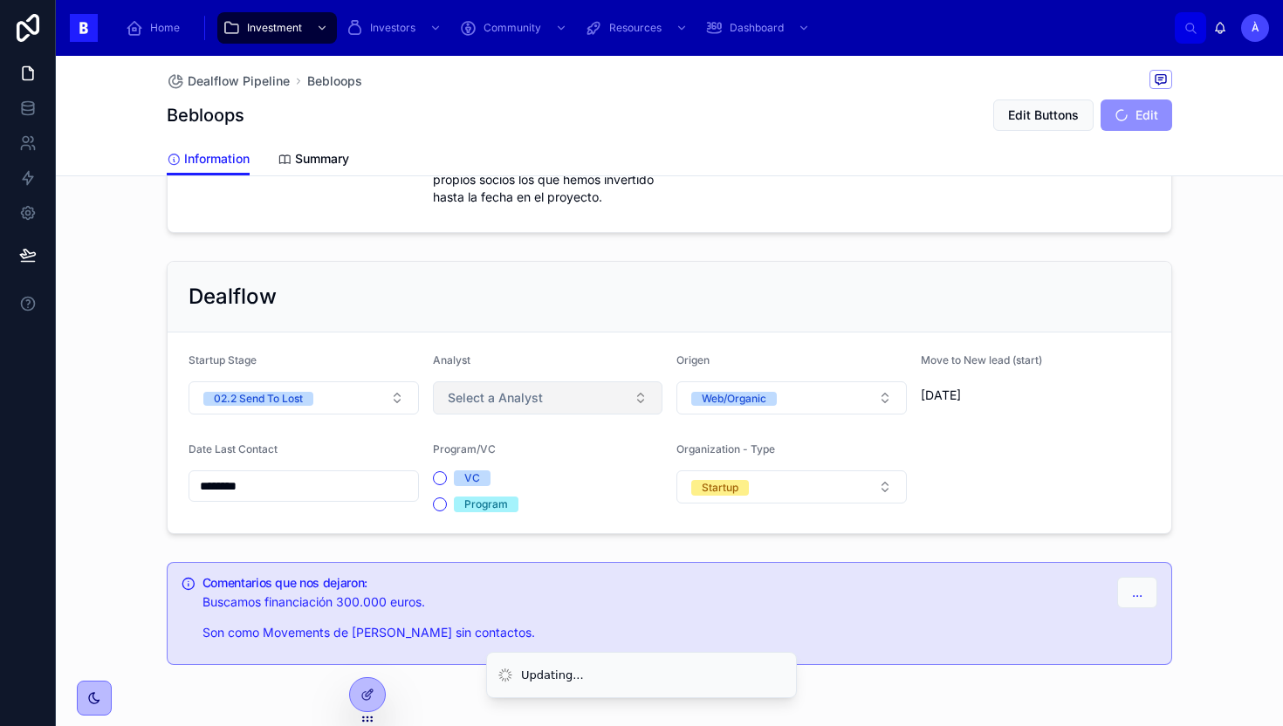
click at [498, 397] on button "Select a Analyst" at bounding box center [548, 397] width 230 height 33
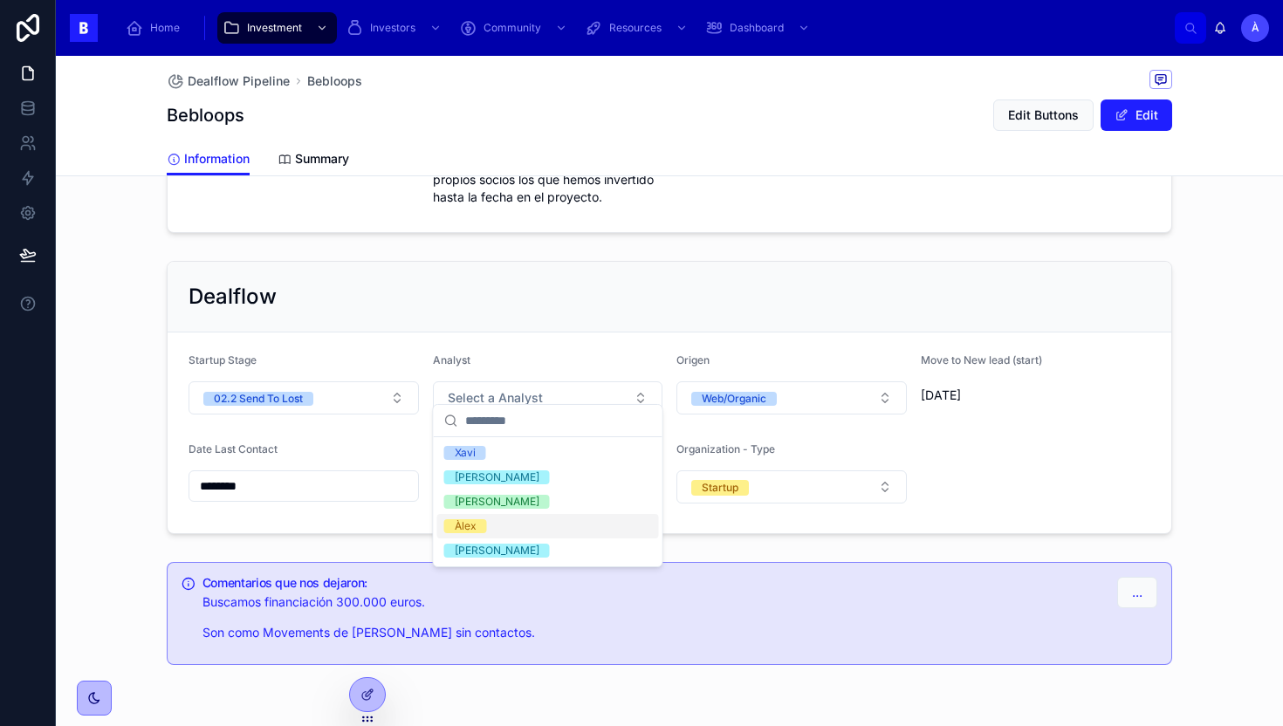
click at [472, 524] on div "Àlex" at bounding box center [466, 526] width 22 height 14
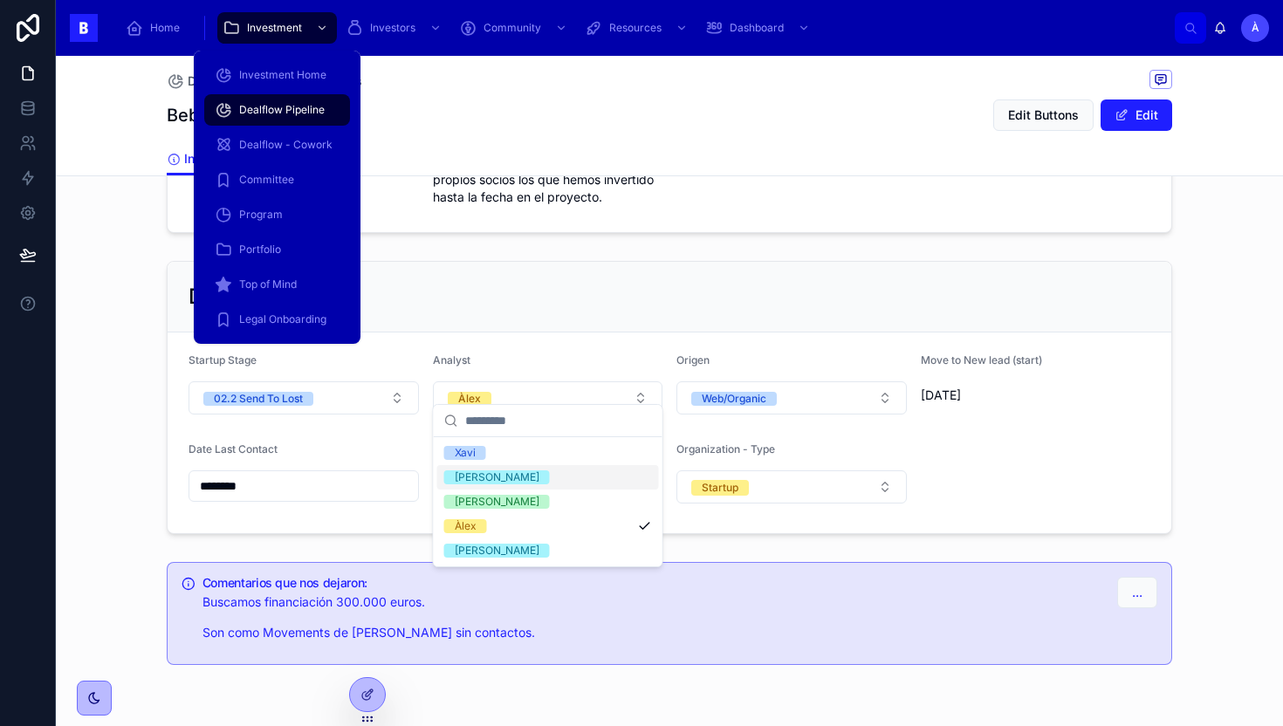
click at [258, 120] on div "Dealflow Pipeline" at bounding box center [277, 110] width 125 height 28
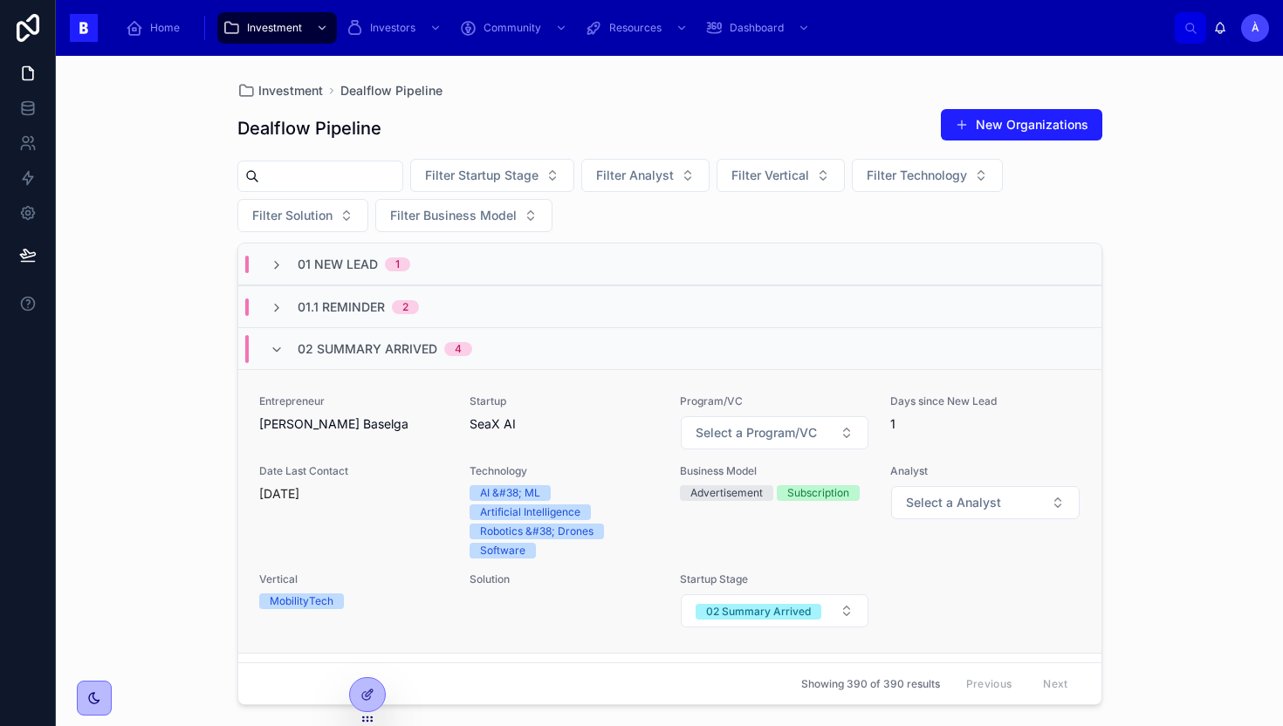
click at [461, 402] on div "Entrepreneur [PERSON_NAME] Baselga Startup SeaX AI Program/VC Select a Program/…" at bounding box center [669, 512] width 821 height 234
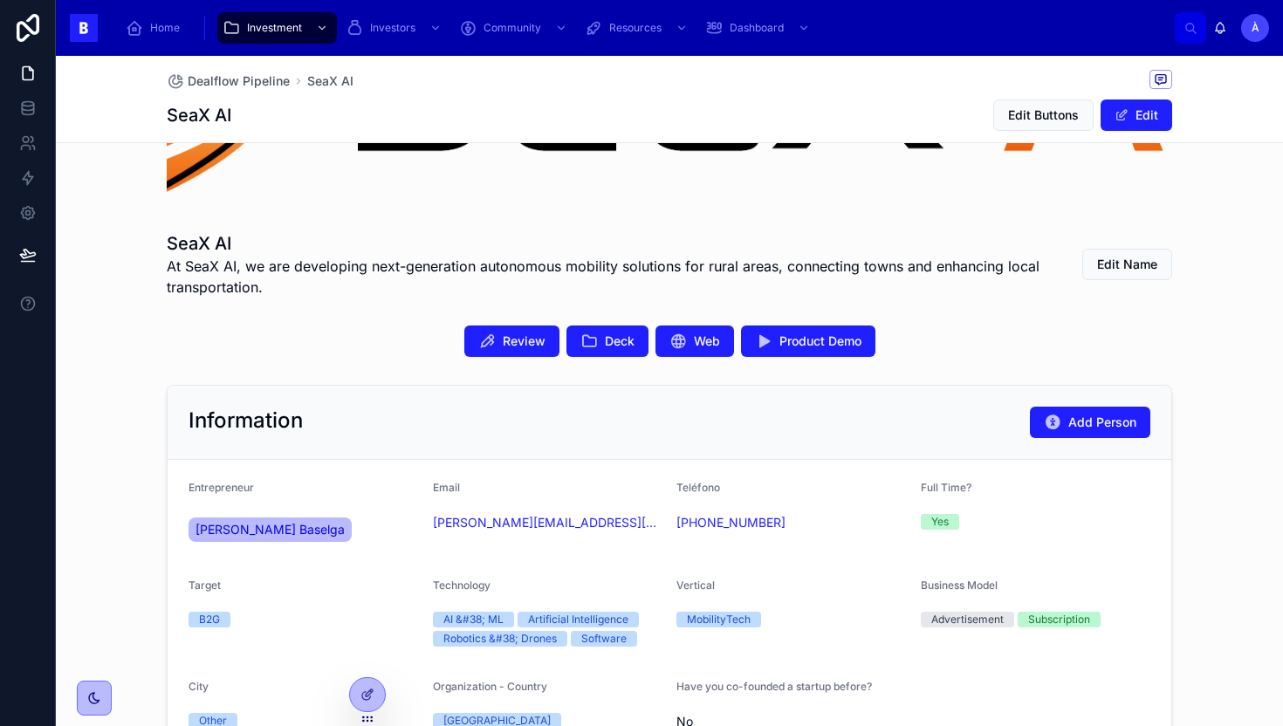
scroll to position [238, 0]
